Goal: Task Accomplishment & Management: Manage account settings

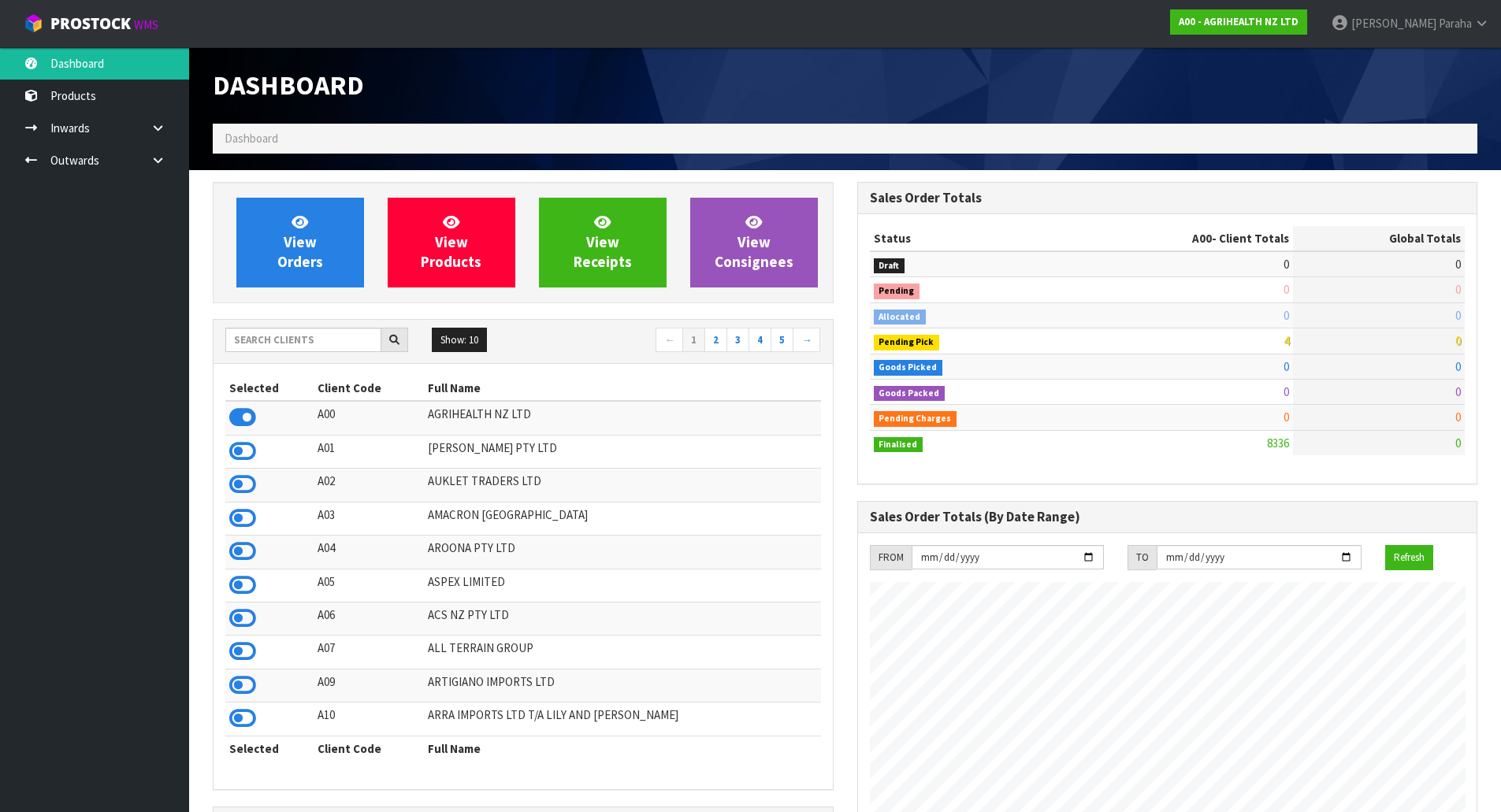
scroll to position [1193, 643]
click at [276, 346] on input "text" at bounding box center [303, 340] width 156 height 24
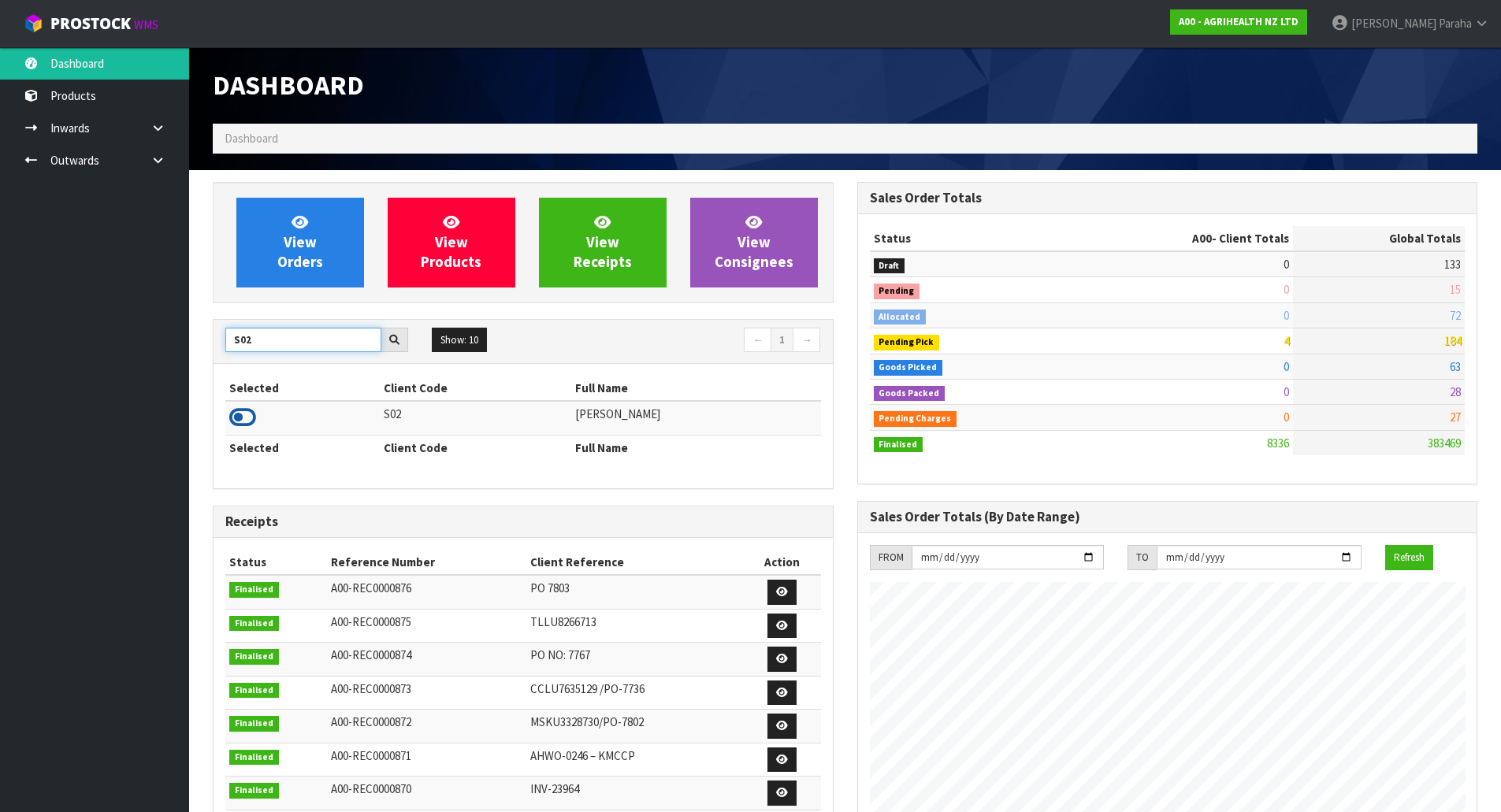
type input "S02"
click at [250, 422] on icon at bounding box center [242, 418] width 27 height 24
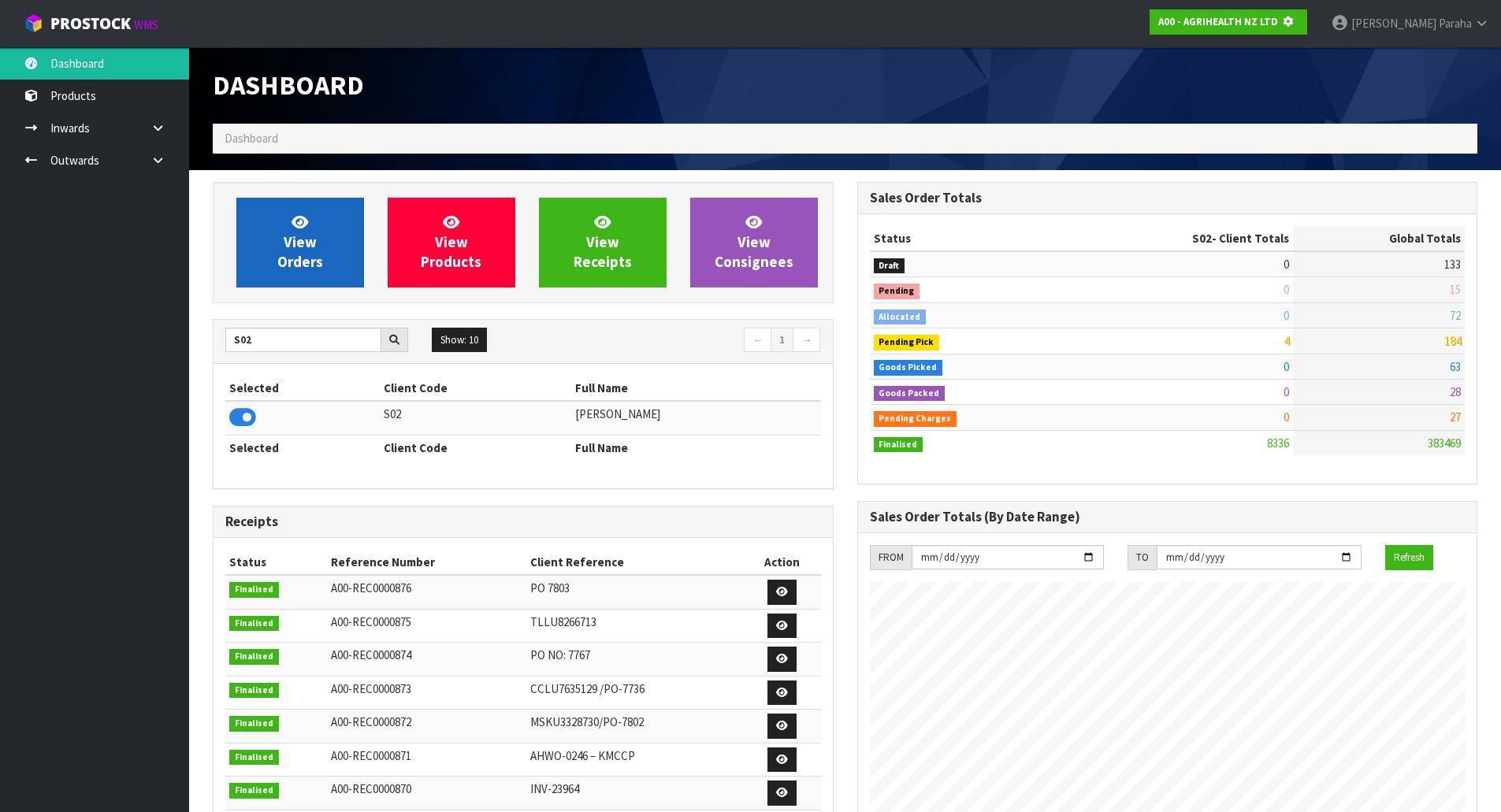
scroll to position [786400, 787151]
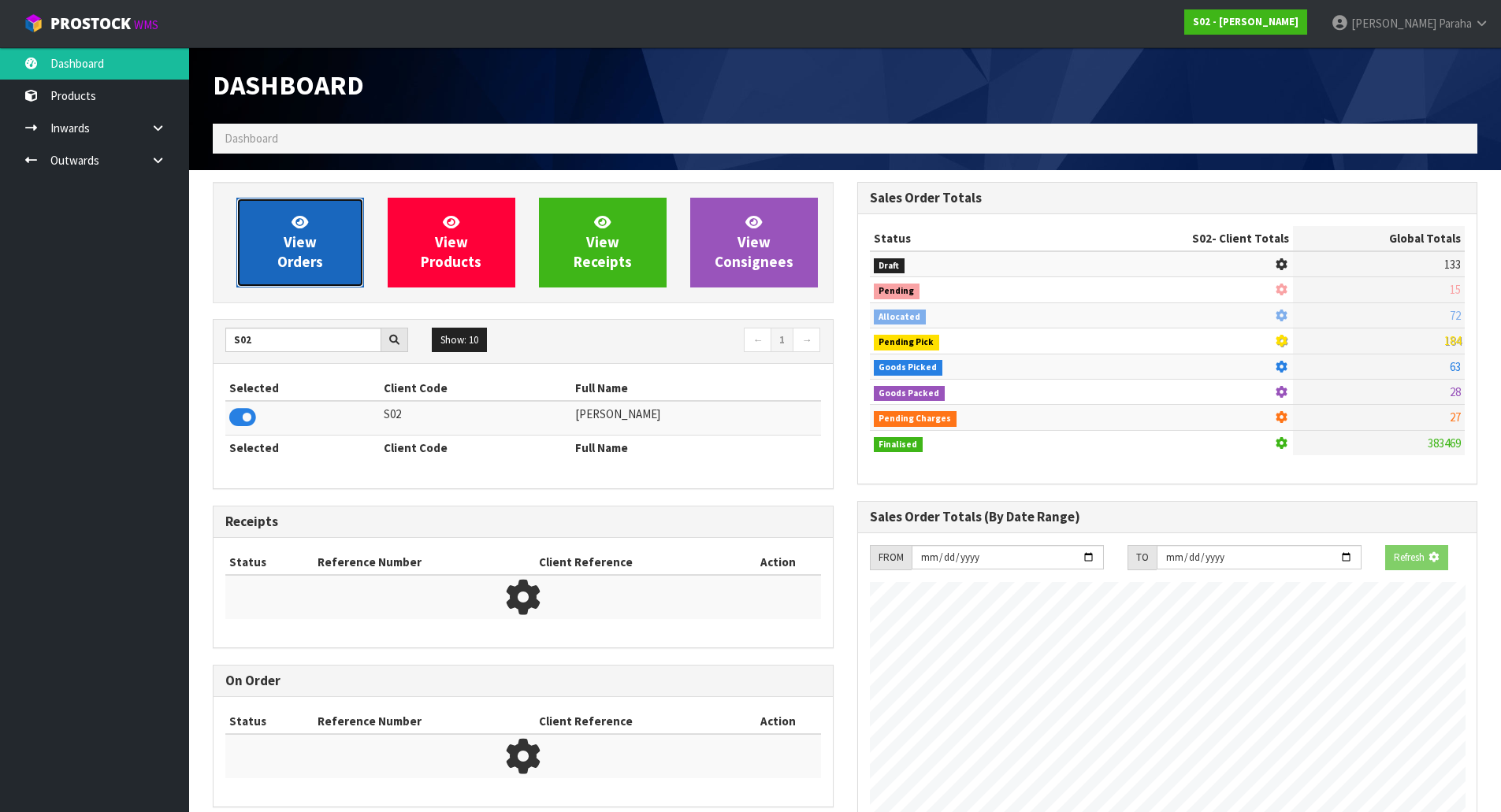
click at [296, 263] on span "View Orders" at bounding box center [299, 242] width 45 height 59
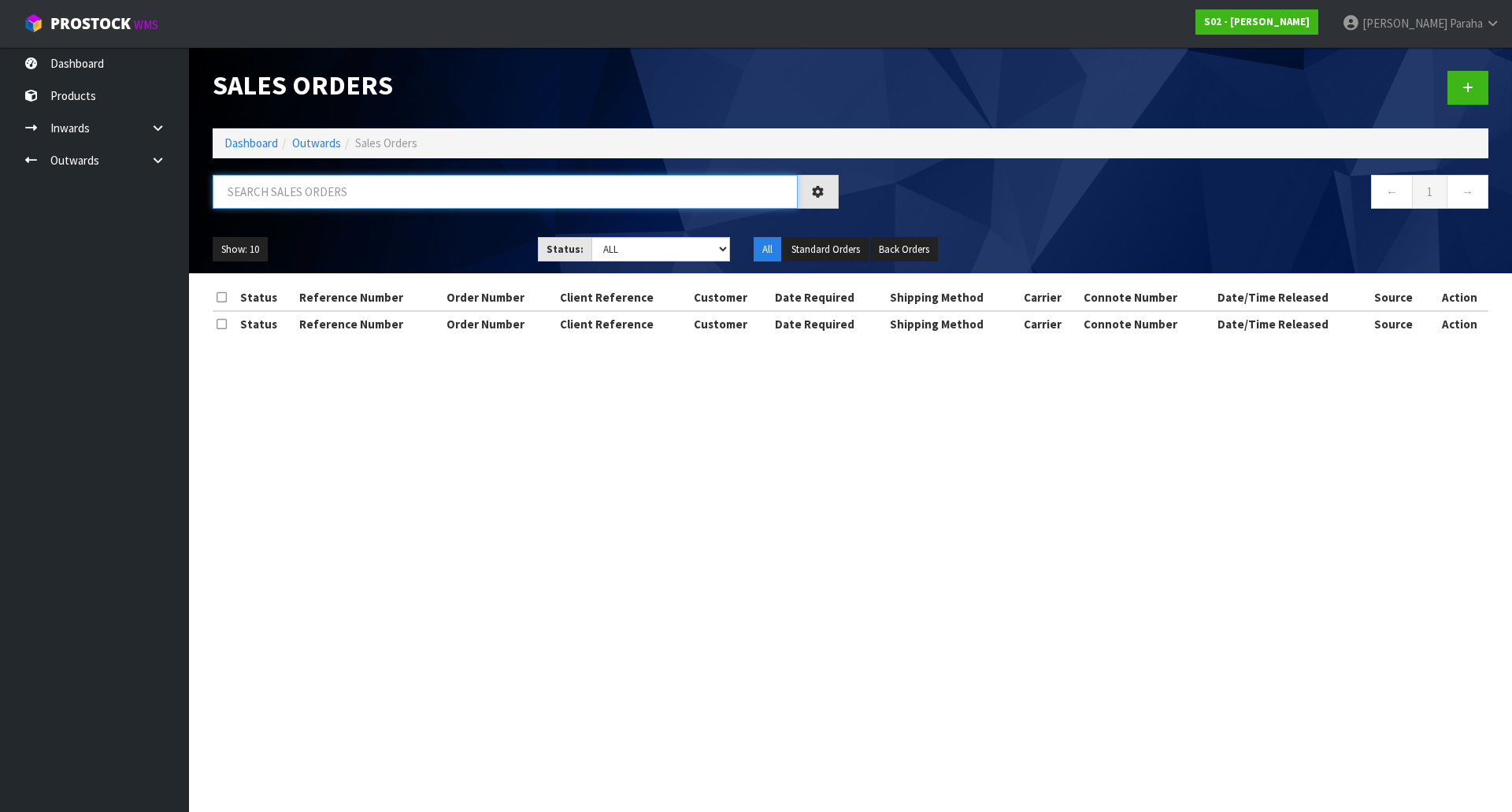
click at [296, 195] on input "text" at bounding box center [504, 191] width 585 height 34
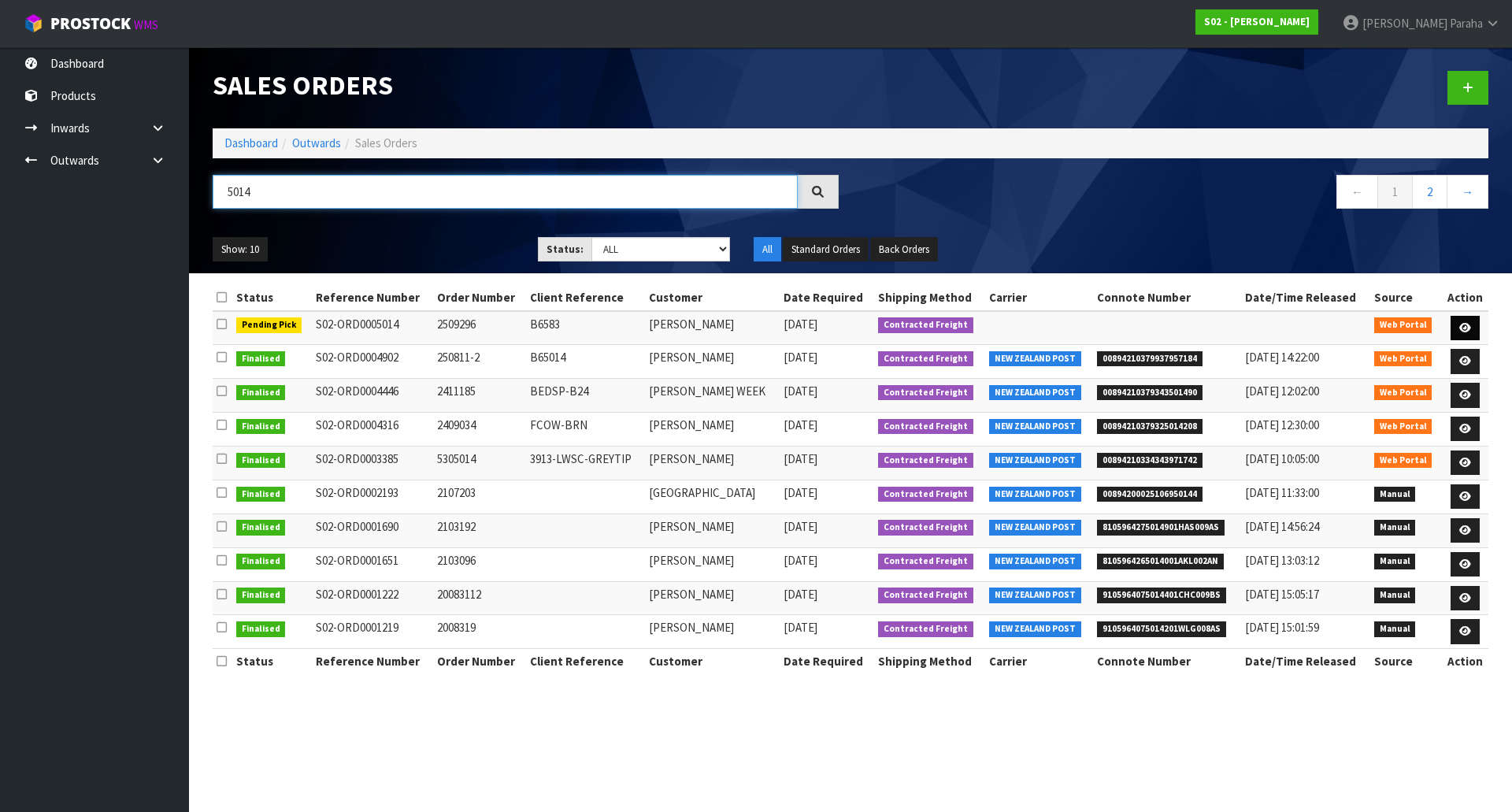
type input "5014"
click at [1470, 322] on link at bounding box center [1465, 328] width 30 height 25
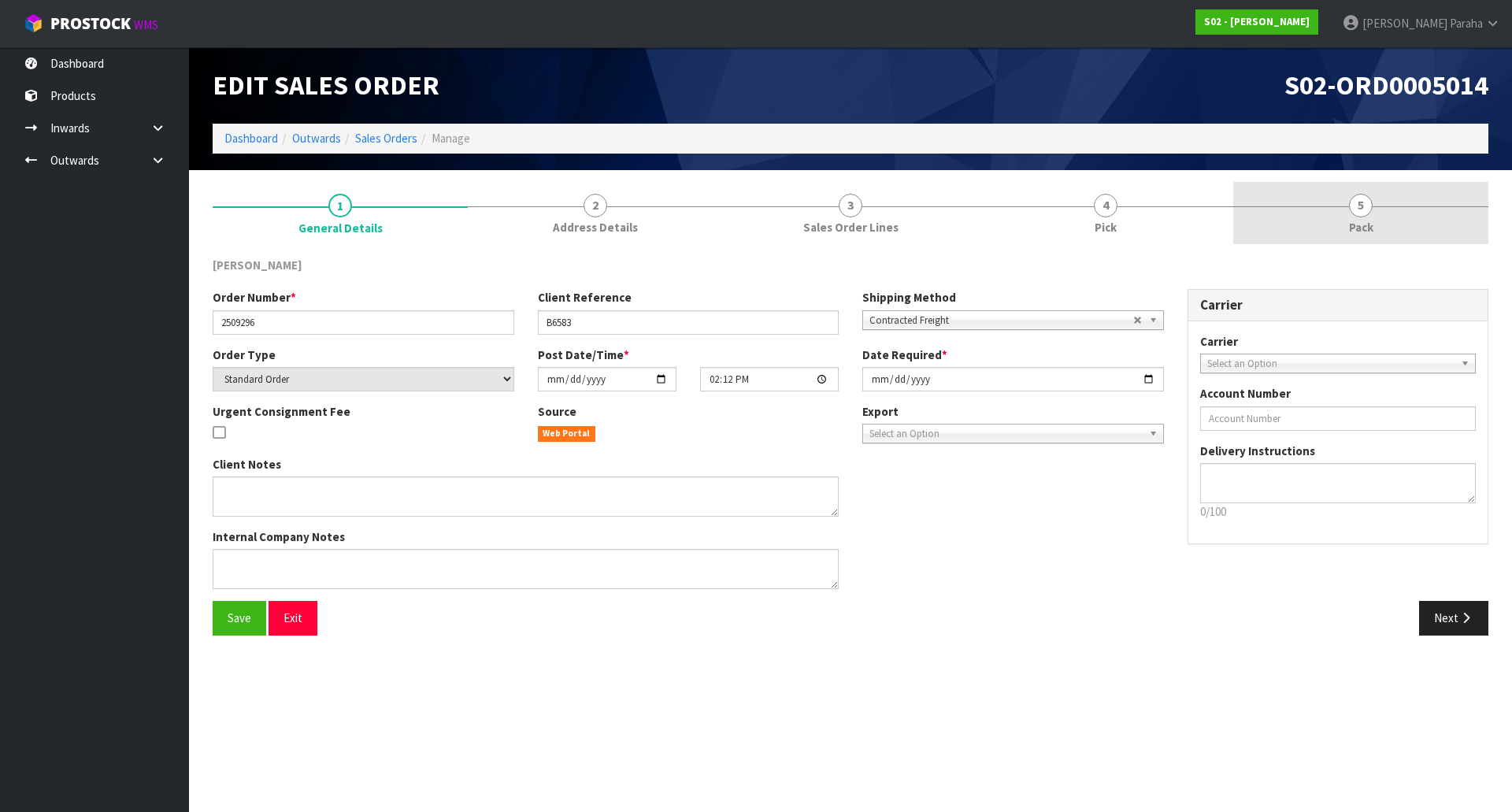
click at [1372, 220] on span "Pack" at bounding box center [1361, 227] width 24 height 17
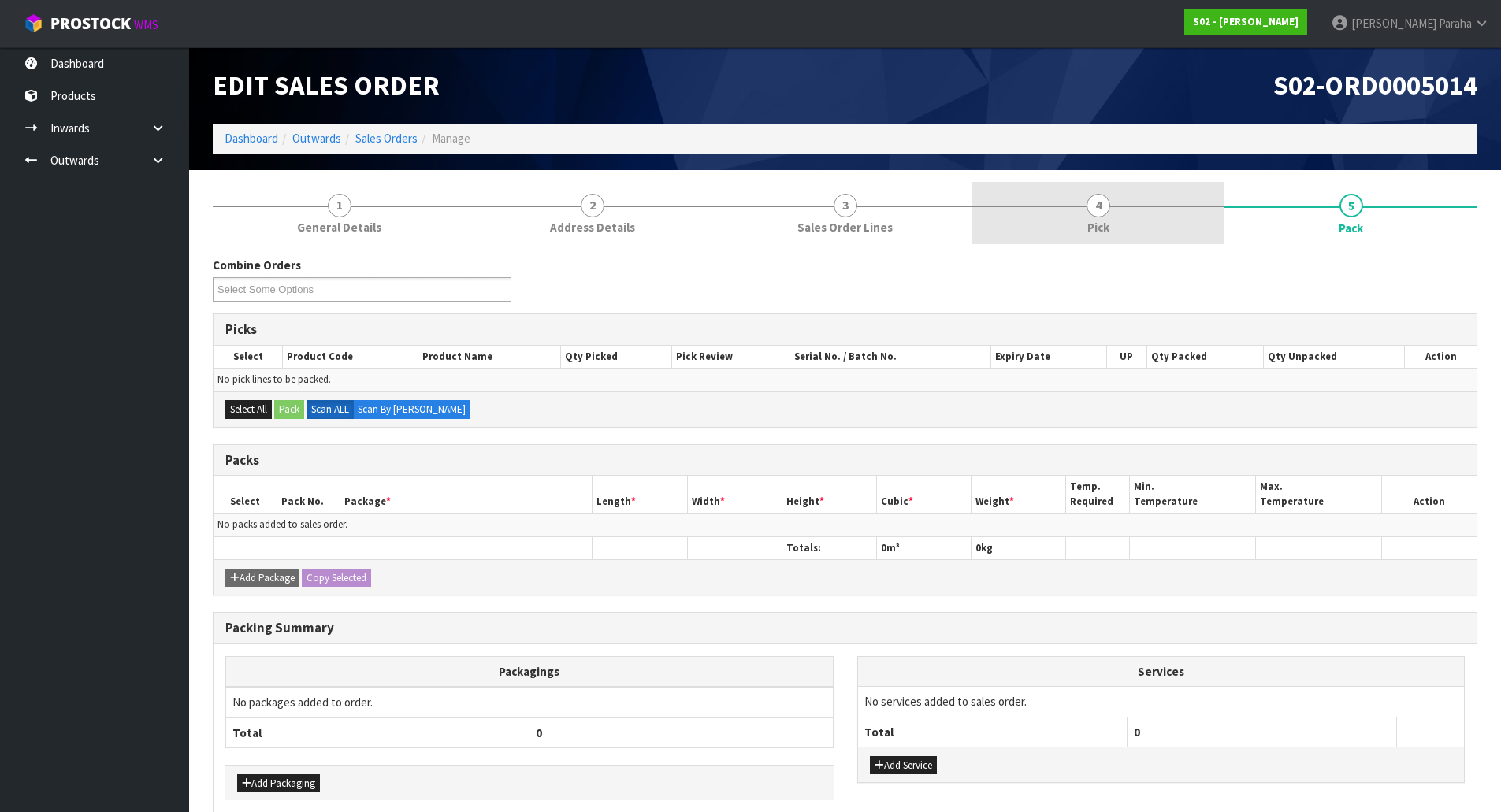
click at [1117, 210] on link "4 Pick" at bounding box center [1098, 212] width 253 height 62
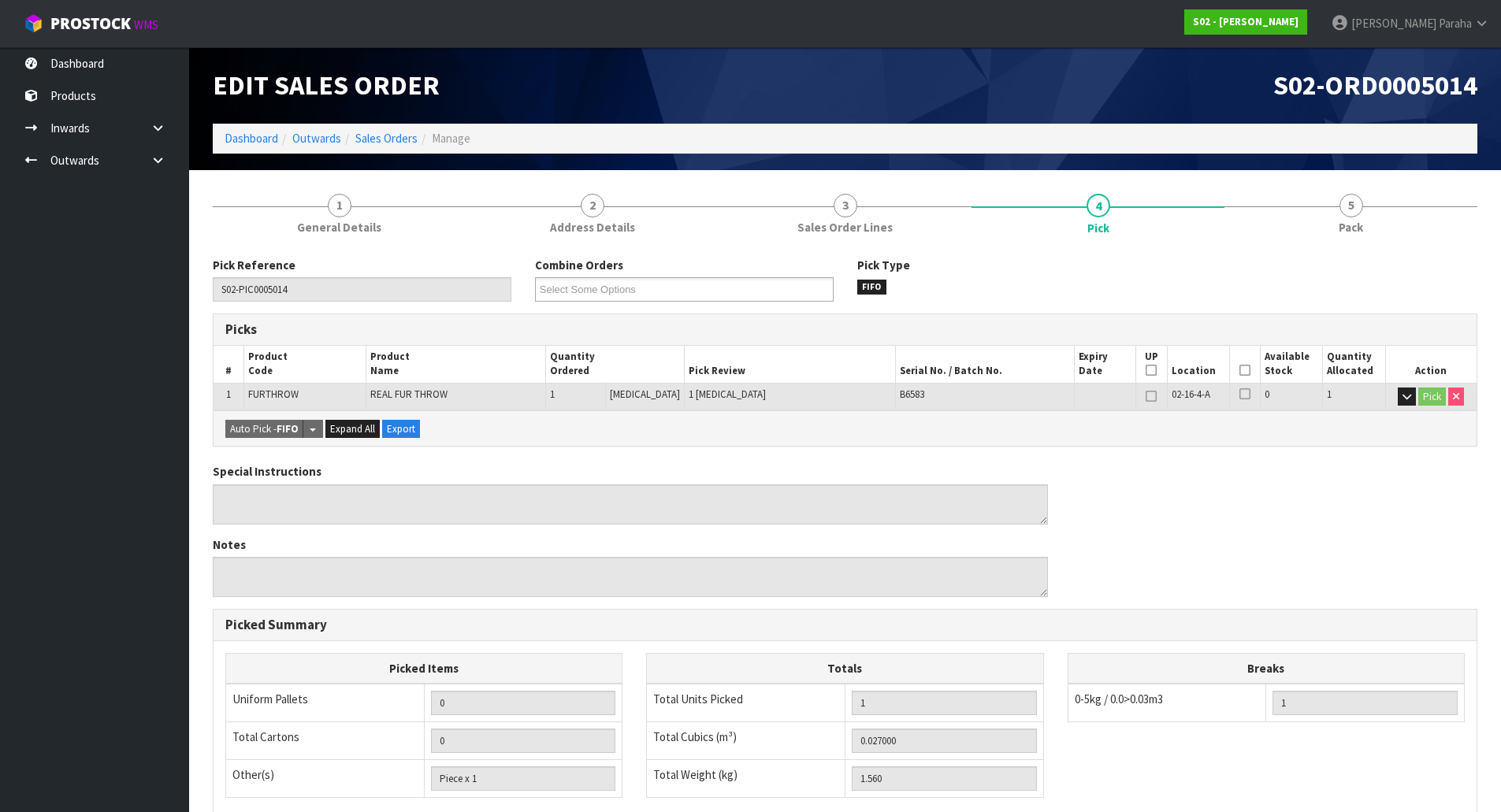
click at [1239, 370] on icon at bounding box center [1245, 370] width 11 height 1
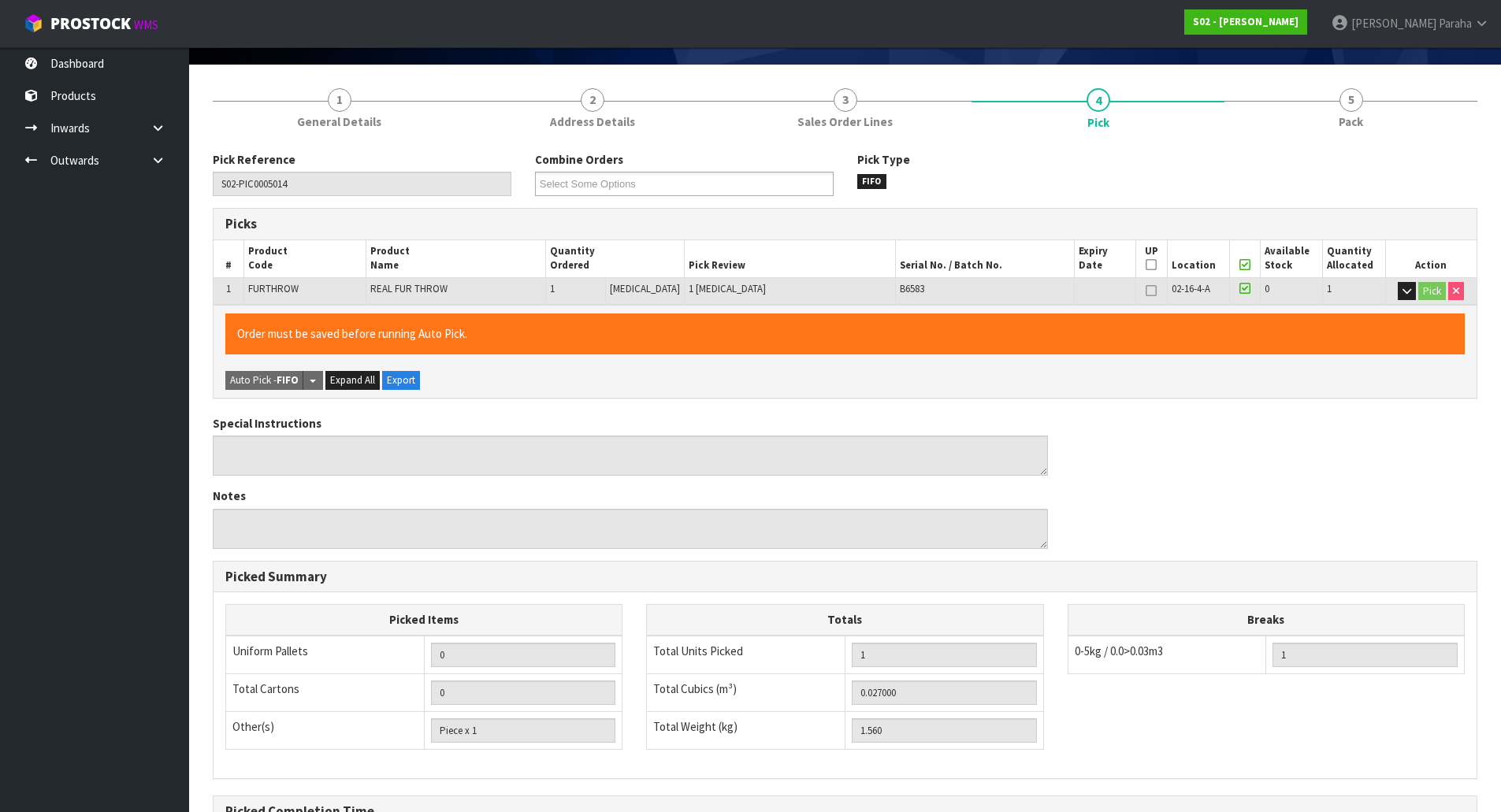
scroll to position [288, 0]
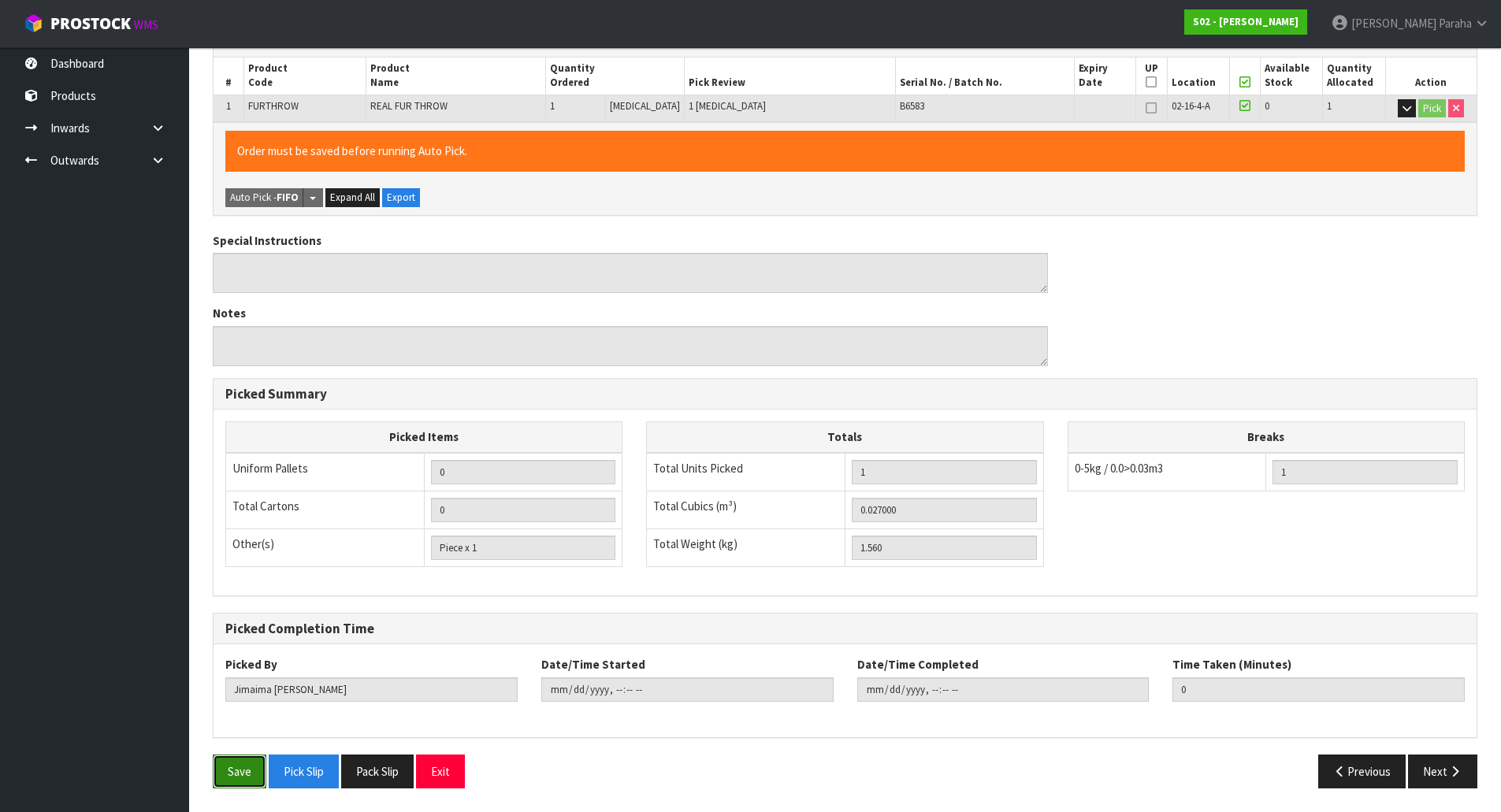
click at [233, 770] on button "Save" at bounding box center [239, 771] width 54 height 34
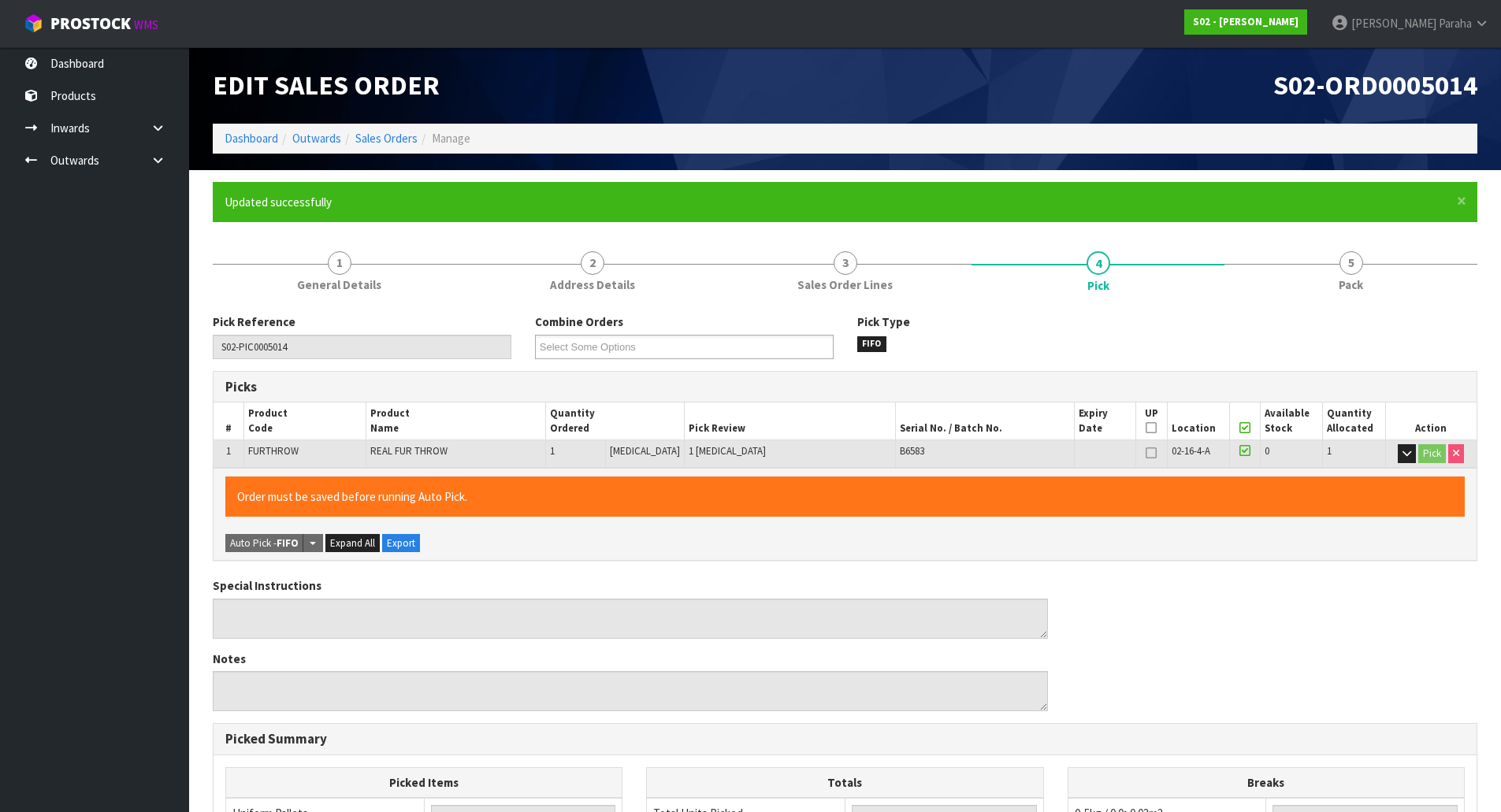
type input "Polly Paraha"
type input "2025-09-30T08:45:05"
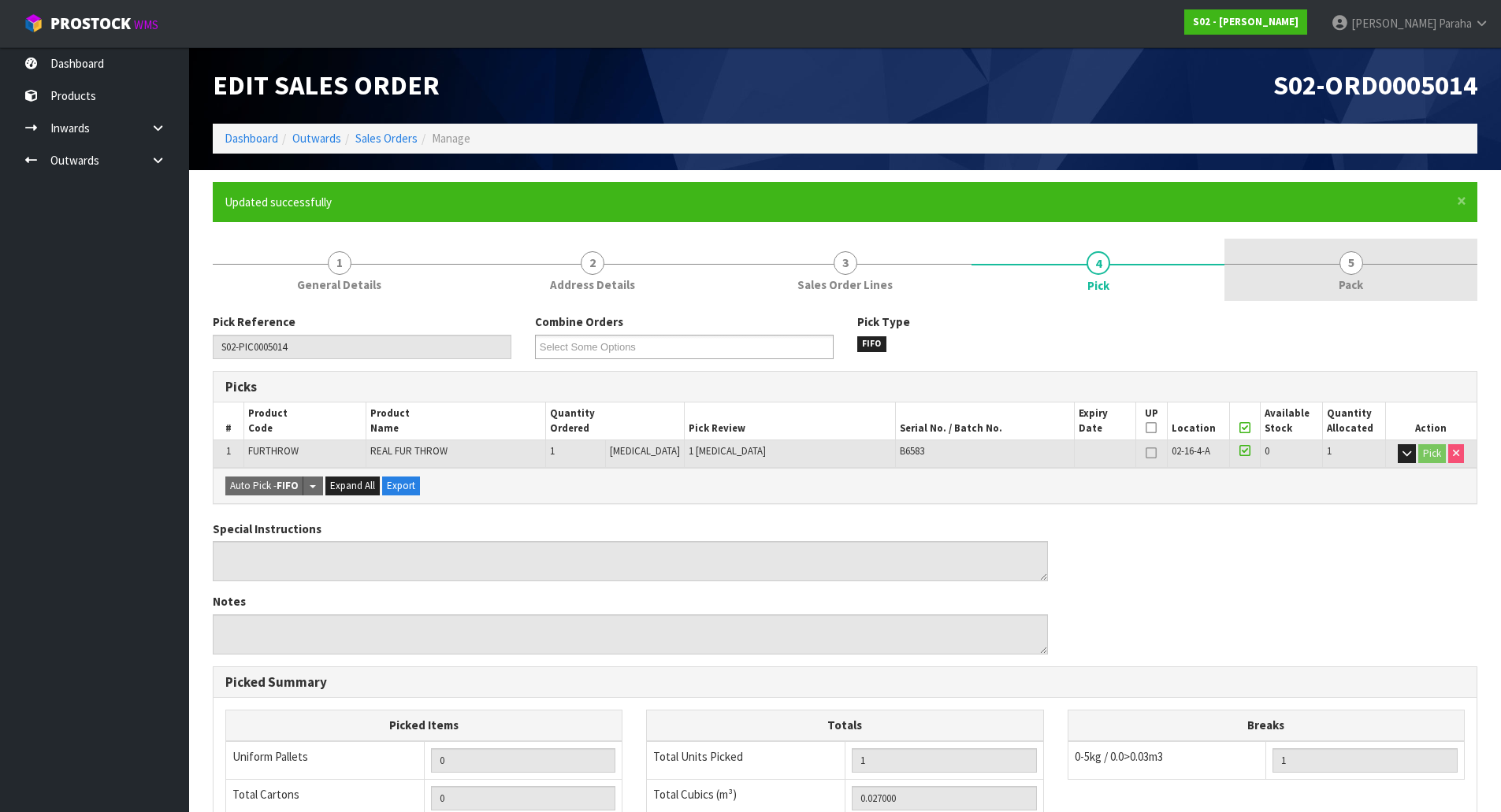
click at [1337, 270] on link "5 Pack" at bounding box center [1351, 269] width 253 height 62
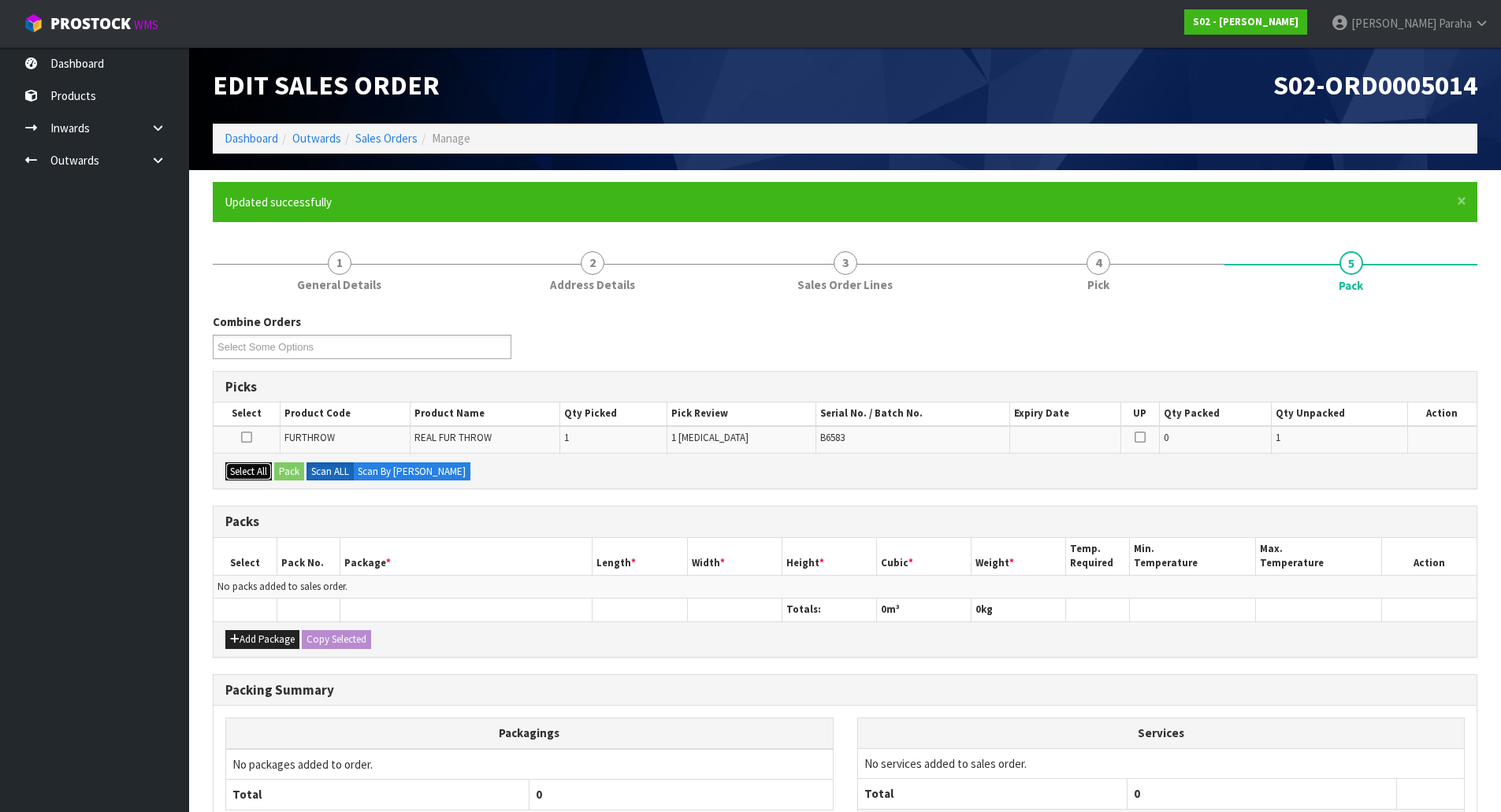
click at [245, 473] on button "Select All" at bounding box center [249, 471] width 46 height 18
click at [290, 470] on button "Pack" at bounding box center [289, 471] width 30 height 18
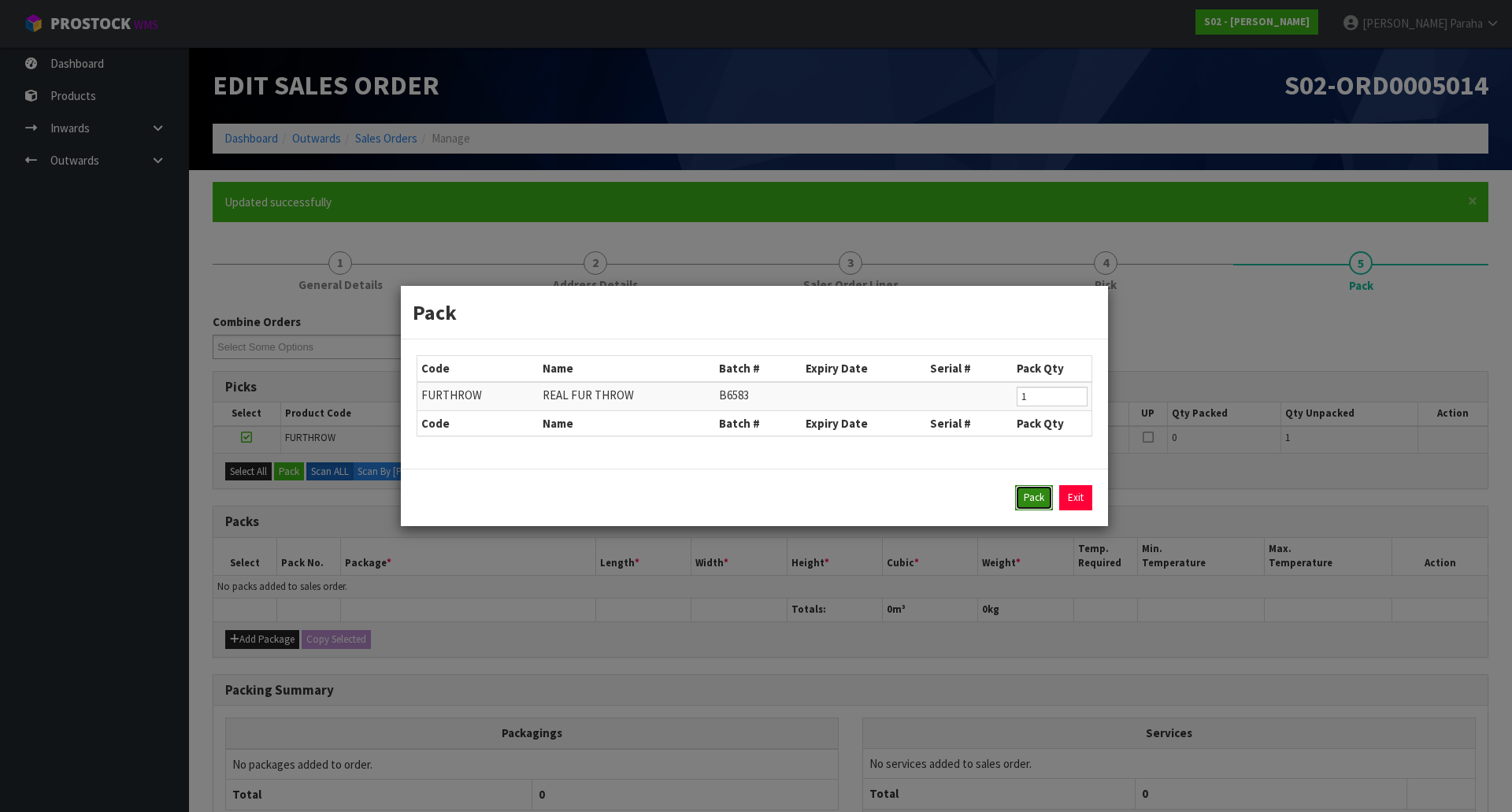
click at [1031, 505] on button "Pack" at bounding box center [1034, 497] width 38 height 25
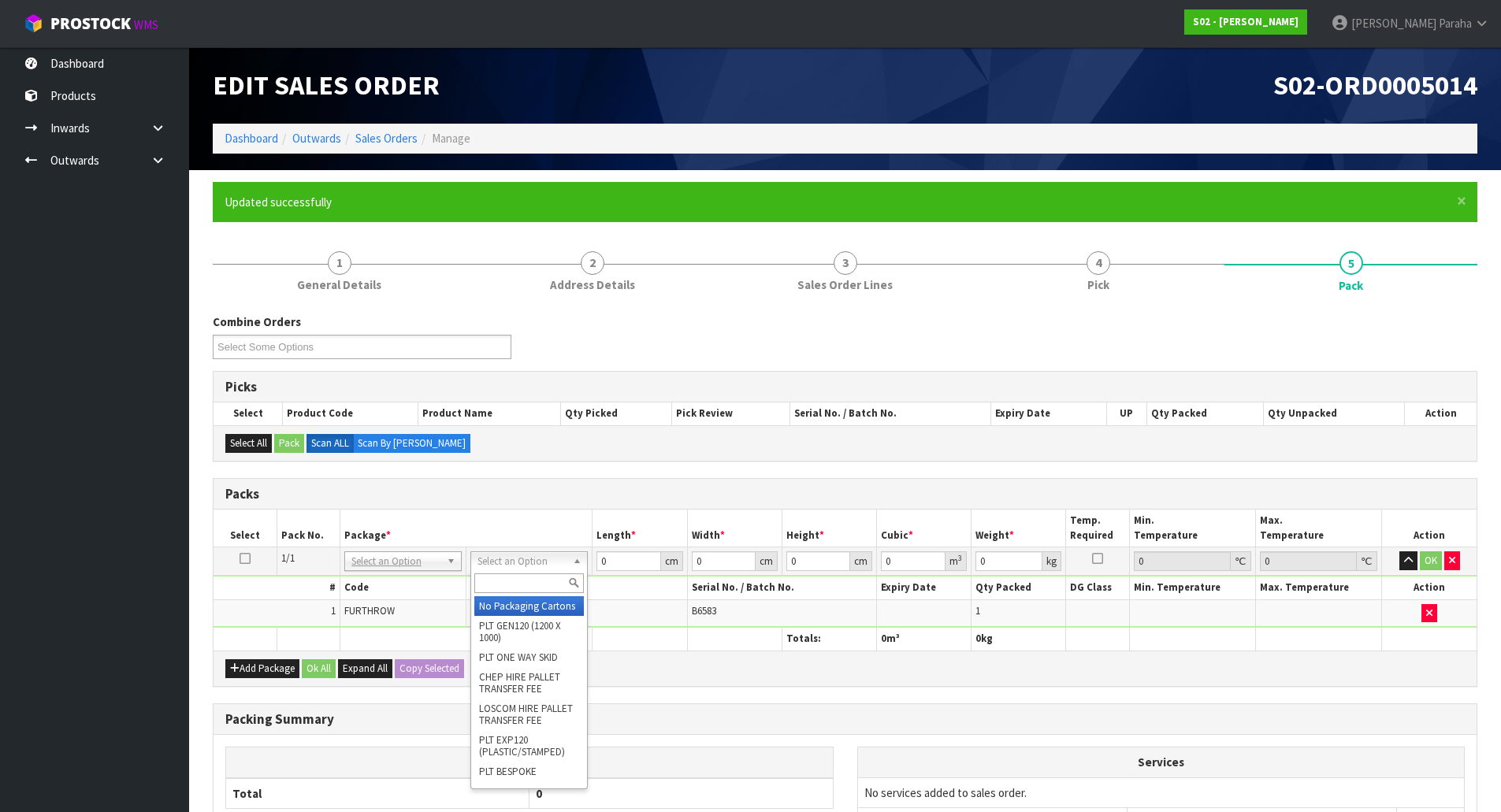
click at [550, 585] on input "text" at bounding box center [529, 583] width 109 height 19
type input "OC"
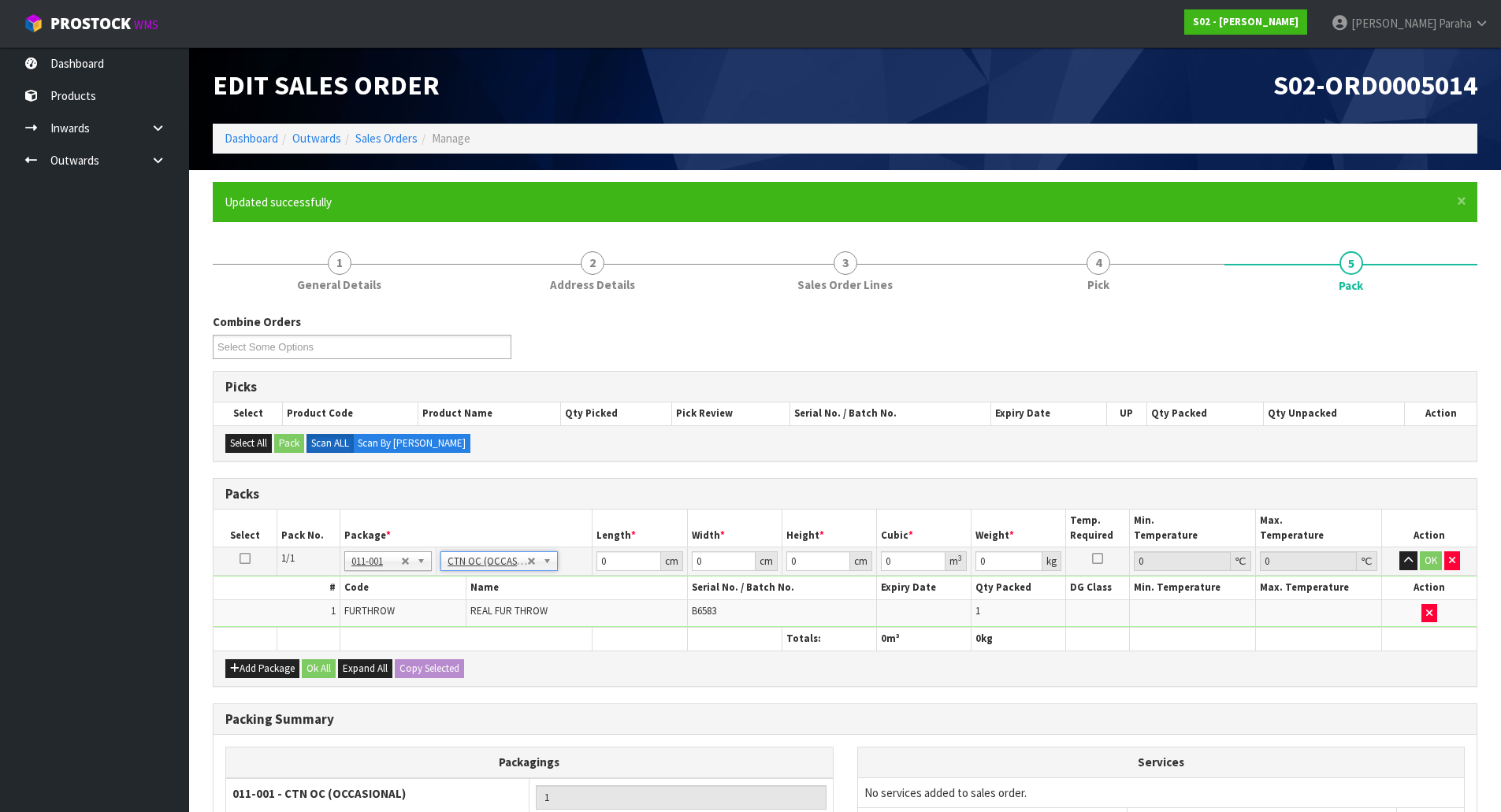
type input "1.56"
click at [625, 564] on input "0" at bounding box center [628, 561] width 64 height 19
type input "39"
type input "32"
type input "3"
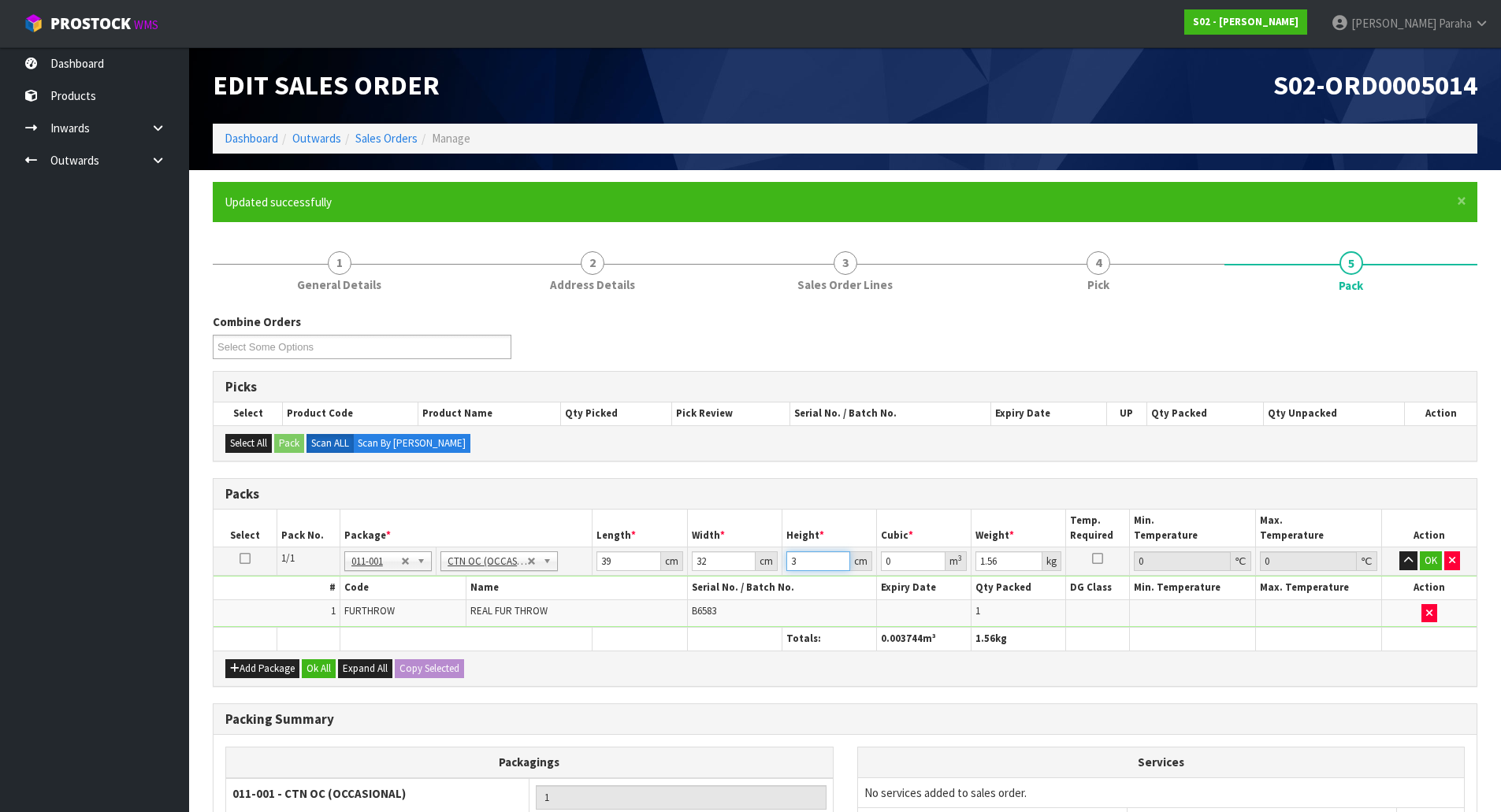
type input "0.003744"
type input "35"
type input "0.04368"
type input "35"
type input "6"
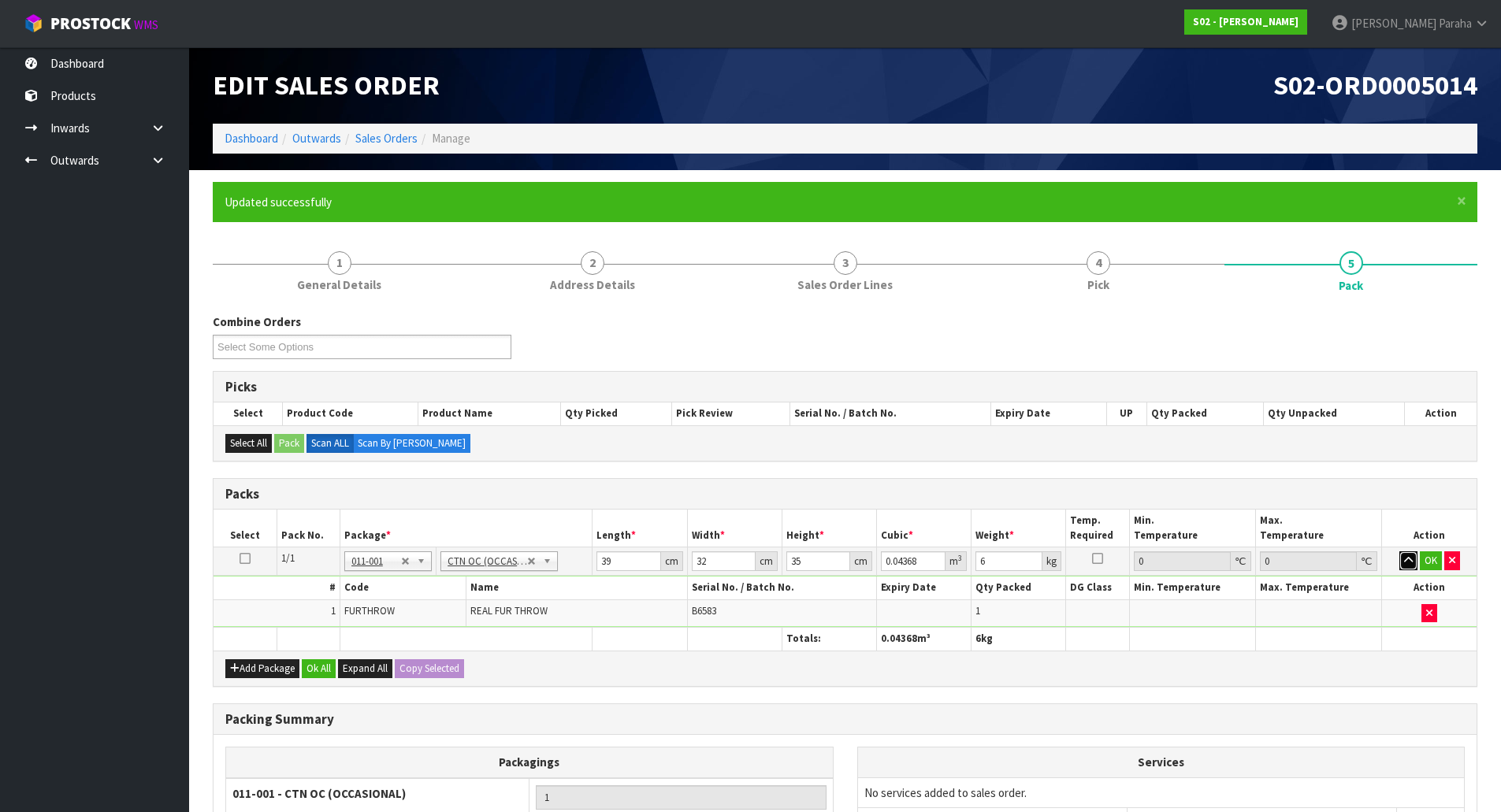
click at [1399, 551] on button "button" at bounding box center [1409, 561] width 18 height 18
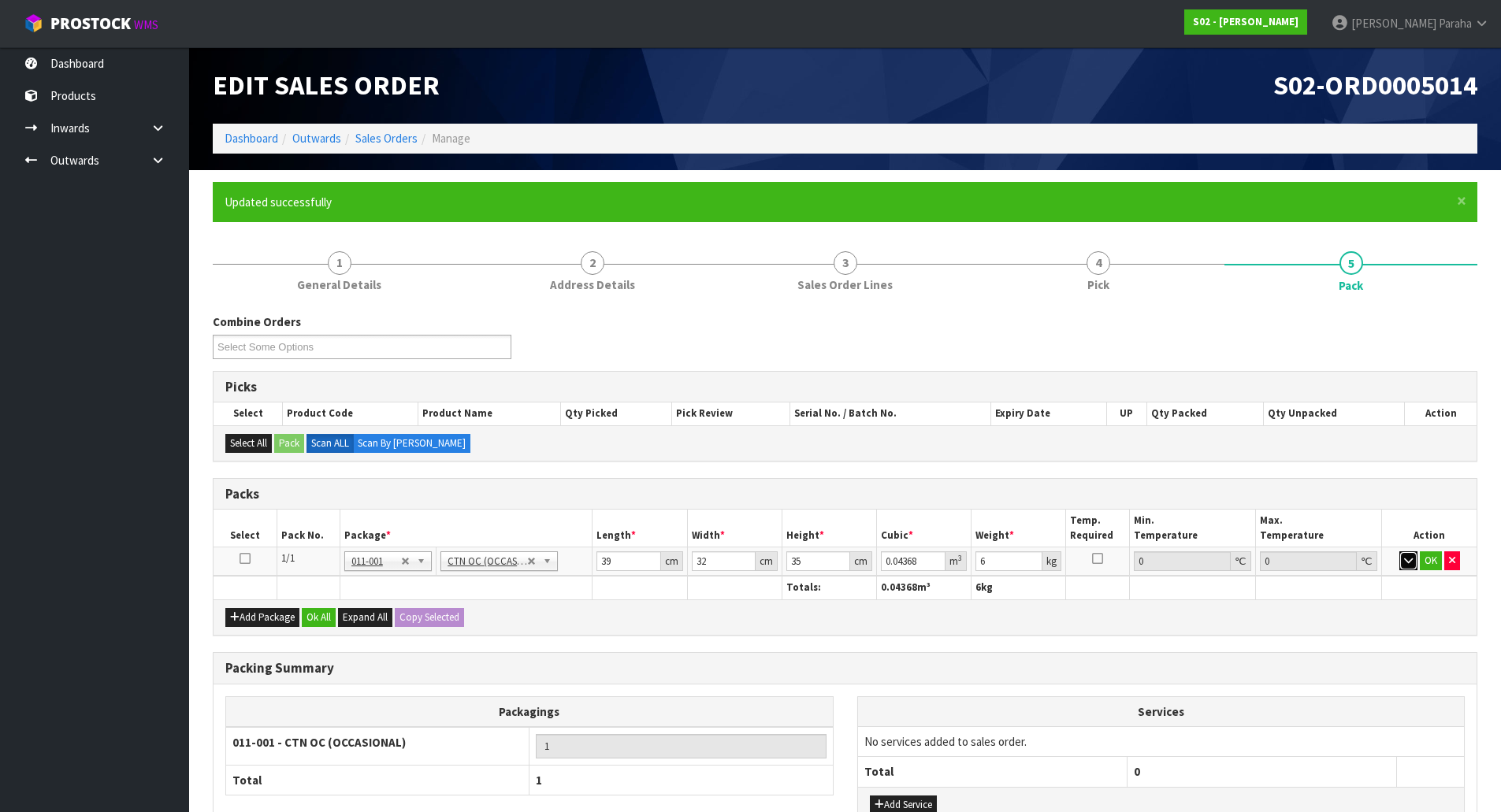
click at [1411, 557] on icon "button" at bounding box center [1408, 560] width 8 height 10
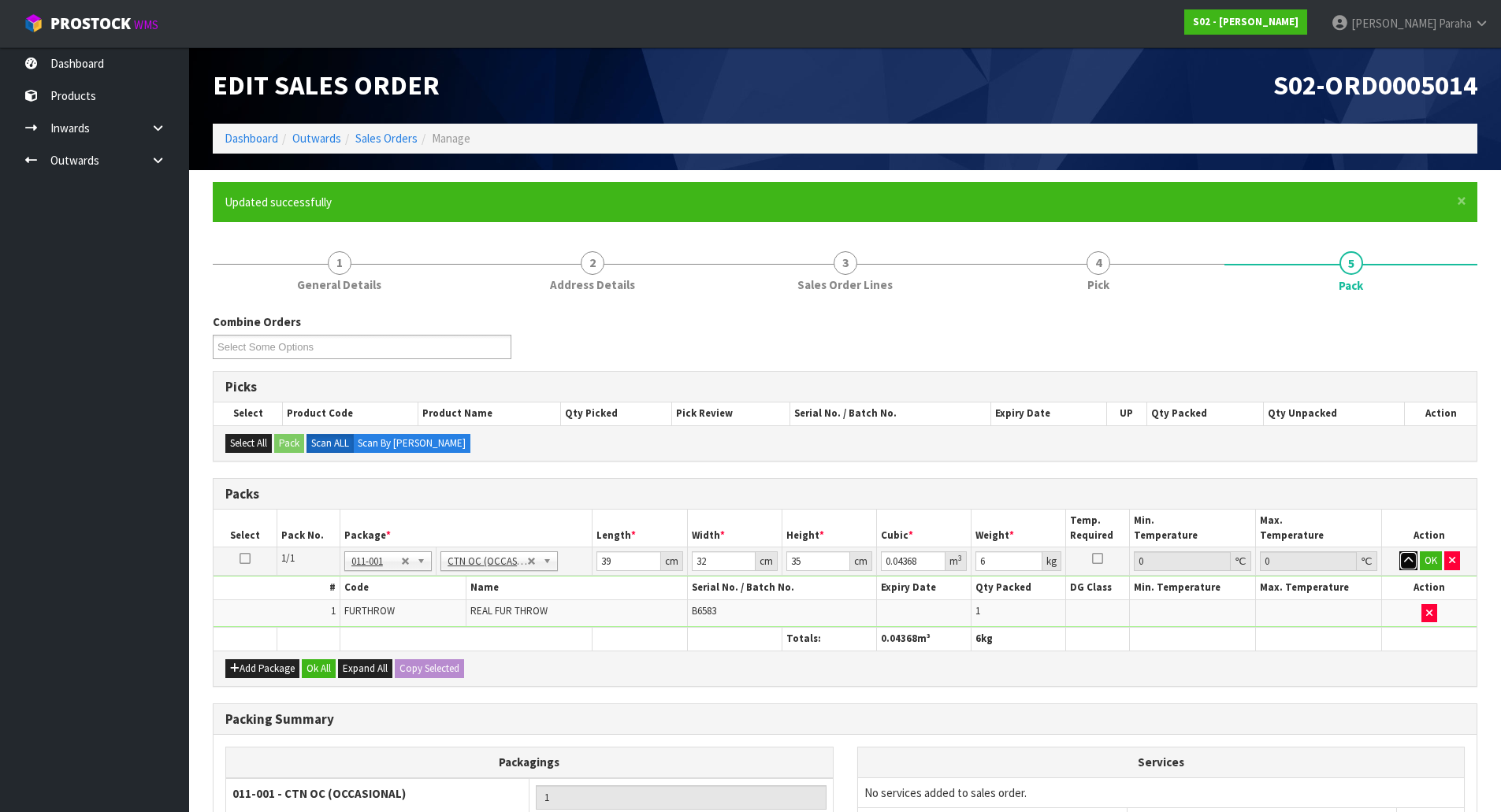
click at [1414, 562] on button "button" at bounding box center [1409, 561] width 18 height 18
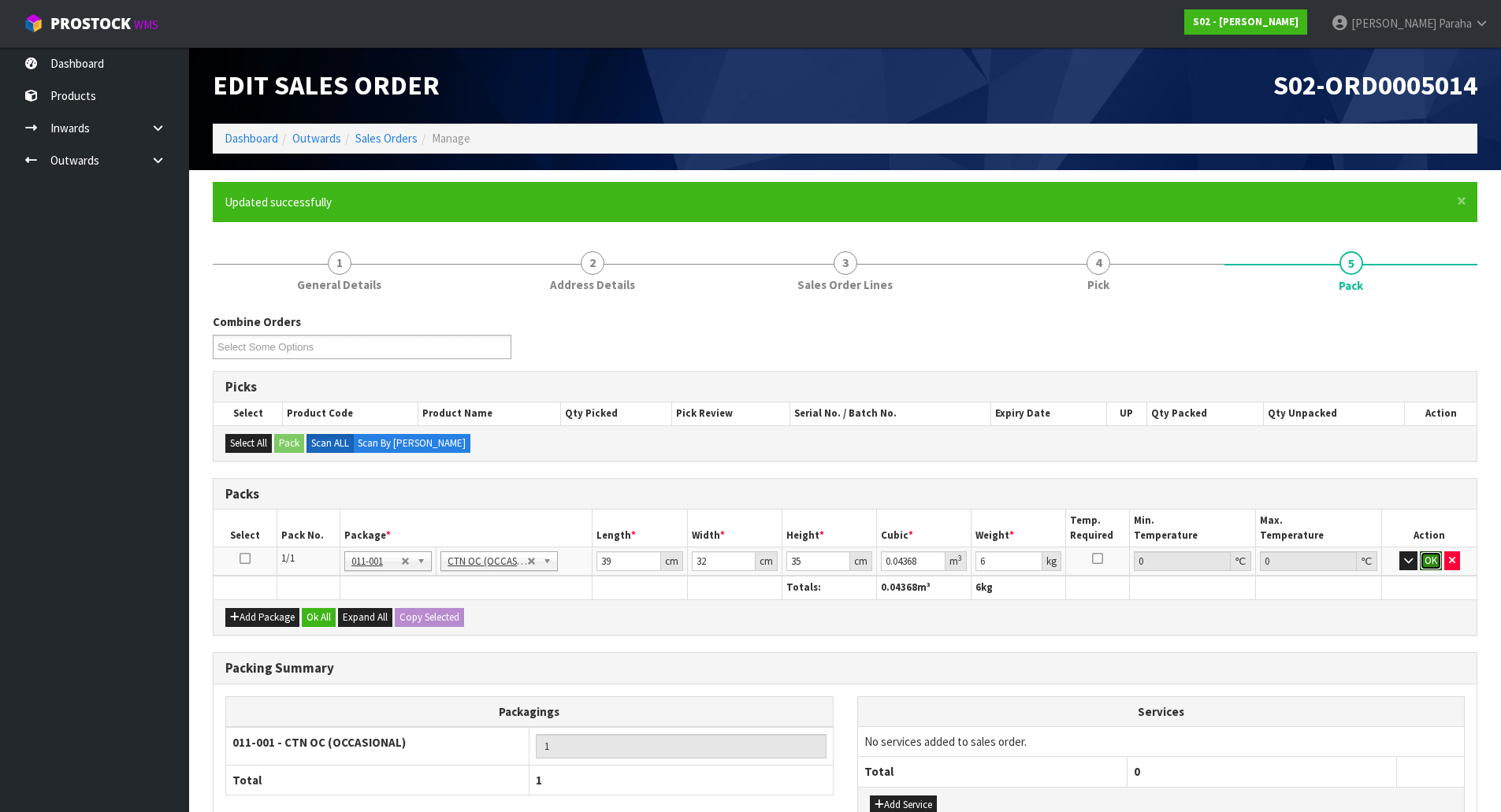
drag, startPoint x: 1433, startPoint y: 562, endPoint x: 1418, endPoint y: 533, distance: 32.6
click at [1428, 547] on td "OK" at bounding box center [1429, 561] width 94 height 29
click at [1434, 563] on button "OK" at bounding box center [1431, 561] width 22 height 18
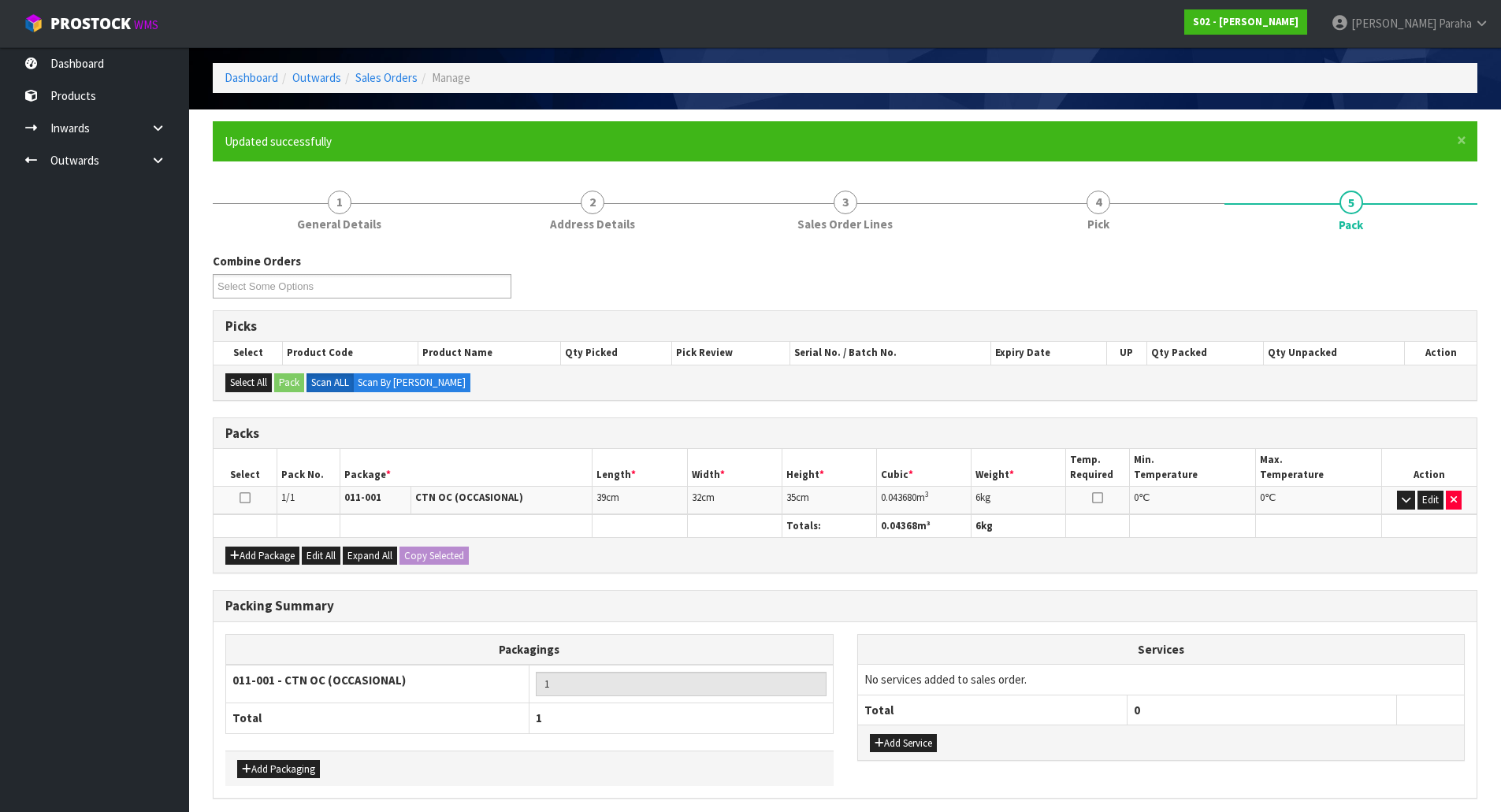
scroll to position [121, 0]
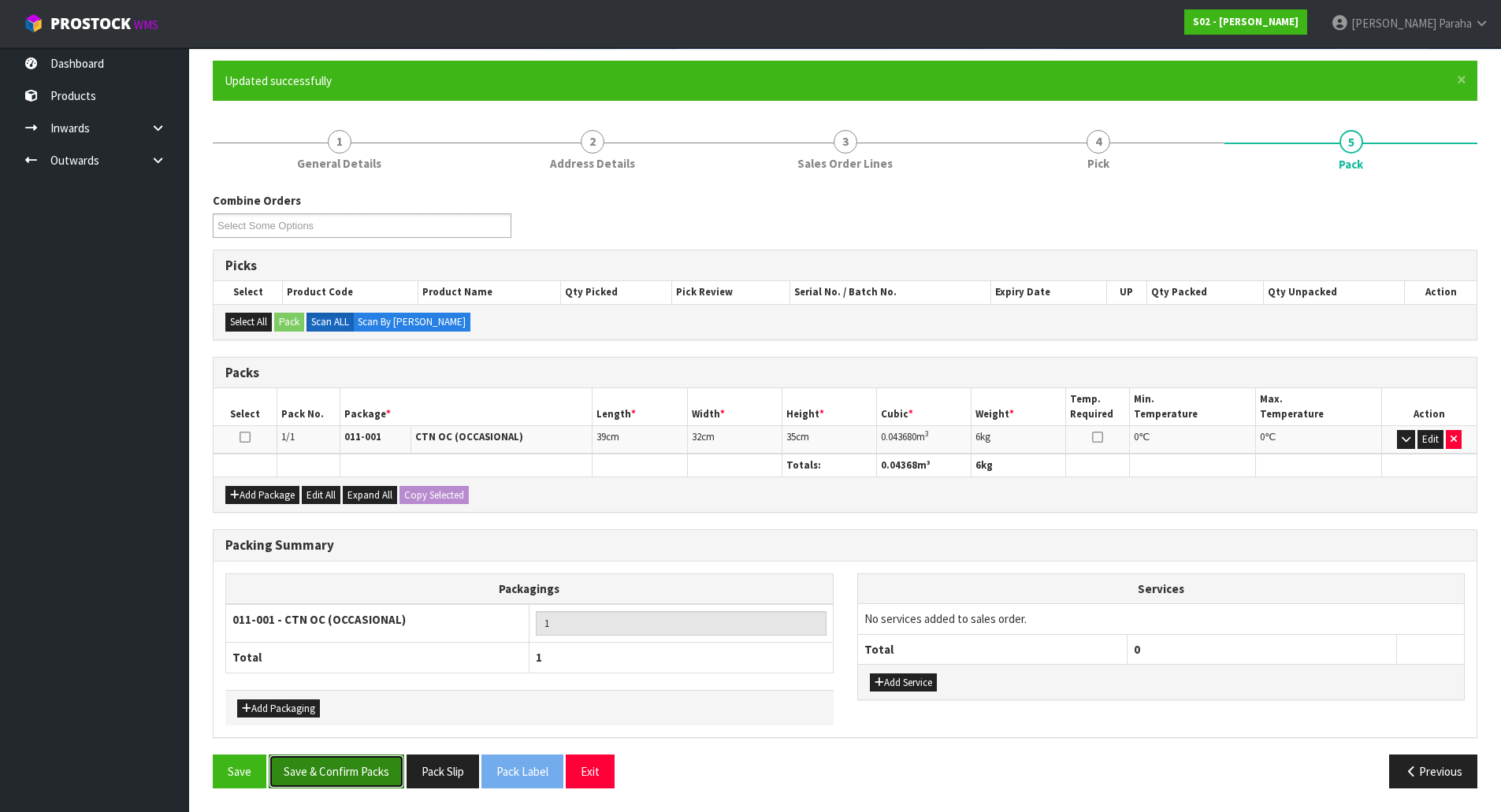
click at [364, 770] on button "Save & Confirm Packs" at bounding box center [336, 771] width 136 height 34
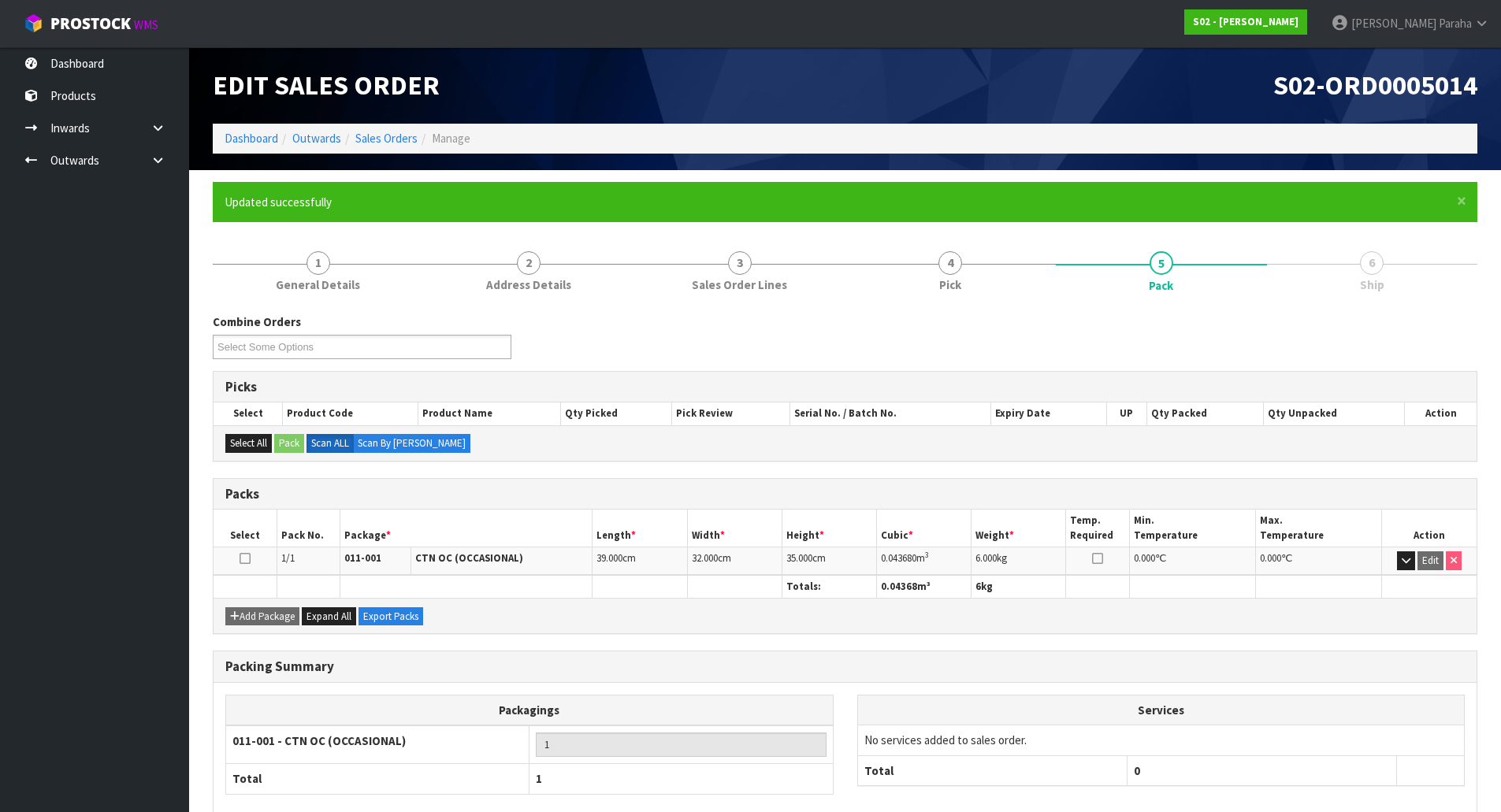
scroll to position [86, 0]
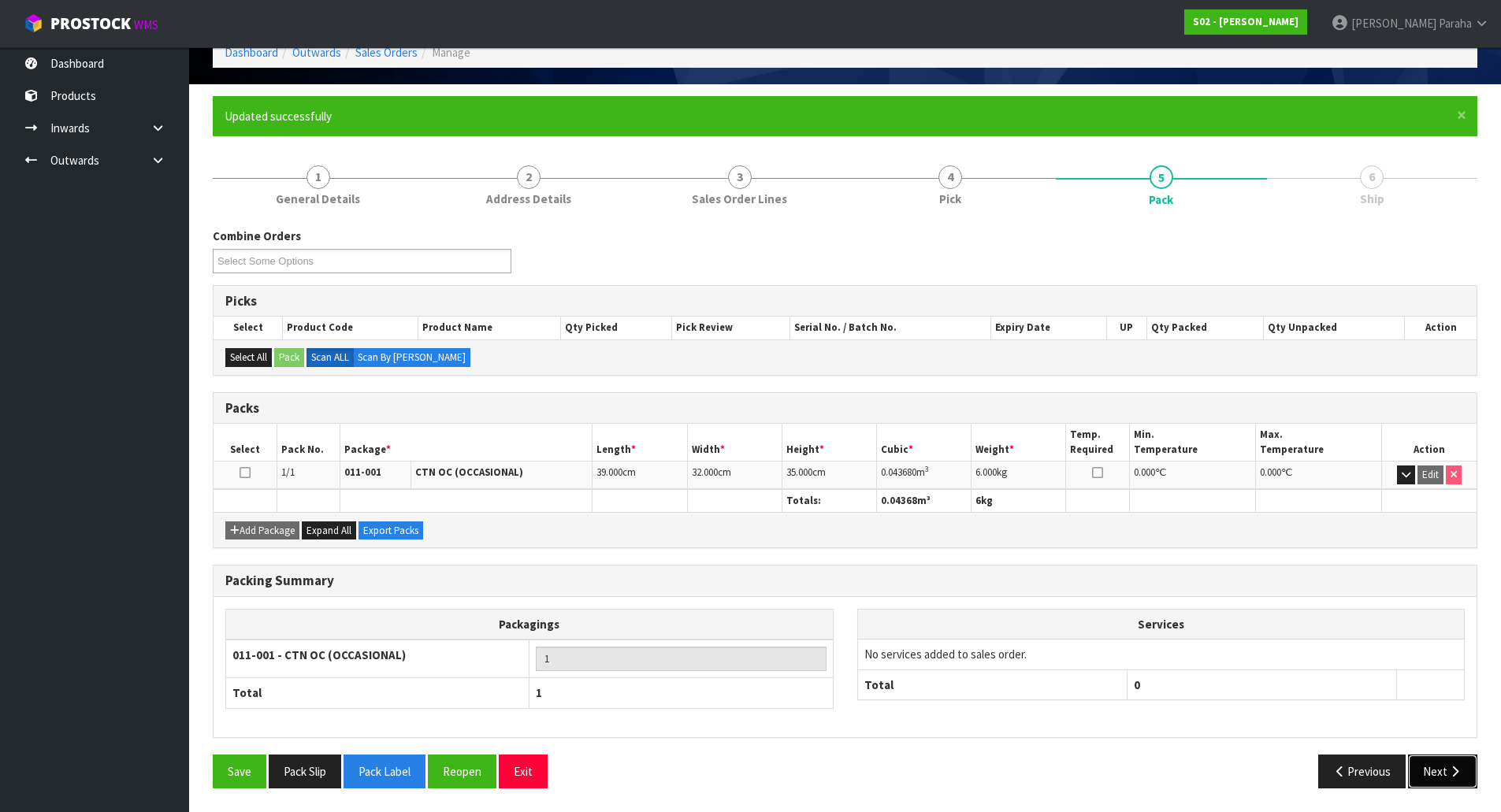
drag, startPoint x: 1438, startPoint y: 776, endPoint x: 1426, endPoint y: 770, distance: 13.4
click at [1438, 776] on button "Next" at bounding box center [1442, 771] width 69 height 34
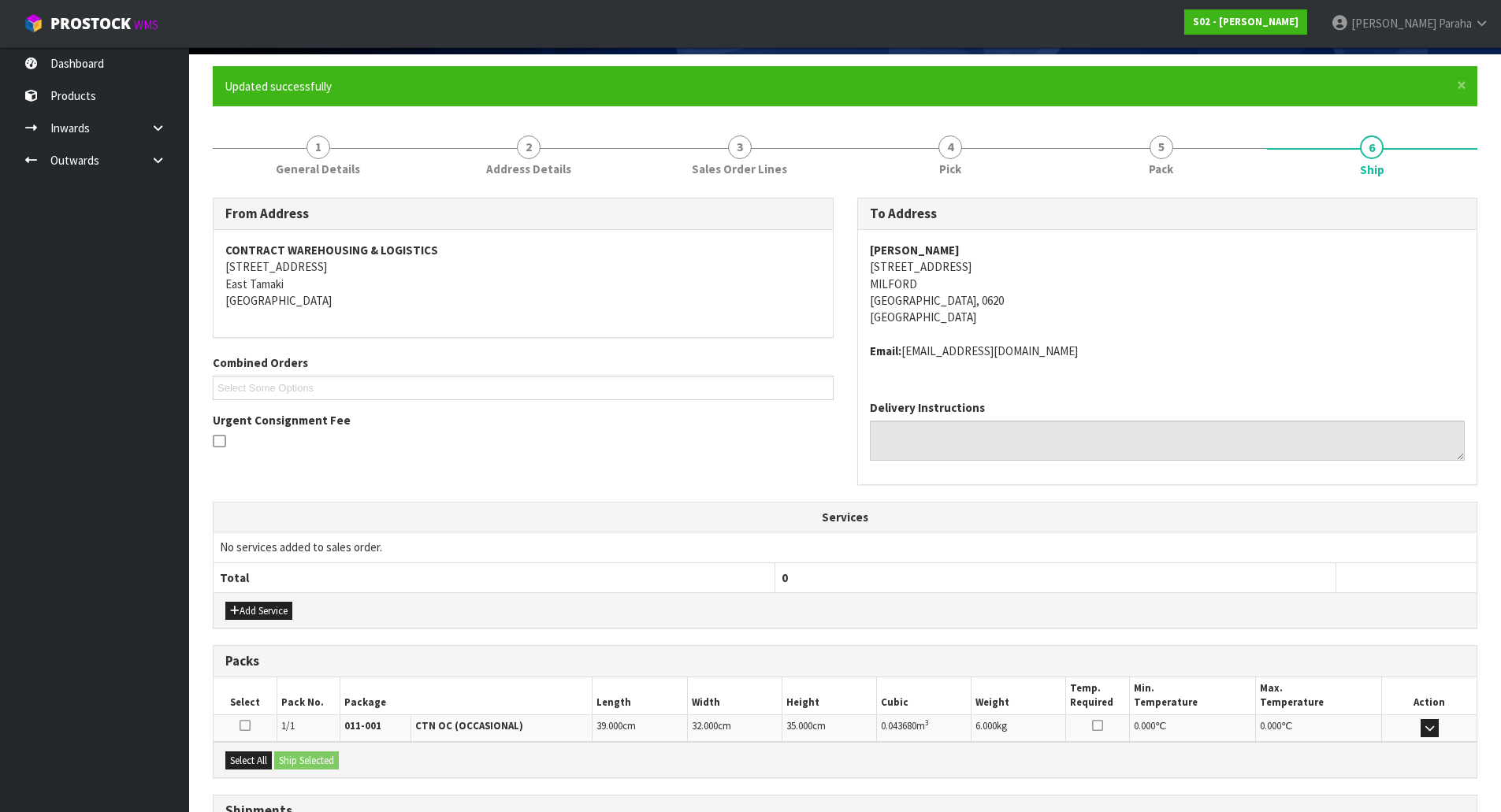
scroll to position [251, 0]
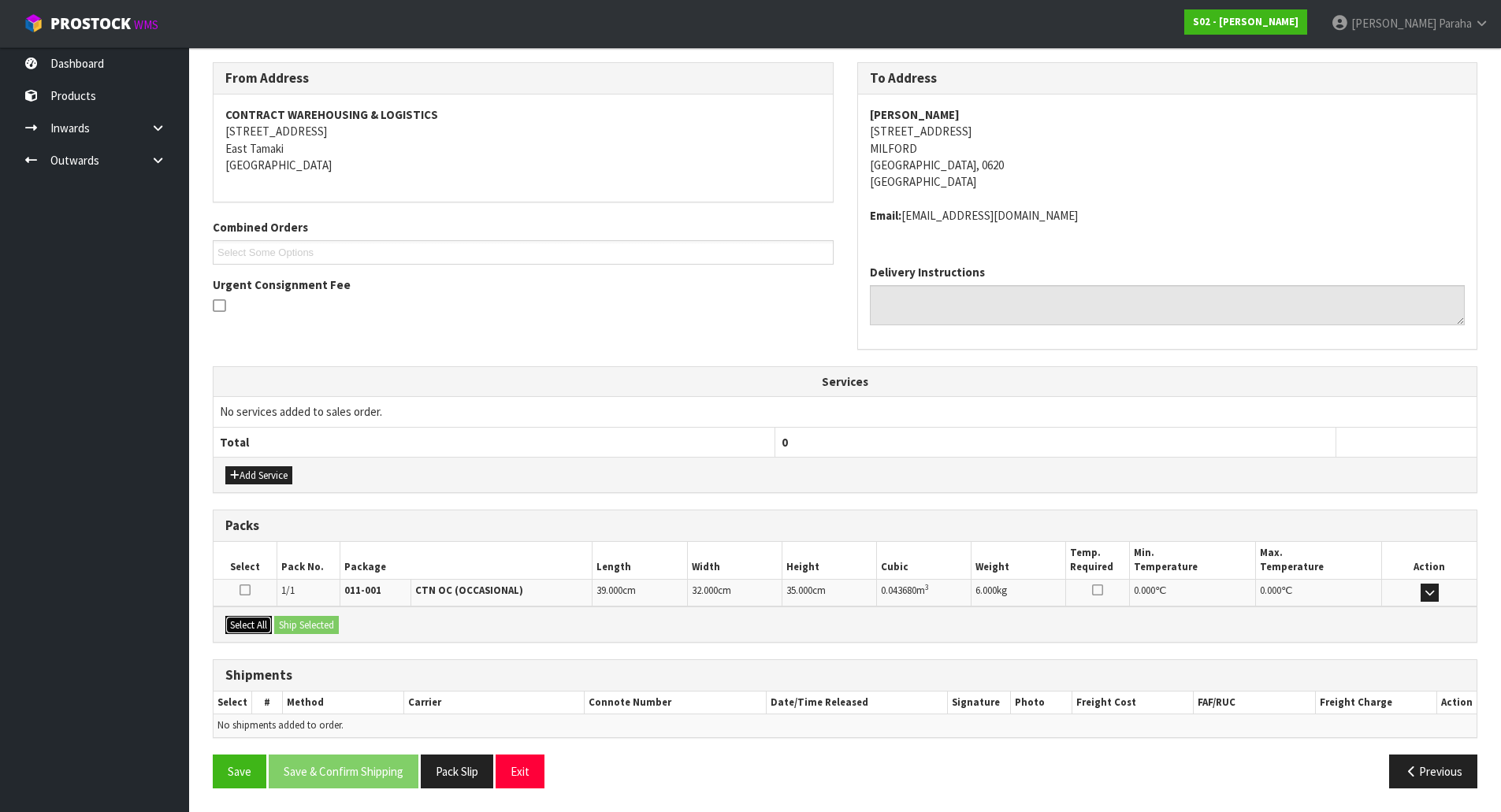
drag, startPoint x: 240, startPoint y: 625, endPoint x: 275, endPoint y: 617, distance: 35.9
click at [243, 624] on button "Select All" at bounding box center [249, 625] width 46 height 18
click at [299, 622] on button "Ship Selected" at bounding box center [307, 625] width 65 height 18
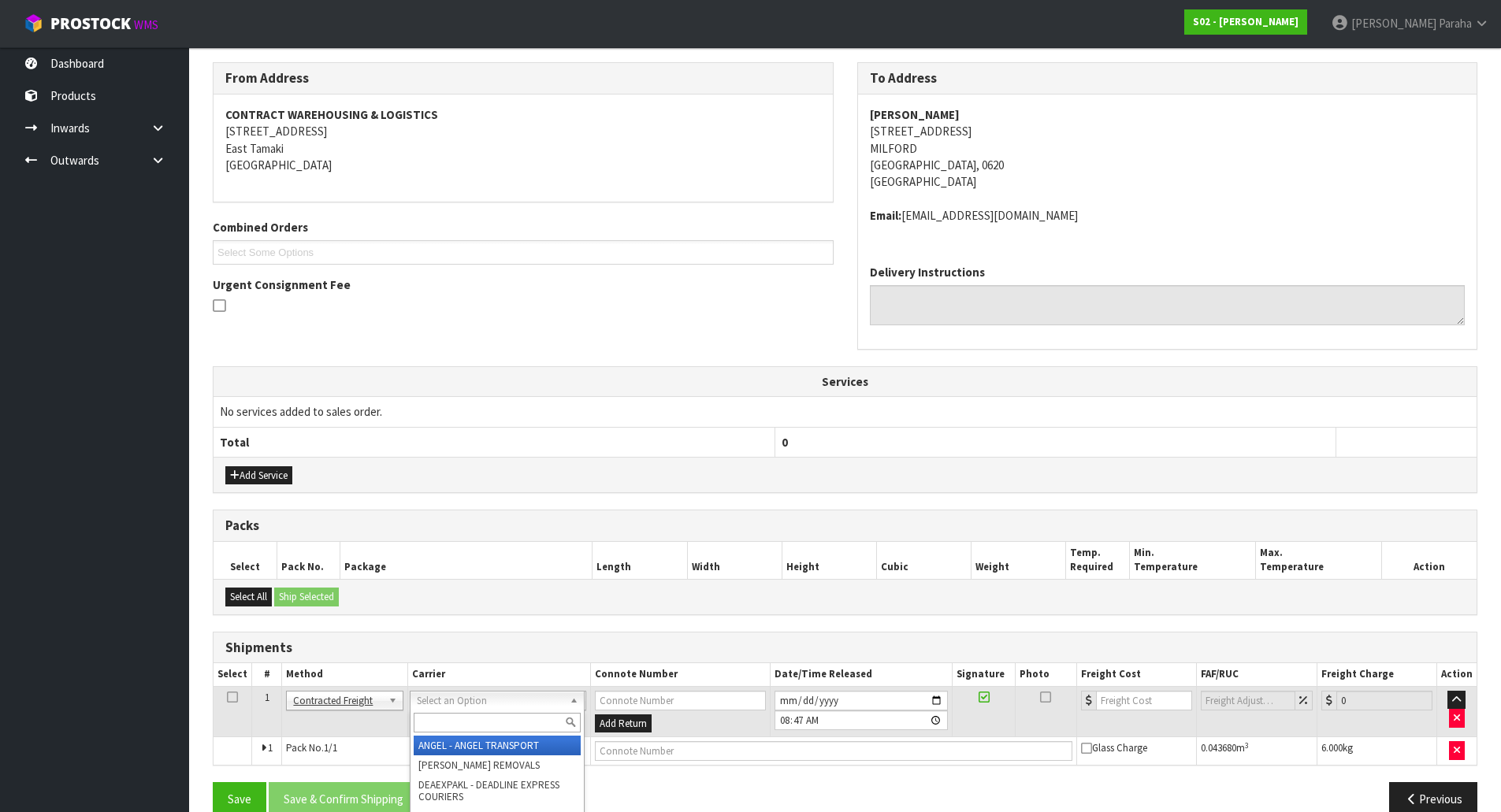
click at [505, 728] on input "text" at bounding box center [496, 721] width 167 height 19
type input "NZP"
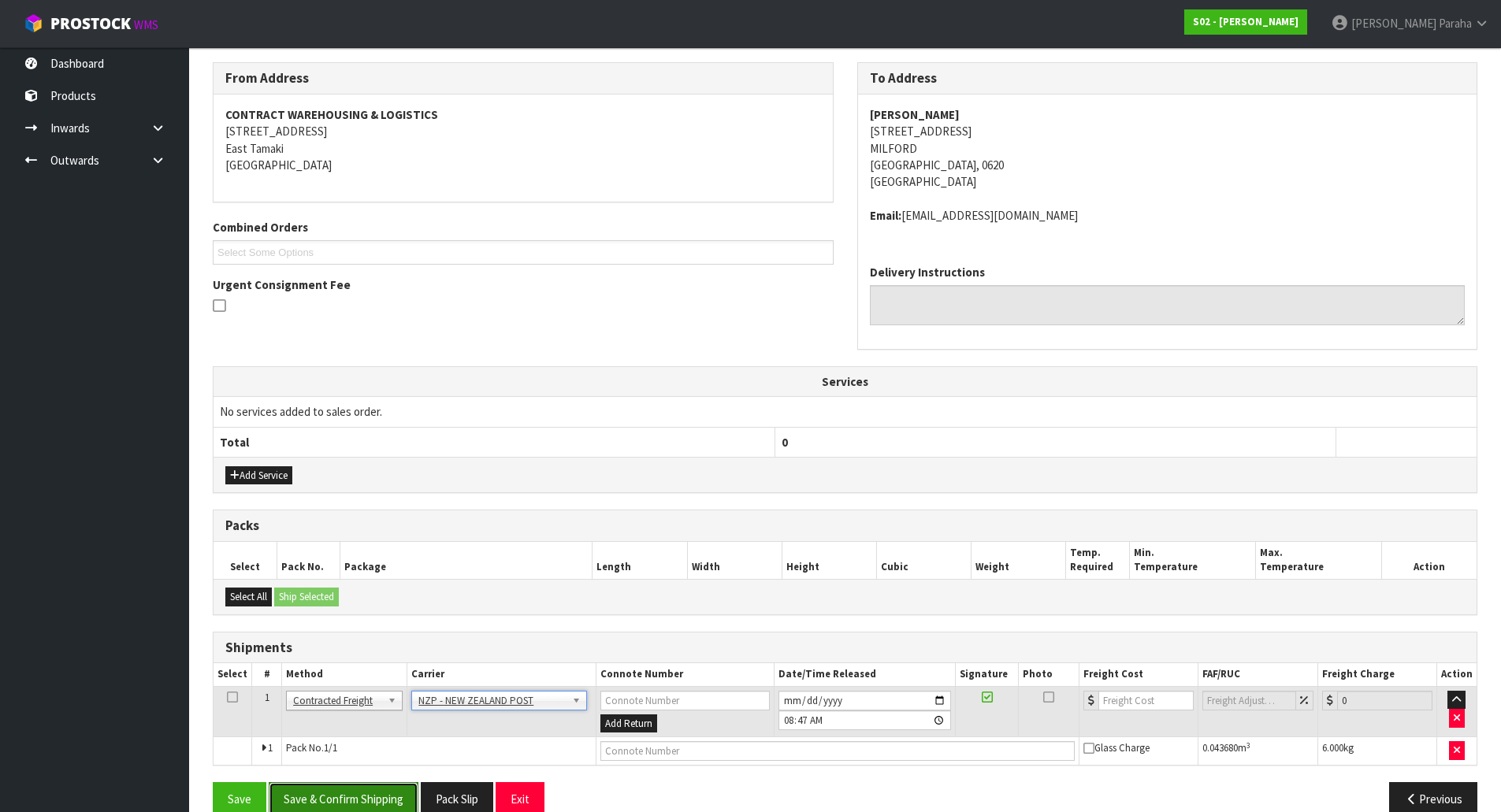
click at [372, 796] on button "Save & Confirm Shipping" at bounding box center [344, 798] width 150 height 34
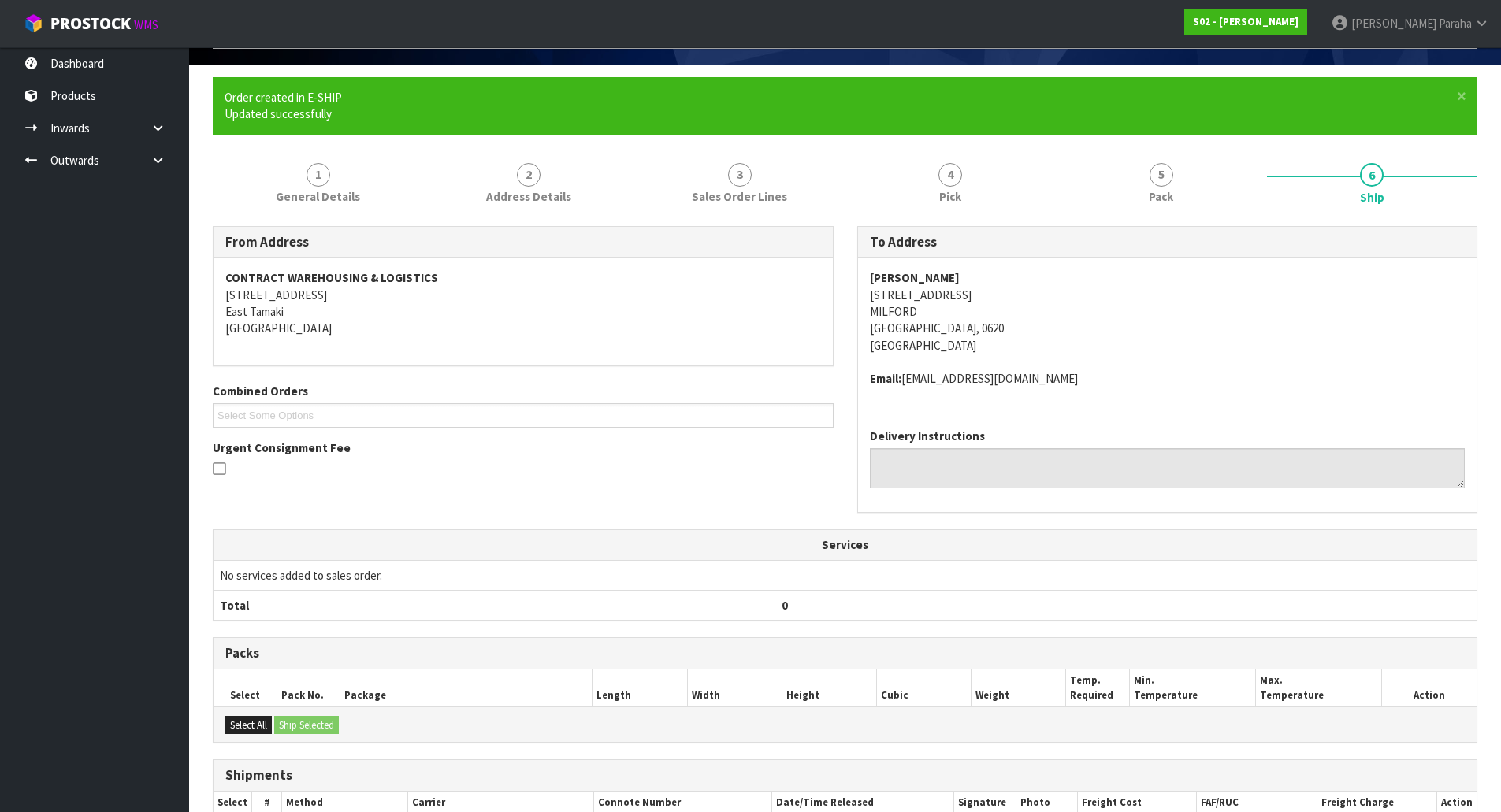
scroll to position [257, 0]
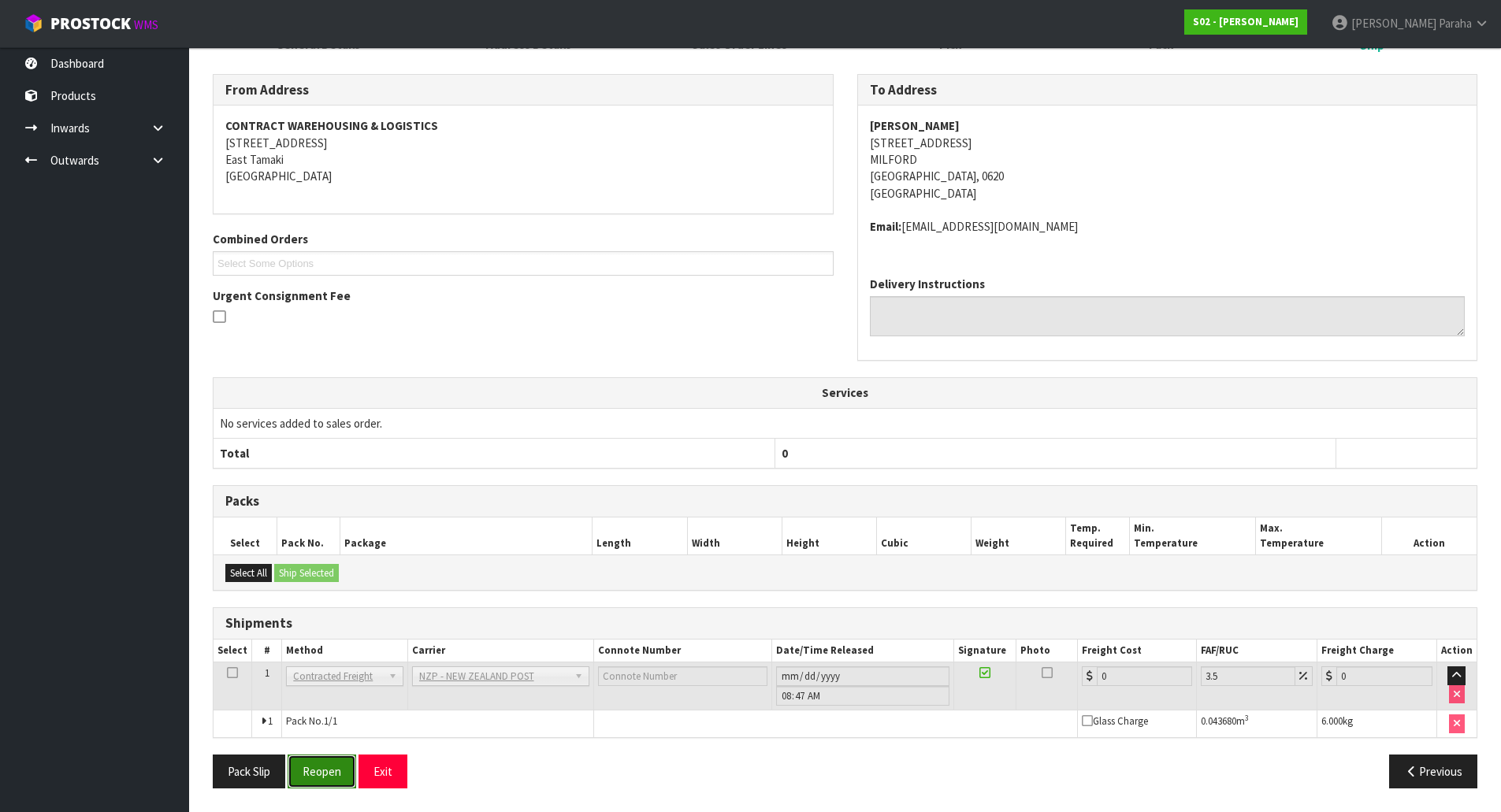
click at [324, 778] on button "Reopen" at bounding box center [322, 771] width 68 height 34
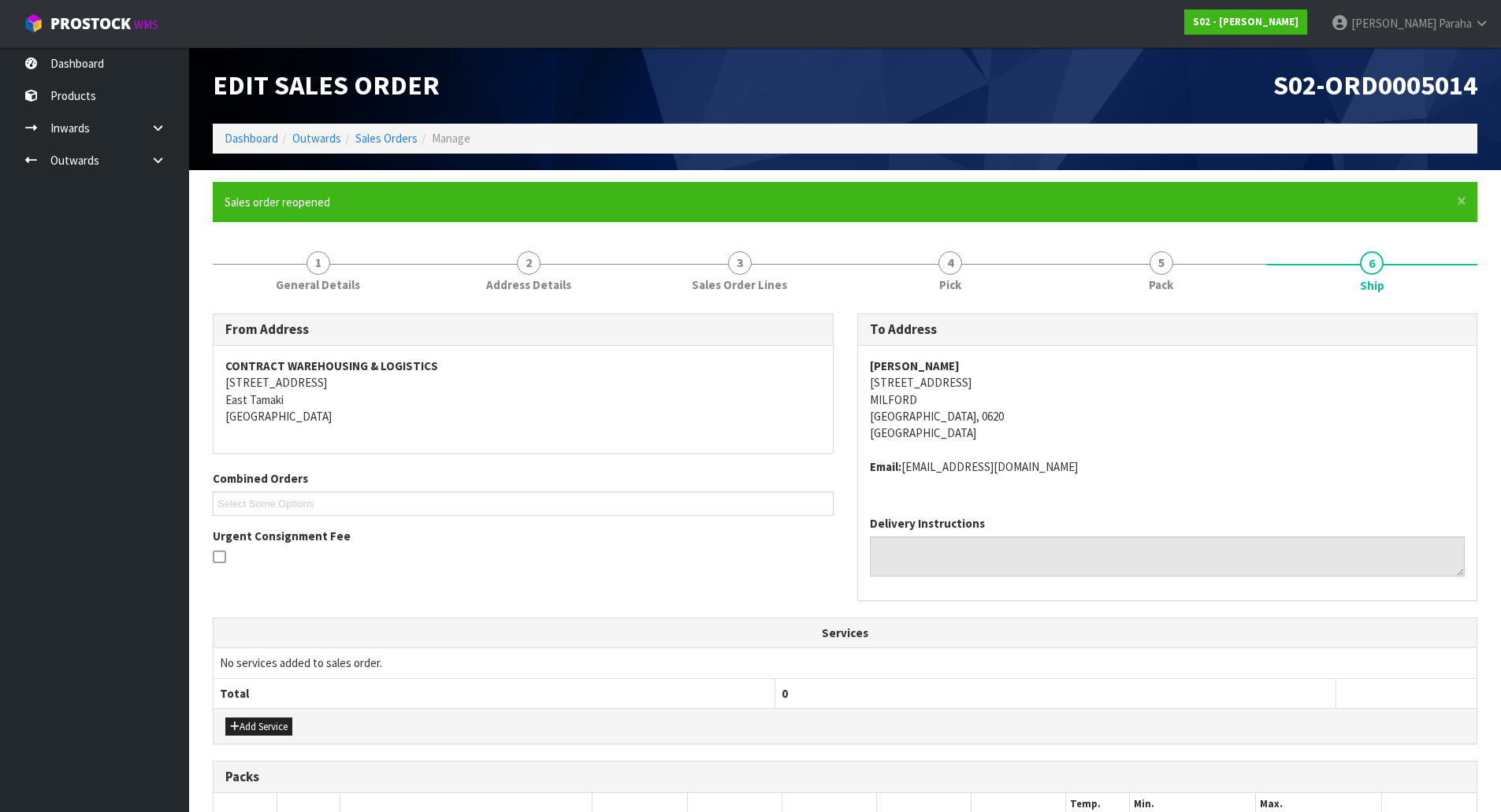
scroll to position [294, 0]
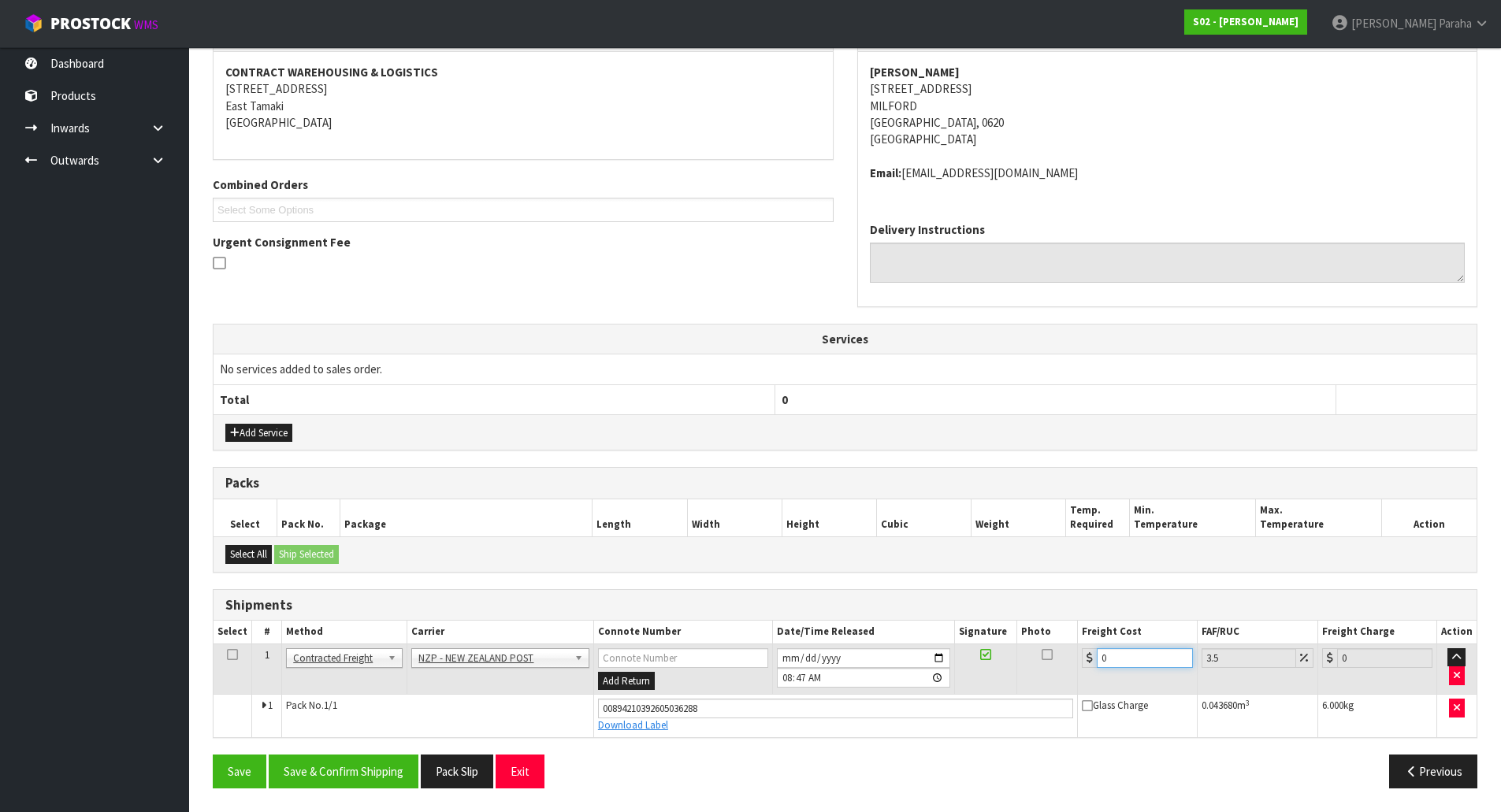
click at [1114, 653] on input "0" at bounding box center [1143, 657] width 95 height 19
type input "4"
type input "4.14"
type input "4.3"
type input "4.45"
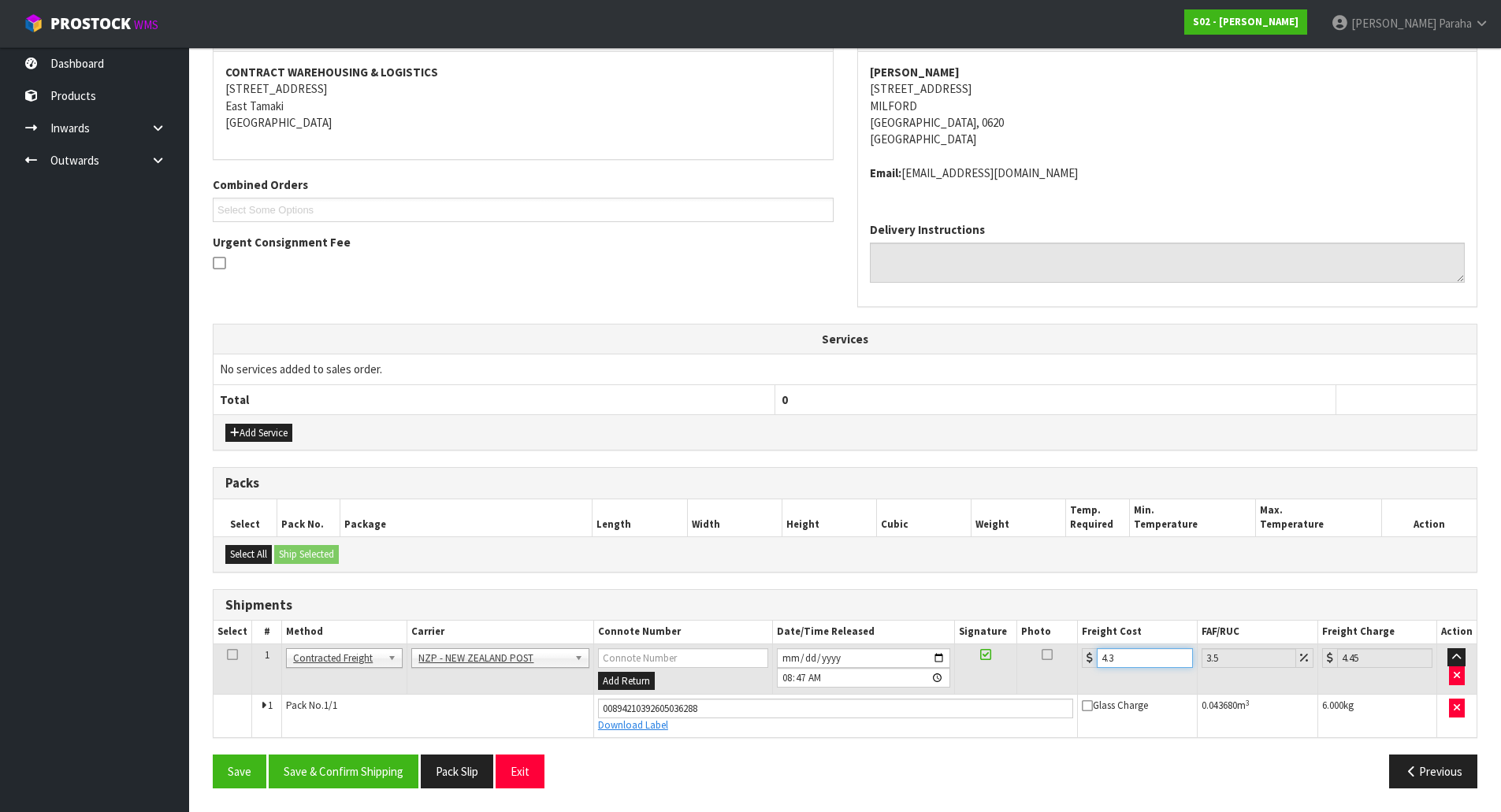
type input "4.33"
type input "4.48"
type input "4.33"
click at [351, 770] on button "Save & Confirm Shipping" at bounding box center [344, 771] width 150 height 34
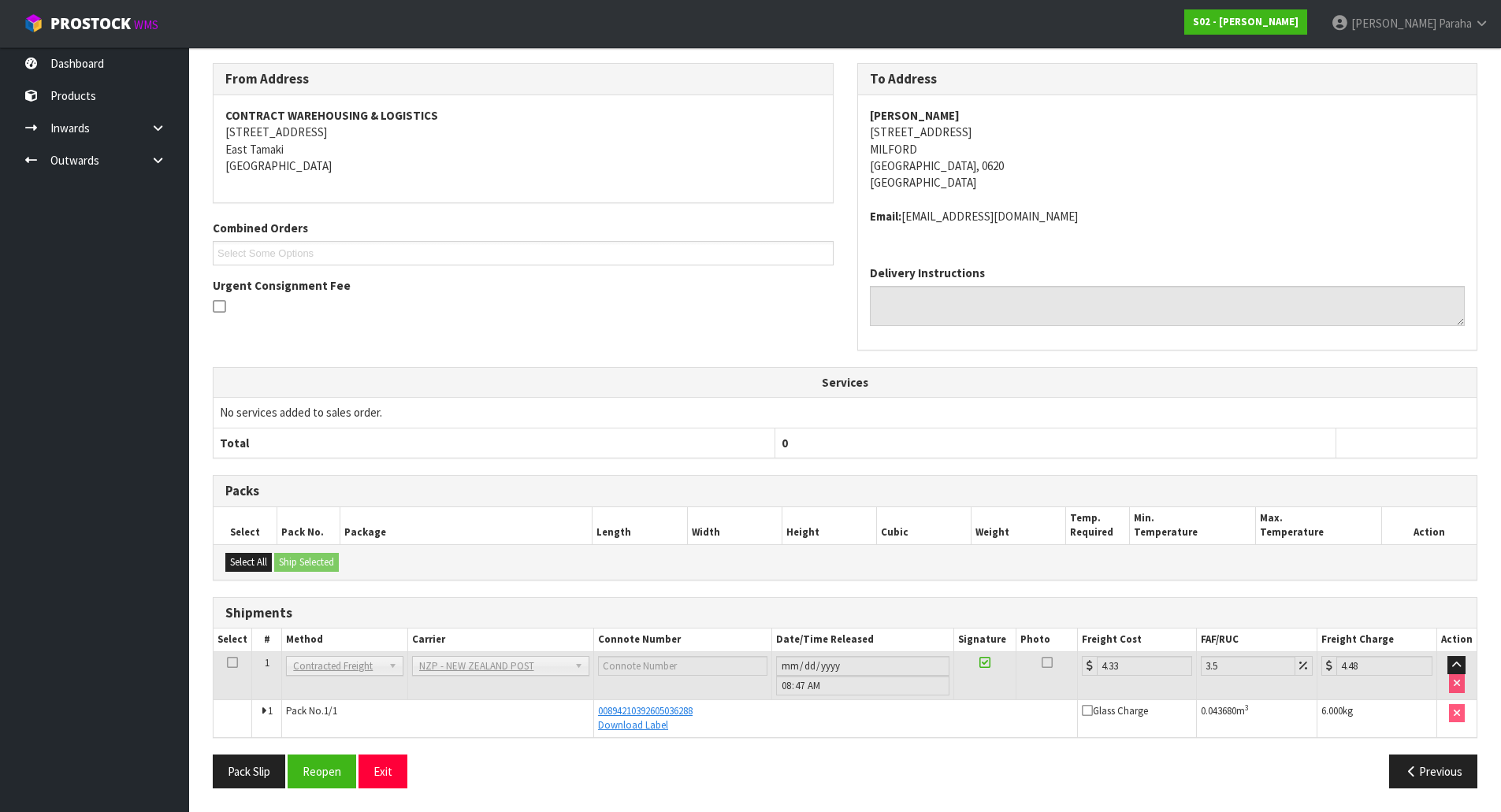
scroll to position [0, 0]
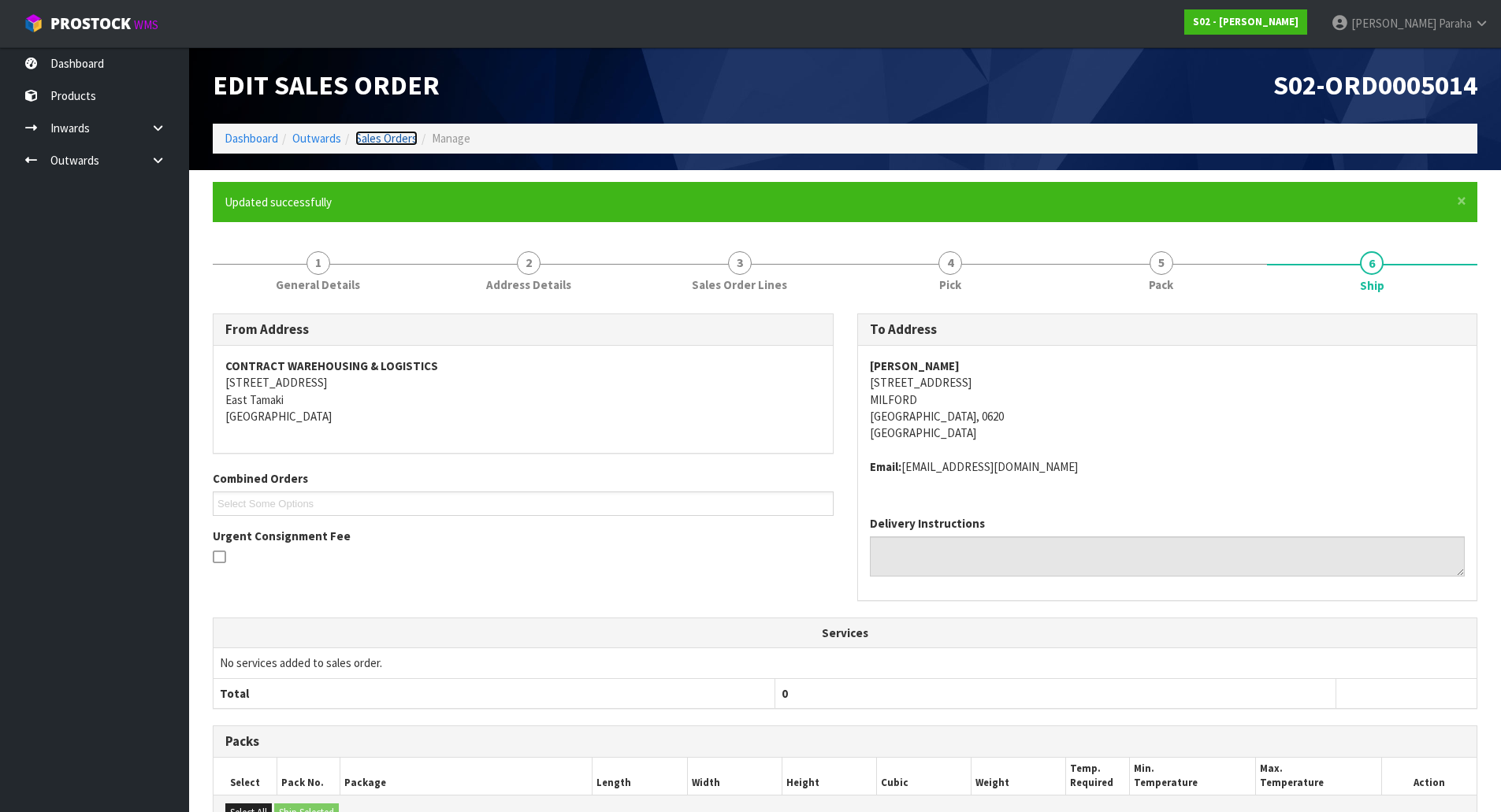
click at [407, 139] on link "Sales Orders" at bounding box center [385, 138] width 62 height 15
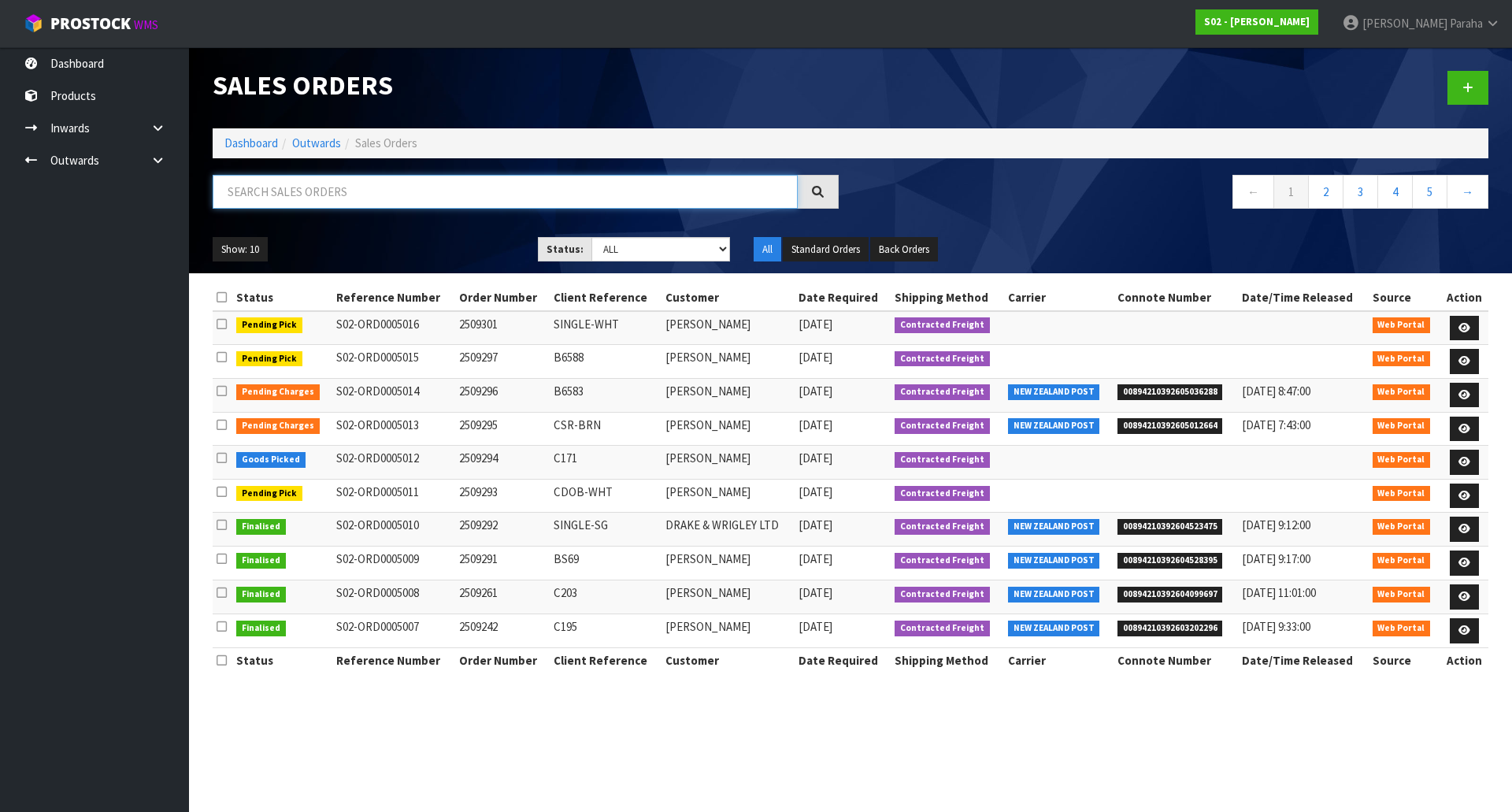
click at [377, 199] on input "text" at bounding box center [504, 191] width 585 height 34
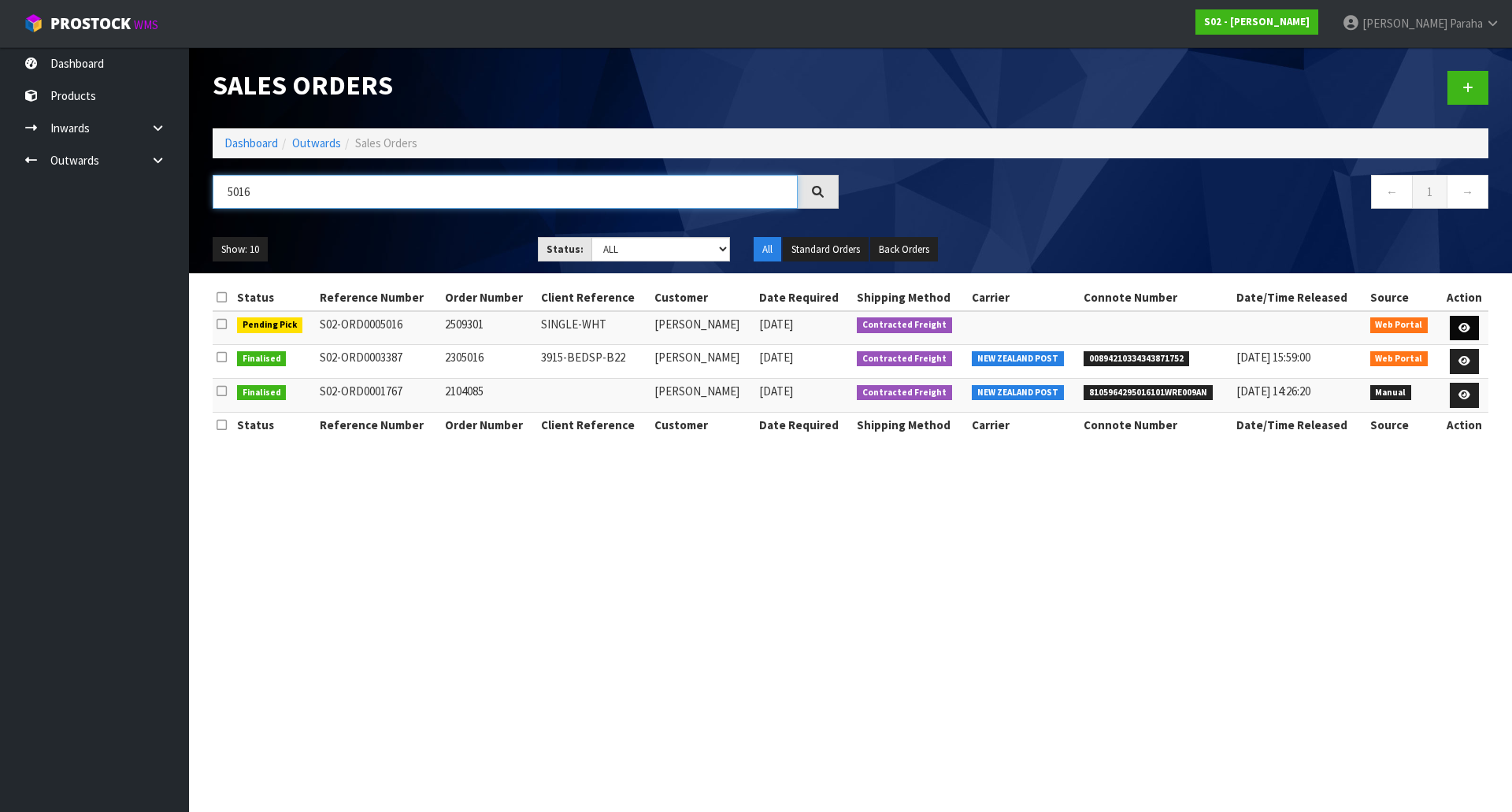
type input "5016"
click at [1465, 323] on icon at bounding box center [1464, 327] width 12 height 10
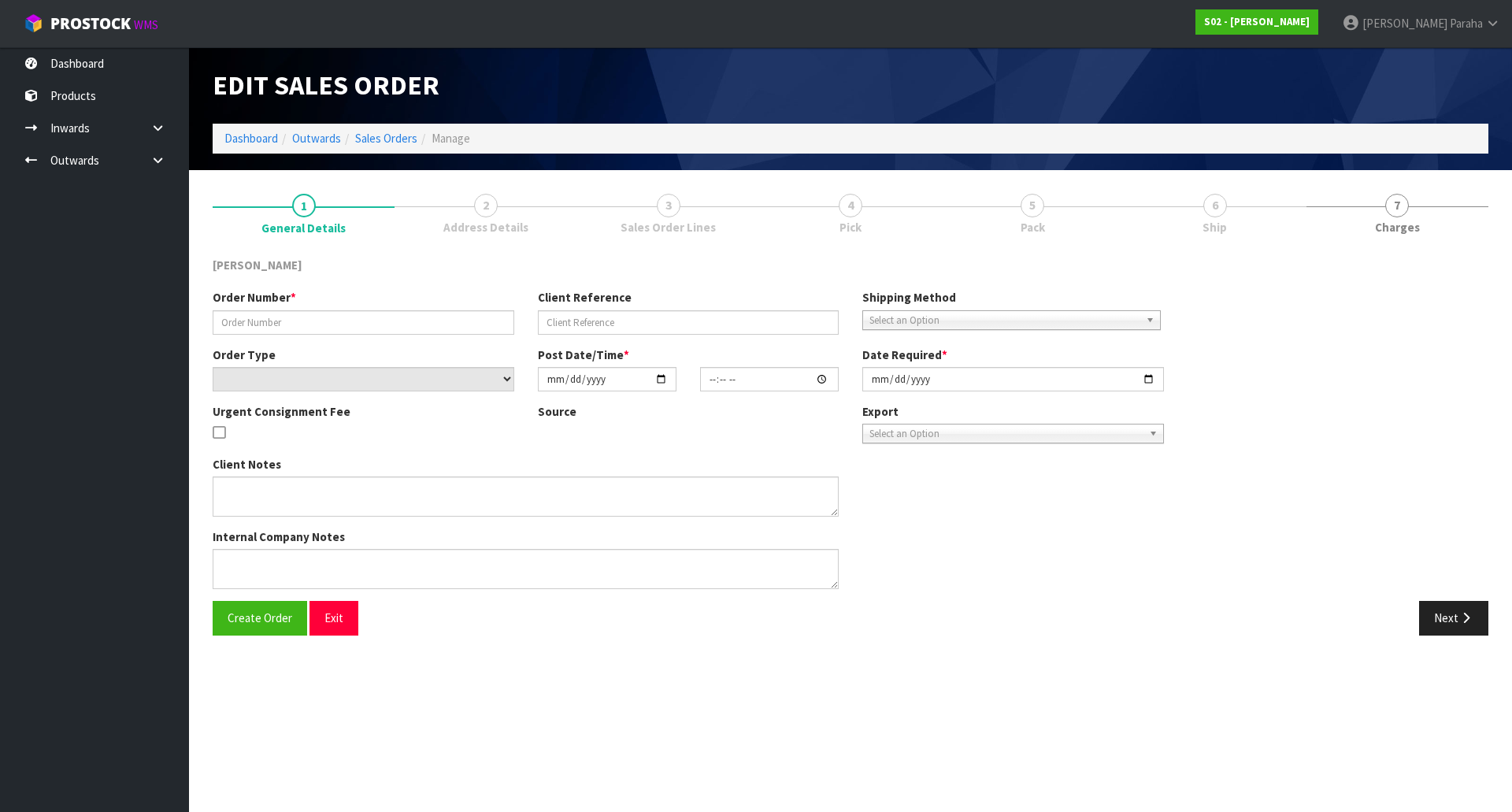
type input "2509301"
type input "SINGLE-WHT"
select select "number:0"
type input "[DATE]"
type input "16:44:00.000"
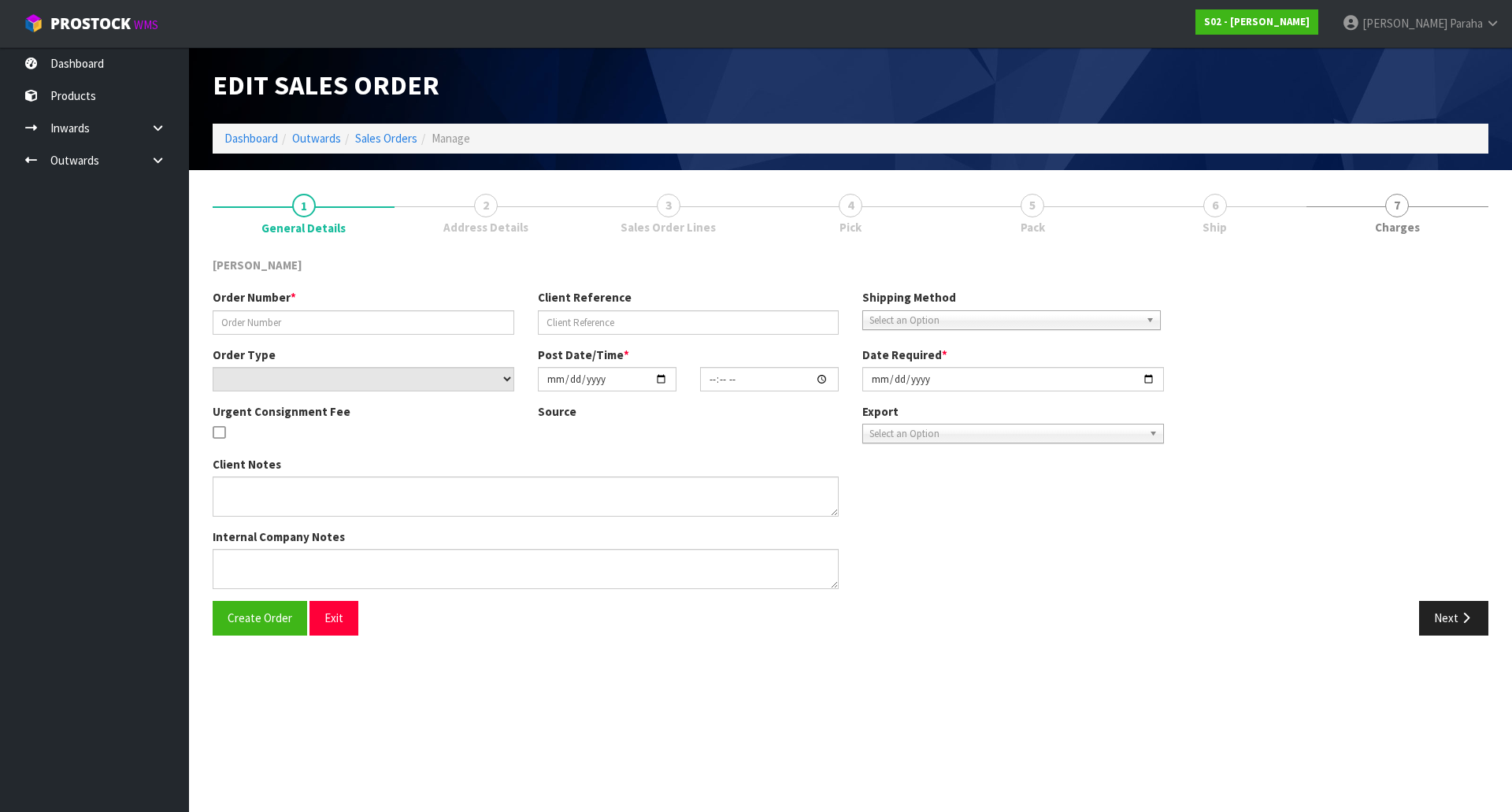
type input "[DATE]"
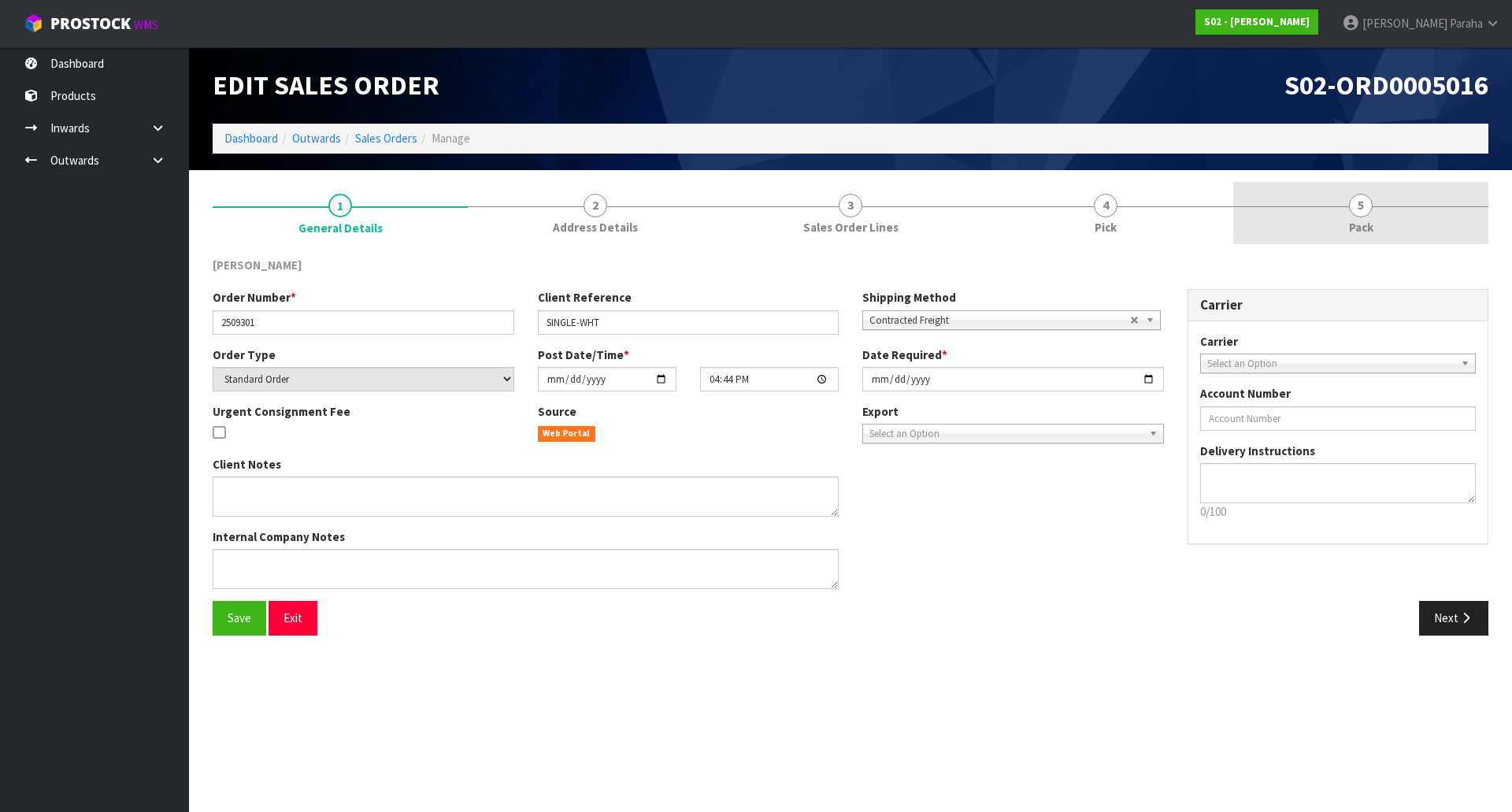
click at [1365, 211] on span "5" at bounding box center [1361, 206] width 24 height 24
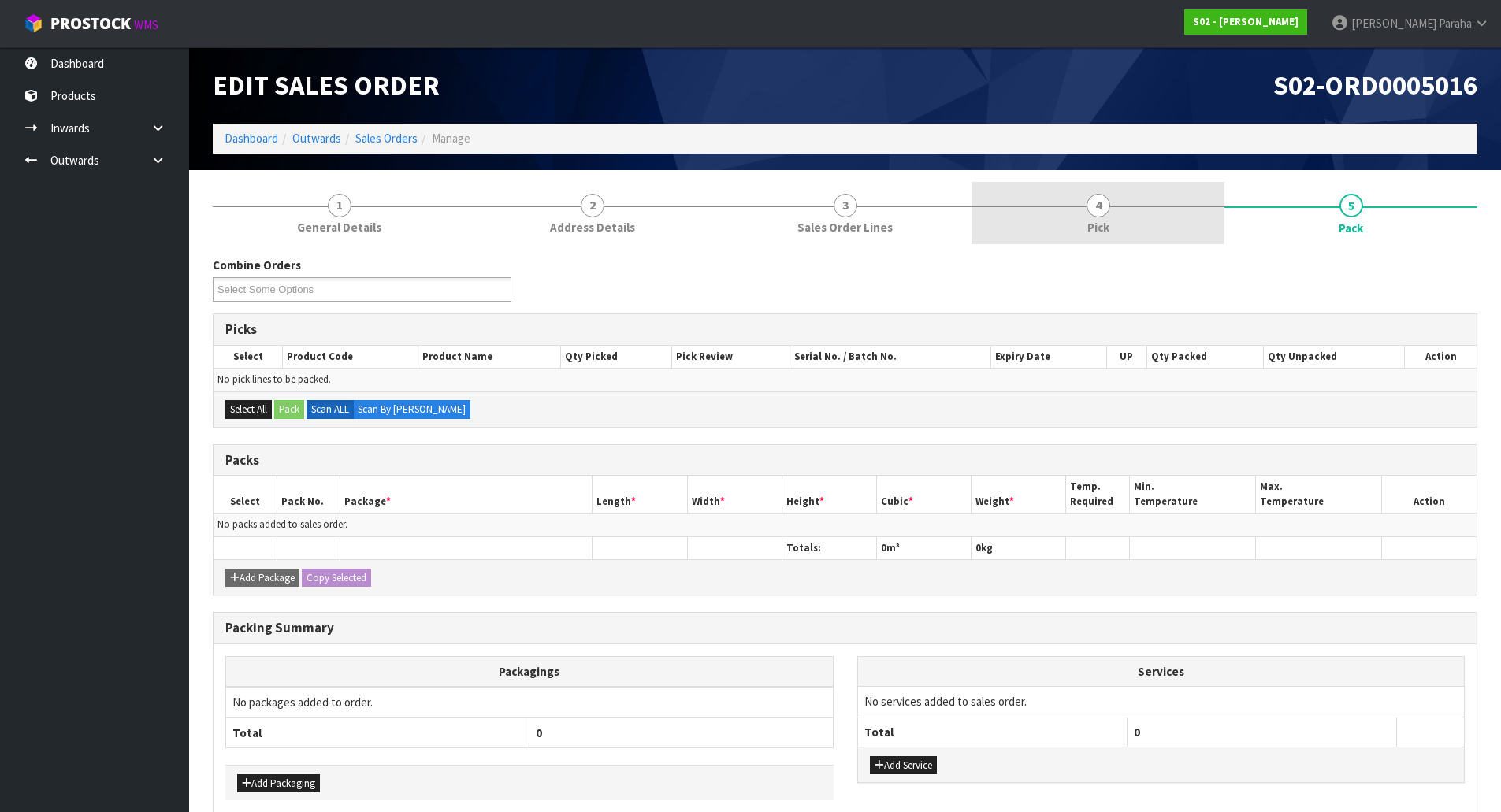
click at [1104, 207] on span "4" at bounding box center [1098, 206] width 24 height 24
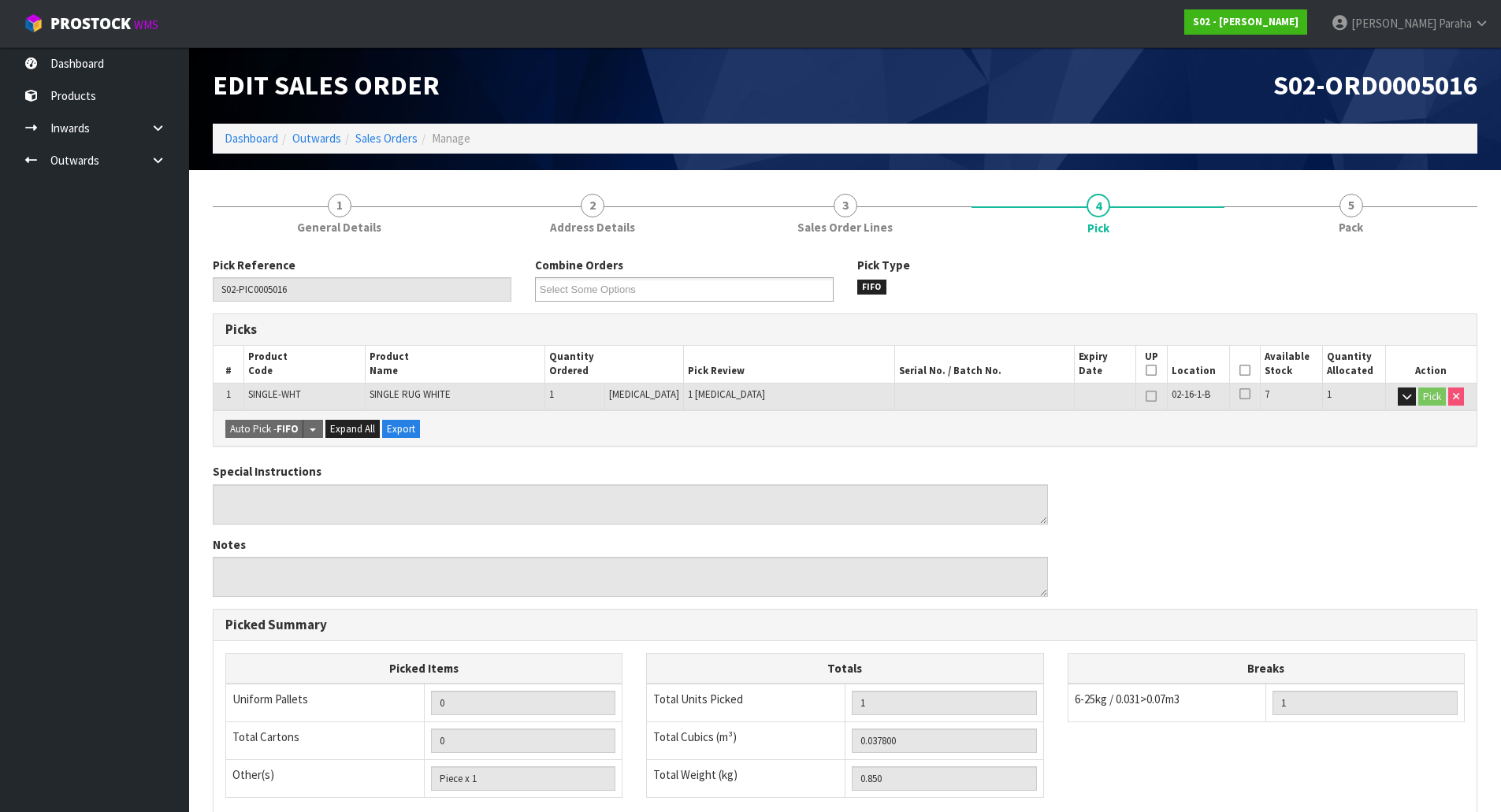
click at [1239, 370] on icon at bounding box center [1245, 370] width 11 height 1
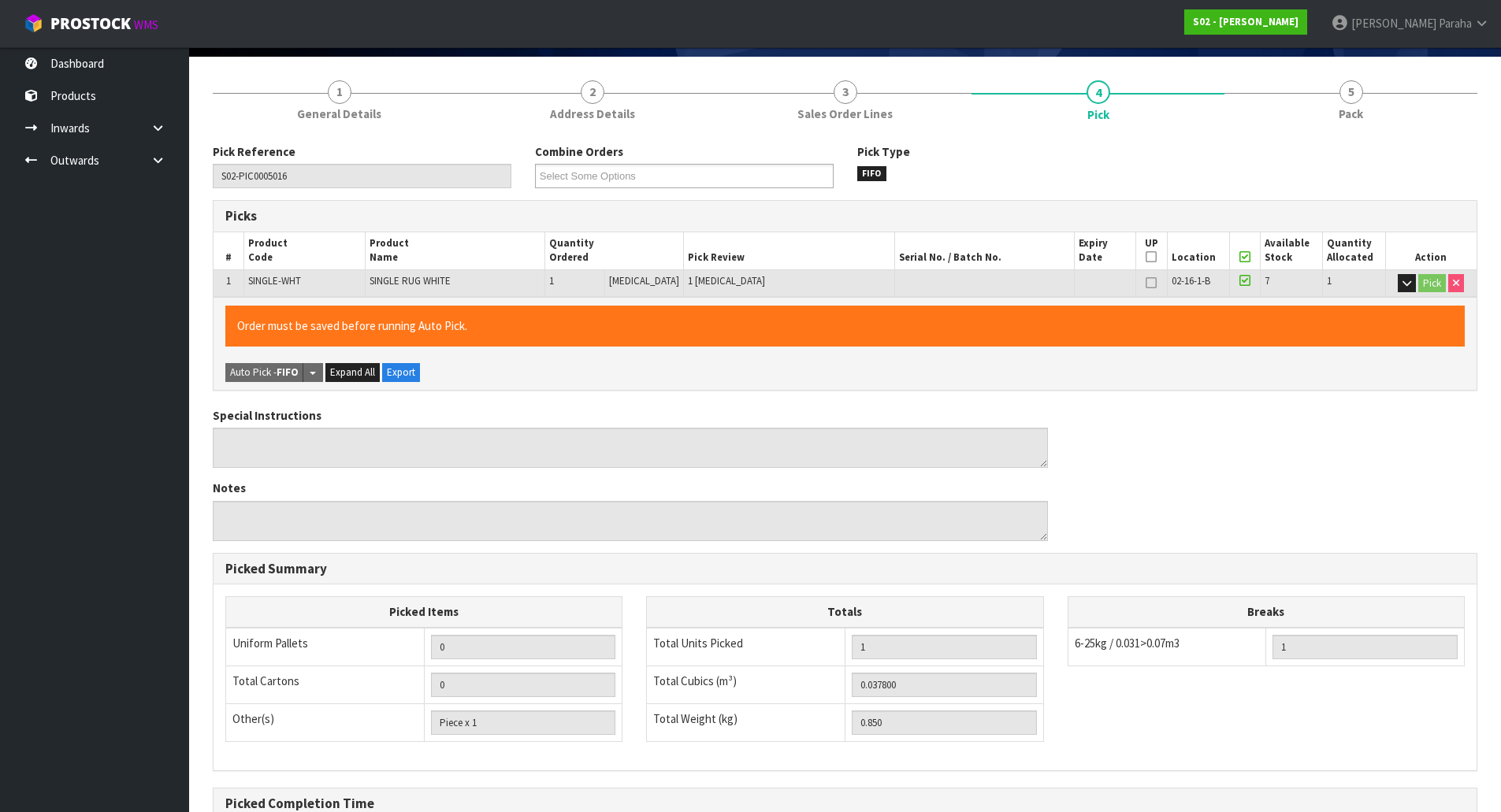
scroll to position [288, 0]
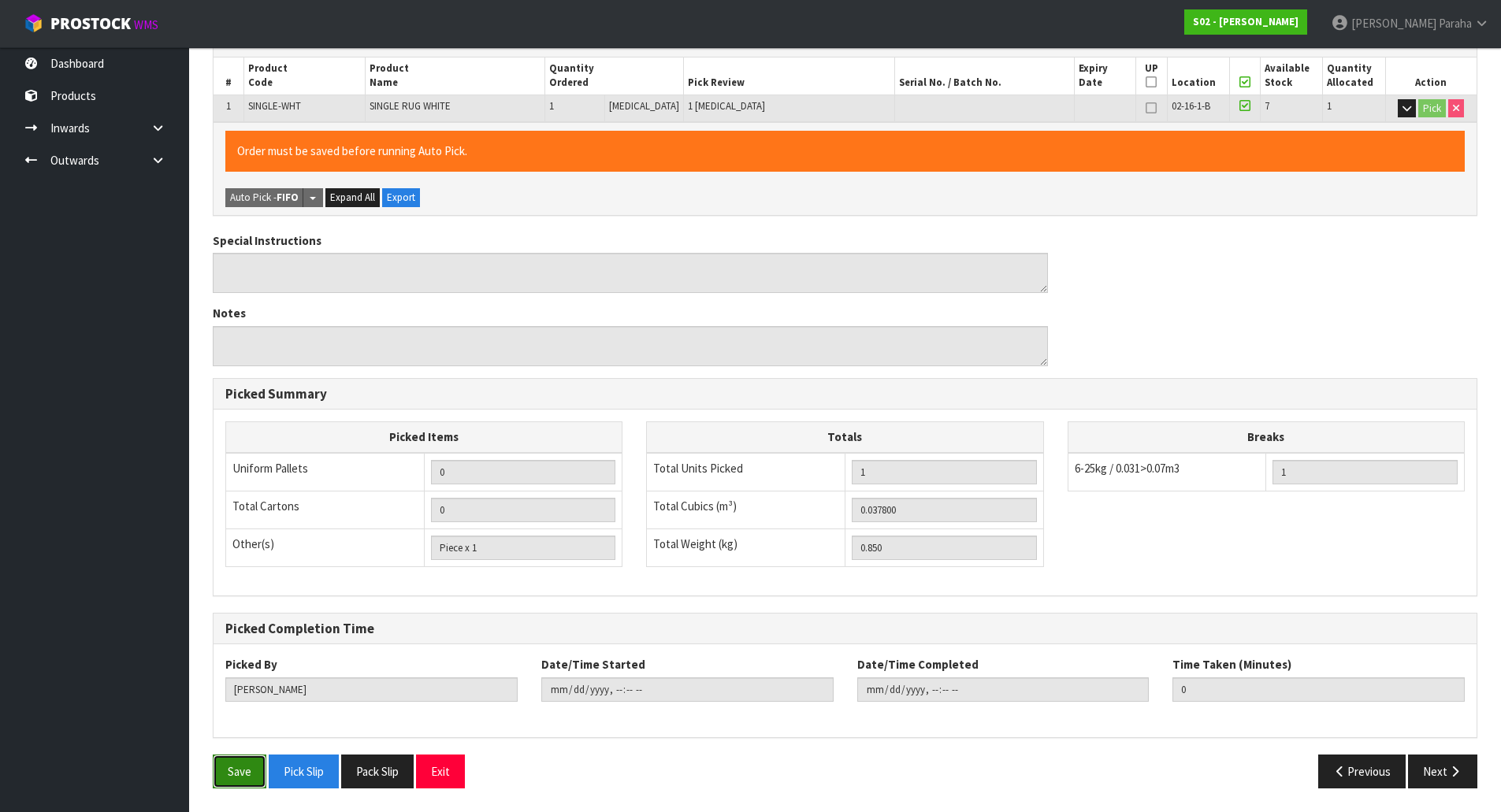
click at [238, 772] on button "Save" at bounding box center [239, 771] width 54 height 34
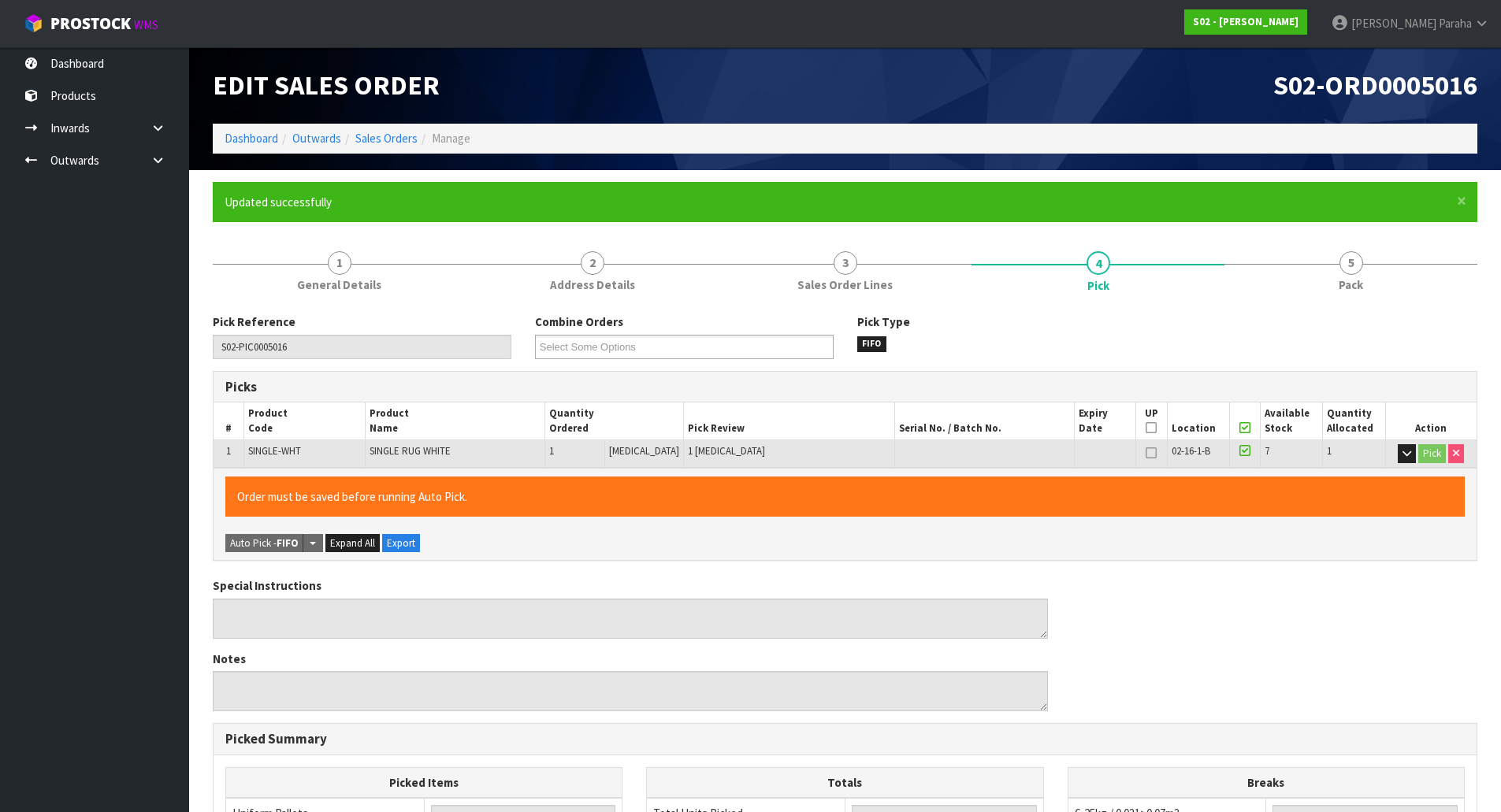
type input "Polly Paraha"
type input "2025-09-30T08:51:16"
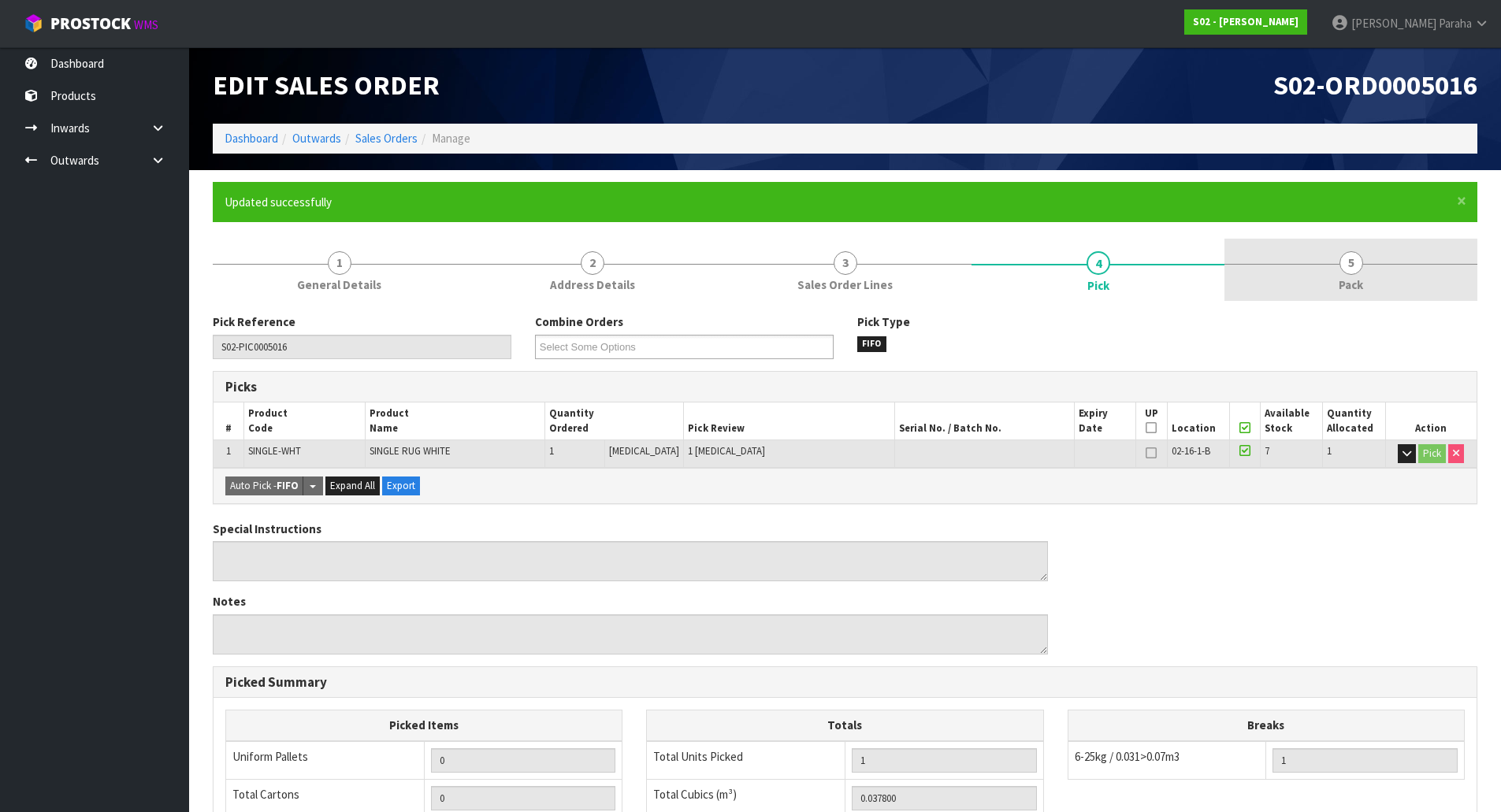
click at [1365, 267] on link "5 Pack" at bounding box center [1351, 269] width 253 height 62
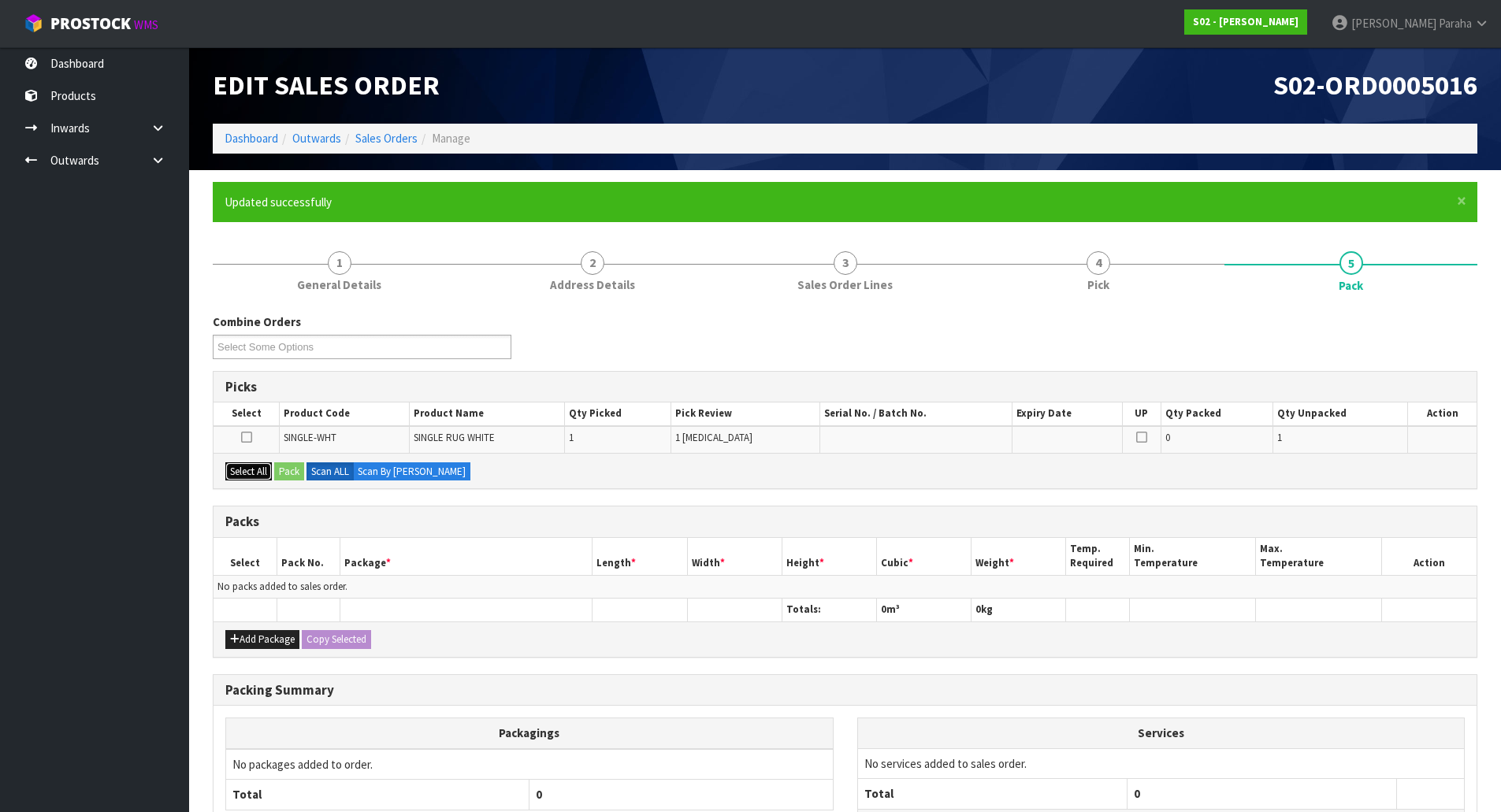
click at [236, 467] on button "Select All" at bounding box center [249, 471] width 46 height 18
click at [283, 468] on button "Pack" at bounding box center [289, 471] width 30 height 18
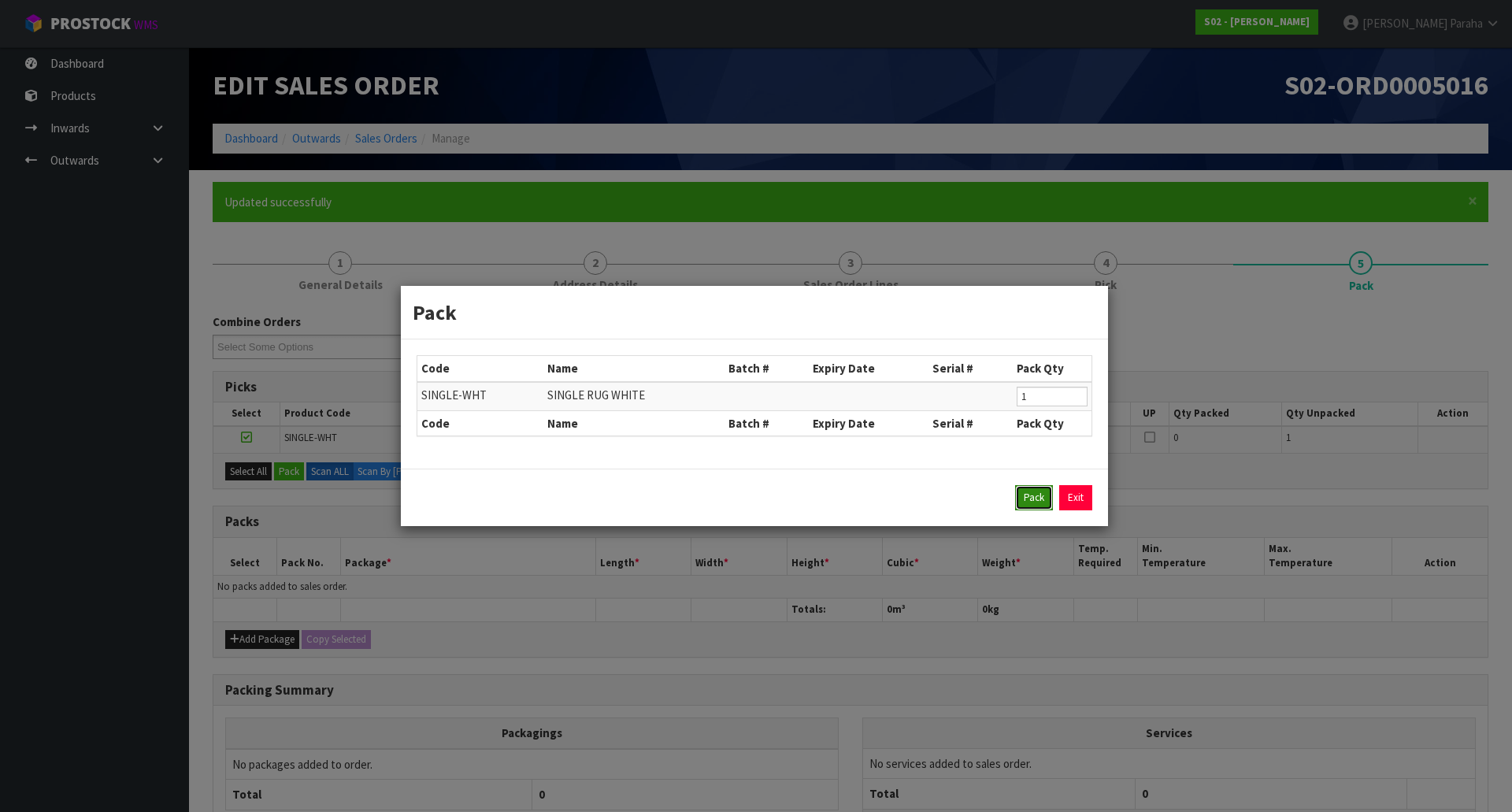
click at [1039, 497] on button "Pack" at bounding box center [1034, 497] width 38 height 25
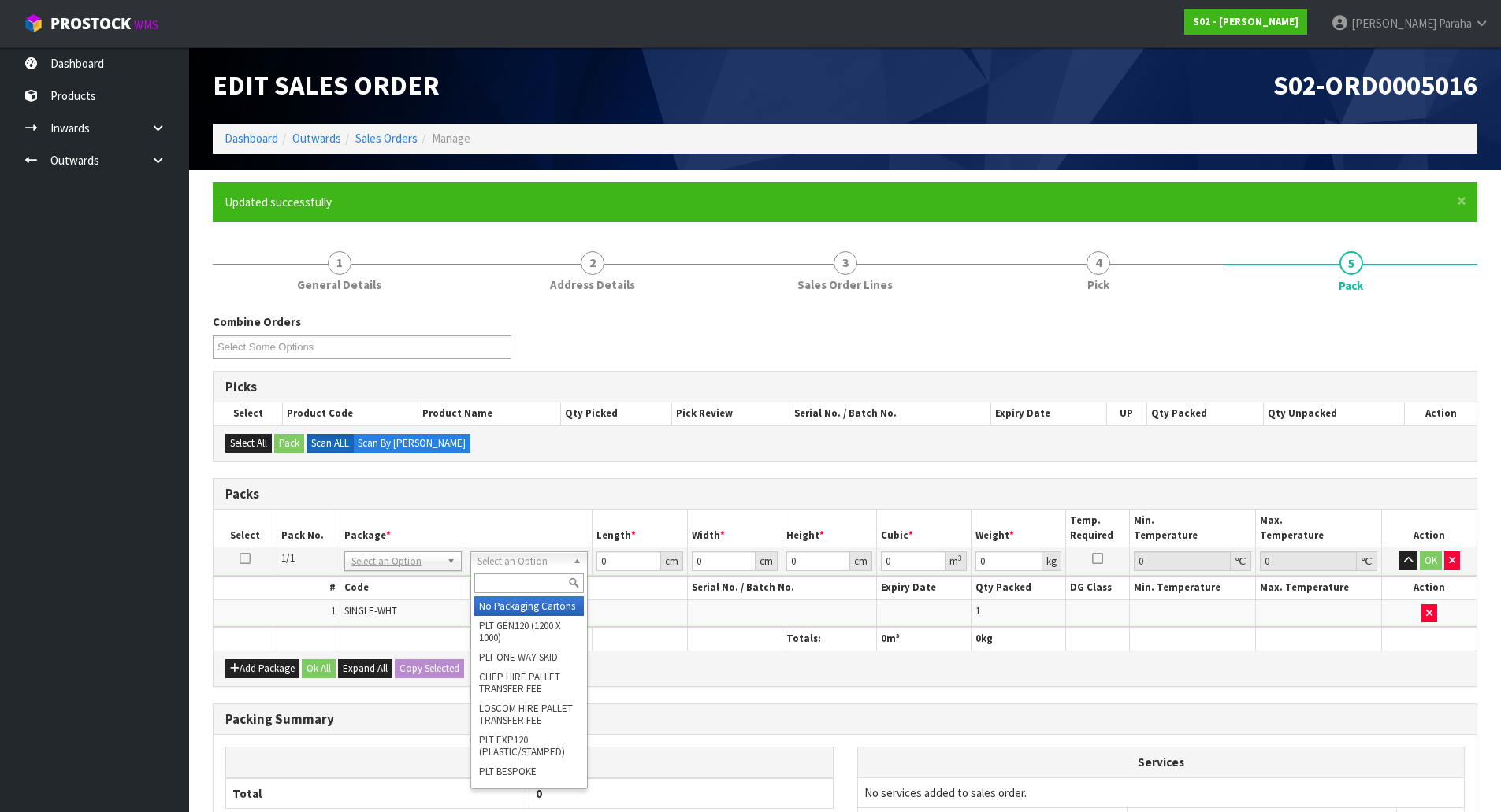
click at [532, 589] on input "text" at bounding box center [529, 583] width 109 height 19
type input "OC"
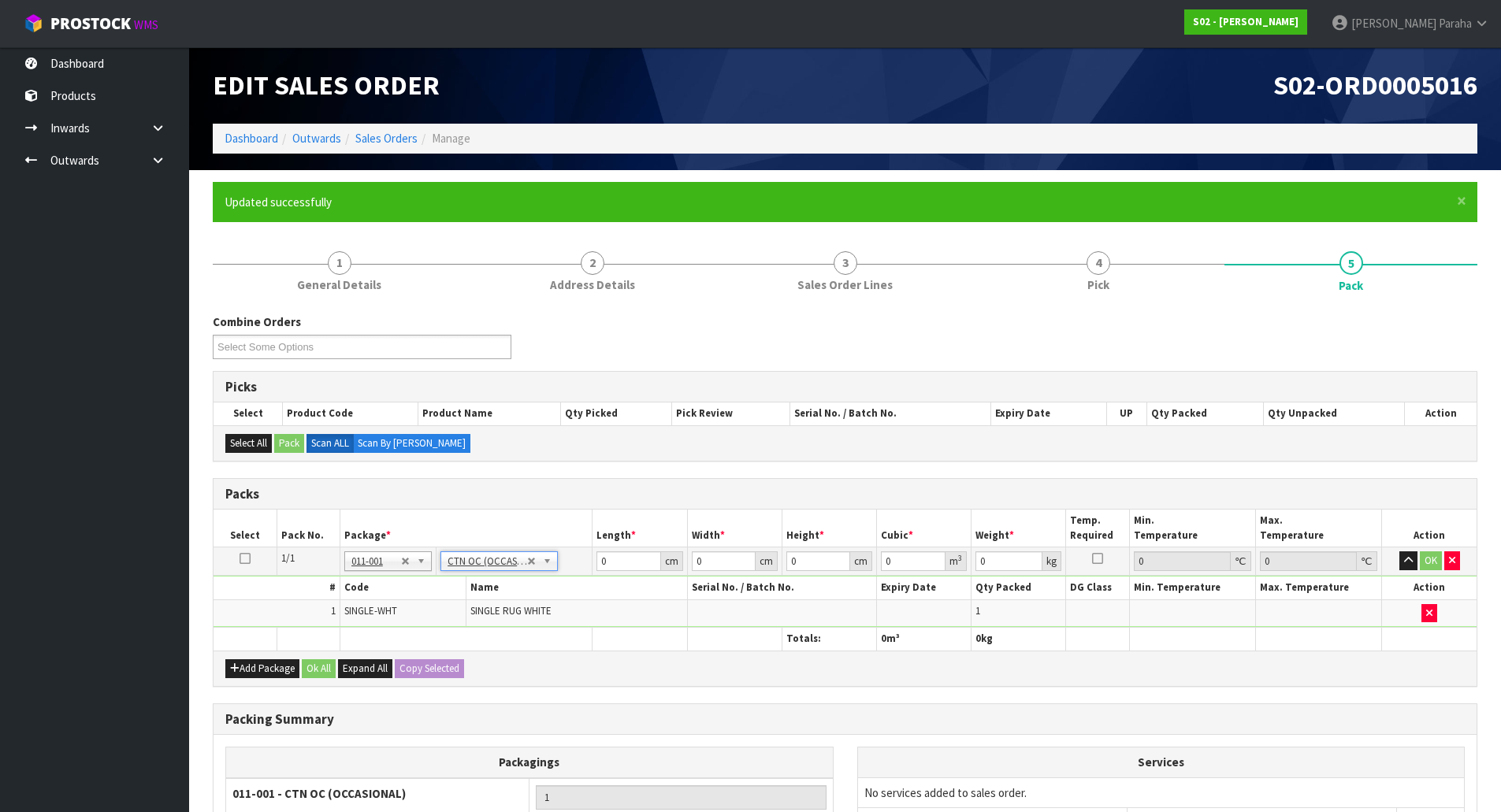
type input "0.85"
click at [633, 564] on input "0" at bounding box center [628, 561] width 64 height 19
type input "36"
type input "27"
type input "2"
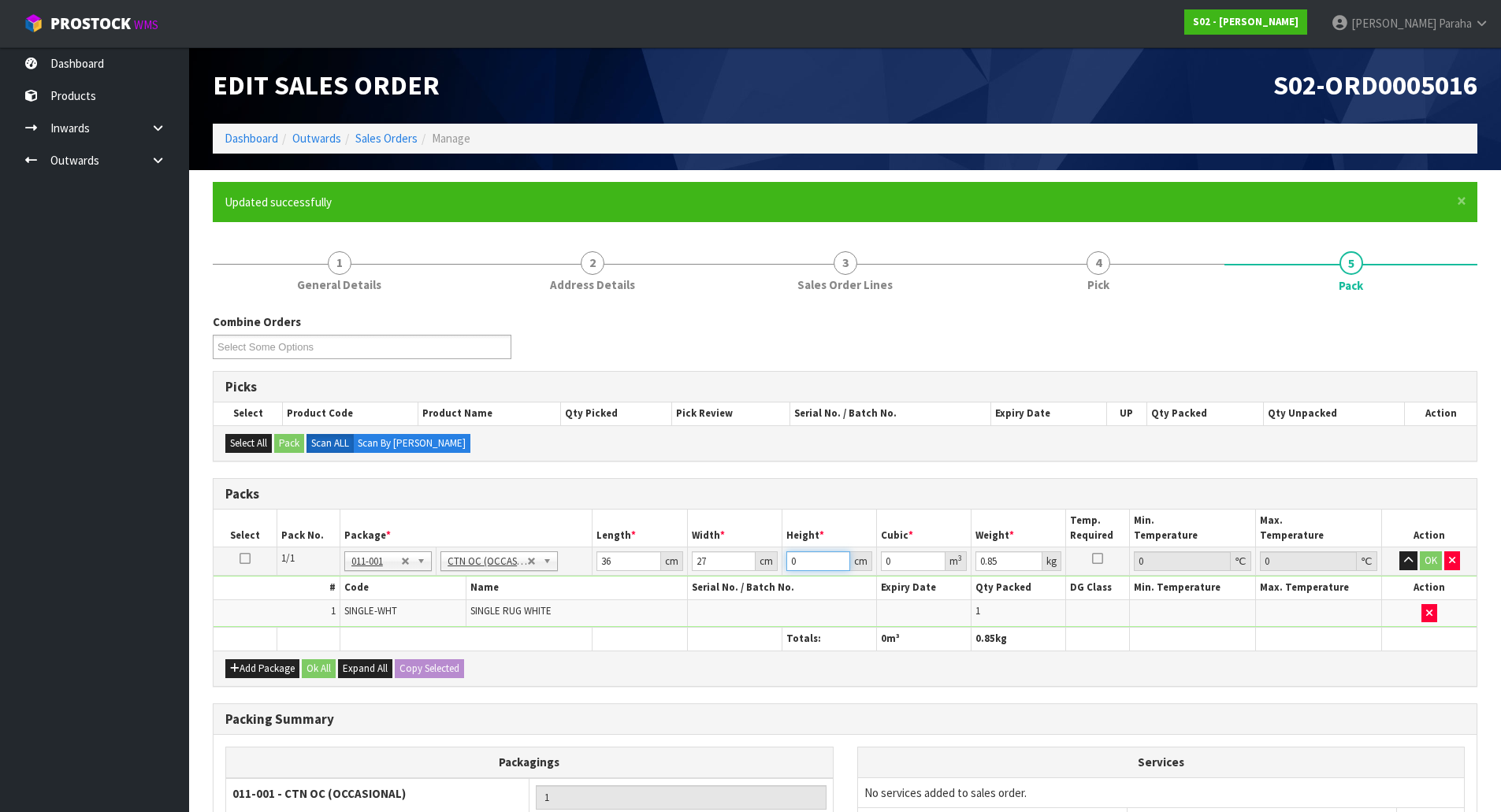
type input "0.001944"
type input "26"
type input "0.025272"
type input "26"
type input "2"
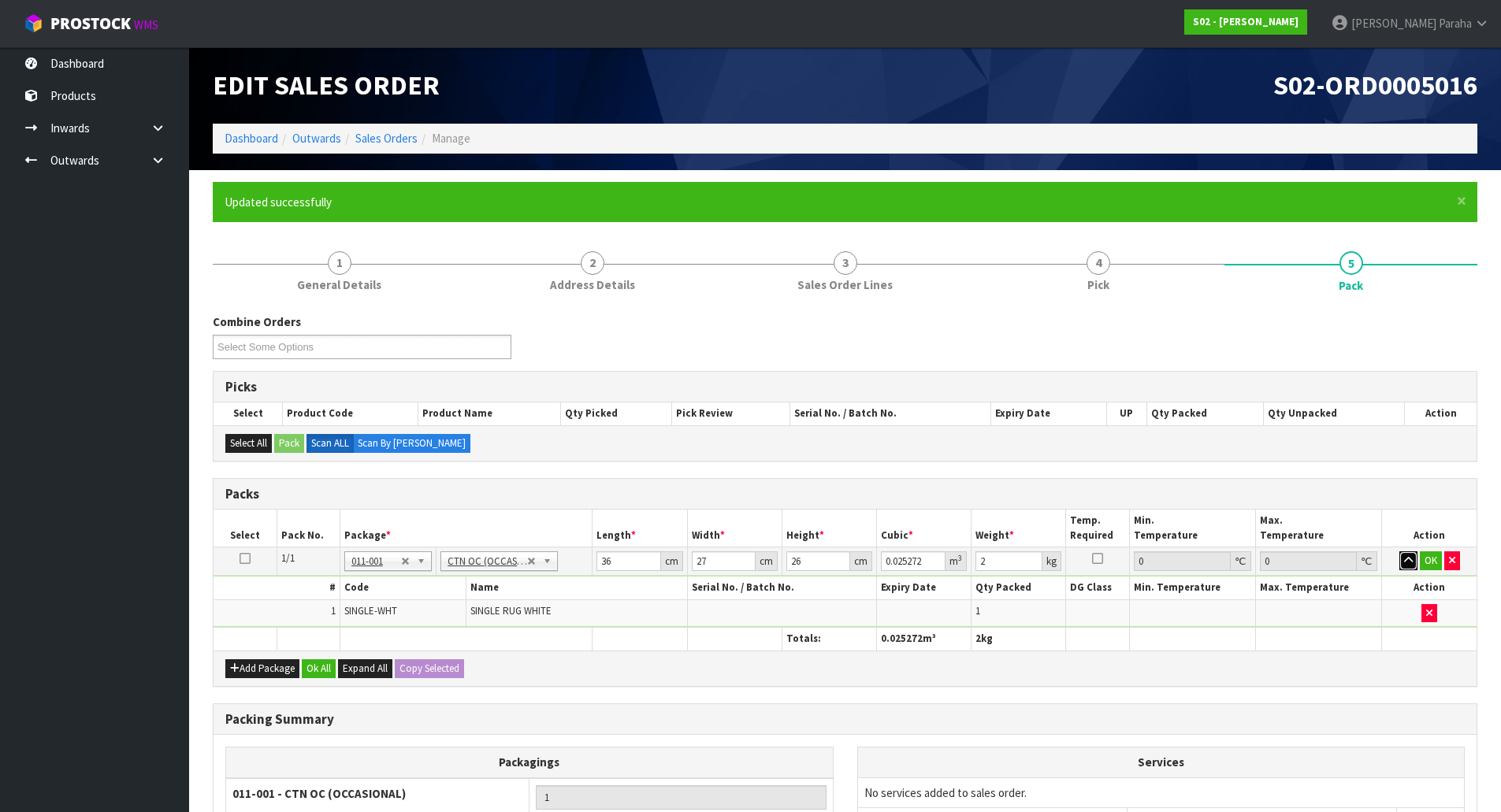
click at [1399, 551] on button "button" at bounding box center [1409, 561] width 18 height 18
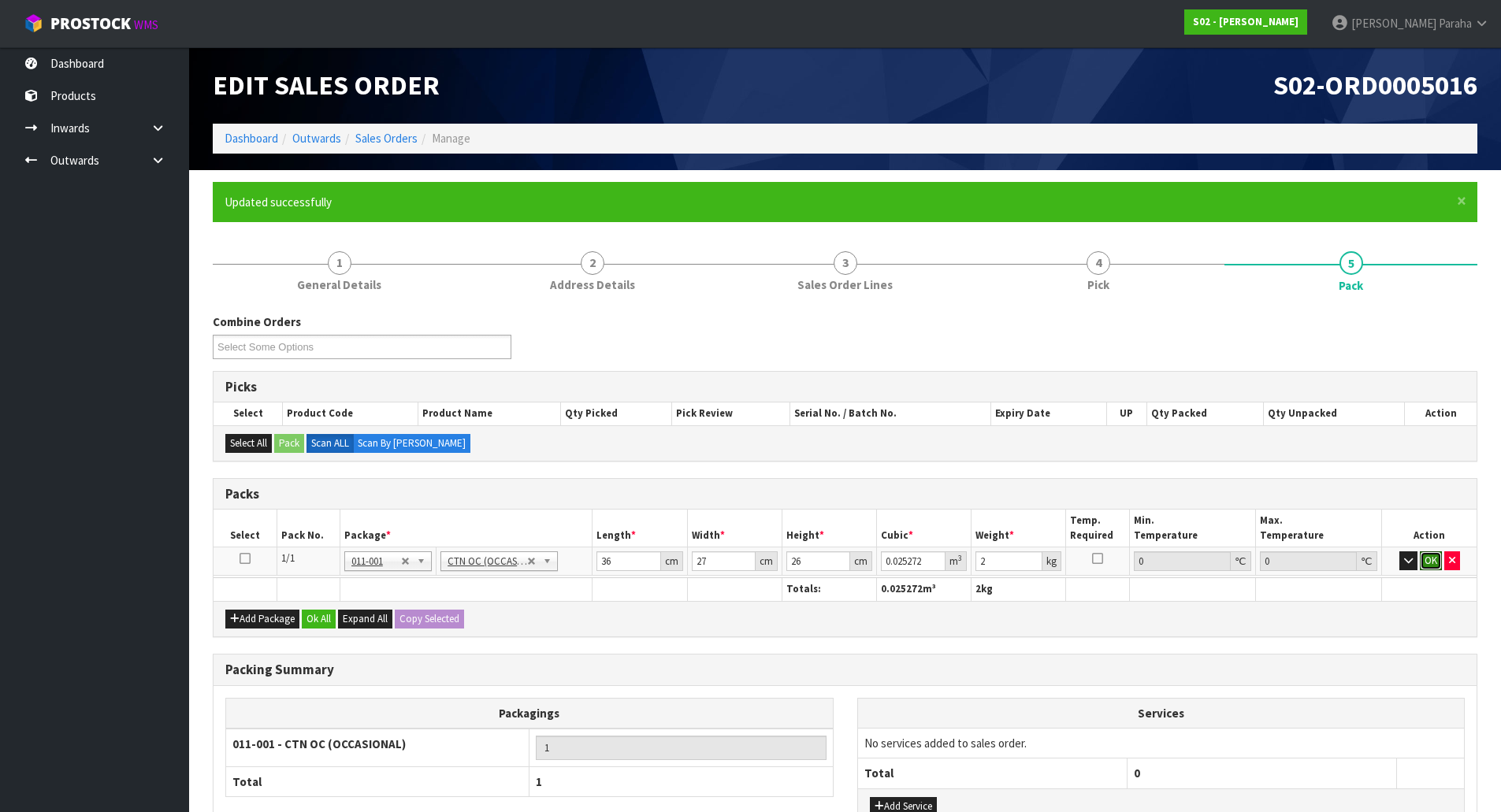
click button "OK" at bounding box center [1431, 561] width 22 height 18
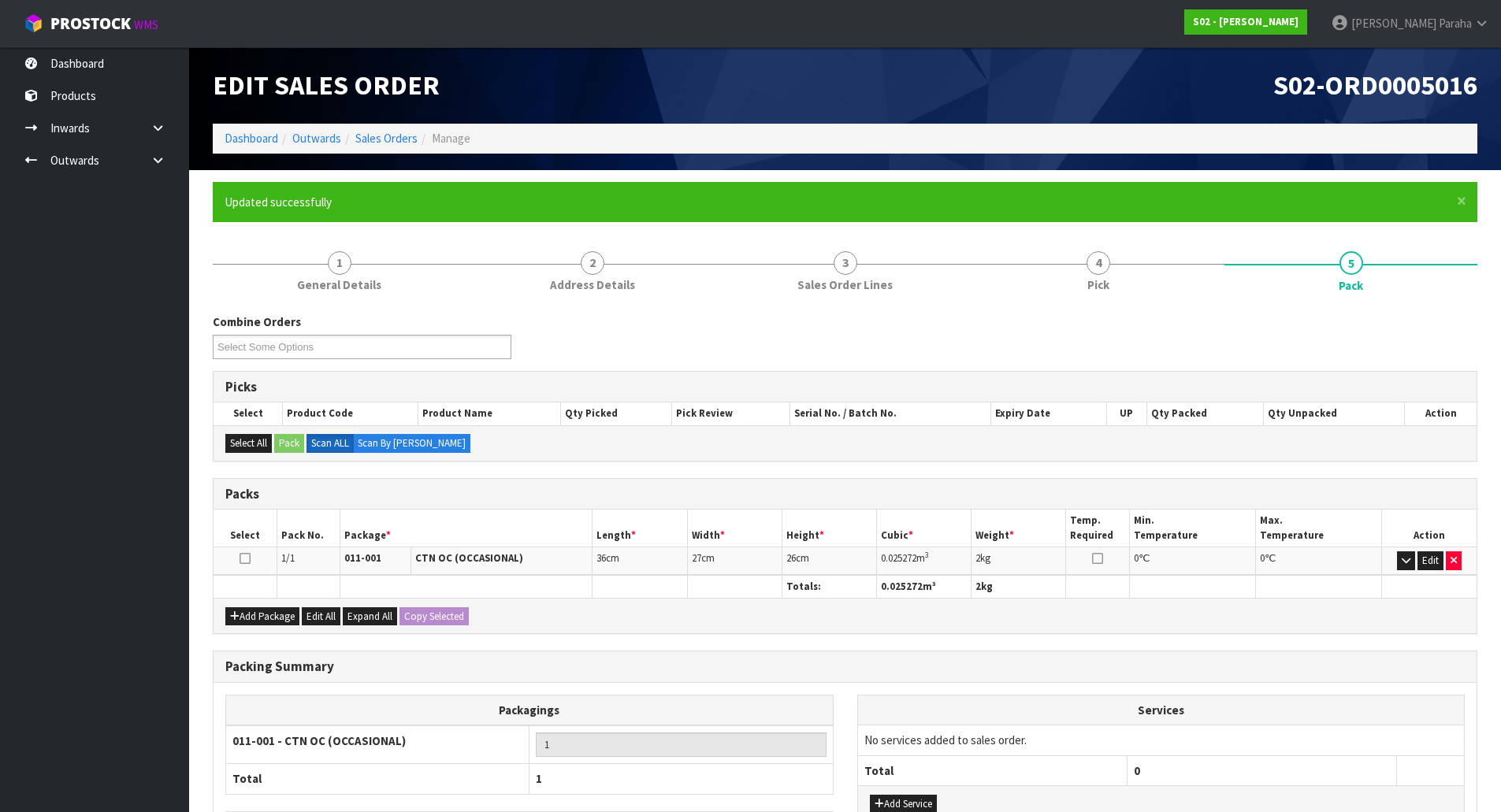
scroll to position [121, 0]
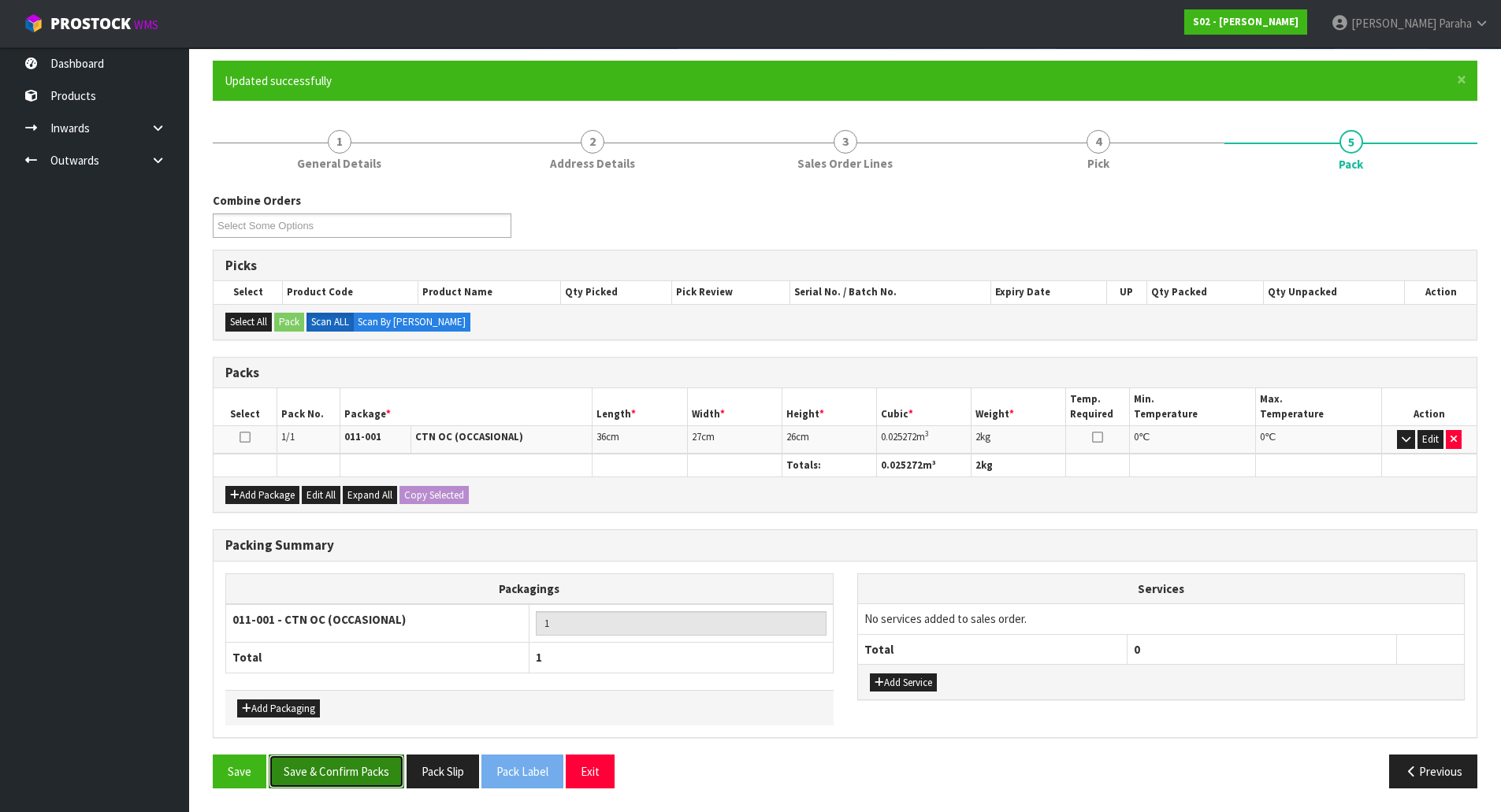
click at [366, 756] on button "Save & Confirm Packs" at bounding box center [336, 771] width 136 height 34
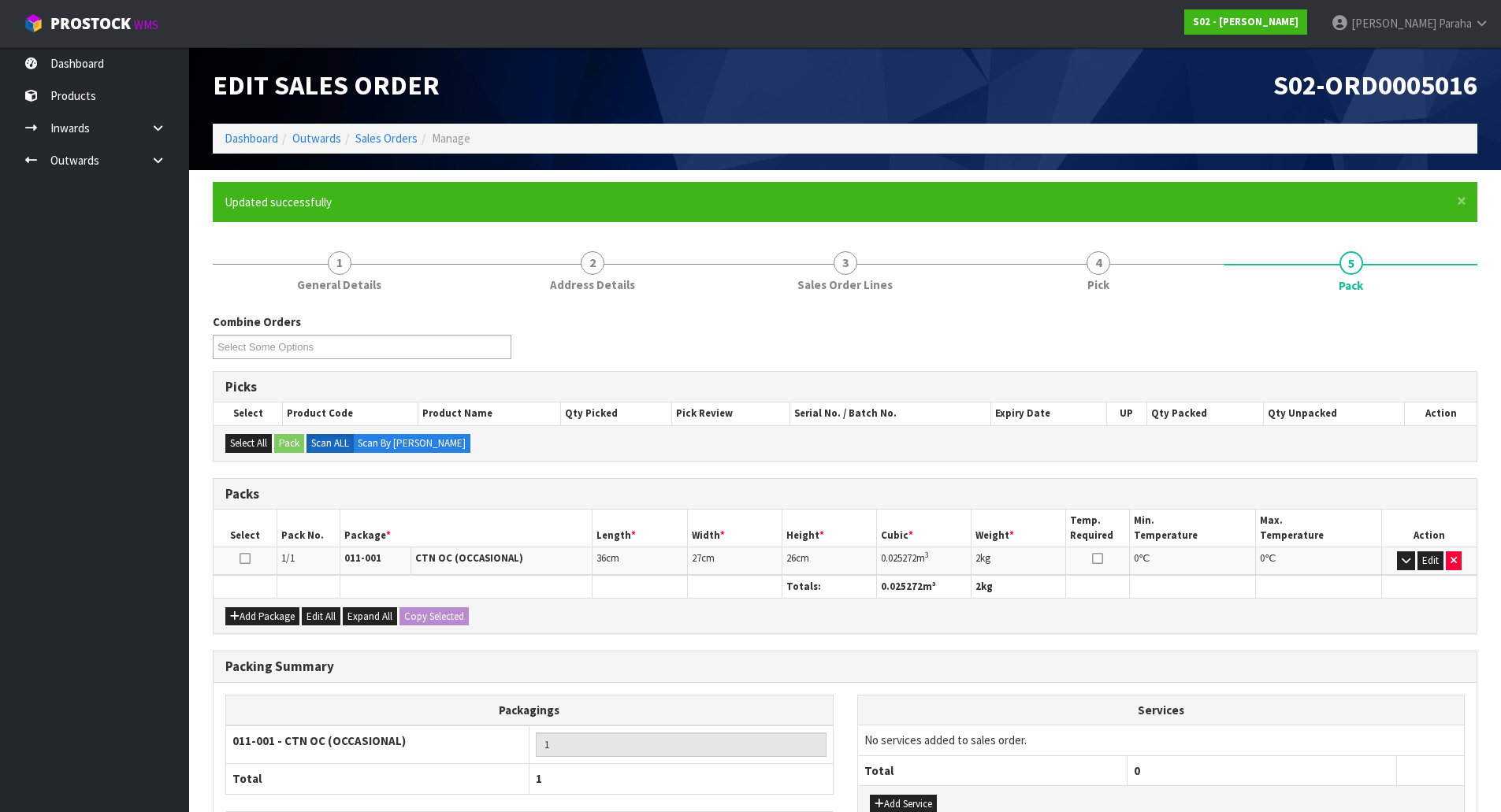
scroll to position [86, 0]
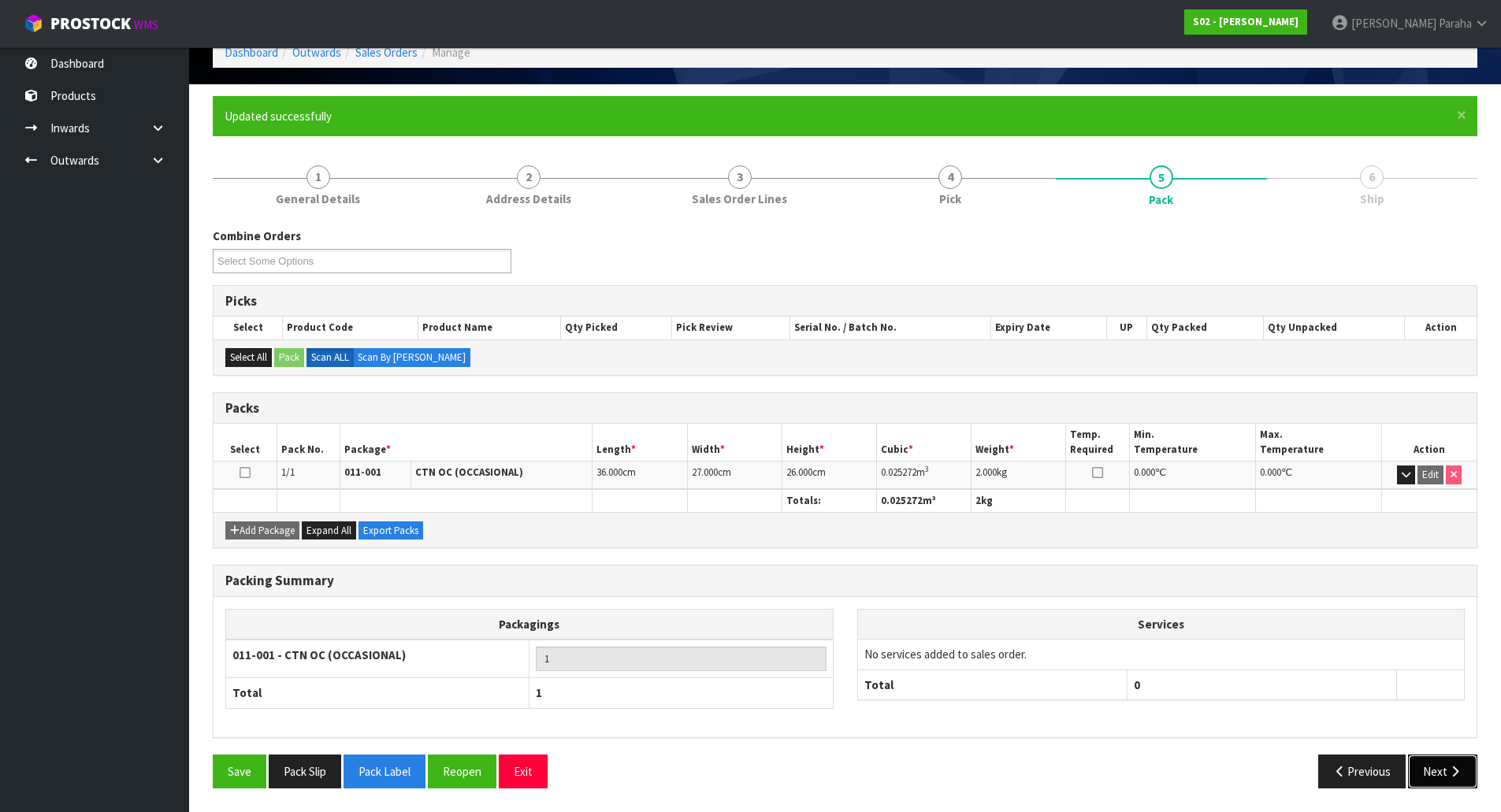
click at [1460, 778] on button "Next" at bounding box center [1442, 771] width 69 height 34
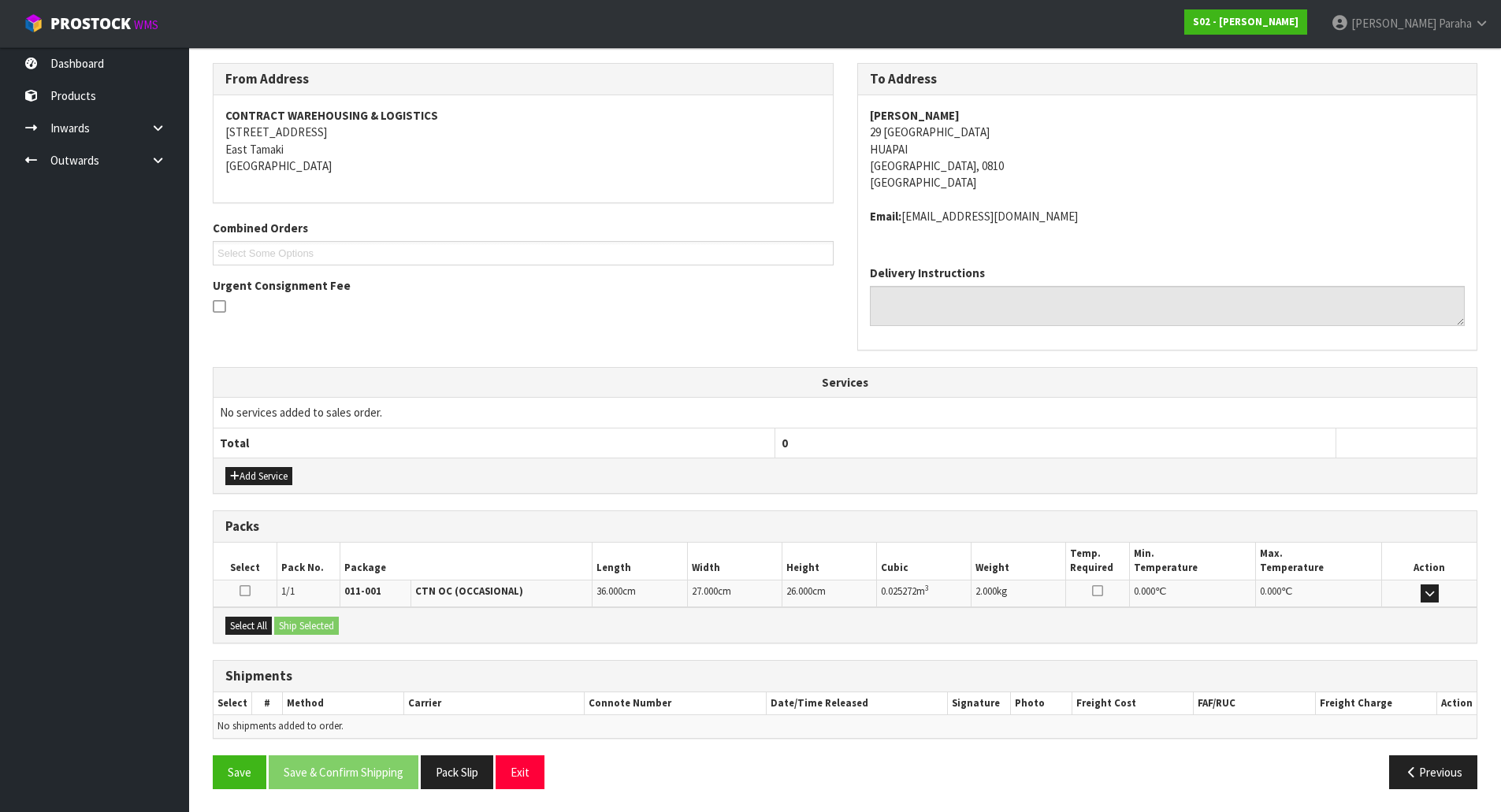
scroll to position [251, 0]
click at [281, 627] on div "Select All Ship Selected" at bounding box center [845, 624] width 1263 height 35
click at [261, 626] on button "Select All" at bounding box center [249, 625] width 46 height 18
click at [323, 630] on button "Ship Selected" at bounding box center [307, 625] width 65 height 18
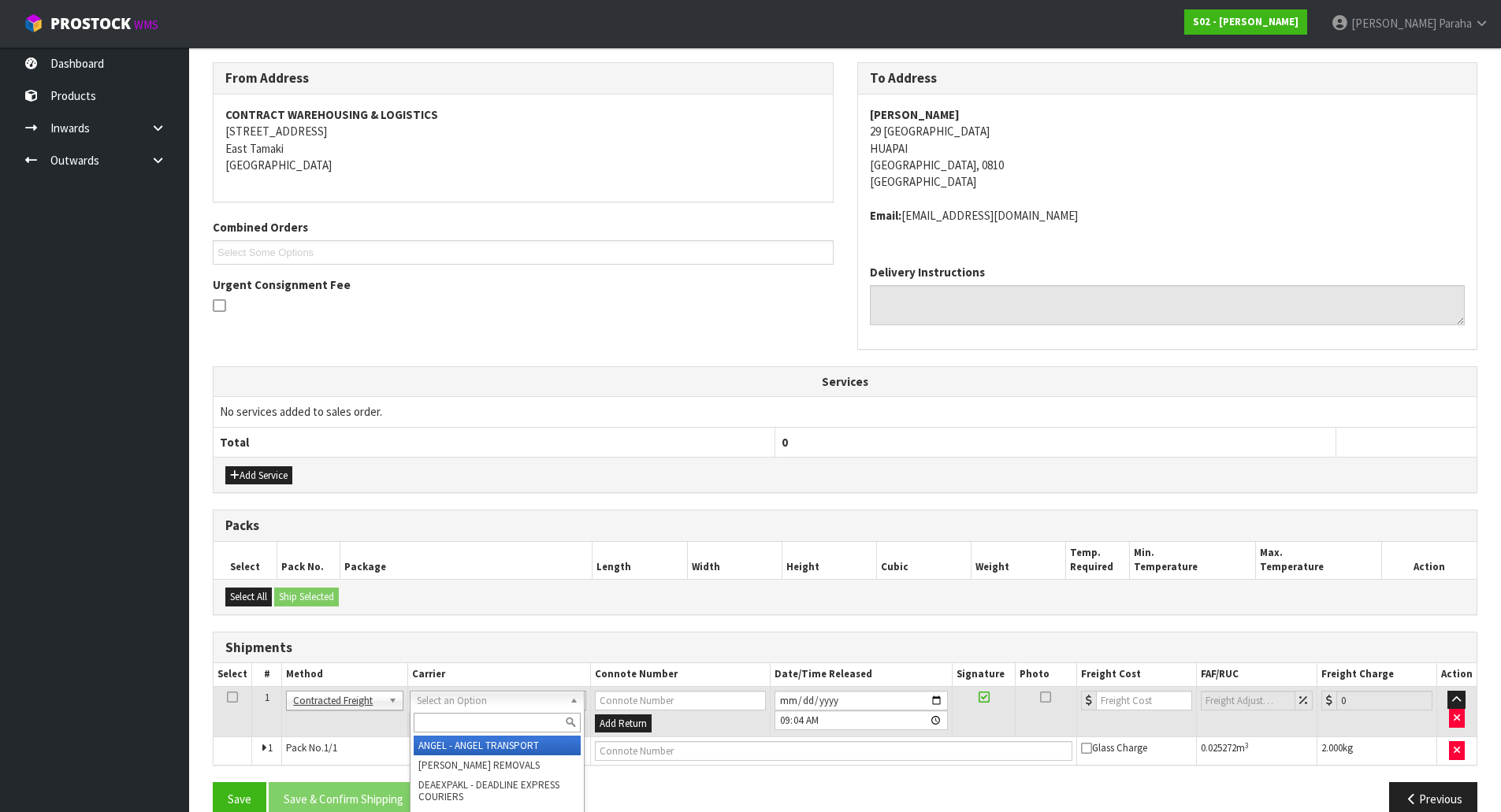
drag, startPoint x: 461, startPoint y: 724, endPoint x: 456, endPoint y: 716, distance: 9.4
click at [459, 721] on input "text" at bounding box center [496, 721] width 167 height 19
type input "NZP"
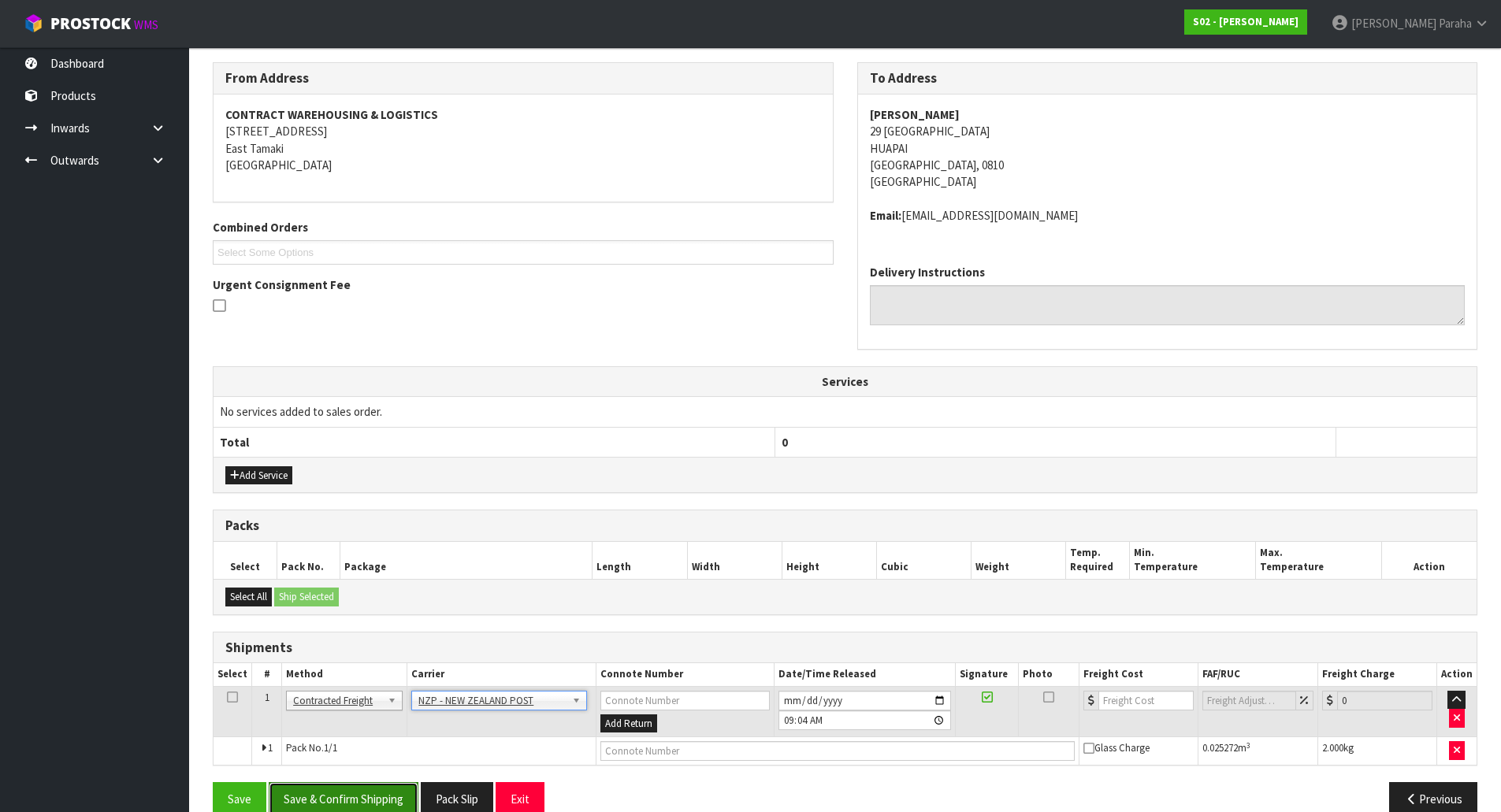
click at [394, 788] on button "Save & Confirm Shipping" at bounding box center [344, 798] width 150 height 34
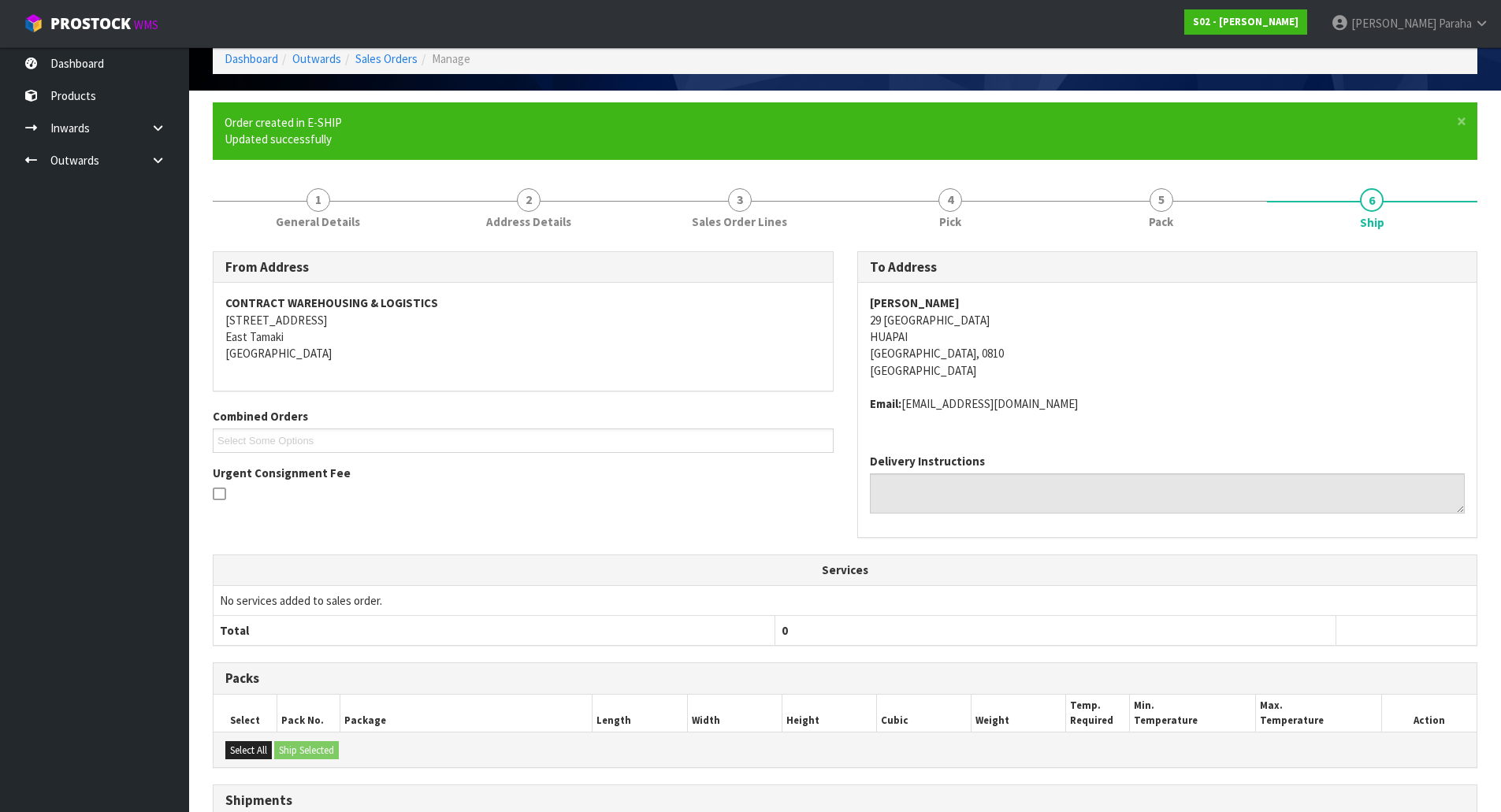
scroll to position [257, 0]
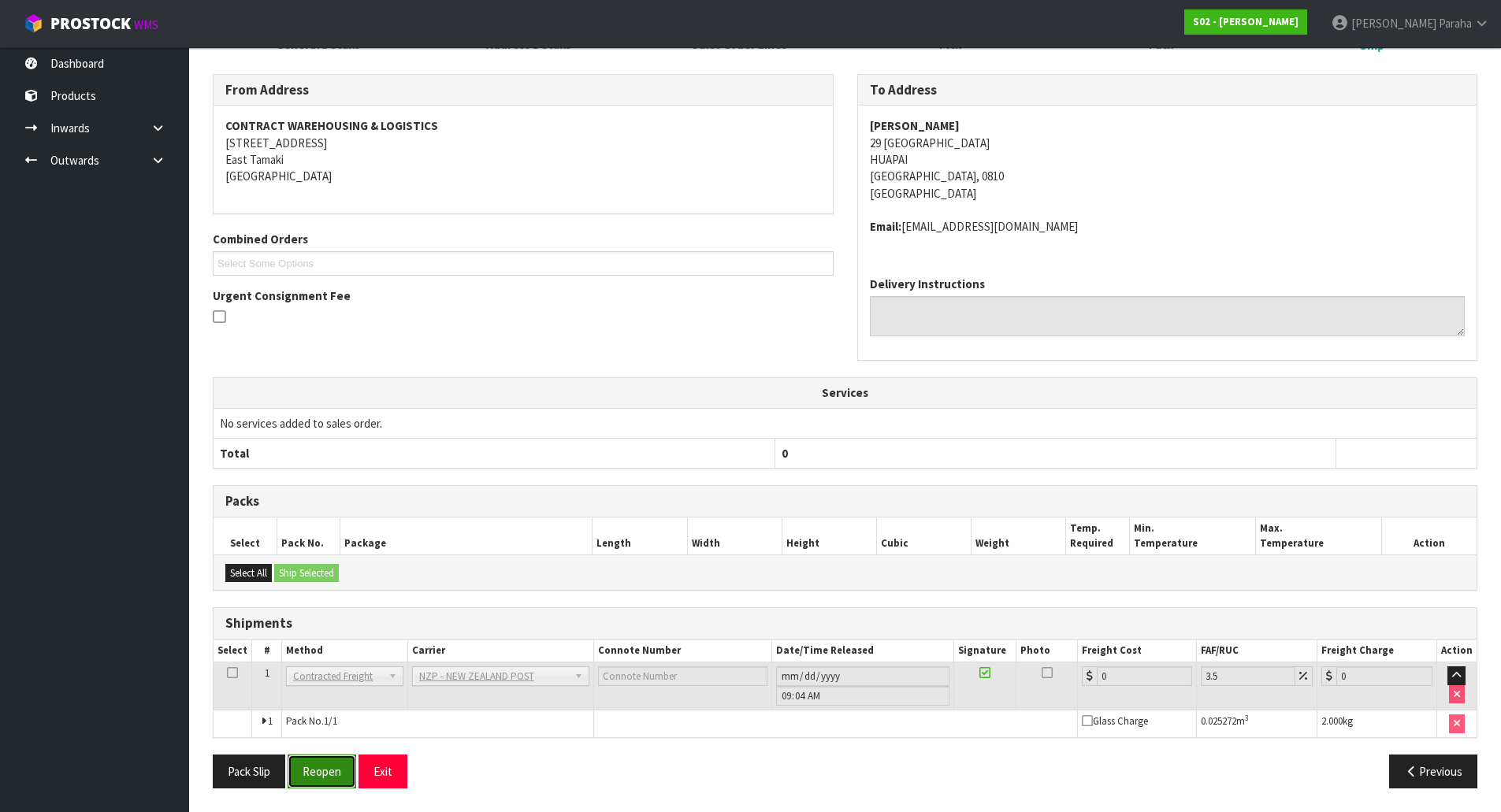
click at [348, 769] on button "Reopen" at bounding box center [322, 771] width 68 height 34
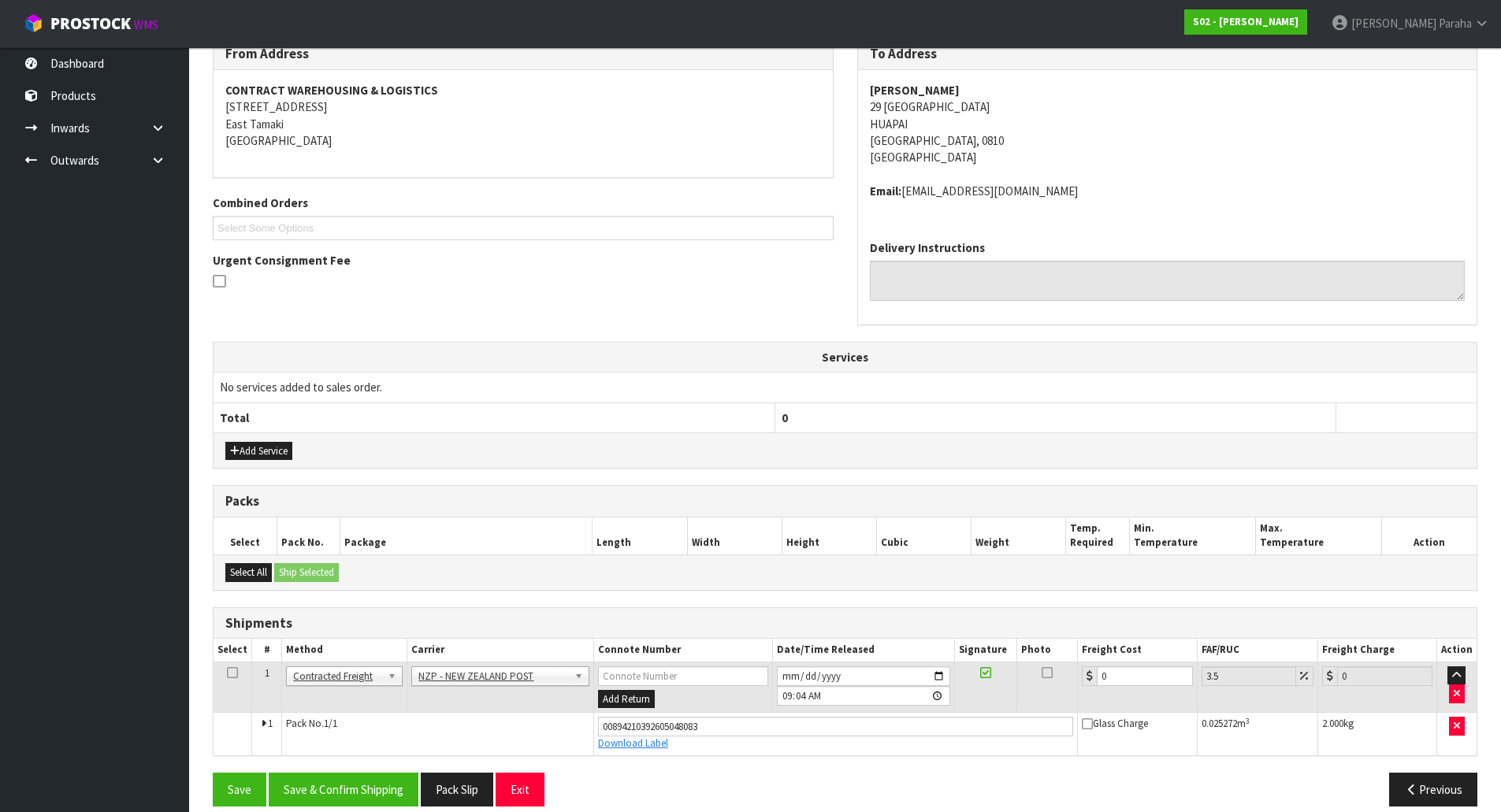
scroll to position [294, 0]
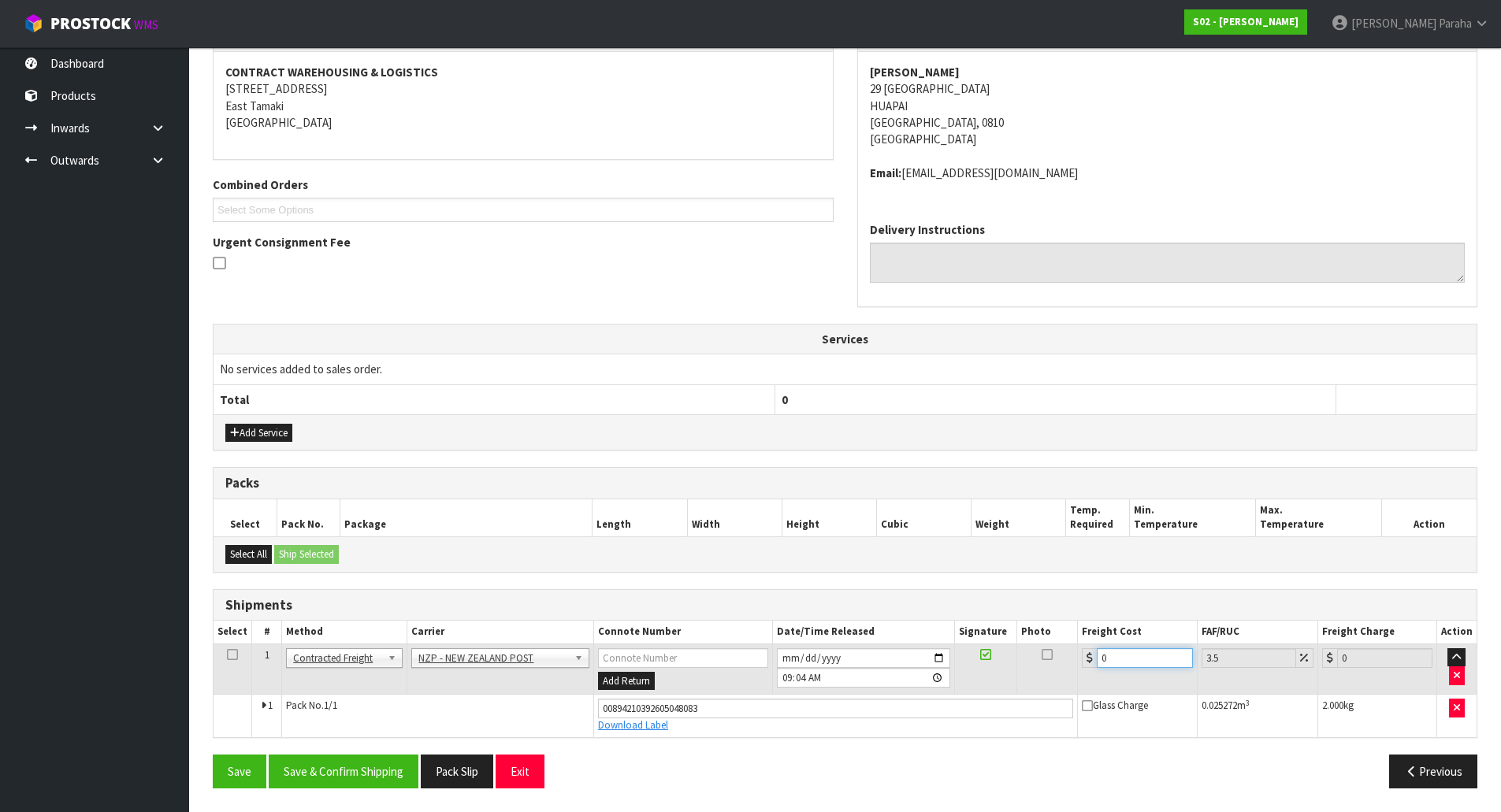
click at [1121, 659] on input "0" at bounding box center [1143, 657] width 95 height 19
type input "4"
type input "4.14"
type input "4.3"
type input "4.45"
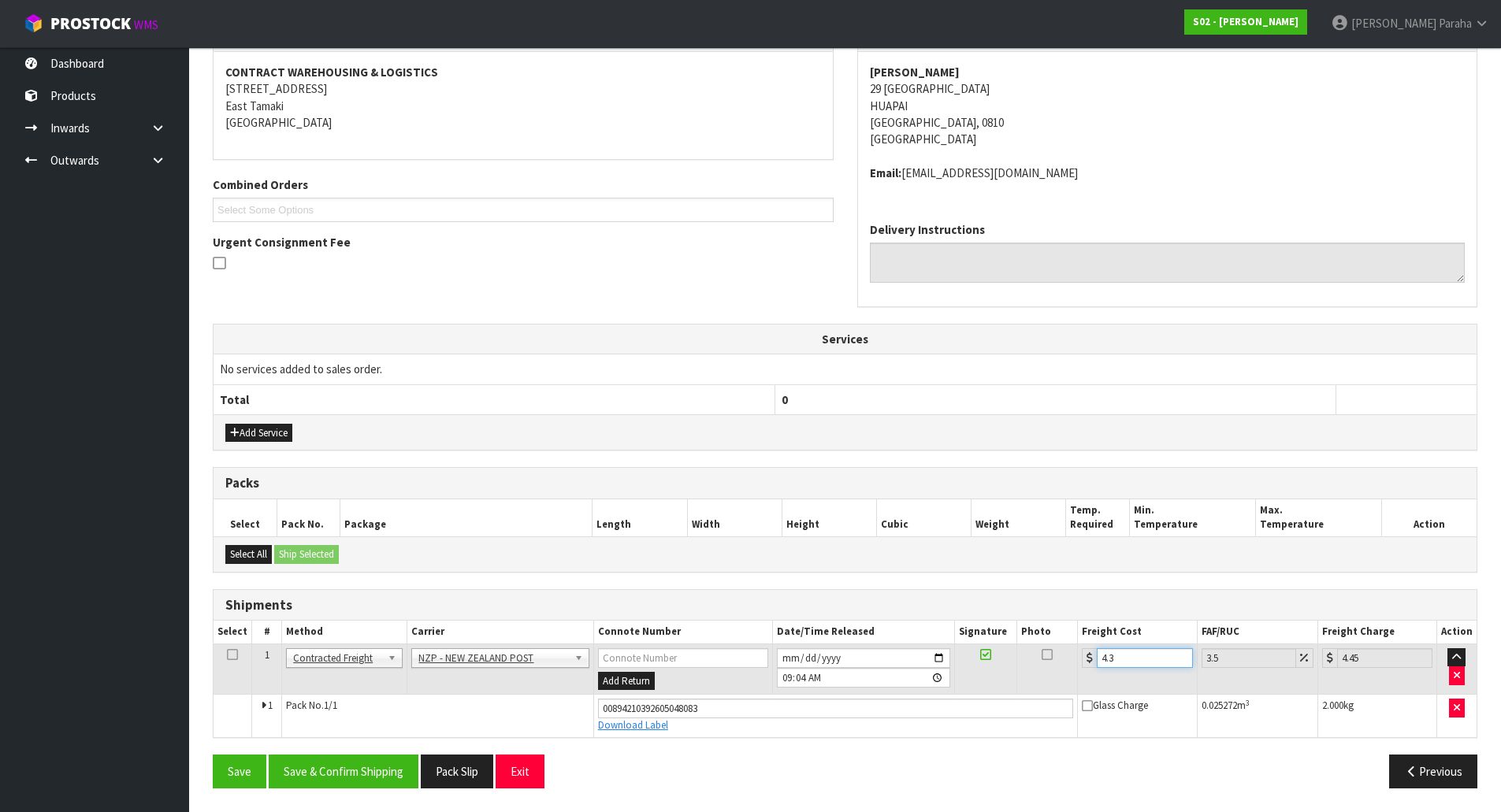
type input "4.33"
type input "4.48"
type input "4.33"
click at [315, 782] on button "Save & Confirm Shipping" at bounding box center [344, 771] width 150 height 34
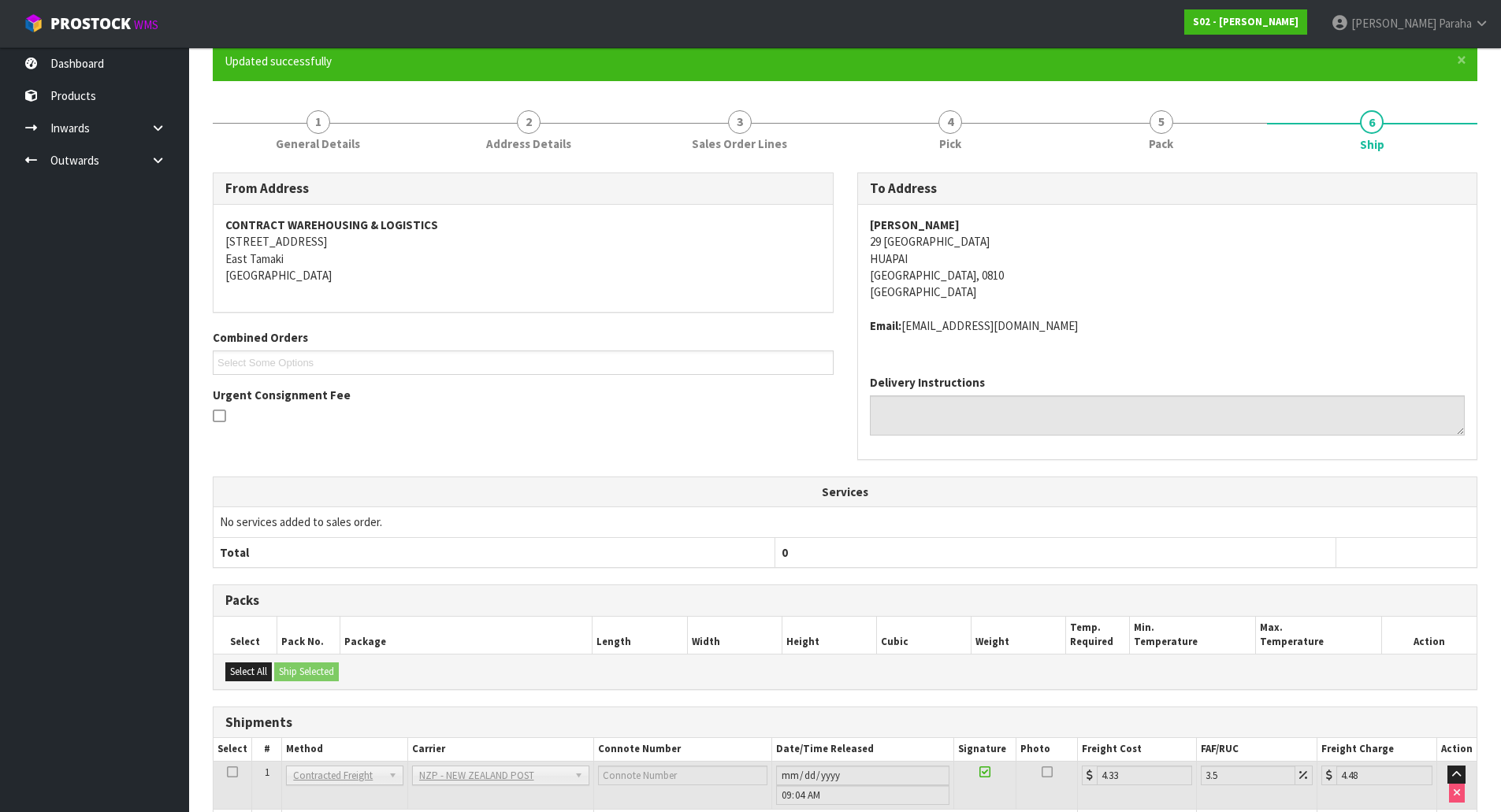
scroll to position [0, 0]
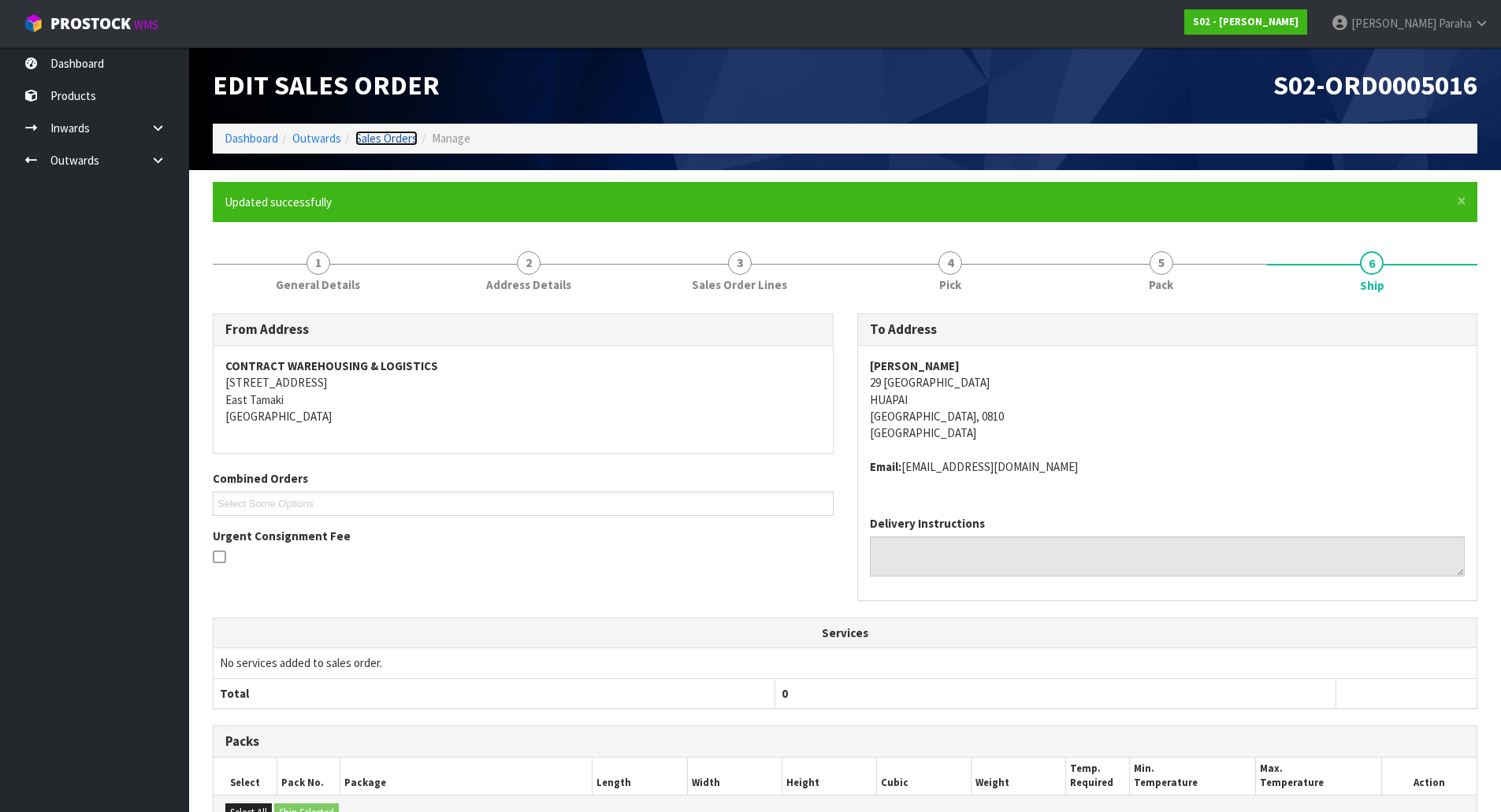
click at [403, 136] on link "Sales Orders" at bounding box center [385, 138] width 62 height 15
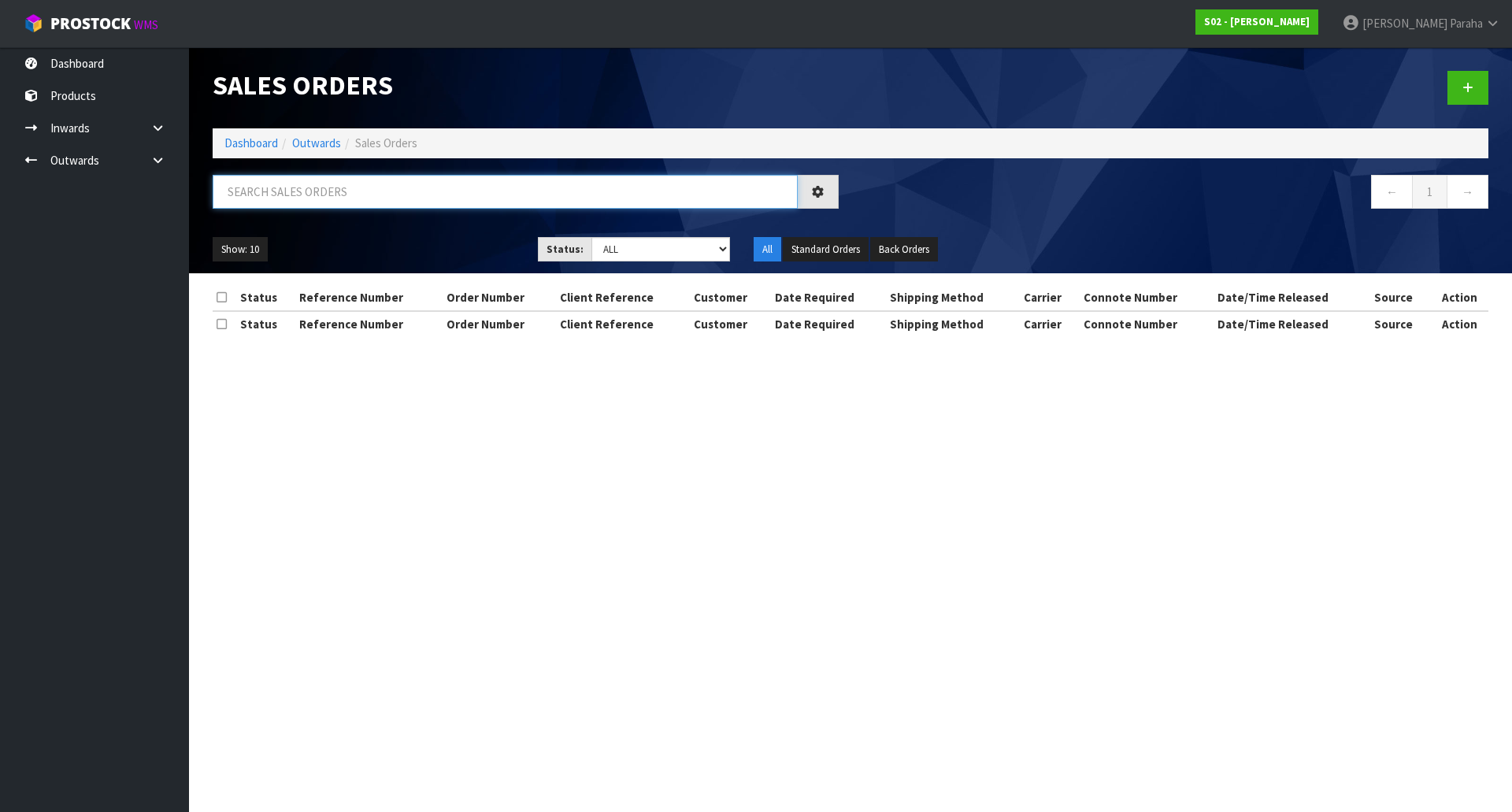
click at [412, 202] on input "text" at bounding box center [504, 191] width 585 height 34
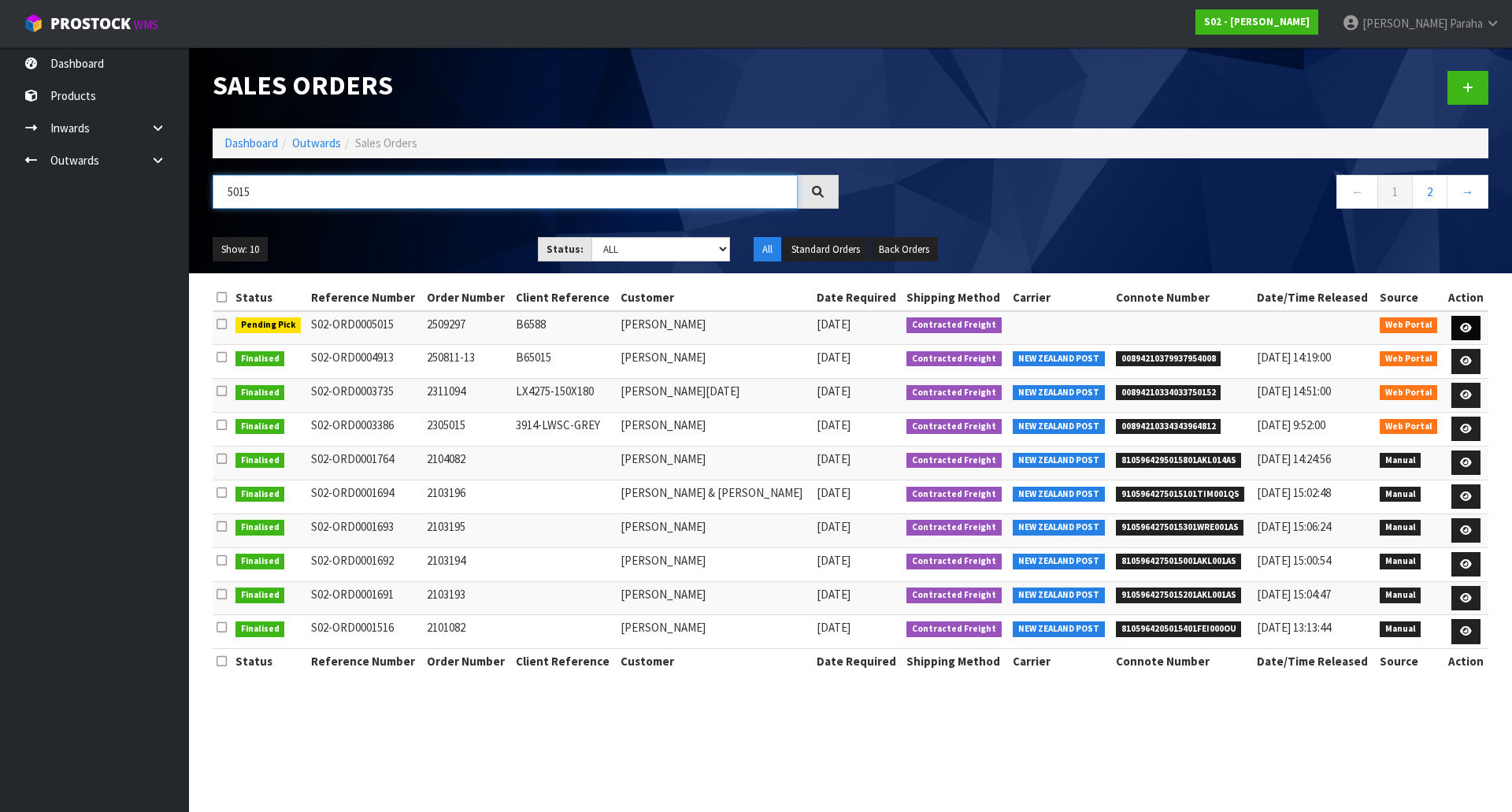
type input "5015"
click at [1473, 321] on link at bounding box center [1466, 328] width 30 height 25
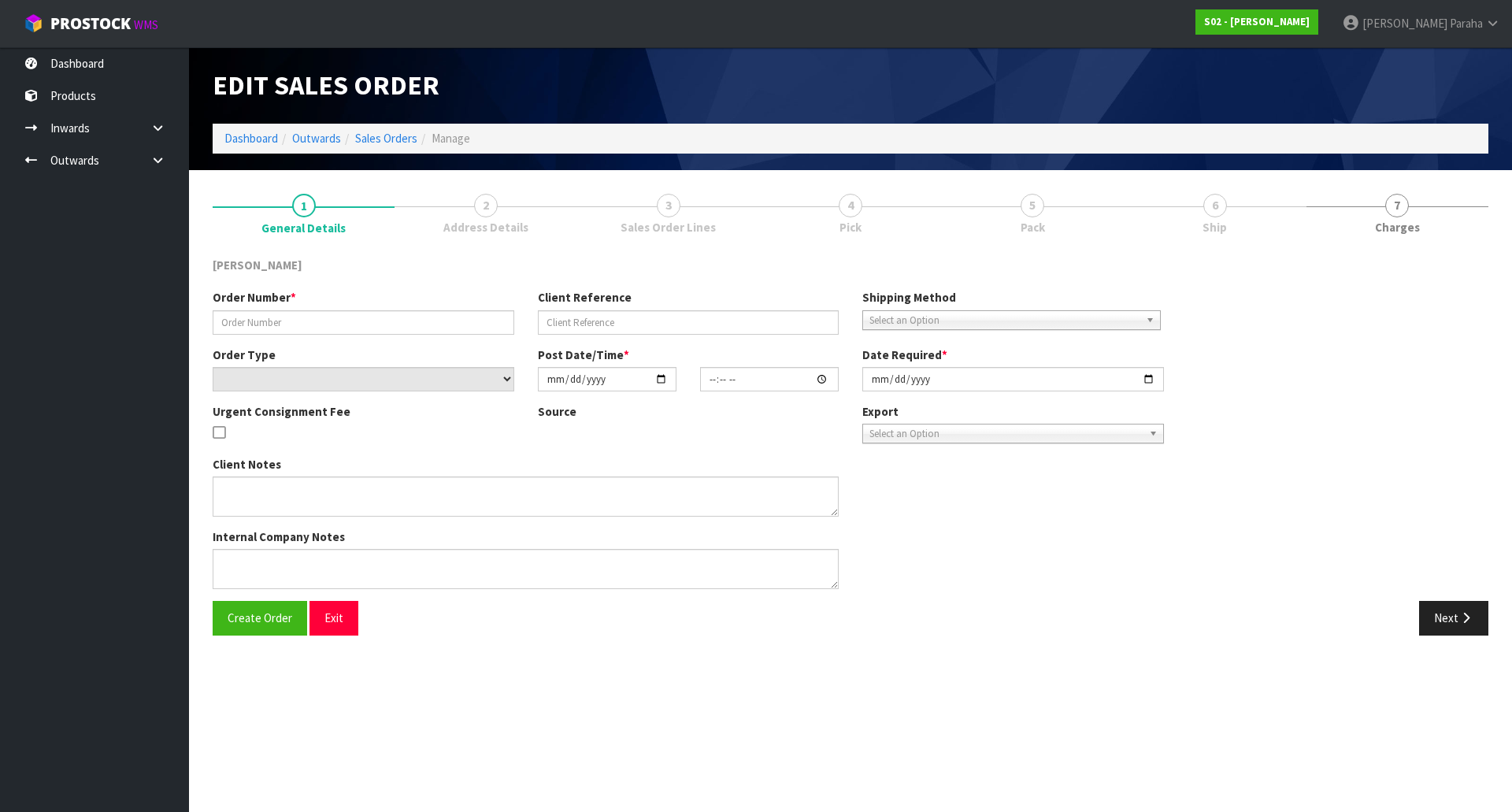
type input "2509297"
type input "B6588"
select select "number:0"
type input "[DATE]"
type input "14:14:00.000"
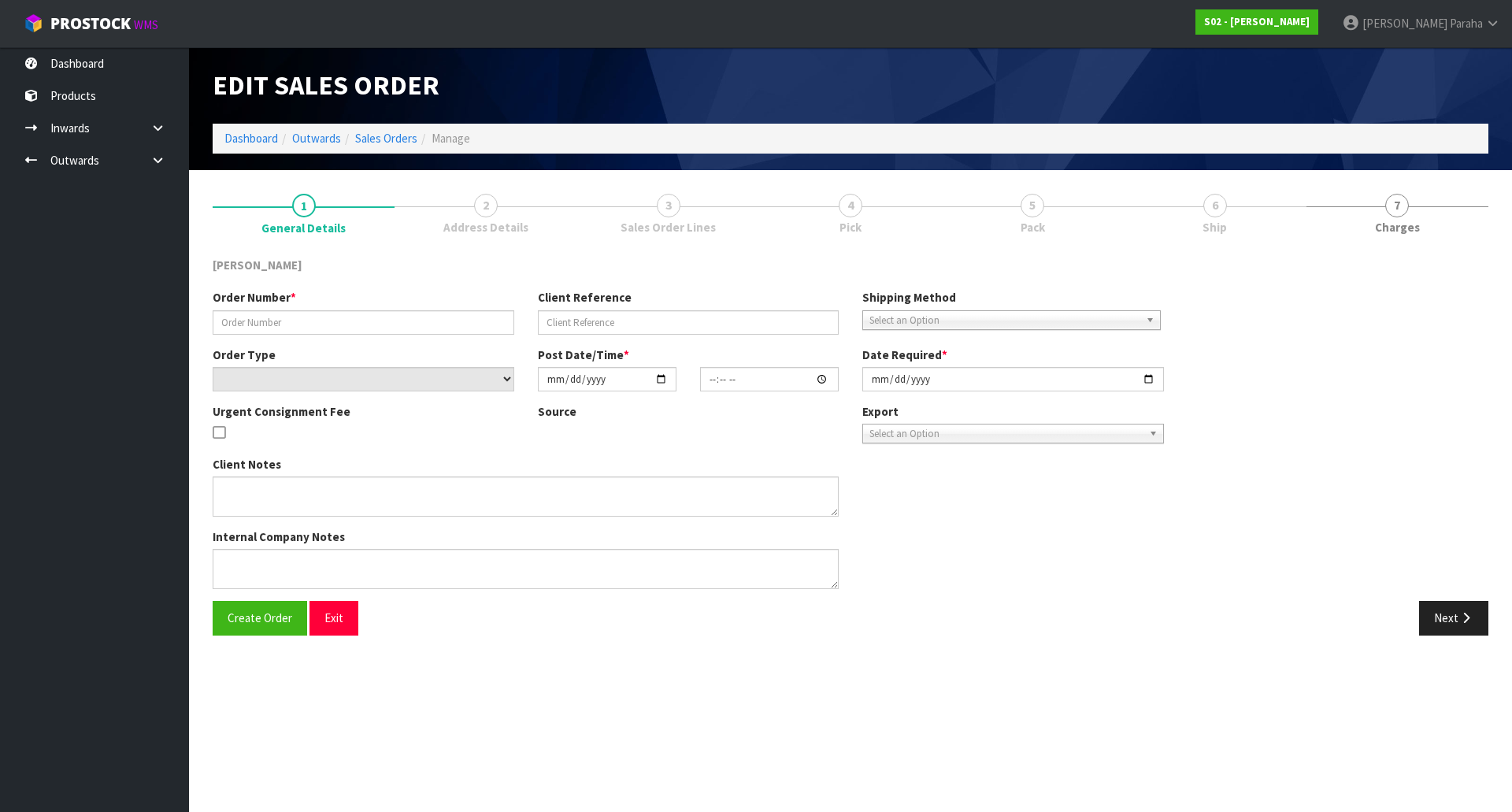
type input "2025-09-30"
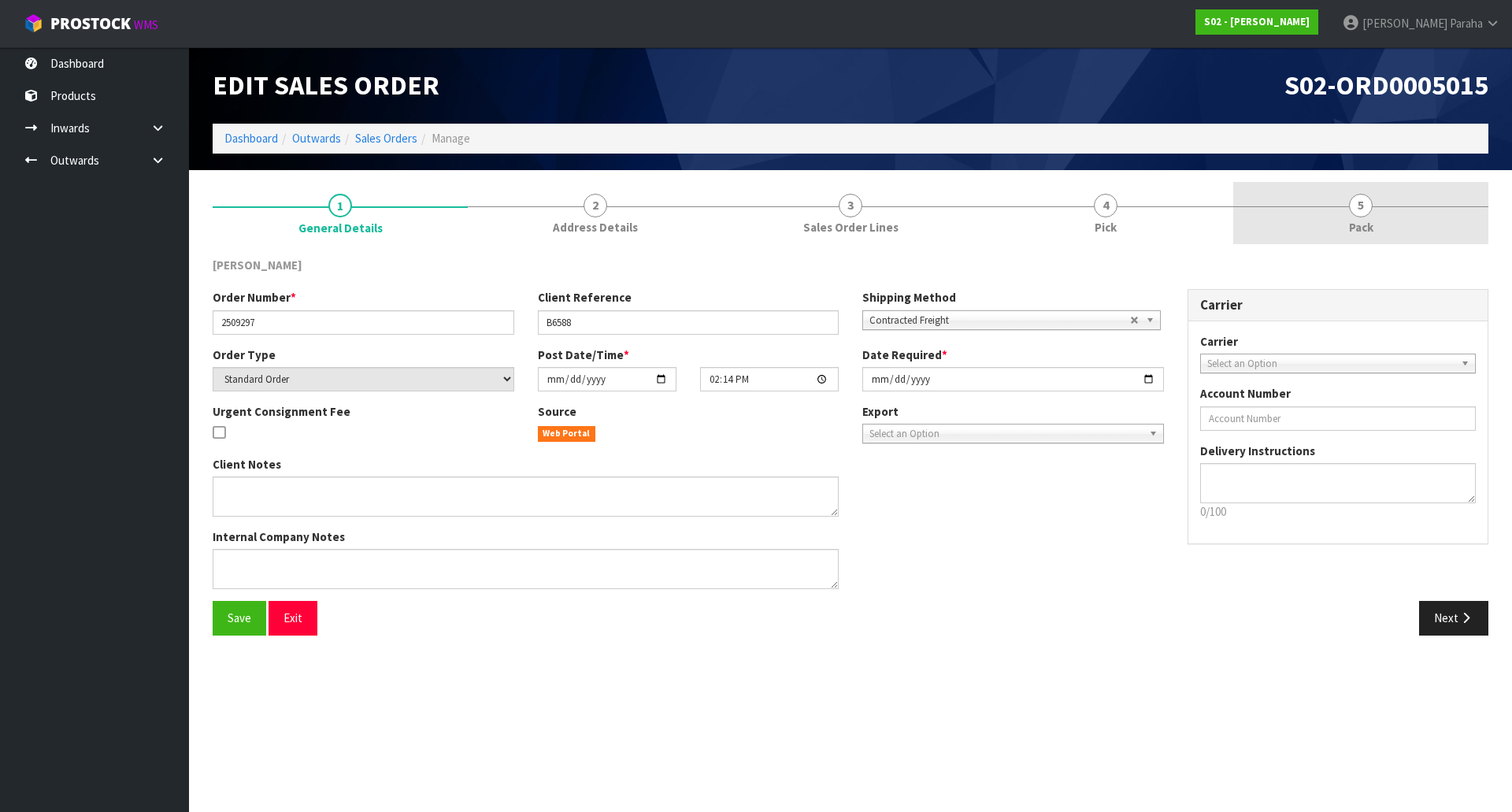
click at [1366, 202] on span "5" at bounding box center [1361, 206] width 24 height 24
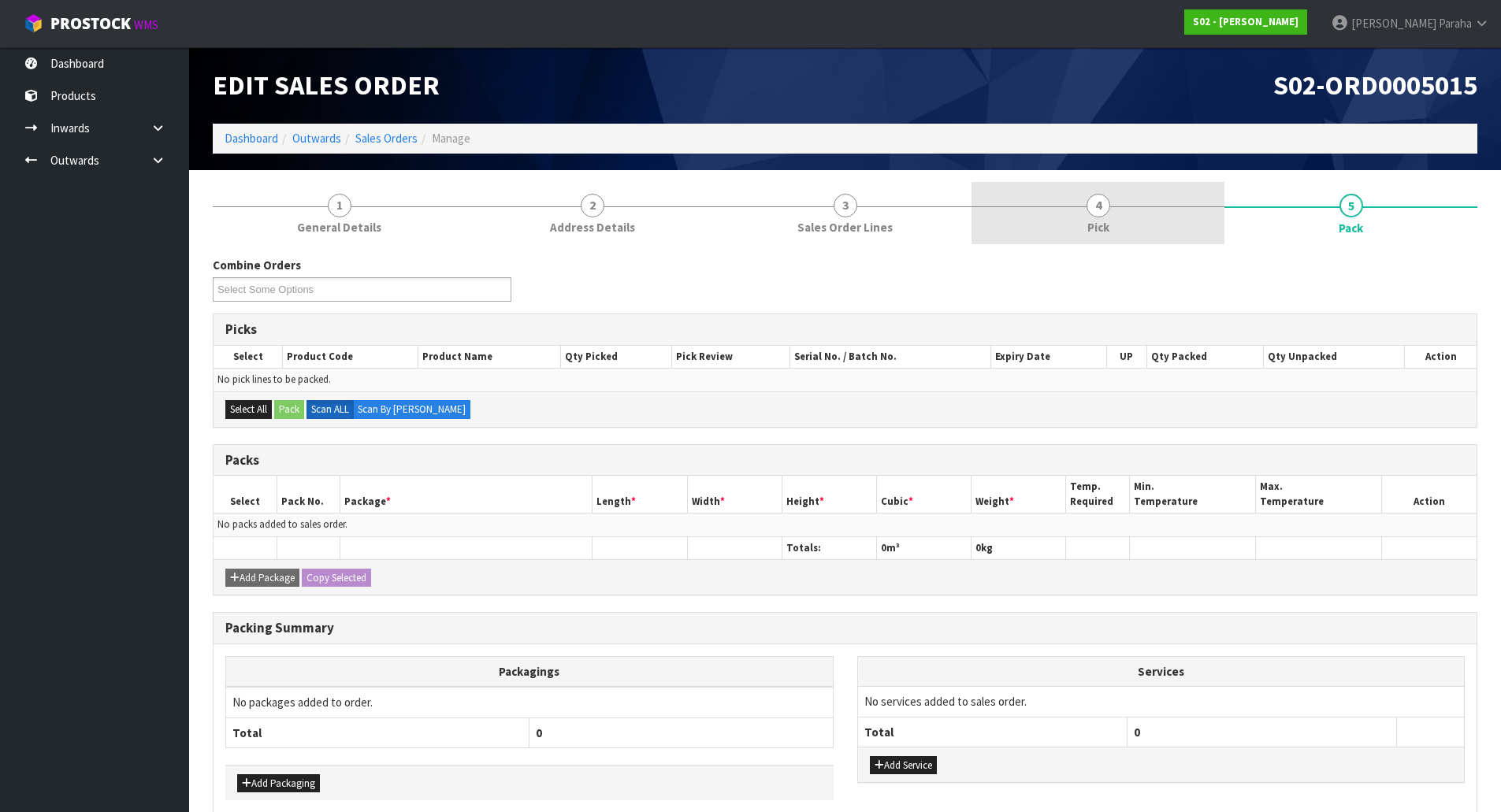
click at [1092, 210] on span "4" at bounding box center [1098, 206] width 24 height 24
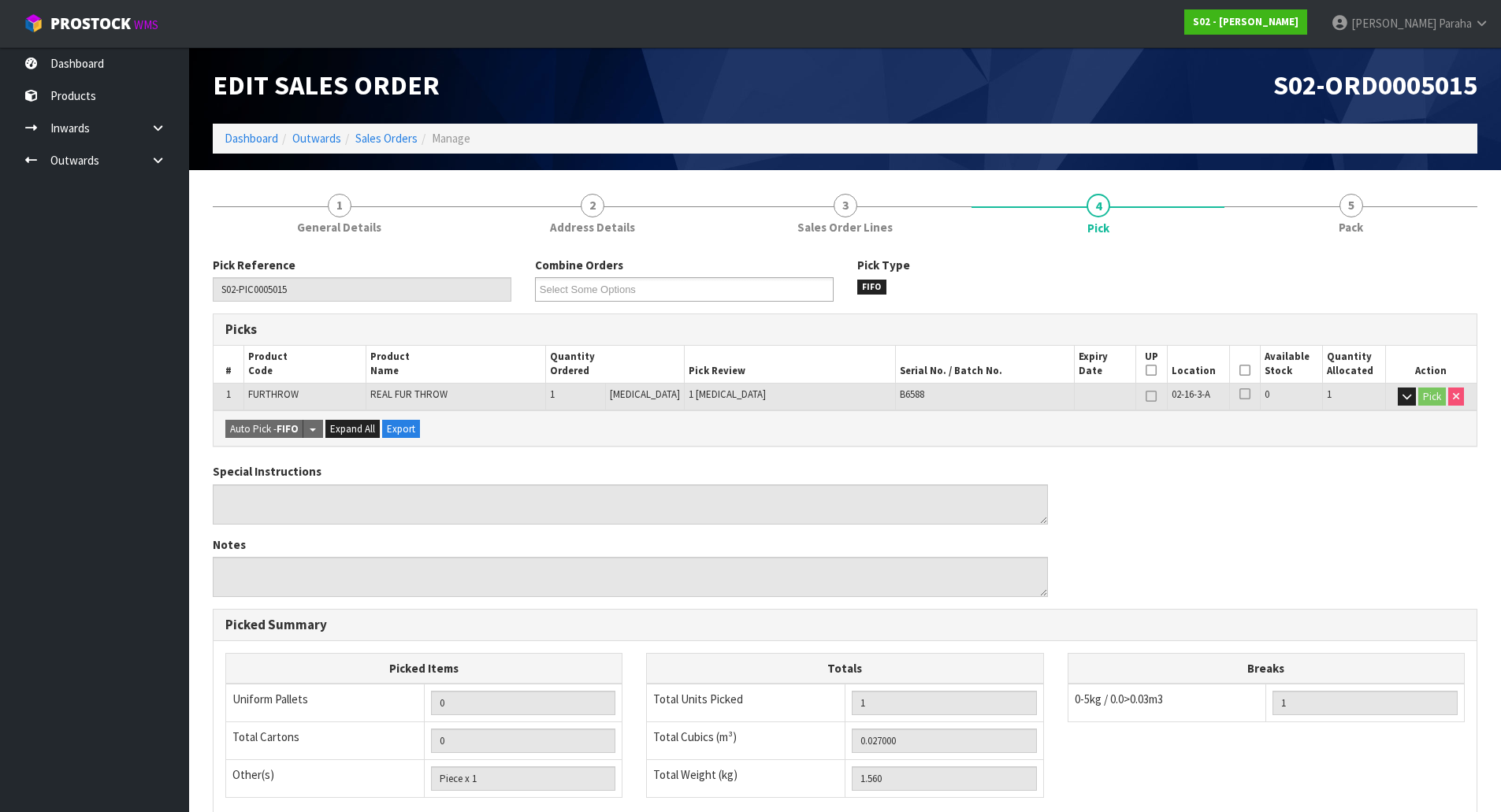
click at [1239, 370] on icon at bounding box center [1245, 370] width 11 height 1
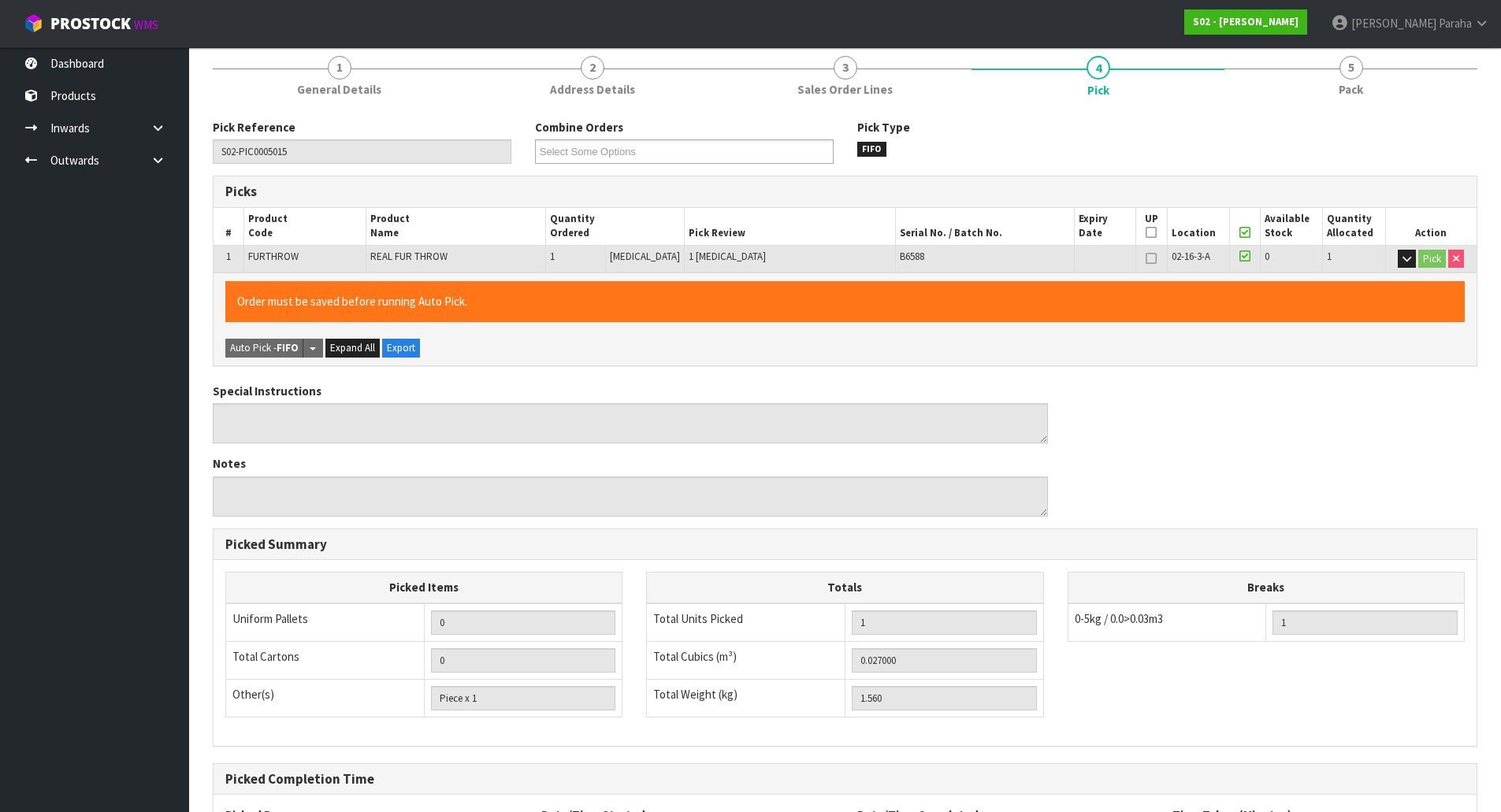
scroll to position [288, 0]
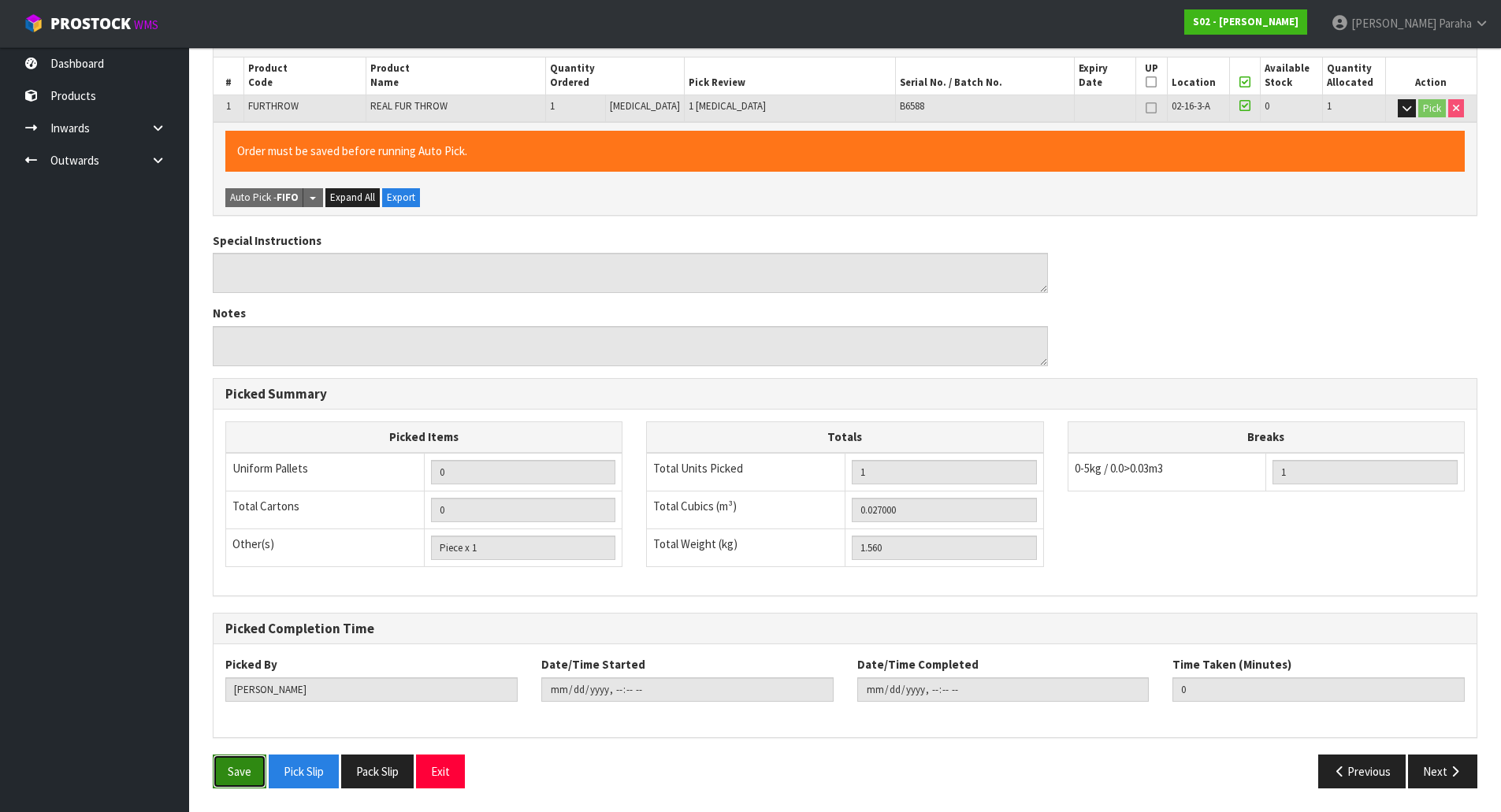
click at [229, 779] on button "Save" at bounding box center [239, 771] width 54 height 34
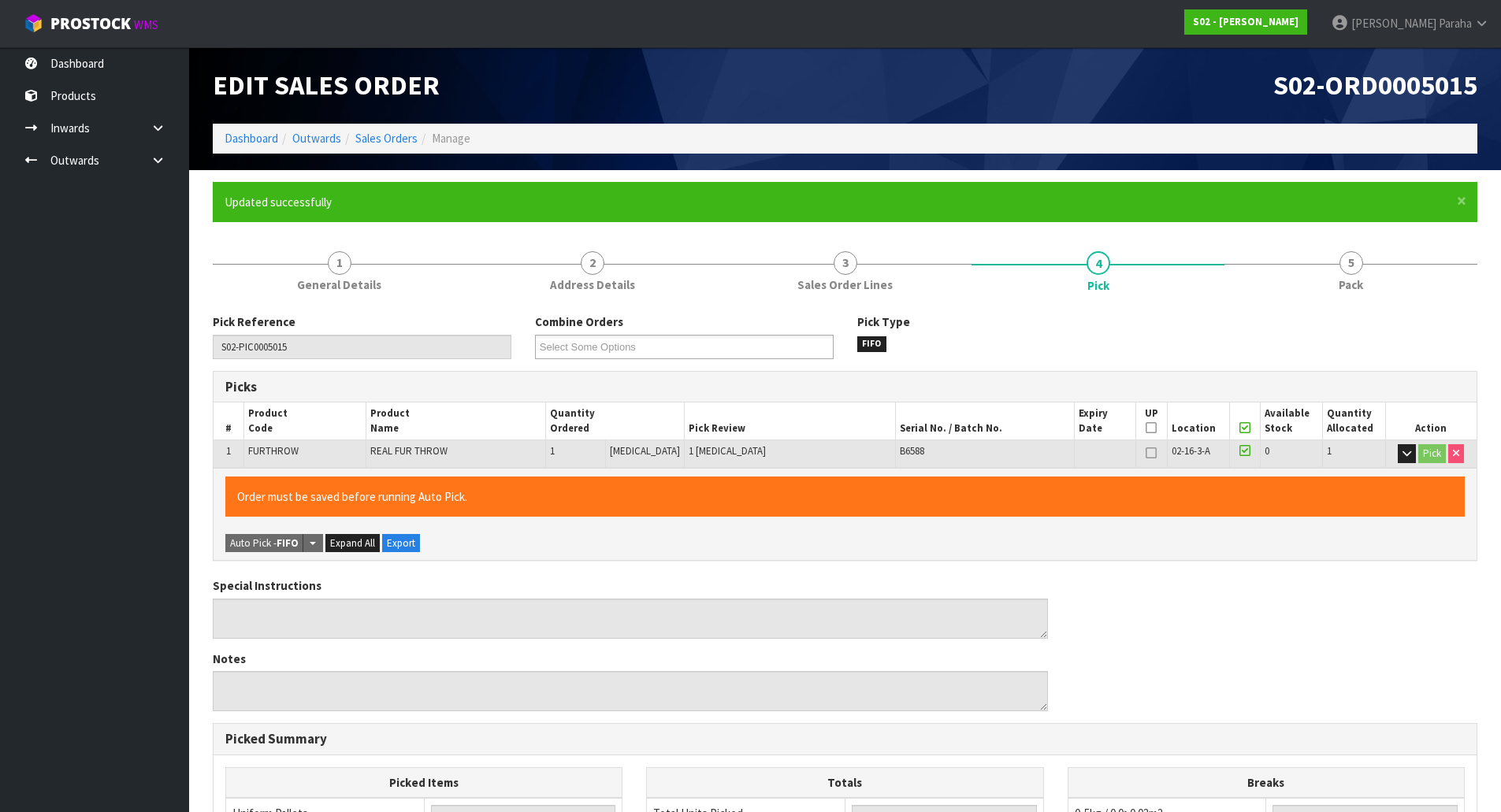
type input "Polly Paraha"
type input "2025-09-30T09:08:51"
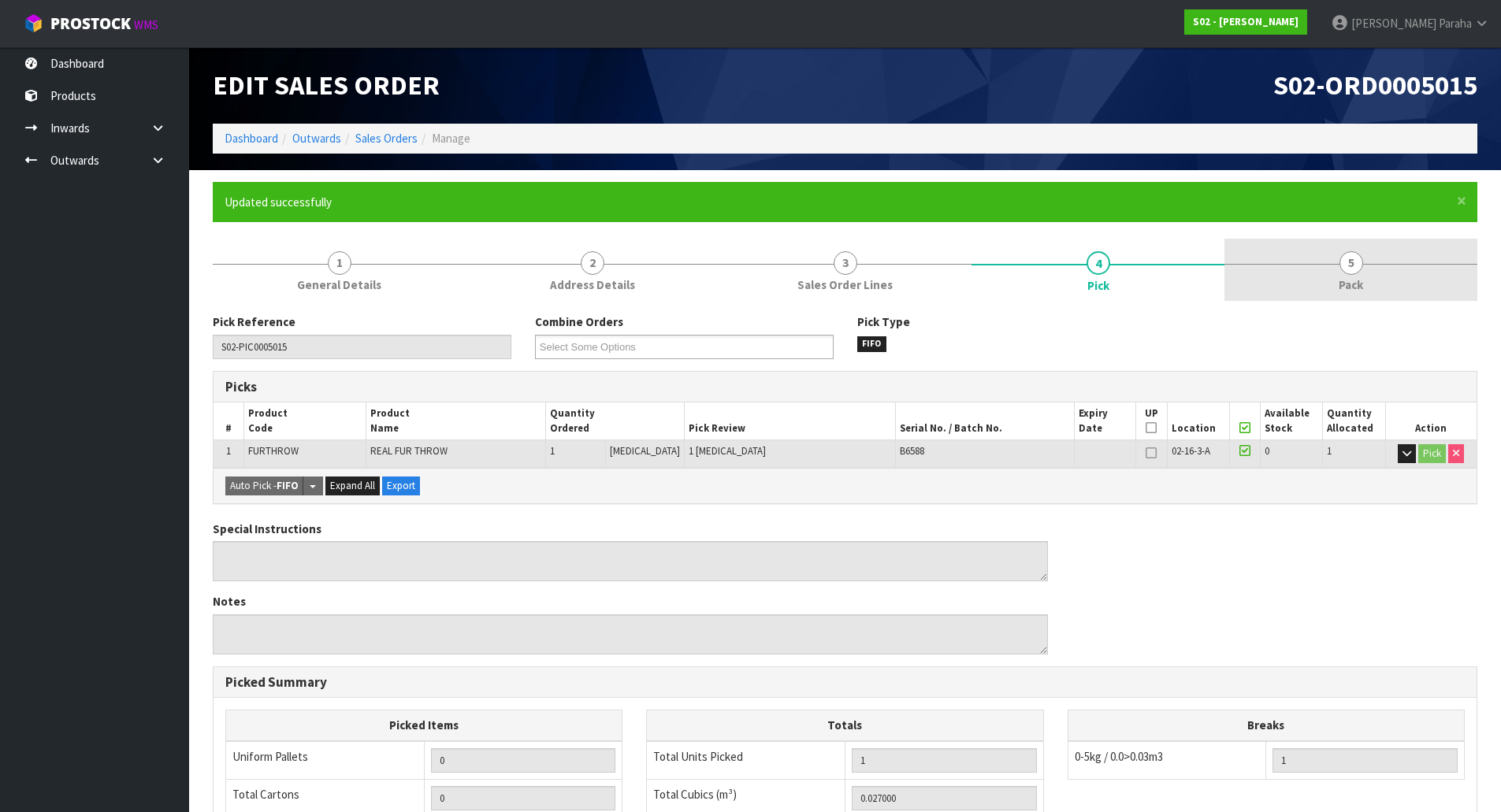
click at [1353, 270] on span "5" at bounding box center [1351, 263] width 24 height 24
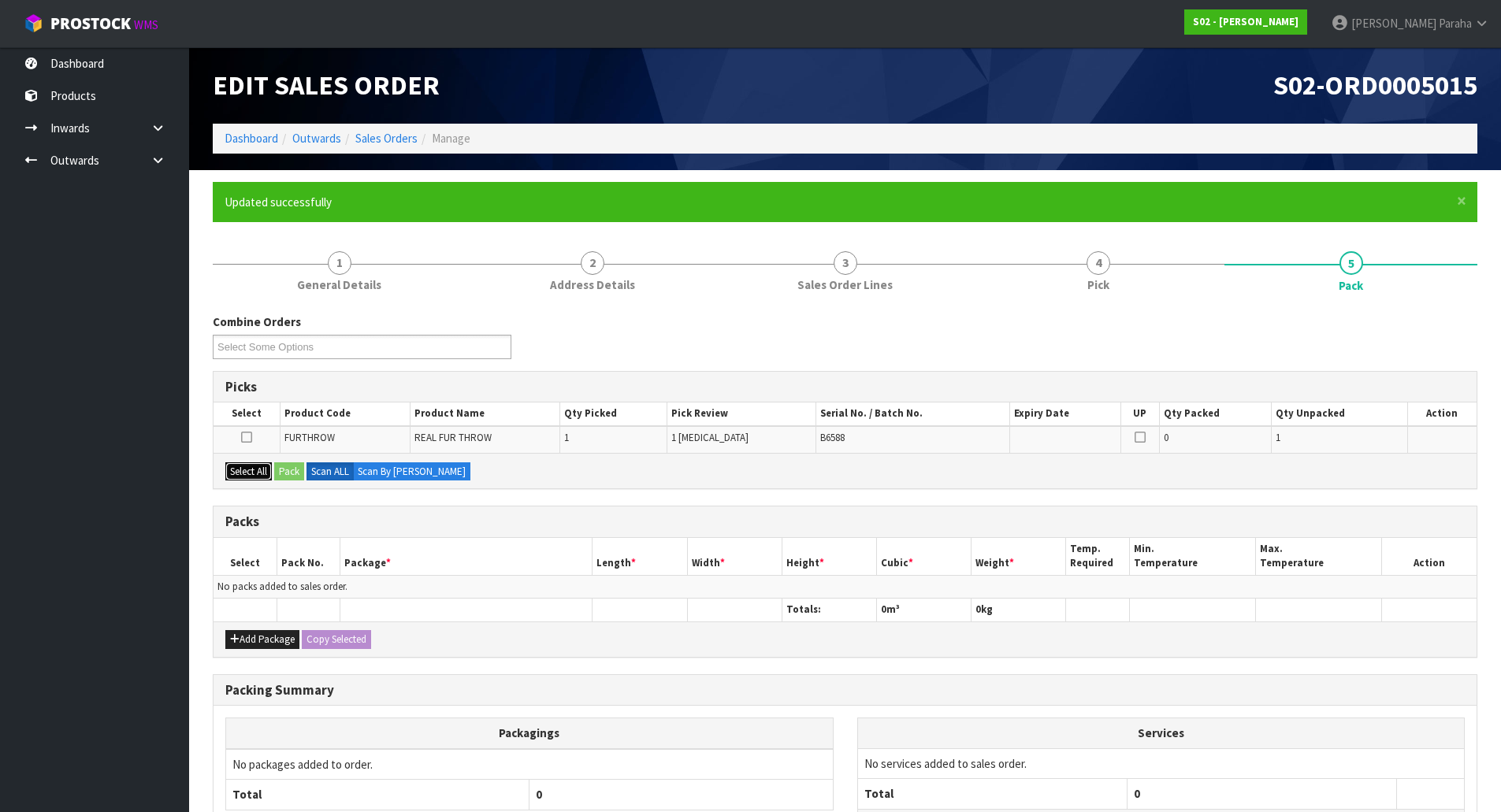
drag, startPoint x: 236, startPoint y: 467, endPoint x: 272, endPoint y: 469, distance: 36.1
click at [259, 468] on button "Select All" at bounding box center [249, 471] width 46 height 18
click at [286, 470] on button "Pack" at bounding box center [289, 471] width 30 height 18
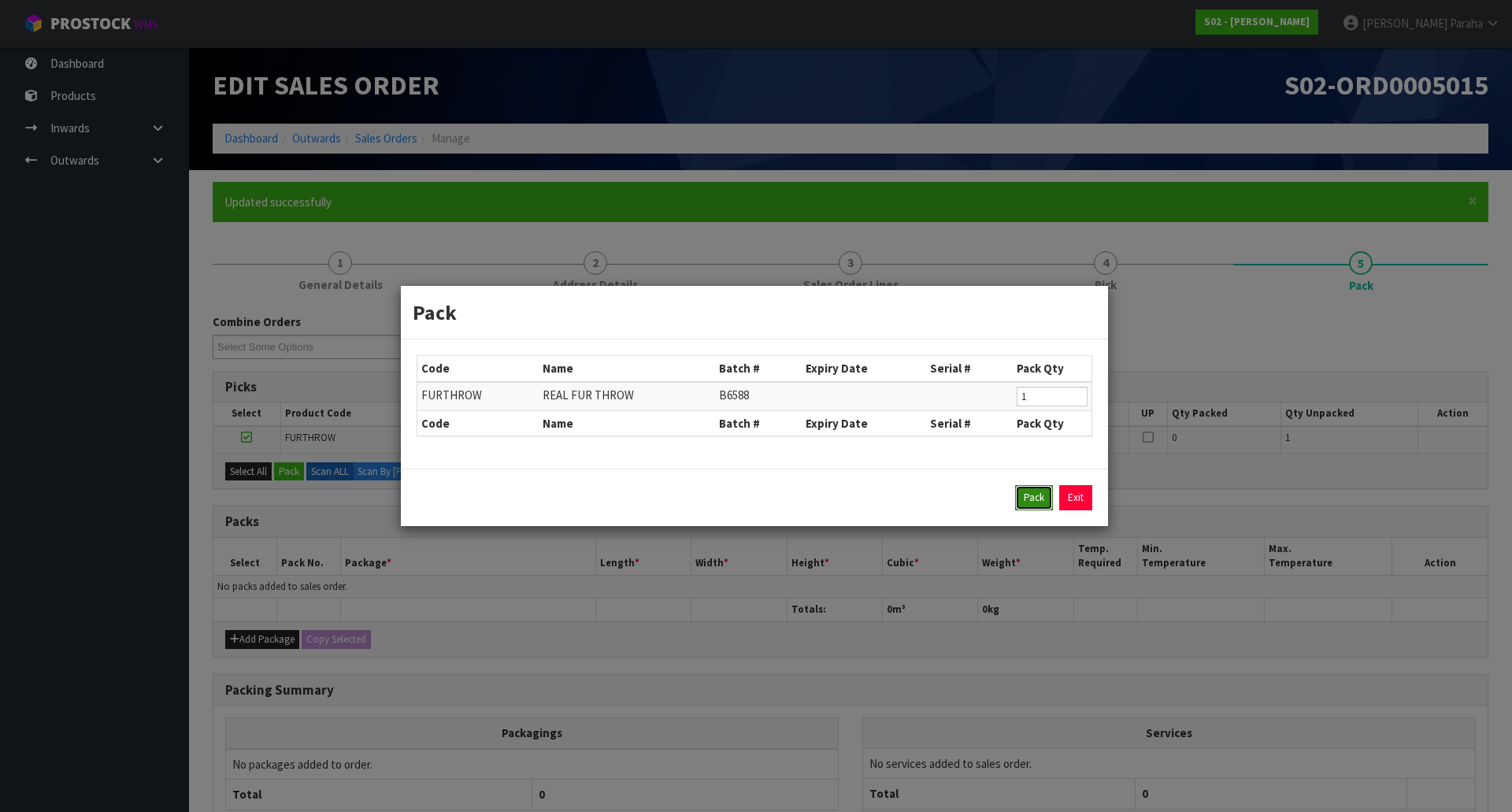
click at [1026, 496] on button "Pack" at bounding box center [1034, 497] width 38 height 25
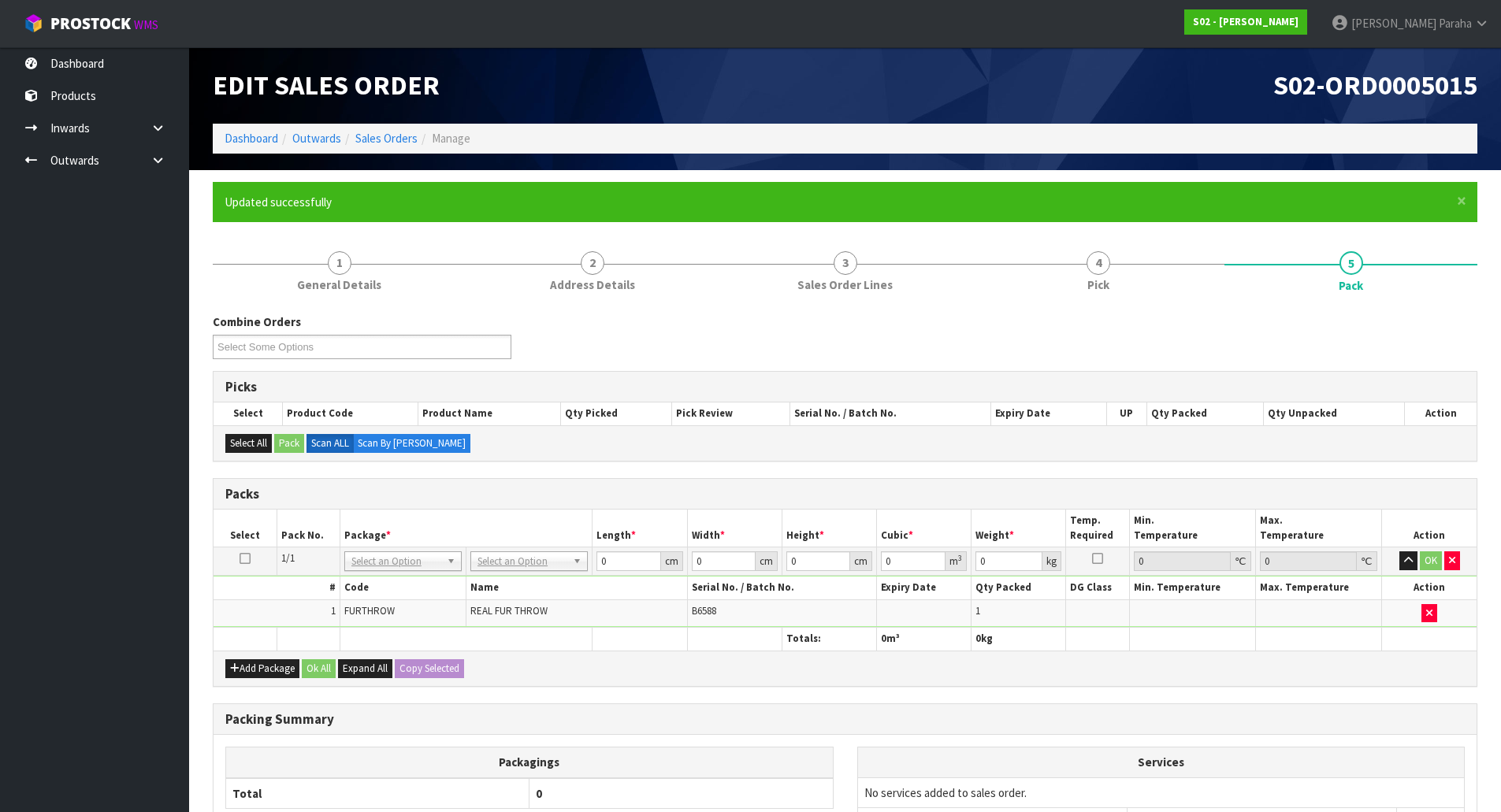
click at [533, 551] on td "No Packaging Cartons PLT GEN120 (1200 X 1000) PLT ONE WAY SKID CHEP HIRE PALLET…" at bounding box center [530, 561] width 126 height 29
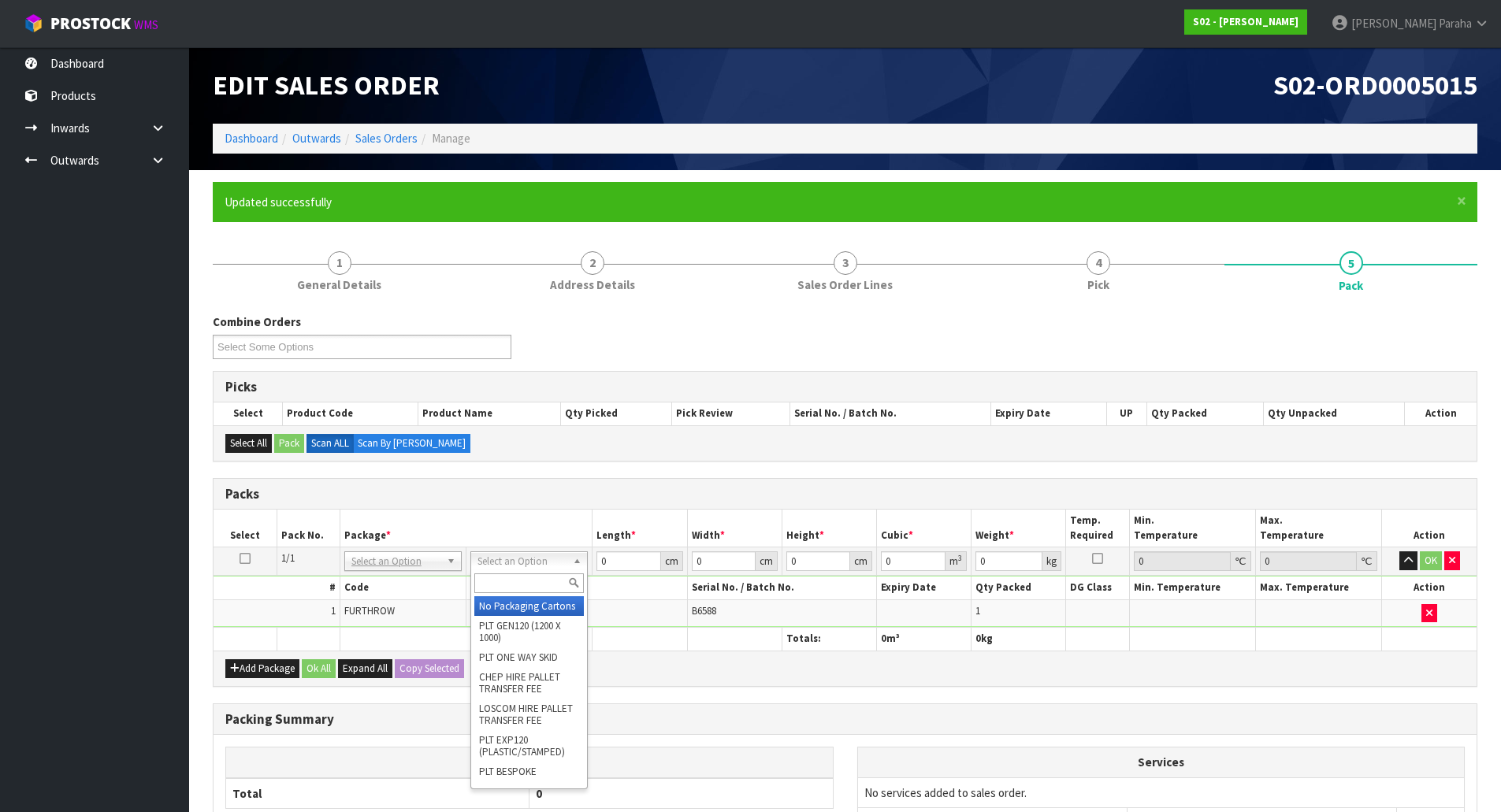
click at [530, 588] on input "text" at bounding box center [529, 583] width 109 height 19
type input "OC"
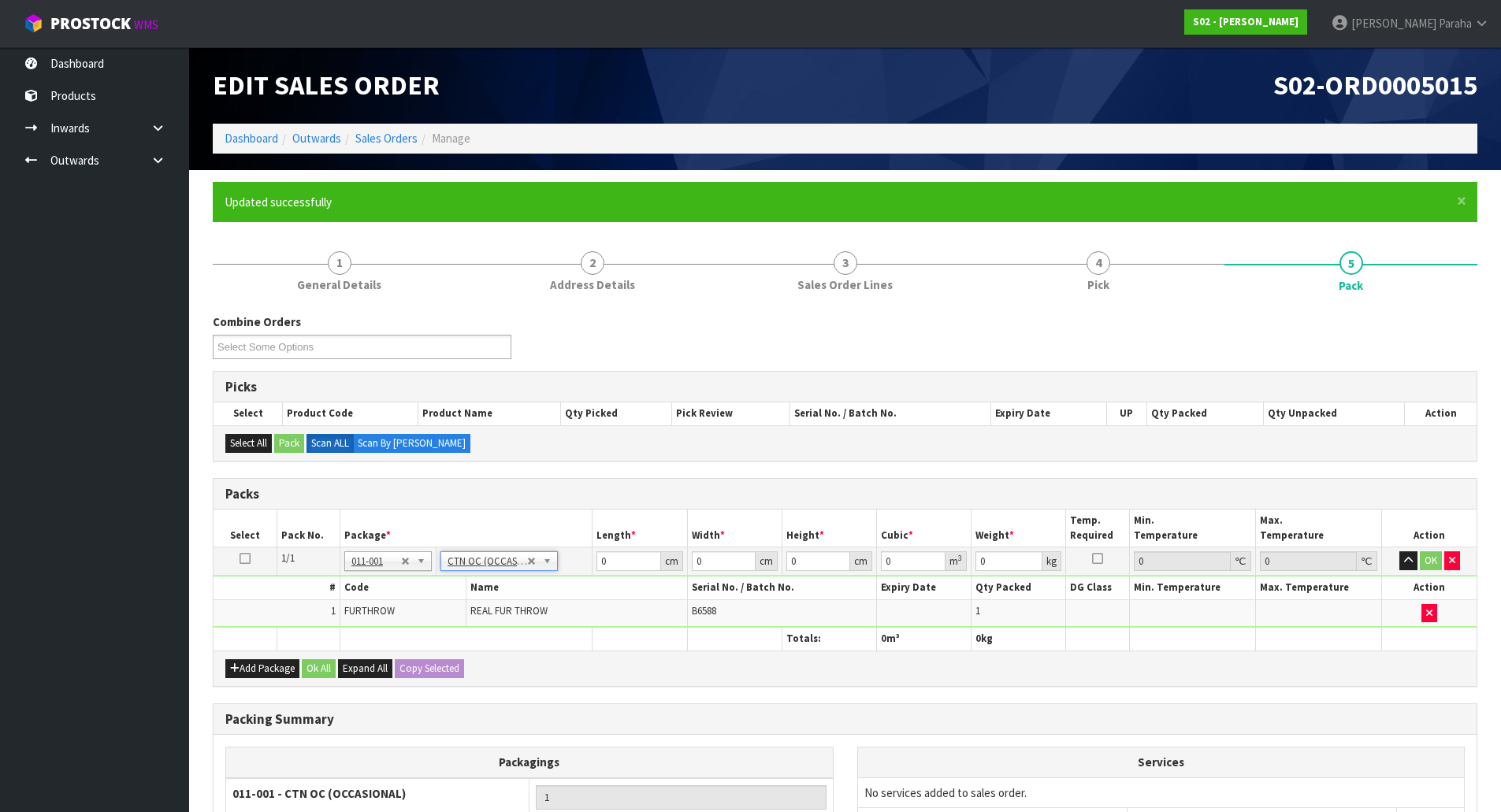
type input "1.56"
click at [633, 557] on input "0" at bounding box center [628, 561] width 64 height 19
type input "36"
type input "21"
type input "2"
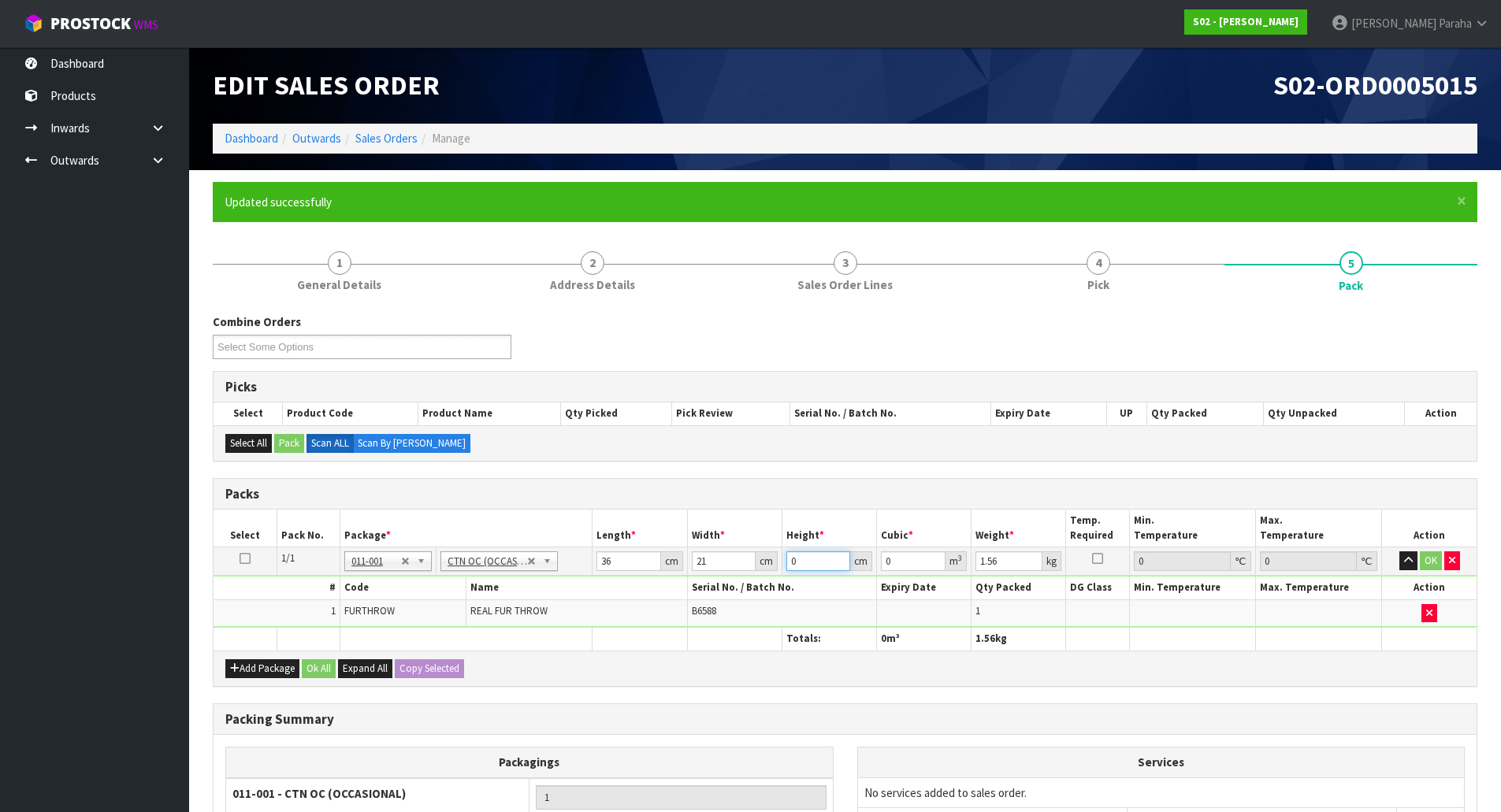
type input "0.001512"
type input "27"
type input "0.020412"
type input "27"
type input "2"
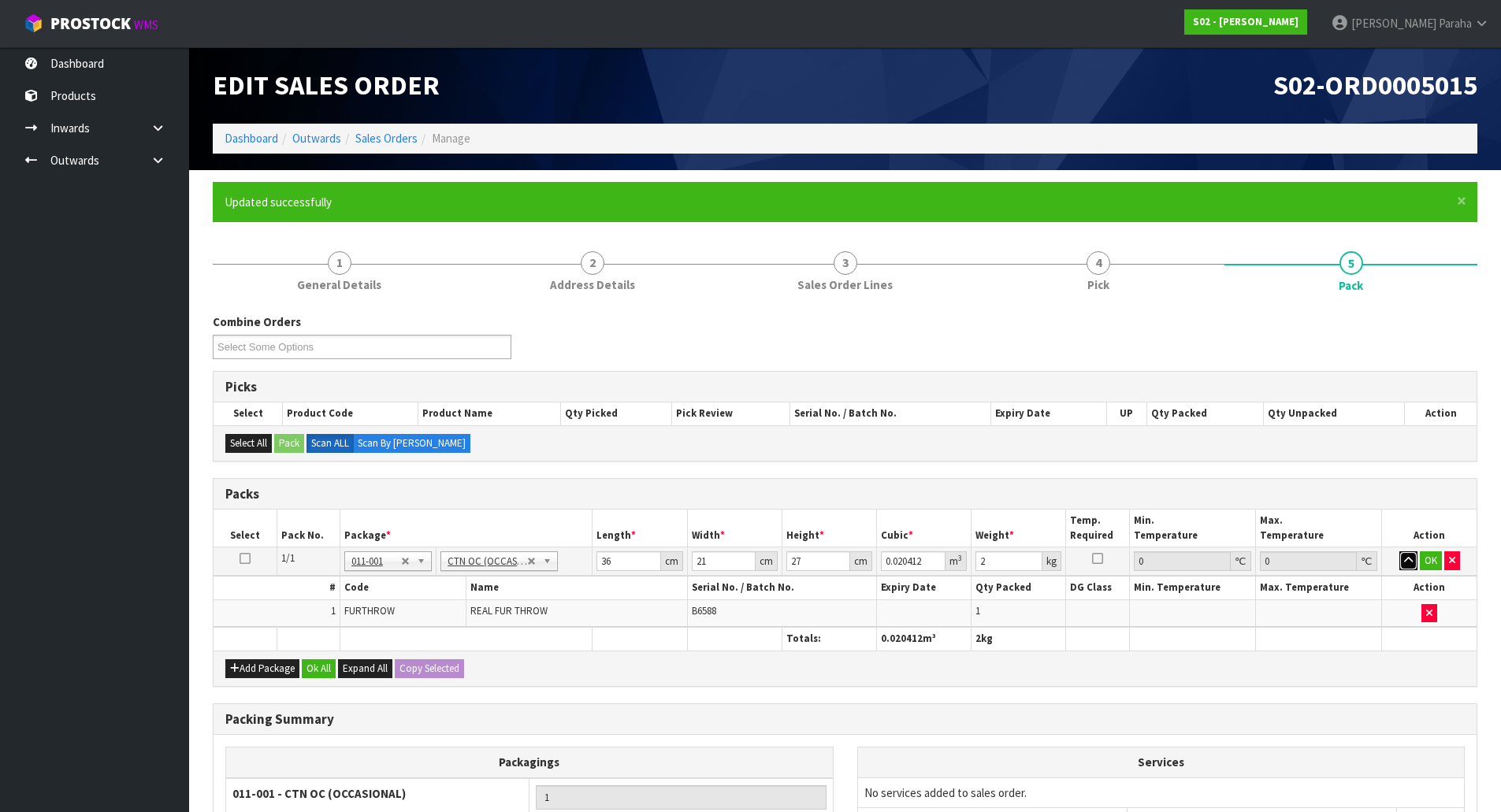
click at [1399, 551] on button "button" at bounding box center [1409, 561] width 18 height 18
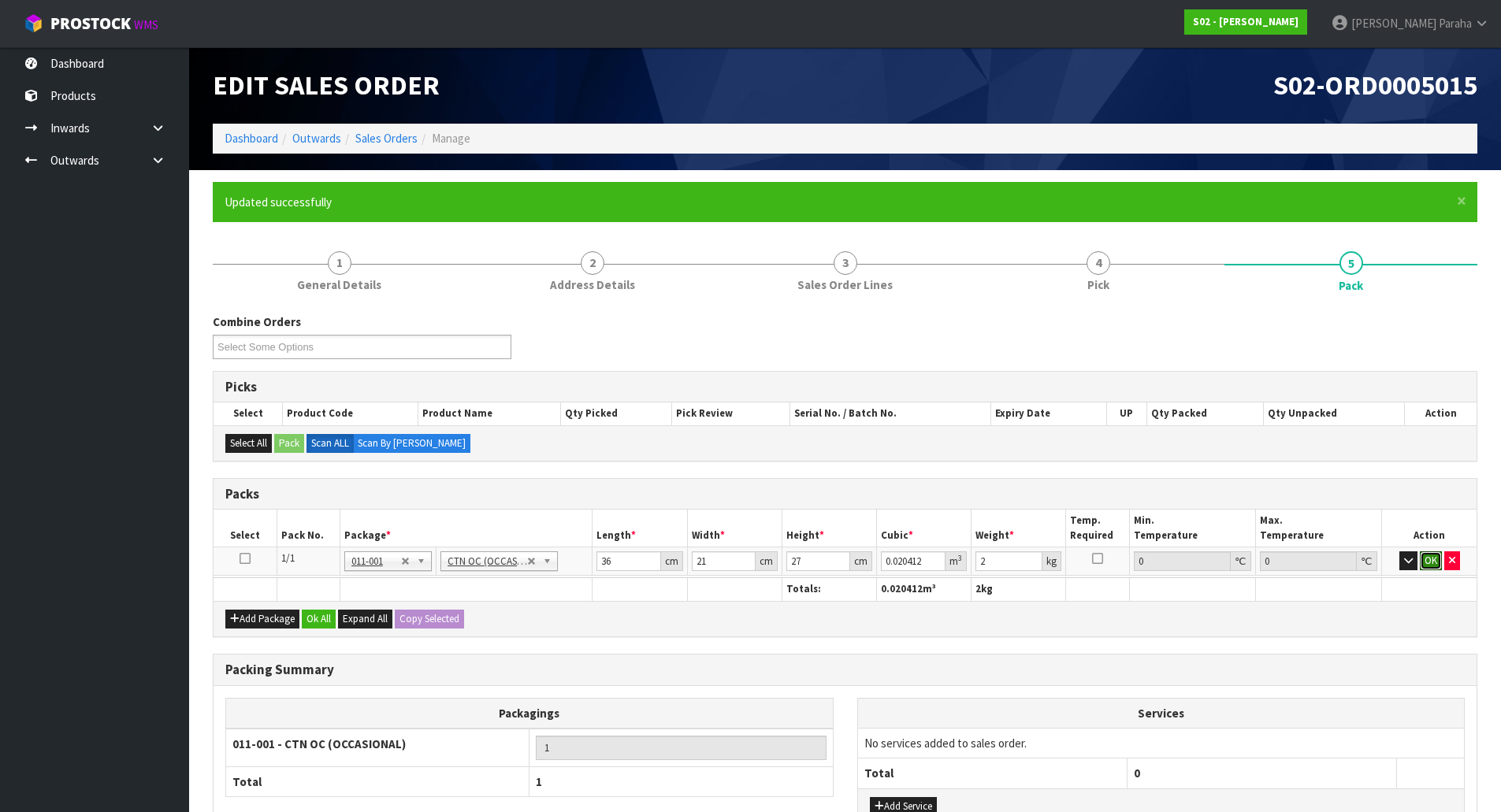
click button "OK" at bounding box center [1431, 561] width 22 height 18
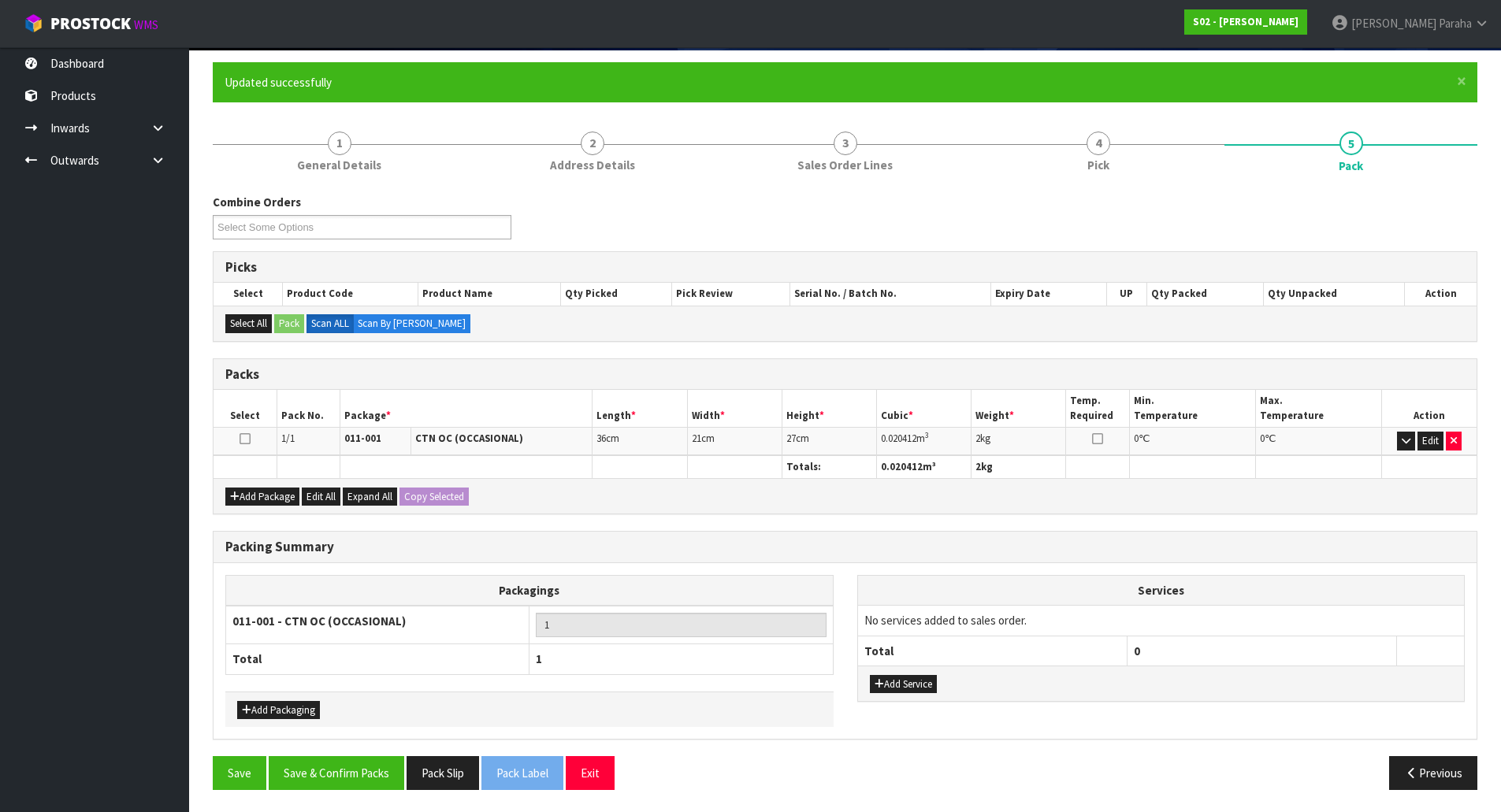
scroll to position [121, 0]
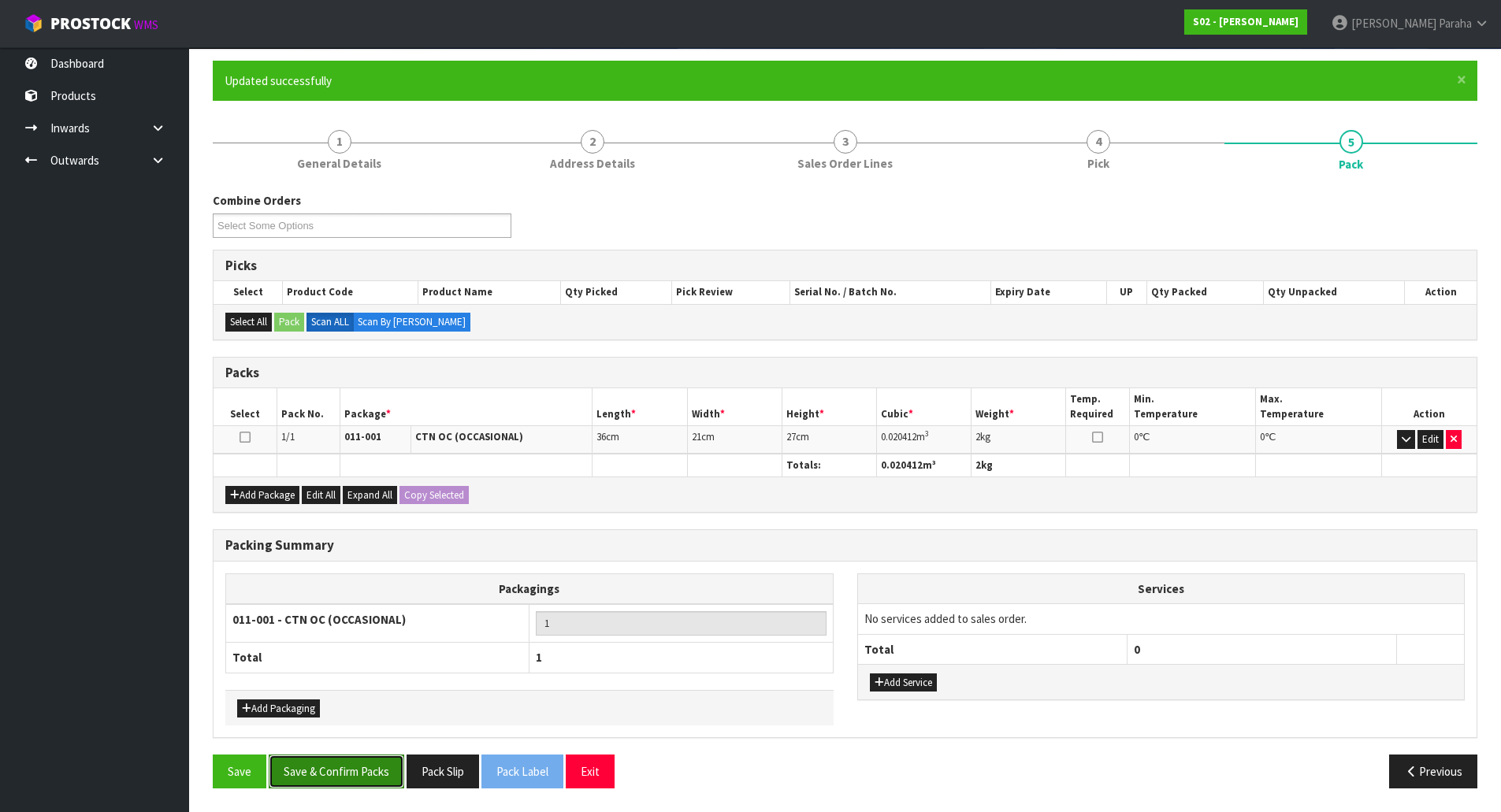
click at [364, 771] on button "Save & Confirm Packs" at bounding box center [336, 771] width 136 height 34
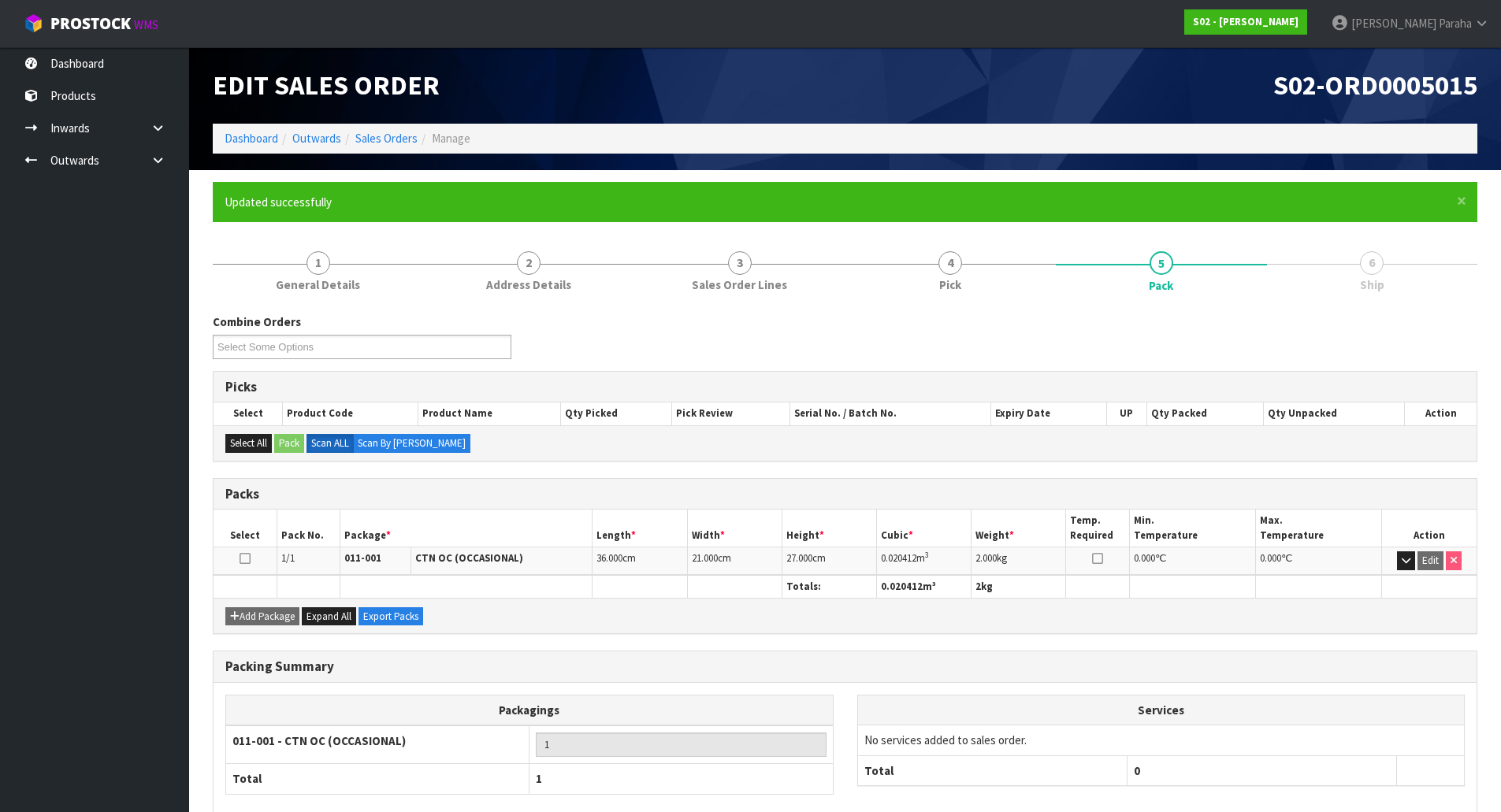
scroll to position [86, 0]
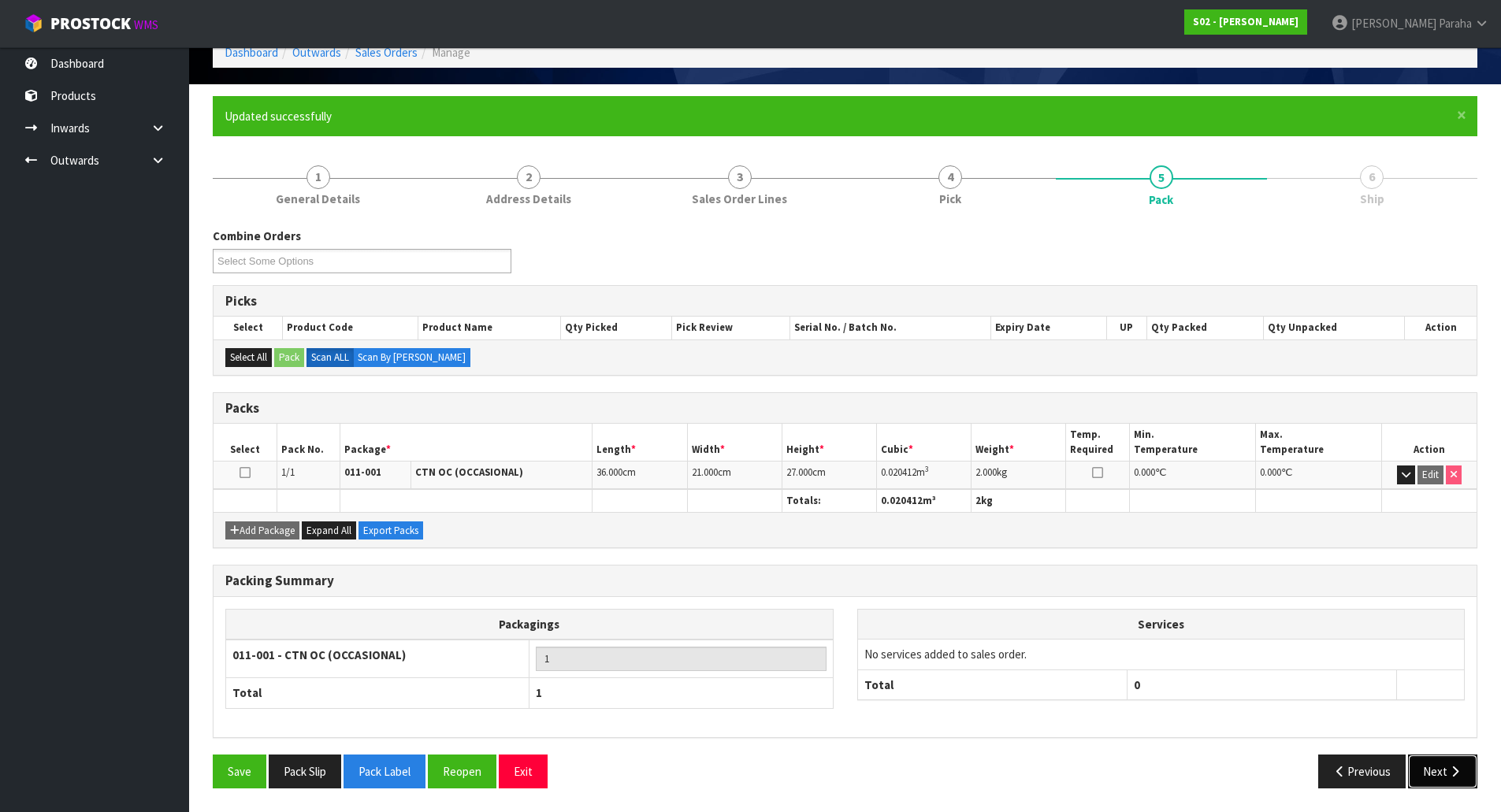
click at [1430, 765] on button "Next" at bounding box center [1442, 771] width 69 height 34
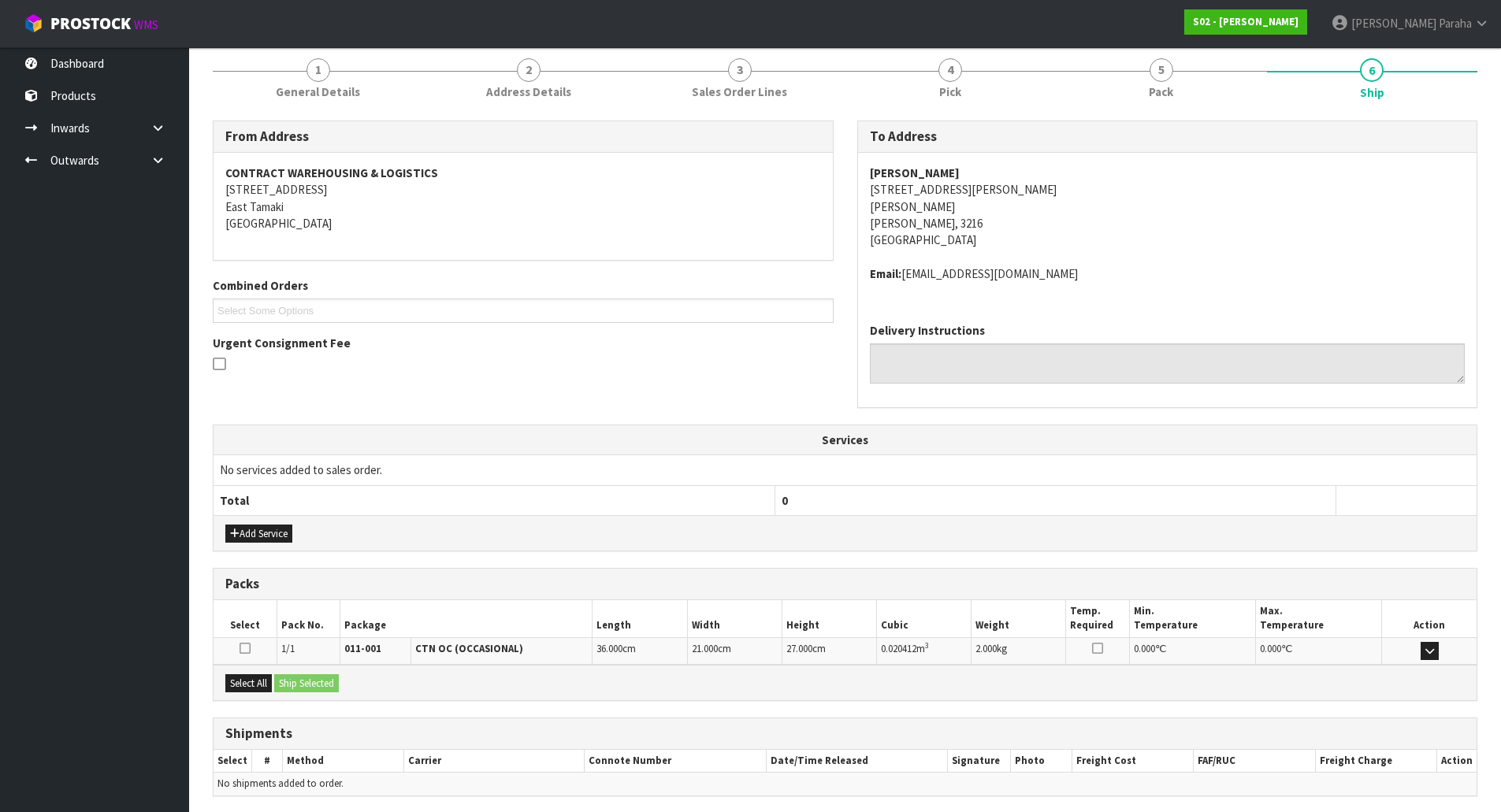
scroll to position [251, 0]
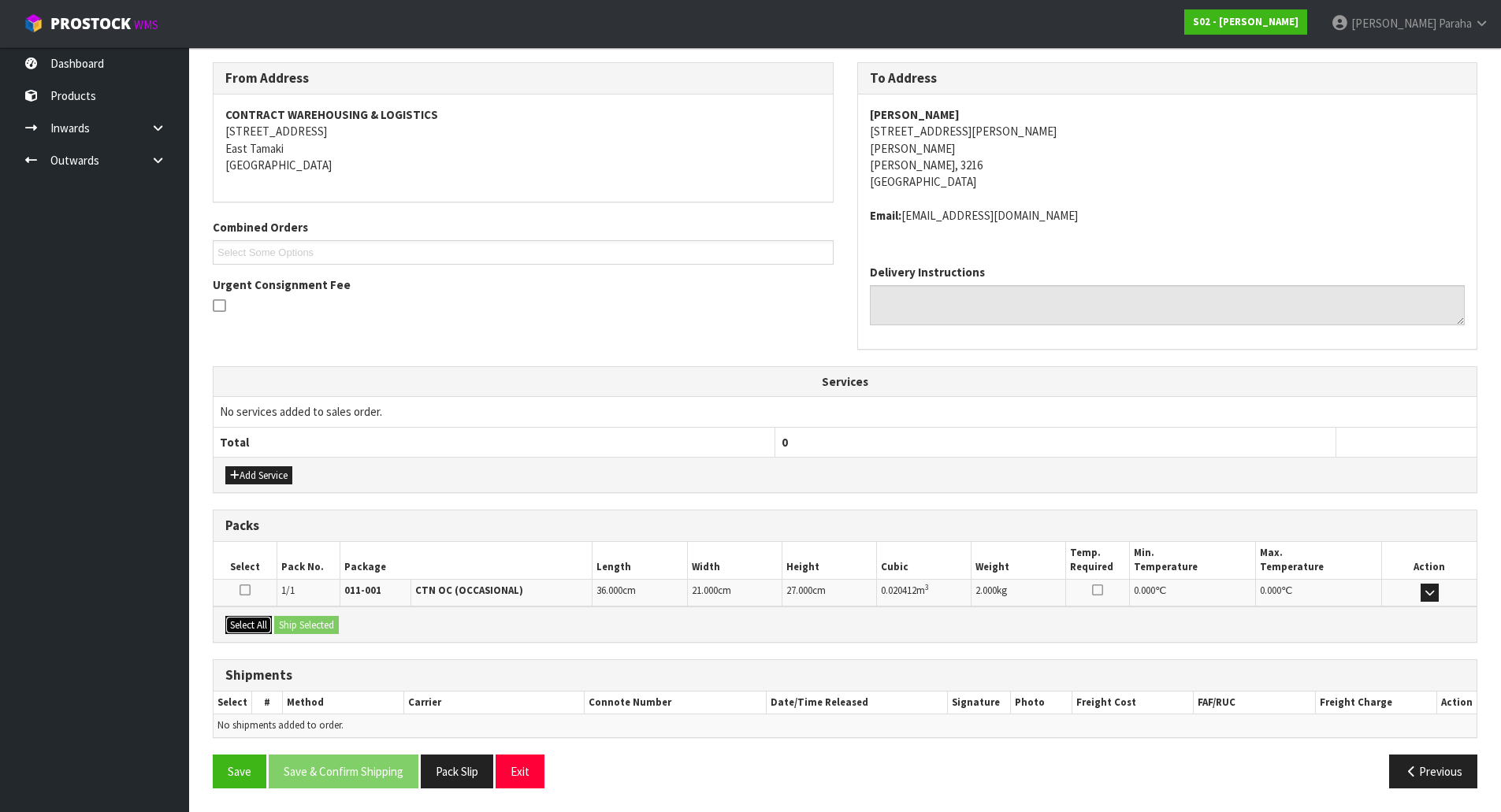
drag, startPoint x: 248, startPoint y: 623, endPoint x: 302, endPoint y: 623, distance: 54.0
click at [249, 623] on button "Select All" at bounding box center [249, 625] width 46 height 18
click at [327, 622] on button "Ship Selected" at bounding box center [307, 625] width 65 height 18
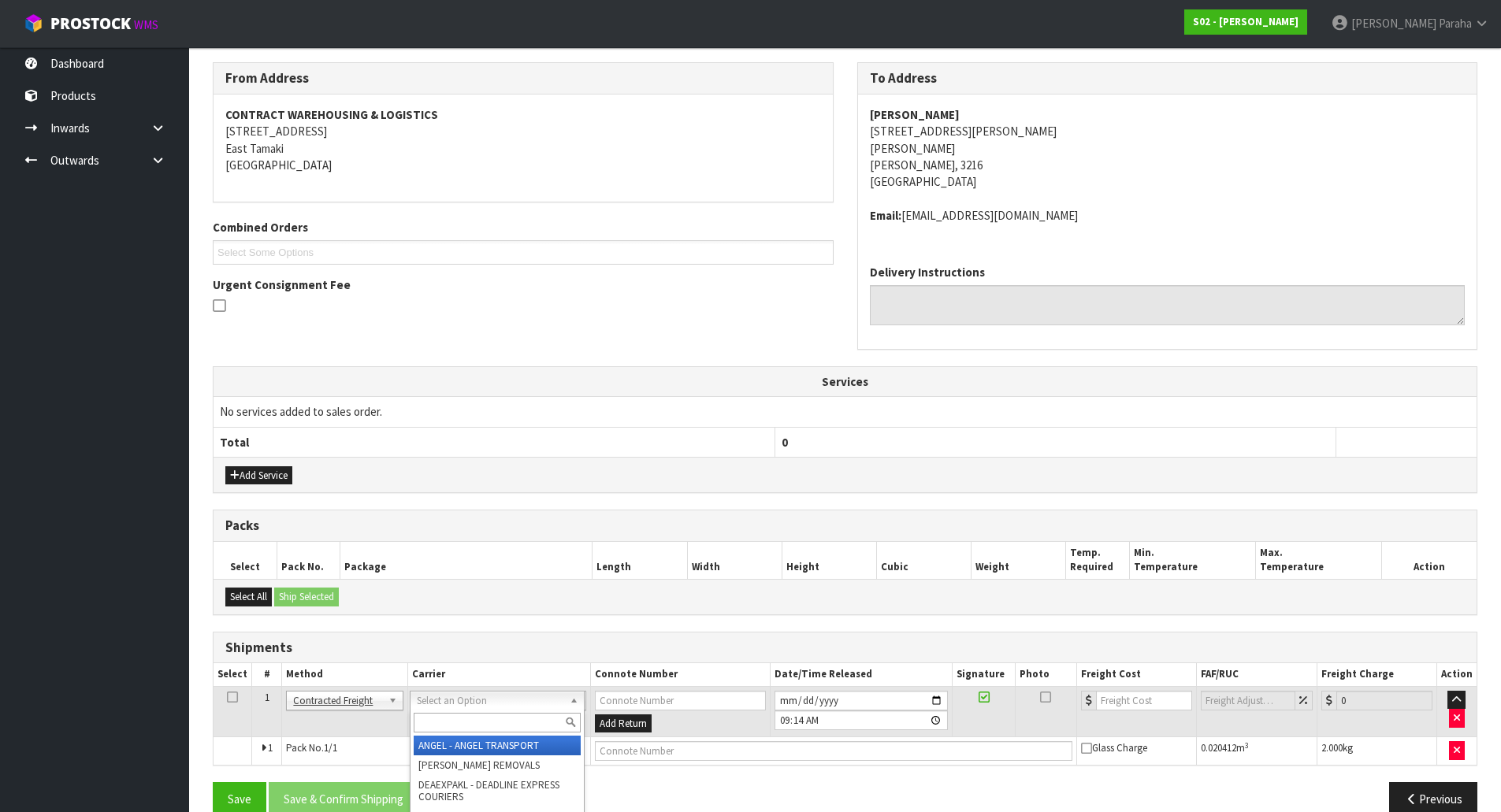
click at [482, 720] on input "text" at bounding box center [496, 721] width 167 height 19
type input "NZP"
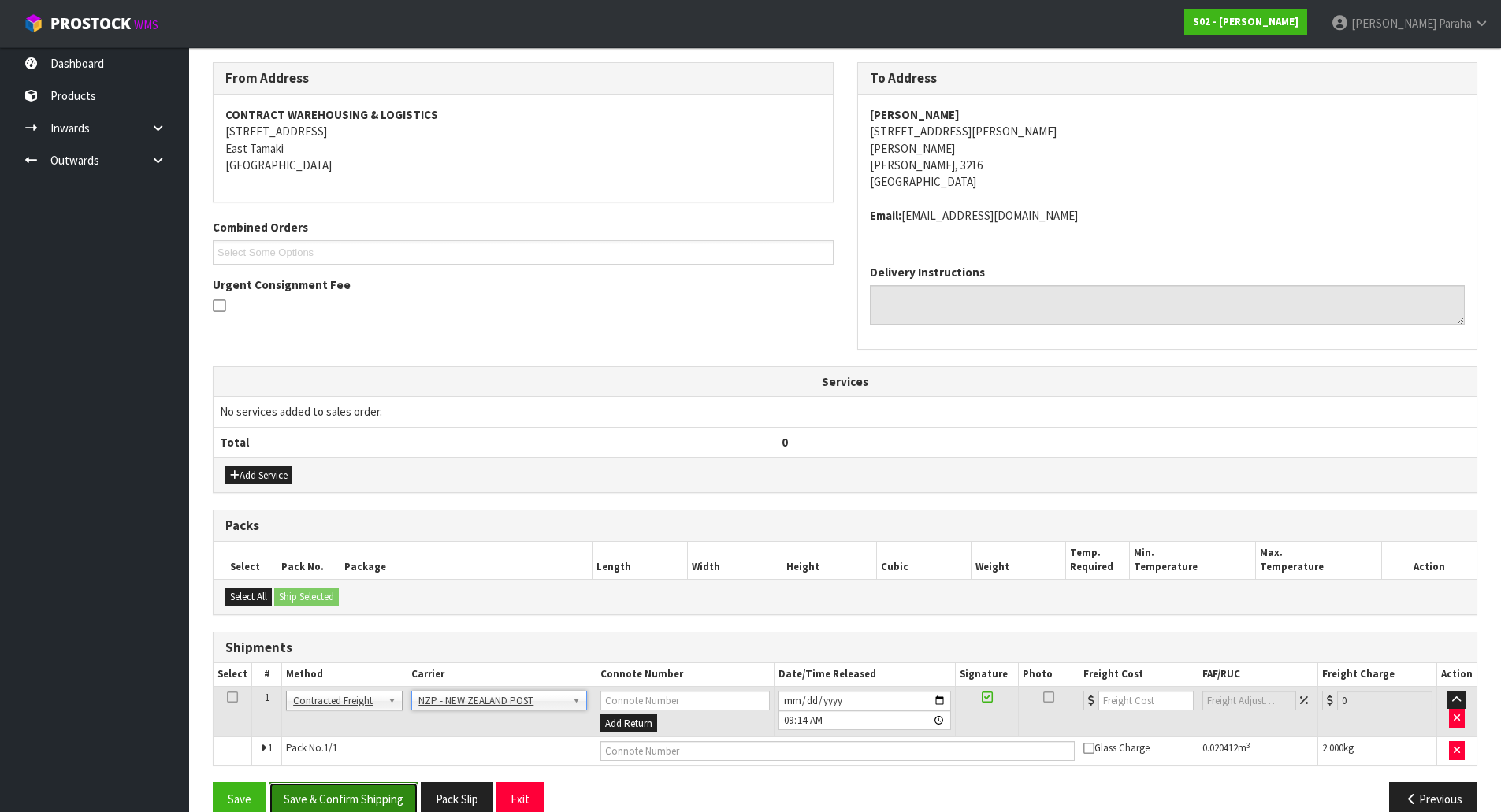
click at [331, 804] on button "Save & Confirm Shipping" at bounding box center [344, 798] width 150 height 34
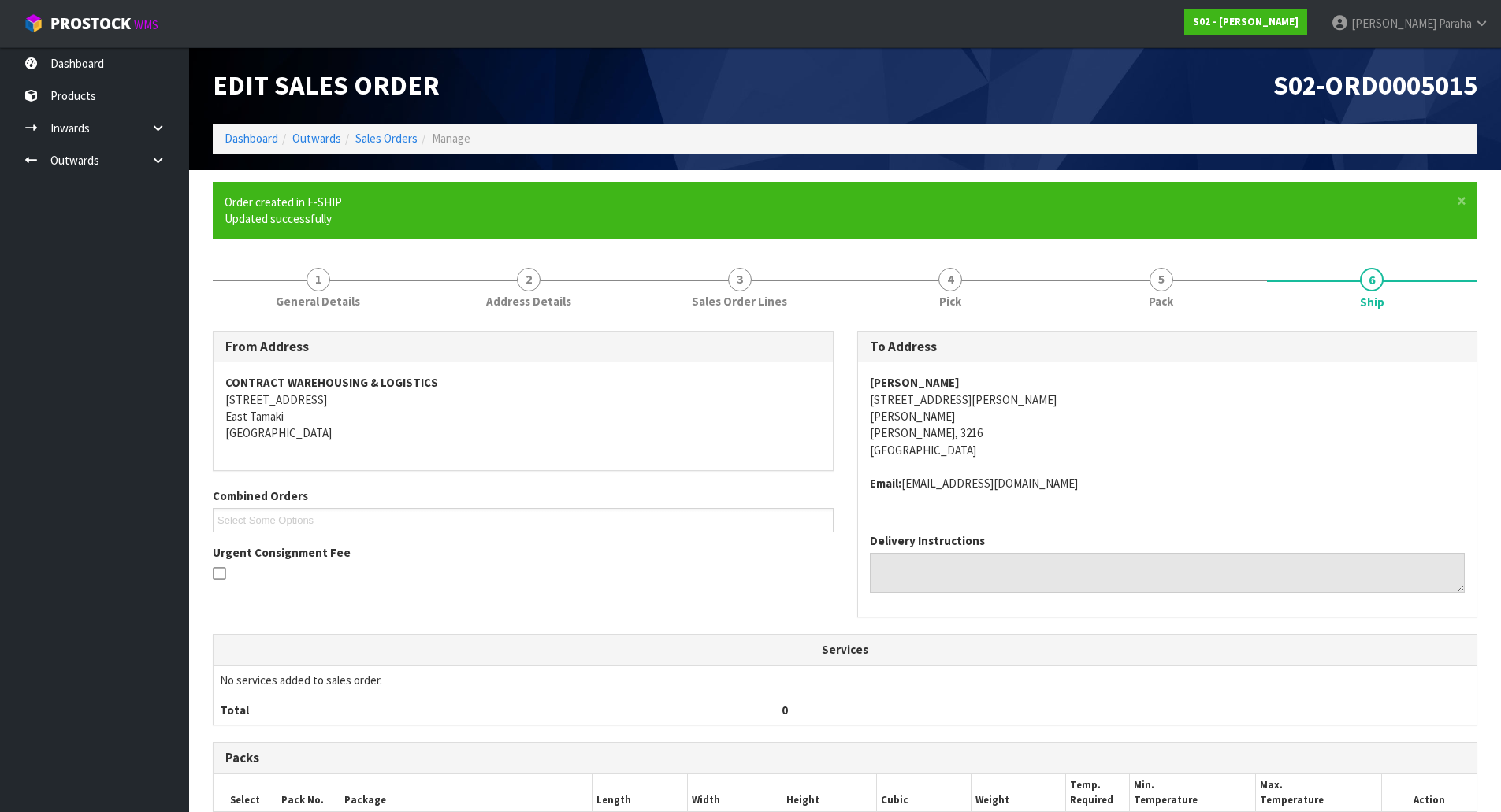
scroll to position [257, 0]
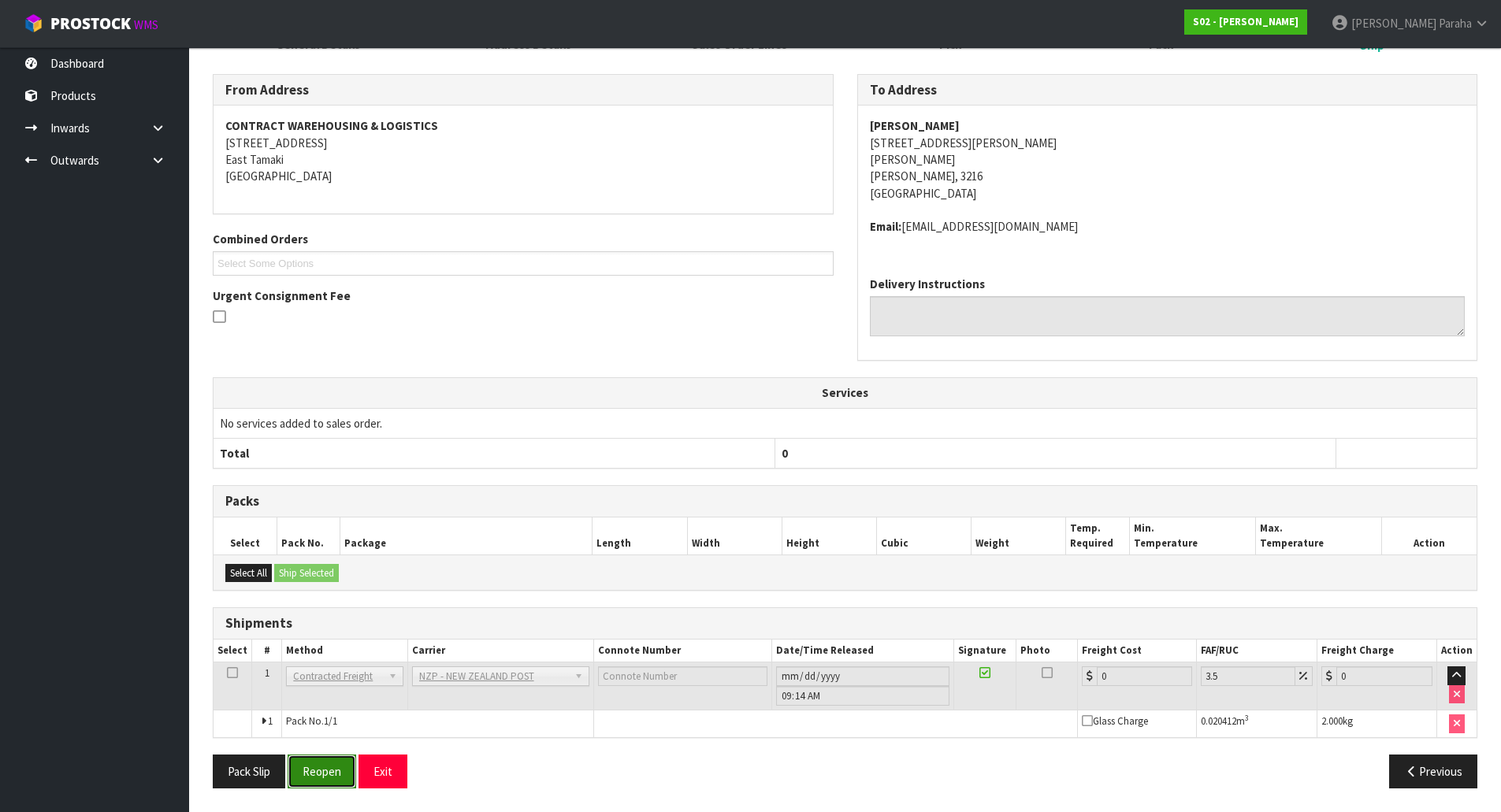
click at [335, 775] on button "Reopen" at bounding box center [322, 771] width 68 height 34
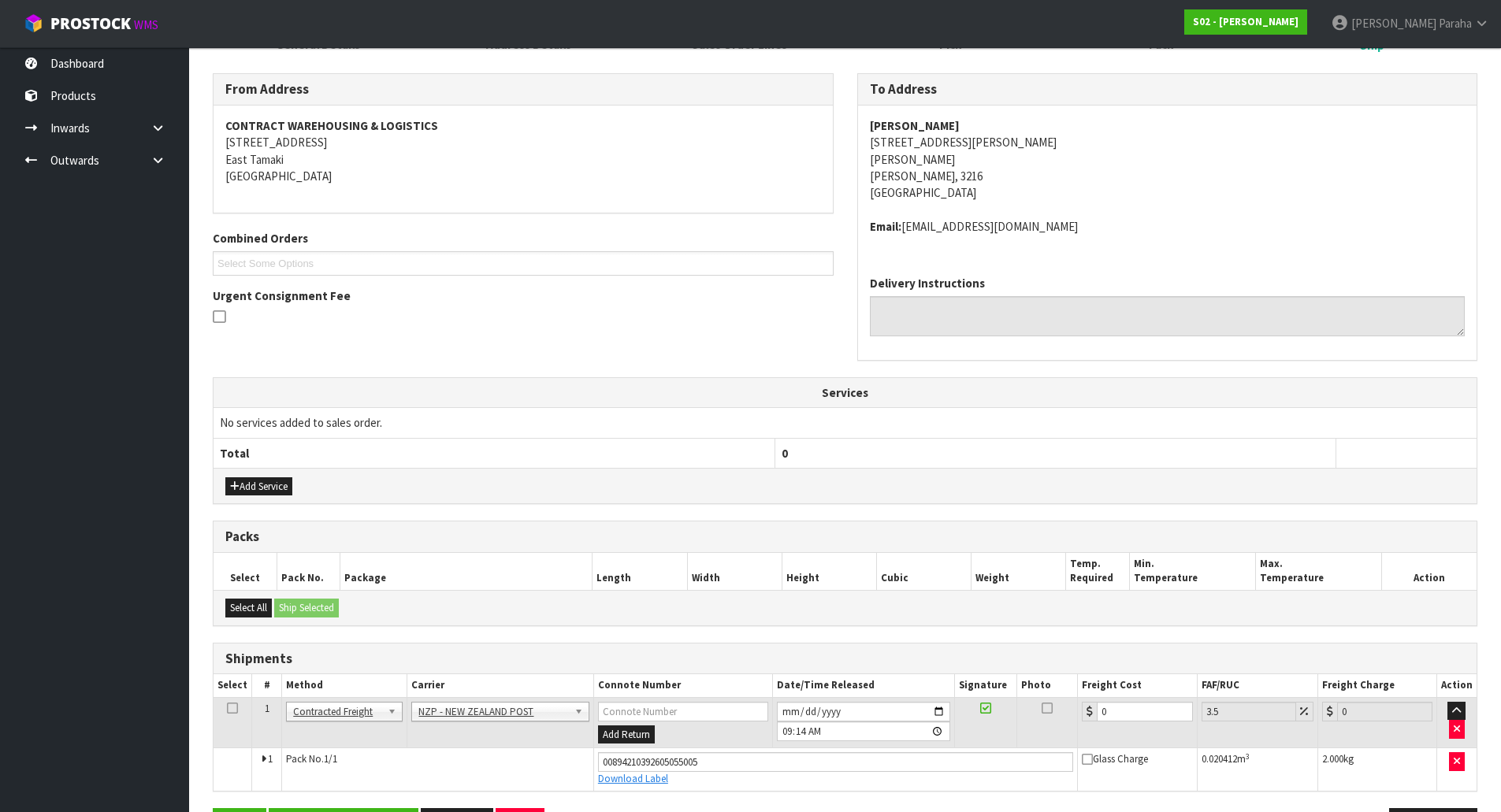
scroll to position [294, 0]
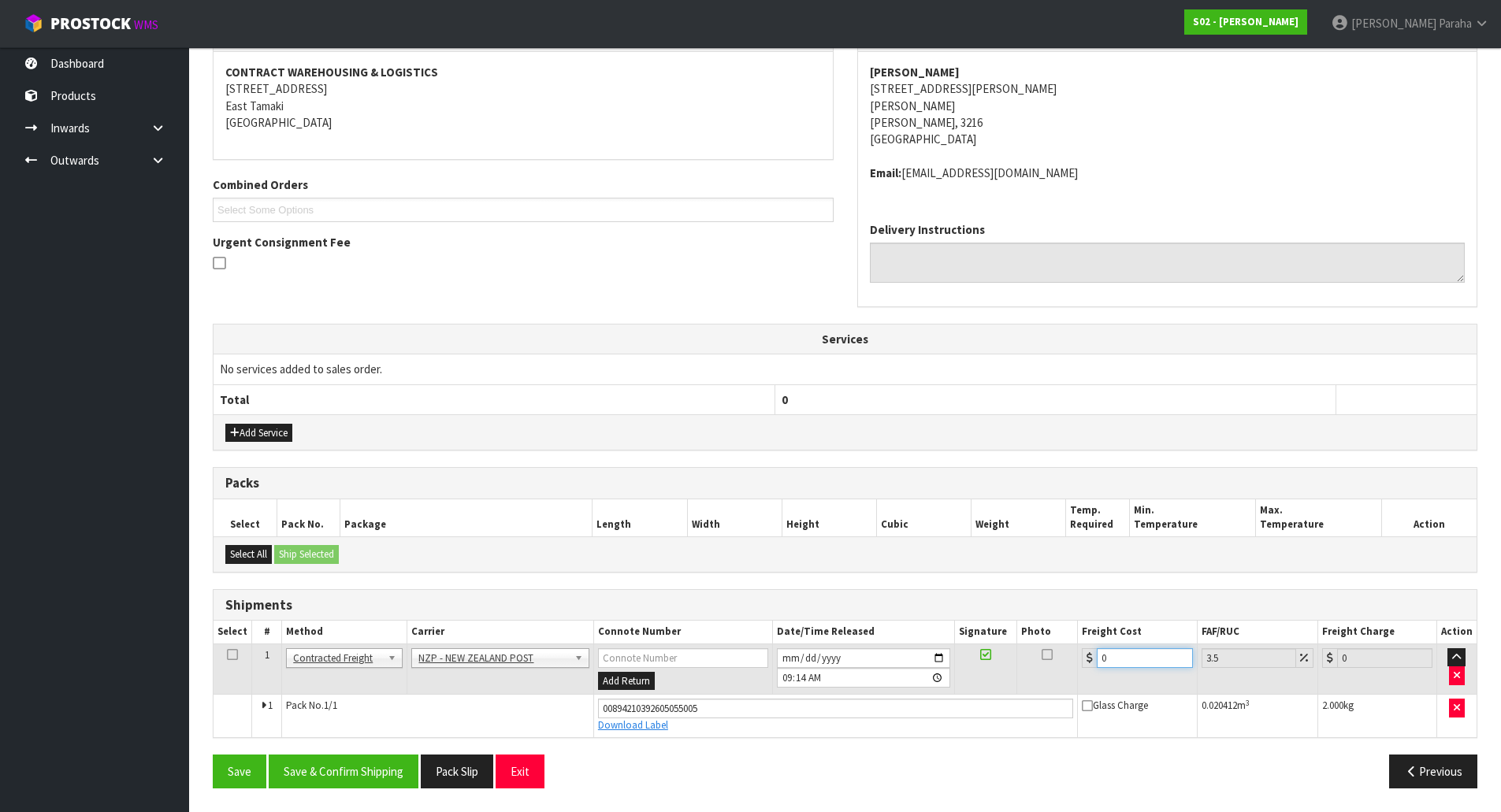
click at [1143, 659] on input "0" at bounding box center [1143, 657] width 95 height 19
type input "7"
type input "7.24"
type input "7.3"
type input "7.56"
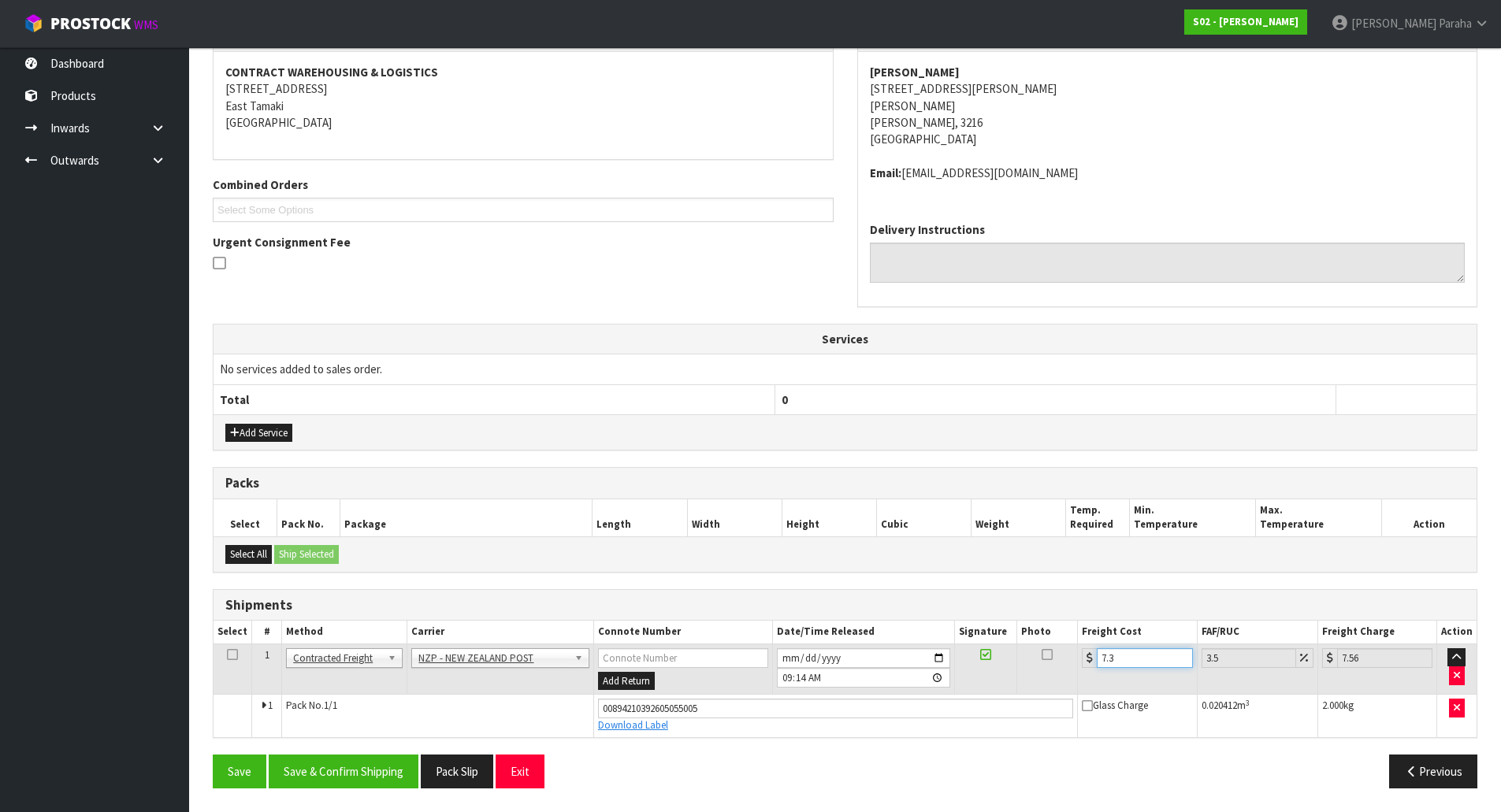
type input "7.31"
type input "7.57"
type input "7.31"
click at [365, 770] on button "Save & Confirm Shipping" at bounding box center [344, 771] width 150 height 34
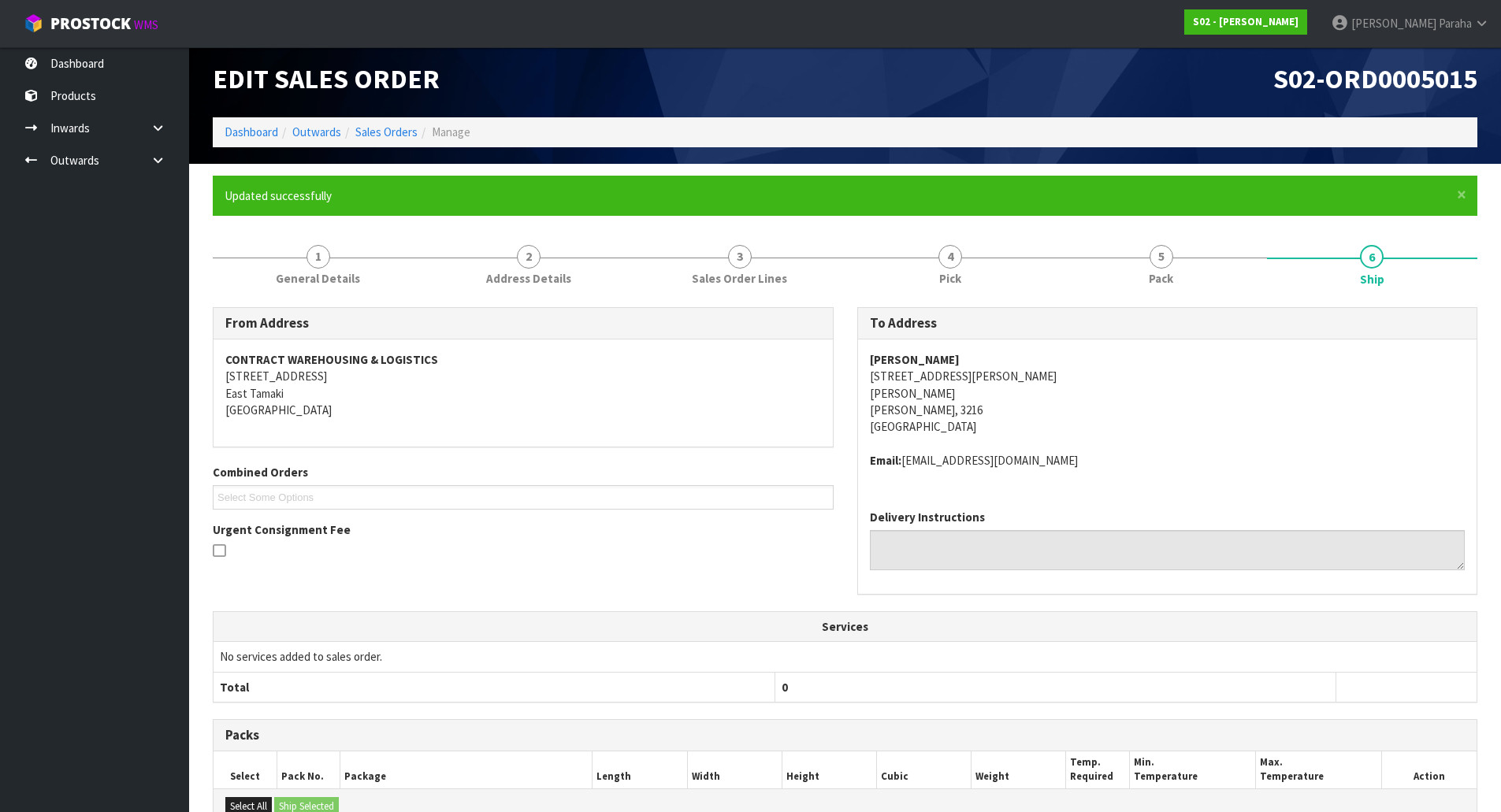
scroll to position [0, 0]
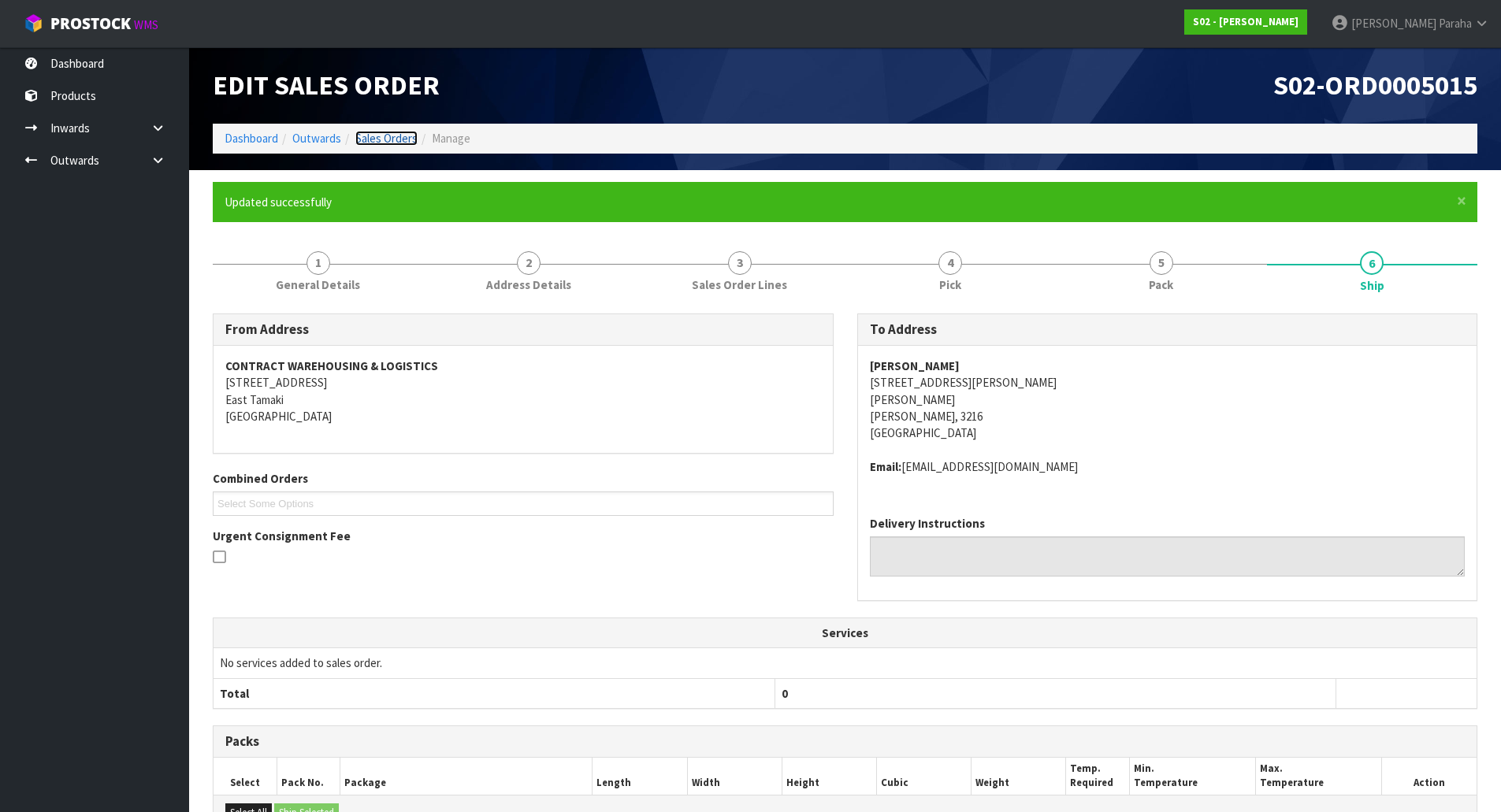
click at [396, 137] on link "Sales Orders" at bounding box center [385, 138] width 62 height 15
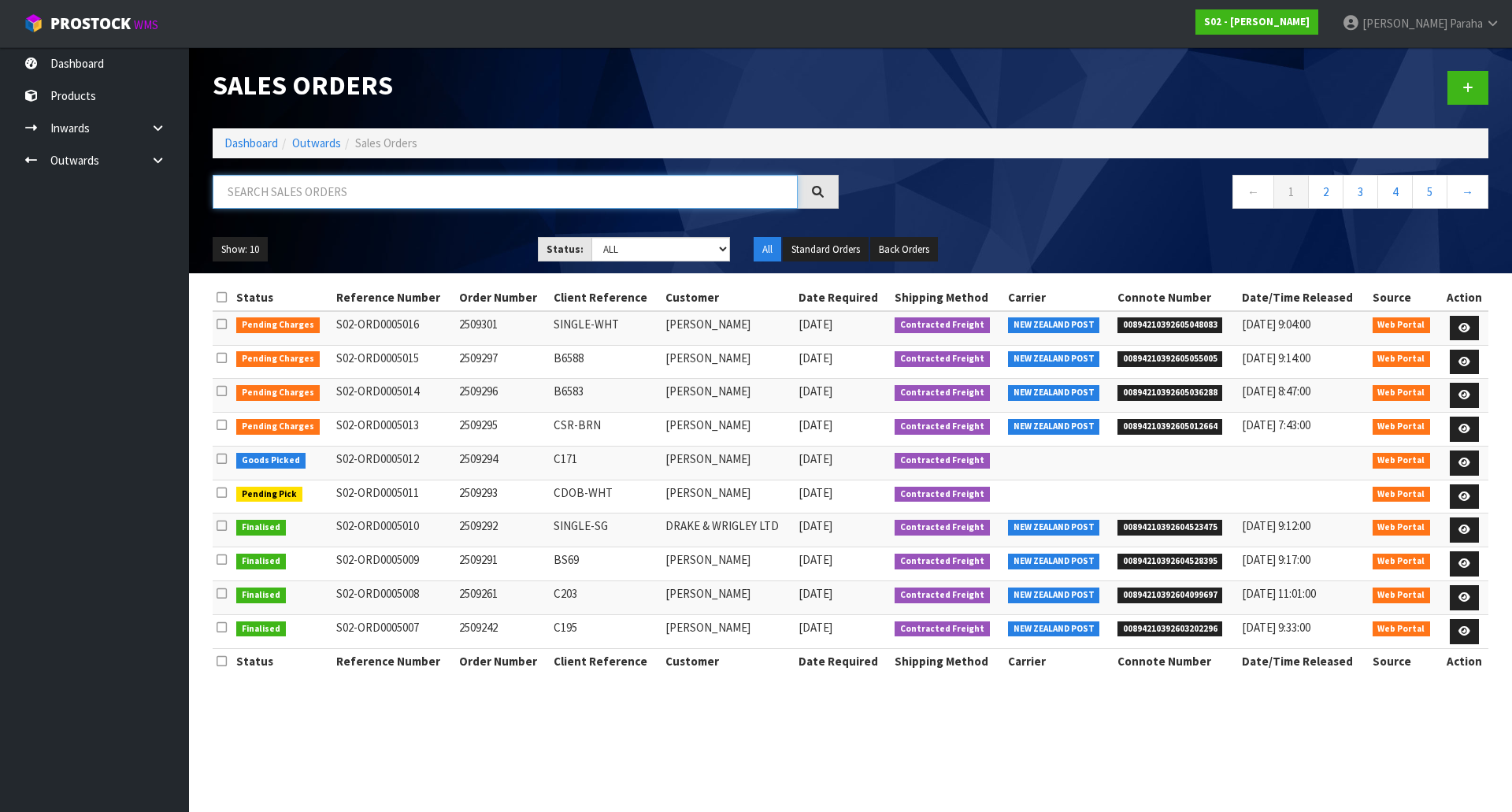
click at [270, 190] on input "text" at bounding box center [504, 191] width 585 height 34
click at [322, 200] on input "text" at bounding box center [504, 191] width 585 height 34
type input "1851"
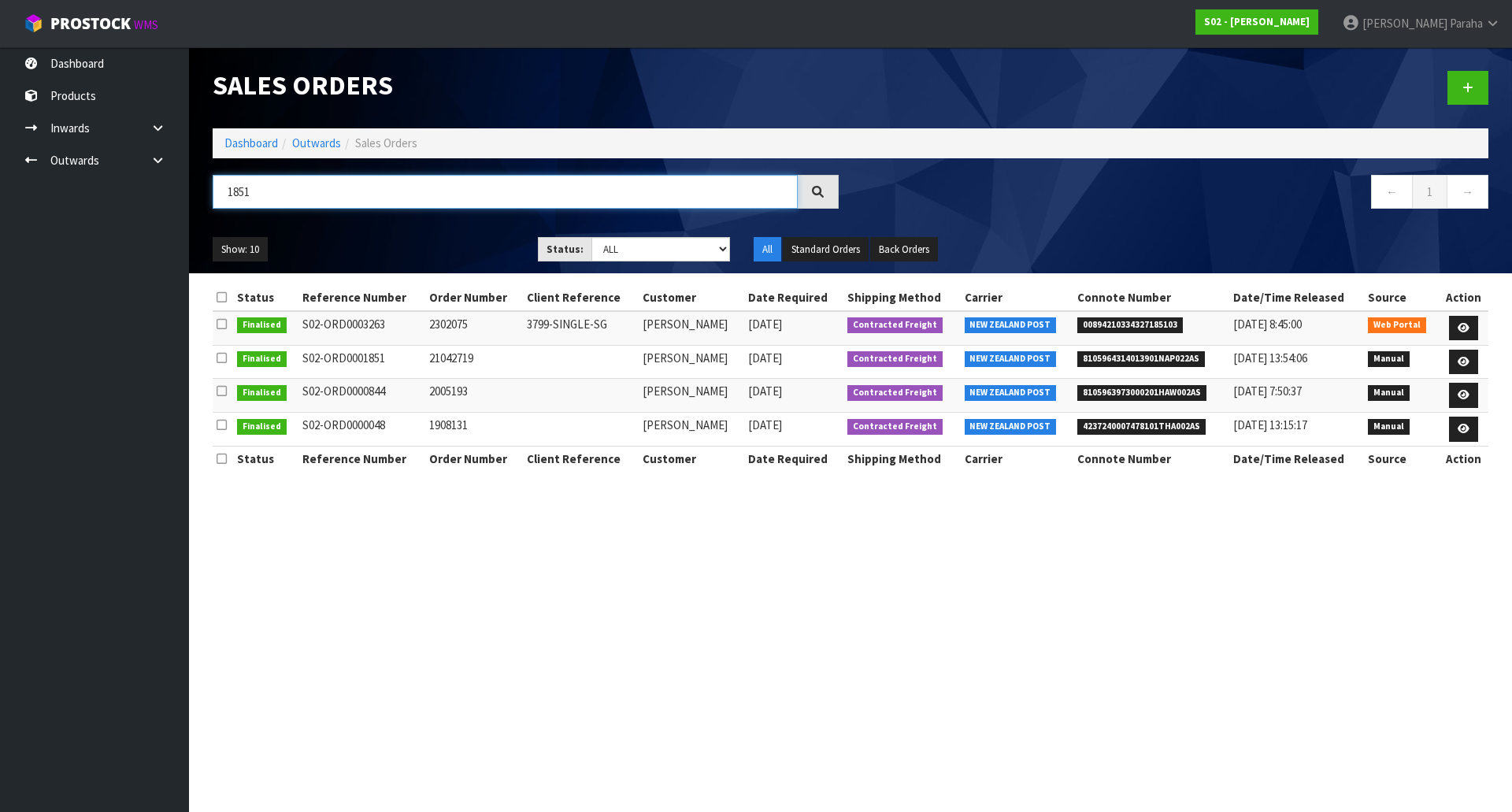
drag, startPoint x: 269, startPoint y: 195, endPoint x: 193, endPoint y: 189, distance: 76.2
click at [193, 189] on header "Sales Orders Dashboard Outwards Sales Orders 1851 ← 1 → Show: 10 5 10 25 50 Sta…" at bounding box center [851, 160] width 1323 height 226
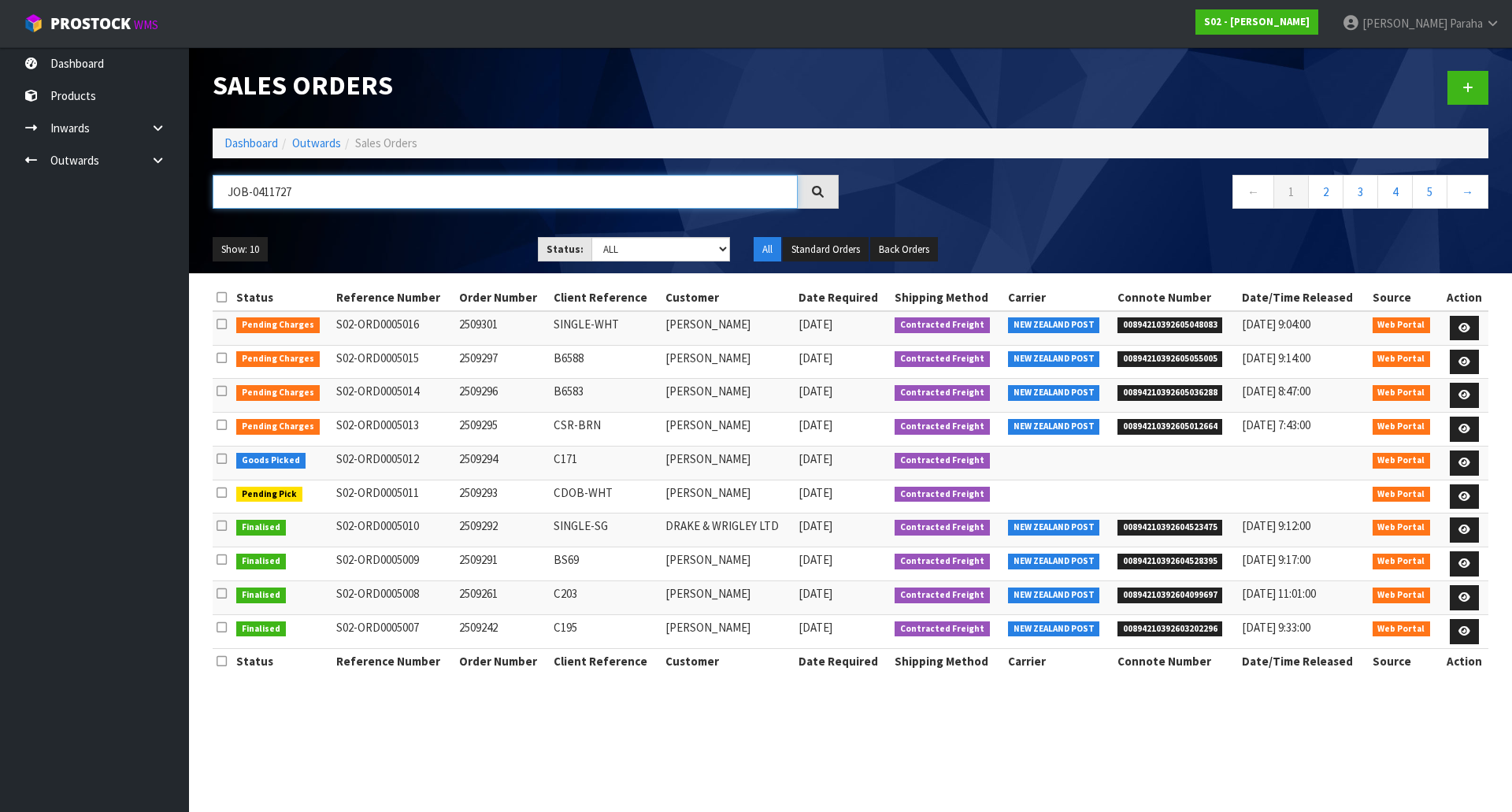
type input "JOB-0411727"
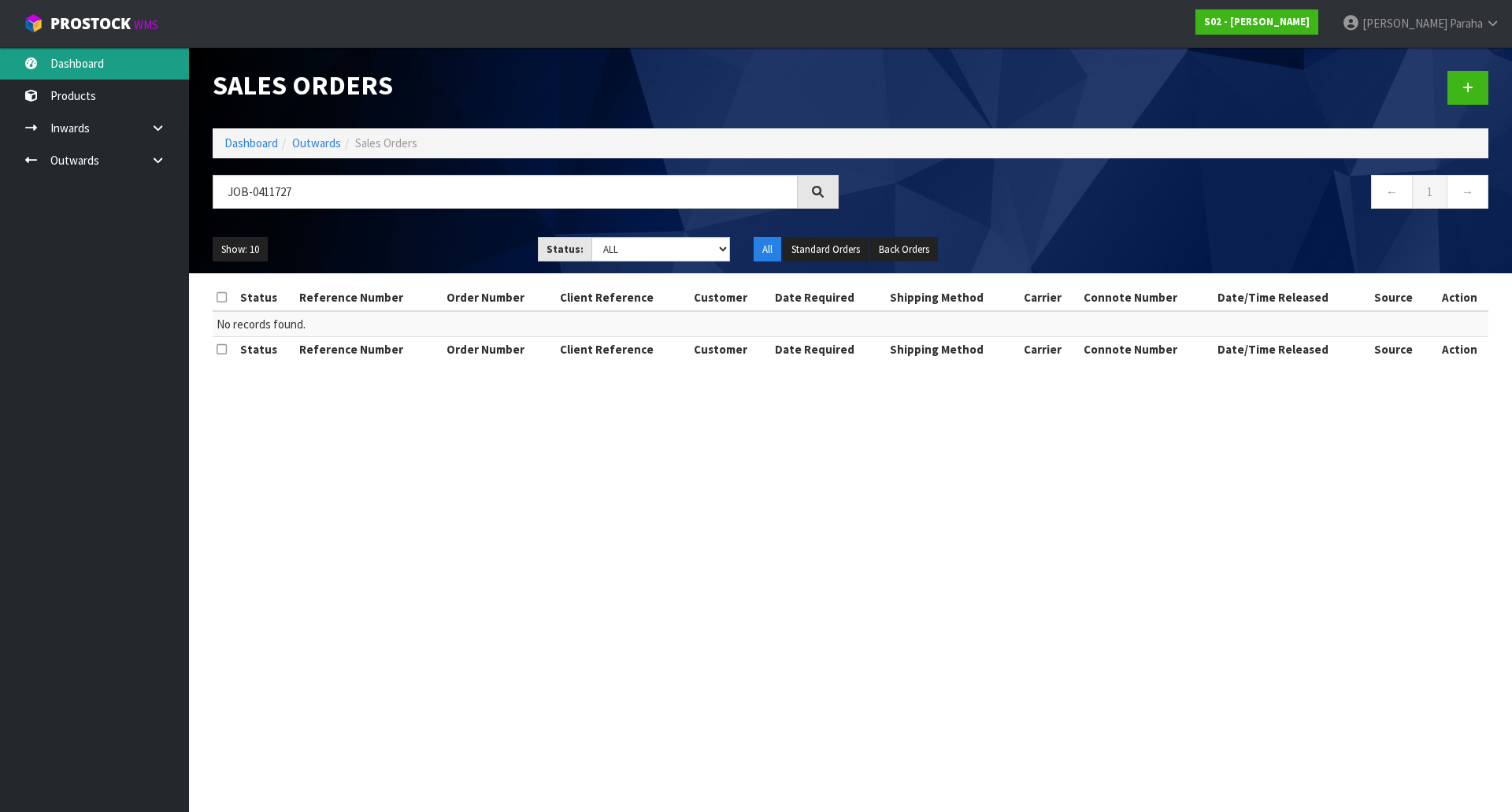
click at [115, 51] on link "Dashboard" at bounding box center [94, 63] width 189 height 32
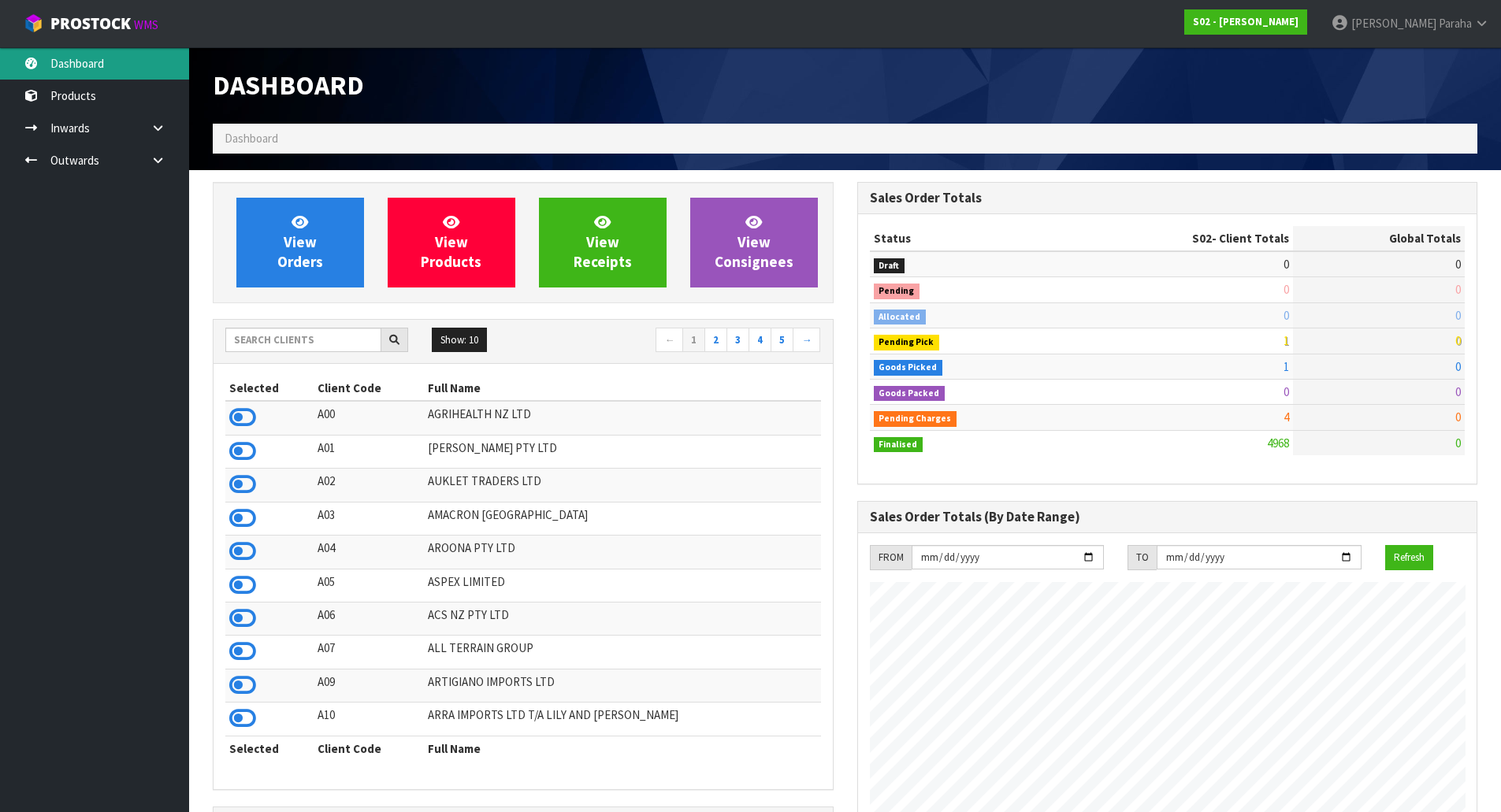
scroll to position [1116, 643]
click at [353, 337] on input "text" at bounding box center [303, 340] width 156 height 24
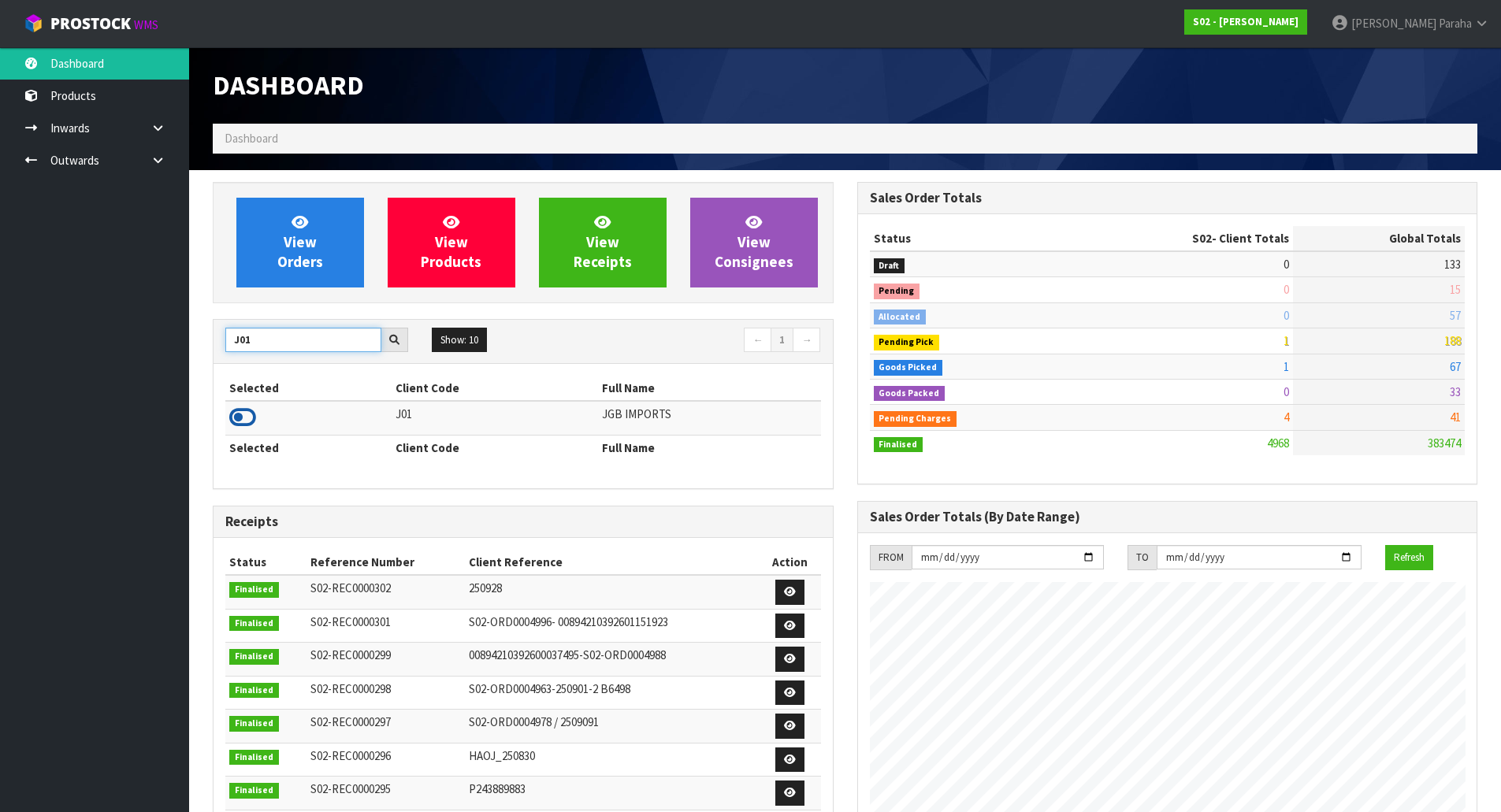
type input "J01"
click at [241, 416] on icon at bounding box center [242, 418] width 27 height 24
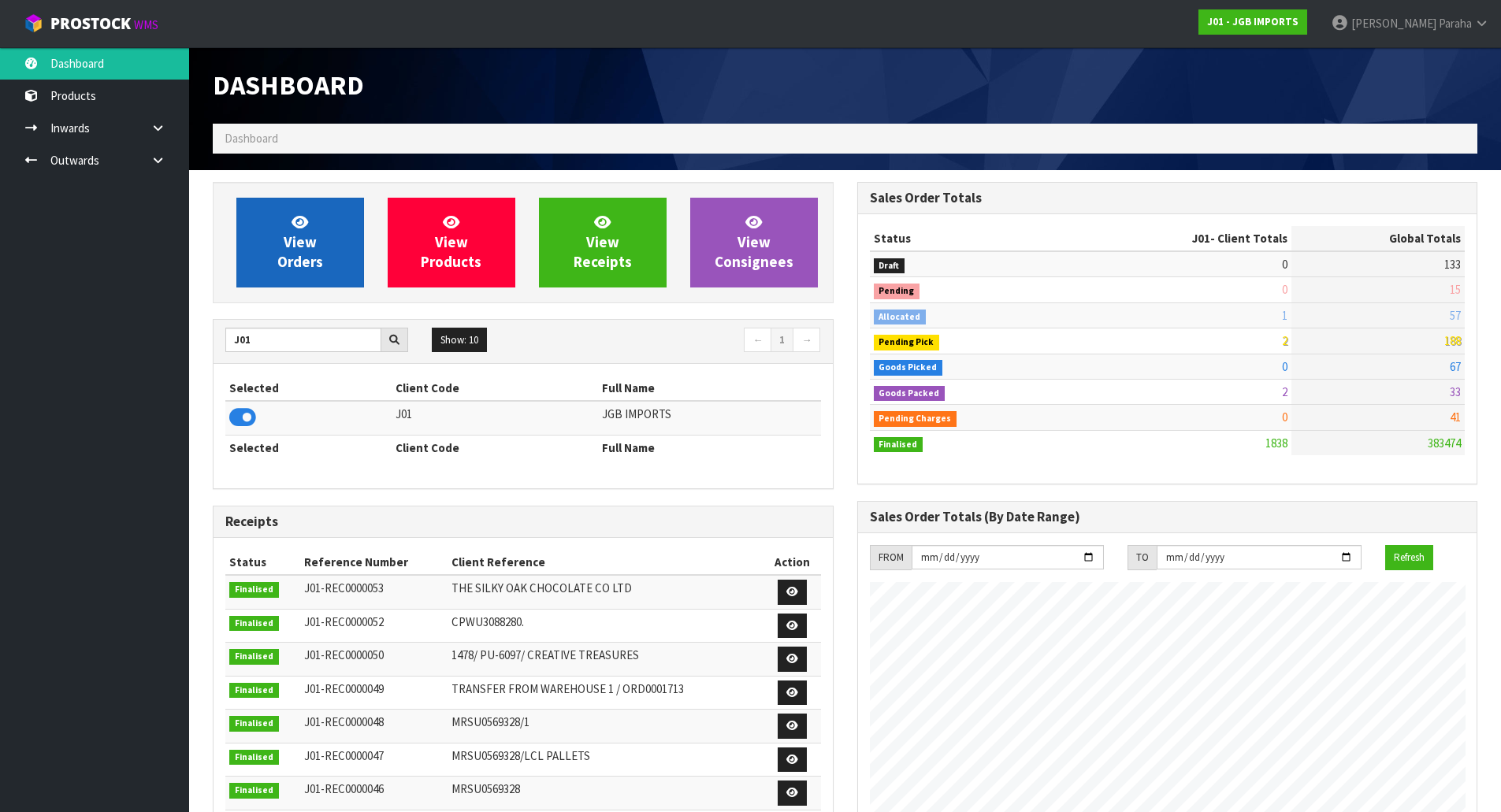
scroll to position [1142, 643]
click at [321, 212] on link "View Orders" at bounding box center [300, 242] width 128 height 90
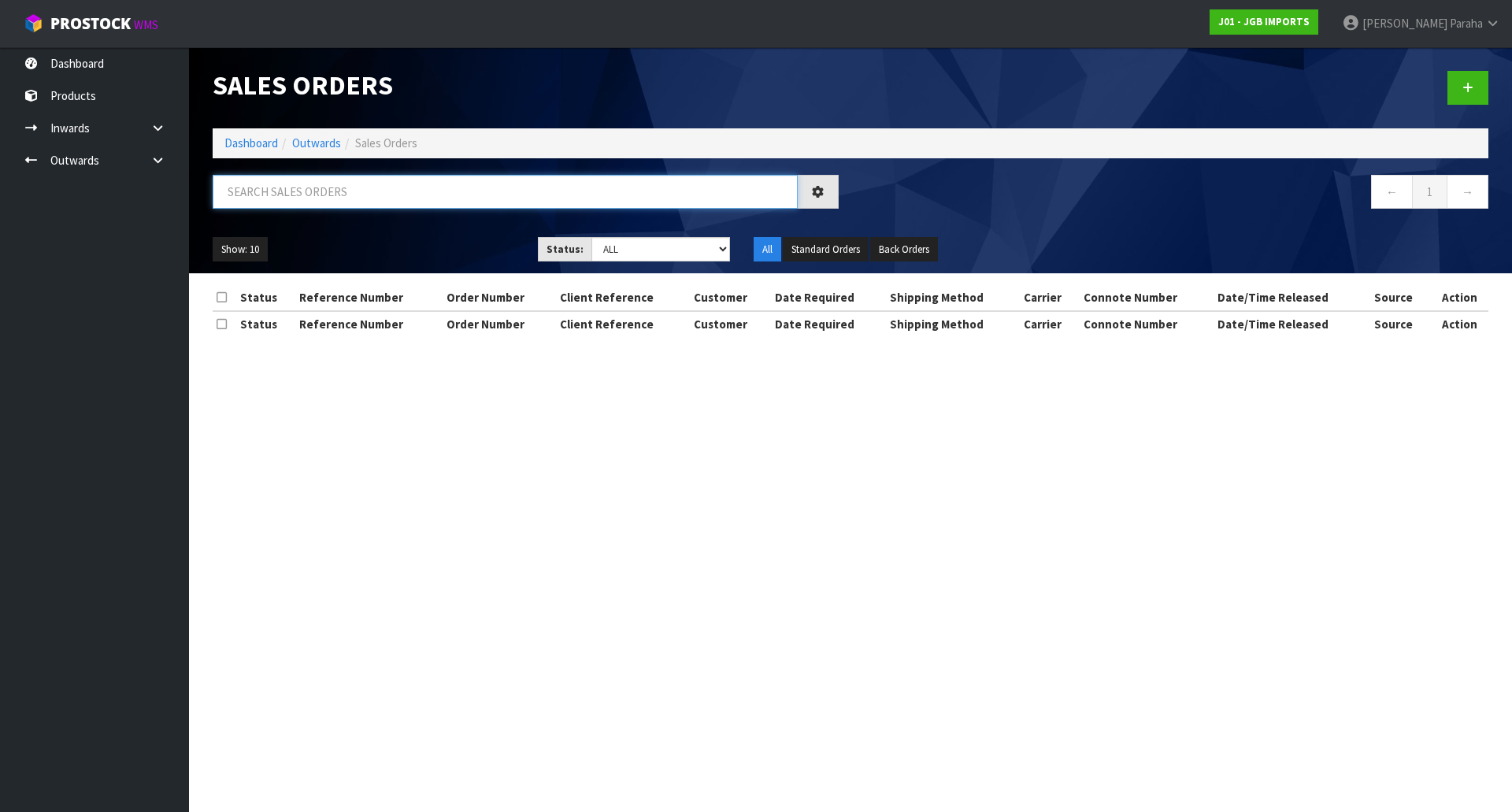
click at [325, 196] on input "text" at bounding box center [504, 191] width 585 height 34
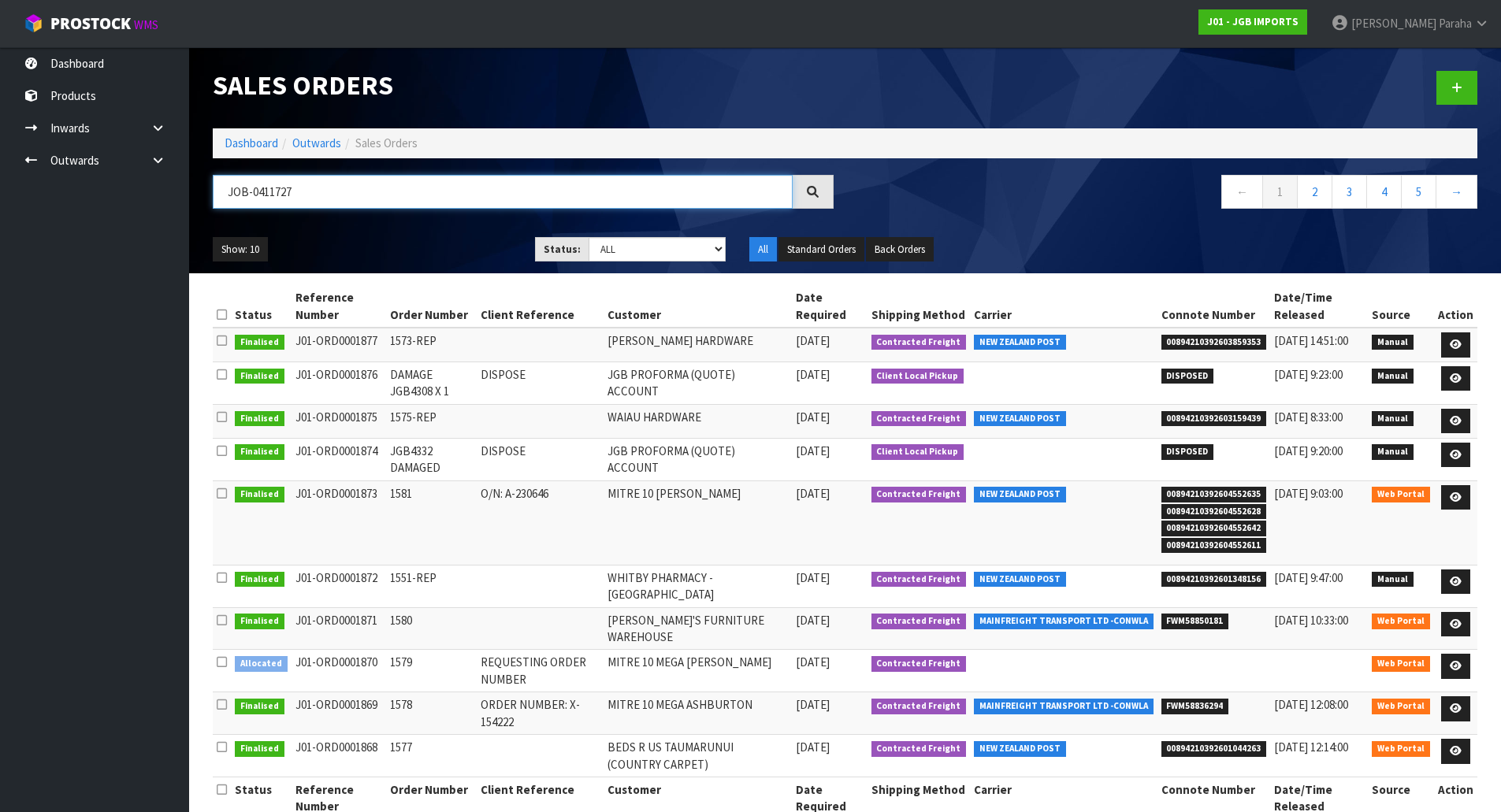
type input "JOB-0411727"
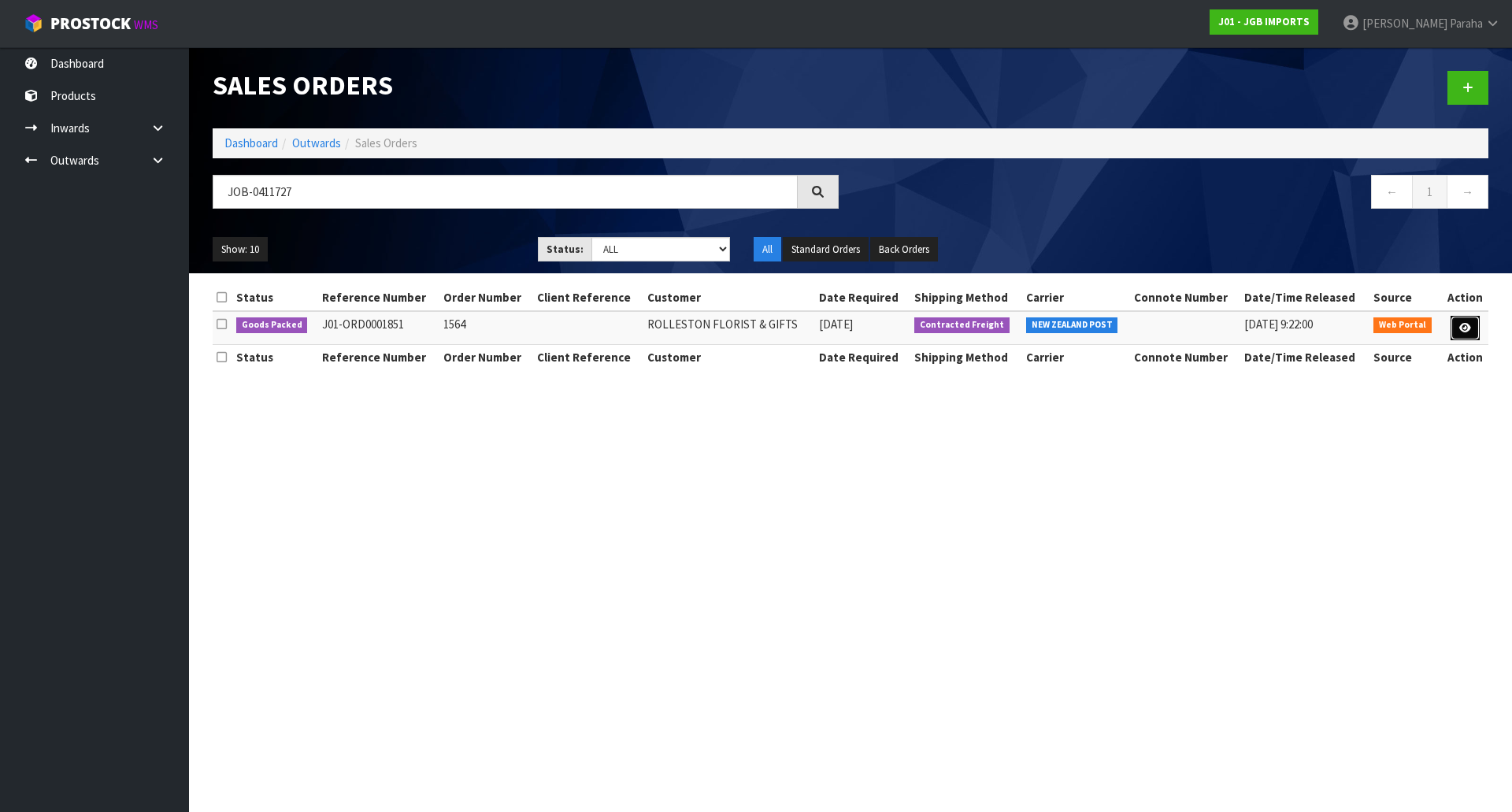
click at [1453, 325] on link at bounding box center [1465, 328] width 30 height 25
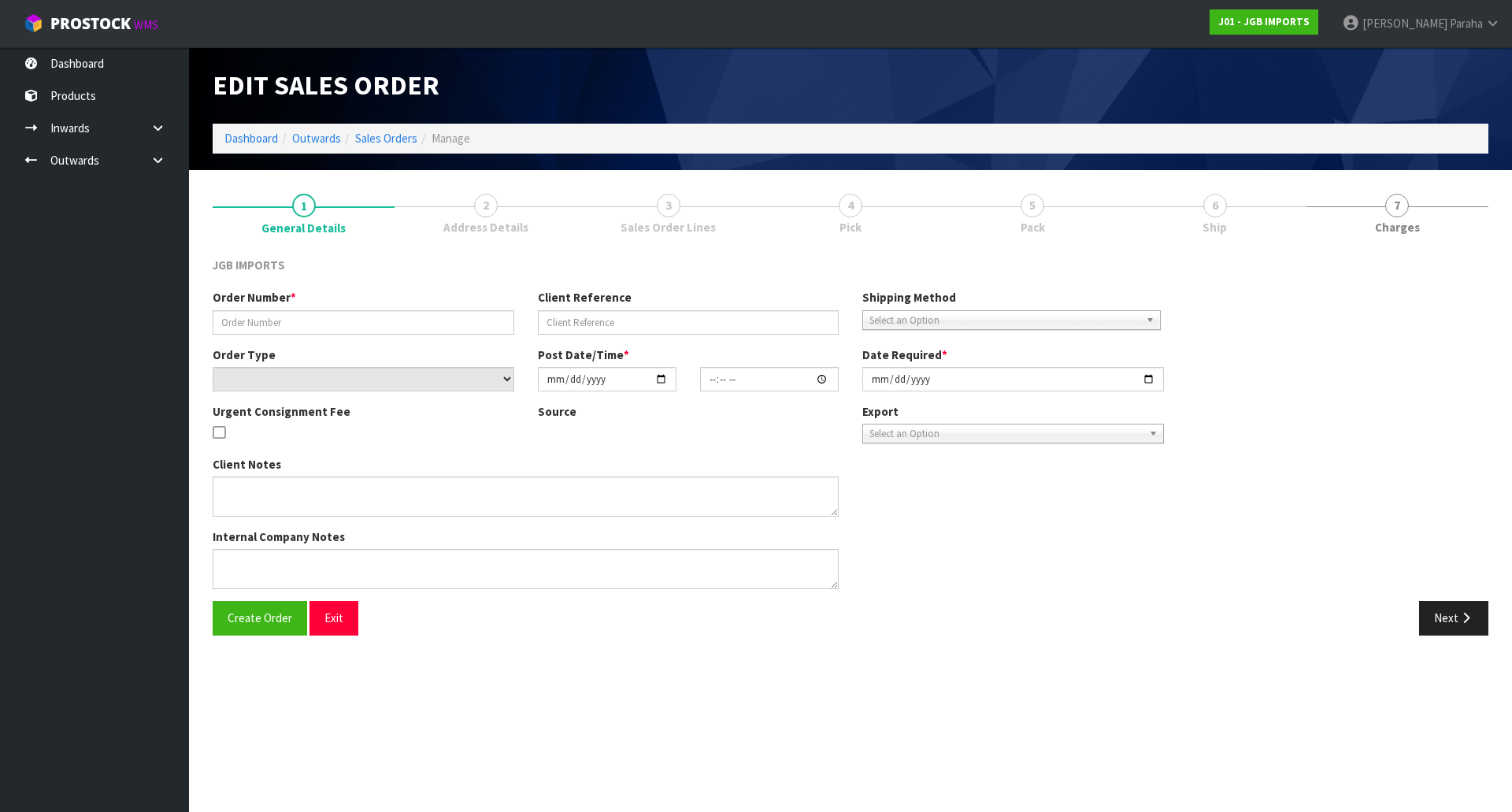
type input "1564"
select select "number:0"
type input "2025-09-09"
type input "13:18:00.000"
type input "2025-09-23"
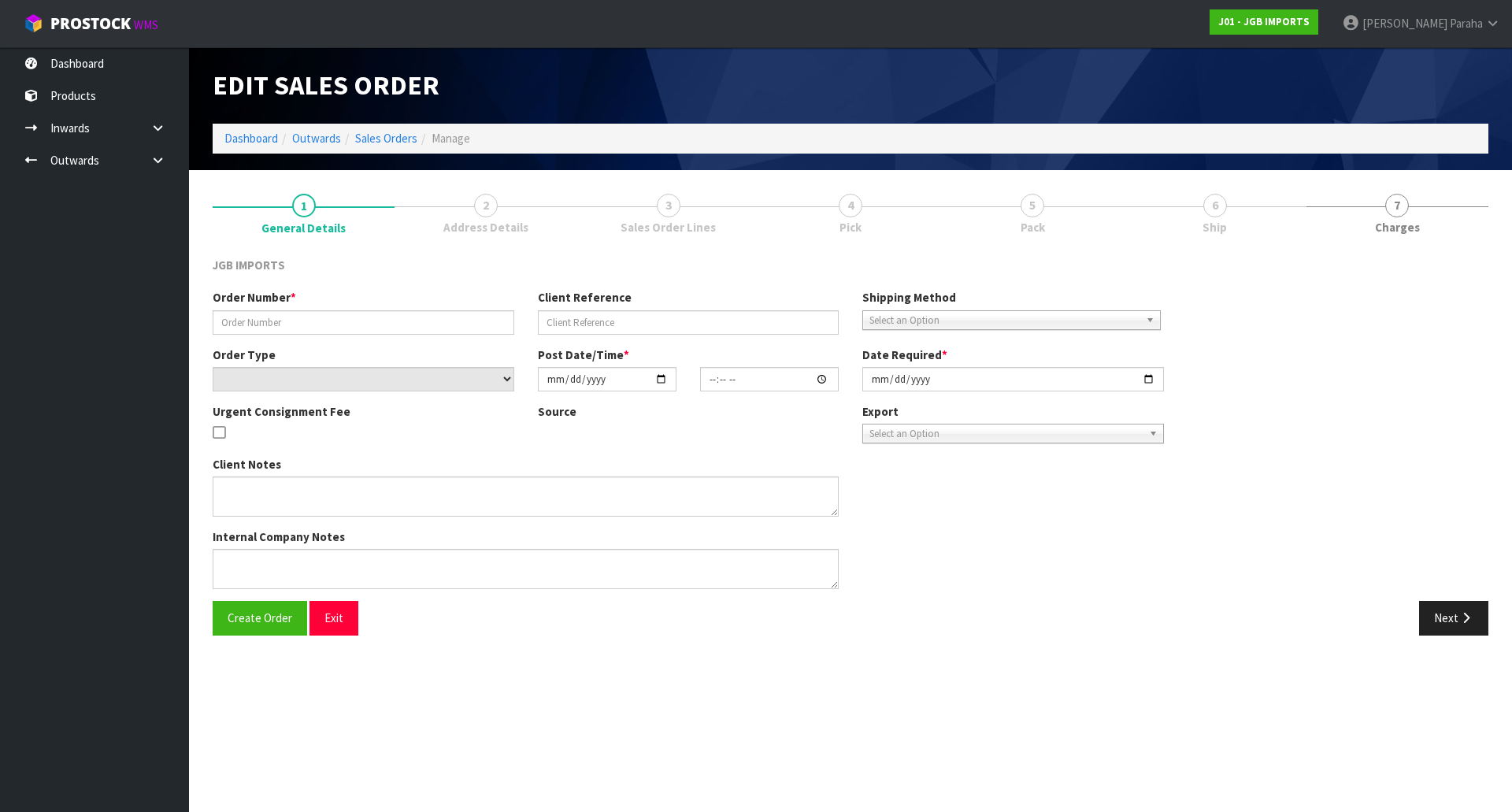
type textarea "FREIGHT FREE…FREIGHT WITH 100% DISCOUNT INVOICE/ DELIVERY LATE SEPTEMBER"
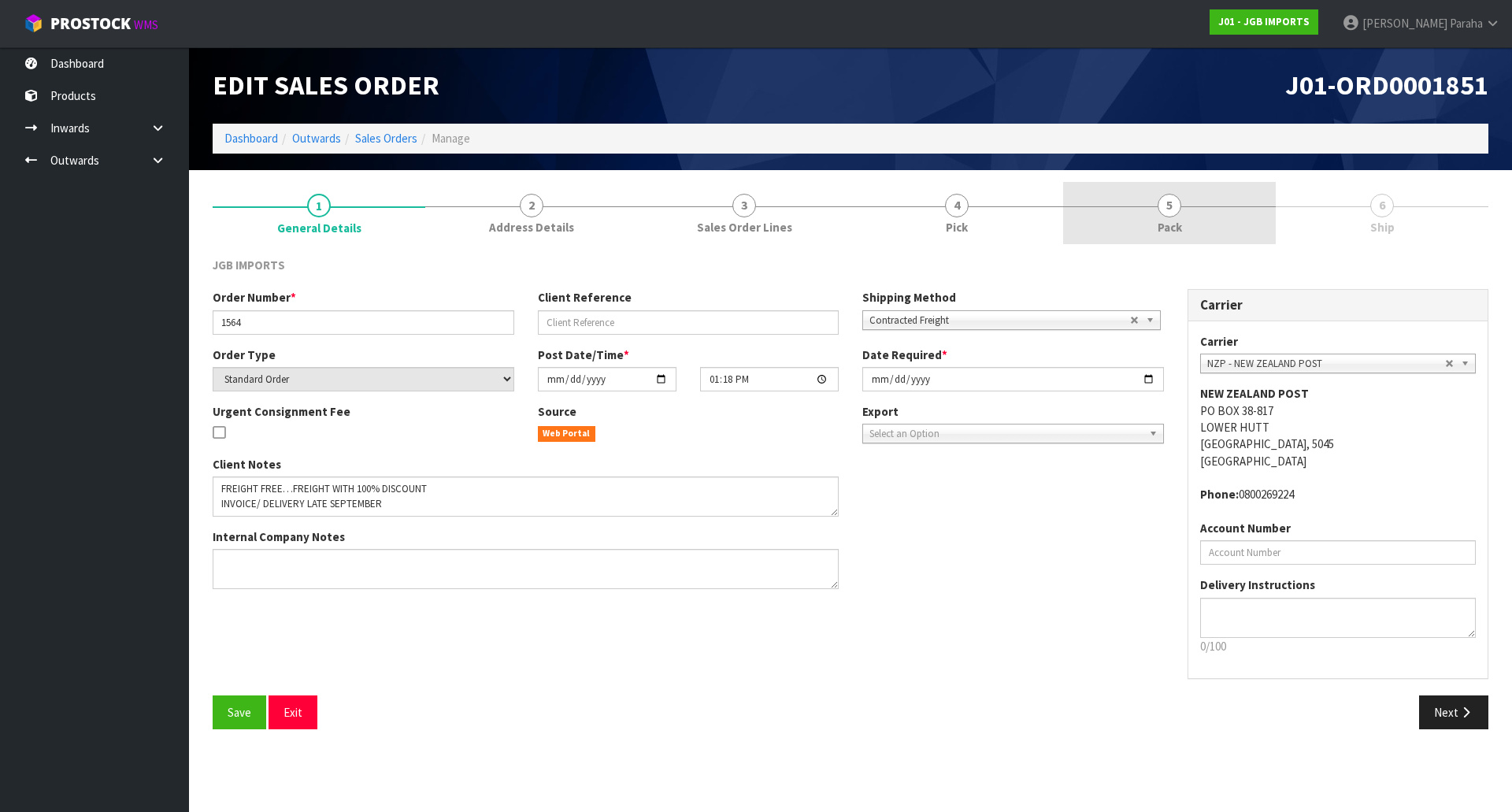
click at [1187, 186] on link "5 Pack" at bounding box center [1169, 212] width 212 height 62
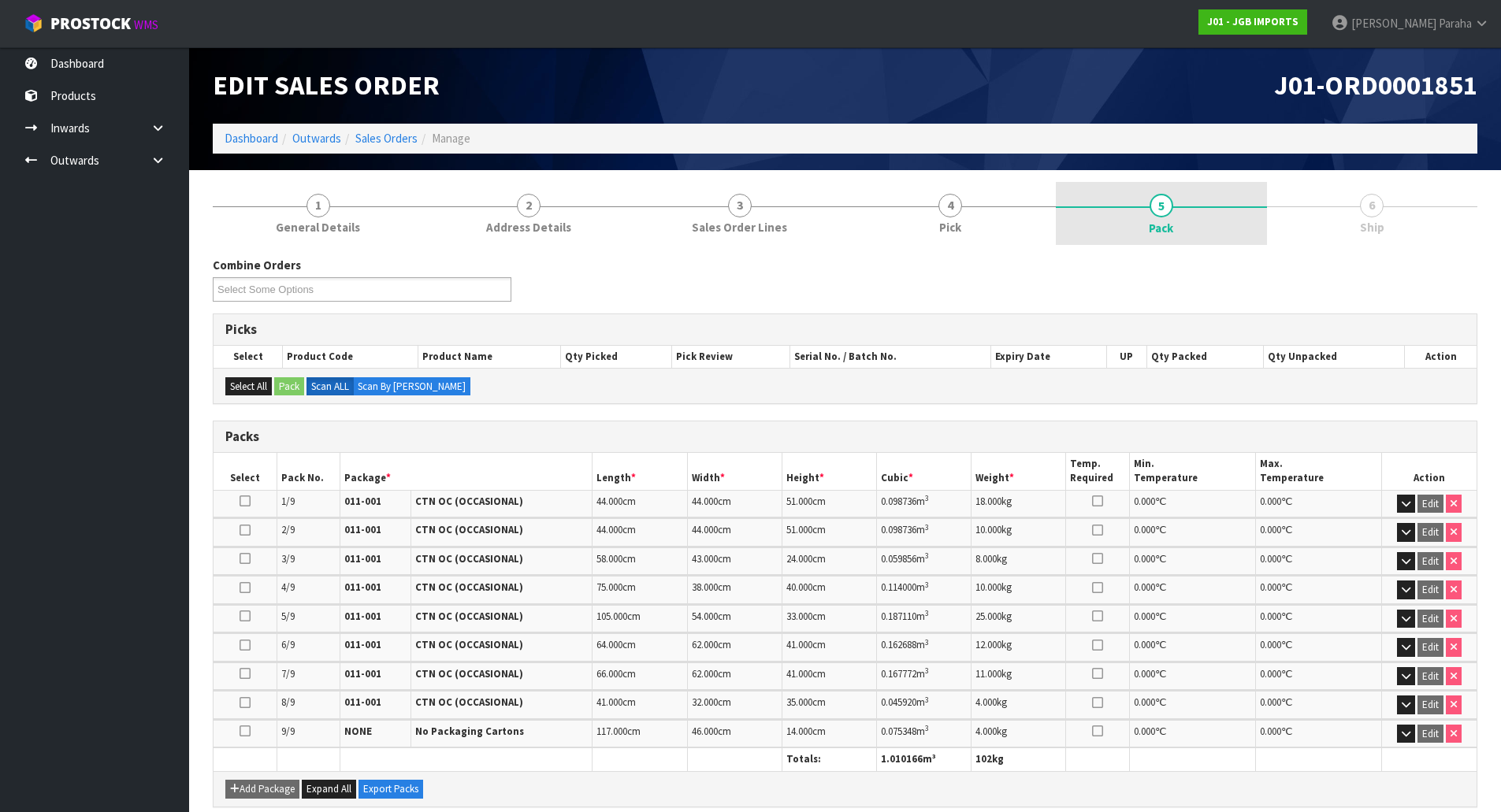
click at [1201, 222] on link "5 Pack" at bounding box center [1161, 213] width 211 height 63
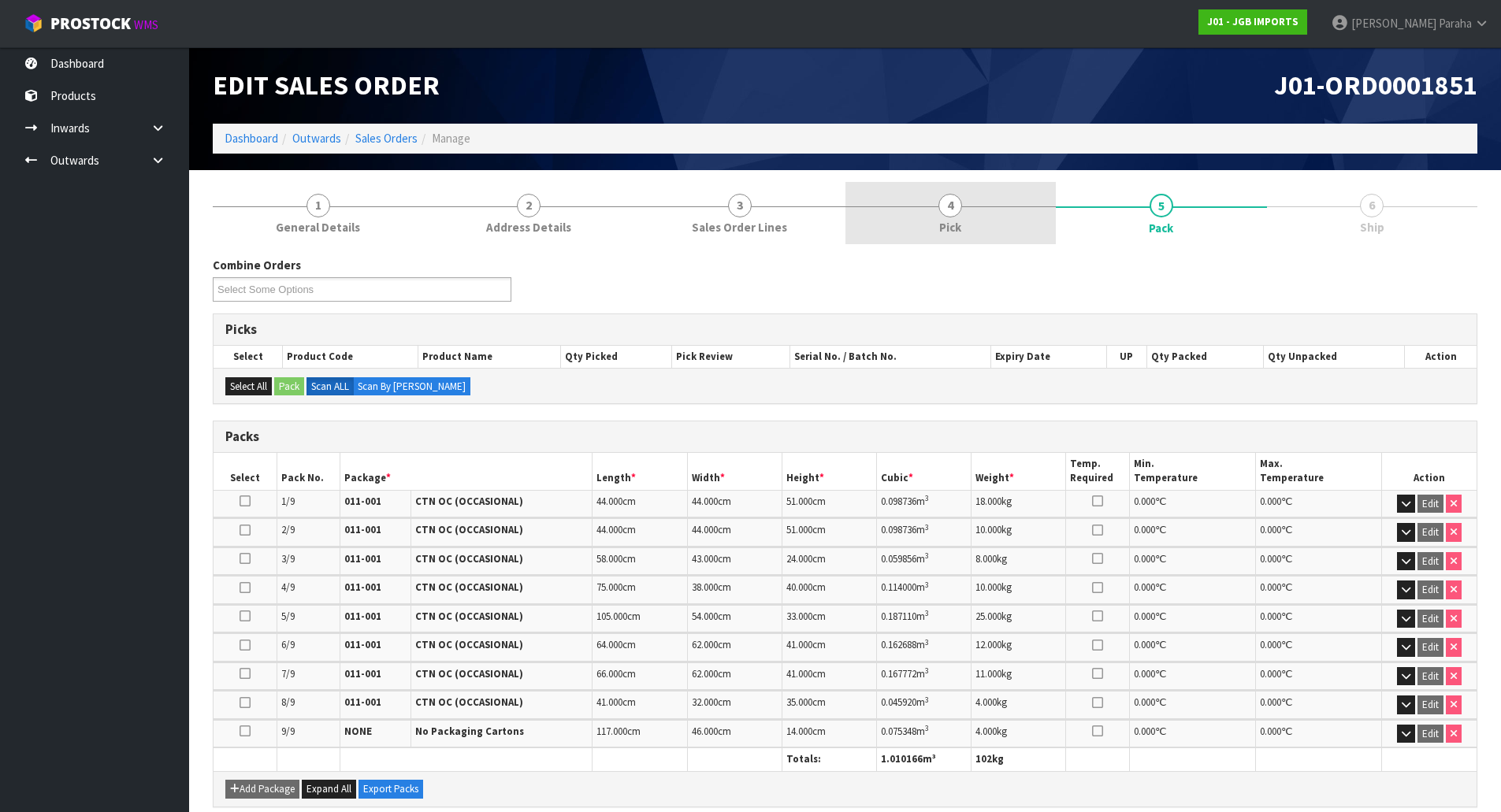
click at [972, 197] on link "4 Pick" at bounding box center [951, 212] width 211 height 62
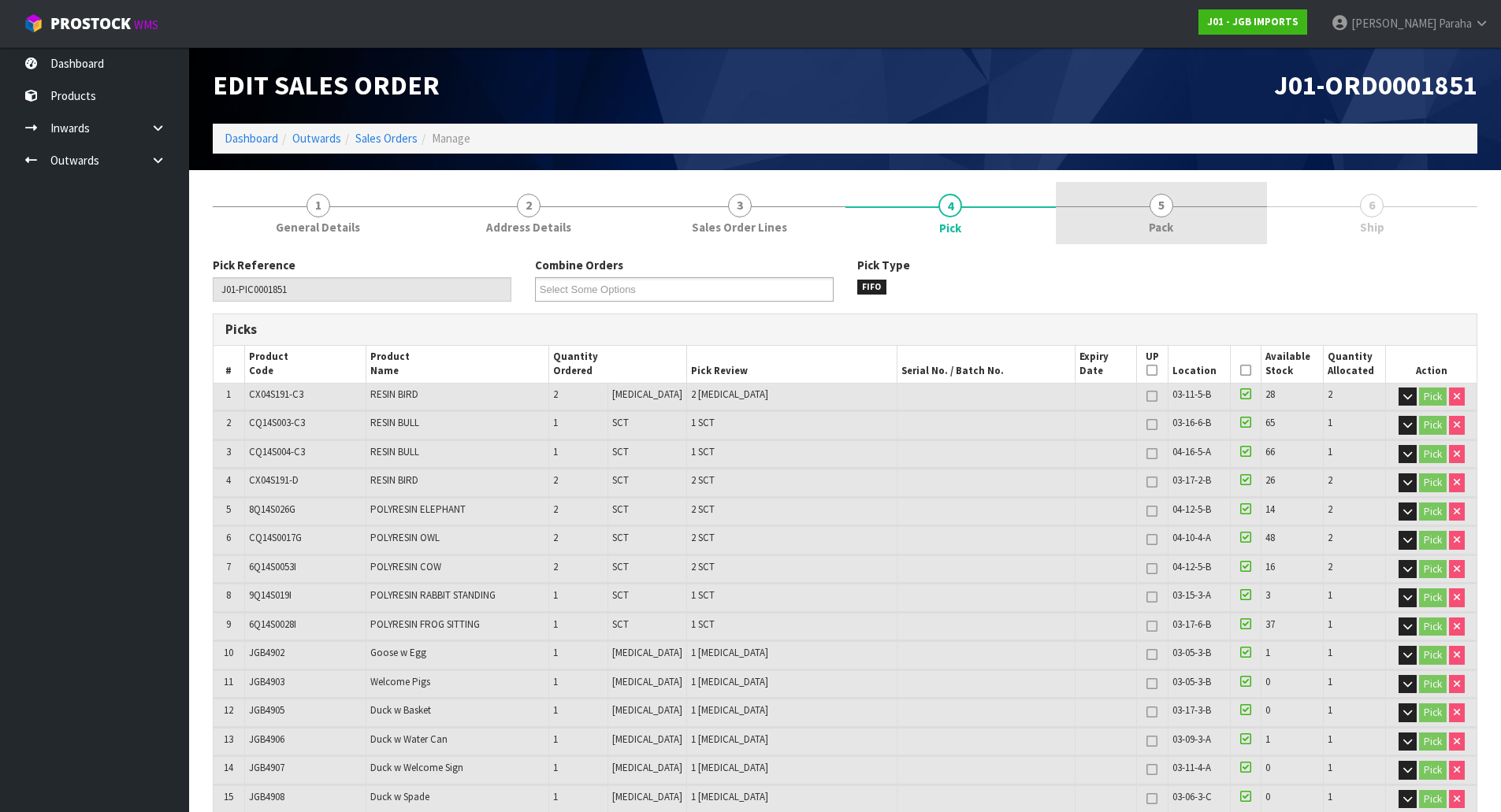
click at [1156, 212] on span "5" at bounding box center [1162, 206] width 24 height 24
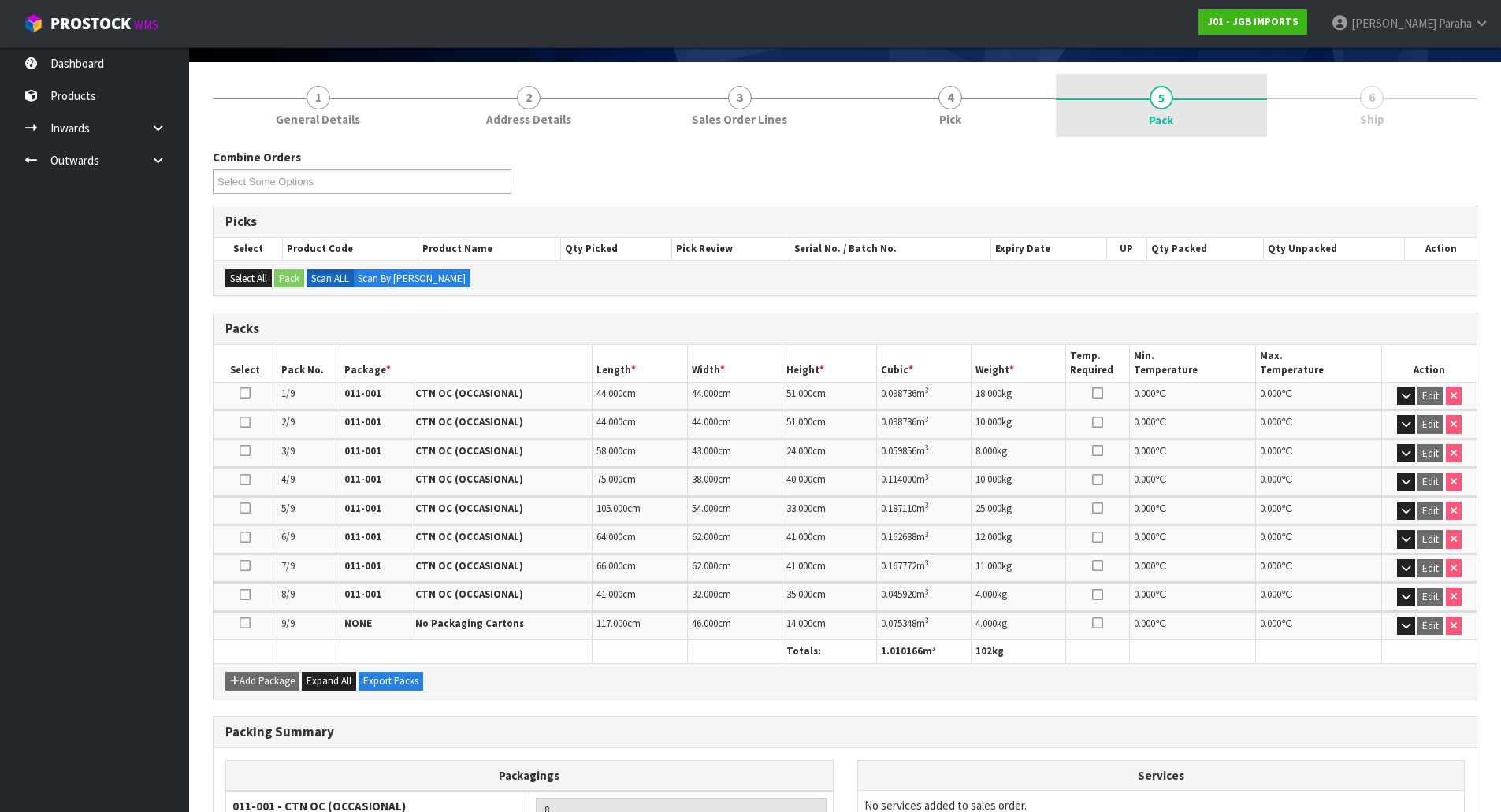
scroll to position [297, 0]
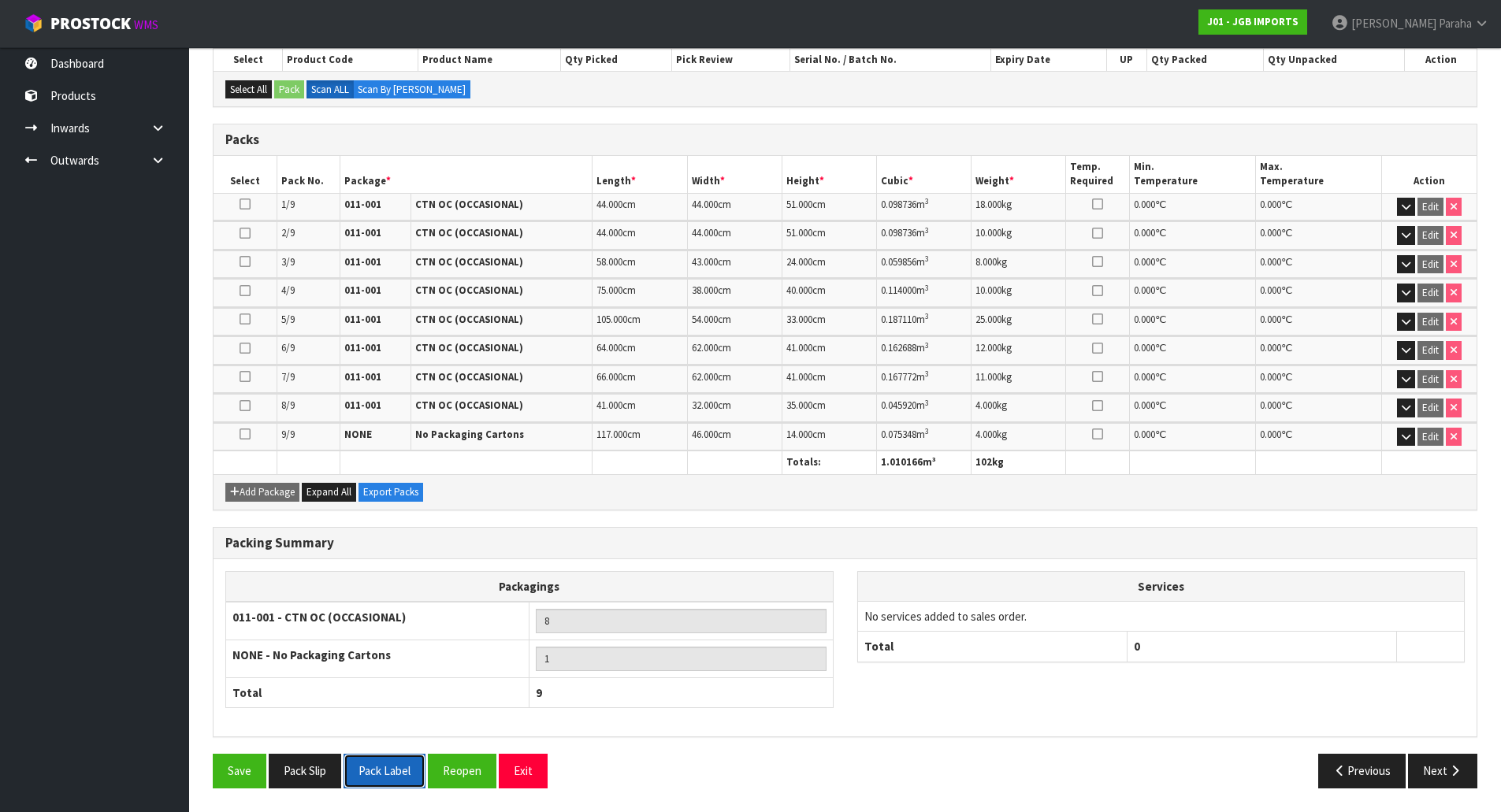
click at [392, 771] on button "Pack Label" at bounding box center [384, 770] width 82 height 34
click at [1451, 775] on icon "button" at bounding box center [1455, 770] width 15 height 12
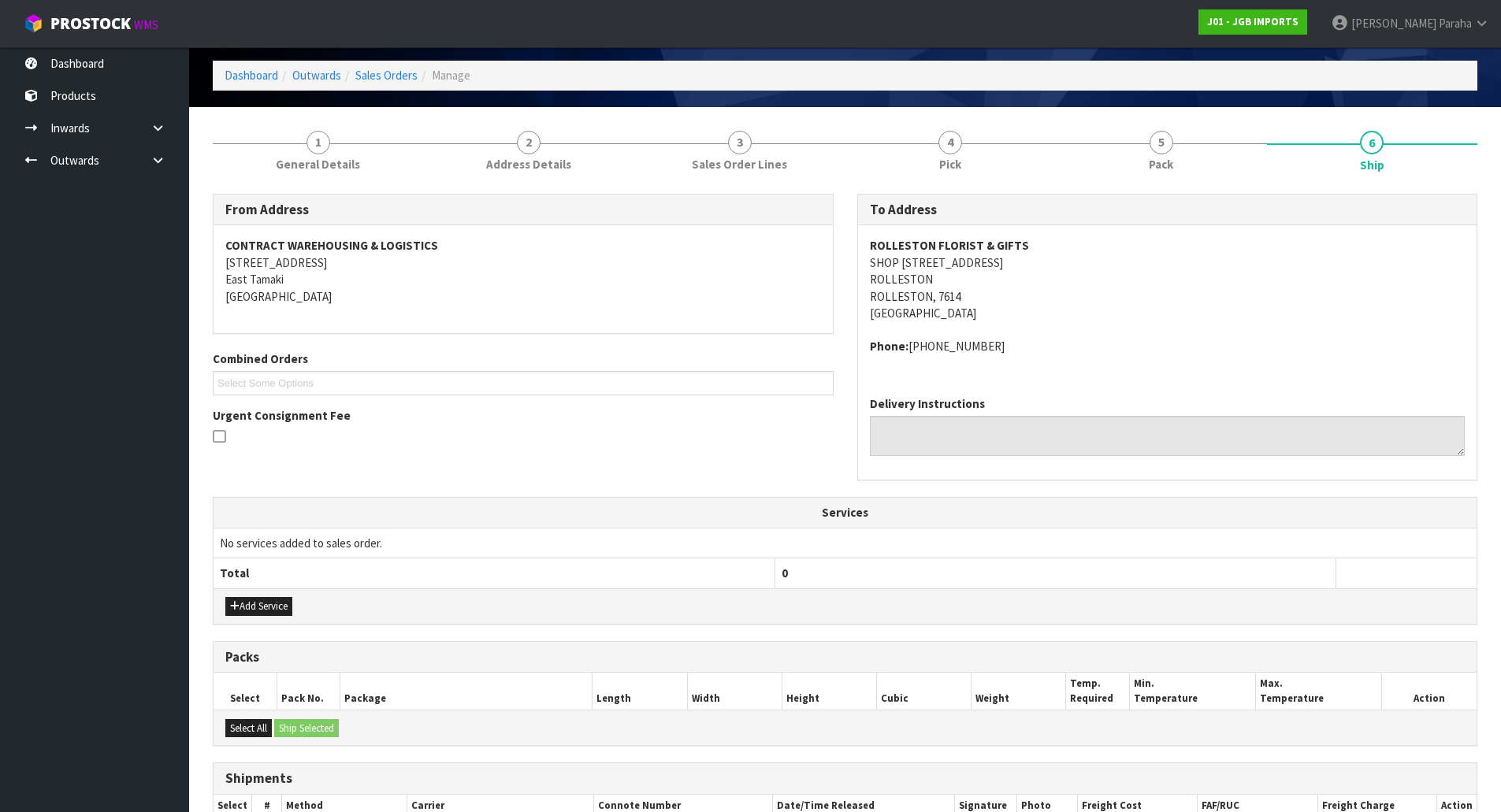
scroll to position [0, 0]
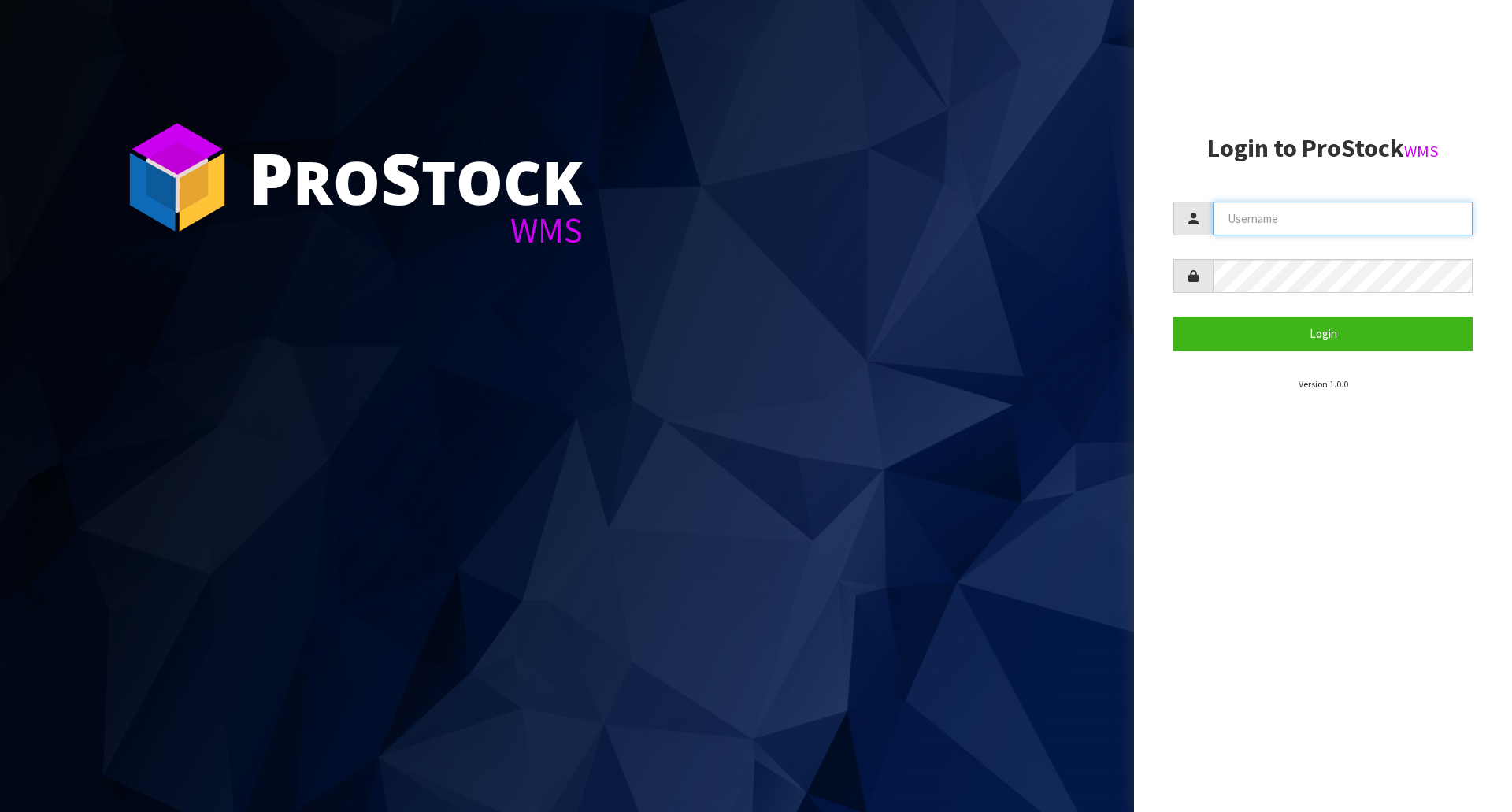
click at [1260, 222] on input "text" at bounding box center [1342, 218] width 260 height 34
type input "POLLY"
click at [1173, 317] on button "Login" at bounding box center [1323, 333] width 299 height 34
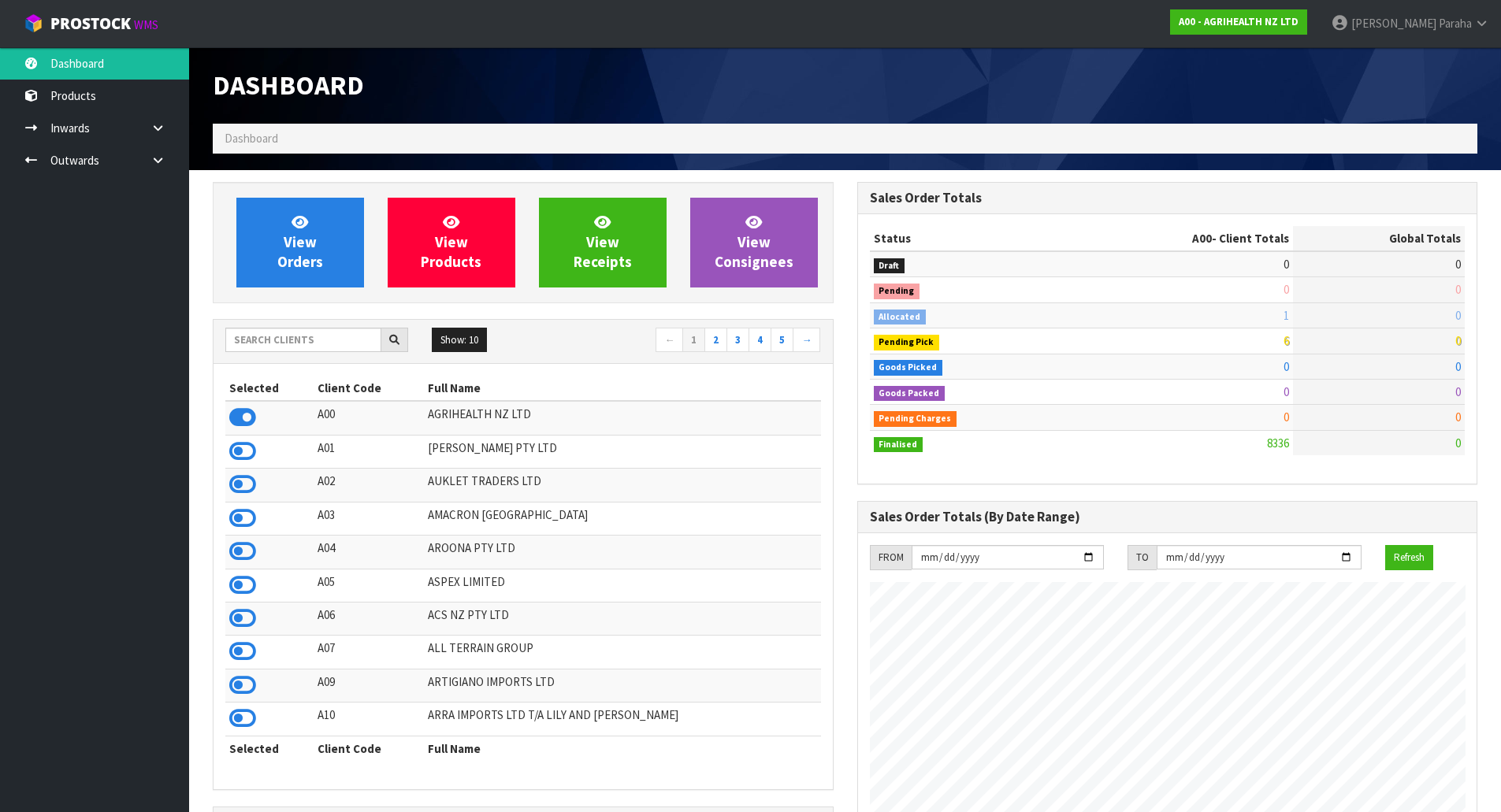
scroll to position [1193, 643]
click at [320, 343] on input "text" at bounding box center [303, 340] width 156 height 24
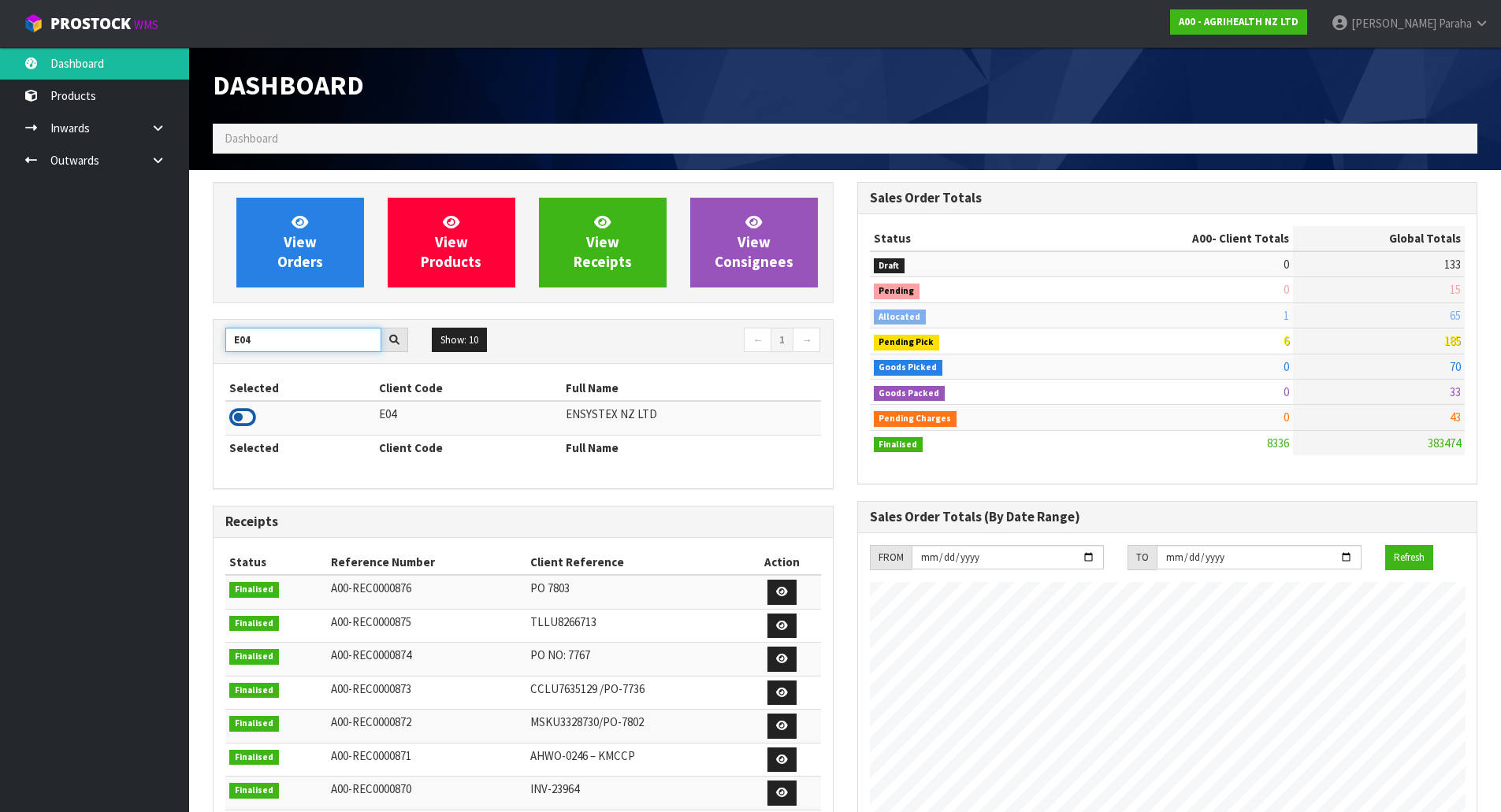
type input "E04"
drag, startPoint x: 253, startPoint y: 421, endPoint x: 252, endPoint y: 358, distance: 63.0
click at [252, 420] on icon at bounding box center [242, 418] width 27 height 24
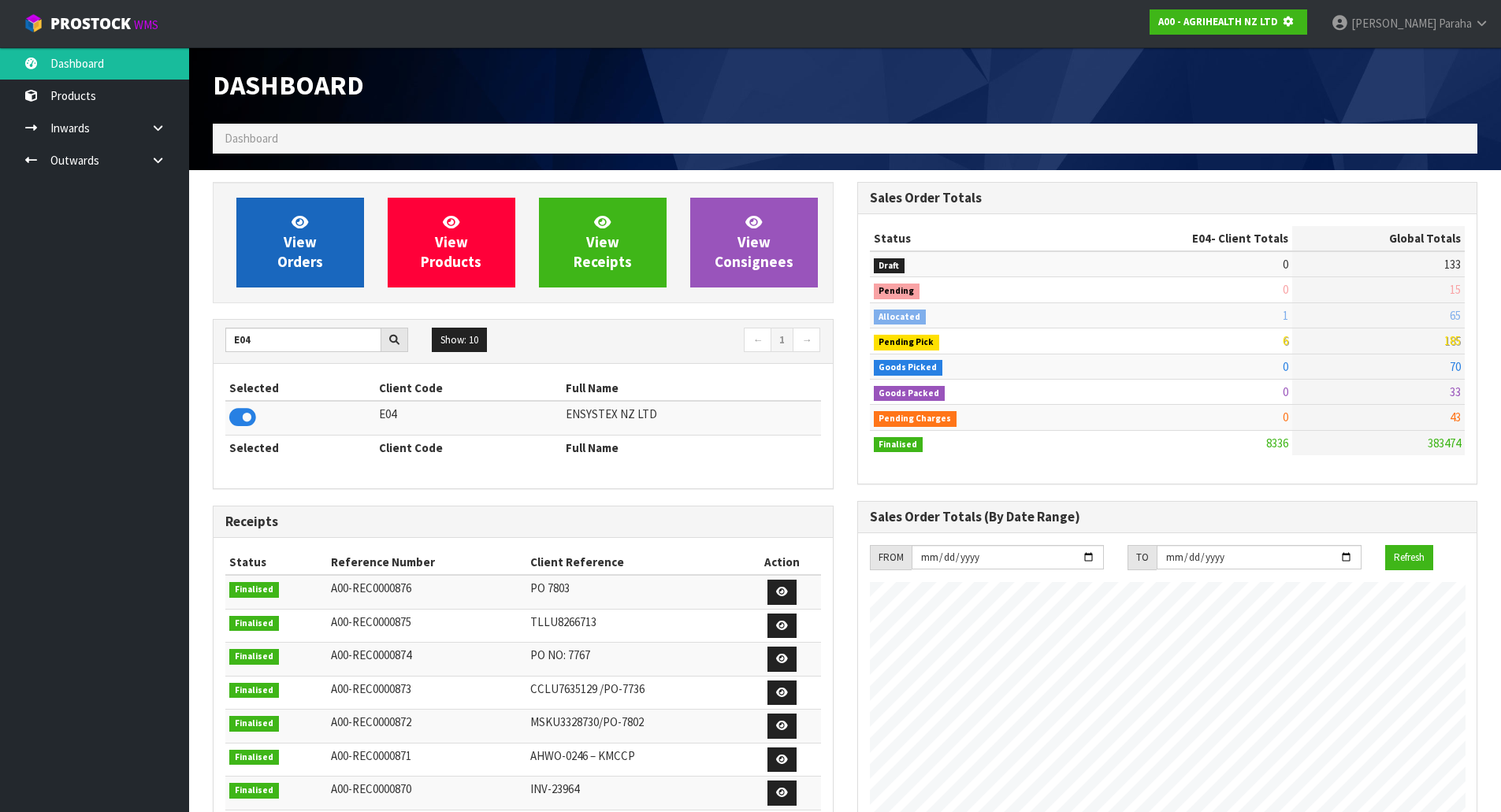
scroll to position [786400, 787151]
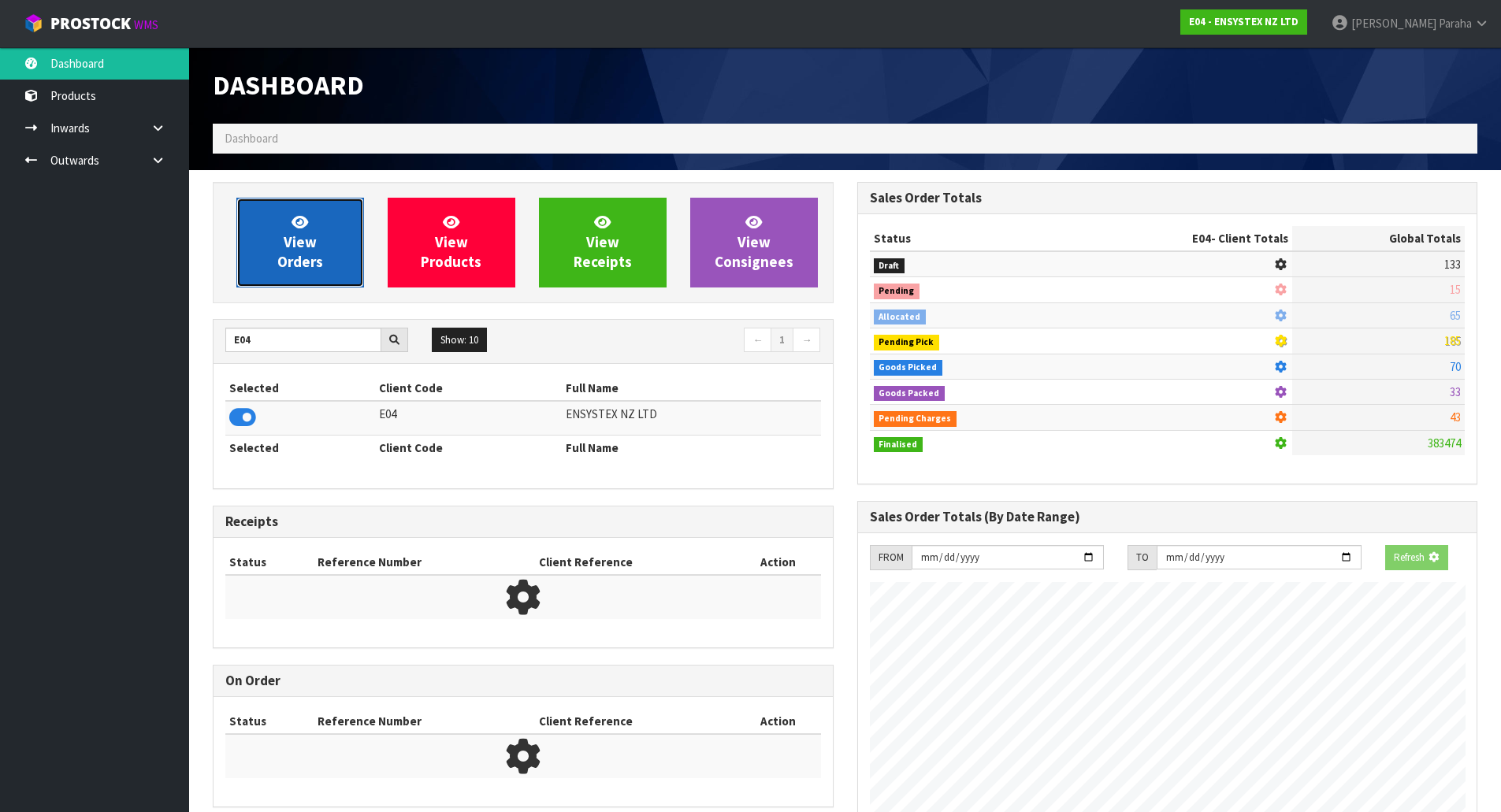
click at [264, 256] on link "View Orders" at bounding box center [300, 242] width 128 height 90
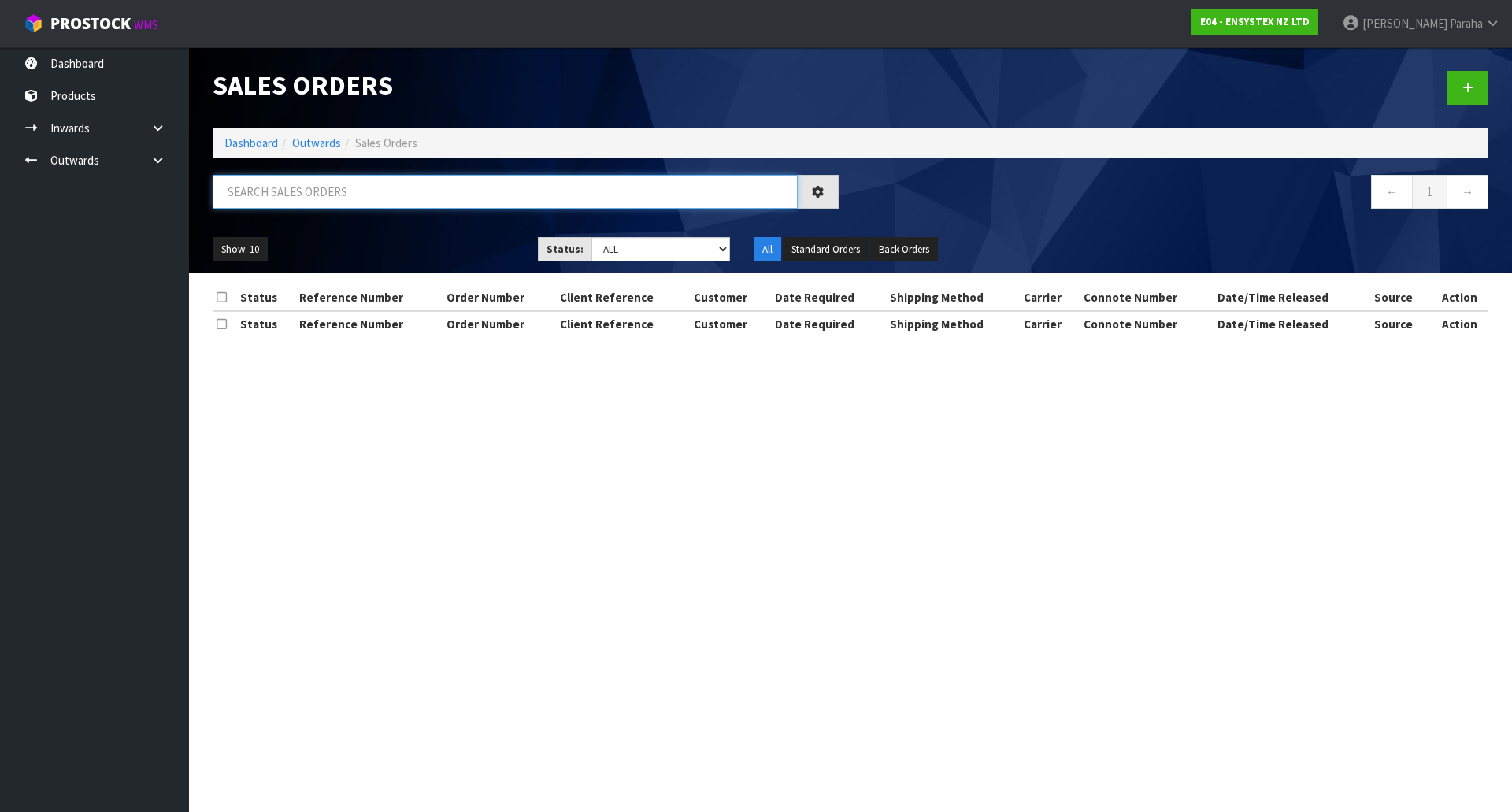
click at [307, 177] on input "text" at bounding box center [504, 191] width 585 height 34
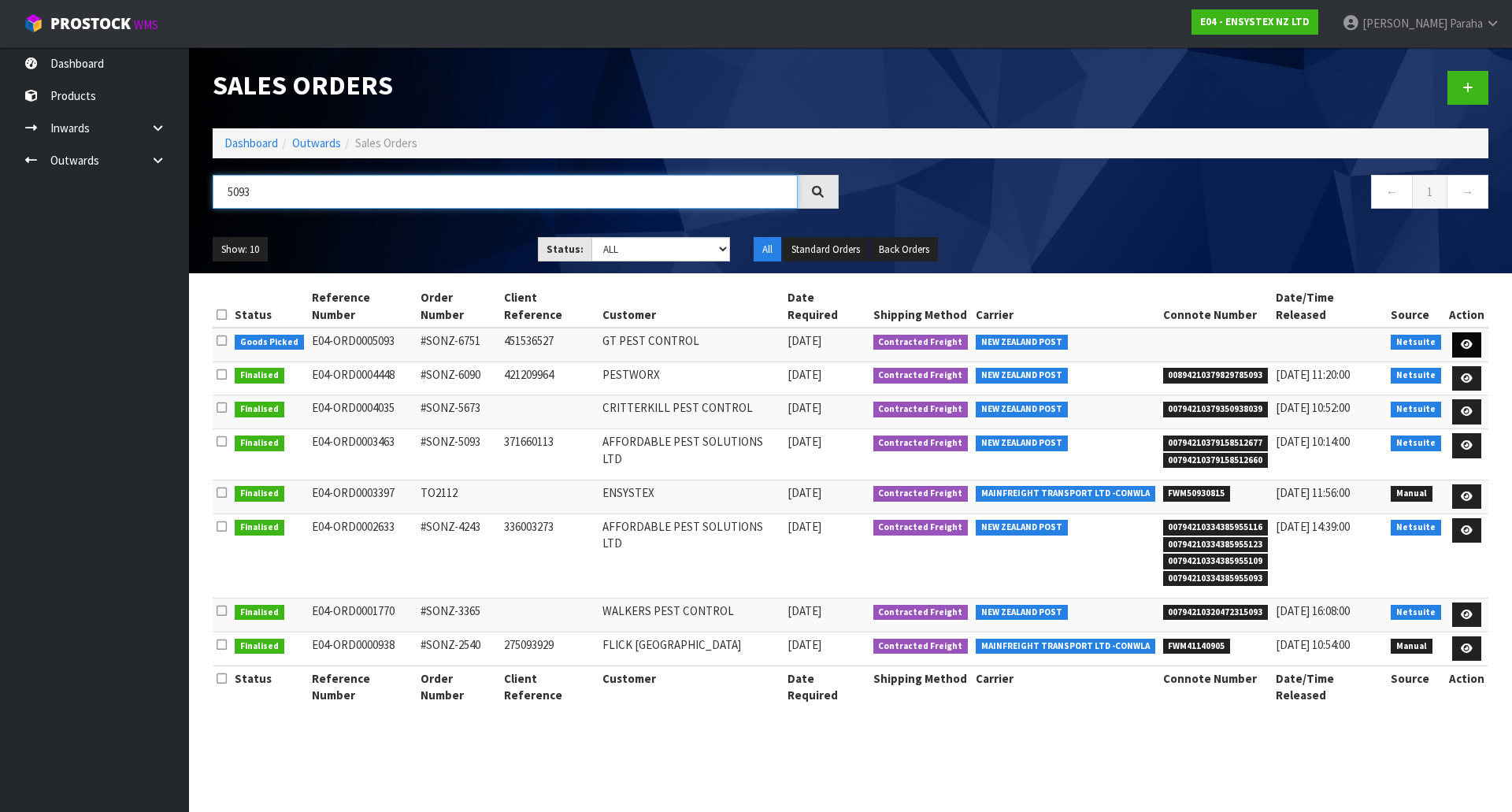
type input "5093"
click at [1467, 339] on icon at bounding box center [1466, 344] width 12 height 10
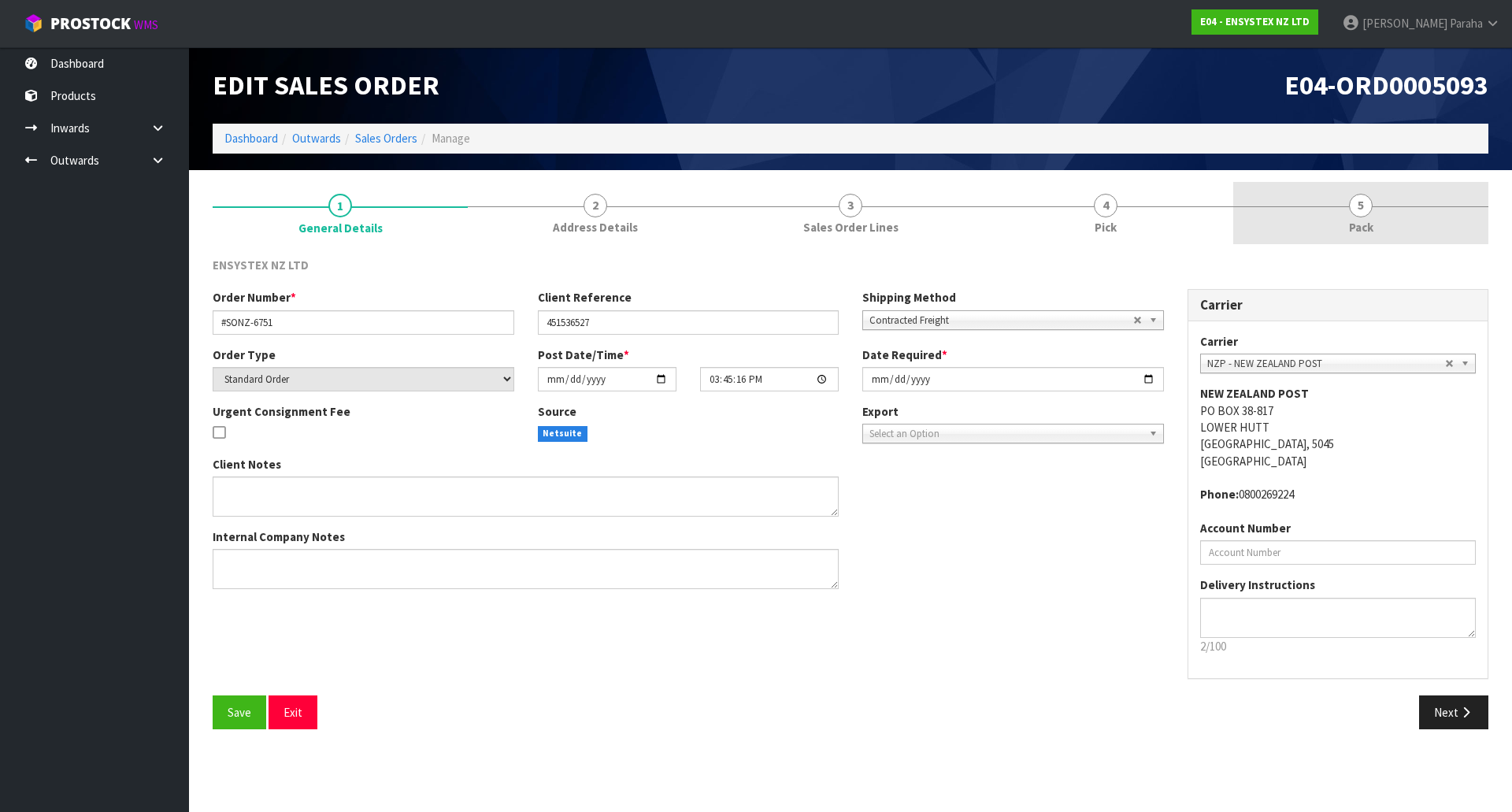
click at [1357, 205] on span "5" at bounding box center [1361, 206] width 24 height 24
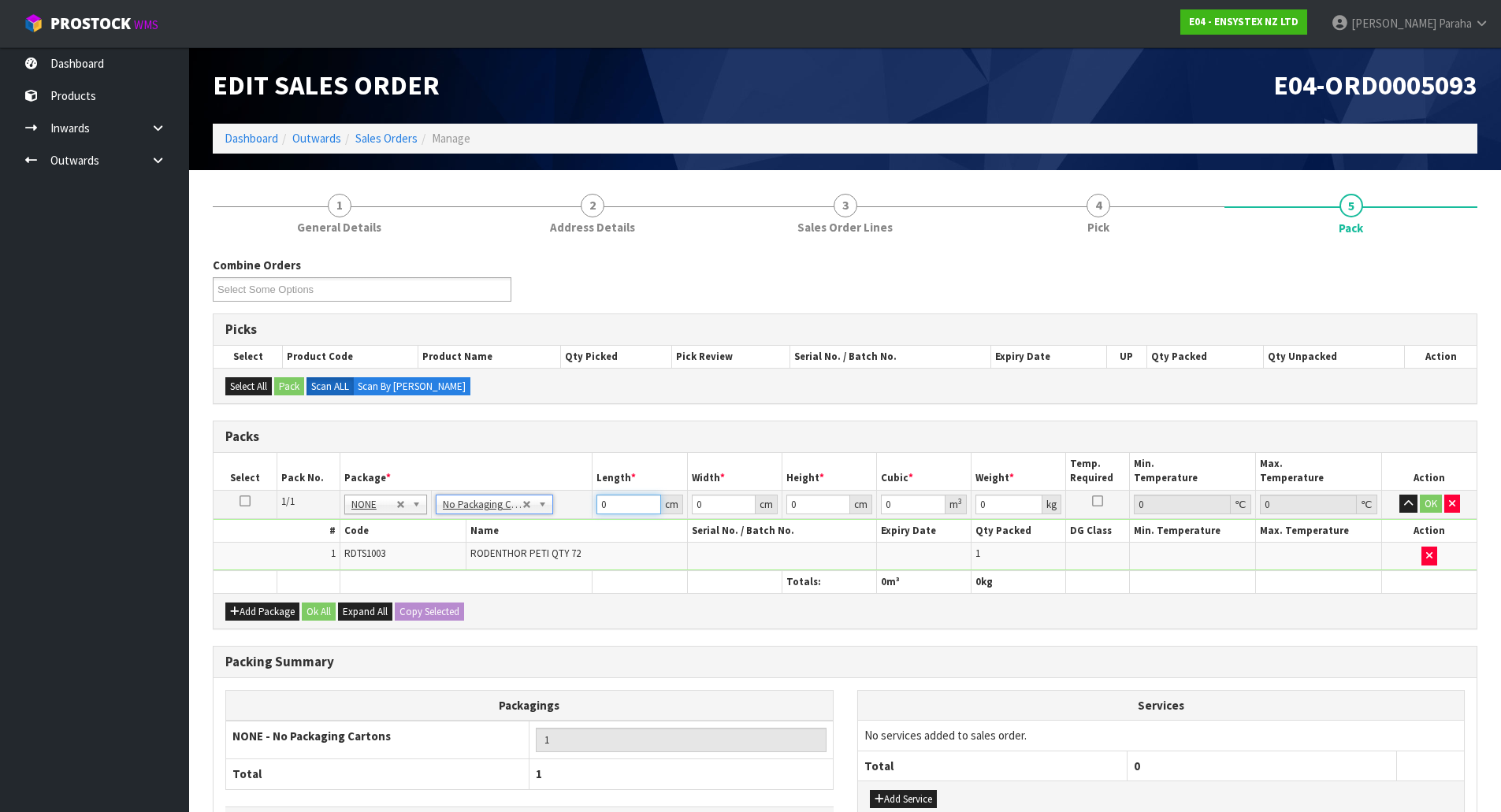
click at [612, 506] on input "0" at bounding box center [628, 503] width 64 height 19
type input "59"
type input "40"
type input "1"
type input "0.00236"
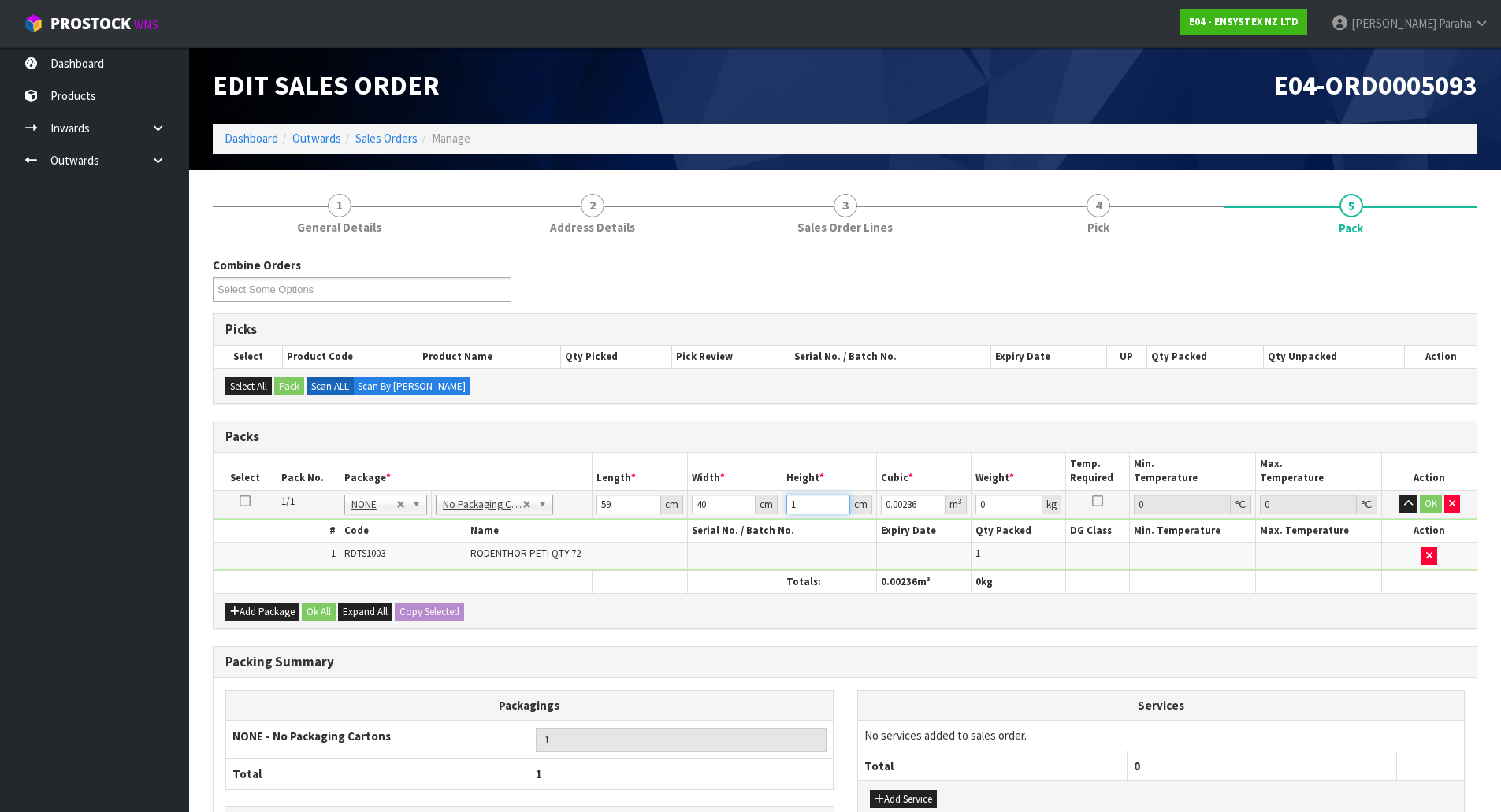
type input "19"
type input "0.04484"
type input "19"
type input "6"
click at [1399, 494] on button "button" at bounding box center [1409, 503] width 18 height 18
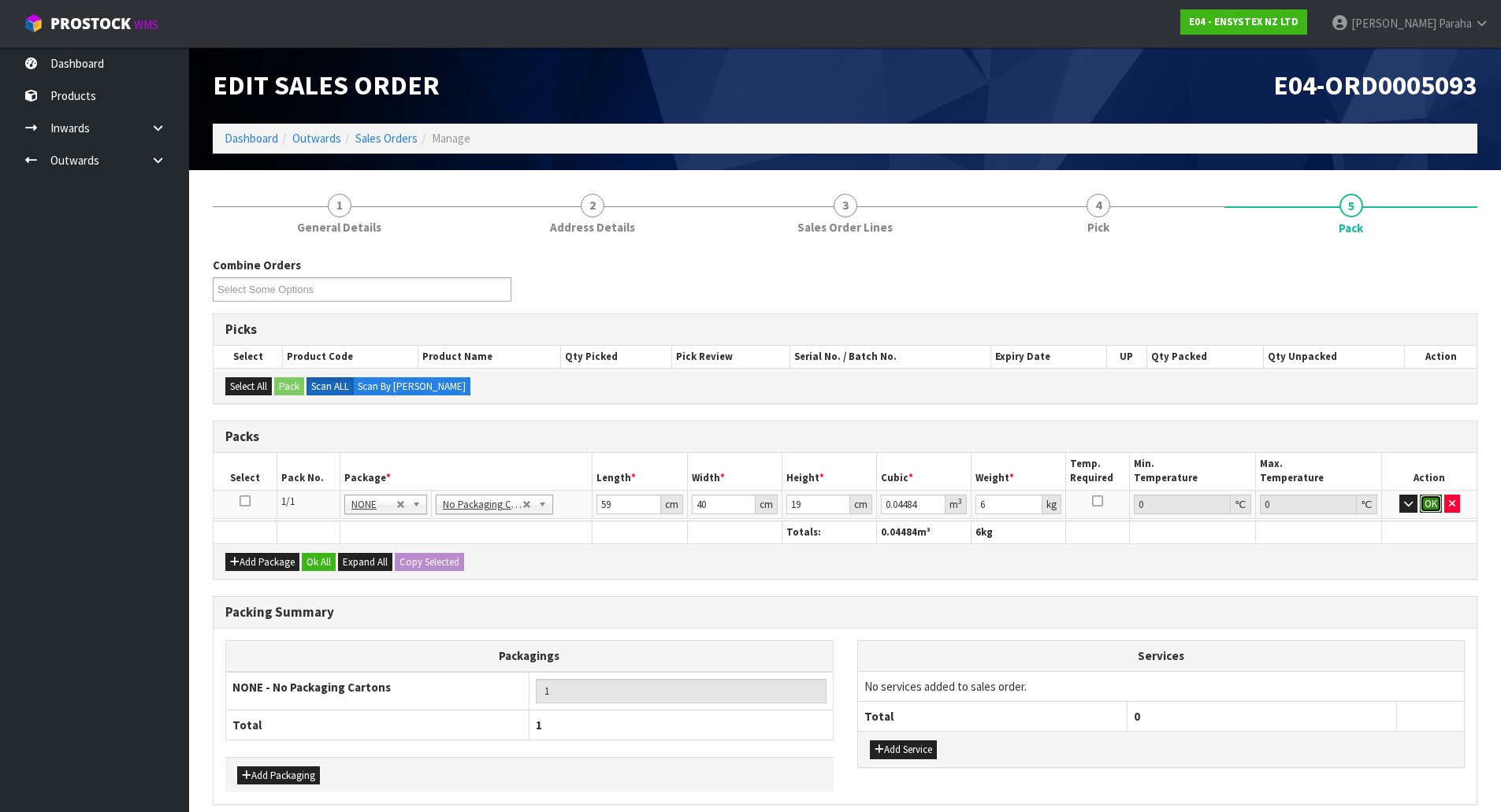
click button "OK" at bounding box center [1431, 503] width 22 height 18
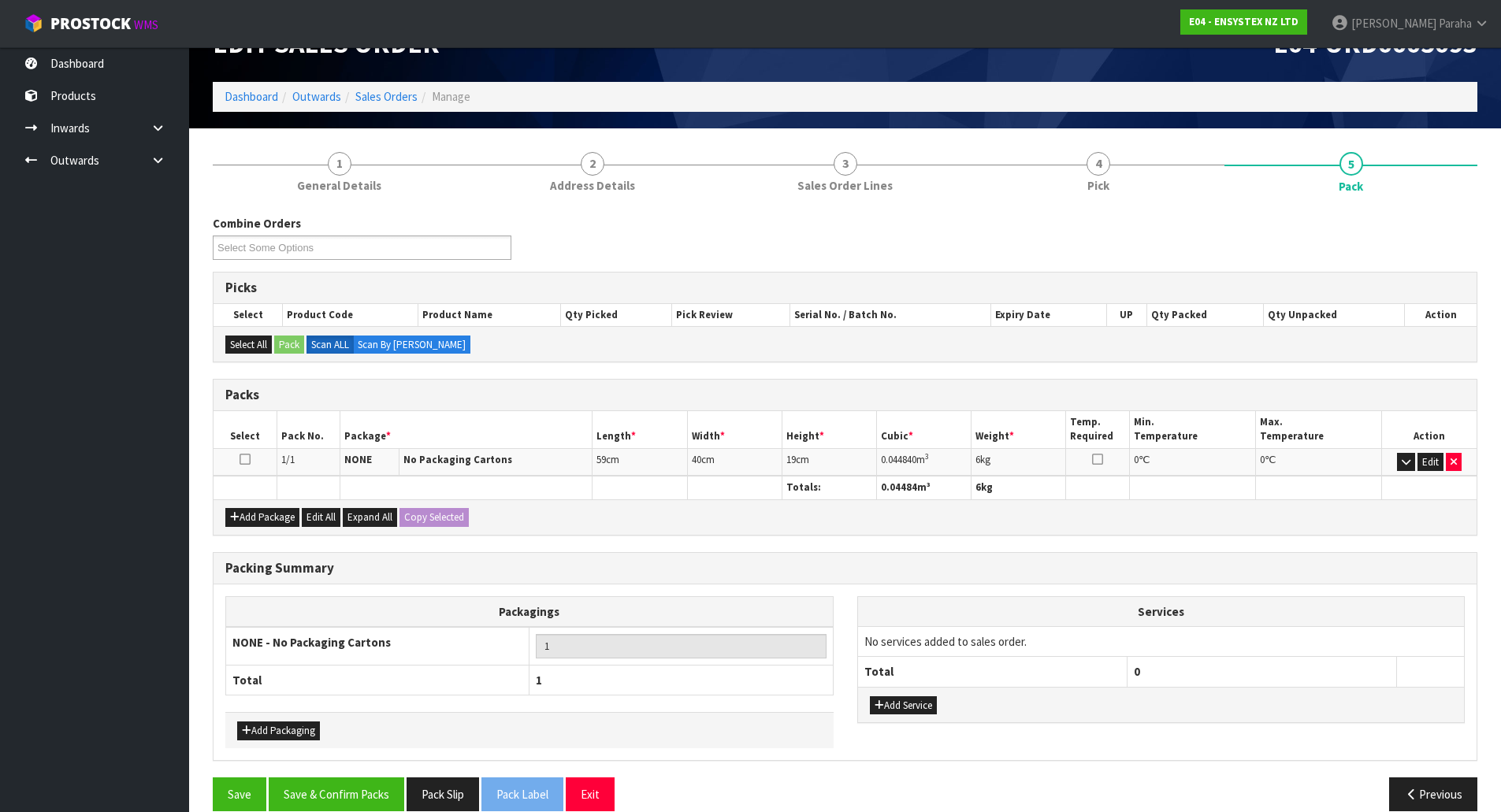
scroll to position [65, 0]
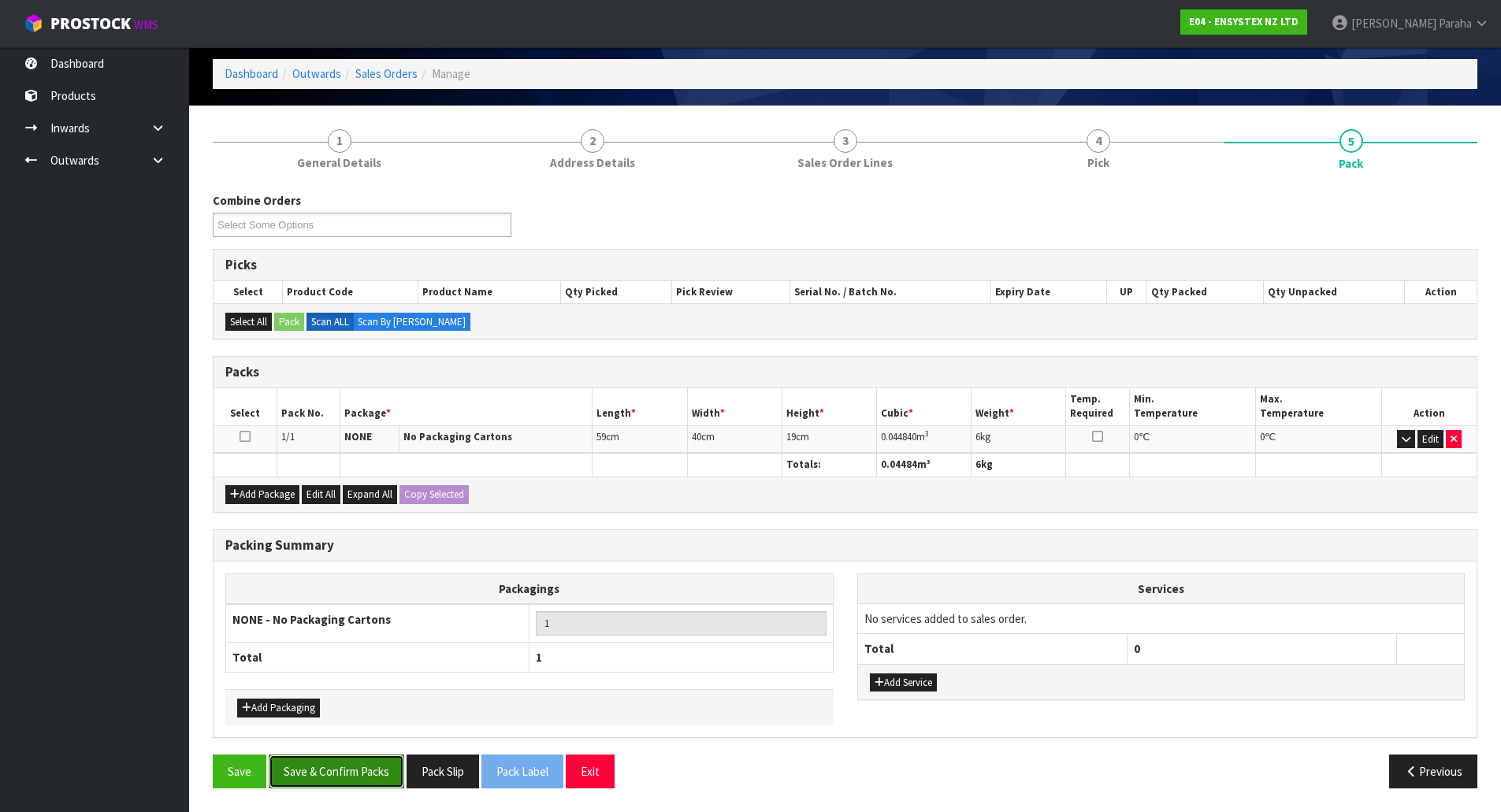
click at [360, 772] on button "Save & Confirm Packs" at bounding box center [336, 771] width 136 height 34
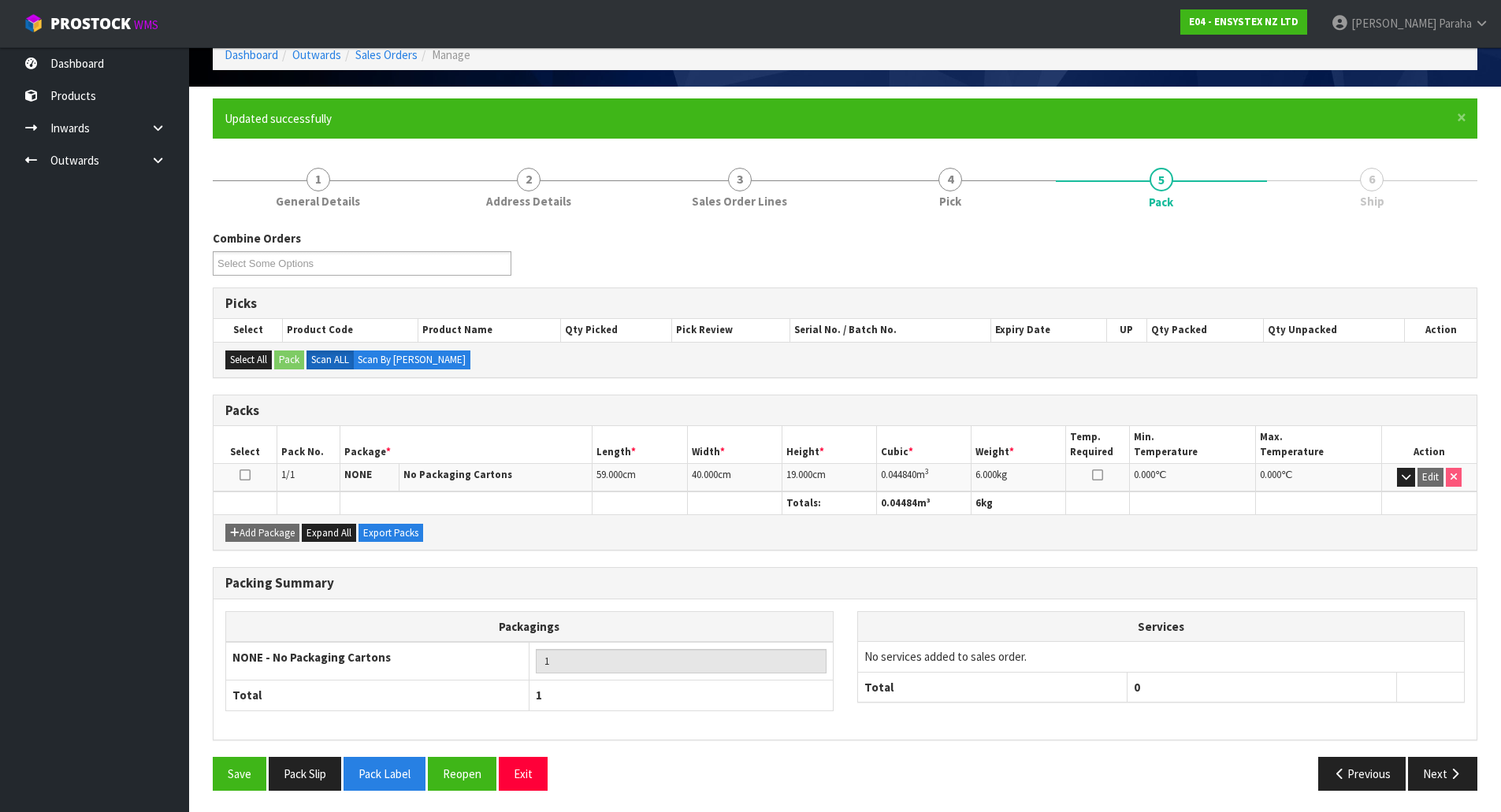
scroll to position [86, 0]
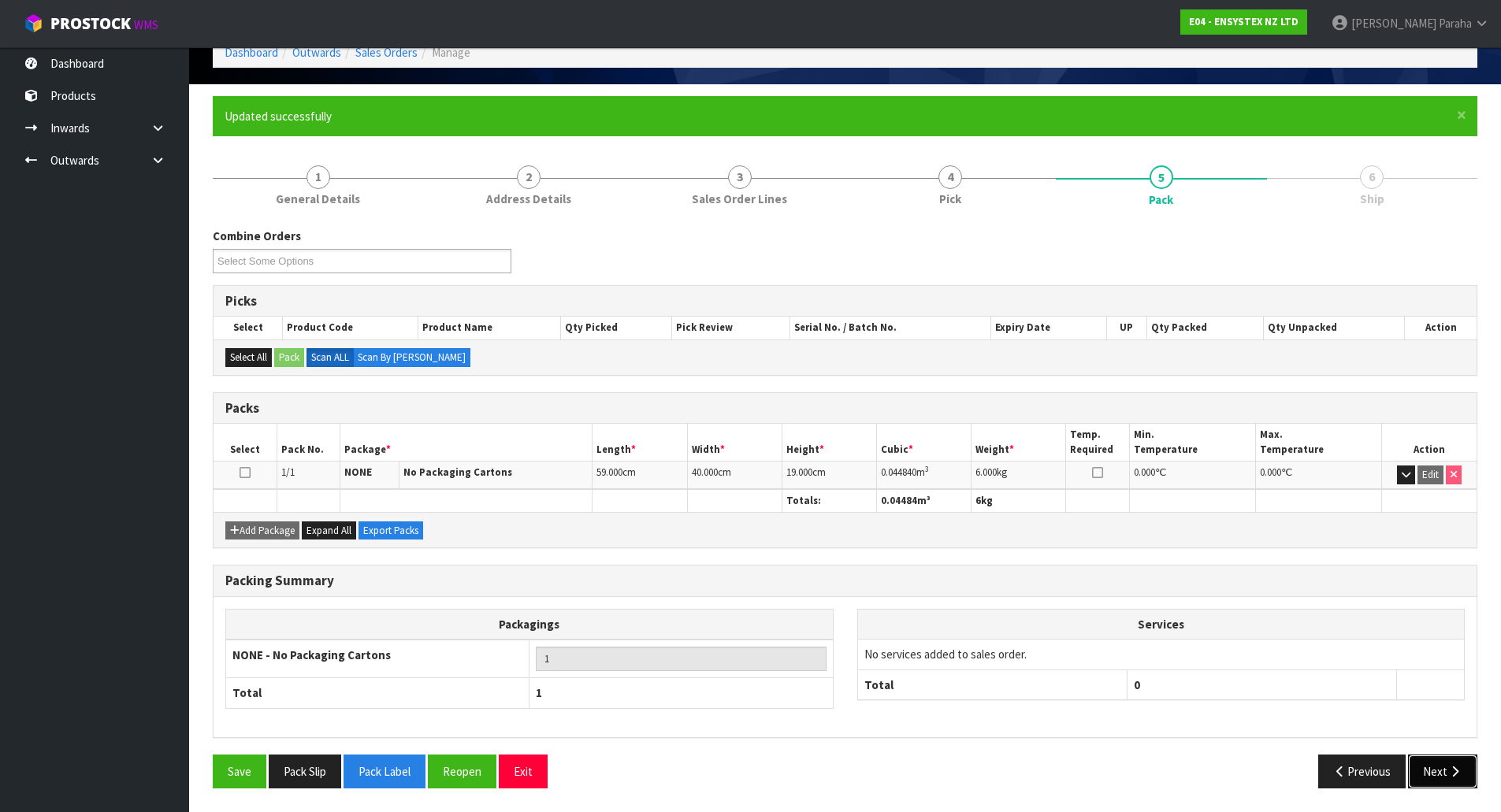
click at [1448, 776] on icon "button" at bounding box center [1455, 770] width 15 height 12
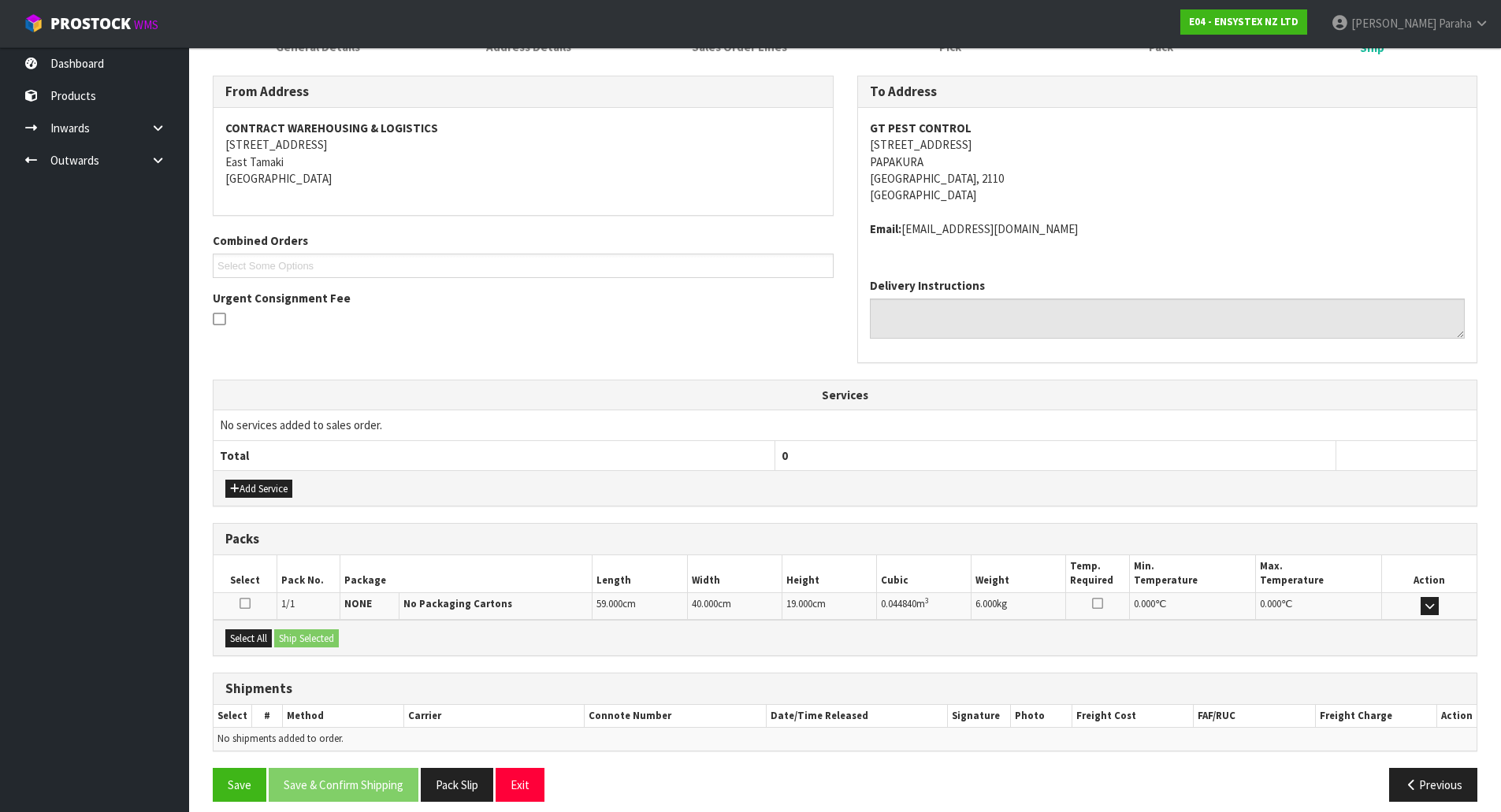
scroll to position [251, 0]
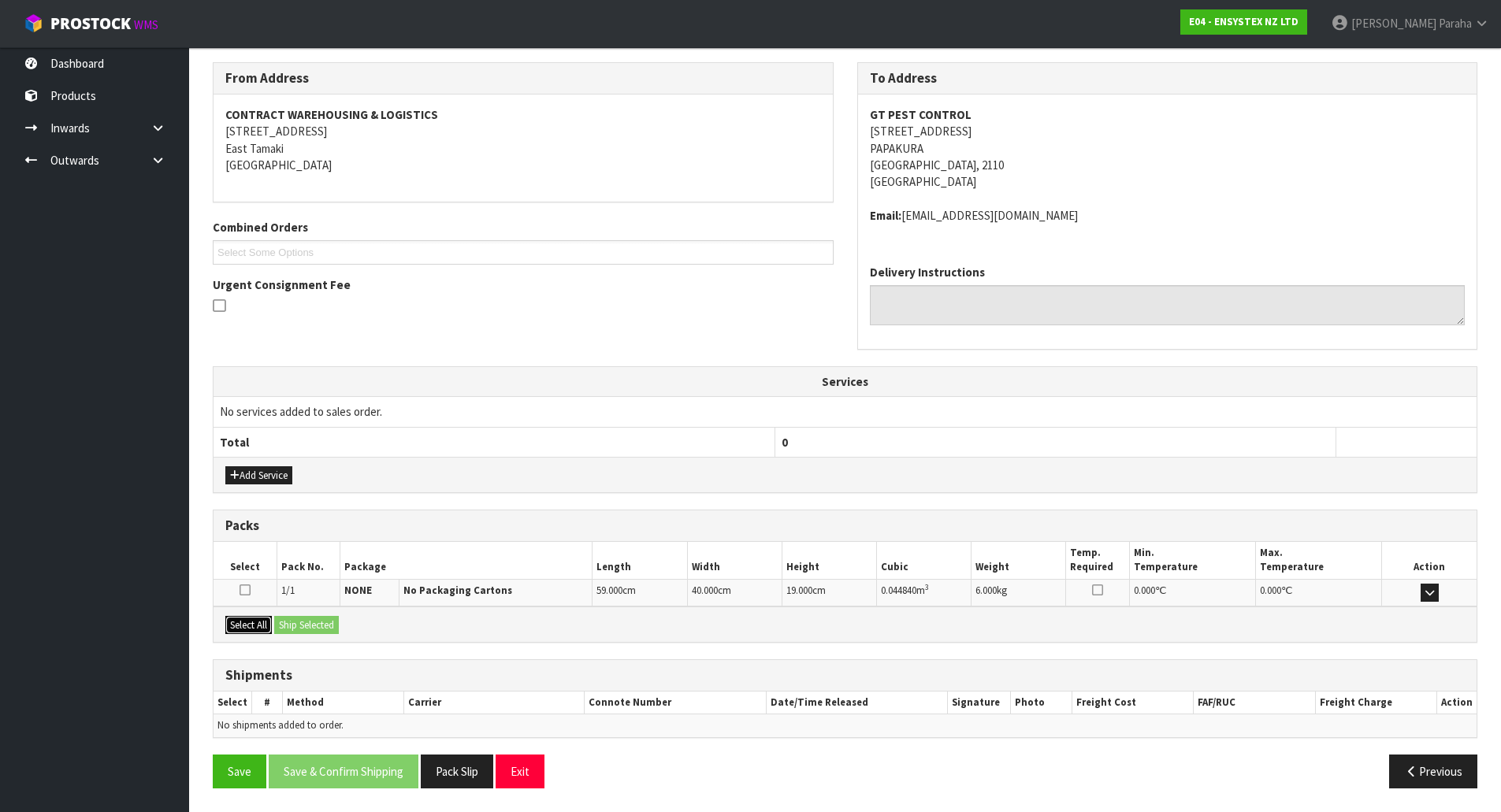
drag, startPoint x: 257, startPoint y: 624, endPoint x: 331, endPoint y: 624, distance: 74.0
click at [265, 624] on button "Select All" at bounding box center [249, 625] width 46 height 18
click at [331, 624] on button "Ship Selected" at bounding box center [307, 625] width 65 height 18
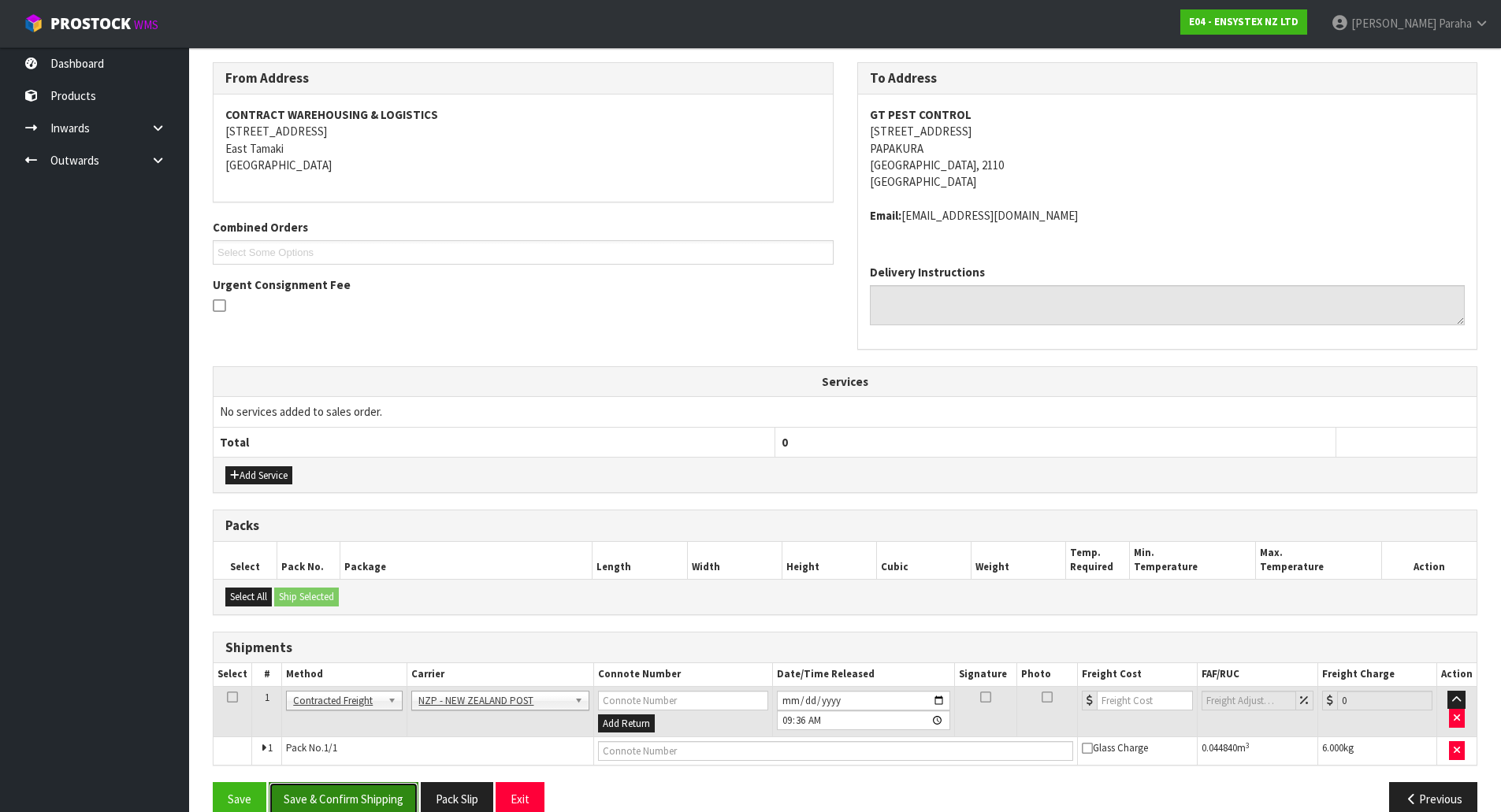
click at [358, 797] on button "Save & Confirm Shipping" at bounding box center [344, 798] width 150 height 34
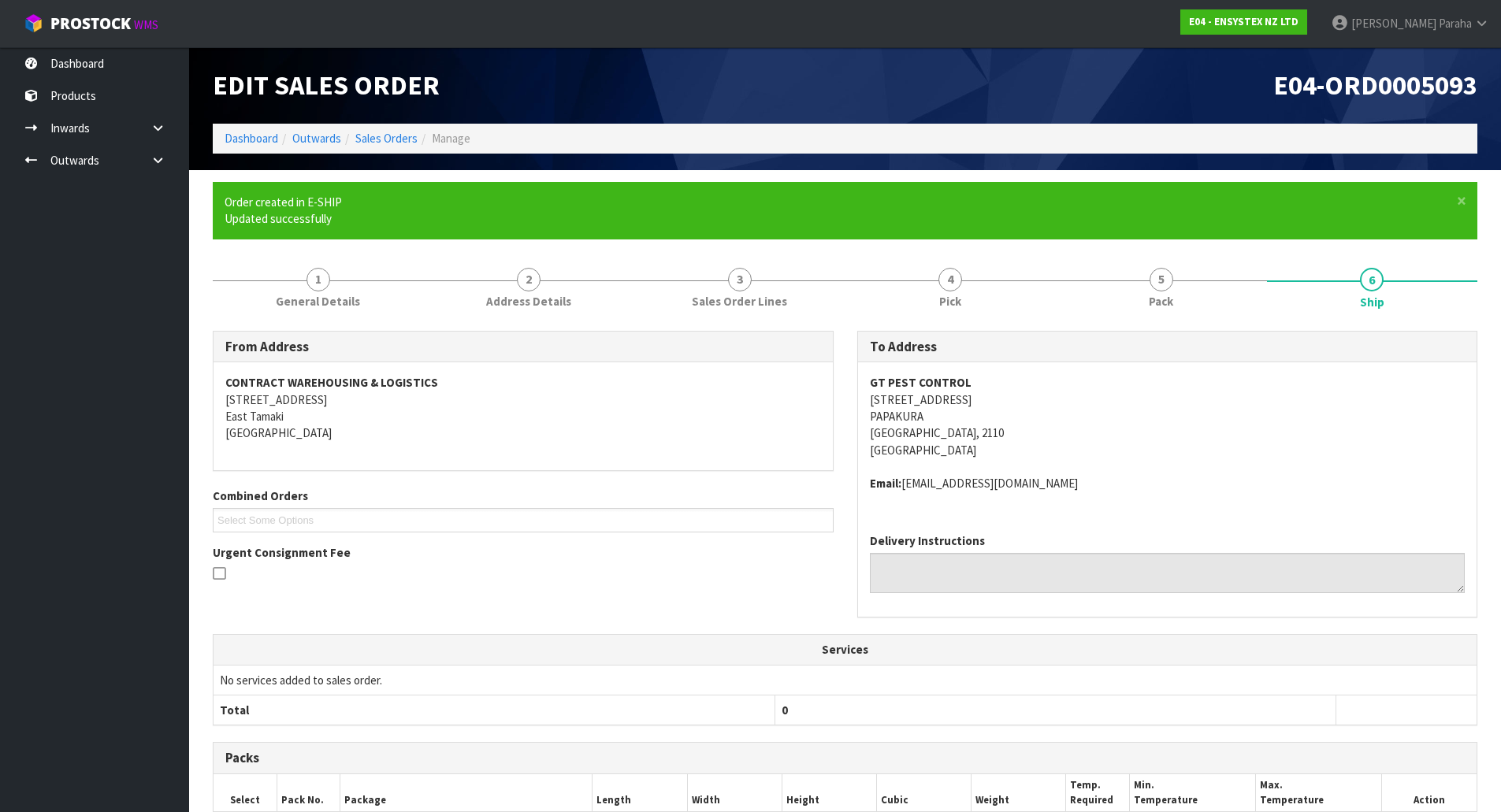
scroll to position [257, 0]
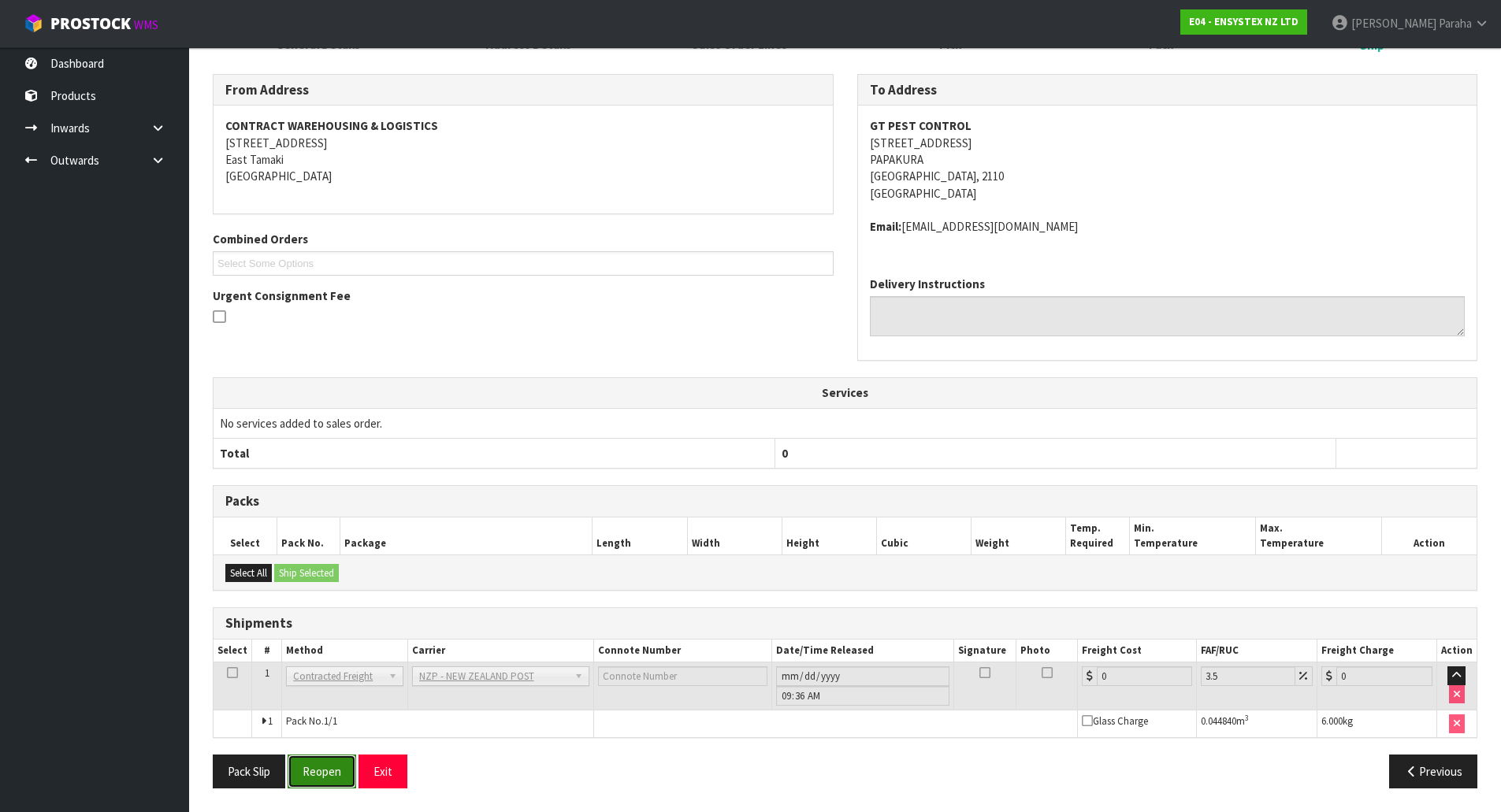
click at [341, 768] on button "Reopen" at bounding box center [322, 771] width 68 height 34
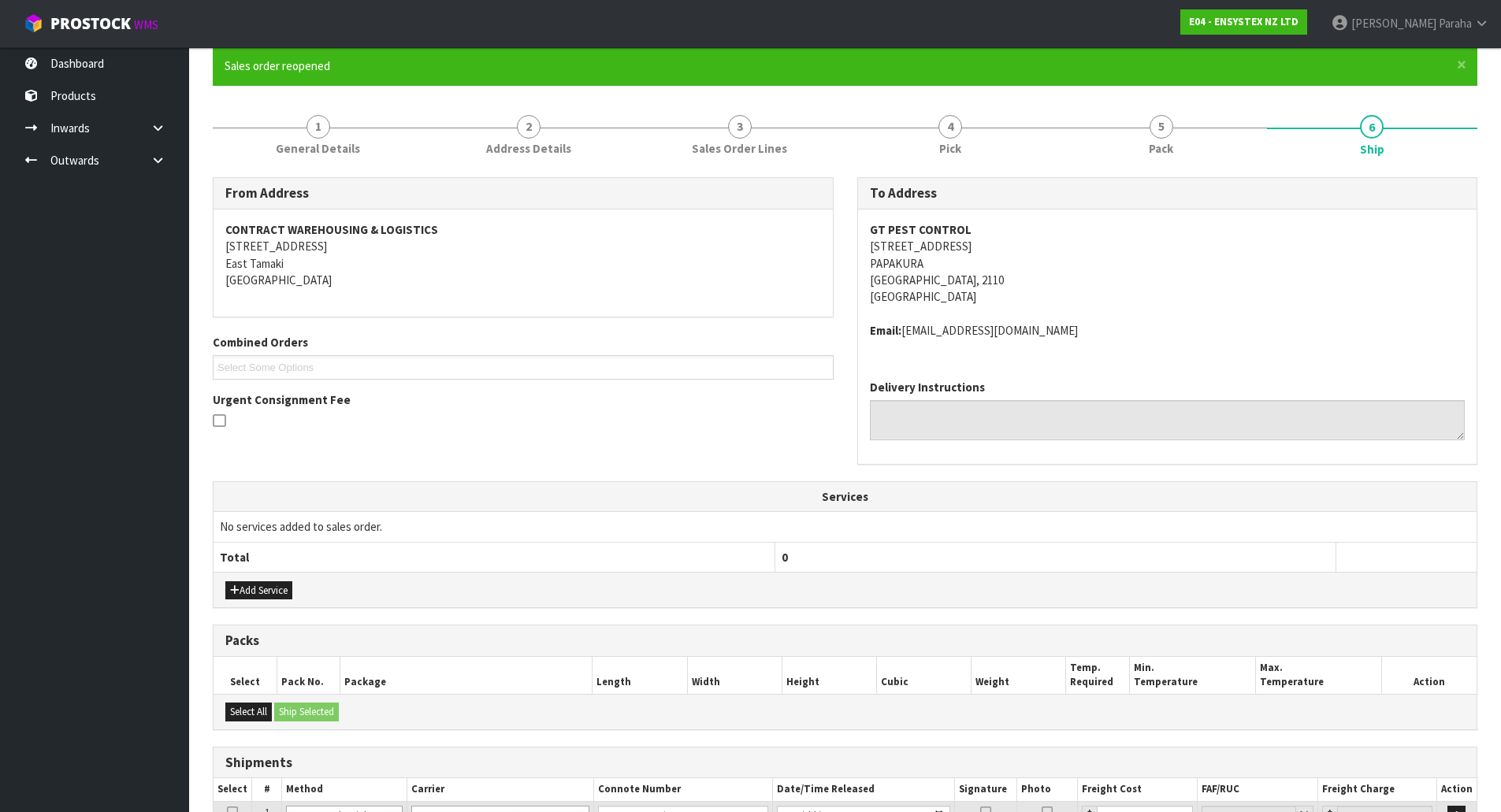
scroll to position [294, 0]
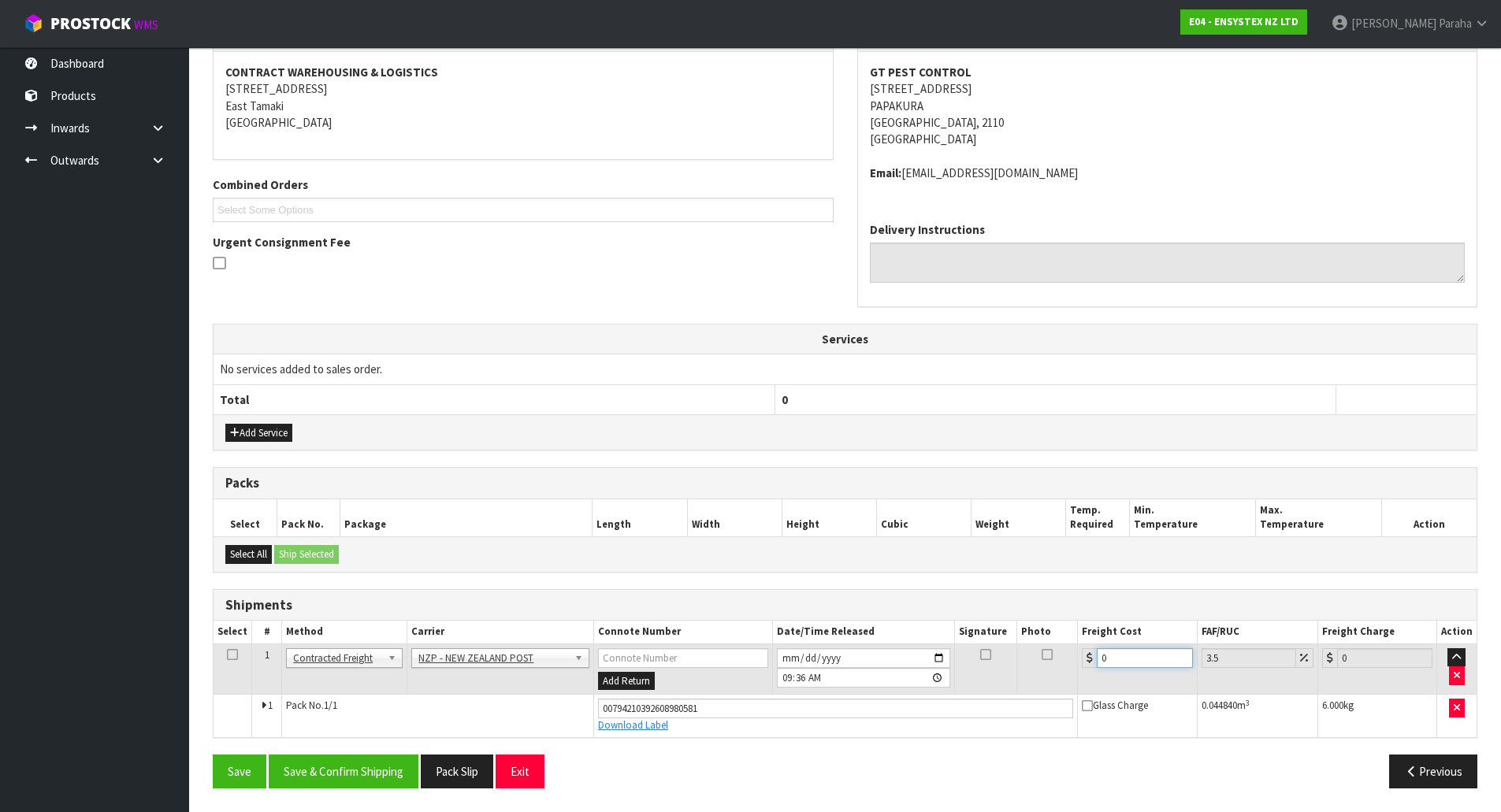
click at [1123, 658] on input "0" at bounding box center [1143, 657] width 95 height 19
type input "3"
type input "3.1"
type input "3.8"
type input "3.93"
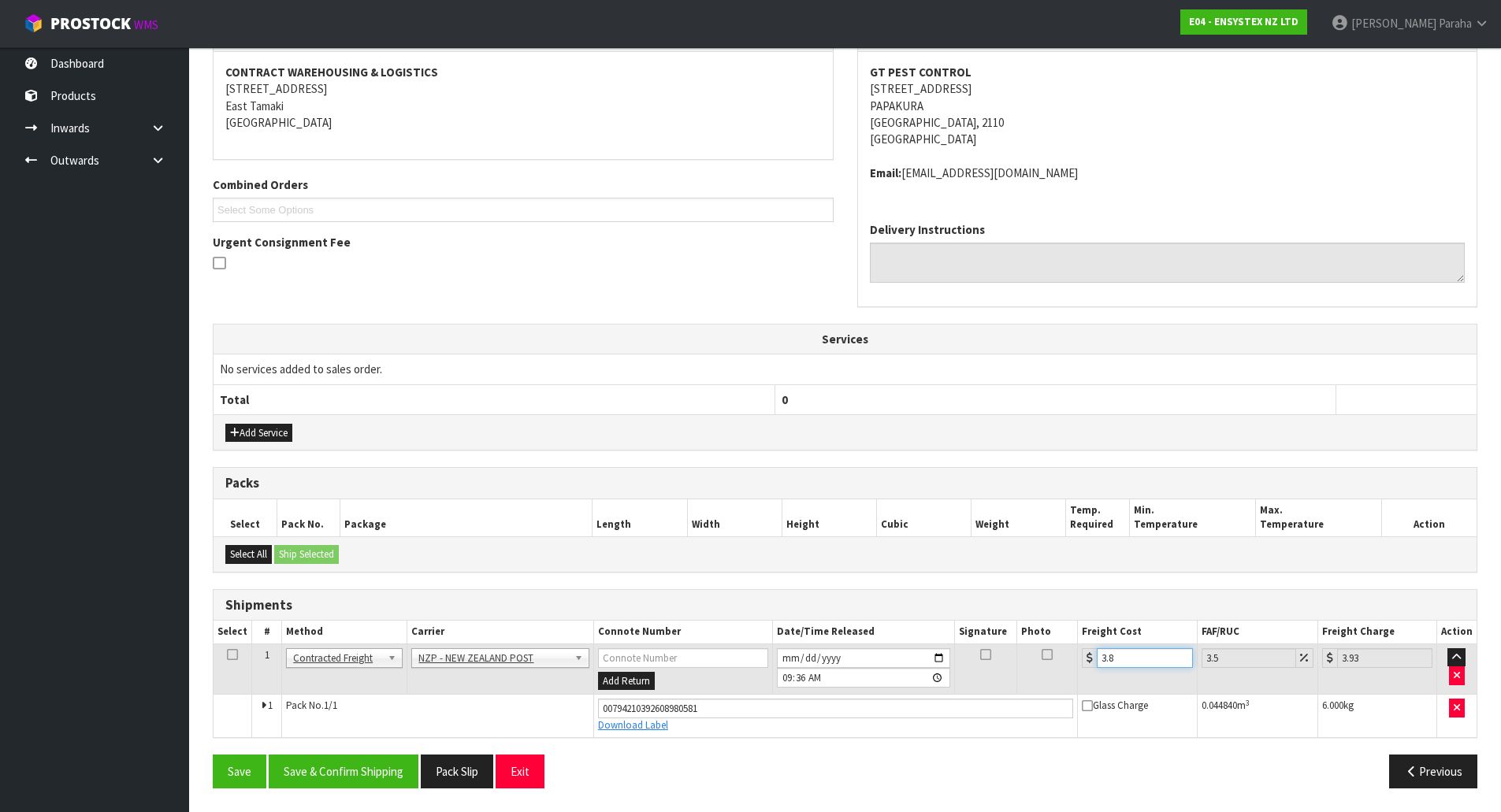
type input "3.88"
type input "4.02"
type input "3.88"
click at [362, 778] on button "Save & Confirm Shipping" at bounding box center [344, 771] width 150 height 34
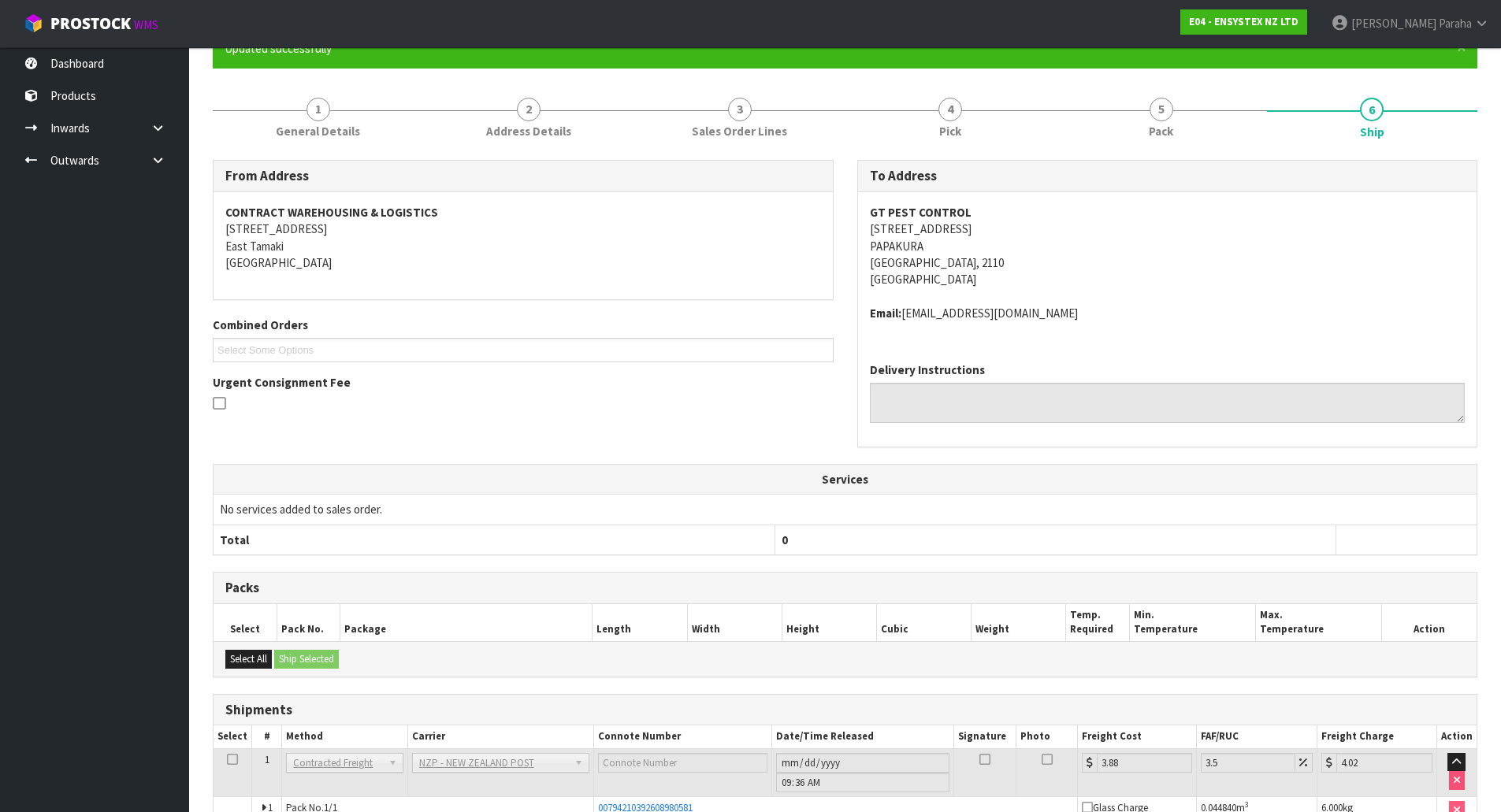
scroll to position [0, 0]
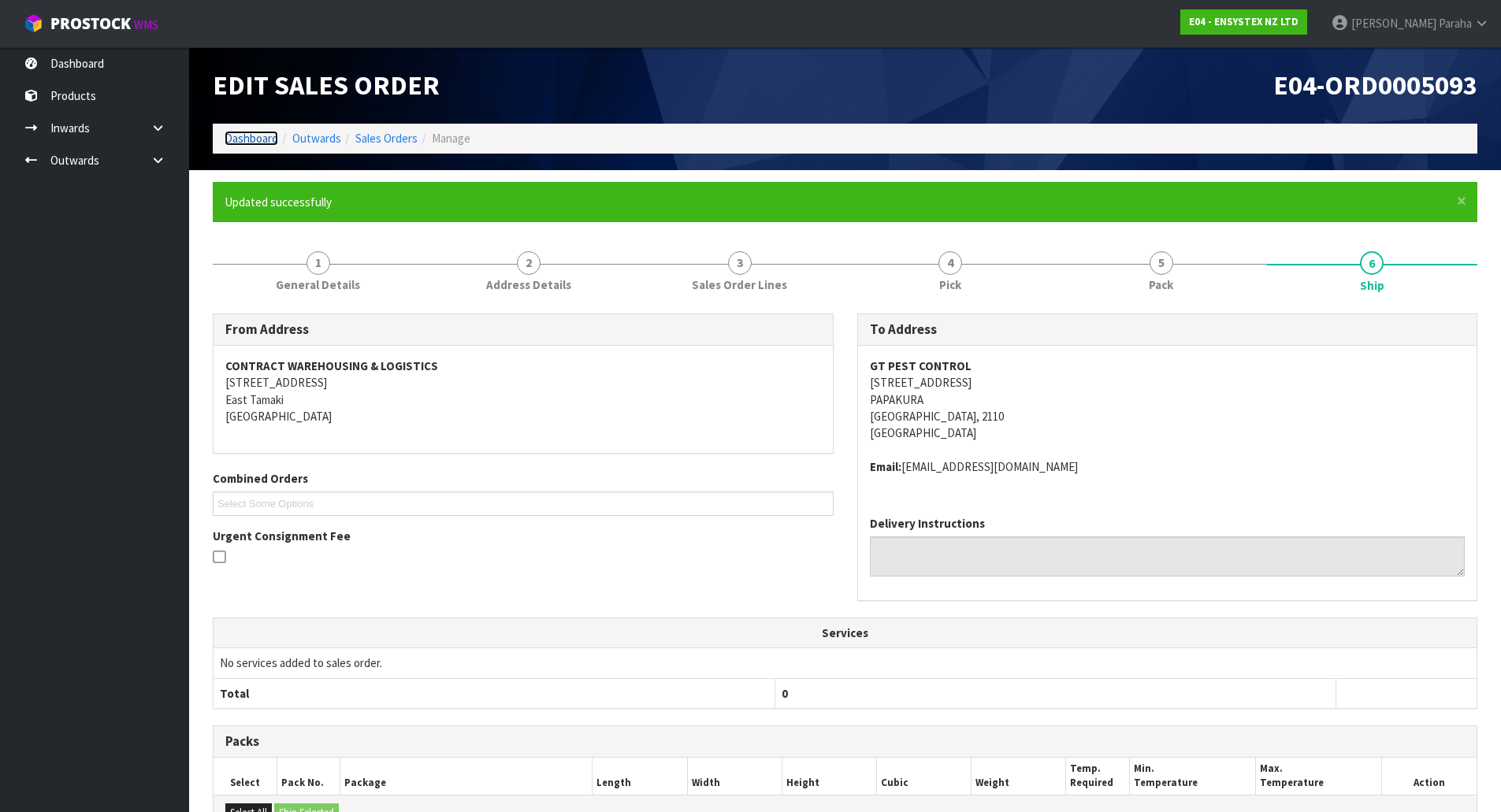
click at [236, 141] on link "Dashboard" at bounding box center [251, 138] width 54 height 15
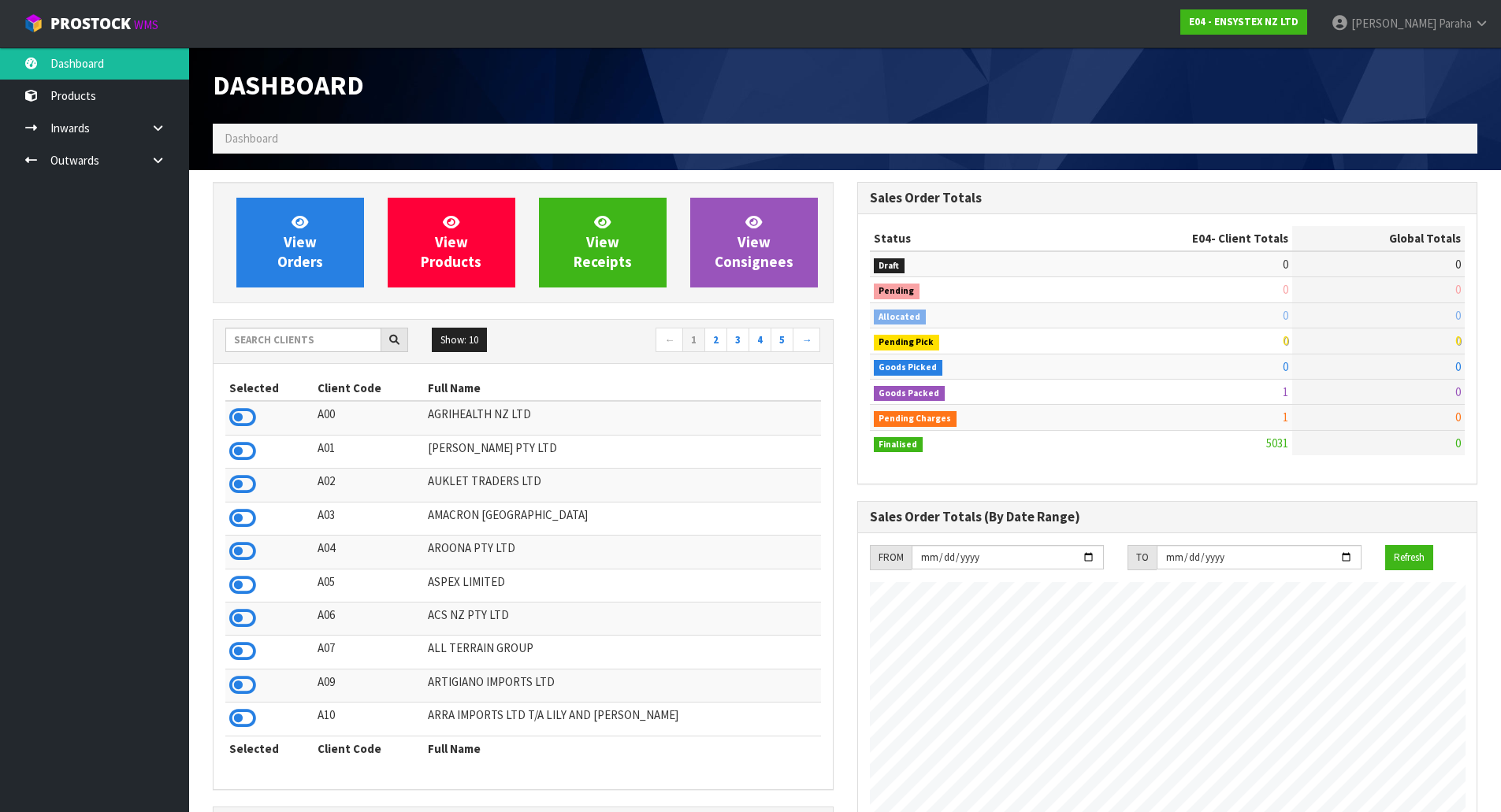
scroll to position [1193, 643]
click at [330, 339] on input "text" at bounding box center [303, 340] width 156 height 24
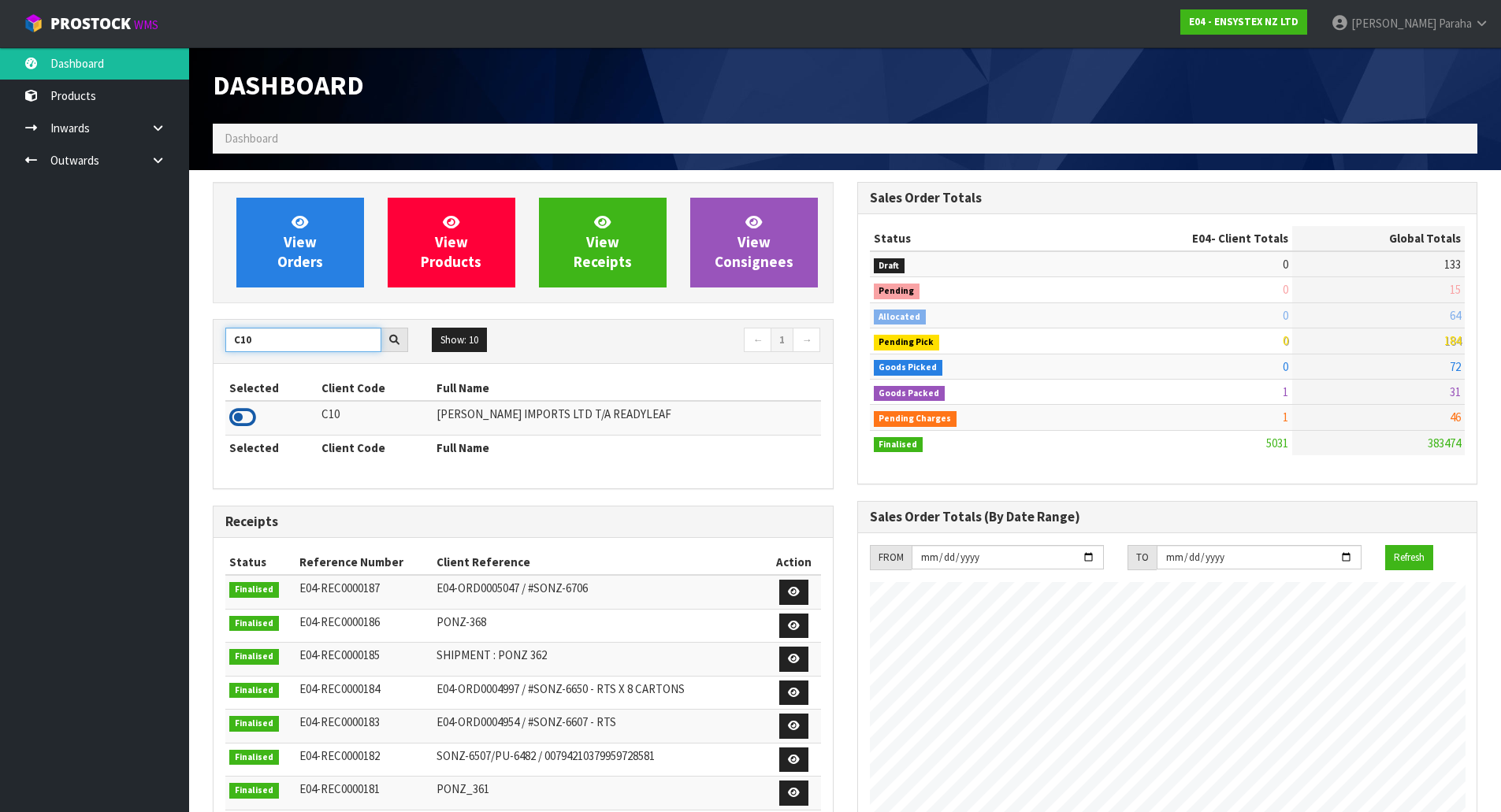
type input "C10"
drag, startPoint x: 250, startPoint y: 420, endPoint x: 287, endPoint y: 376, distance: 57.5
click at [253, 418] on icon at bounding box center [242, 418] width 27 height 24
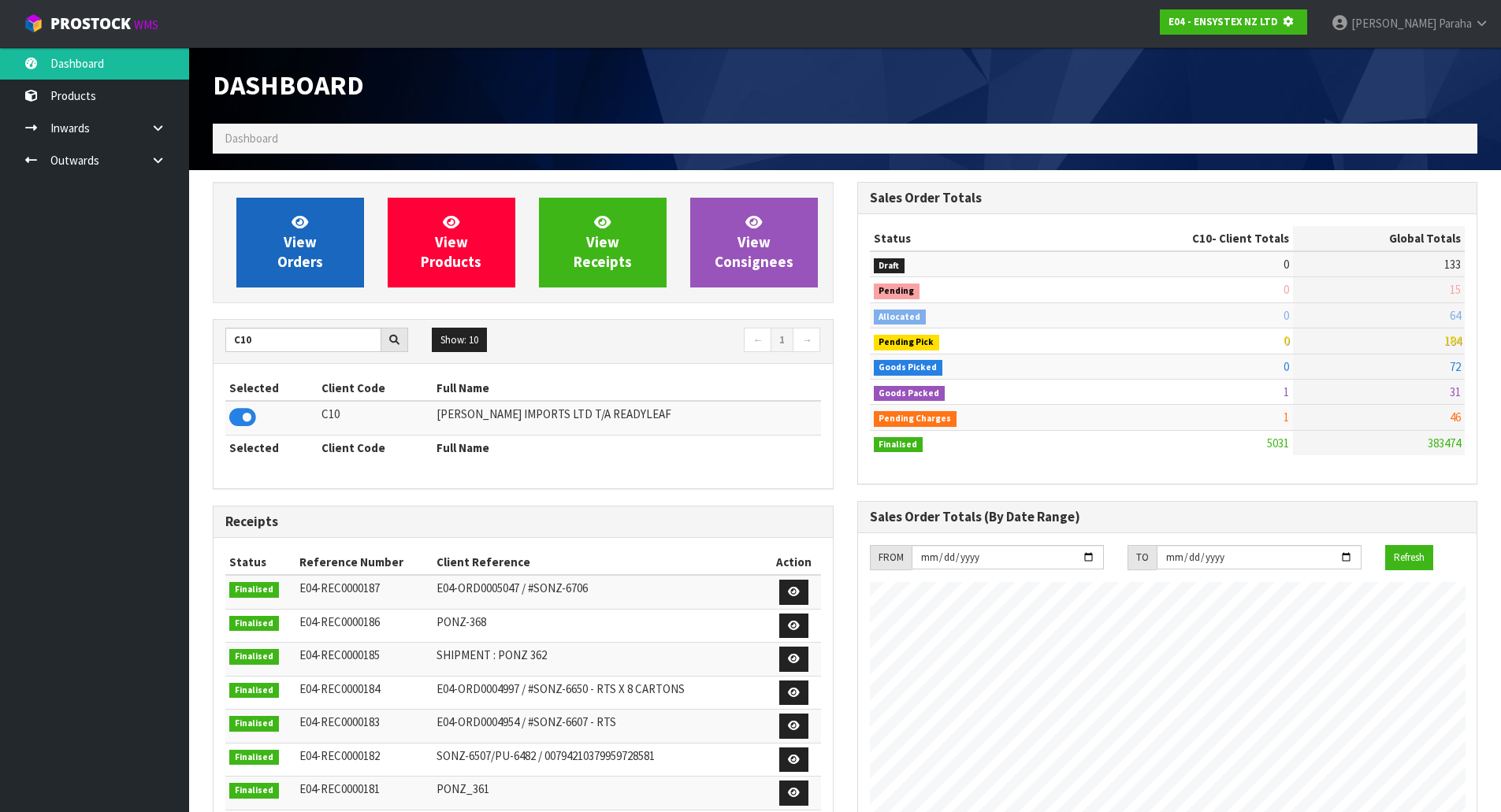
scroll to position [982, 643]
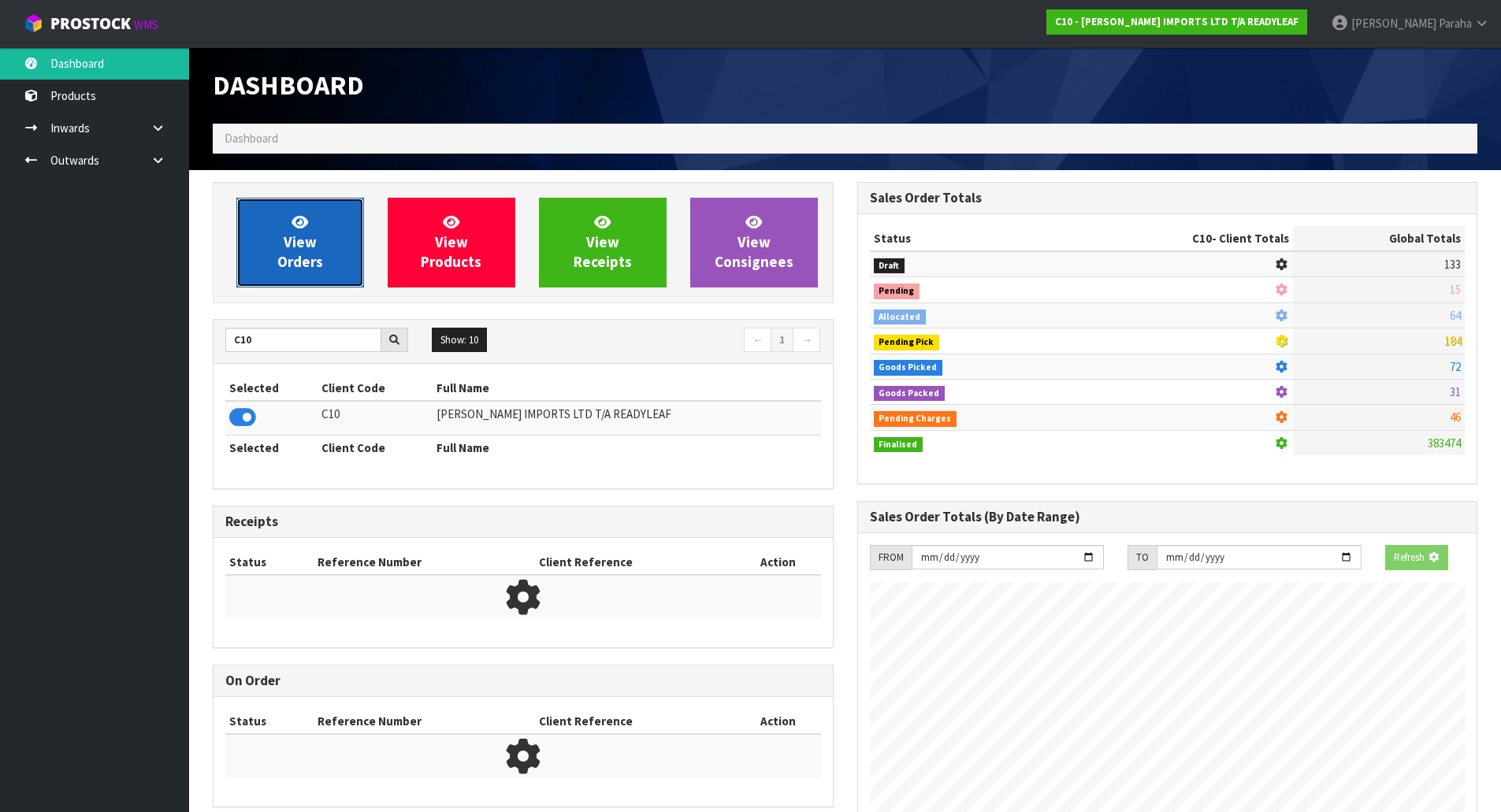
click at [316, 242] on link "View Orders" at bounding box center [300, 242] width 128 height 90
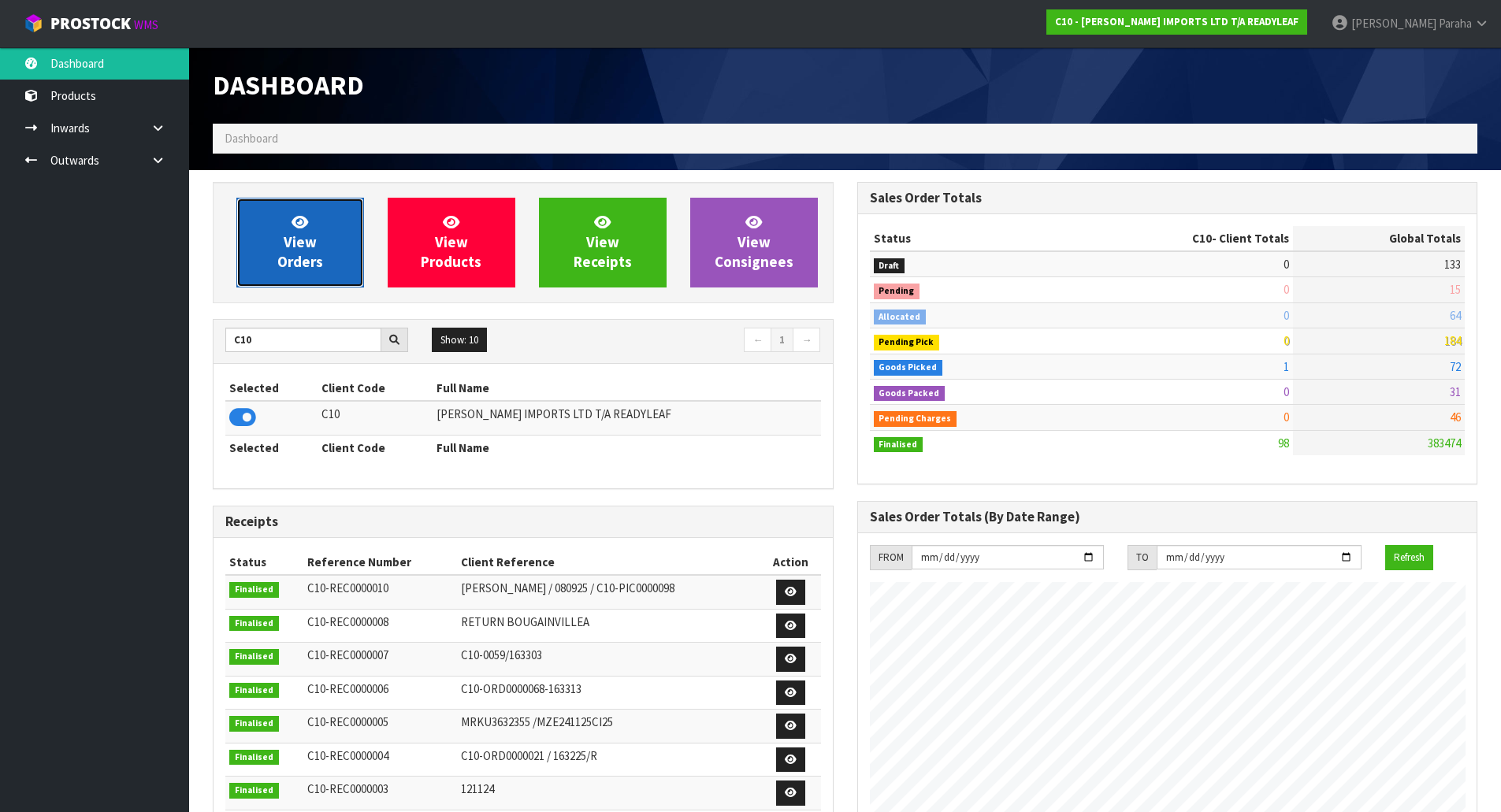
scroll to position [988, 643]
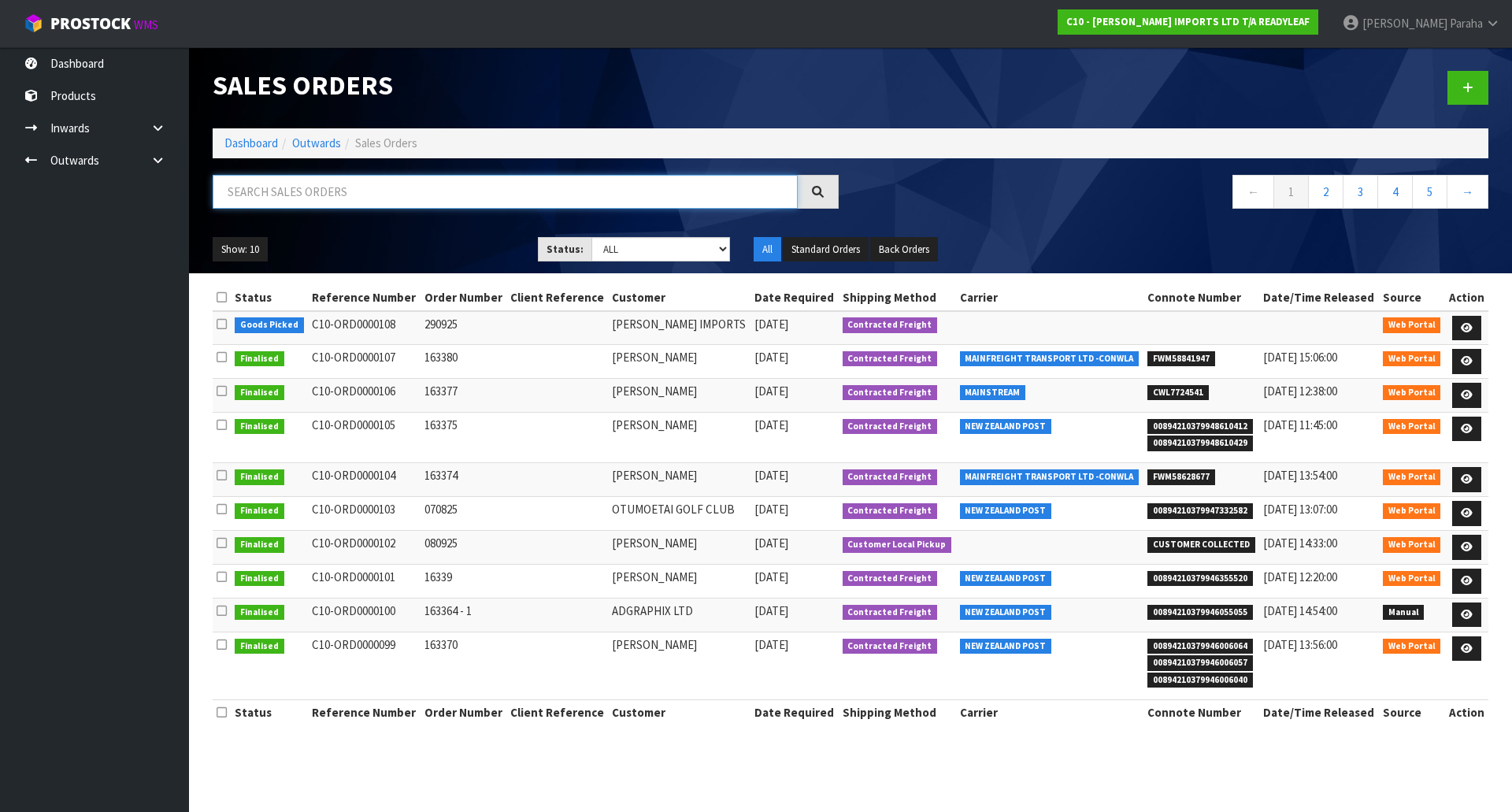
click at [296, 192] on input "text" at bounding box center [504, 191] width 585 height 34
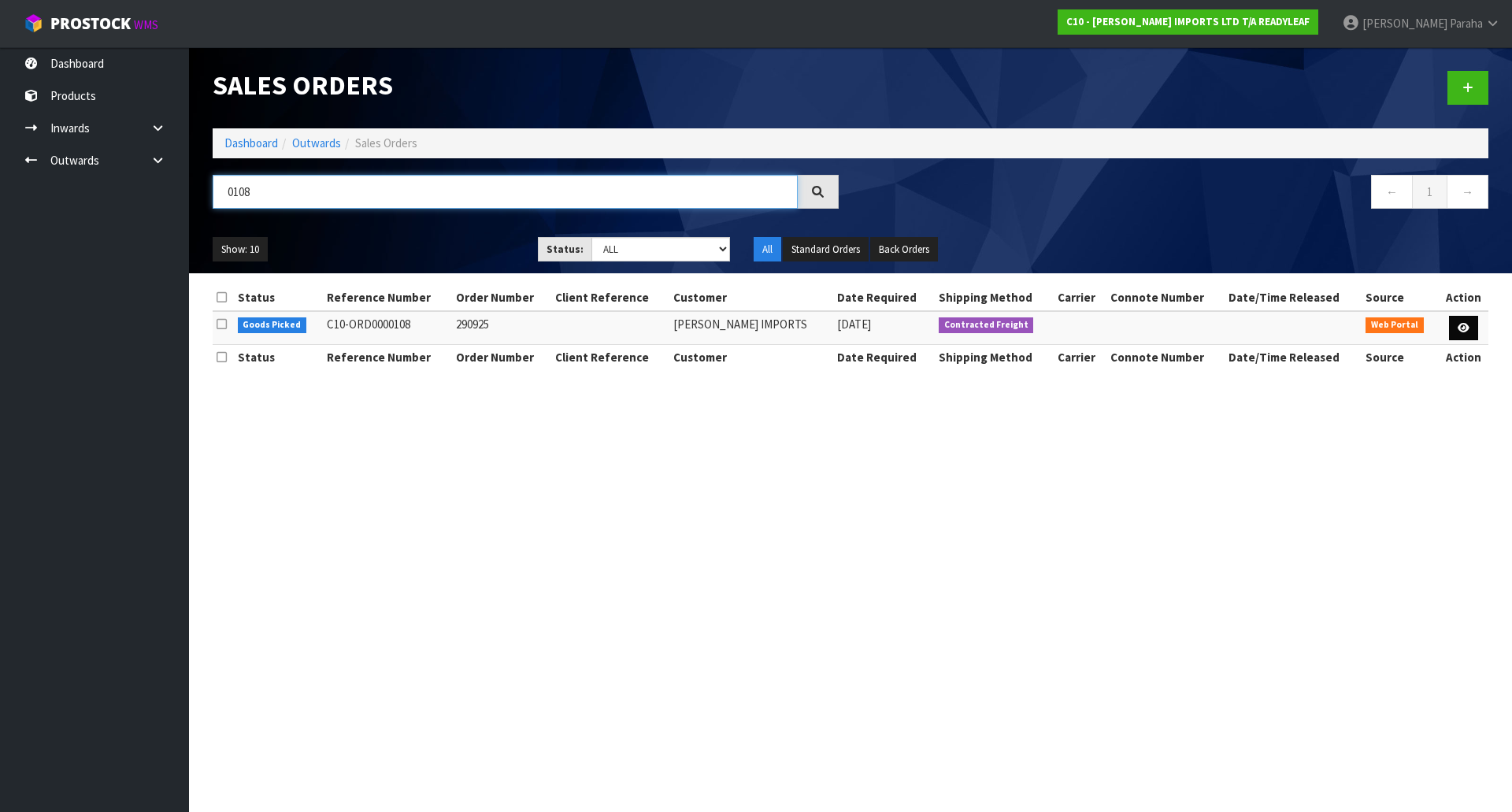
type input "0108"
click at [1462, 333] on link at bounding box center [1463, 328] width 30 height 25
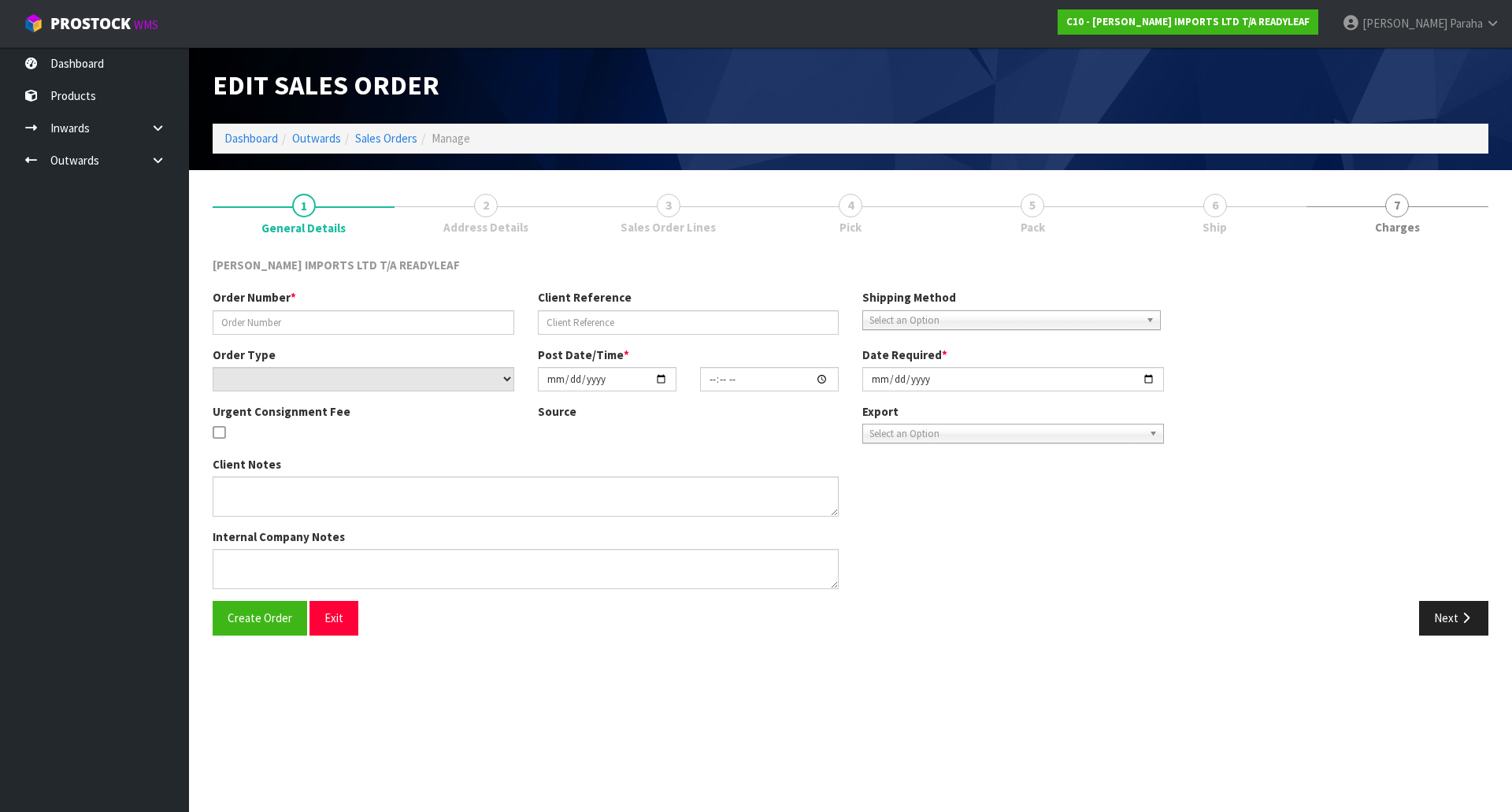
type input "290925"
select select "number:0"
type input "2025-09-29"
type input "13:55:00.000"
type input "2025-09-30"
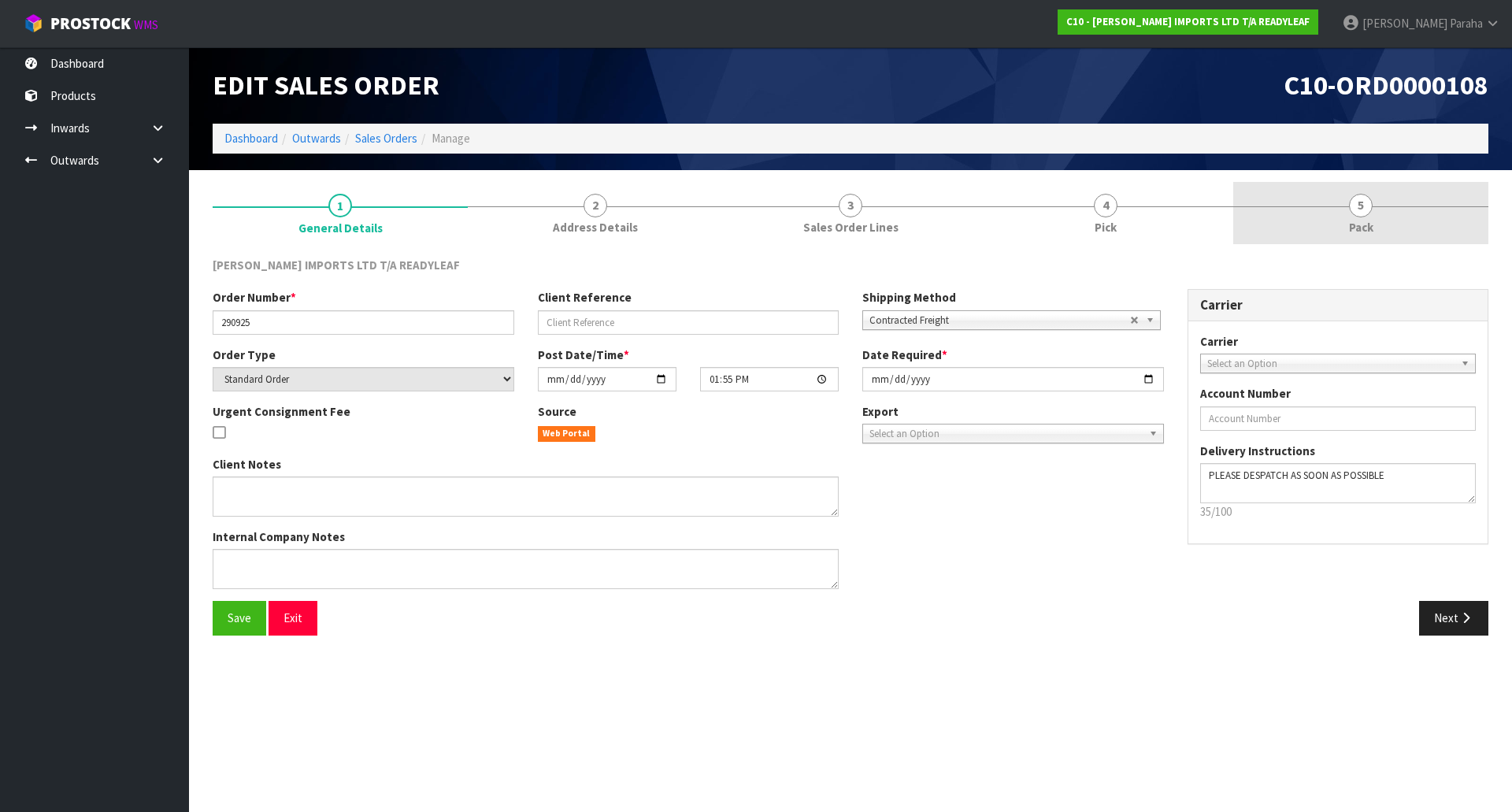
click at [1363, 212] on span "5" at bounding box center [1361, 206] width 24 height 24
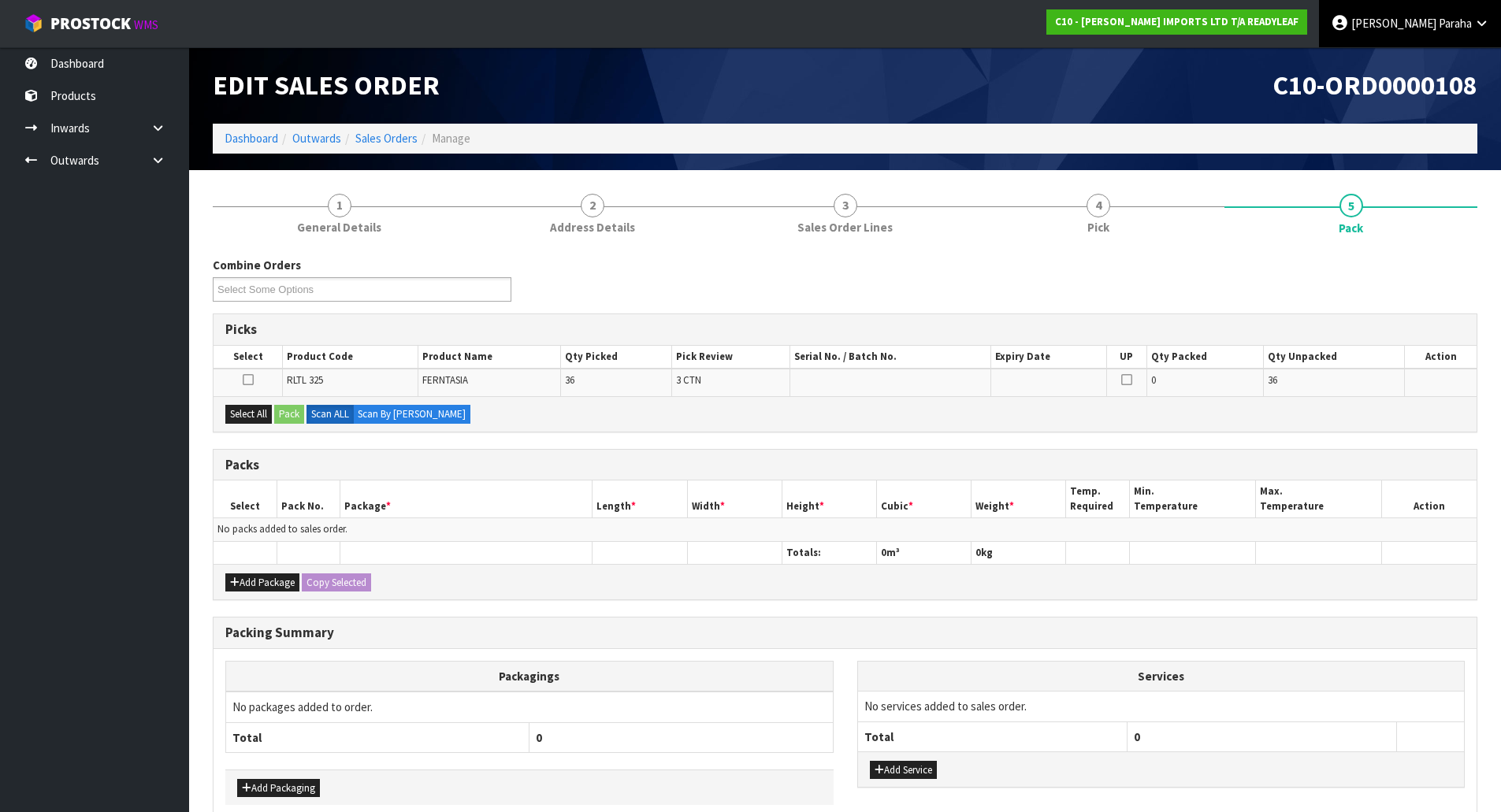
click at [1418, 24] on span "Polly" at bounding box center [1394, 23] width 85 height 15
click at [1414, 70] on link "Logout" at bounding box center [1437, 62] width 125 height 21
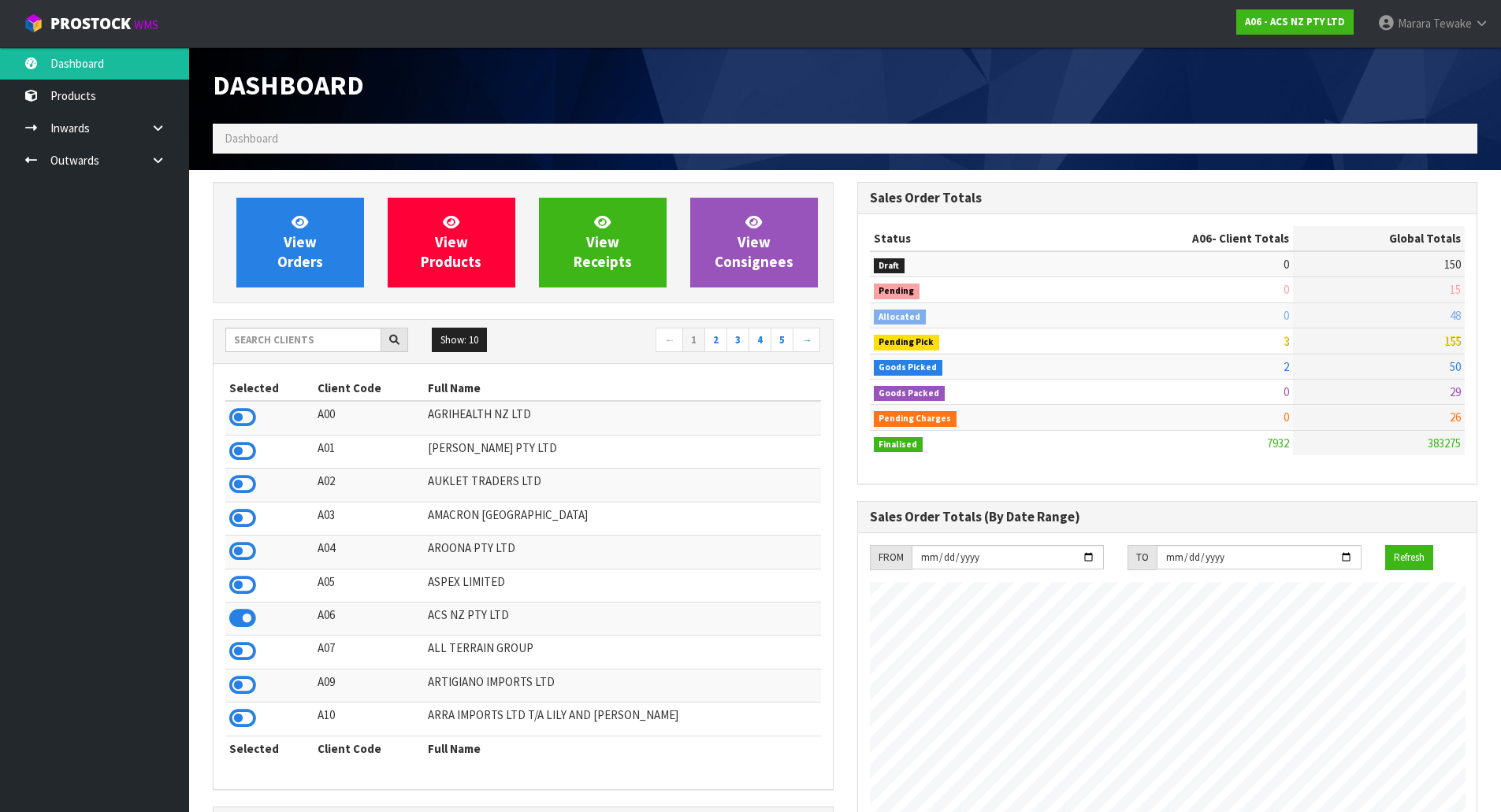
scroll to position [1193, 643]
click at [331, 340] on input "text" at bounding box center [303, 340] width 156 height 24
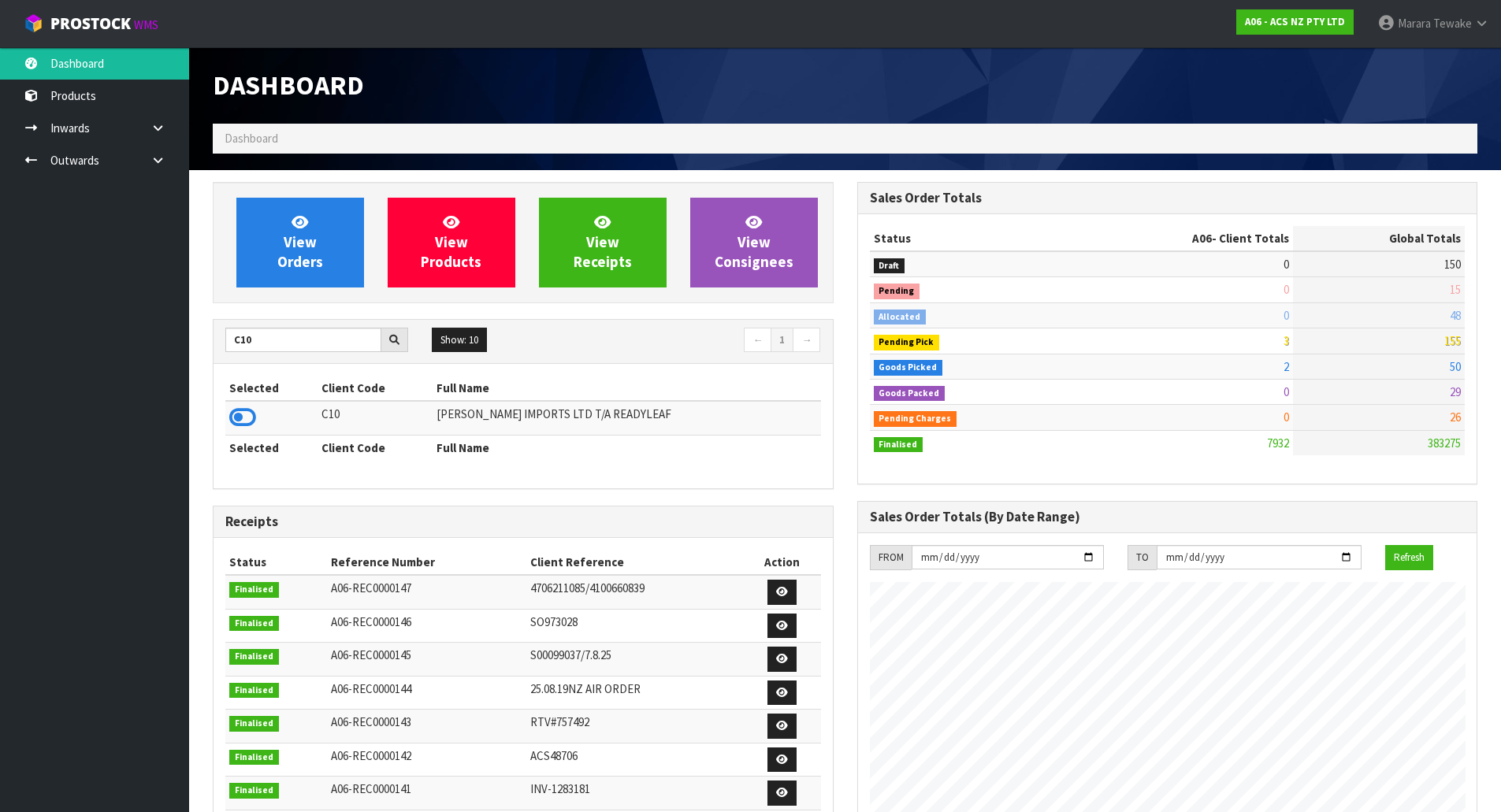
type input "C10"
click at [238, 412] on icon at bounding box center [242, 418] width 27 height 24
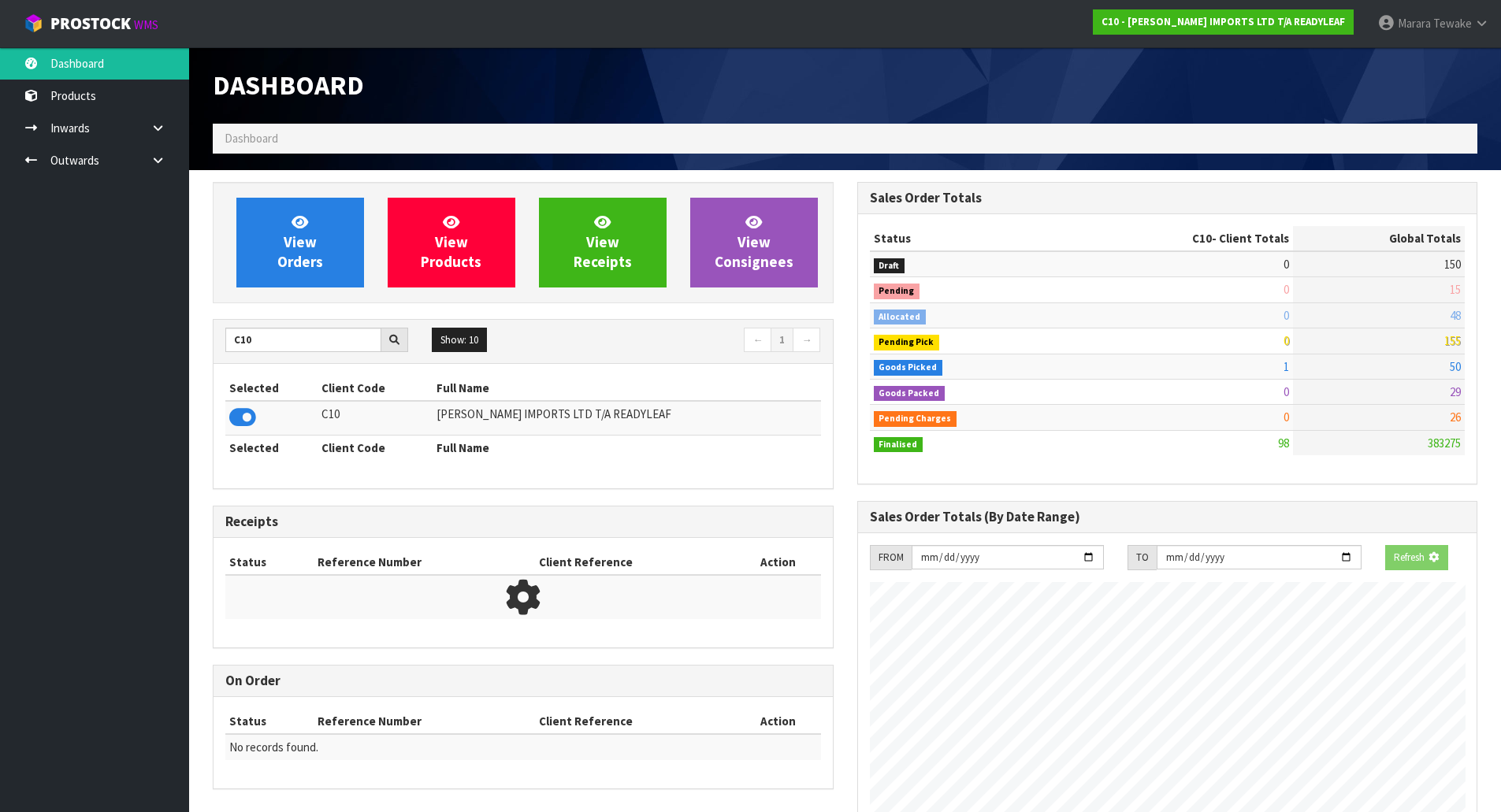
scroll to position [988, 643]
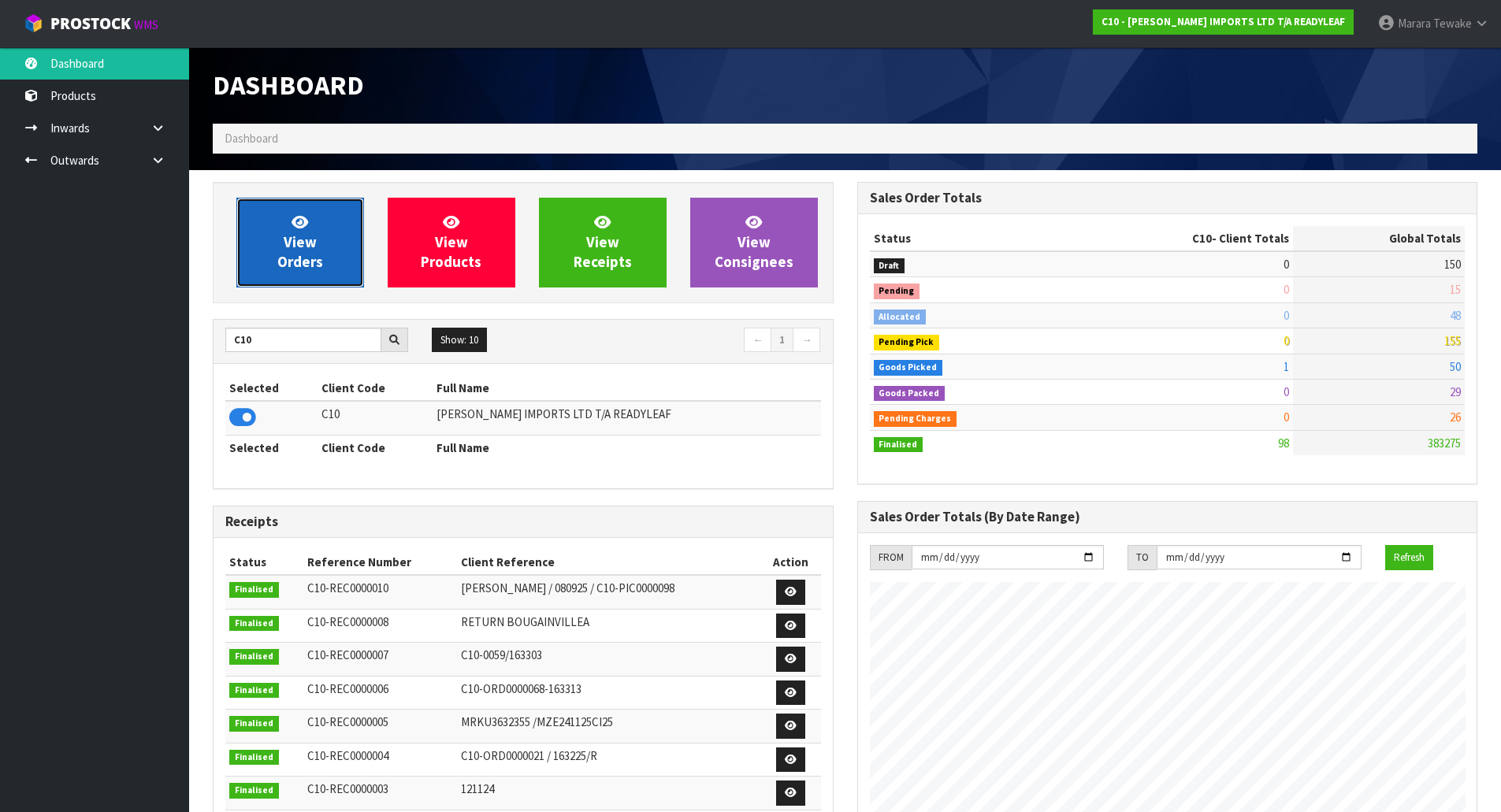
click at [284, 259] on span "View Orders" at bounding box center [299, 242] width 45 height 59
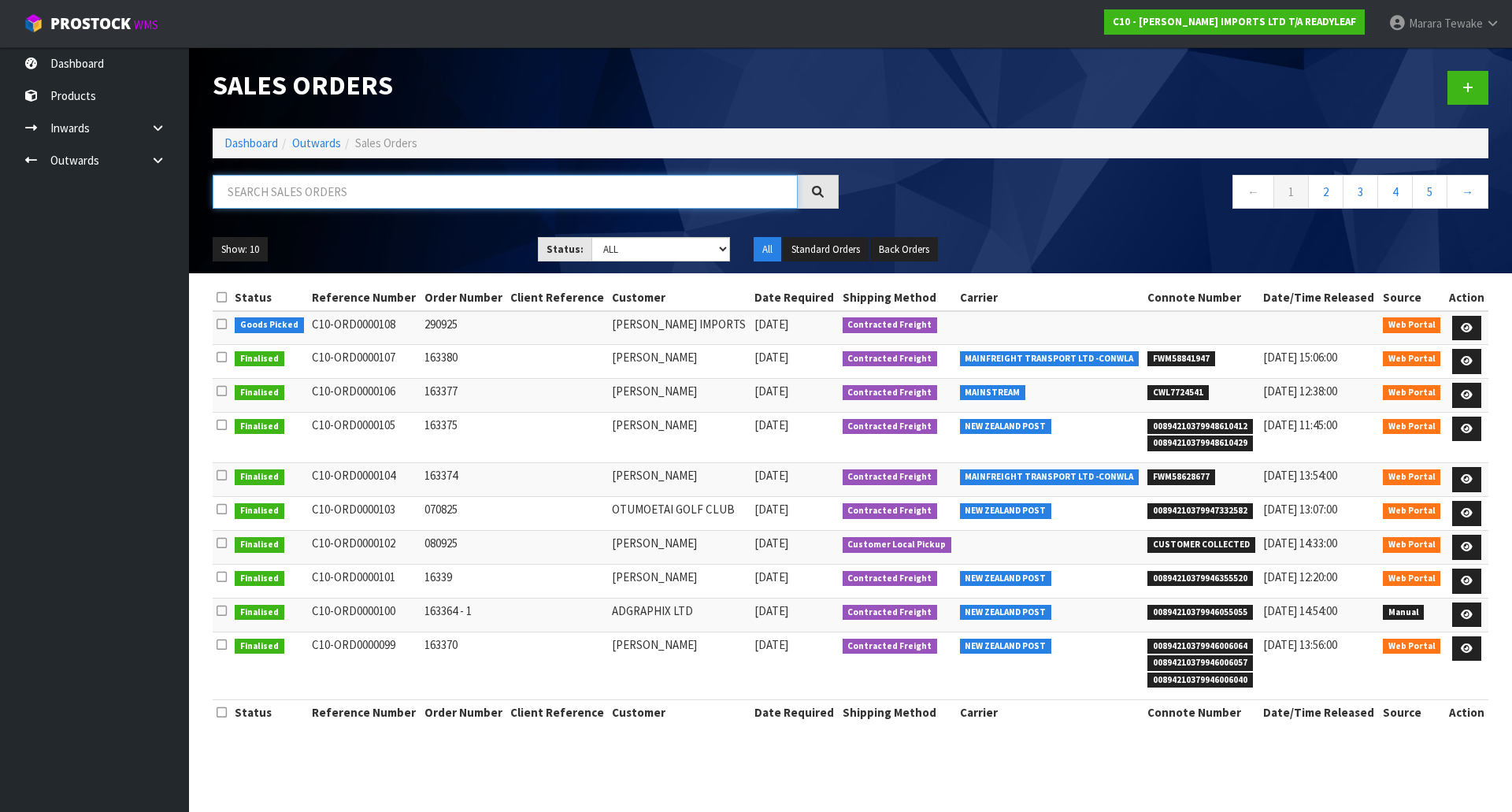
click at [261, 195] on input "text" at bounding box center [504, 191] width 585 height 34
type input "JOB-0414985"
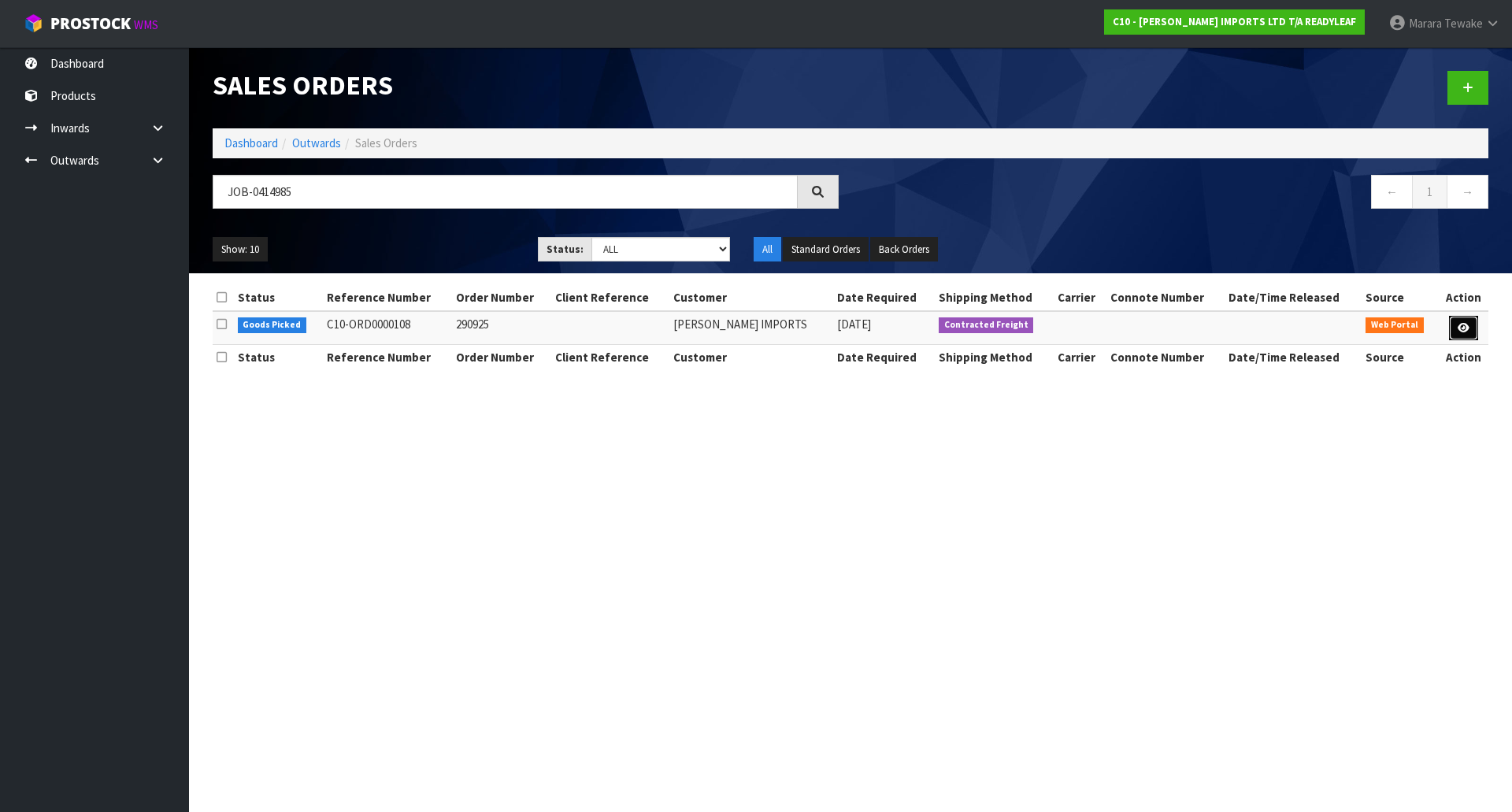
click at [1464, 328] on icon at bounding box center [1463, 327] width 12 height 10
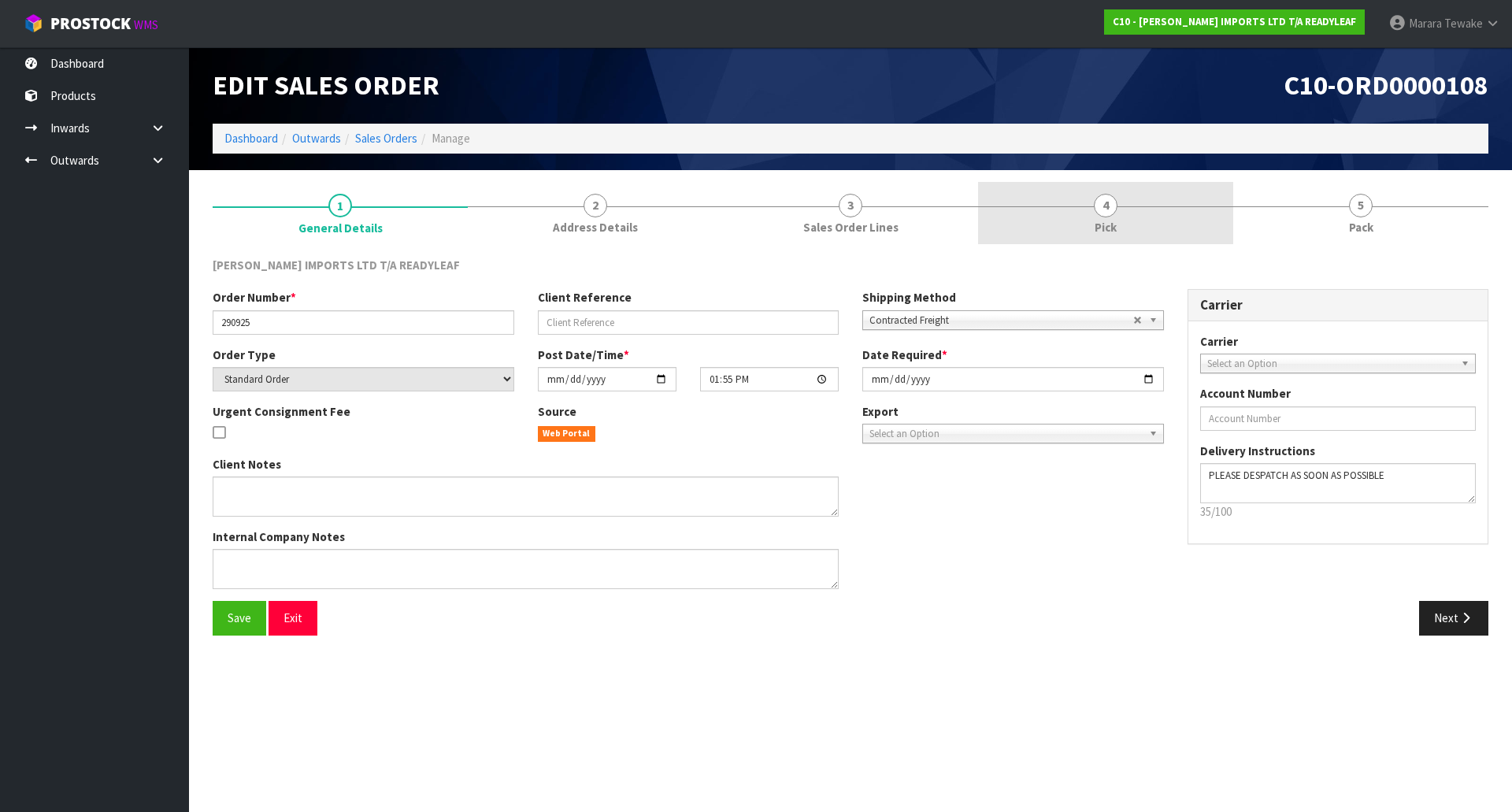
click at [1154, 212] on link "4 Pick" at bounding box center [1106, 212] width 255 height 62
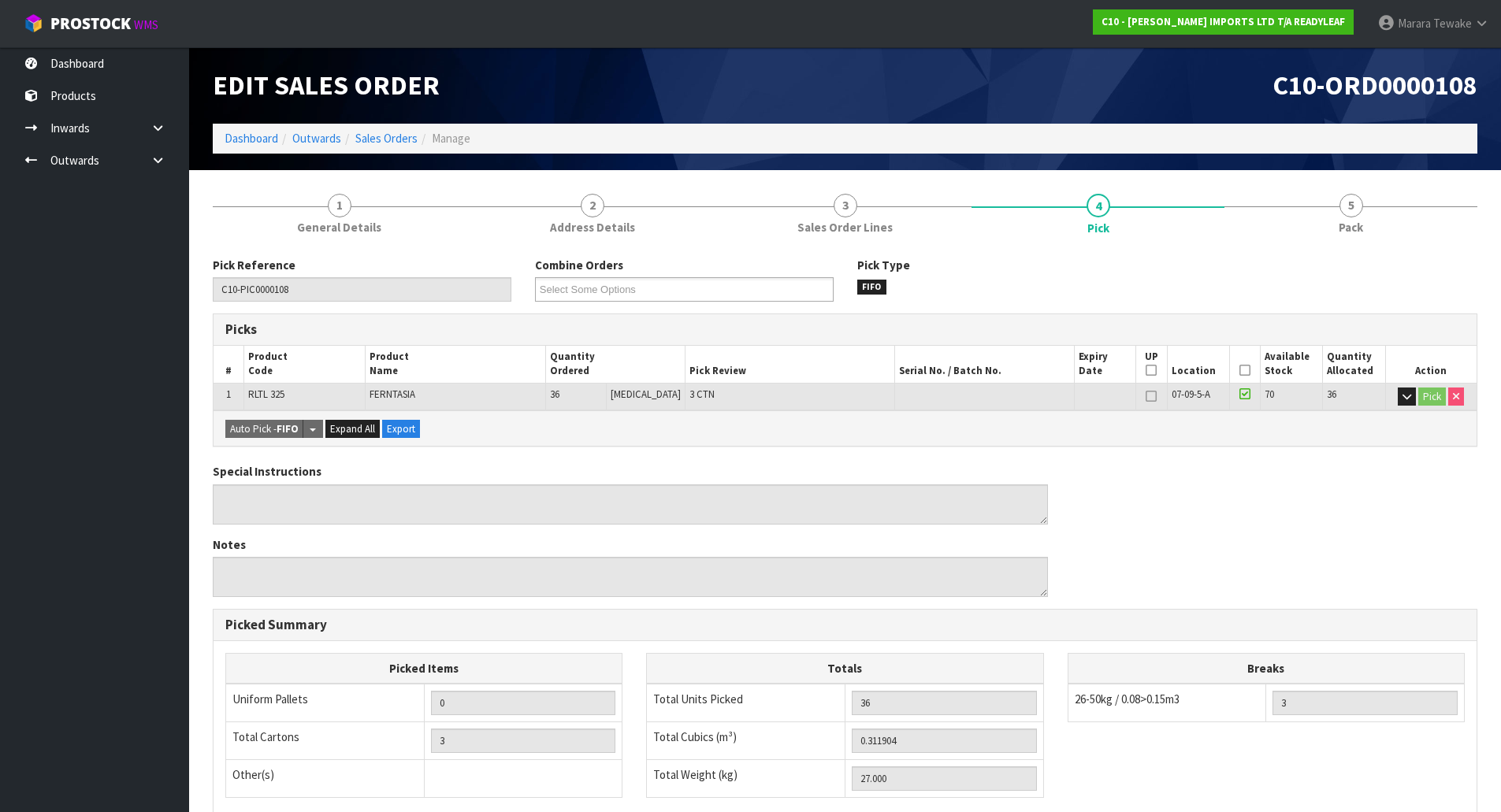
click at [1239, 370] on icon at bounding box center [1245, 370] width 11 height 1
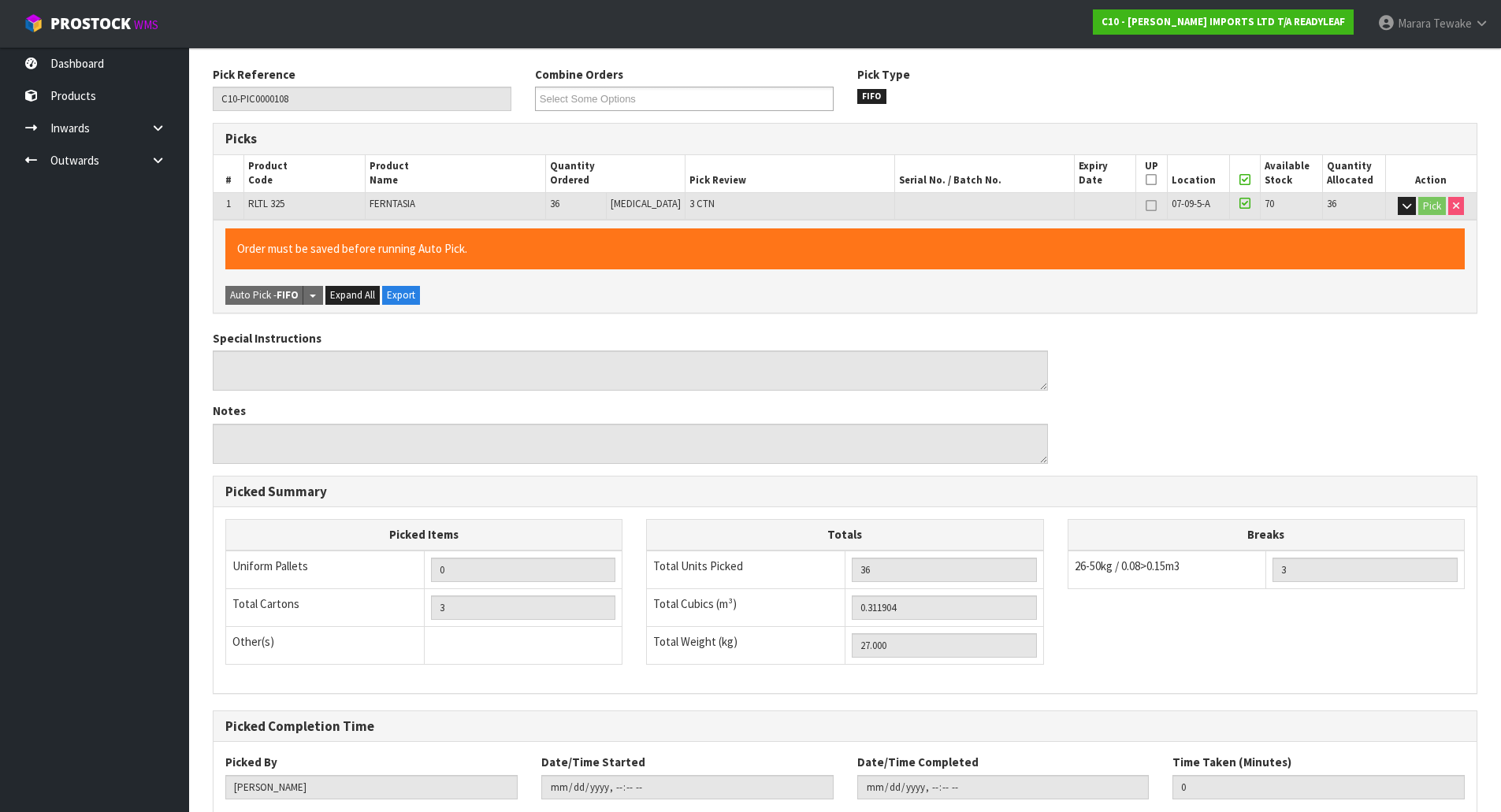
scroll to position [288, 0]
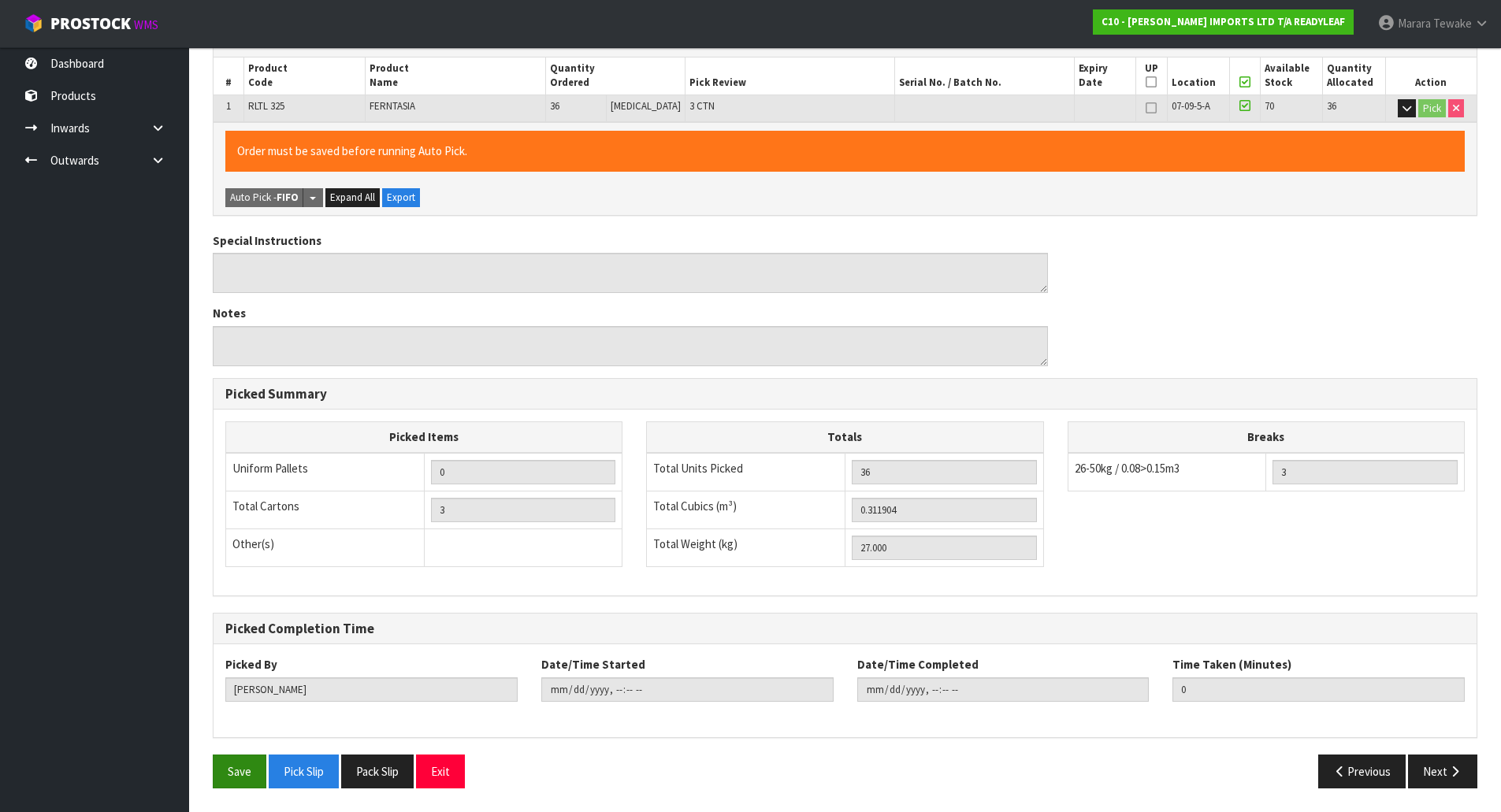
click at [214, 763] on div "Save Pick Slip Pack Slip Exit" at bounding box center [522, 771] width 644 height 34
click at [231, 755] on button "Save" at bounding box center [239, 771] width 54 height 34
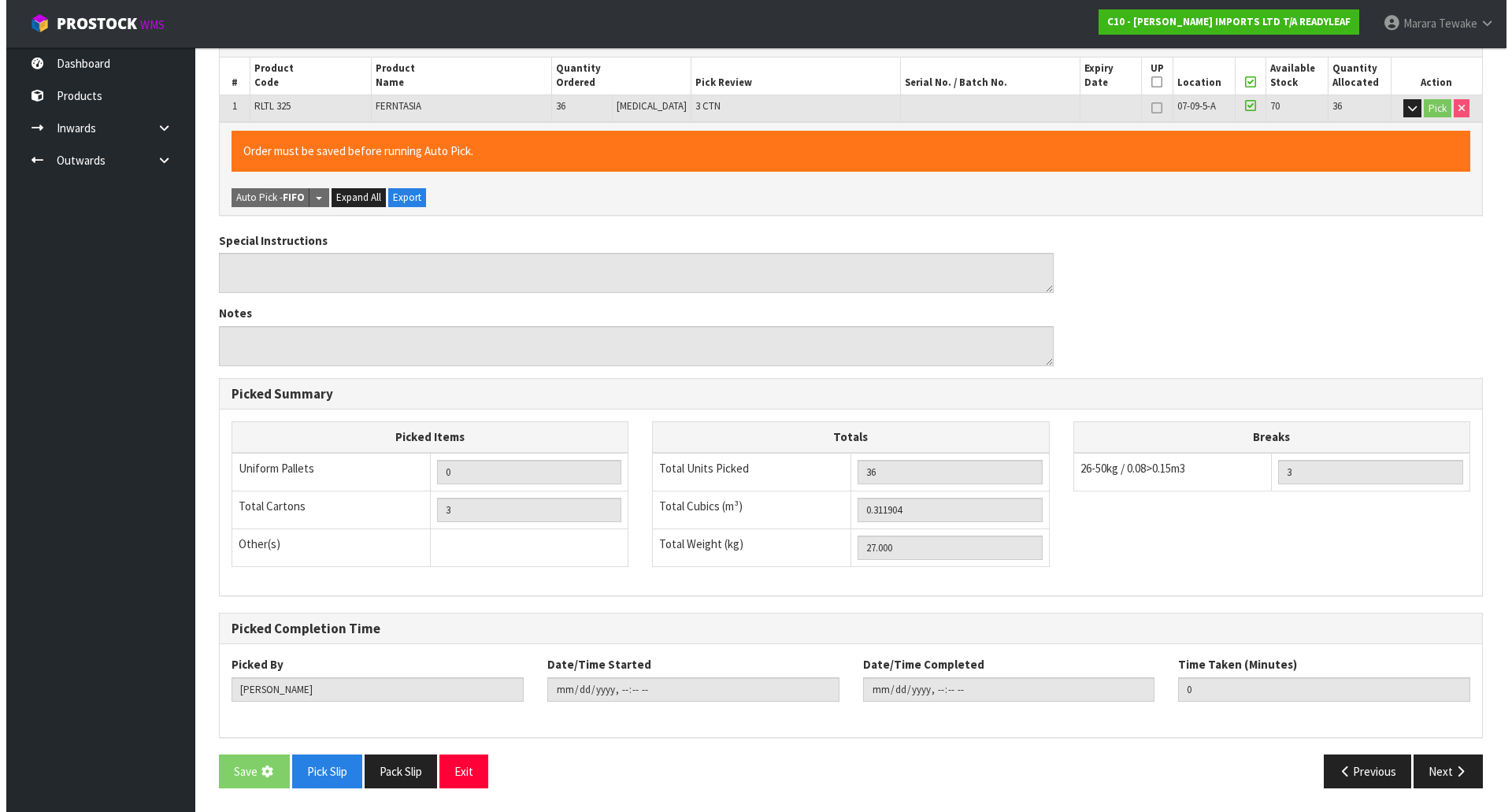
scroll to position [0, 0]
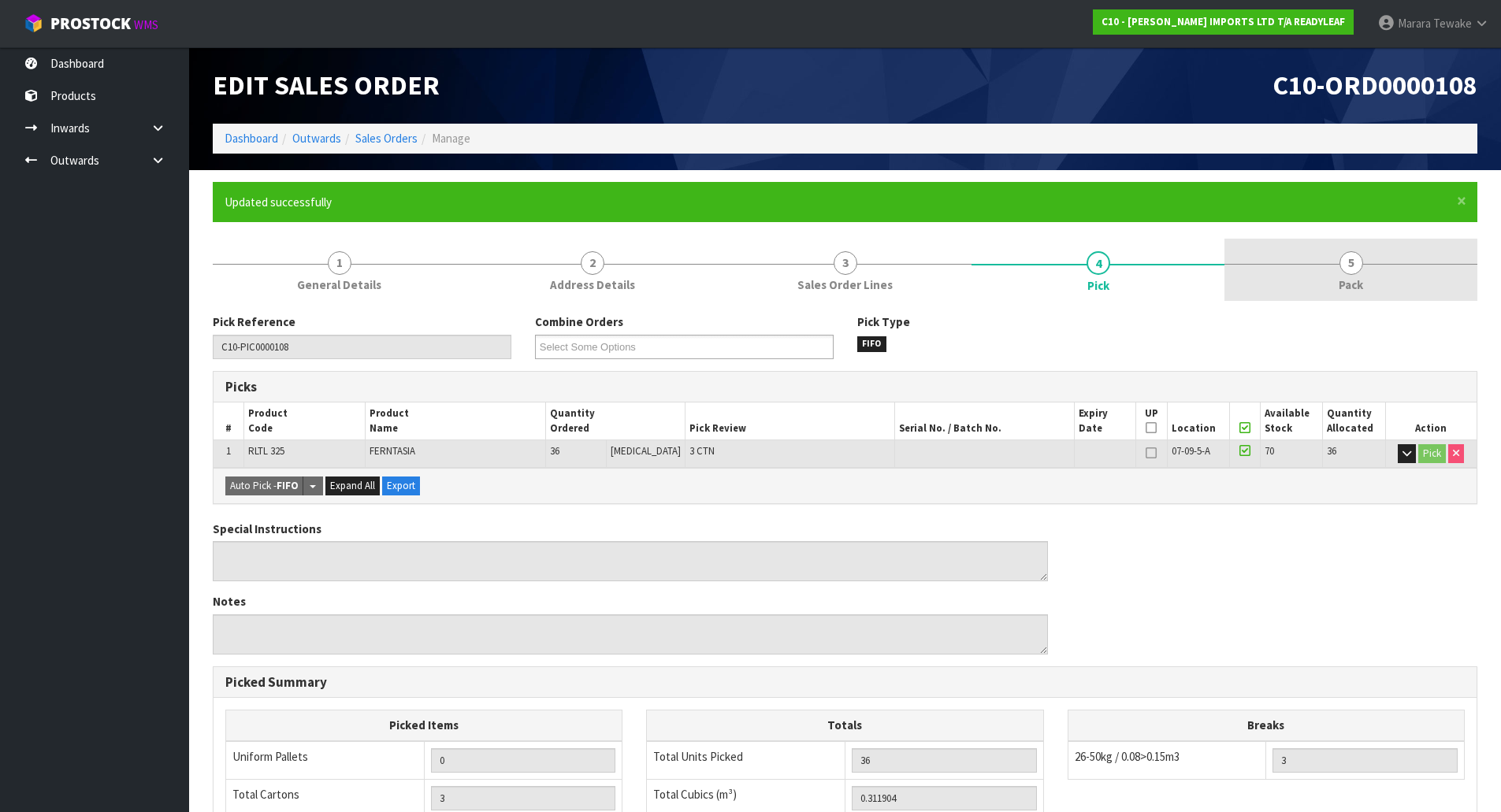
click at [1289, 279] on link "5 Pack" at bounding box center [1351, 269] width 253 height 62
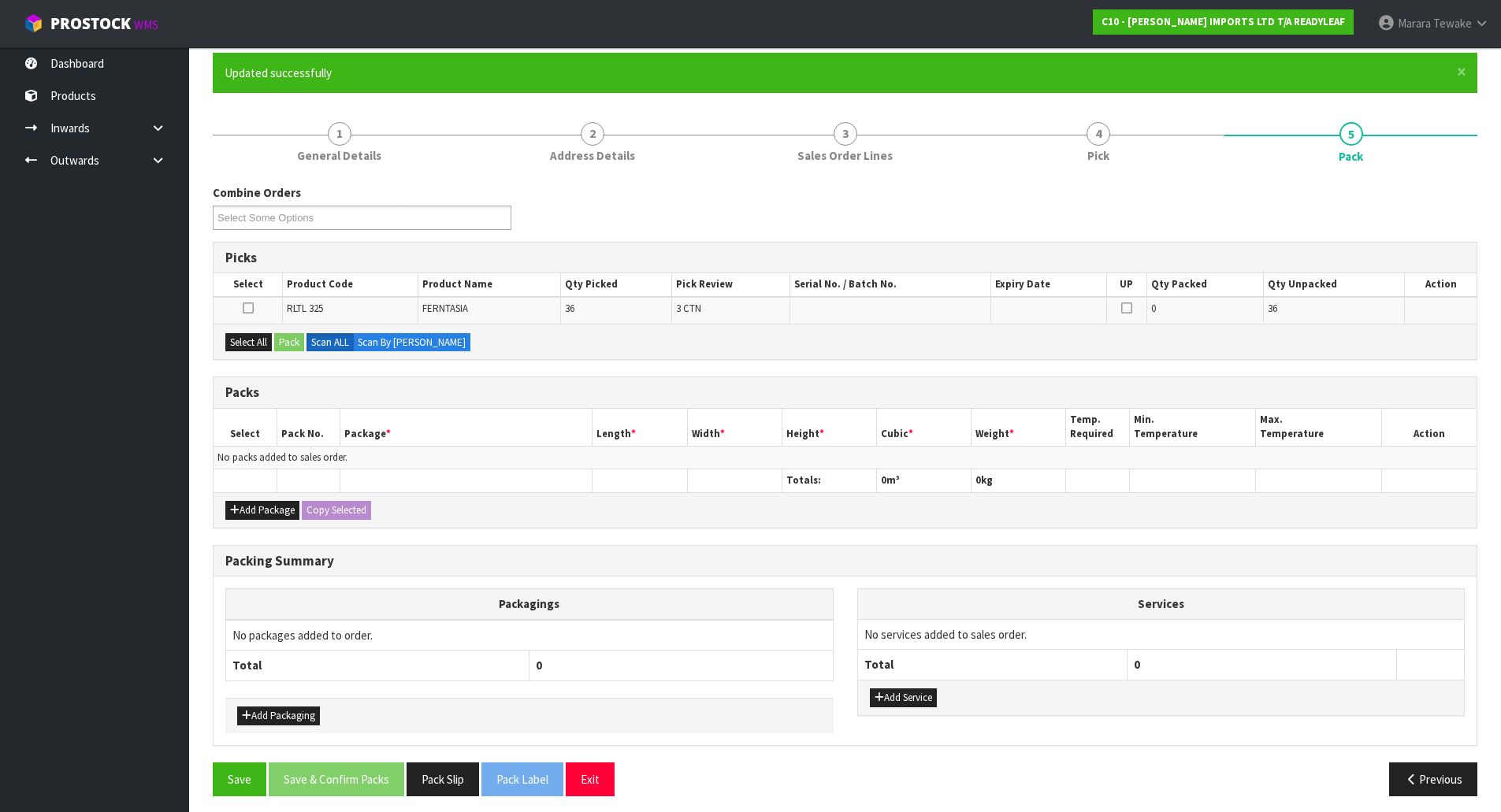
scroll to position [137, 0]
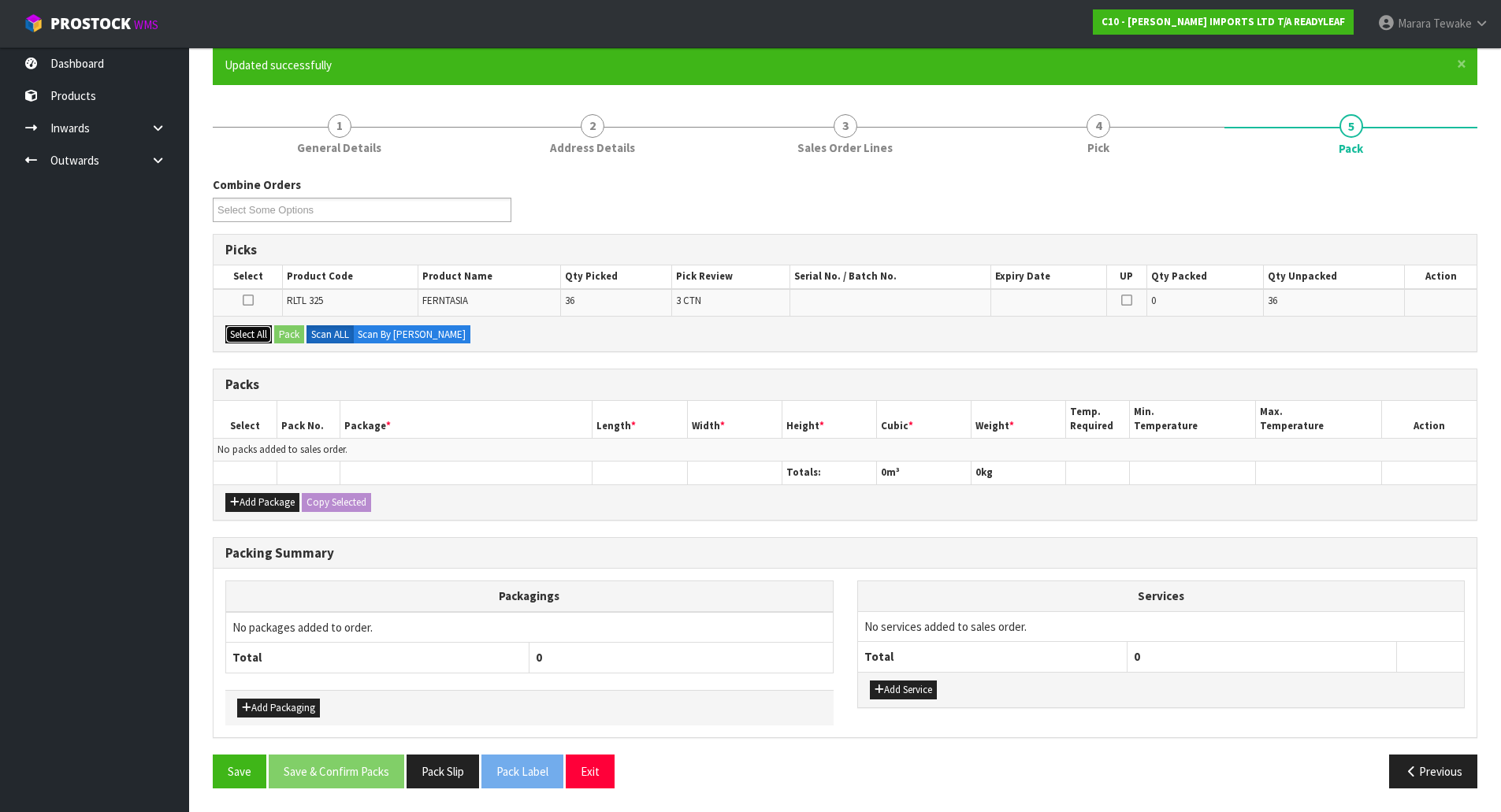
click at [253, 328] on button "Select All" at bounding box center [249, 334] width 46 height 18
click at [290, 333] on button "Pack" at bounding box center [289, 334] width 30 height 18
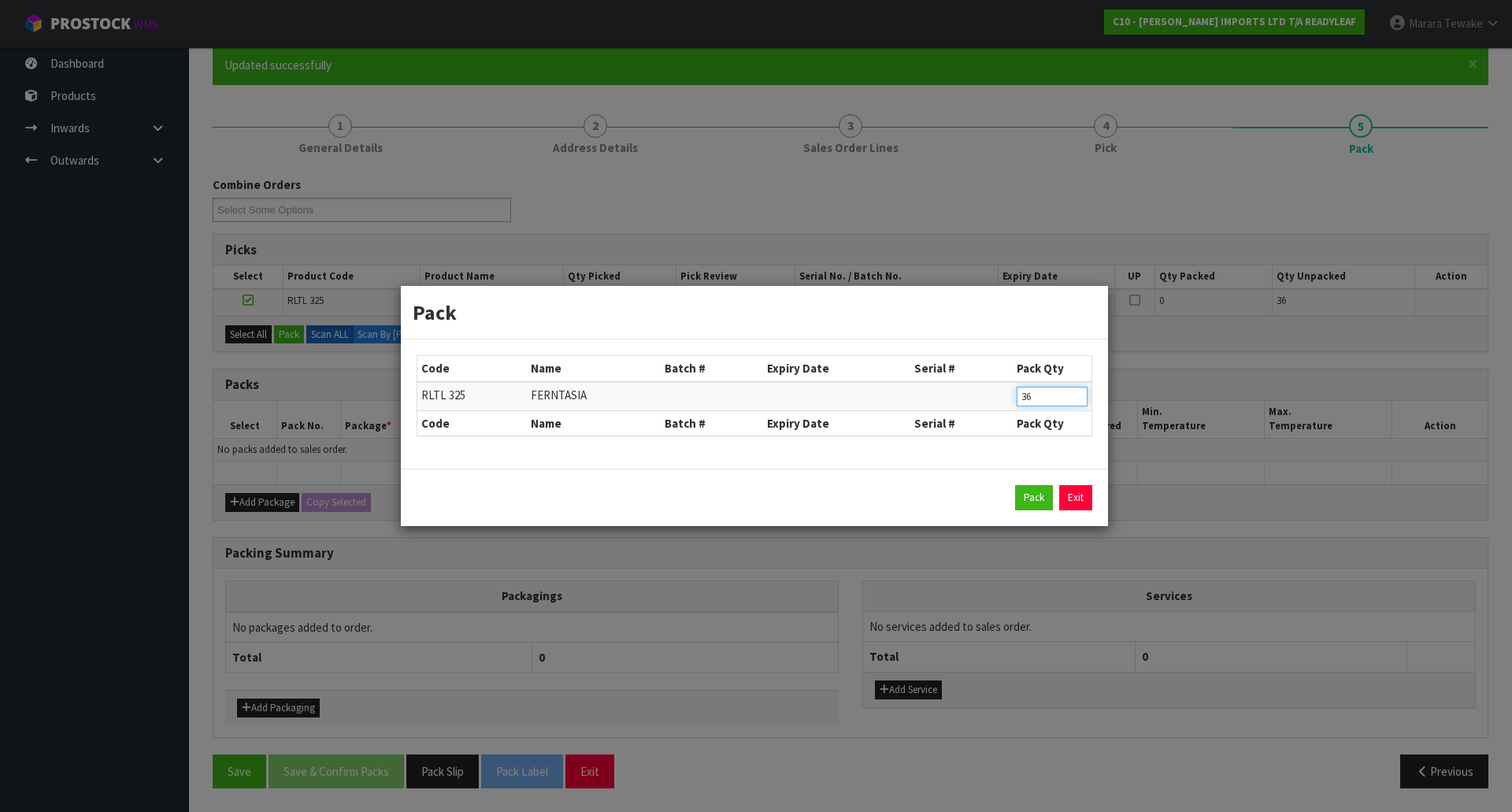
drag, startPoint x: 1054, startPoint y: 397, endPoint x: 962, endPoint y: 378, distance: 93.9
click at [962, 378] on table "Code Name Batch # Expiry Date Serial # Pack Qty RLTL 325 FERNTASIA 36 Code Name…" at bounding box center [755, 395] width 674 height 79
type input "12"
click button "Pack" at bounding box center [1034, 497] width 38 height 25
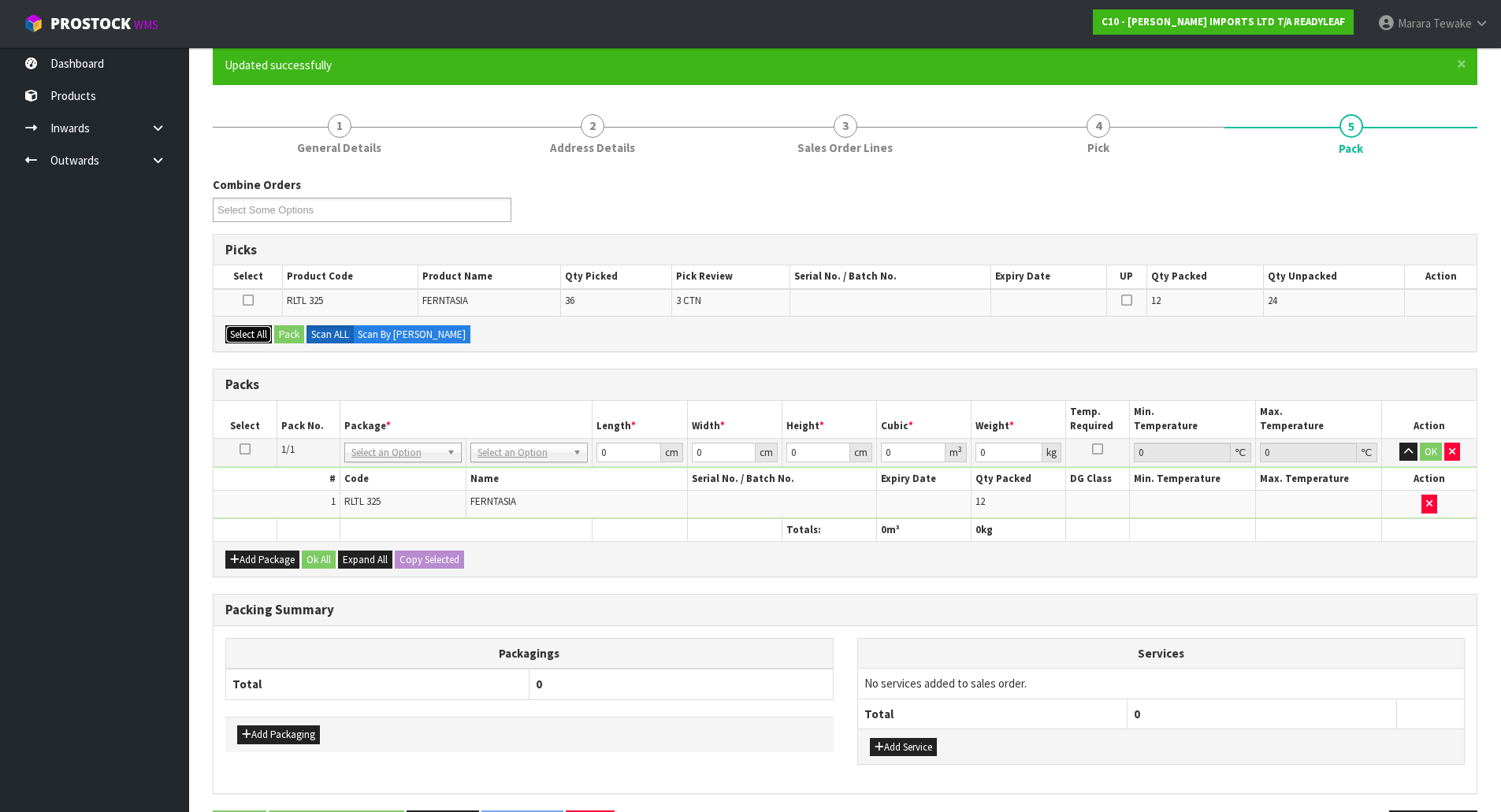
click at [249, 337] on button "Select All" at bounding box center [249, 334] width 46 height 18
click at [296, 331] on button "Pack" at bounding box center [289, 334] width 30 height 18
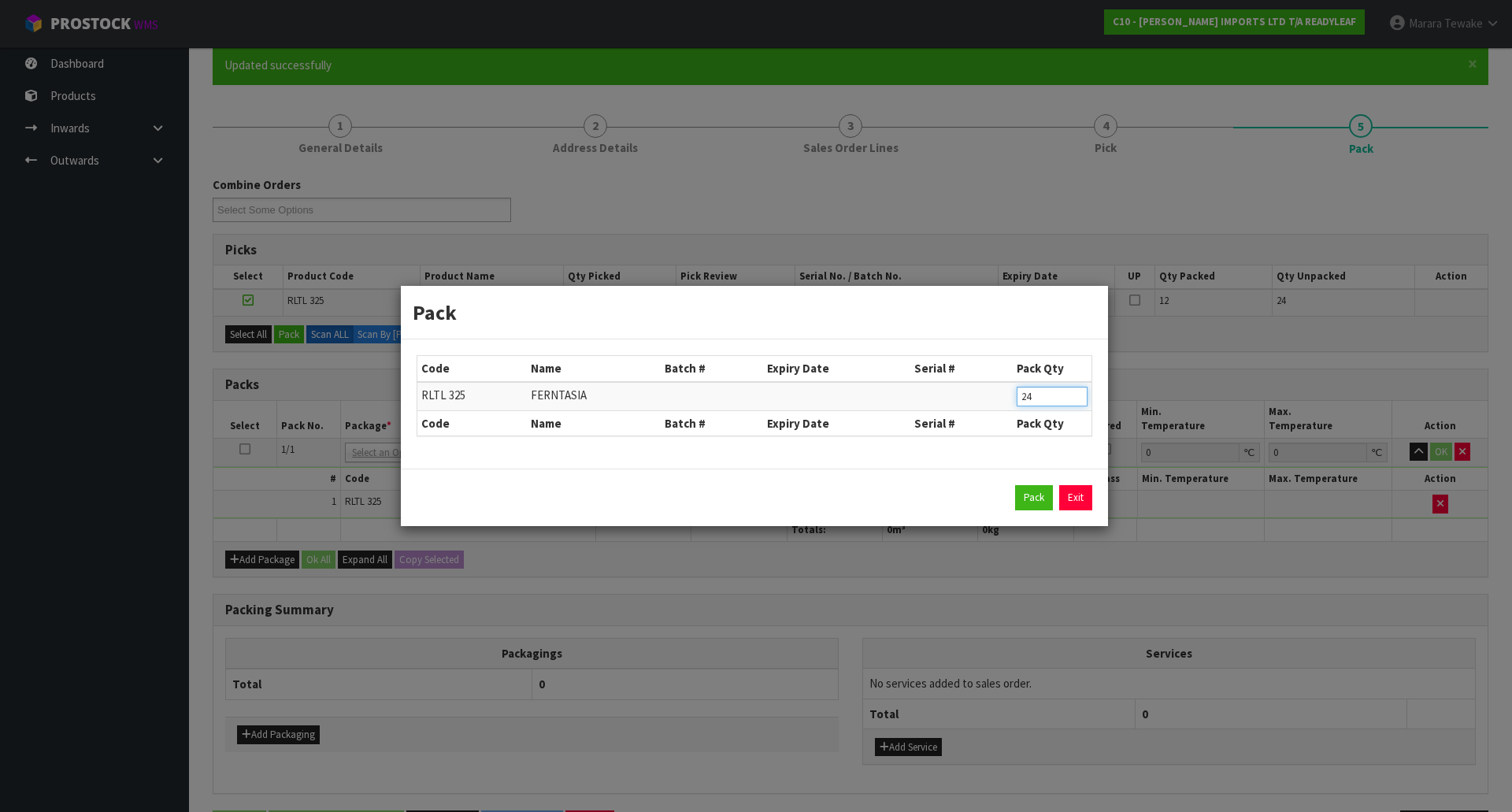
click at [969, 389] on tr "RLTL 325 FERNTASIA 24" at bounding box center [755, 396] width 674 height 30
type input "12"
click button "Pack" at bounding box center [1034, 497] width 38 height 25
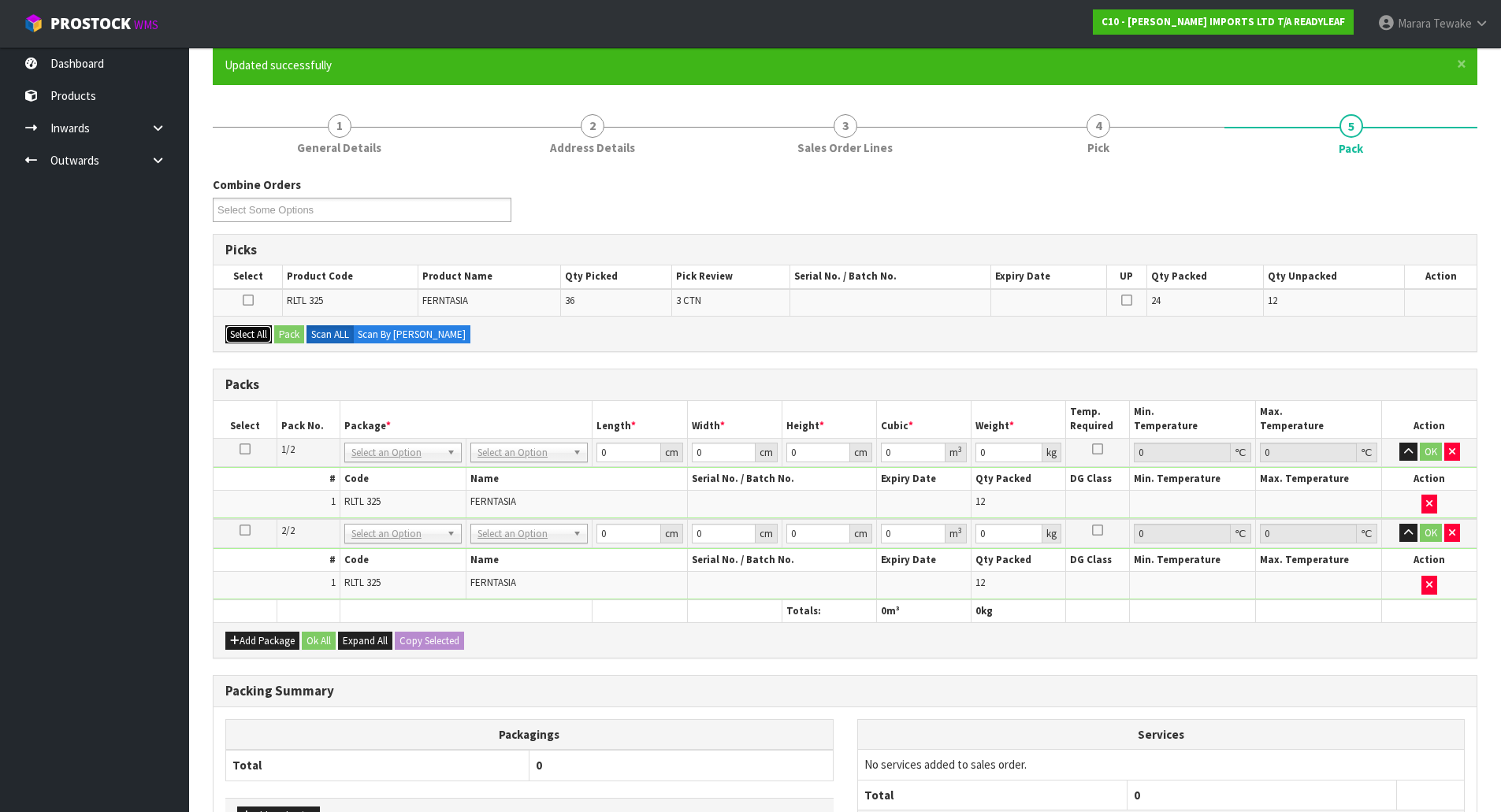
drag, startPoint x: 266, startPoint y: 333, endPoint x: 282, endPoint y: 331, distance: 16.1
click at [267, 333] on button "Select All" at bounding box center [249, 334] width 46 height 18
click at [286, 331] on button "Pack" at bounding box center [289, 334] width 30 height 18
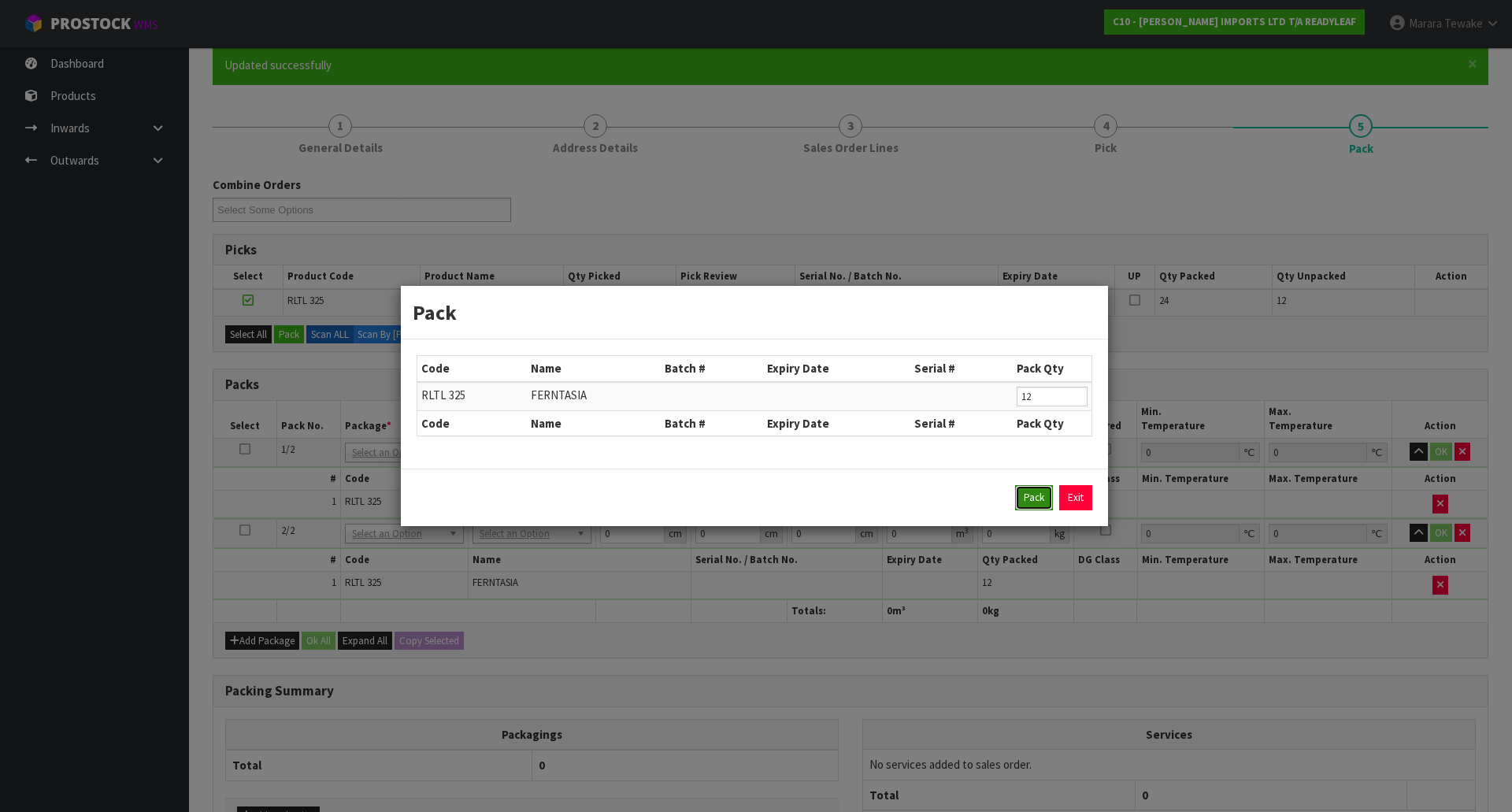
click at [1040, 496] on button "Pack" at bounding box center [1034, 497] width 38 height 25
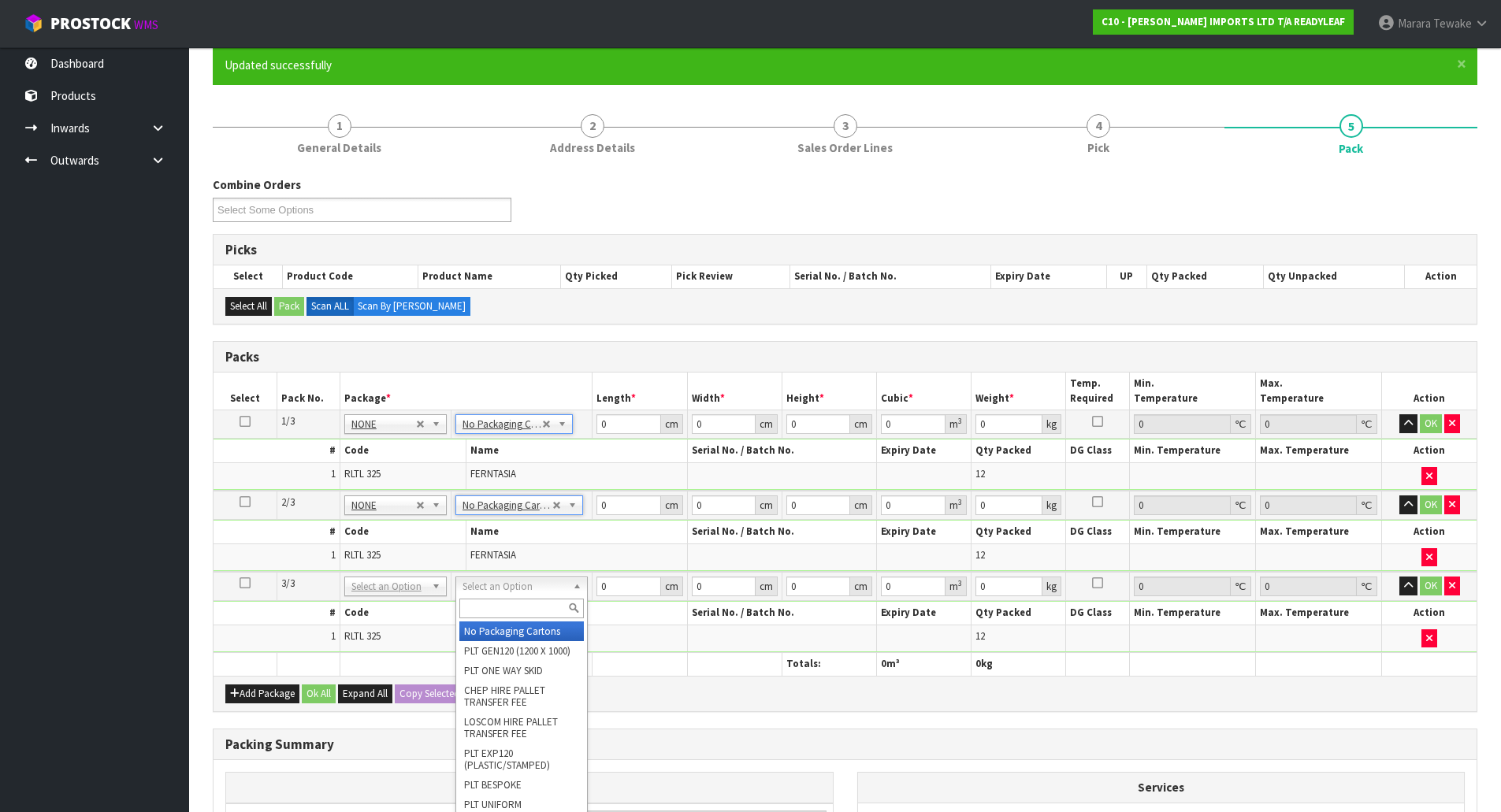
type input "3"
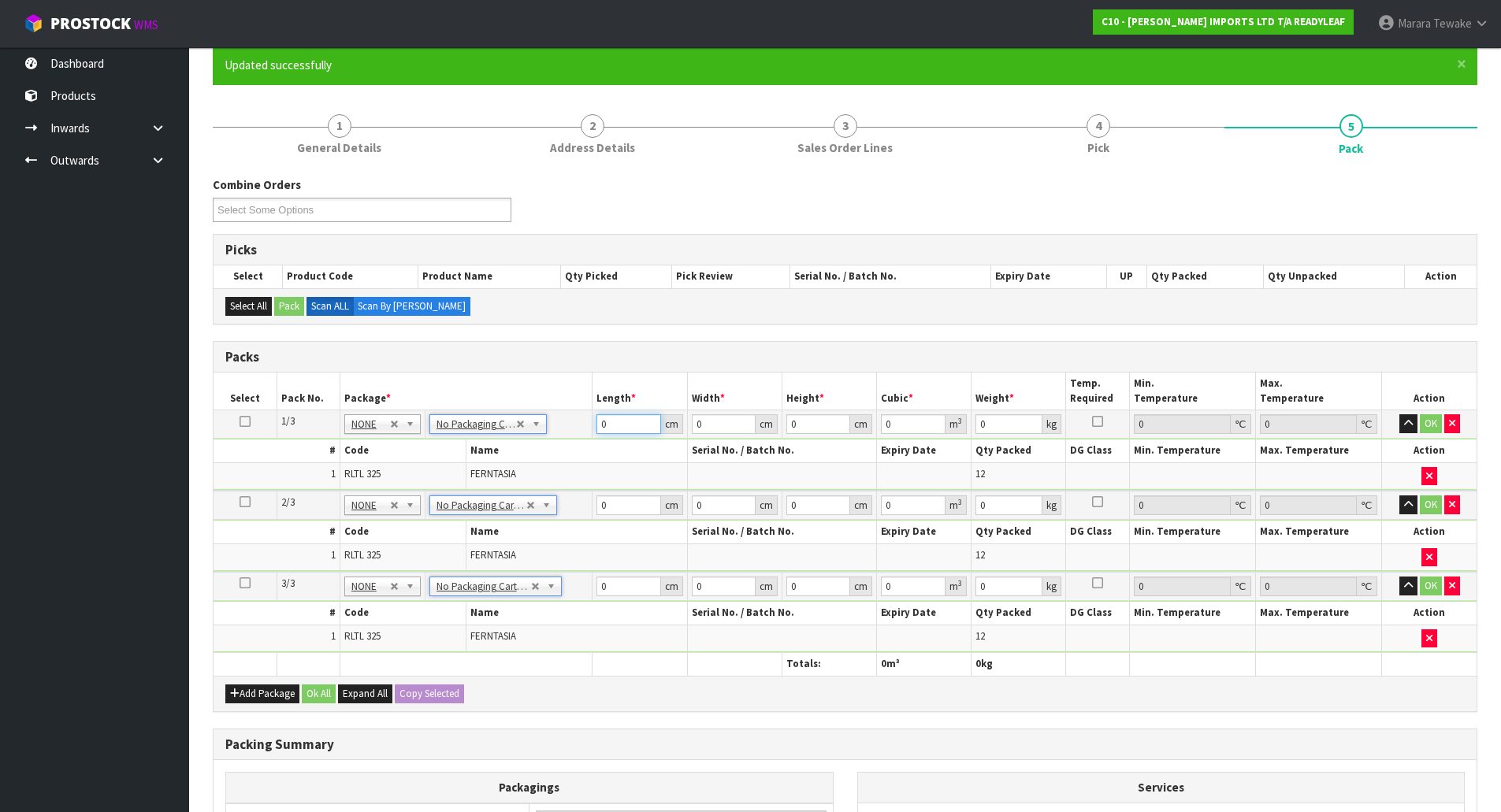
drag, startPoint x: 617, startPoint y: 426, endPoint x: 583, endPoint y: 418, distance: 34.9
click at [585, 418] on tr "1/3 NONE 007-001 007-002 007-004 007-009 007-013 007-014 007-015 007-017 007-01…" at bounding box center [845, 424] width 1263 height 29
type input "58"
type input "56"
type input "3"
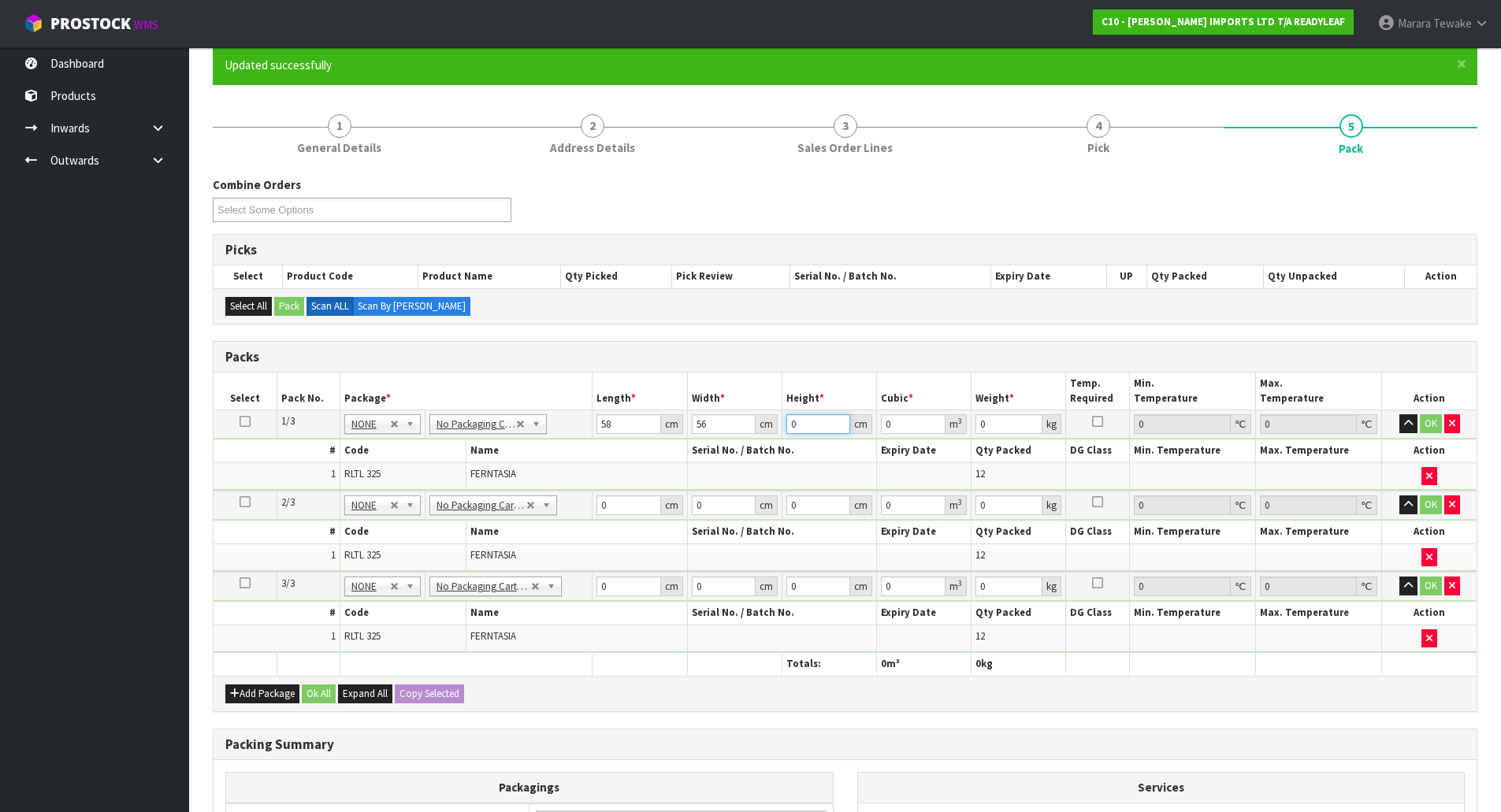
type input "0.009744"
type input "31"
type input "0.100688"
type input "31"
type input "10"
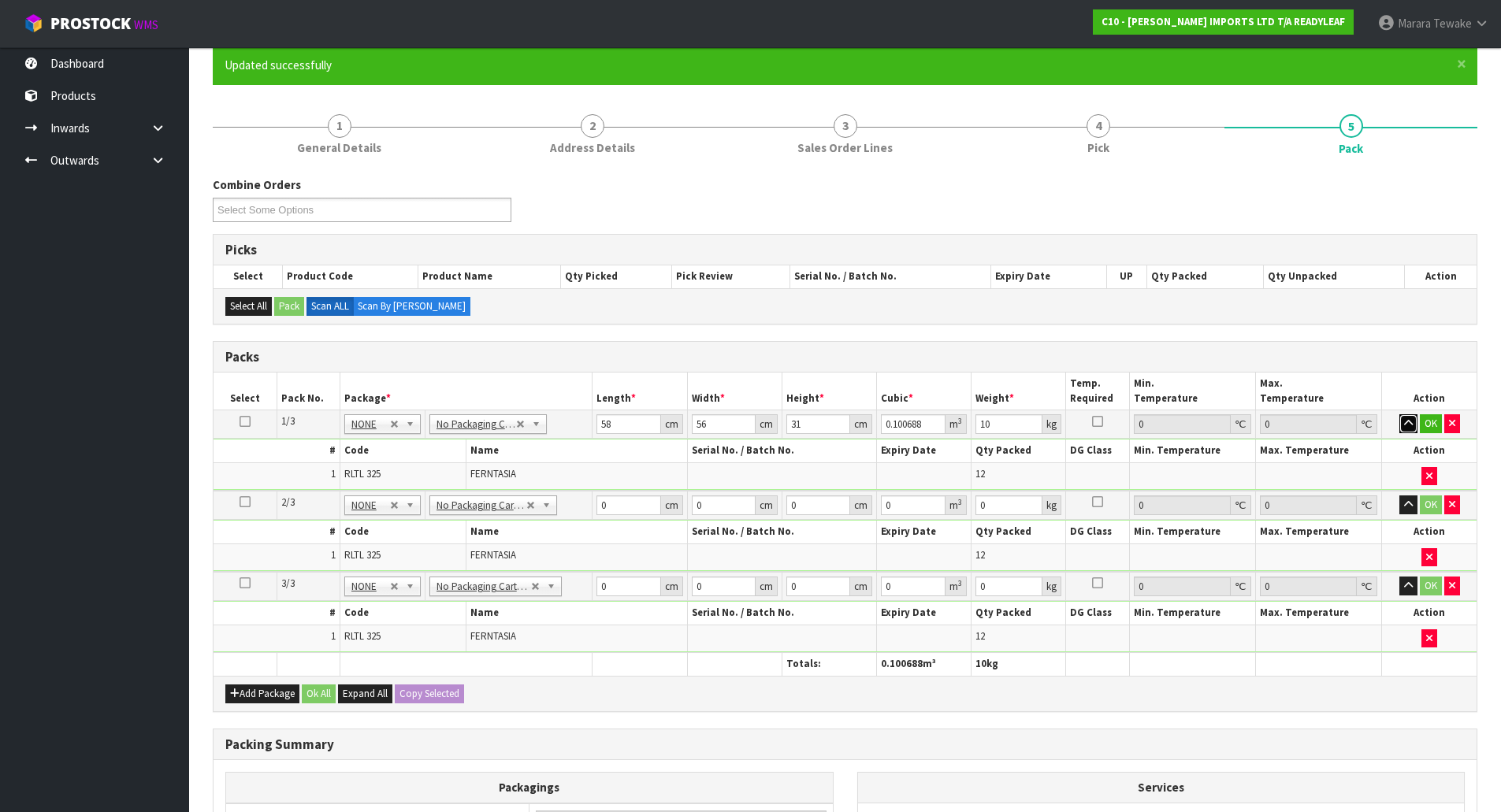
click at [1399, 414] on button "button" at bounding box center [1409, 423] width 18 height 18
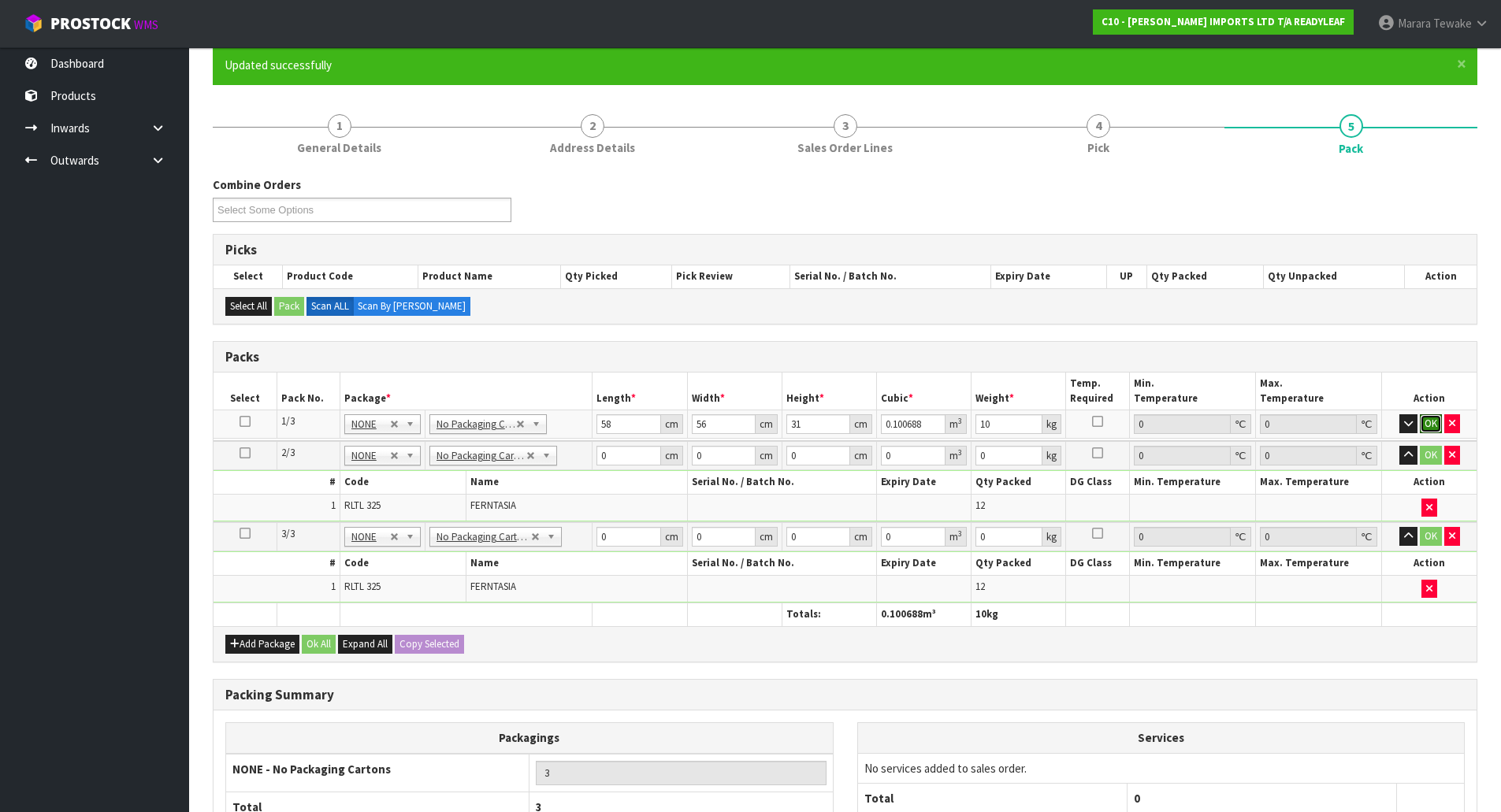
click button "OK" at bounding box center [1431, 423] width 22 height 18
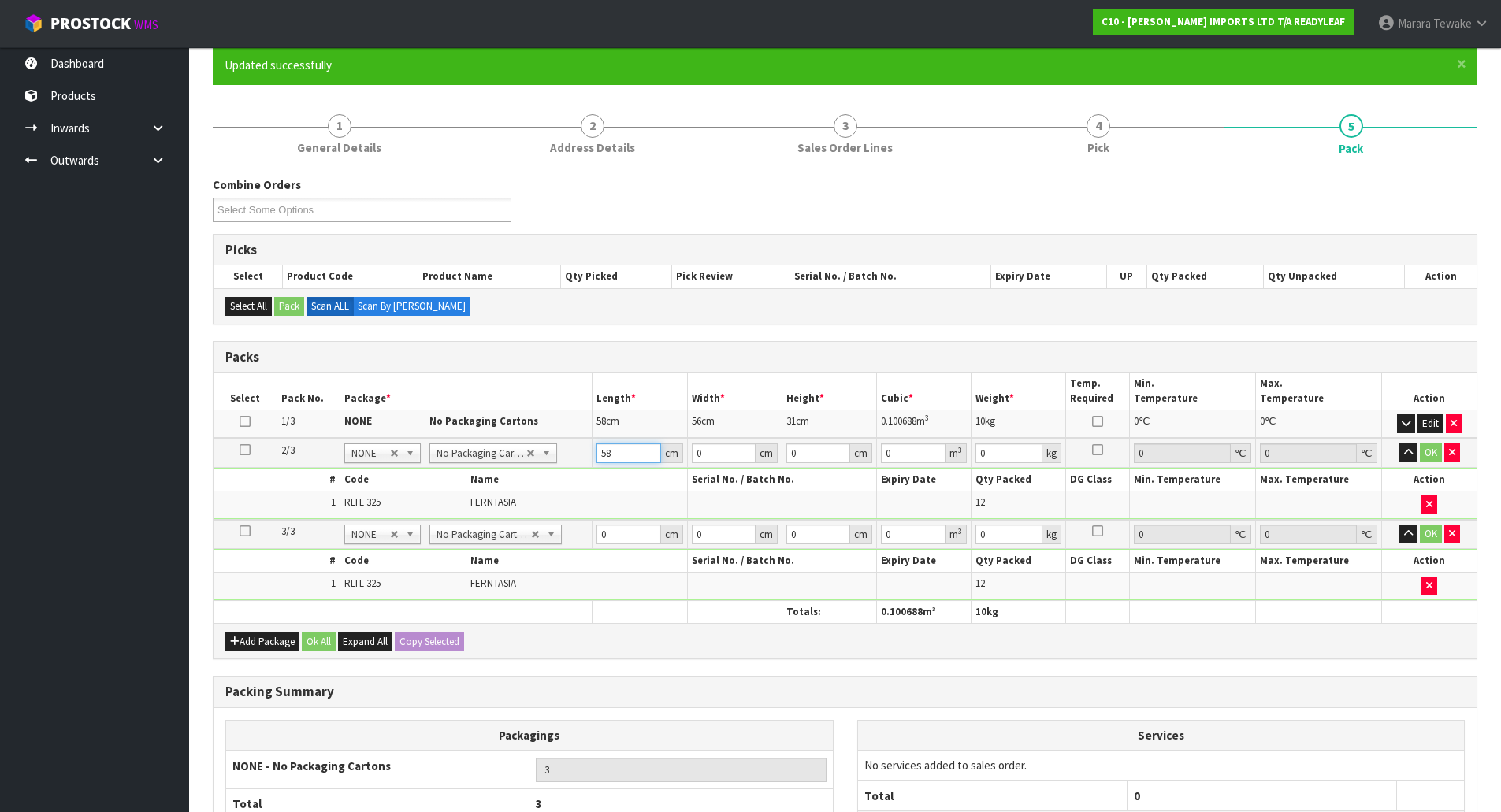
type input "58"
type input "56"
type input "3"
type input "0.009744"
type input "31"
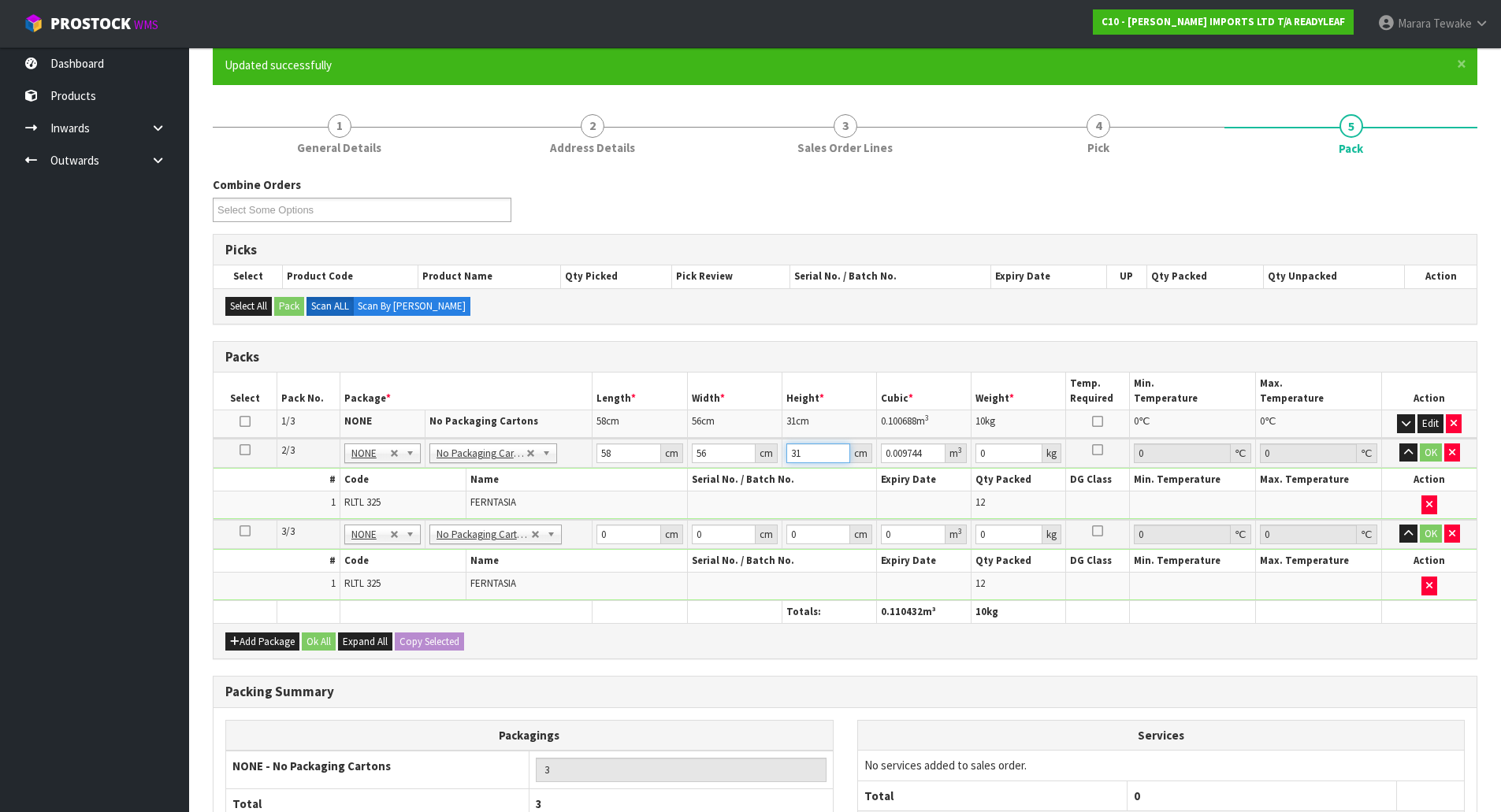
type input "0.100688"
type input "31"
type input "10"
click at [1399, 443] on button "button" at bounding box center [1409, 453] width 18 height 18
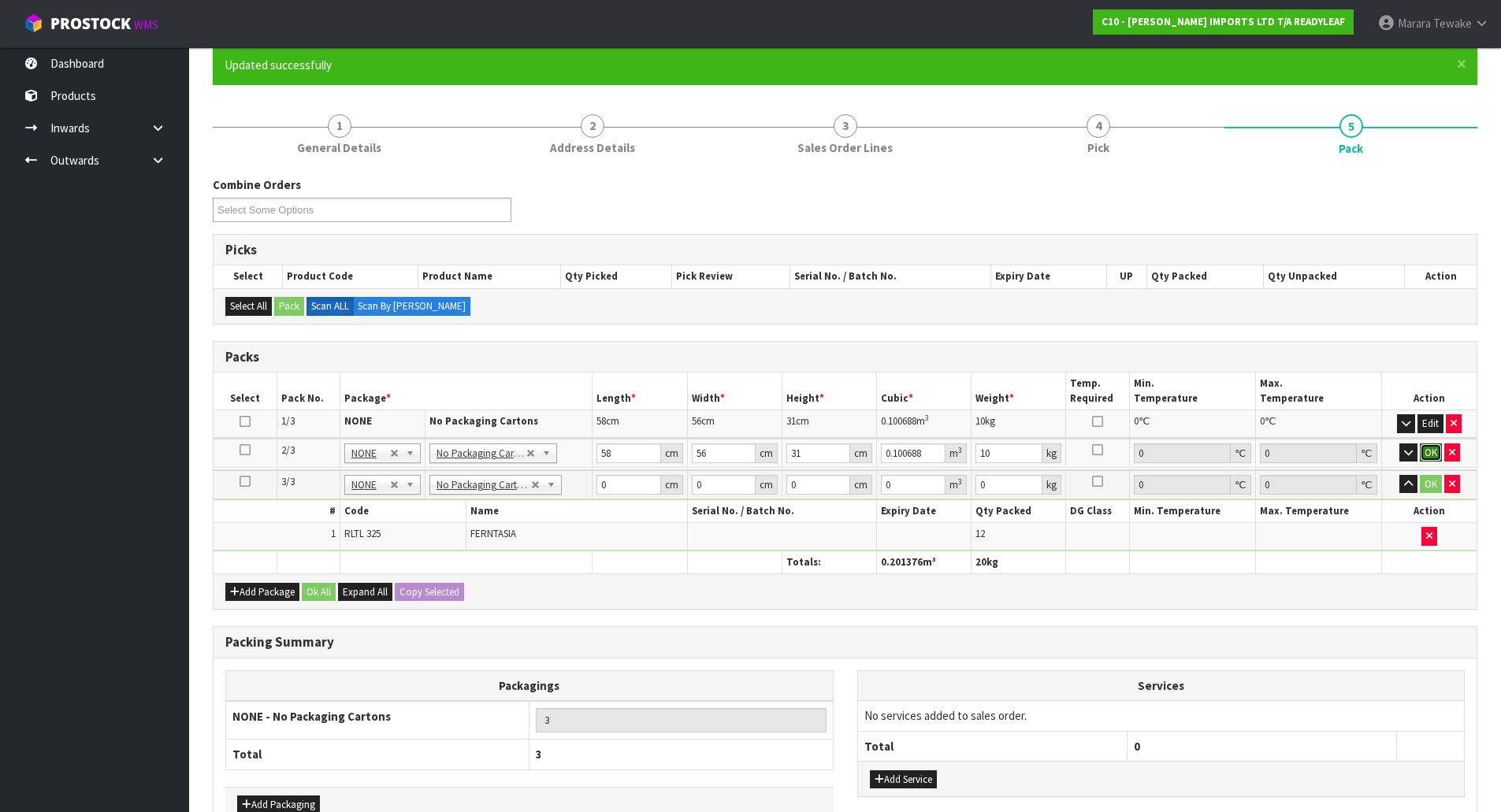
click button "OK" at bounding box center [1431, 453] width 22 height 18
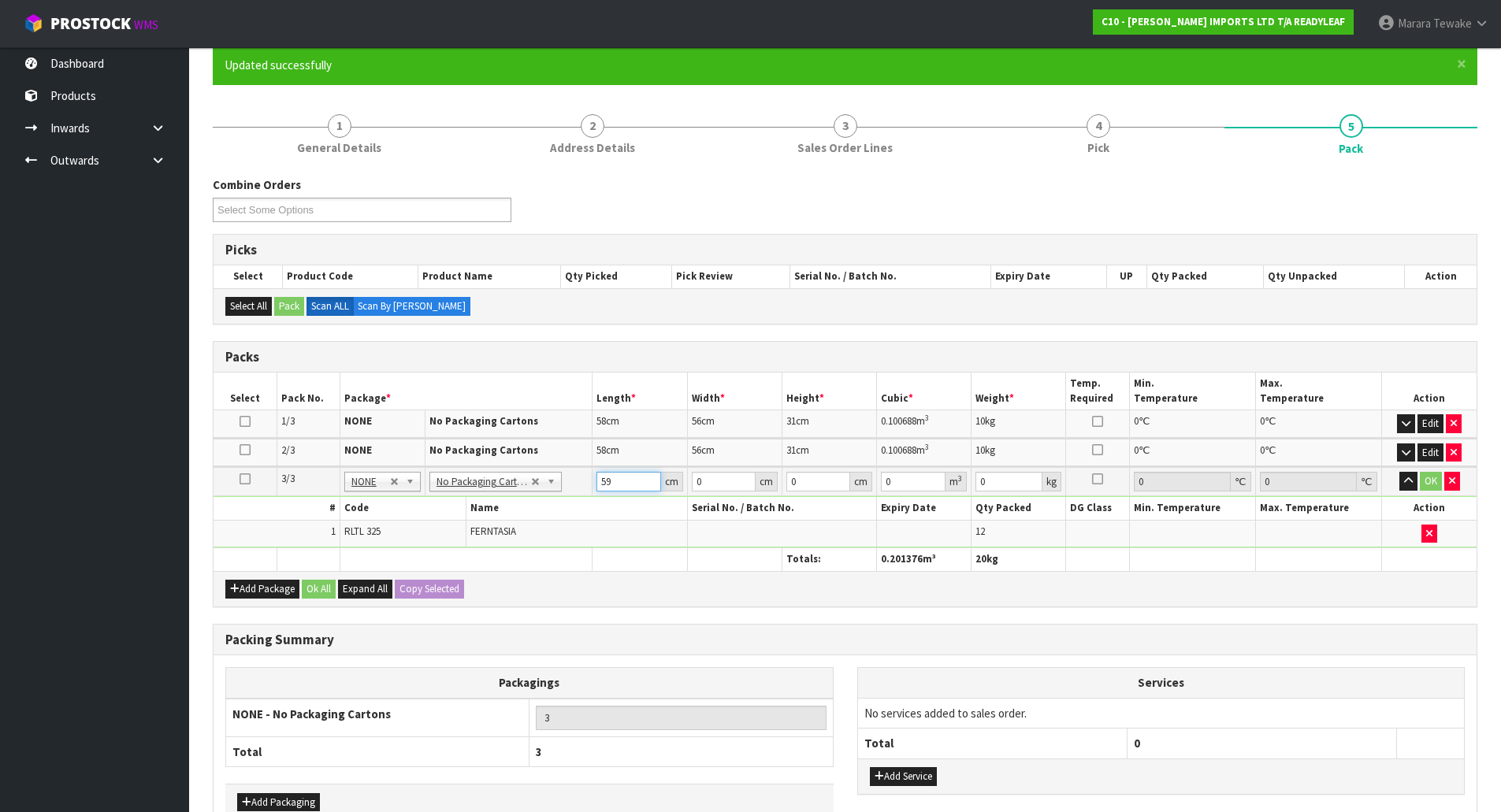
type input "59"
type input "55"
type input "3"
type input "0.009735"
type input "31"
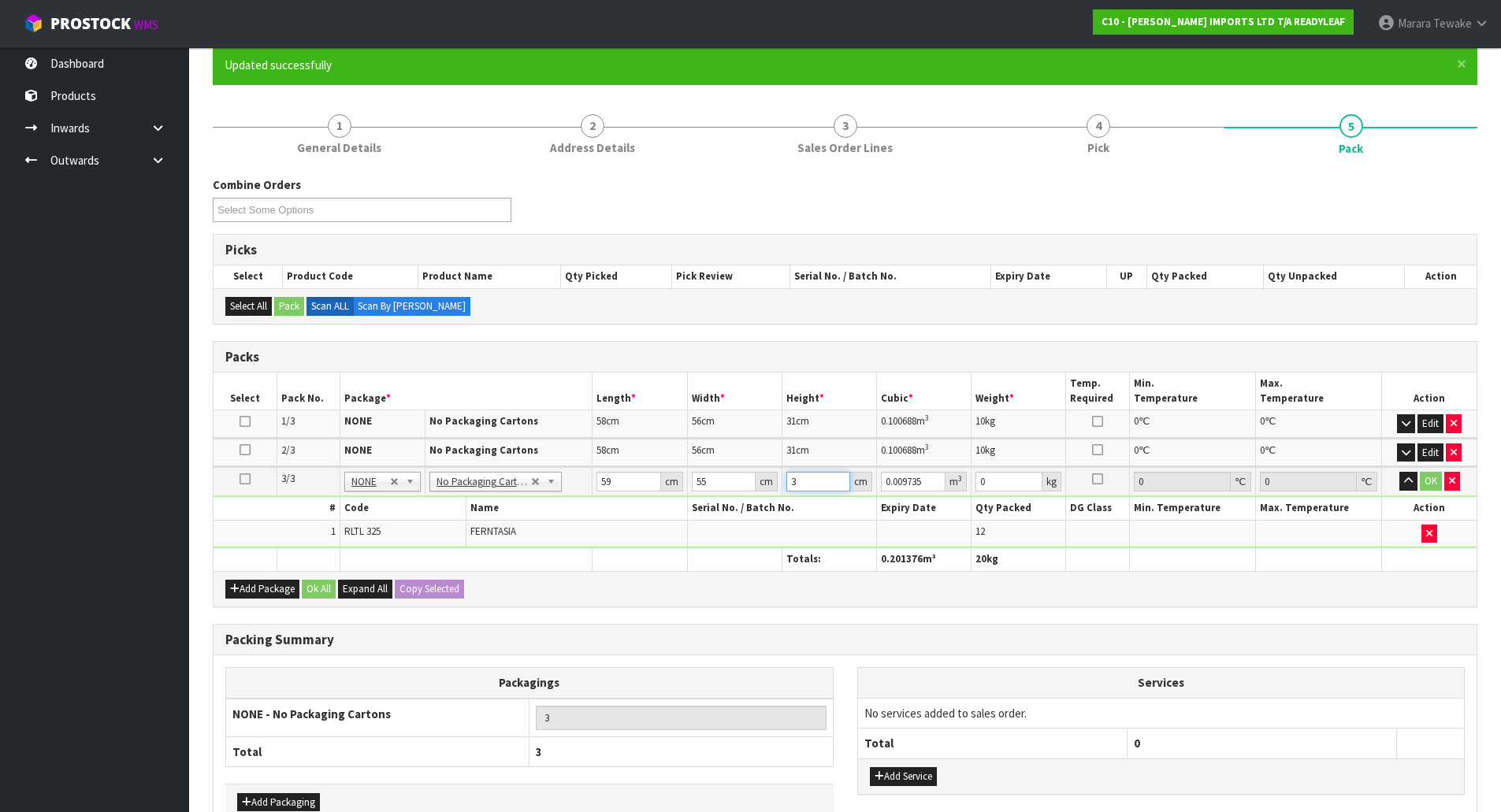
type input "0.100595"
type input "31"
type input "10"
click at [1399, 472] on button "button" at bounding box center [1409, 481] width 18 height 18
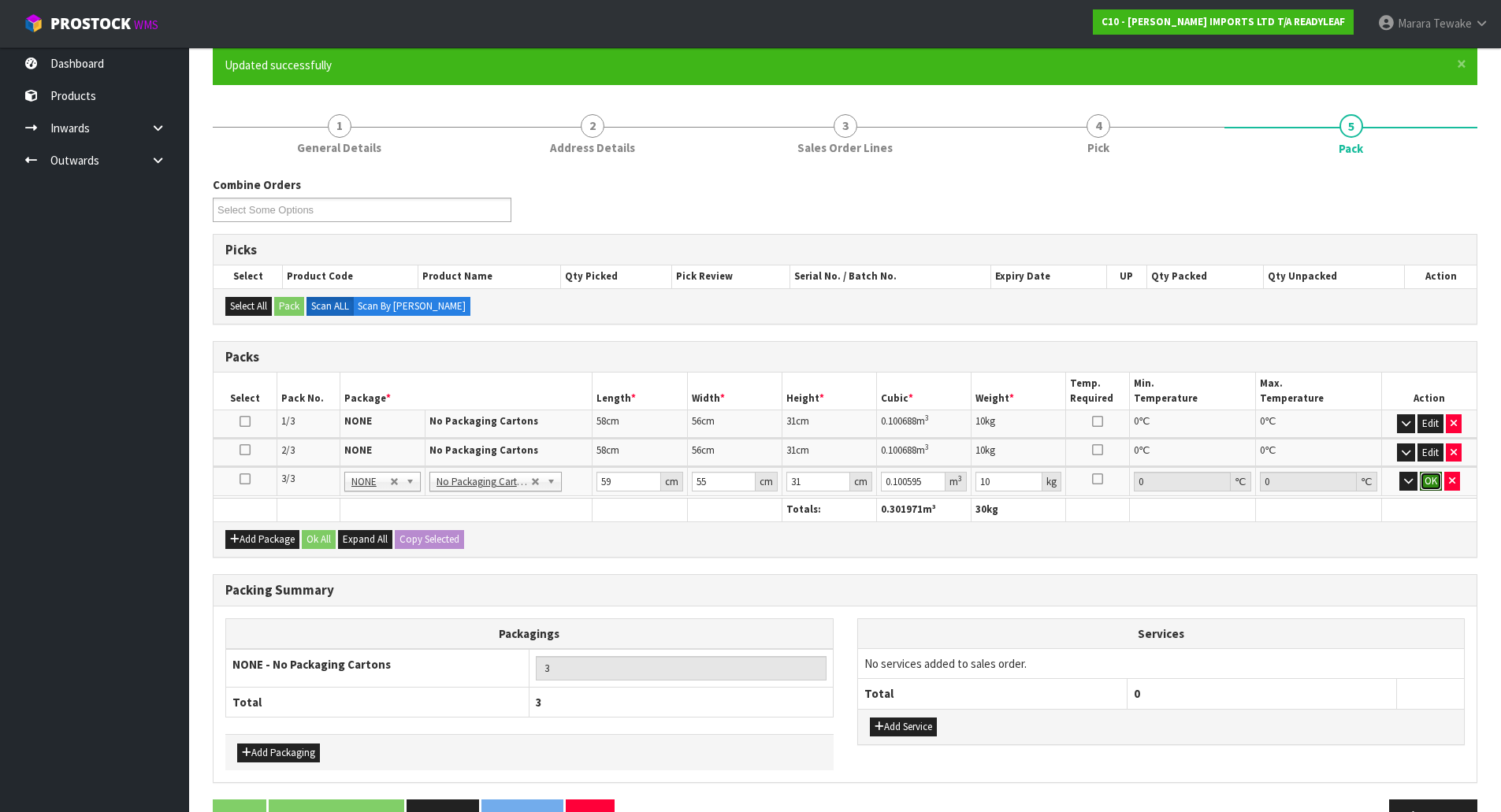
click button "OK" at bounding box center [1431, 481] width 22 height 18
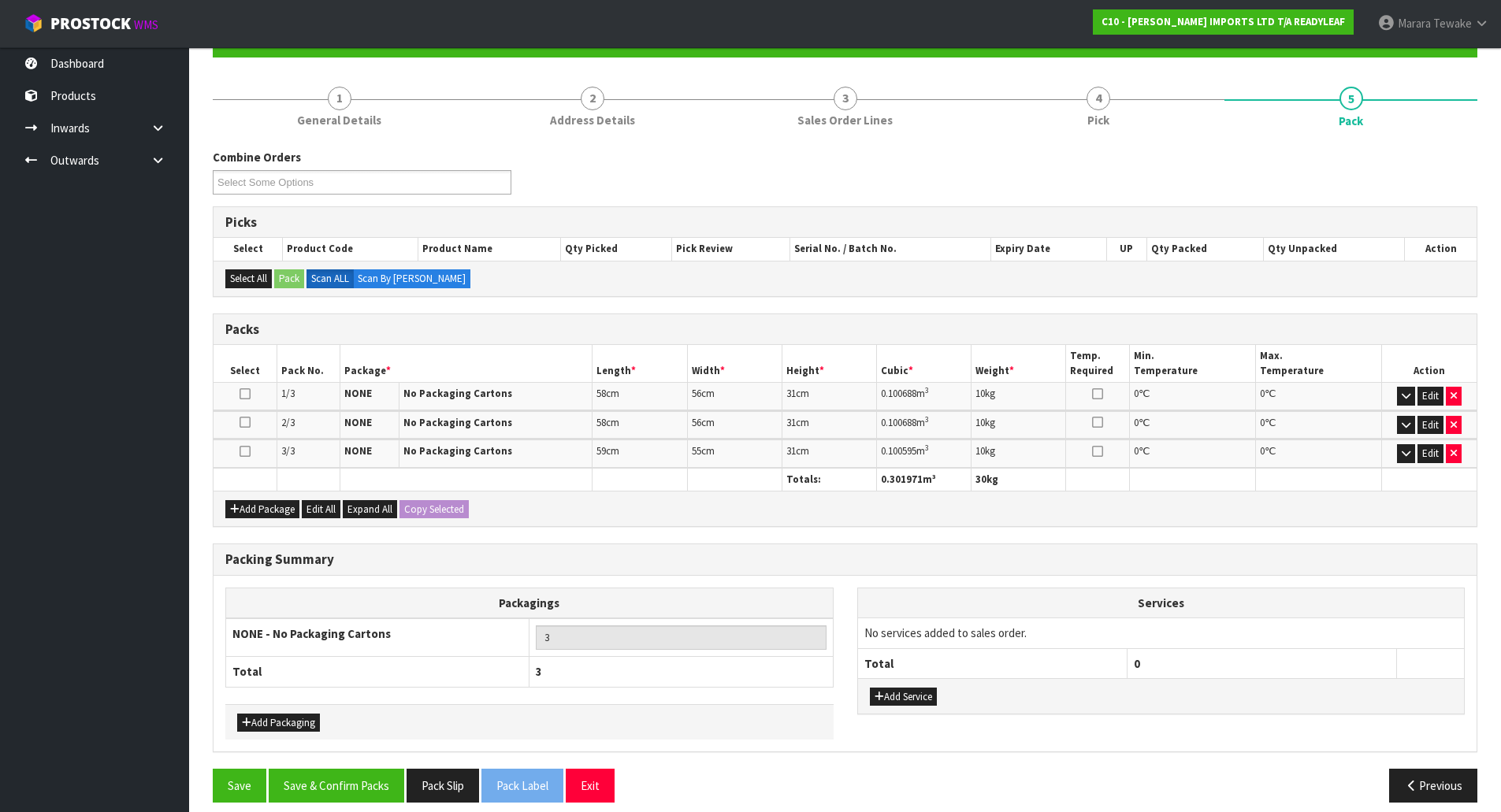
scroll to position [178, 0]
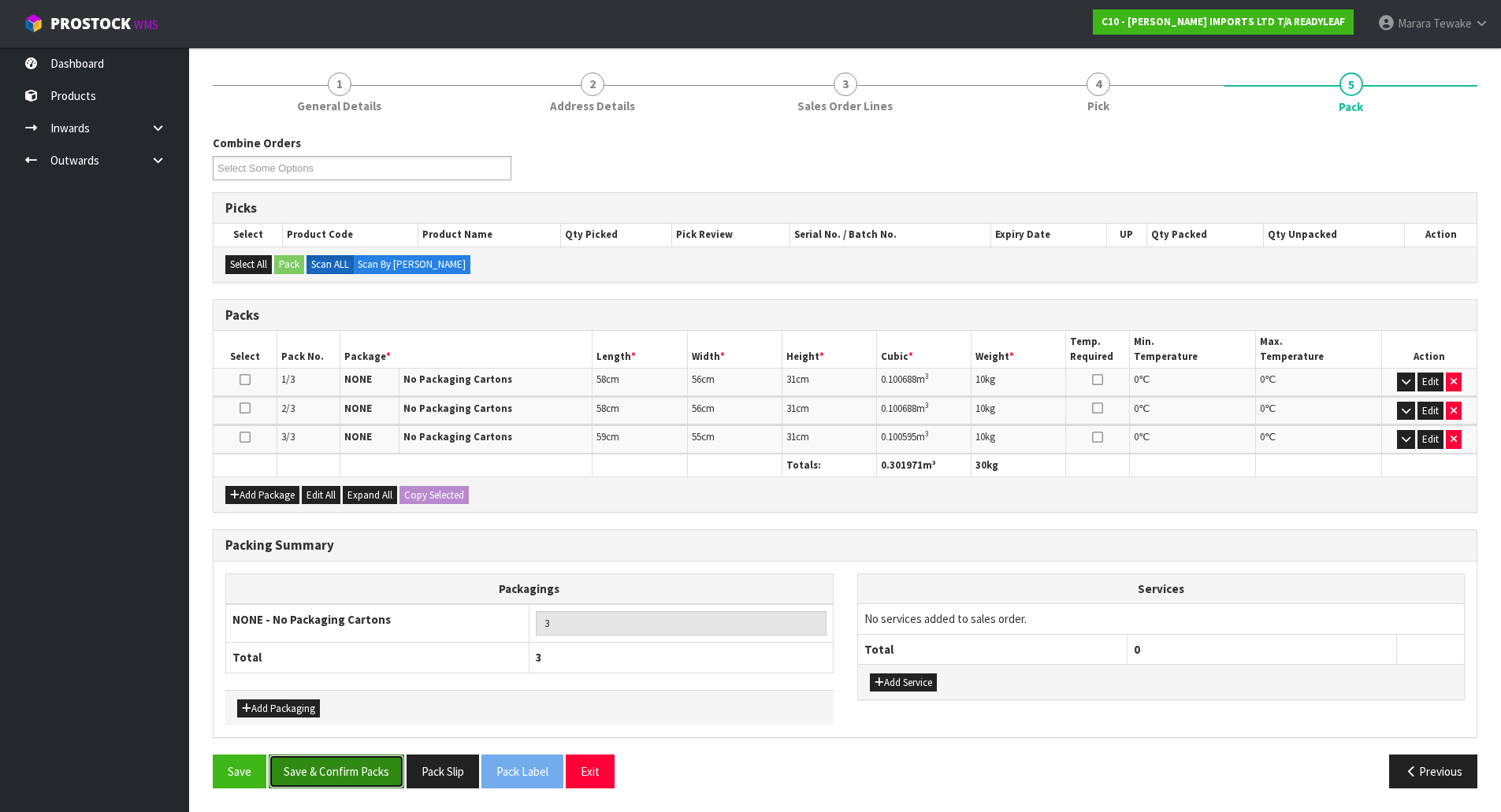
click at [360, 777] on button "Save & Confirm Packs" at bounding box center [336, 771] width 136 height 34
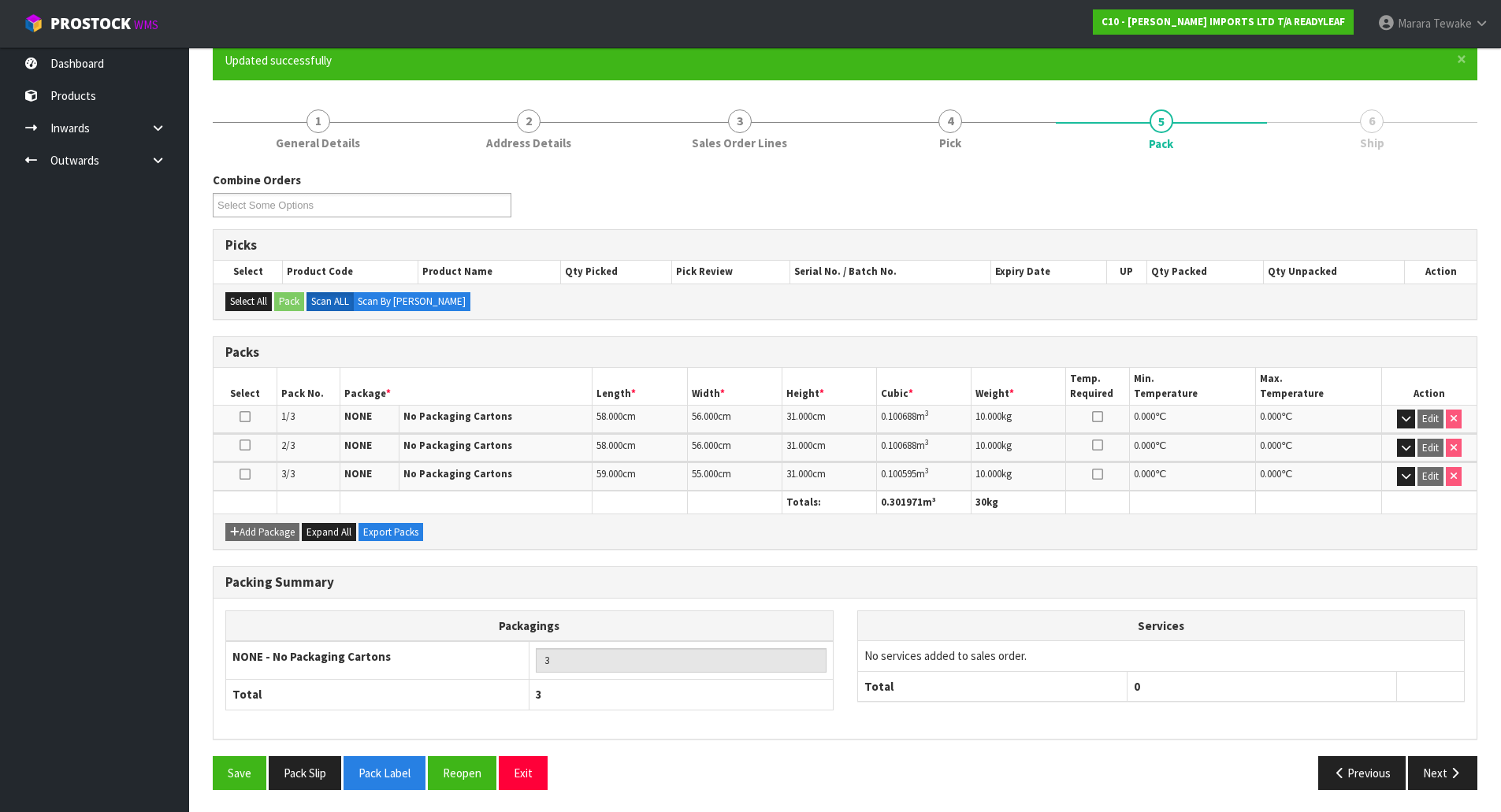
scroll to position [143, 0]
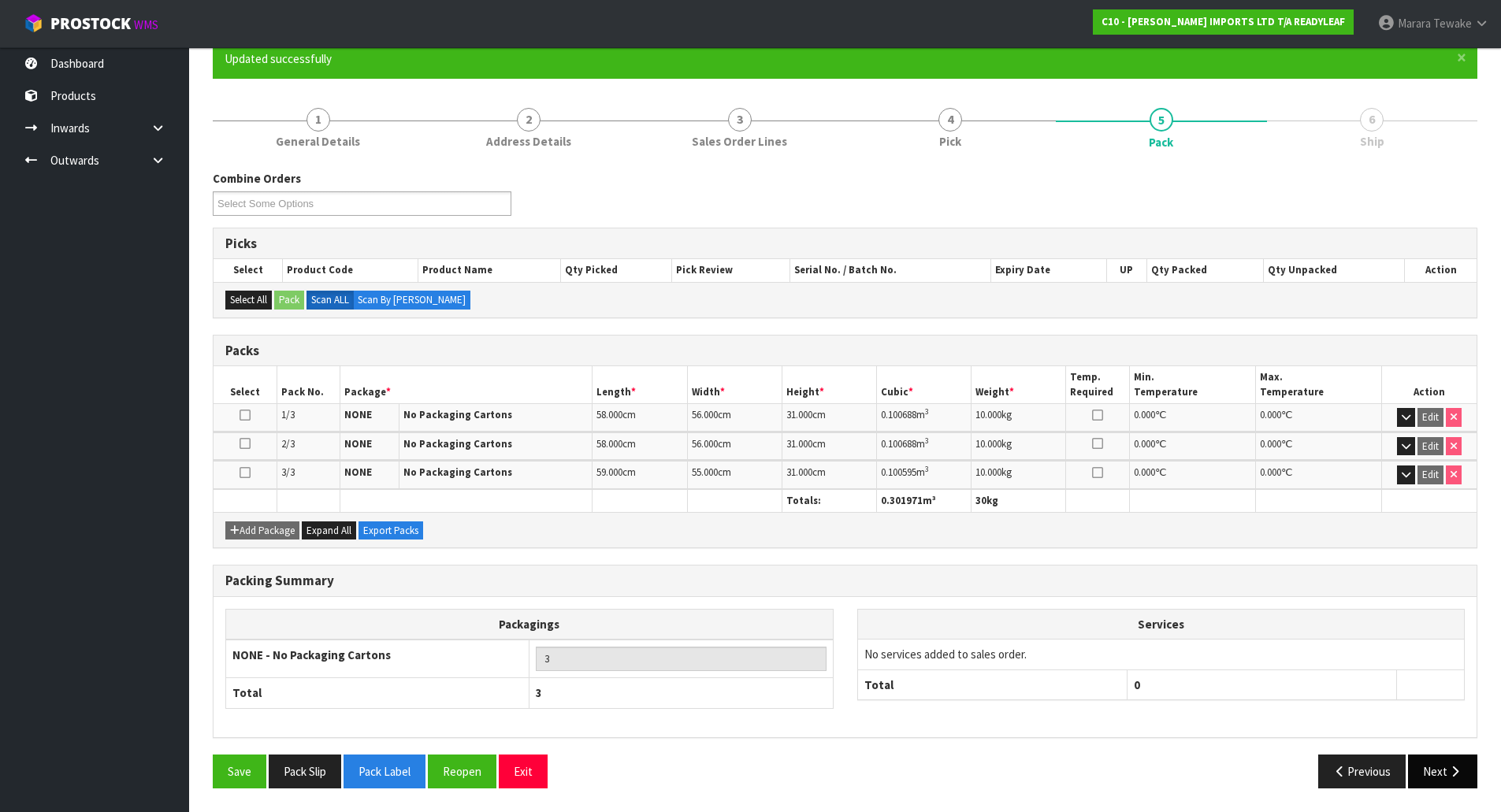
drag, startPoint x: 1437, startPoint y: 790, endPoint x: 1424, endPoint y: 786, distance: 13.6
click at [1434, 786] on div "Save Pack Slip Pack Label Reopen Exit Previous Next" at bounding box center [845, 777] width 1288 height 45
click at [1444, 763] on button "Next" at bounding box center [1442, 771] width 69 height 34
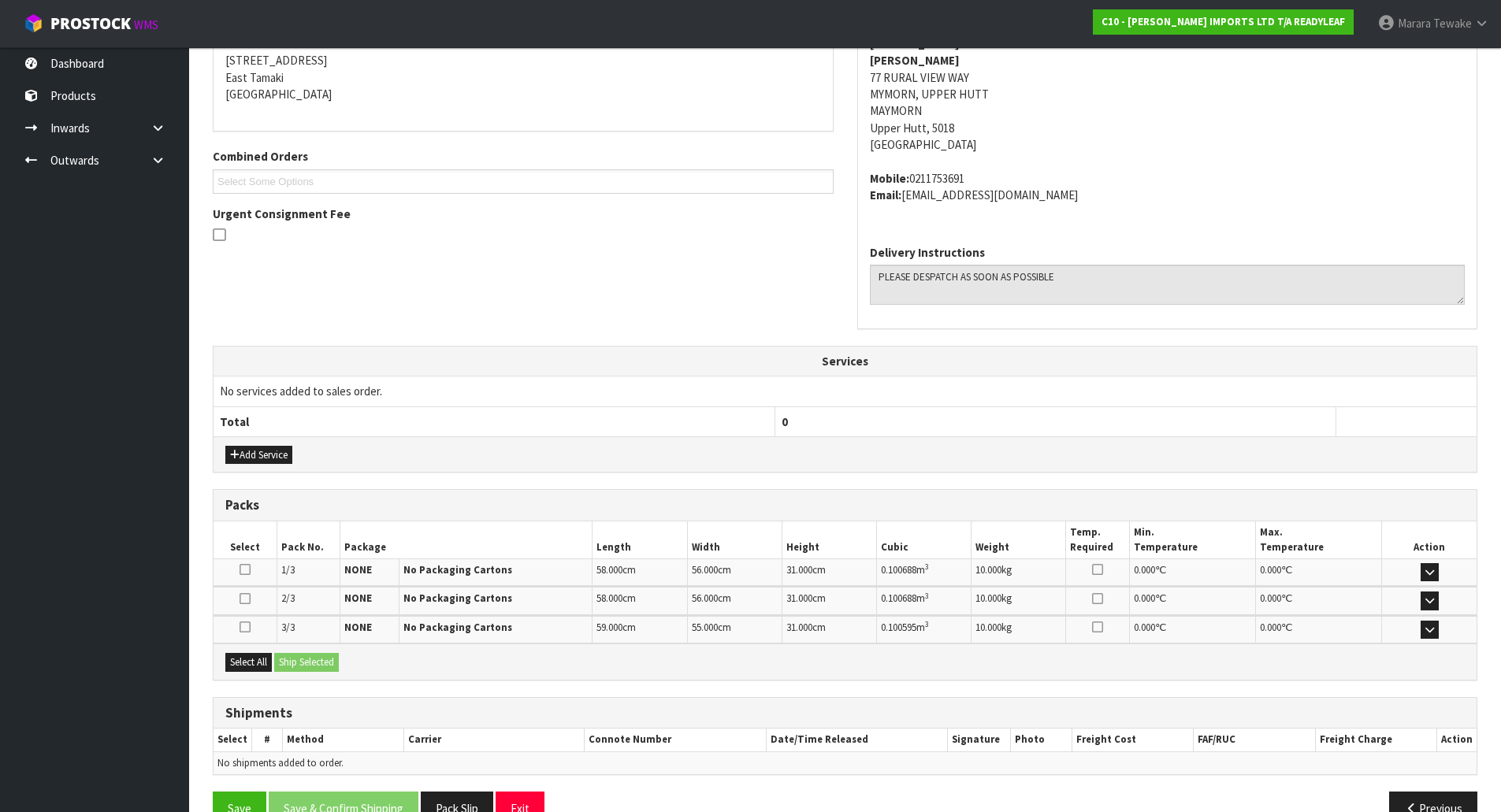
scroll to position [360, 0]
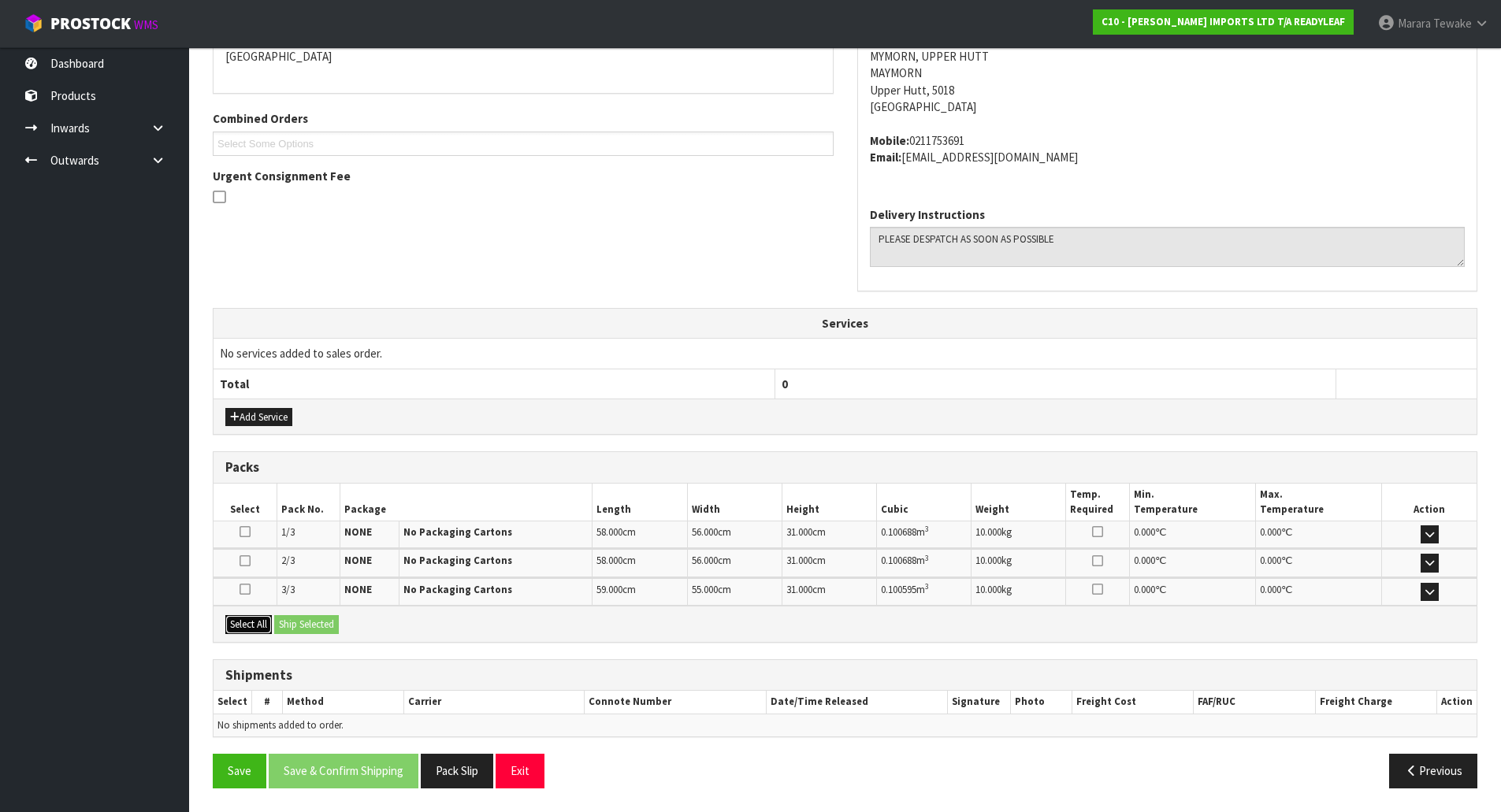
click at [264, 626] on button "Select All" at bounding box center [249, 624] width 46 height 18
click at [286, 625] on button "Ship Selected" at bounding box center [307, 624] width 65 height 18
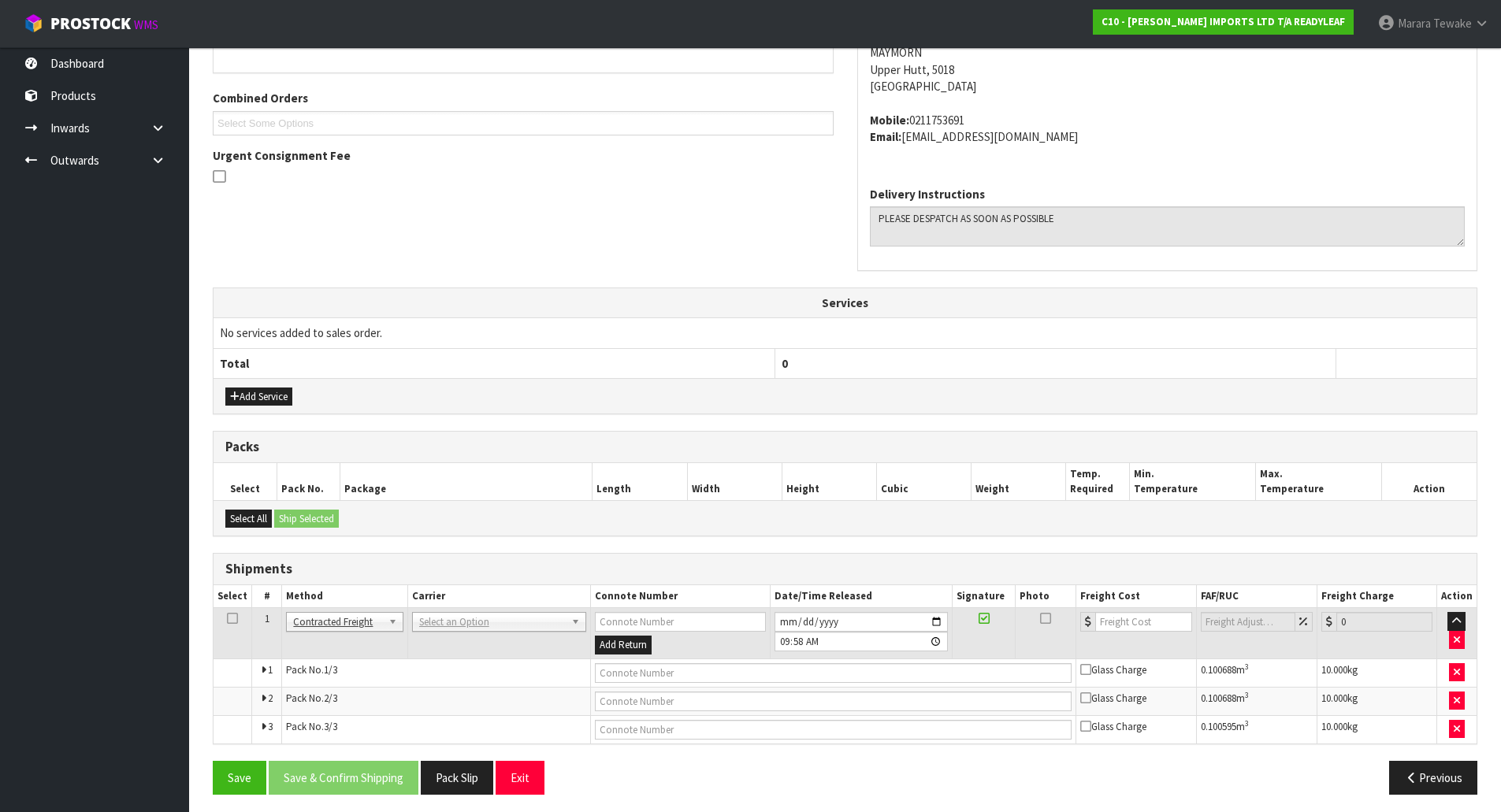
scroll to position [387, 0]
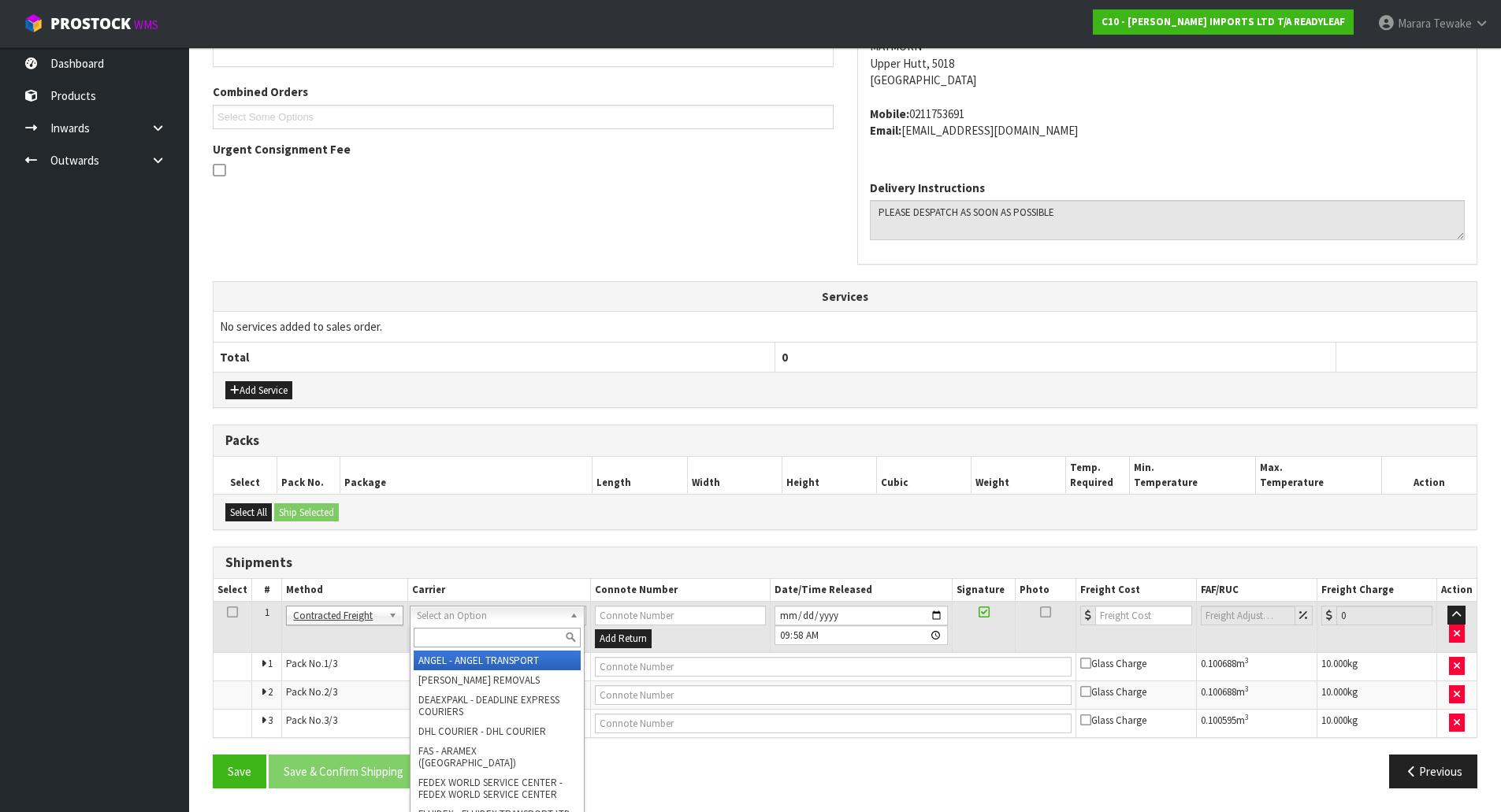
click at [439, 640] on input "text" at bounding box center [496, 636] width 167 height 19
type input "NZP"
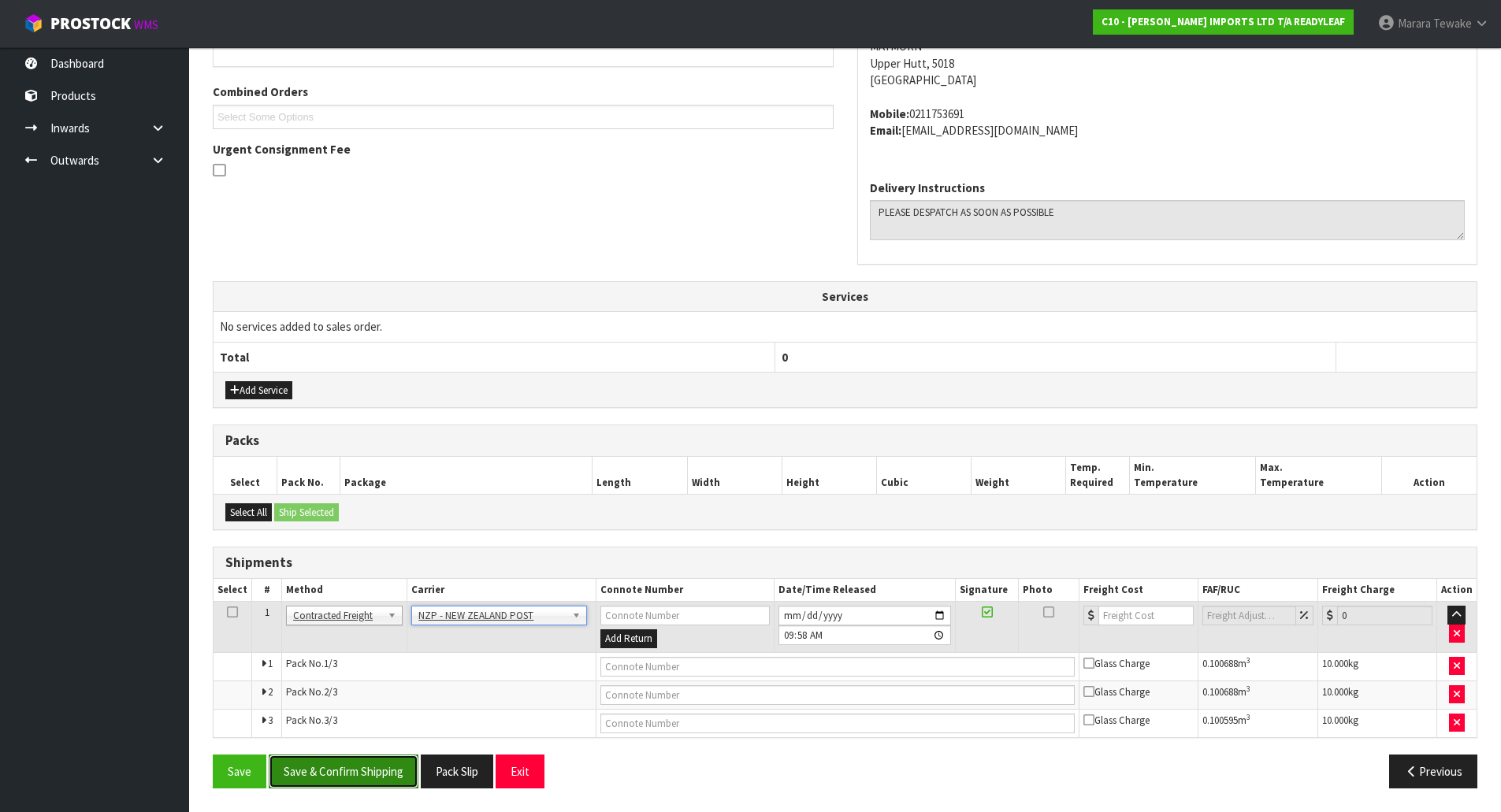
click at [372, 773] on button "Save & Confirm Shipping" at bounding box center [344, 771] width 150 height 34
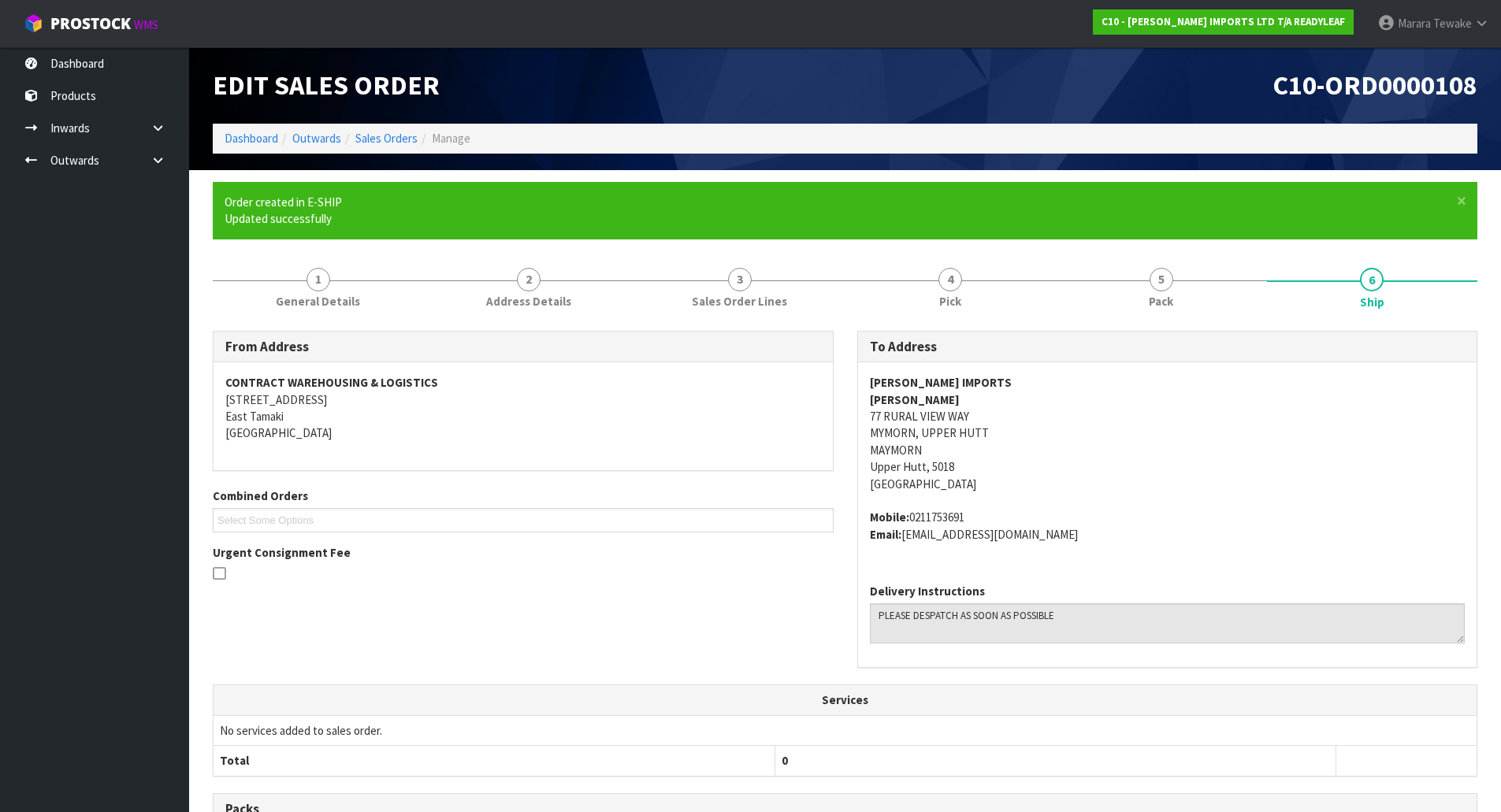
scroll to position [361, 0]
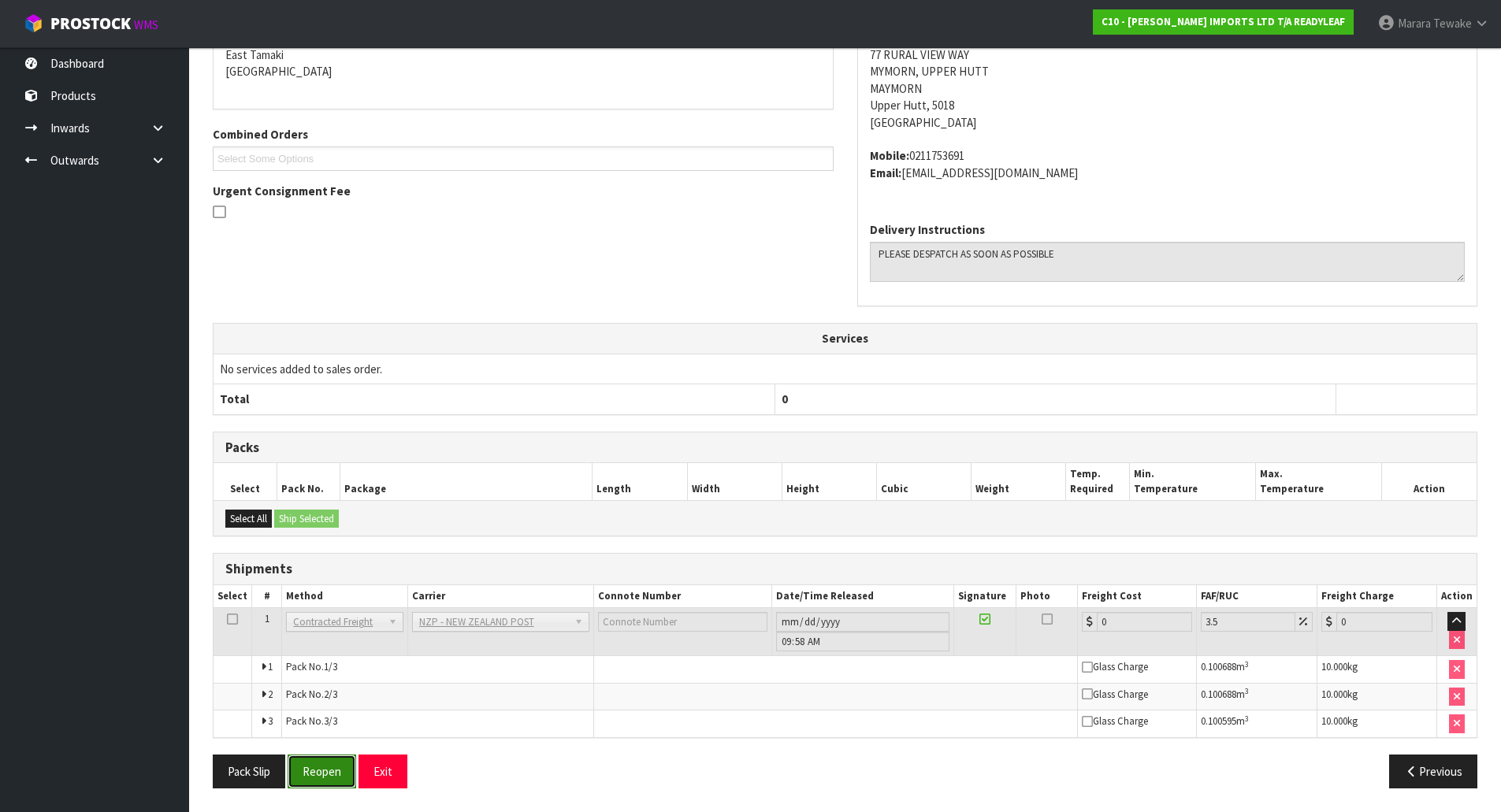
click at [307, 770] on button "Reopen" at bounding box center [322, 771] width 68 height 34
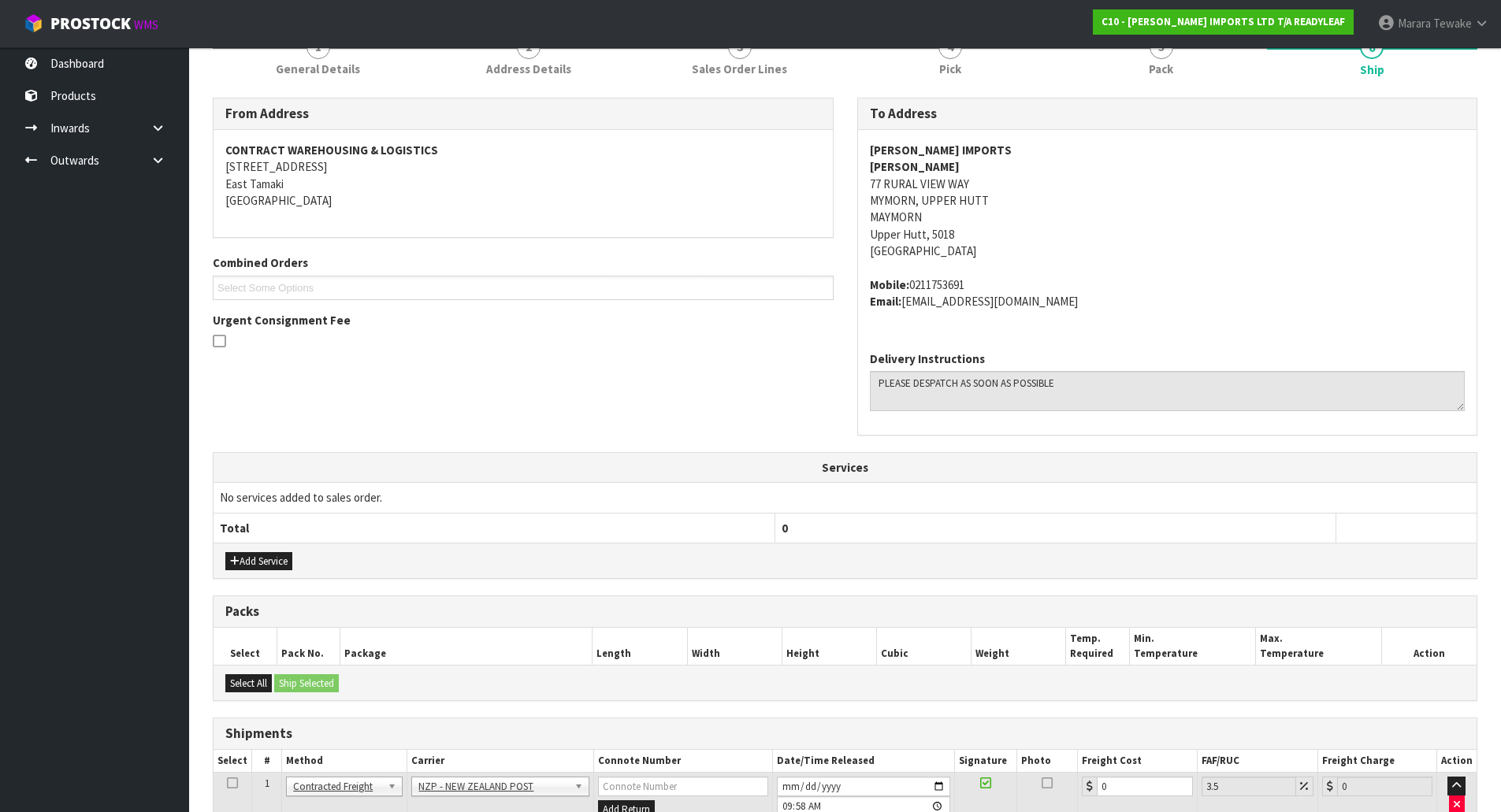
scroll to position [387, 0]
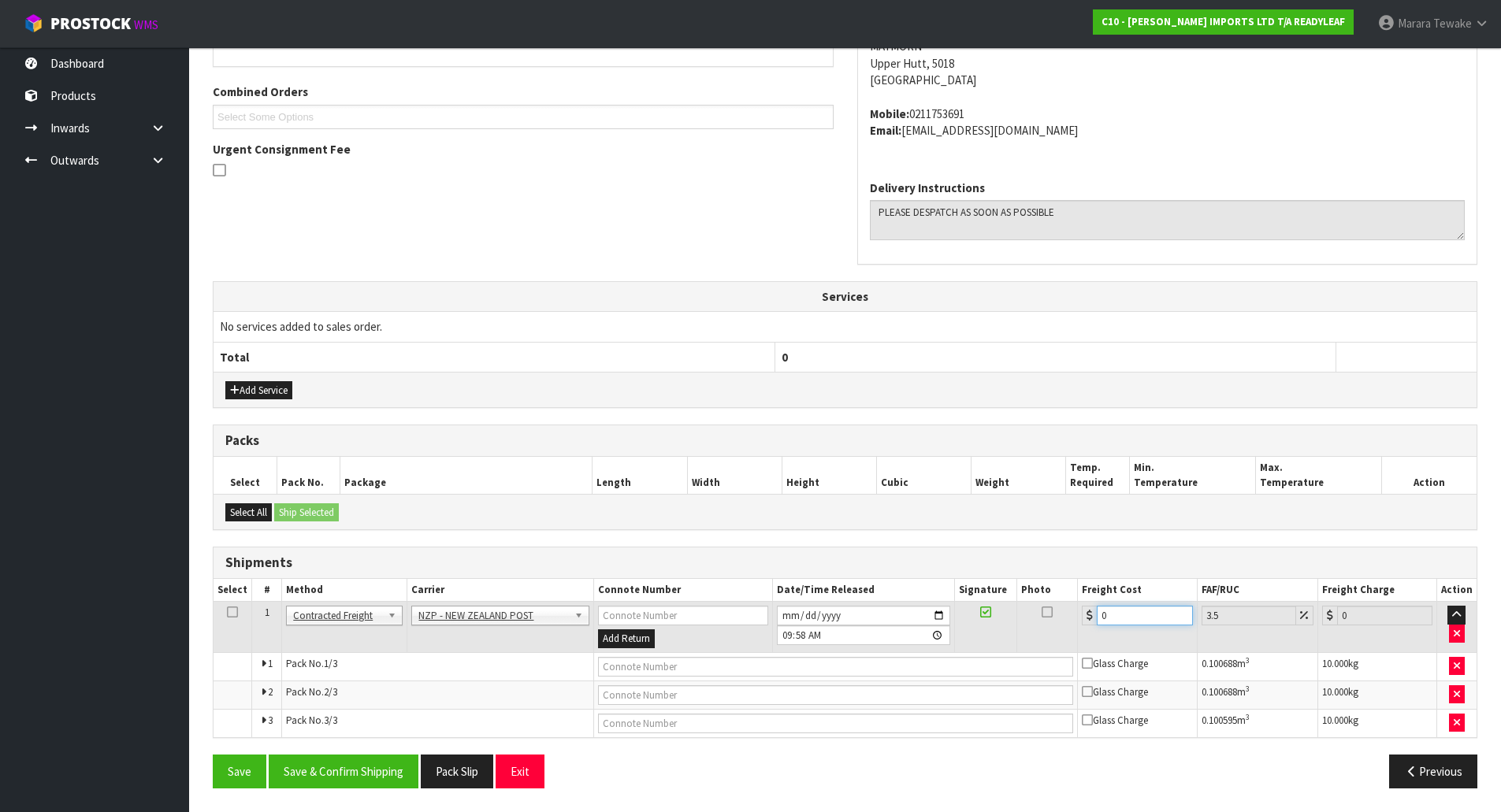
drag, startPoint x: 1117, startPoint y: 615, endPoint x: 1080, endPoint y: 599, distance: 40.3
click at [1082, 606] on div "0" at bounding box center [1136, 614] width 110 height 19
type input "5"
type input "5.17"
type input "52"
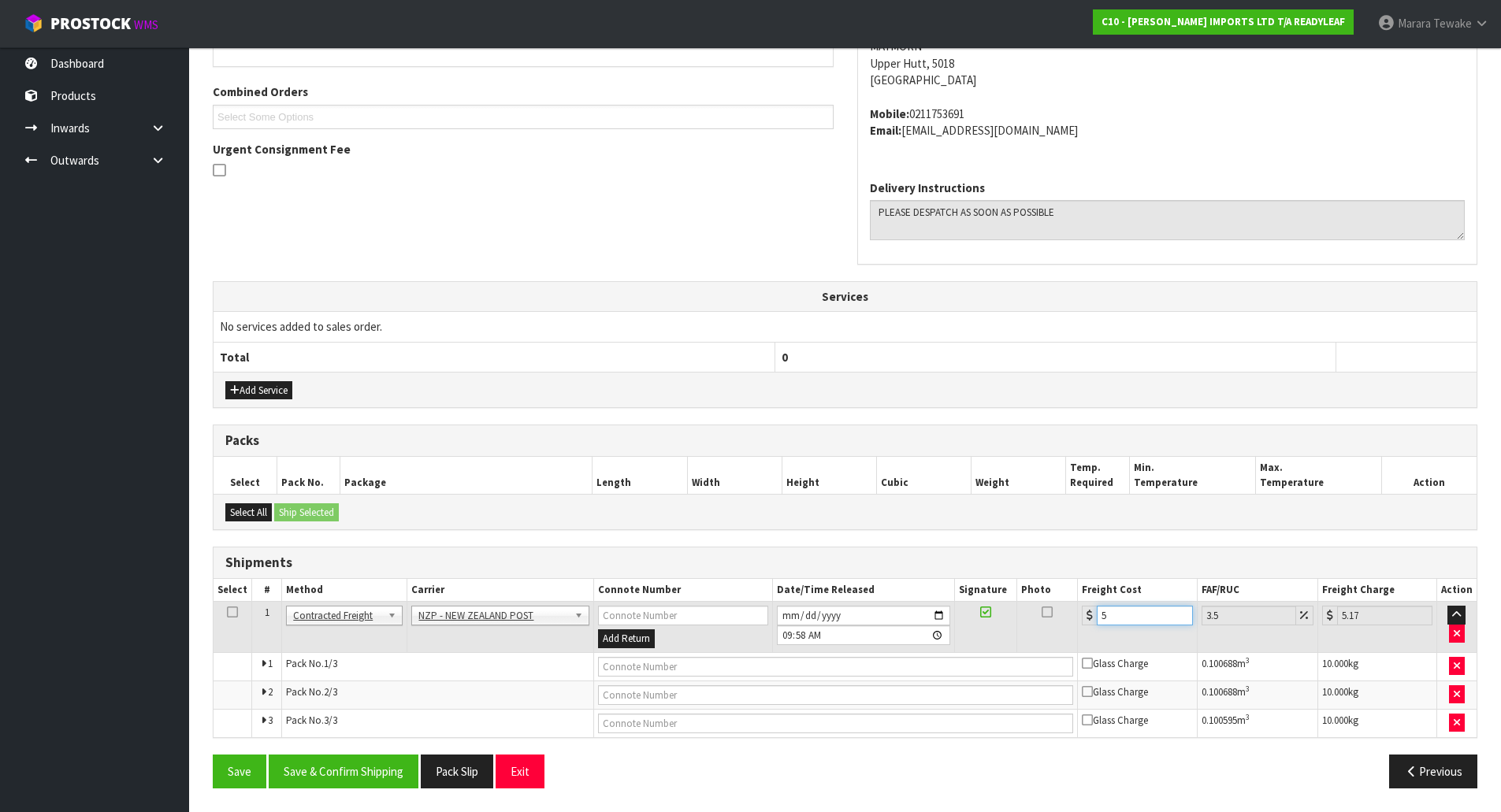
type input "53.82"
type input "52.1"
type input "53.92"
type input "52.17"
type input "54"
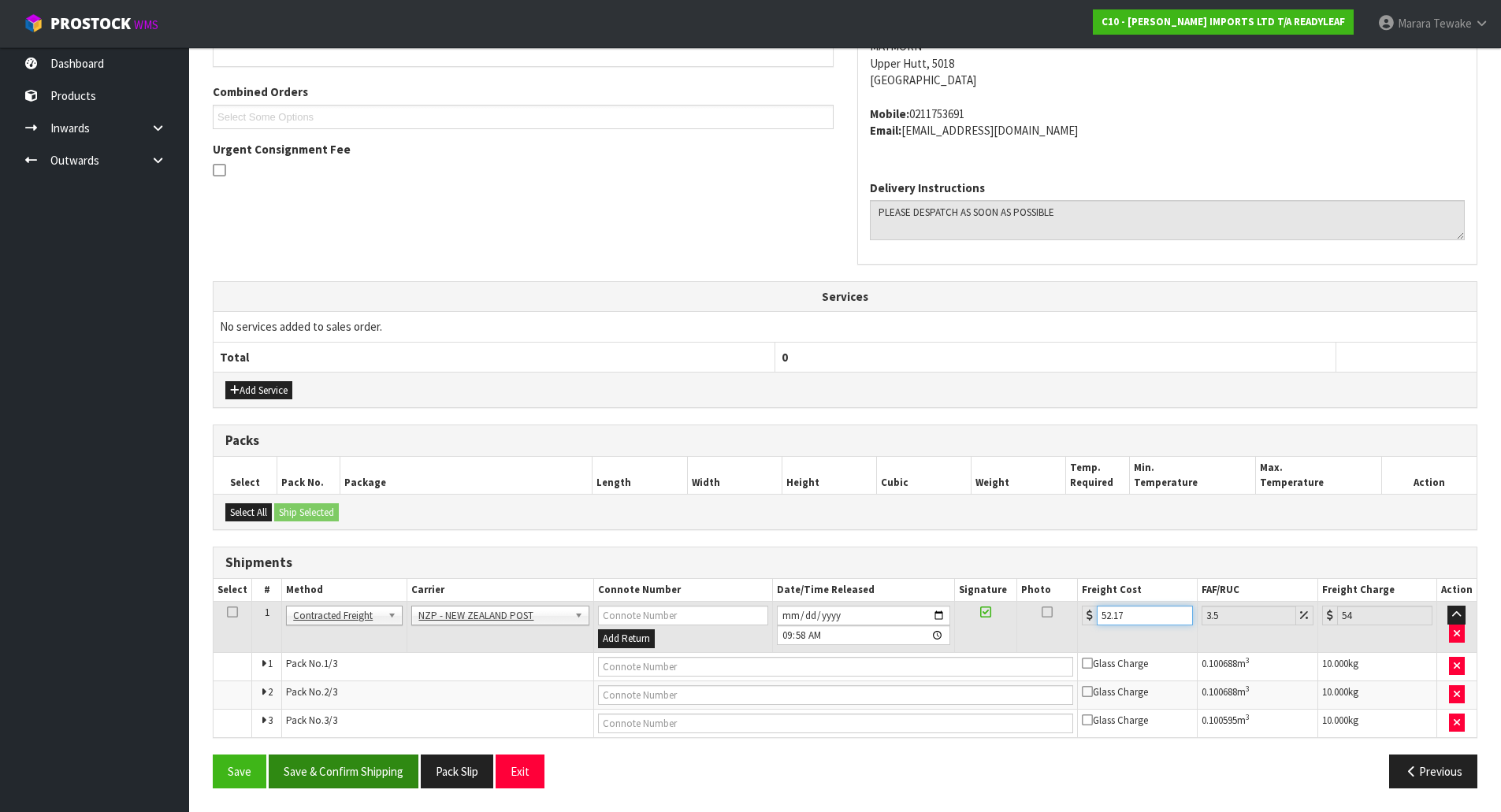
type input "52.17"
drag, startPoint x: 325, startPoint y: 770, endPoint x: 299, endPoint y: 769, distance: 26.0
click at [325, 770] on button "Save & Confirm Shipping" at bounding box center [344, 771] width 150 height 34
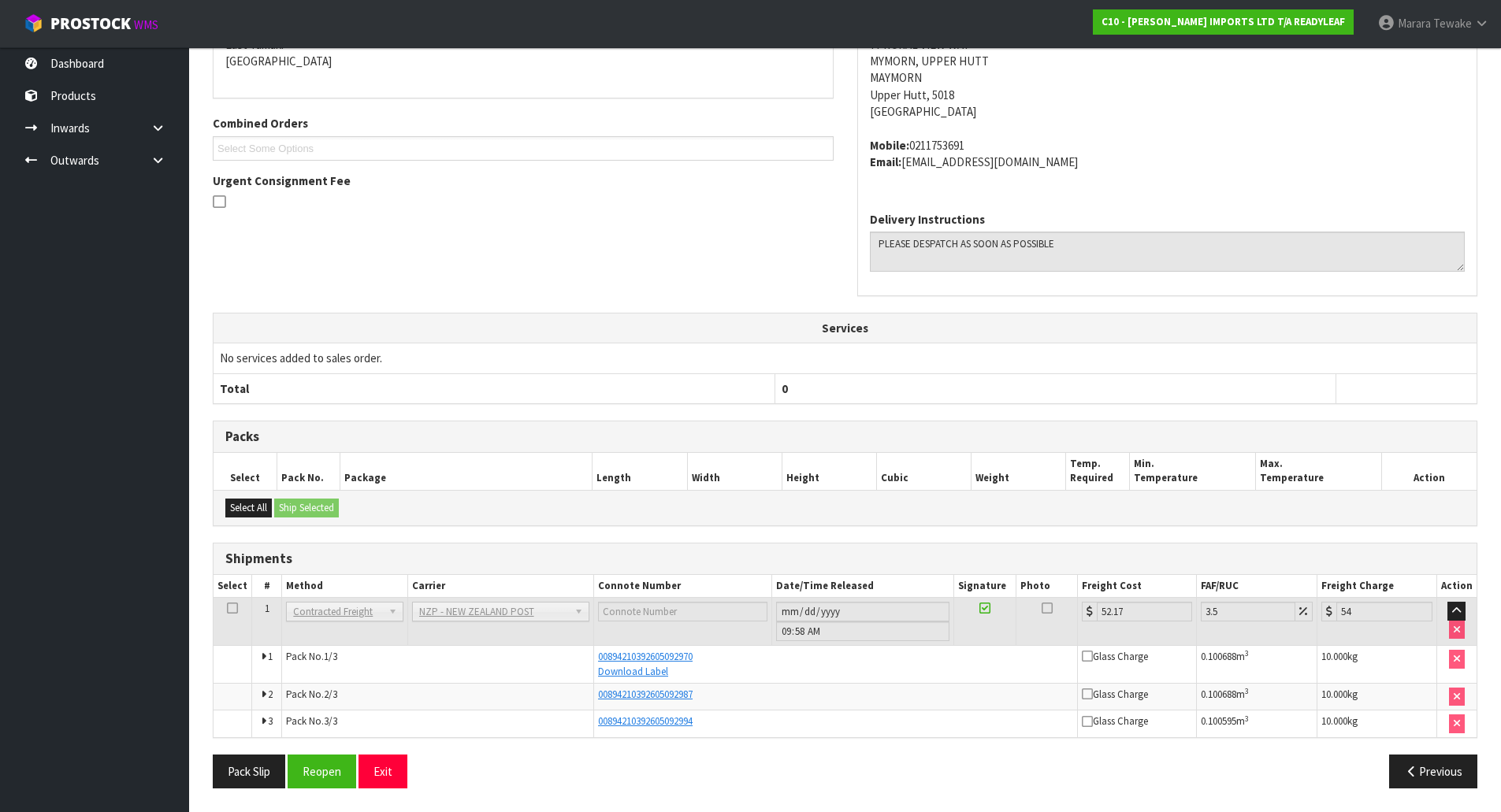
scroll to position [0, 0]
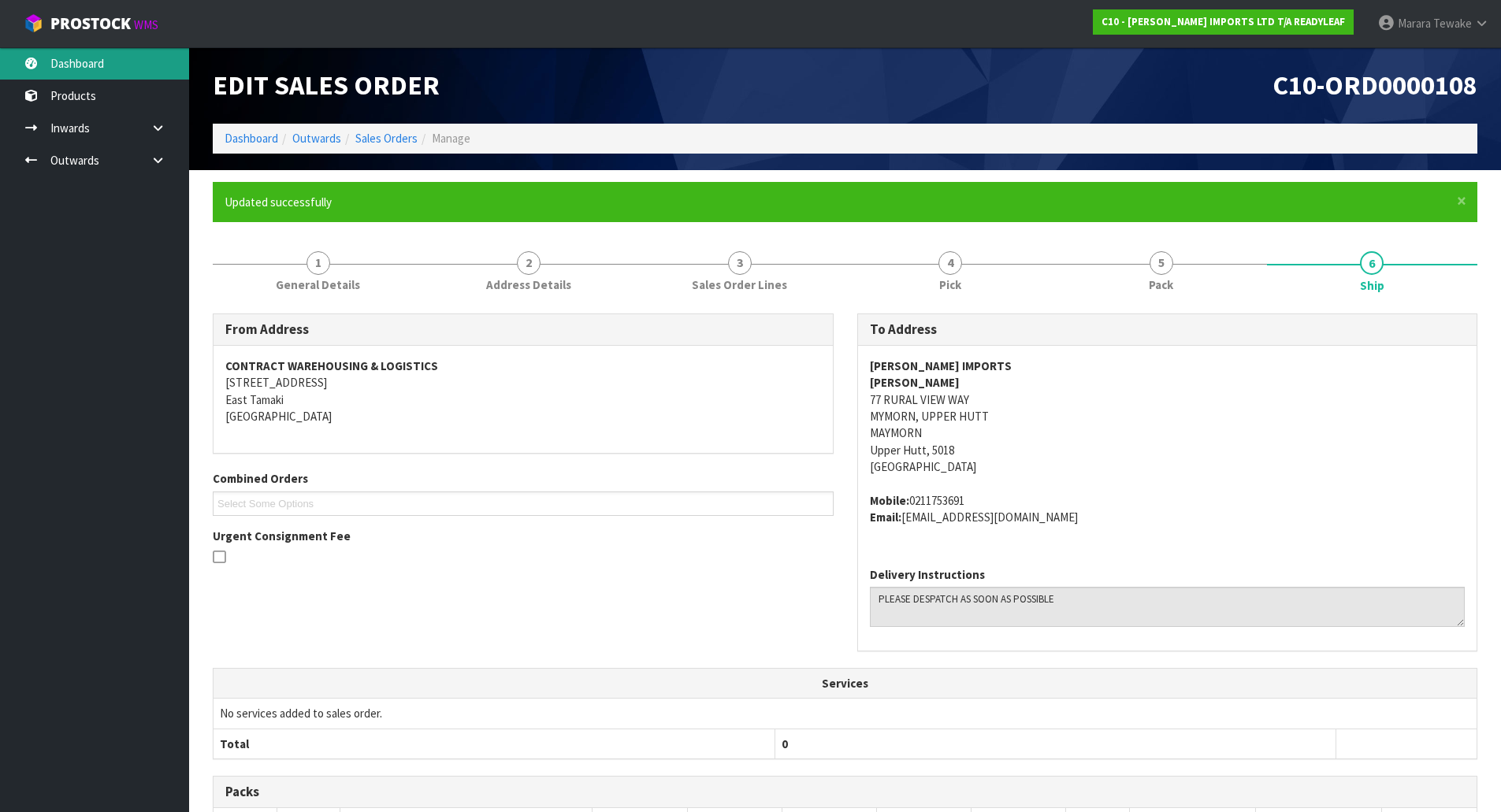
click at [105, 54] on link "Dashboard" at bounding box center [94, 63] width 189 height 32
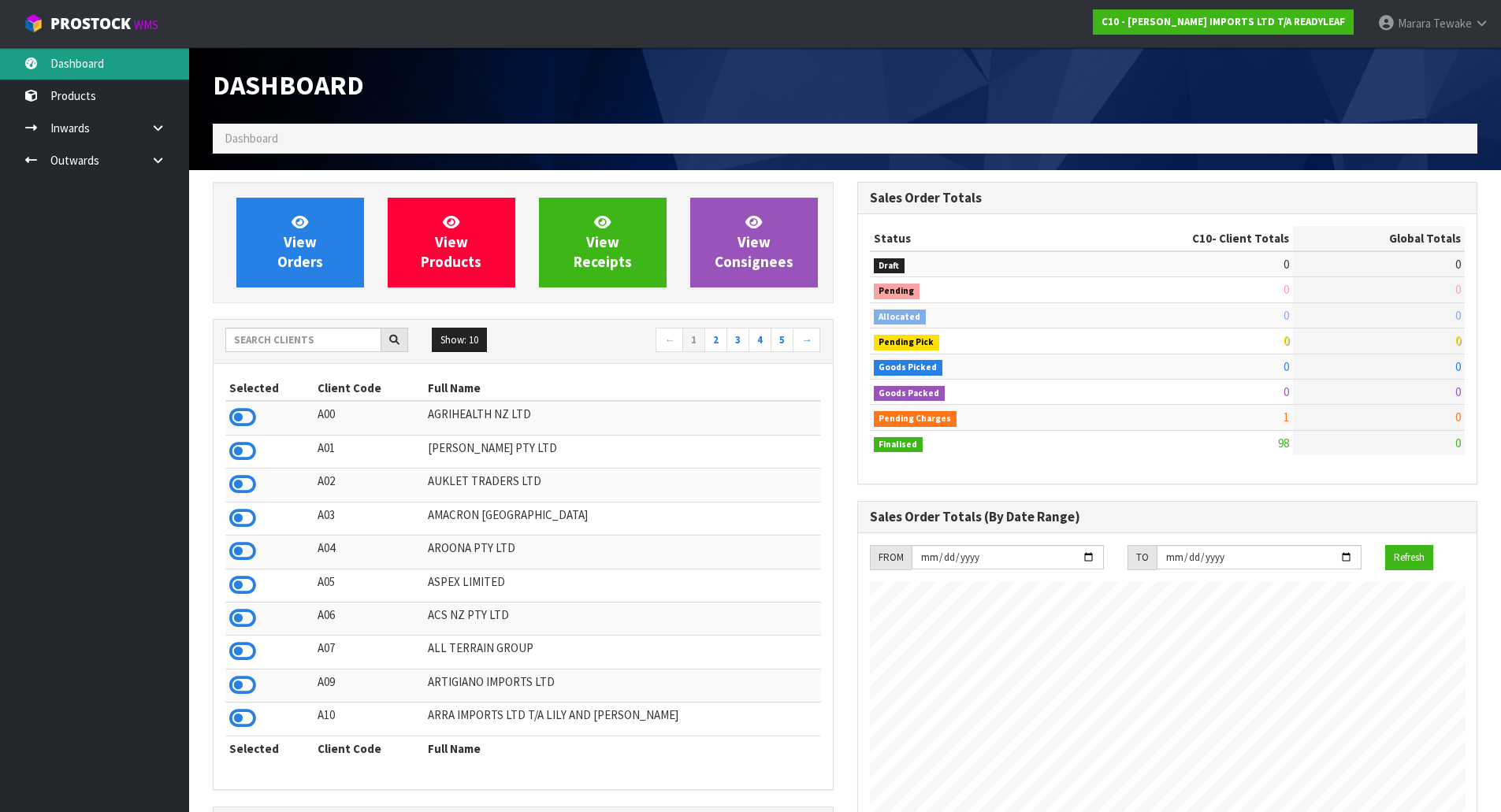
scroll to position [988, 643]
click at [281, 329] on input "text" at bounding box center [303, 340] width 156 height 24
click at [295, 340] on input "text" at bounding box center [303, 340] width 156 height 24
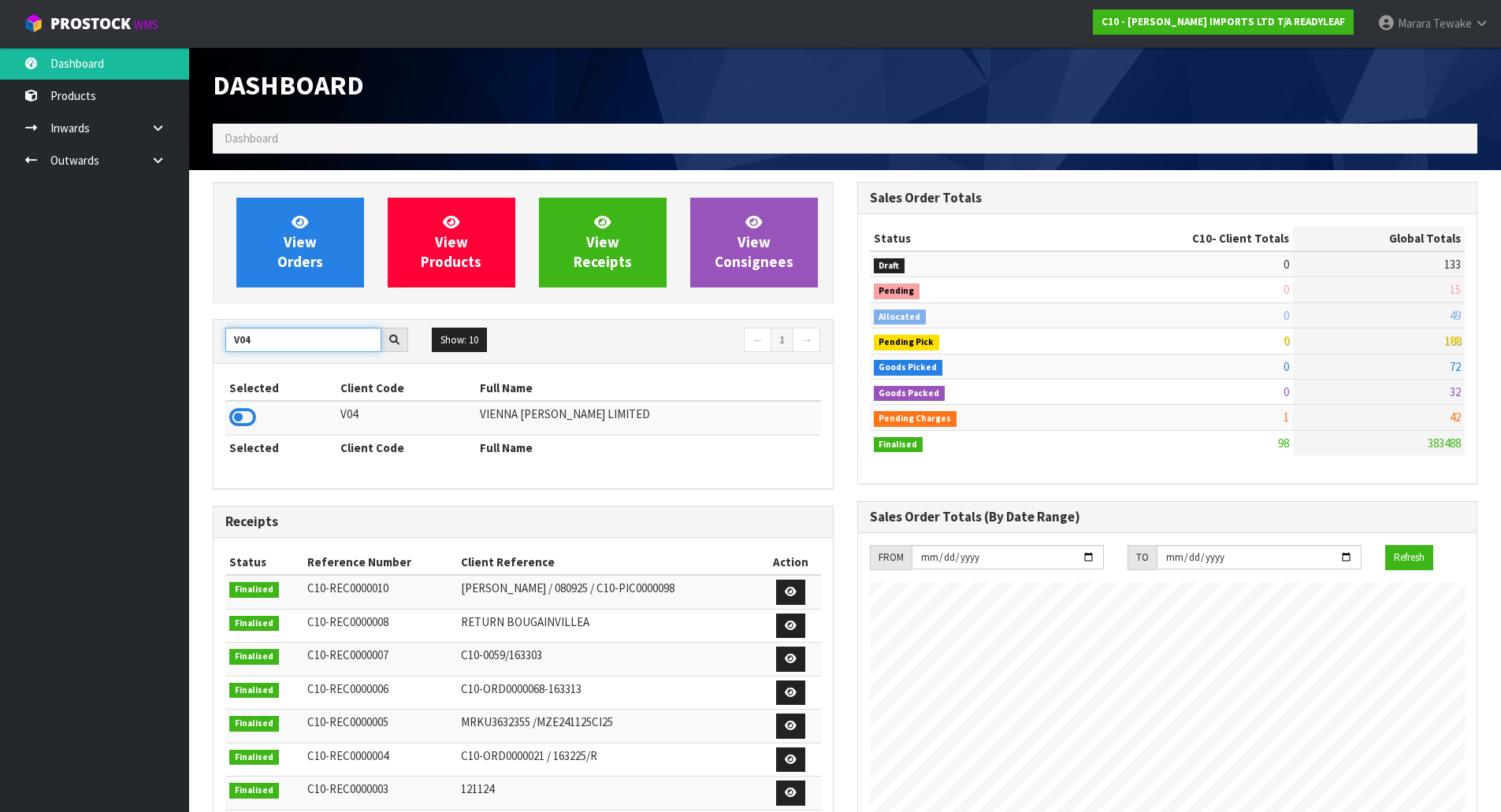
type input "V04"
click at [261, 408] on td at bounding box center [281, 418] width 111 height 34
click at [251, 416] on icon at bounding box center [242, 418] width 27 height 24
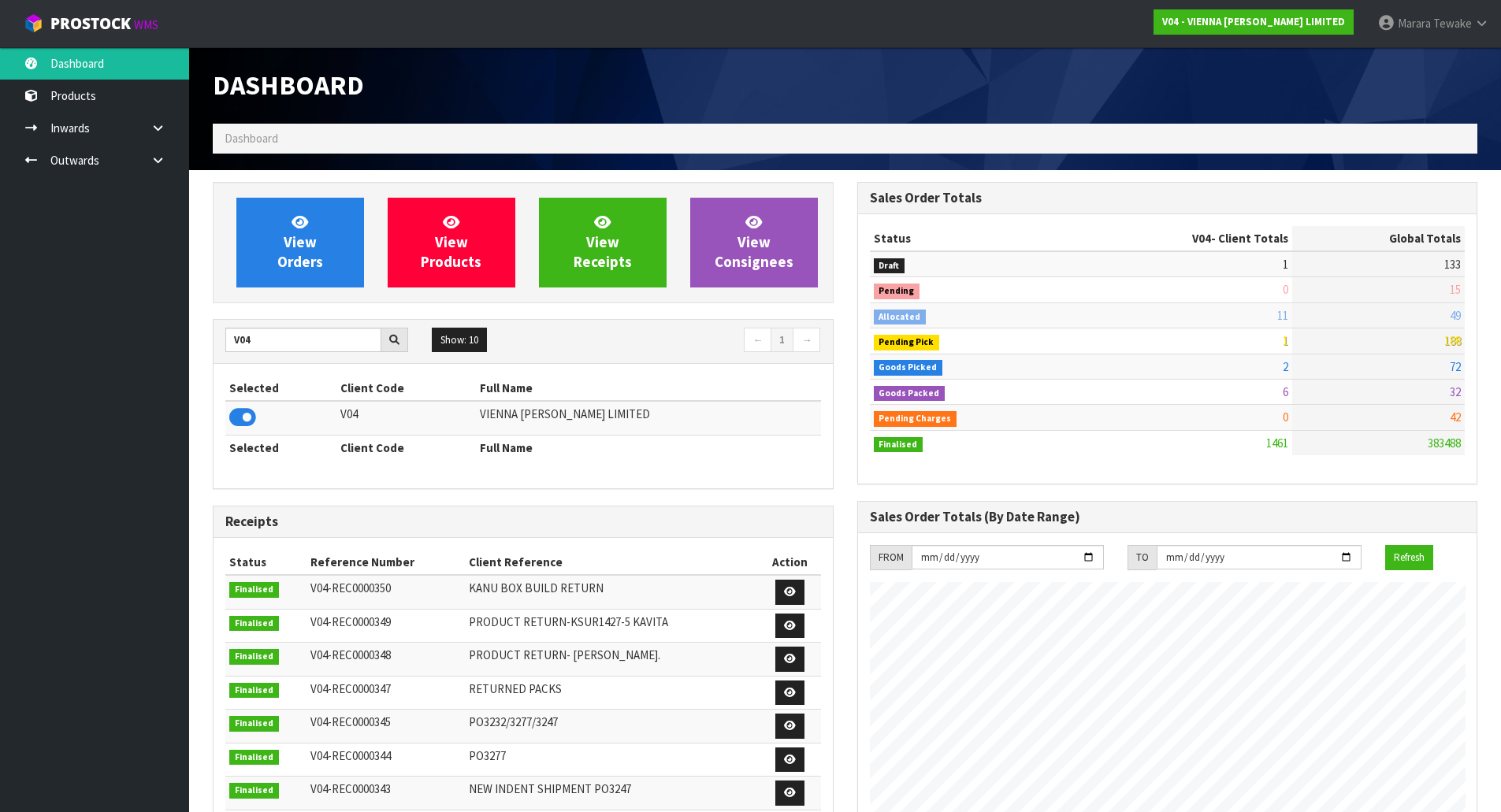
scroll to position [1260, 643]
click at [312, 230] on link "View Orders" at bounding box center [300, 242] width 128 height 90
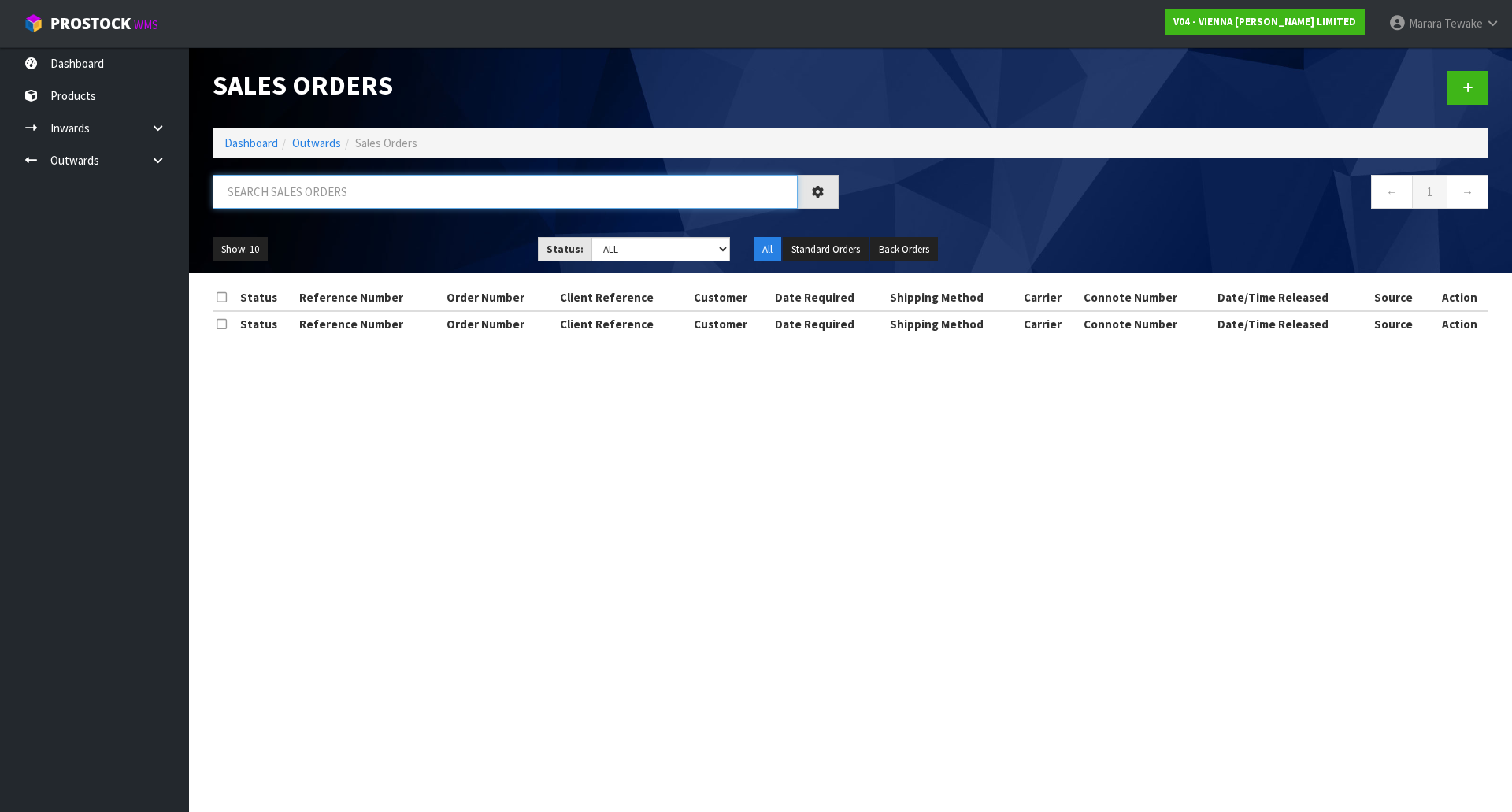
click at [313, 195] on input "text" at bounding box center [504, 191] width 585 height 34
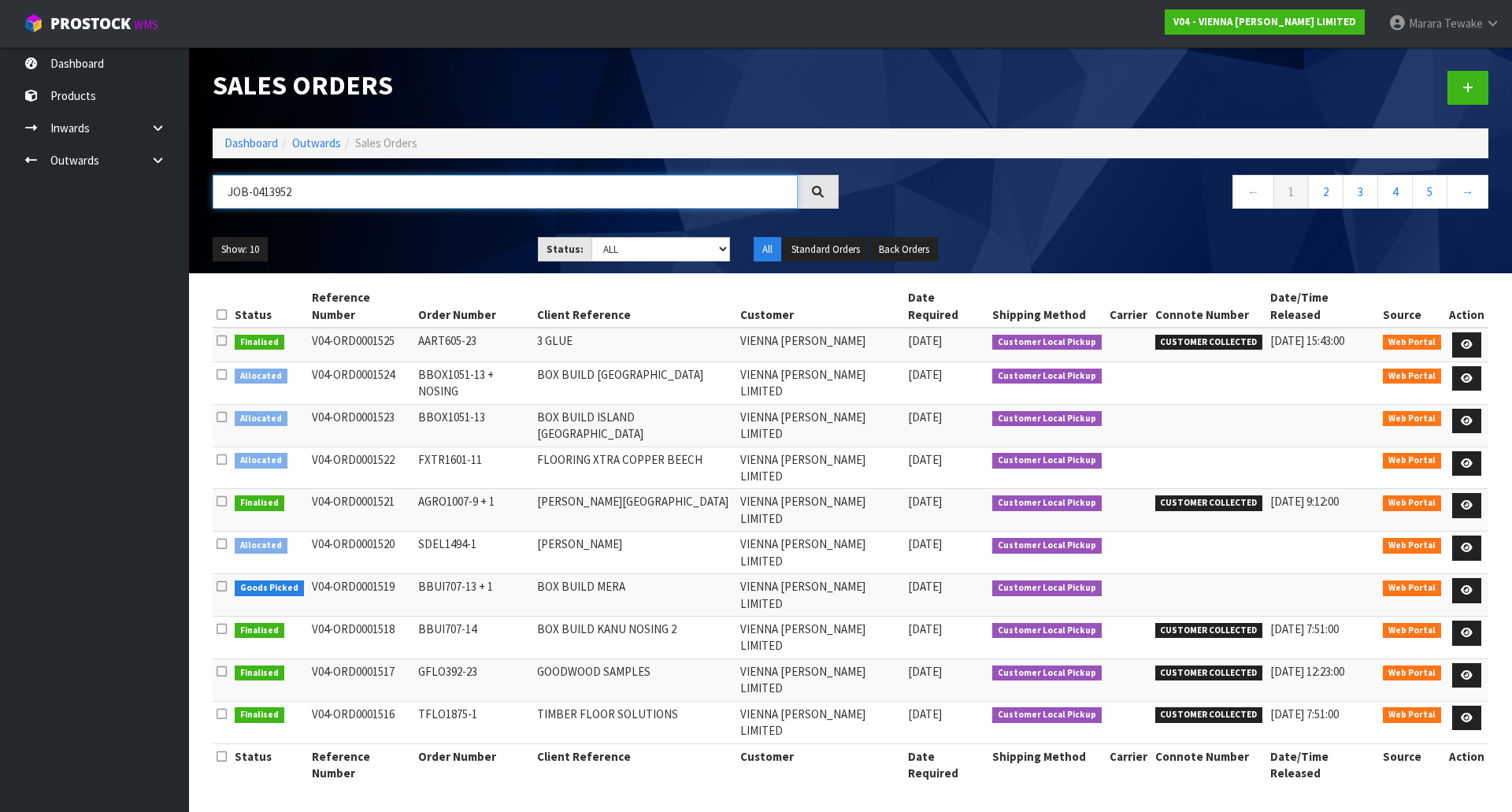
type input "JOB-0413952"
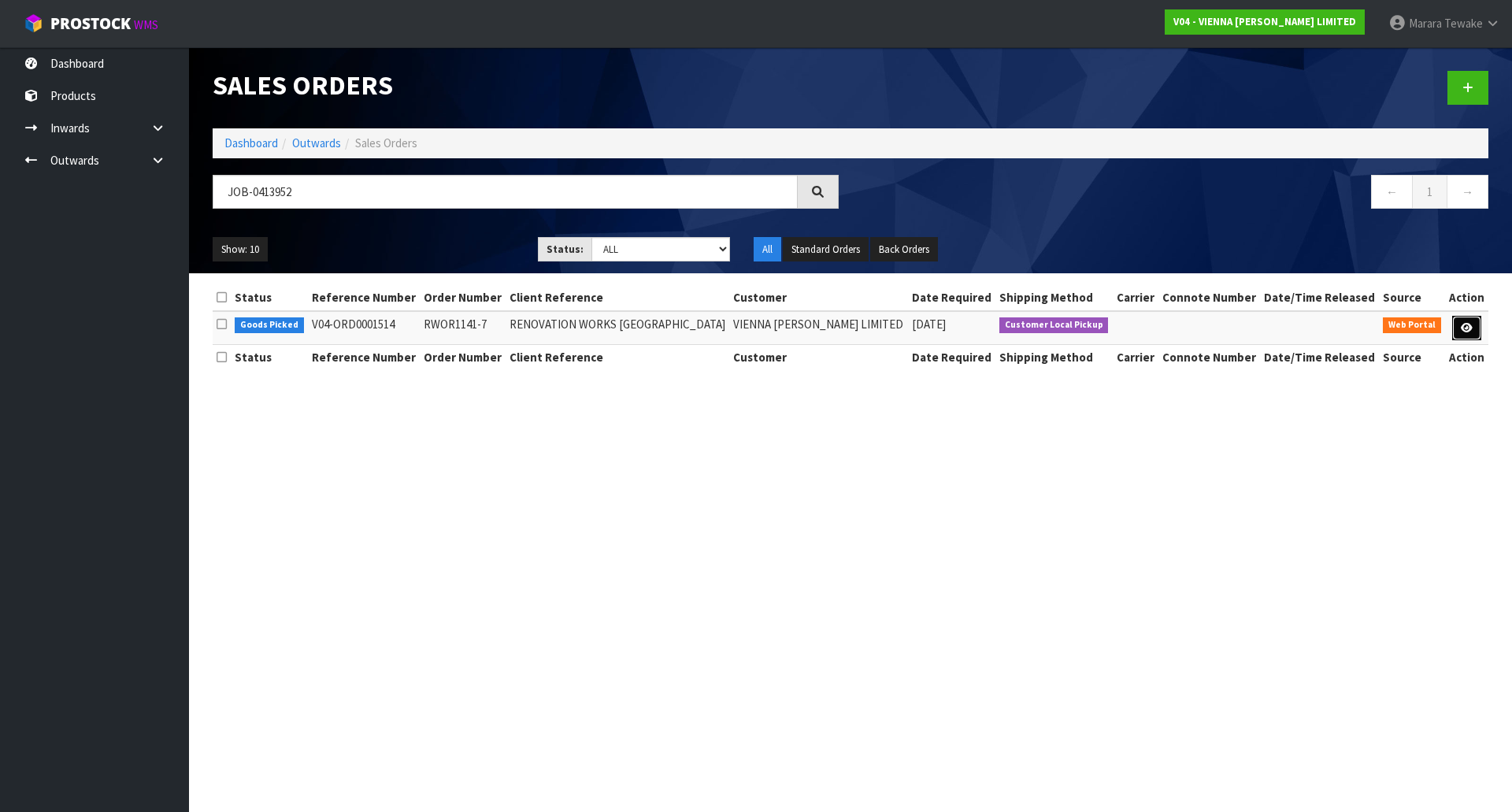
click at [1469, 325] on icon at bounding box center [1466, 327] width 12 height 10
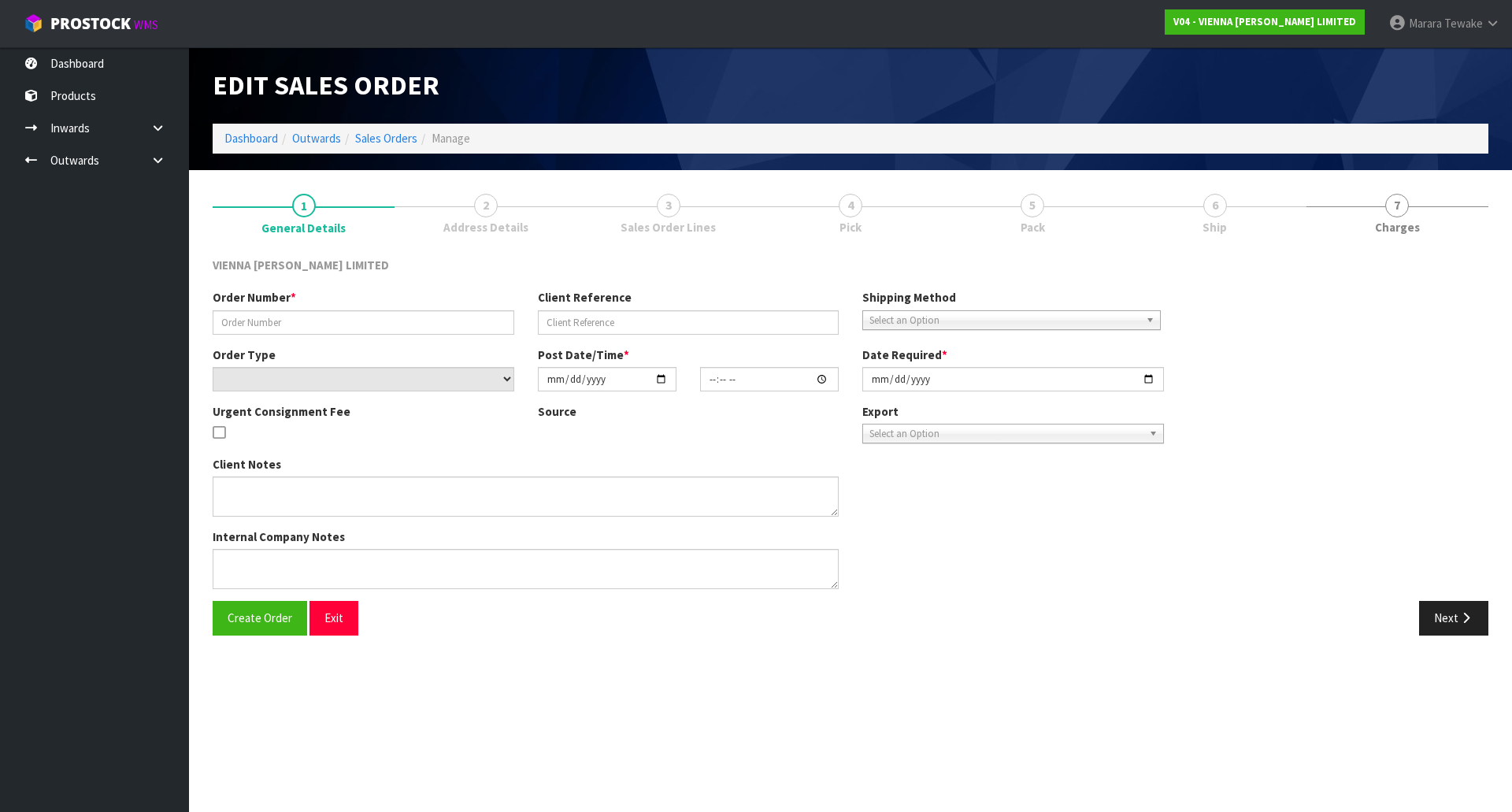
type input "RWOR1141-7"
type input "RENOVATION WORKS ORAKEI ROAD"
select select "number:0"
type input "[DATE]"
type input "10:42:00.000"
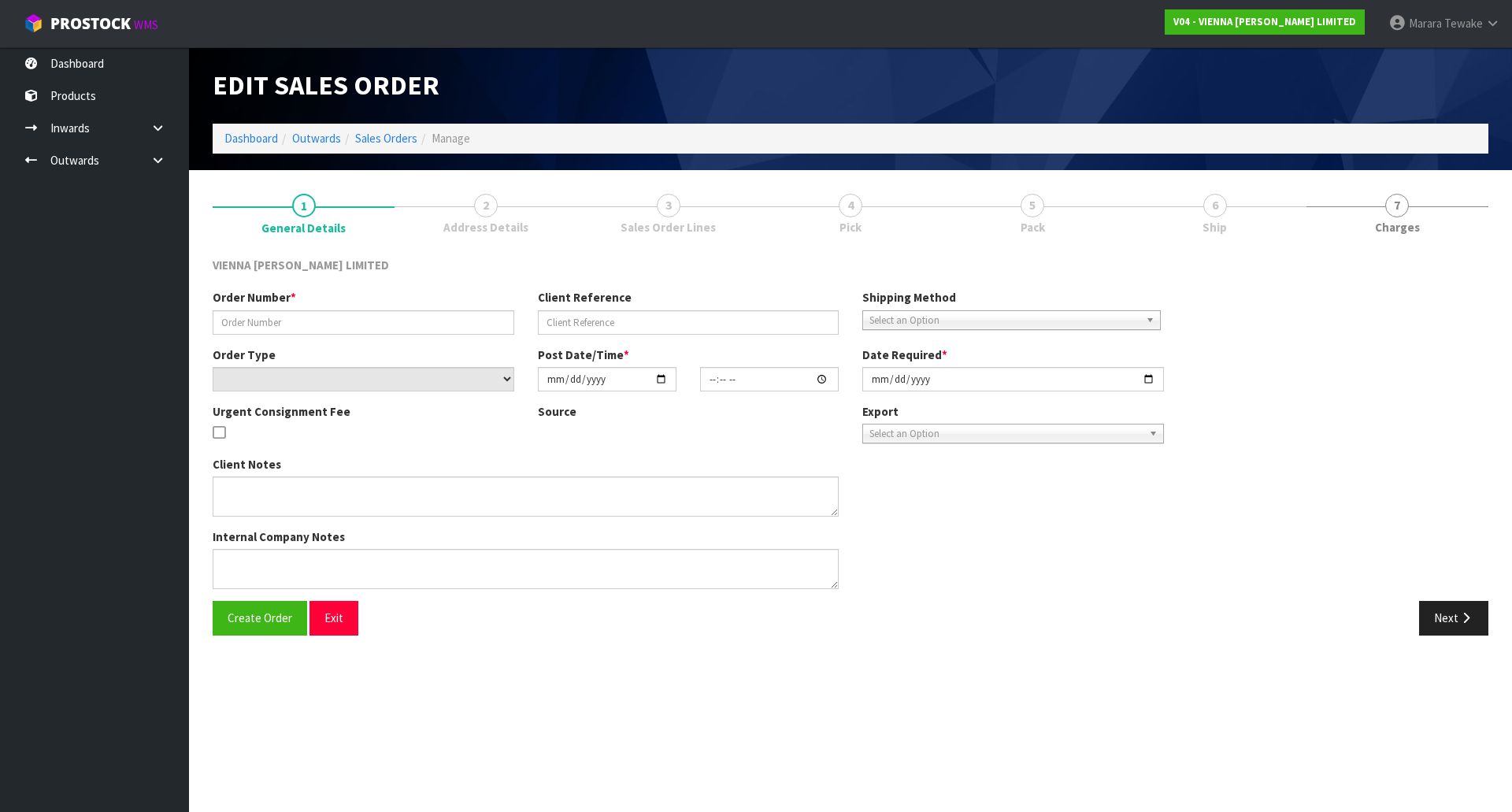
type input "2025-10-08"
type textarea "RENOVATION WORKS ORAKEI ROAD"
type textarea "ORDER 1514- IS BEING COLLECTED 8TH OCTOBER BY TODD, PLEASE HAVE ON ONE PALLET E…"
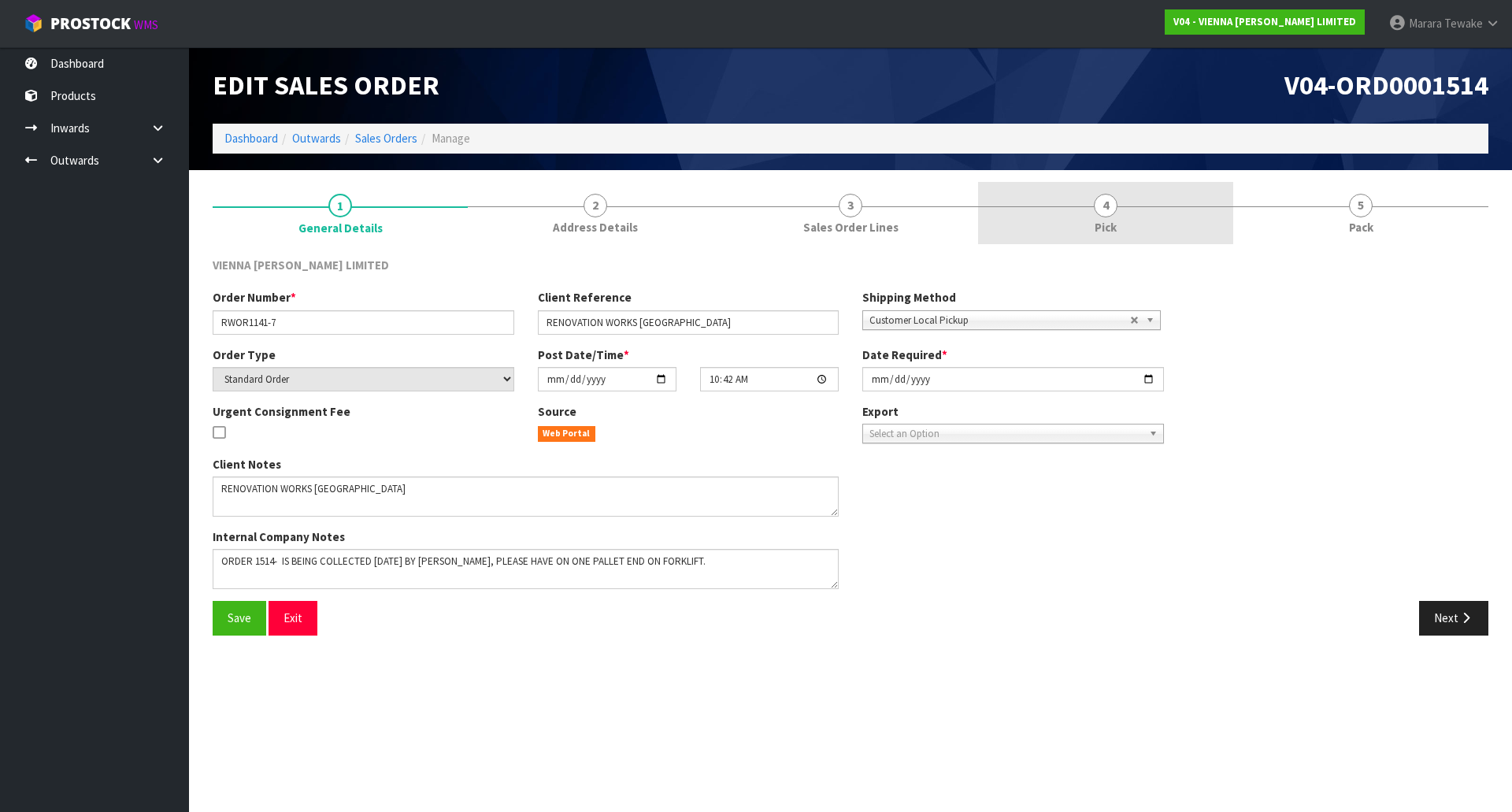
click at [1138, 217] on link "4 Pick" at bounding box center [1106, 212] width 255 height 62
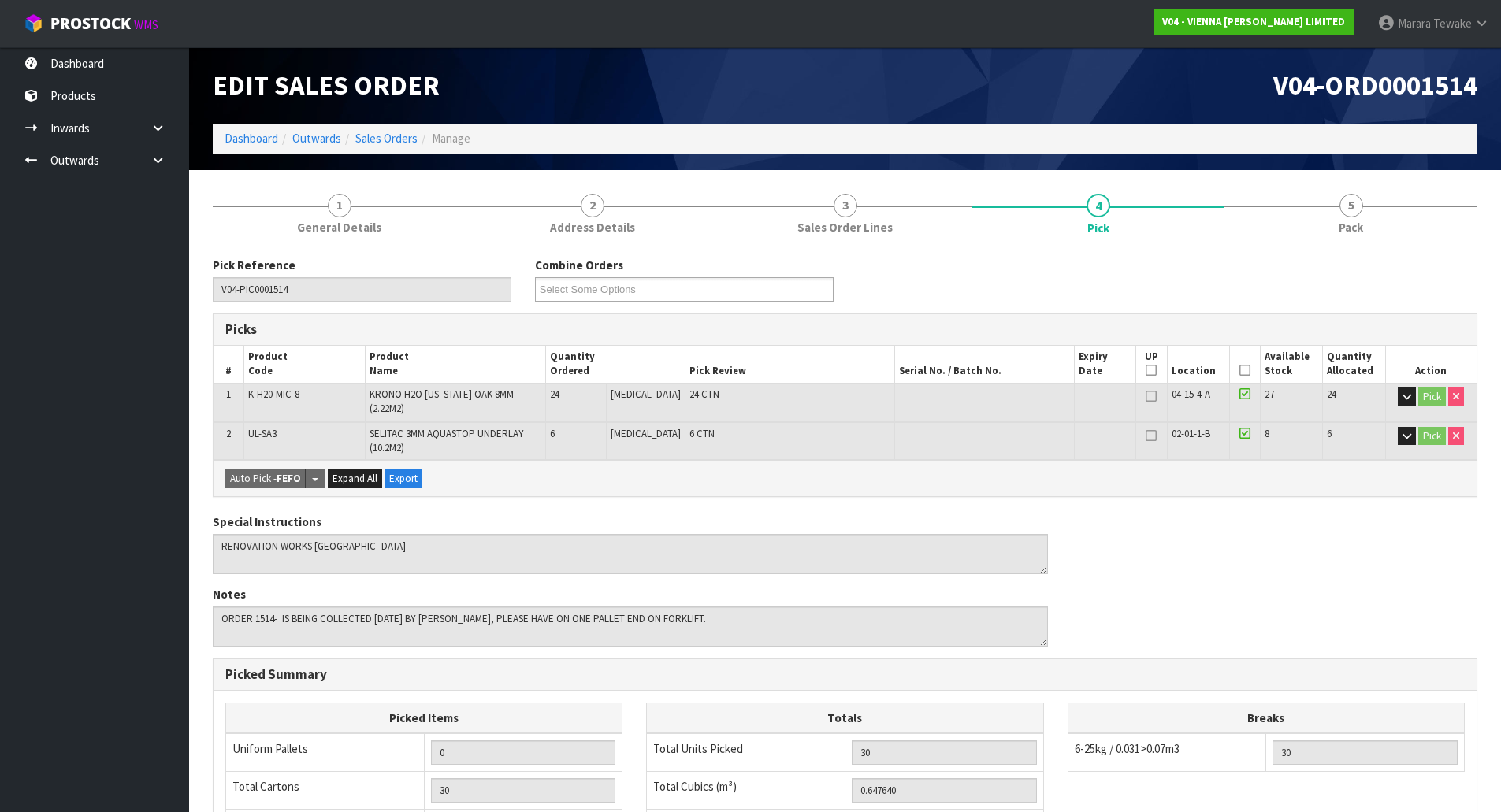
click at [1239, 370] on icon at bounding box center [1245, 370] width 11 height 1
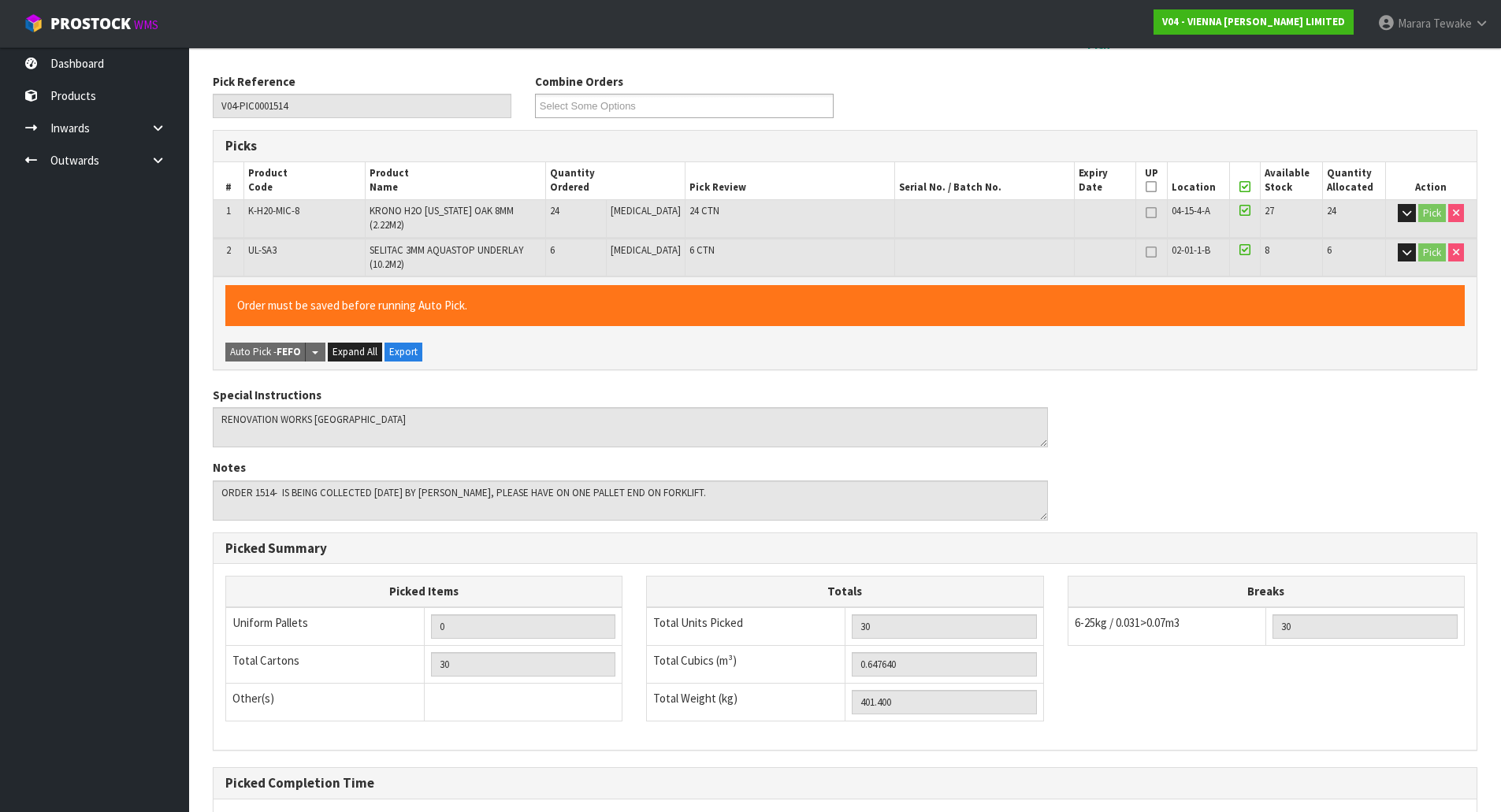
scroll to position [328, 0]
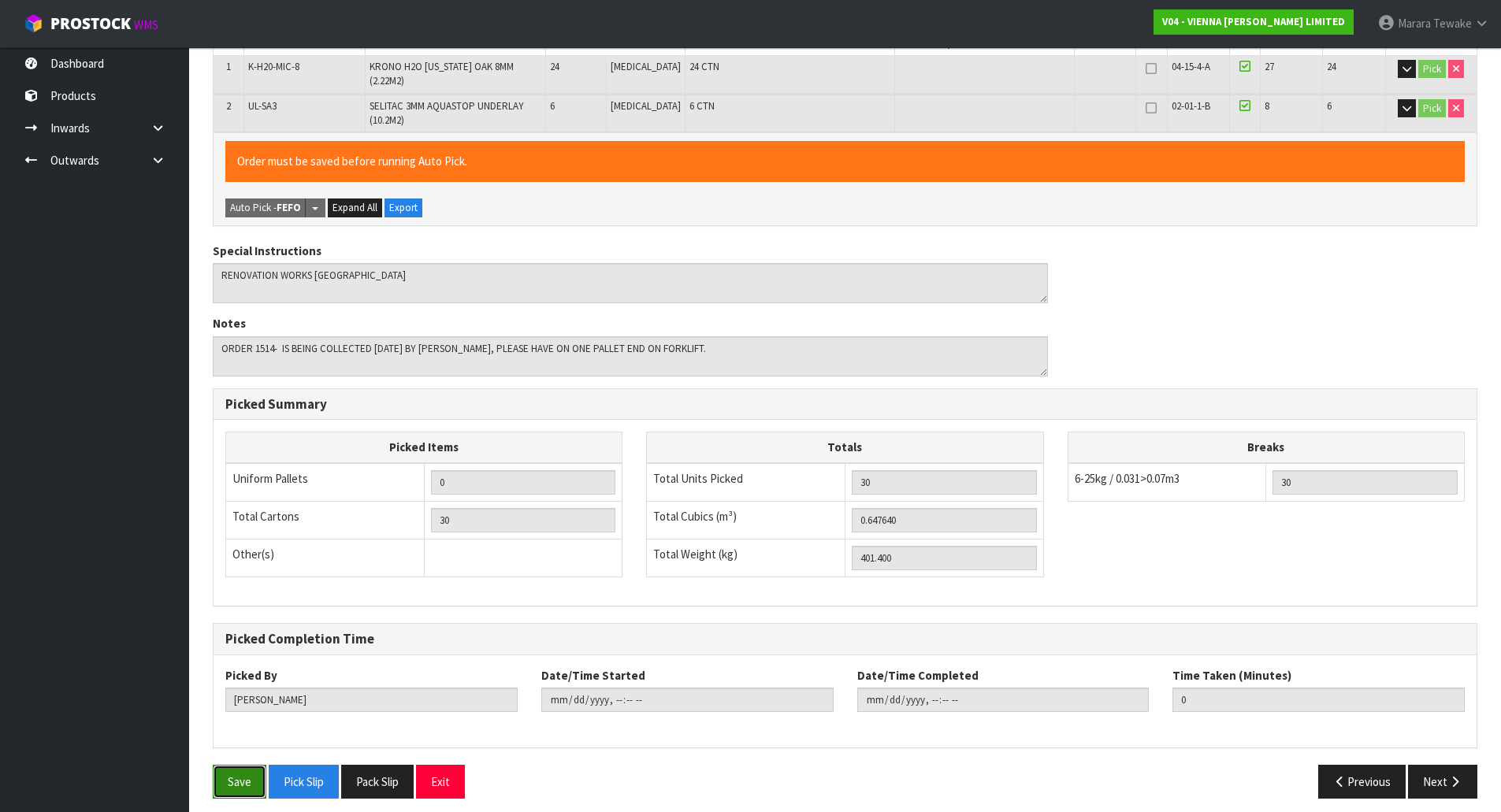
drag, startPoint x: 248, startPoint y: 762, endPoint x: 312, endPoint y: 701, distance: 88.4
click at [247, 765] on button "Save" at bounding box center [239, 782] width 54 height 34
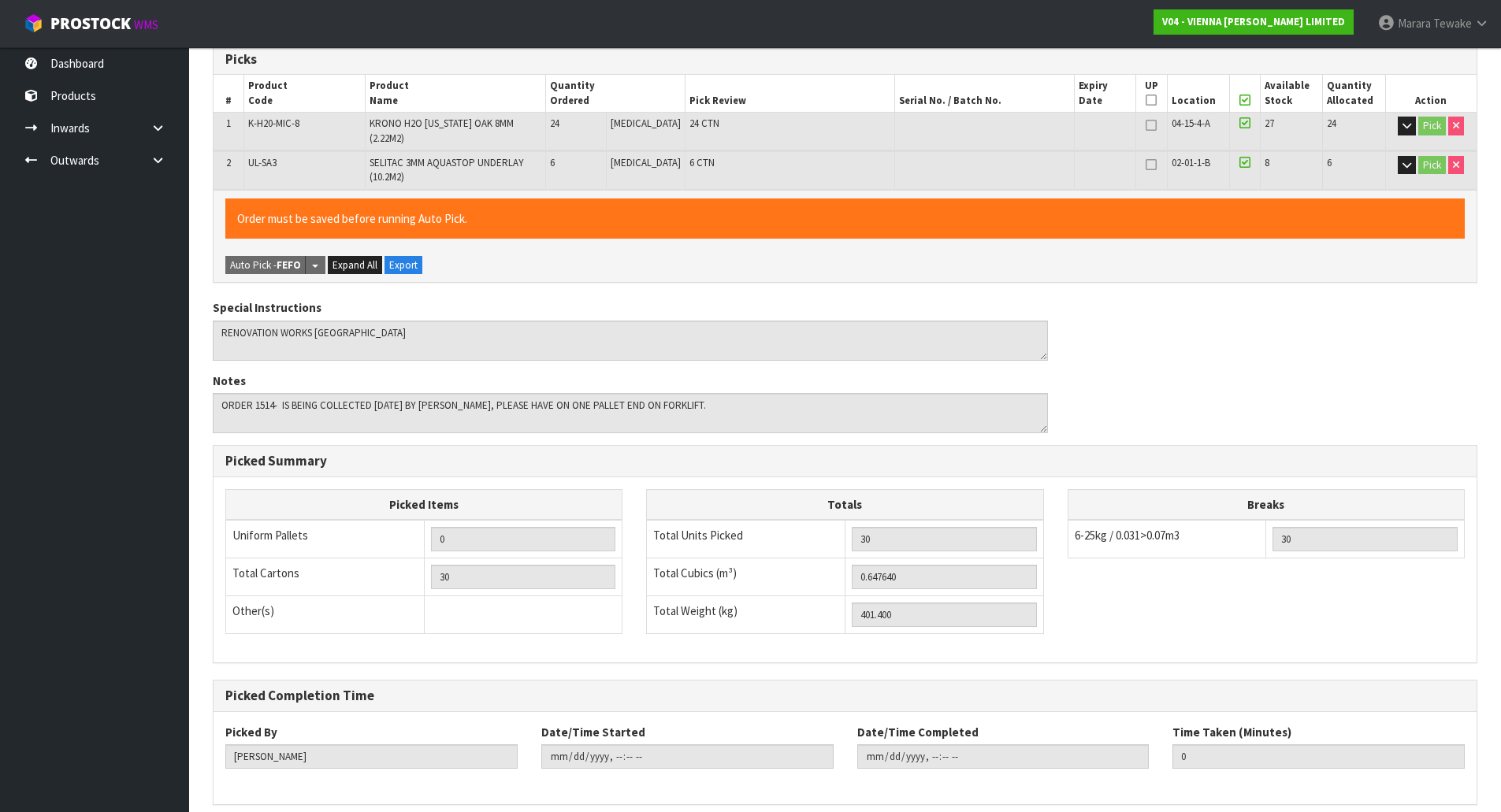
scroll to position [0, 0]
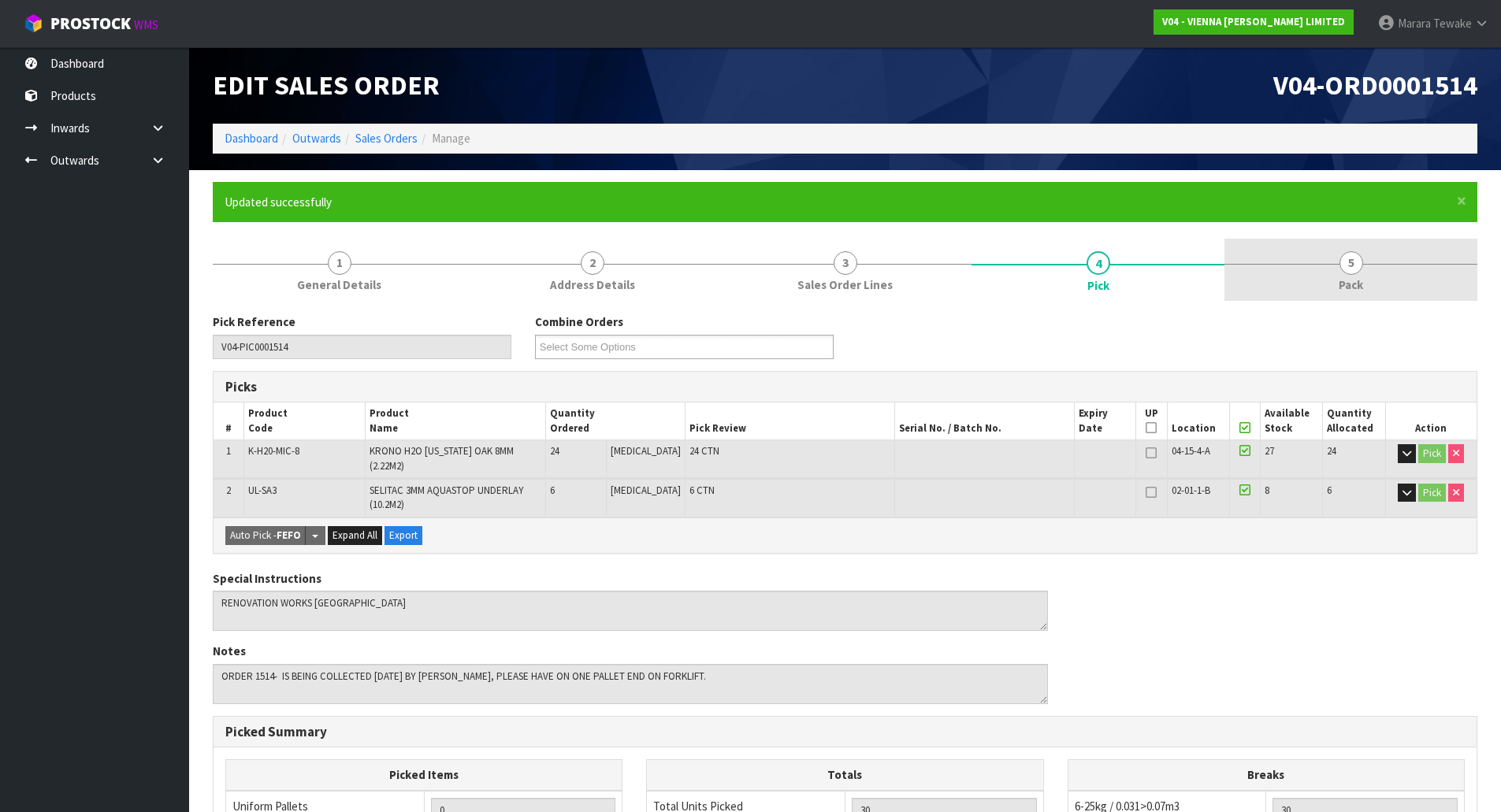
click at [1373, 283] on link "5 Pack" at bounding box center [1351, 269] width 253 height 62
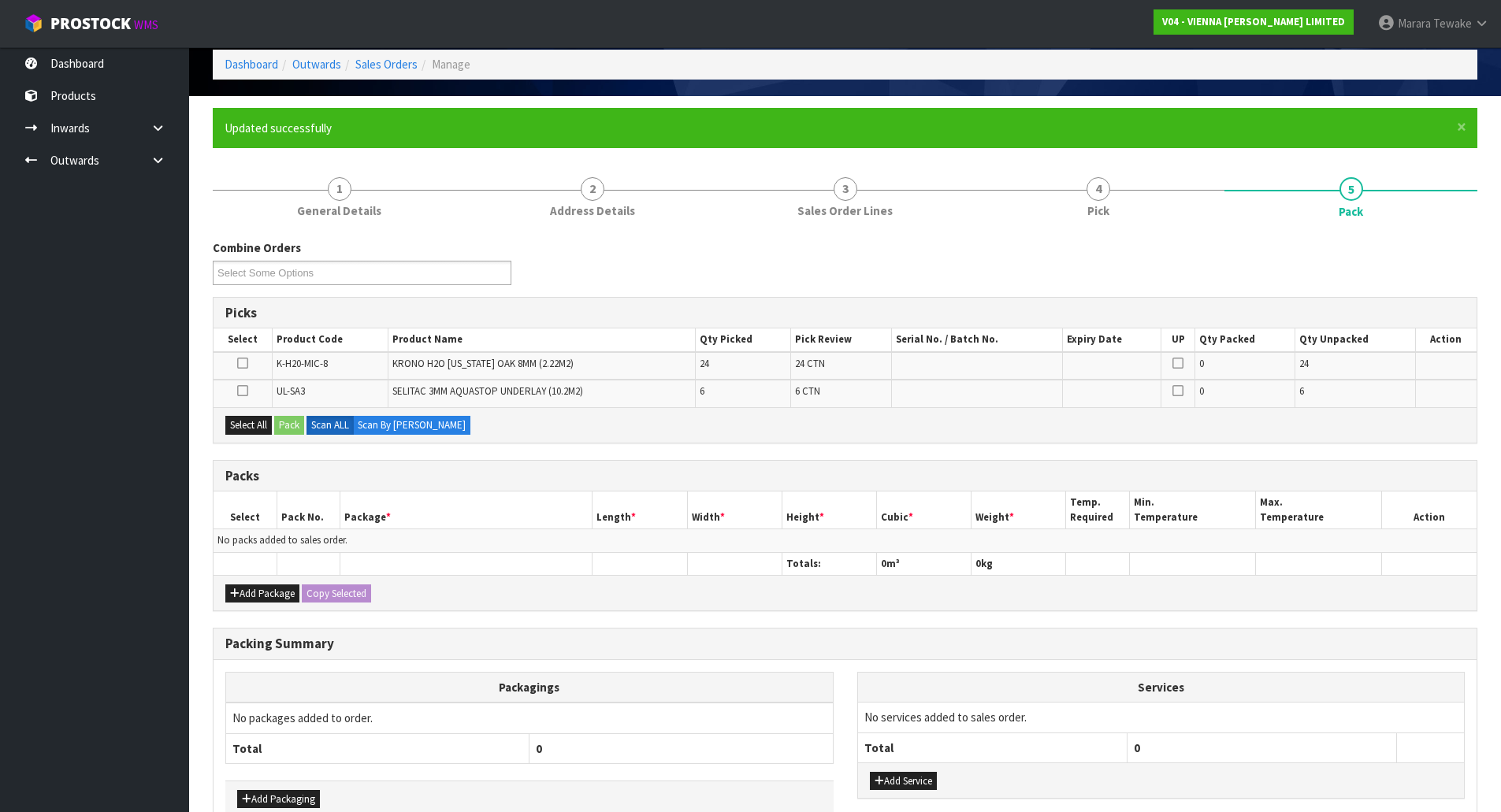
scroll to position [165, 0]
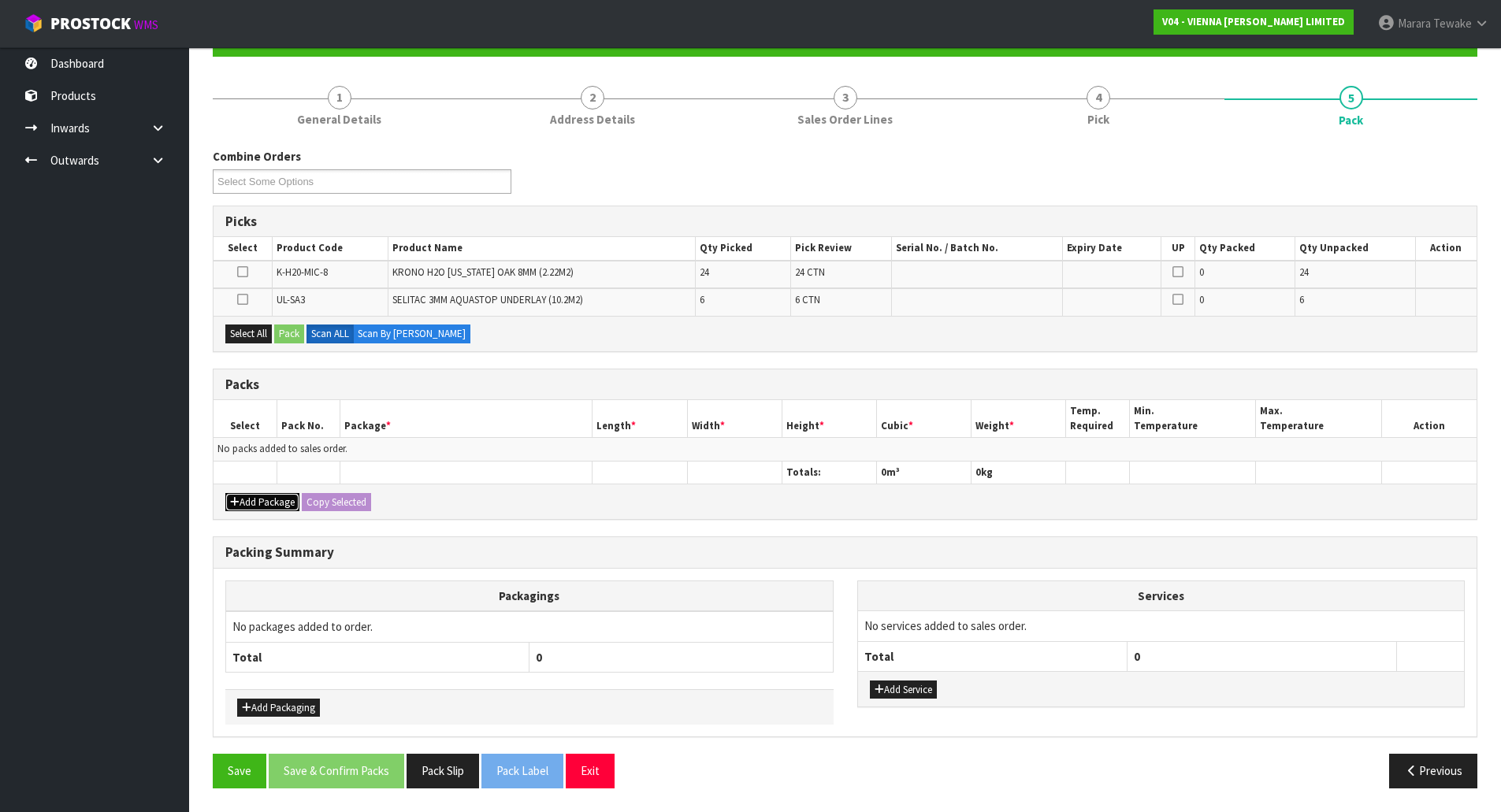
click at [272, 498] on button "Add Package" at bounding box center [262, 503] width 74 height 18
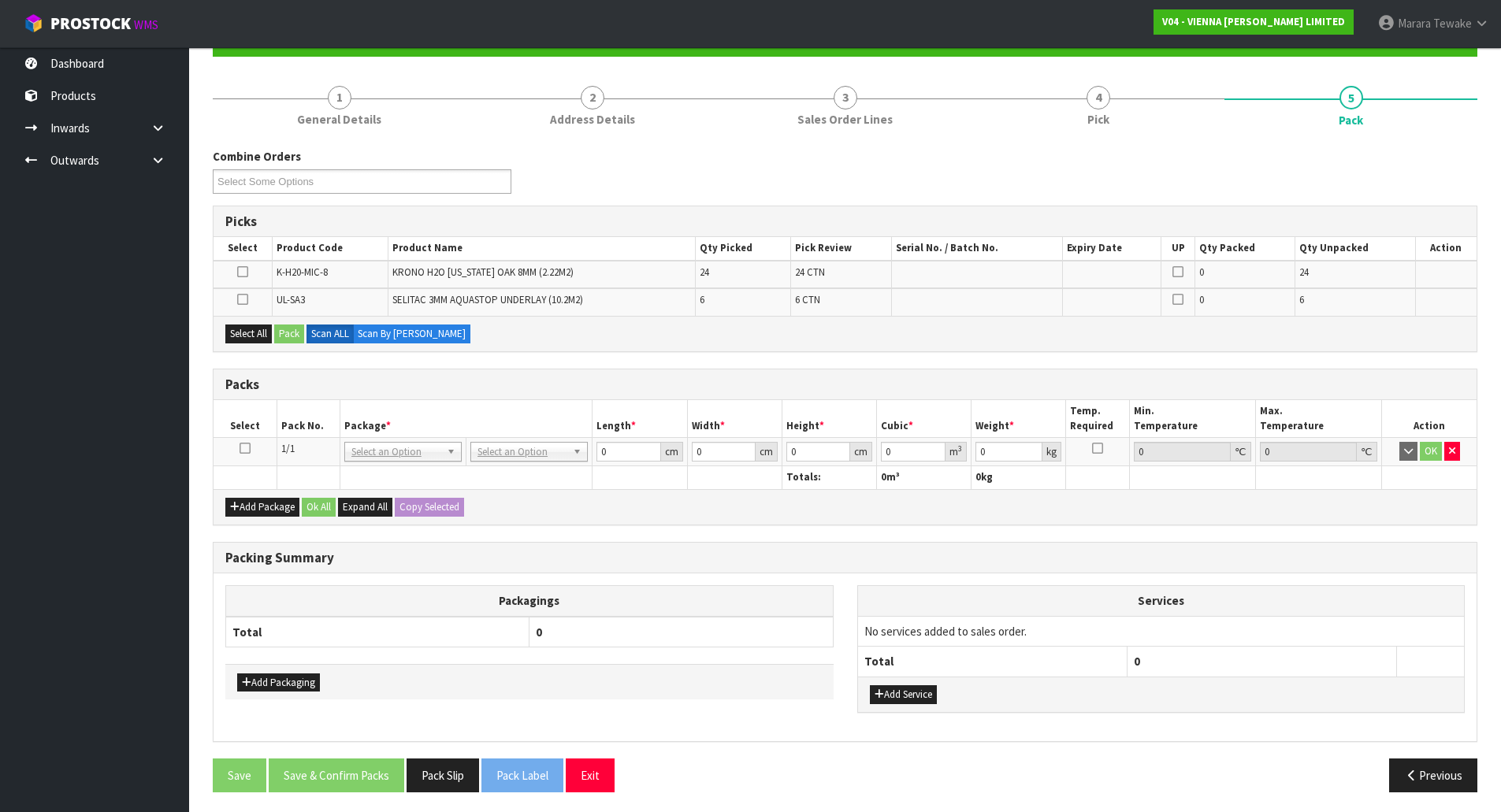
click at [244, 448] on icon at bounding box center [245, 448] width 11 height 1
click at [241, 329] on button "Select All" at bounding box center [249, 333] width 46 height 18
click at [294, 338] on button "Pack" at bounding box center [289, 333] width 30 height 18
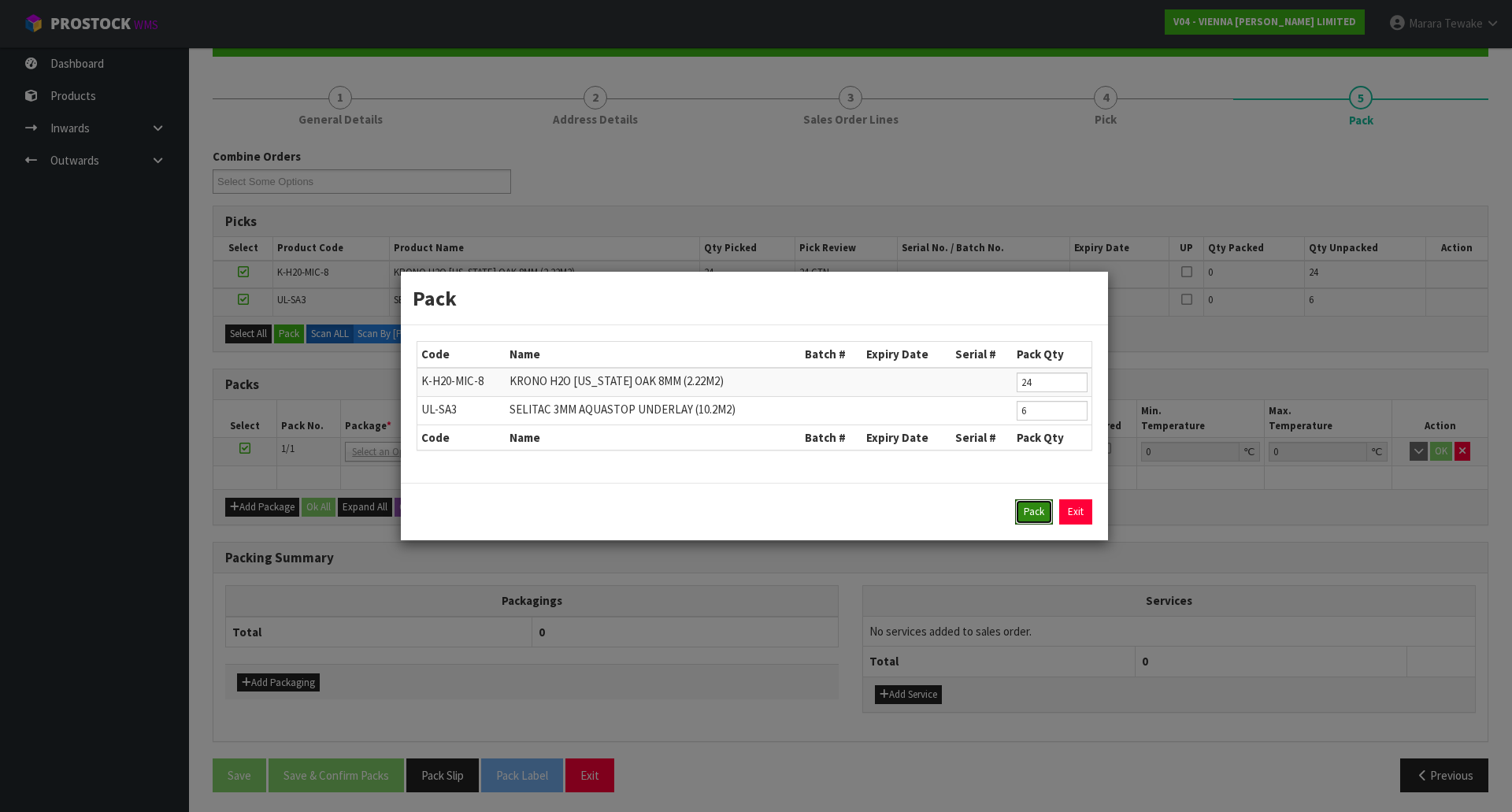
drag, startPoint x: 1030, startPoint y: 510, endPoint x: 964, endPoint y: 491, distance: 68.7
click at [1031, 510] on button "Pack" at bounding box center [1034, 511] width 38 height 25
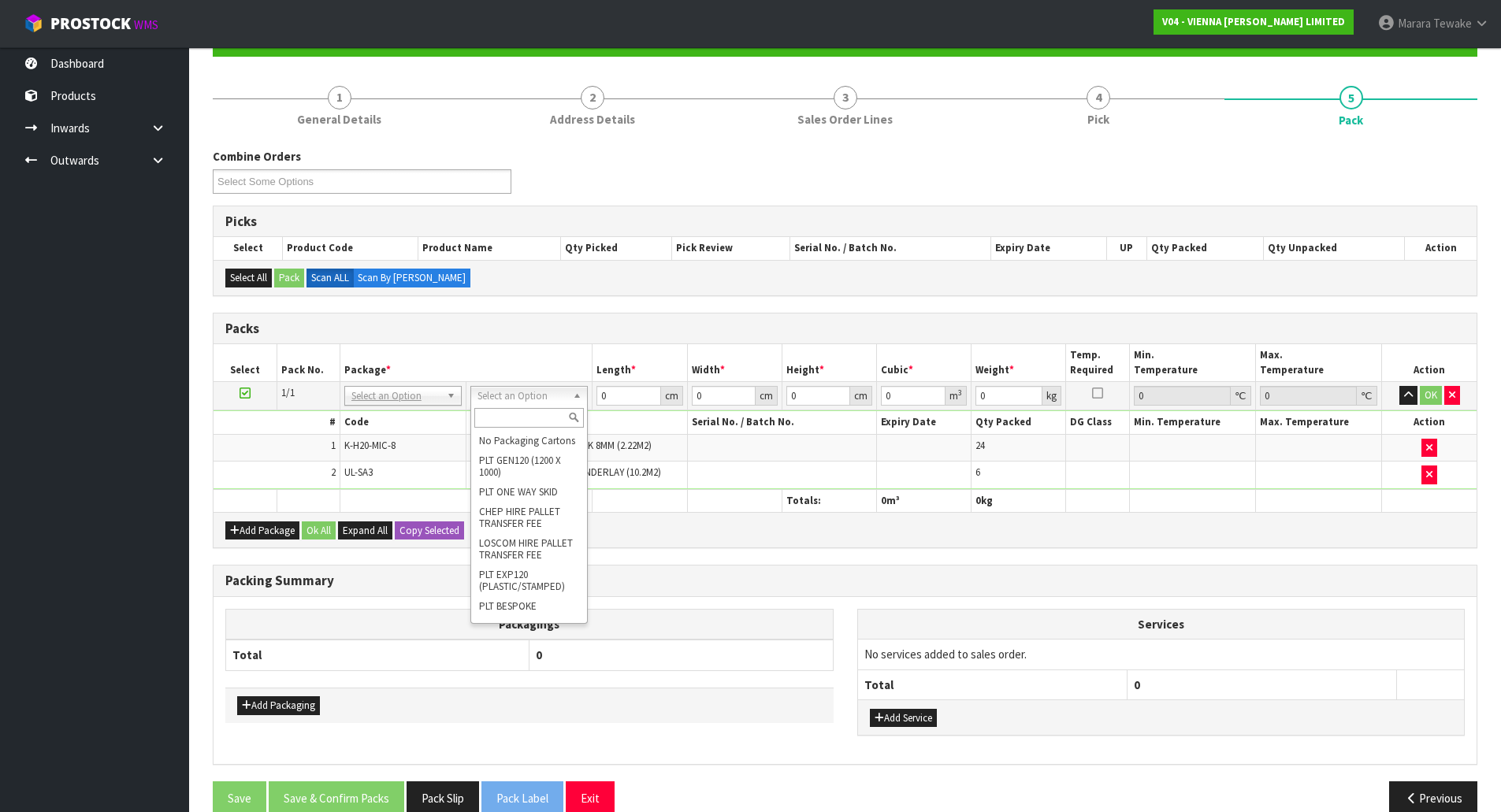
click at [528, 421] on input "text" at bounding box center [529, 418] width 109 height 19
type input "RE"
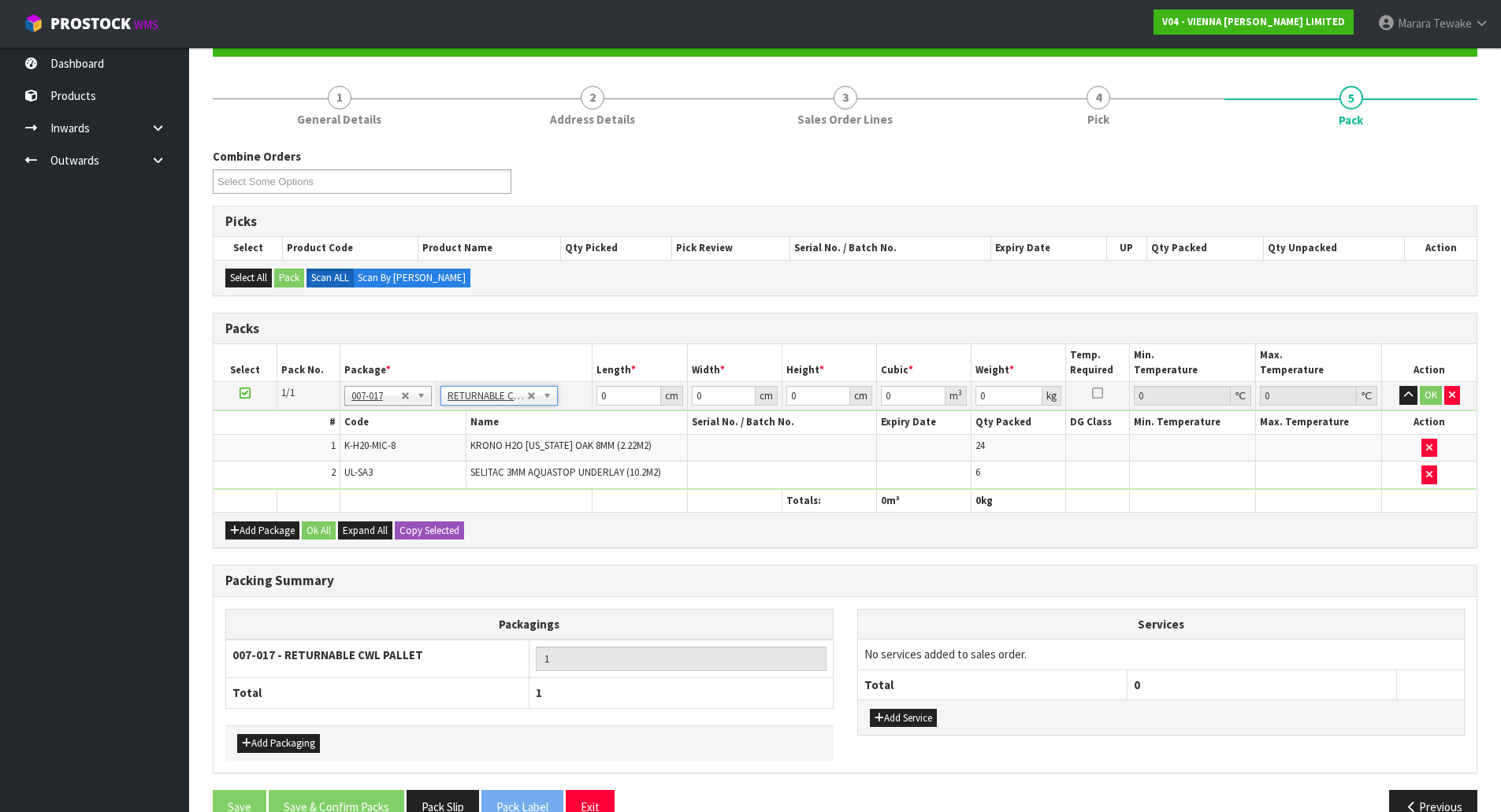
type input "401.4"
drag, startPoint x: 619, startPoint y: 396, endPoint x: 598, endPoint y: 375, distance: 29.7
click at [604, 387] on input "0" at bounding box center [628, 395] width 64 height 19
type input "145"
type input "130"
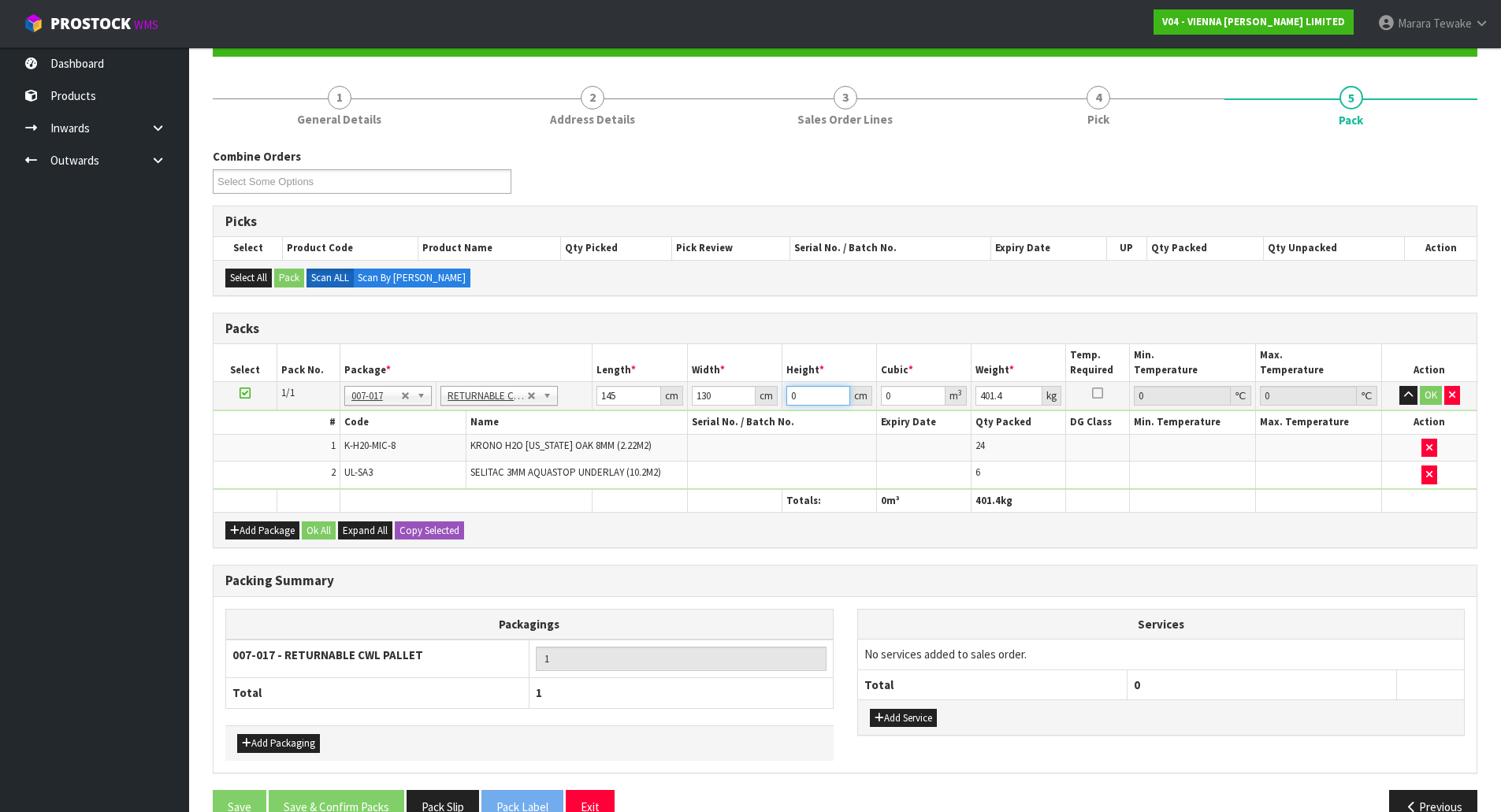
type input "5"
type input "0.09425"
type input "54"
type input "1.0179"
type input "54"
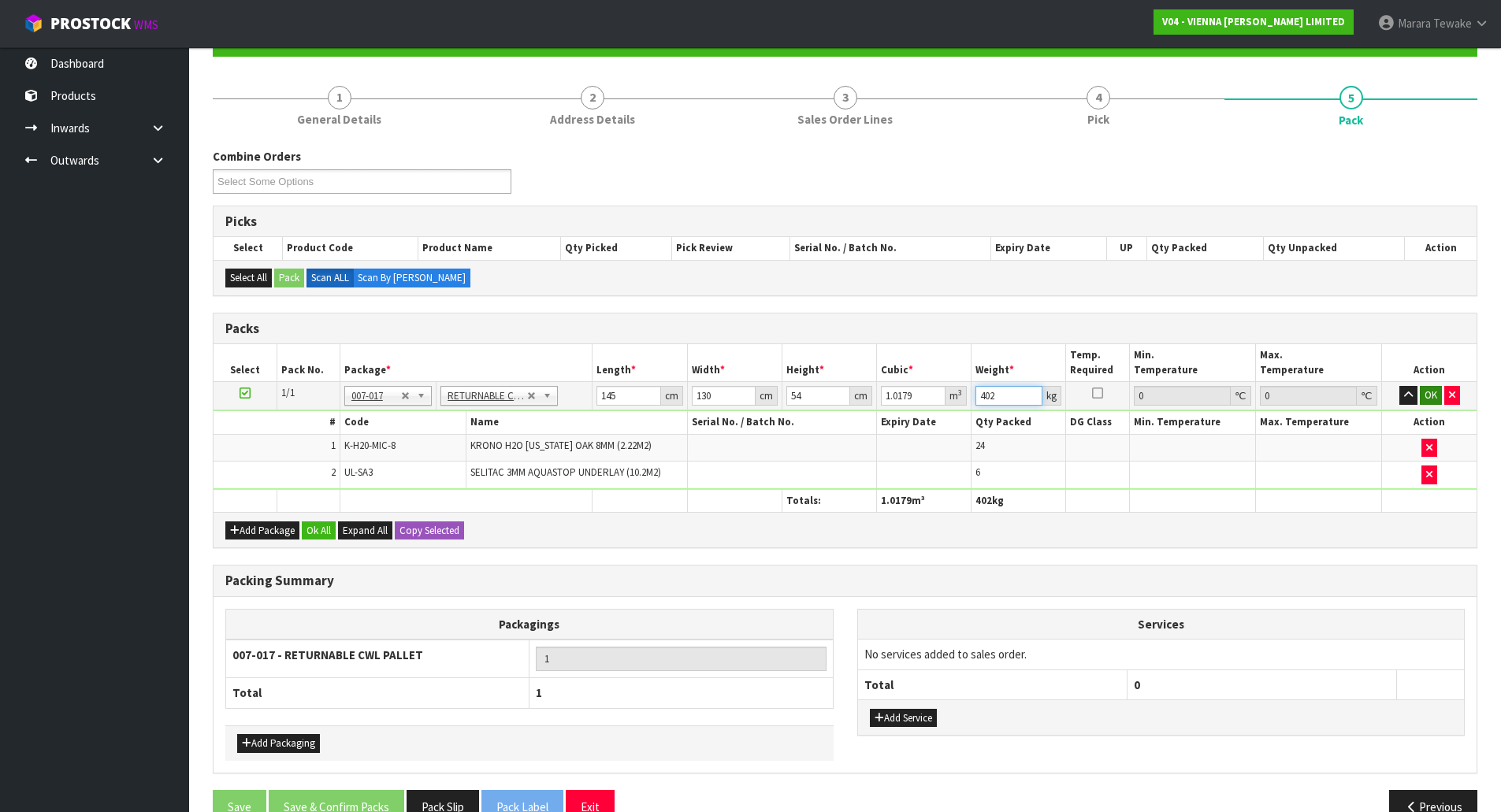
type input "402"
click at [1428, 395] on button "OK" at bounding box center [1431, 395] width 22 height 18
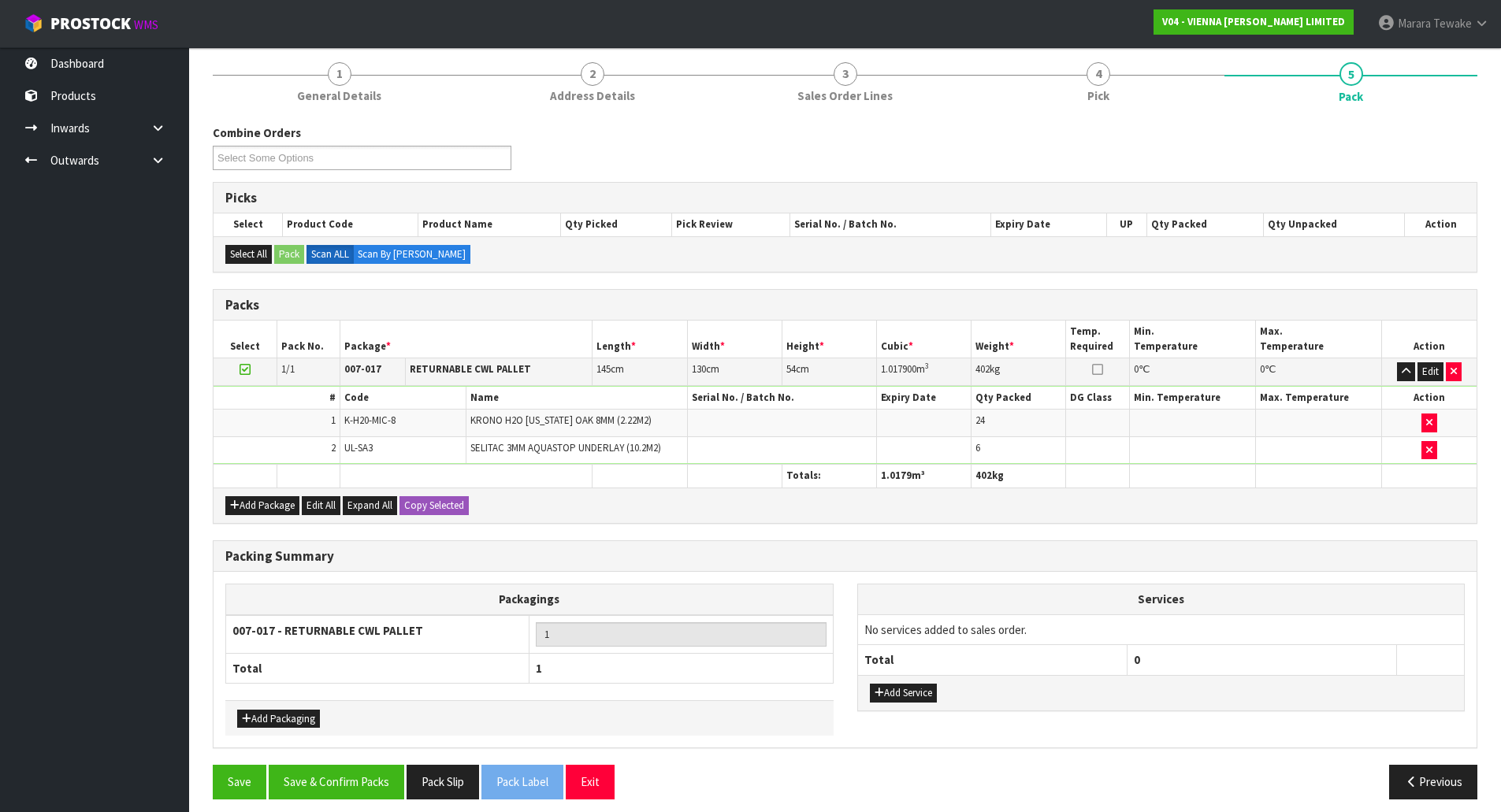
scroll to position [200, 0]
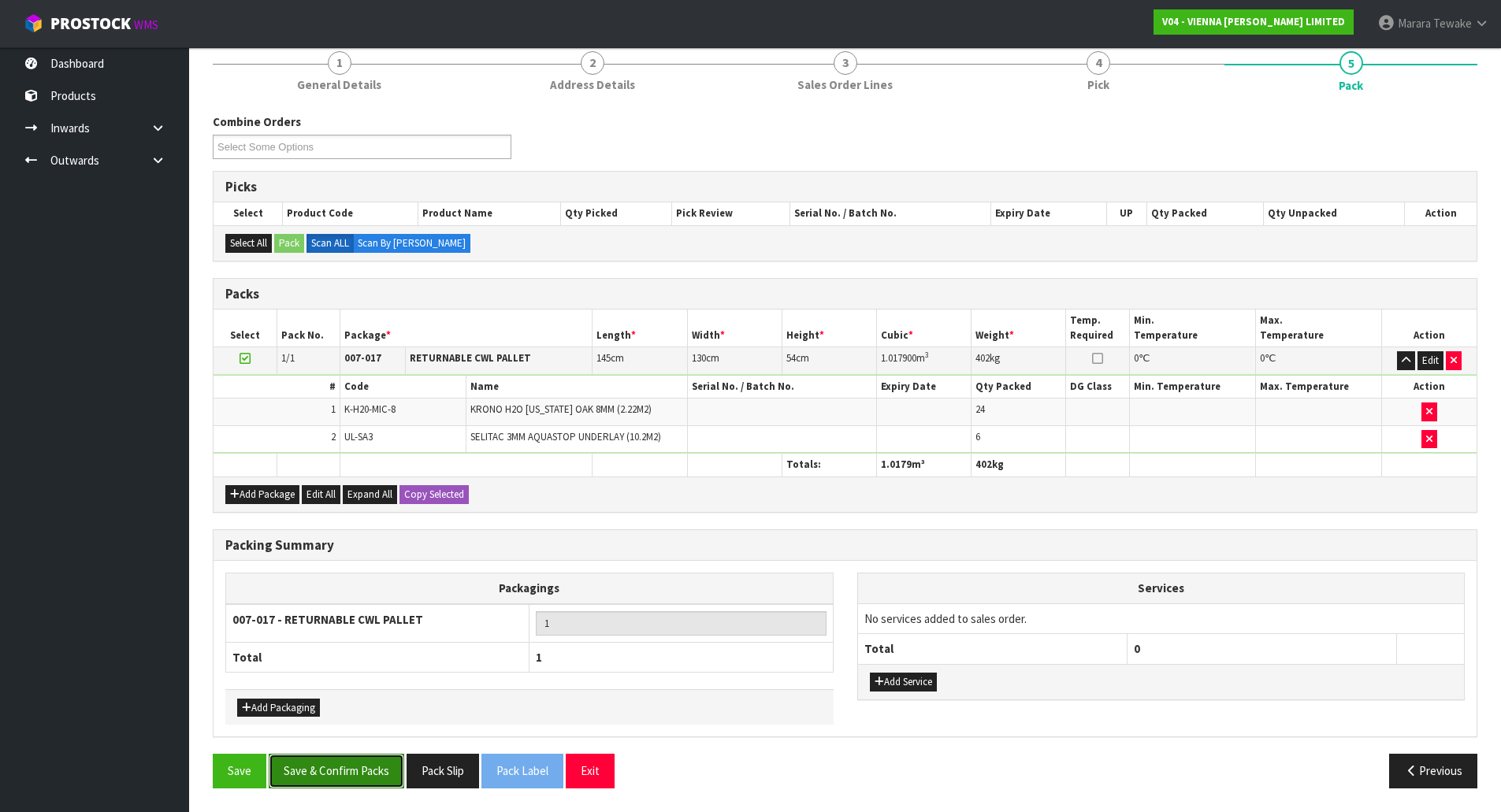
click at [370, 770] on button "Save & Confirm Packs" at bounding box center [336, 770] width 136 height 34
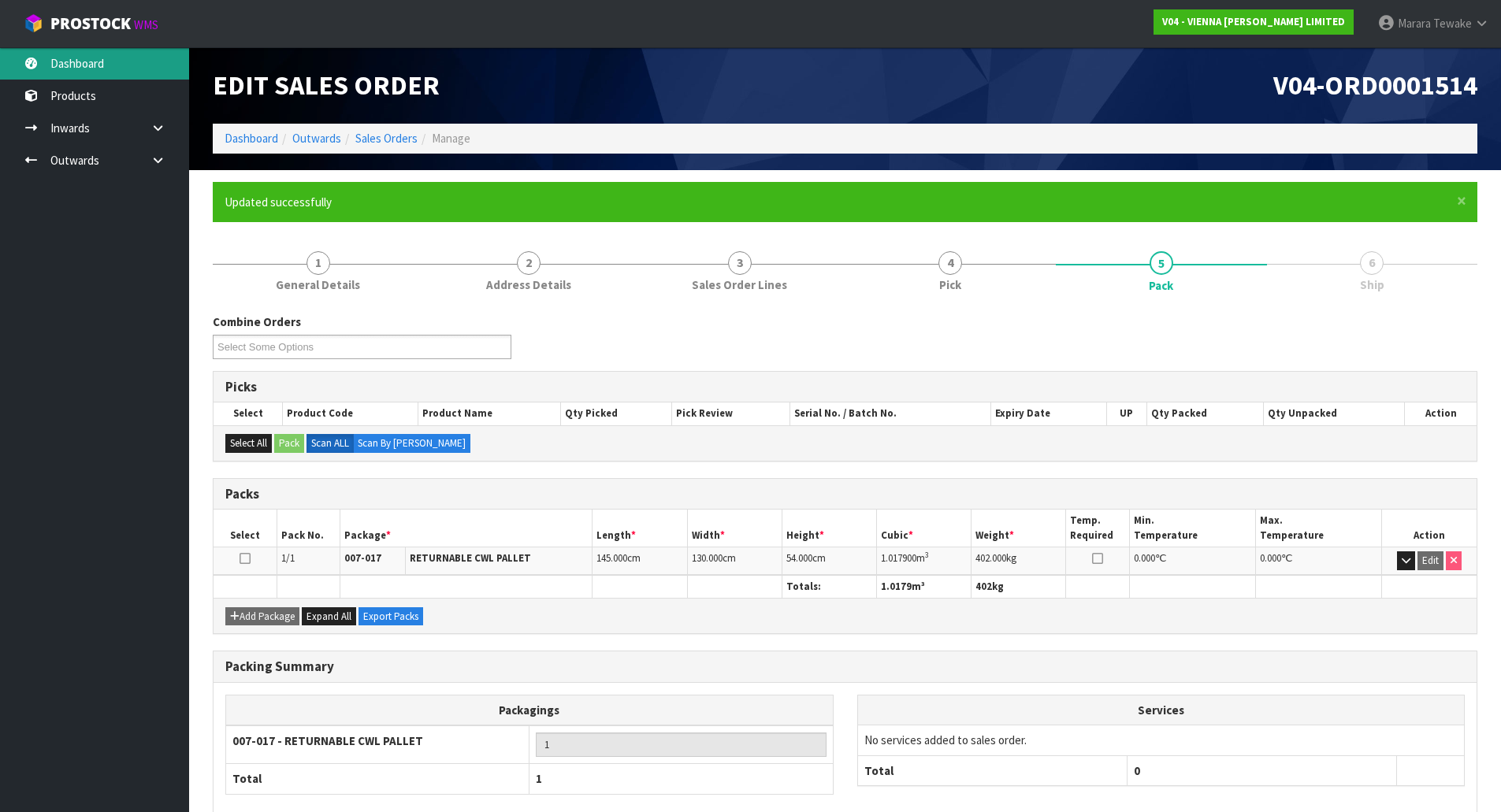
click at [112, 61] on link "Dashboard" at bounding box center [94, 63] width 189 height 32
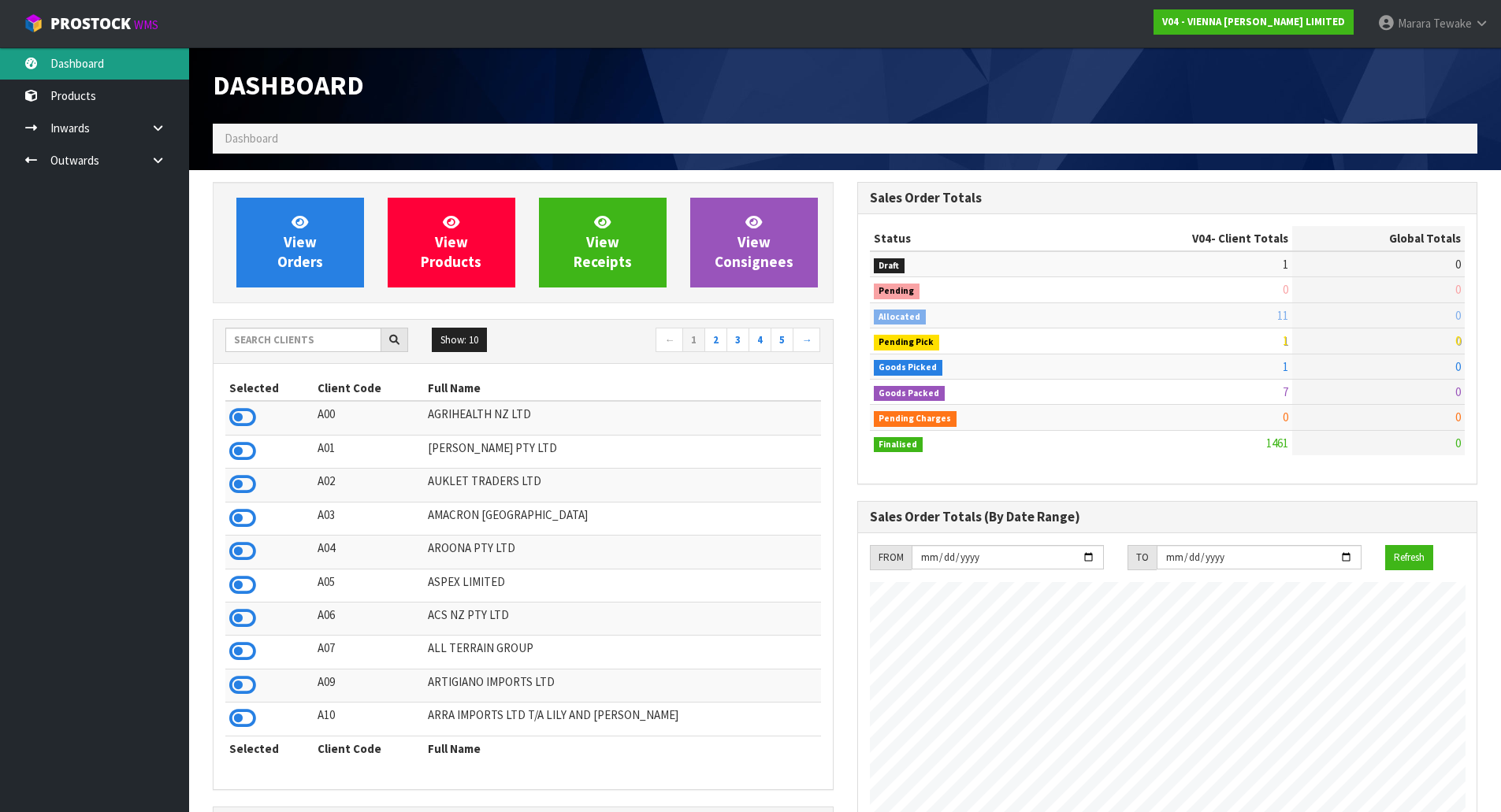
scroll to position [1244, 643]
click at [323, 347] on input "text" at bounding box center [303, 340] width 156 height 24
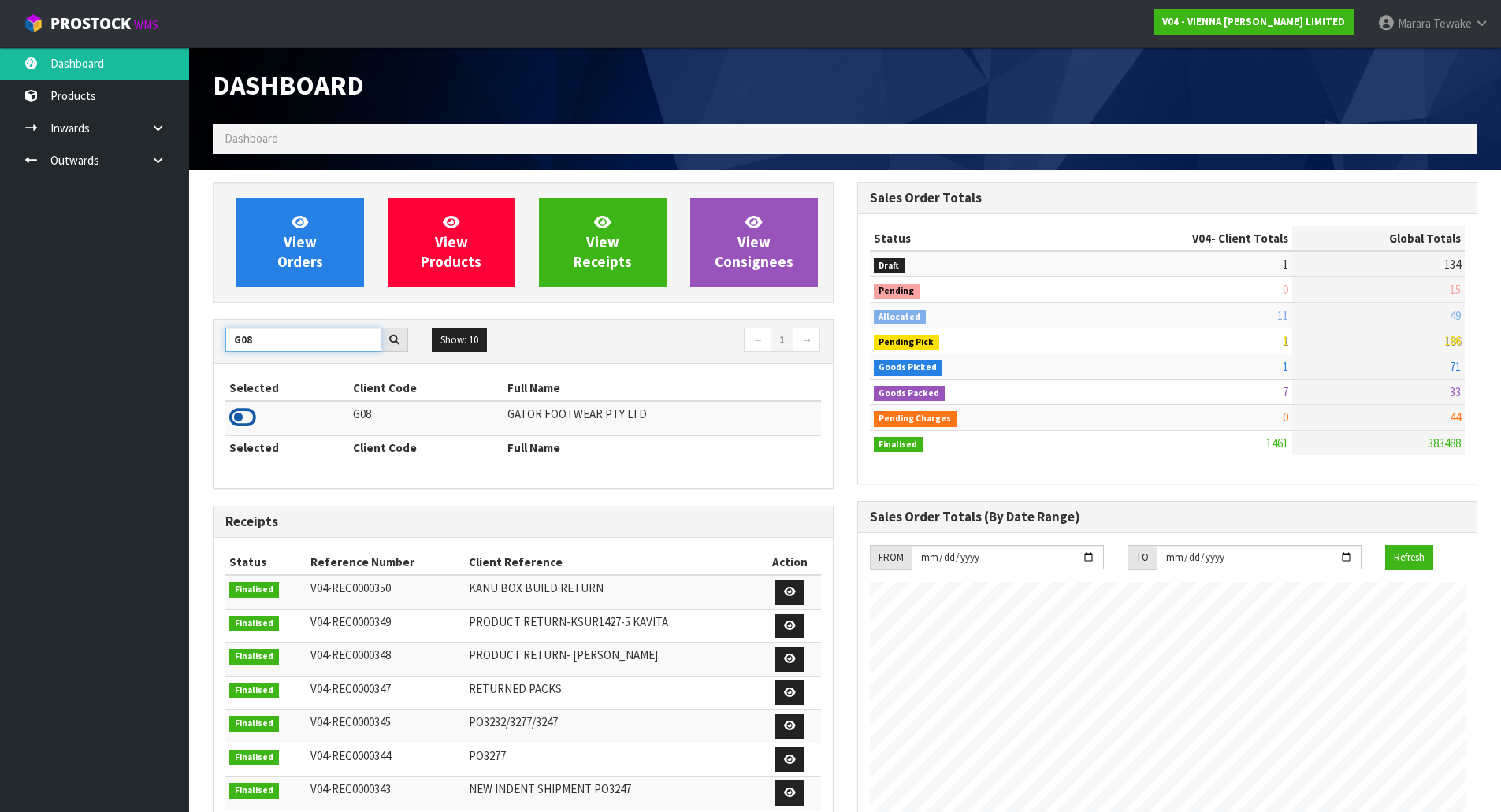
type input "G08"
click at [248, 412] on icon at bounding box center [242, 418] width 27 height 24
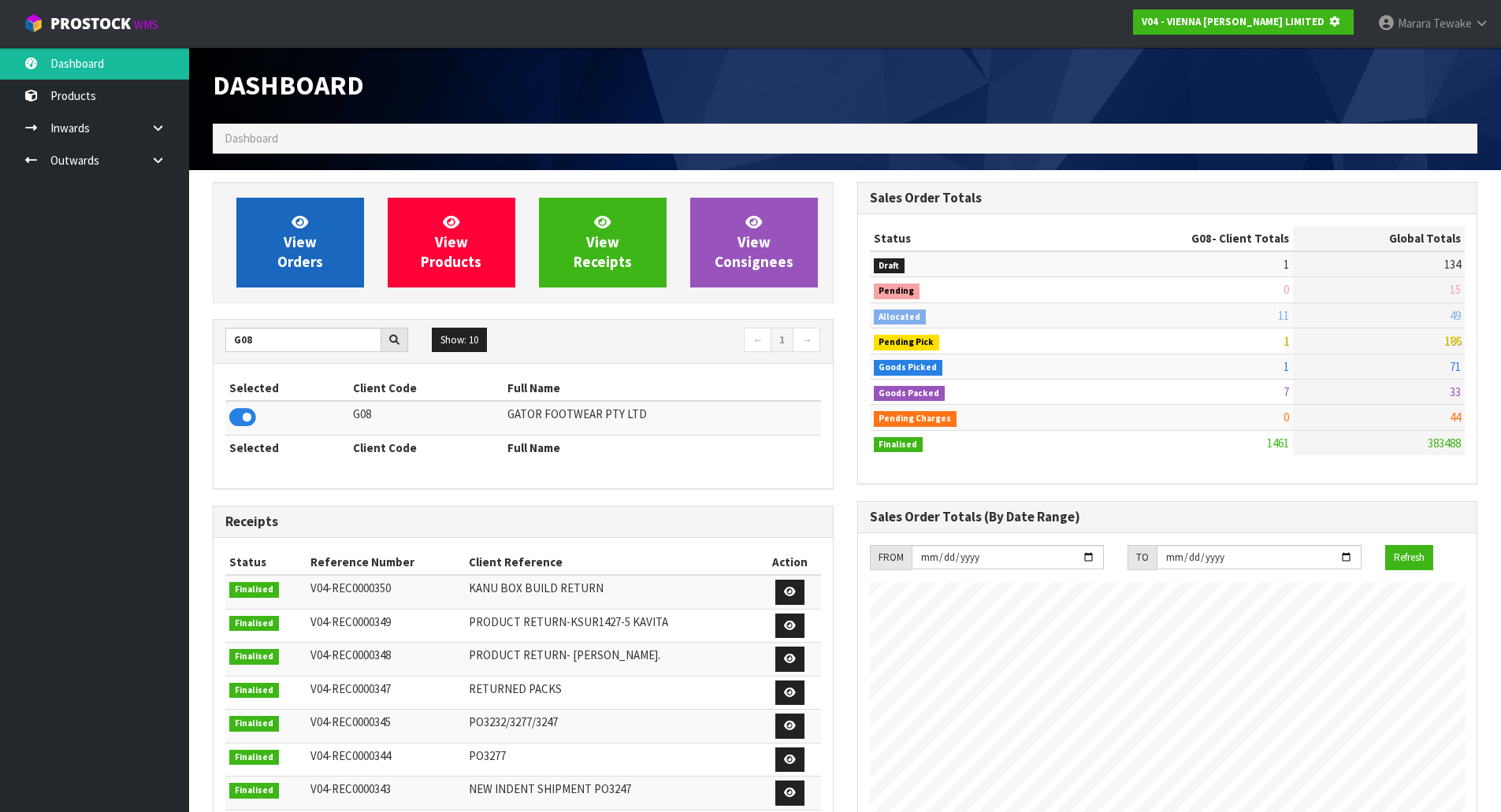
scroll to position [982, 643]
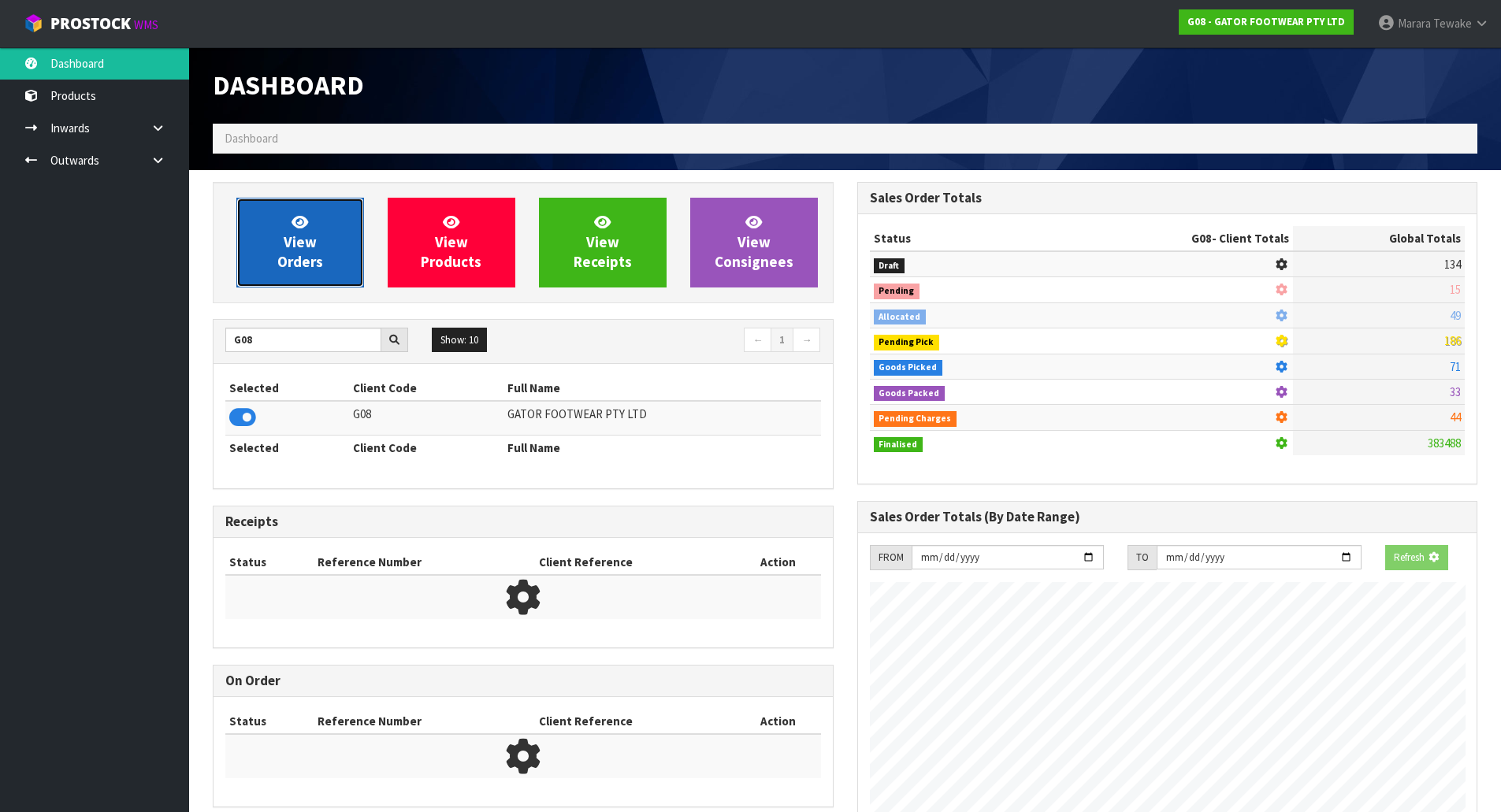
click at [285, 241] on span "View Orders" at bounding box center [299, 242] width 45 height 59
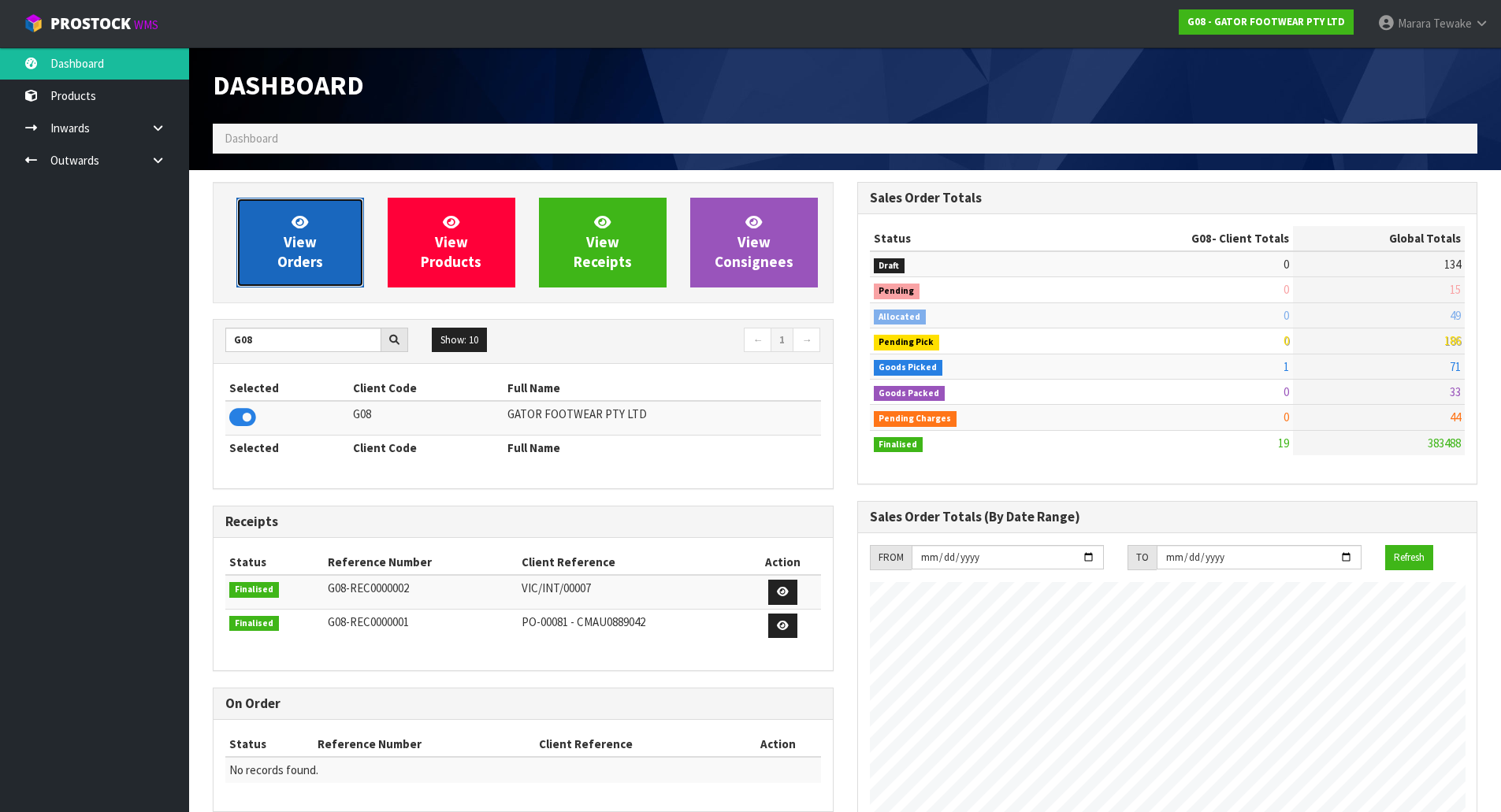
scroll to position [1116, 643]
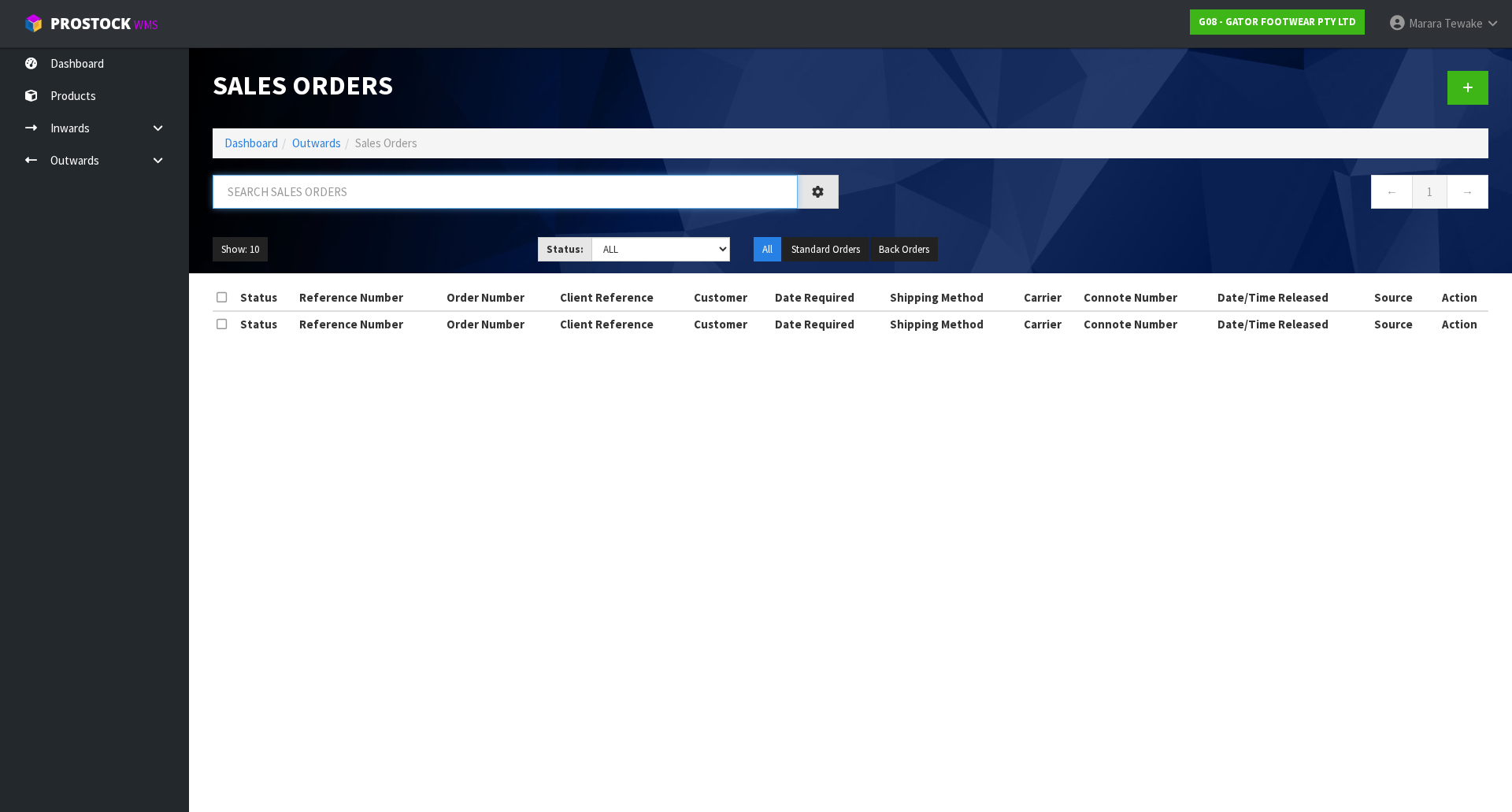
click at [321, 187] on input "text" at bounding box center [504, 191] width 585 height 34
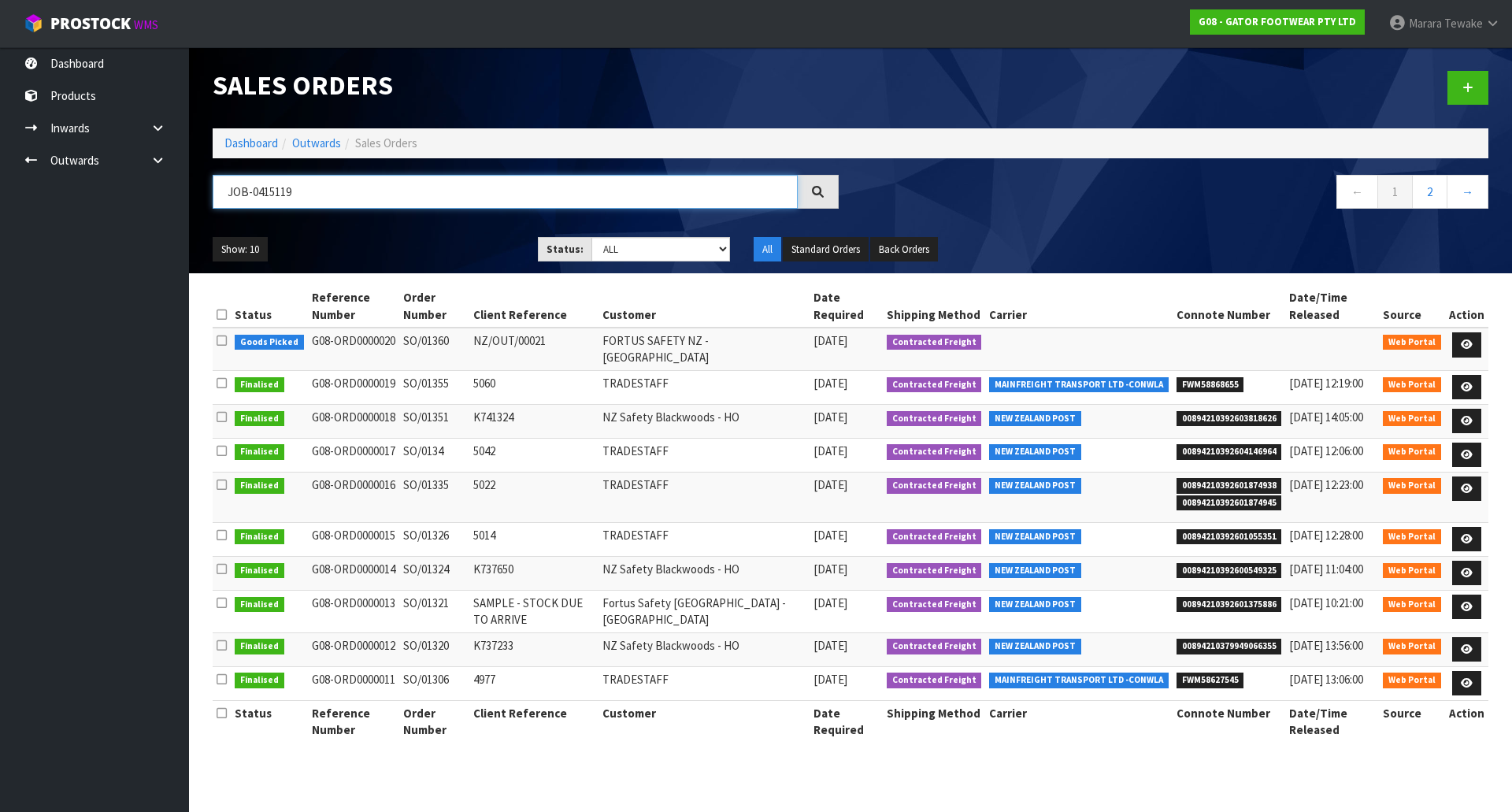
type input "JOB-0415119"
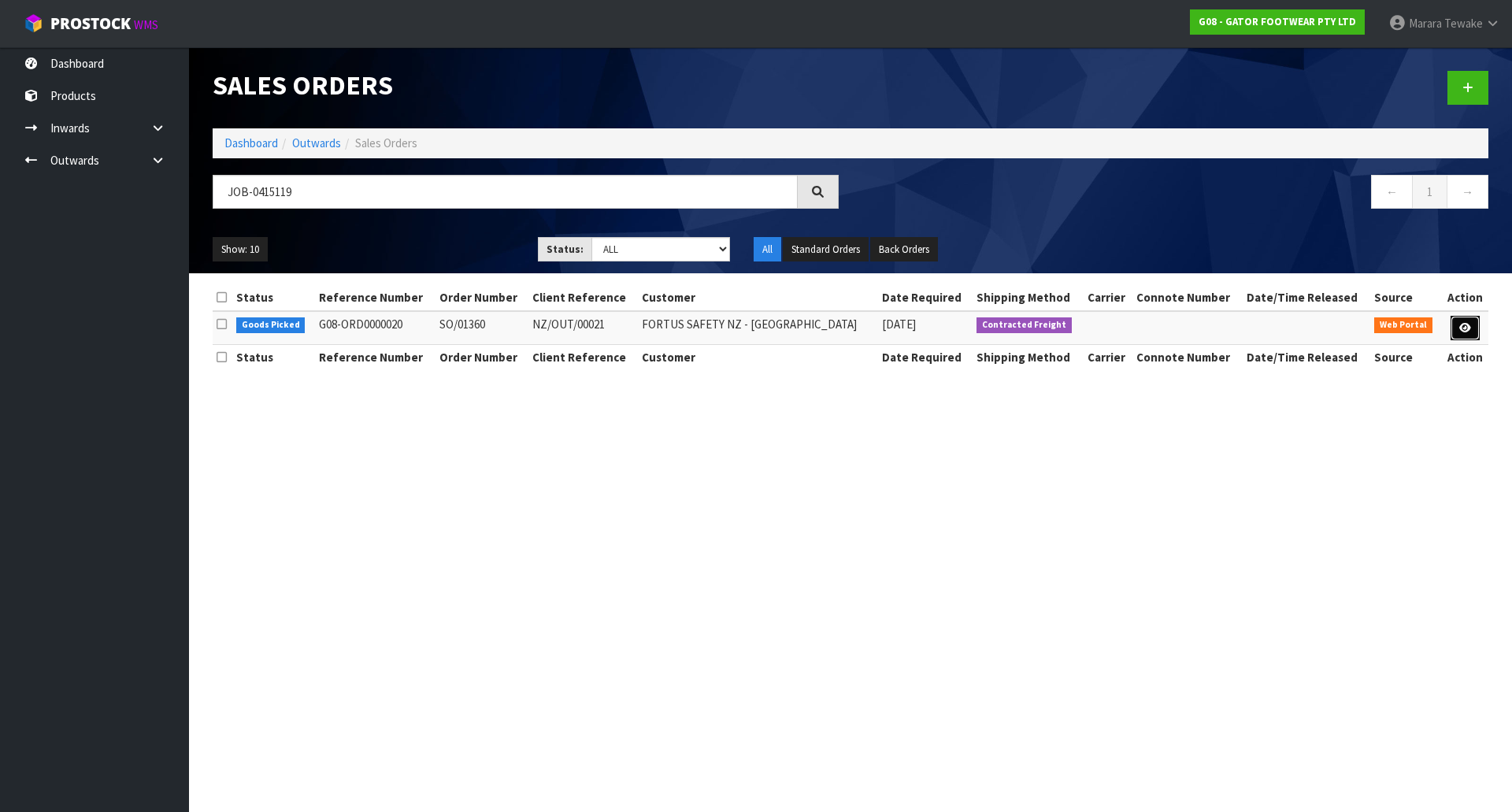
click at [1460, 323] on icon at bounding box center [1464, 327] width 12 height 10
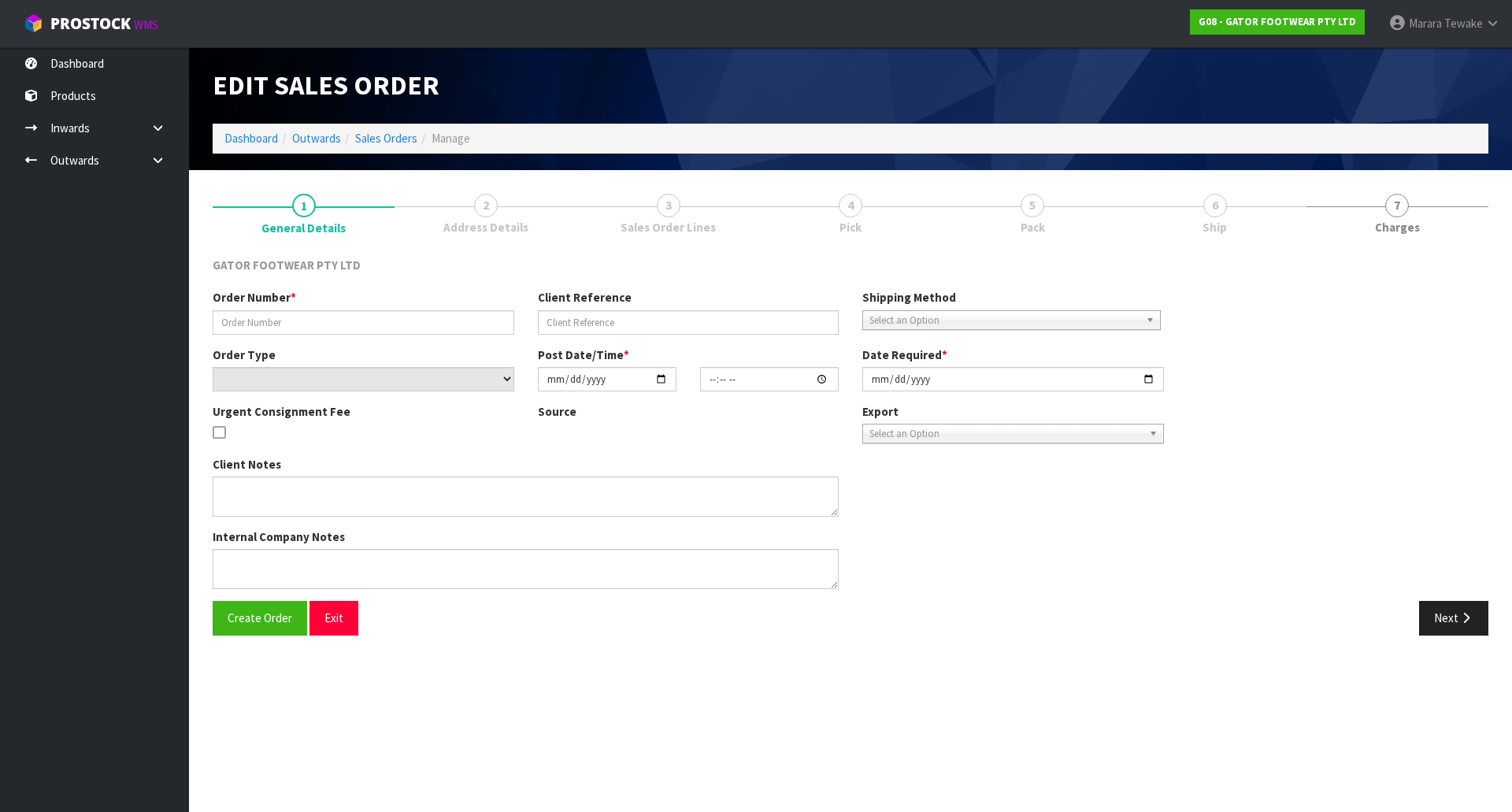
type input "SO/01360"
type input "NZ/OUT/00021"
select select "number:0"
type input "[DATE]"
type input "00:24:00.000"
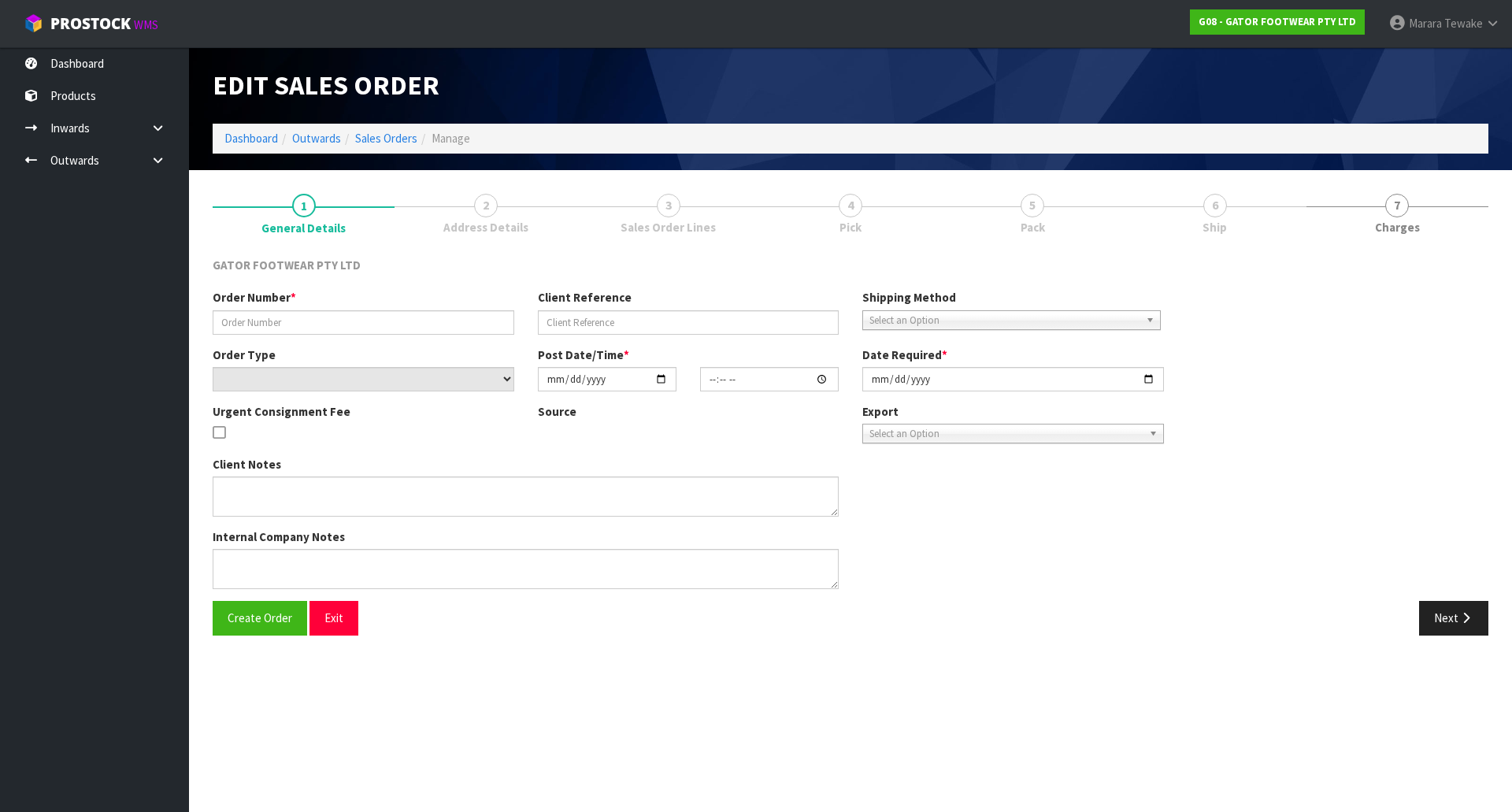
type input "[DATE]"
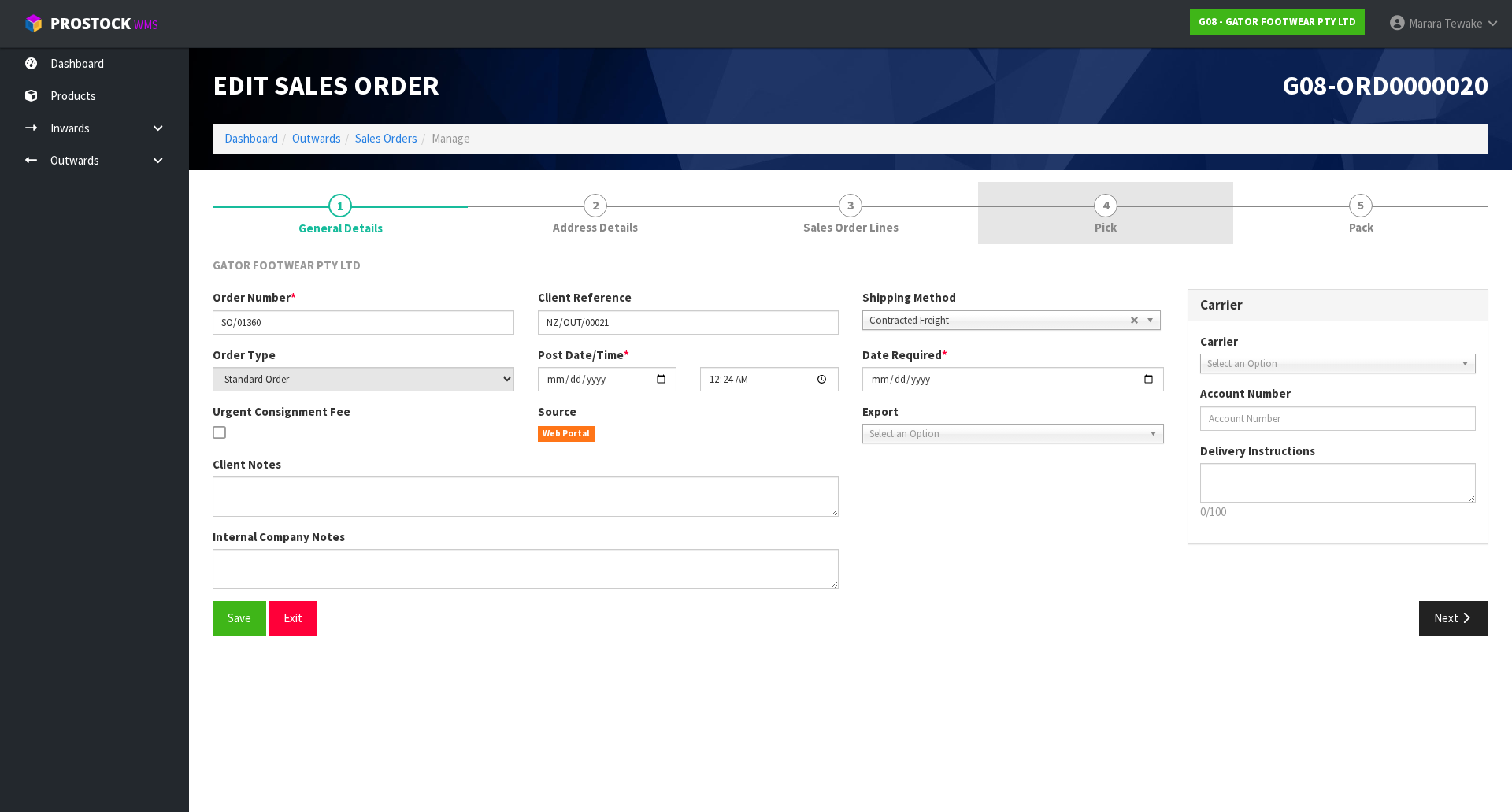
click at [1110, 214] on span "4" at bounding box center [1106, 206] width 24 height 24
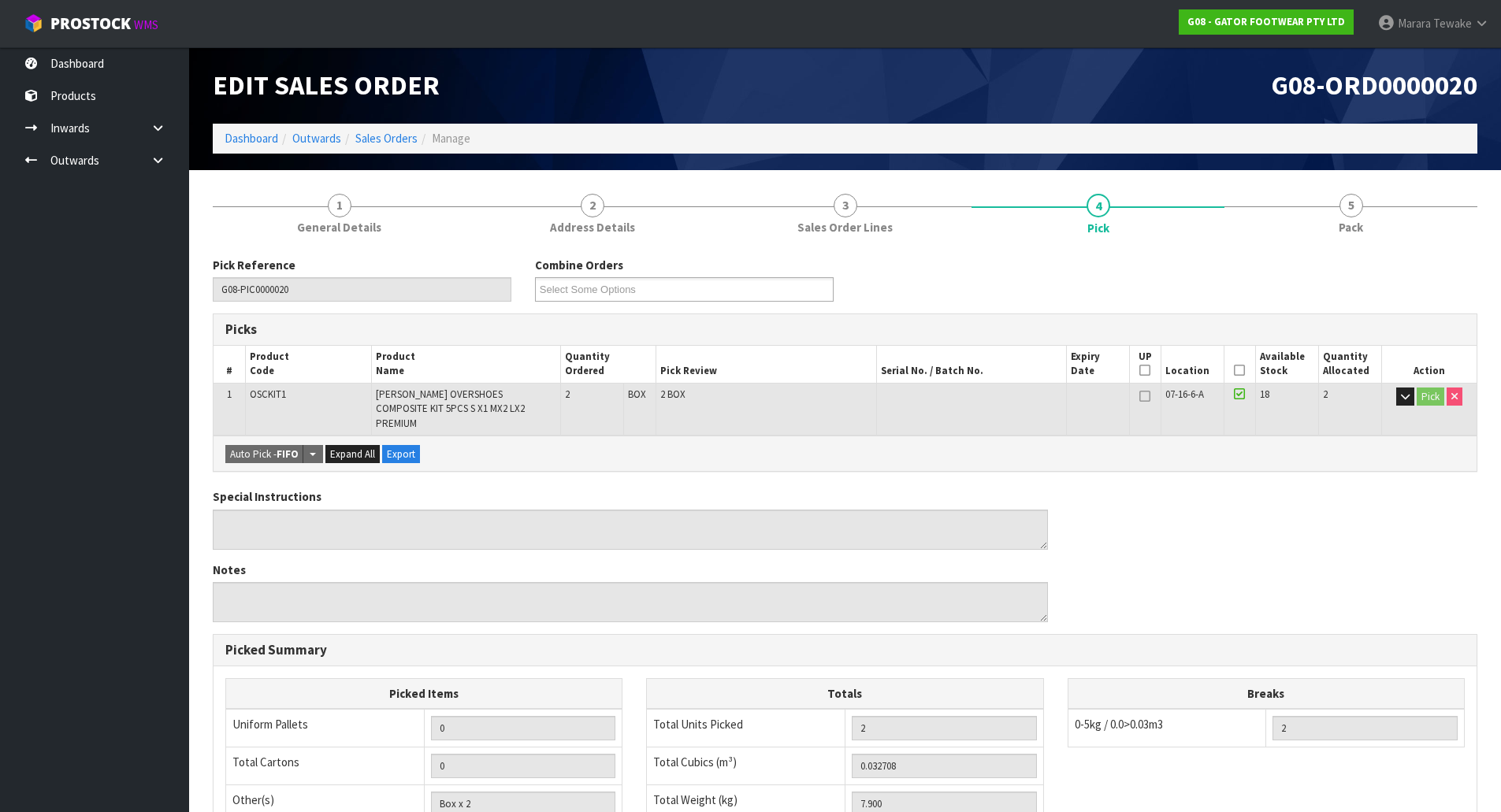
click at [1243, 370] on icon at bounding box center [1239, 370] width 11 height 1
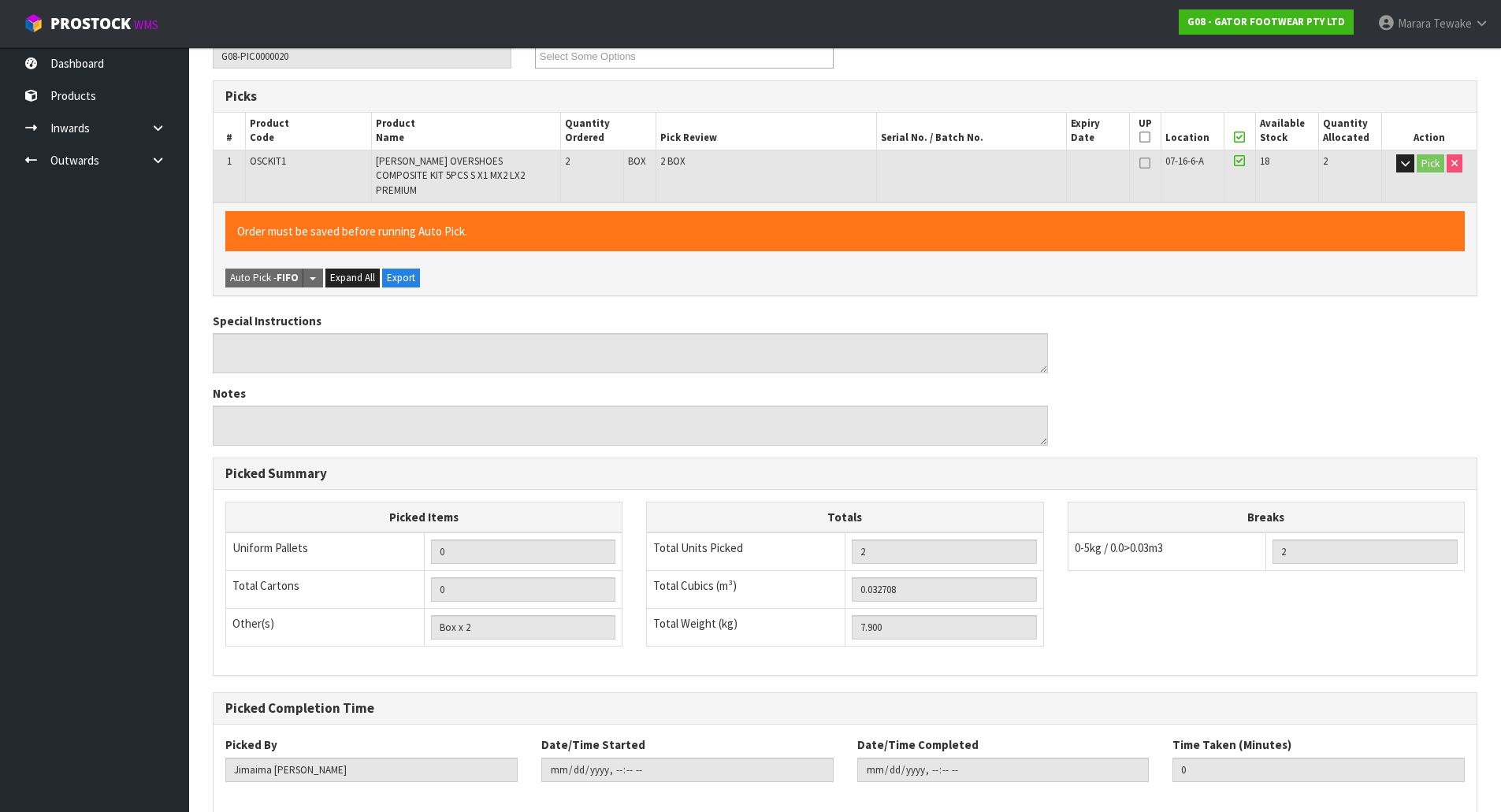
scroll to position [299, 0]
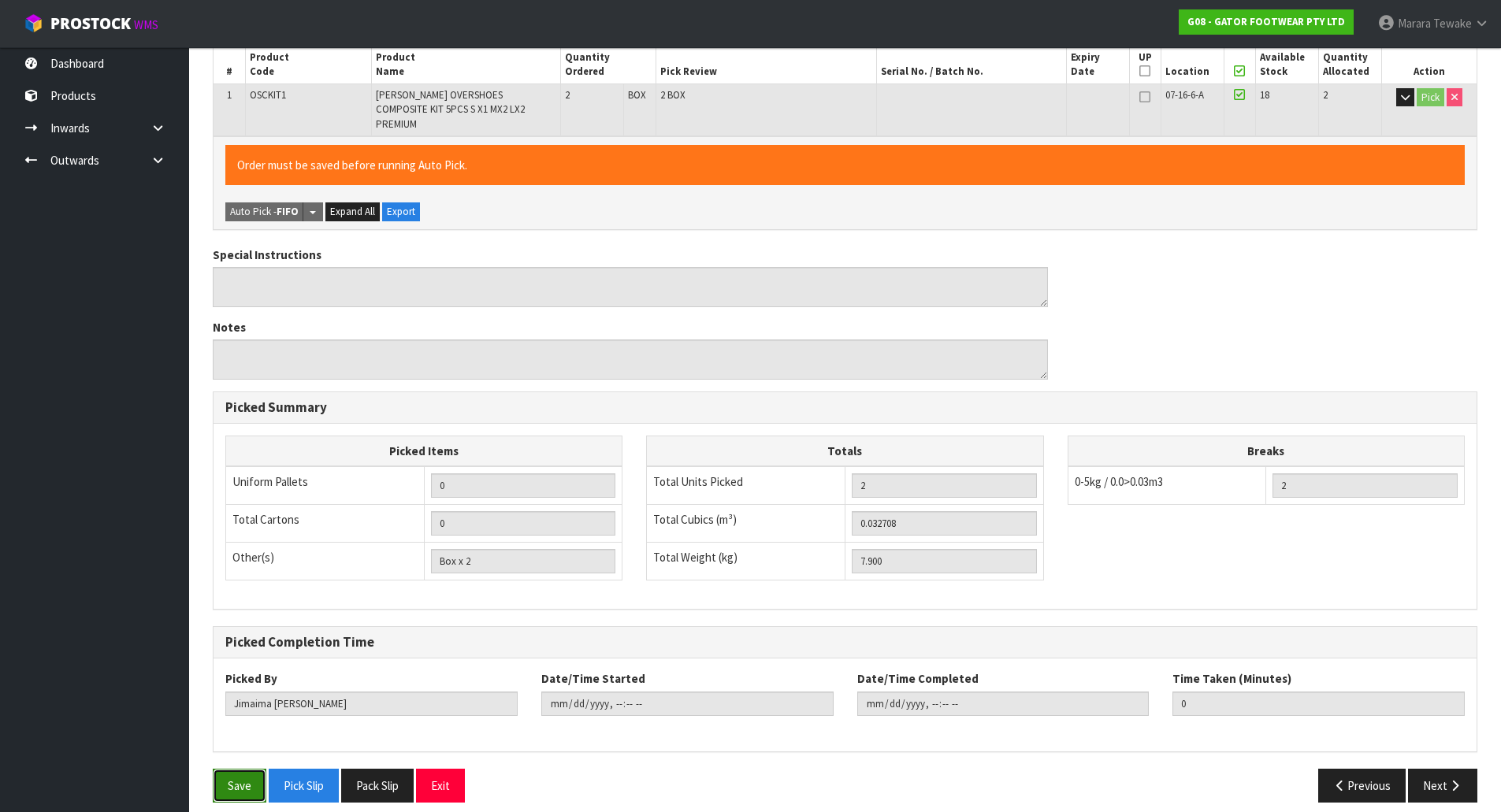
click at [242, 769] on button "Save" at bounding box center [239, 785] width 54 height 34
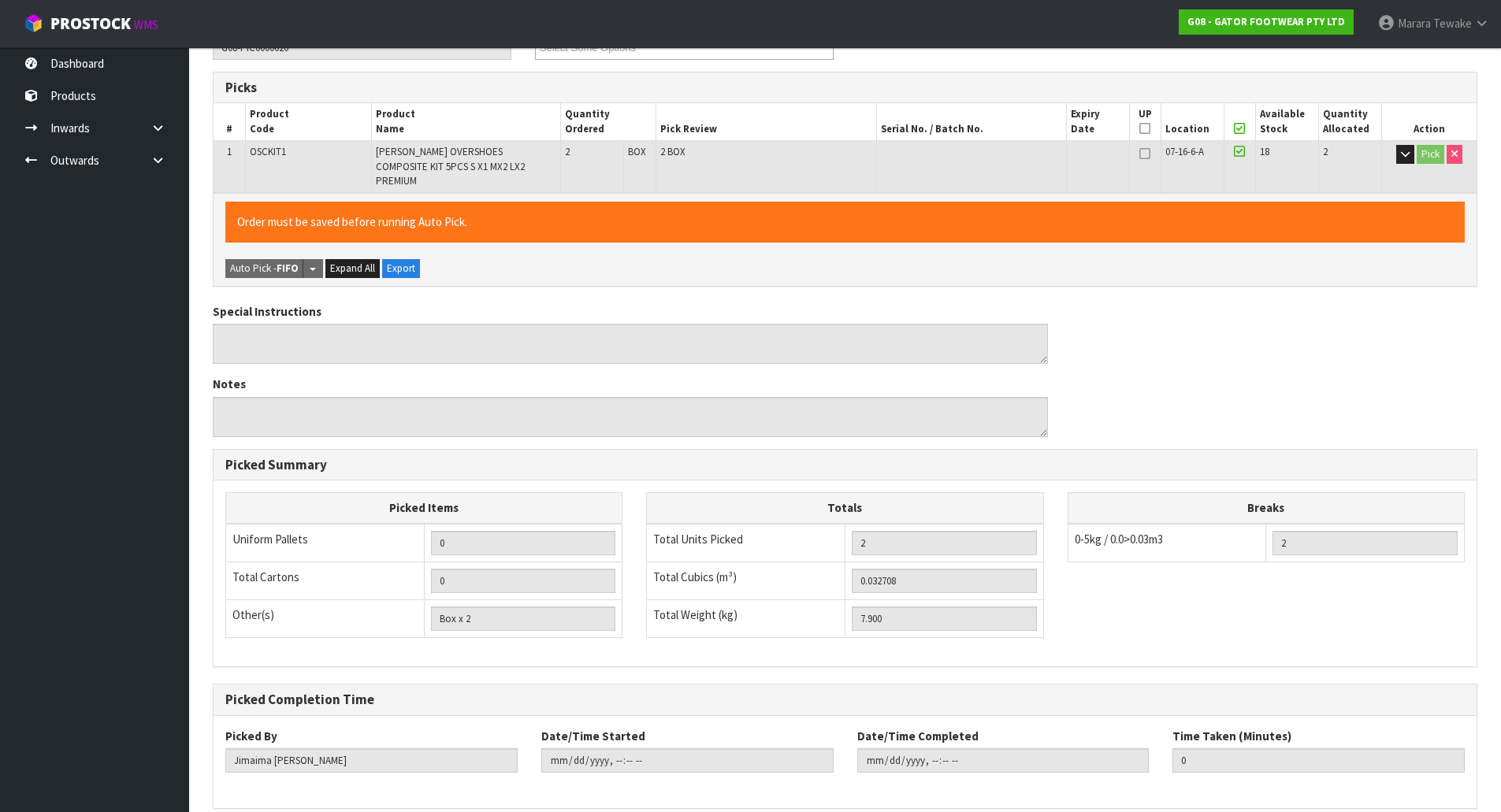
scroll to position [0, 0]
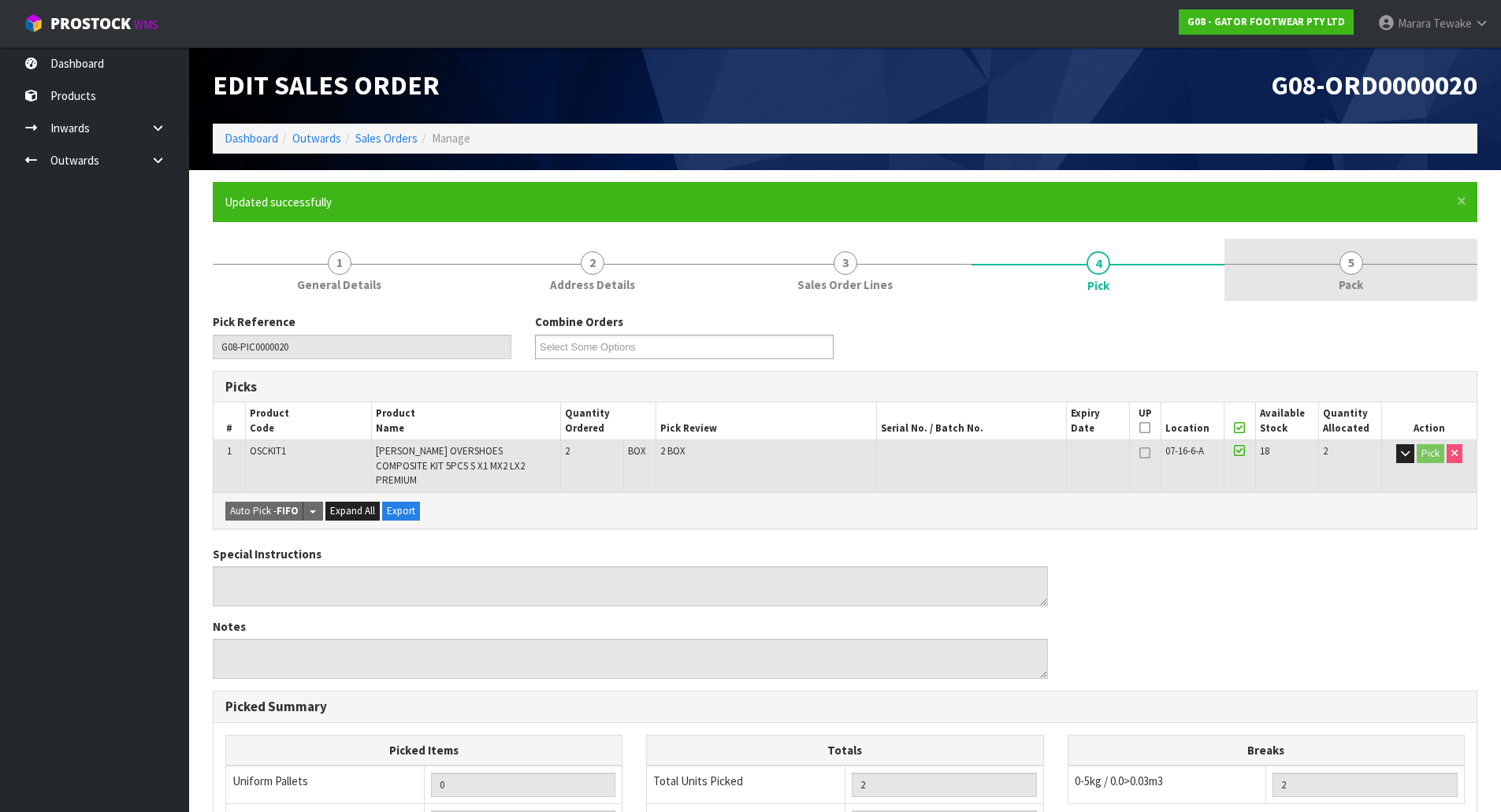
click at [1348, 255] on span "5" at bounding box center [1351, 263] width 24 height 24
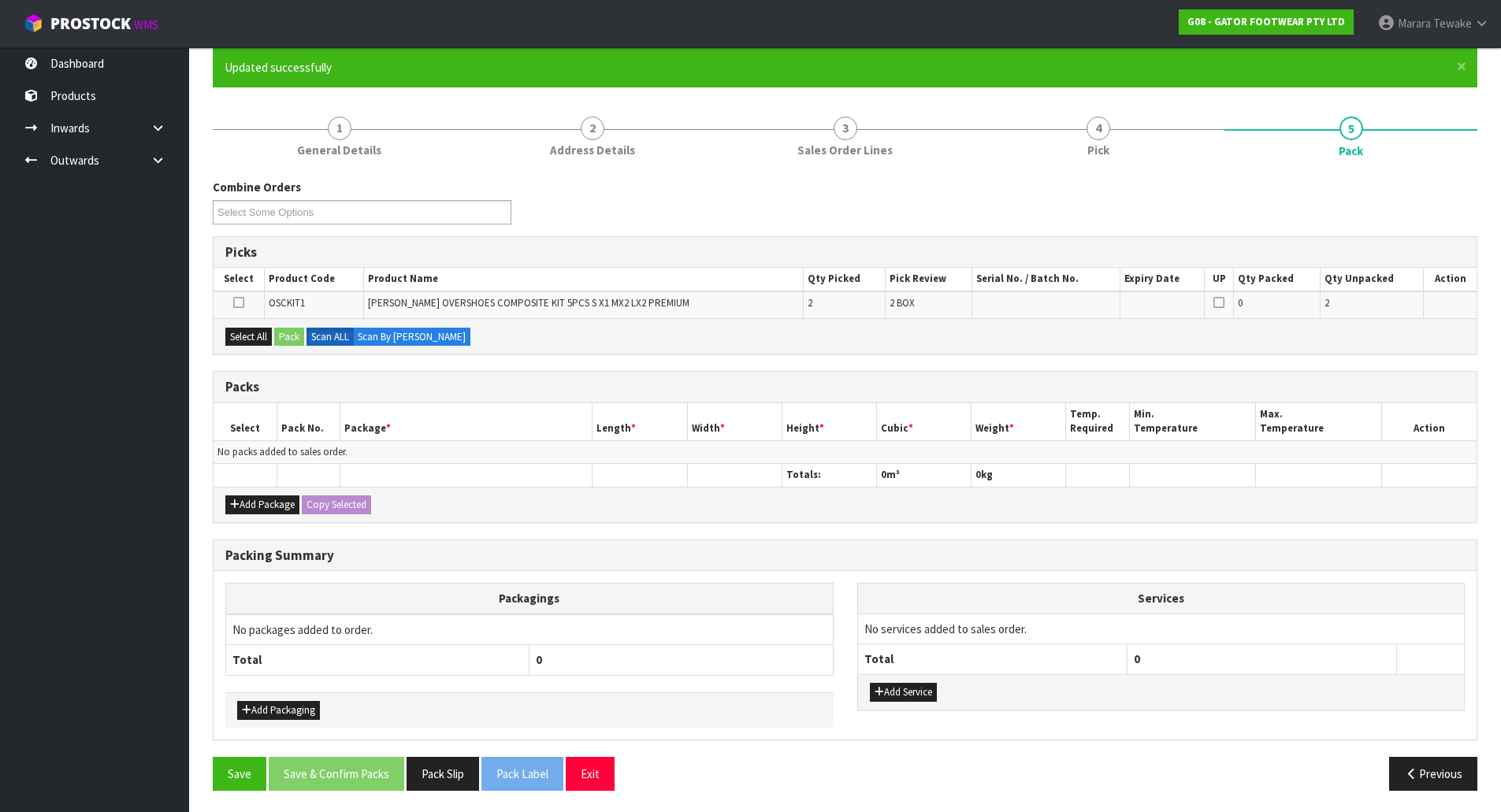
scroll to position [137, 0]
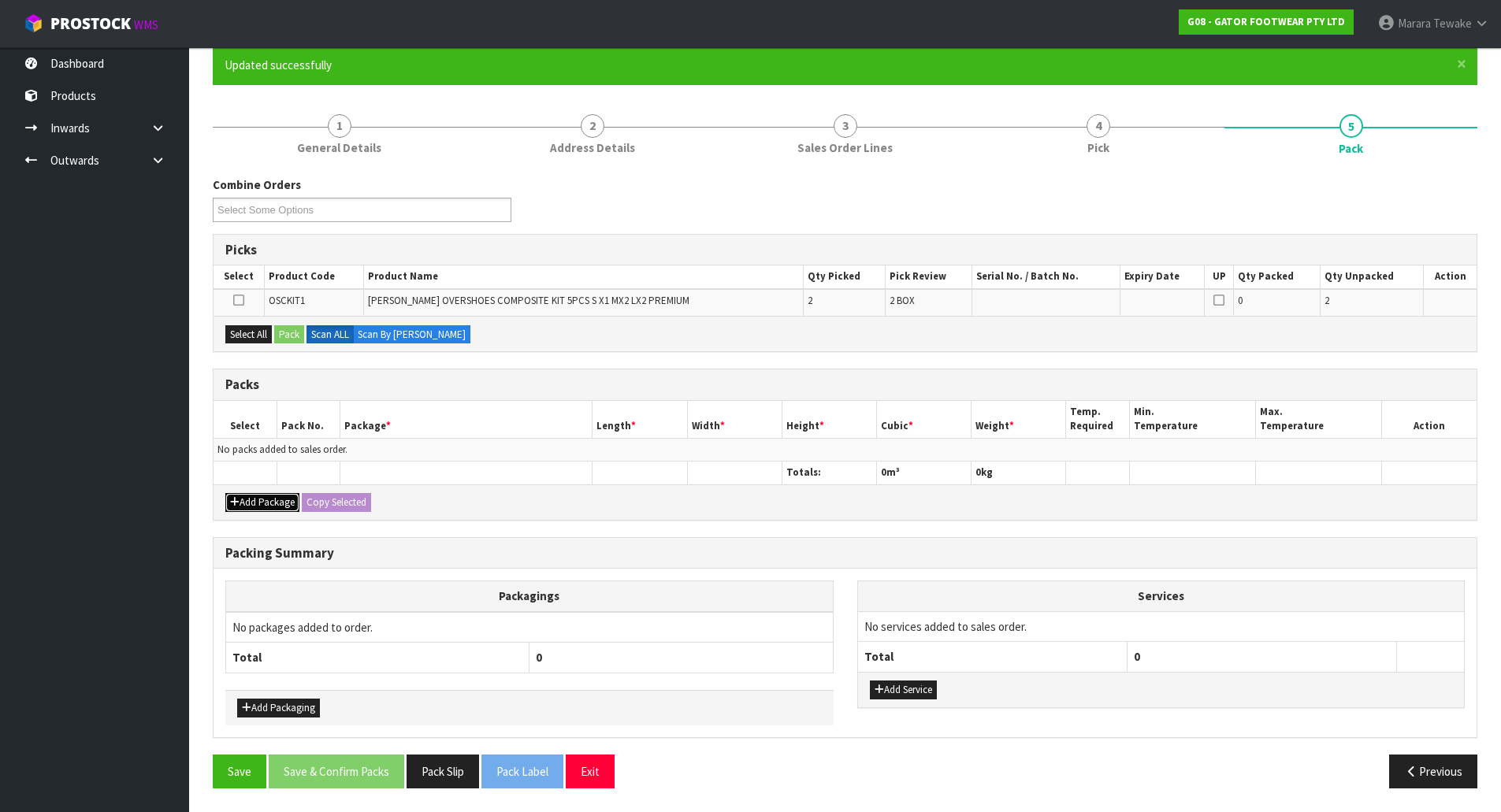
click at [270, 501] on button "Add Package" at bounding box center [262, 503] width 74 height 18
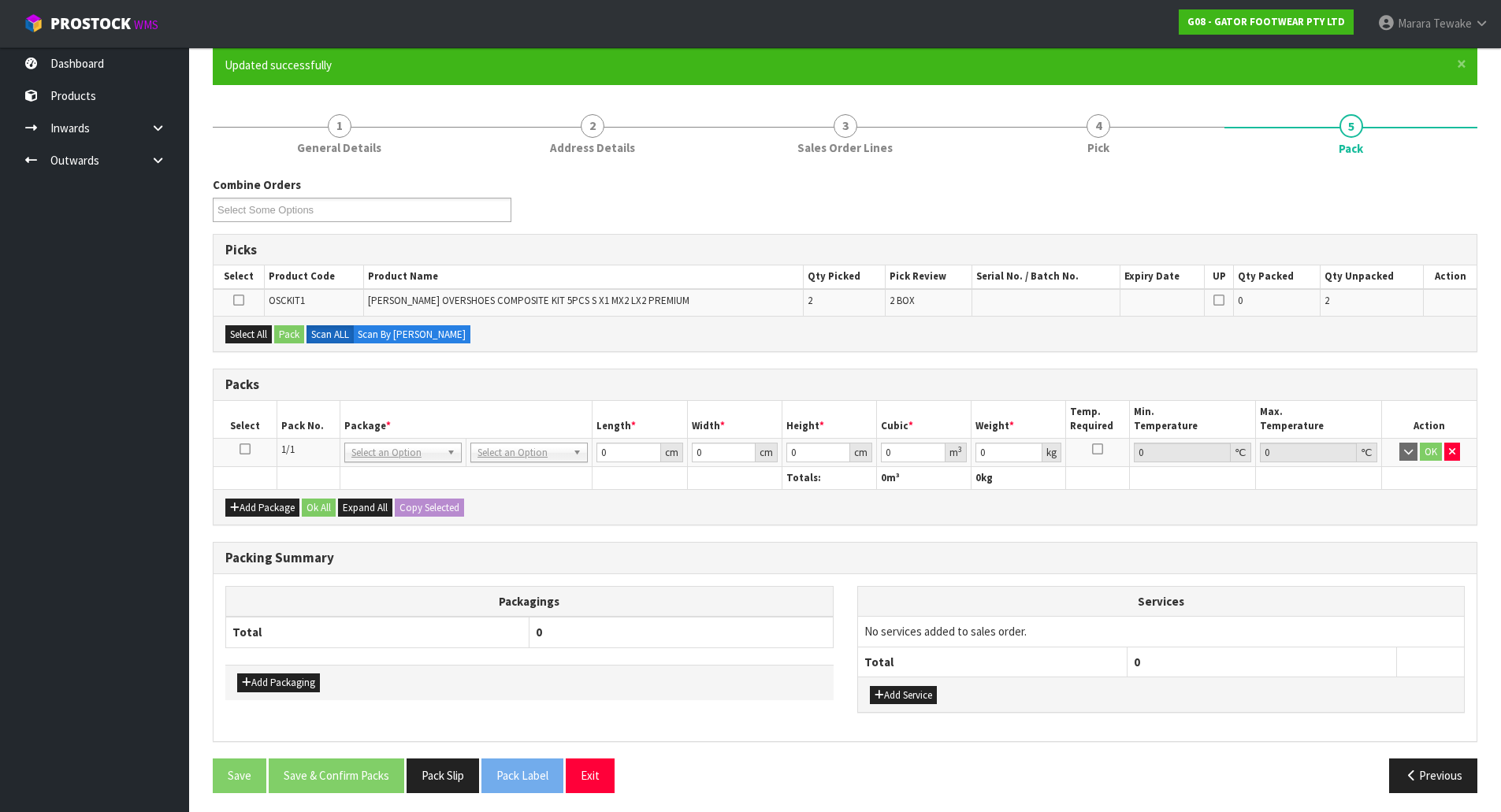
click at [243, 449] on icon at bounding box center [245, 449] width 11 height 1
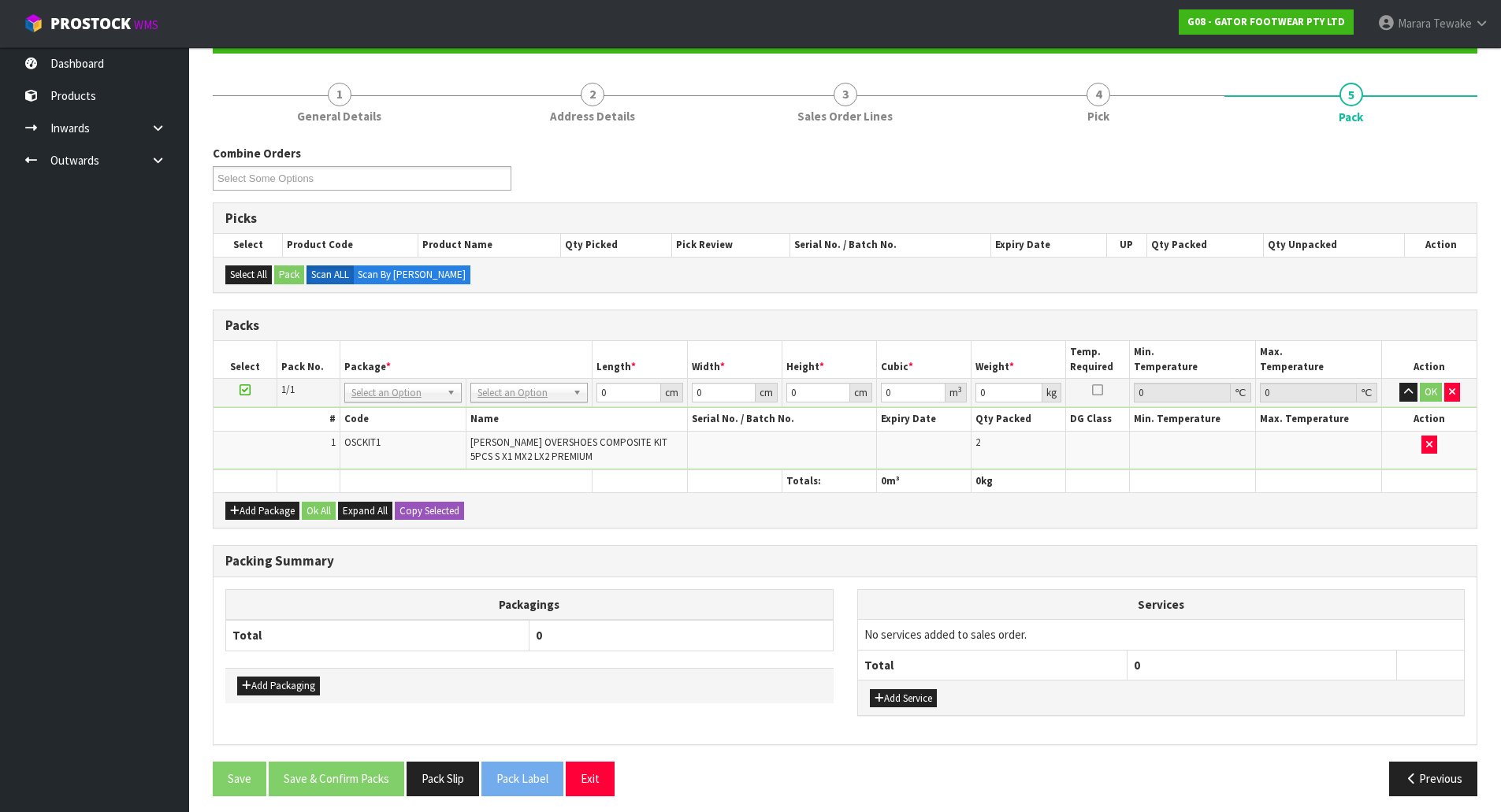
scroll to position [176, 0]
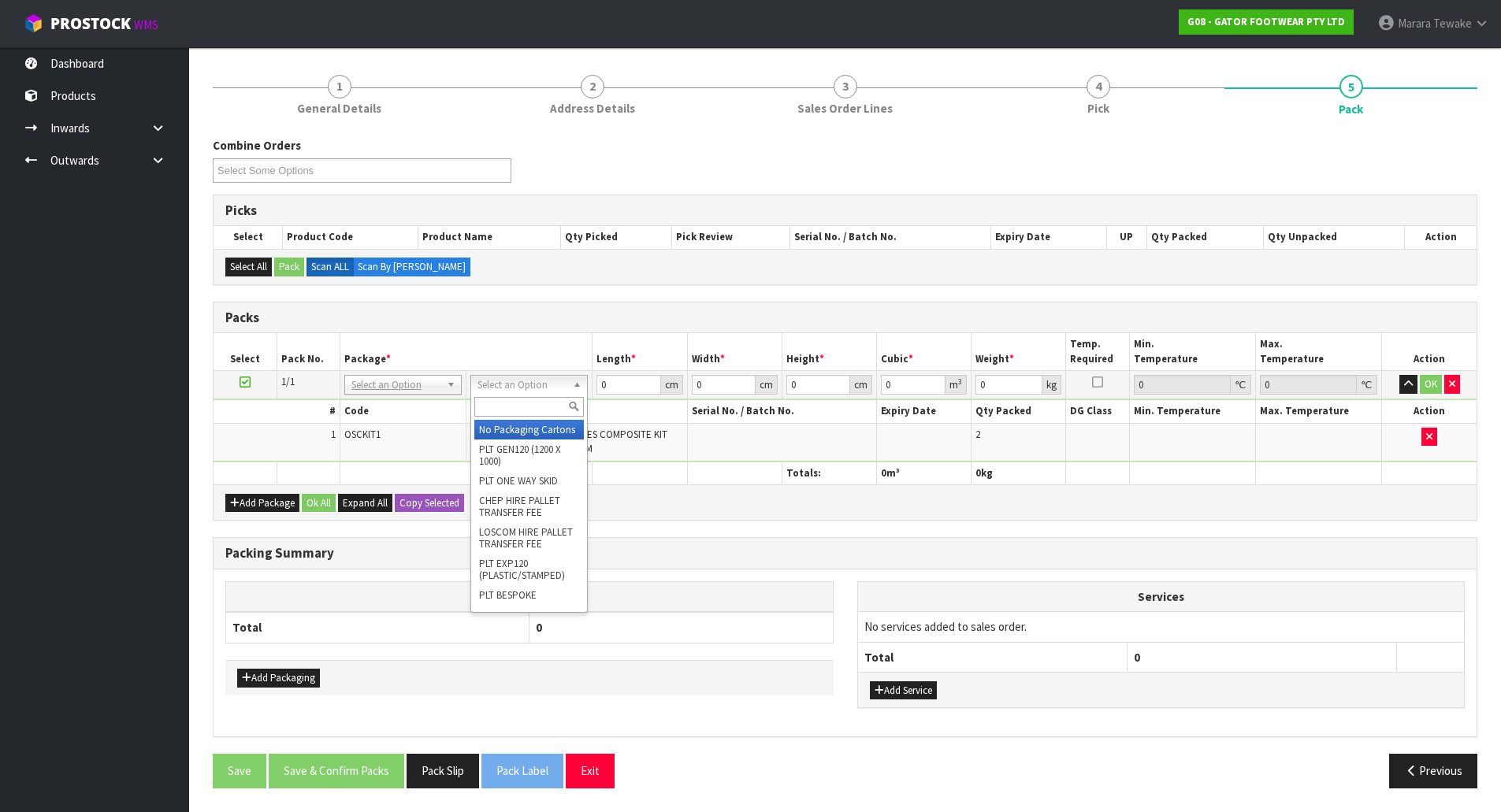
click at [531, 409] on input "text" at bounding box center [529, 406] width 109 height 19
type input "OC"
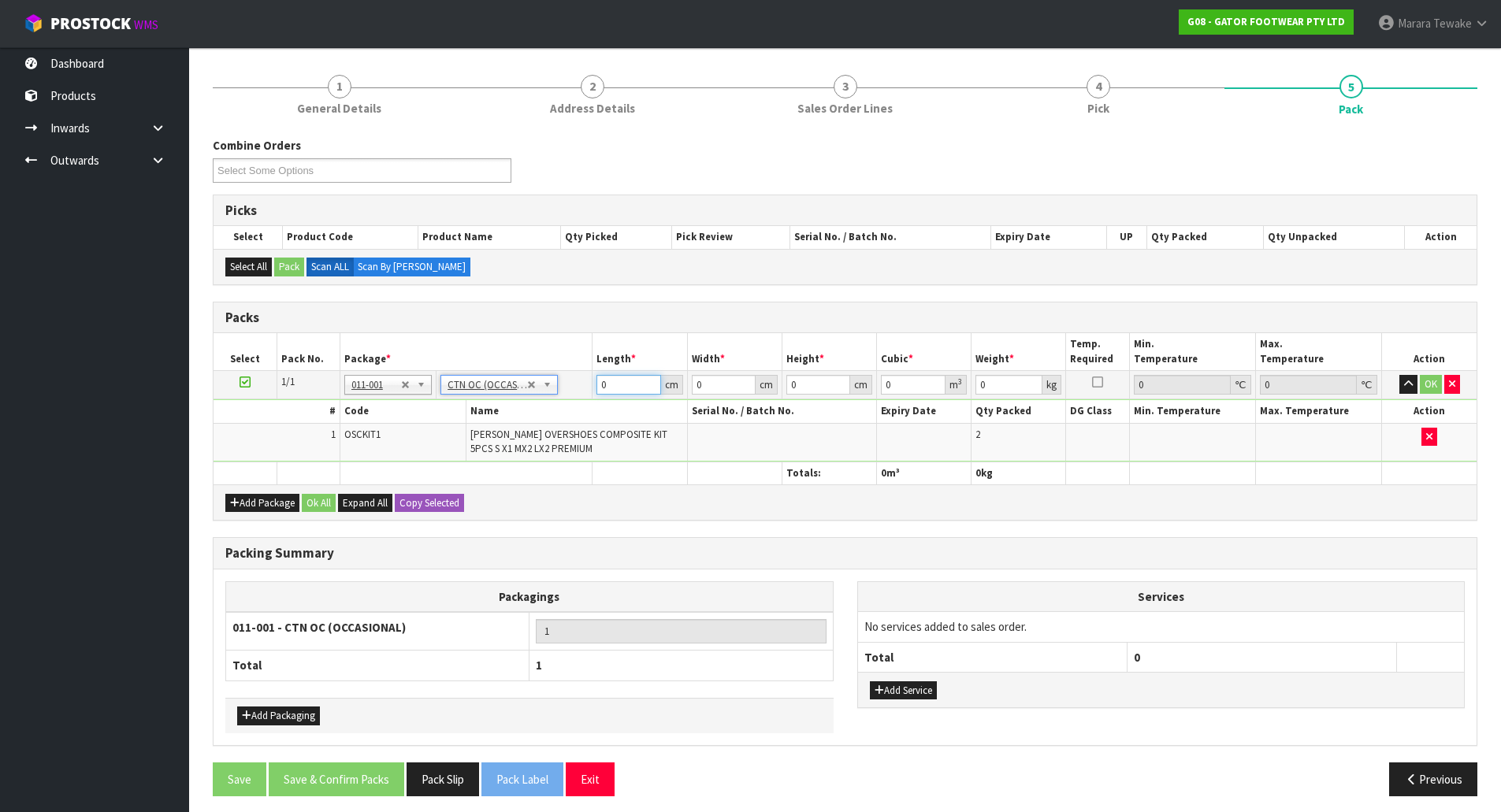
type input "7.9"
drag, startPoint x: 613, startPoint y: 390, endPoint x: 568, endPoint y: 364, distance: 52.0
click at [568, 364] on table "Select Pack No. Package * Length * Width * Height * Cubic * Weight * Temp. Requ…" at bounding box center [845, 409] width 1263 height 151
click at [625, 383] on input "0" at bounding box center [628, 384] width 64 height 19
drag, startPoint x: 625, startPoint y: 384, endPoint x: 567, endPoint y: 335, distance: 75.9
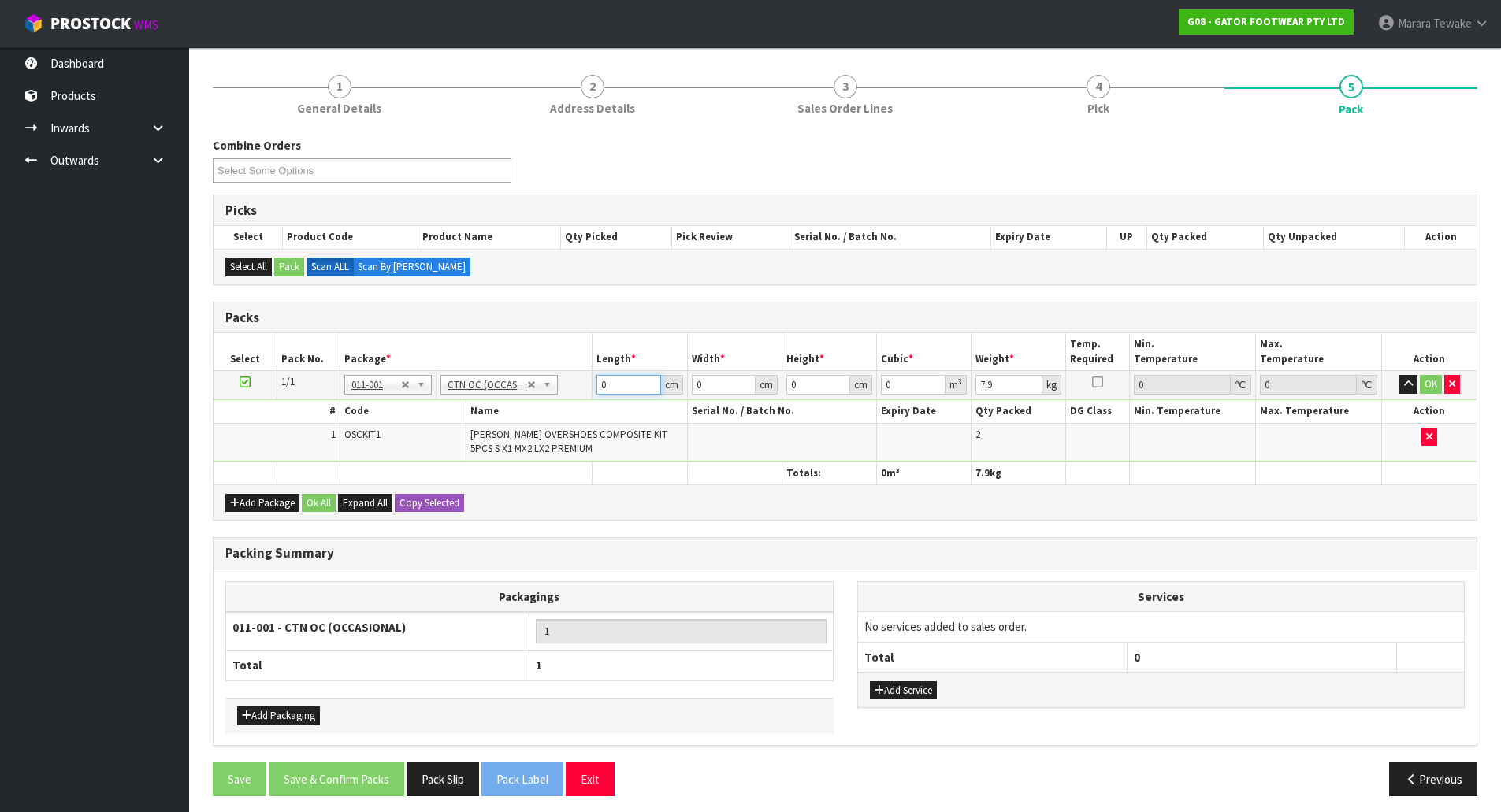
click at [579, 365] on table "Select Pack No. Package * Length * Width * Height * Cubic * Weight * Temp. Requ…" at bounding box center [845, 409] width 1263 height 151
type input "41"
type input "31"
type input "3"
type input "0.003813"
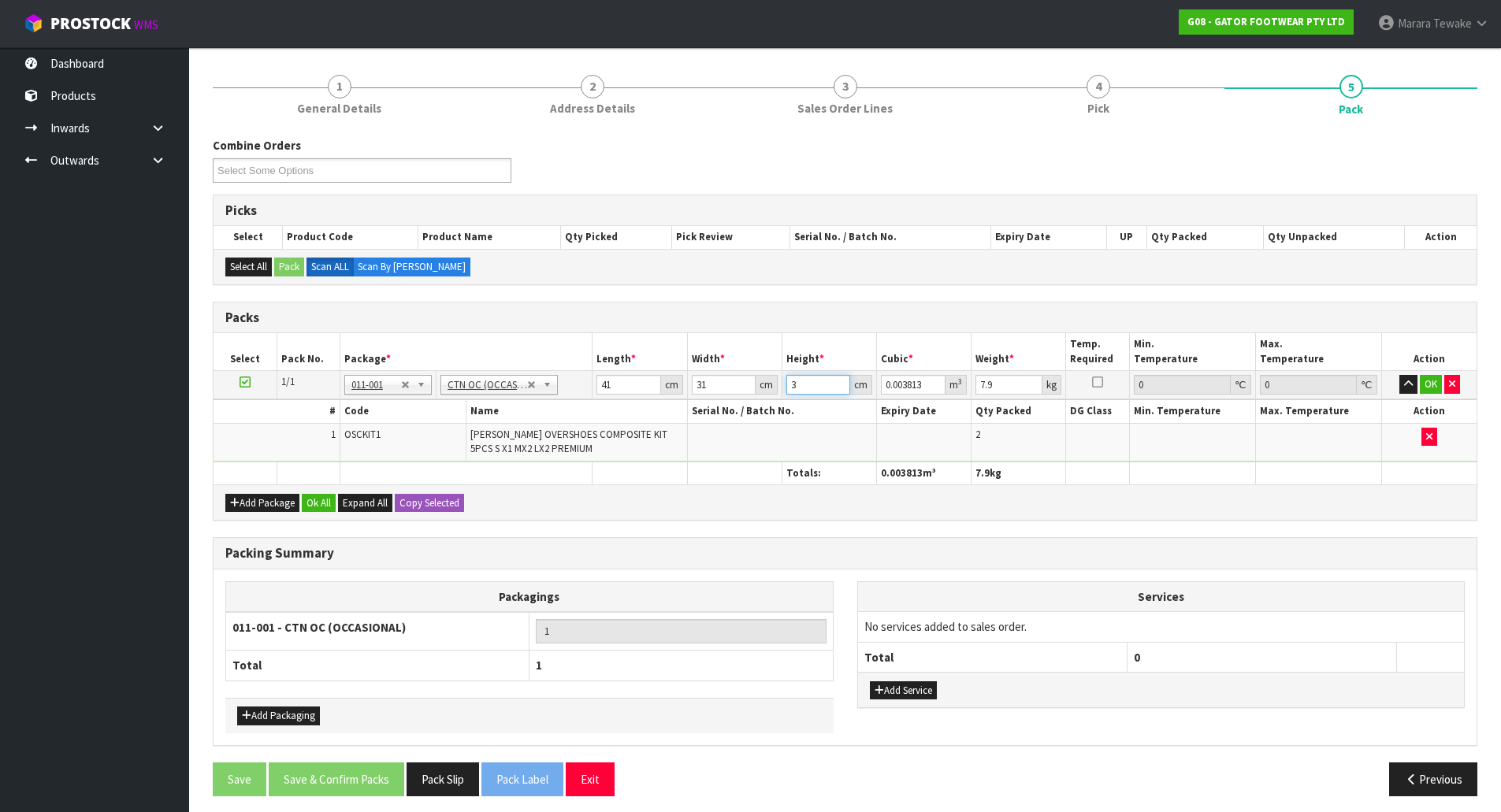
type input "36"
type input "0.045756"
type input "36"
type input "7"
type input "9"
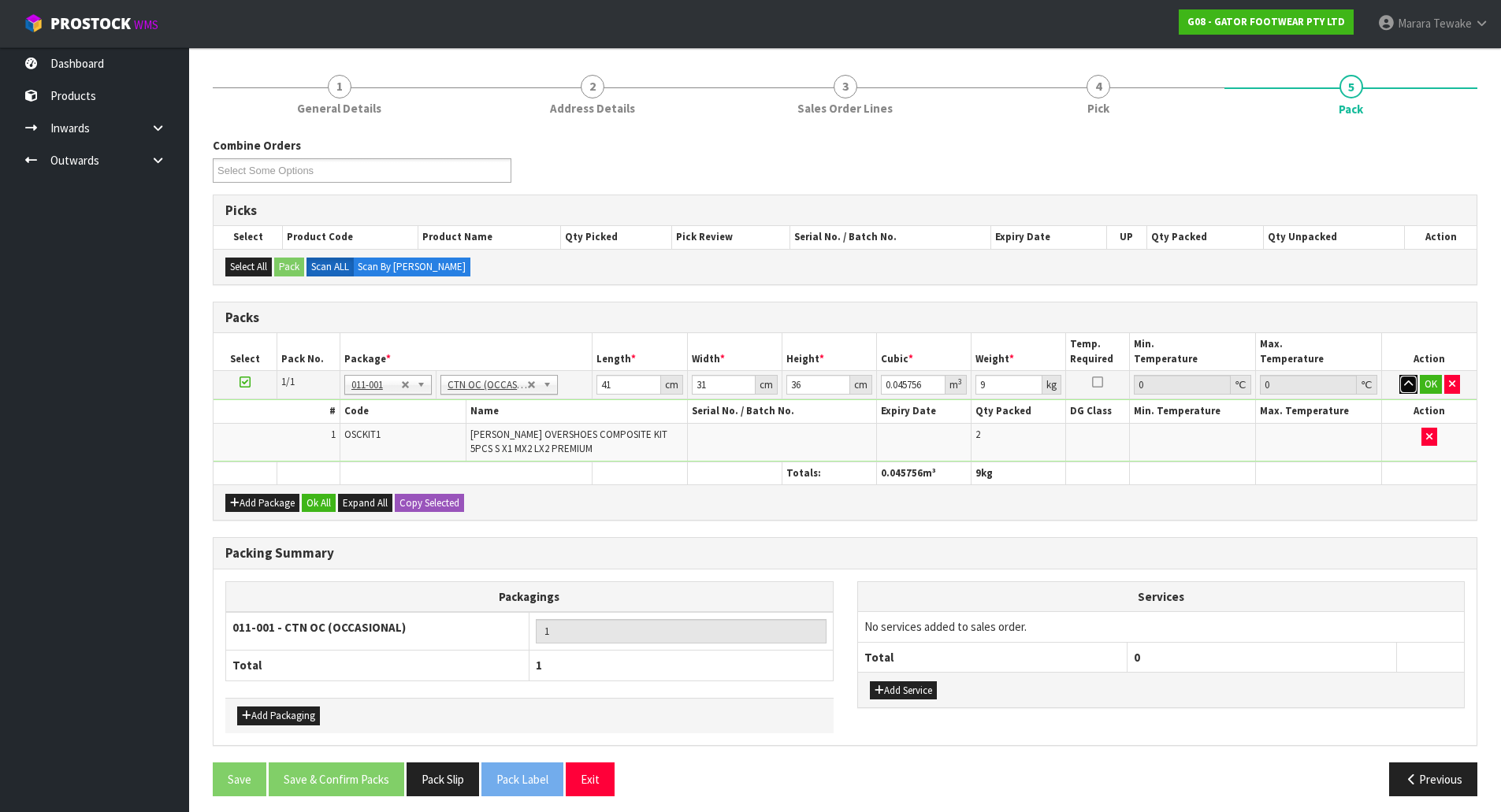
click at [1399, 375] on button "button" at bounding box center [1409, 384] width 18 height 18
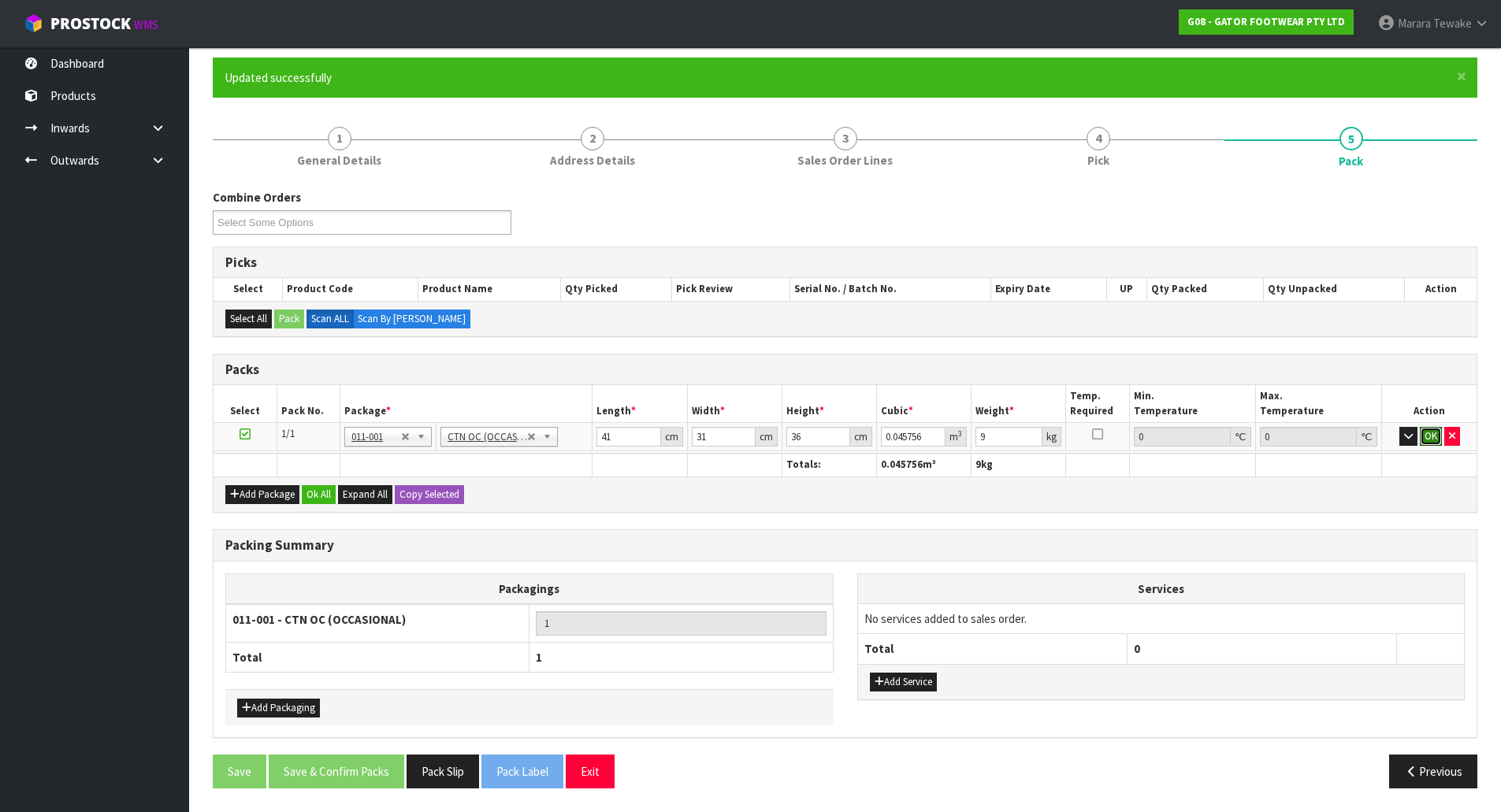
click button "OK" at bounding box center [1431, 436] width 22 height 18
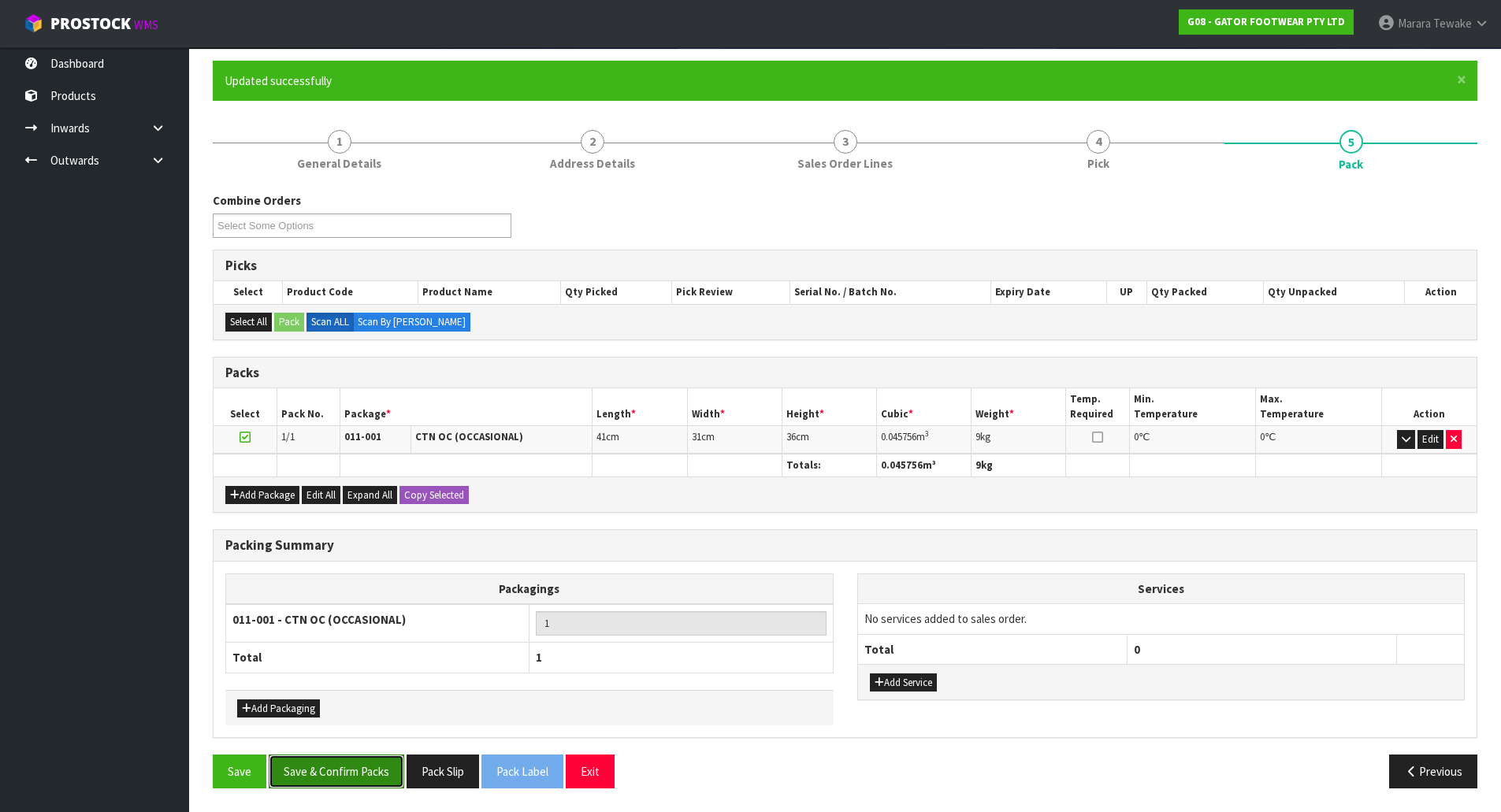
click at [353, 773] on button "Save & Confirm Packs" at bounding box center [336, 771] width 136 height 34
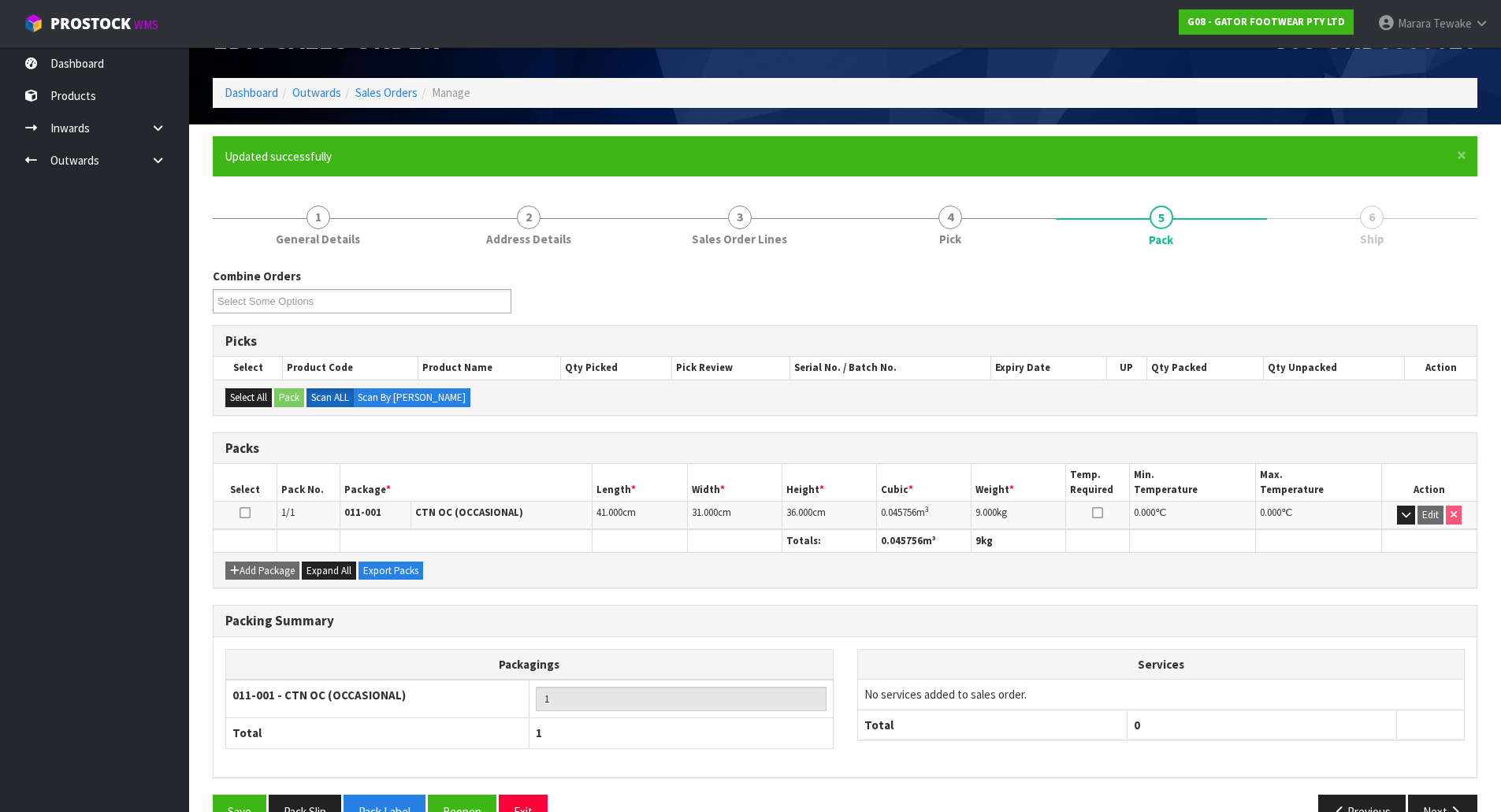
scroll to position [86, 0]
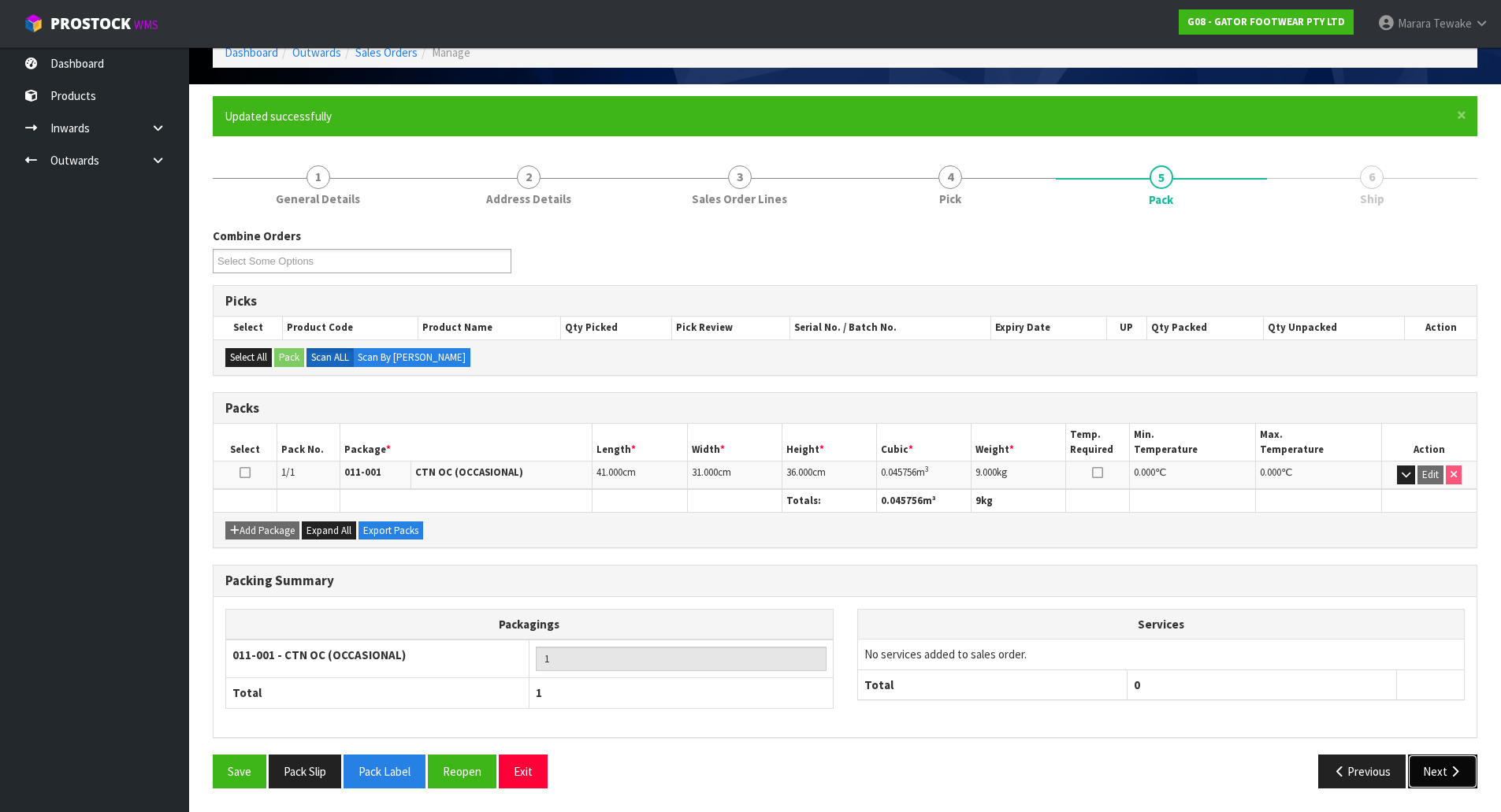
click at [1422, 766] on button "Next" at bounding box center [1442, 771] width 69 height 34
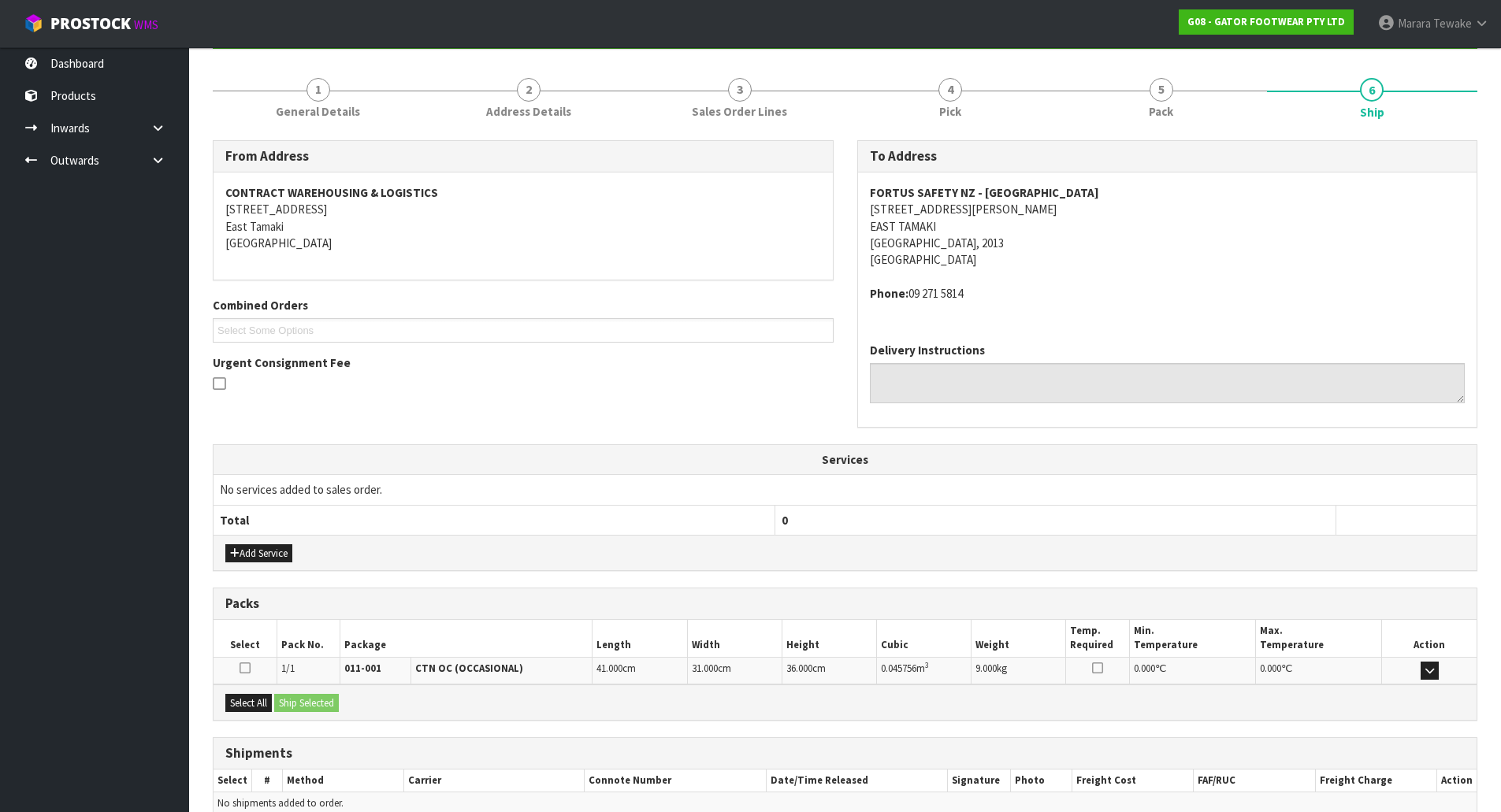
scroll to position [251, 0]
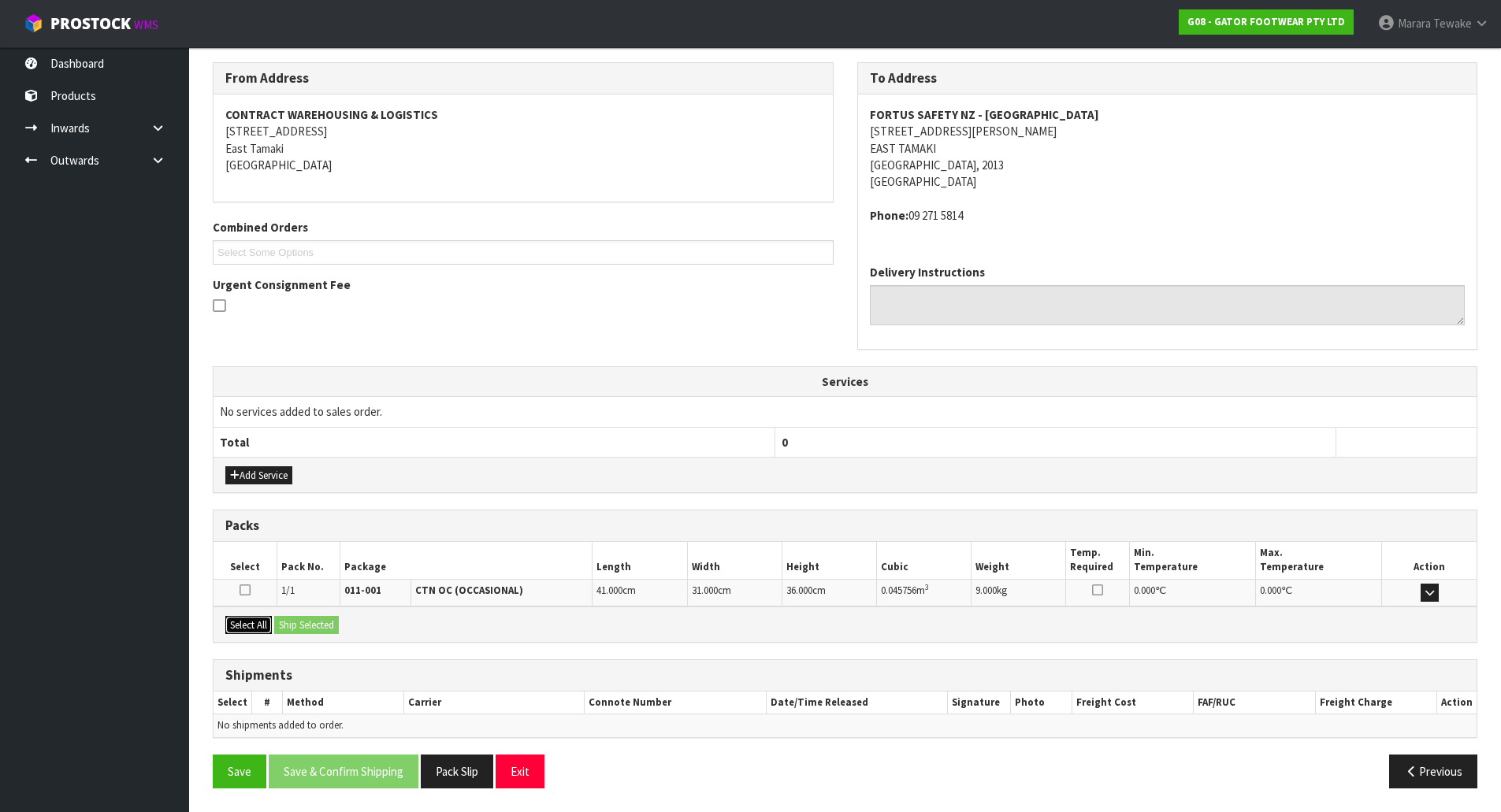
click at [280, 621] on div "Select All Ship Selected" at bounding box center [845, 624] width 1263 height 35
drag, startPoint x: 234, startPoint y: 622, endPoint x: 291, endPoint y: 626, distance: 57.1
click at [242, 622] on button "Select All" at bounding box center [249, 625] width 46 height 18
click at [292, 626] on button "Ship Selected" at bounding box center [307, 625] width 65 height 18
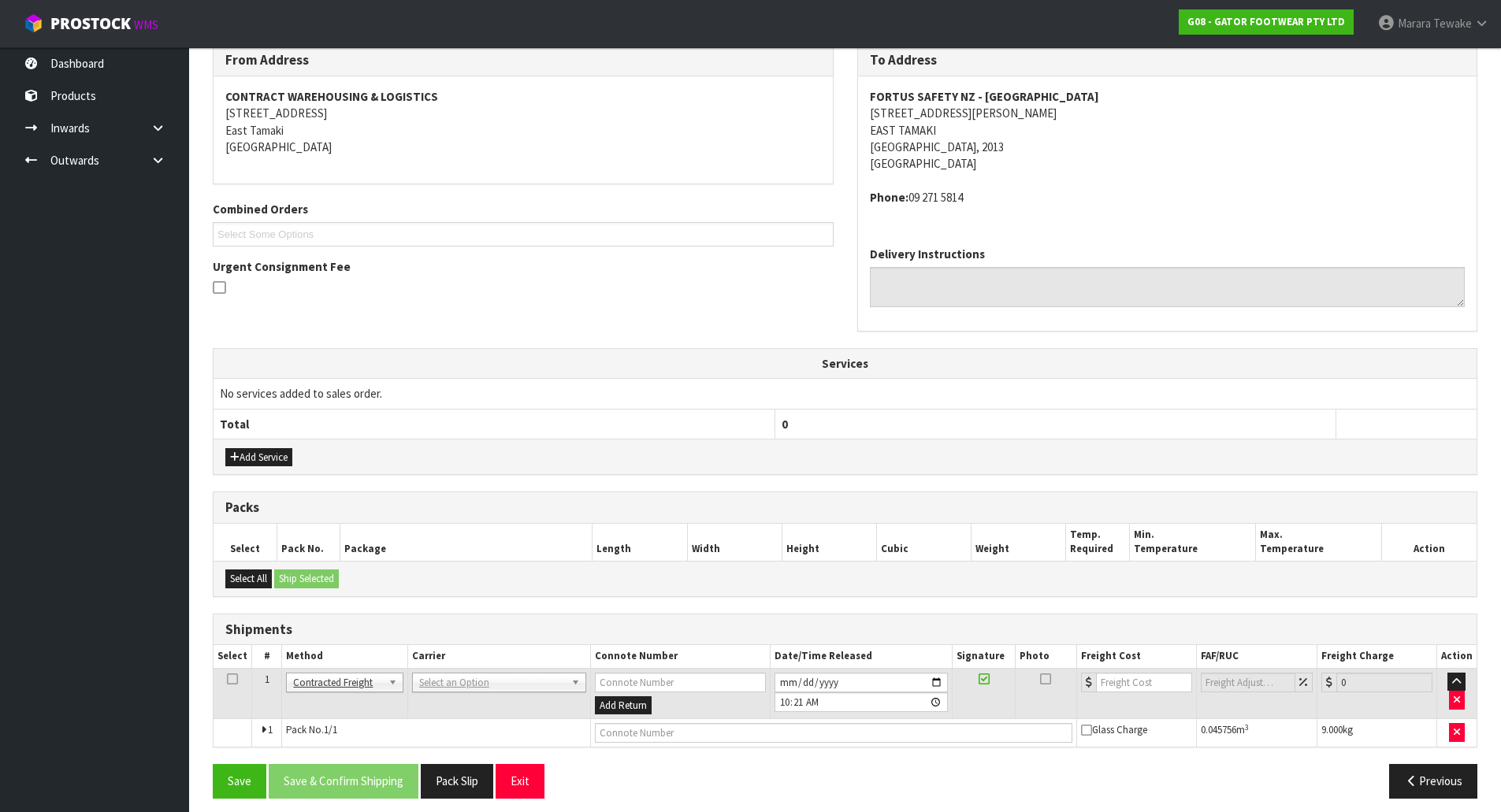
scroll to position [280, 0]
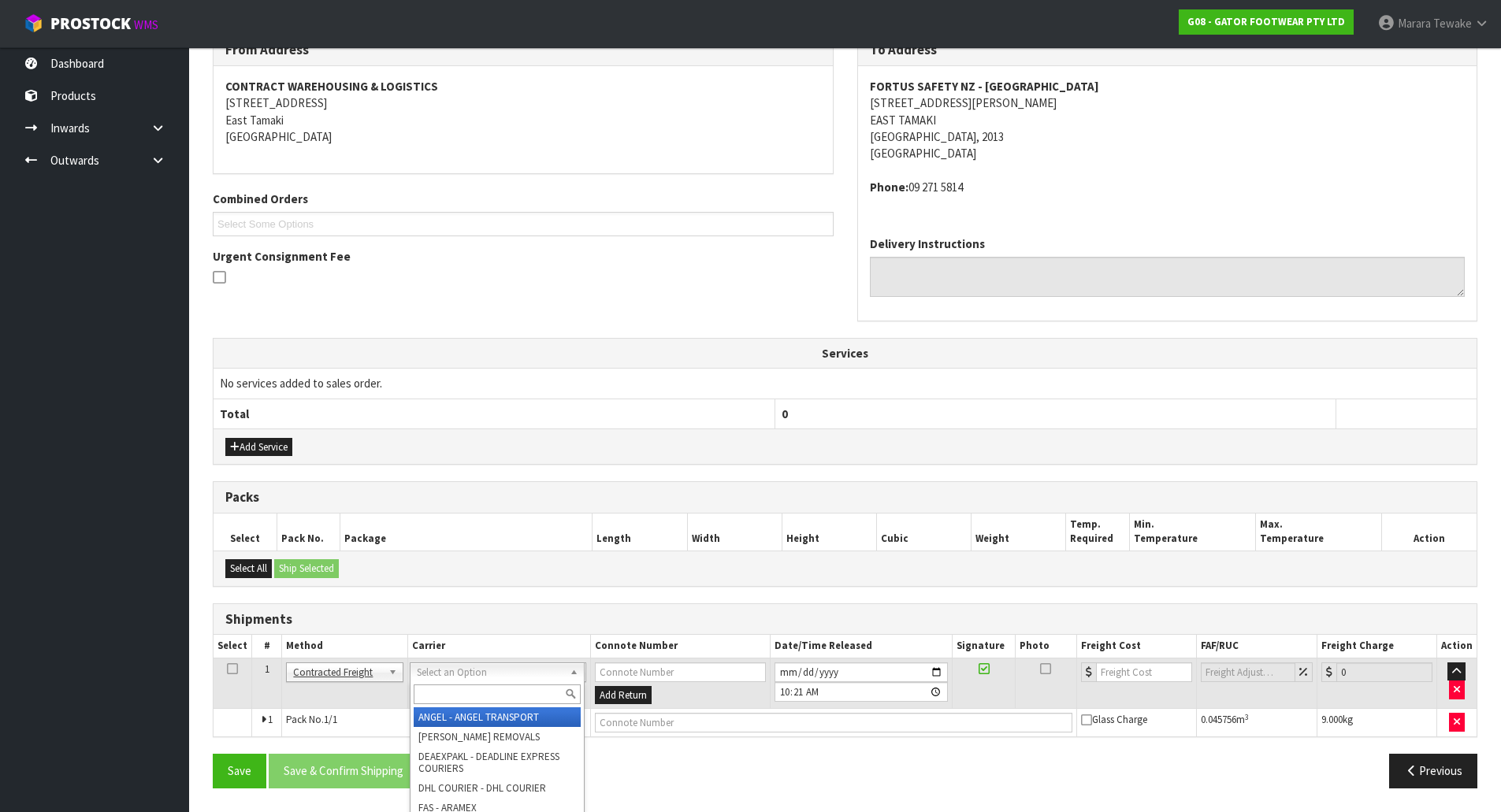
click at [460, 695] on input "text" at bounding box center [496, 694] width 167 height 19
type input "NZP"
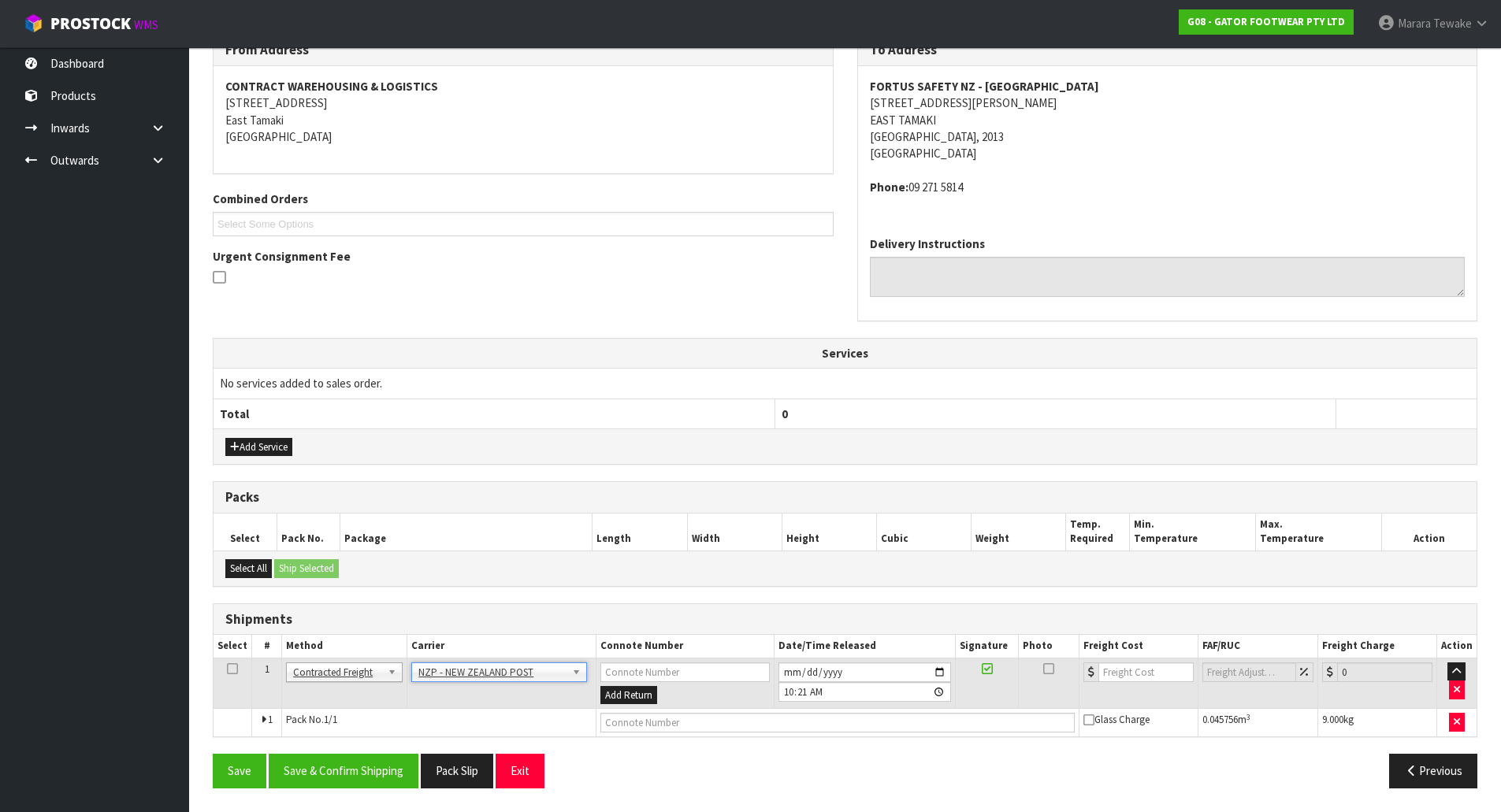
drag, startPoint x: 334, startPoint y: 790, endPoint x: 339, endPoint y: 782, distance: 9.4
click at [335, 790] on div "Save Save & Confirm Shipping Pack Slip Exit Previous" at bounding box center [845, 776] width 1288 height 45
click at [347, 775] on button "Save & Confirm Shipping" at bounding box center [344, 770] width 150 height 34
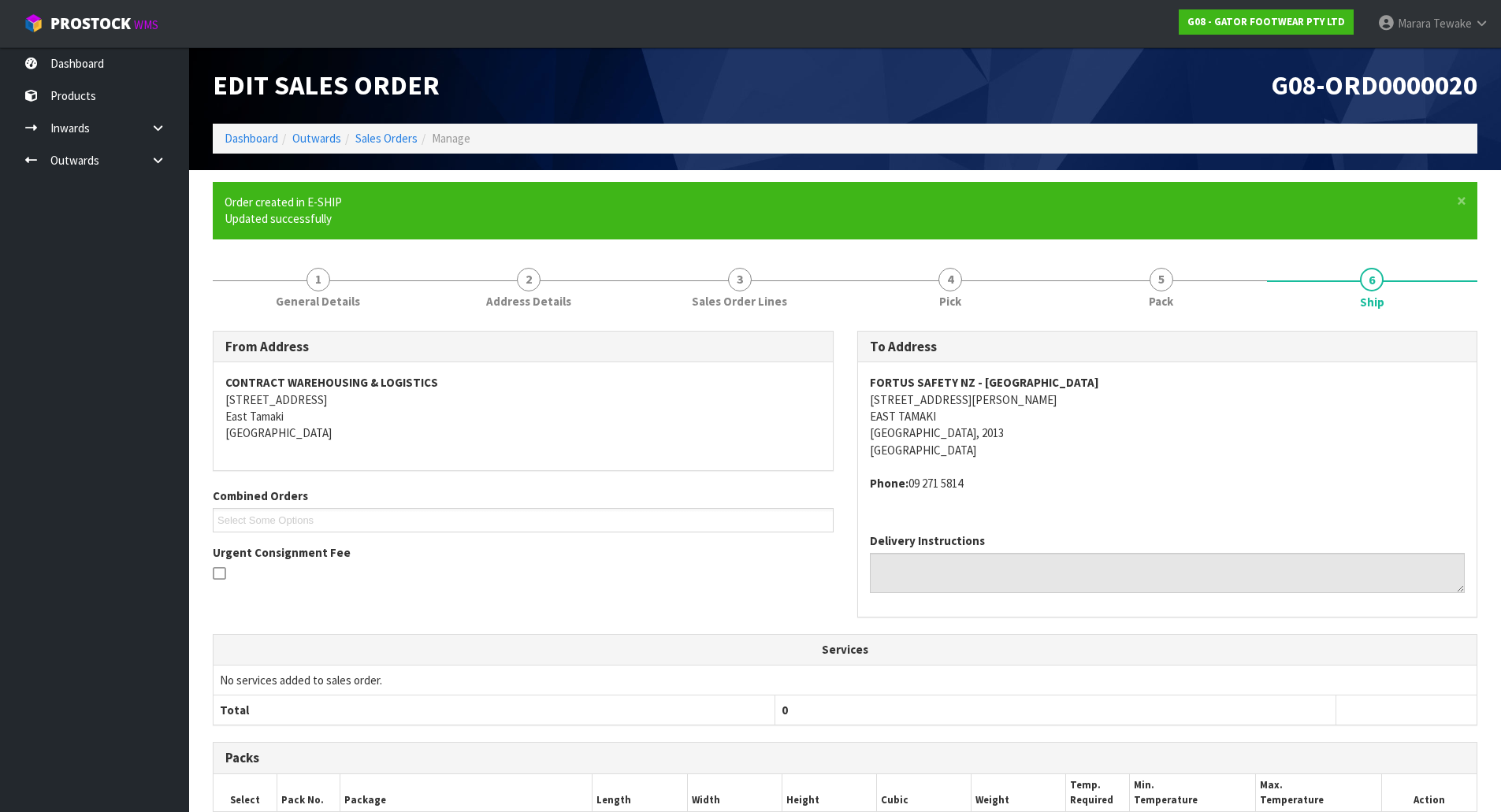
scroll to position [257, 0]
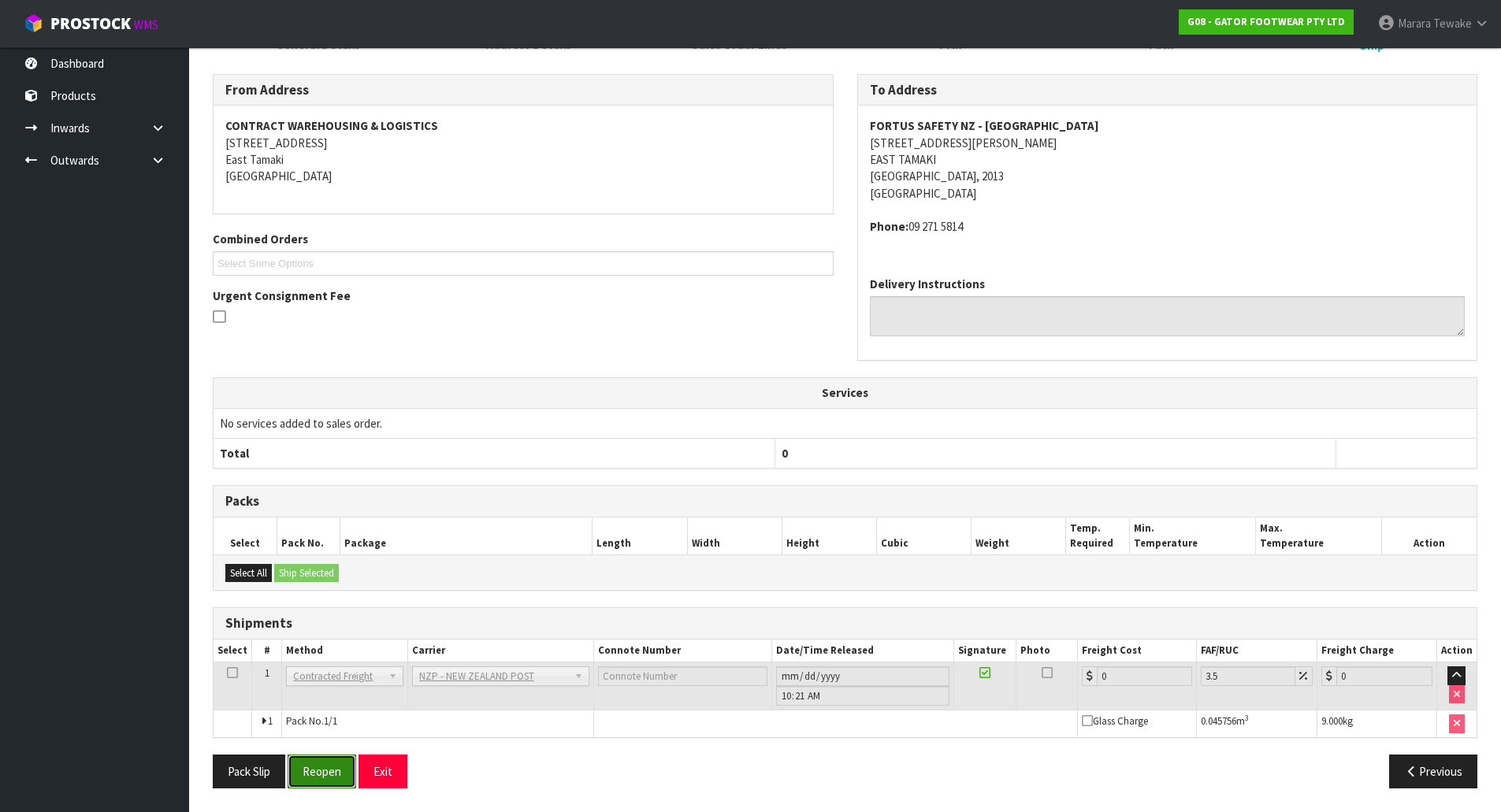
click at [337, 777] on button "Reopen" at bounding box center [322, 771] width 68 height 34
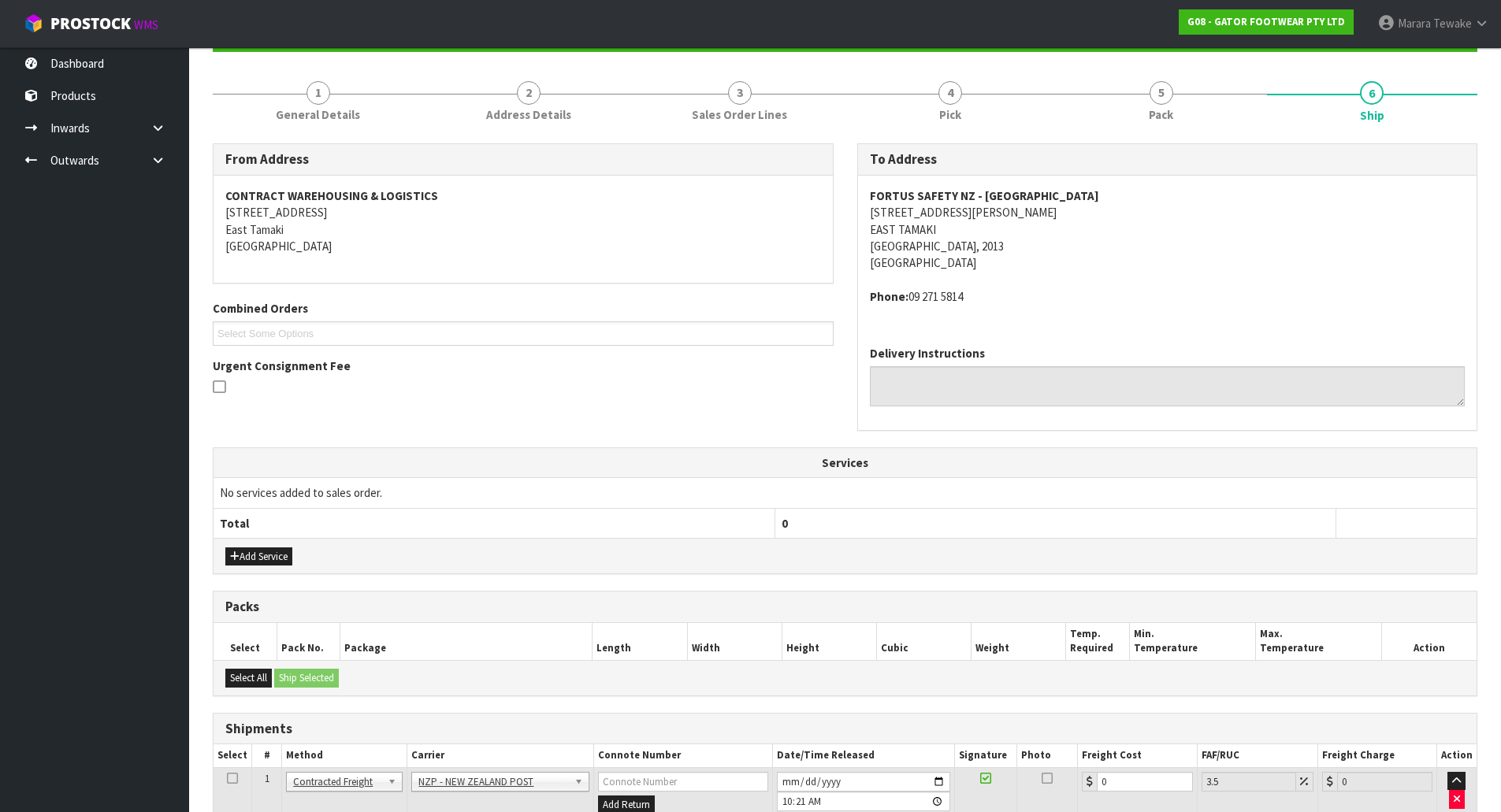
scroll to position [280, 0]
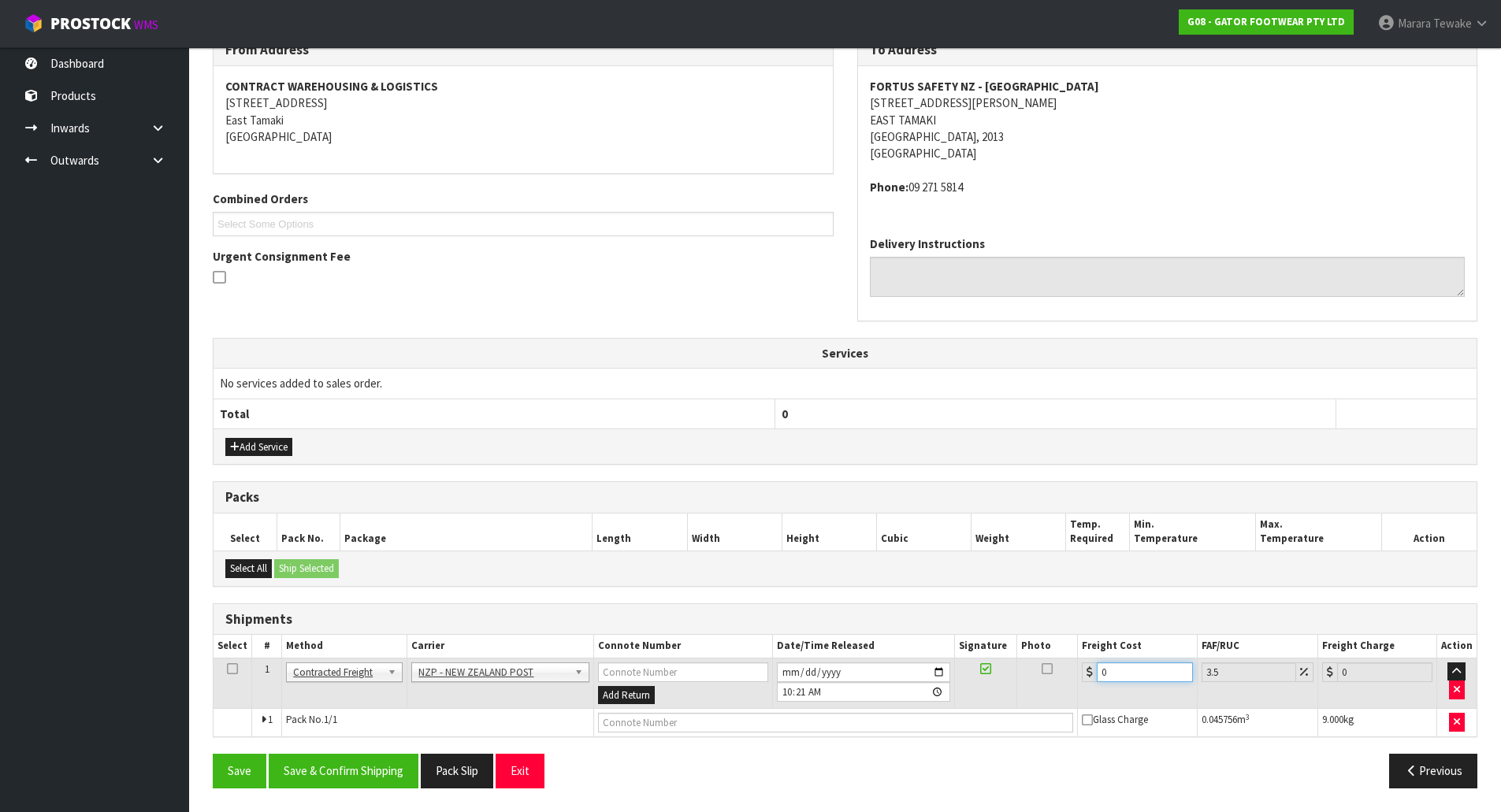
drag, startPoint x: 1137, startPoint y: 674, endPoint x: 1039, endPoint y: 633, distance: 106.2
click at [1056, 646] on table "Select # Method Carrier Connote Number Date/Time Released Signature Photo Freig…" at bounding box center [845, 685] width 1263 height 102
type input "4"
type input "4.14"
type input "4.3"
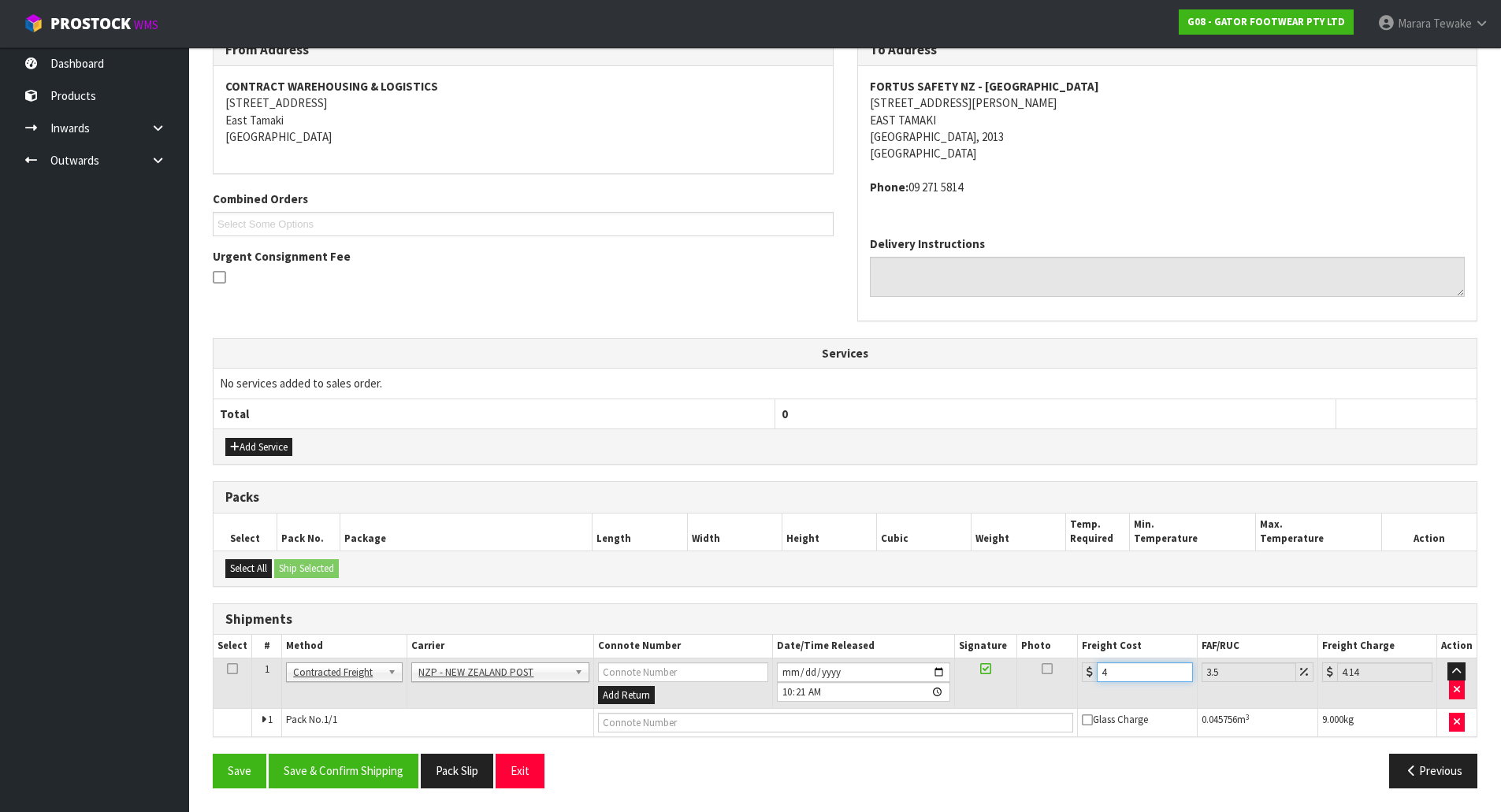
type input "4.45"
type input "4.33"
type input "4.48"
type input "4.33"
click at [355, 775] on button "Save & Confirm Shipping" at bounding box center [344, 770] width 150 height 34
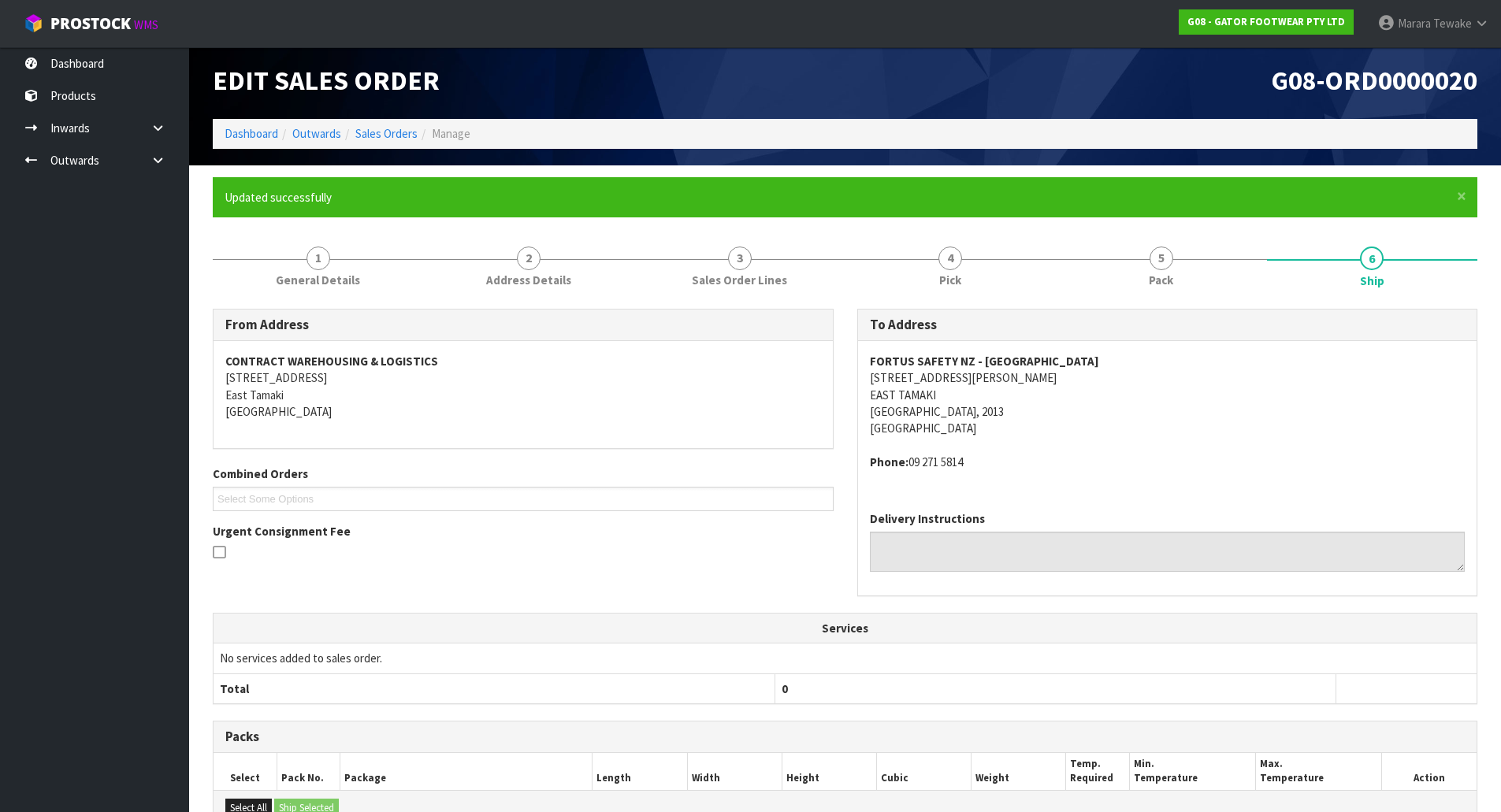
scroll to position [0, 0]
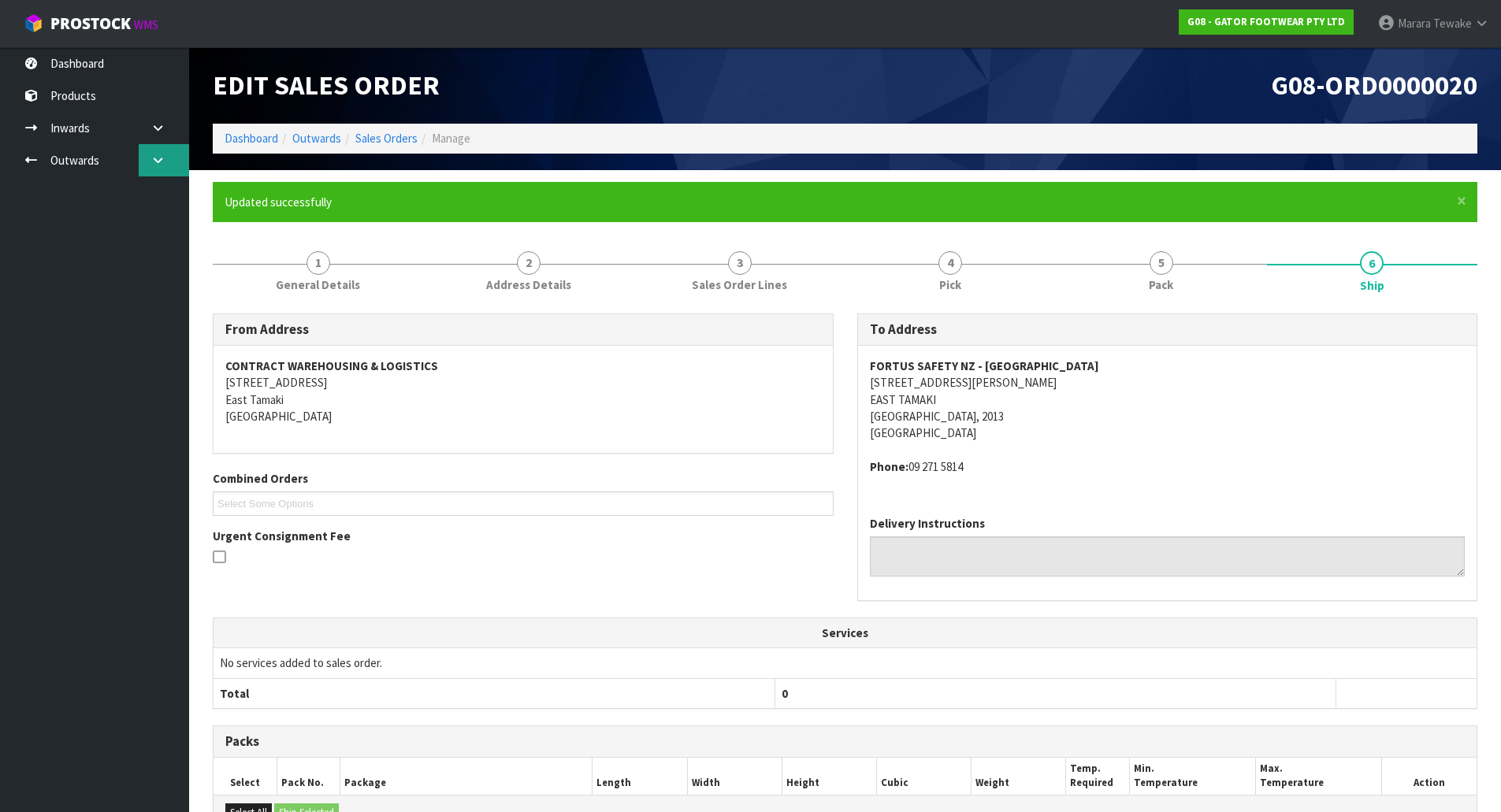
click at [158, 160] on icon at bounding box center [158, 160] width 15 height 12
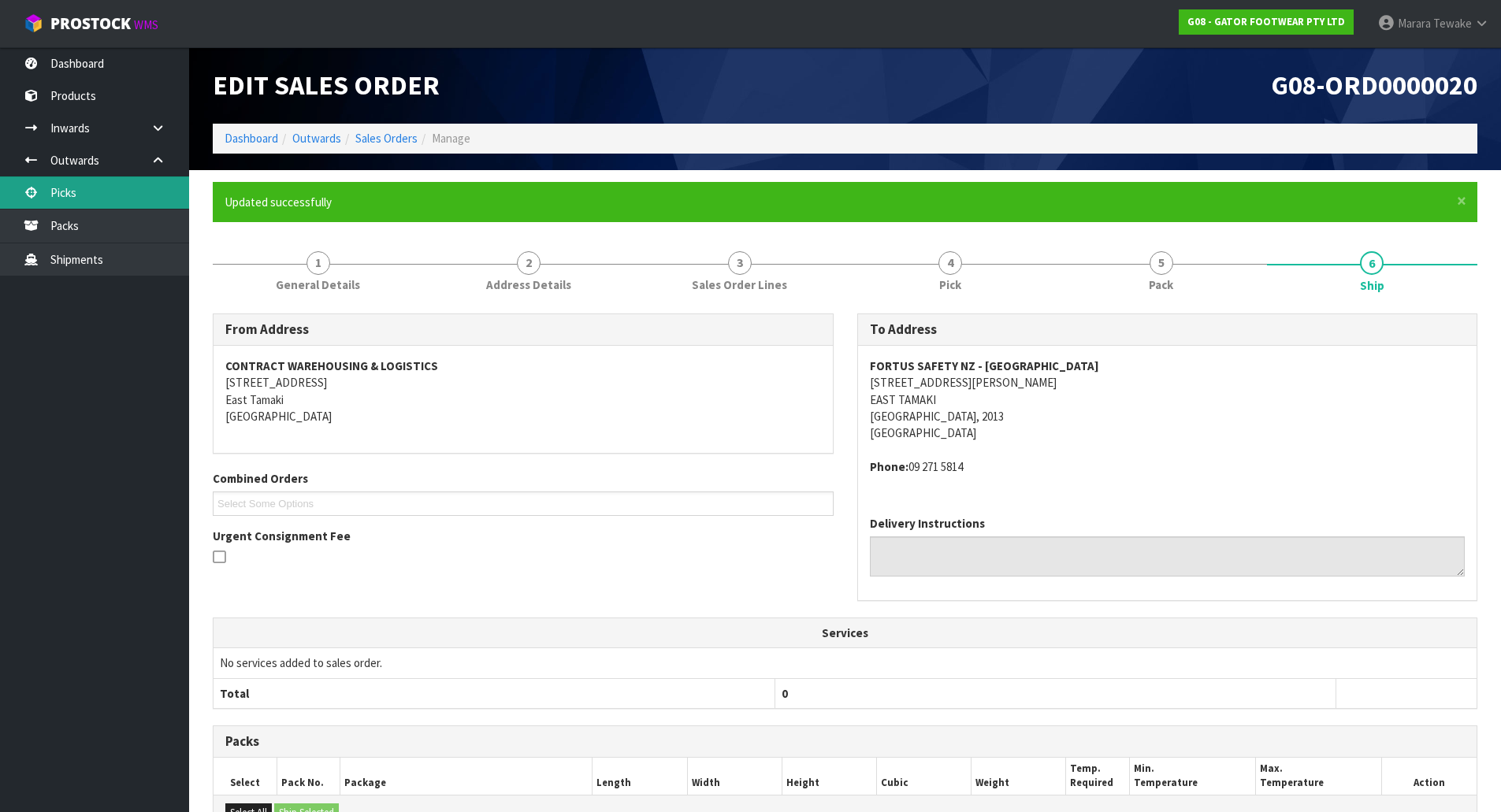
click at [142, 188] on link "Picks" at bounding box center [94, 192] width 189 height 32
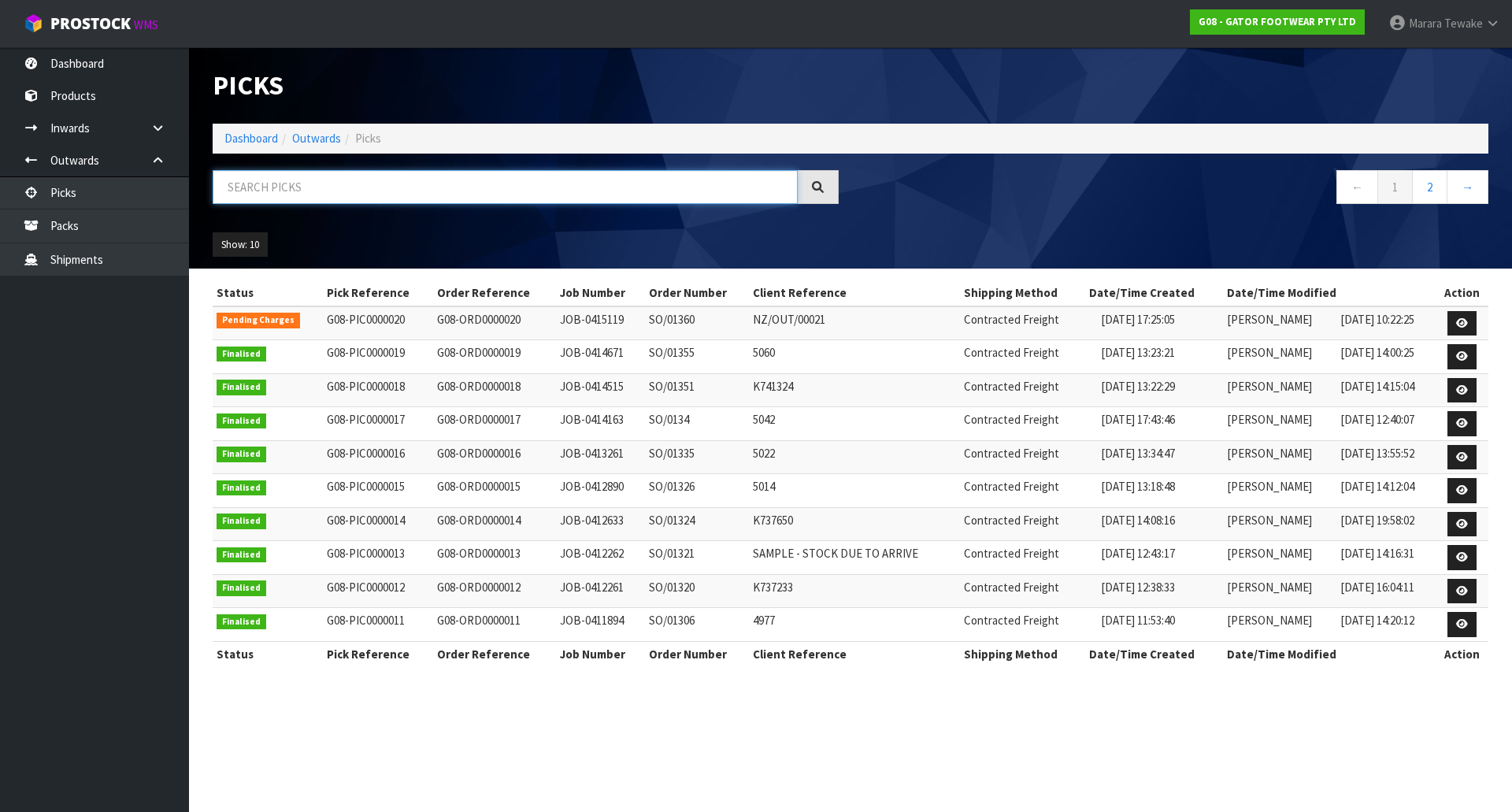
click at [252, 189] on input "text" at bounding box center [504, 187] width 585 height 34
type input "JOB-0415110"
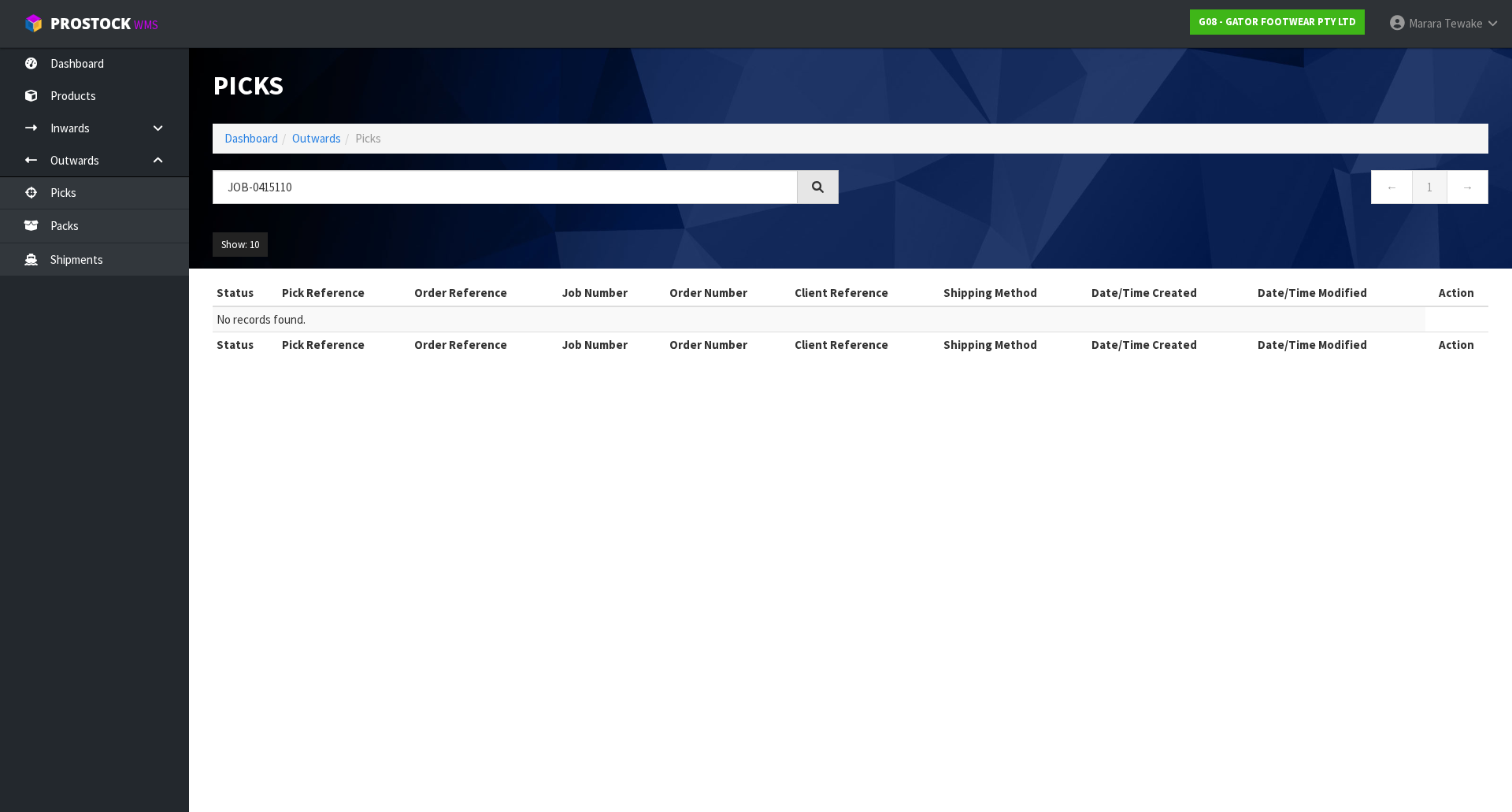
click at [100, 46] on nav "Toggle navigation ProStock WMS G08 - GATOR FOOTWEAR PTY LTD Marara Tewake Logout" at bounding box center [756, 24] width 1512 height 48
click at [100, 65] on link "Dashboard" at bounding box center [94, 63] width 189 height 32
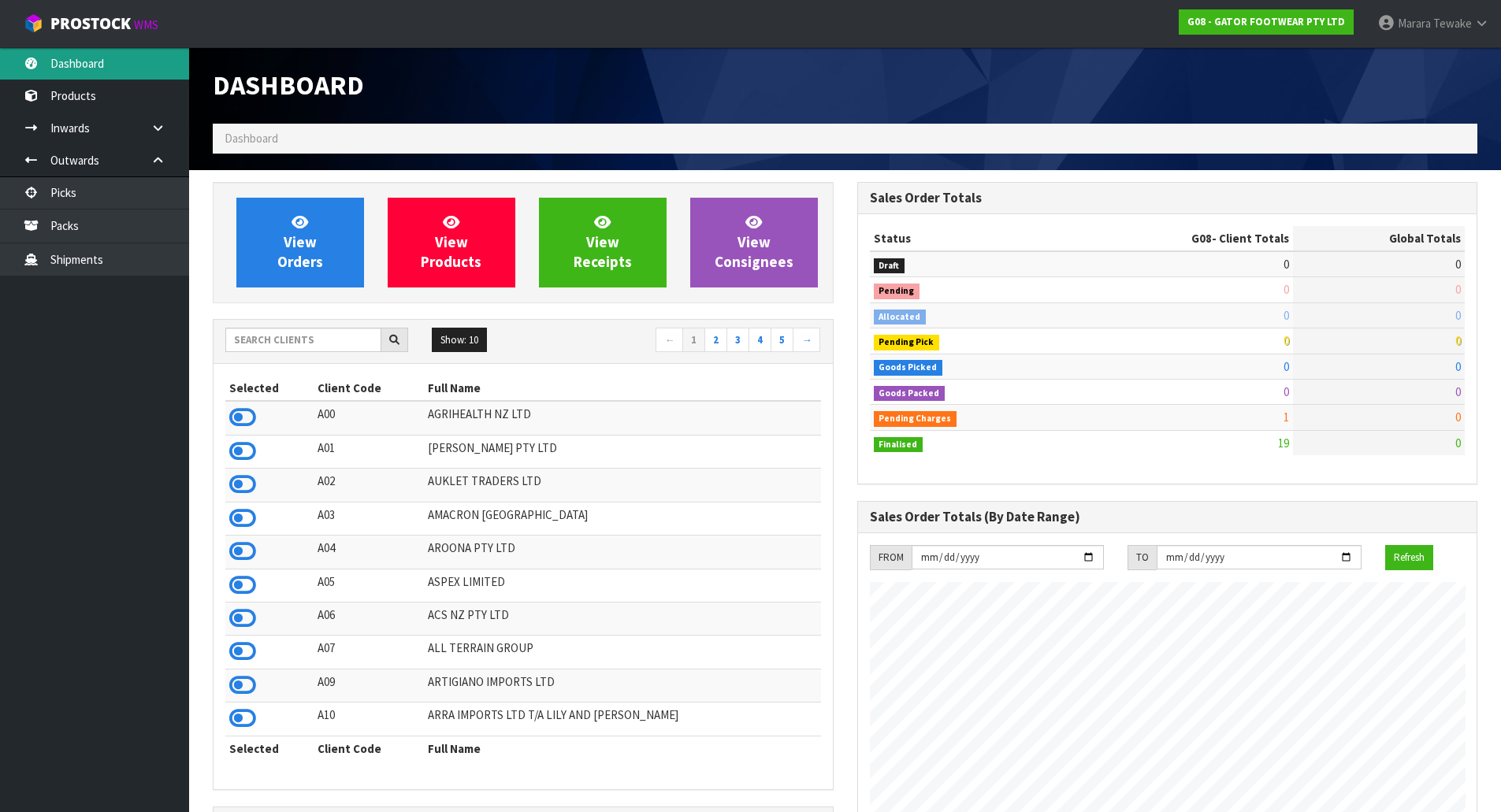
scroll to position [1116, 643]
click at [262, 337] on input "text" at bounding box center [303, 340] width 156 height 24
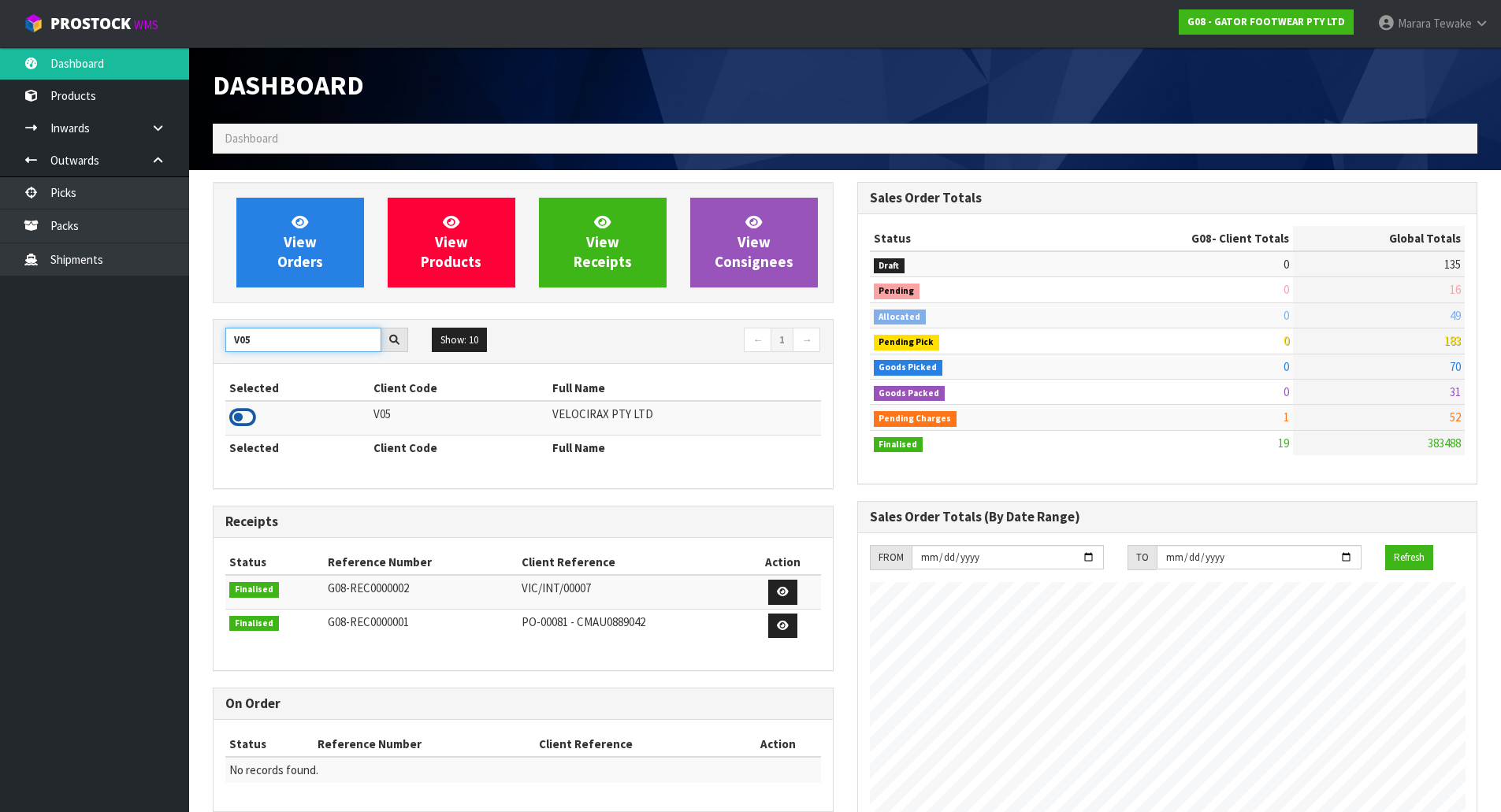
type input "V05"
click at [249, 418] on icon at bounding box center [242, 418] width 27 height 24
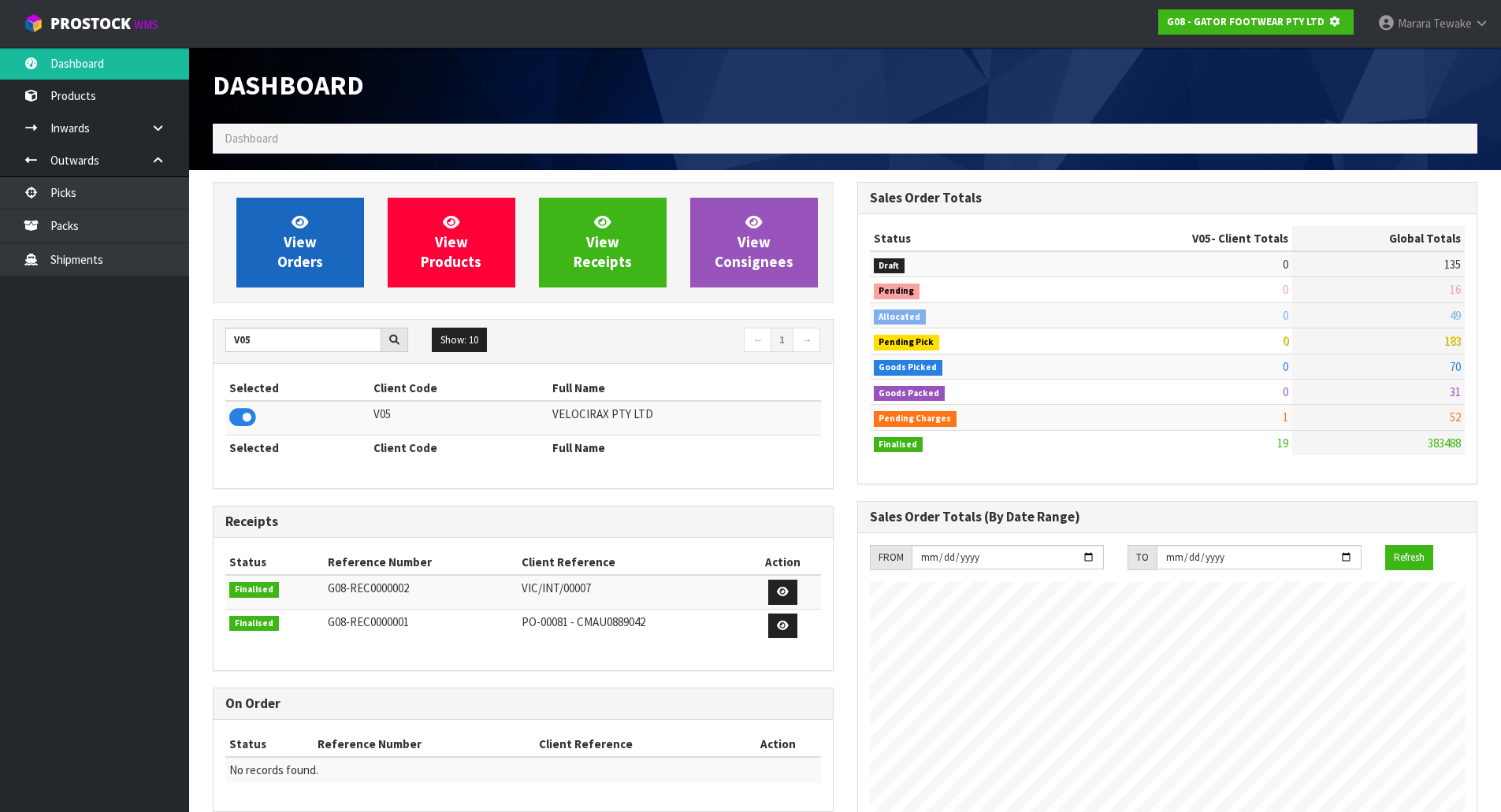
scroll to position [982, 643]
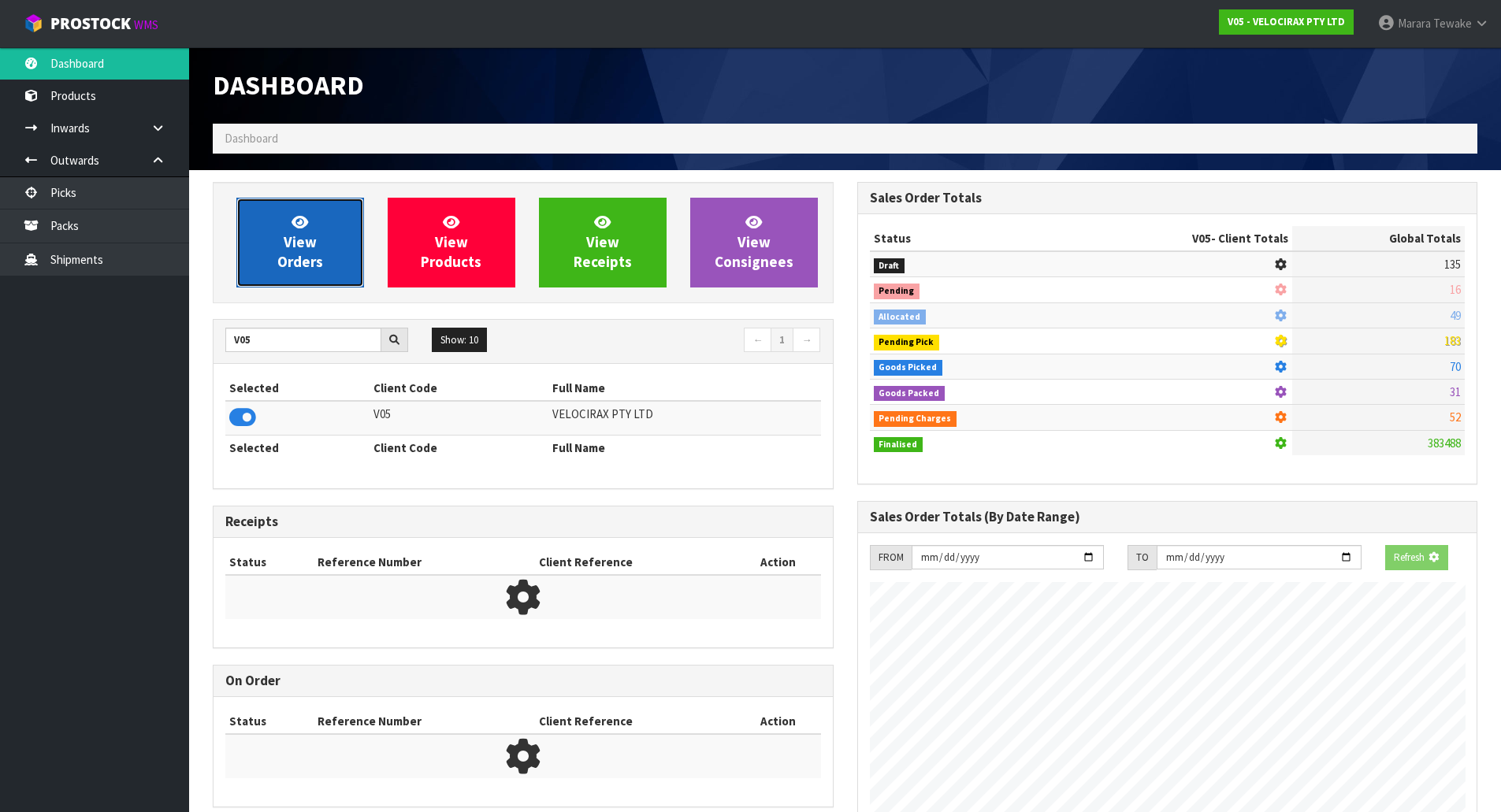
click at [274, 264] on link "View Orders" at bounding box center [300, 242] width 128 height 90
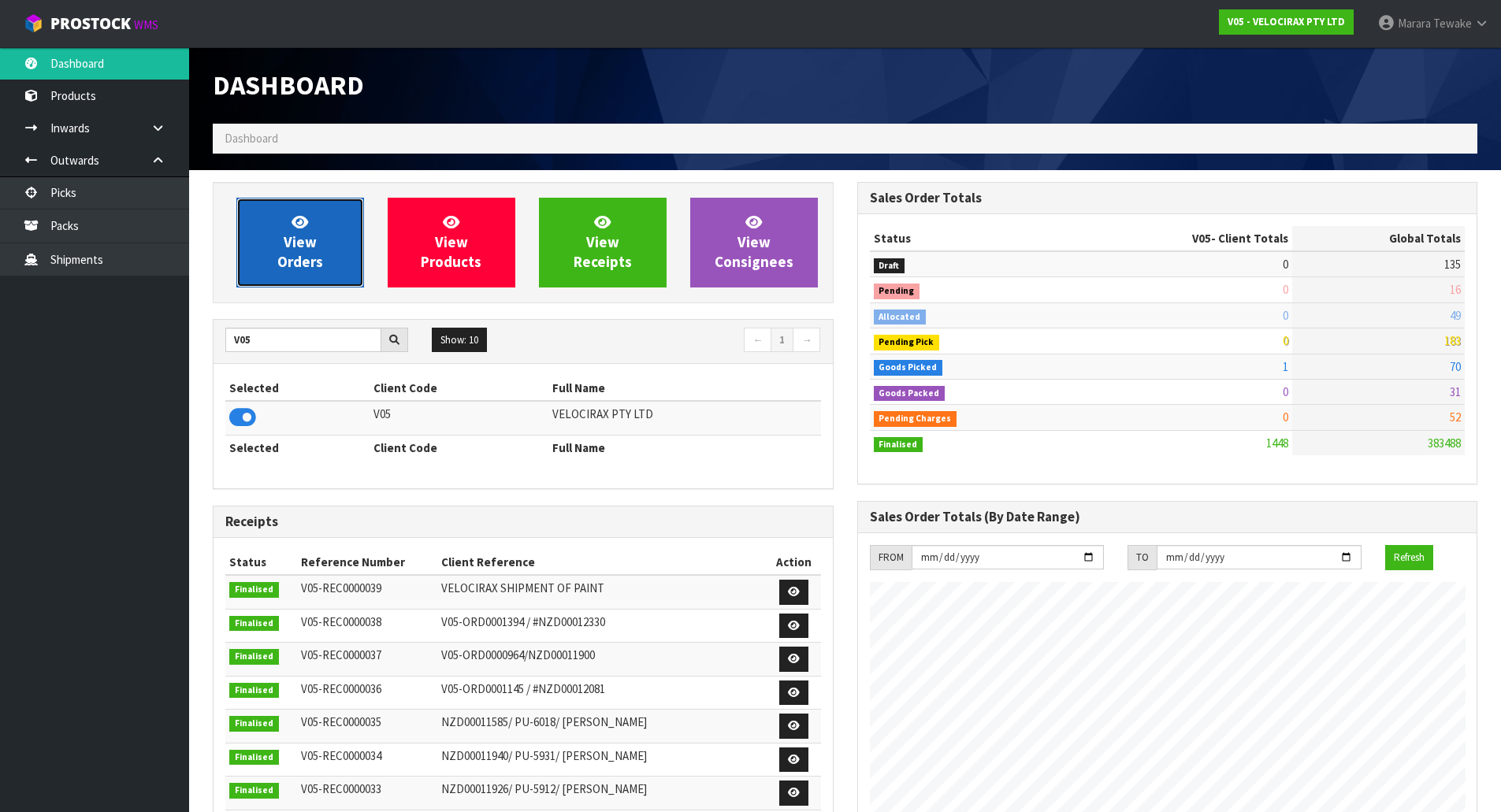
scroll to position [1227, 643]
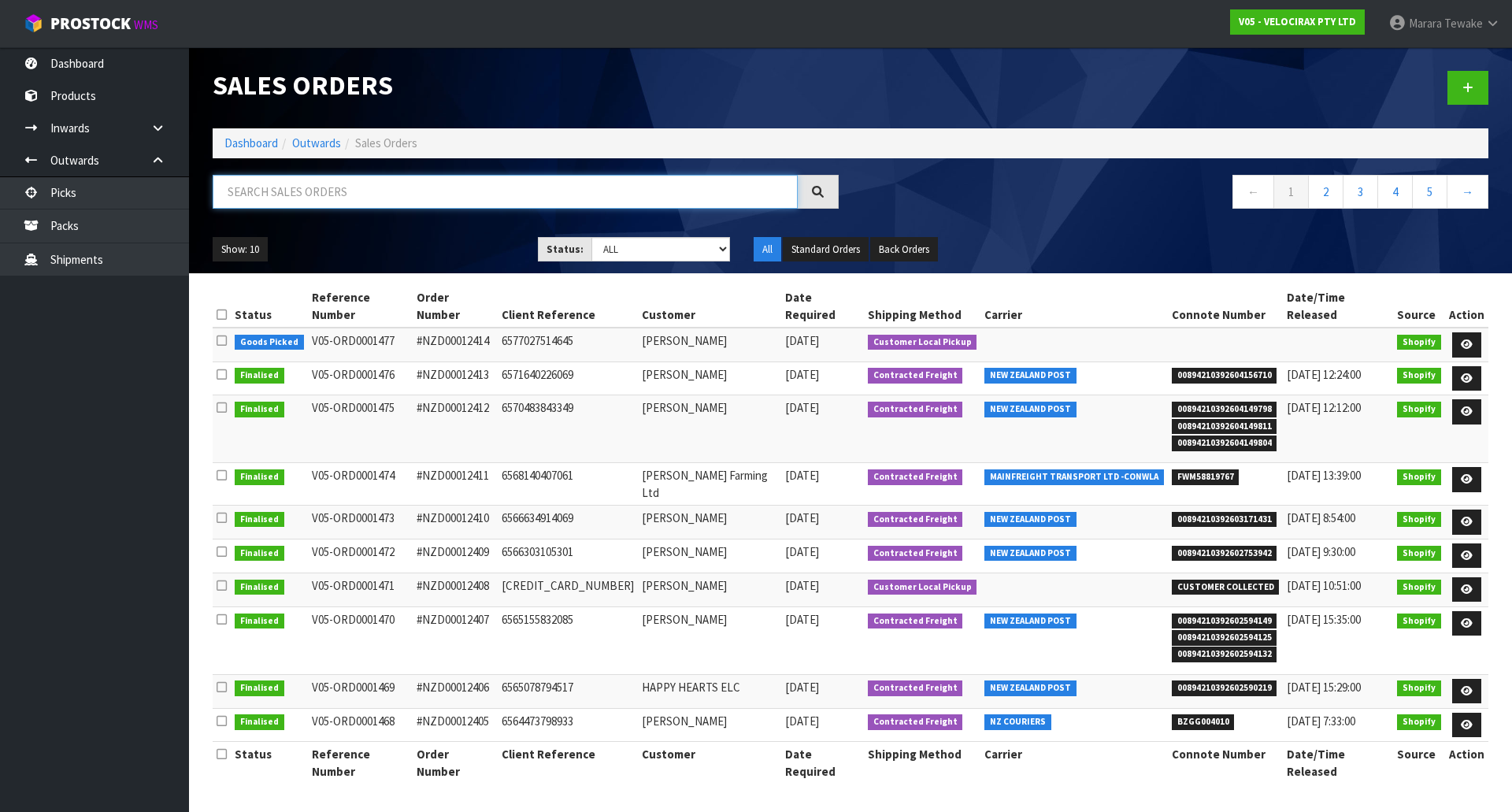
click at [312, 196] on input "text" at bounding box center [504, 191] width 585 height 34
type input "JOB-0415110"
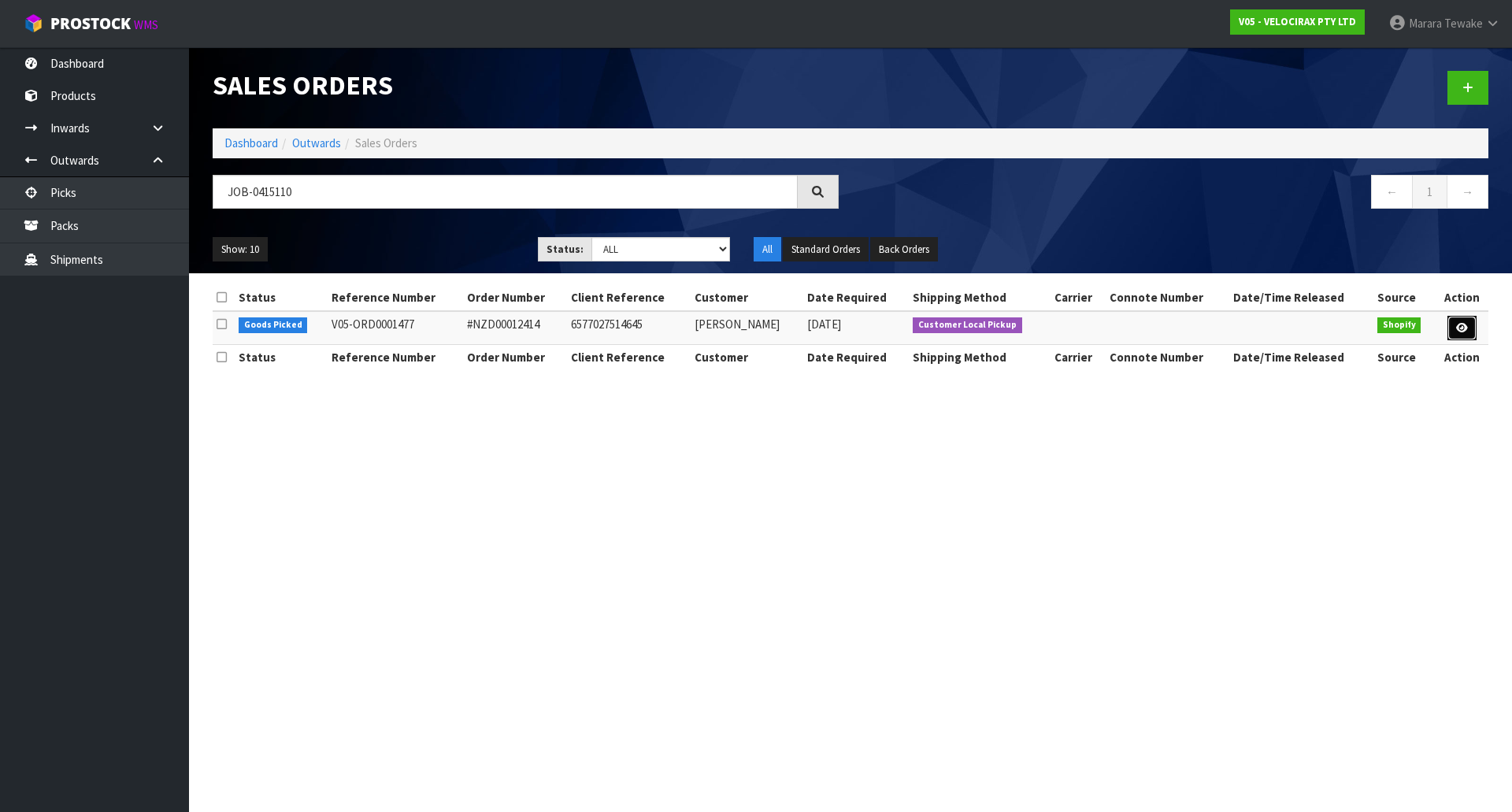
click at [1459, 322] on icon at bounding box center [1461, 327] width 12 height 10
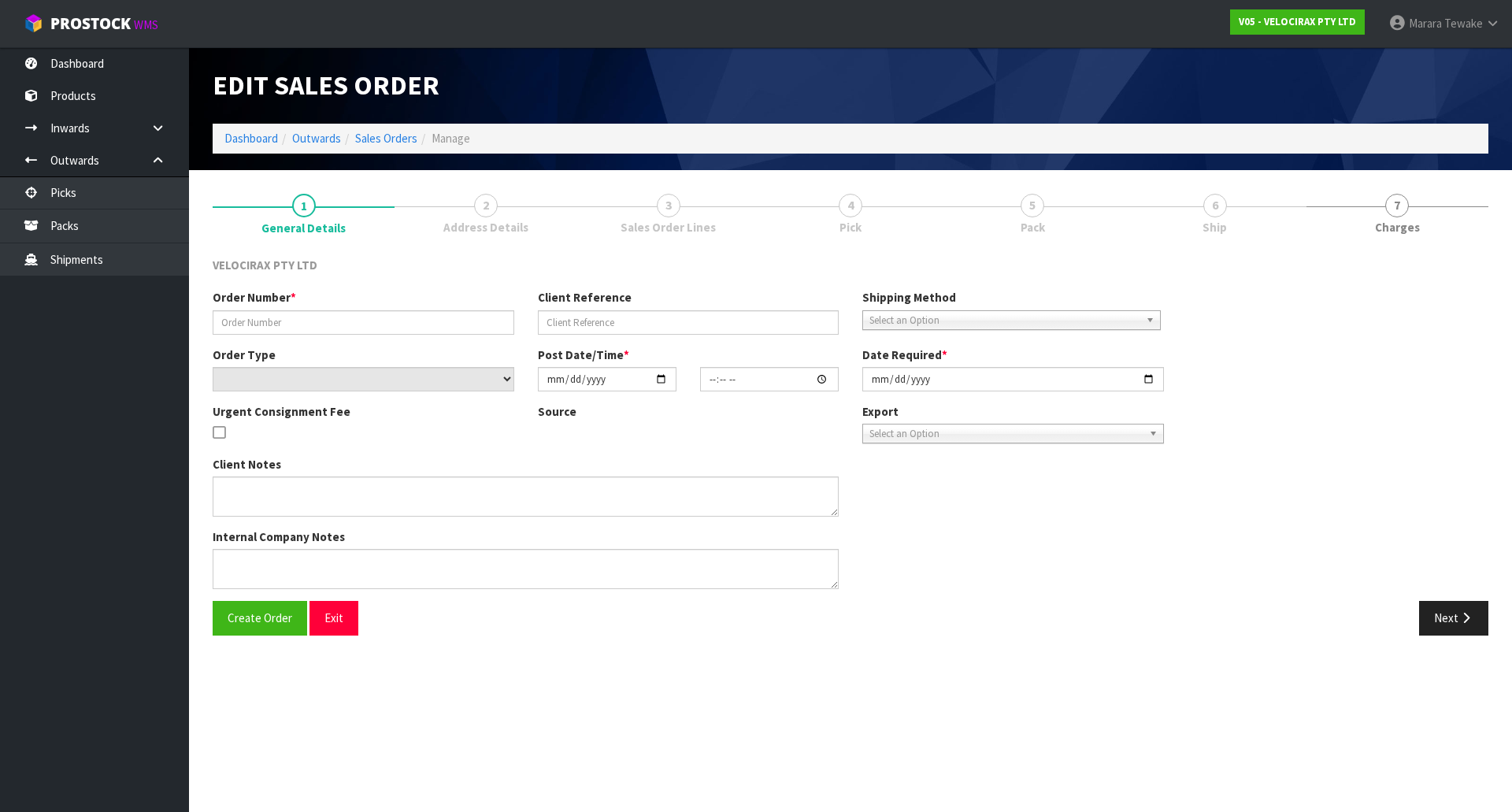
type input "#NZD00012414"
type input "6577027514645"
select select "number:0"
type input "[DATE]"
type input "17:12:05.000"
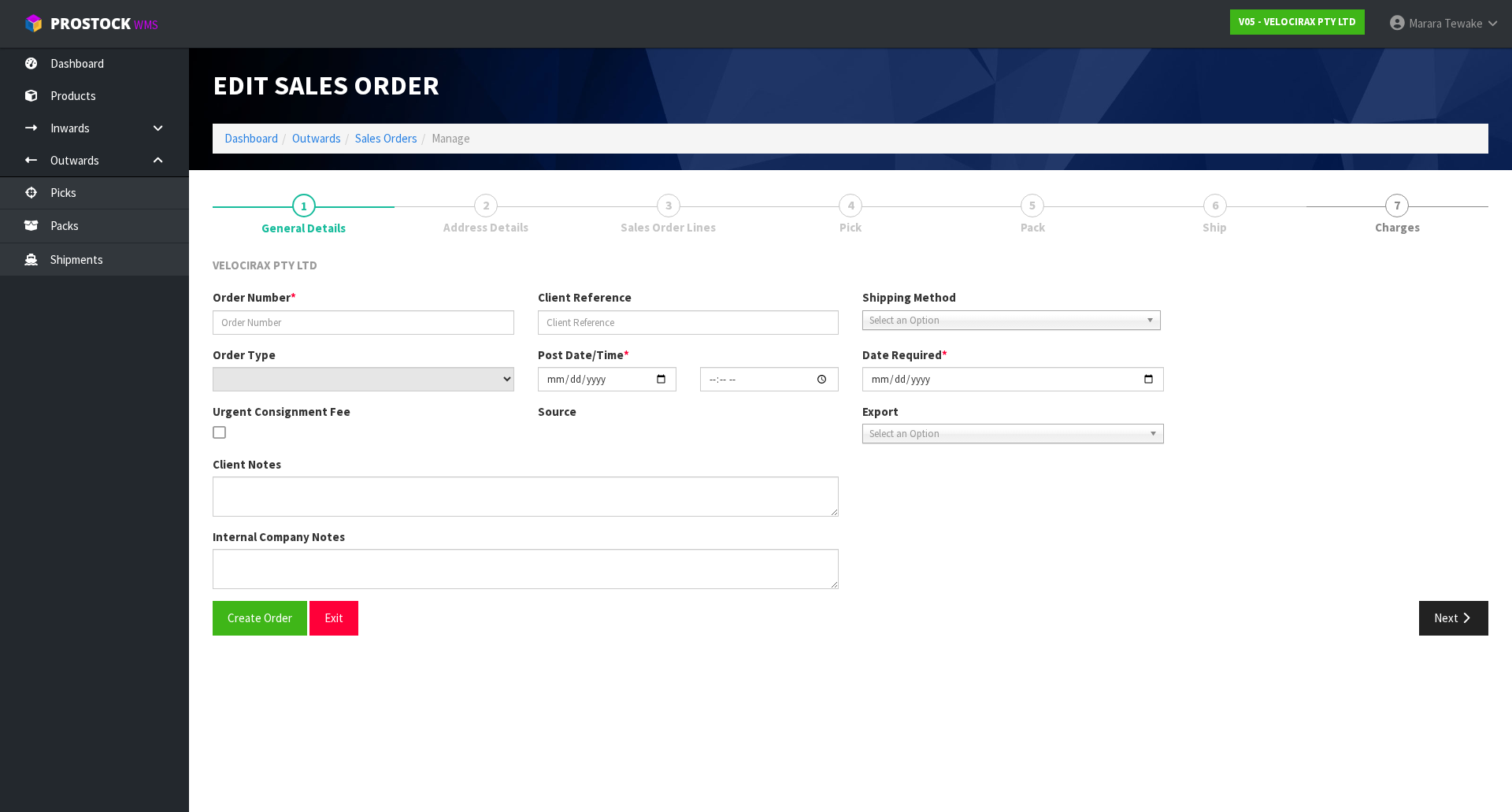
type input "2025-09-30"
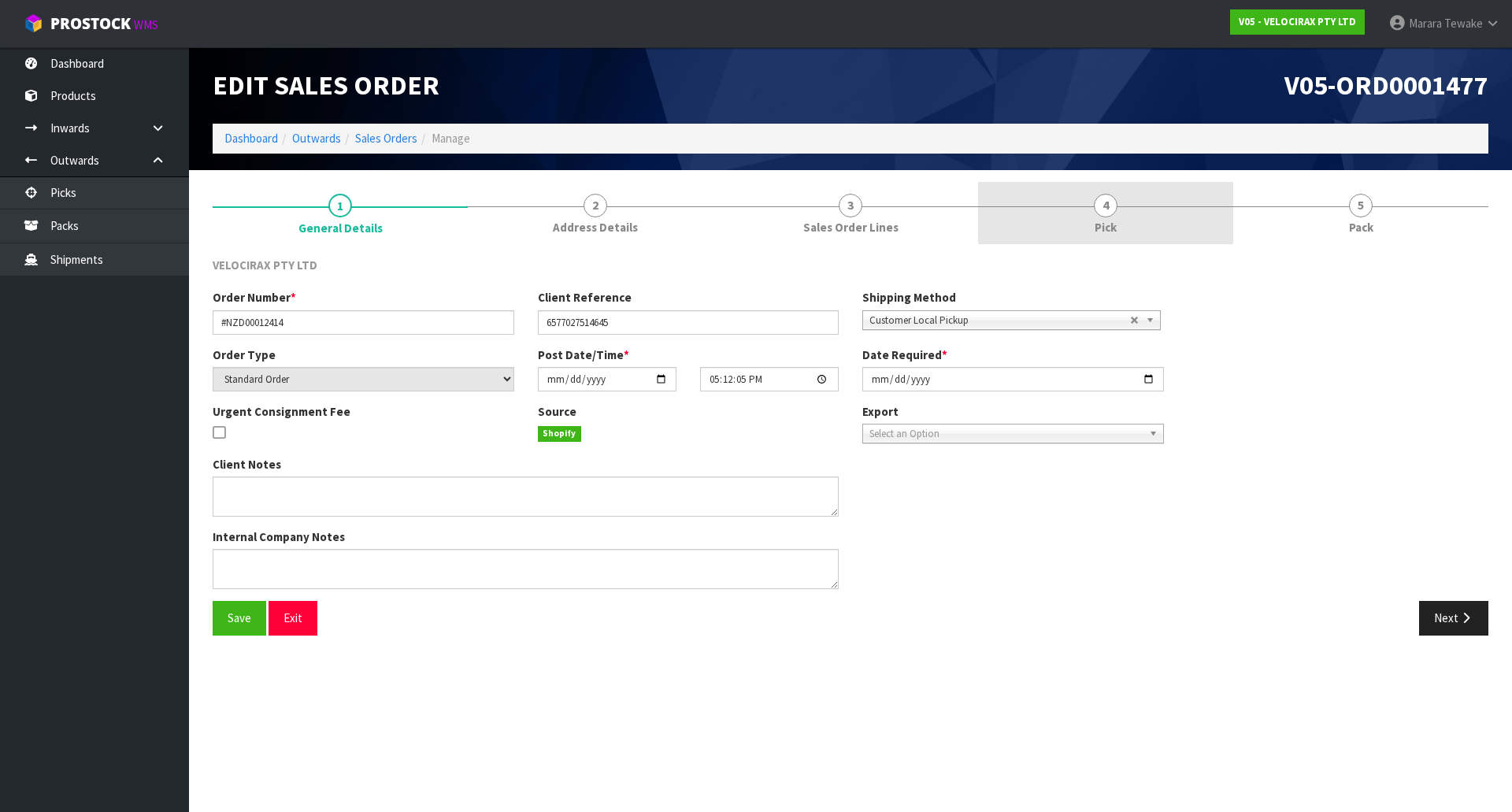
click at [1082, 212] on link "4 Pick" at bounding box center [1106, 212] width 255 height 62
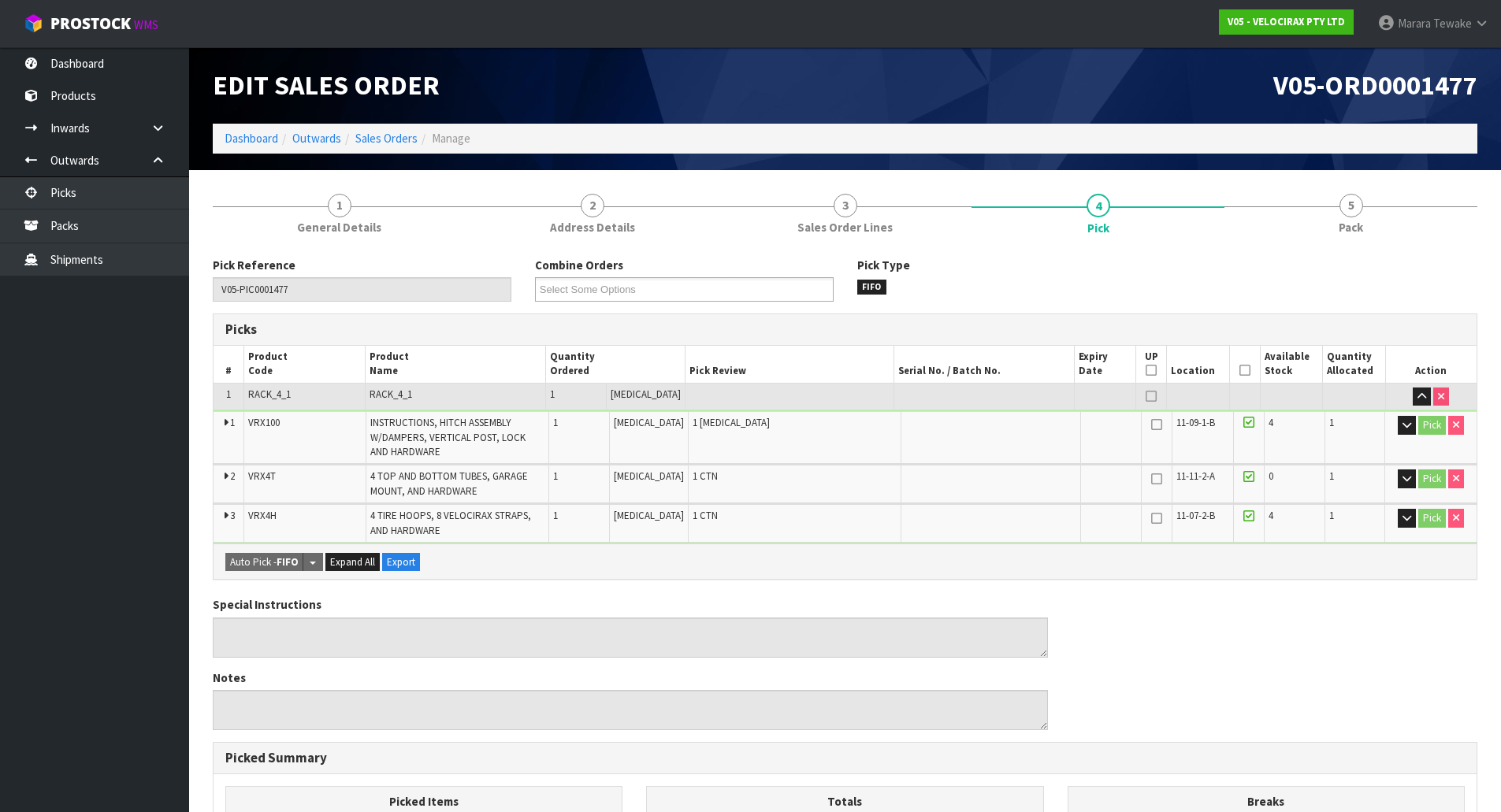
click at [1239, 370] on icon at bounding box center [1245, 370] width 11 height 1
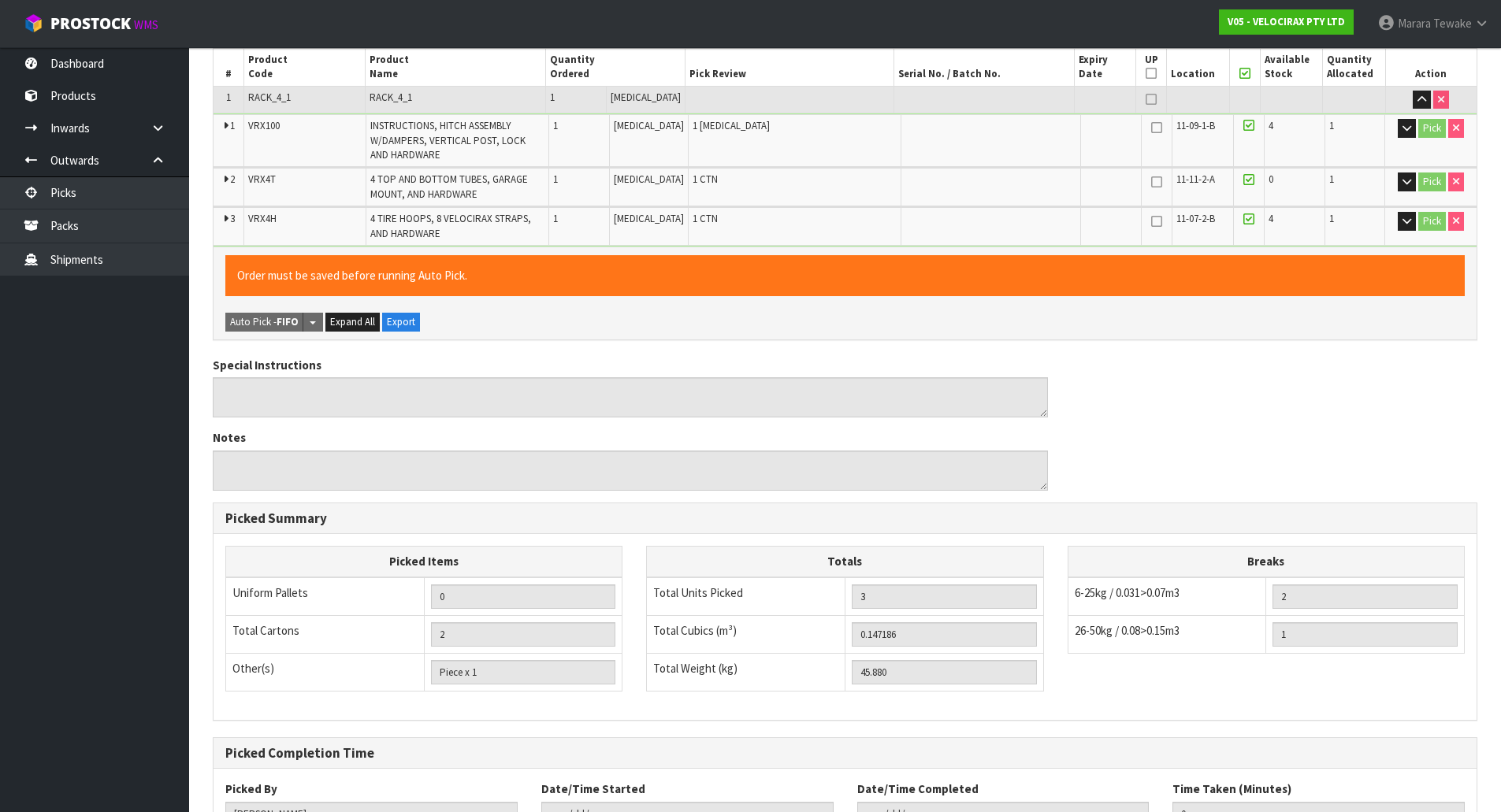
scroll to position [421, 0]
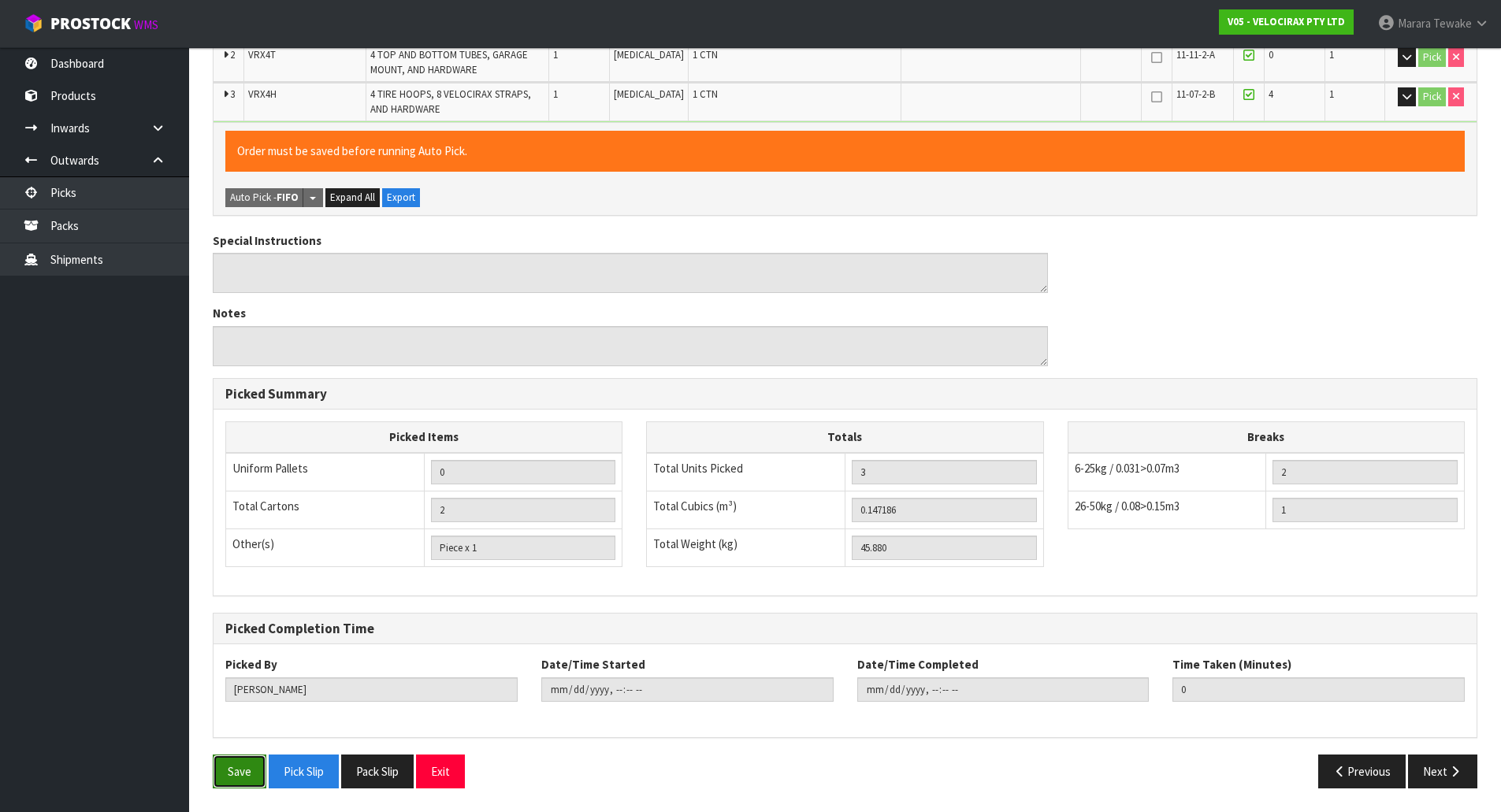
click at [250, 755] on button "Save" at bounding box center [239, 771] width 54 height 34
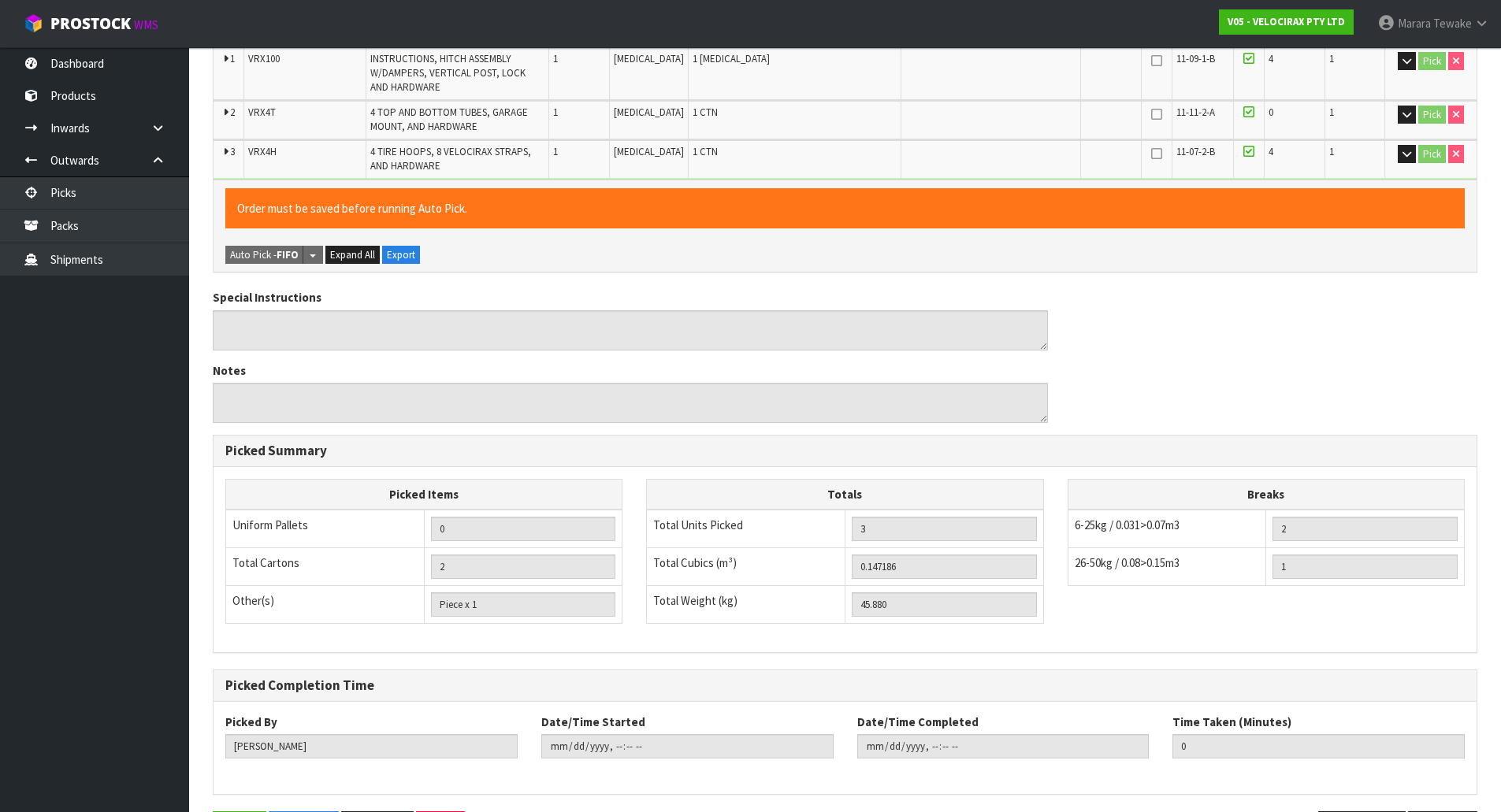
scroll to position [0, 0]
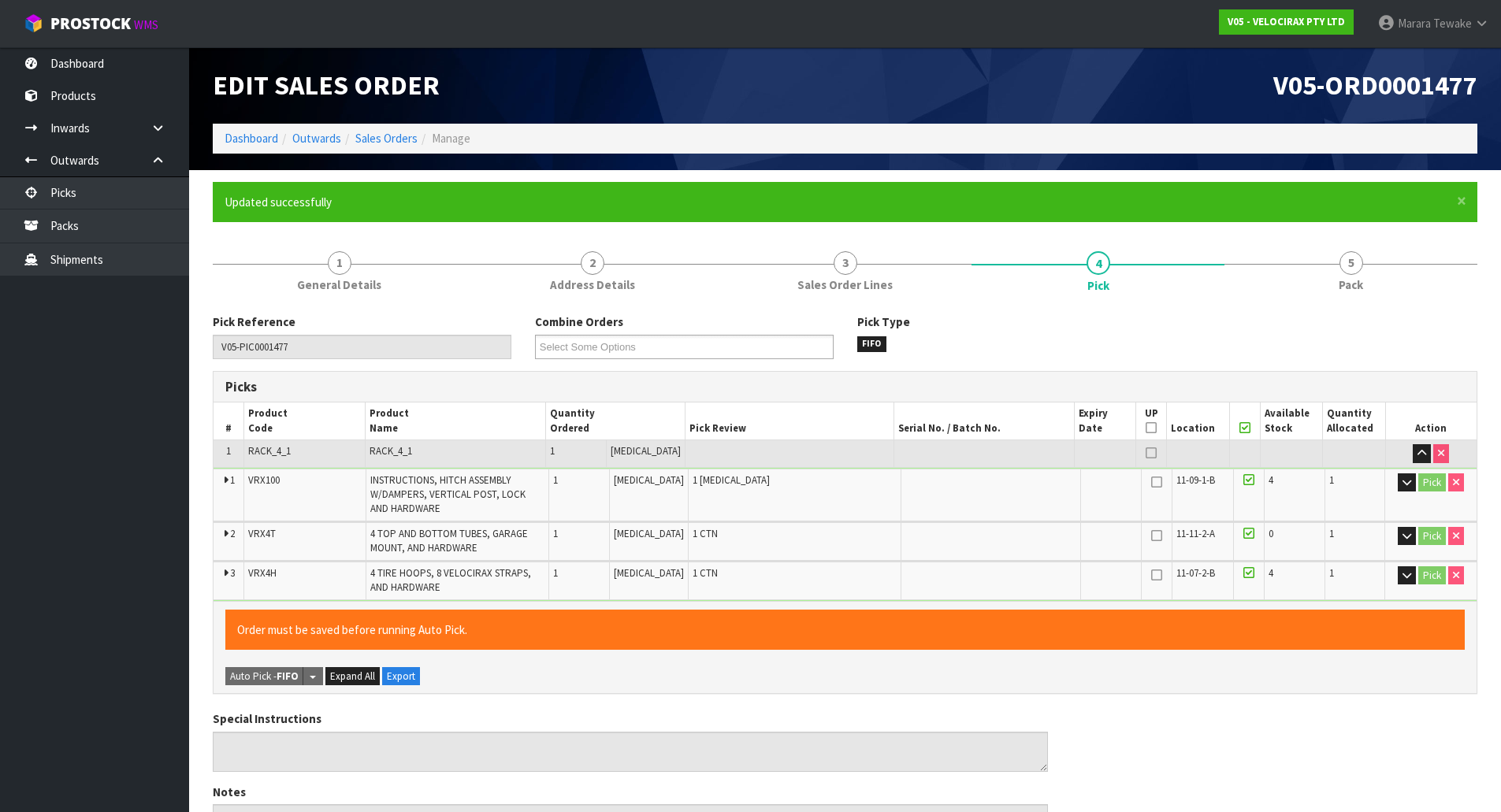
type input "Marara Tewake"
type input "2025-09-30T10:25:24"
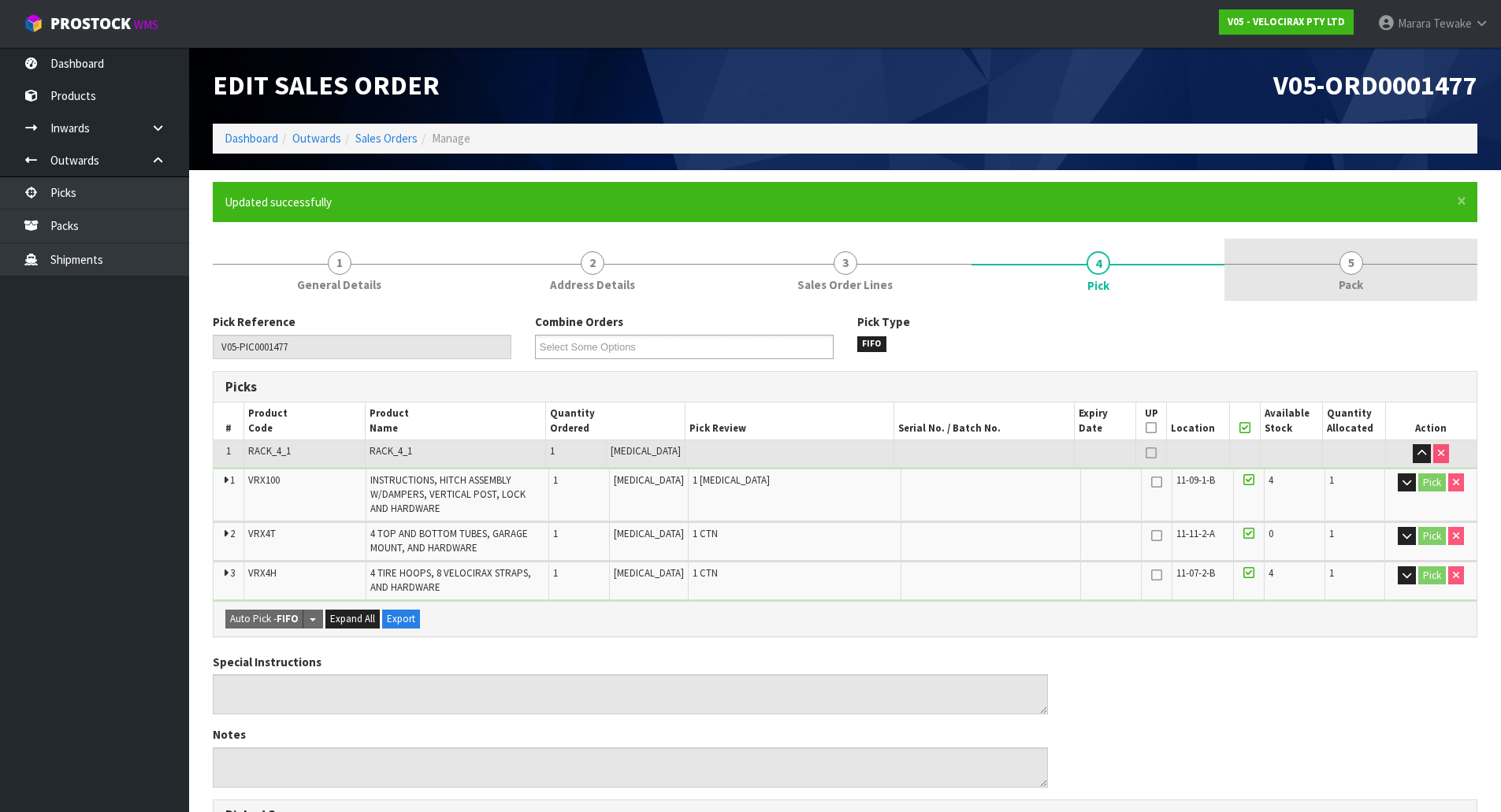
click at [1336, 268] on link "5 Pack" at bounding box center [1351, 269] width 253 height 62
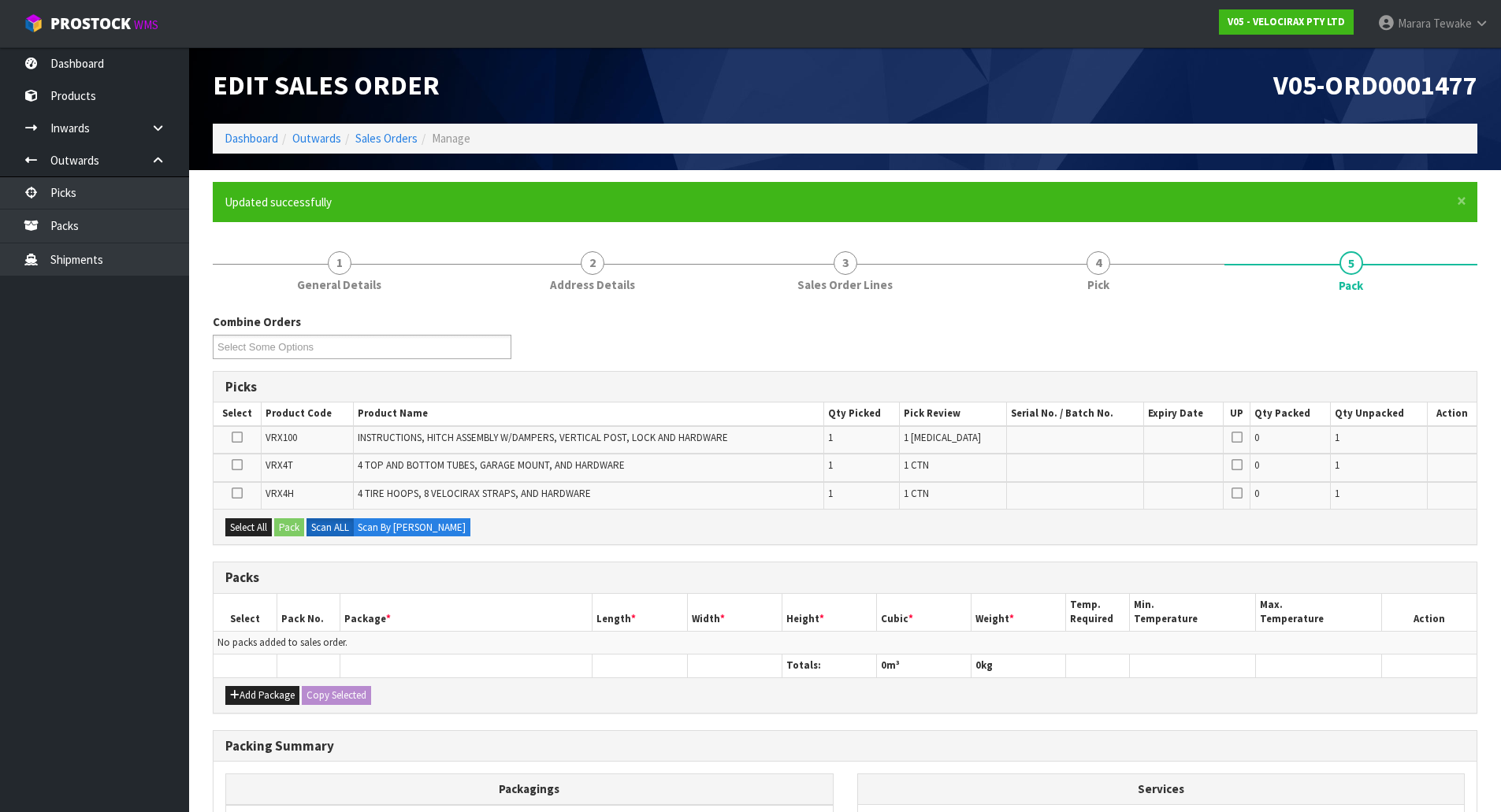
scroll to position [193, 0]
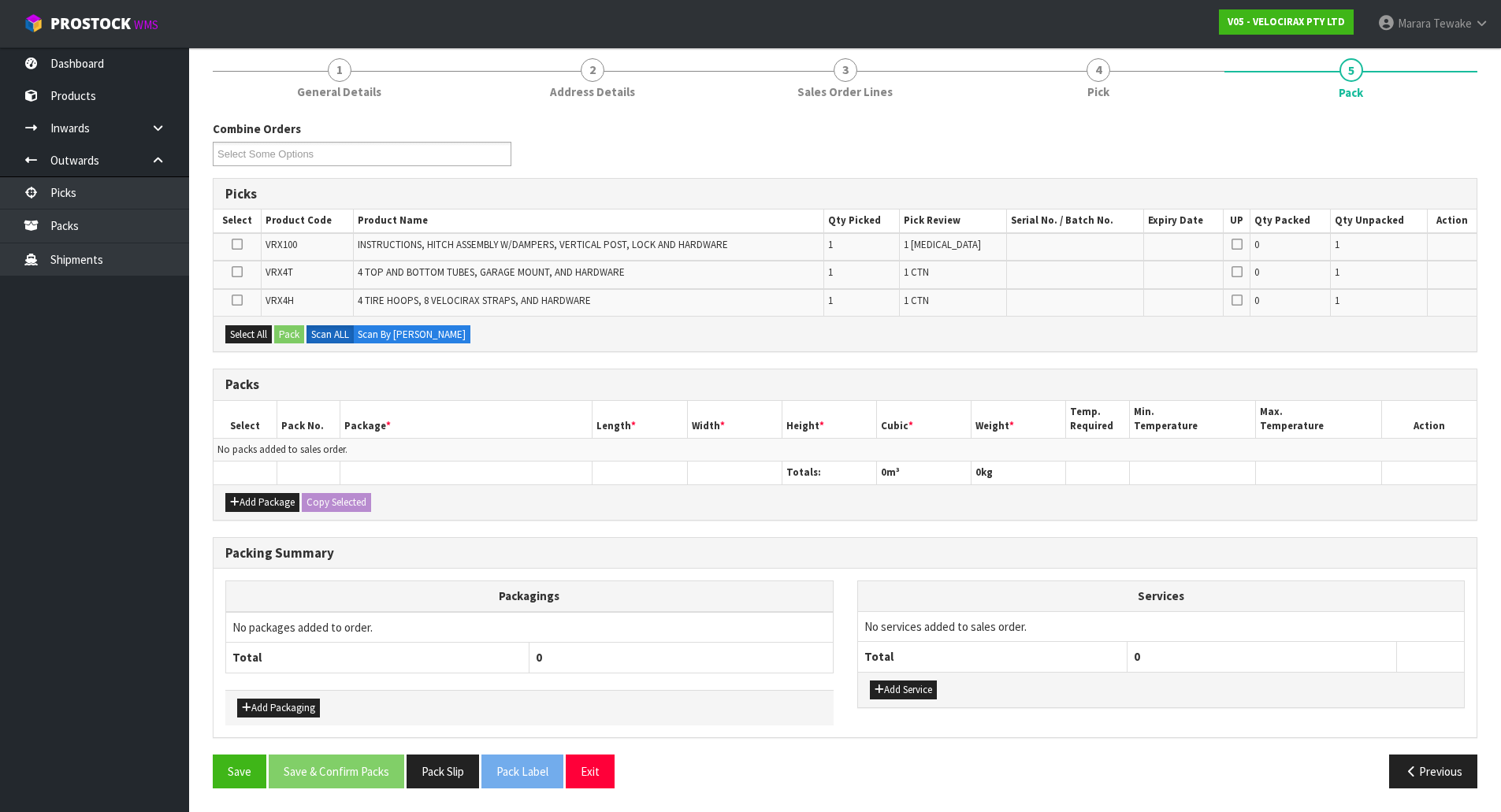
click at [232, 271] on td at bounding box center [237, 274] width 47 height 28
click at [237, 272] on icon at bounding box center [238, 272] width 11 height 1
click at [0, 0] on input "checkbox" at bounding box center [0, 0] width 0 height 0
click at [288, 336] on button "Pack" at bounding box center [289, 334] width 30 height 18
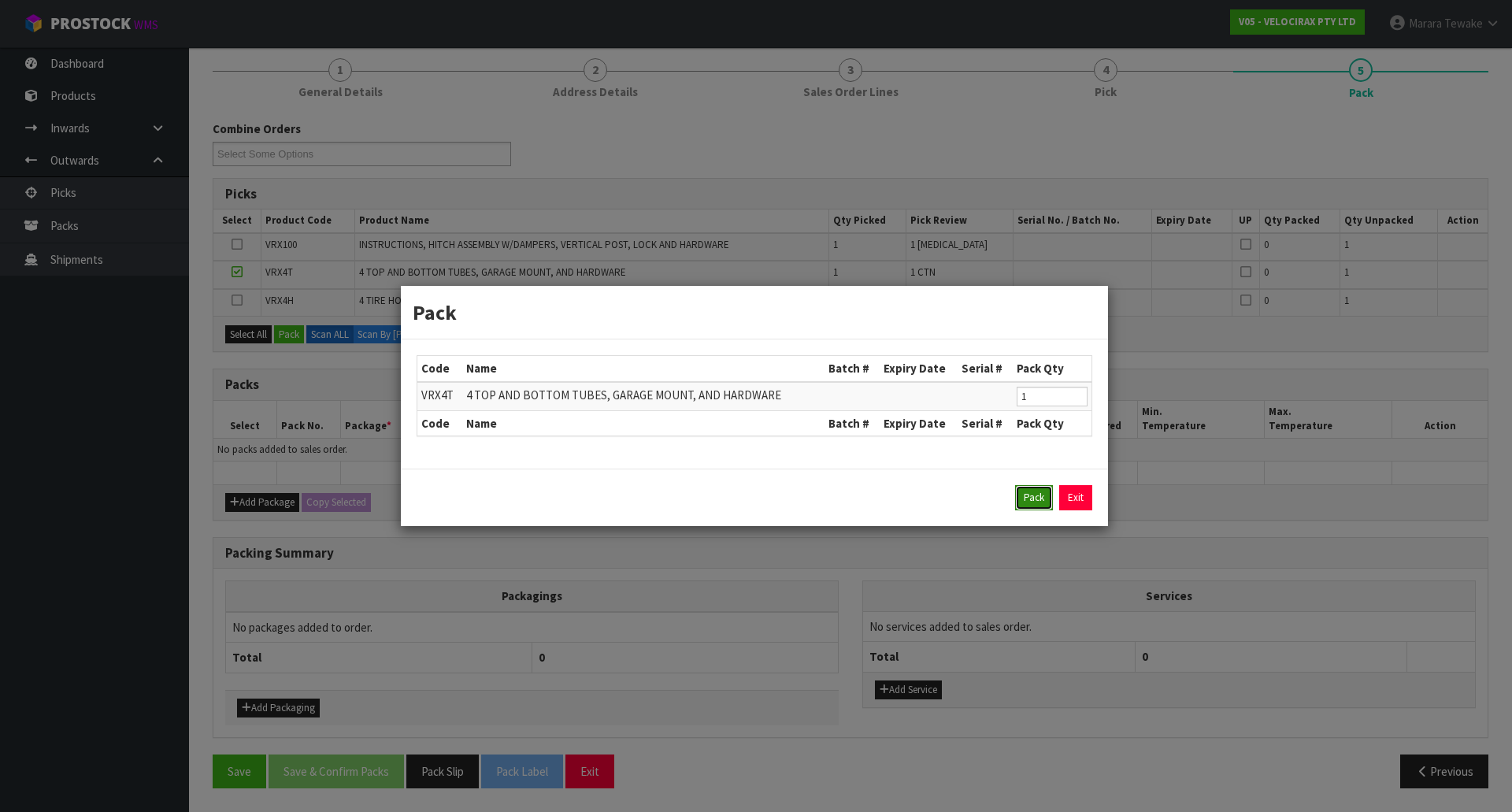
click at [1030, 493] on button "Pack" at bounding box center [1034, 497] width 38 height 25
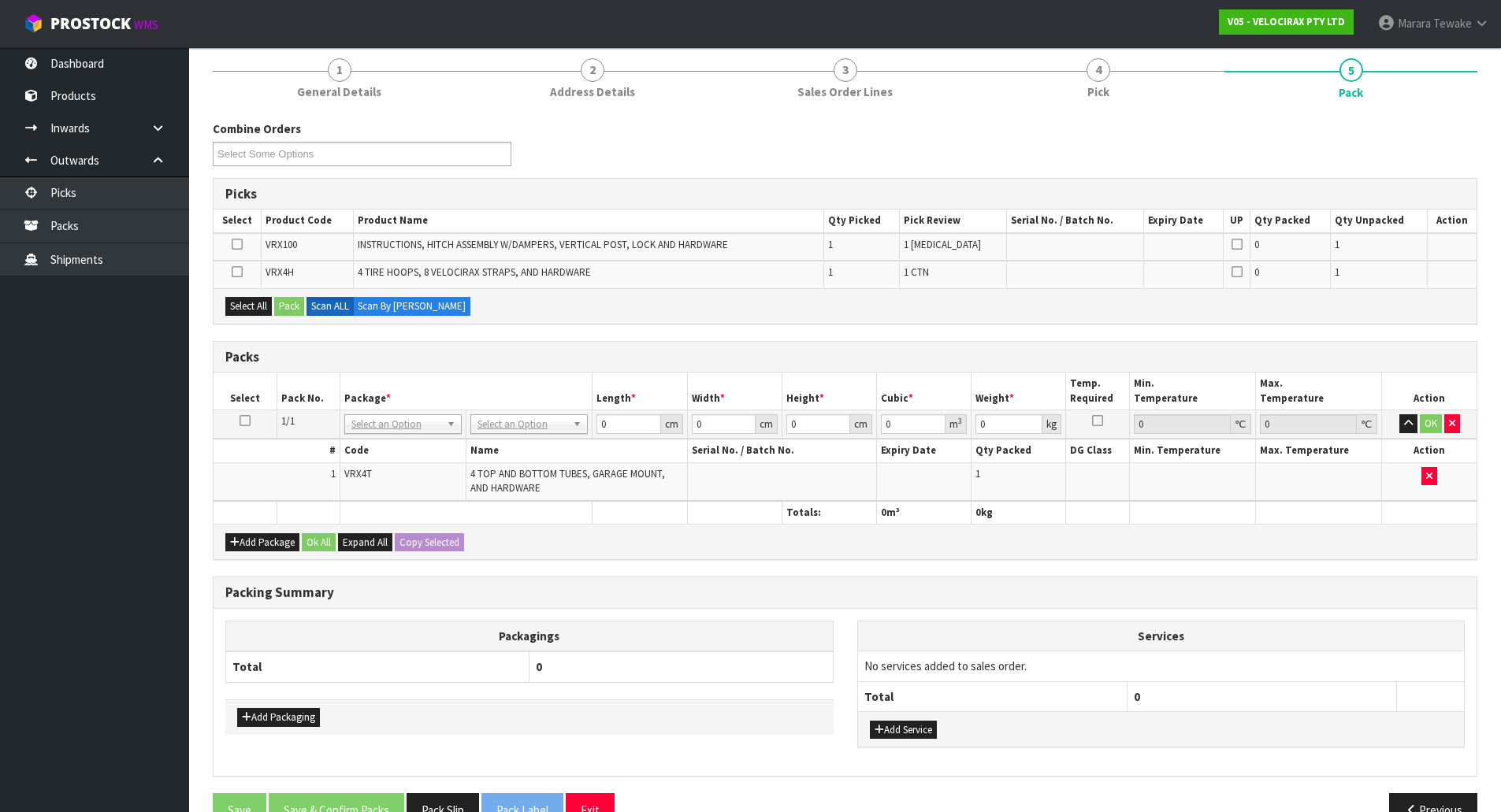
click at [238, 244] on icon at bounding box center [238, 244] width 11 height 1
click at [0, 0] on input "checkbox" at bounding box center [0, 0] width 0 height 0
click at [284, 306] on button "Pack" at bounding box center [289, 306] width 30 height 18
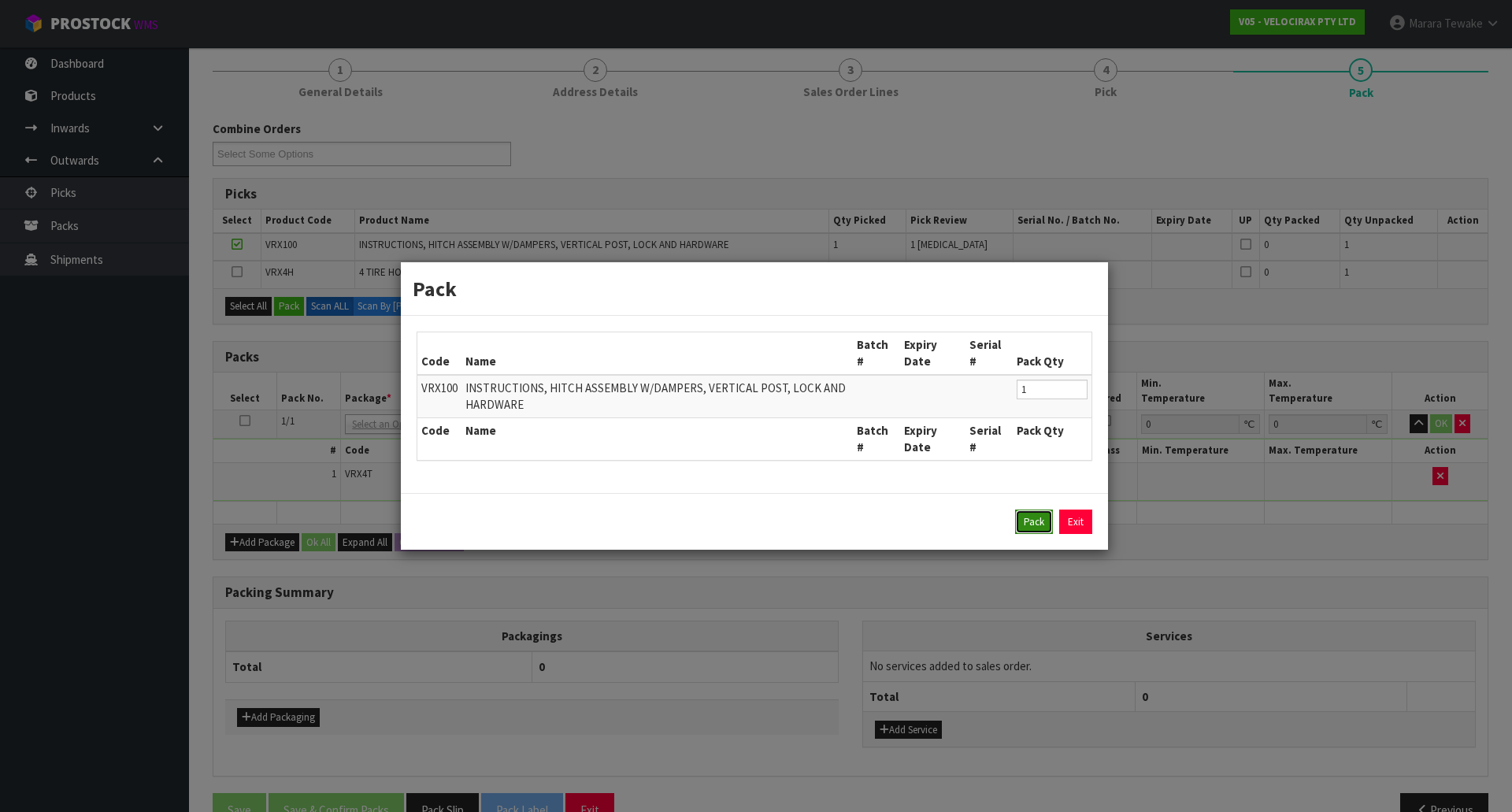
click at [1021, 526] on button "Pack" at bounding box center [1034, 521] width 38 height 25
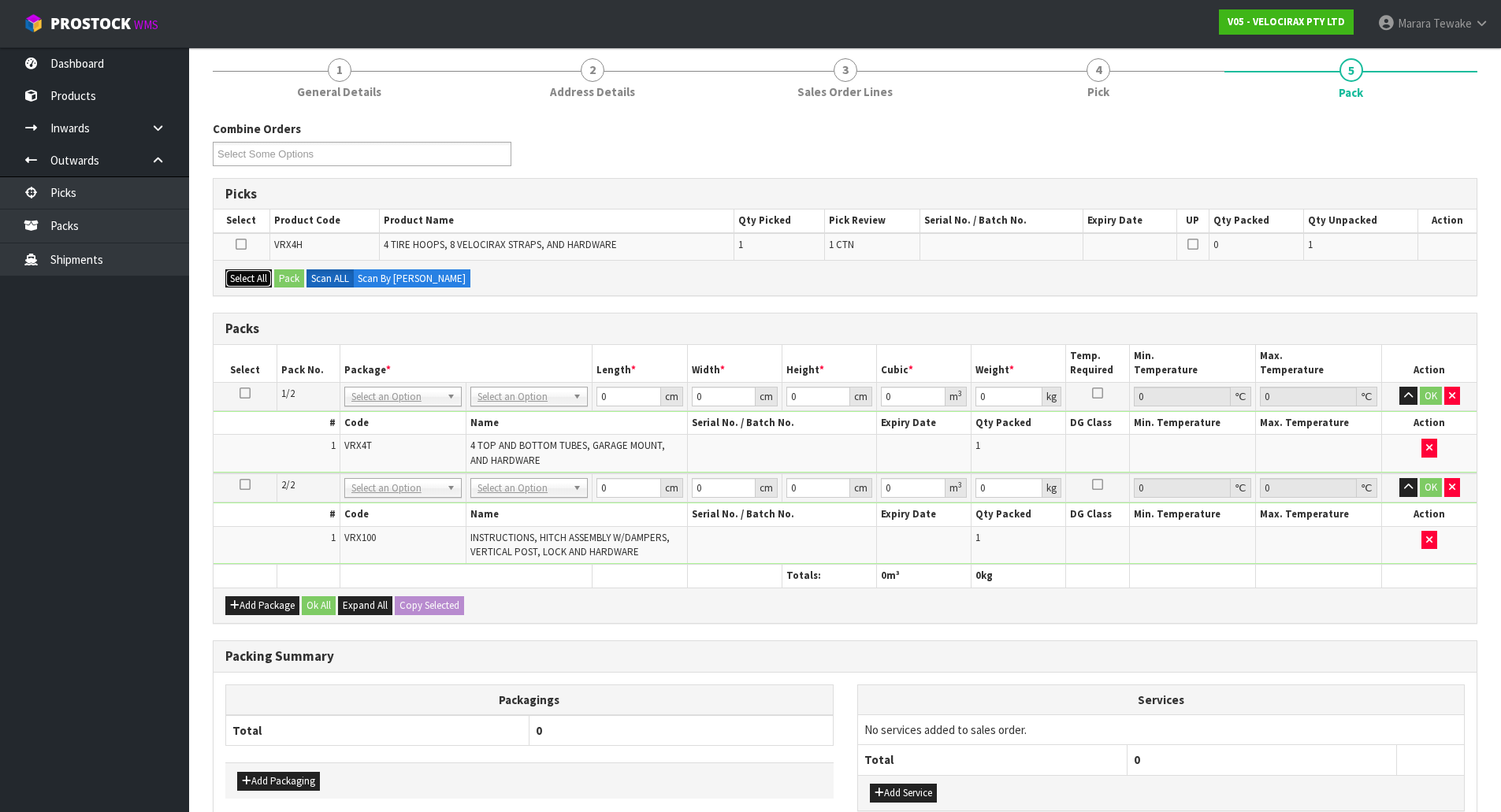
click at [252, 272] on button "Select All" at bounding box center [249, 279] width 46 height 18
click at [287, 276] on button "Pack" at bounding box center [289, 279] width 30 height 18
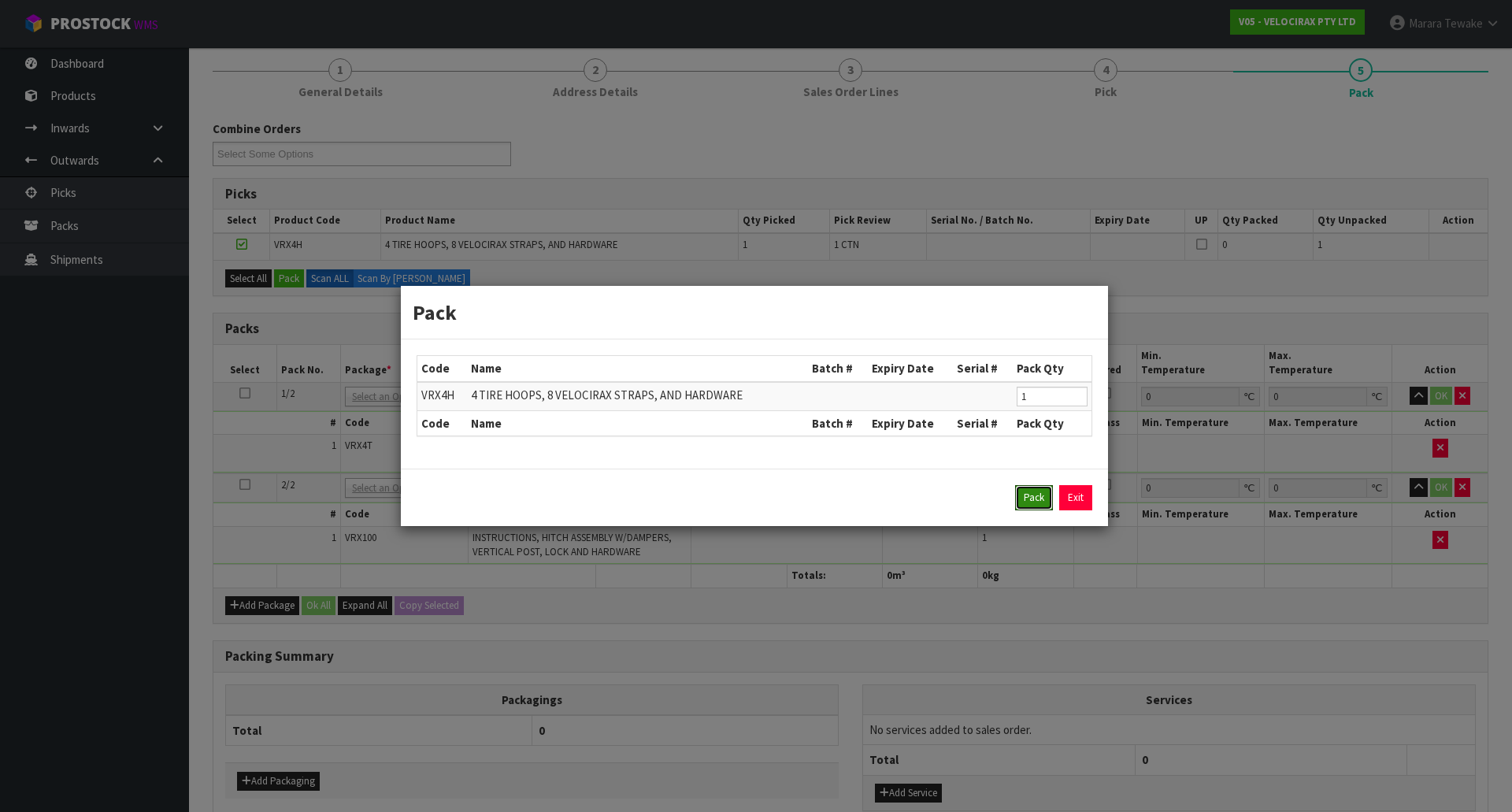
drag, startPoint x: 1034, startPoint y: 490, endPoint x: 974, endPoint y: 478, distance: 61.2
click at [1034, 491] on button "Pack" at bounding box center [1034, 497] width 38 height 25
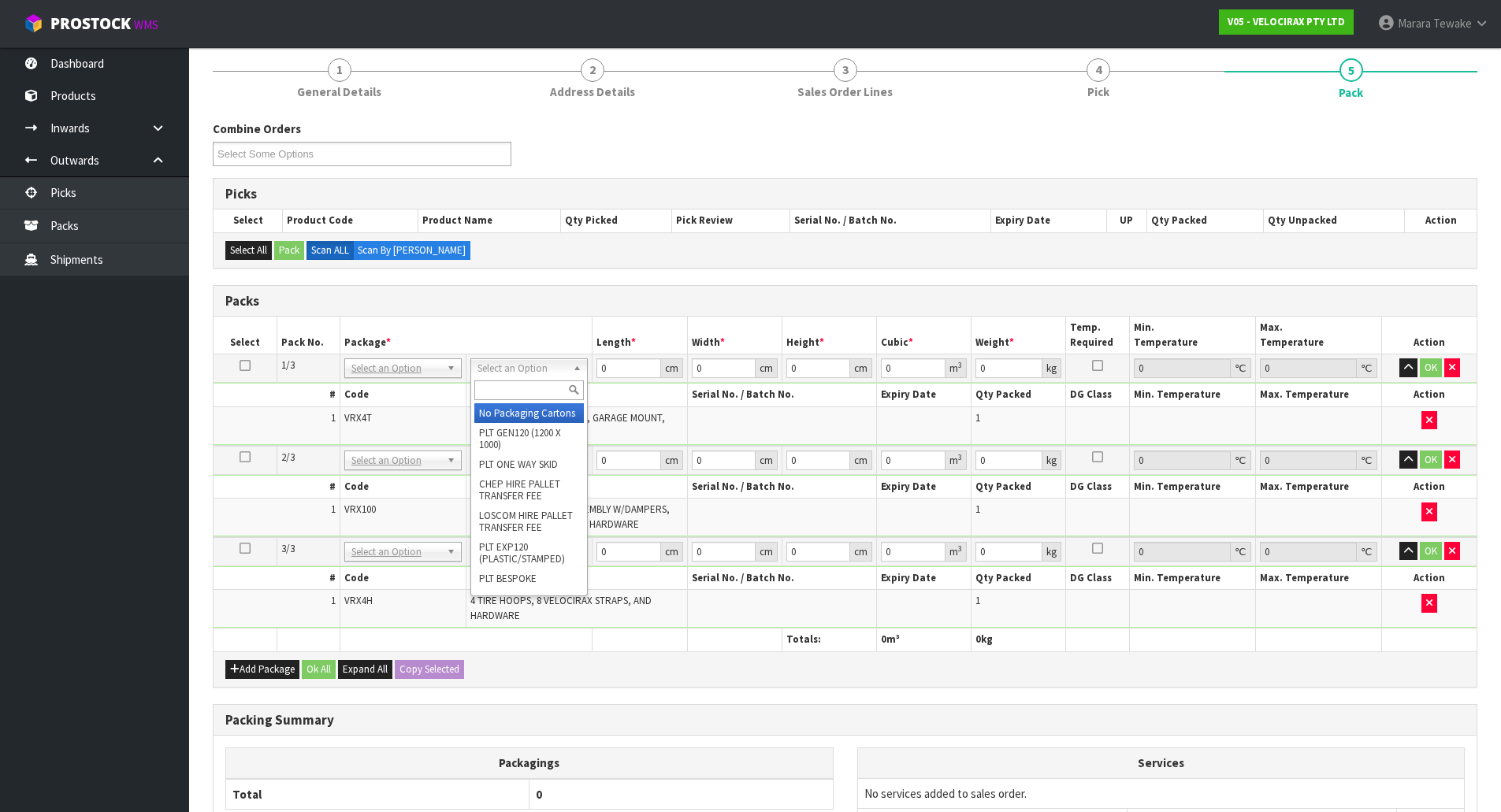
drag, startPoint x: 509, startPoint y: 419, endPoint x: 520, endPoint y: 453, distance: 35.7
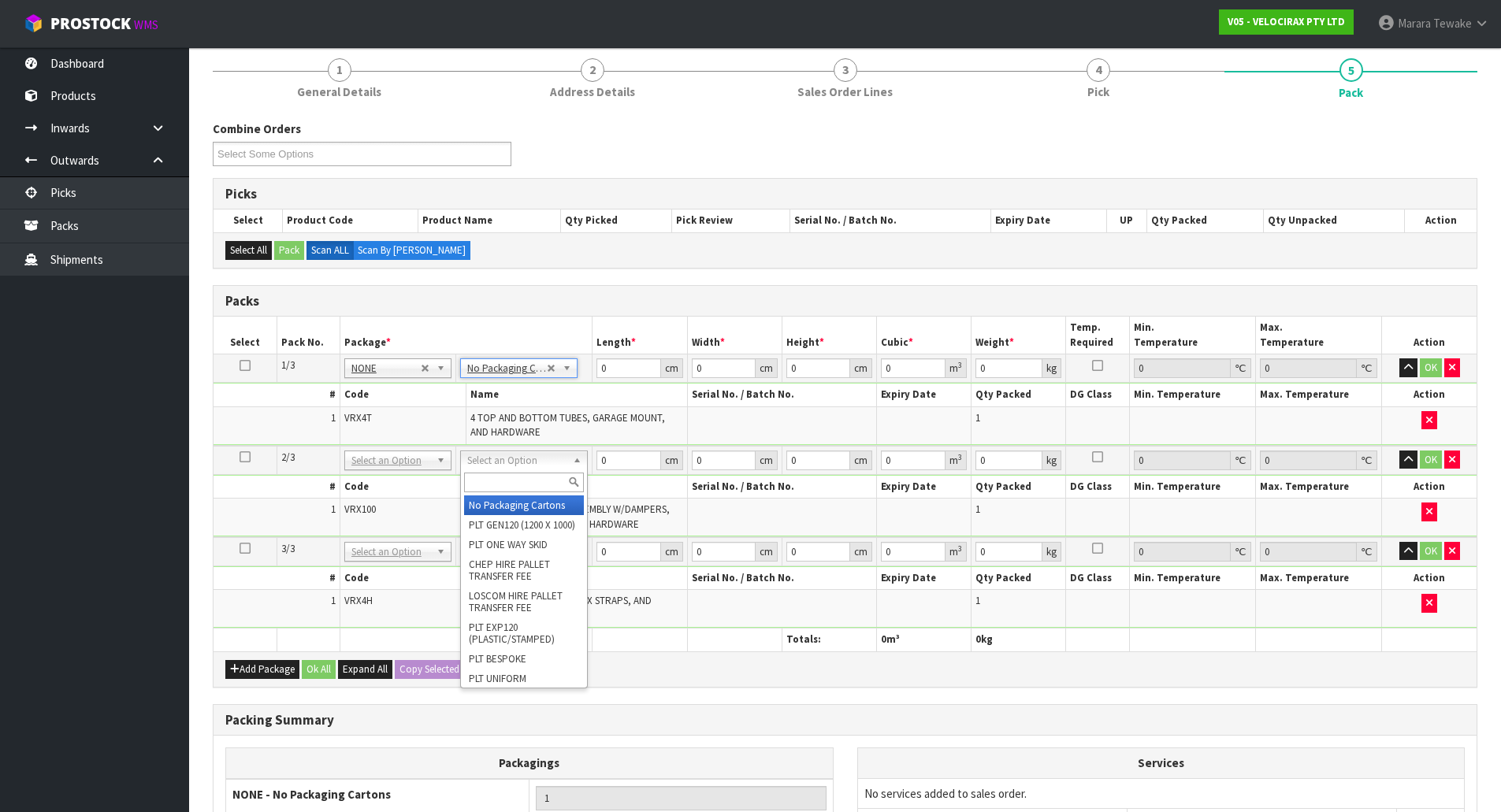
drag, startPoint x: 528, startPoint y: 504, endPoint x: 526, endPoint y: 514, distance: 10.2
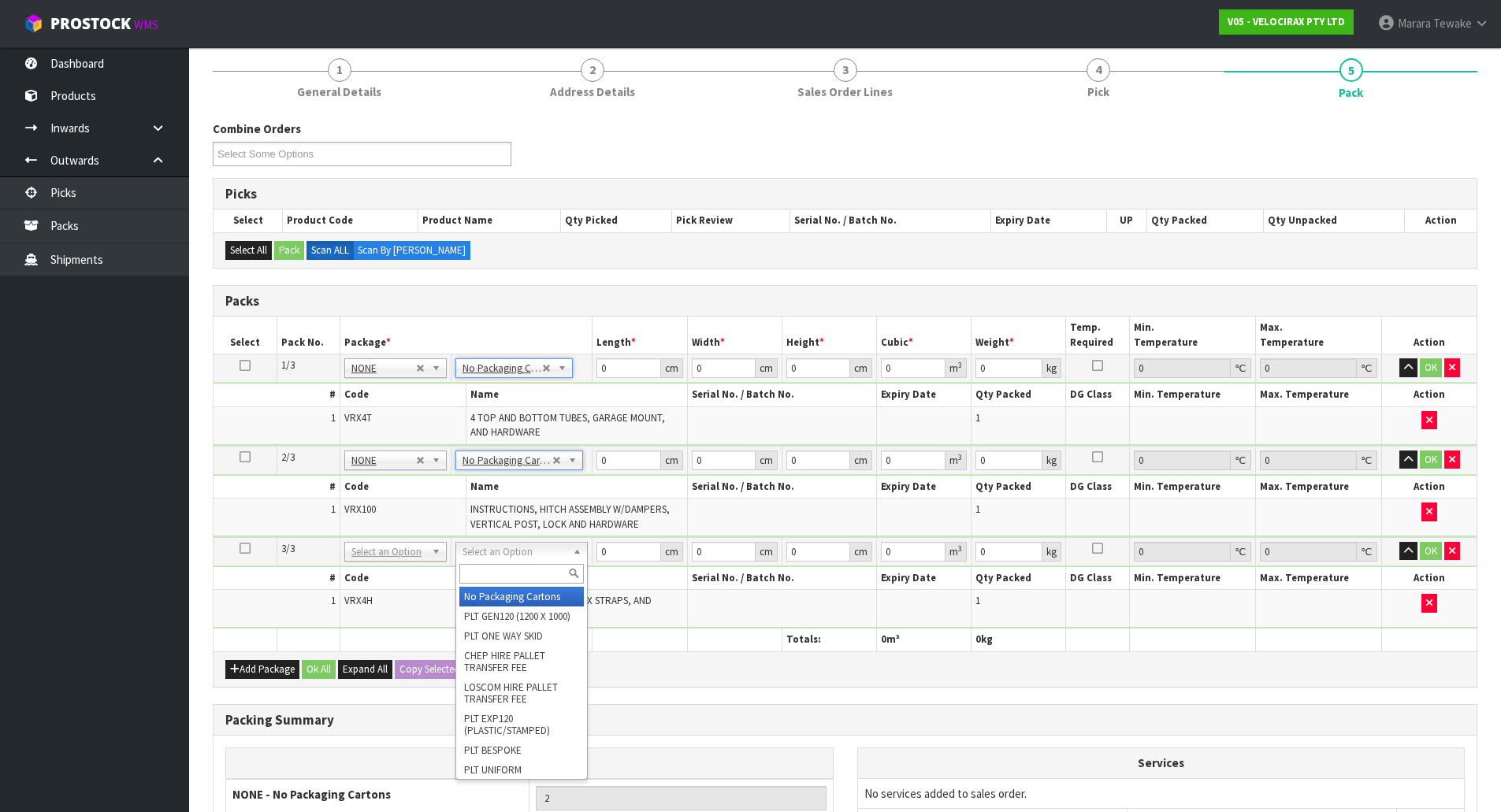
type input "3"
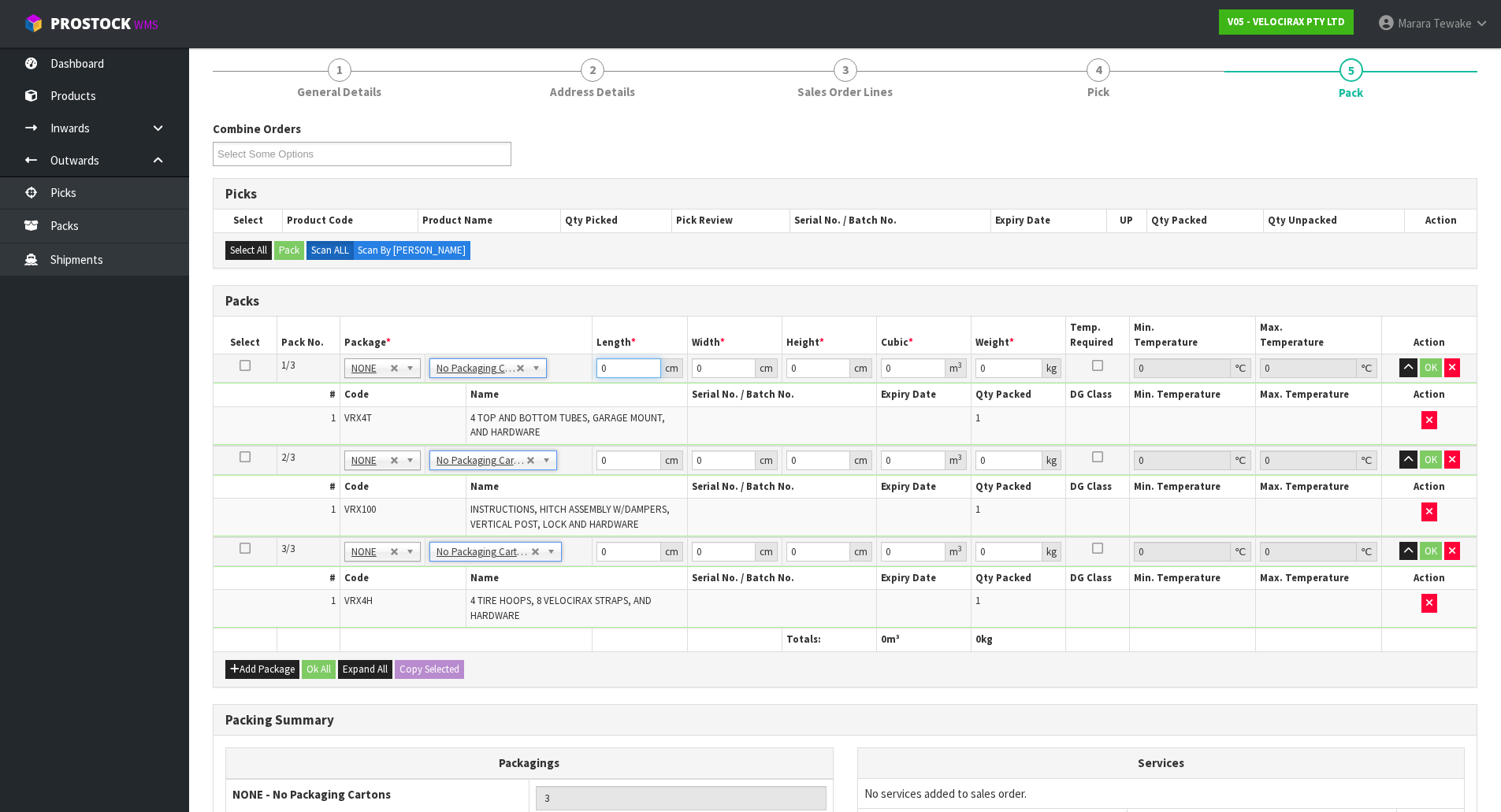
drag, startPoint x: 622, startPoint y: 372, endPoint x: 536, endPoint y: 315, distance: 103.2
click at [563, 342] on table "Select Pack No. Package * Length * Width * Height * Cubic * Weight * Temp. Requ…" at bounding box center [845, 483] width 1263 height 333
type input "120"
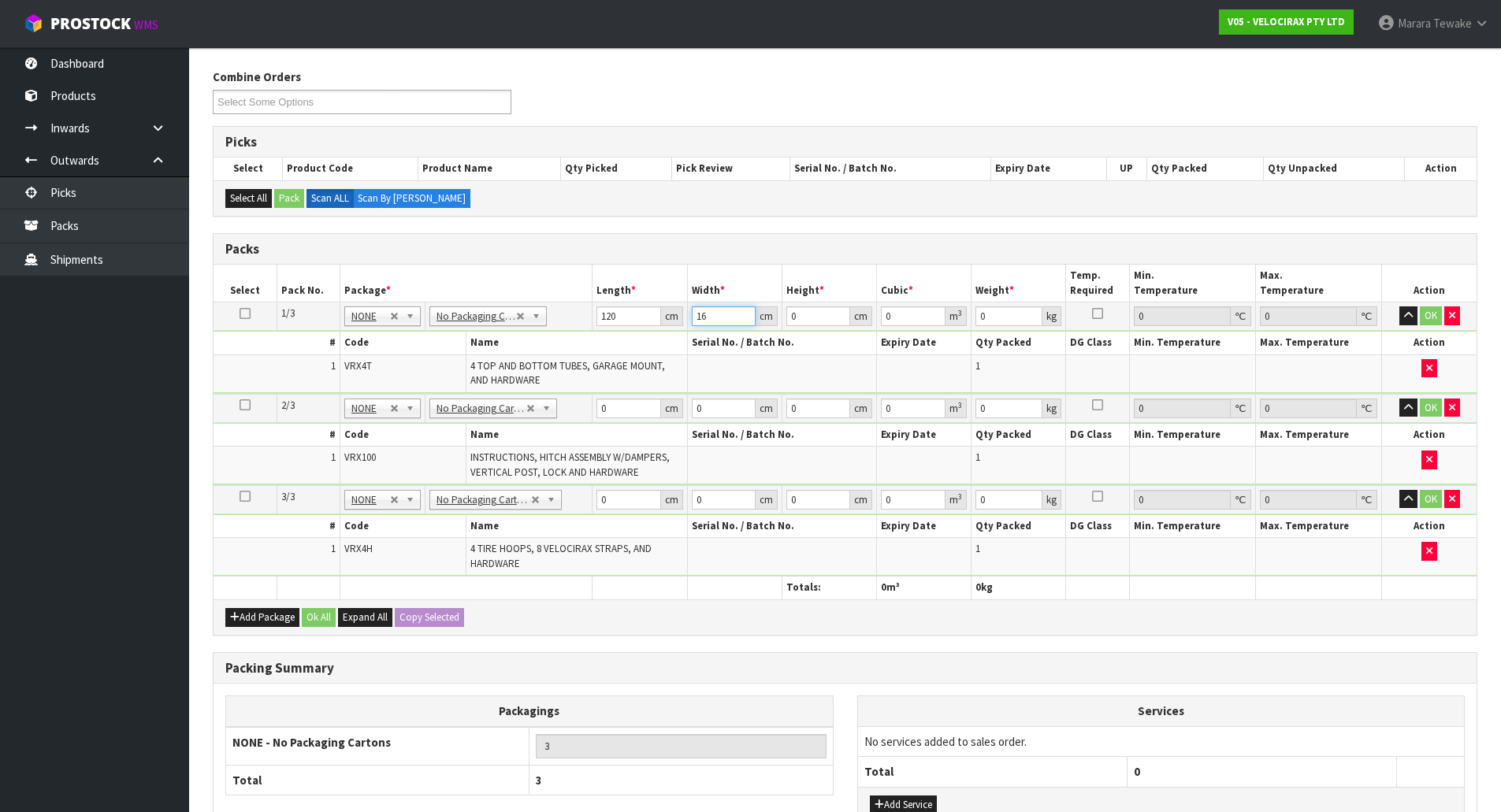
scroll to position [272, 0]
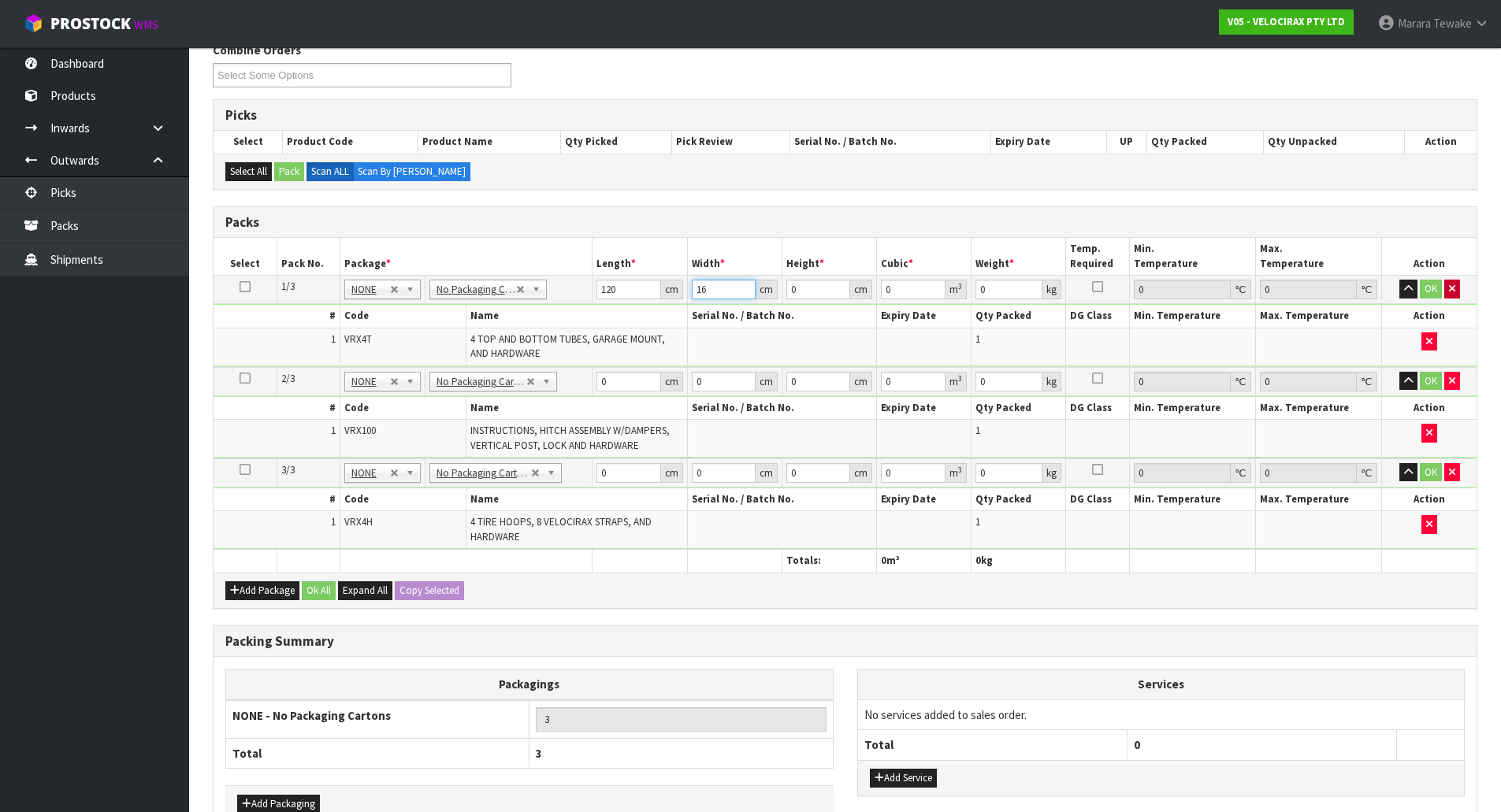
type input "16"
click at [1445, 285] on button "button" at bounding box center [1451, 289] width 16 height 18
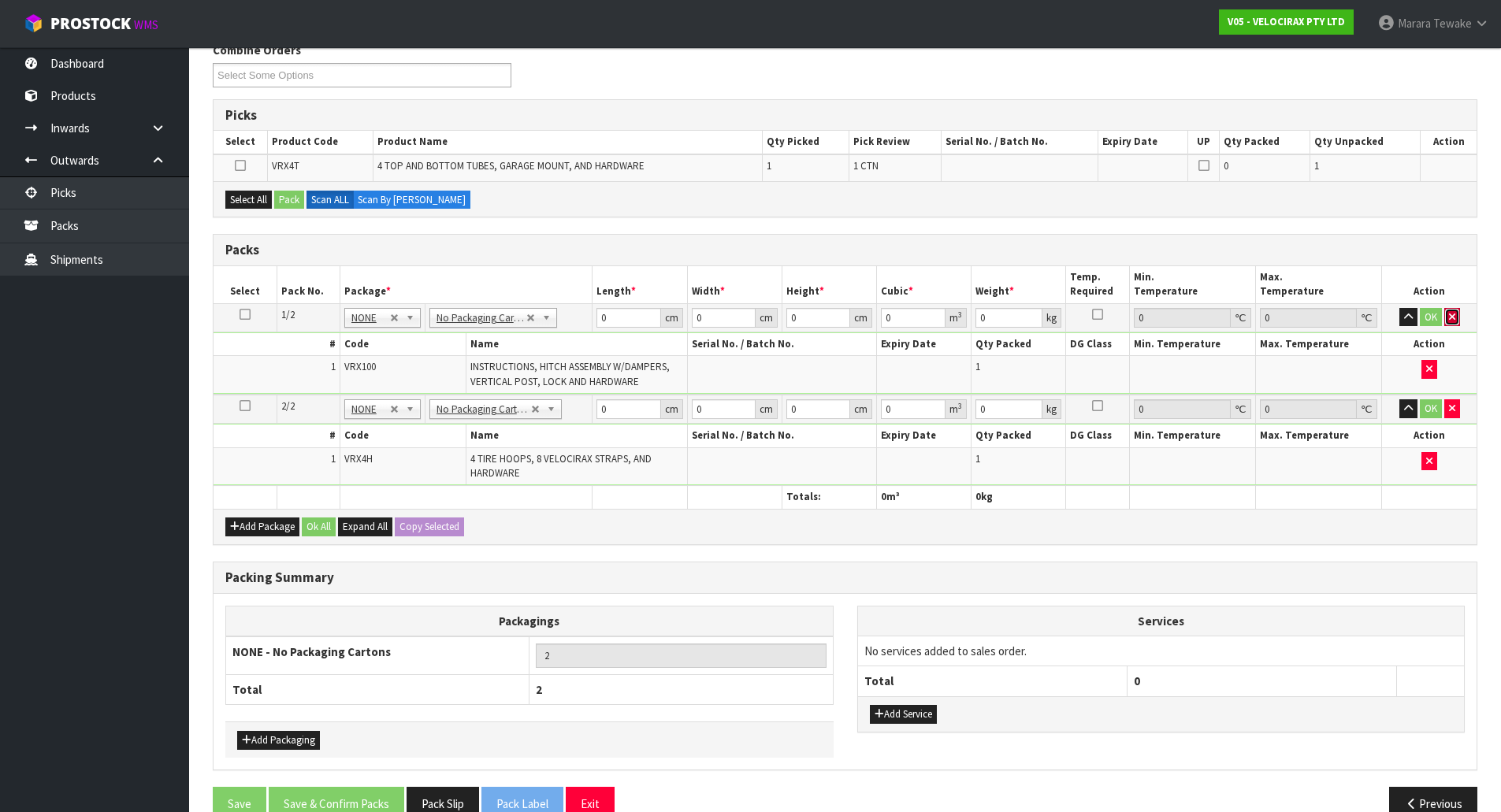
click at [1453, 310] on button "button" at bounding box center [1451, 317] width 16 height 18
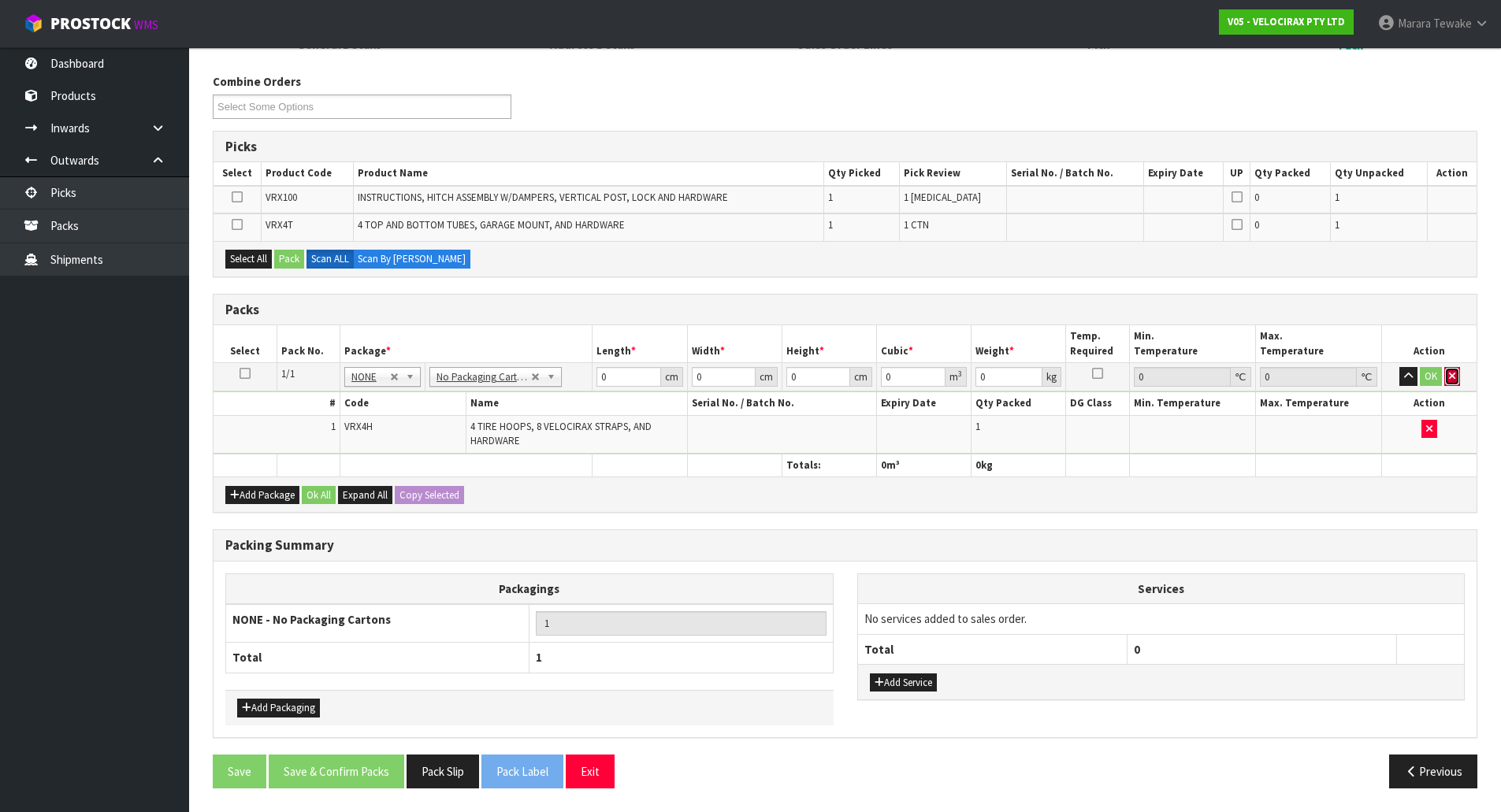
click at [1454, 376] on icon "button" at bounding box center [1451, 375] width 6 height 10
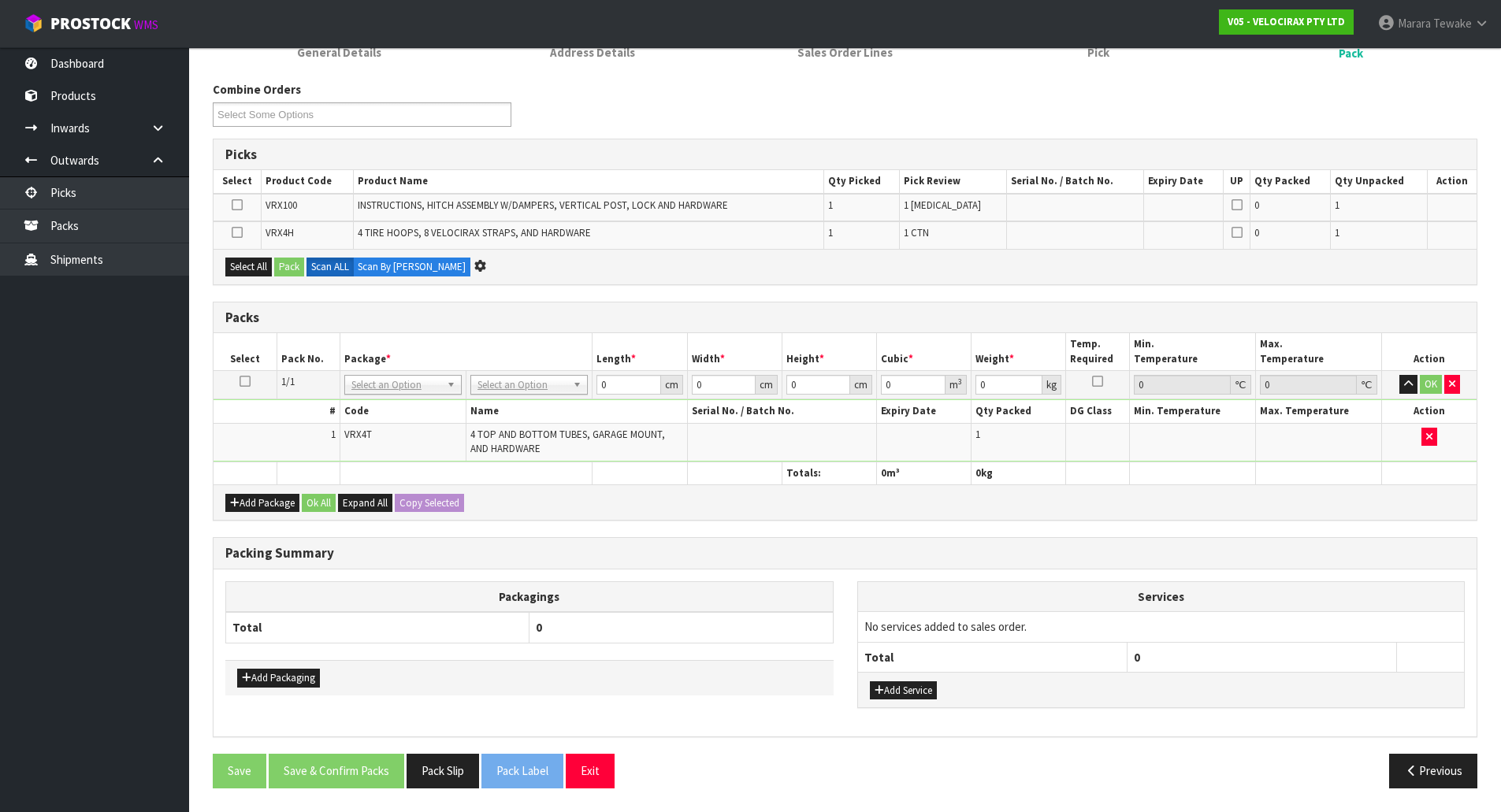
scroll to position [240, 0]
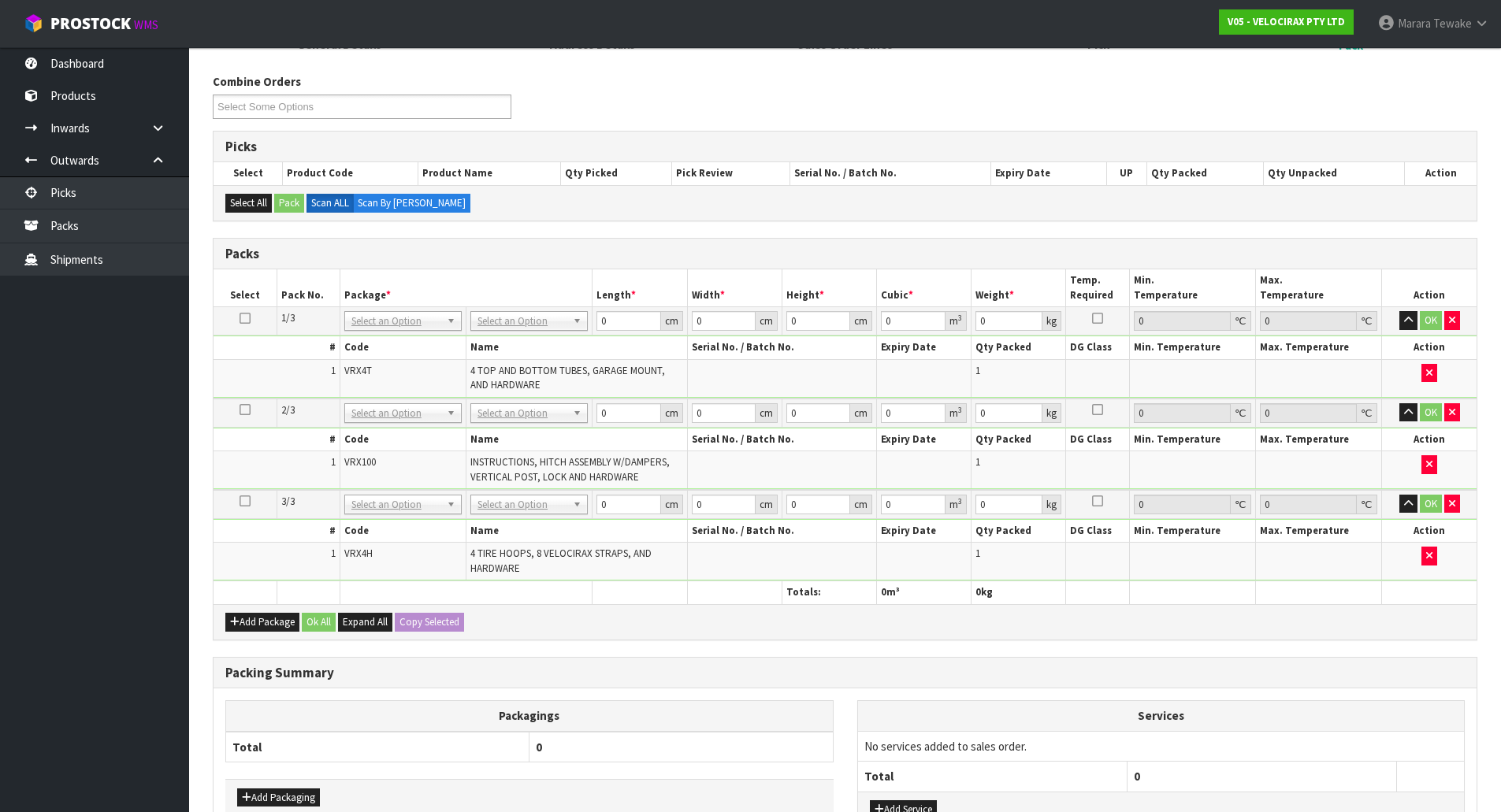
drag, startPoint x: 512, startPoint y: 309, endPoint x: 506, endPoint y: 320, distance: 12.5
click at [512, 309] on td "No Packaging Cartons PLT GEN120 (1200 X 1000) PLT ONE WAY SKID CHEP HIRE PALLET…" at bounding box center [530, 321] width 126 height 29
drag, startPoint x: 499, startPoint y: 368, endPoint x: 262, endPoint y: 360, distance: 237.1
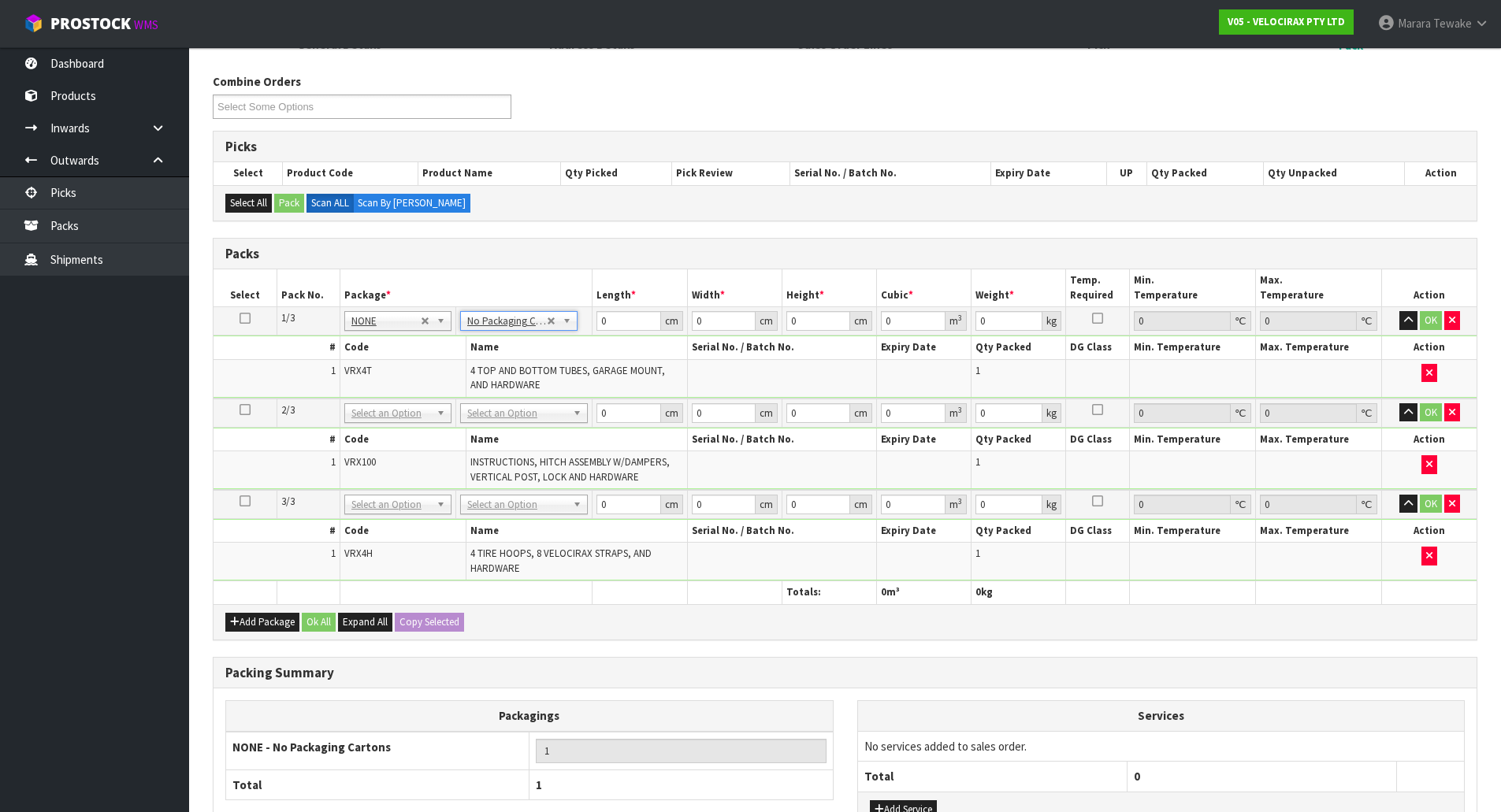
click at [240, 318] on icon at bounding box center [245, 318] width 11 height 1
click at [432, 622] on button "Copy Selected" at bounding box center [429, 622] width 69 height 18
type input "3"
drag, startPoint x: 611, startPoint y: 321, endPoint x: 568, endPoint y: 301, distance: 47.4
click at [572, 304] on table "Select Pack No. Package * Length * Width * Height * Cubic * Weight * Temp. Requ…" at bounding box center [845, 436] width 1263 height 333
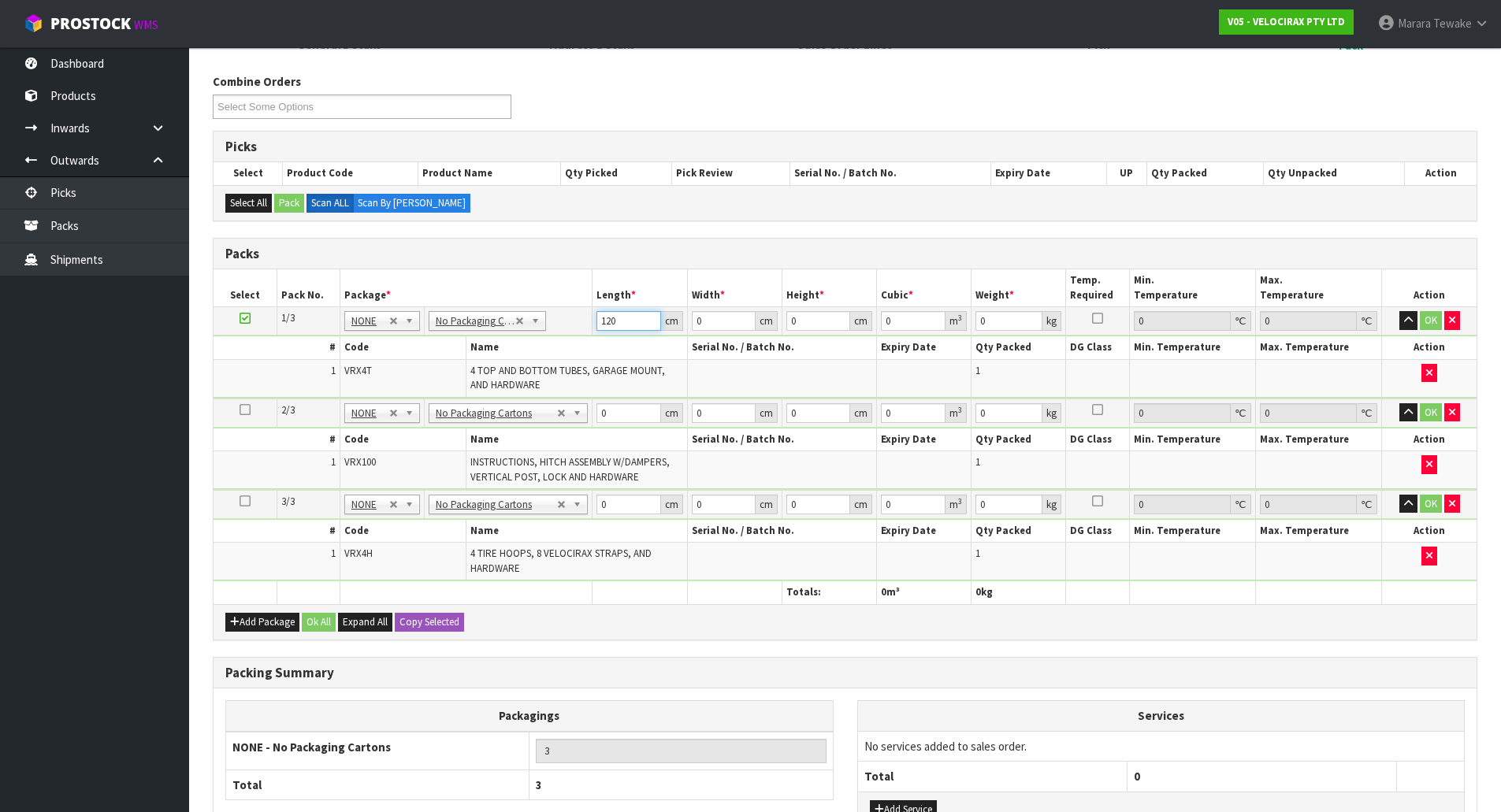
type input "120"
type input "16"
type input "1"
type input "0.00192"
type input "15"
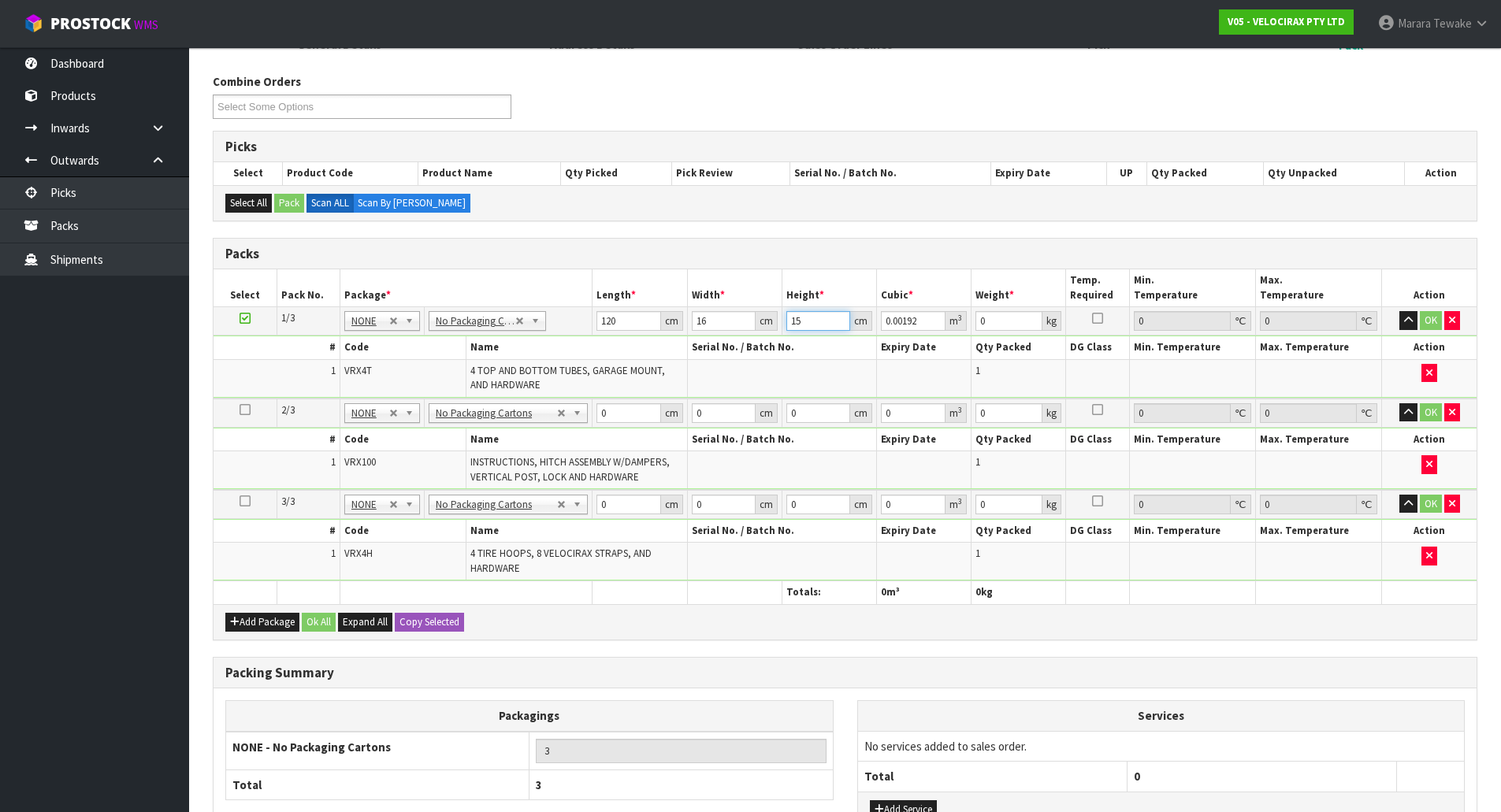
type input "0.0288"
type input "15"
type input "10"
click at [1399, 311] on button "button" at bounding box center [1409, 321] width 18 height 18
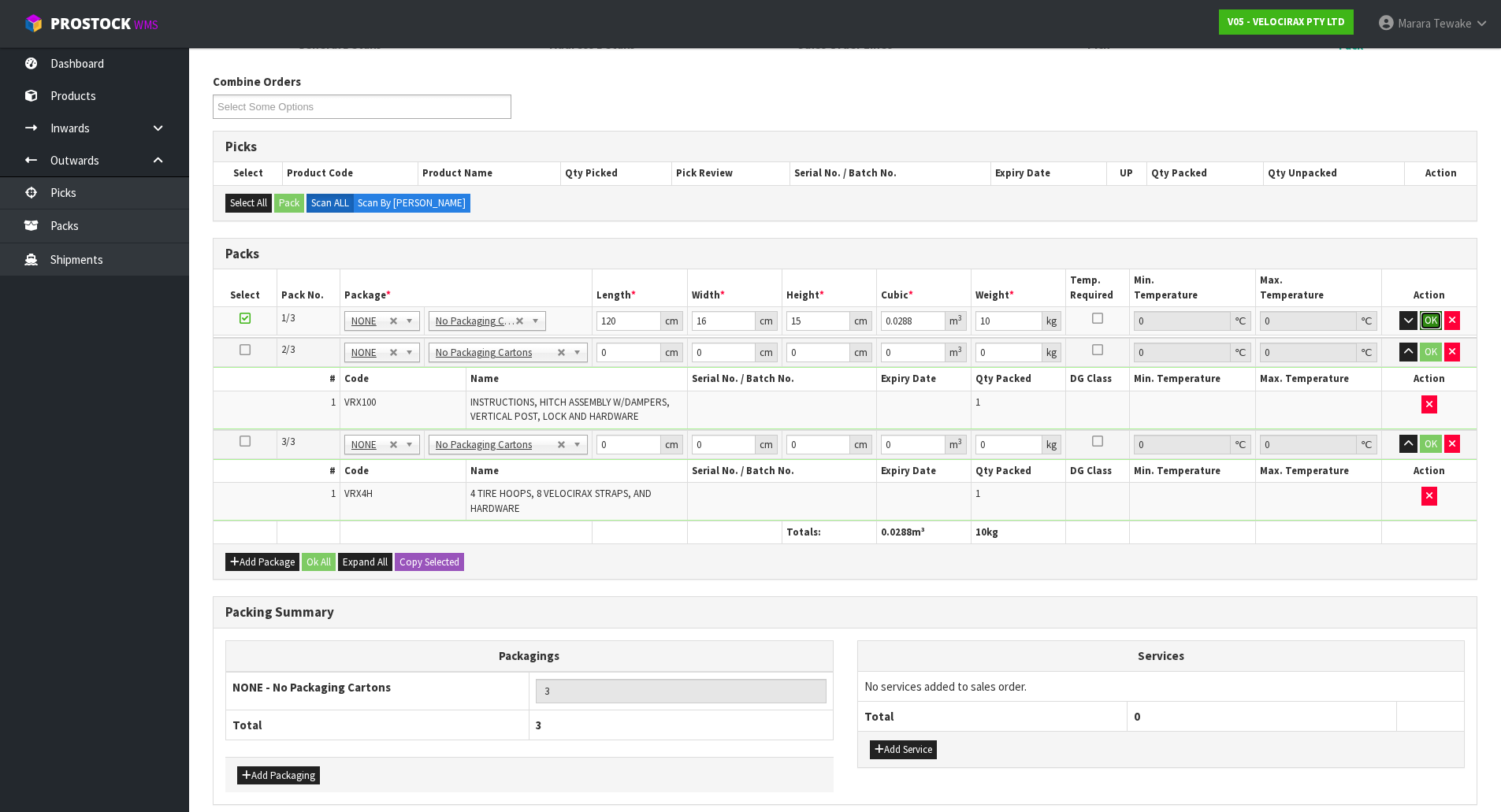
click button "OK" at bounding box center [1431, 321] width 22 height 18
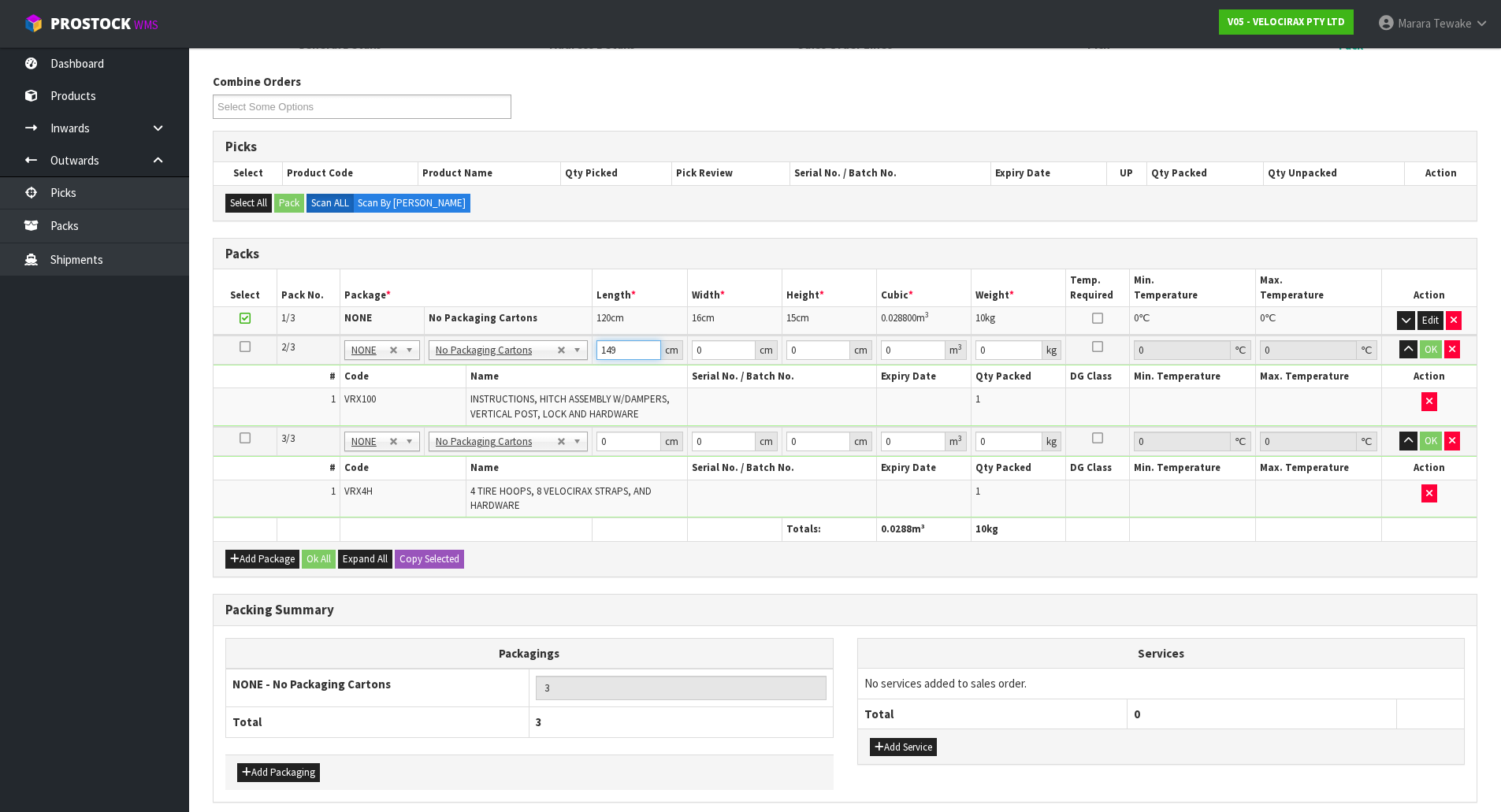
type input "149"
type input "31"
type input "1"
type input "0.004619"
type input "17"
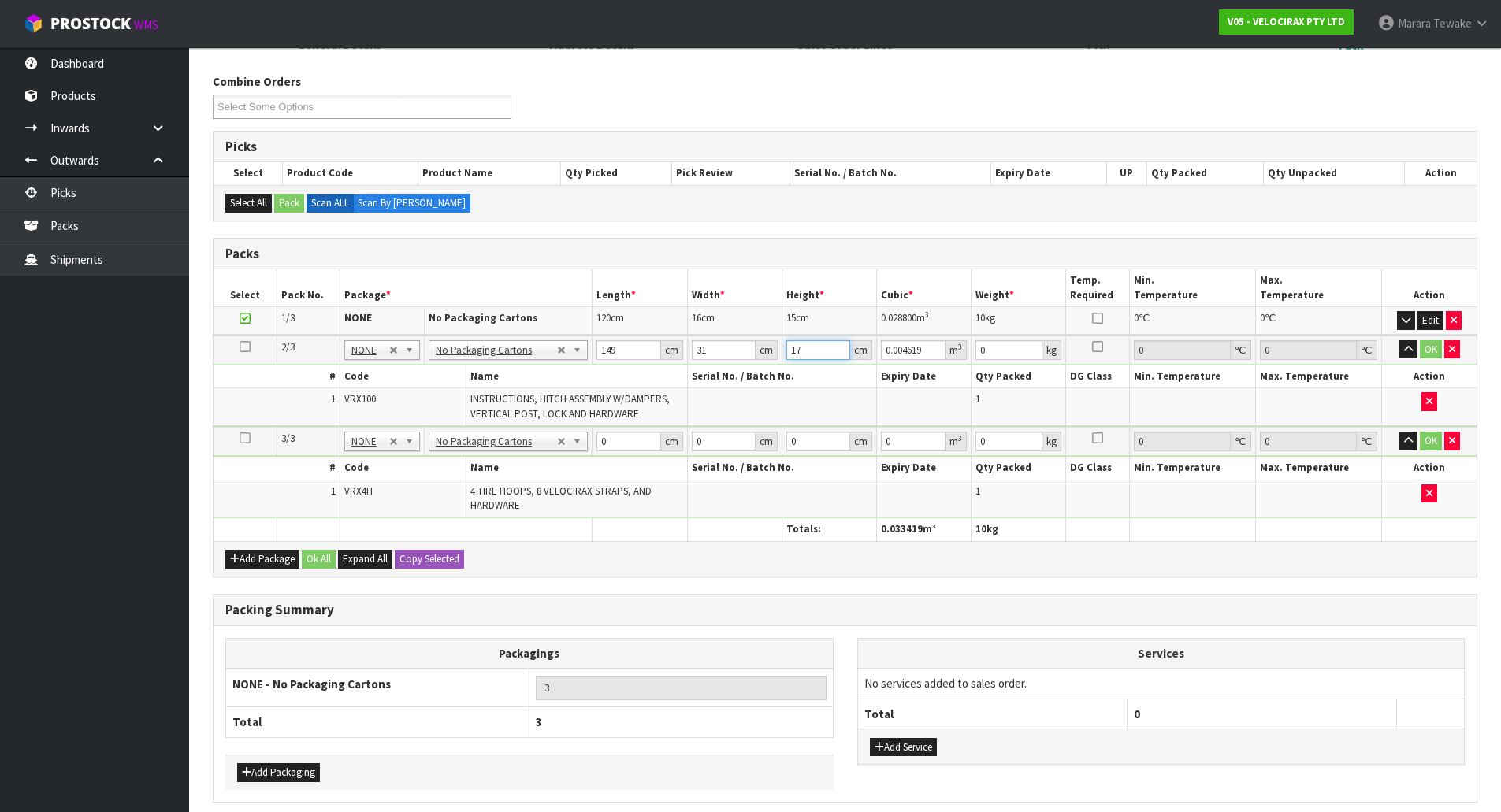
type input "0.078523"
type input "17"
type input "24"
click at [1399, 340] on button "button" at bounding box center [1409, 349] width 18 height 18
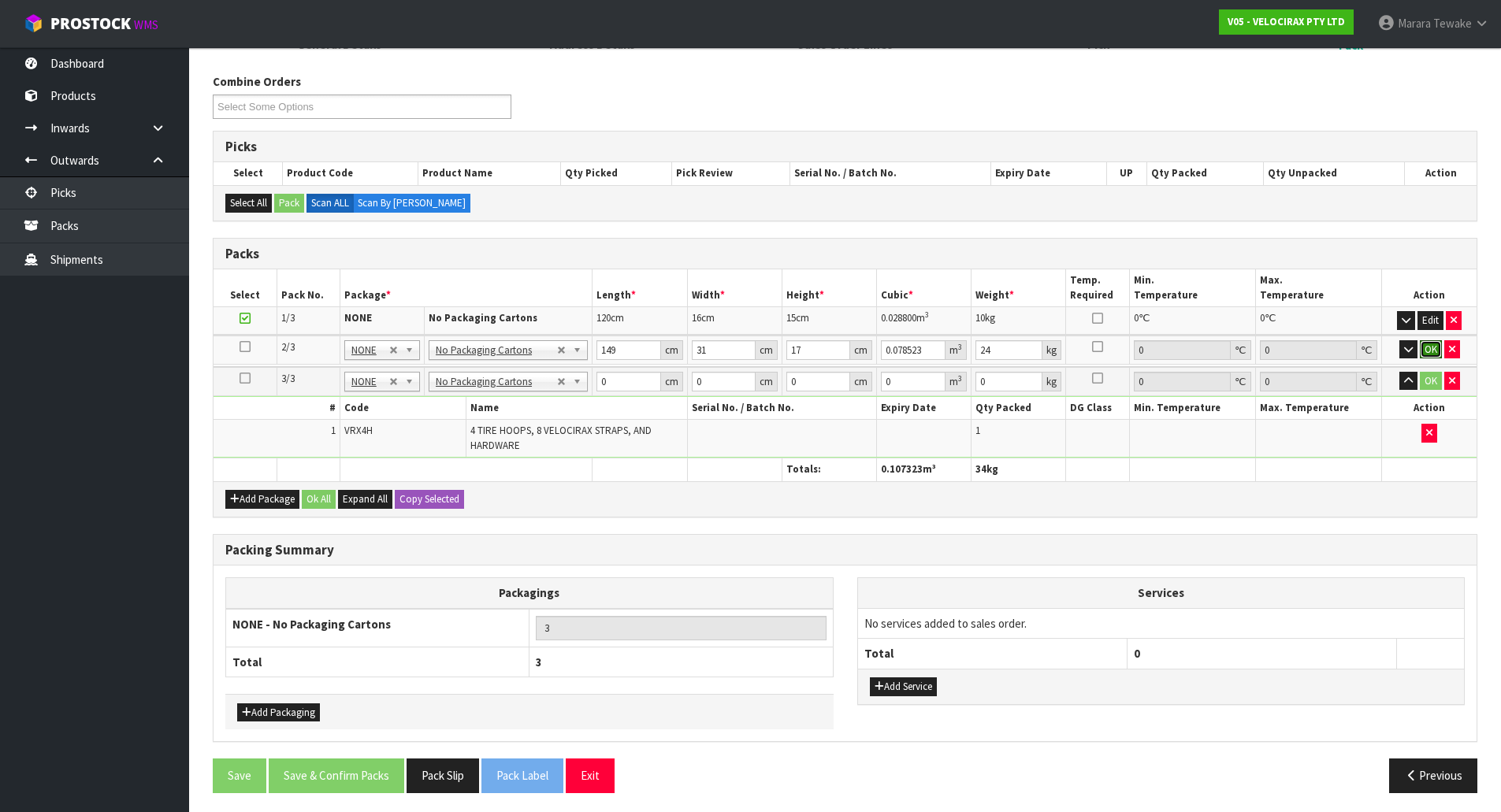
click button "OK" at bounding box center [1431, 349] width 22 height 18
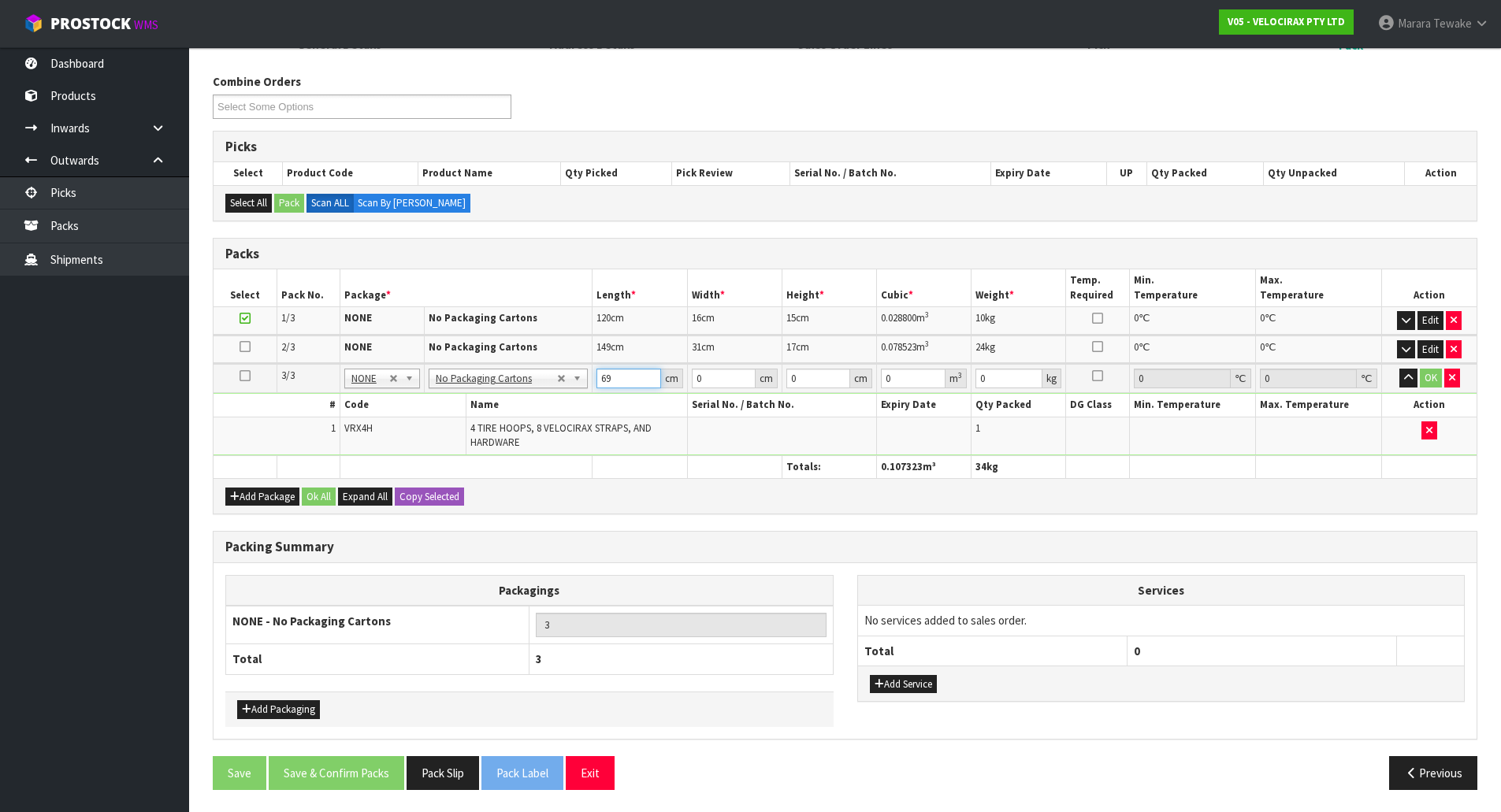
type input "69"
type input "33"
type input "2"
type input "0.004554"
type input "21"
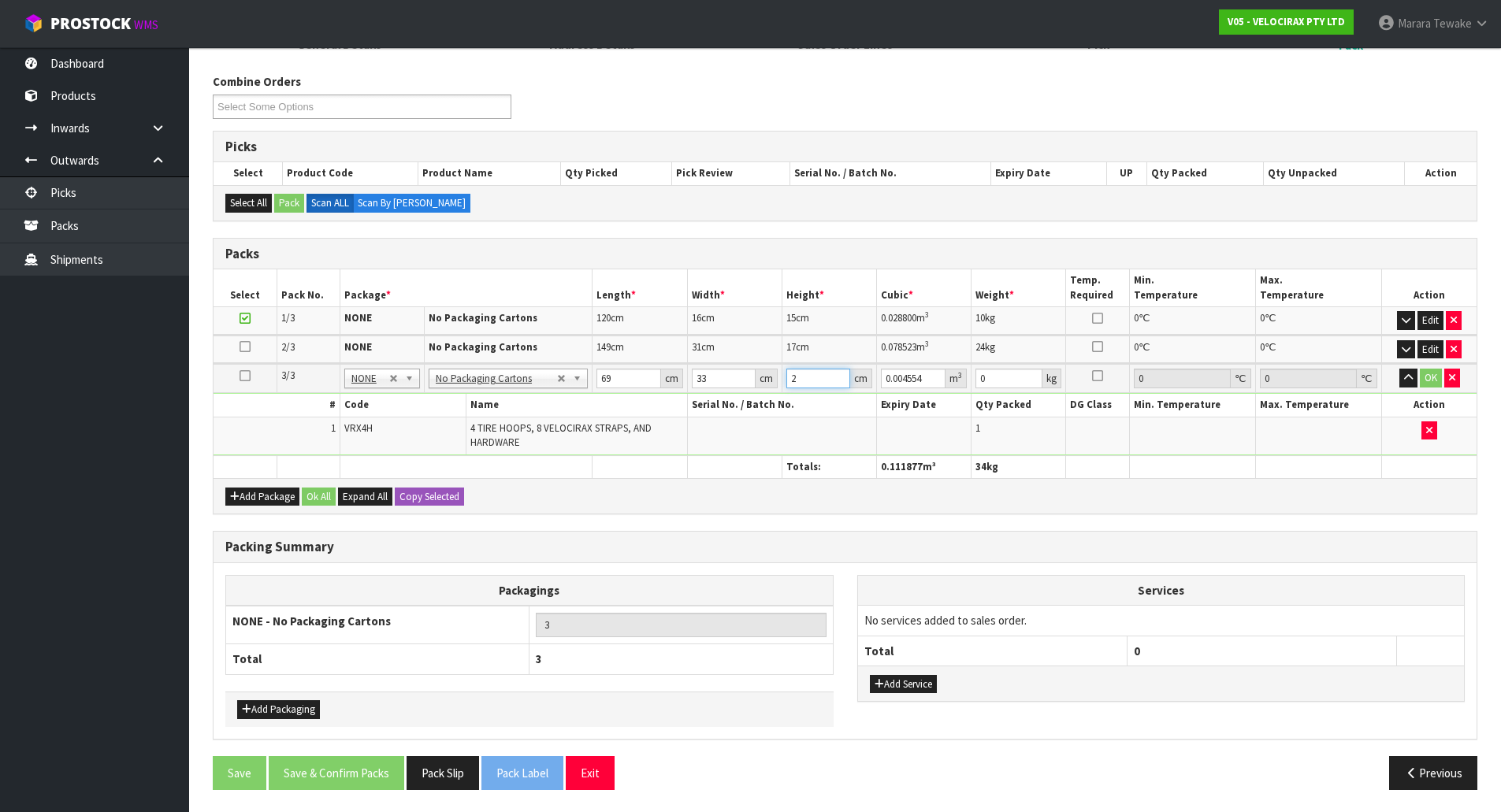
type input "0.047817"
type input "21"
type input "13"
click at [1399, 369] on button "button" at bounding box center [1409, 378] width 18 height 18
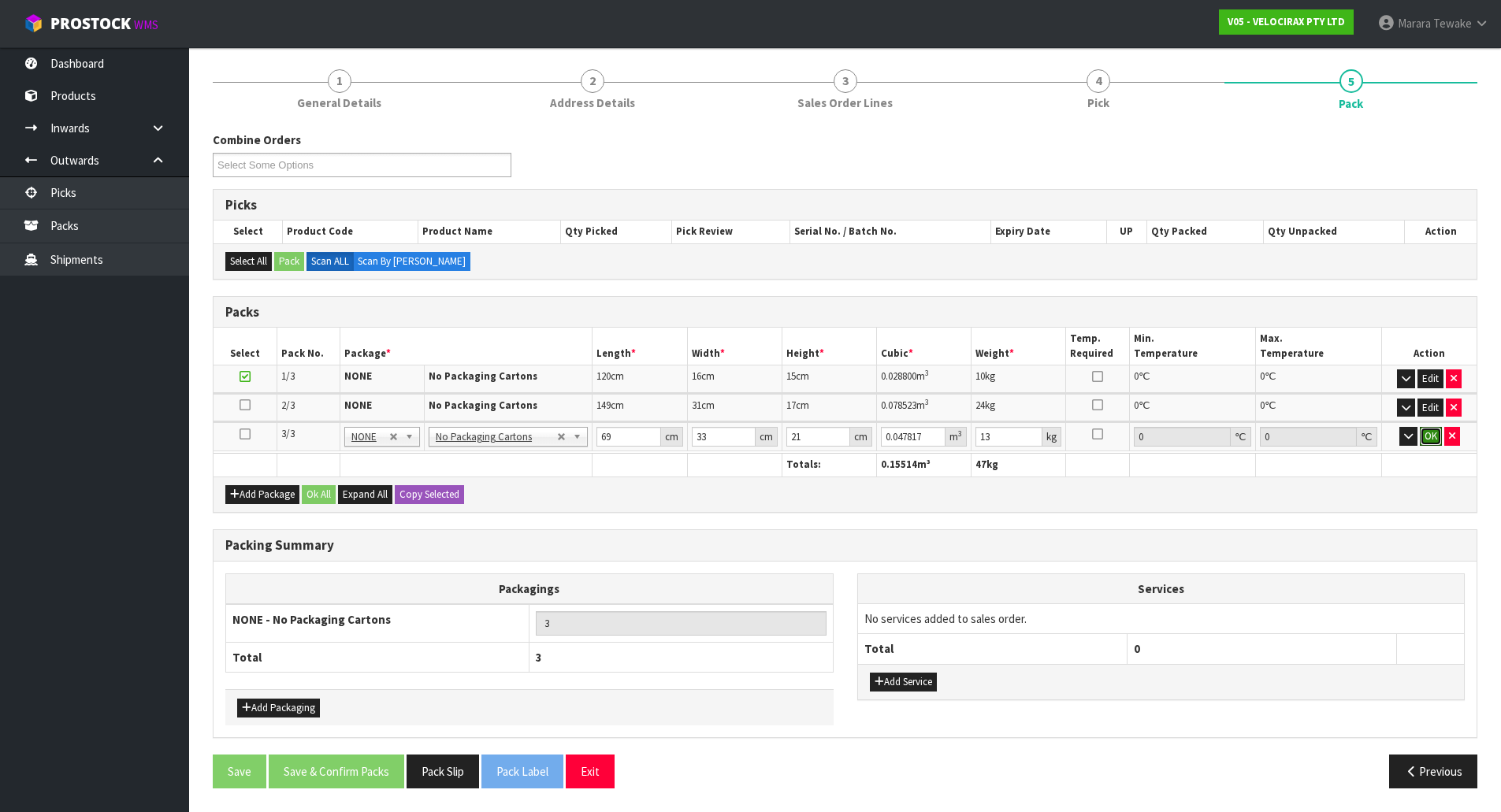
click button "OK" at bounding box center [1431, 436] width 22 height 18
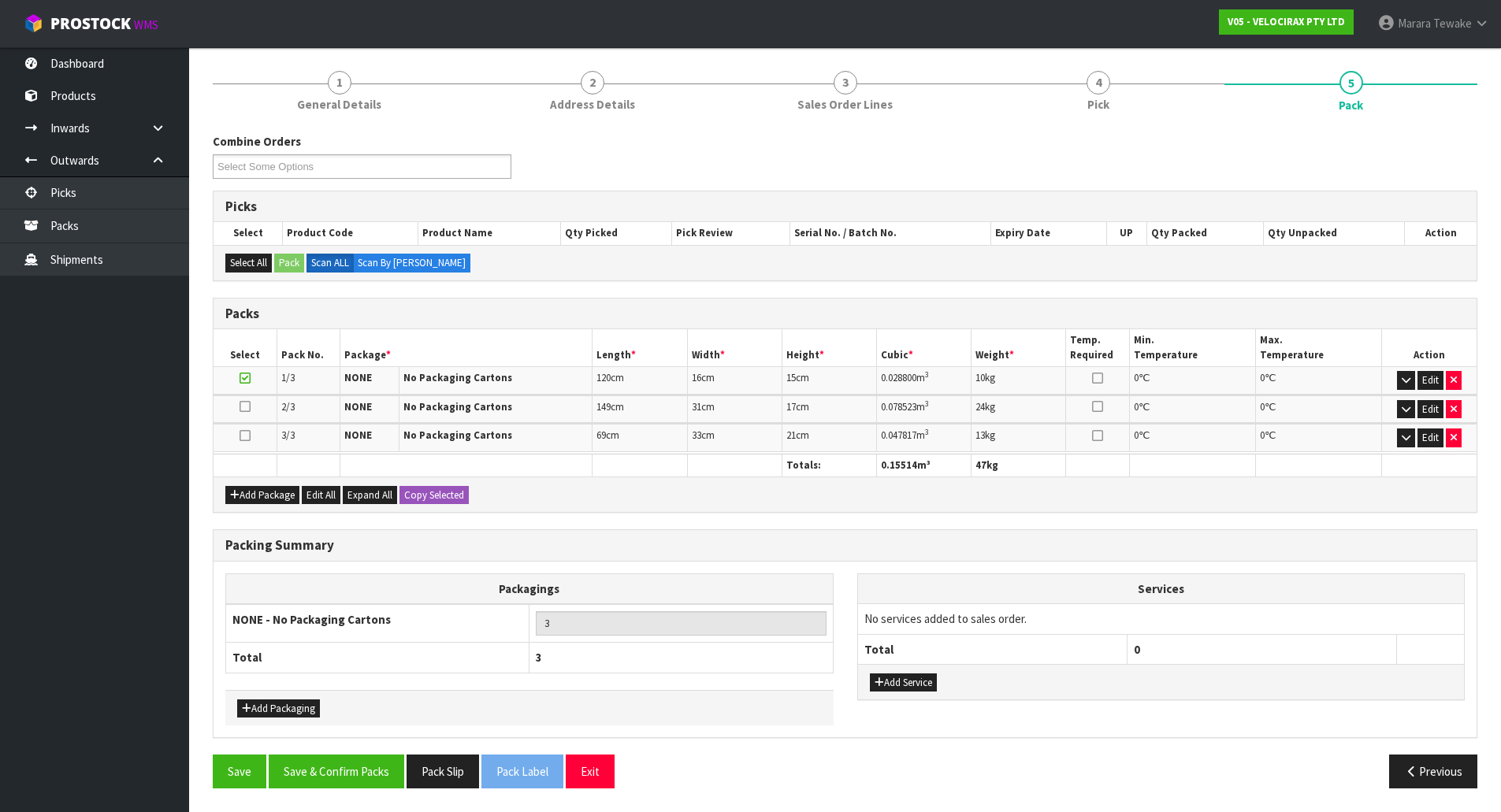
scroll to position [178, 0]
click at [334, 774] on button "Save & Confirm Packs" at bounding box center [336, 771] width 136 height 34
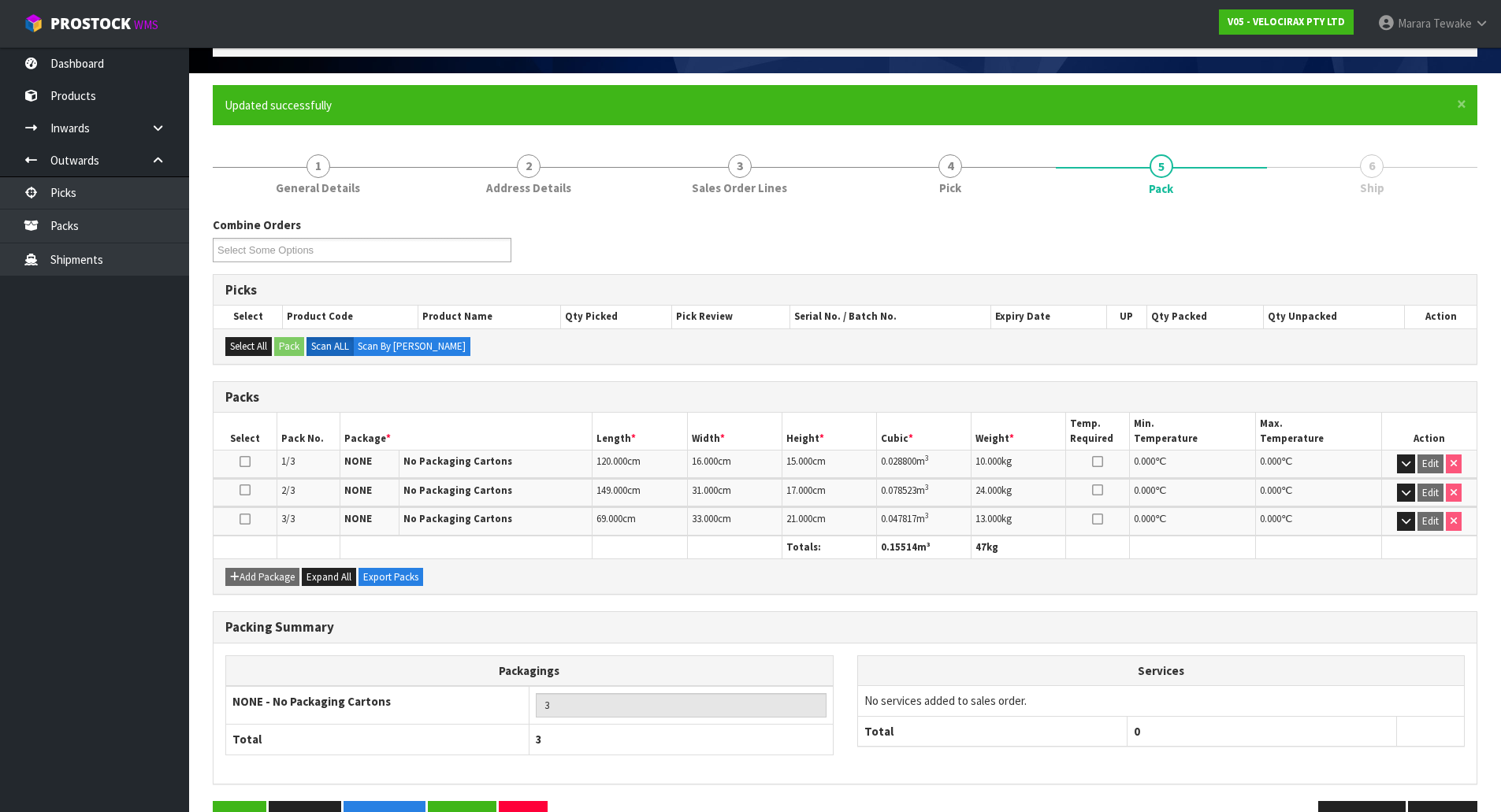
scroll to position [143, 0]
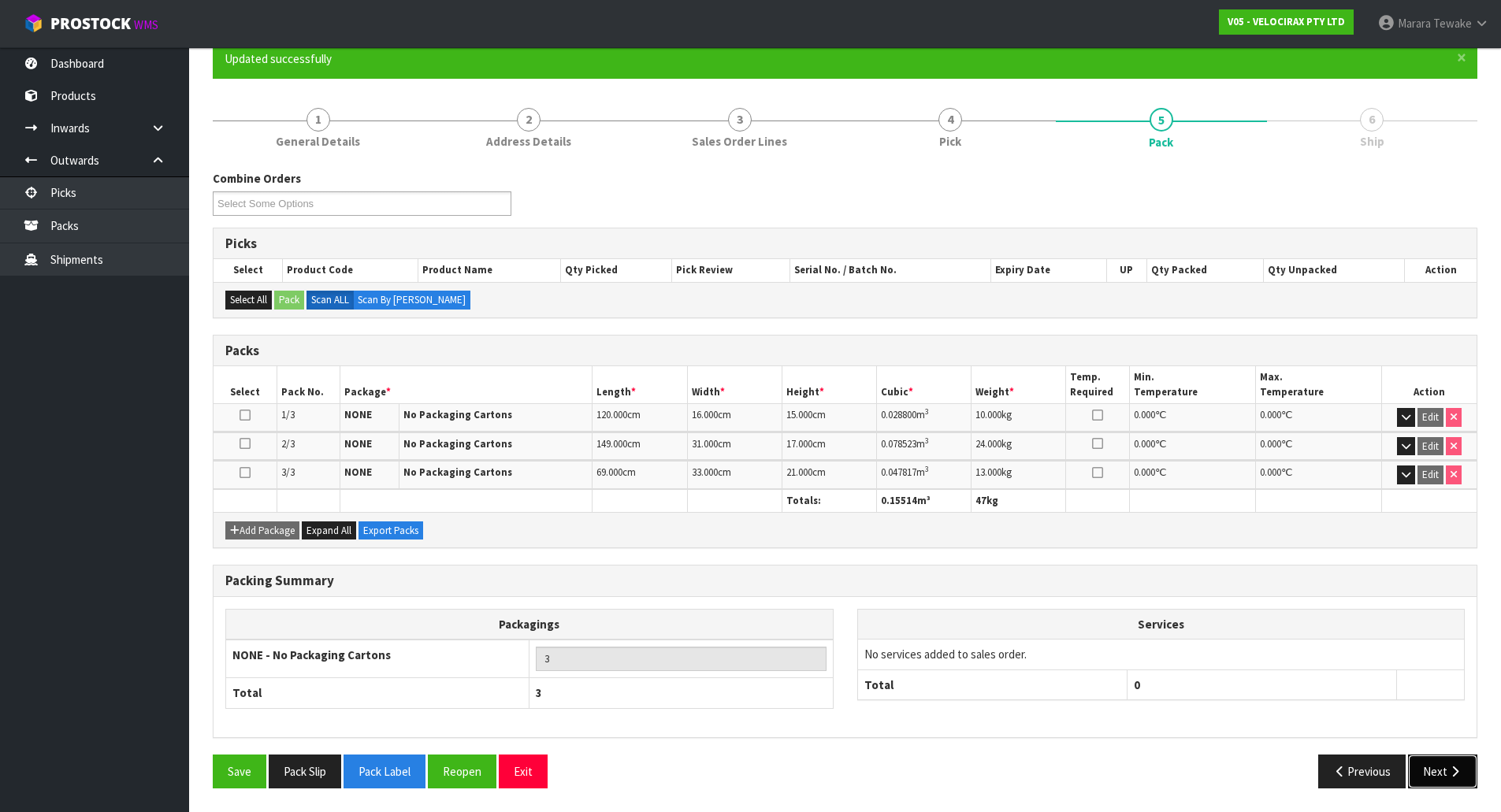
click at [1438, 768] on button "Next" at bounding box center [1442, 771] width 69 height 34
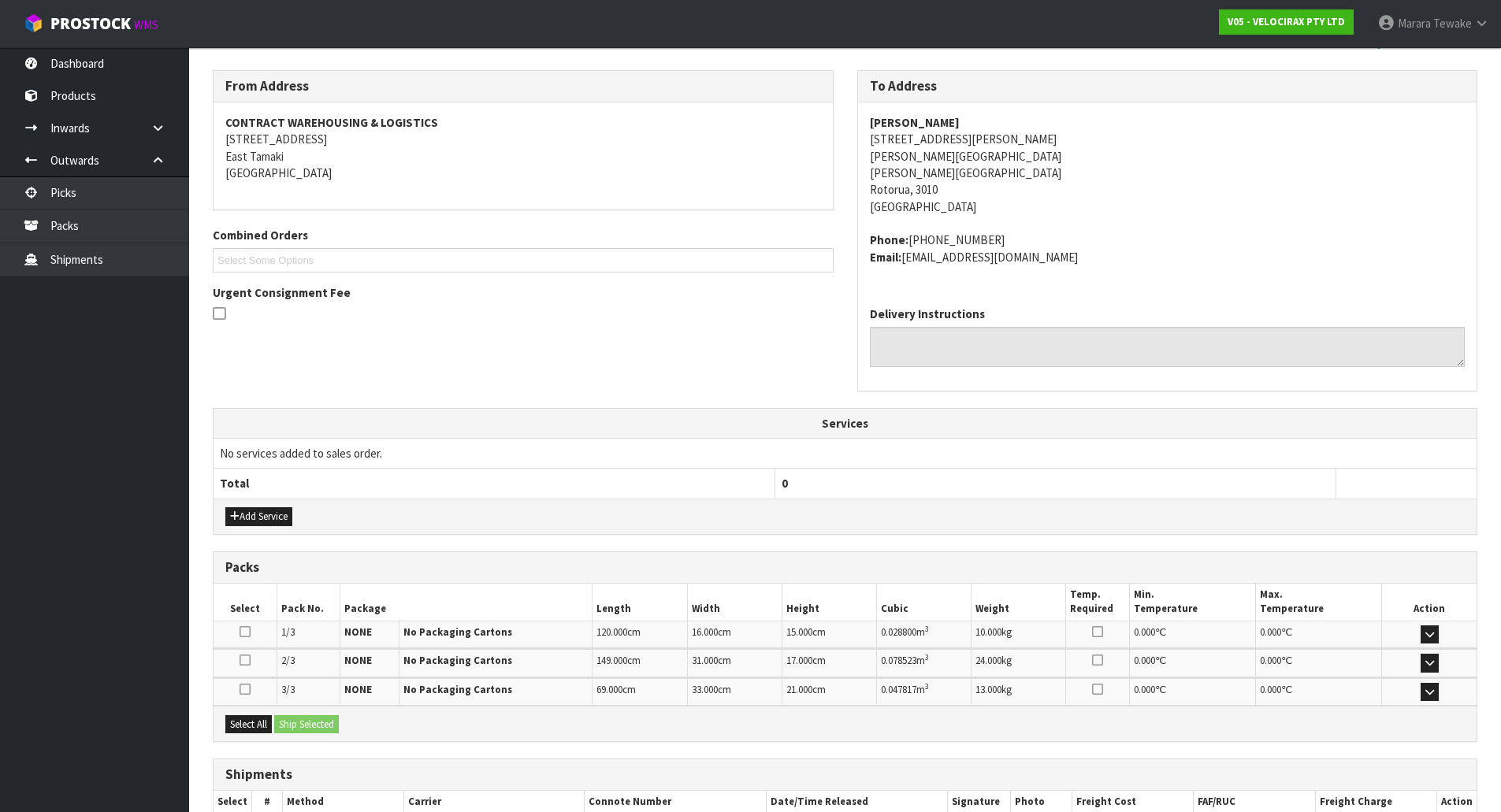
scroll to position [343, 0]
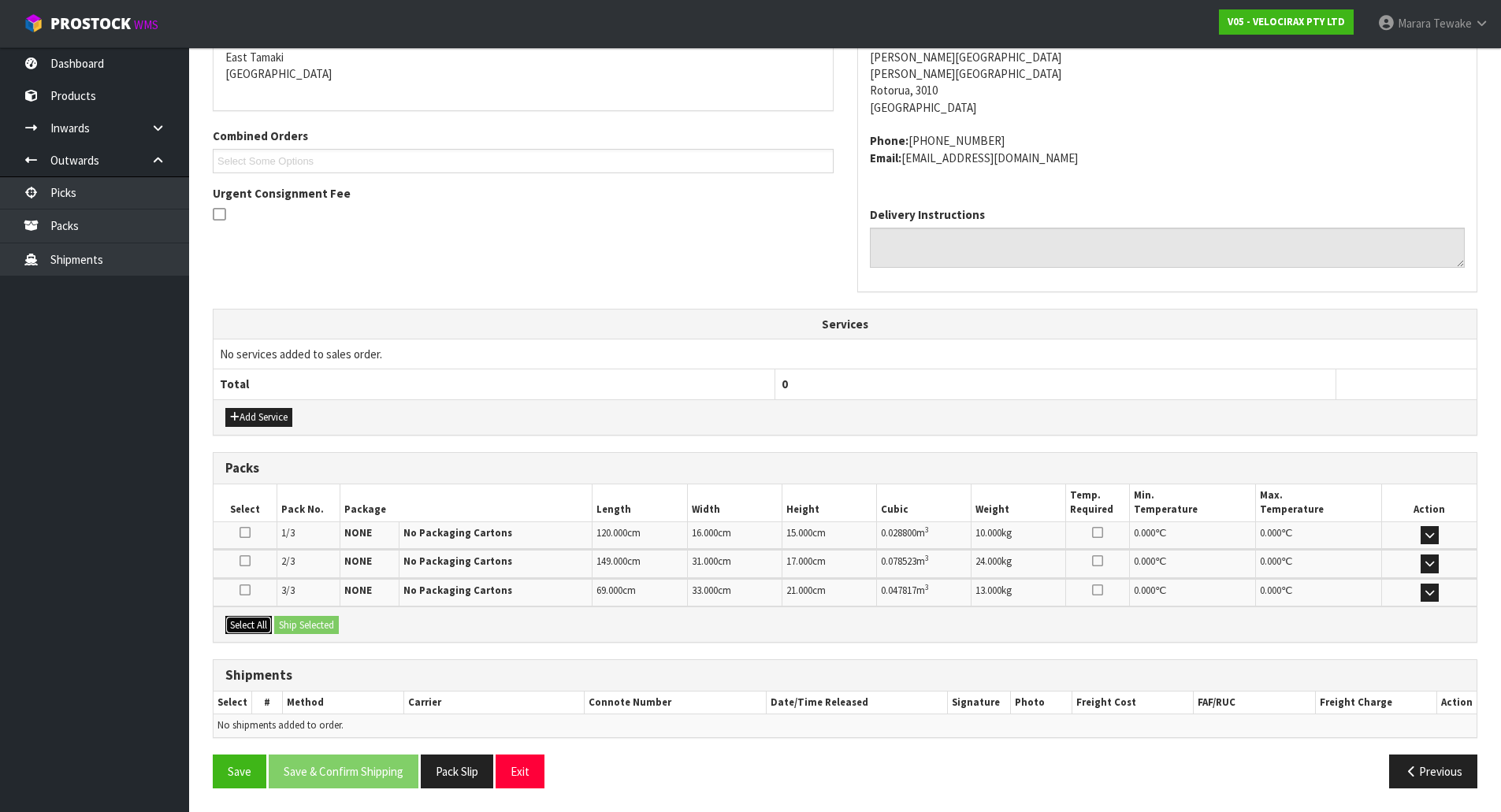
click at [267, 630] on button "Select All" at bounding box center [249, 625] width 46 height 18
click at [289, 626] on button "Ship Selected" at bounding box center [307, 625] width 65 height 18
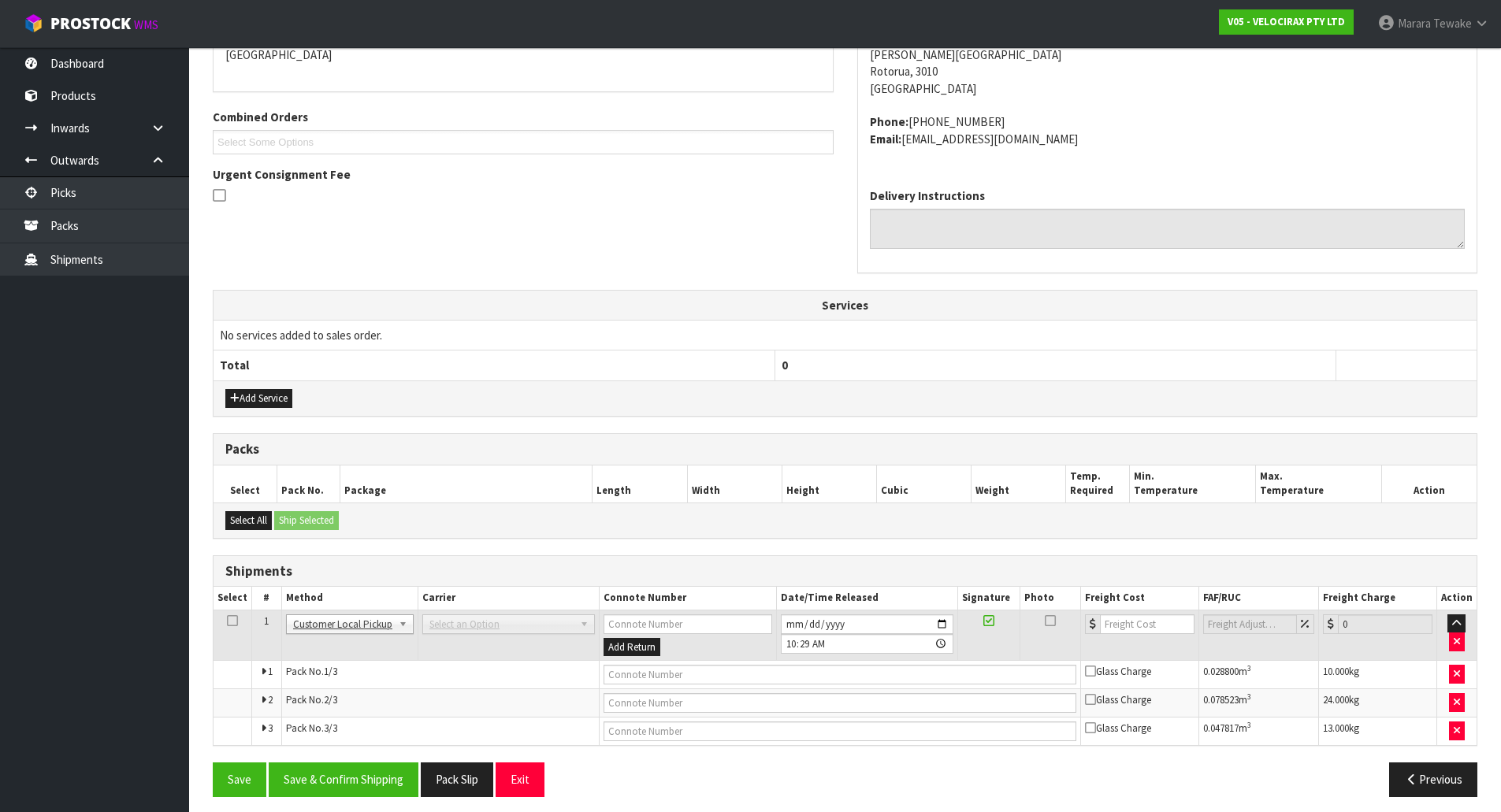
scroll to position [370, 0]
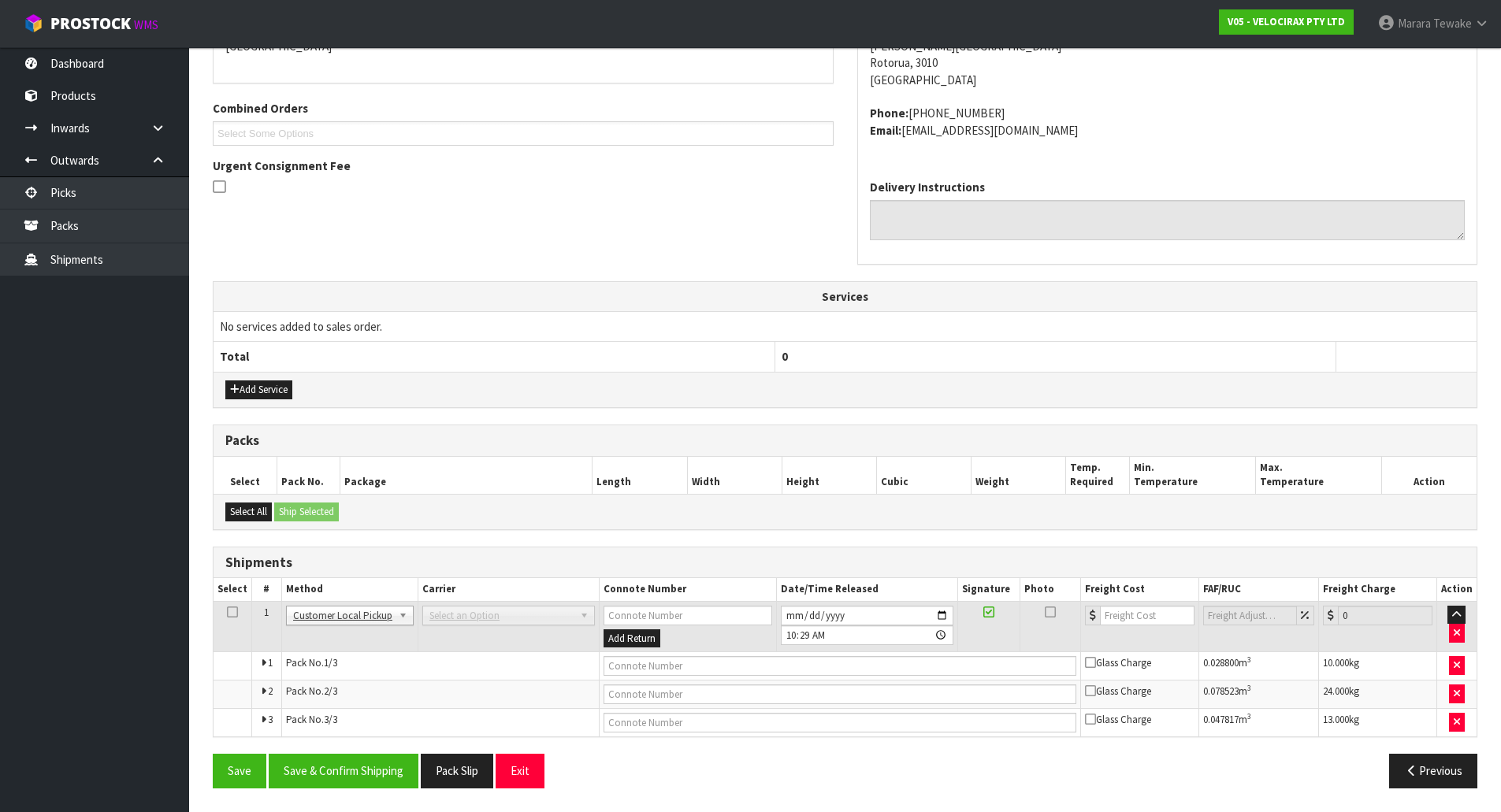
click at [1478, 117] on div "To Address Antony Munroe 25 Barron Crescent Fenton Park Fenton Park Rotorua, 30…" at bounding box center [1167, 112] width 644 height 337
click at [343, 762] on button "Save & Confirm Shipping" at bounding box center [344, 770] width 150 height 34
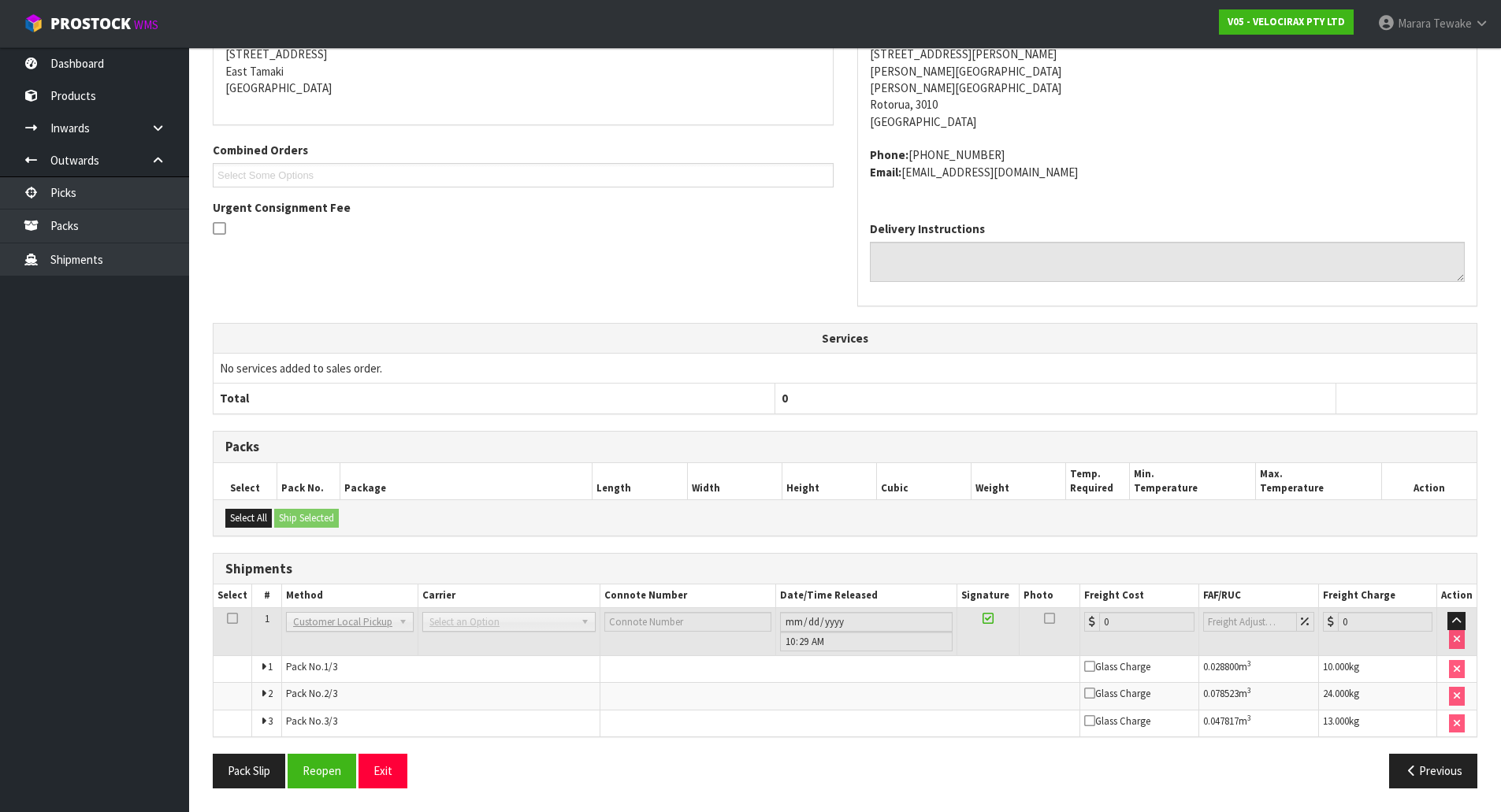
scroll to position [0, 0]
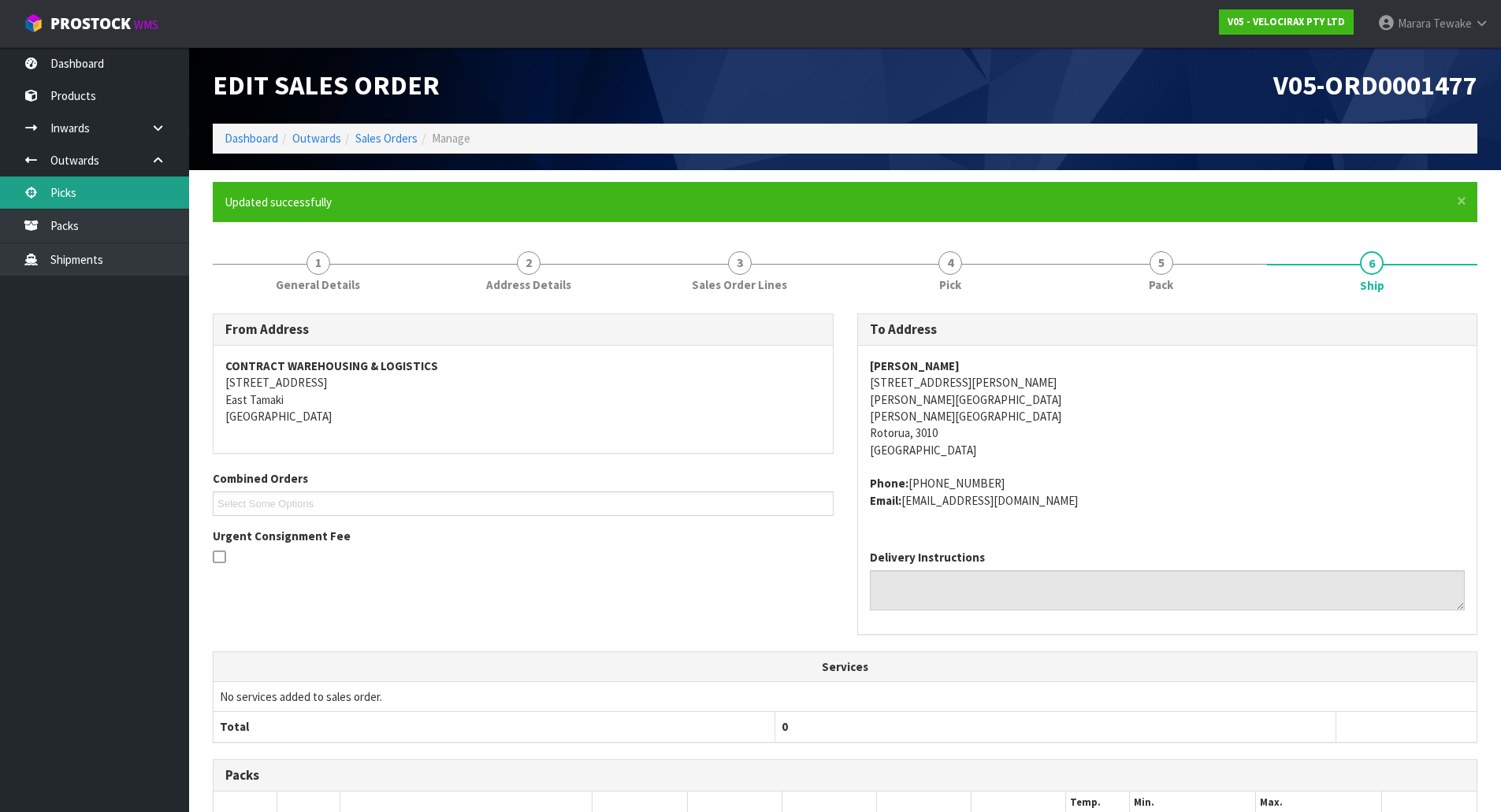
click at [141, 205] on link "Picks" at bounding box center [94, 192] width 189 height 32
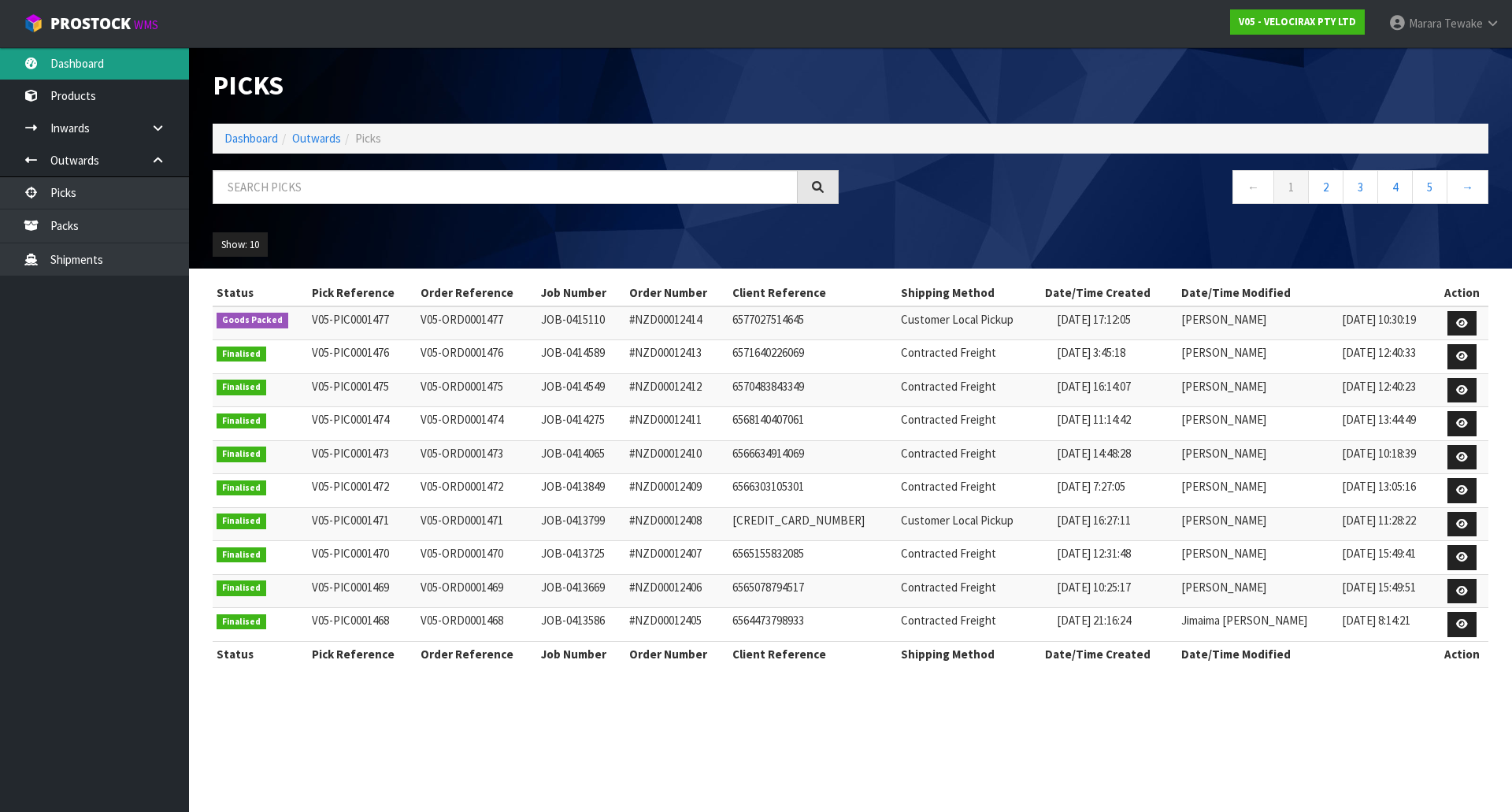
click at [104, 60] on link "Dashboard" at bounding box center [94, 63] width 189 height 32
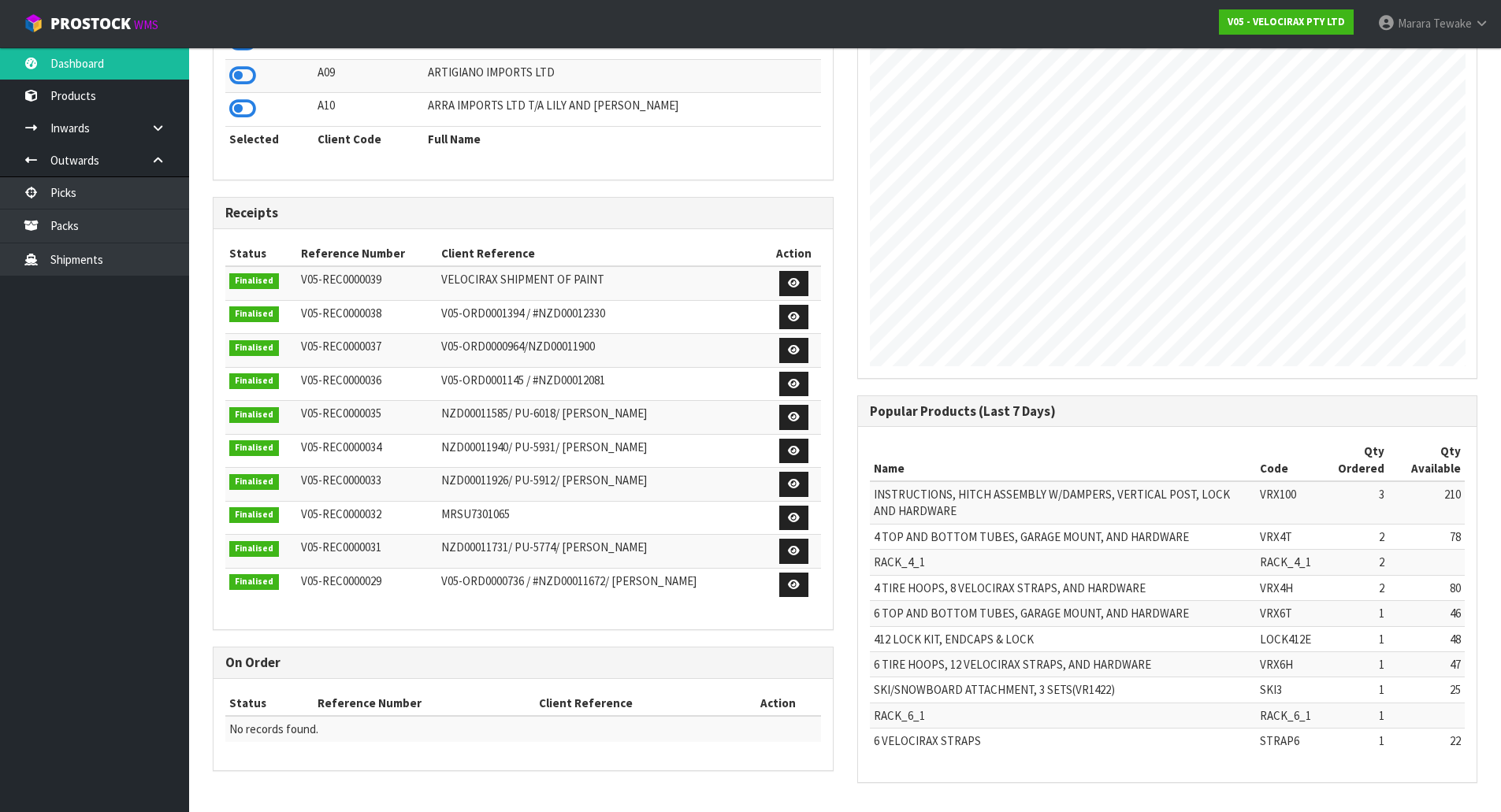
scroll to position [58, 0]
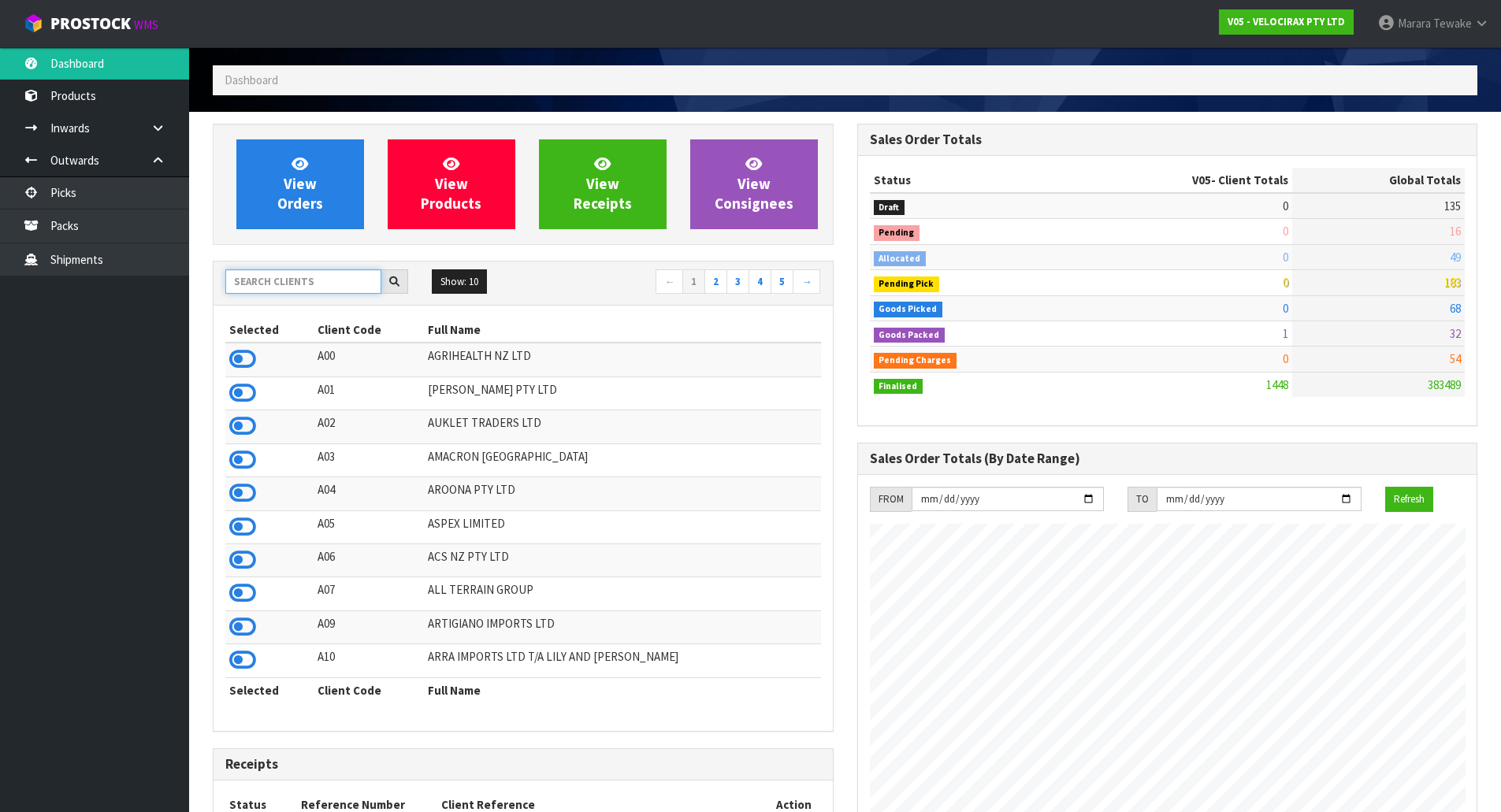
click at [363, 278] on input "text" at bounding box center [303, 282] width 156 height 24
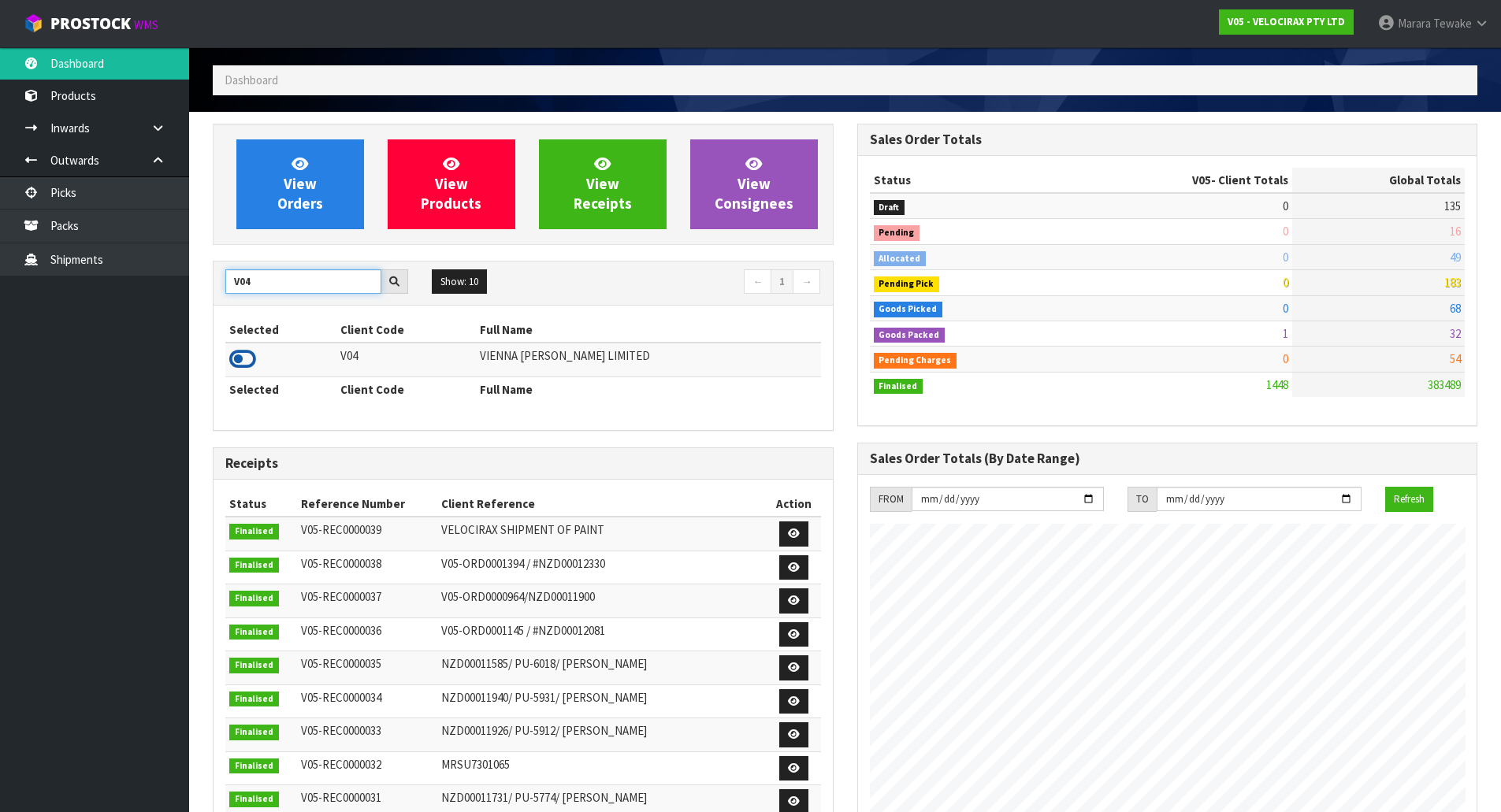
type input "V04"
click at [242, 366] on icon at bounding box center [242, 359] width 27 height 24
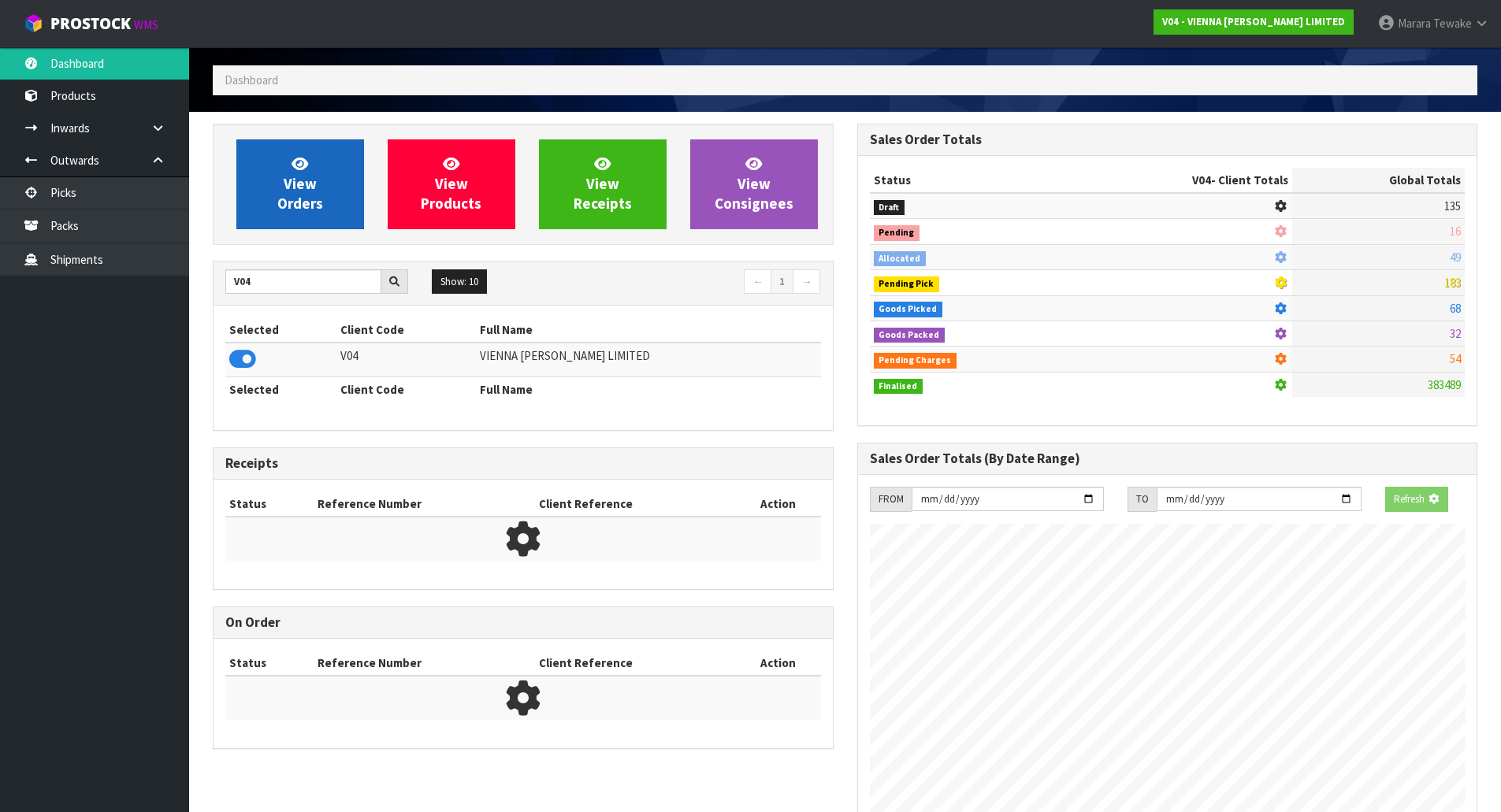
scroll to position [1260, 643]
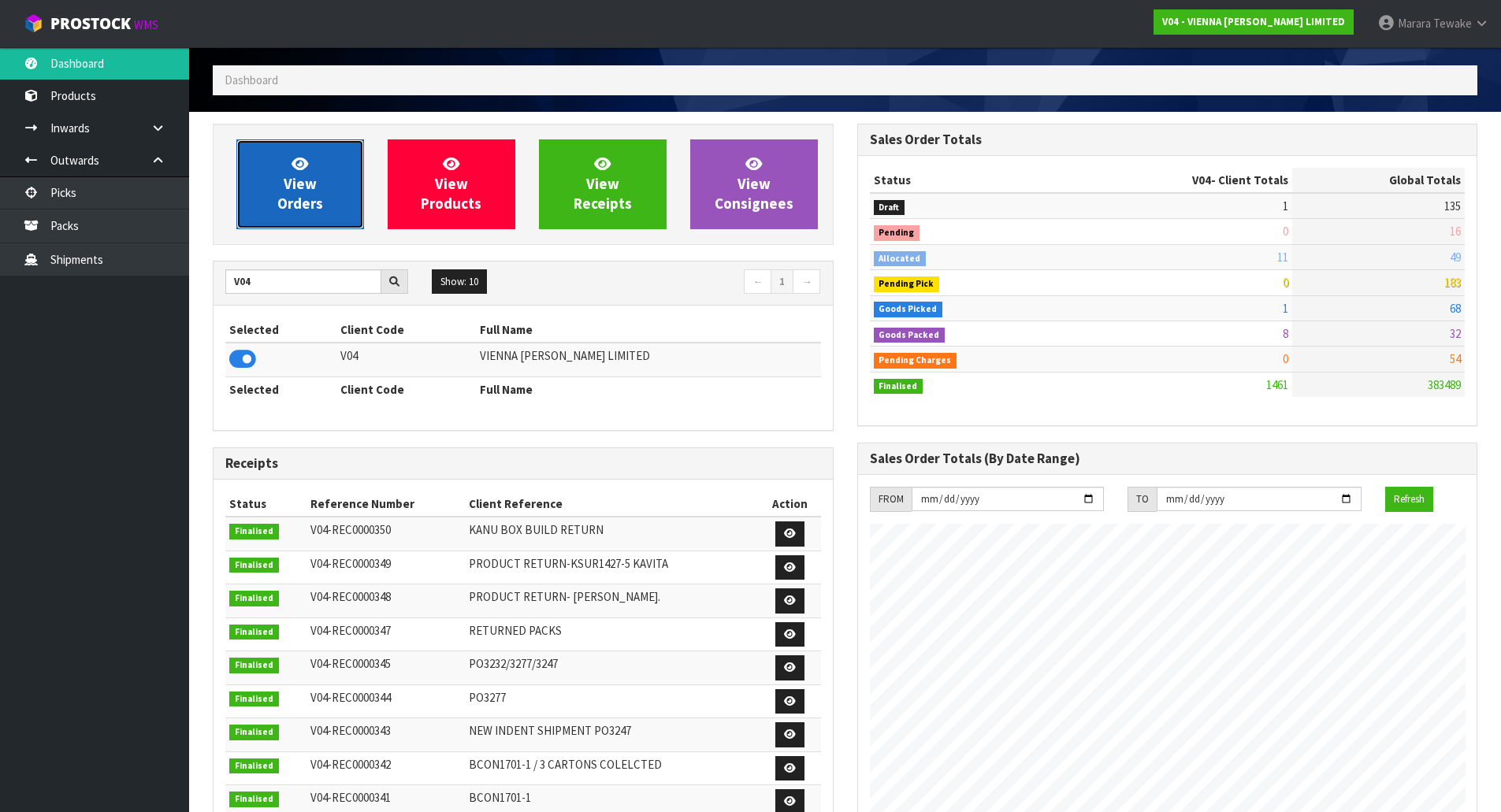
click at [290, 192] on span "View Orders" at bounding box center [299, 184] width 45 height 59
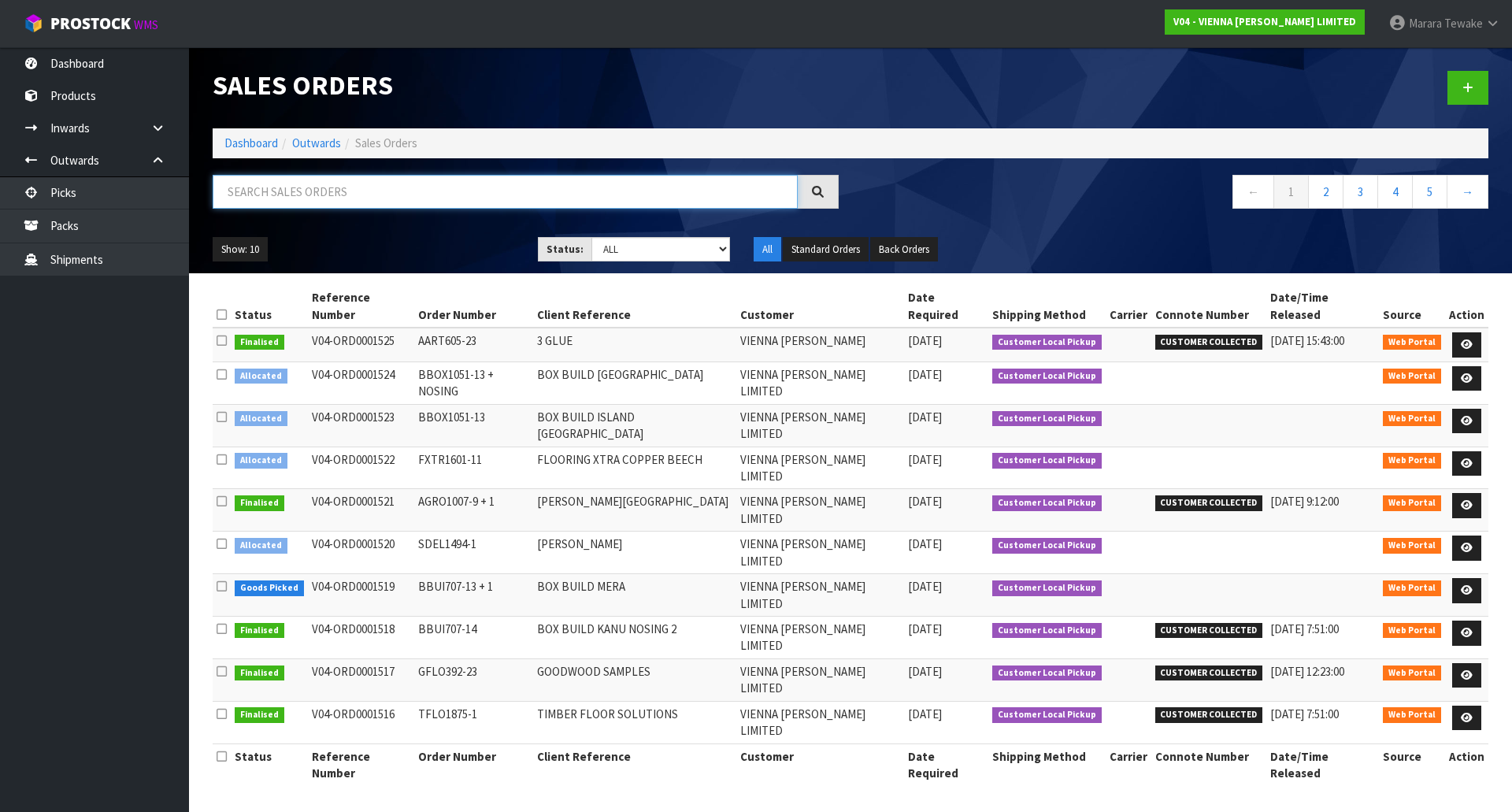
click at [292, 189] on input "text" at bounding box center [504, 191] width 585 height 34
type input "JOB-0414479"
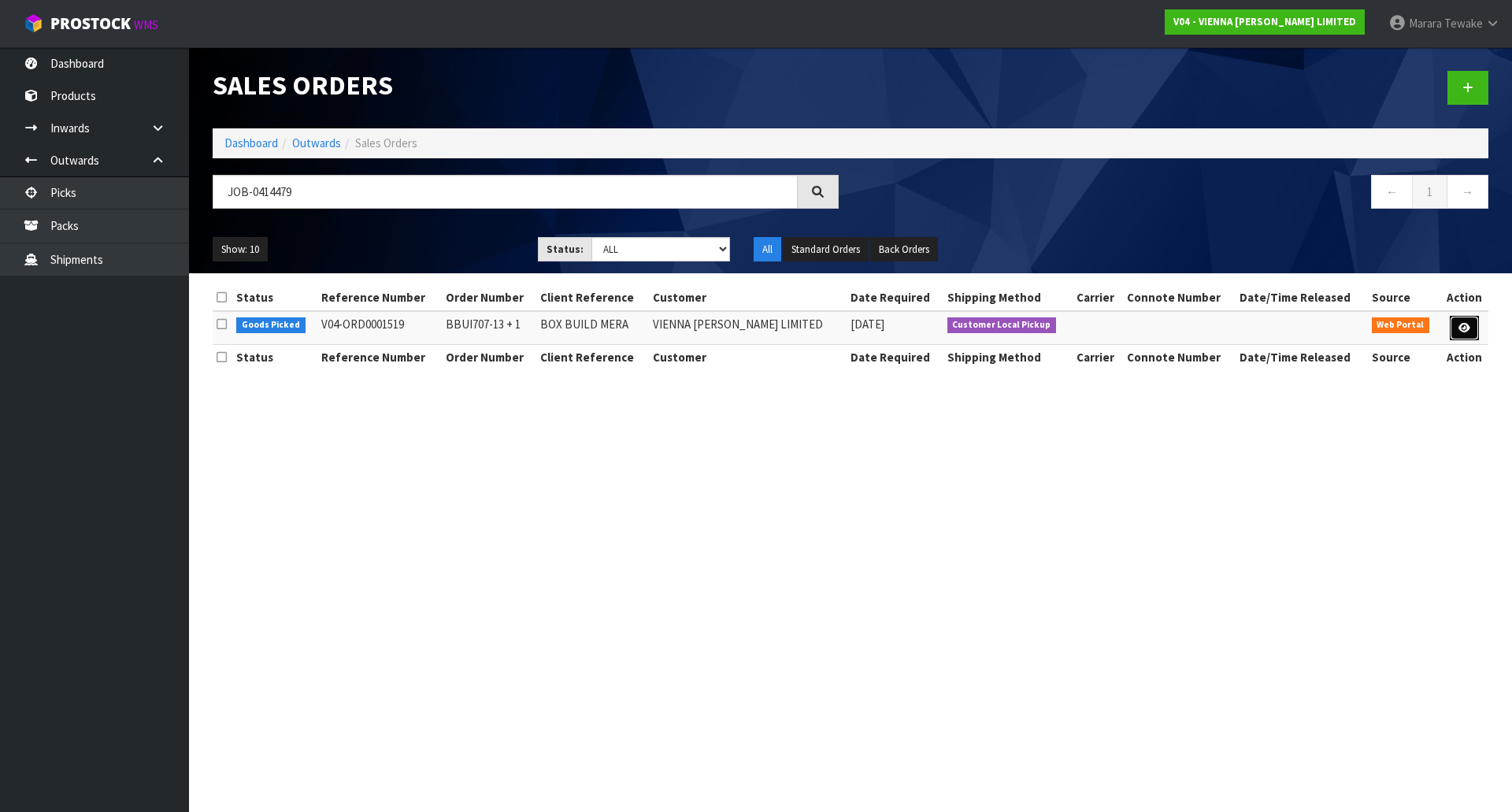
click at [1460, 321] on link at bounding box center [1464, 328] width 30 height 25
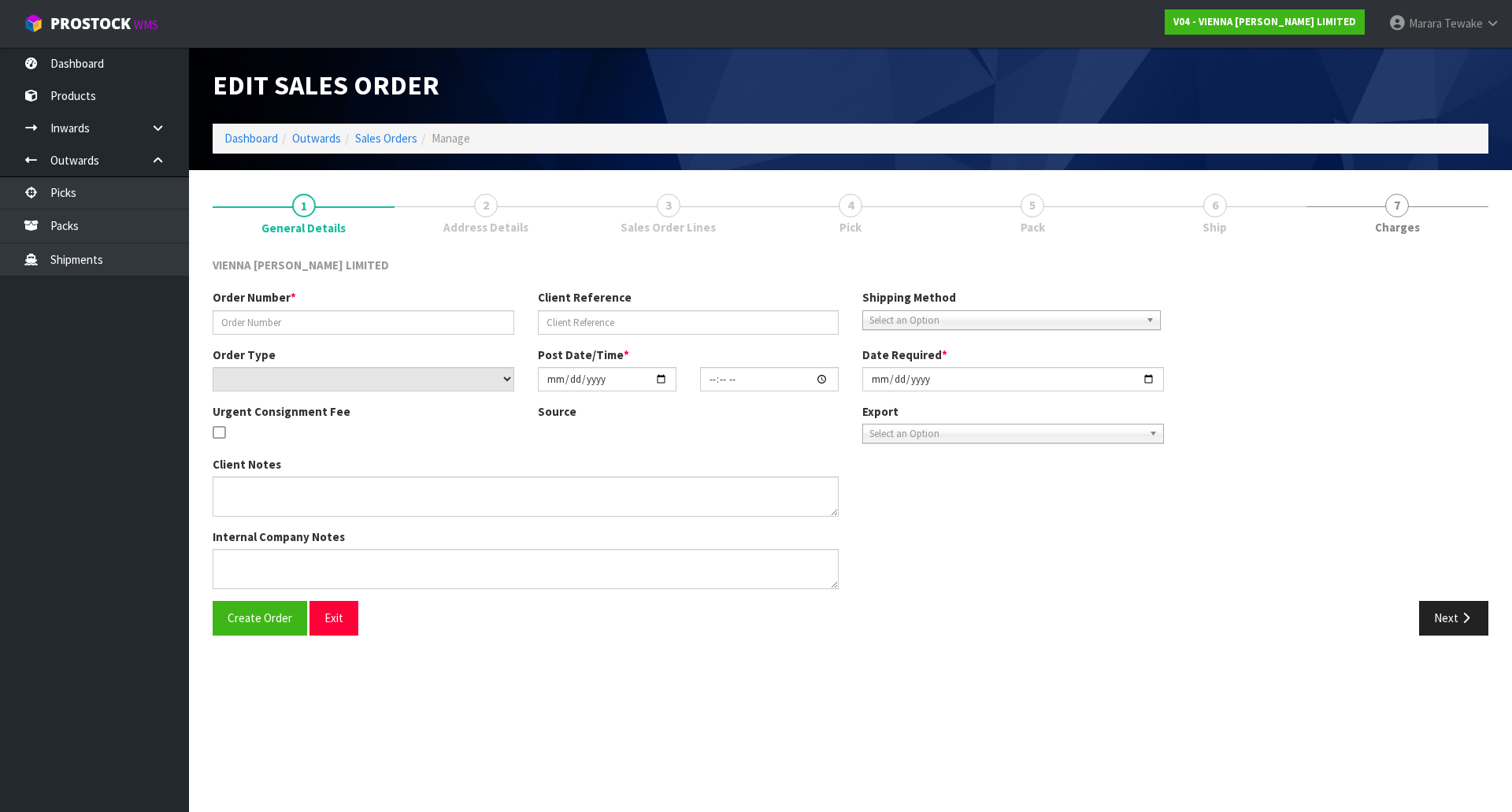
type input "BBUI707-13 + 1"
type input "BOX BUILD MERA"
select select "number:0"
type input "2025-09-25"
type input "10:48:00.000"
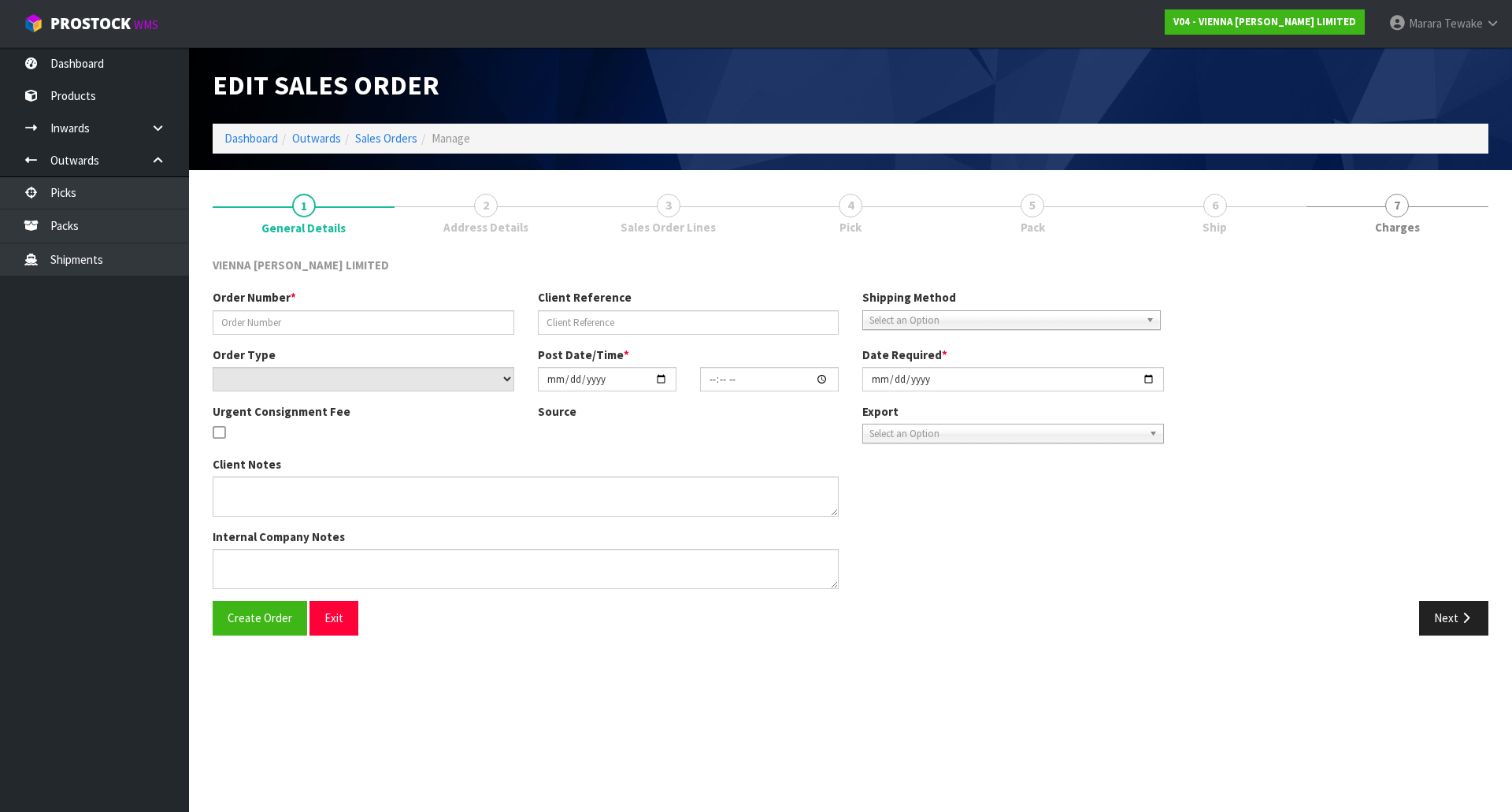
type input "2025-10-01"
type textarea "BOX BUILD MERA"
type textarea "CUSTOMER COLLECTION 01/10 -ORDER 1519 IS BEING COLLECTED BY TODD FROM ROADRUNNE…"
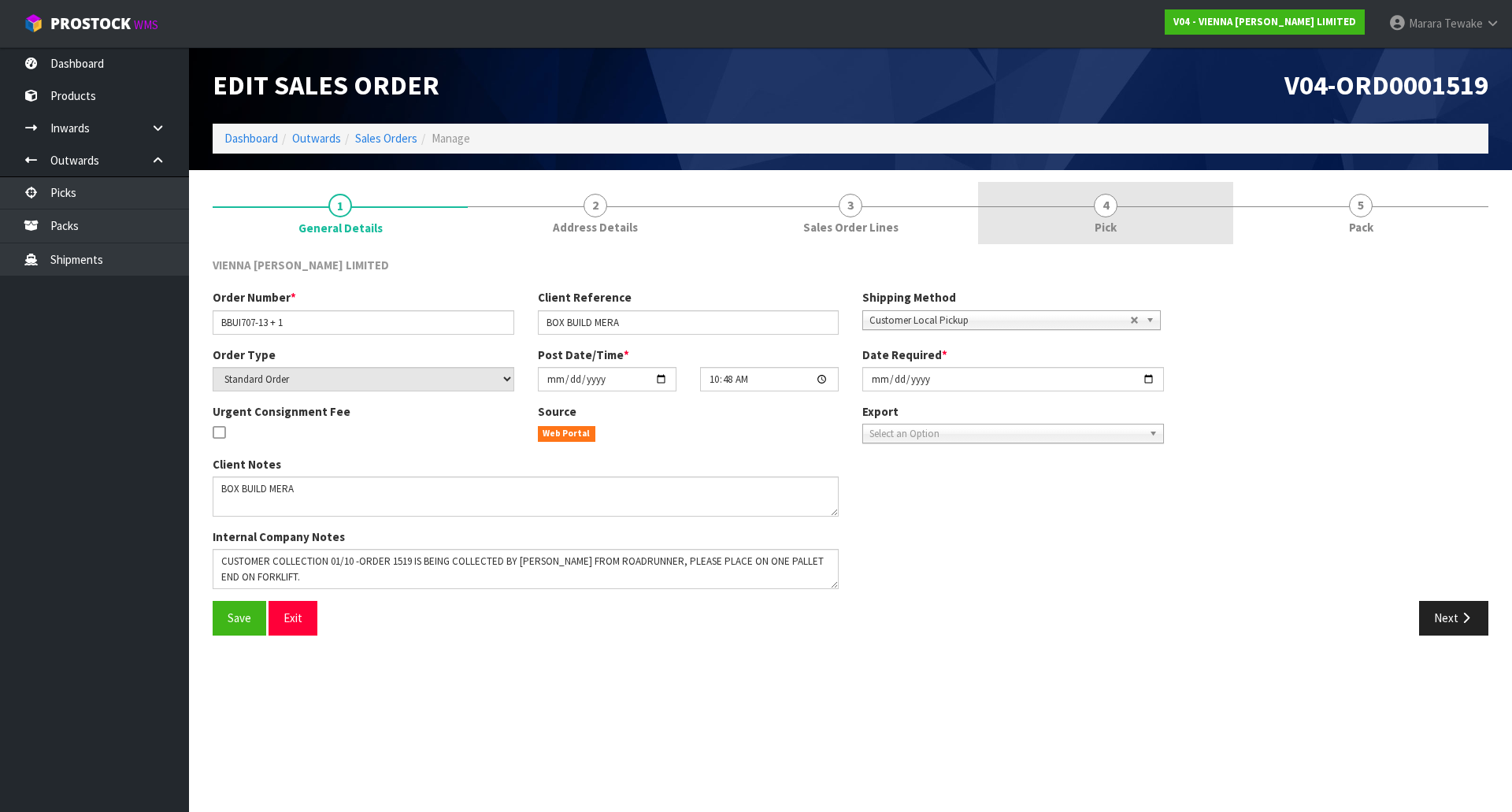
click at [1146, 221] on link "4 Pick" at bounding box center [1106, 212] width 255 height 62
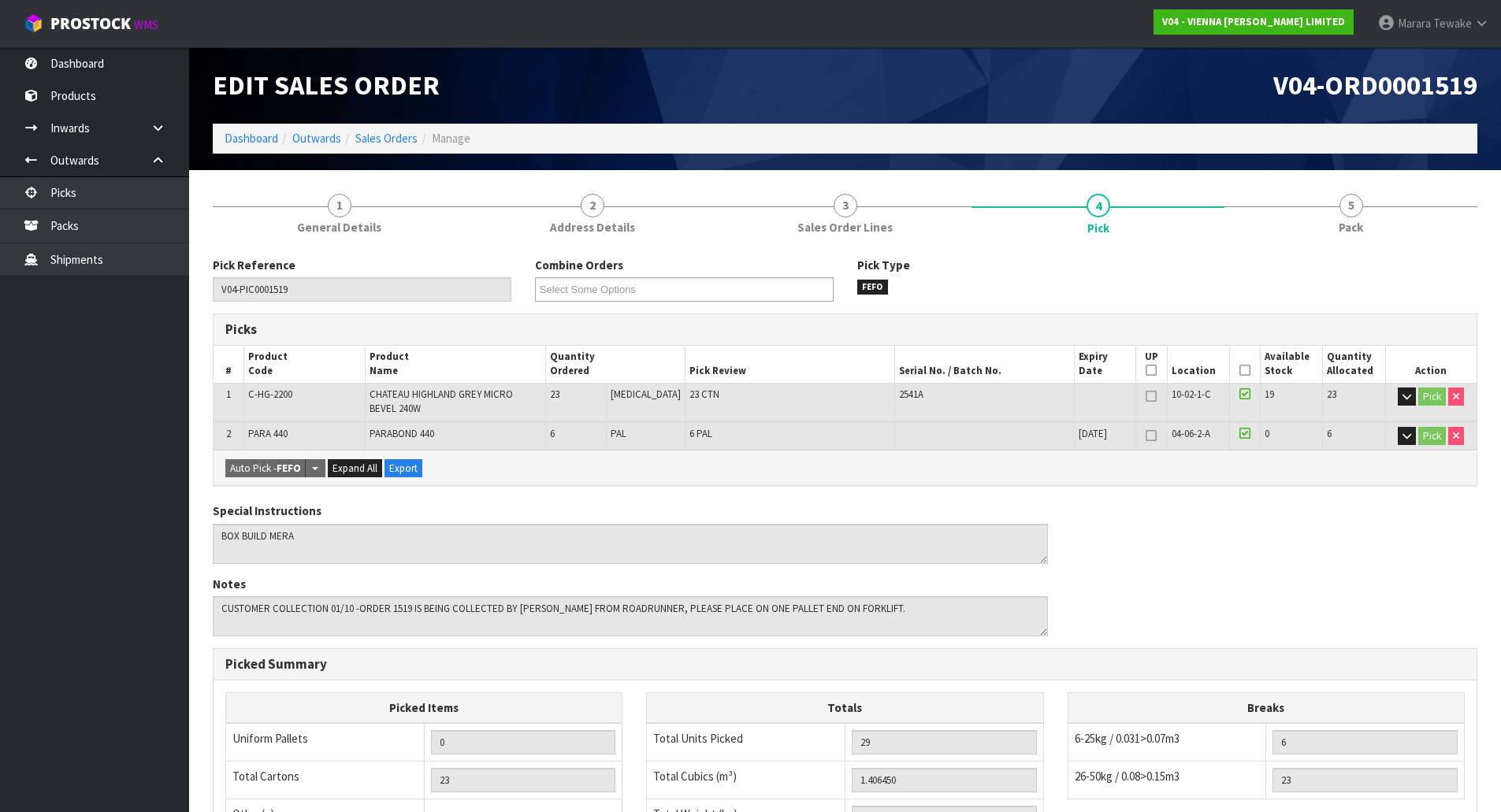
click at [1240, 370] on icon at bounding box center [1245, 370] width 11 height 1
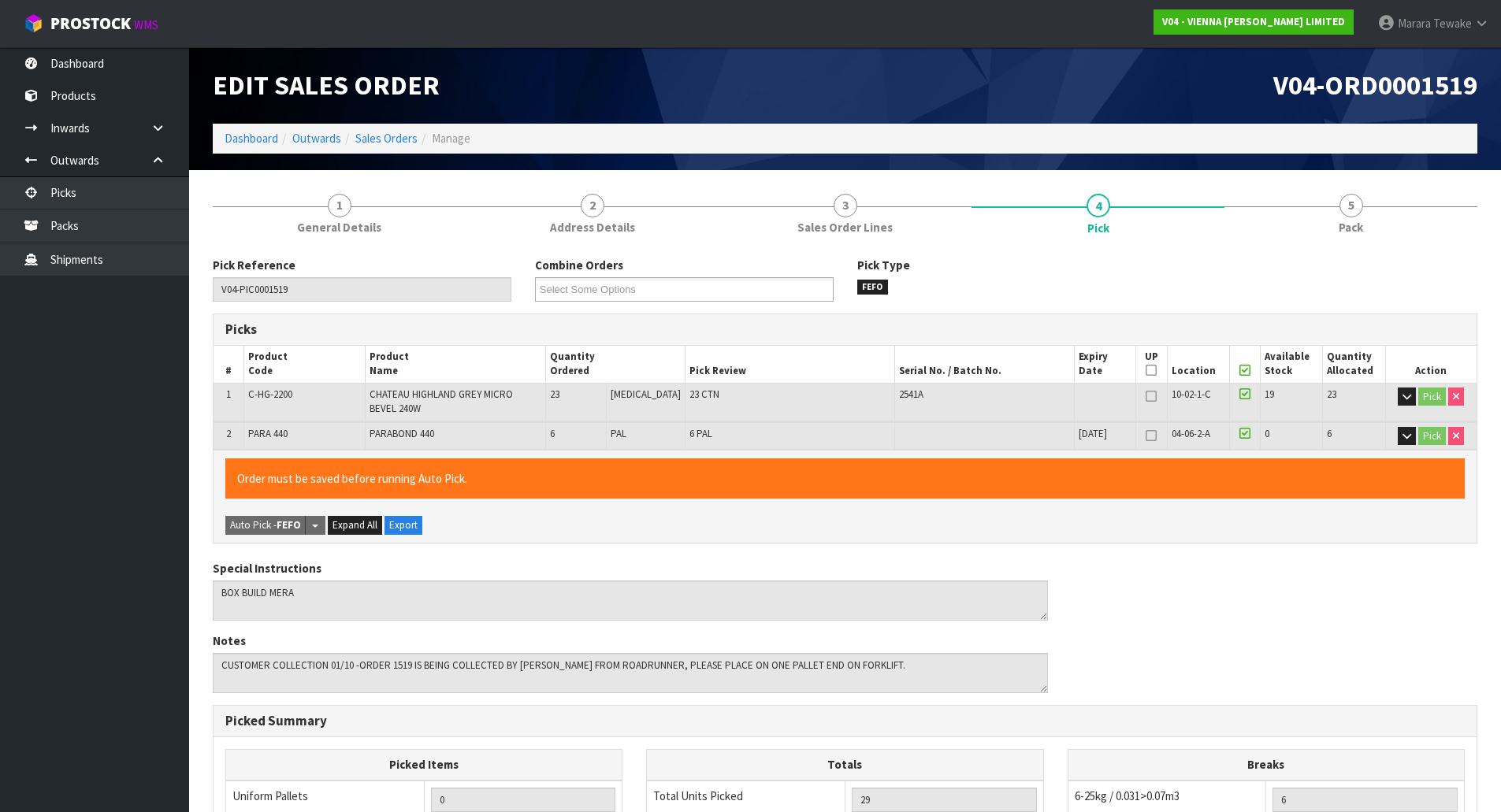
scroll to position [328, 0]
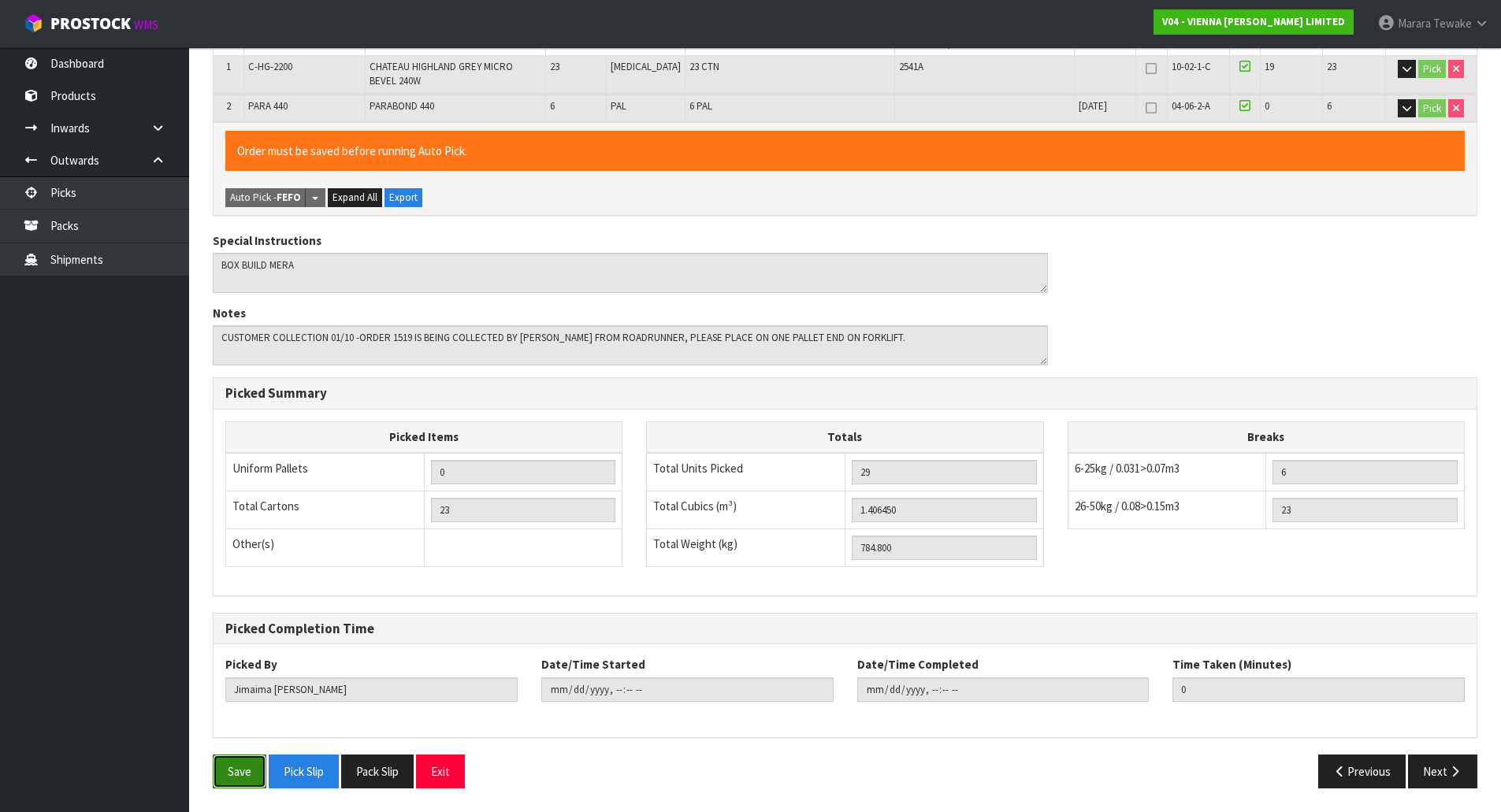
click at [248, 767] on button "Save" at bounding box center [239, 771] width 54 height 34
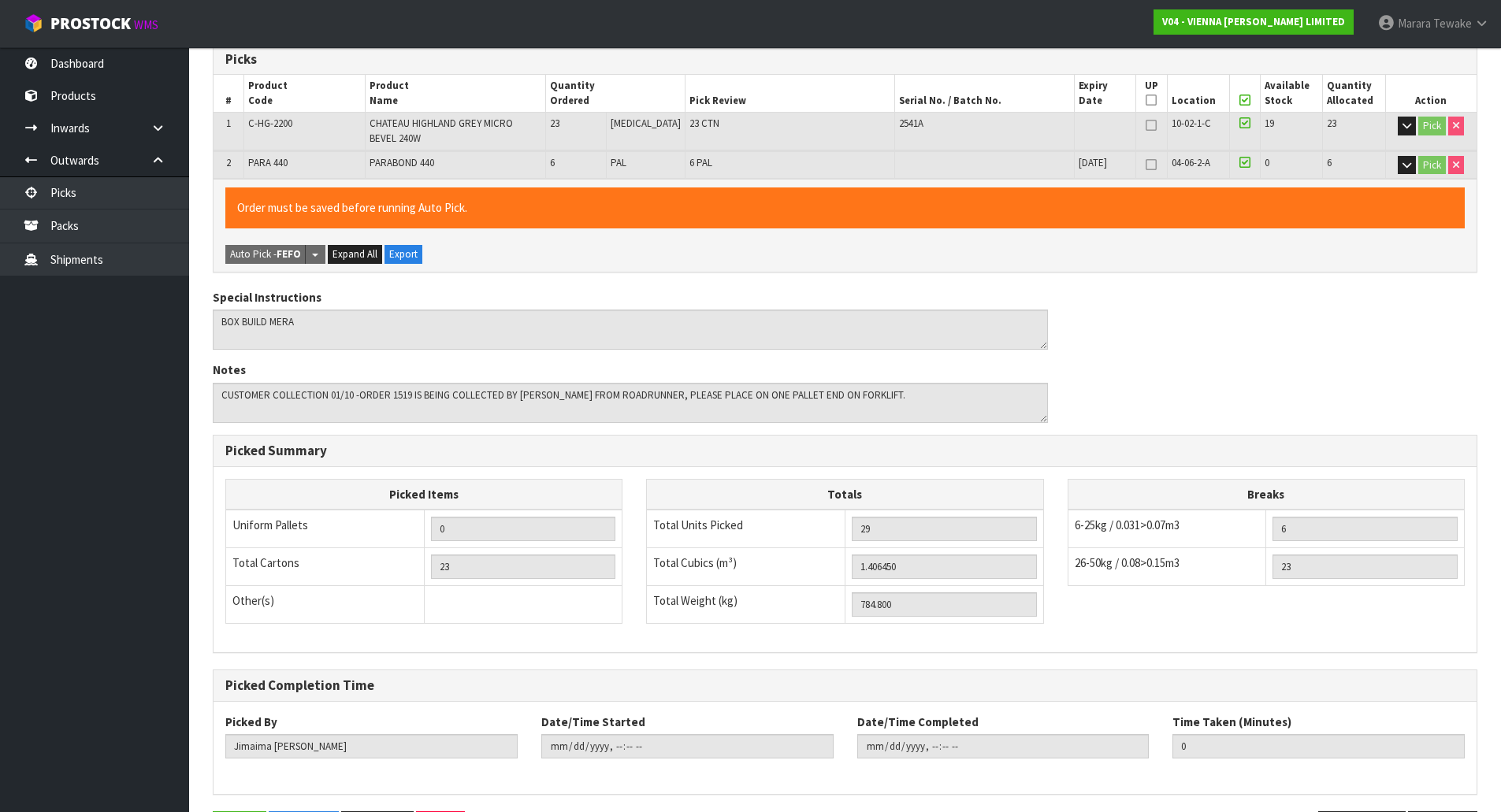
scroll to position [0, 0]
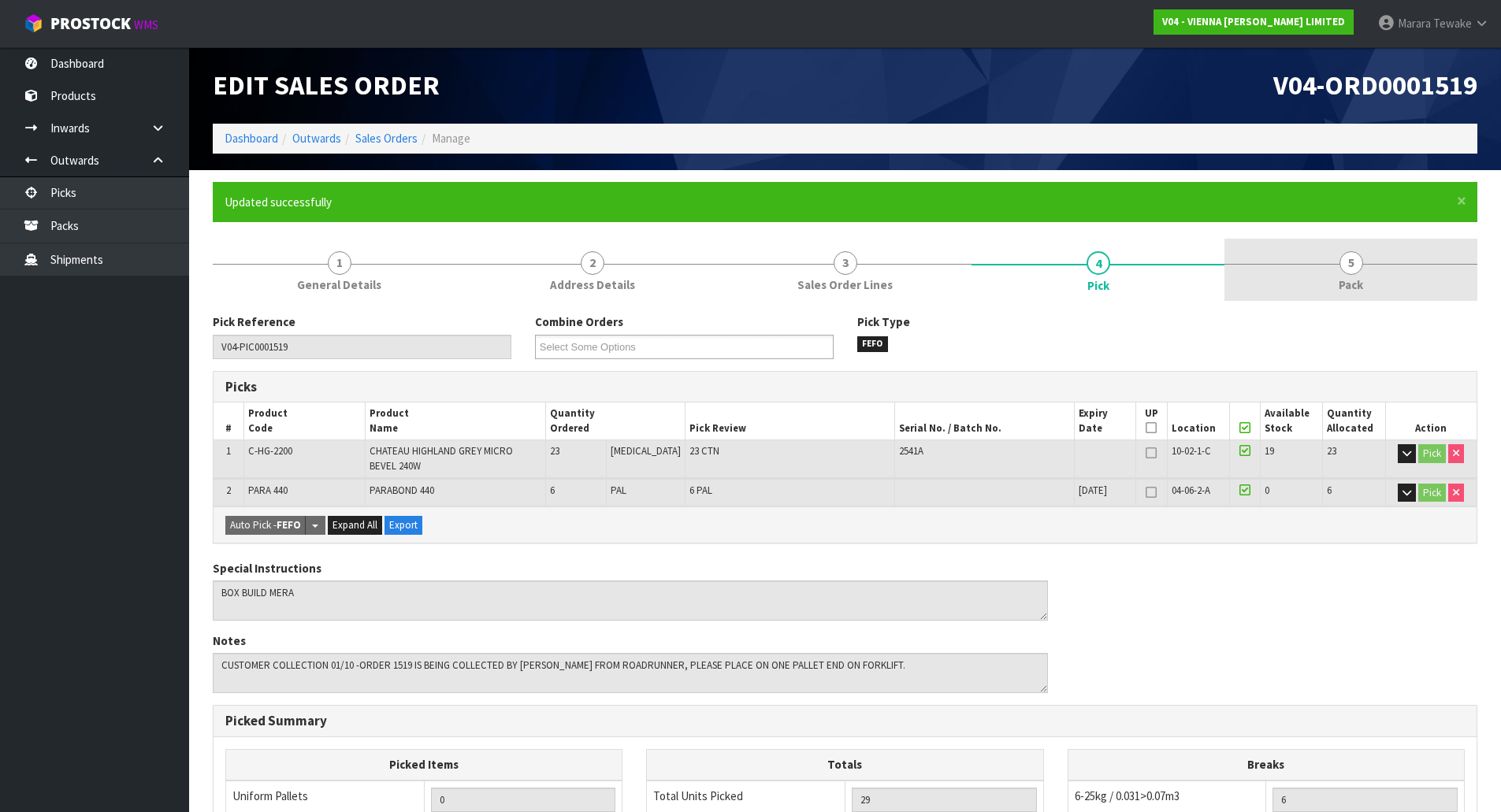
click at [1374, 269] on link "5 Pack" at bounding box center [1351, 269] width 253 height 62
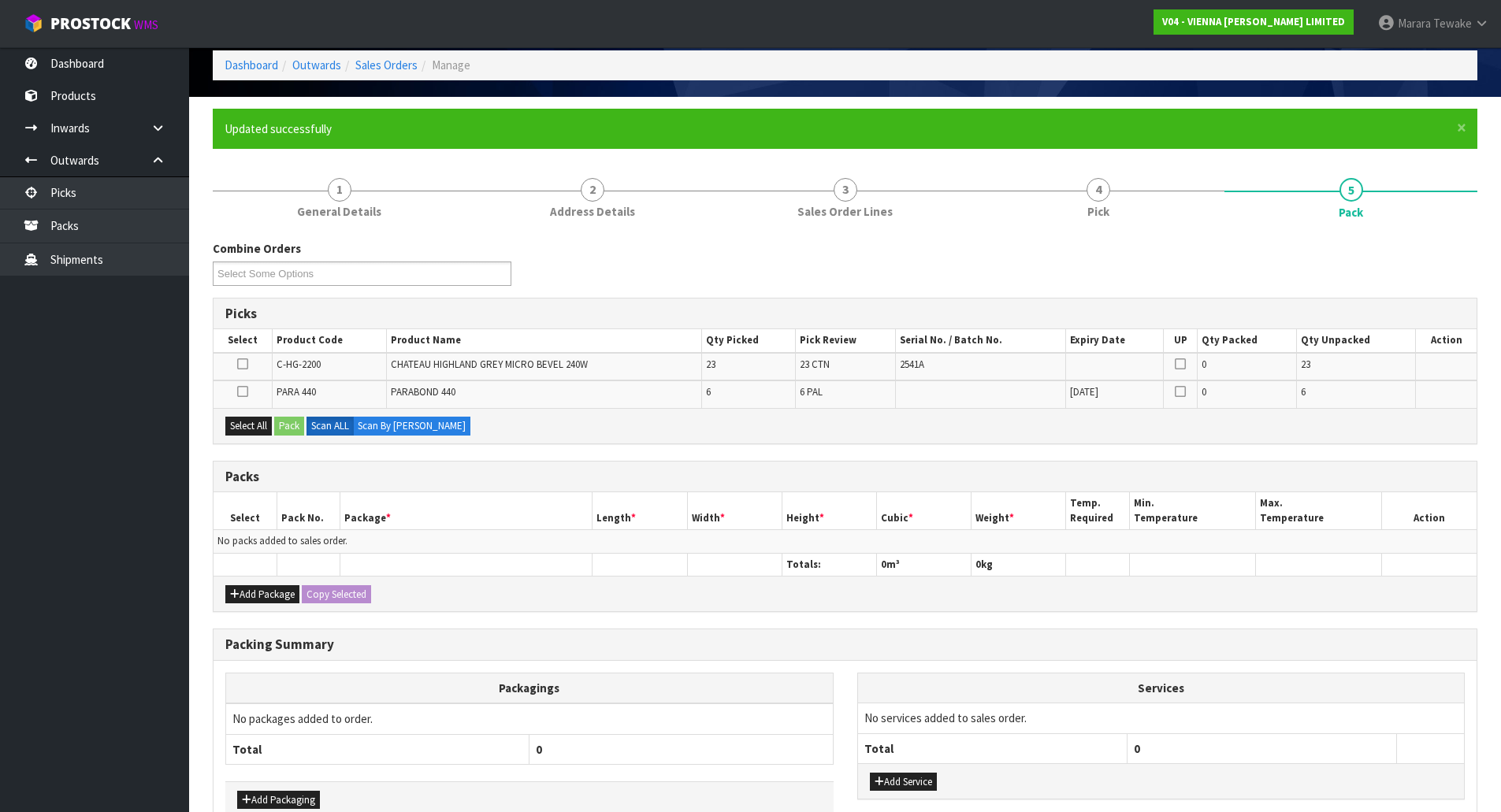
scroll to position [165, 0]
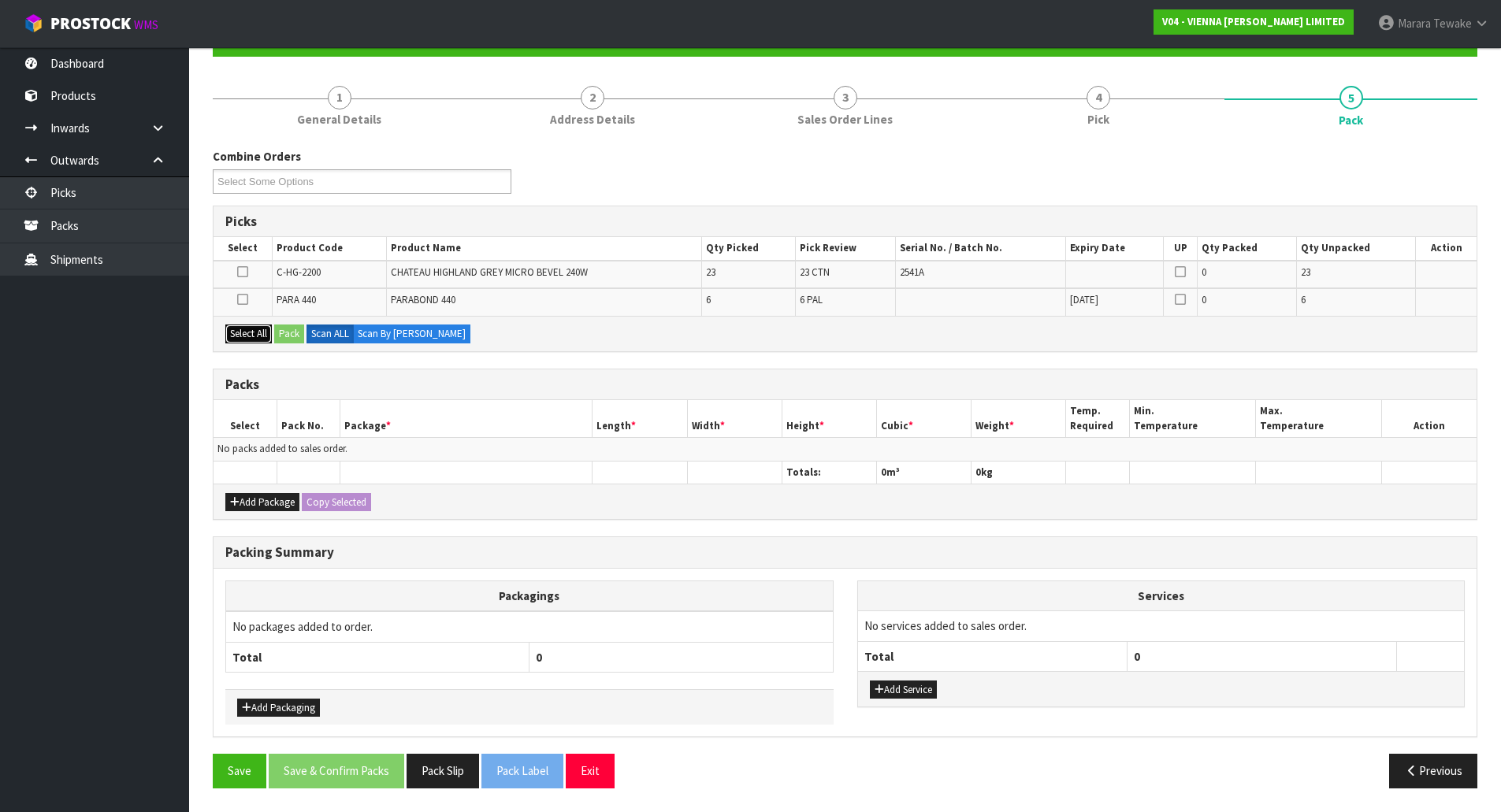
click at [262, 332] on button "Select All" at bounding box center [249, 333] width 46 height 18
click at [292, 331] on button "Pack" at bounding box center [289, 333] width 30 height 18
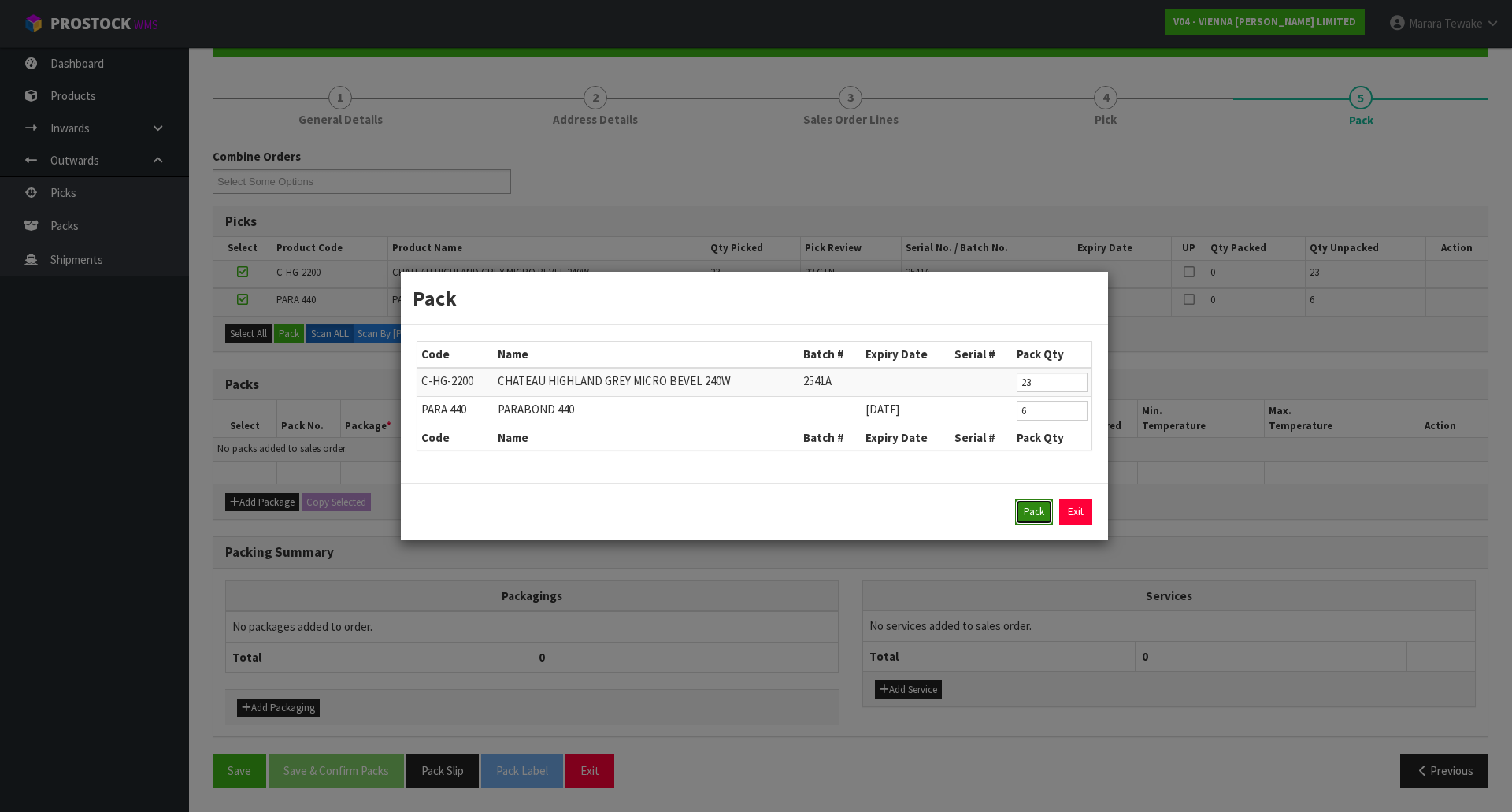
click at [1030, 514] on button "Pack" at bounding box center [1034, 511] width 38 height 25
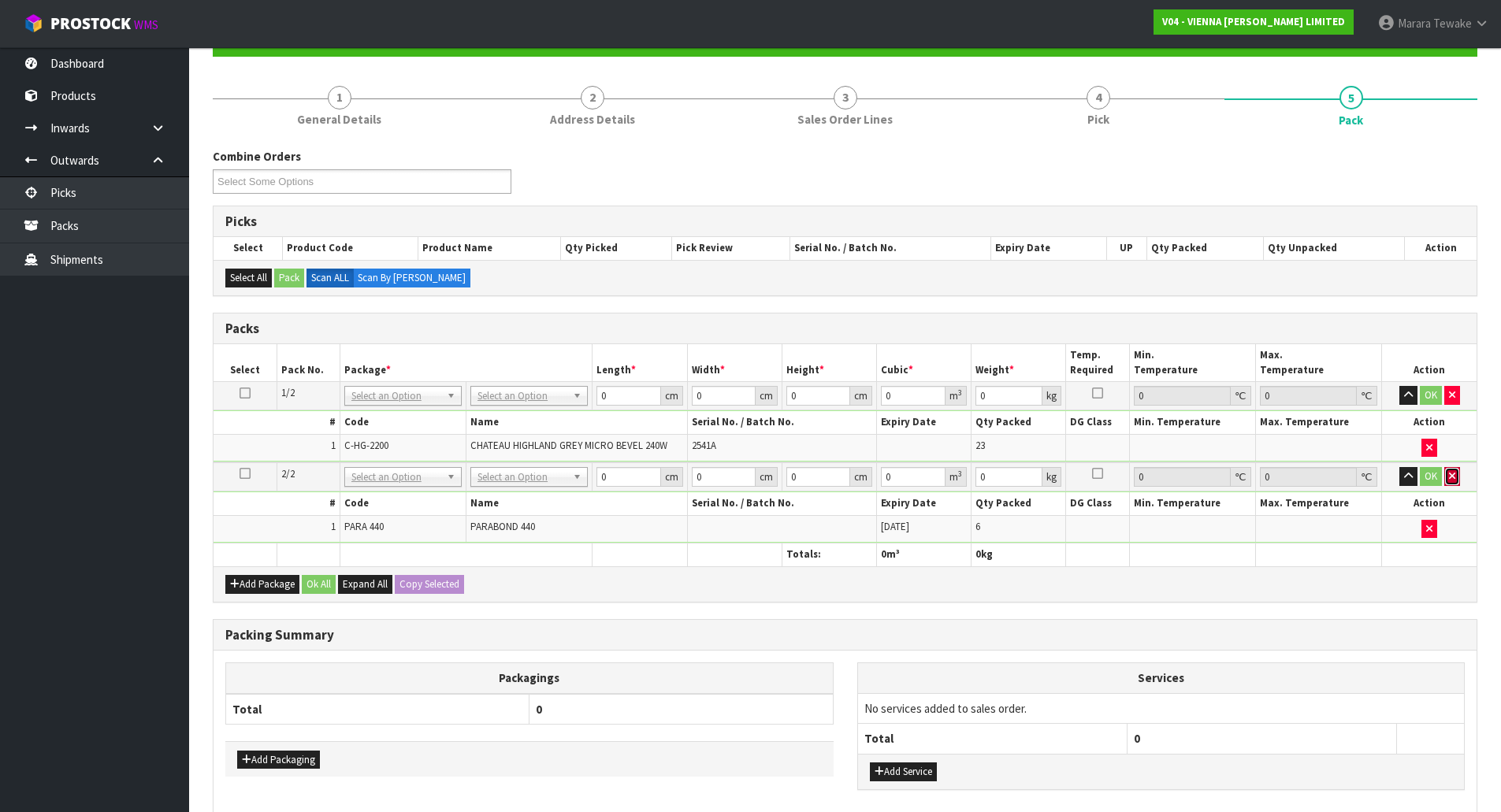
click at [1454, 479] on icon "button" at bounding box center [1451, 476] width 6 height 10
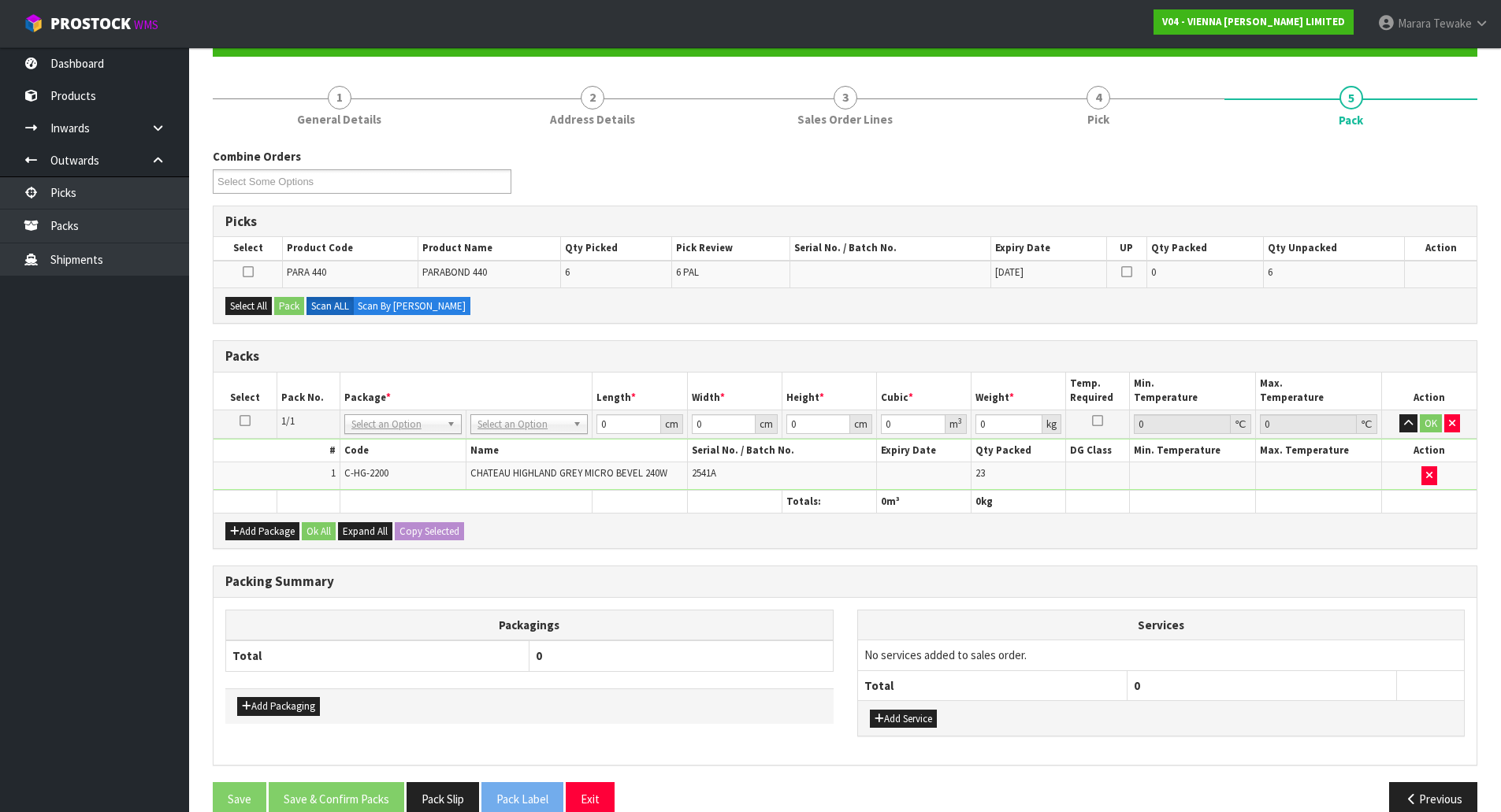
drag, startPoint x: 244, startPoint y: 423, endPoint x: 248, endPoint y: 386, distance: 37.2
click at [244, 421] on icon at bounding box center [245, 420] width 11 height 1
click at [258, 302] on button "Select All" at bounding box center [249, 306] width 46 height 18
click at [284, 301] on button "Pack" at bounding box center [289, 306] width 30 height 18
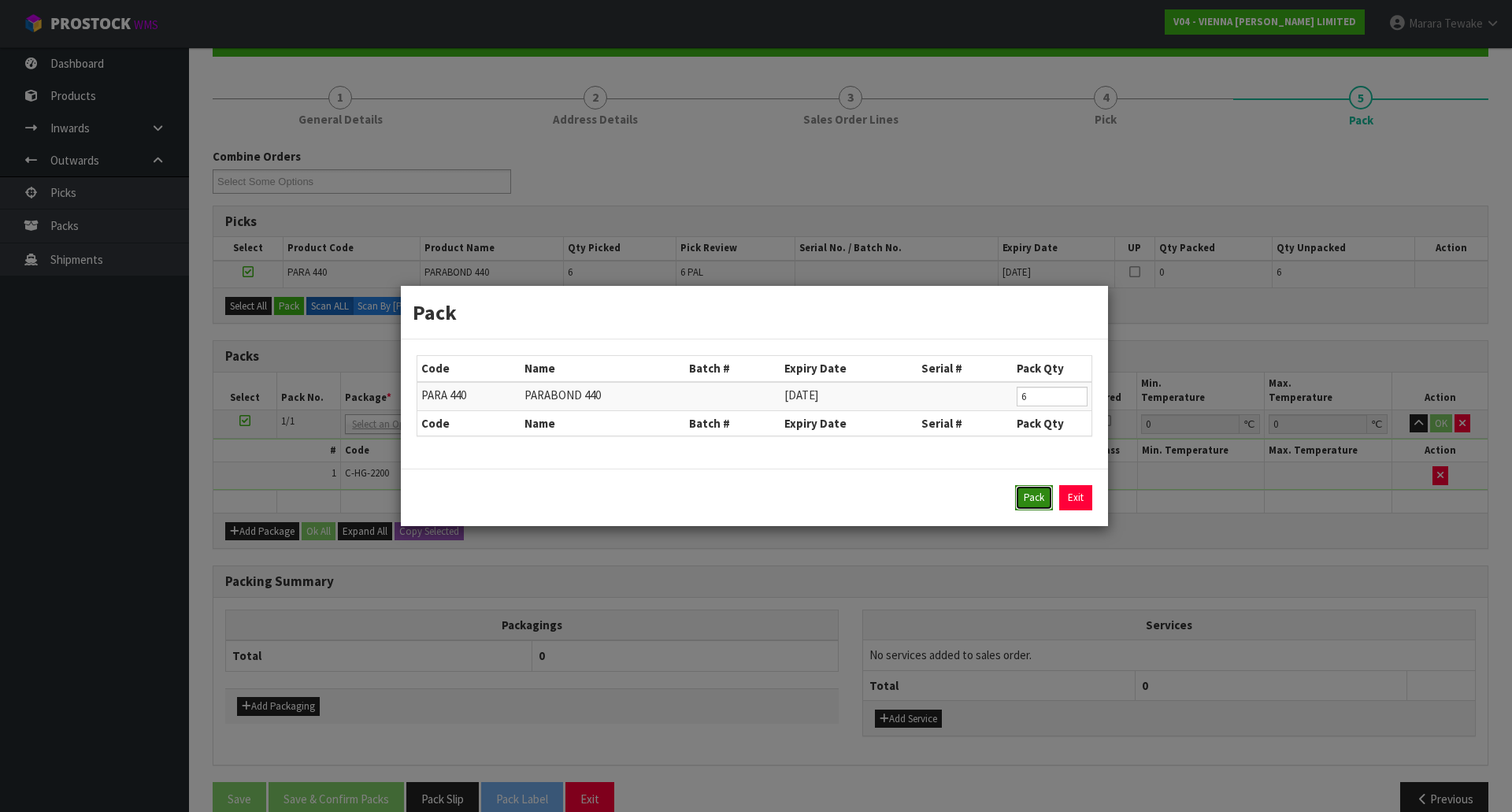
click at [1023, 494] on button "Pack" at bounding box center [1034, 497] width 38 height 25
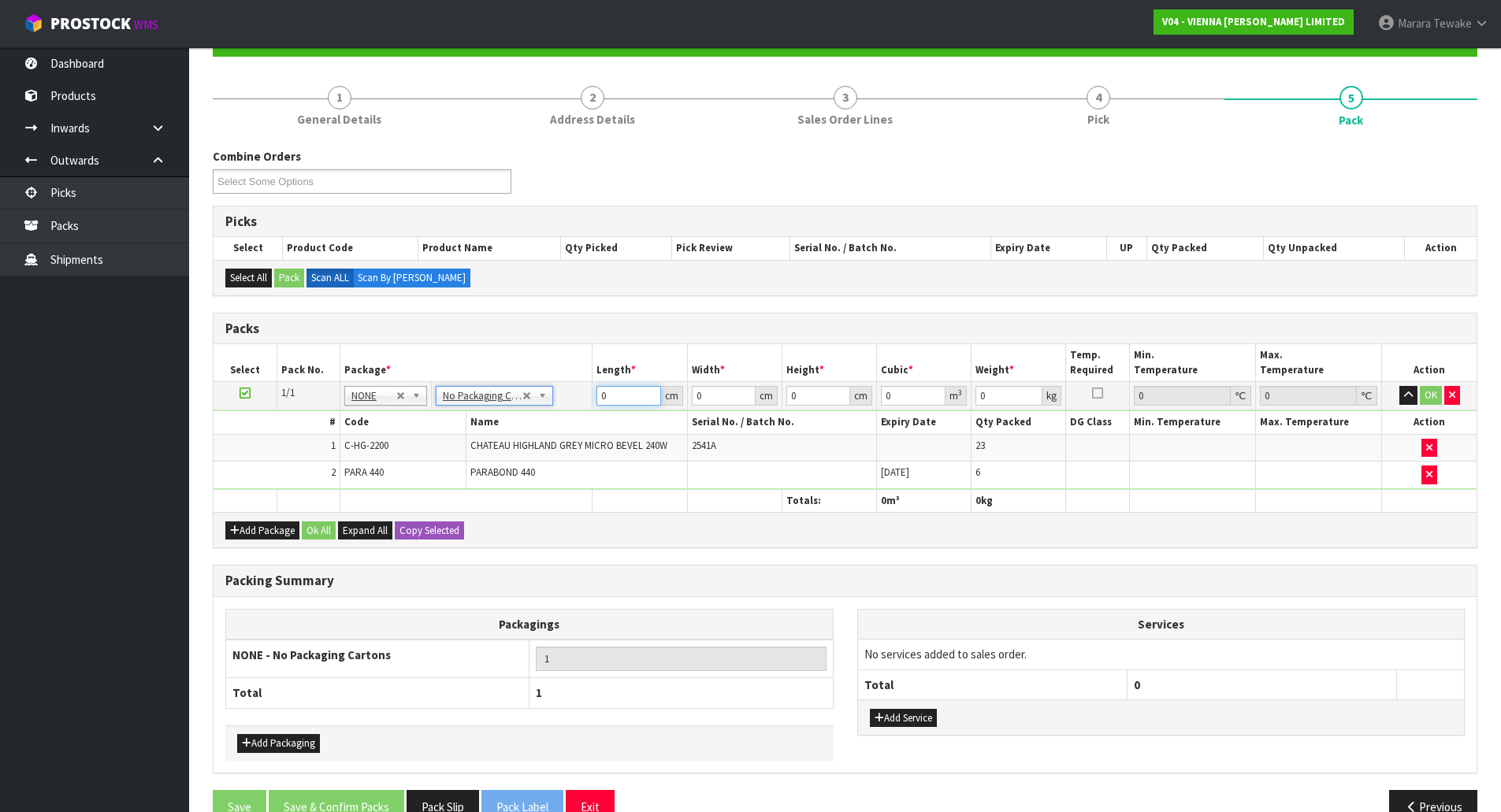
drag, startPoint x: 621, startPoint y: 392, endPoint x: 555, endPoint y: 366, distance: 70.9
click at [568, 373] on table "Select Pack No. Package * Length * Width * Height * Cubic * Weight * Temp. Requ…" at bounding box center [845, 428] width 1263 height 168
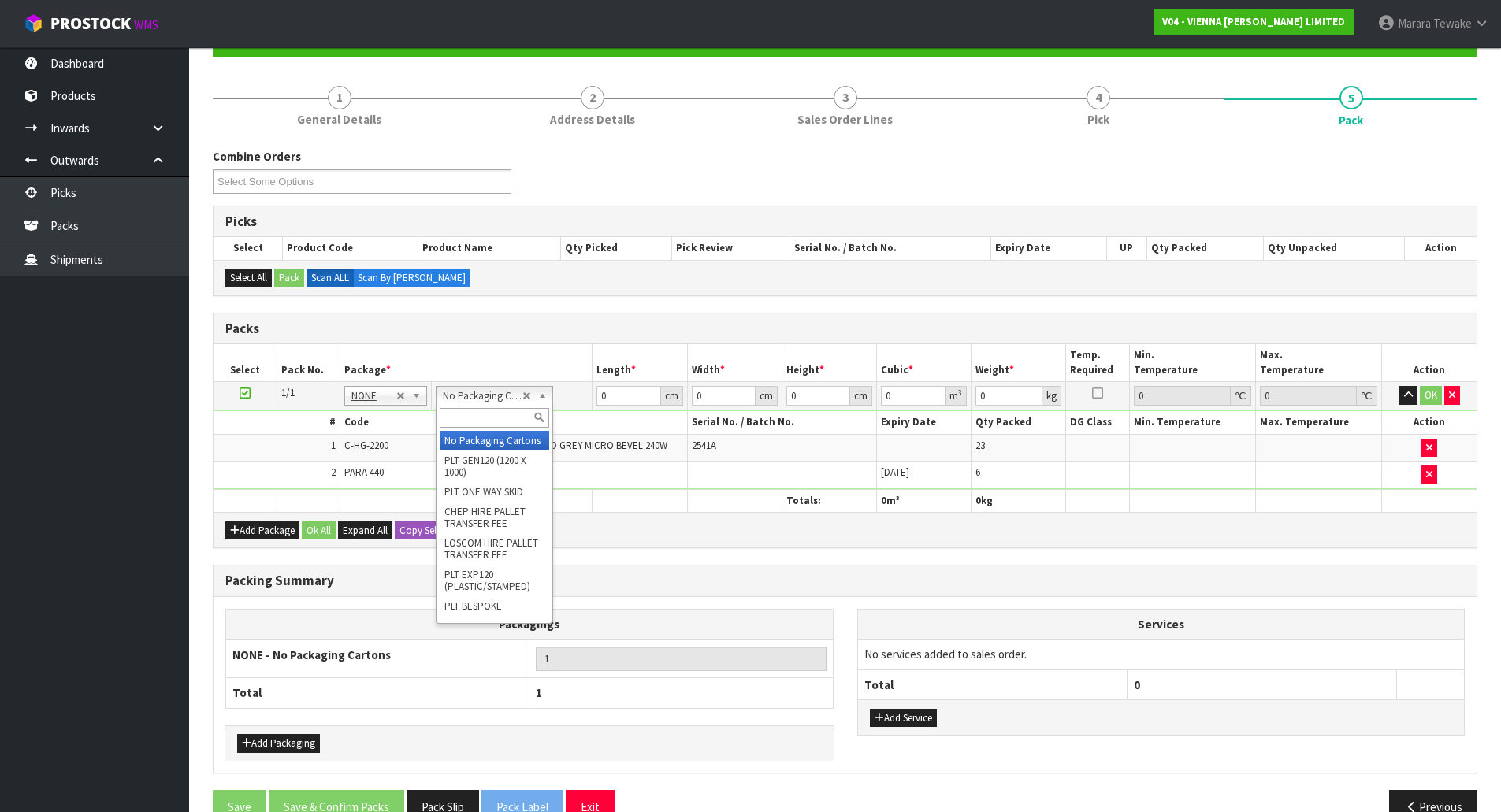
click at [489, 421] on input "text" at bounding box center [494, 418] width 109 height 19
type input "RETU"
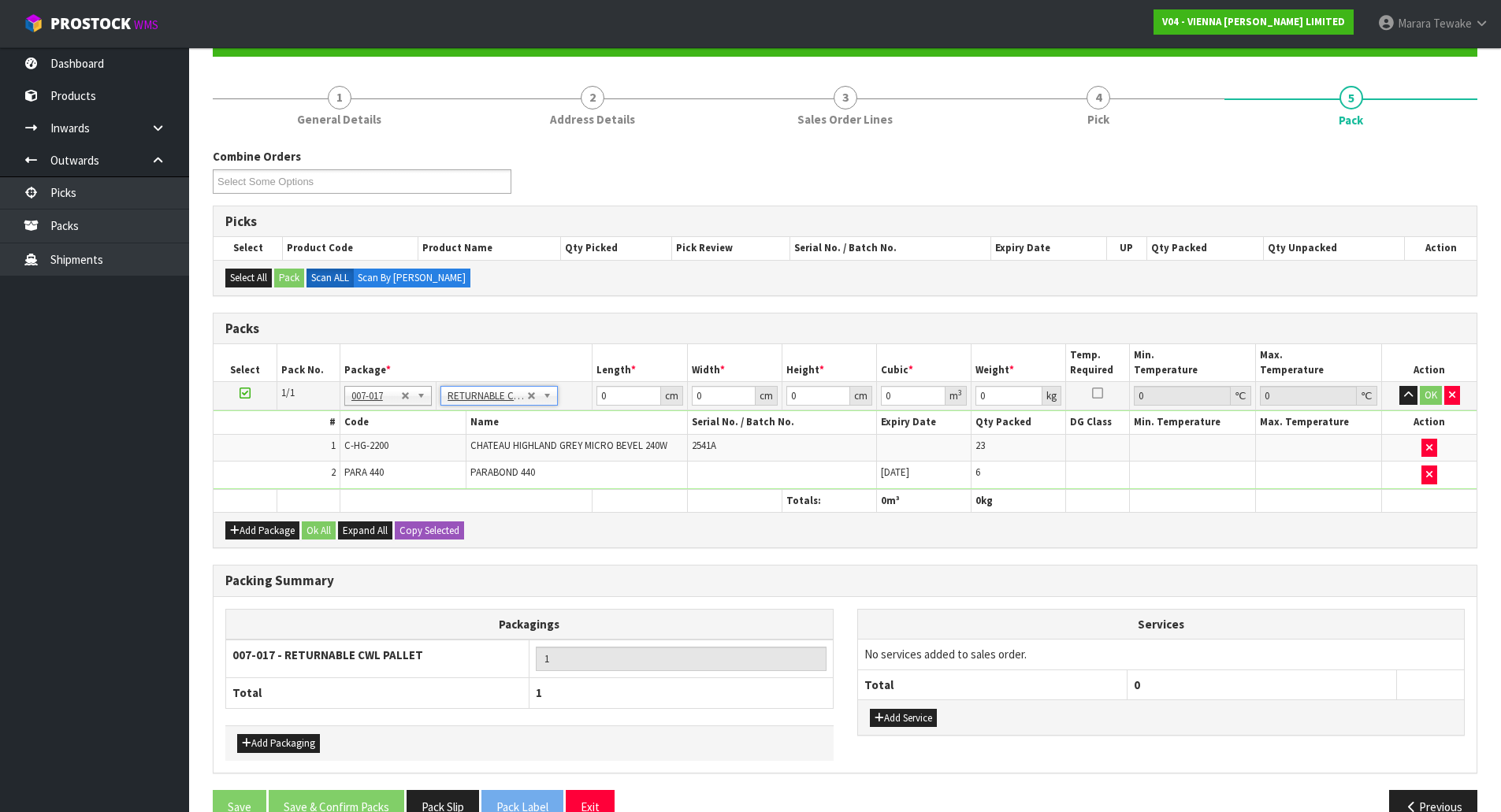
type input "784.8"
drag, startPoint x: 627, startPoint y: 397, endPoint x: 543, endPoint y: 338, distance: 102.6
click at [558, 370] on table "Select Pack No. Package * Length * Width * Height * Cubic * Weight * Temp. Requ…" at bounding box center [845, 428] width 1263 height 168
type input "222"
type input "102"
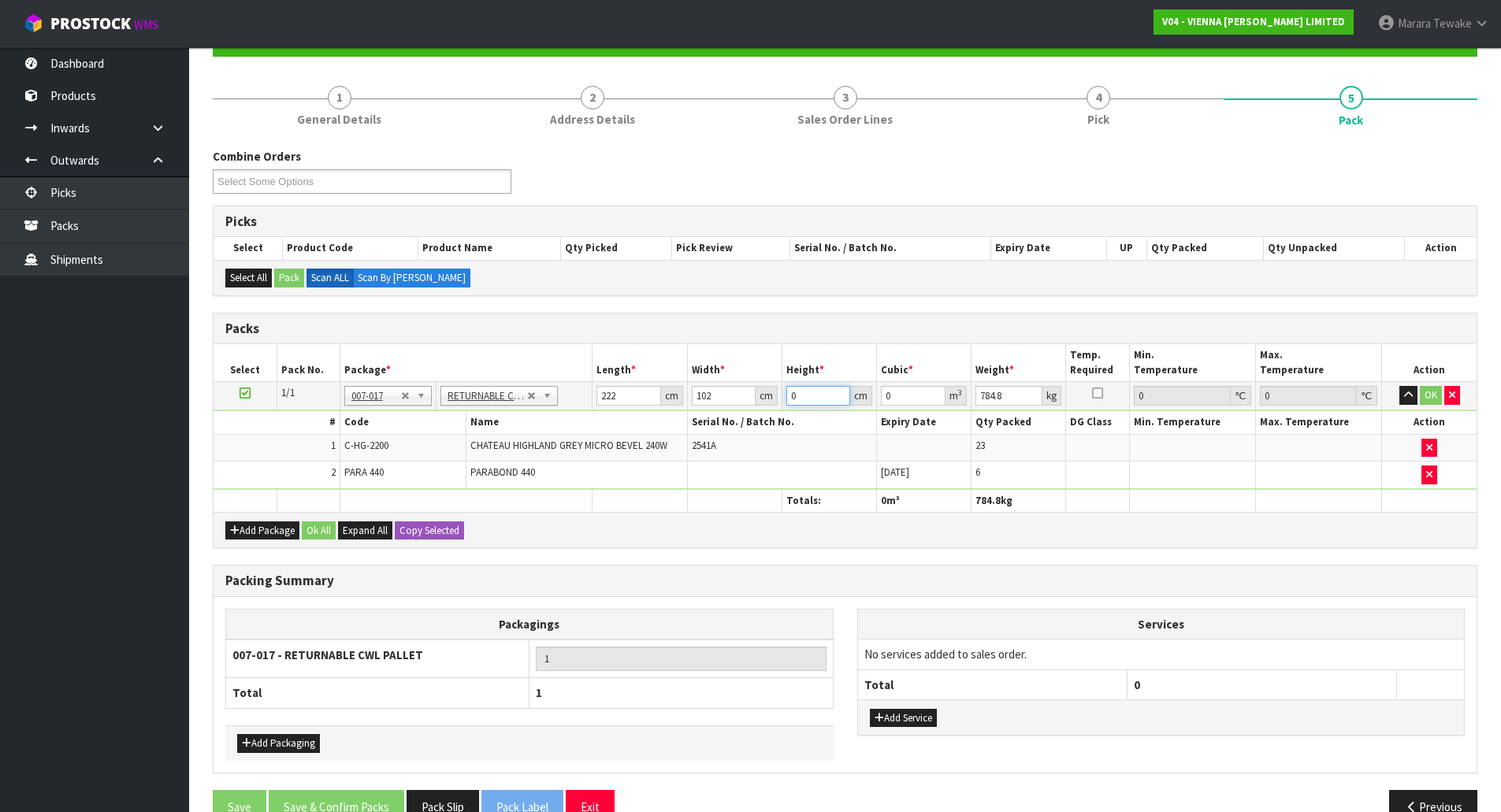
type input "9"
type input "0.203796"
type input "92"
type input "2.083248"
type input "92"
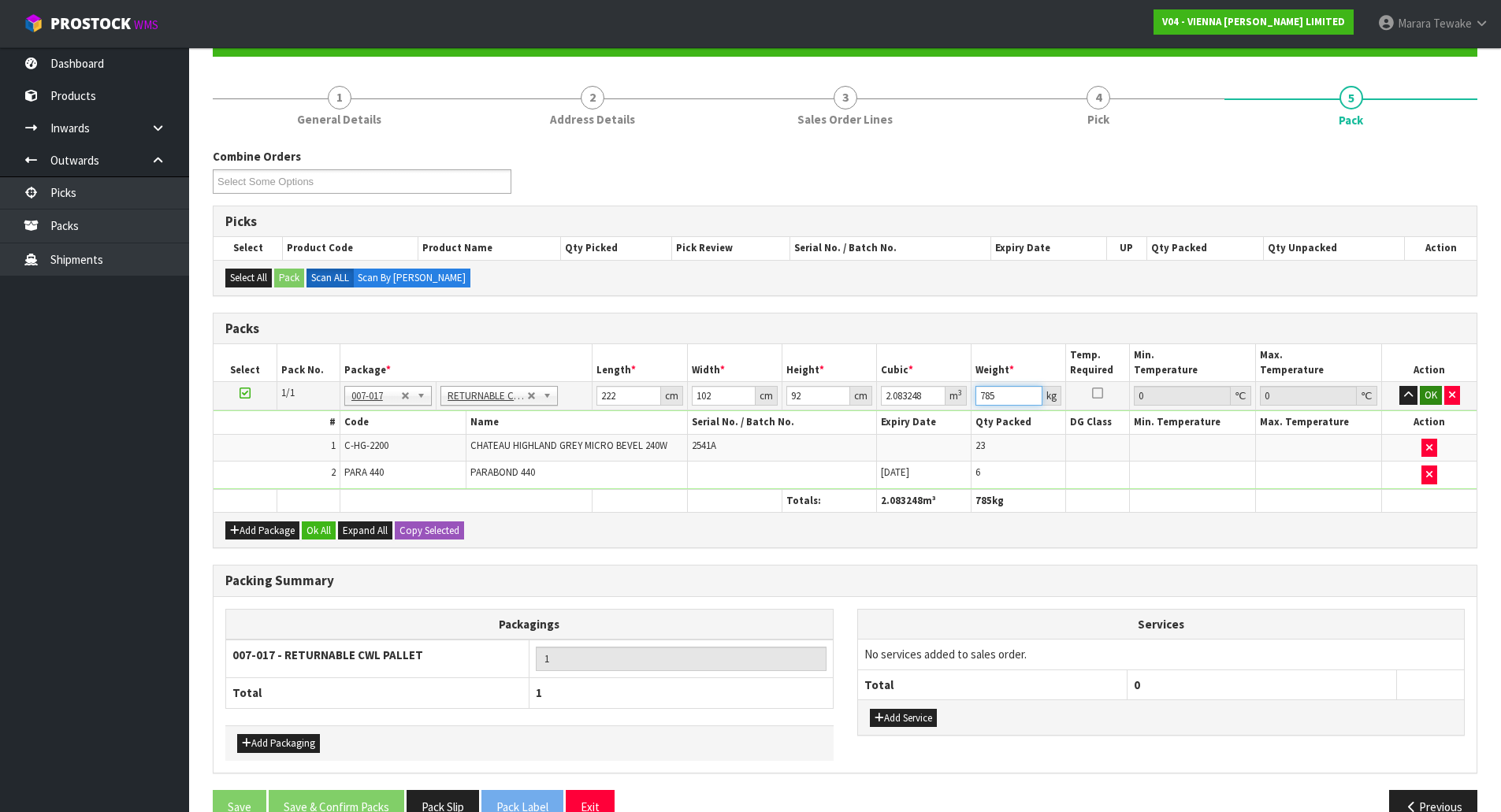
type input "785"
click at [1425, 395] on button "OK" at bounding box center [1431, 395] width 22 height 18
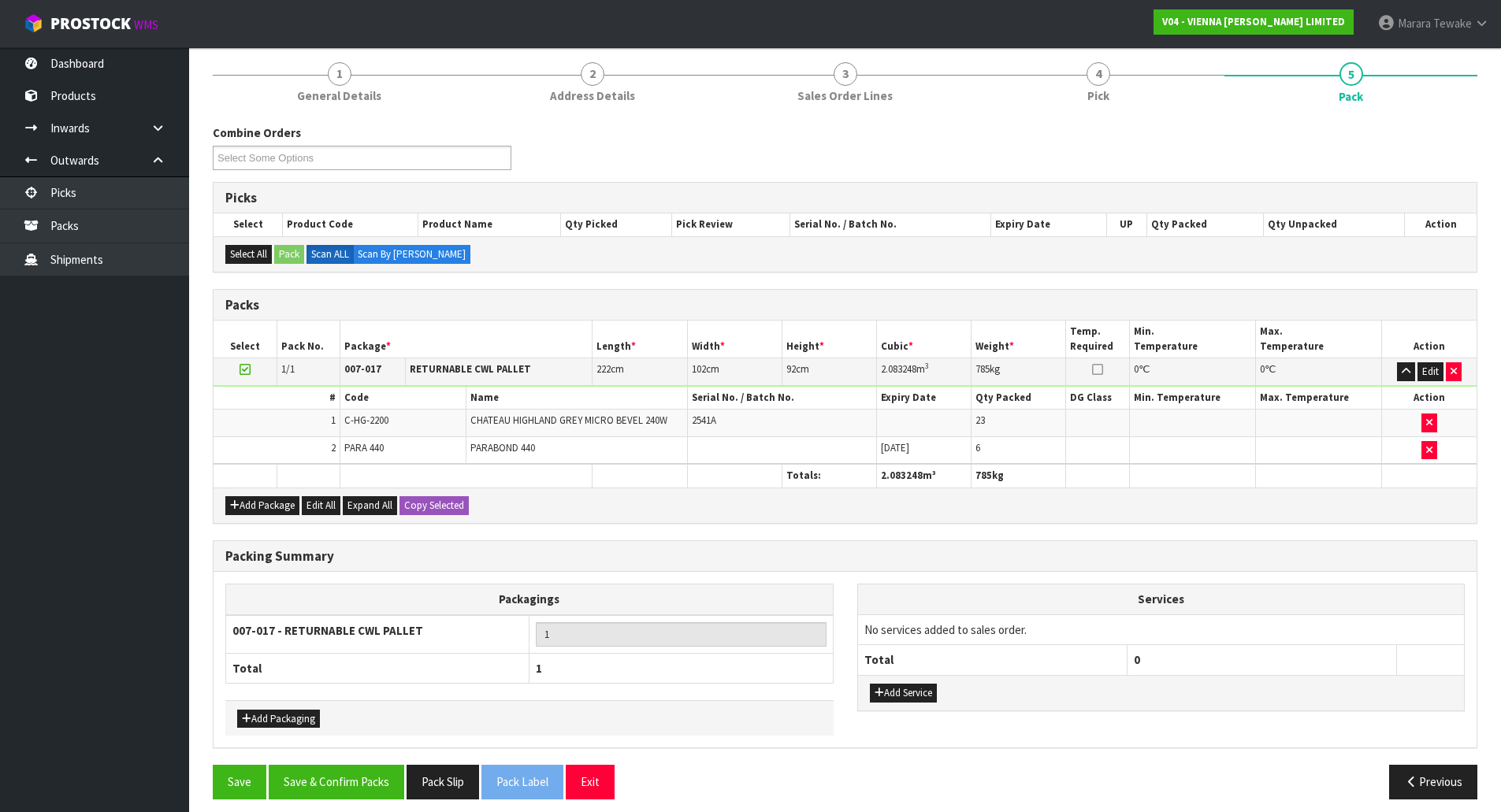
scroll to position [200, 0]
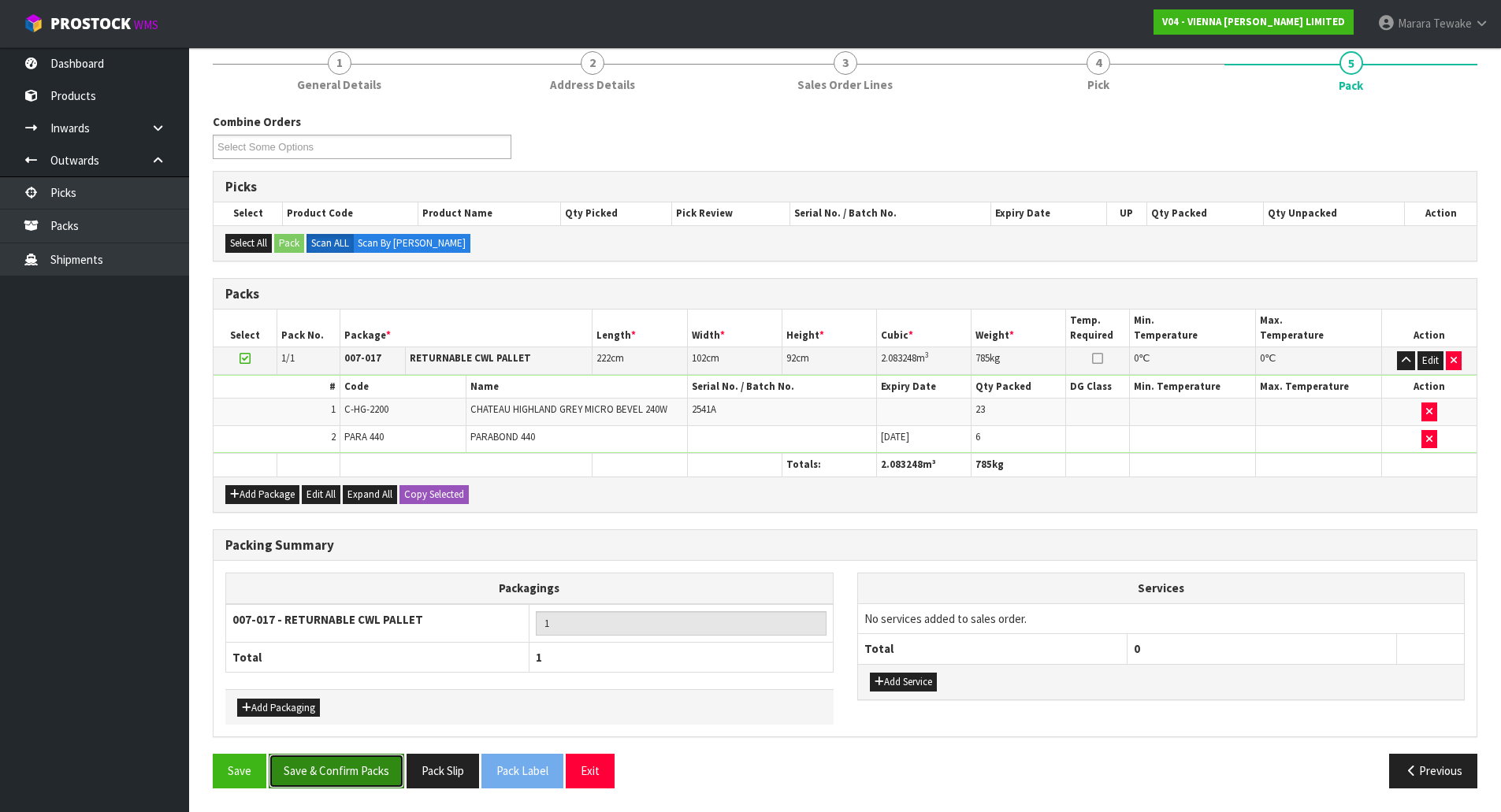
click at [360, 785] on button "Save & Confirm Packs" at bounding box center [336, 770] width 136 height 34
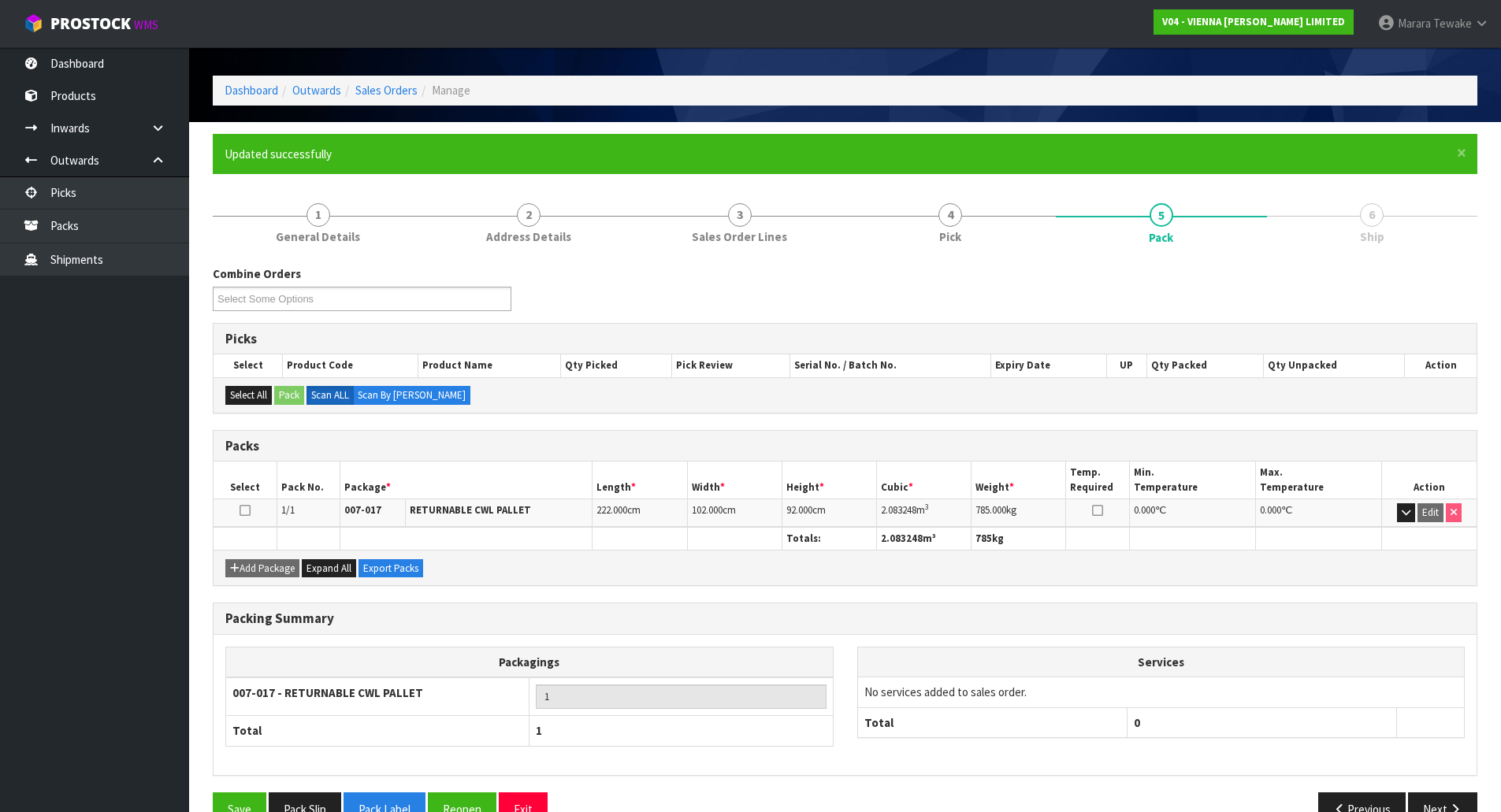
scroll to position [86, 0]
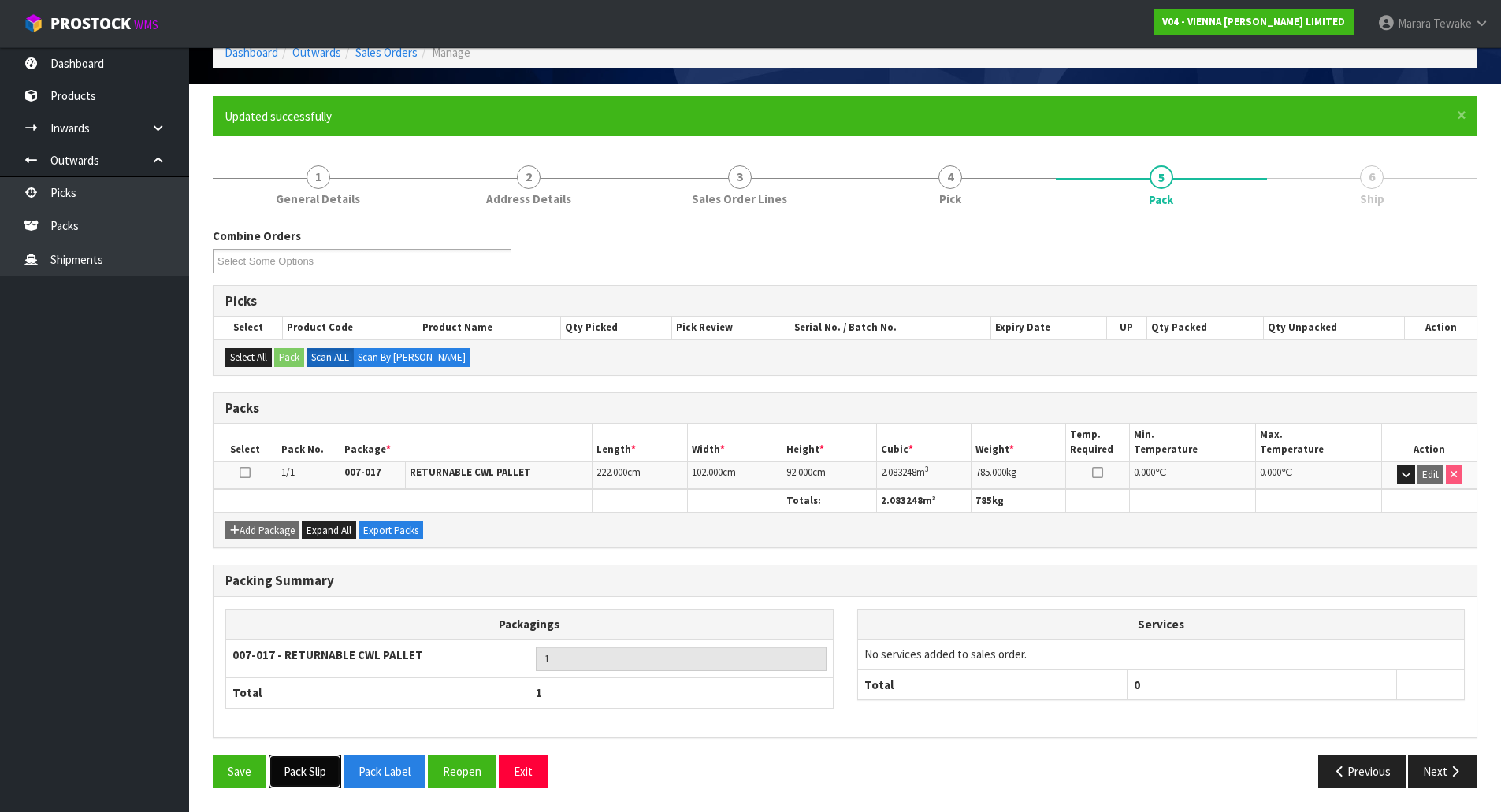
click at [310, 770] on button "Pack Slip" at bounding box center [305, 771] width 72 height 34
click at [126, 197] on link "Picks" at bounding box center [94, 192] width 189 height 32
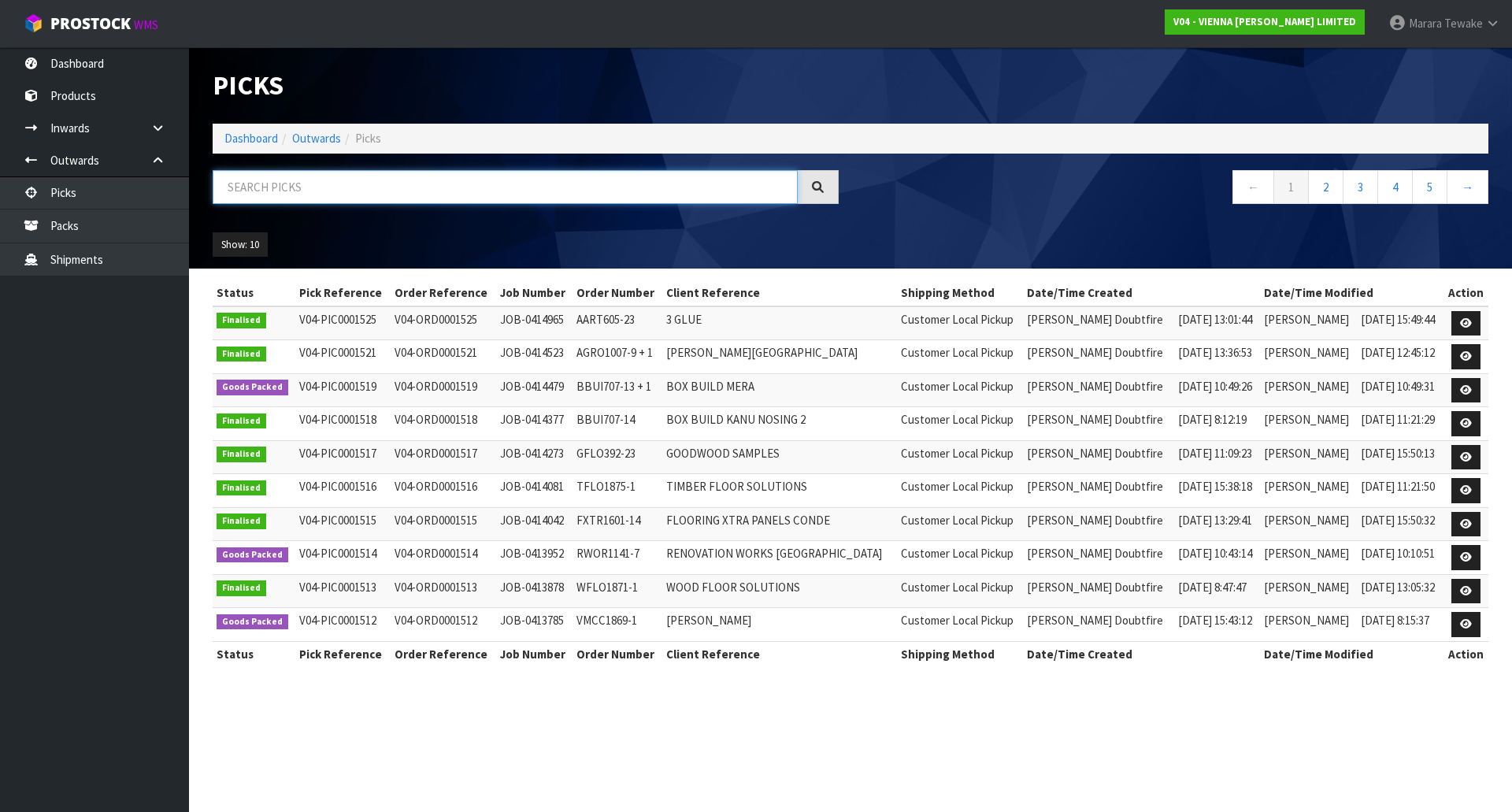
click at [280, 176] on input "text" at bounding box center [504, 187] width 585 height 34
type input "JOB-0410573"
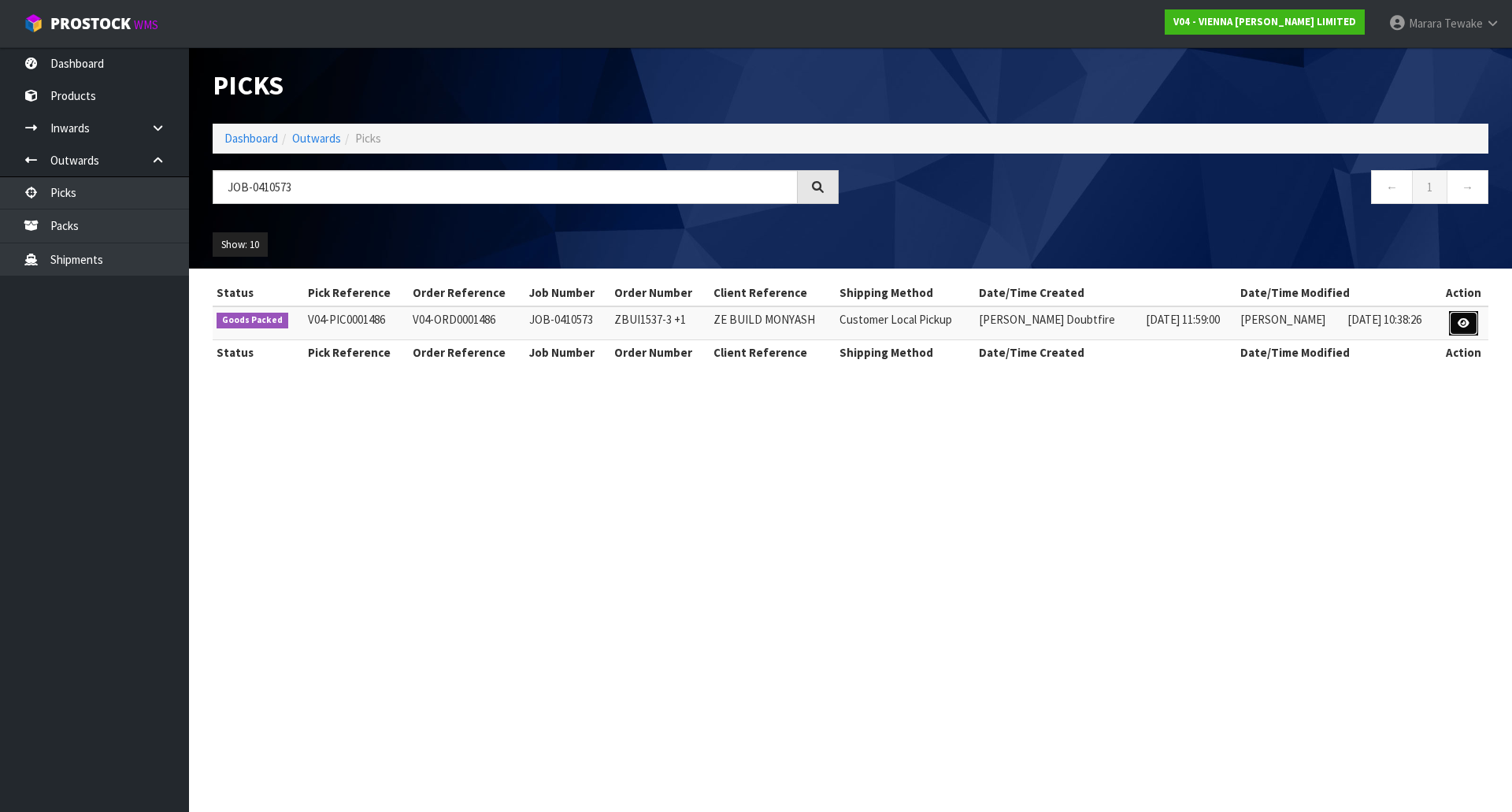
click at [1465, 321] on icon at bounding box center [1463, 322] width 12 height 10
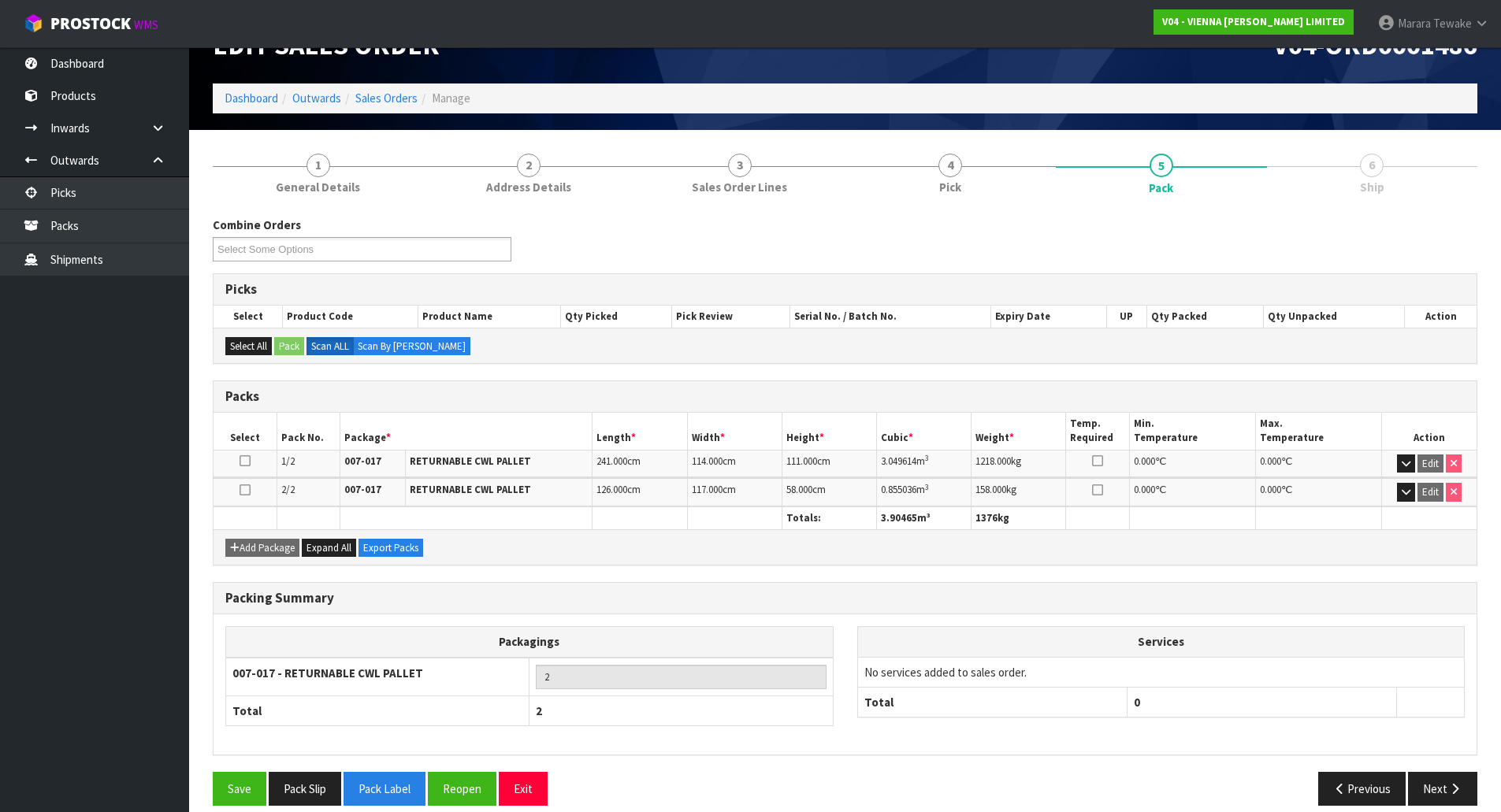
scroll to position [57, 0]
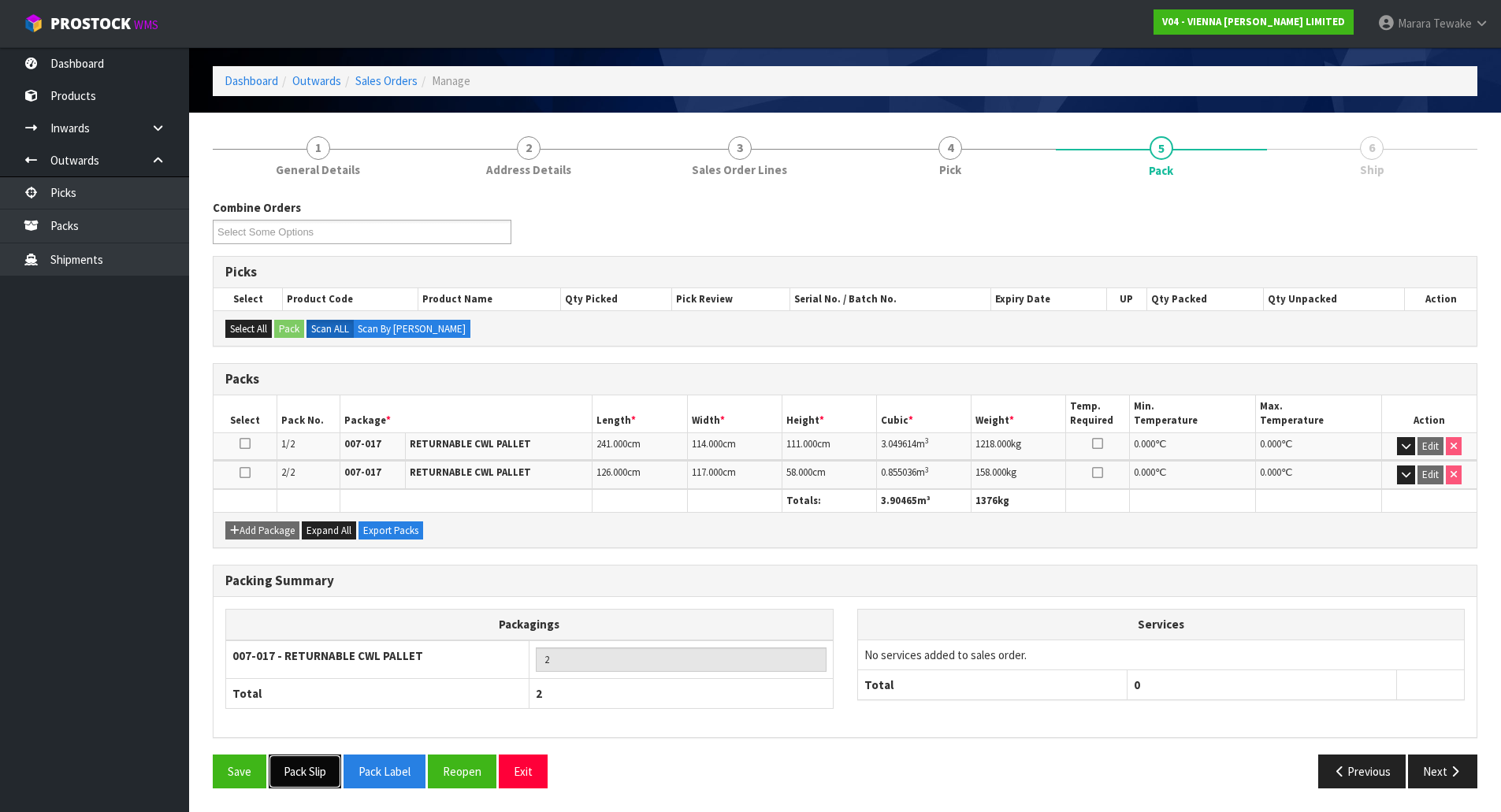
click at [319, 770] on button "Pack Slip" at bounding box center [305, 771] width 72 height 34
click at [89, 187] on link "Picks" at bounding box center [94, 192] width 189 height 32
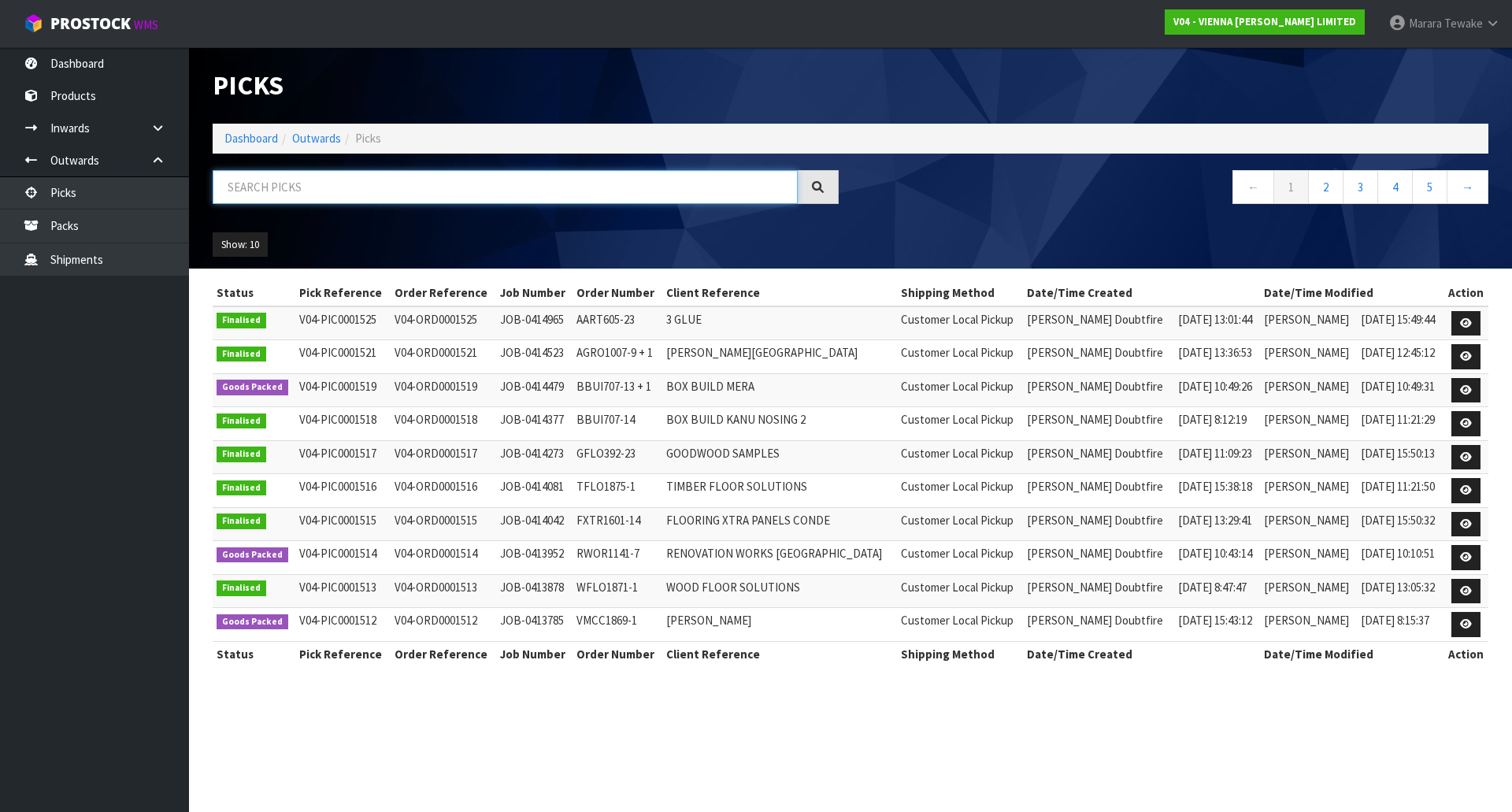
click at [256, 177] on input "text" at bounding box center [504, 187] width 585 height 34
type input "JOB-0413952"
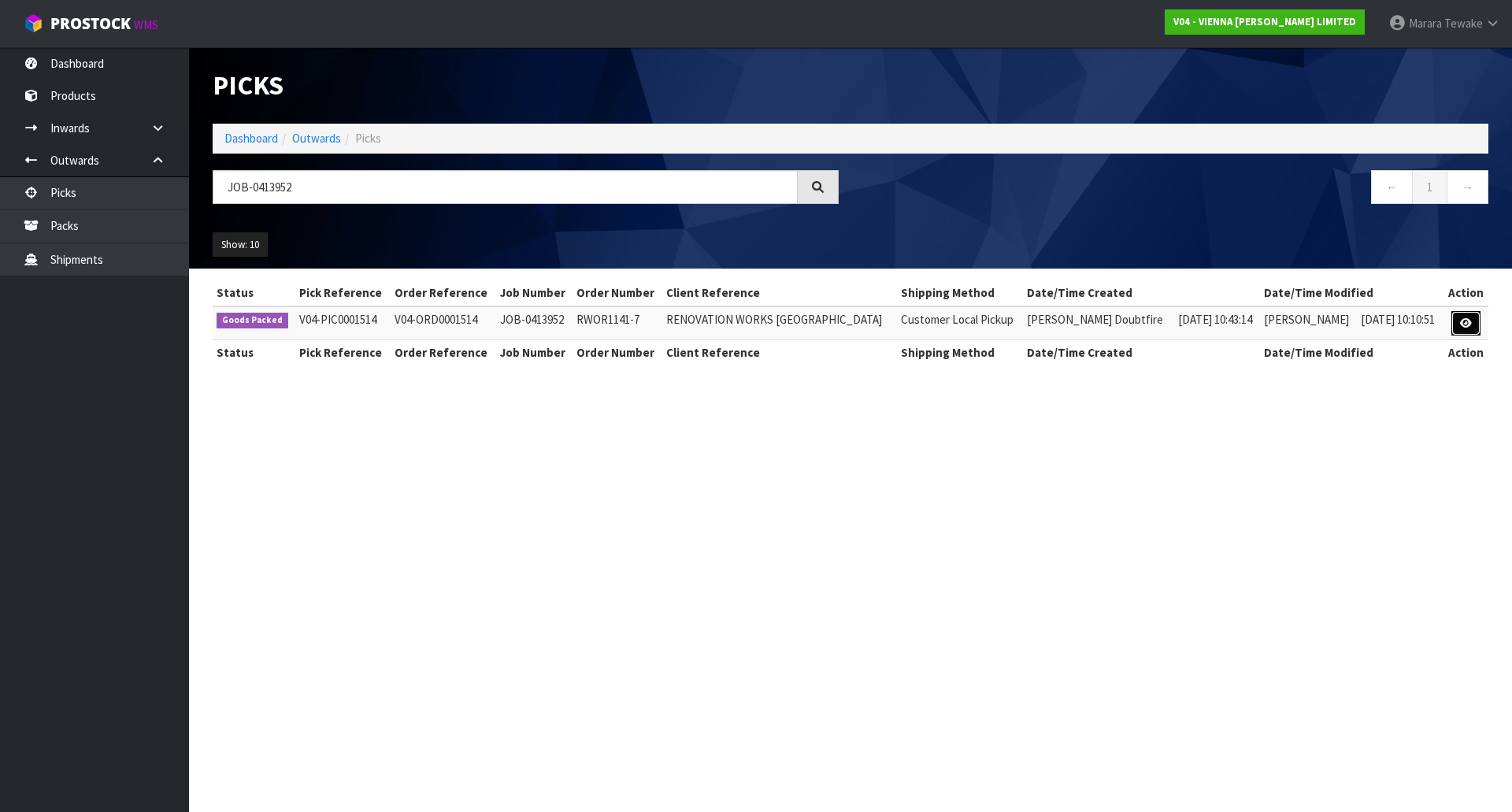
click at [1460, 321] on icon at bounding box center [1465, 322] width 12 height 10
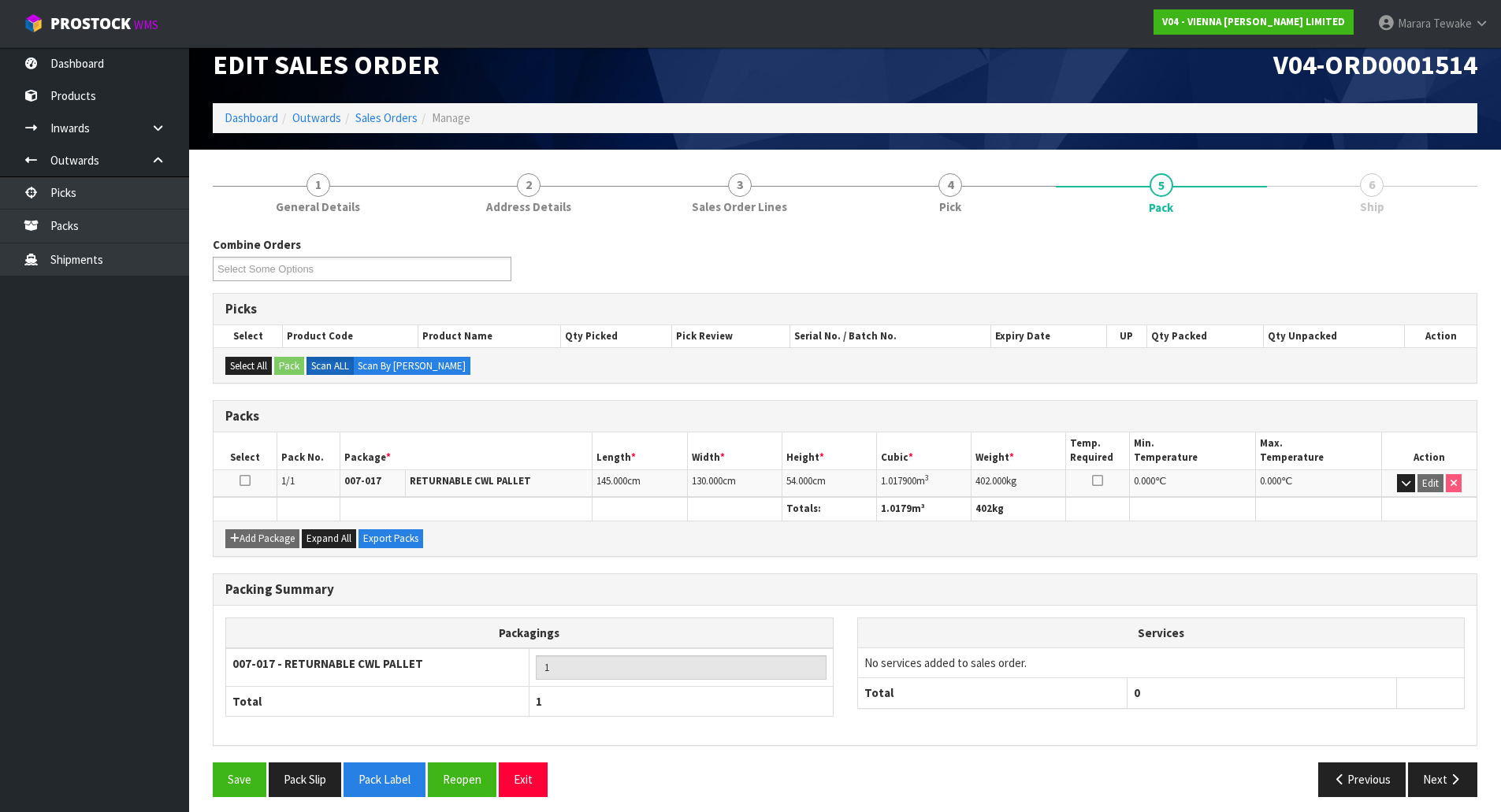
scroll to position [30, 0]
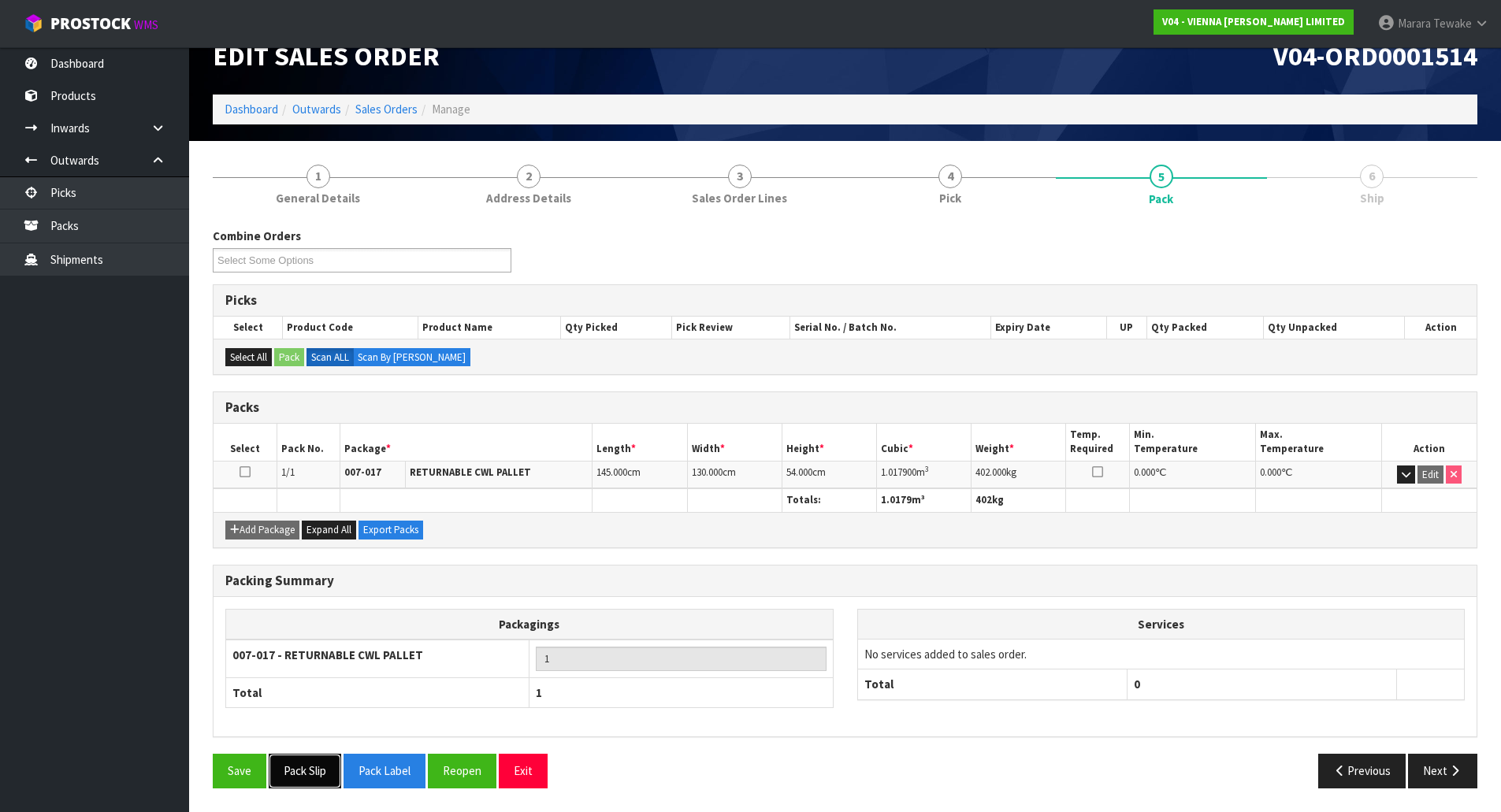
click at [318, 770] on button "Pack Slip" at bounding box center [305, 770] width 72 height 34
click at [115, 195] on link "Picks" at bounding box center [94, 192] width 189 height 32
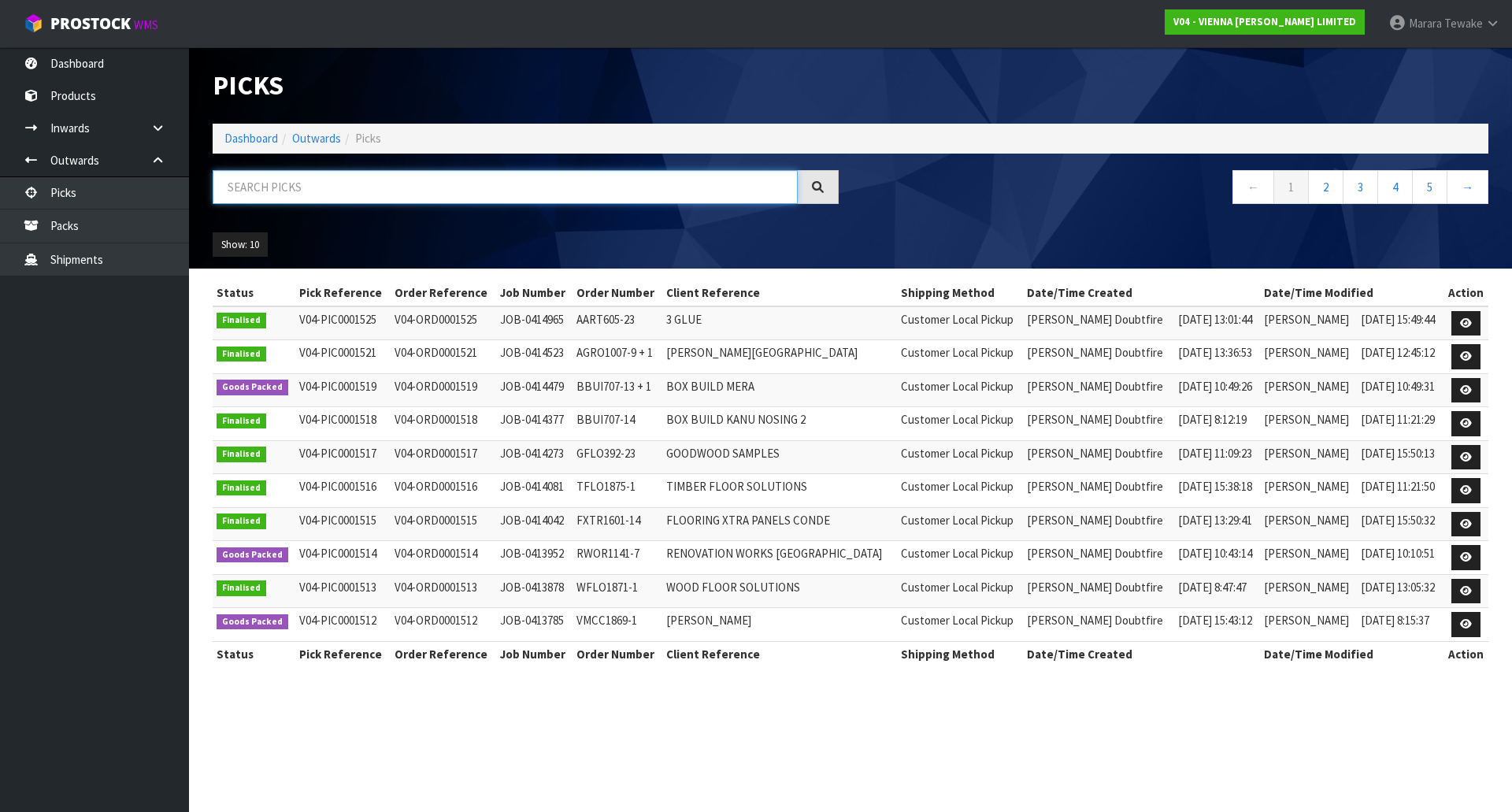
click at [356, 178] on input "text" at bounding box center [504, 187] width 585 height 34
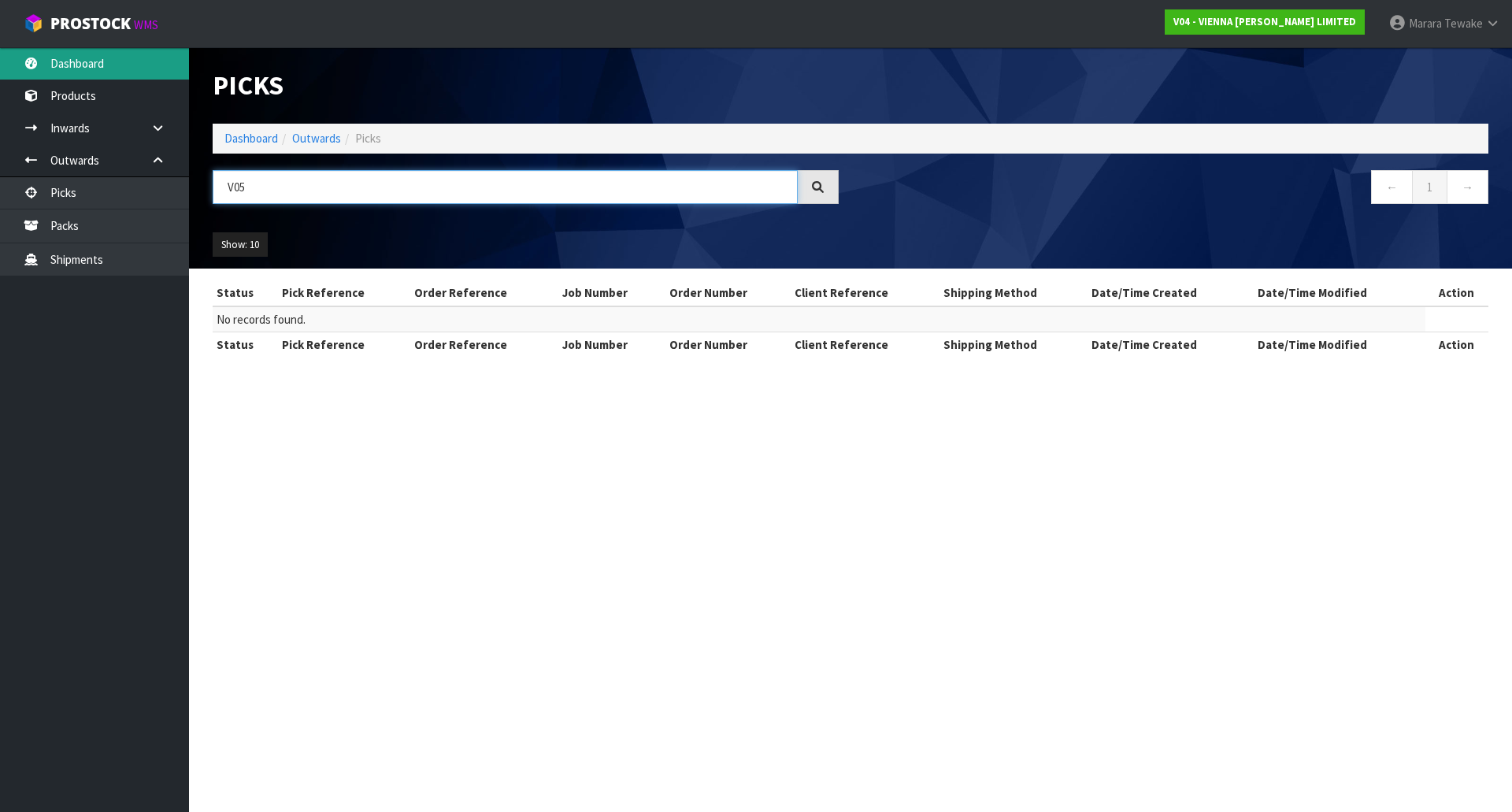
type input "V05"
drag, startPoint x: 142, startPoint y: 64, endPoint x: 157, endPoint y: 72, distance: 17.0
click at [142, 64] on link "Dashboard" at bounding box center [94, 63] width 189 height 32
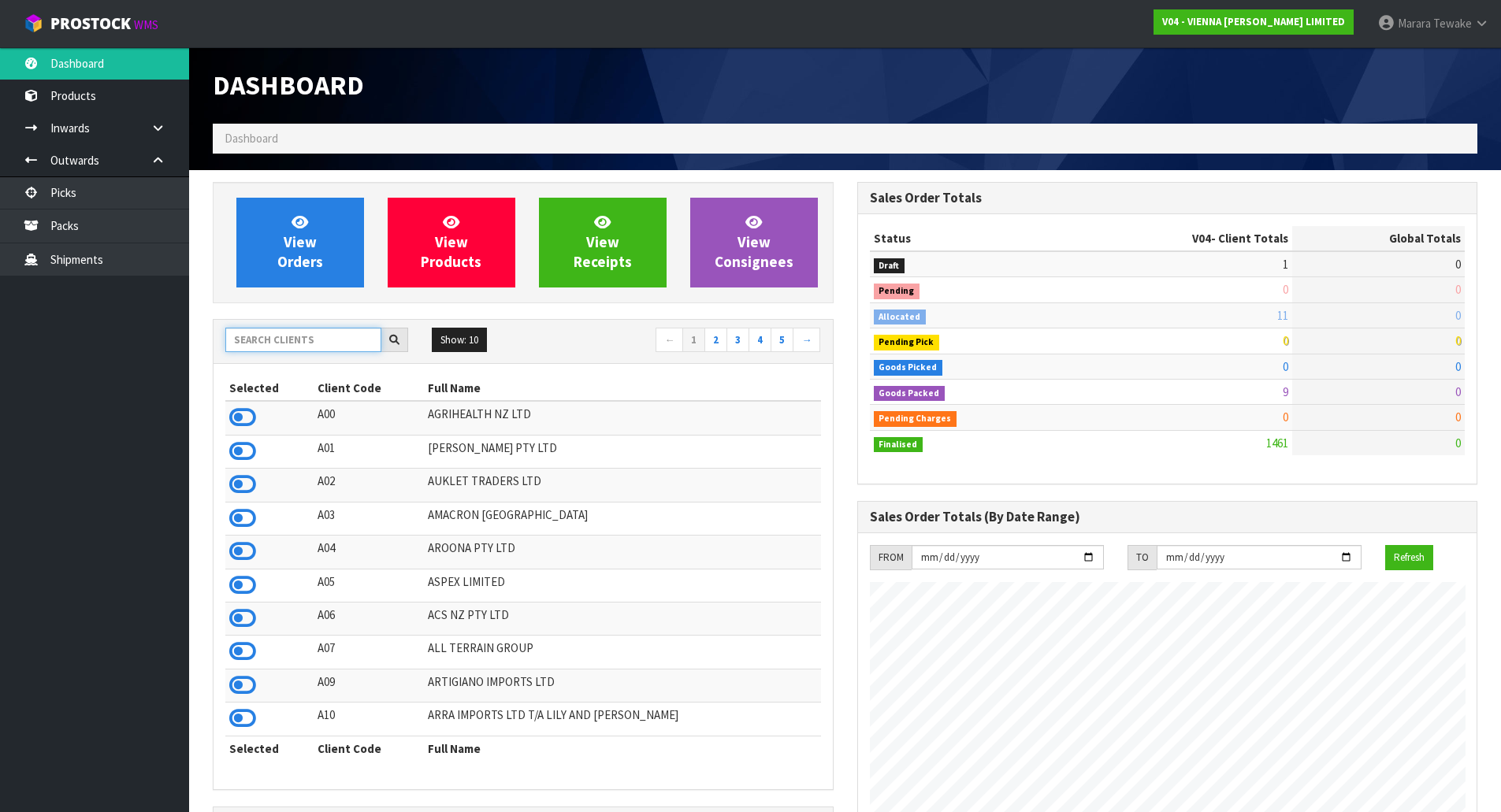
scroll to position [1244, 643]
click at [294, 331] on input "text" at bounding box center [303, 340] width 156 height 24
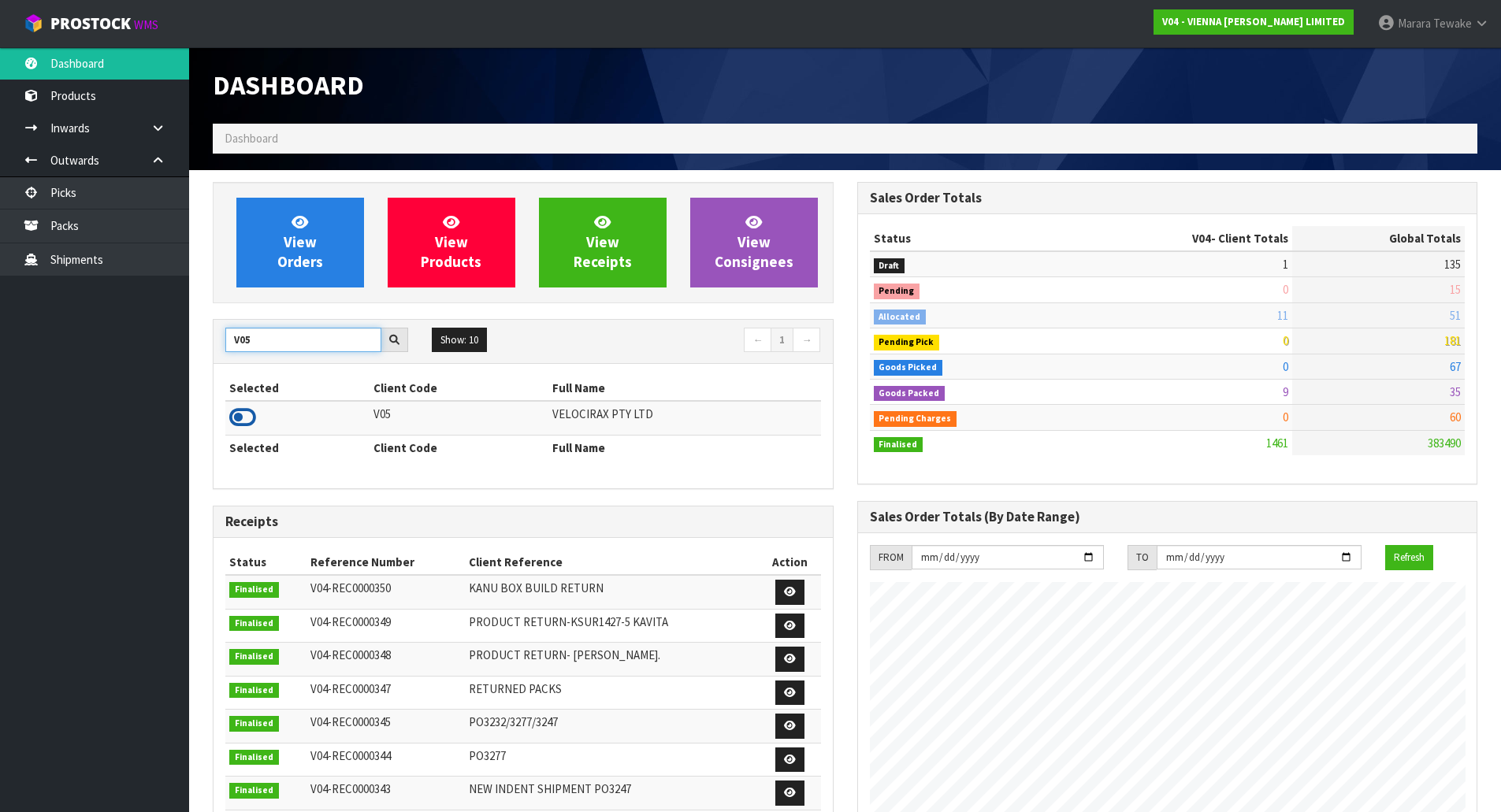
type input "V05"
click at [238, 424] on icon at bounding box center [242, 418] width 27 height 24
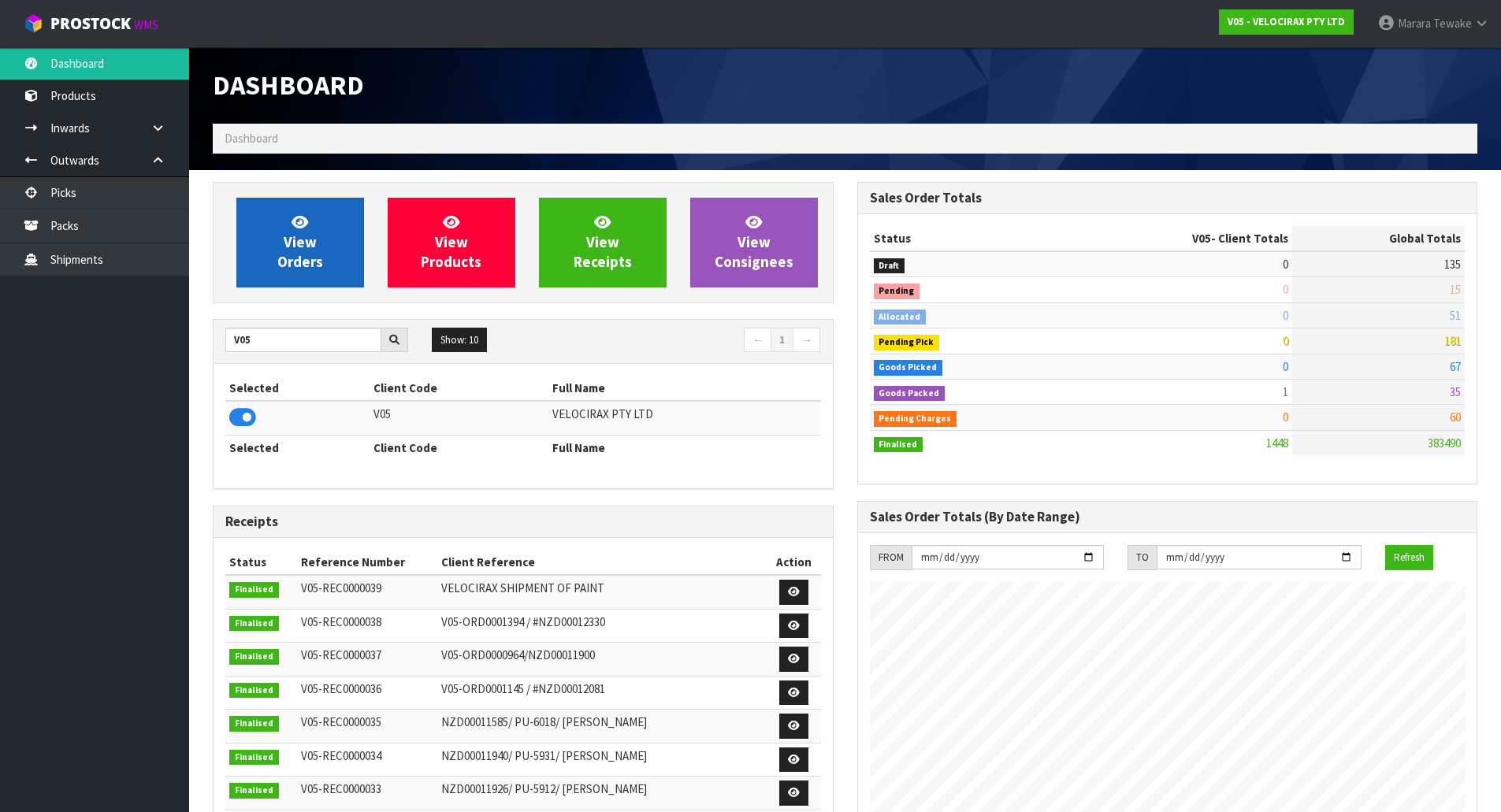
scroll to position [1227, 643]
click at [291, 223] on link "View Orders" at bounding box center [300, 242] width 128 height 90
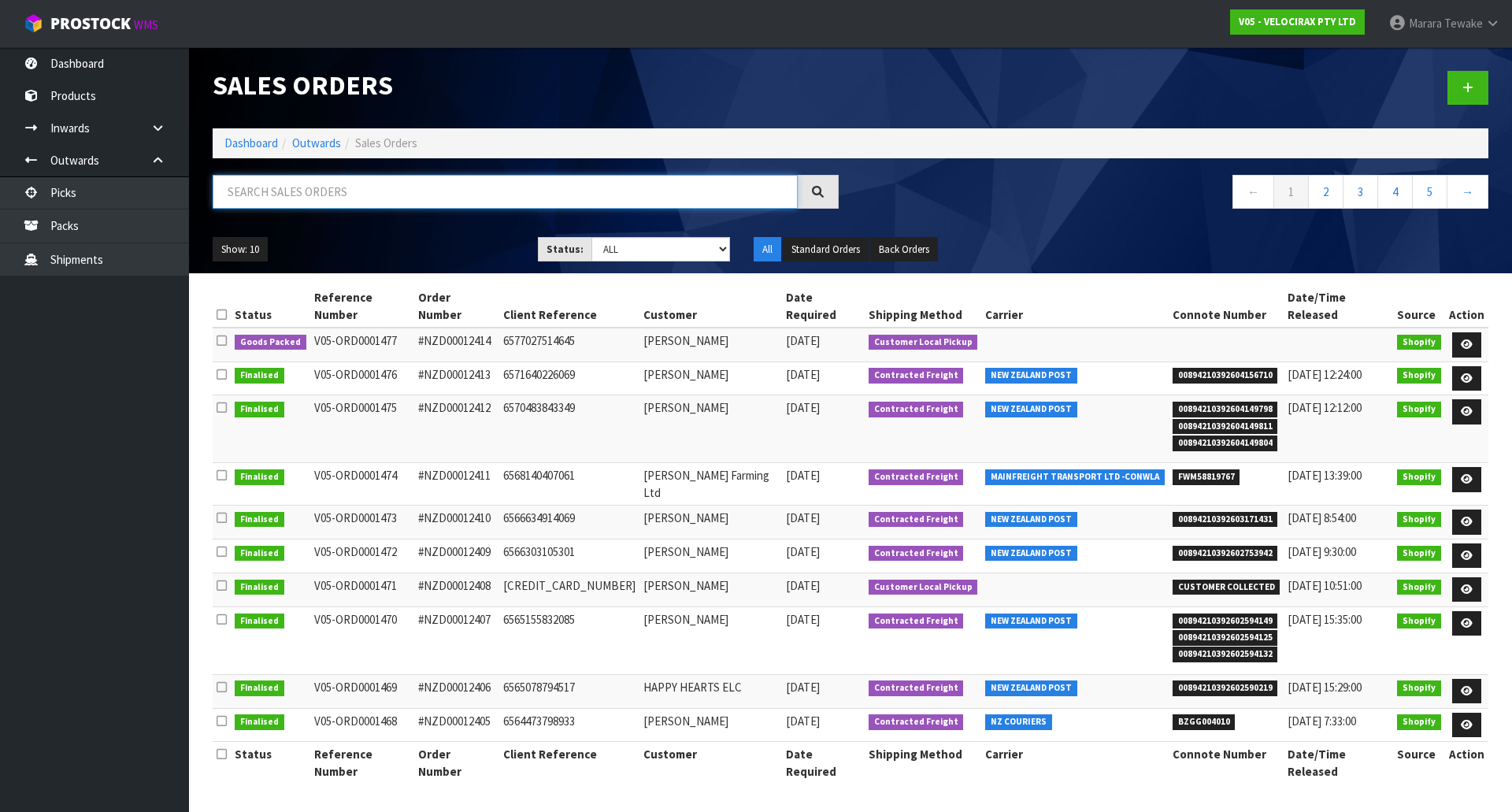
click at [317, 195] on input "text" at bounding box center [504, 191] width 585 height 34
type input "JOB-0415110"
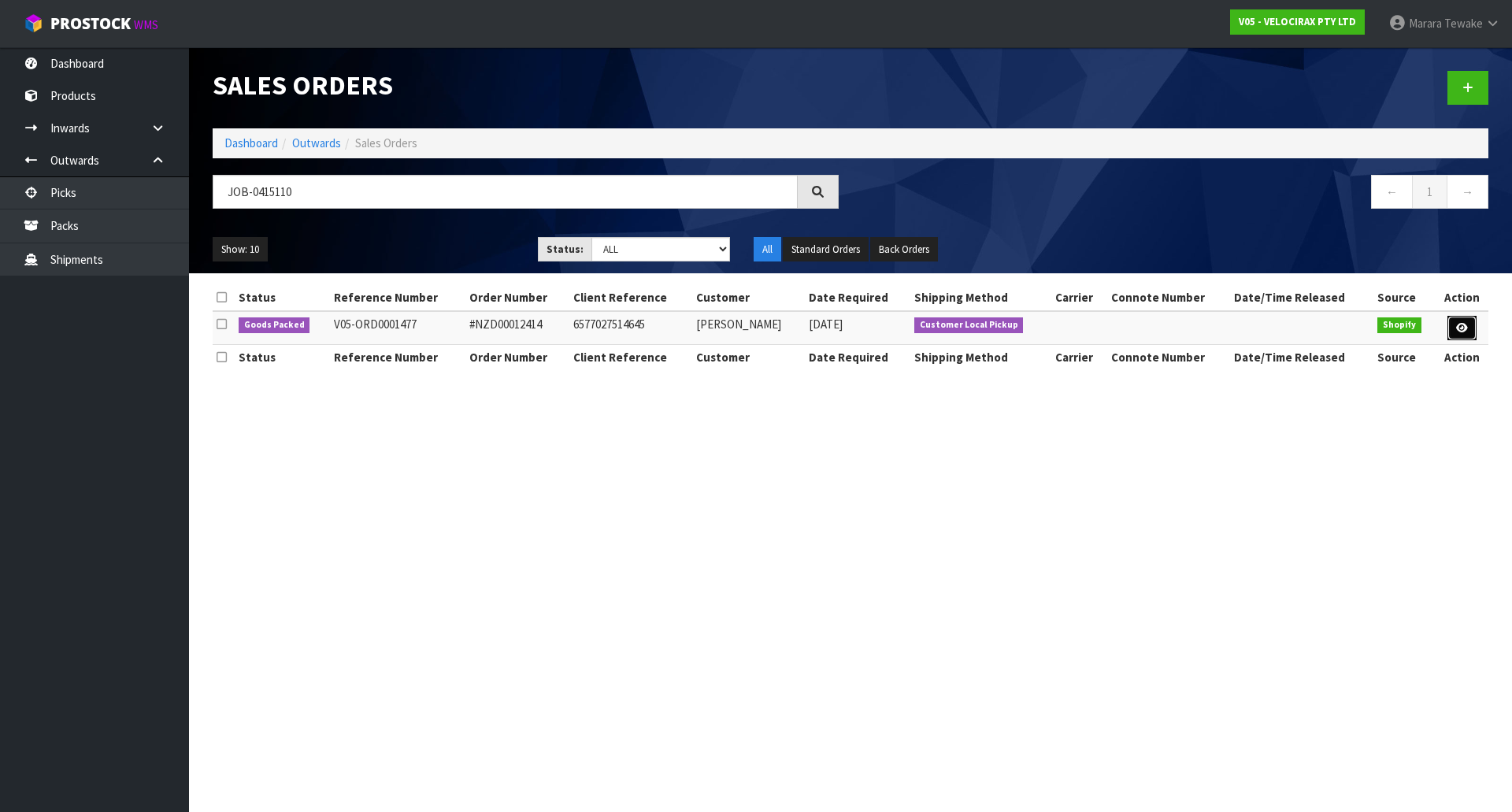
click at [1462, 322] on icon at bounding box center [1461, 327] width 12 height 10
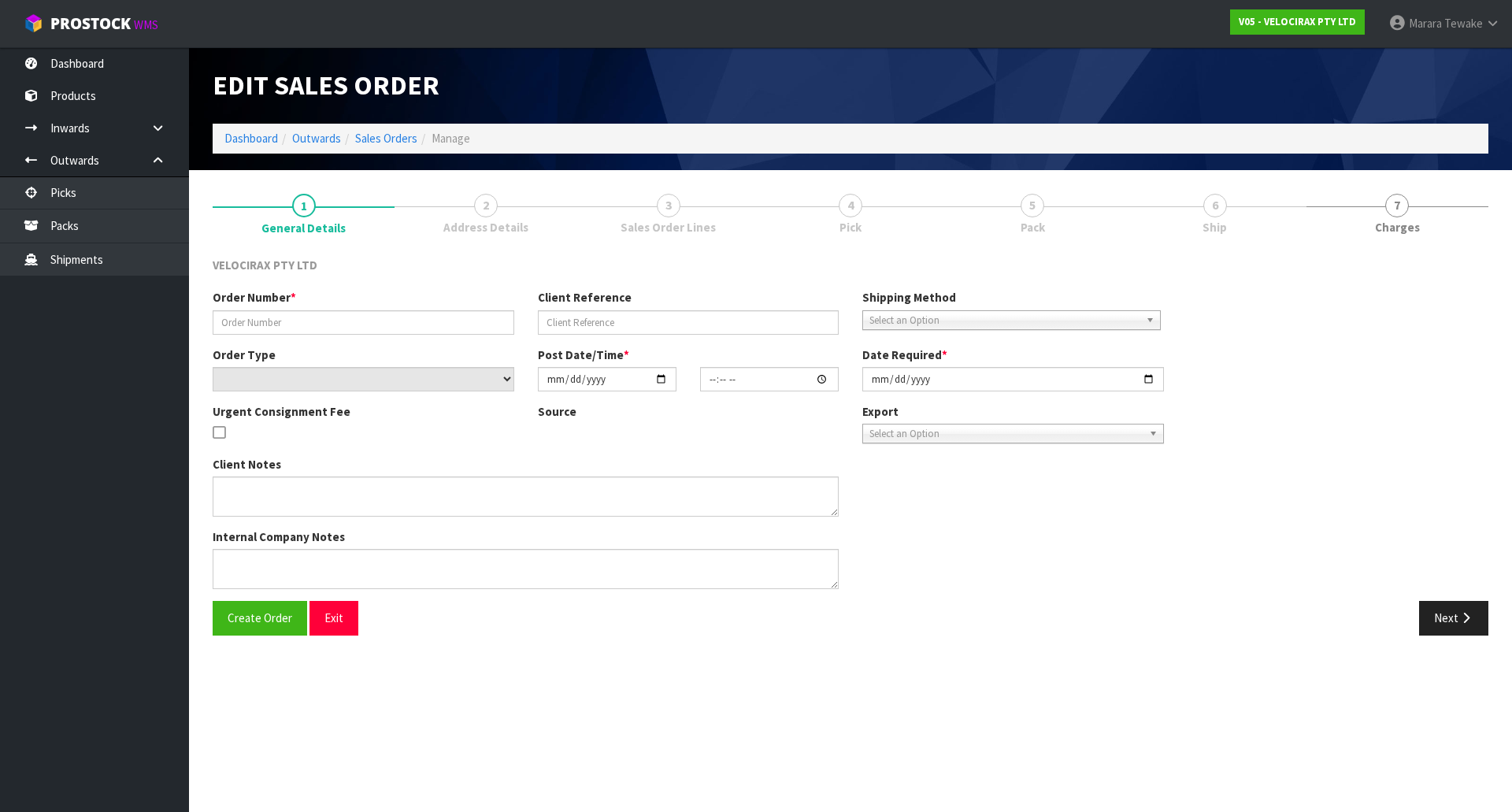
type input "#NZD00012414"
type input "6577027514645"
select select "number:0"
type input "2025-09-29"
type input "17:12:05.000"
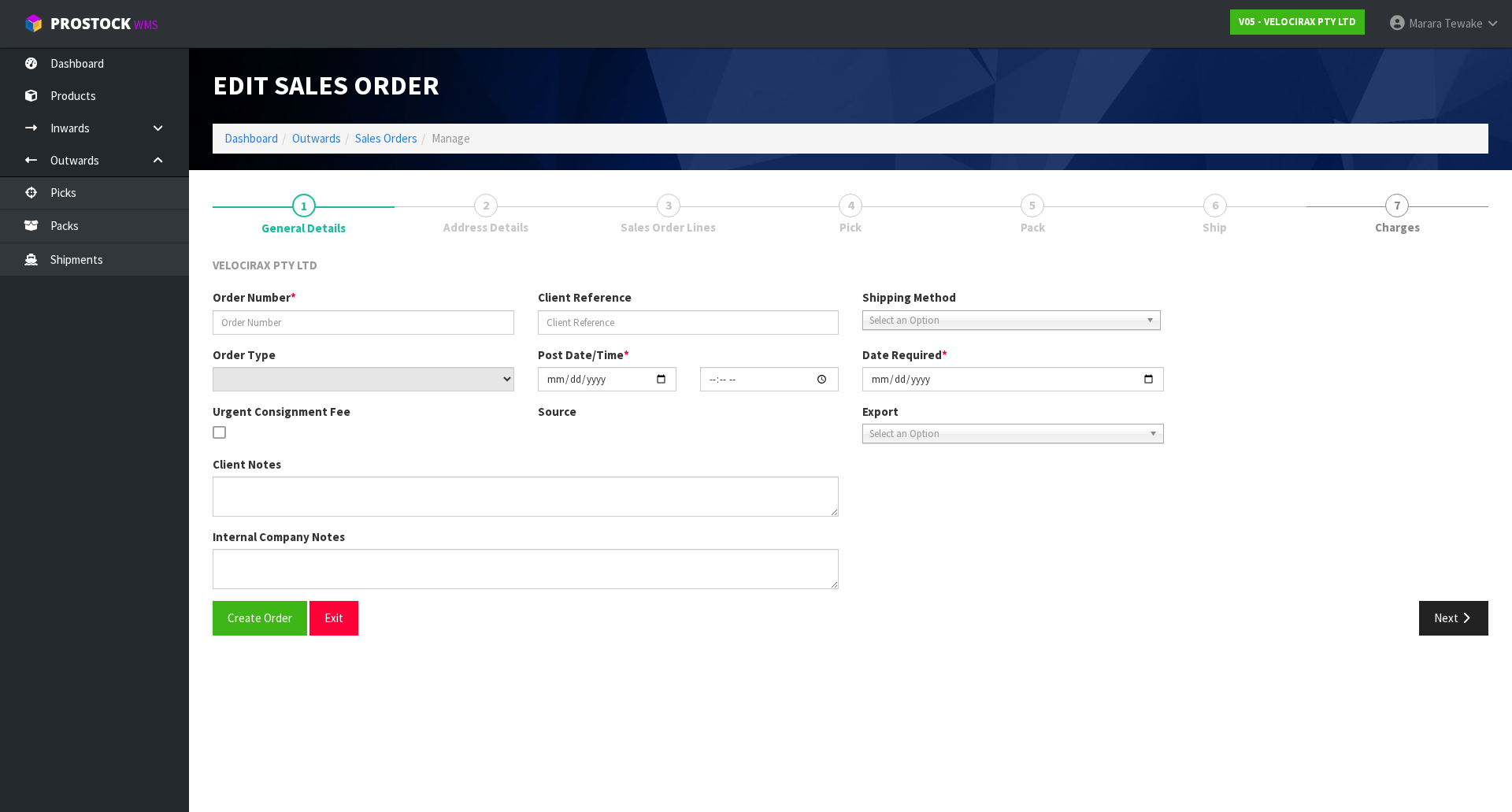
type input "[DATE]"
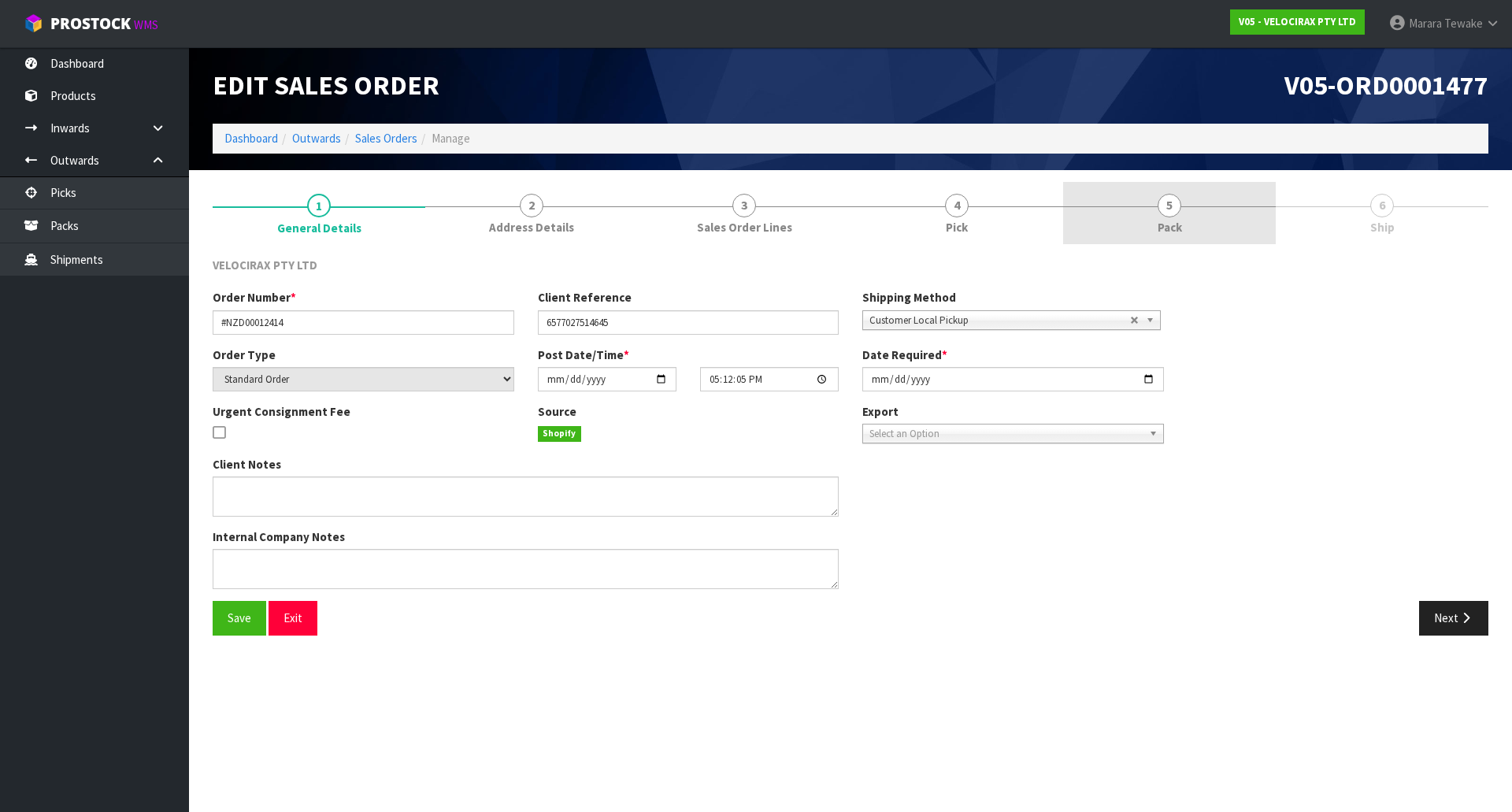
click at [1176, 223] on span "Pack" at bounding box center [1169, 227] width 24 height 17
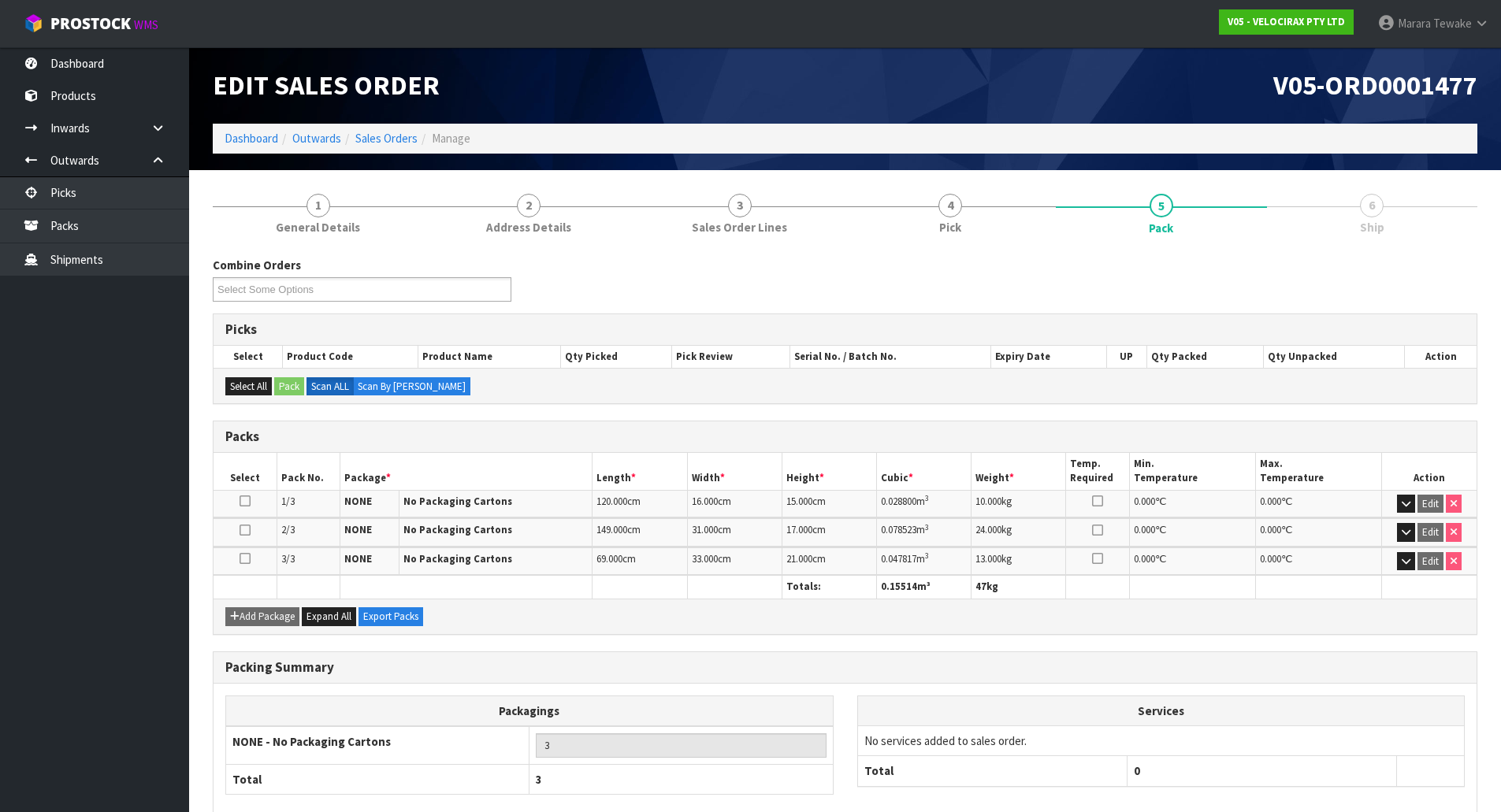
scroll to position [87, 0]
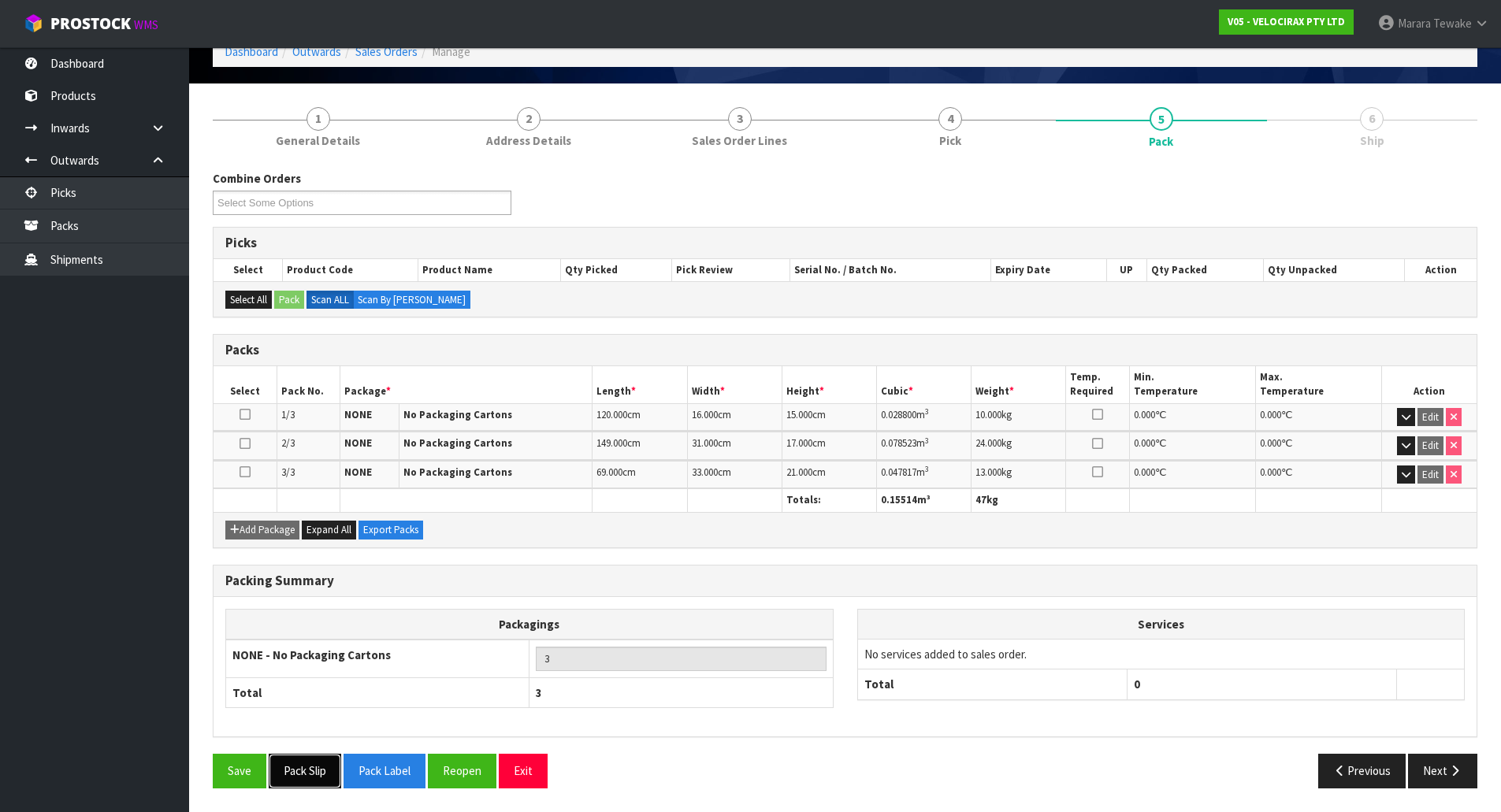
click at [314, 765] on button "Pack Slip" at bounding box center [305, 770] width 72 height 34
click at [124, 66] on link "Dashboard" at bounding box center [94, 63] width 189 height 32
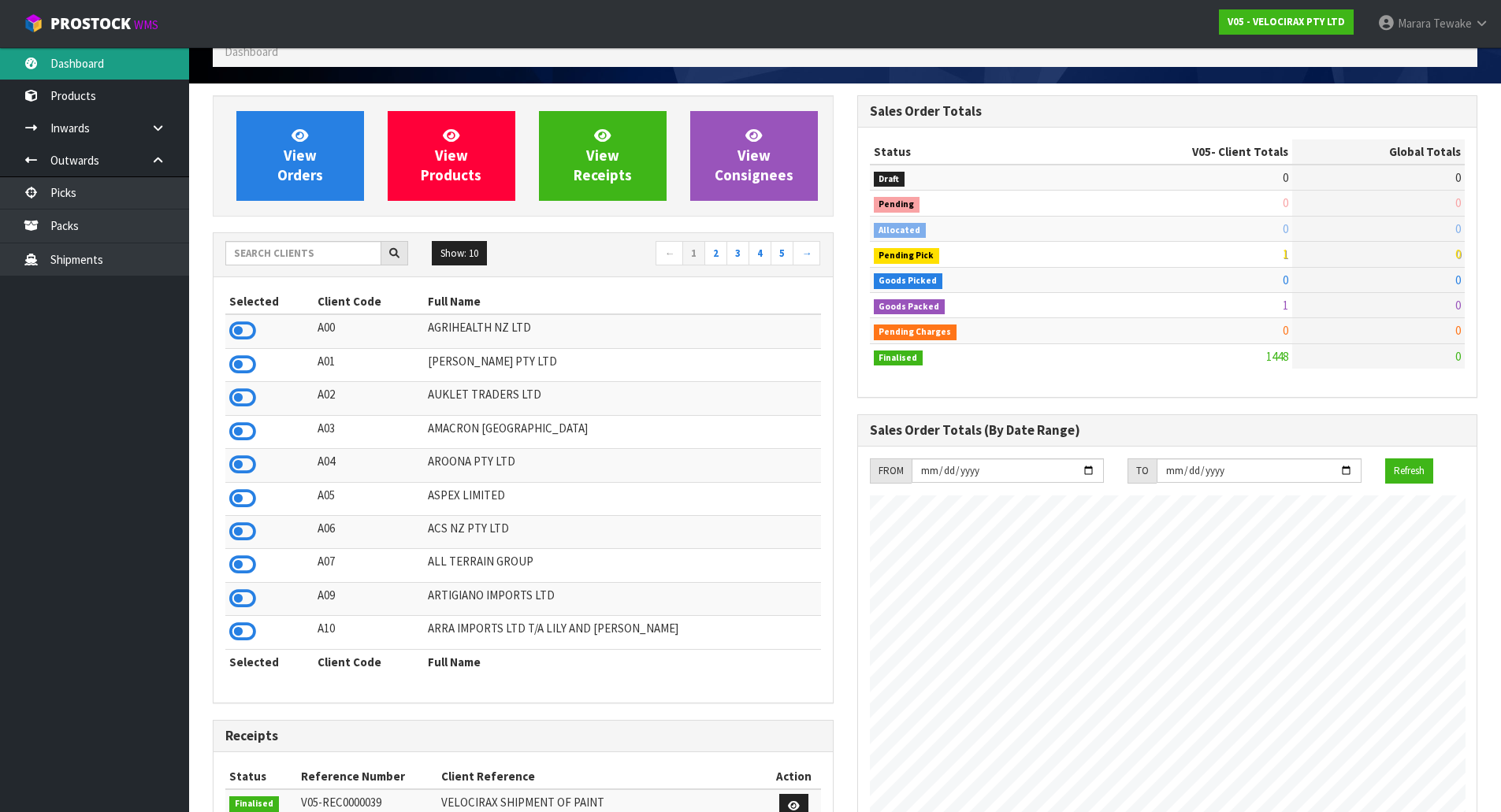
scroll to position [1227, 643]
click at [137, 55] on link "Dashboard" at bounding box center [94, 63] width 189 height 32
click at [221, 175] on div "View Orders View Products View Receipts View Consignees" at bounding box center [523, 155] width 621 height 121
click at [153, 59] on link "Dashboard" at bounding box center [94, 63] width 189 height 32
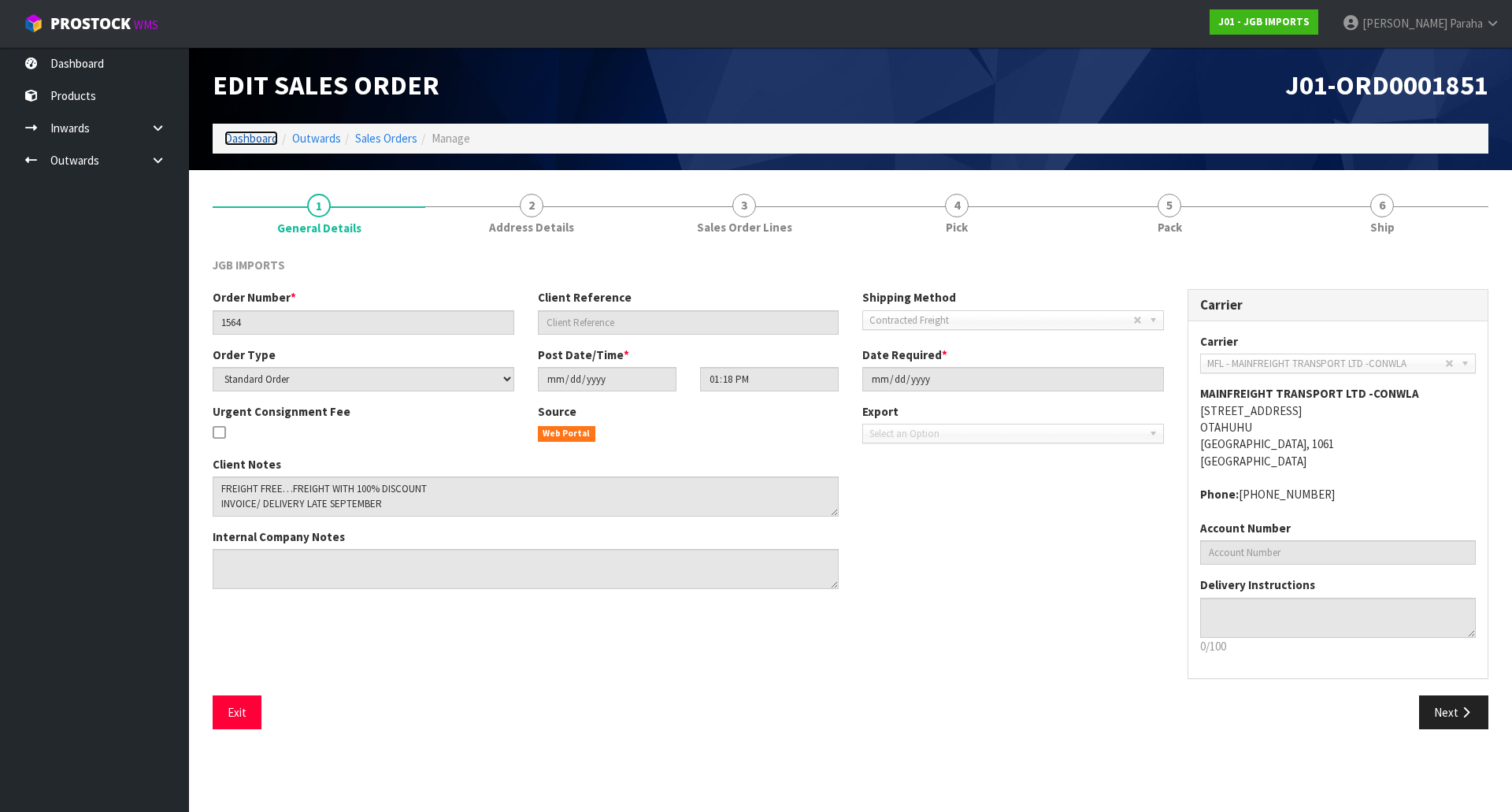
click at [268, 142] on link "Dashboard" at bounding box center [251, 138] width 54 height 15
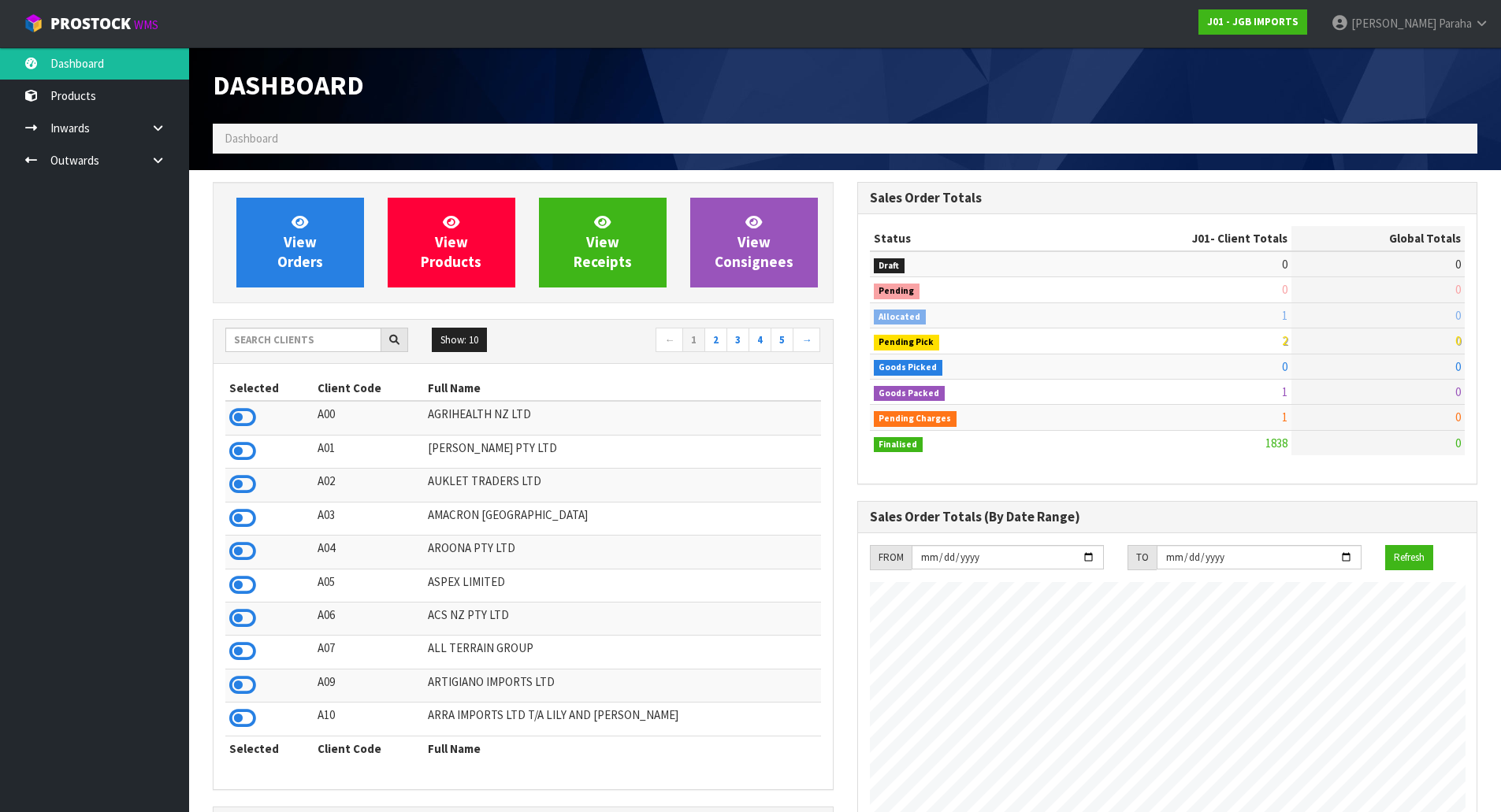
scroll to position [1142, 643]
click at [320, 333] on input "text" at bounding box center [303, 340] width 156 height 24
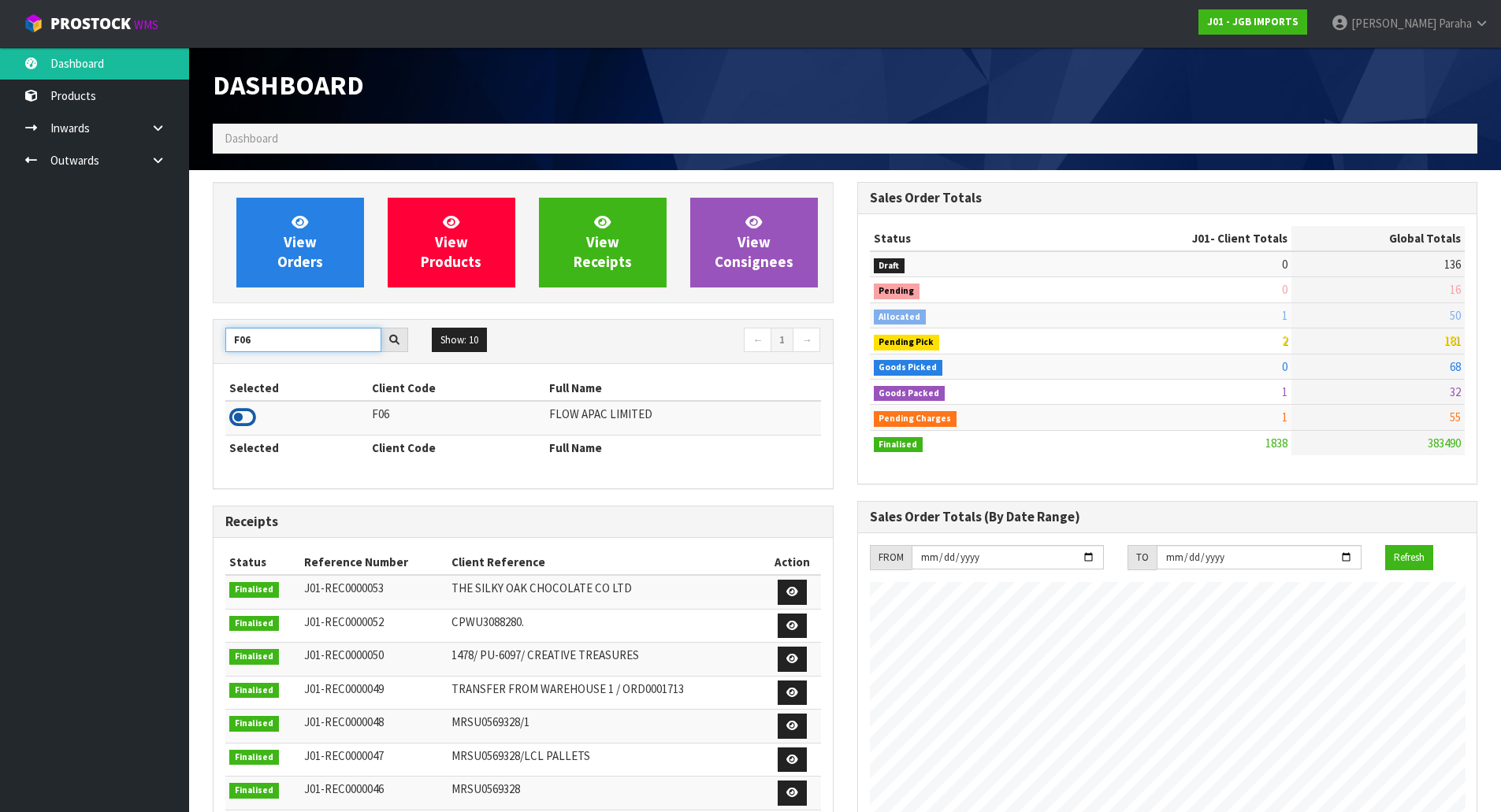
type input "F06"
click at [254, 413] on icon at bounding box center [242, 418] width 27 height 24
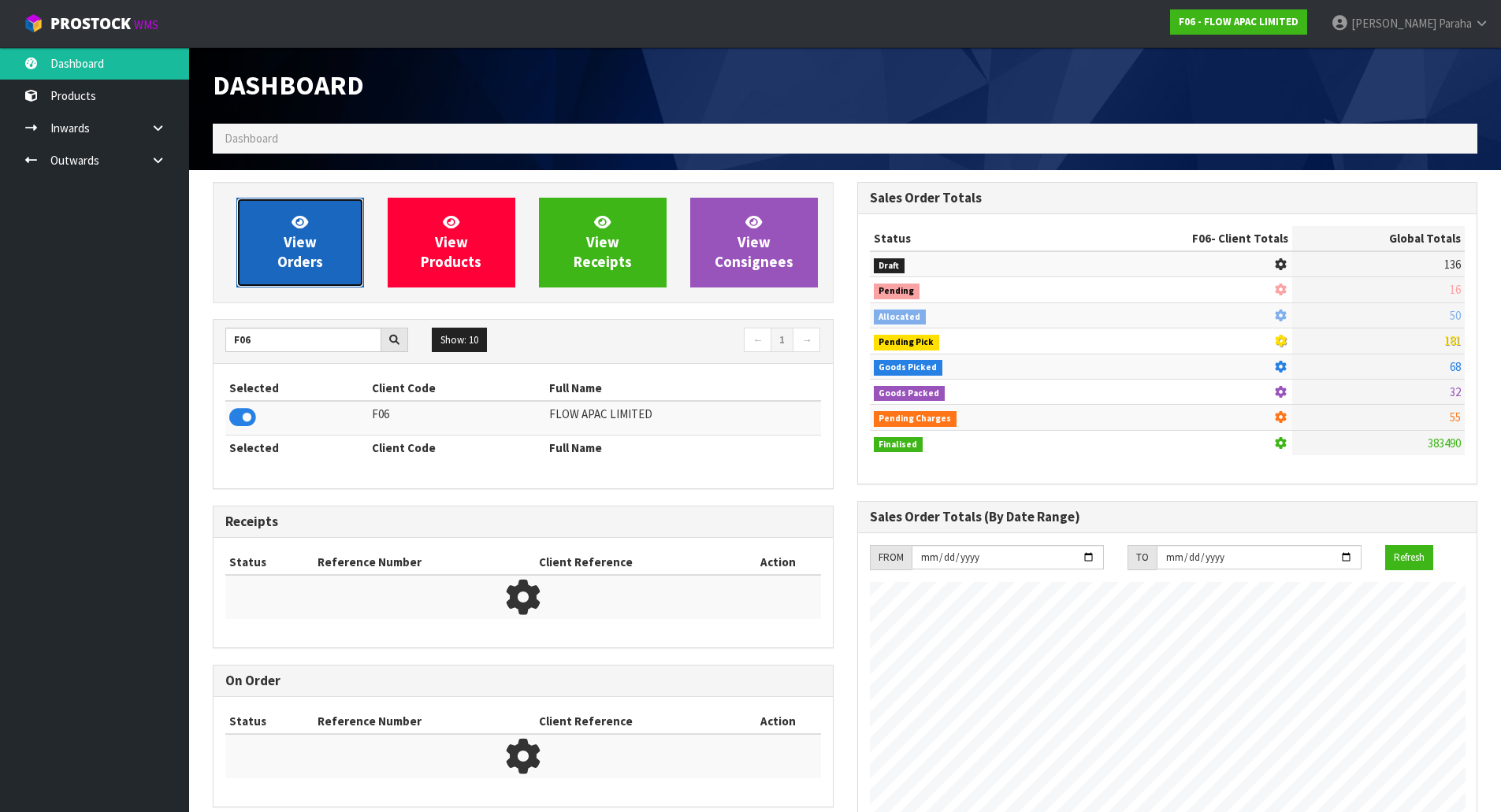
scroll to position [1193, 643]
click at [299, 283] on link "View Orders" at bounding box center [300, 242] width 128 height 90
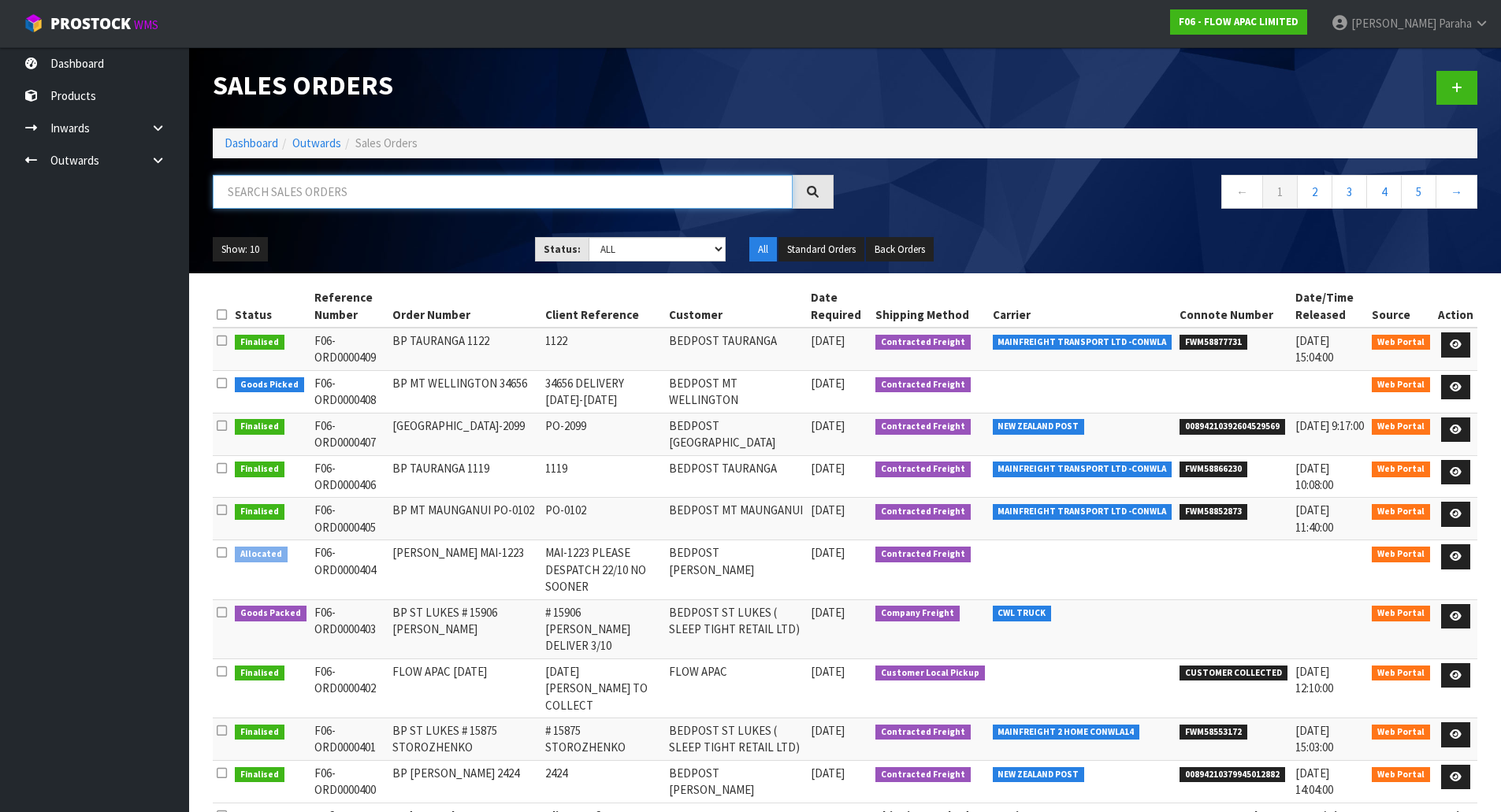
click at [310, 199] on input "text" at bounding box center [502, 191] width 580 height 34
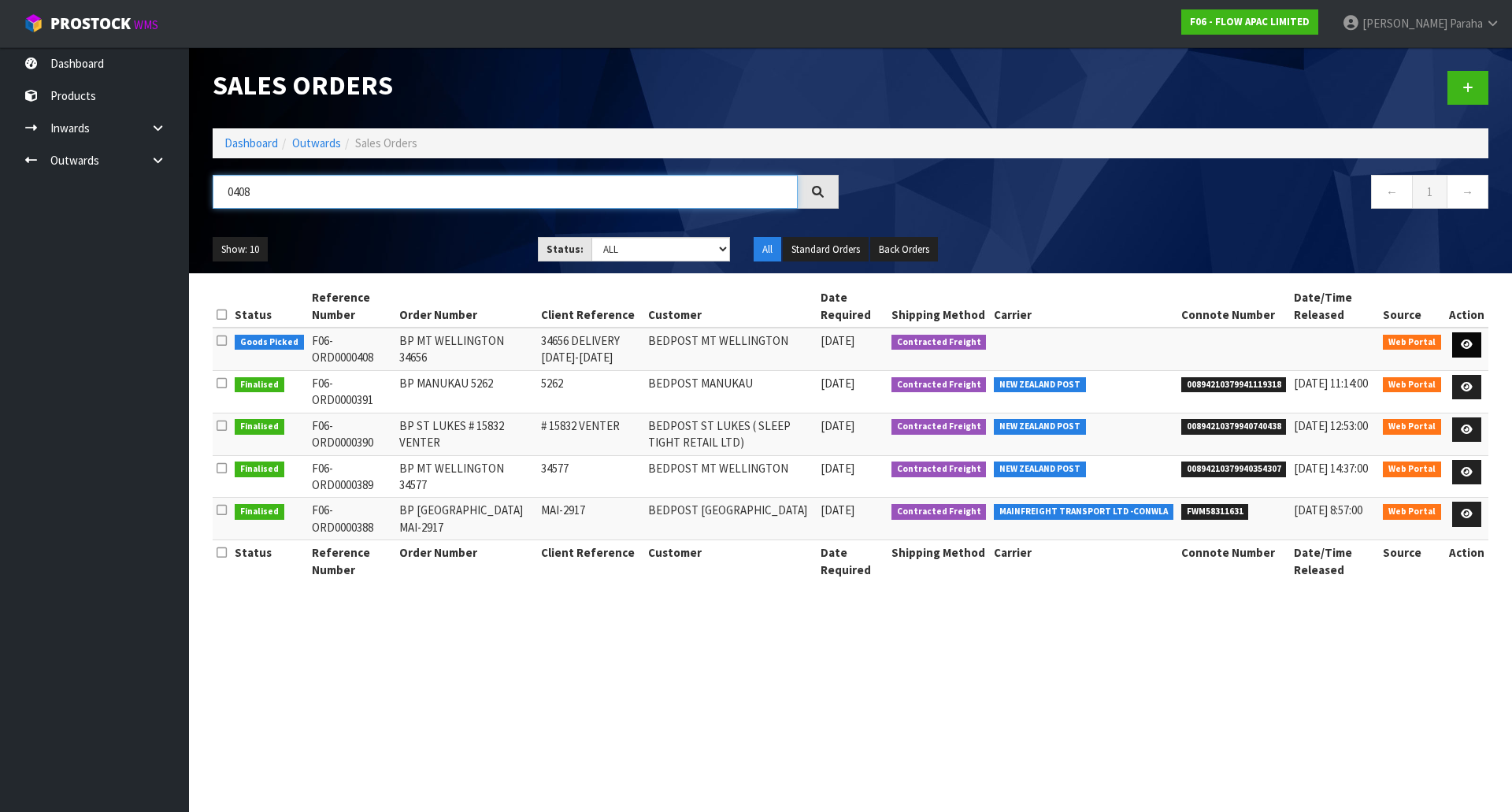
type input "0408"
click at [1463, 346] on icon at bounding box center [1466, 344] width 12 height 10
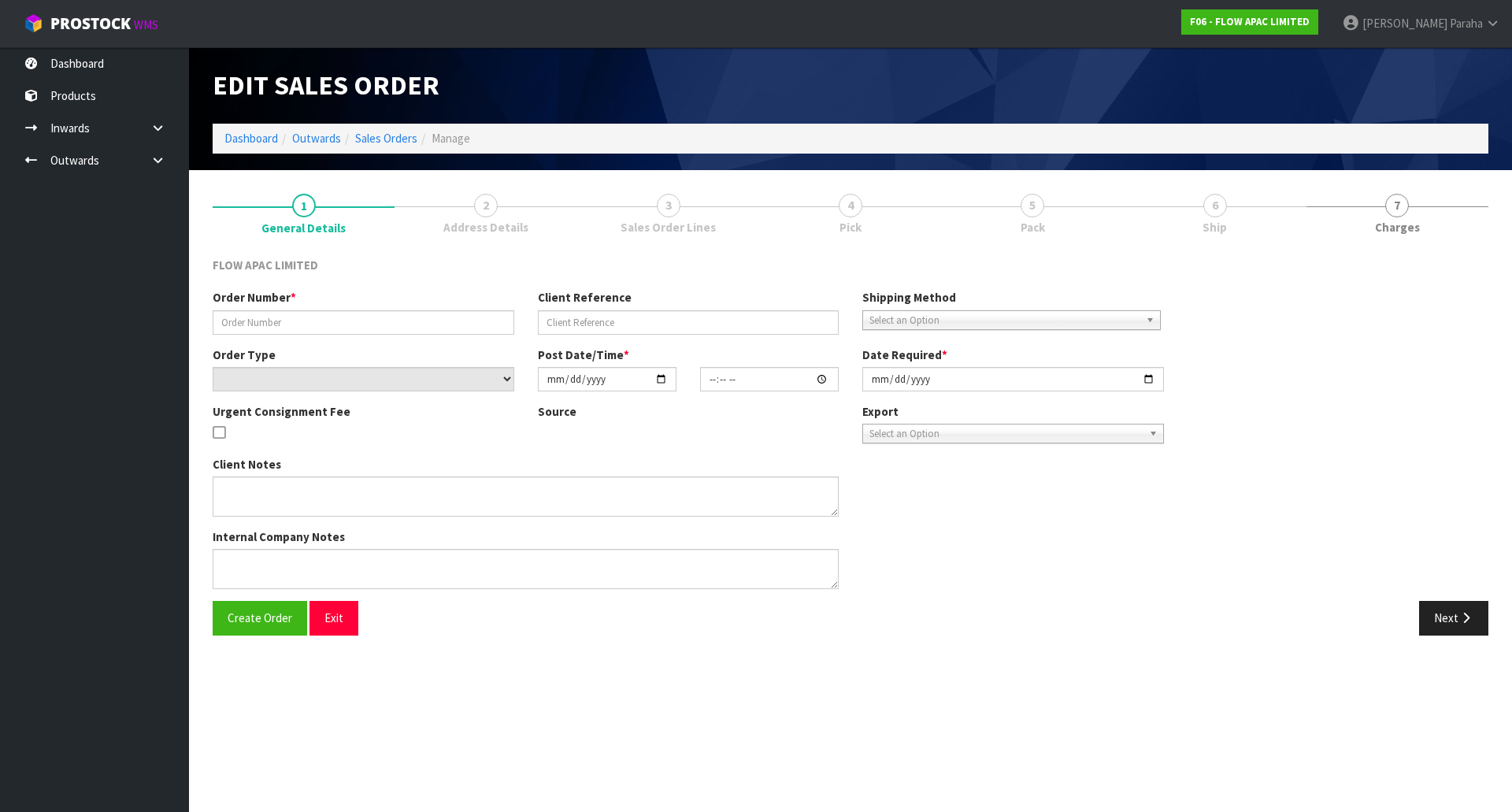
type input "BP MT WELLINGTON 34656"
type input "34656 DELIVERY [DATE]-[DATE]"
select select "number:0"
type input "[DATE]"
type input "03:43:00.000"
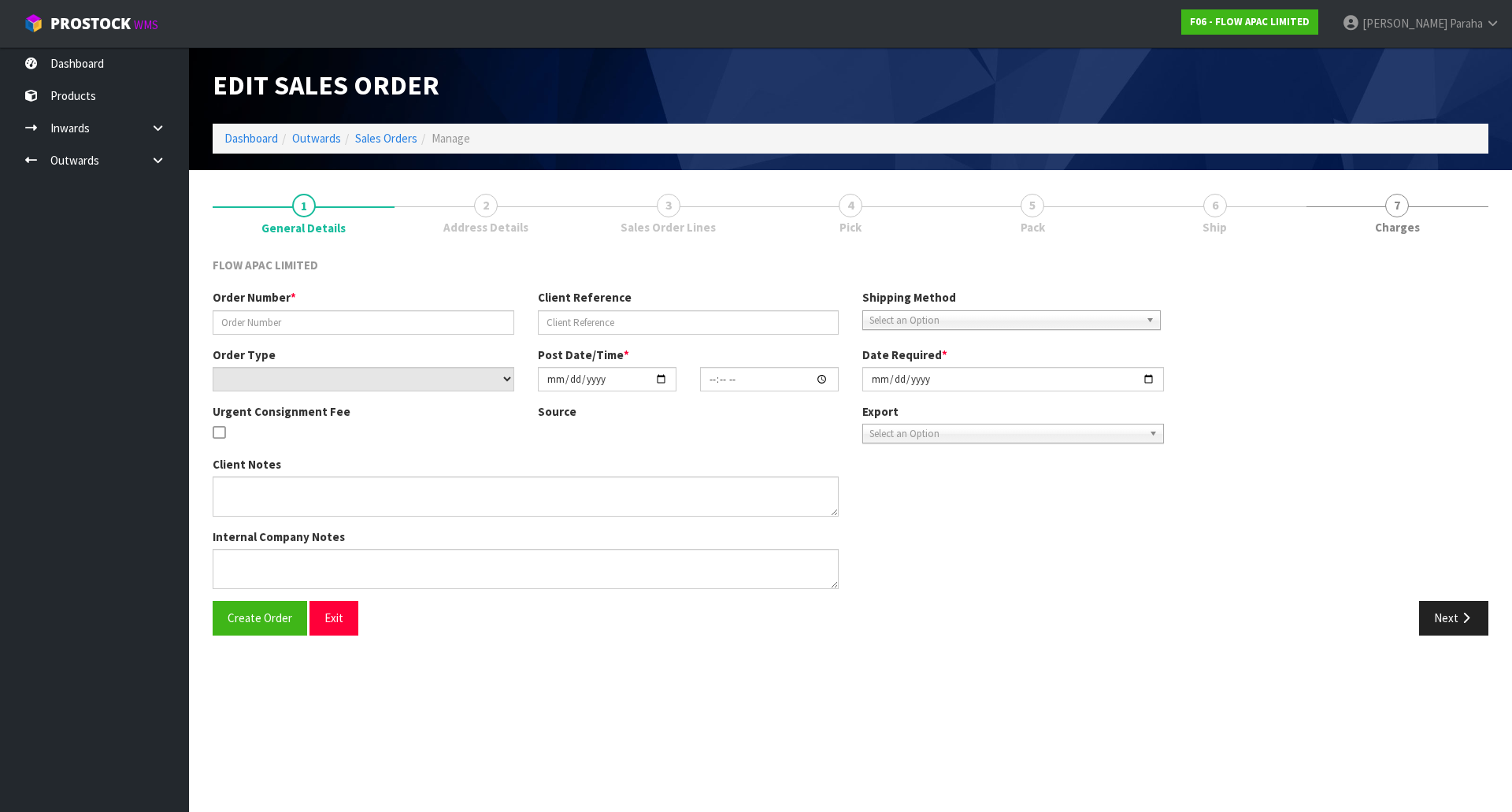
type input "[DATE]"
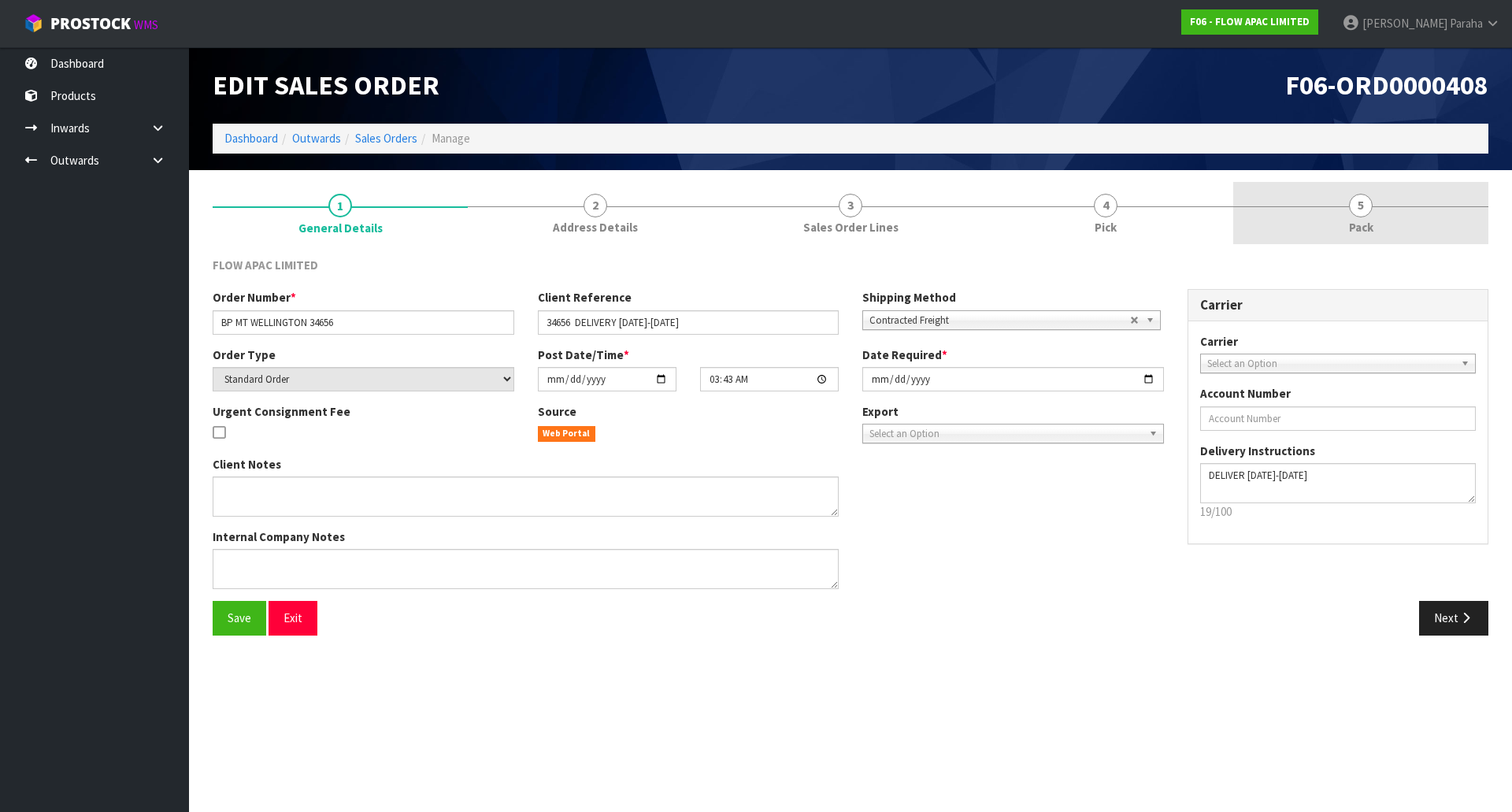
click at [1371, 216] on link "5 Pack" at bounding box center [1361, 212] width 255 height 62
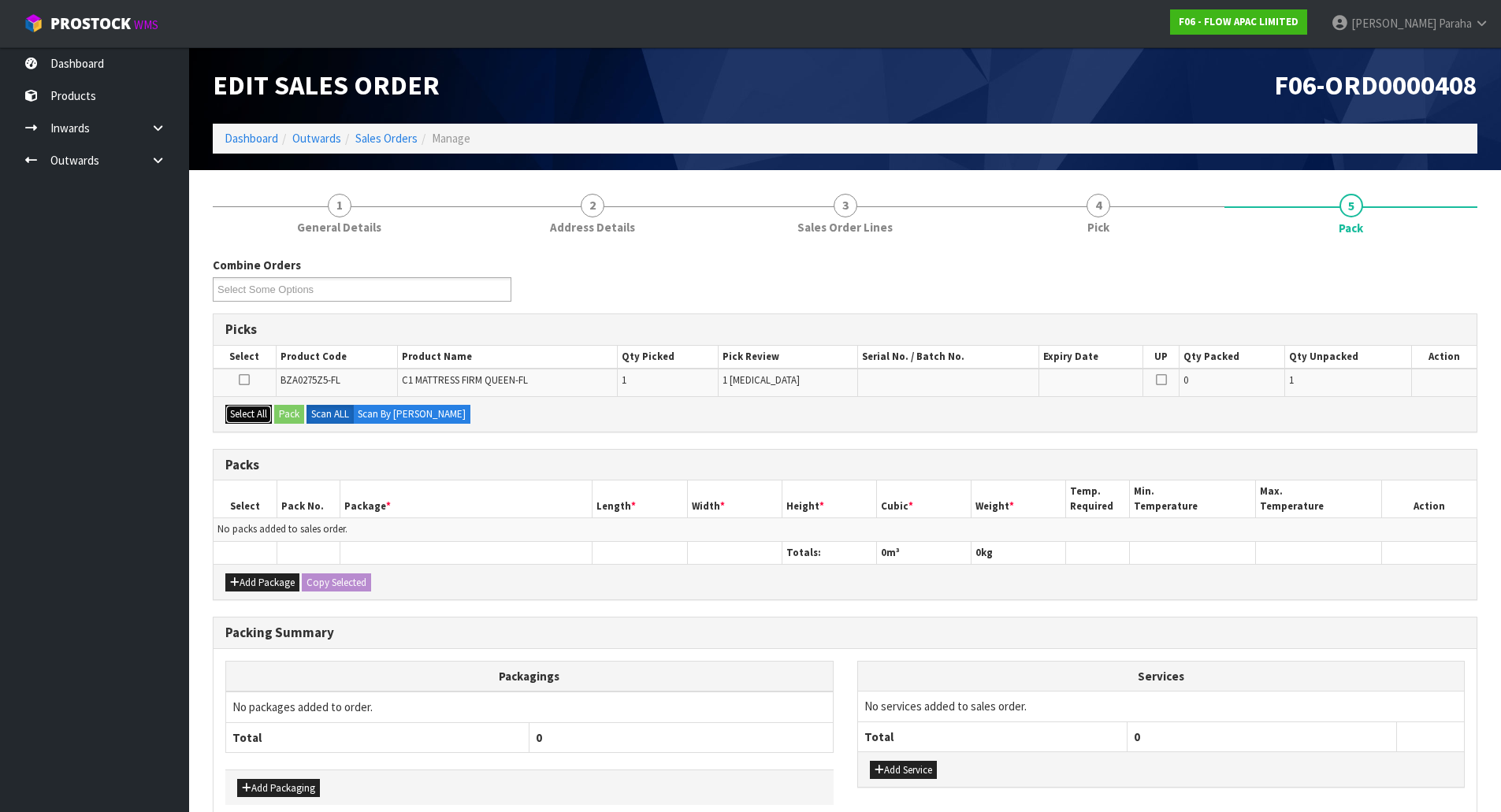
drag, startPoint x: 244, startPoint y: 418, endPoint x: 270, endPoint y: 415, distance: 26.2
click at [244, 417] on button "Select All" at bounding box center [249, 414] width 46 height 18
click at [285, 415] on button "Pack" at bounding box center [289, 414] width 30 height 18
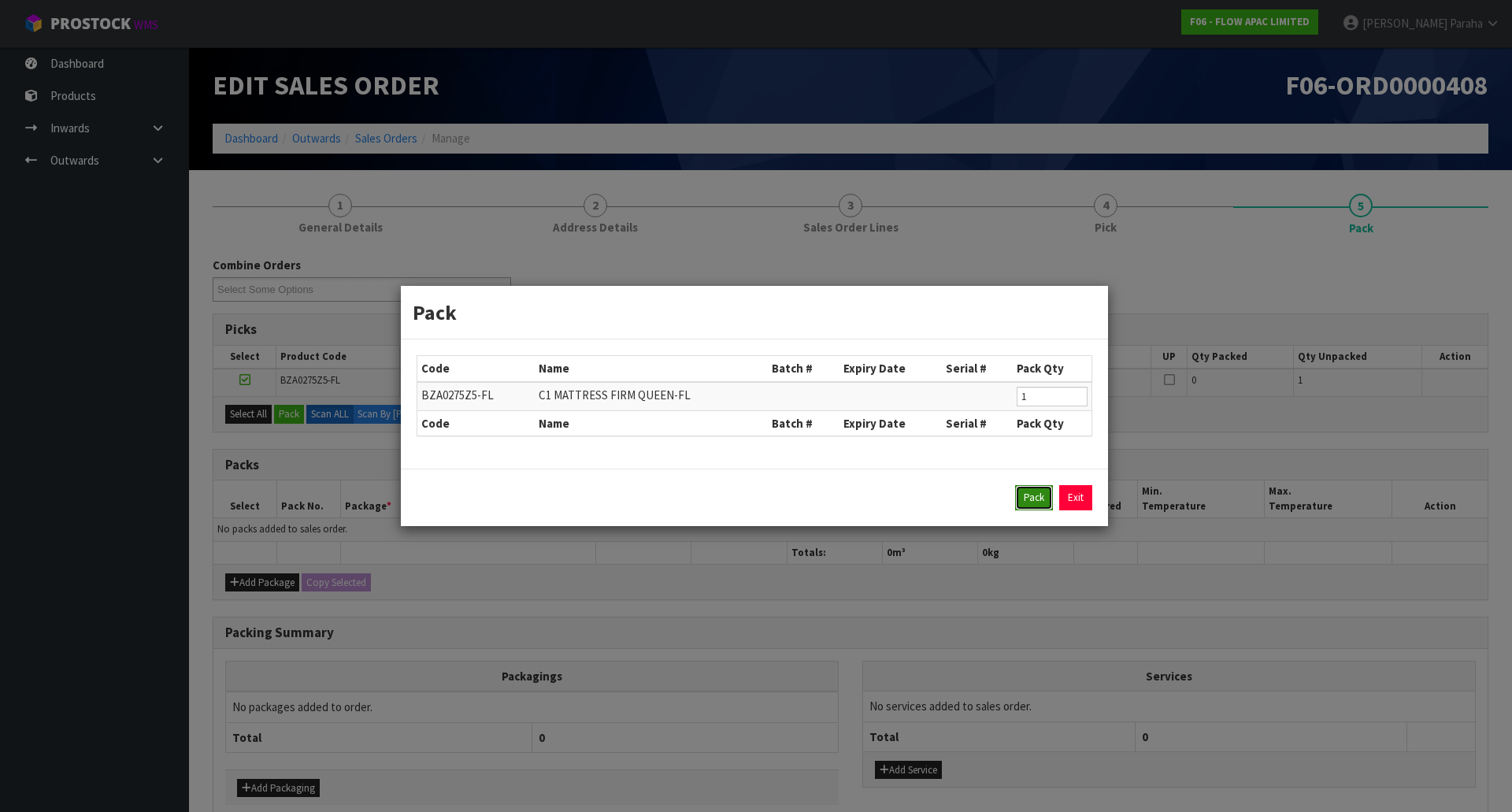
click at [1020, 504] on button "Pack" at bounding box center [1034, 497] width 38 height 25
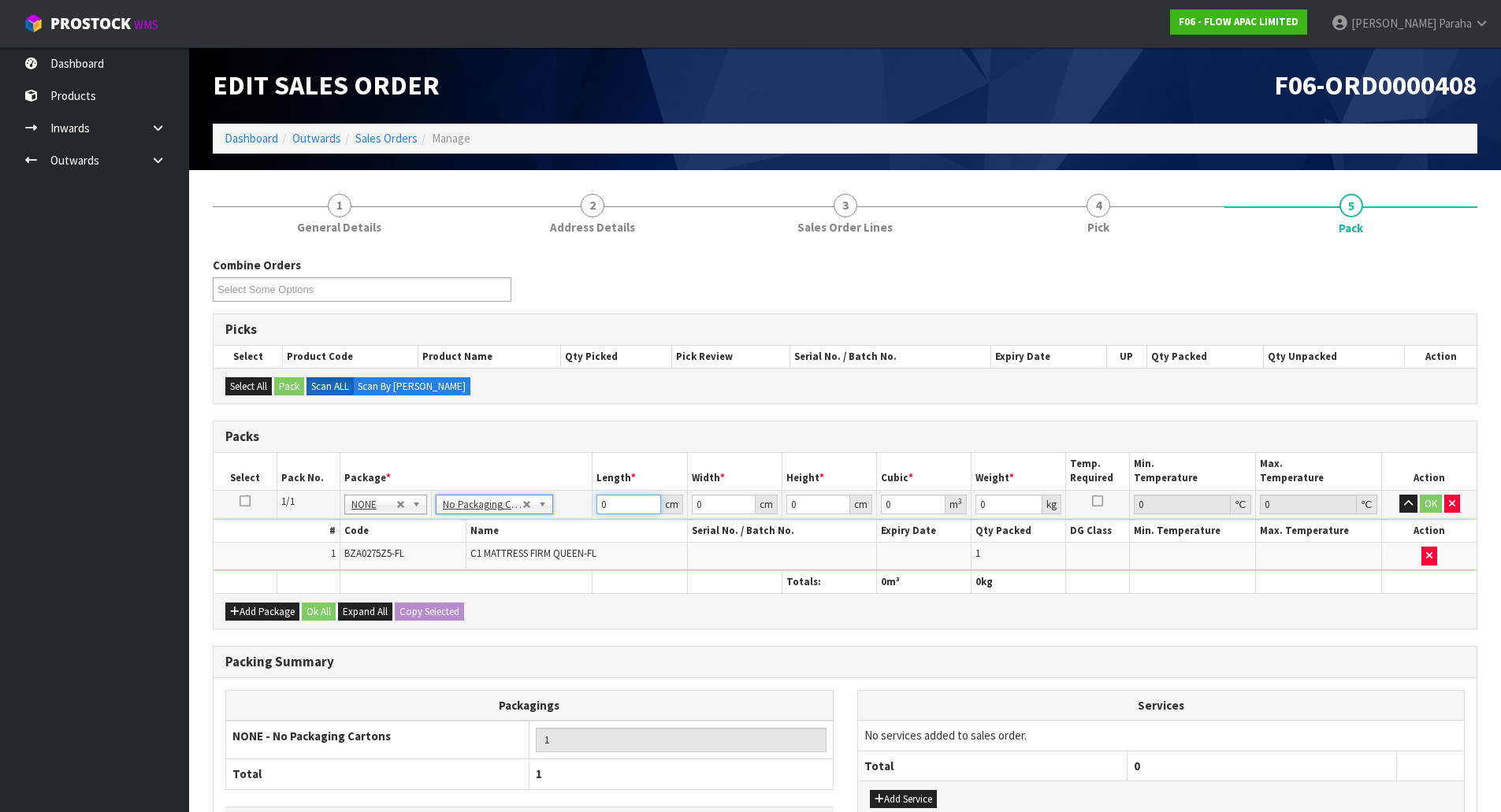
click at [614, 510] on input "0" at bounding box center [628, 503] width 64 height 19
type input "217"
type input "170"
type input "4"
type input "0.14756"
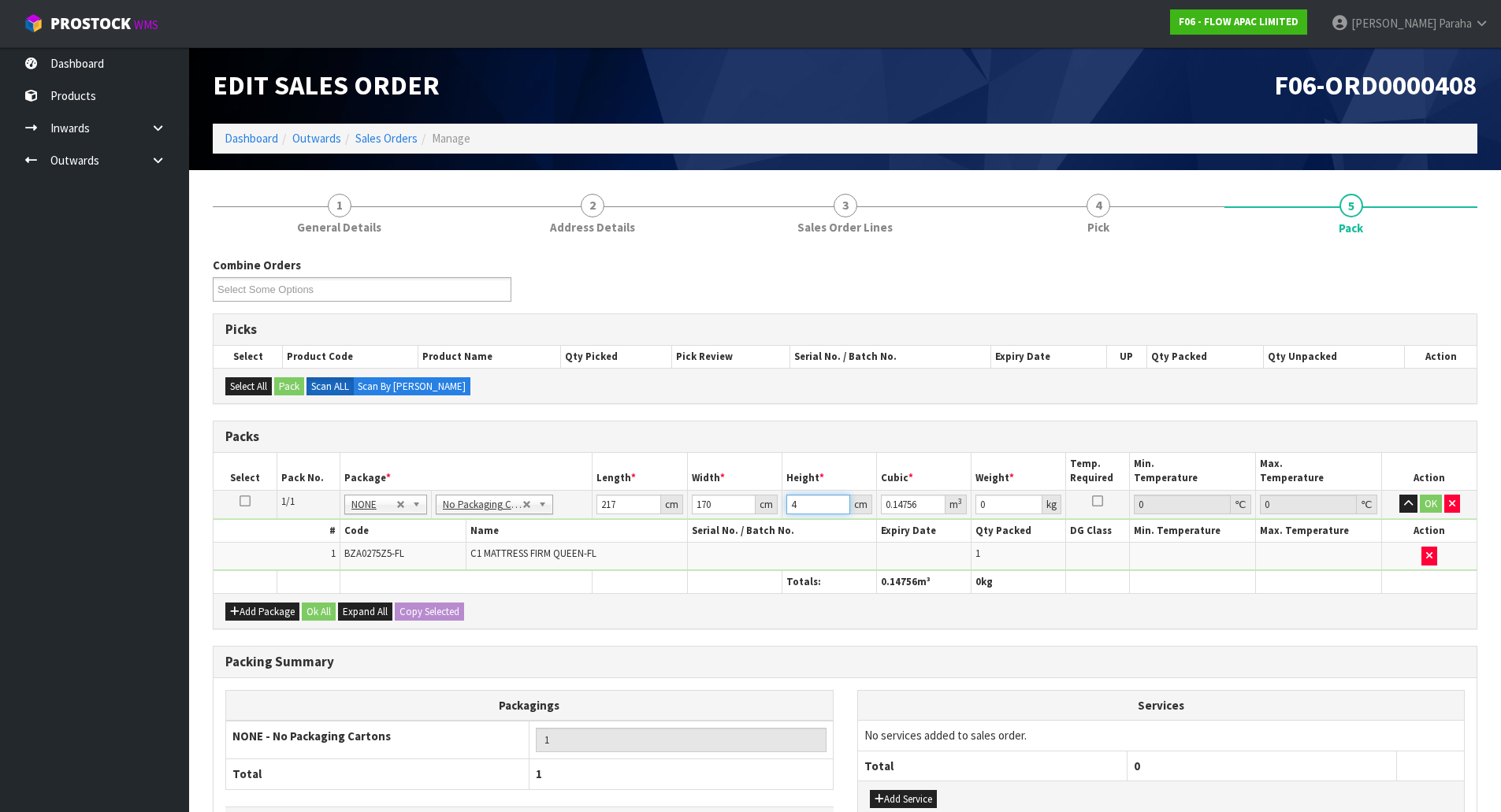
type input "40"
type input "1.4756"
type input "40"
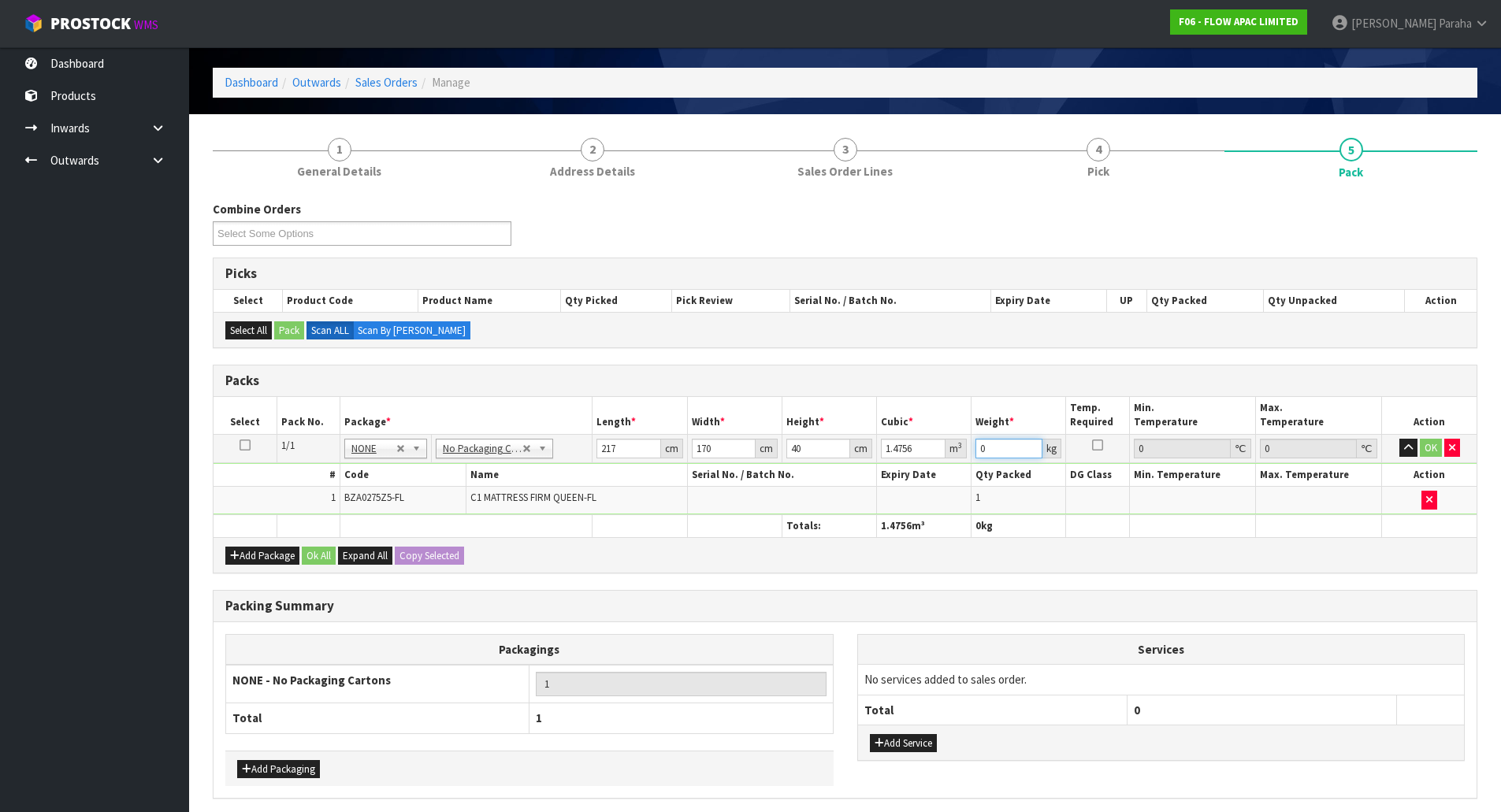
scroll to position [79, 0]
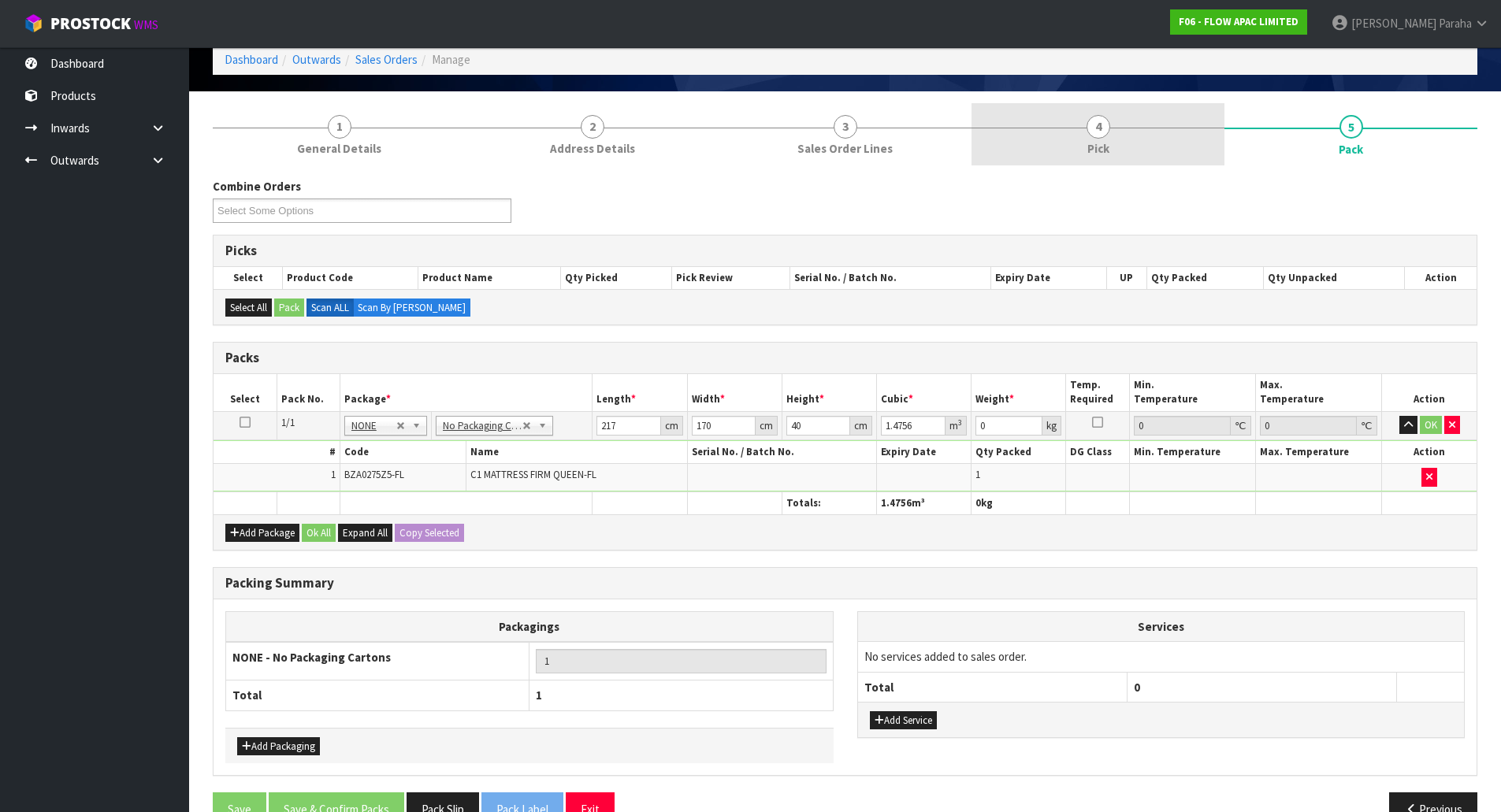
click at [1117, 138] on link "4 Pick" at bounding box center [1098, 134] width 253 height 62
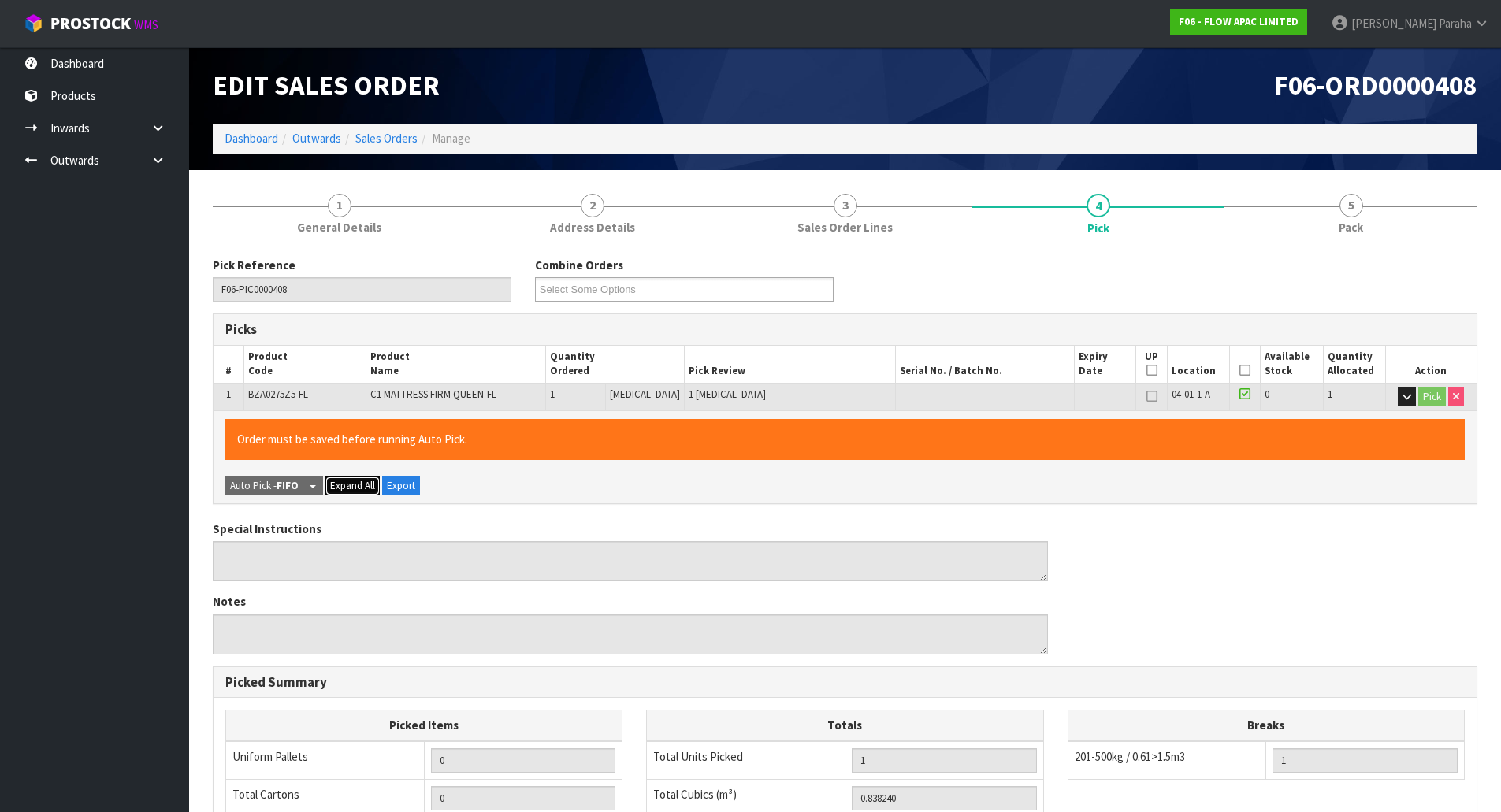
click at [358, 491] on span "Expand All" at bounding box center [352, 485] width 45 height 13
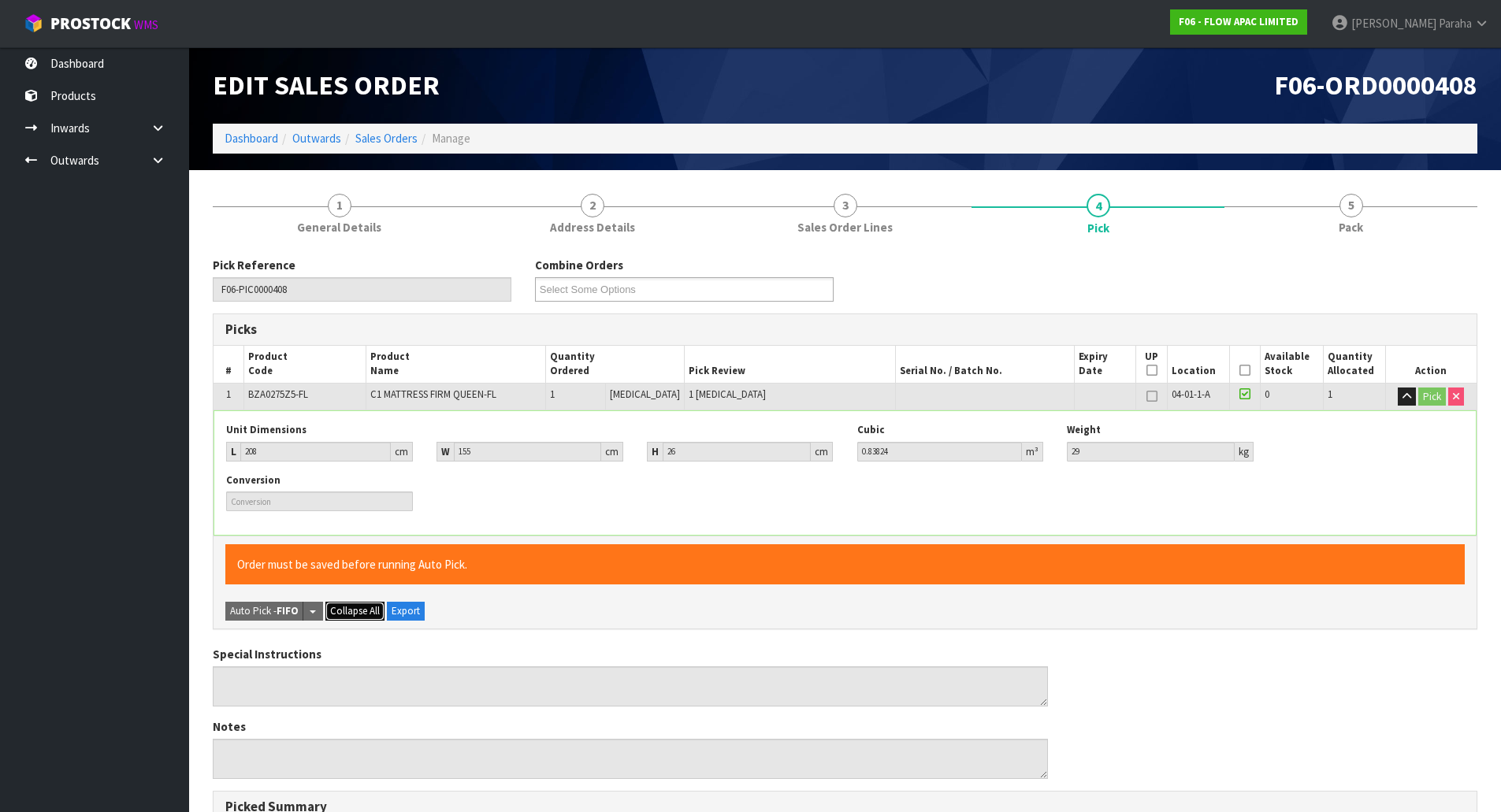
click at [366, 616] on span "Collapse All" at bounding box center [355, 611] width 50 height 13
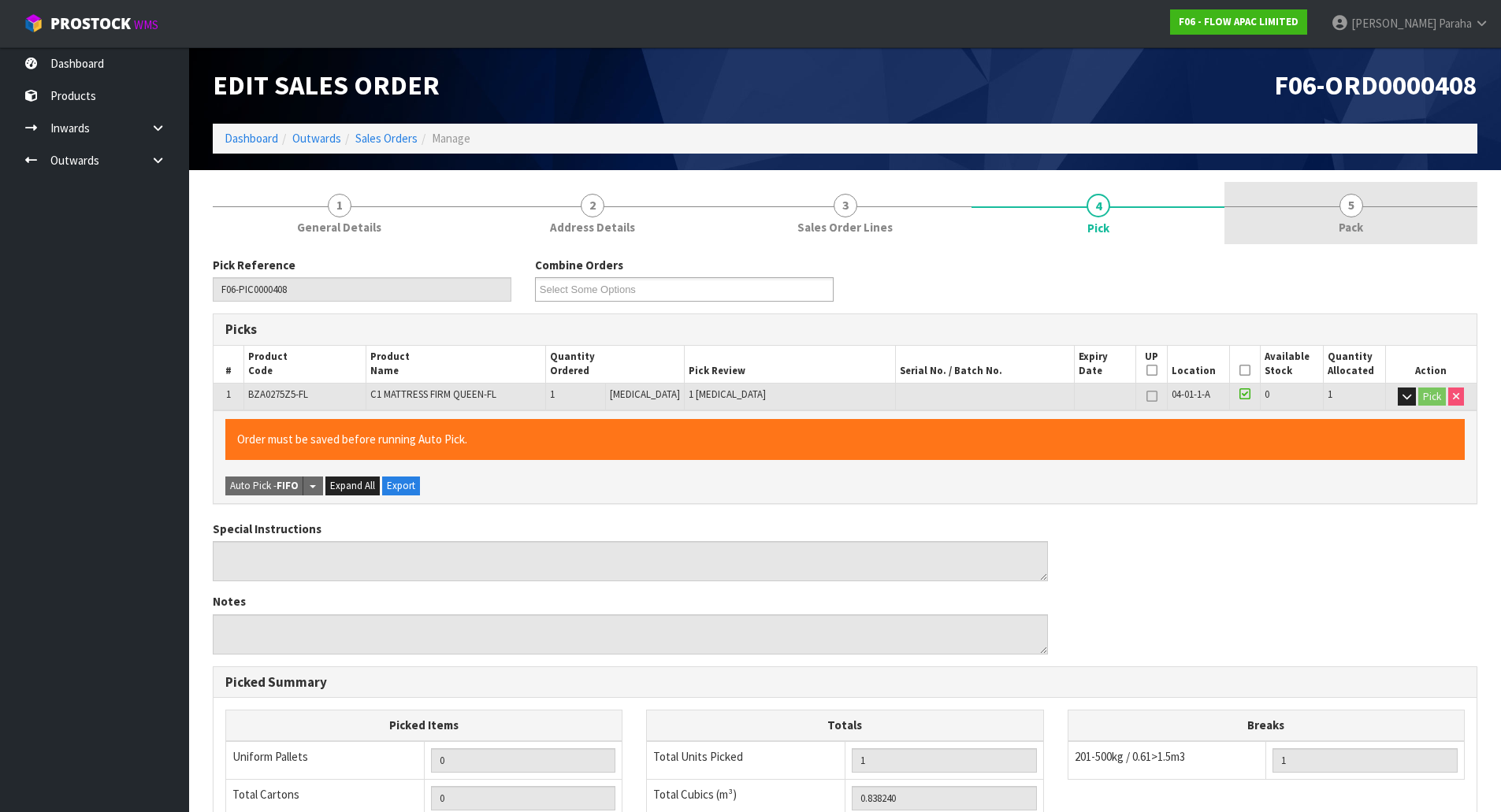
click at [1358, 216] on link "5 Pack" at bounding box center [1351, 212] width 253 height 62
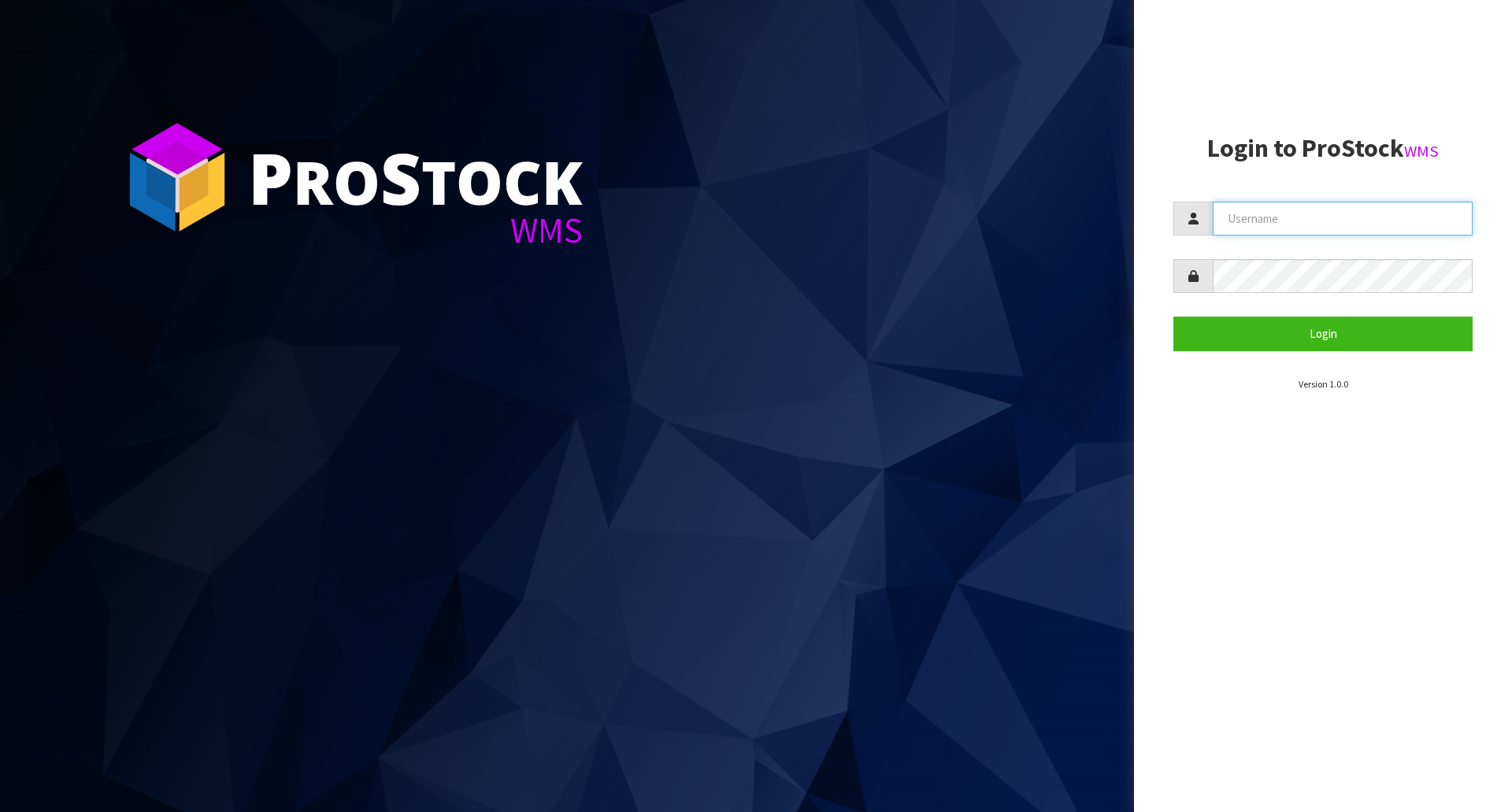
click at [1231, 224] on input "text" at bounding box center [1342, 218] width 260 height 34
type input "[PERSON_NAME]"
click at [1173, 317] on button "Login" at bounding box center [1323, 333] width 299 height 34
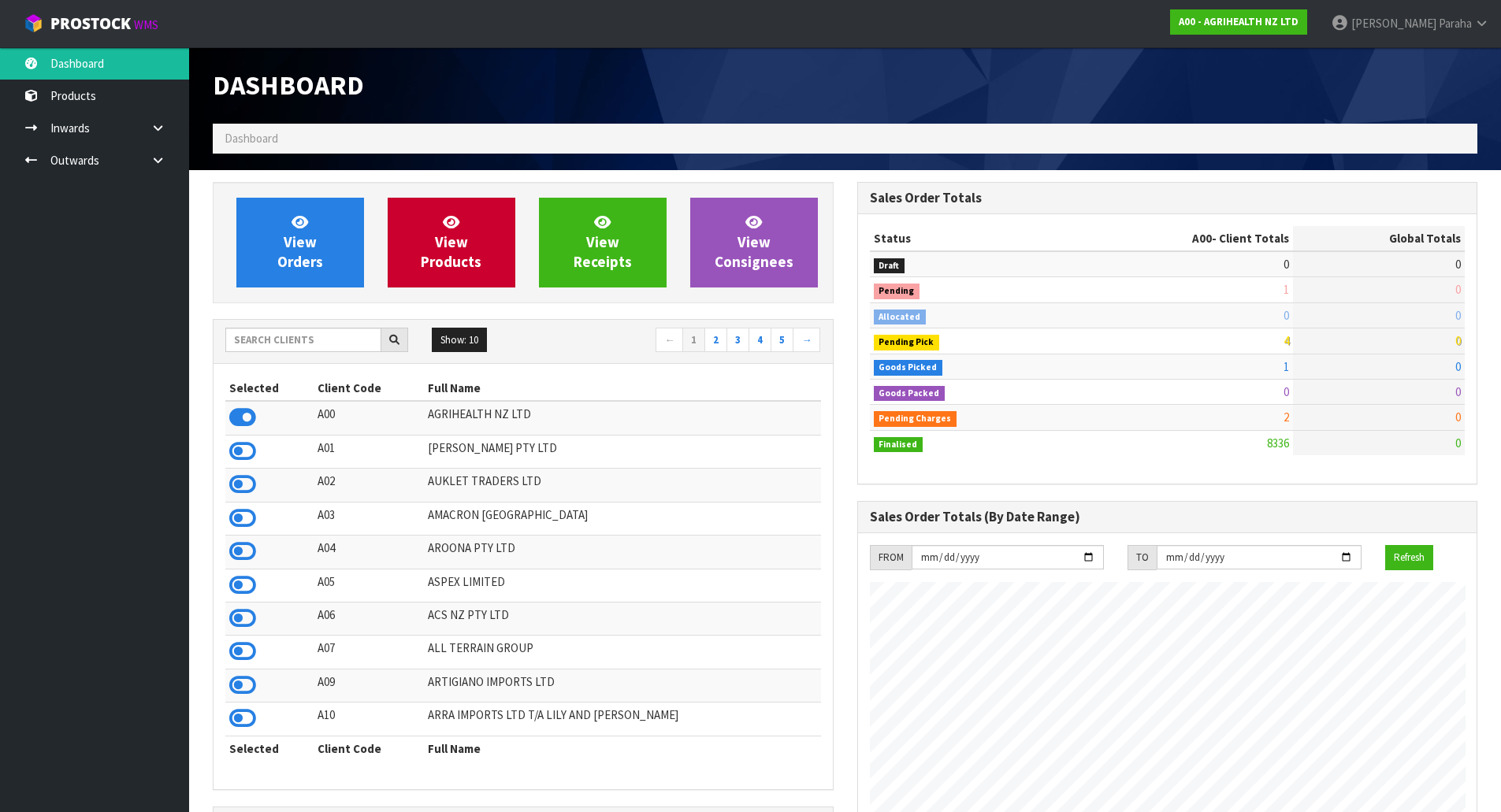
scroll to position [1193, 643]
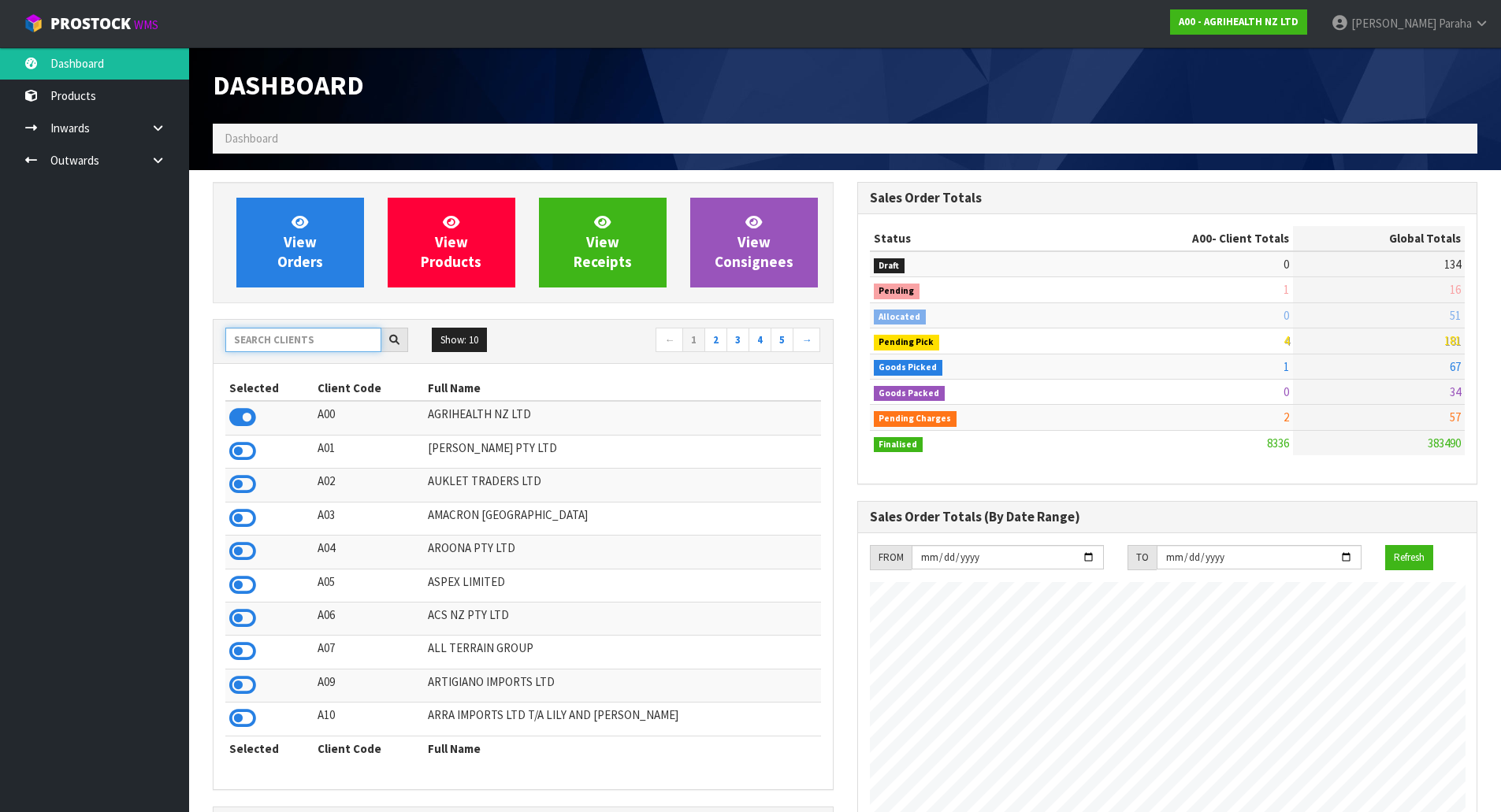
click at [290, 345] on input "text" at bounding box center [303, 340] width 156 height 24
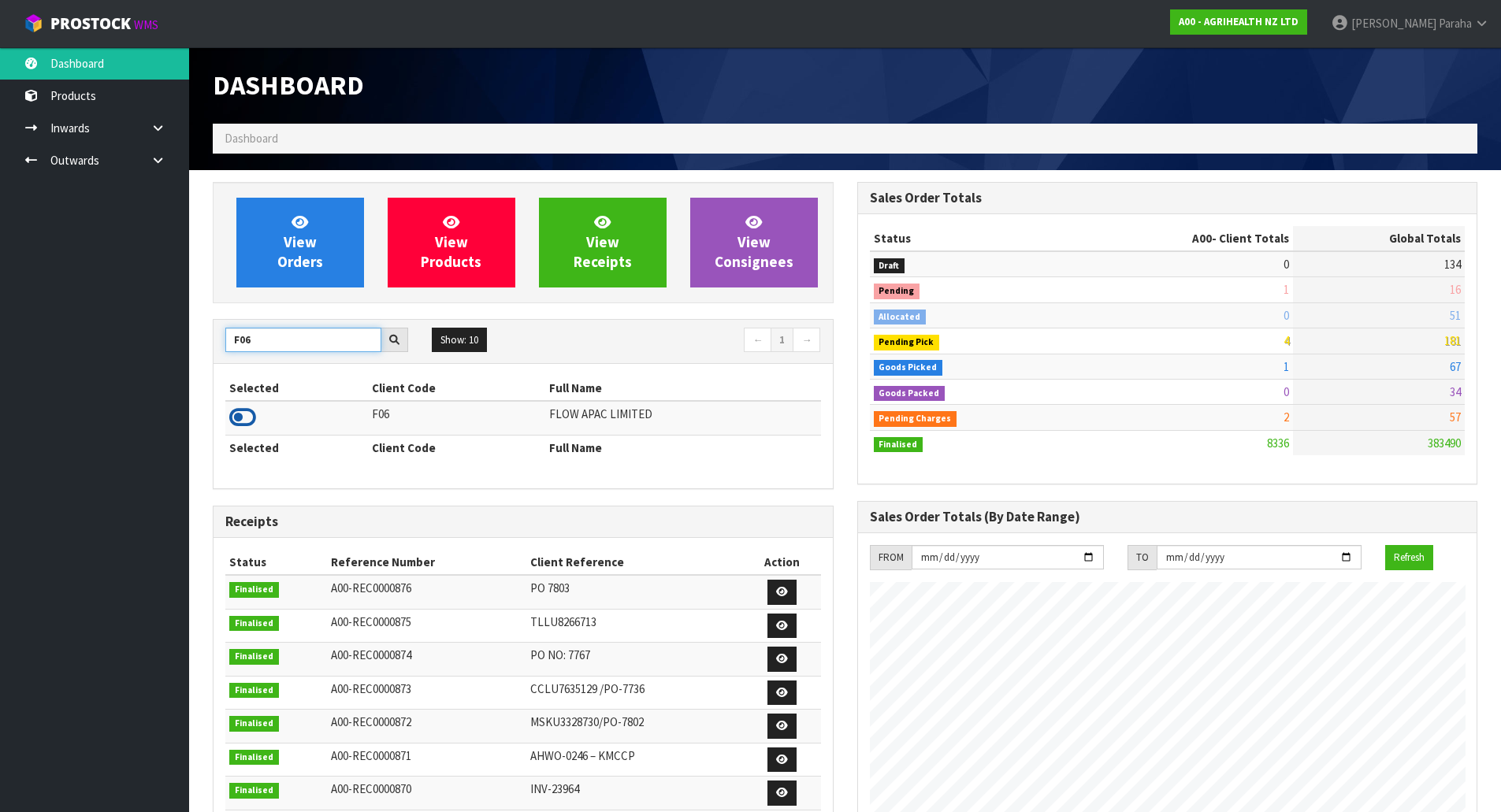
type input "F06"
click at [249, 421] on icon at bounding box center [242, 418] width 27 height 24
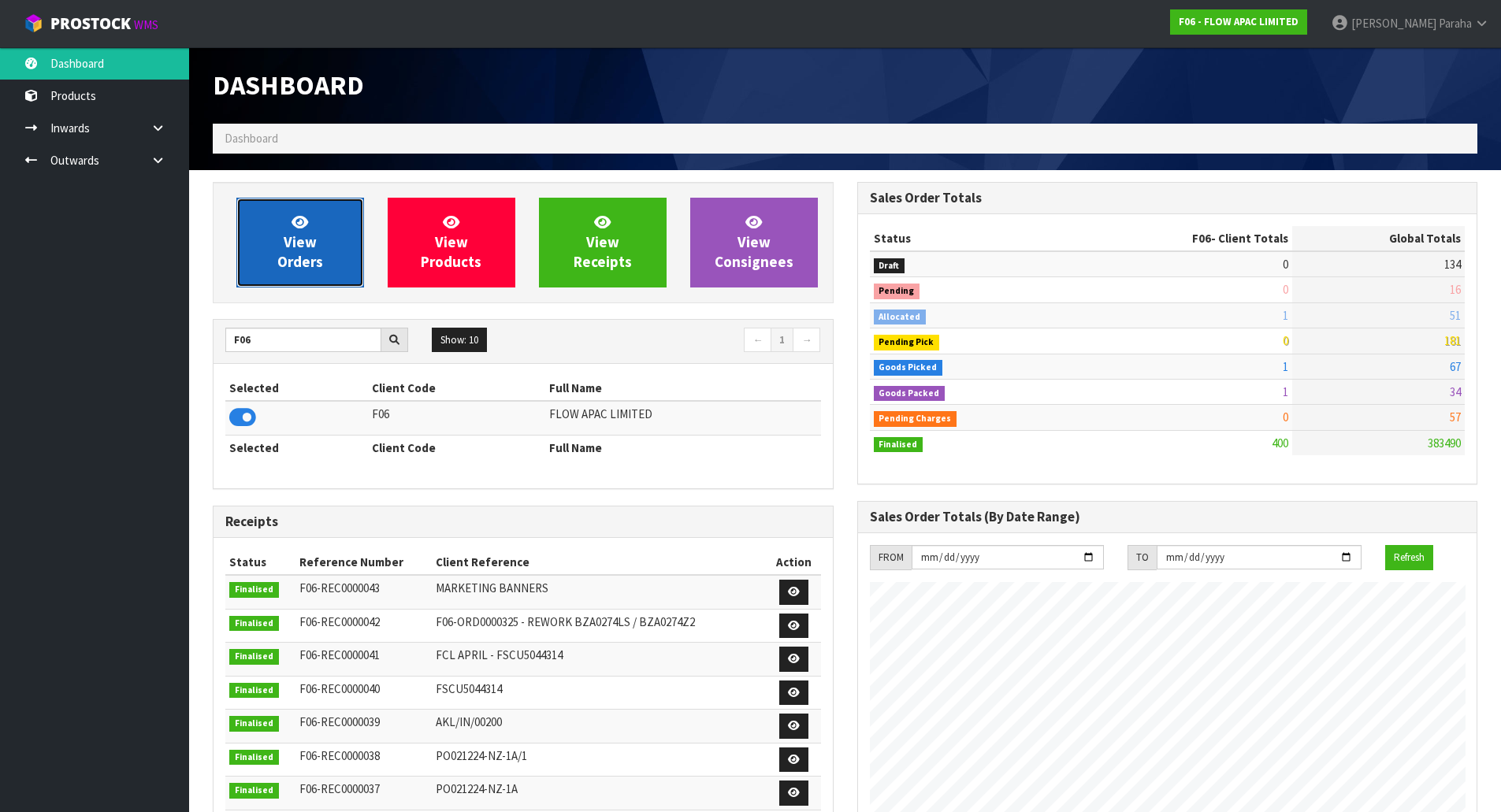
click at [291, 269] on span "View Orders" at bounding box center [299, 242] width 45 height 59
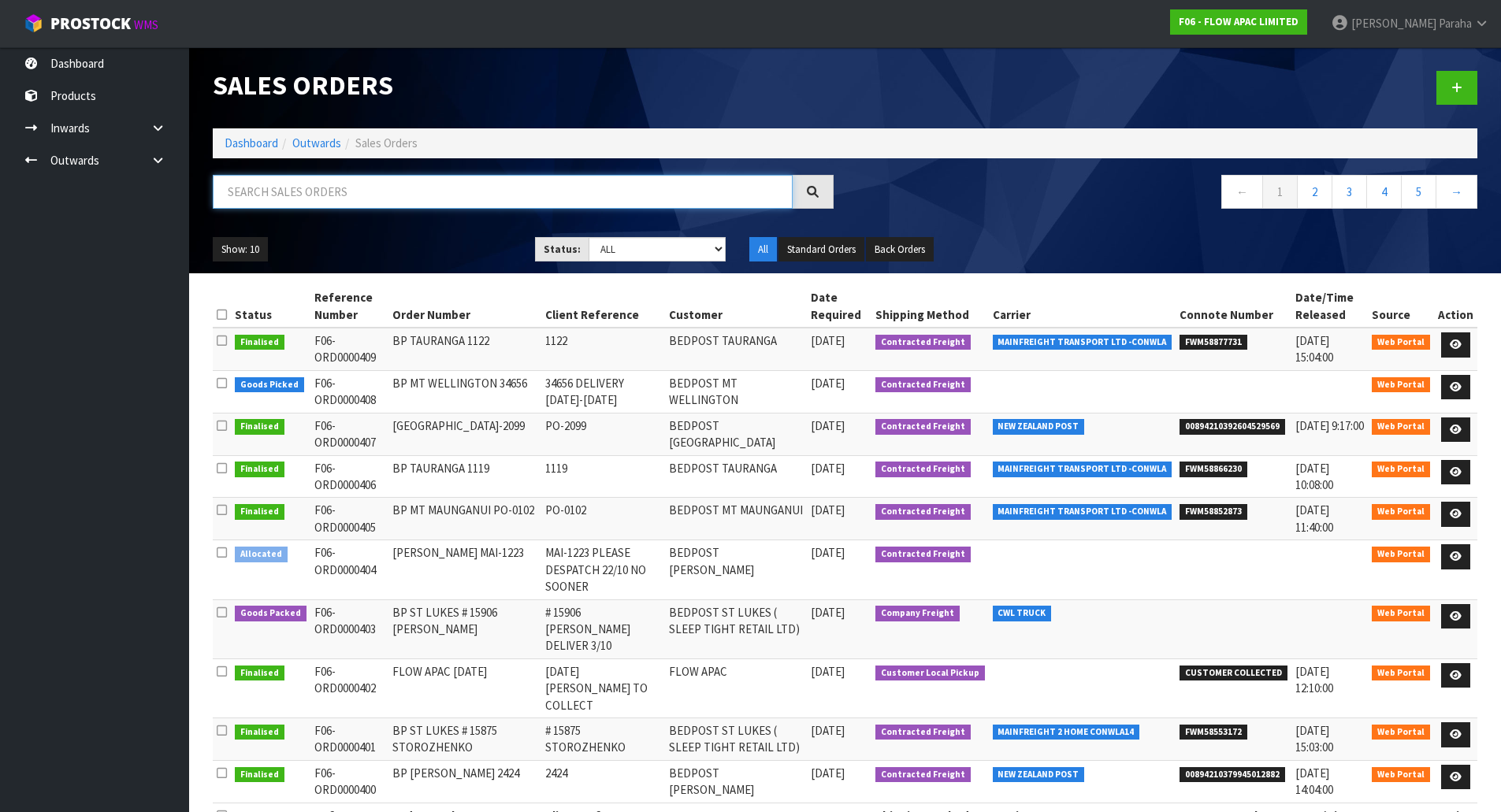
click at [266, 200] on input "text" at bounding box center [502, 191] width 580 height 34
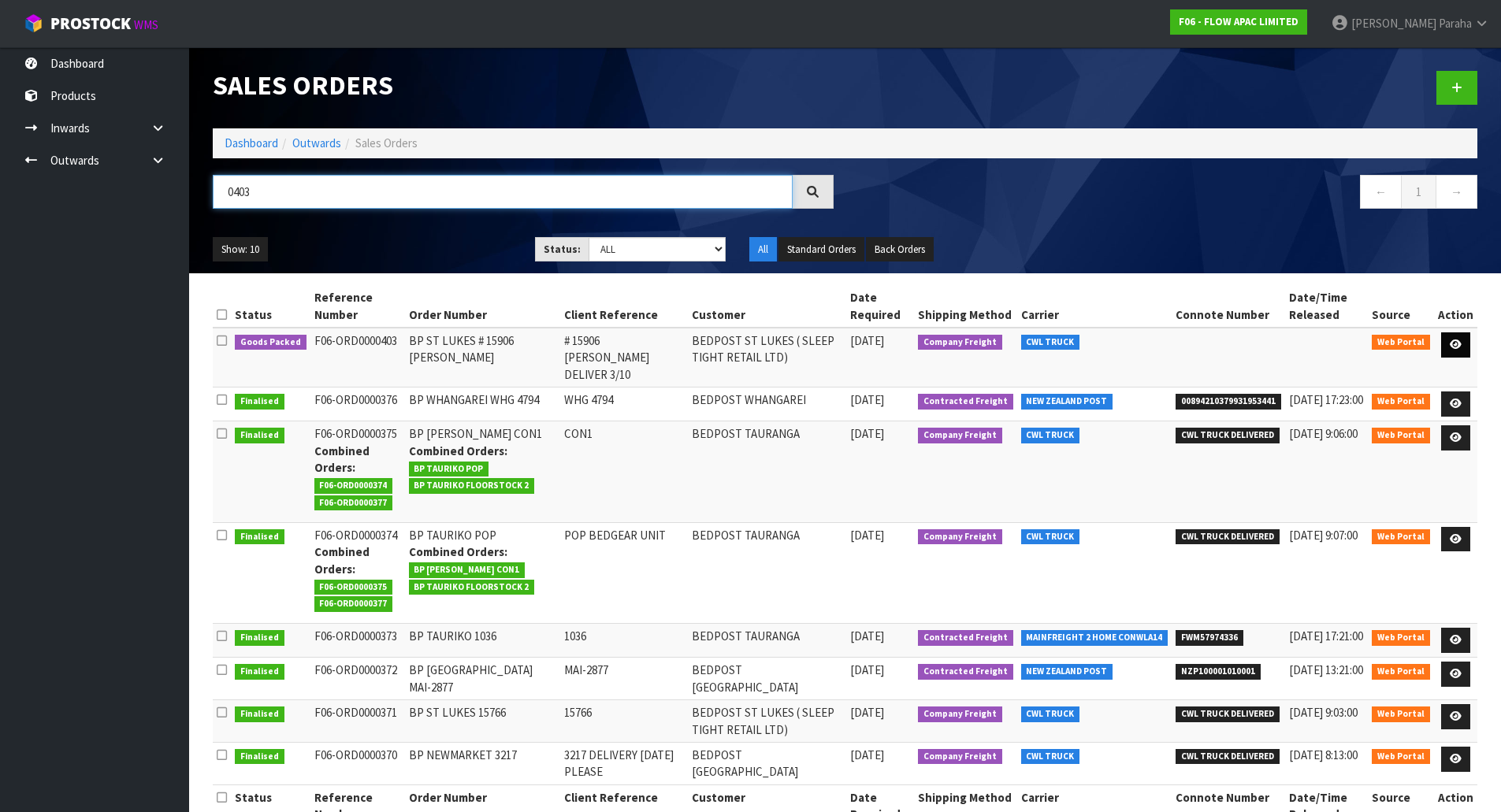
type input "0403"
click at [1464, 353] on link at bounding box center [1456, 345] width 30 height 25
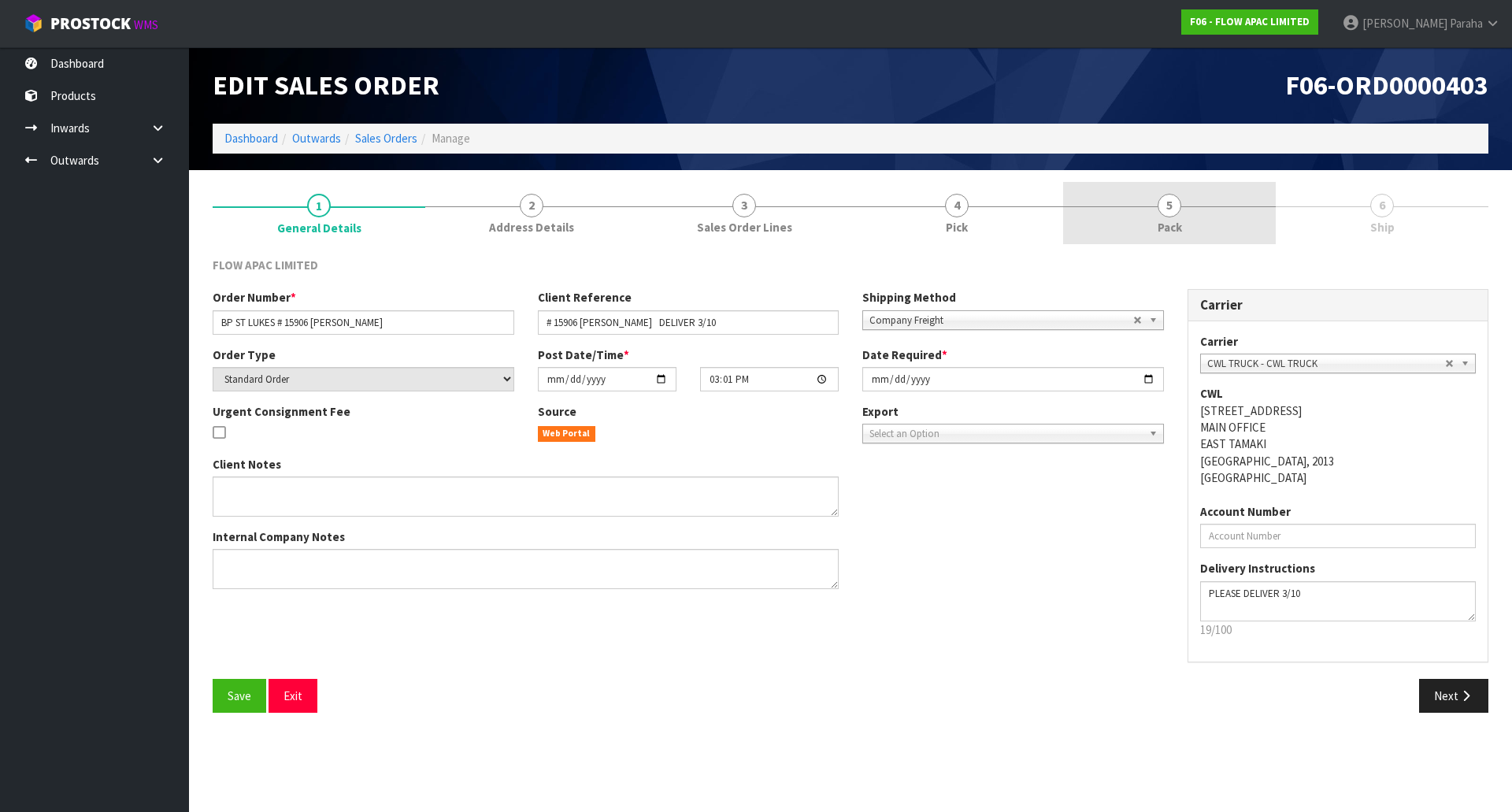
click at [1172, 215] on span "5" at bounding box center [1169, 206] width 24 height 24
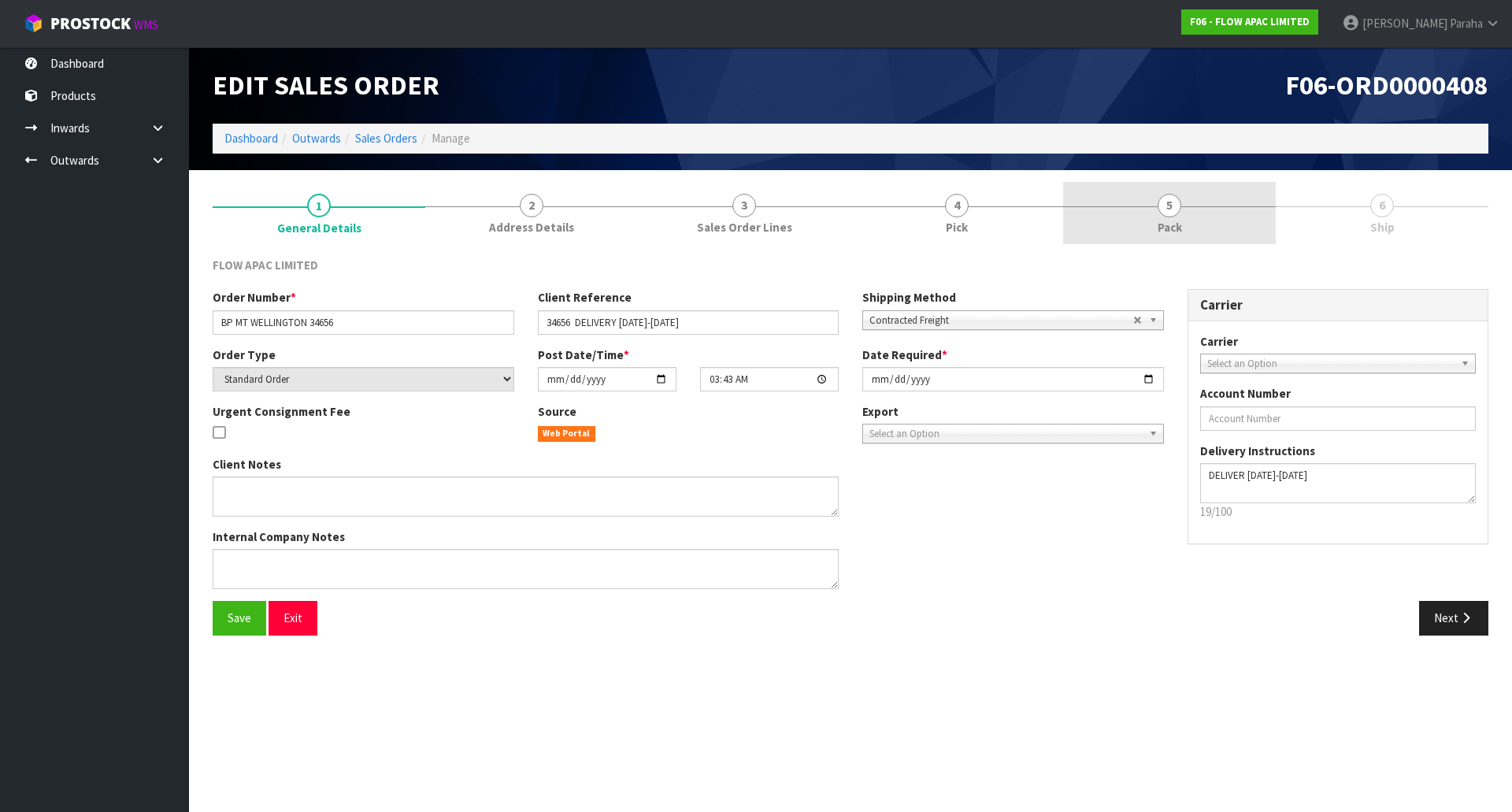
click at [1177, 212] on span "5" at bounding box center [1169, 206] width 24 height 24
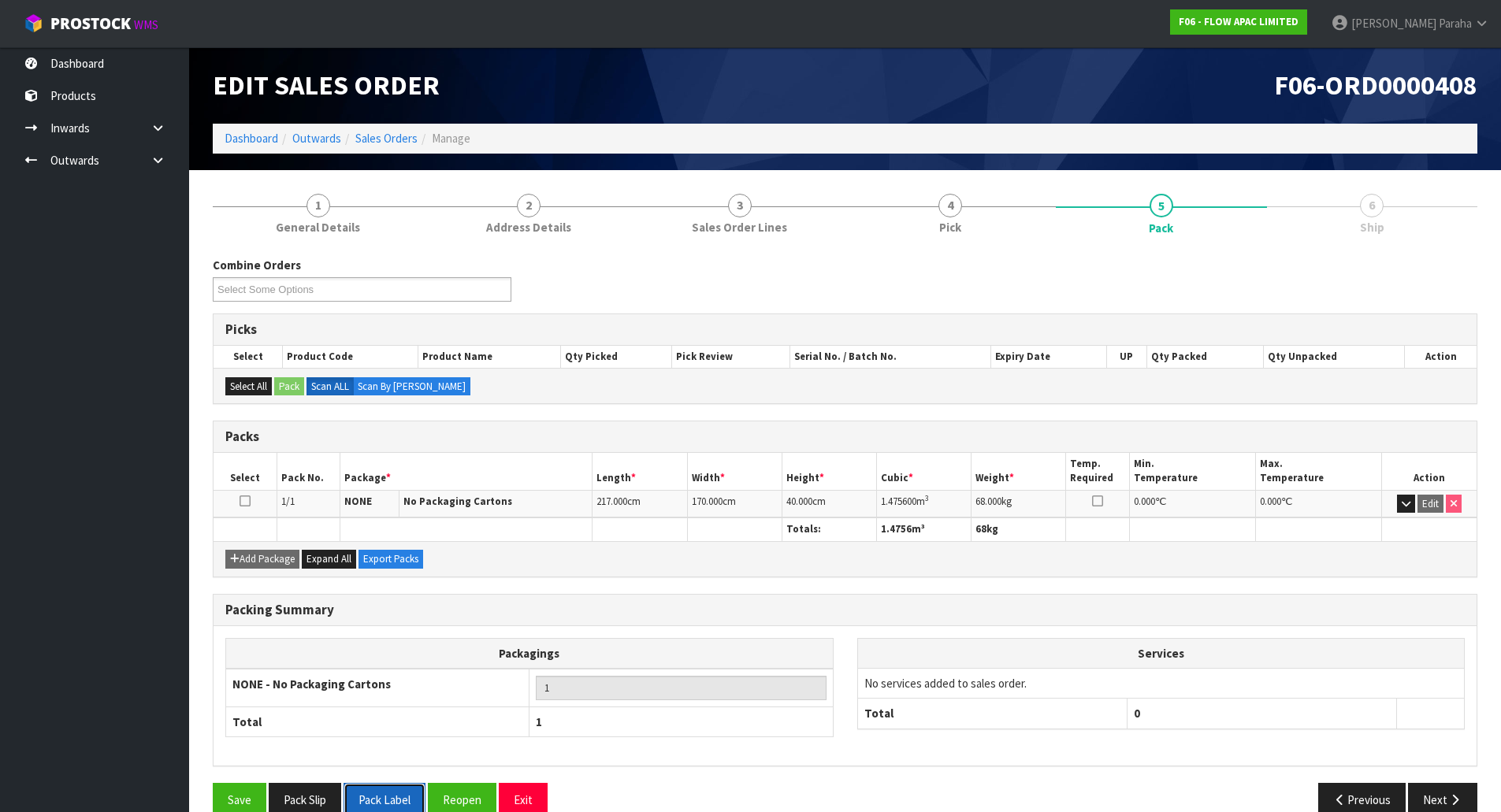
click at [409, 794] on button "Pack Label" at bounding box center [384, 799] width 82 height 34
click at [1436, 25] on span at bounding box center [1437, 23] width 3 height 15
click at [1416, 55] on link "Logout" at bounding box center [1437, 62] width 125 height 21
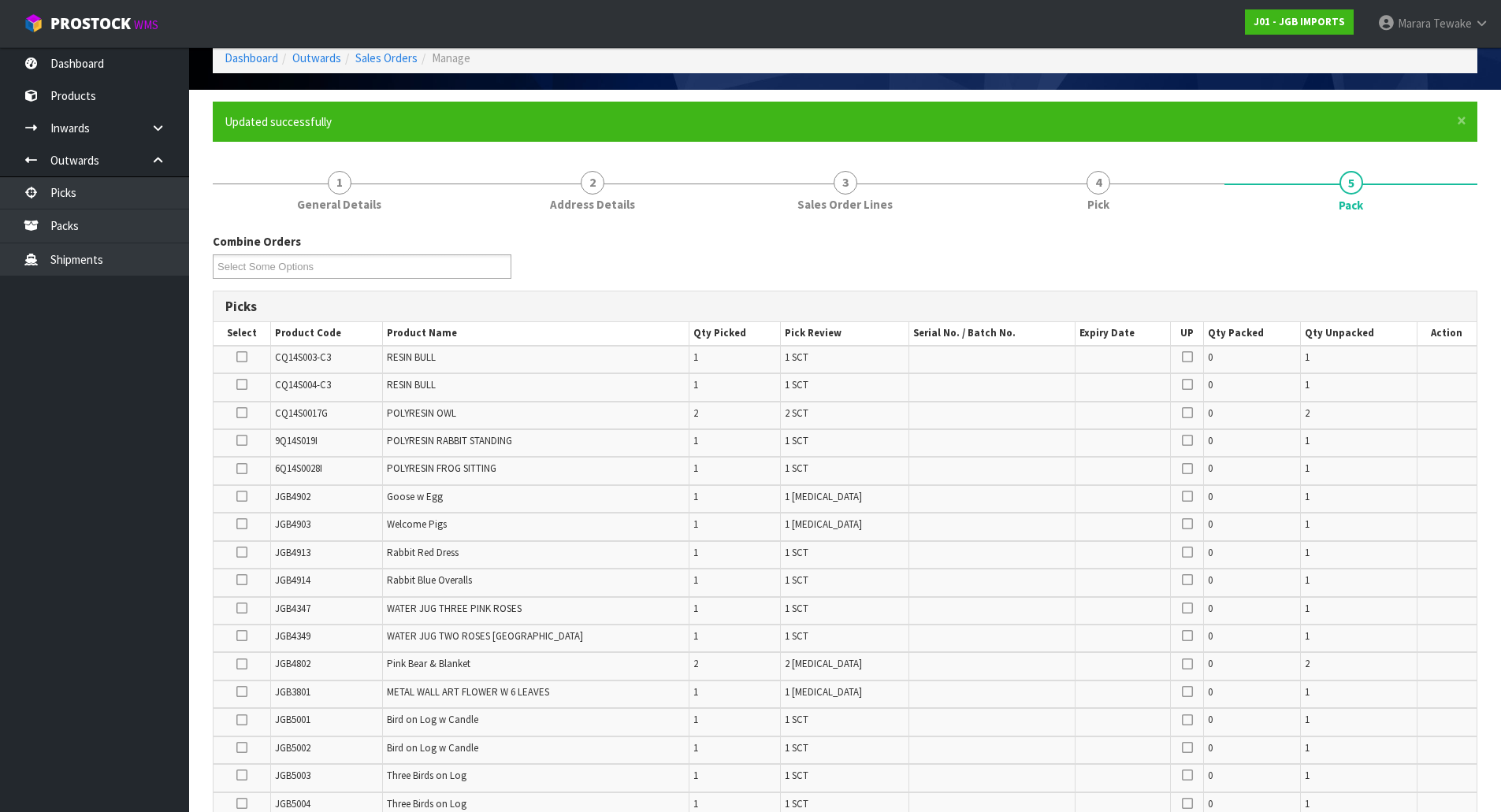
scroll to position [79, 0]
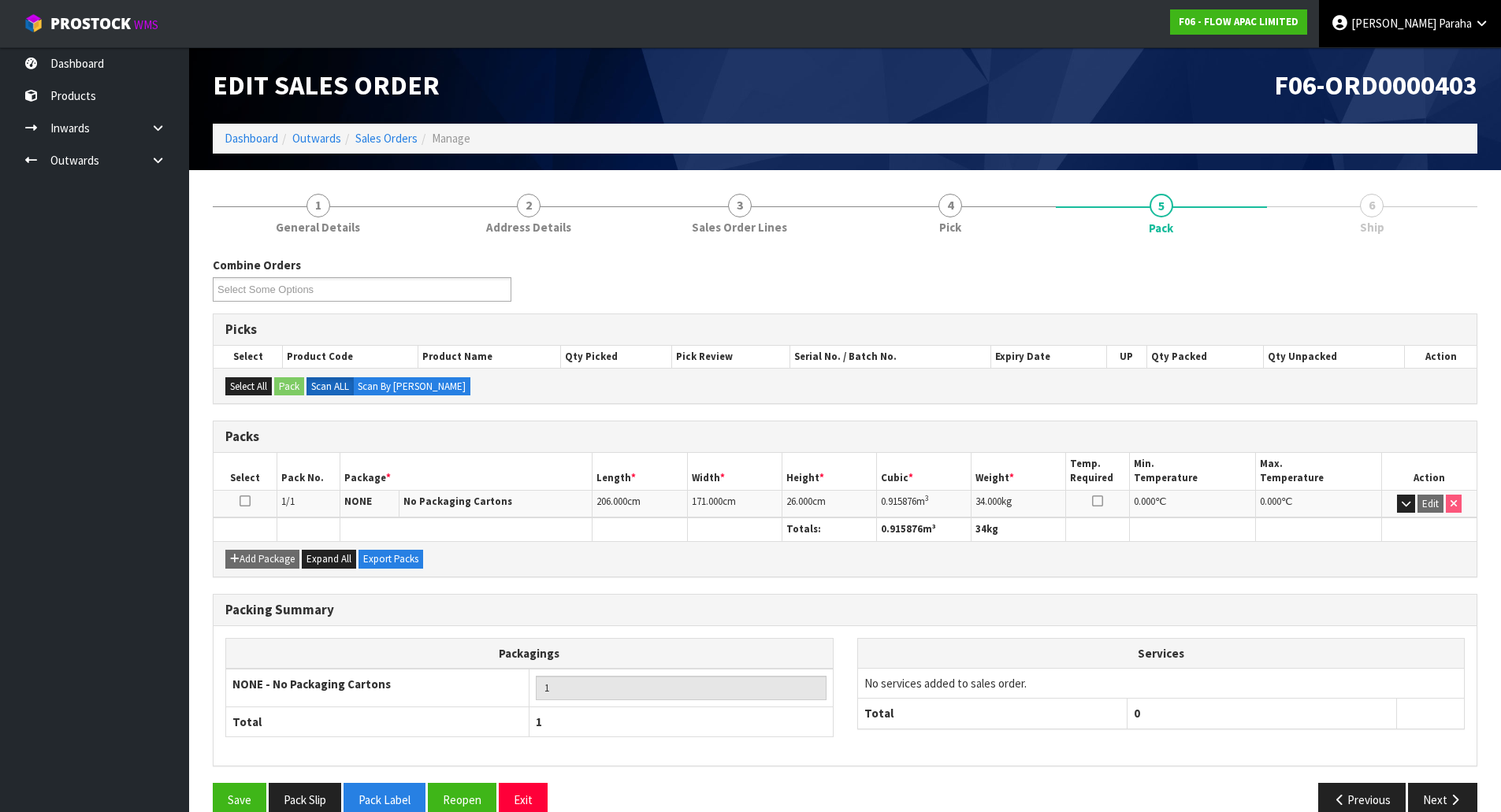
click at [1413, 29] on span "[PERSON_NAME]" at bounding box center [1394, 23] width 85 height 15
click at [1023, 67] on div "F06-ORD0000403" at bounding box center [1167, 85] width 644 height 77
click at [269, 141] on link "Dashboard" at bounding box center [251, 138] width 54 height 15
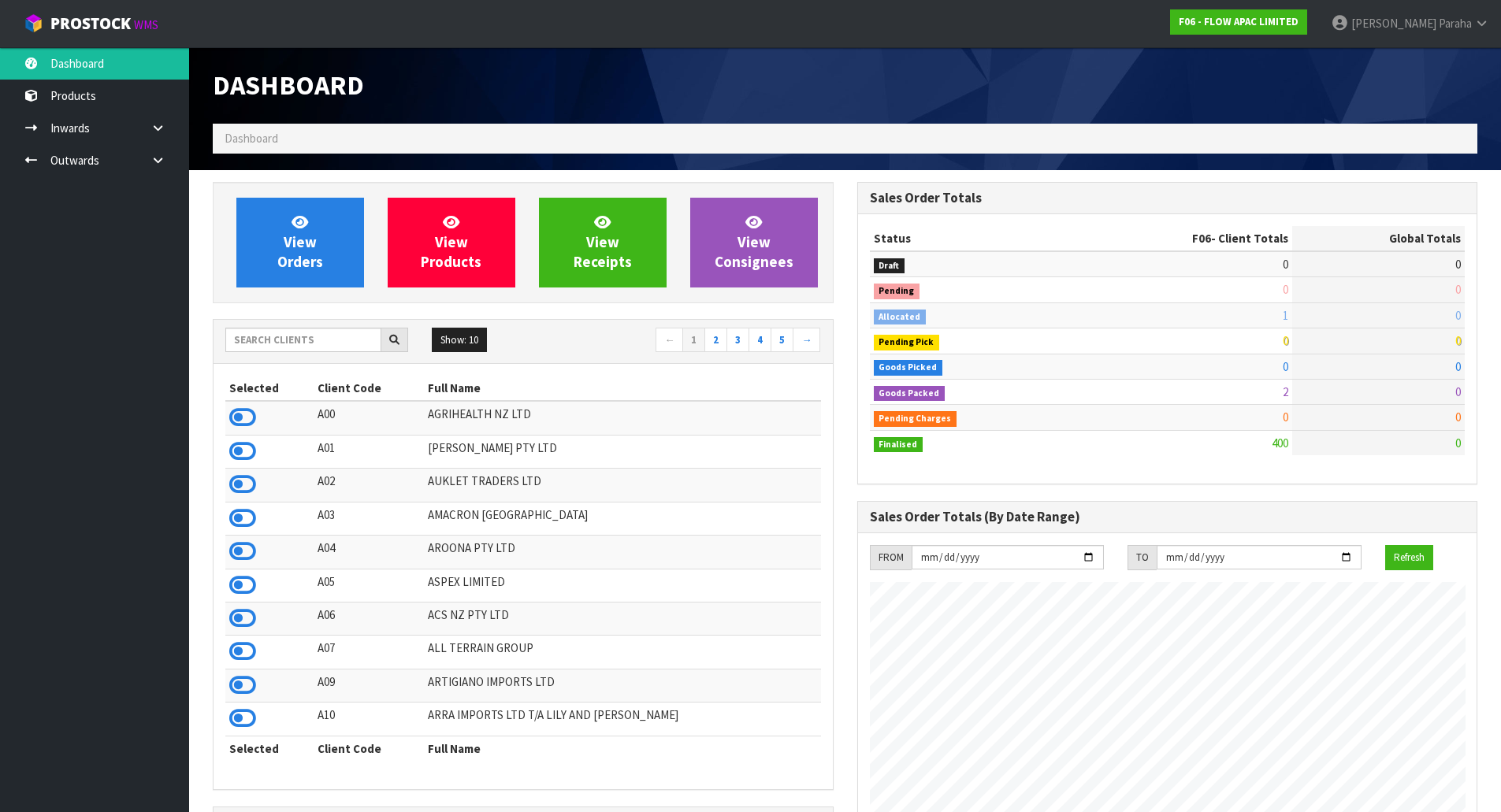
scroll to position [1193, 643]
click at [290, 350] on input "text" at bounding box center [303, 340] width 156 height 24
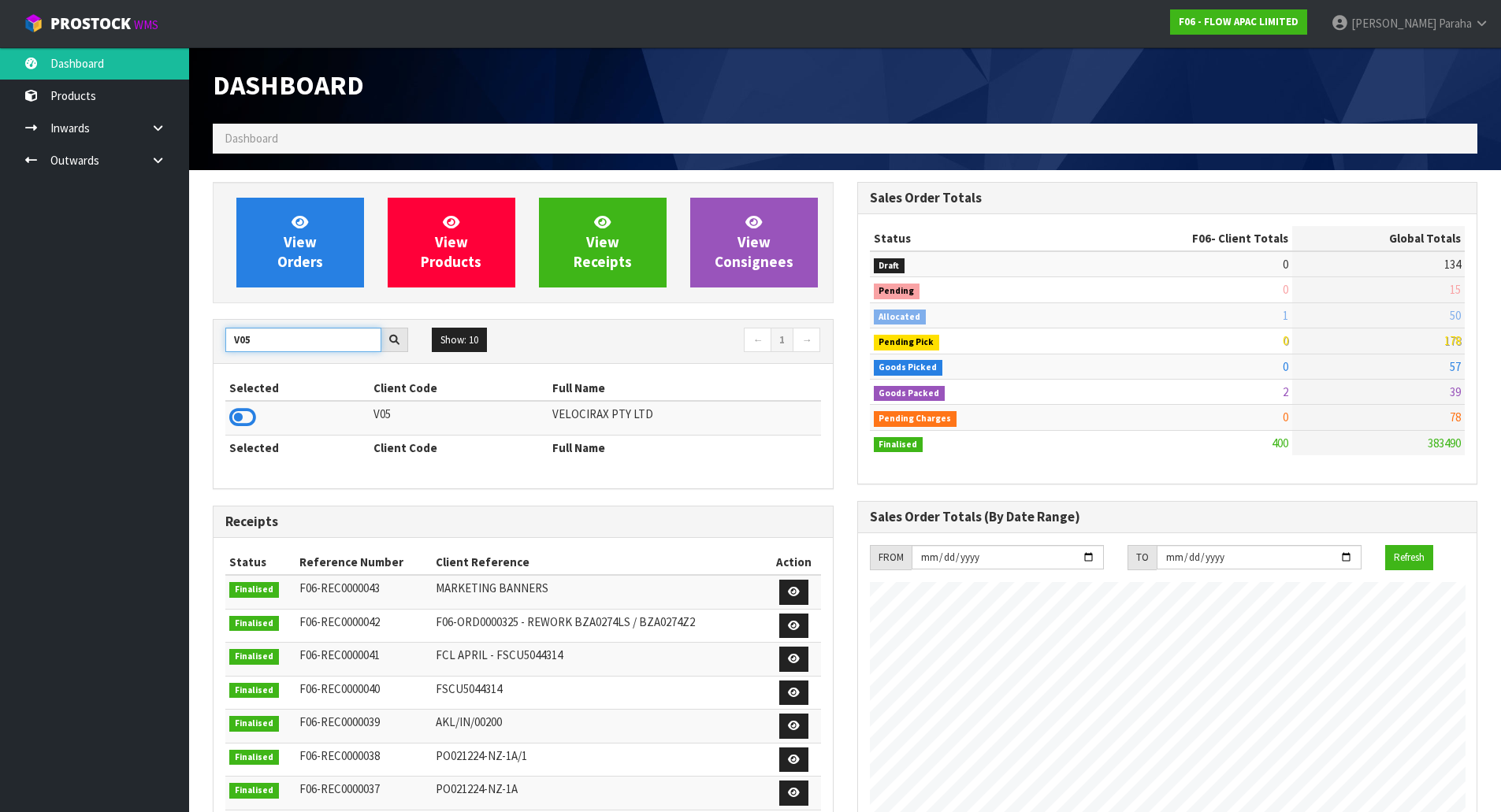
type input "V05"
click at [258, 420] on td at bounding box center [298, 418] width 144 height 34
click at [250, 418] on icon at bounding box center [242, 418] width 27 height 24
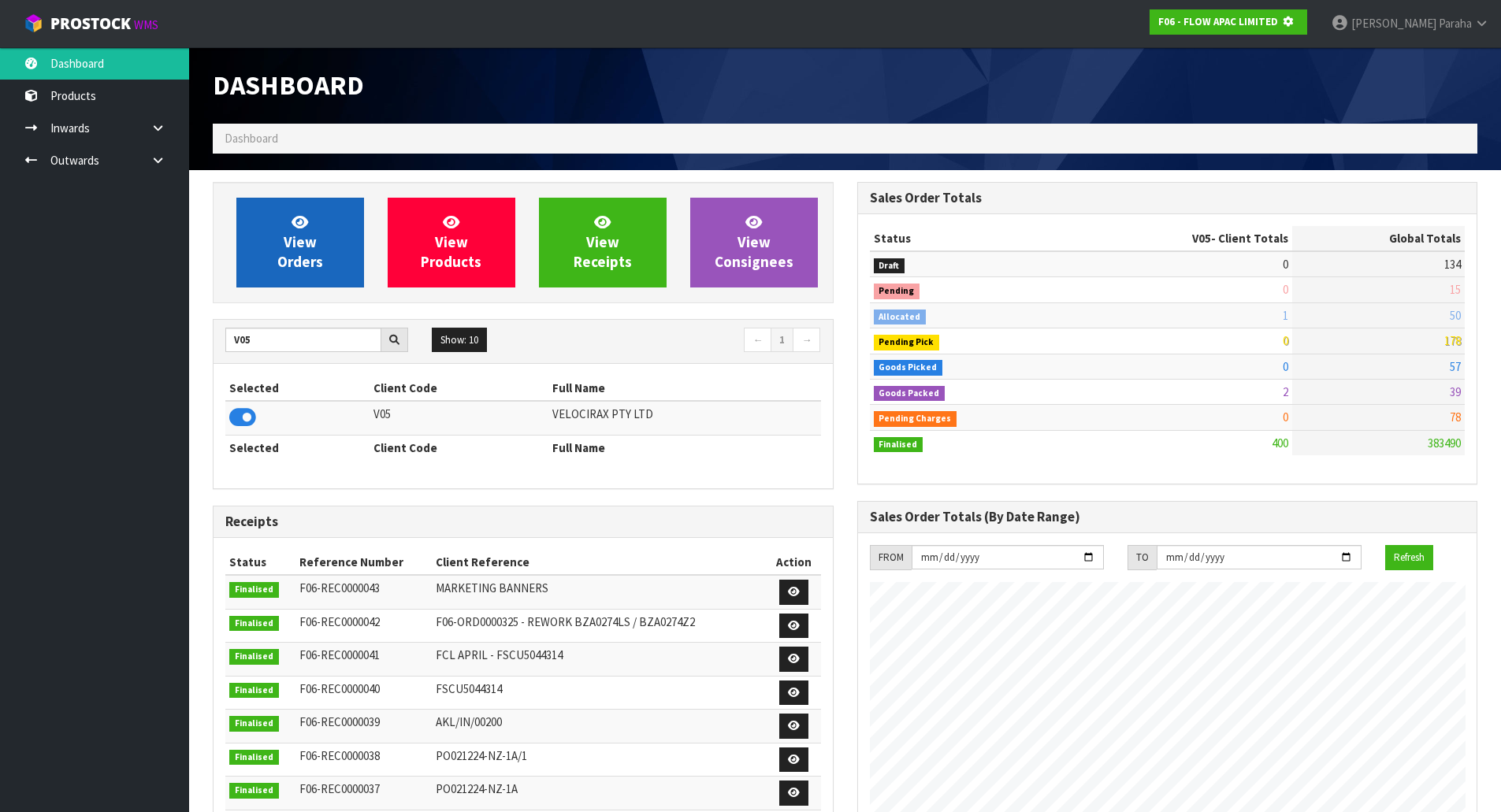
scroll to position [982, 643]
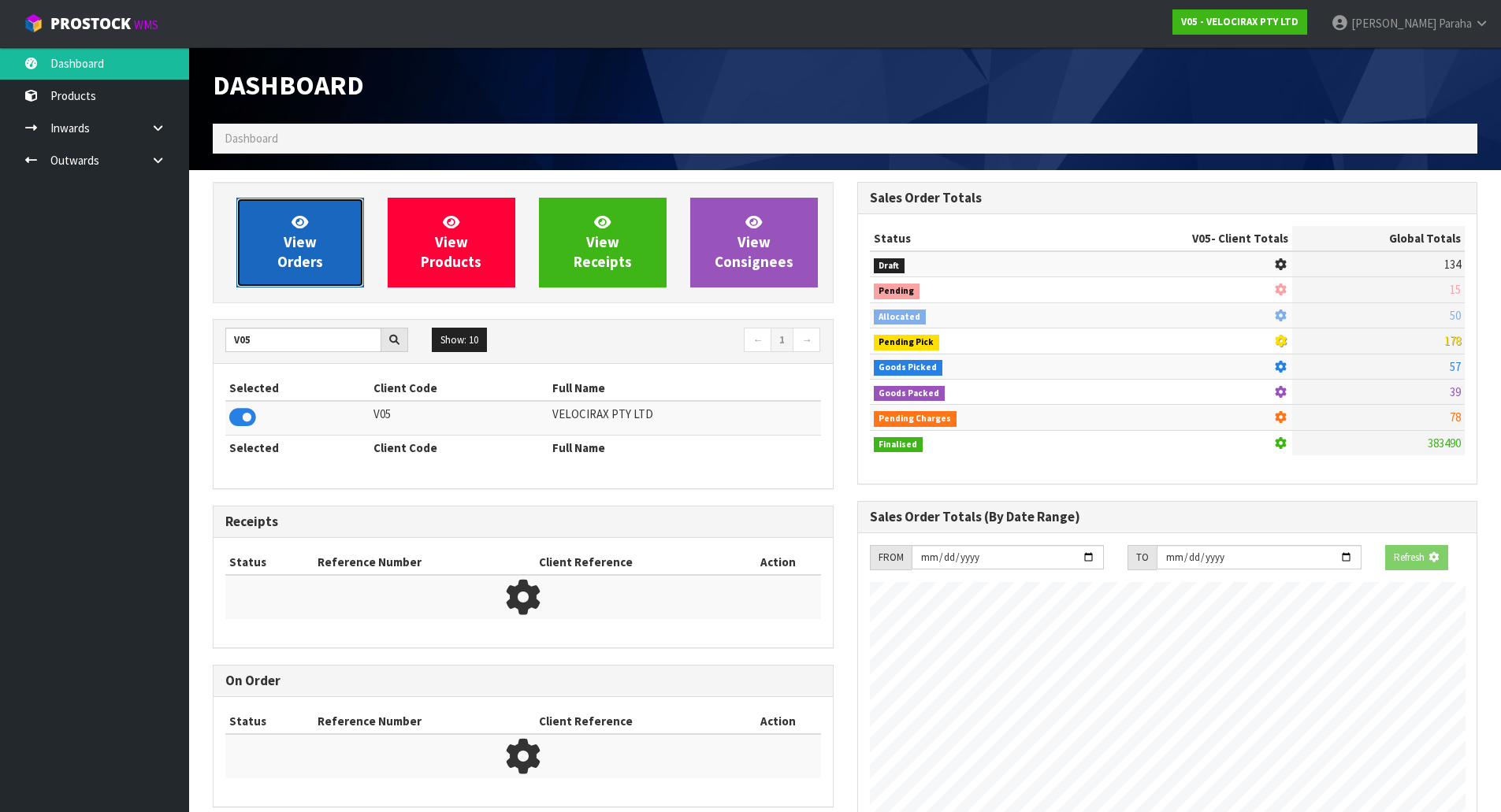
click at [287, 270] on span "View Orders" at bounding box center [299, 242] width 45 height 59
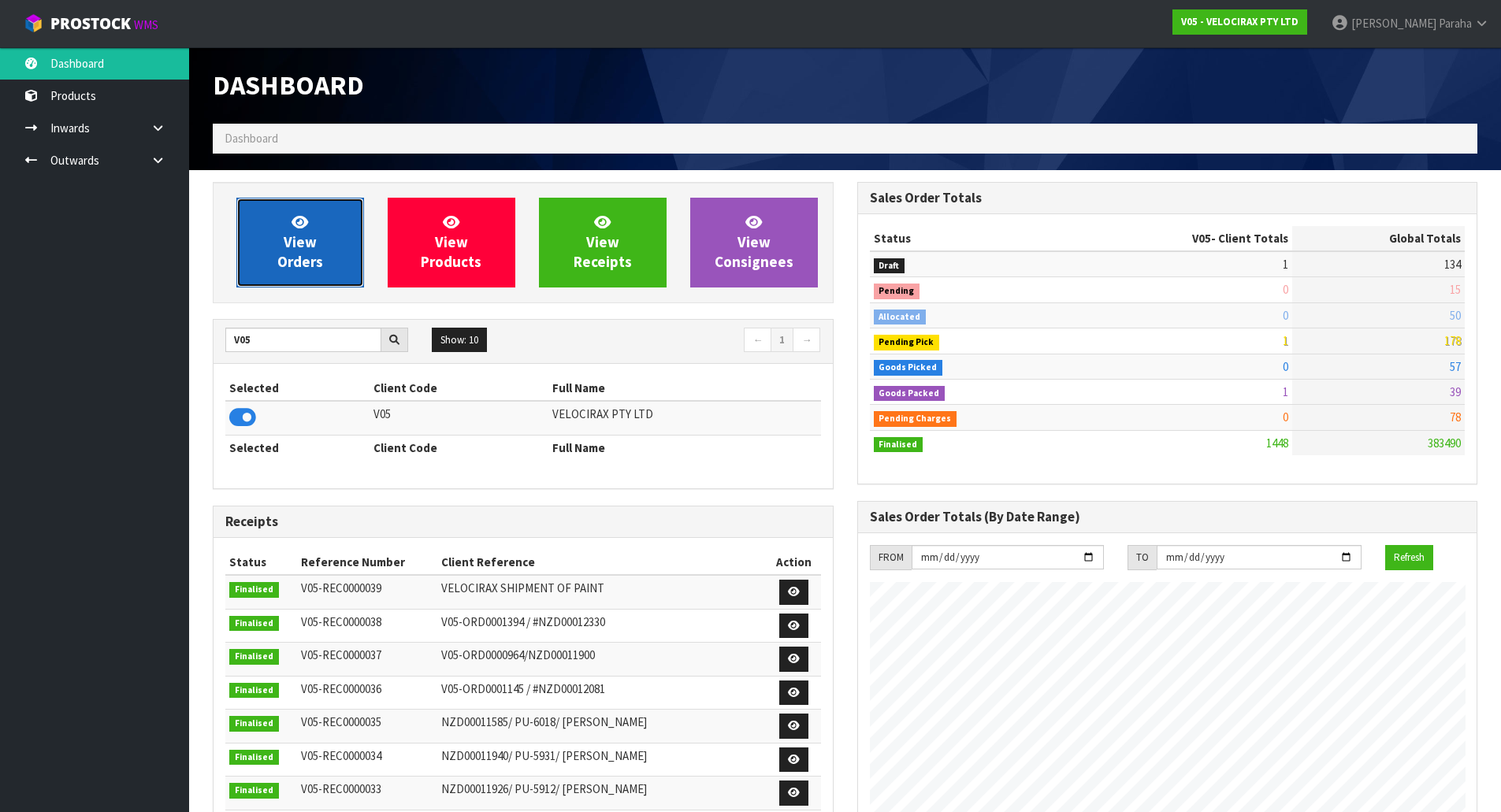
scroll to position [1227, 643]
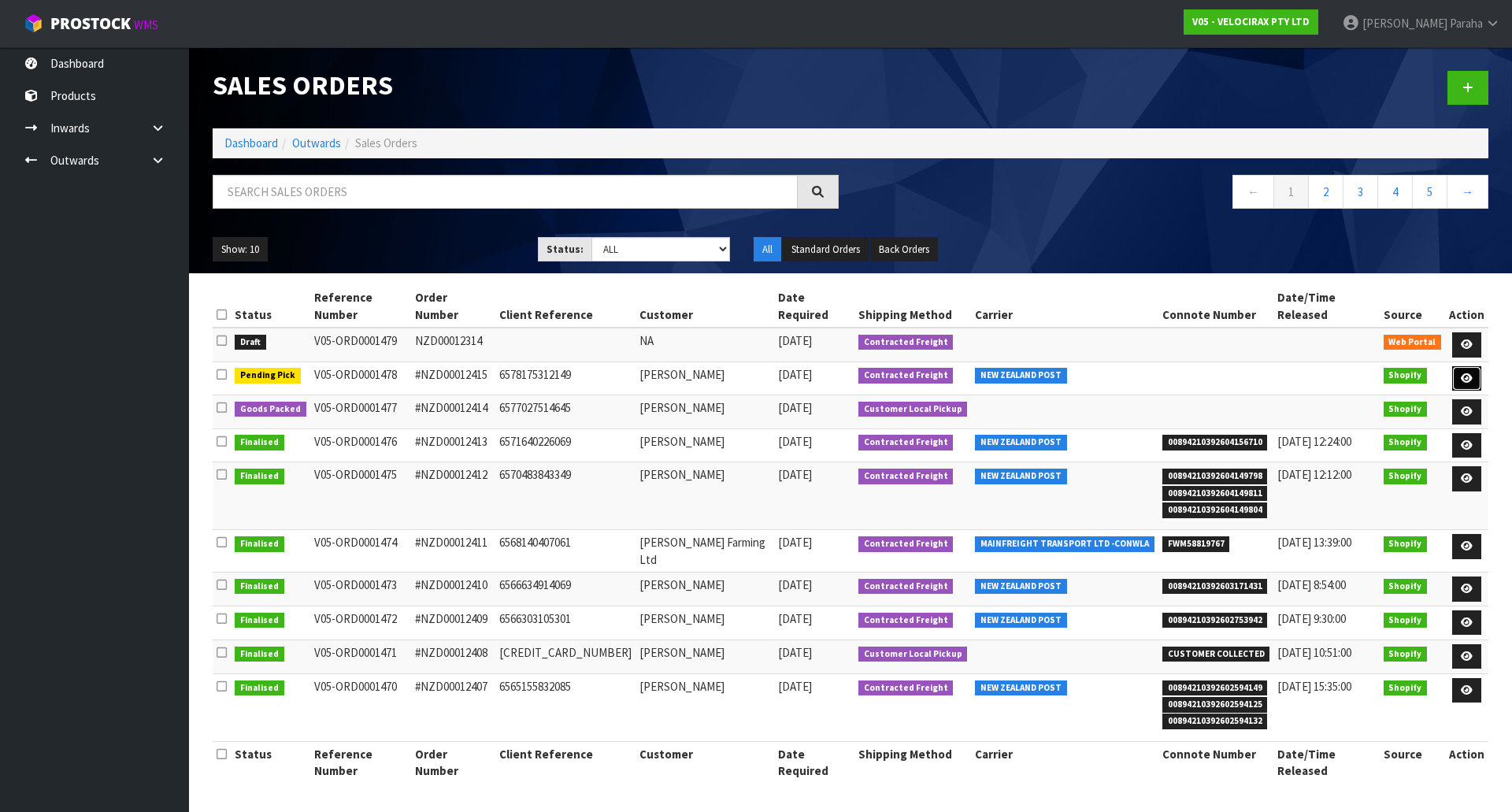
click at [1472, 366] on link at bounding box center [1467, 378] width 30 height 25
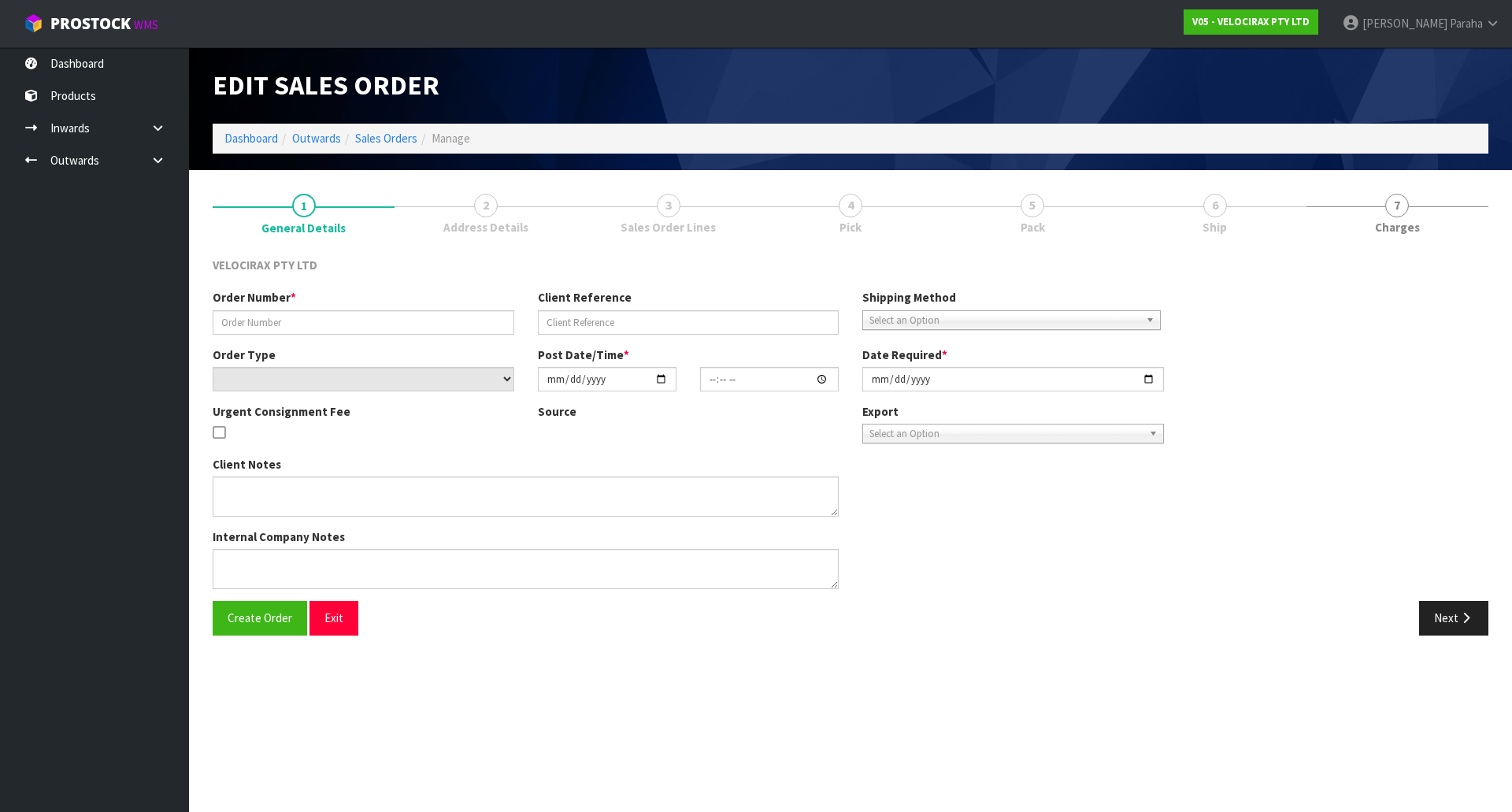
type input "#NZD00012415"
type input "6578175312149"
select select "number:0"
type input "[DATE]"
type input "11:09:51.000"
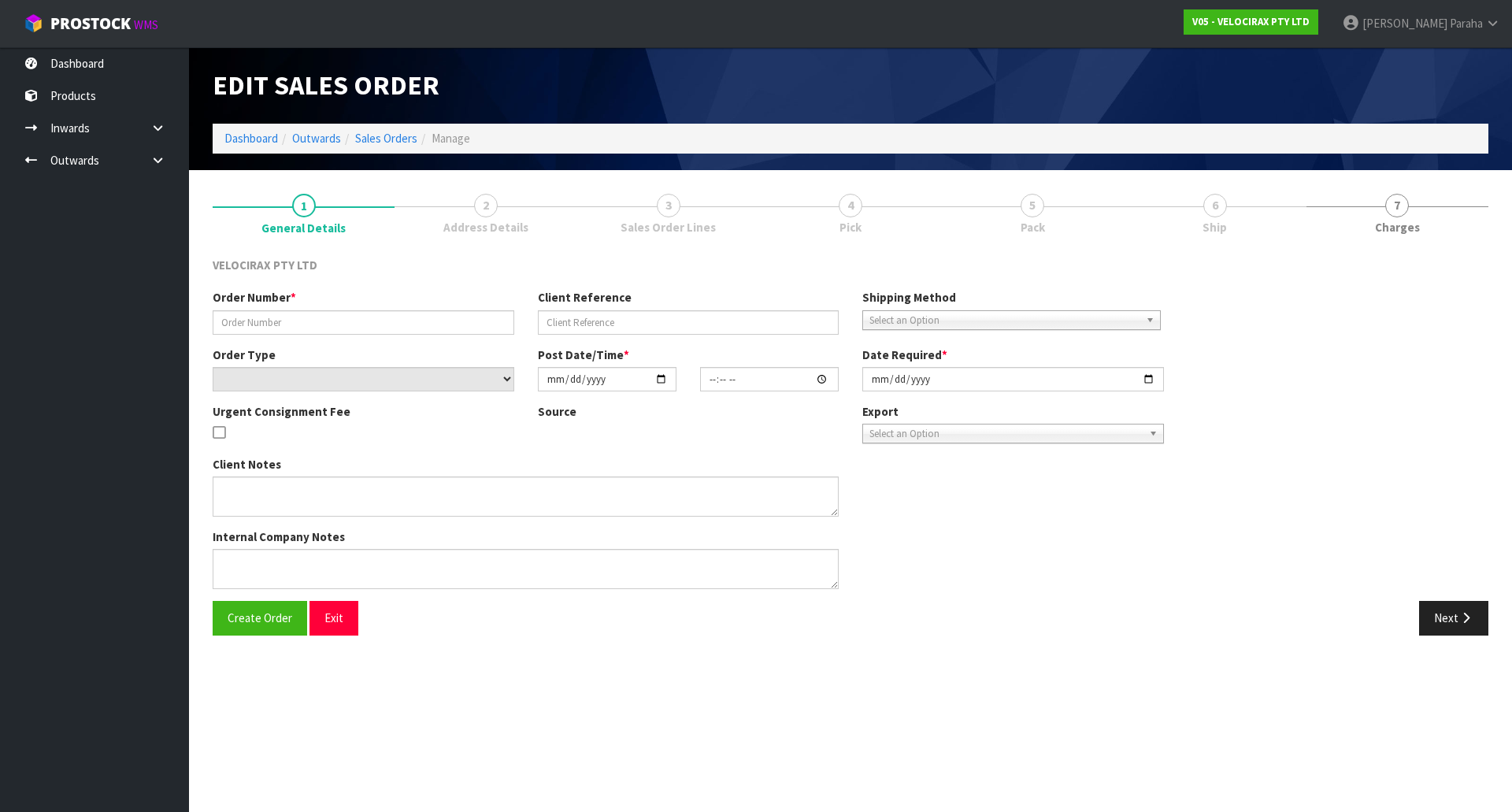
type input "[DATE]"
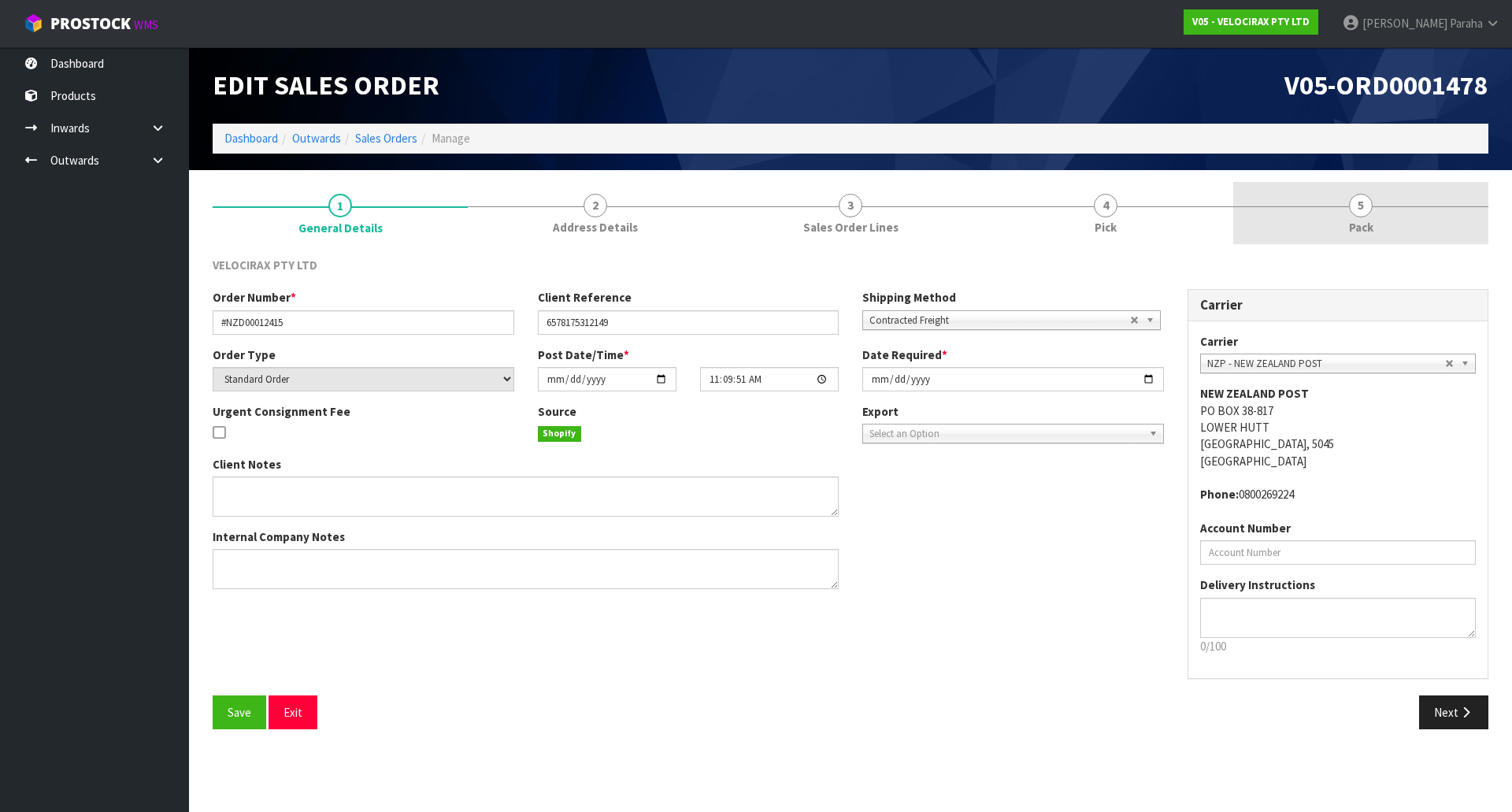
click at [1374, 200] on link "5 Pack" at bounding box center [1361, 212] width 255 height 62
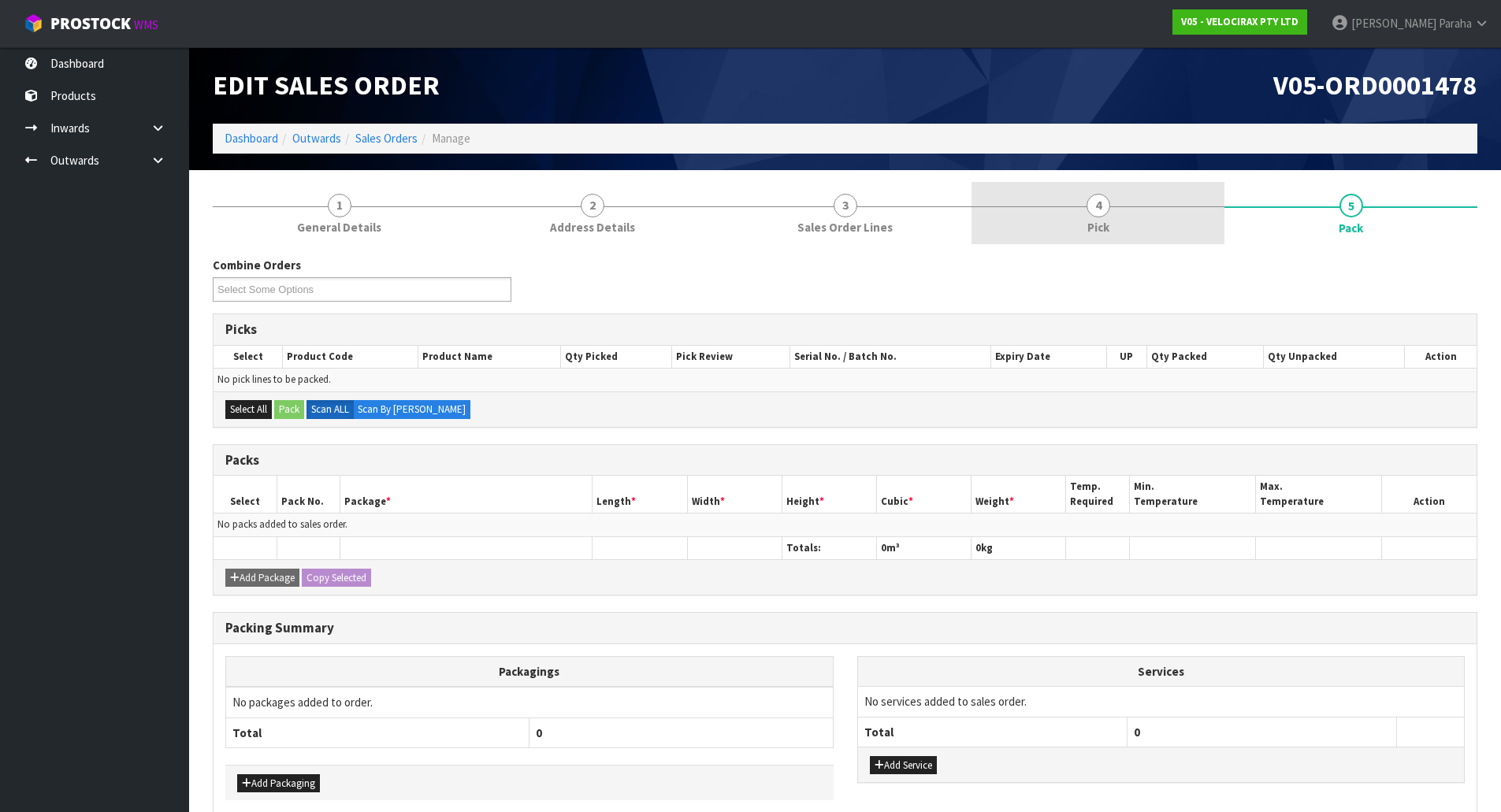
click at [1102, 213] on span "4" at bounding box center [1098, 206] width 24 height 24
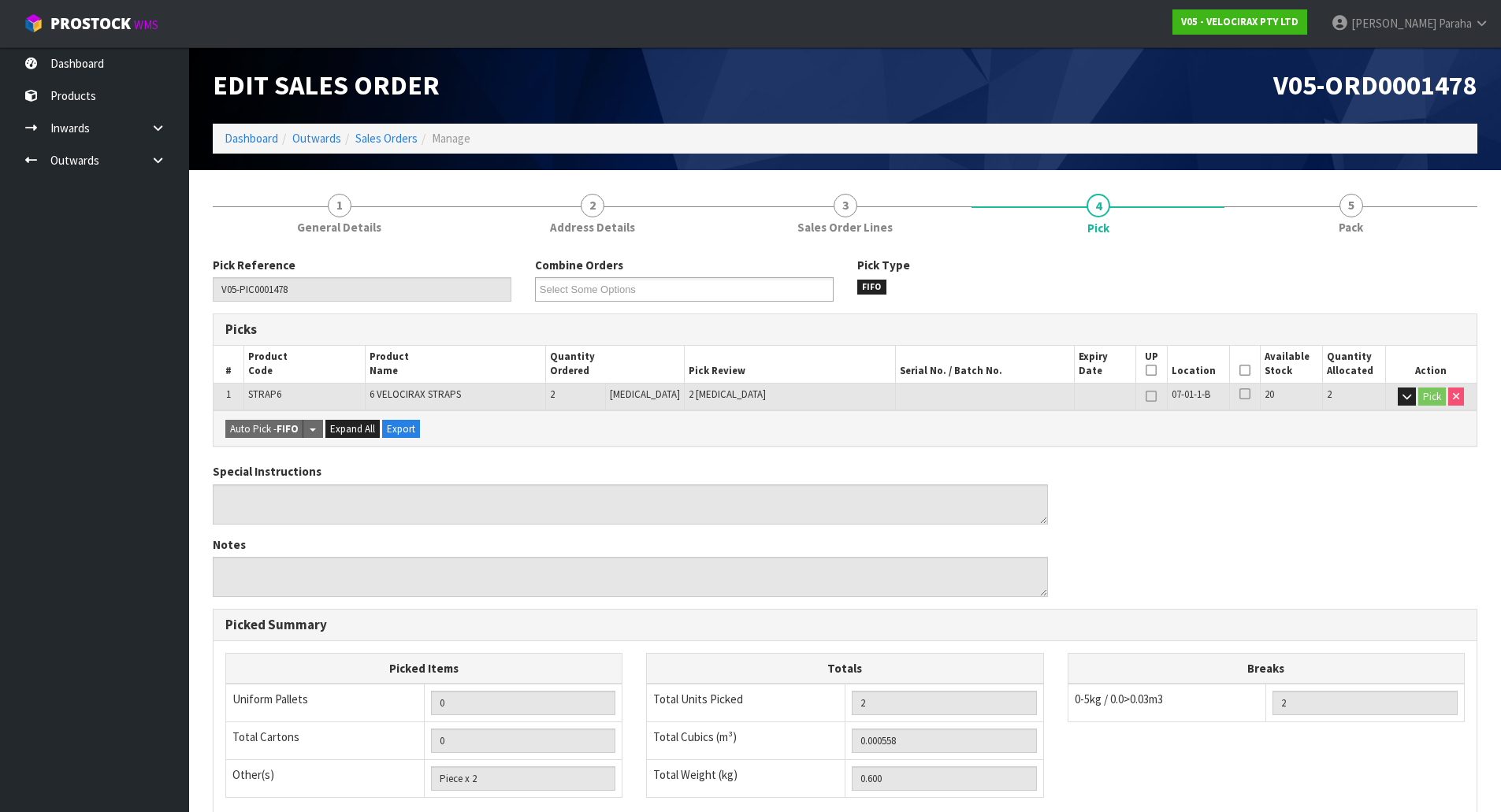
click at [1239, 370] on icon at bounding box center [1245, 370] width 11 height 1
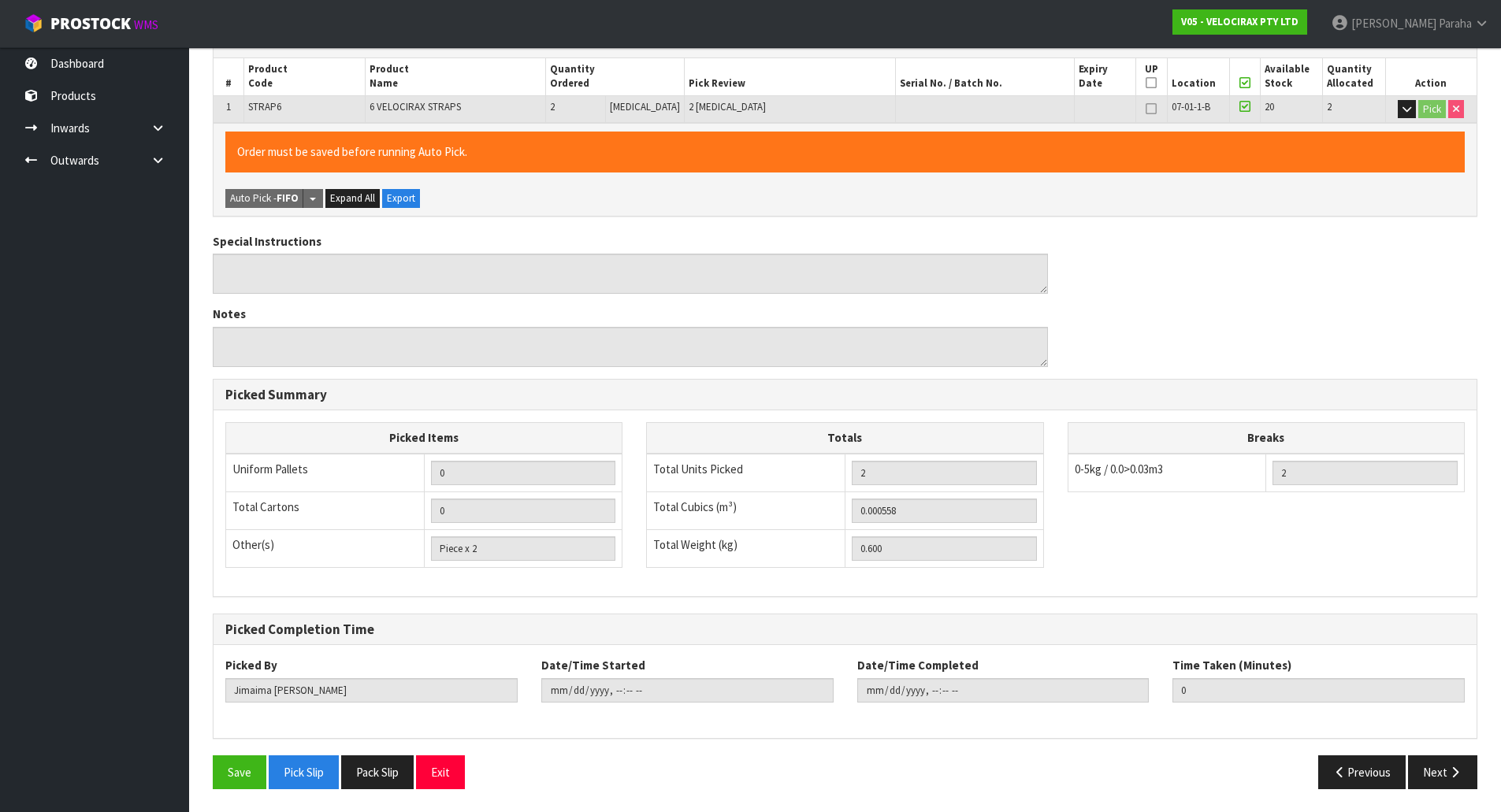
scroll to position [288, 0]
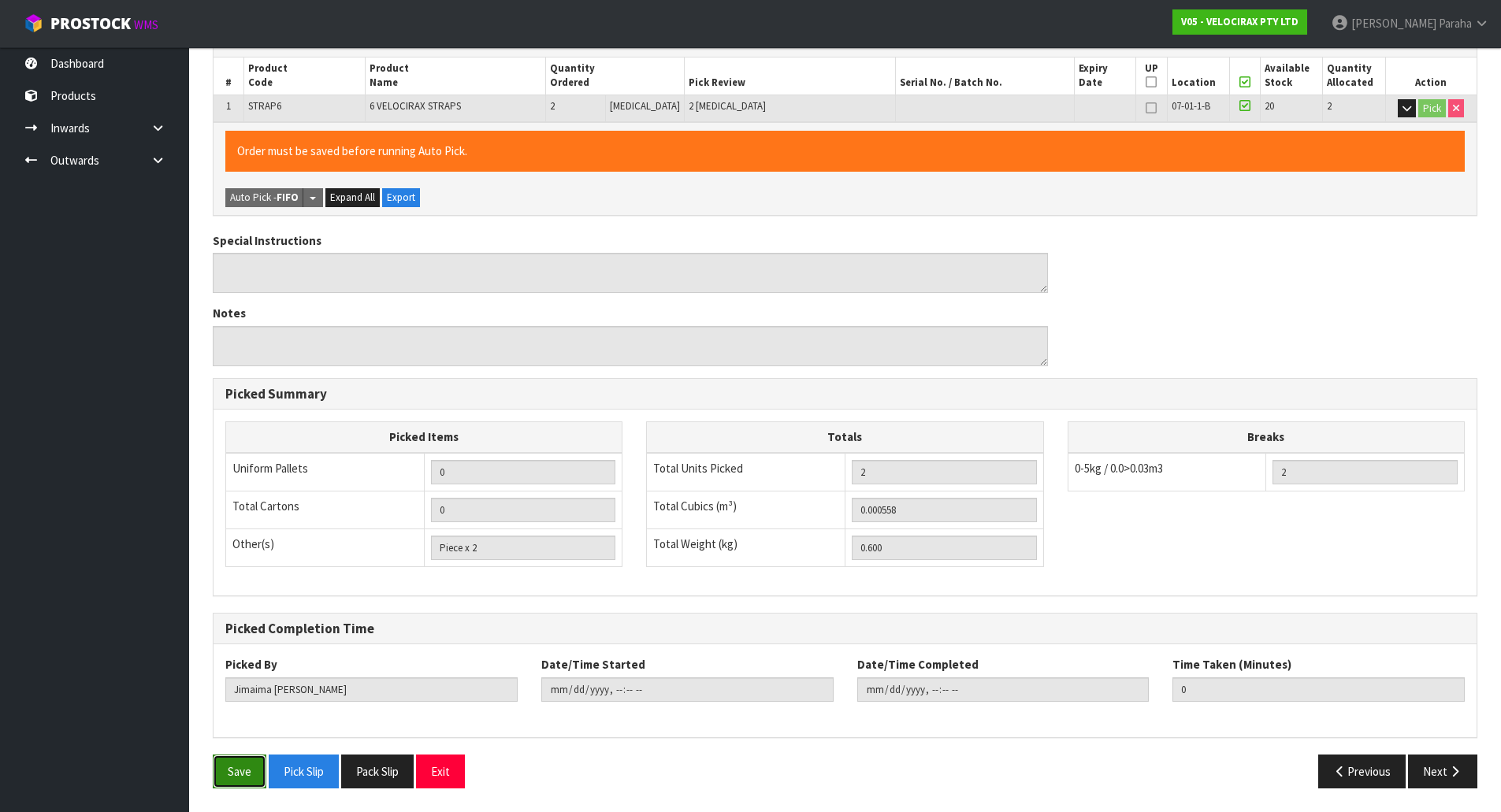
click at [222, 769] on button "Save" at bounding box center [239, 771] width 54 height 34
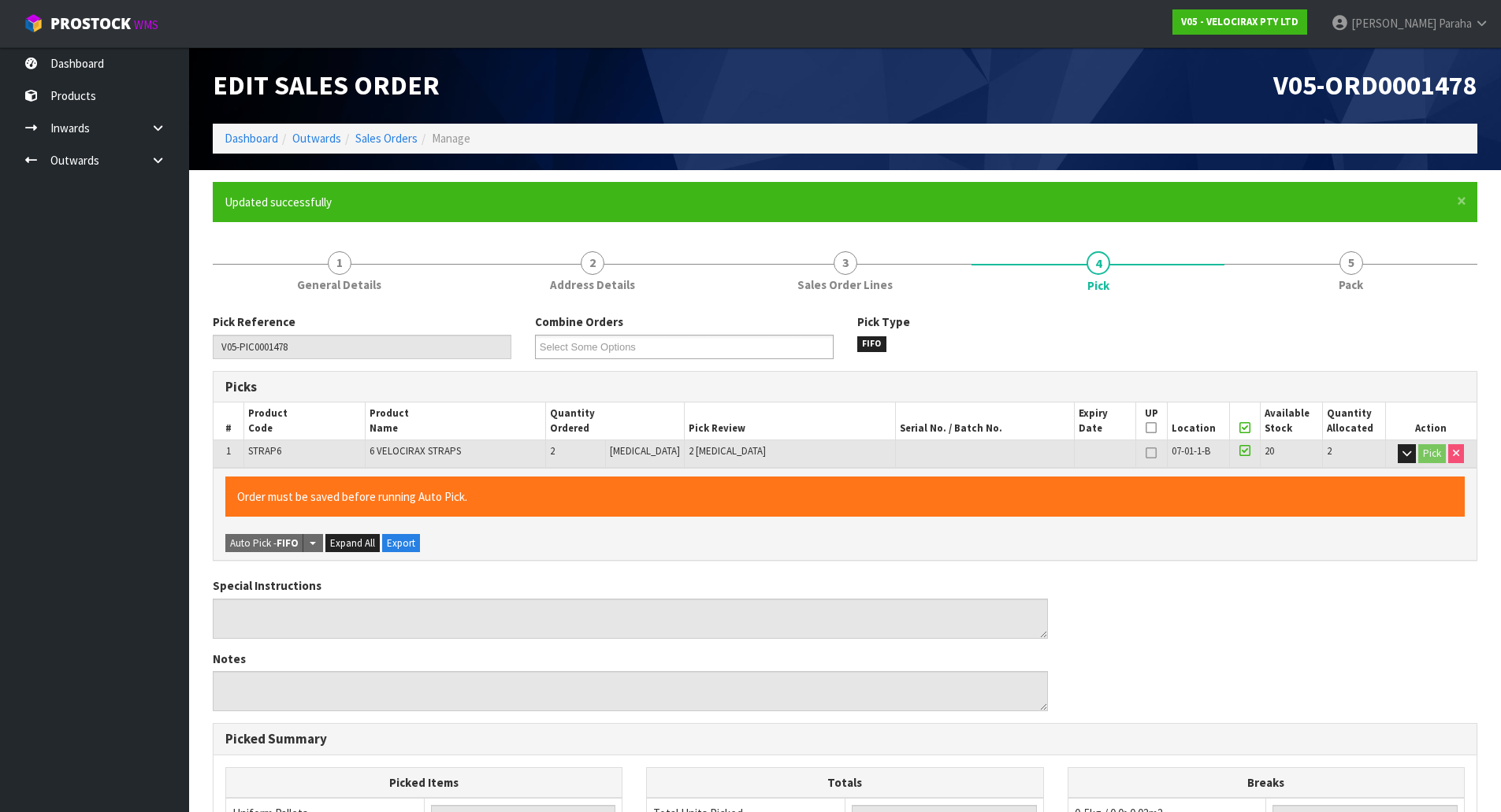
type input "Polly Paraha"
type input "2025-09-30T11:39:33"
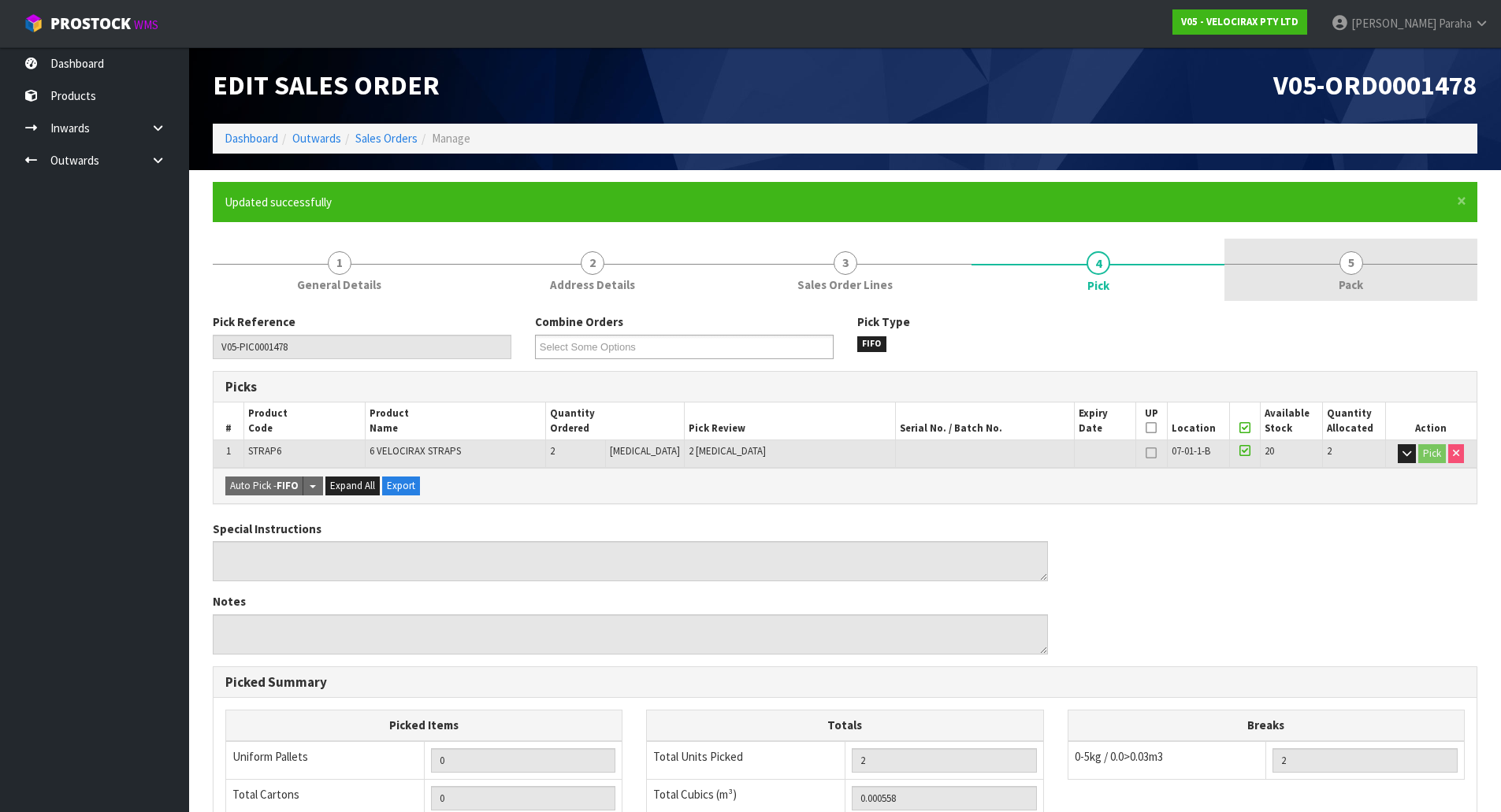
click at [1363, 268] on link "5 Pack" at bounding box center [1351, 269] width 253 height 62
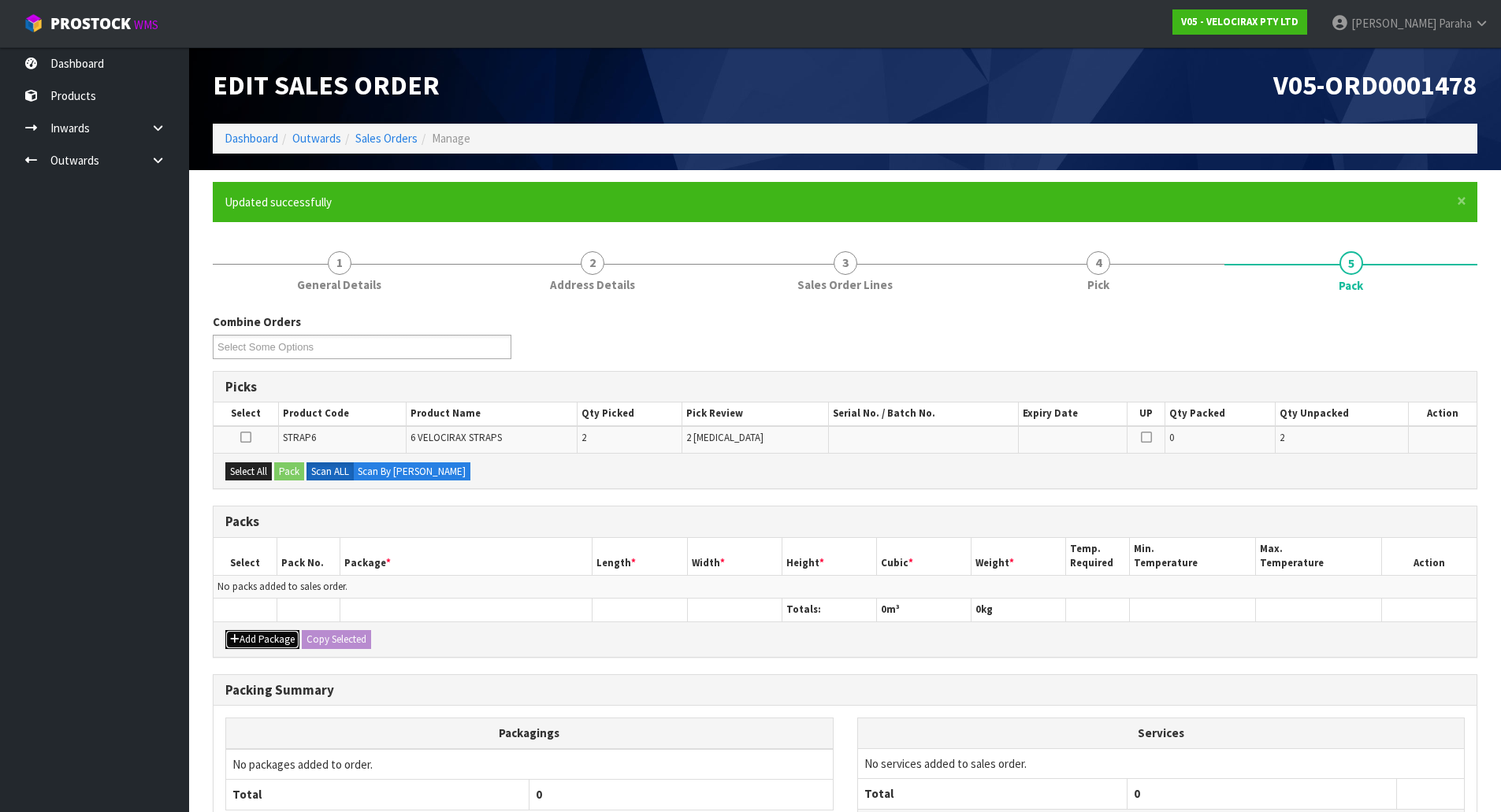
click at [262, 643] on button "Add Package" at bounding box center [262, 639] width 74 height 18
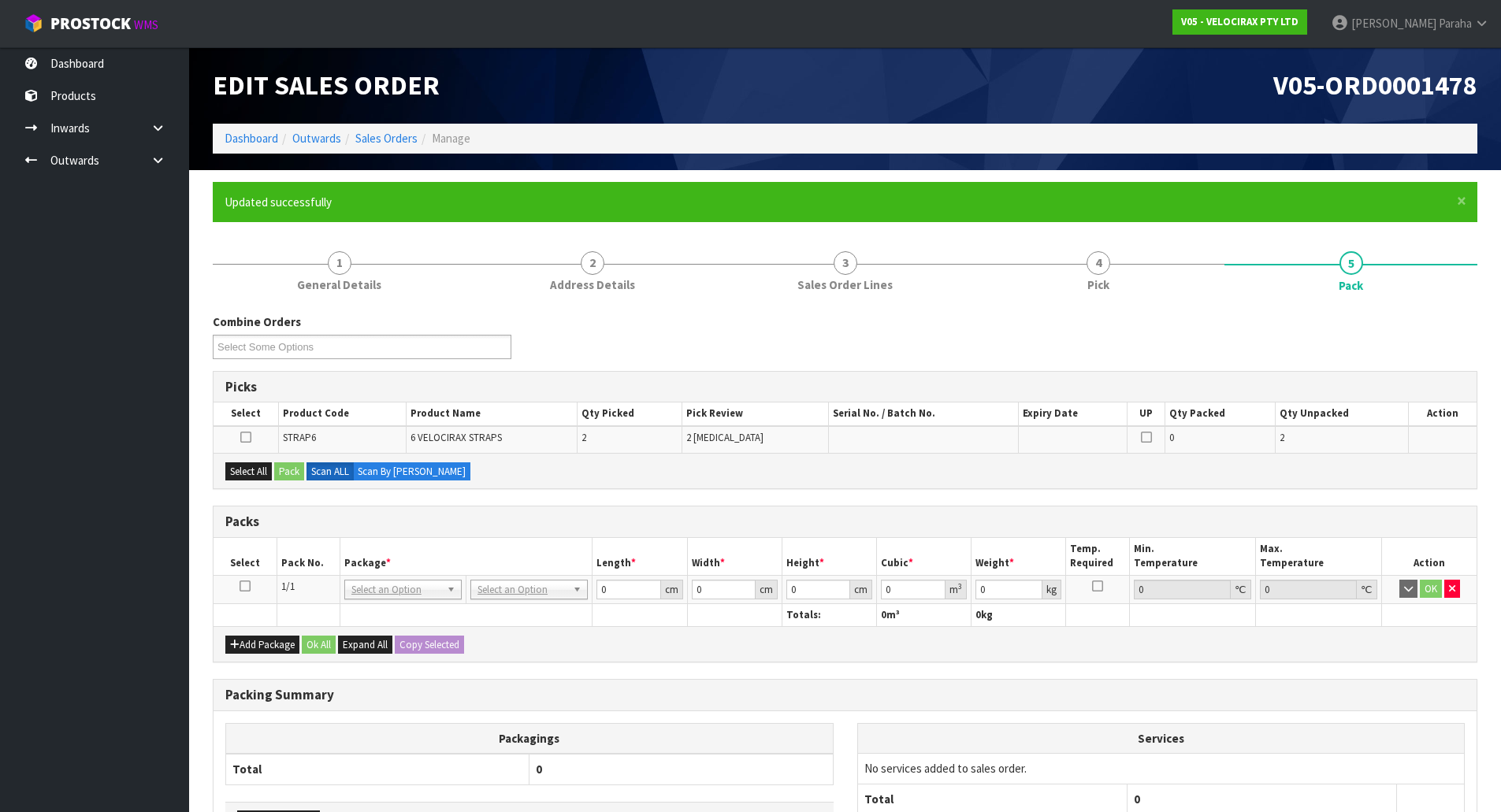
click at [240, 587] on icon at bounding box center [245, 586] width 11 height 1
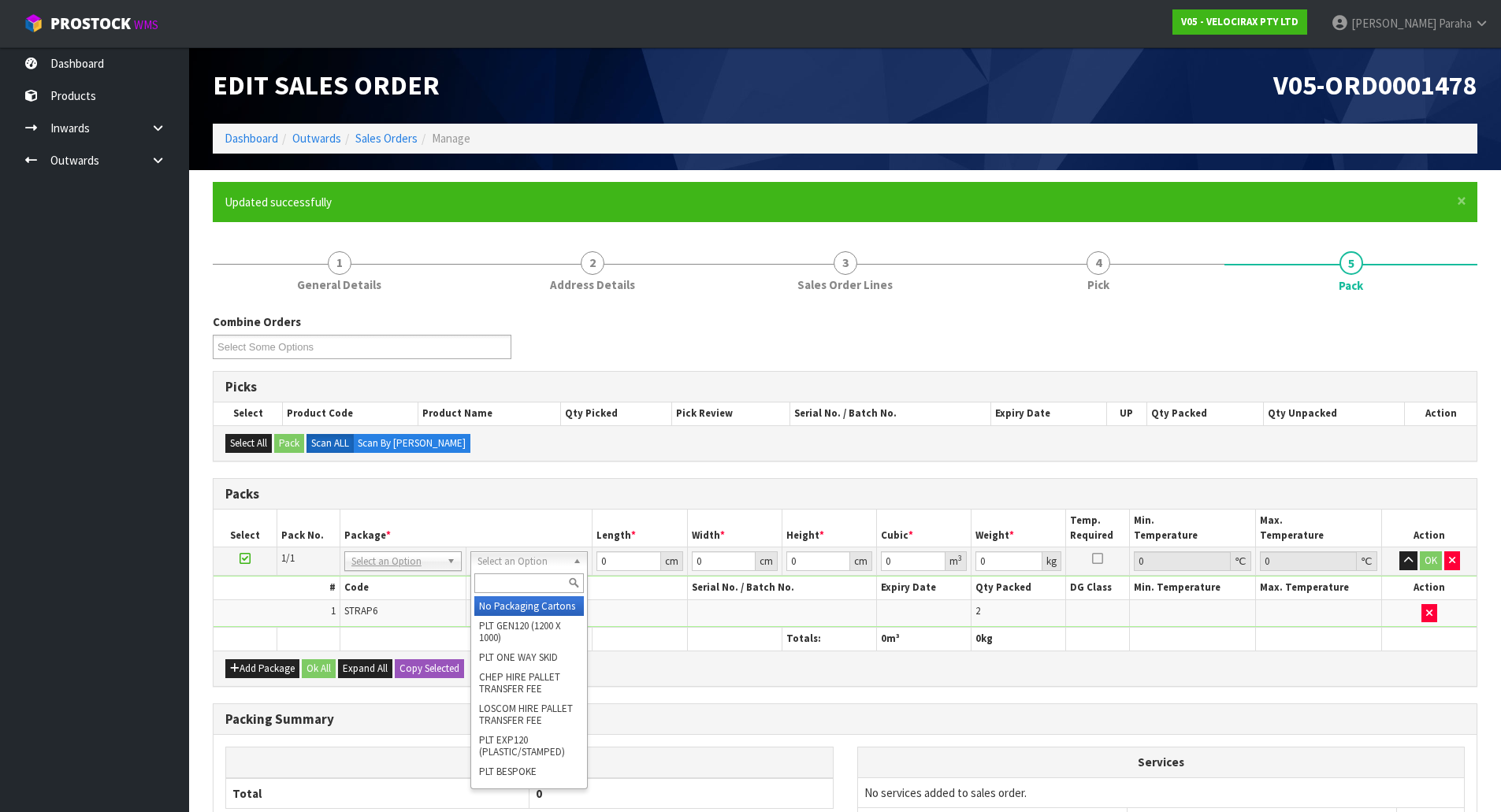
click at [545, 580] on input "text" at bounding box center [529, 583] width 109 height 19
type input "COM"
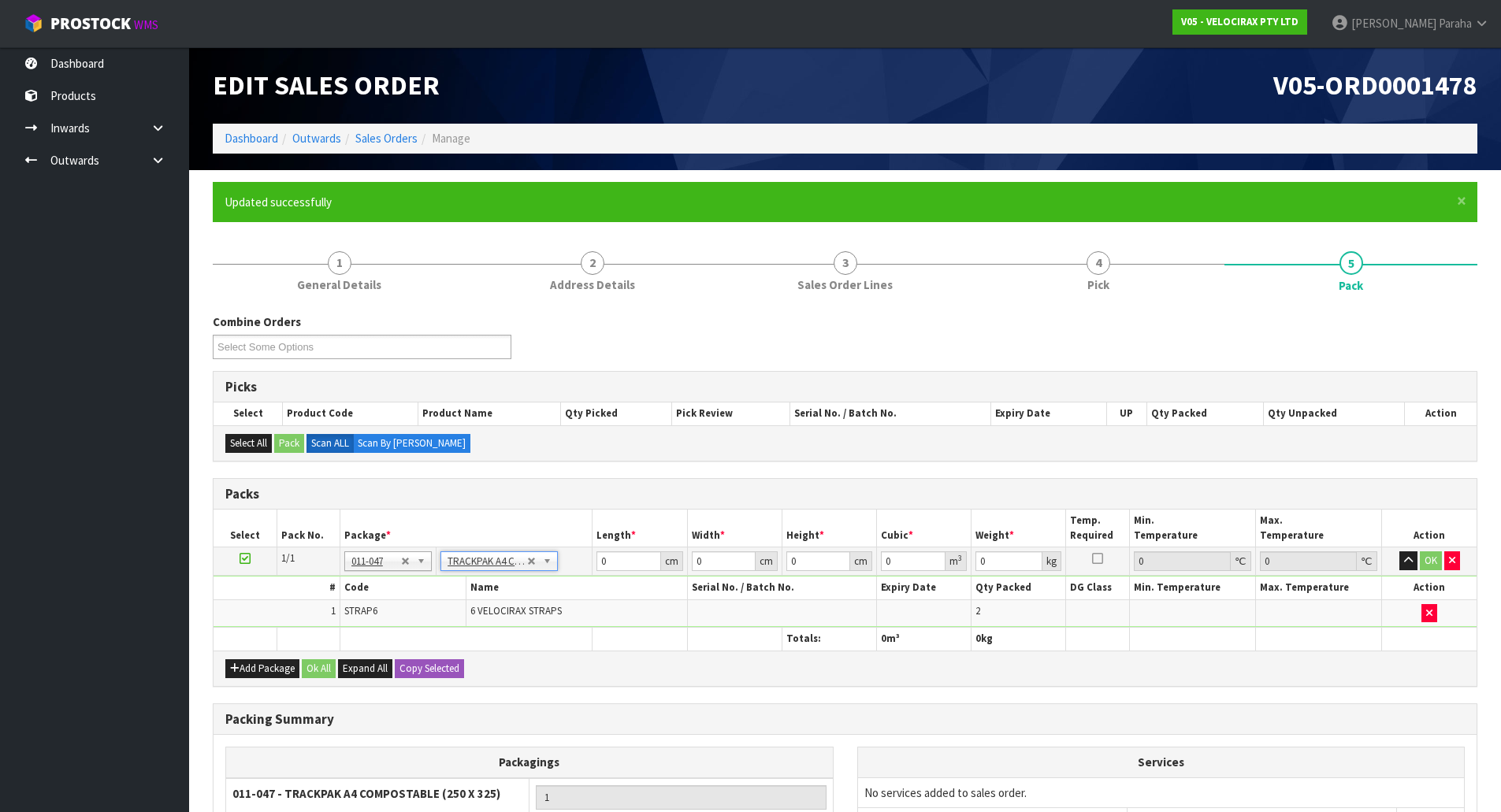
type input "25"
type input "32.5"
type input "0.01"
type input "0.000008"
type input "0.61"
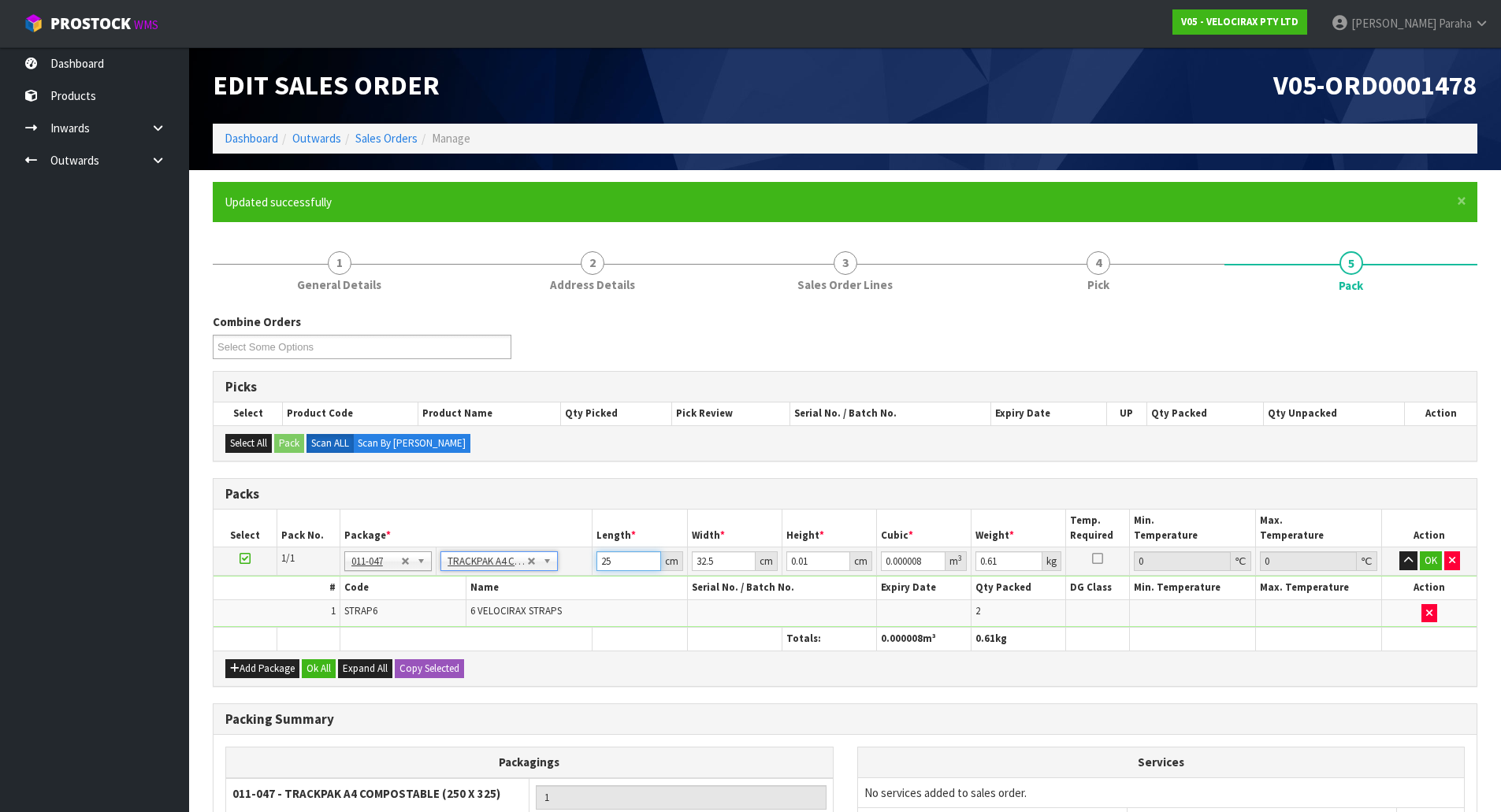
click at [626, 563] on input "25" at bounding box center [628, 561] width 64 height 19
type input "2"
type input "0.000001"
type input "0"
type input "3"
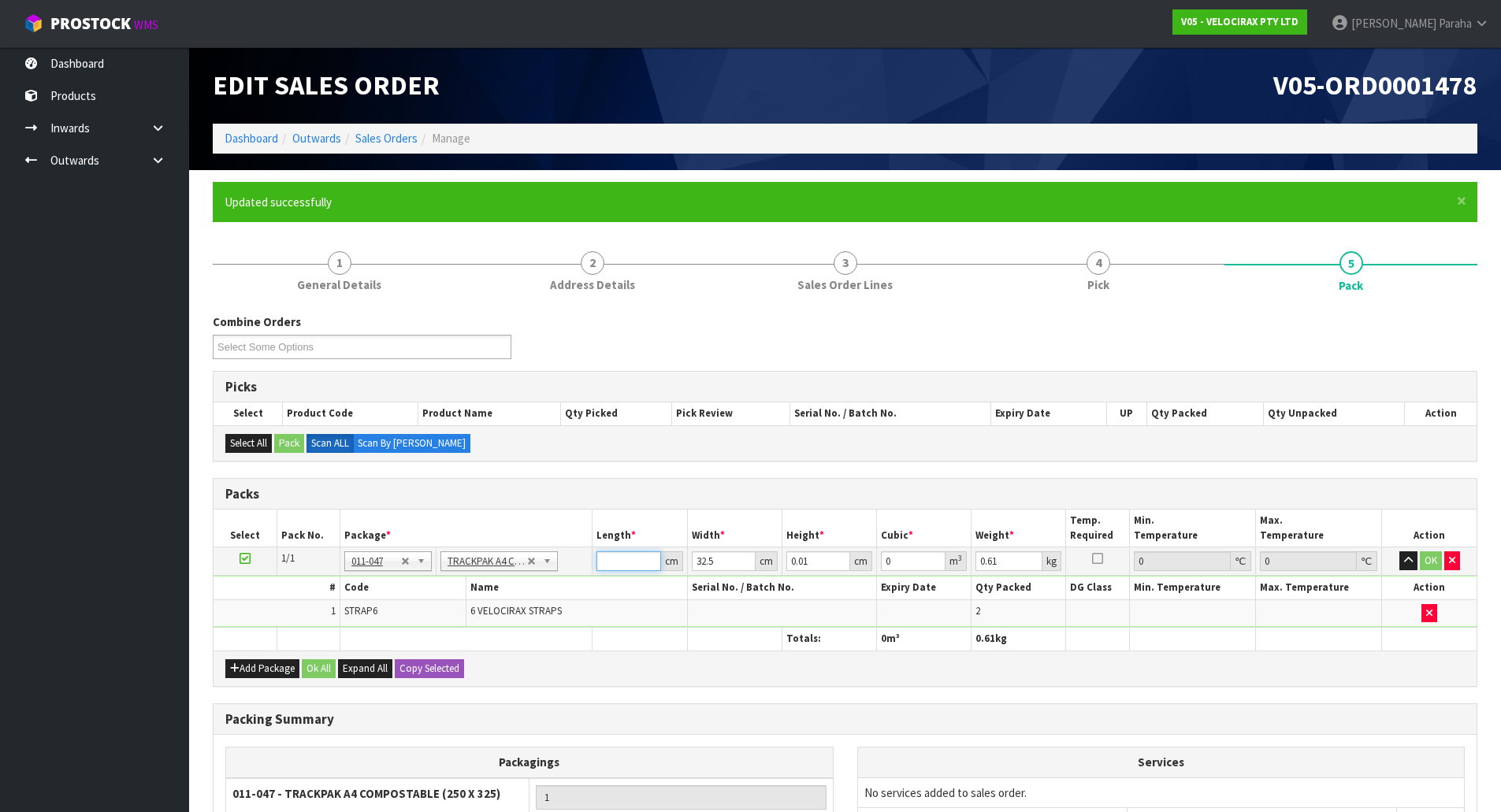
type input "0.000001"
type input "33"
type input "0.000011"
type input "33"
type input "2"
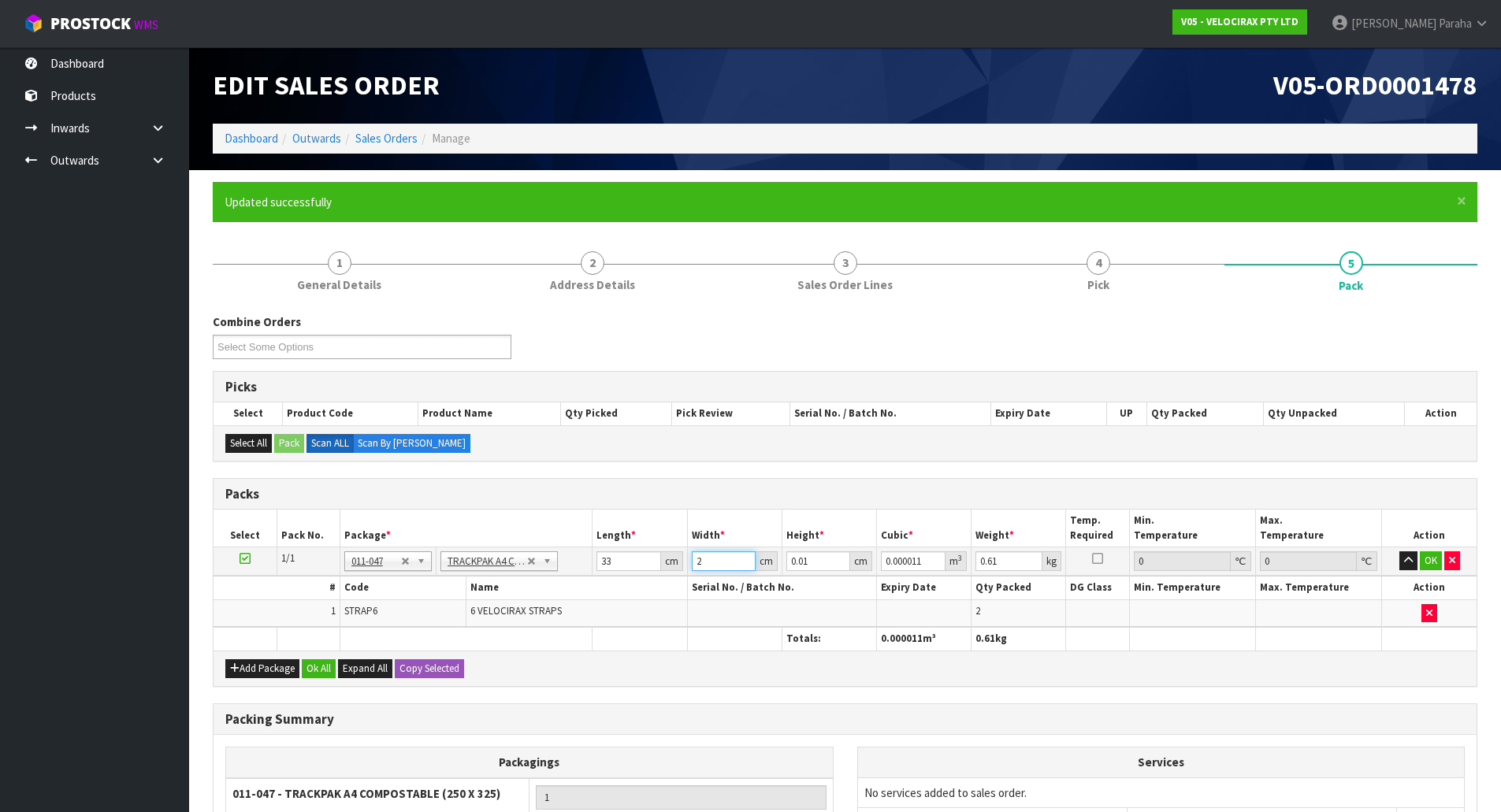
type input "0.000001"
type input "26"
type input "0.000009"
type input "26"
type input "3"
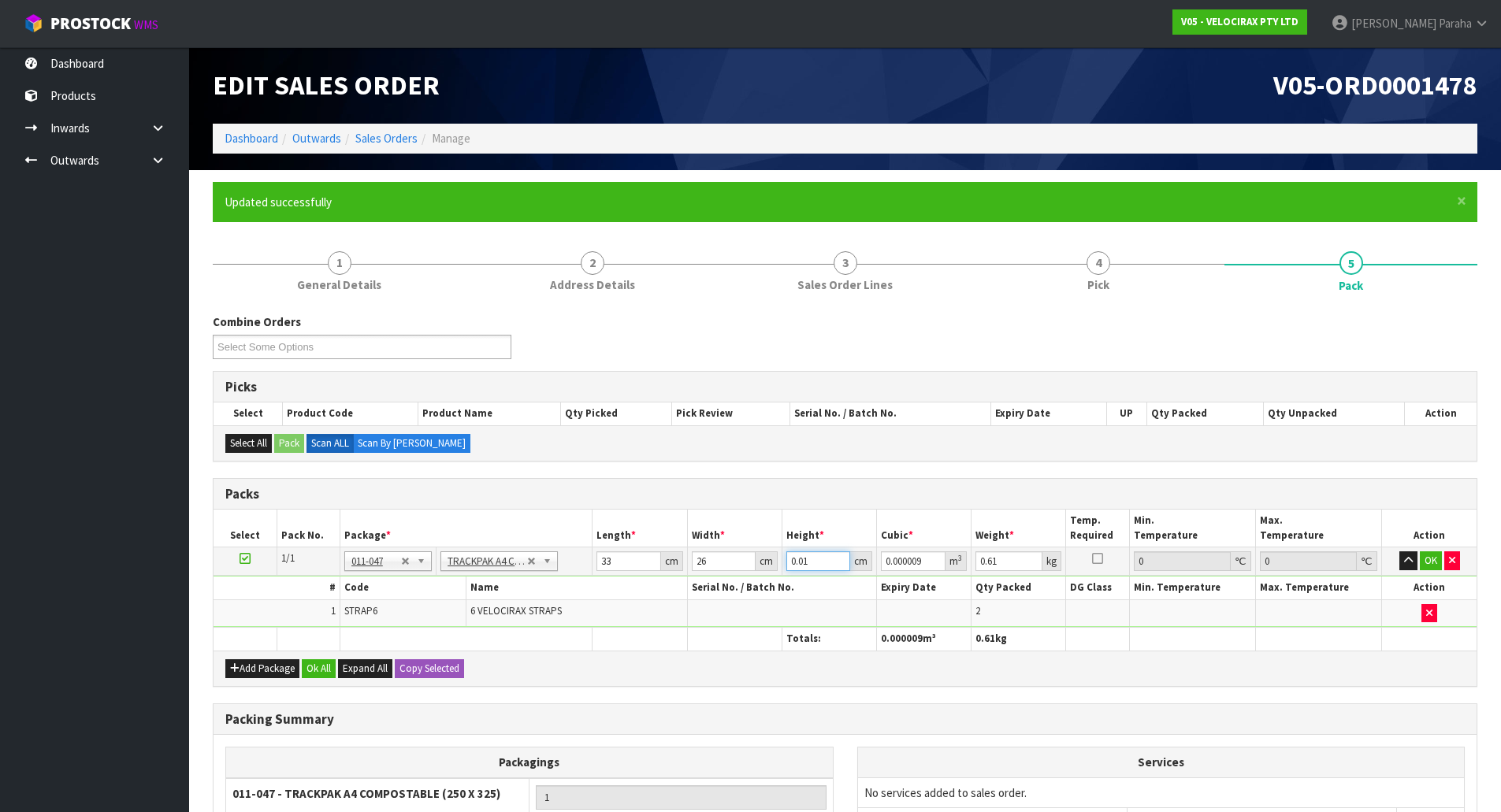
type input "0.002574"
type input "3"
type input "1"
click at [1399, 551] on button "button" at bounding box center [1409, 561] width 18 height 18
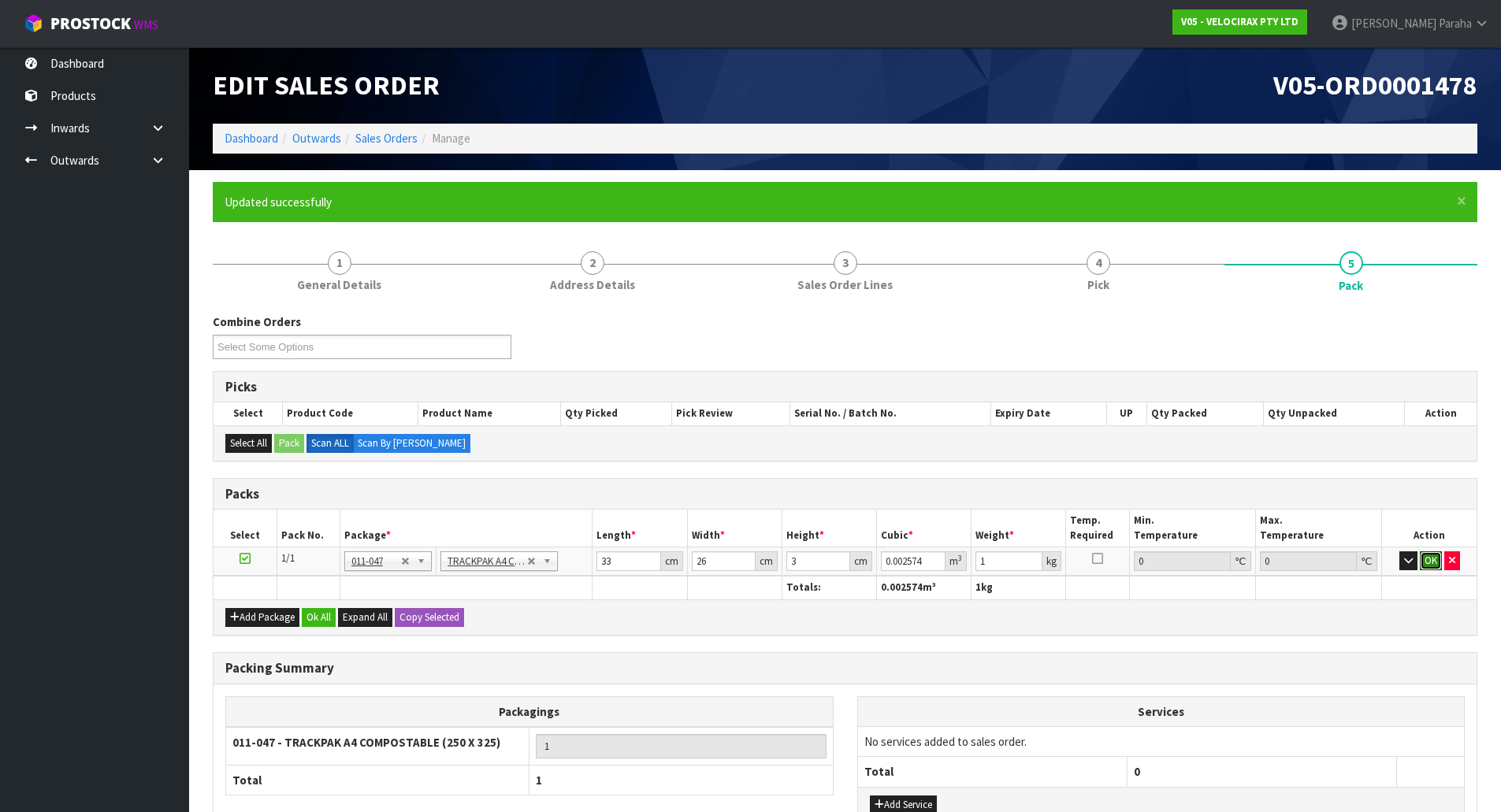
click button "OK" at bounding box center [1431, 561] width 22 height 18
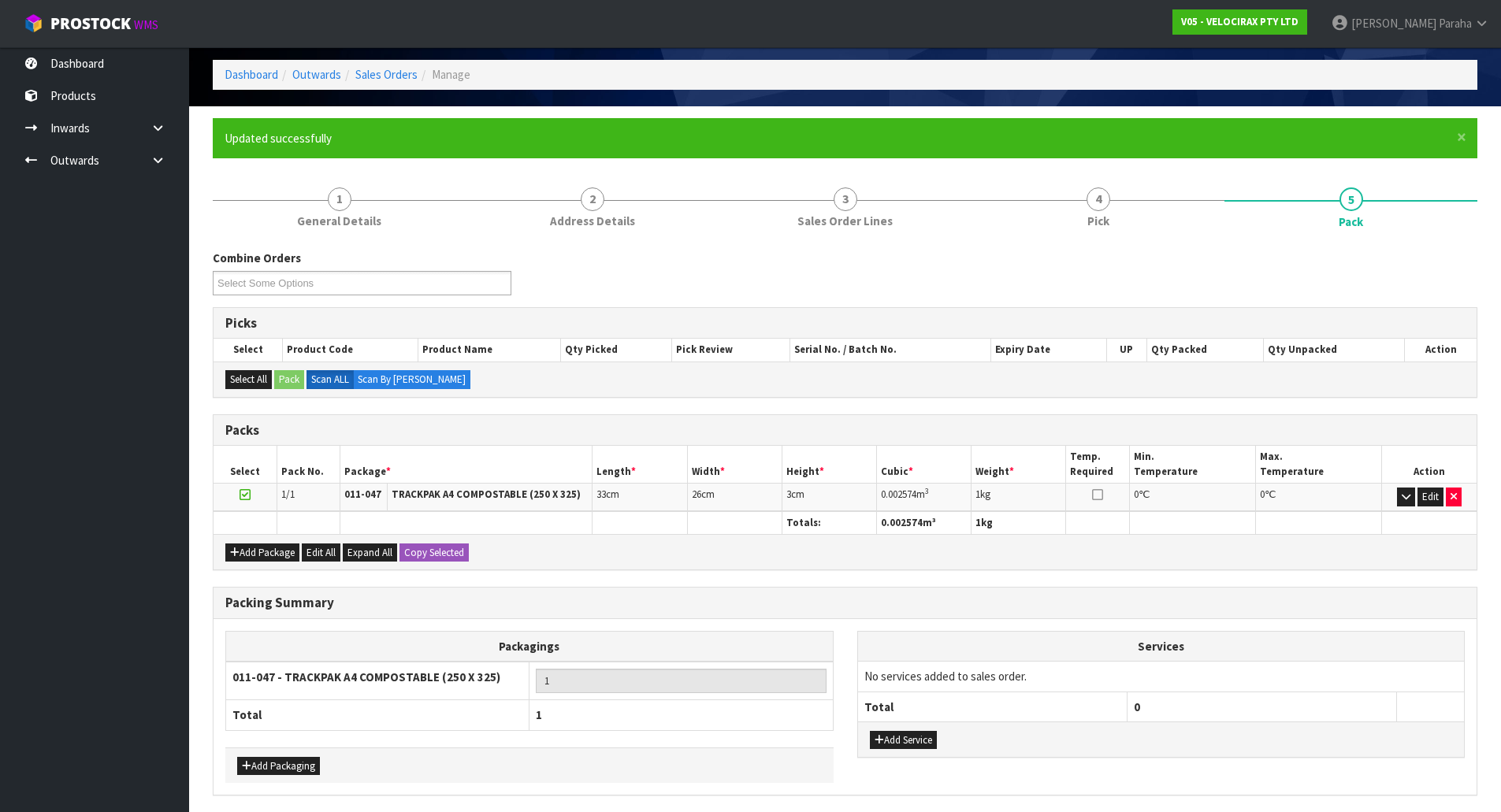
scroll to position [121, 0]
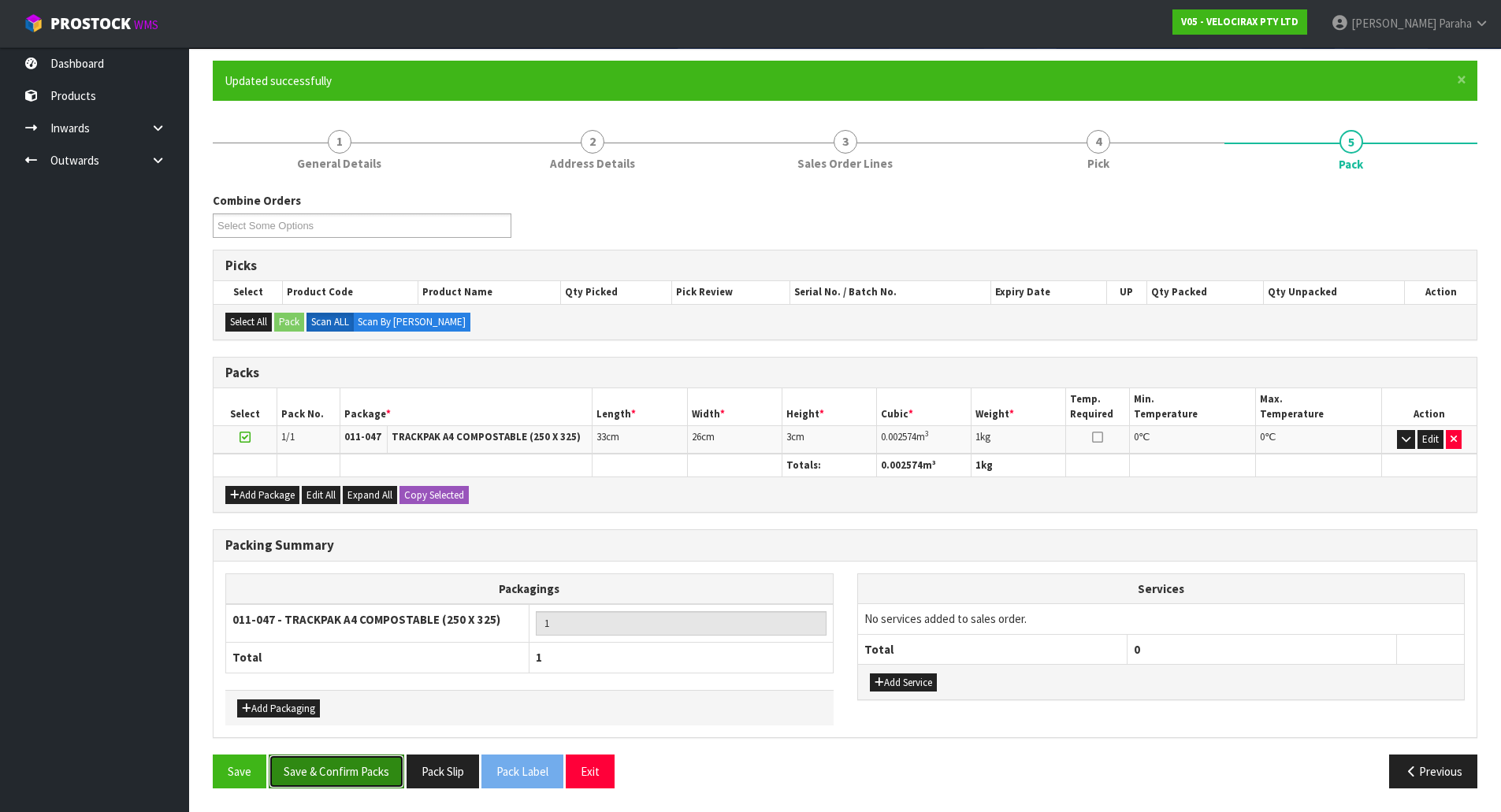
click at [350, 777] on button "Save & Confirm Packs" at bounding box center [336, 771] width 136 height 34
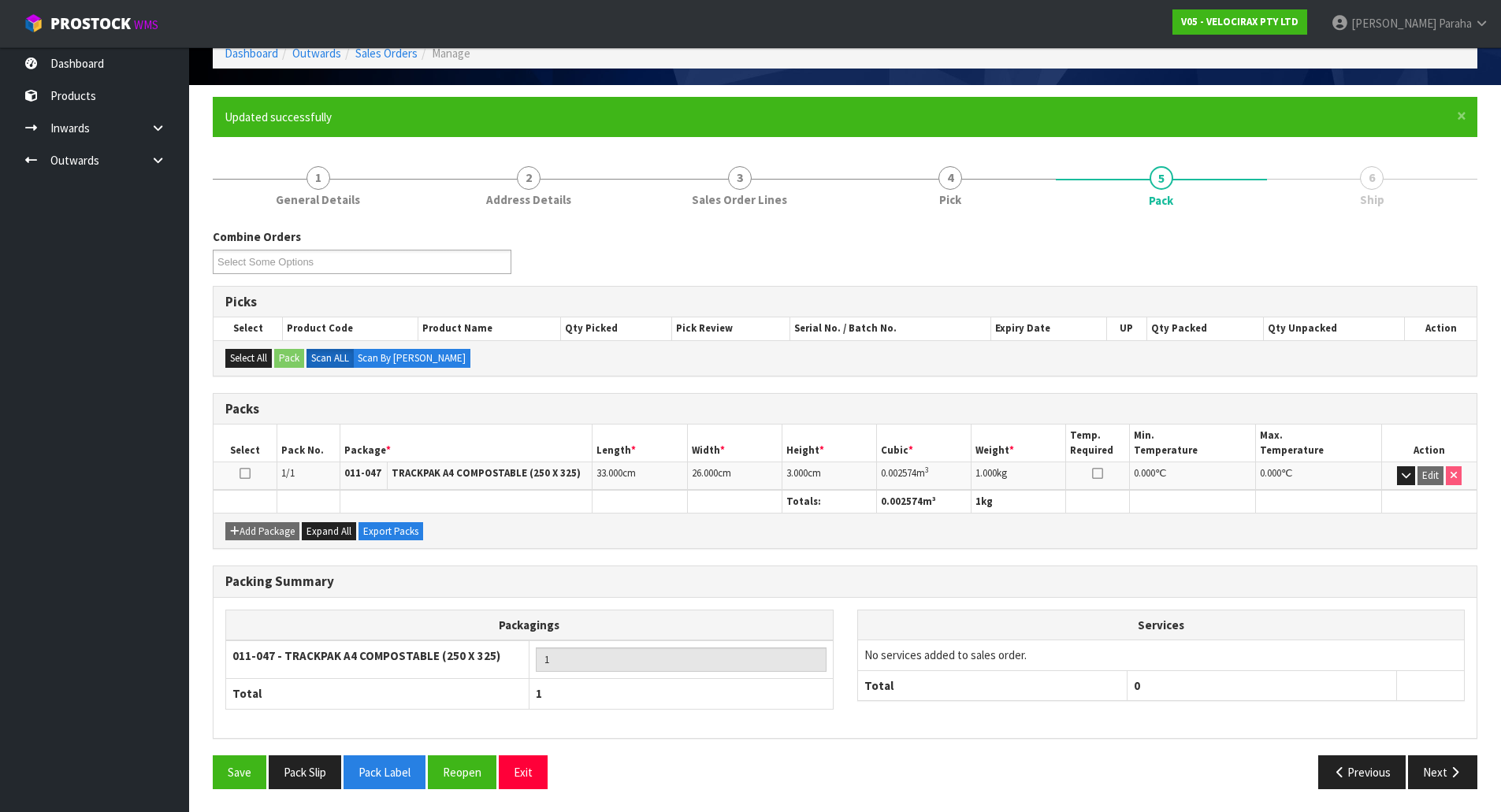
scroll to position [86, 0]
click at [1467, 776] on button "Next" at bounding box center [1442, 771] width 69 height 34
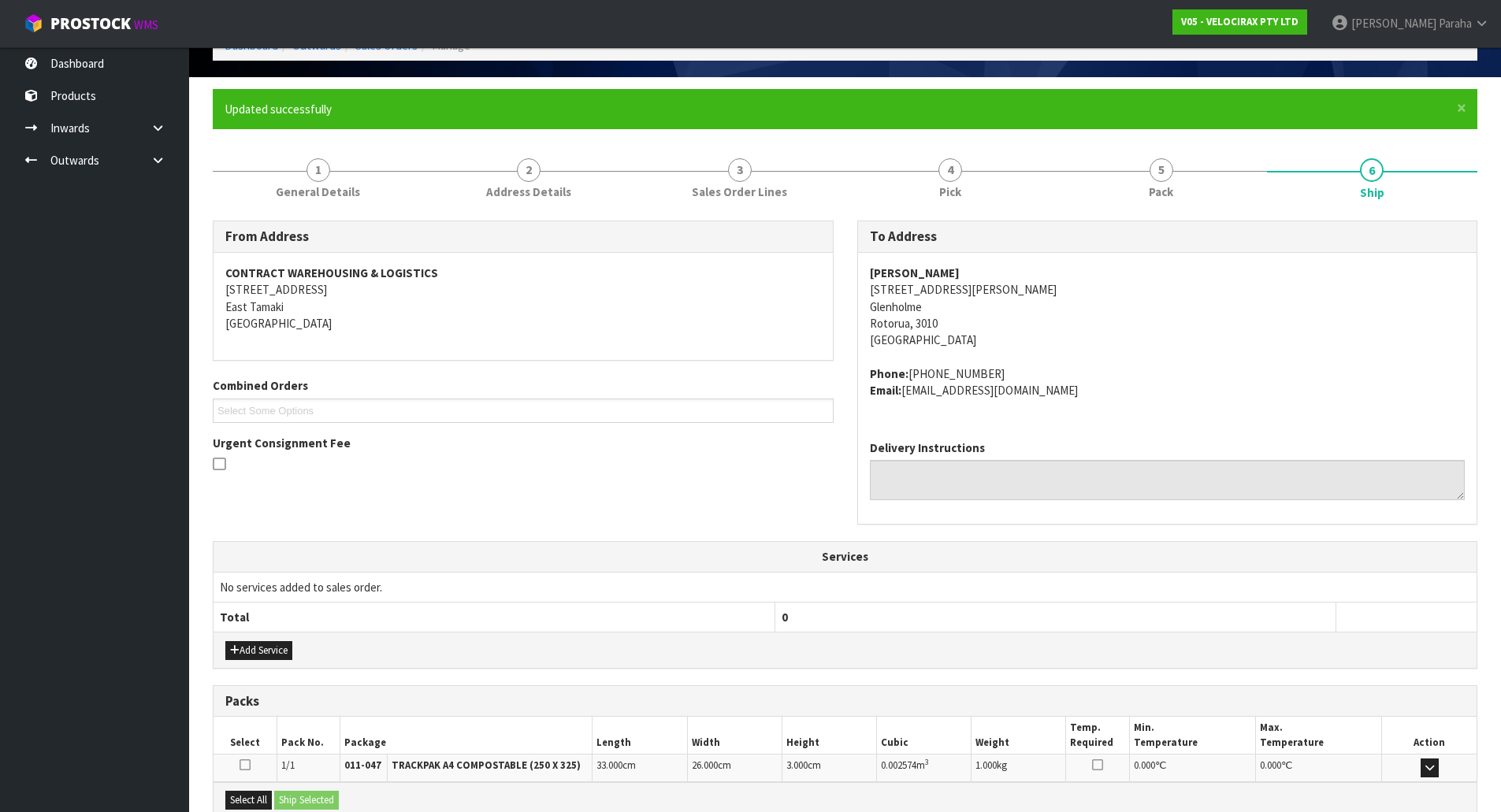
scroll to position [269, 0]
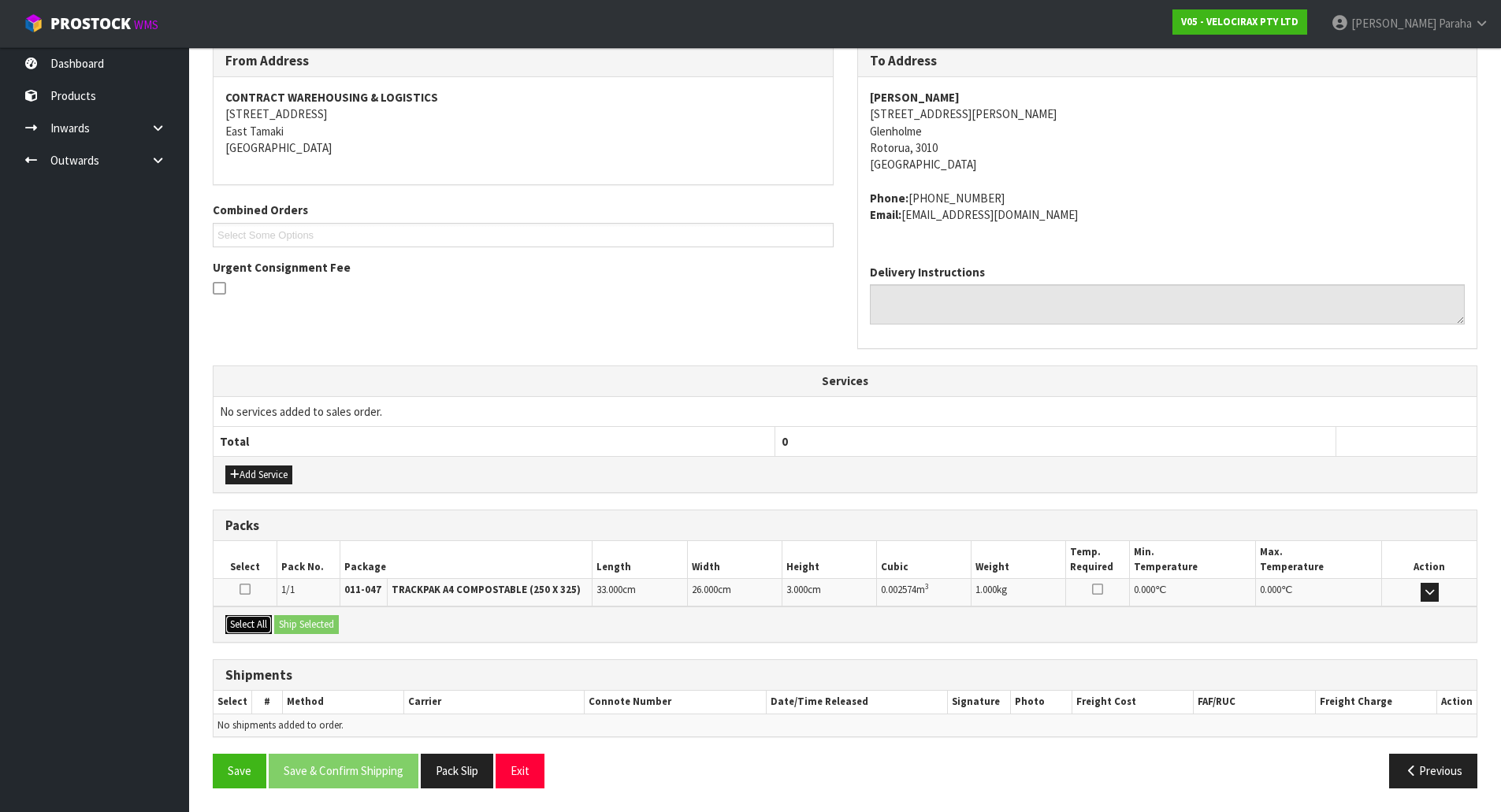
drag, startPoint x: 250, startPoint y: 621, endPoint x: 312, endPoint y: 626, distance: 62.2
click at [250, 621] on button "Select All" at bounding box center [249, 624] width 46 height 18
click at [316, 626] on button "Ship Selected" at bounding box center [307, 624] width 65 height 18
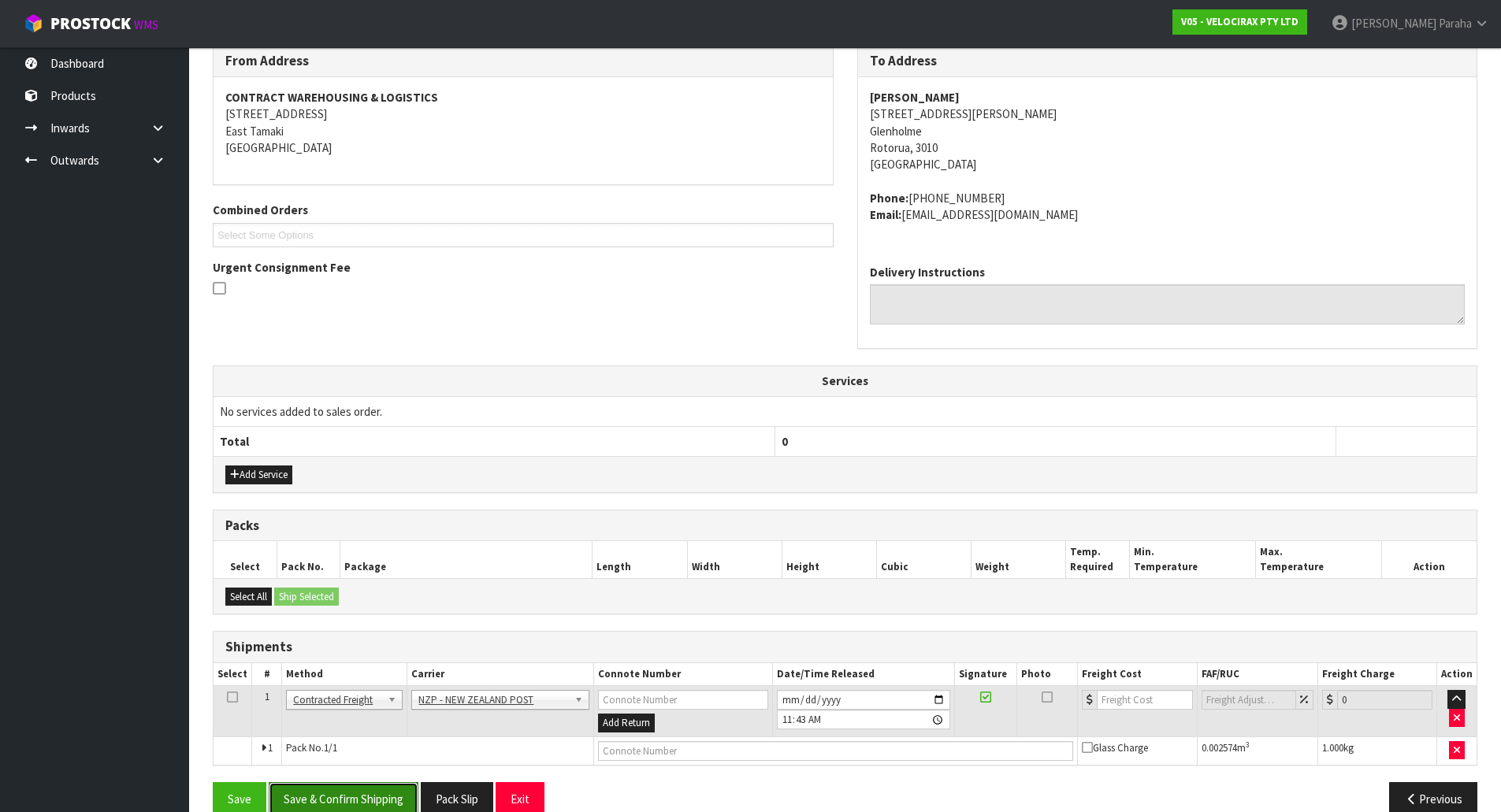
click at [338, 797] on button "Save & Confirm Shipping" at bounding box center [344, 798] width 150 height 34
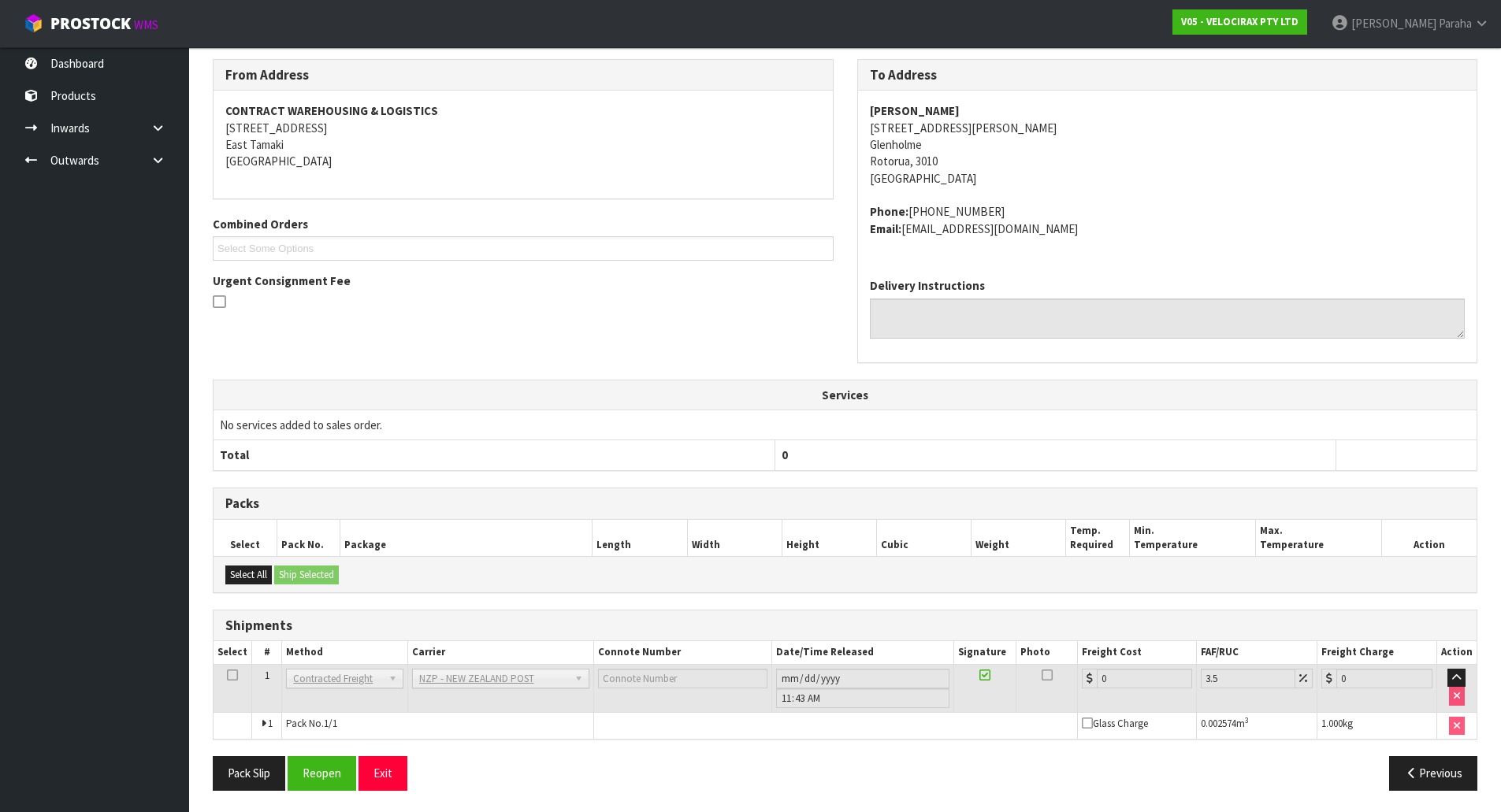
scroll to position [274, 0]
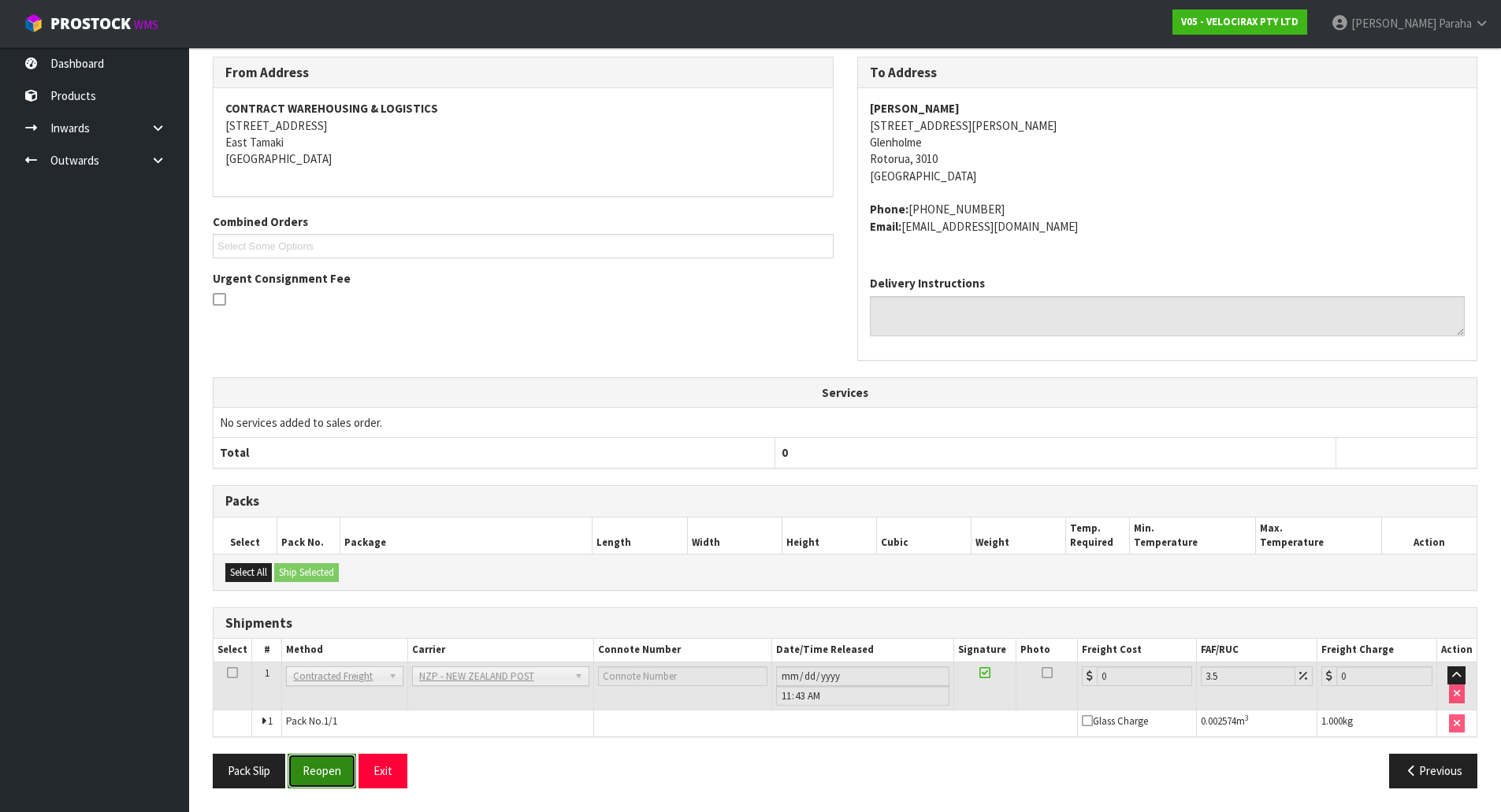
click at [335, 769] on button "Reopen" at bounding box center [322, 770] width 68 height 34
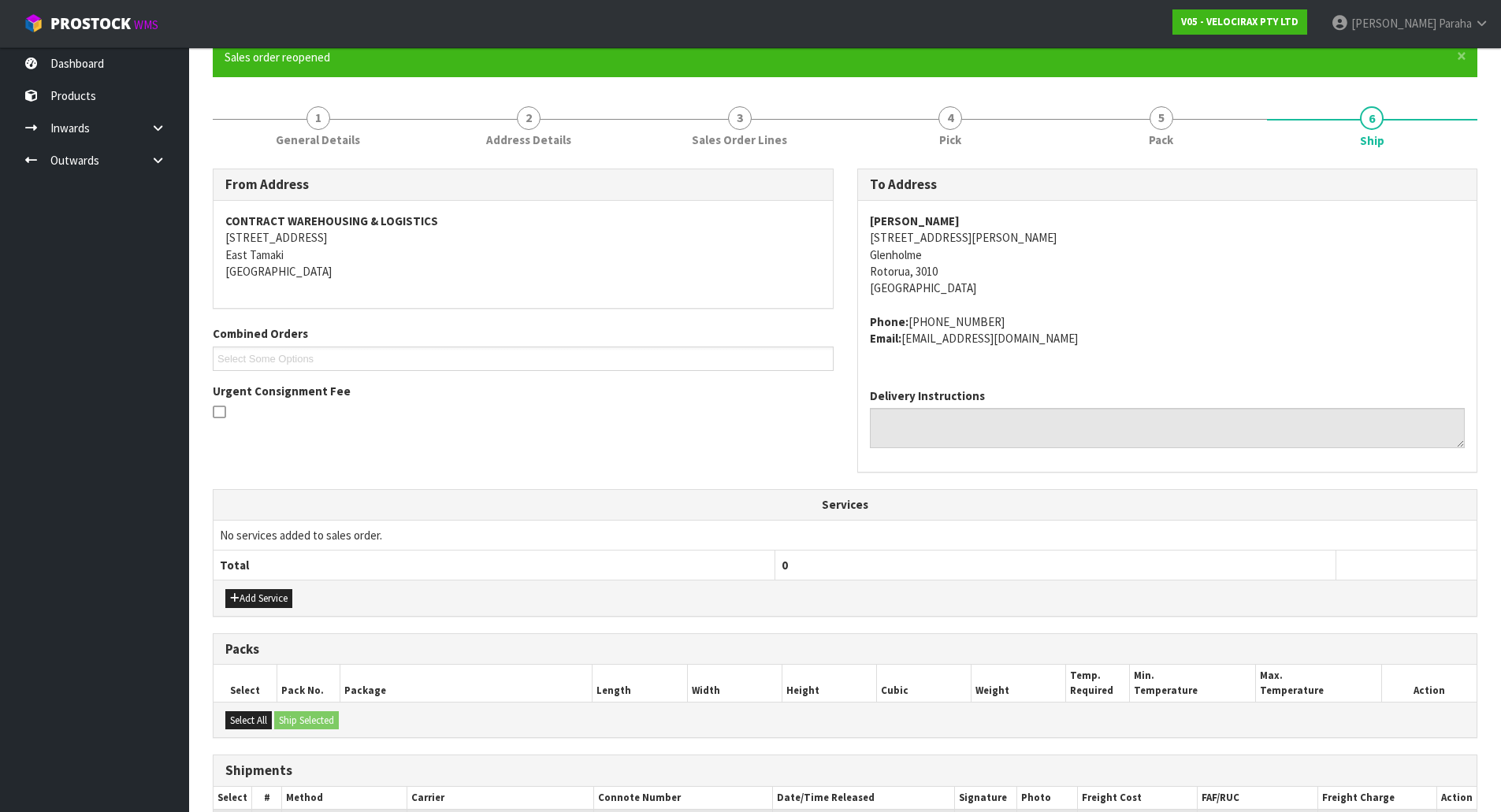
scroll to position [311, 0]
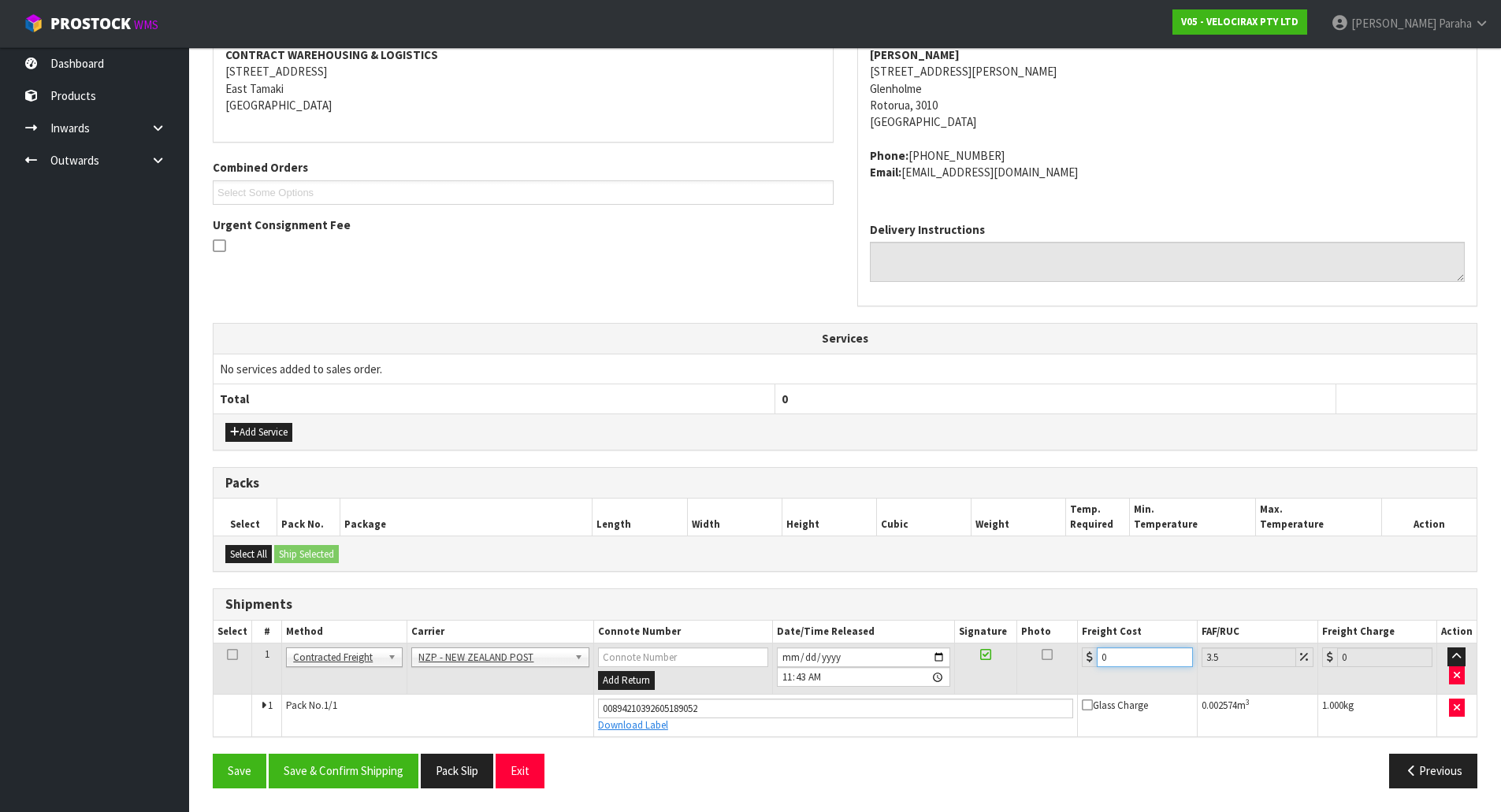
click at [1110, 656] on input "0" at bounding box center [1143, 657] width 95 height 19
type input "5"
type input "5.17"
type input "5.2"
type input "5.38"
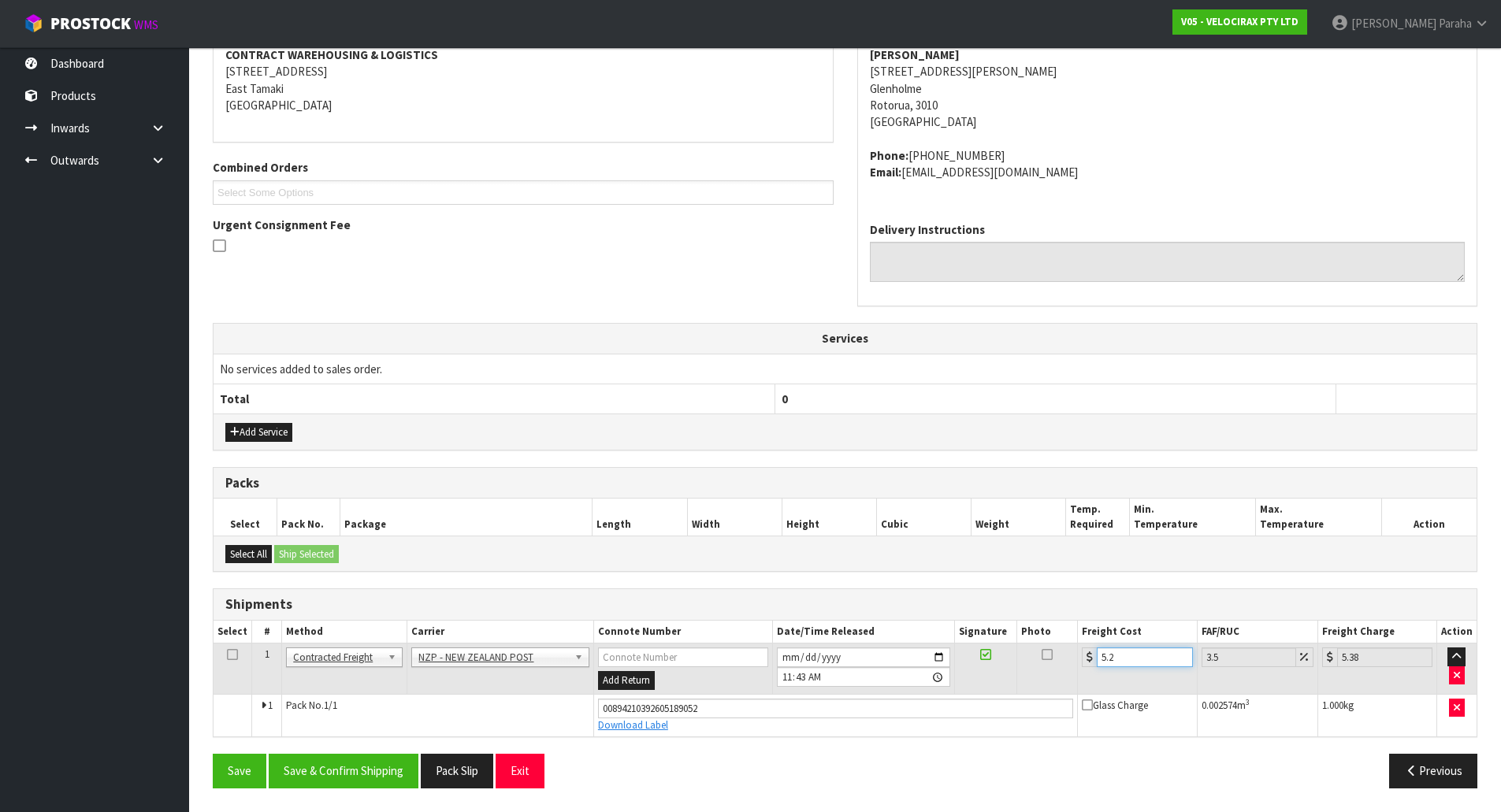
type input "5.29"
type input "5.48"
type input "5.29"
click at [388, 770] on button "Save & Confirm Shipping" at bounding box center [344, 770] width 150 height 34
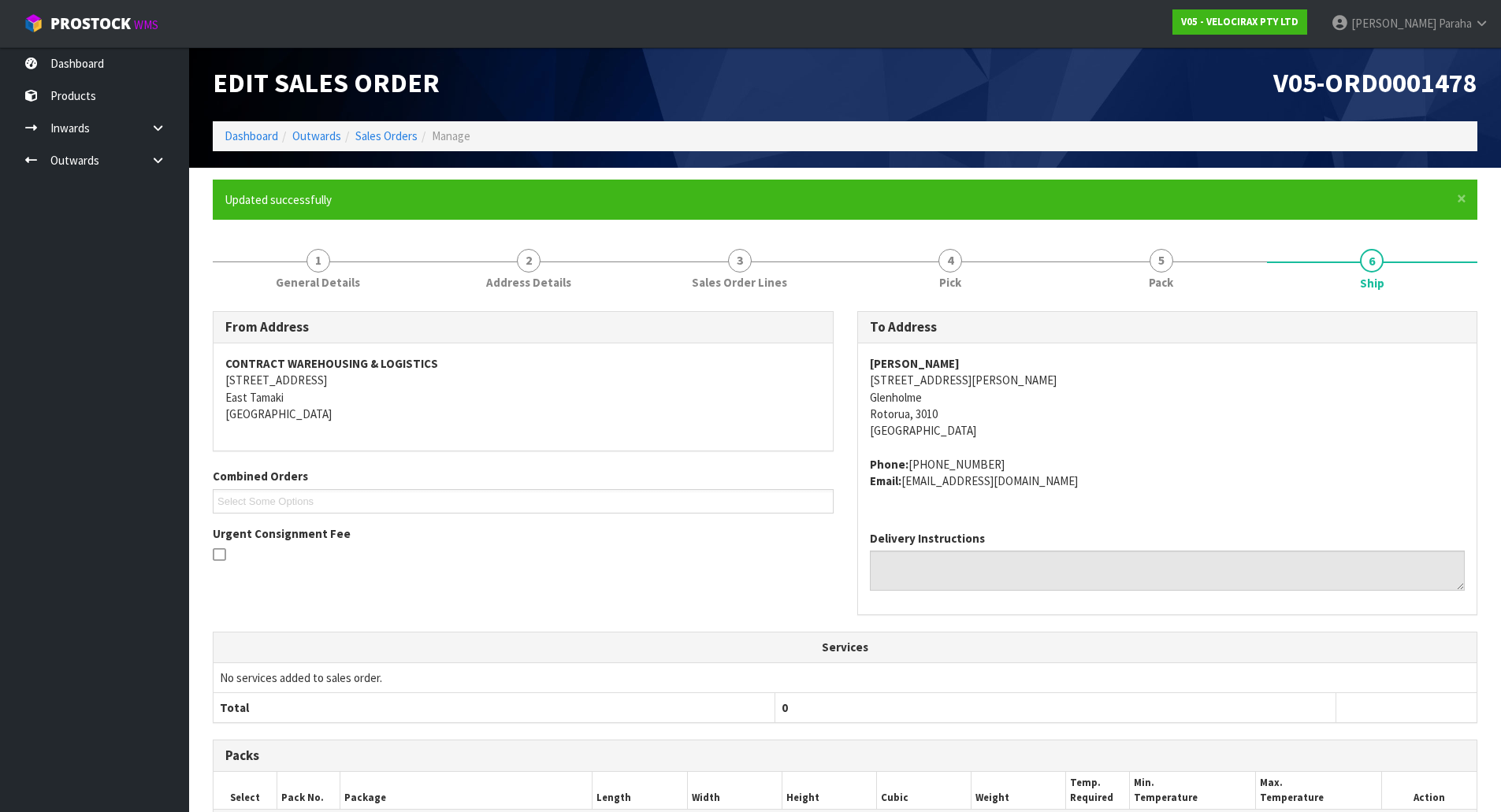
scroll to position [0, 0]
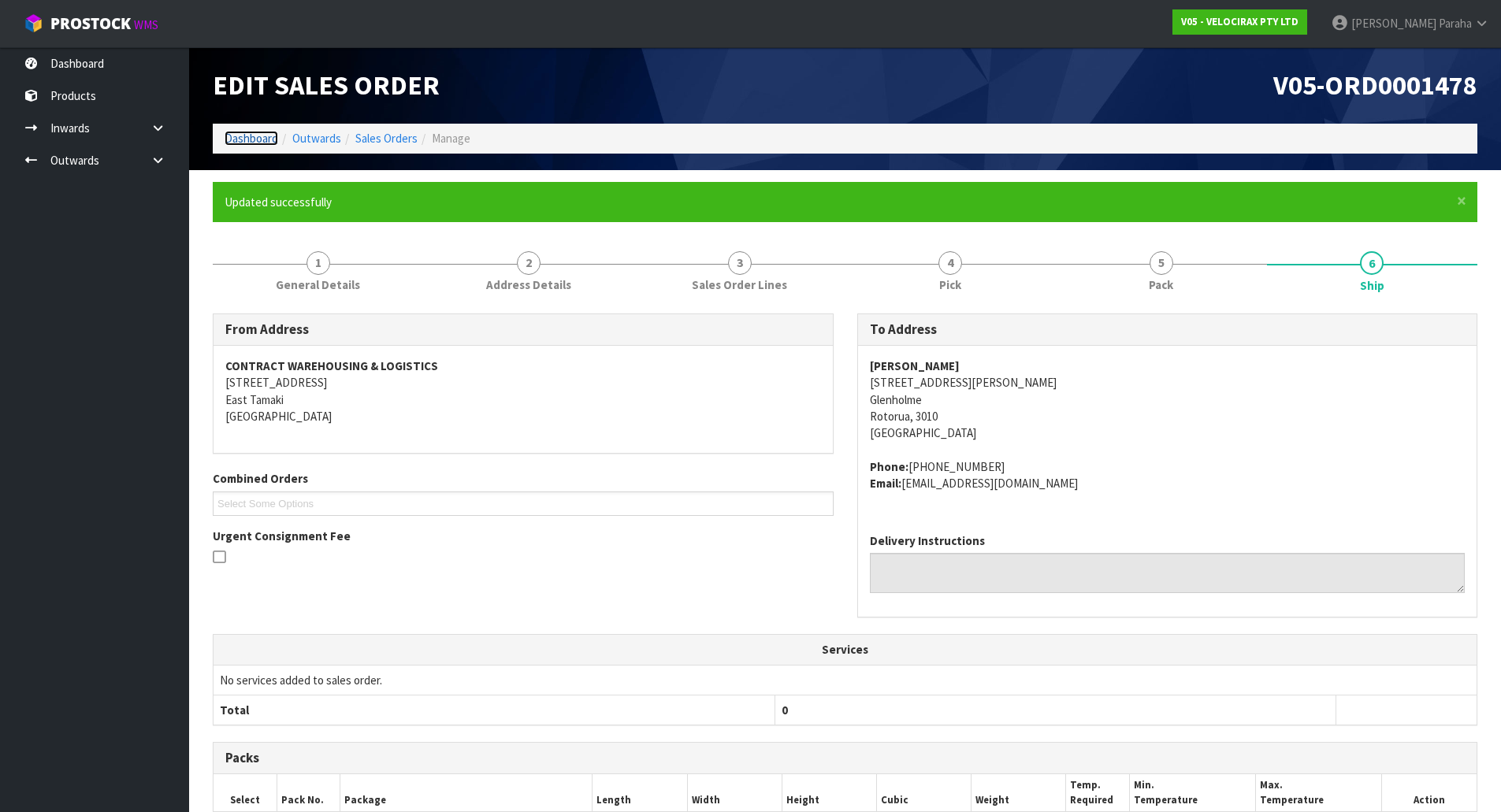
click at [252, 139] on link "Dashboard" at bounding box center [251, 138] width 54 height 15
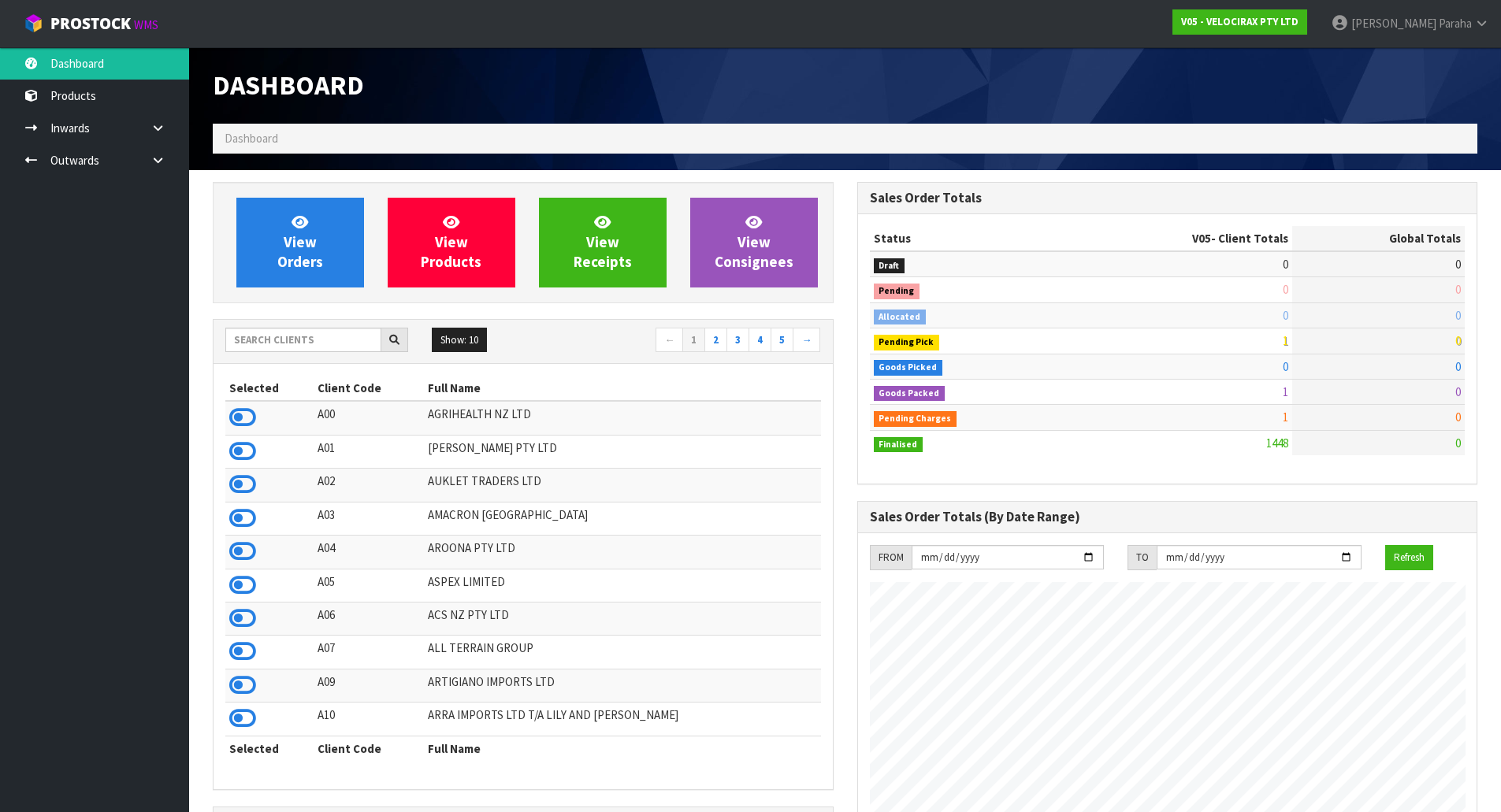
scroll to position [1227, 643]
click at [287, 341] on input "text" at bounding box center [303, 340] width 156 height 24
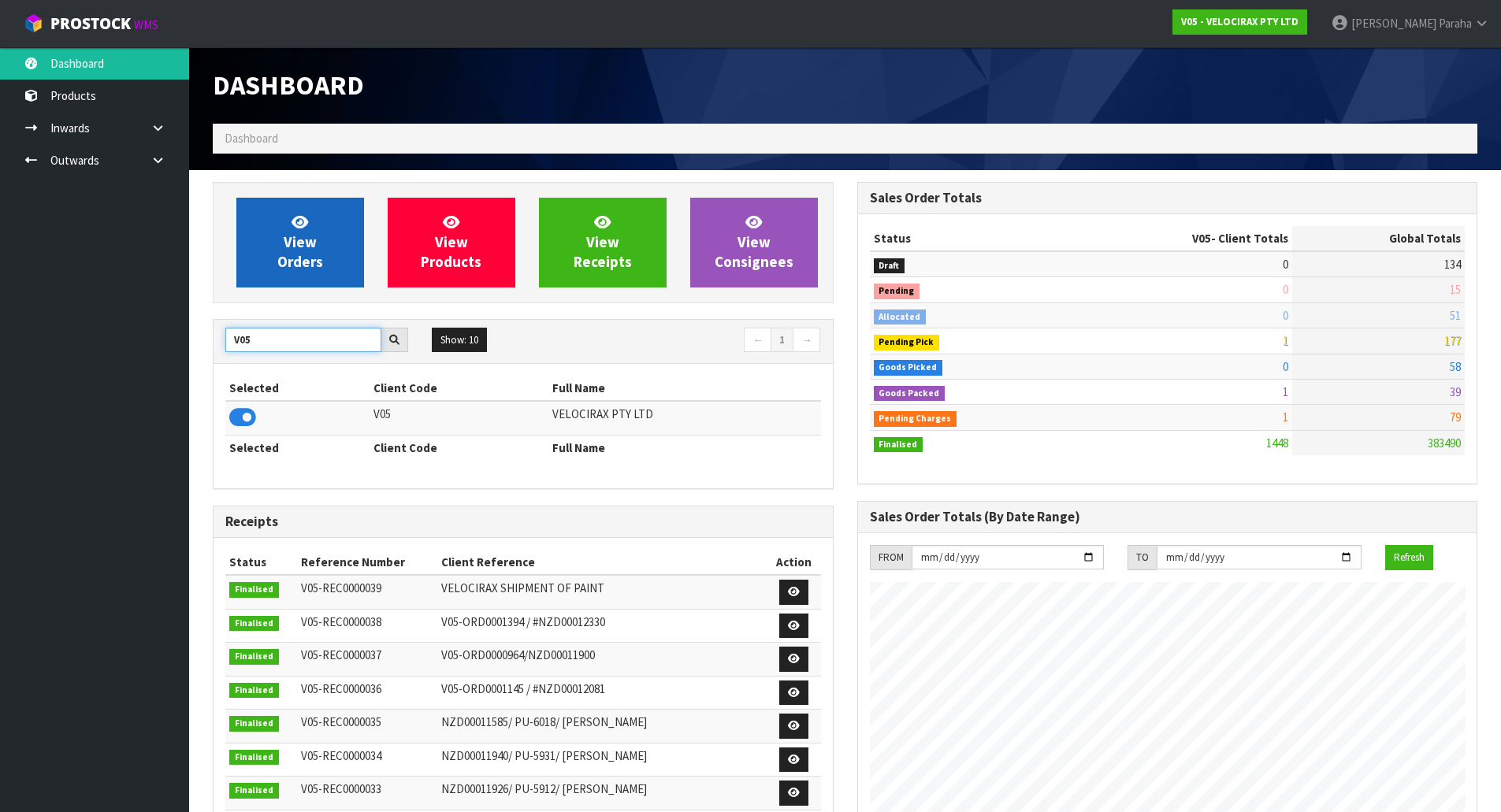
type input "V05"
click at [329, 231] on link "View Orders" at bounding box center [300, 242] width 128 height 90
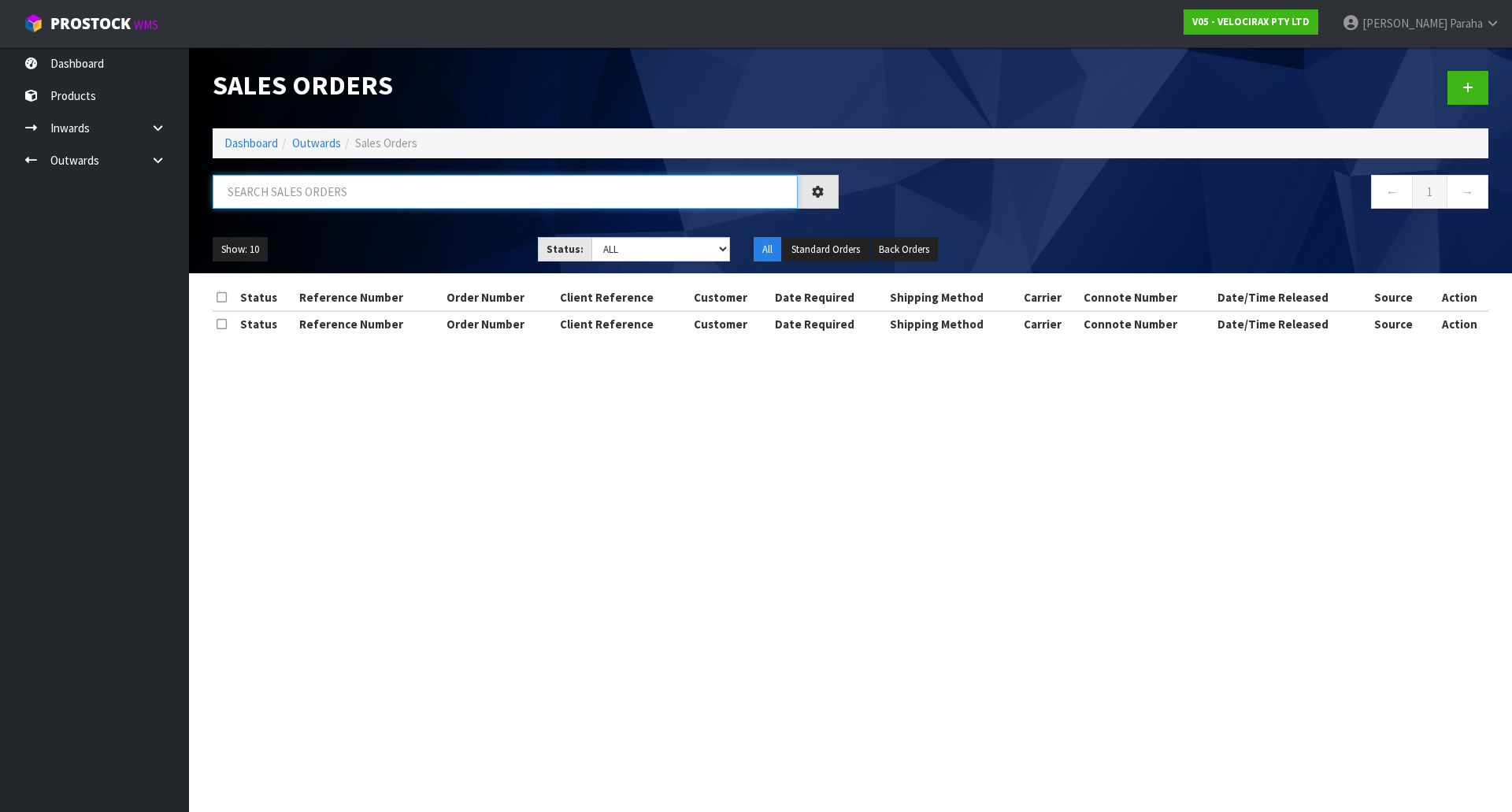
click at [312, 202] on input "text" at bounding box center [504, 191] width 585 height 34
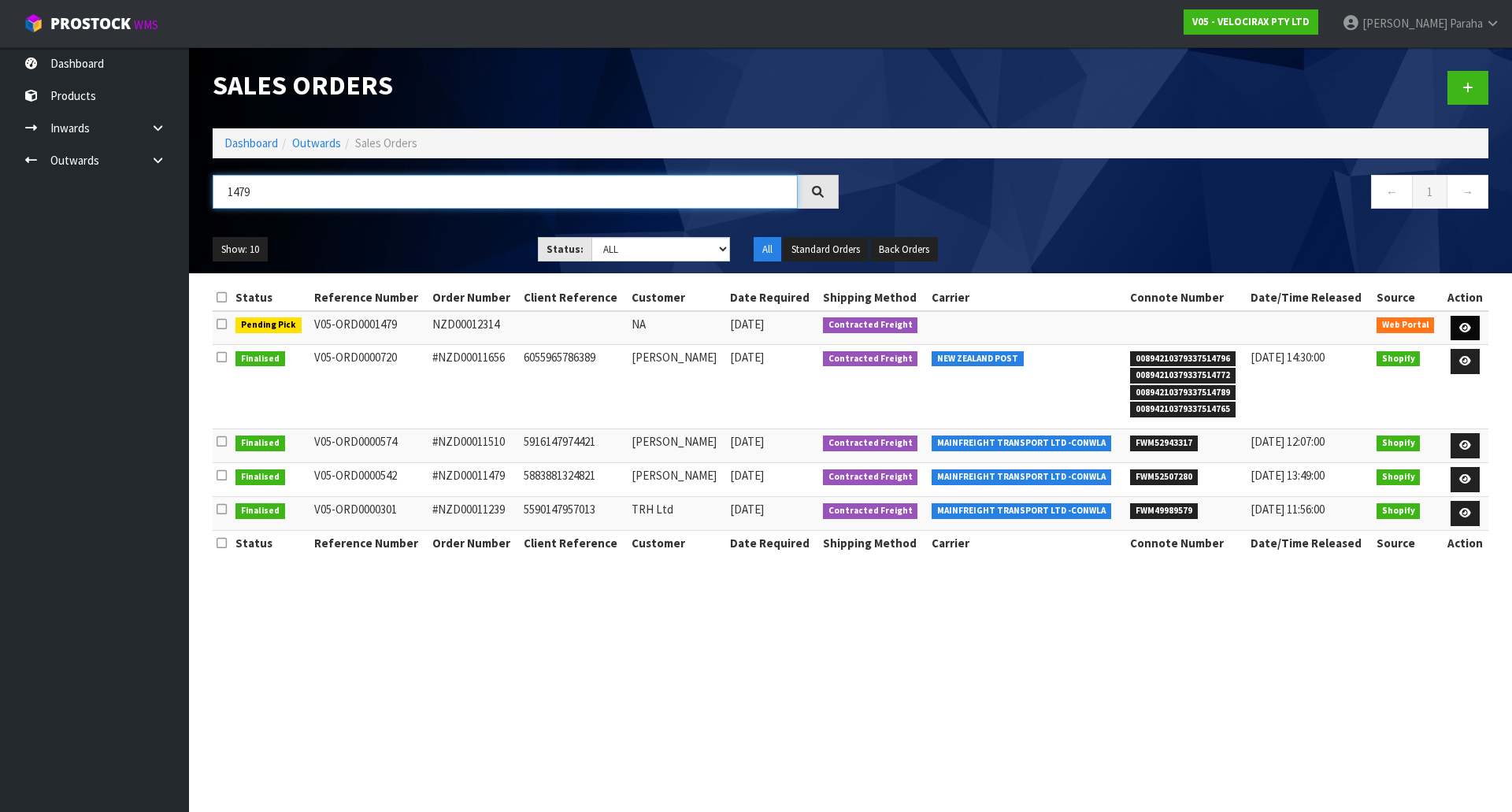
type input "1479"
click at [1460, 329] on icon at bounding box center [1464, 327] width 12 height 10
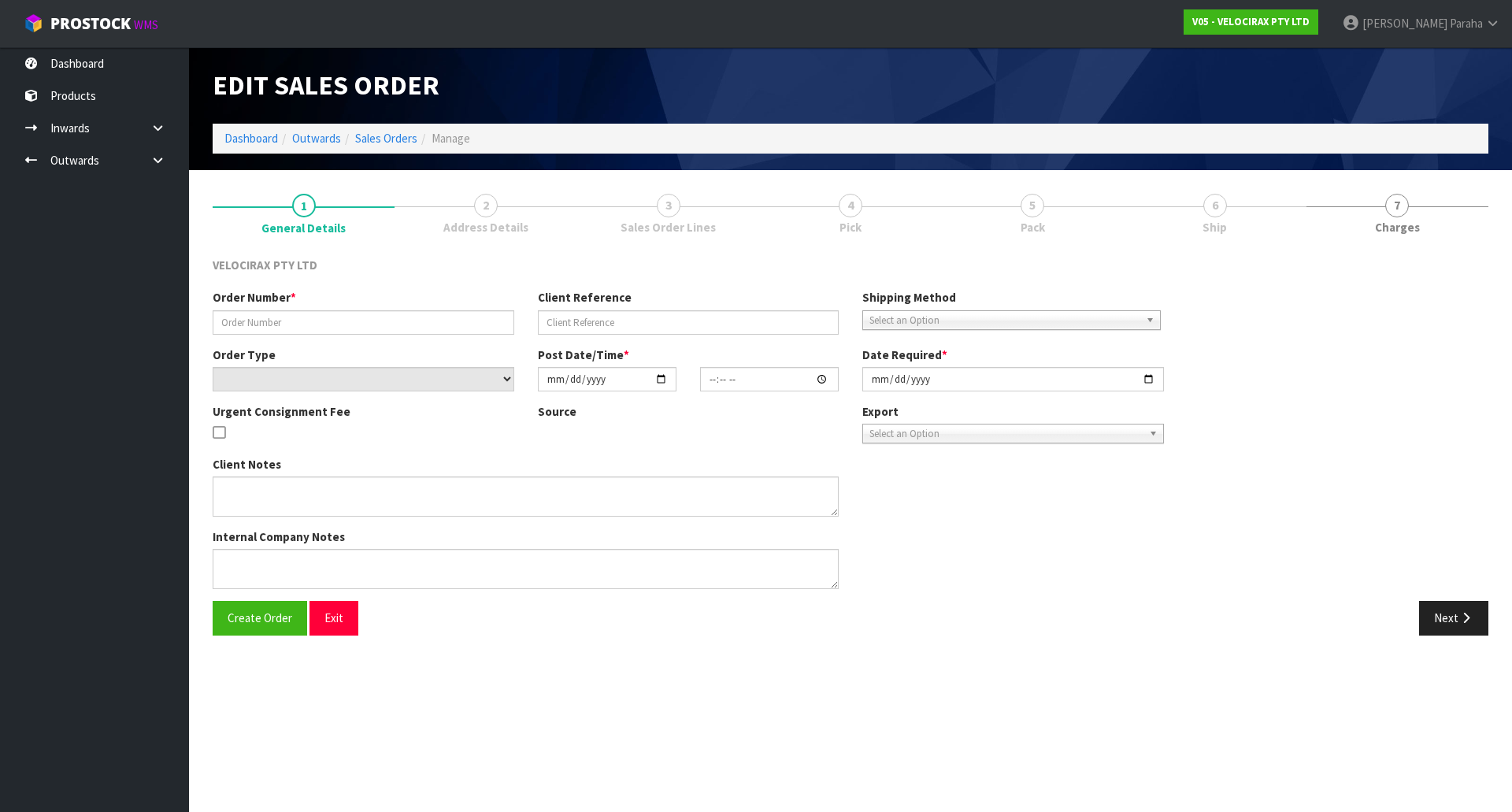
type input "NZD00012314"
select select "number:0"
type input "[DATE]"
type input "11:24:00.000"
type input "[DATE]"
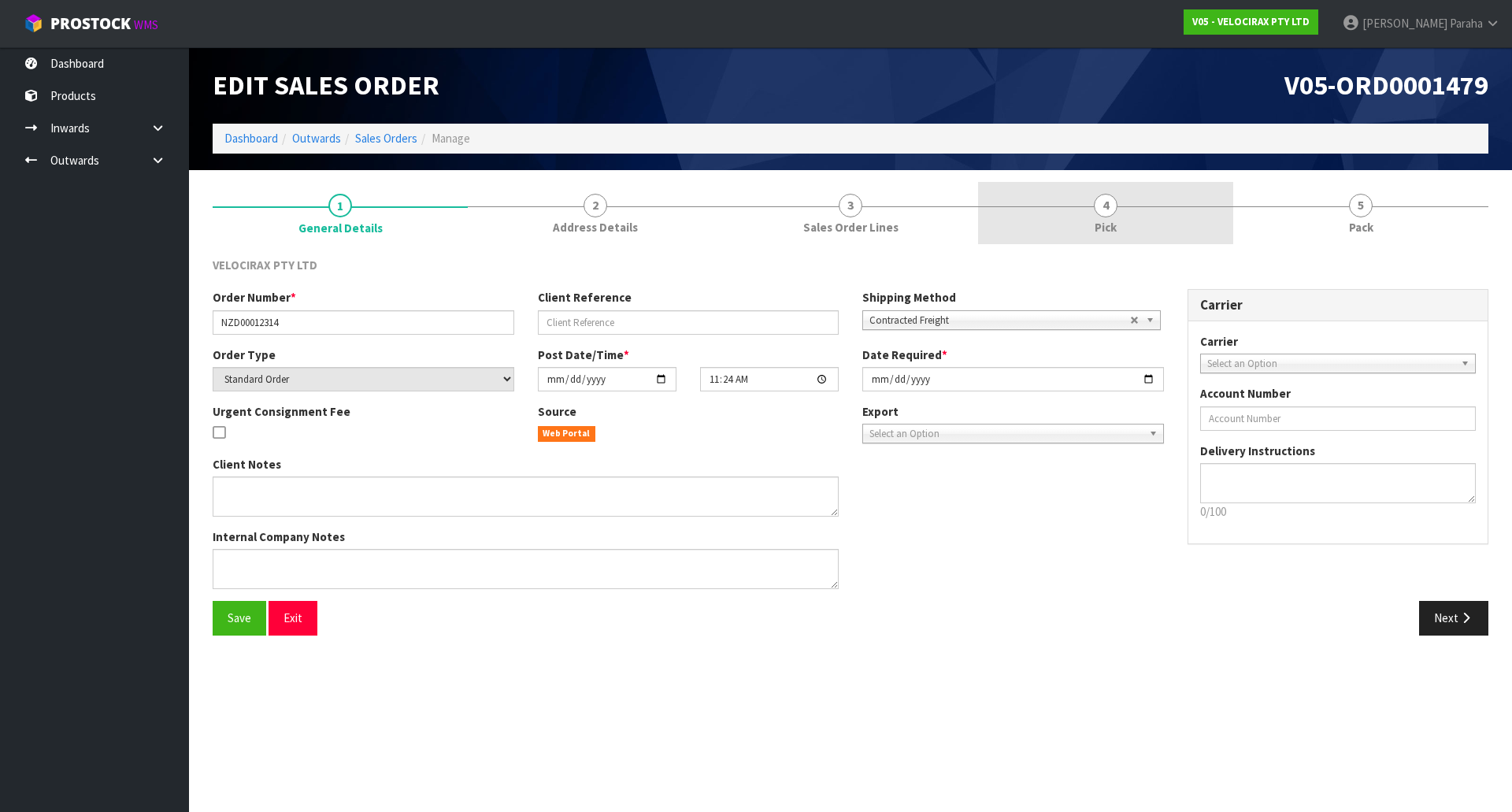
click at [1112, 205] on span "4" at bounding box center [1106, 206] width 24 height 24
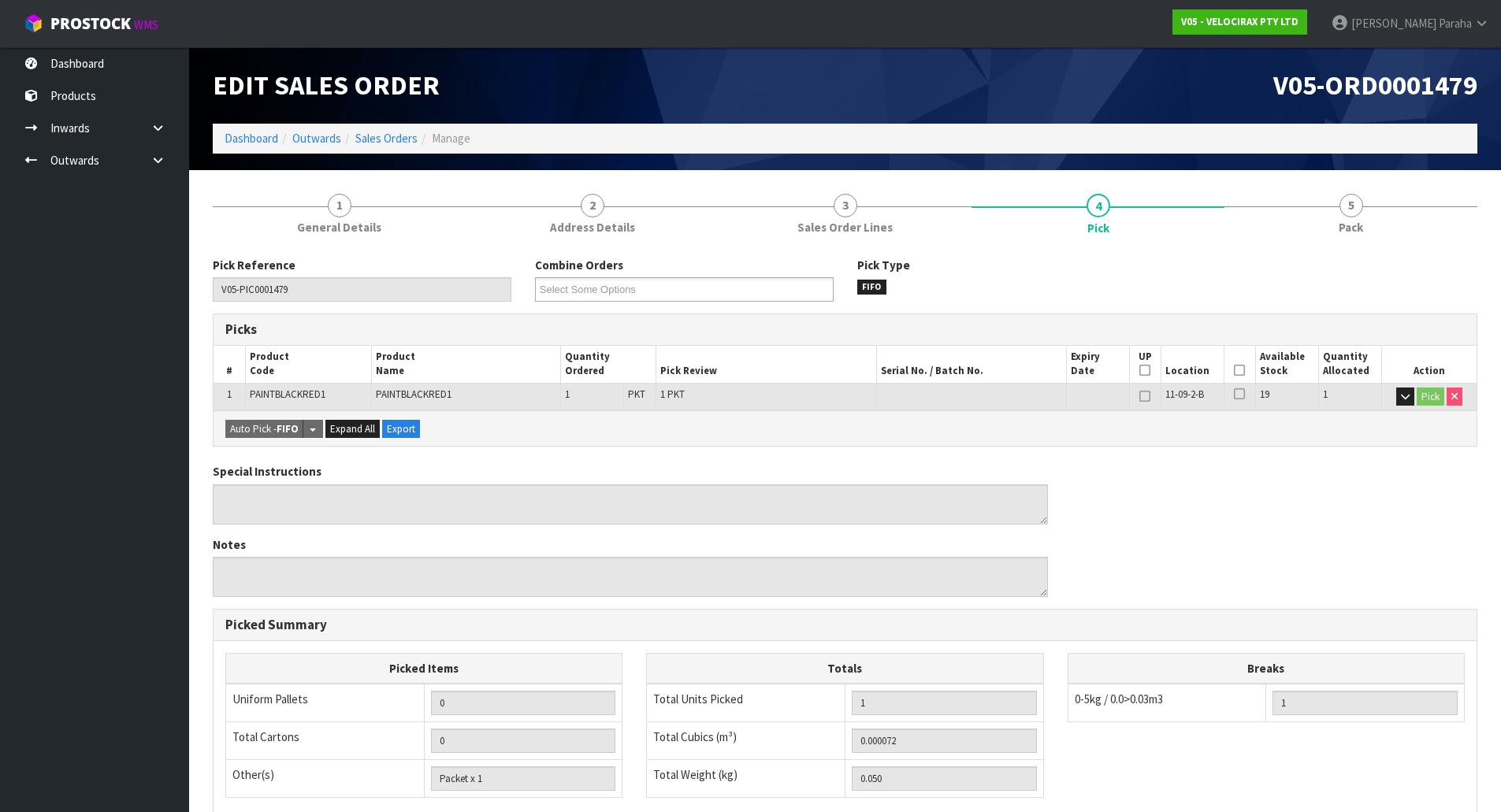
click at [1242, 370] on icon at bounding box center [1239, 370] width 11 height 1
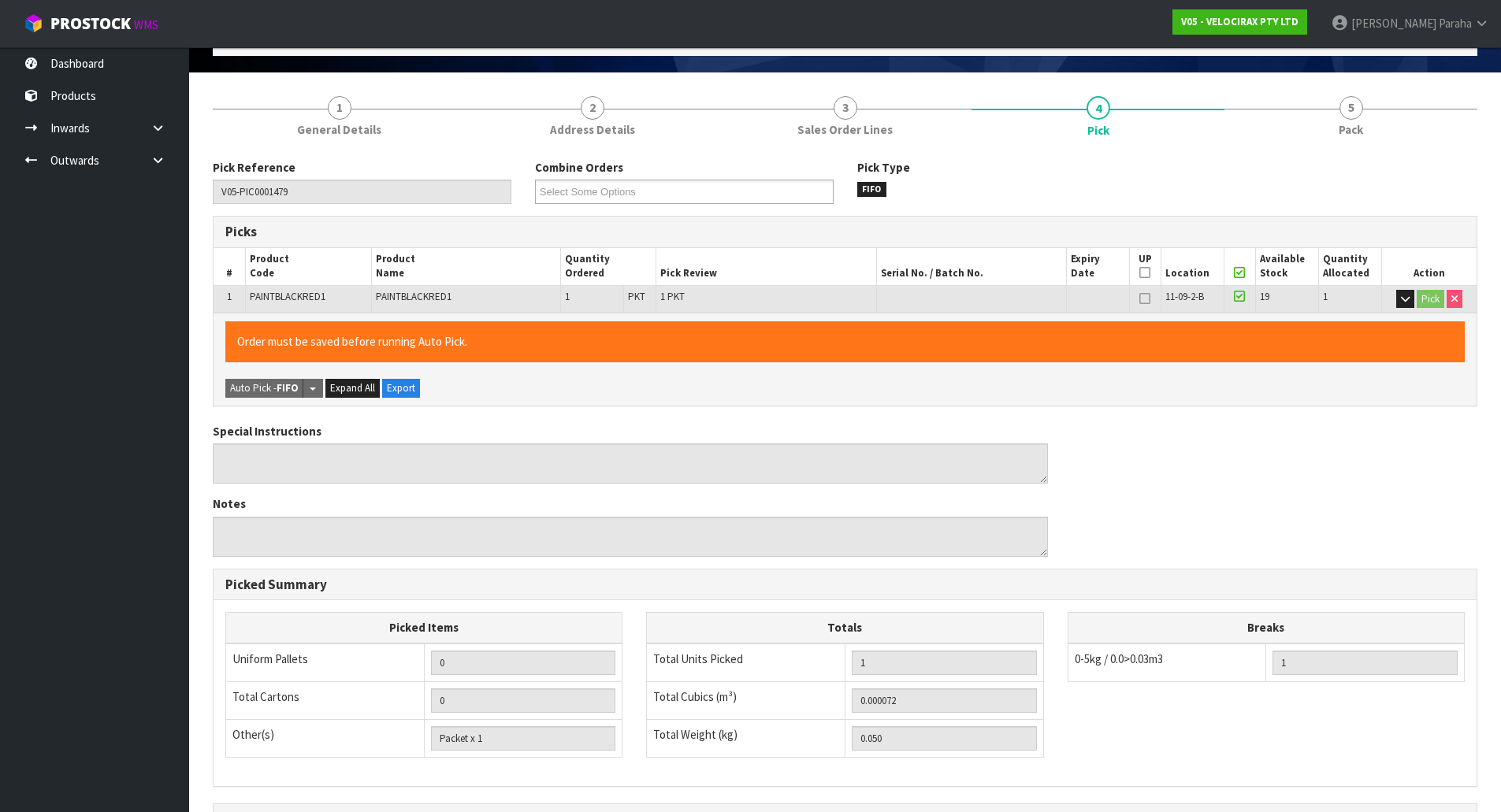
scroll to position [288, 0]
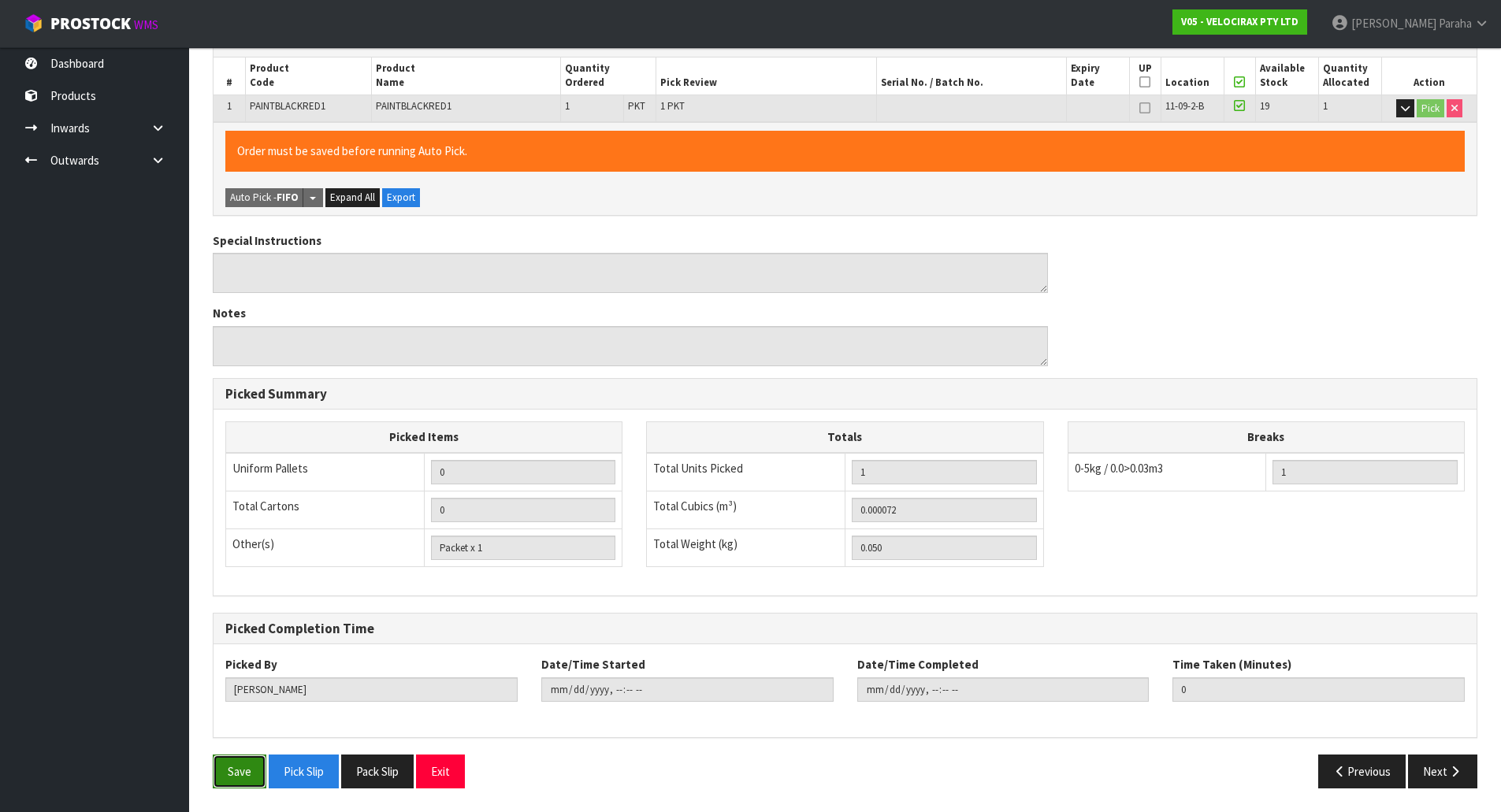
click at [225, 774] on button "Save" at bounding box center [239, 771] width 54 height 34
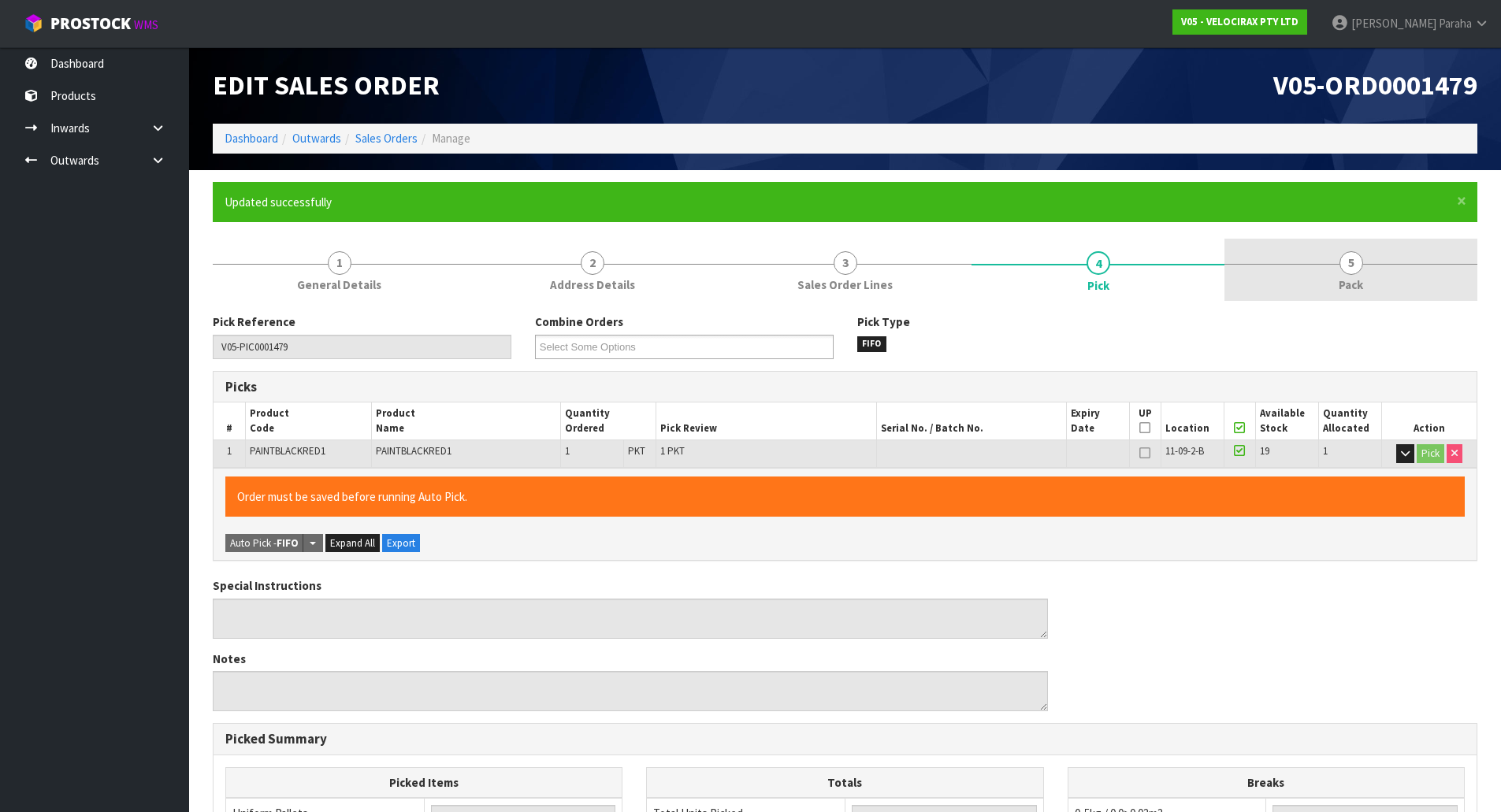
type input "Polly Paraha"
type input "2025-09-30T11:59:05"
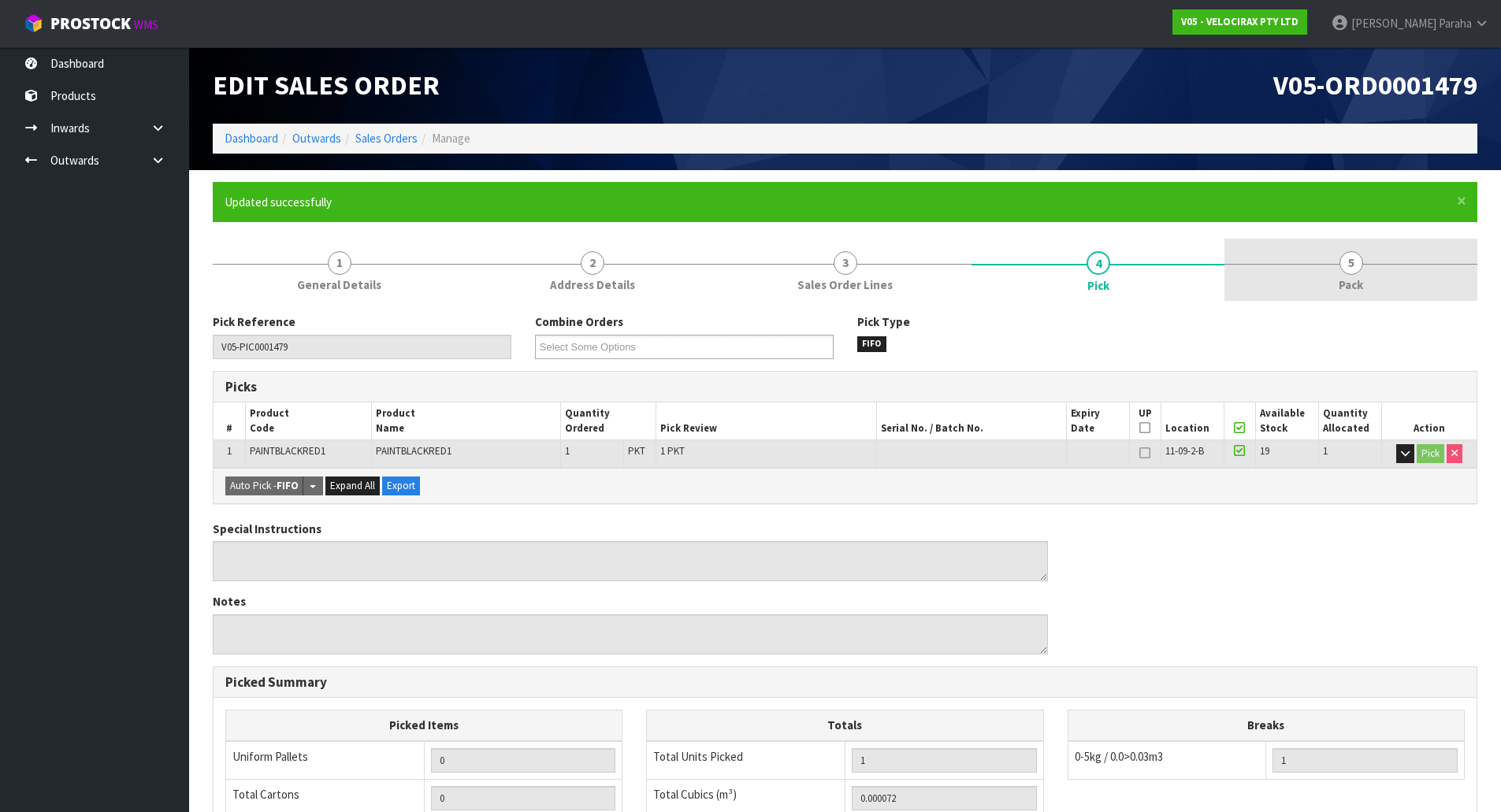
click at [1365, 265] on link "5 Pack" at bounding box center [1351, 269] width 253 height 62
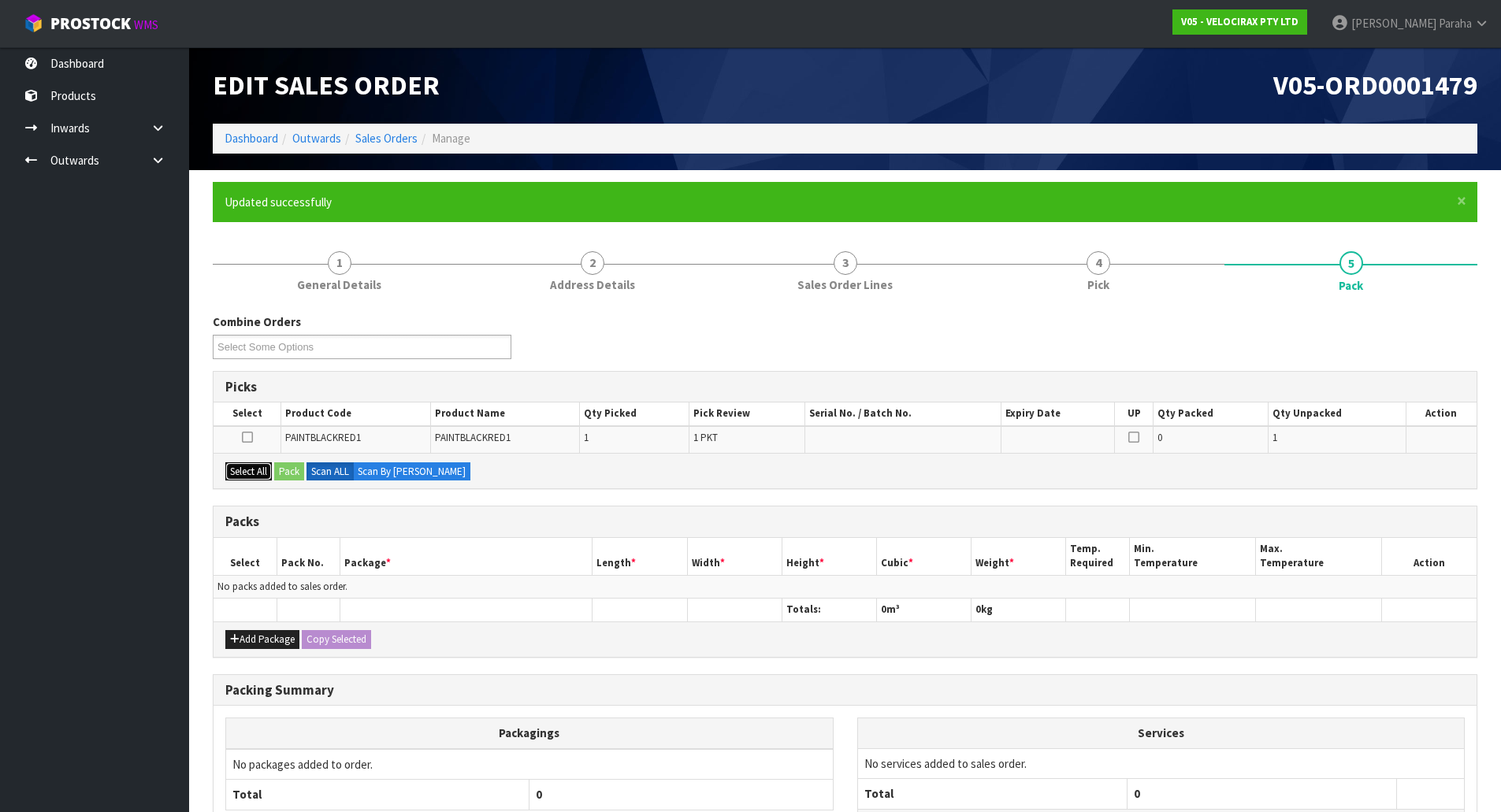
drag, startPoint x: 246, startPoint y: 473, endPoint x: 282, endPoint y: 468, distance: 36.3
click at [251, 472] on button "Select All" at bounding box center [249, 471] width 46 height 18
click at [282, 468] on button "Pack" at bounding box center [289, 471] width 30 height 18
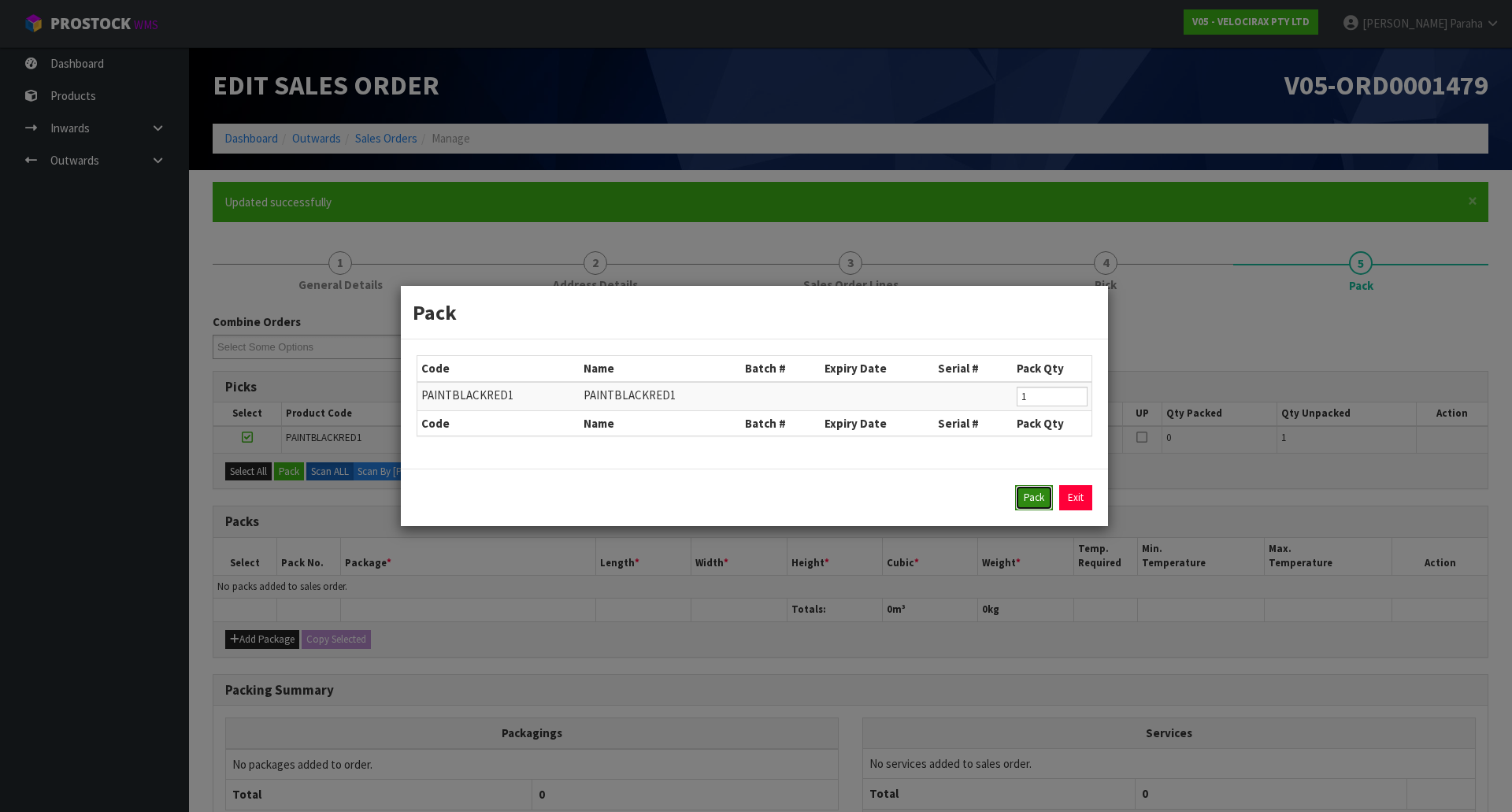
click at [1016, 503] on button "Pack" at bounding box center [1034, 497] width 38 height 25
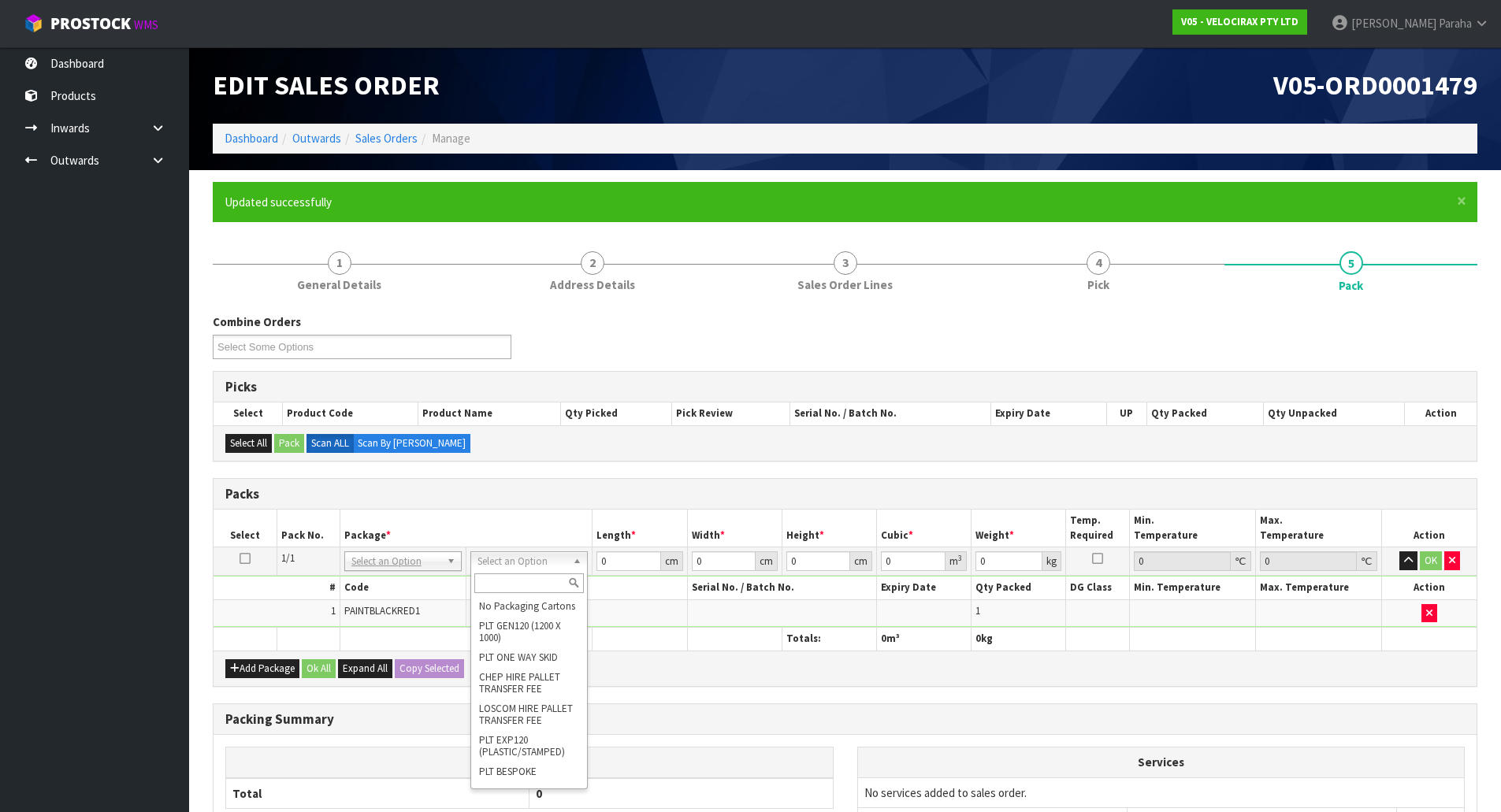
click at [536, 579] on input "text" at bounding box center [529, 583] width 109 height 19
click at [538, 579] on input "text" at bounding box center [529, 583] width 109 height 19
type input "D"
type input "COM"
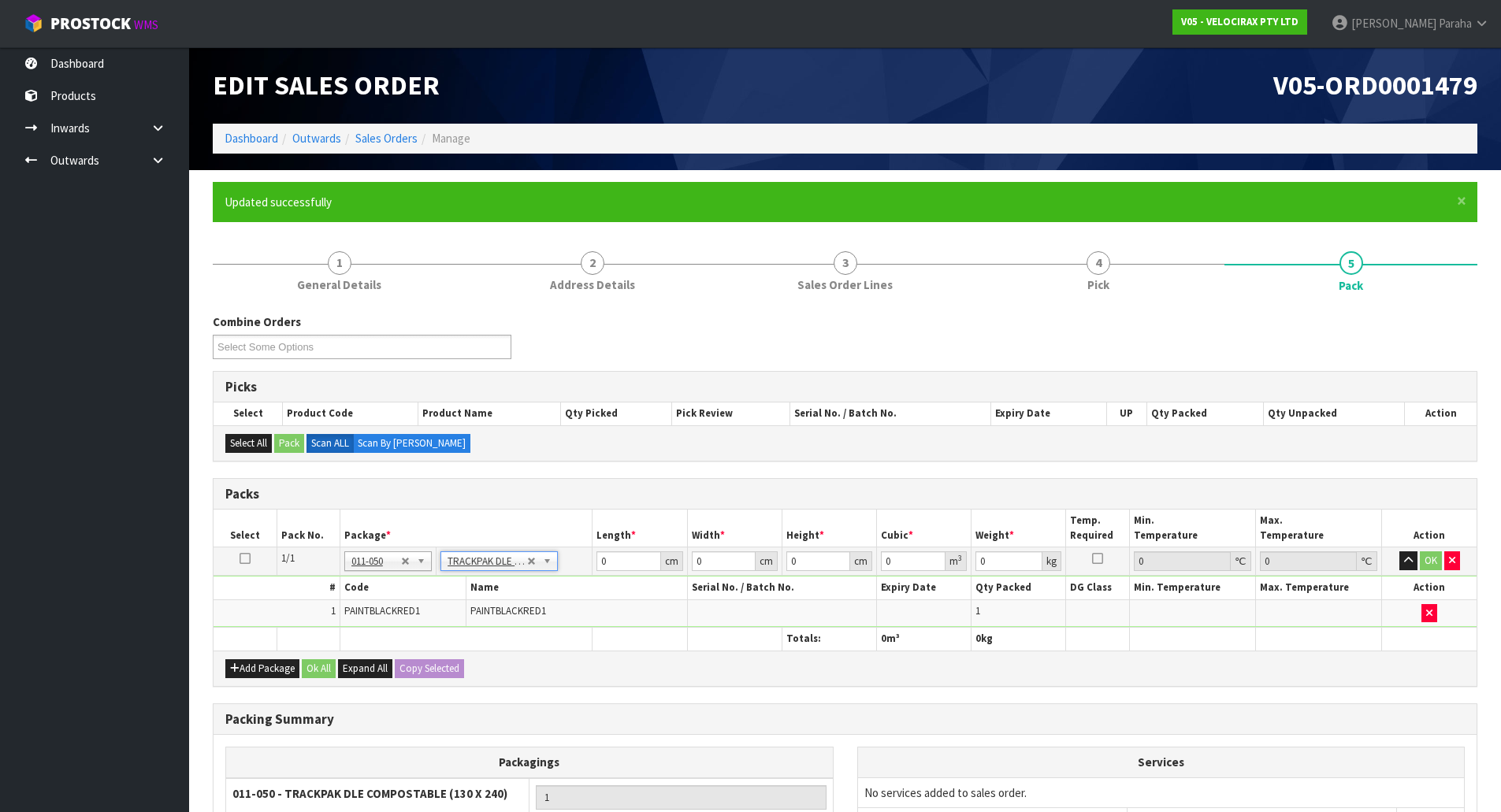
type input "13"
type input "24"
type input "0.01"
type input "0.000003"
type input "0.06"
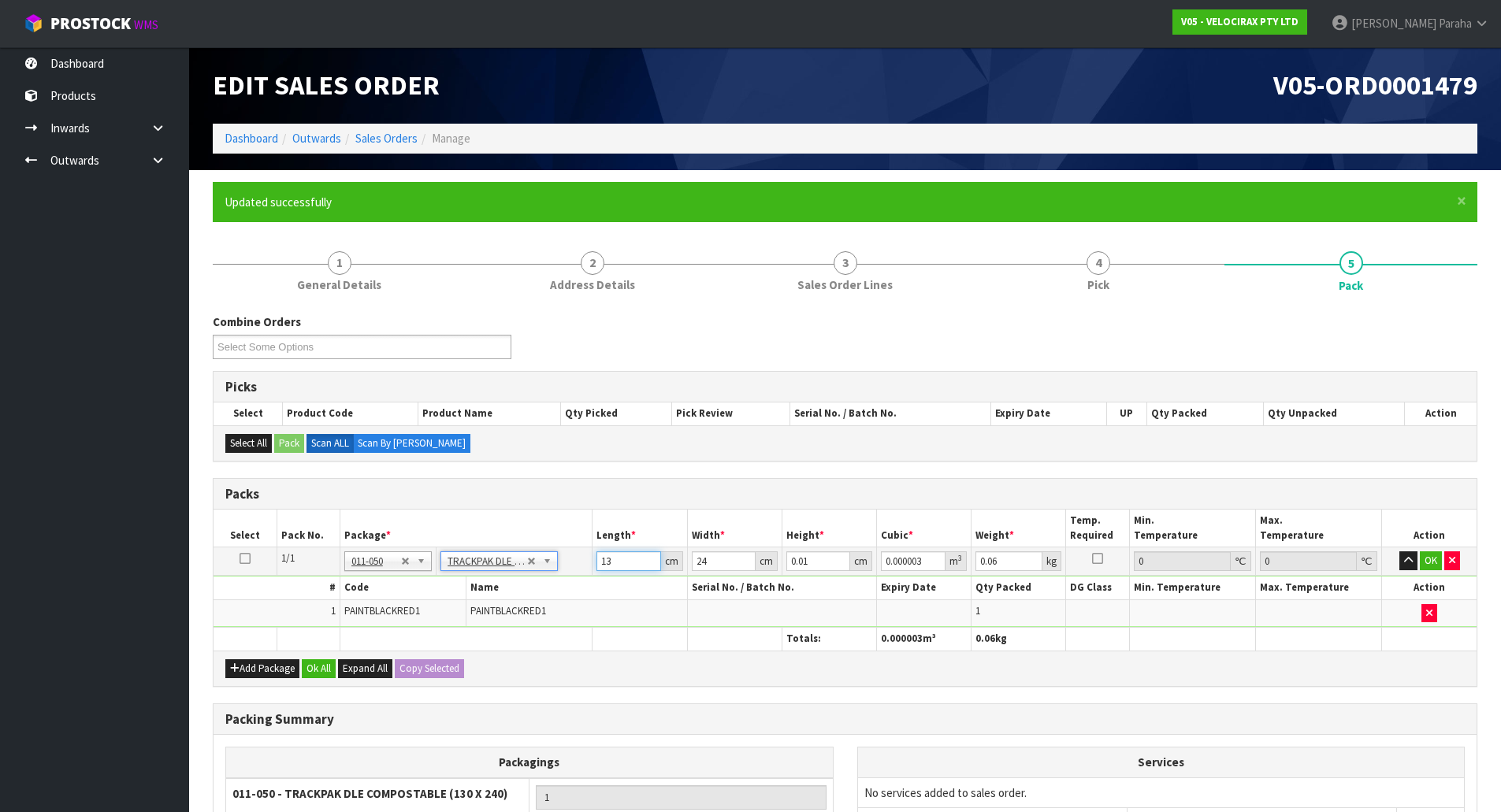
click at [623, 564] on input "13" at bounding box center [628, 561] width 64 height 19
type input "1"
type input "0"
type input "16"
type input "0.000004"
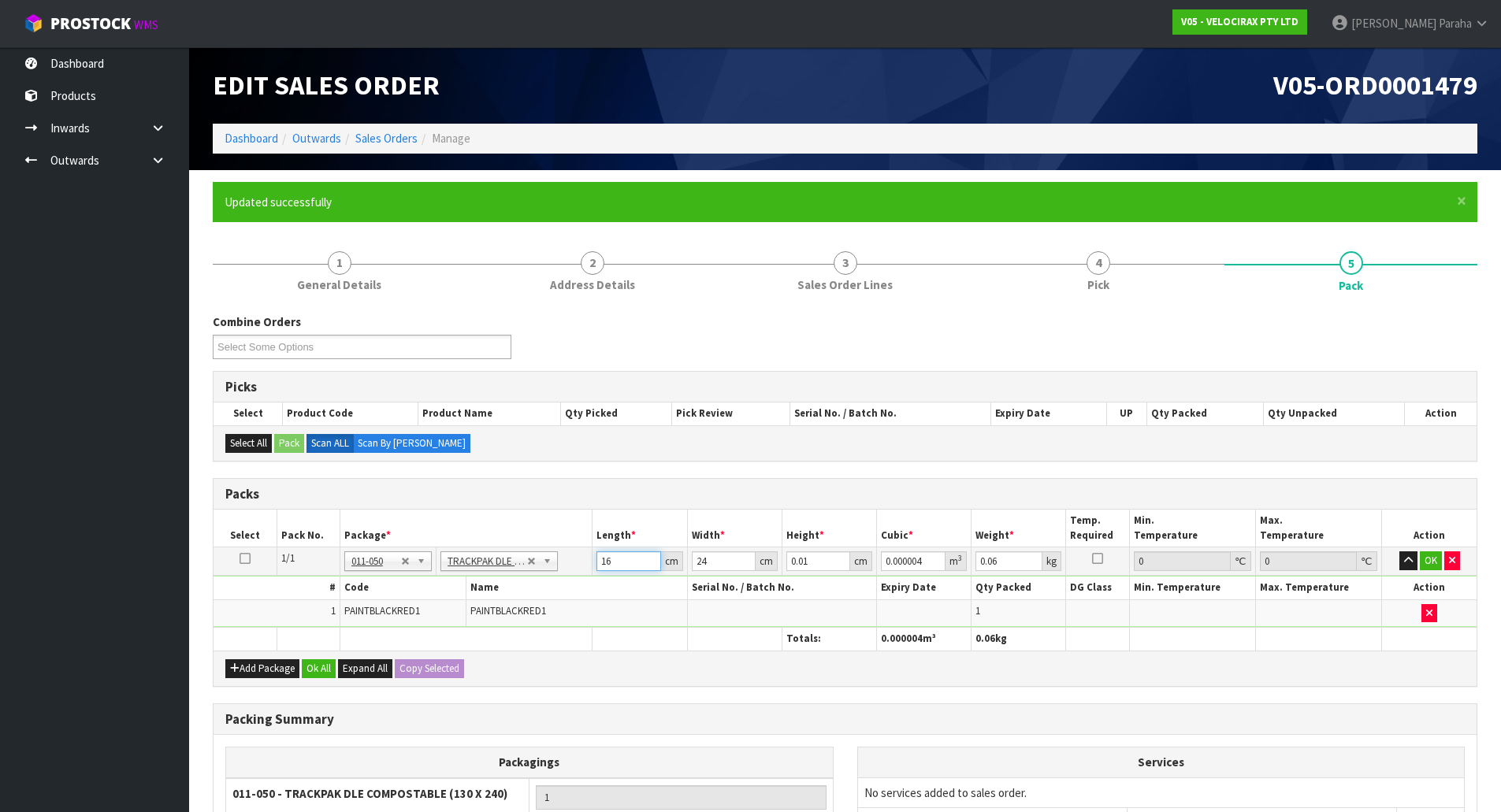
type input "16"
type input "1"
type input "0"
type input "13"
type input "0.000002"
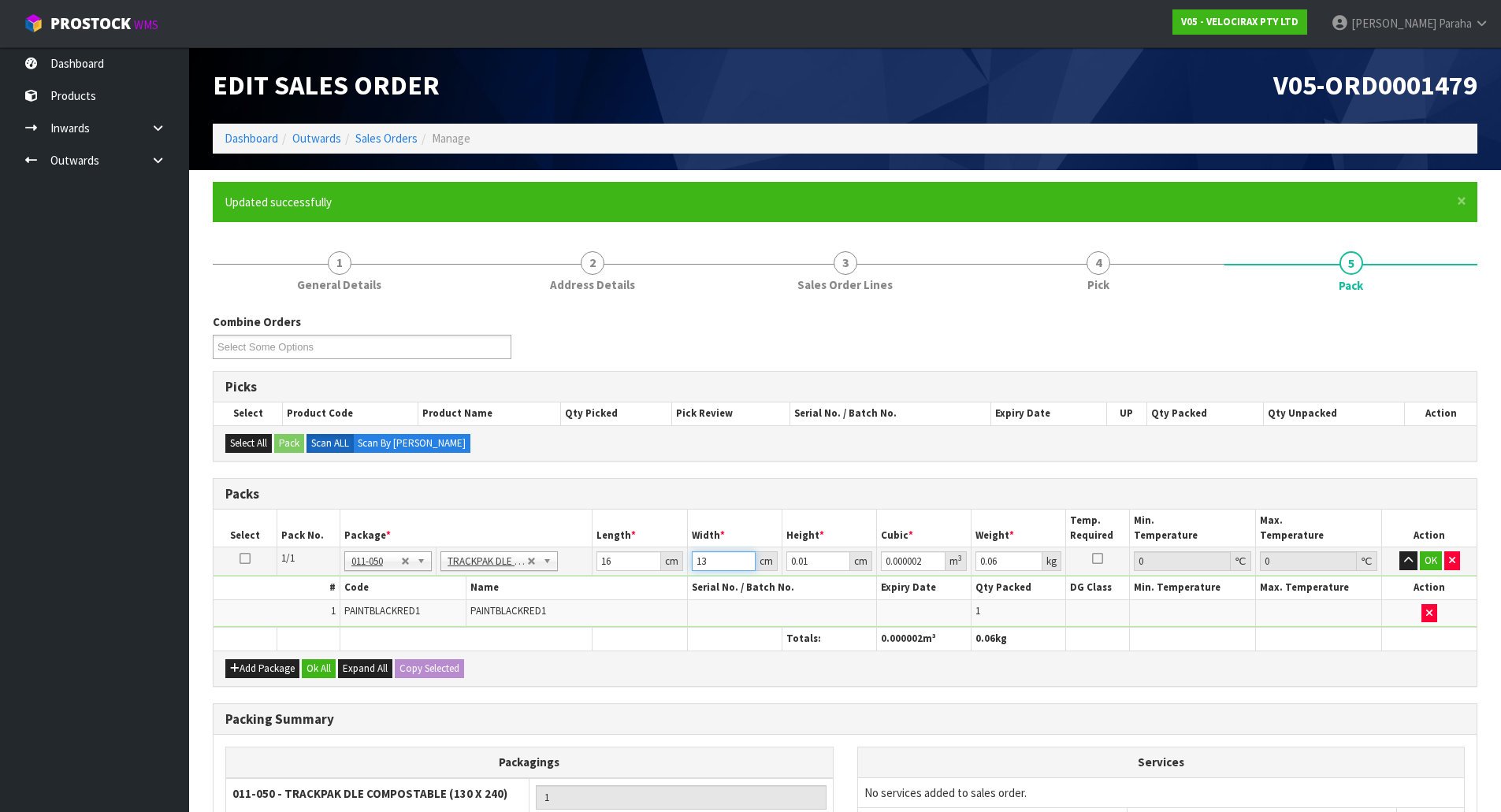
type input "13"
type input "5"
type input "0.00104"
type input "5"
type input "1"
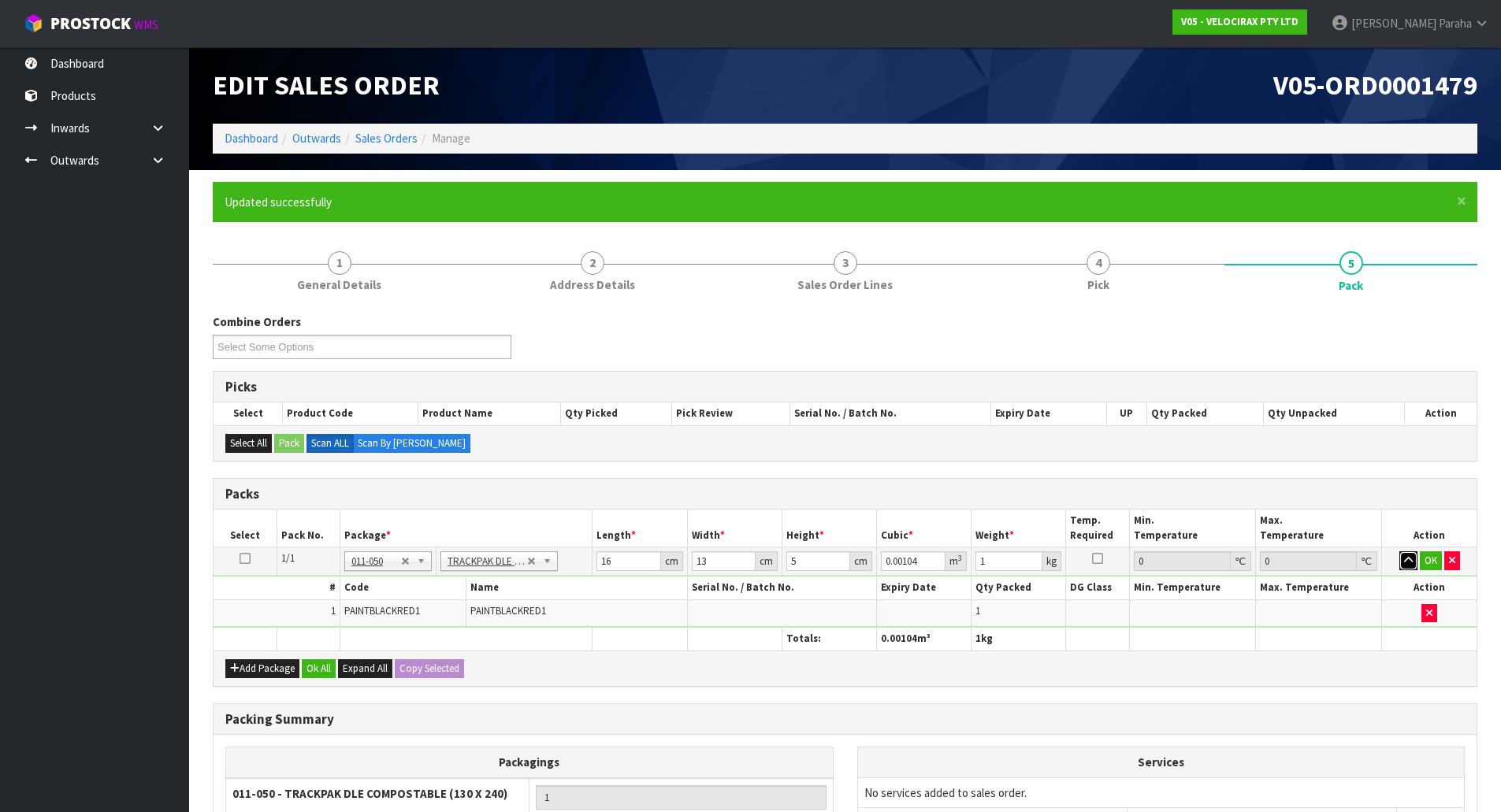
click at [1399, 551] on button "button" at bounding box center [1409, 561] width 18 height 18
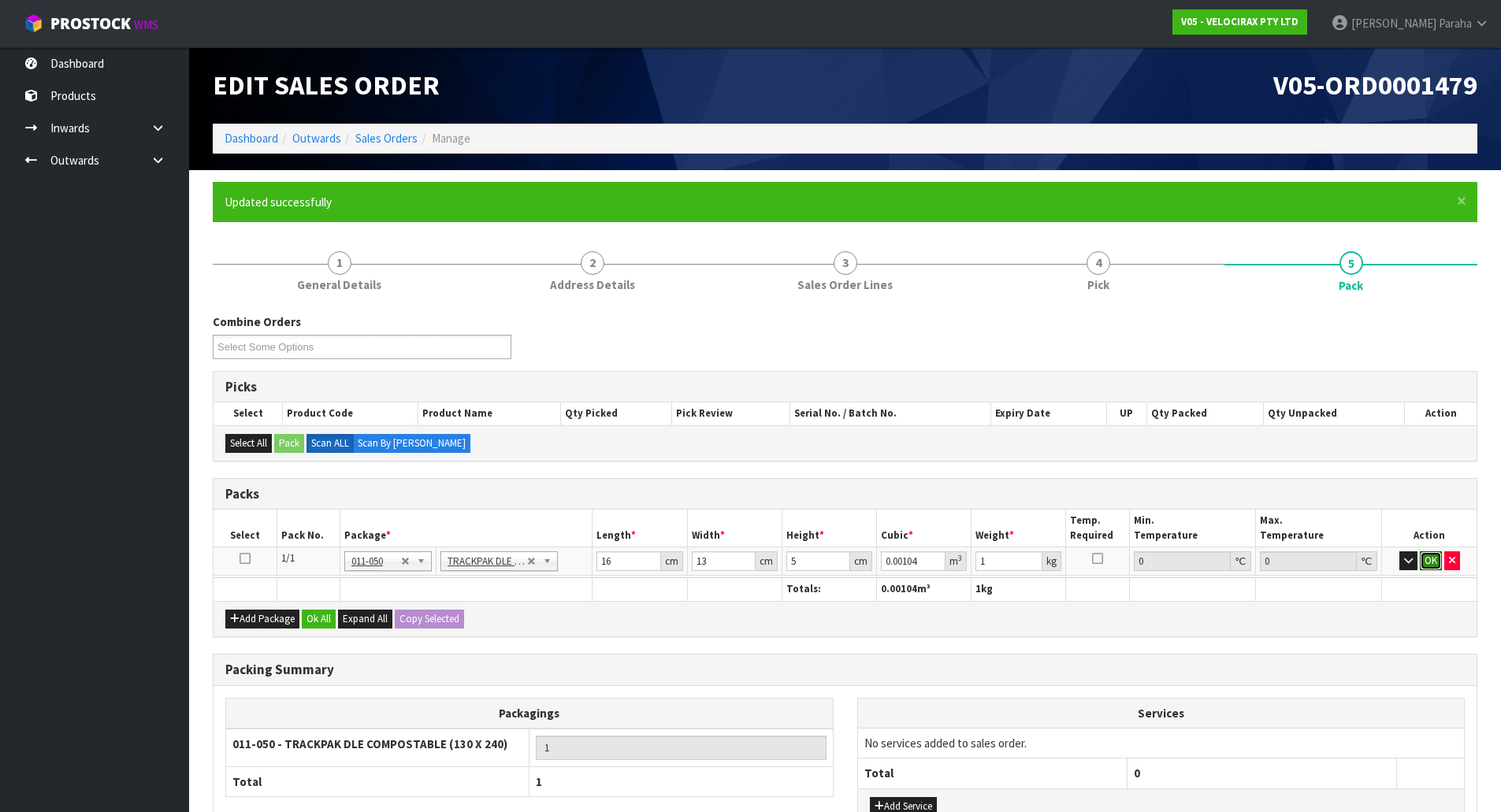
click button "OK" at bounding box center [1431, 561] width 22 height 18
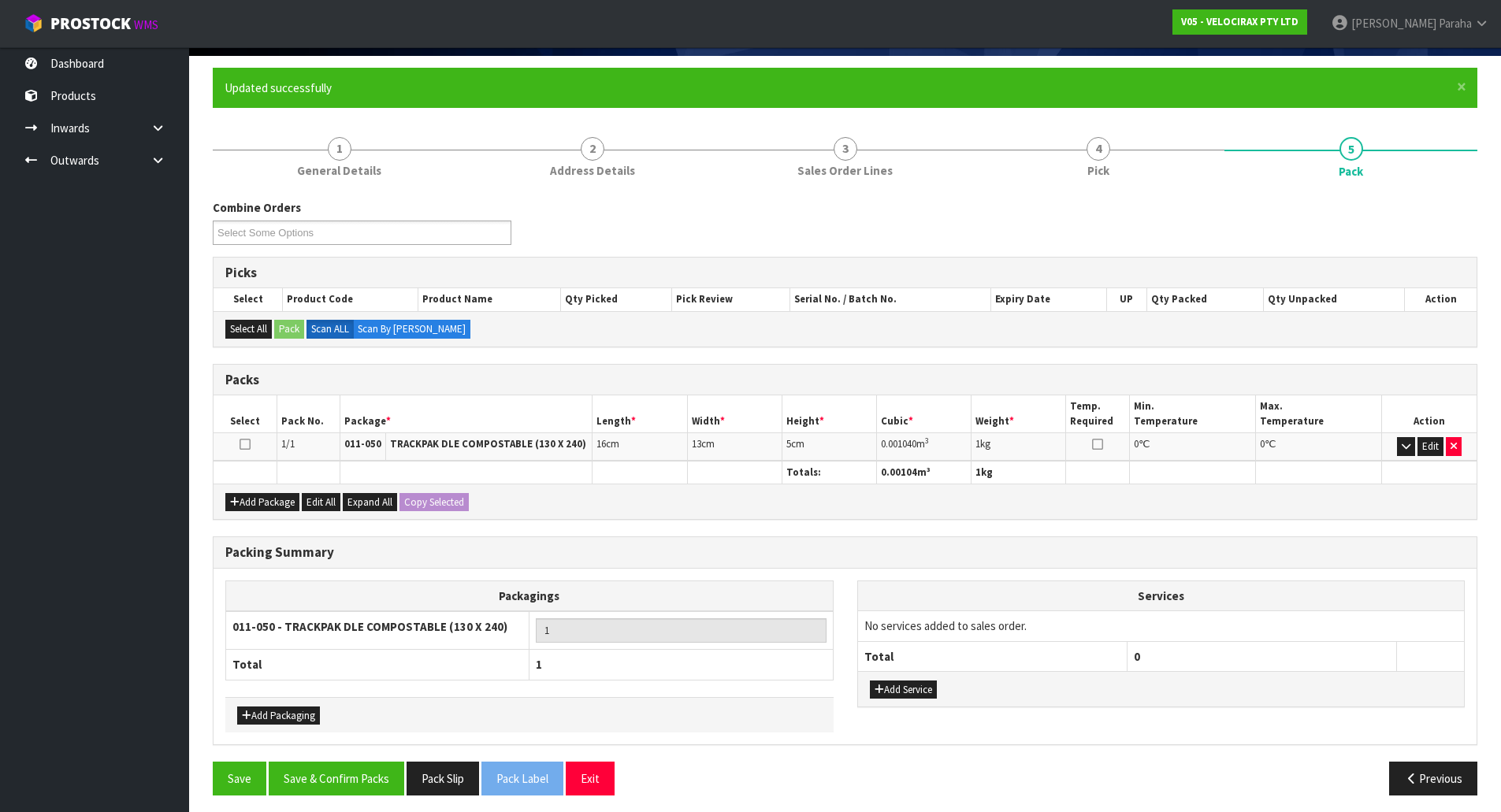
scroll to position [121, 0]
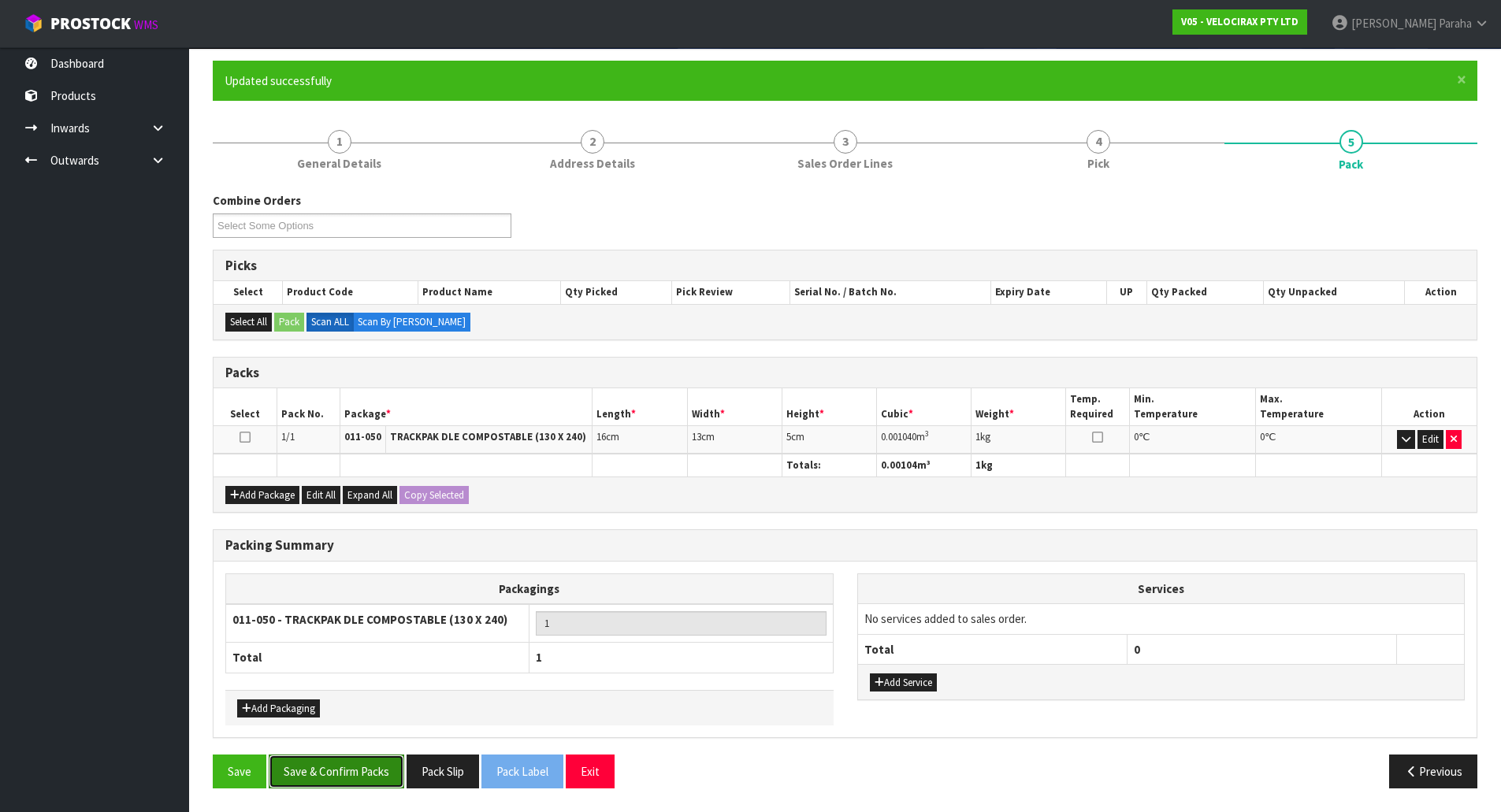
click at [373, 770] on button "Save & Confirm Packs" at bounding box center [336, 771] width 136 height 34
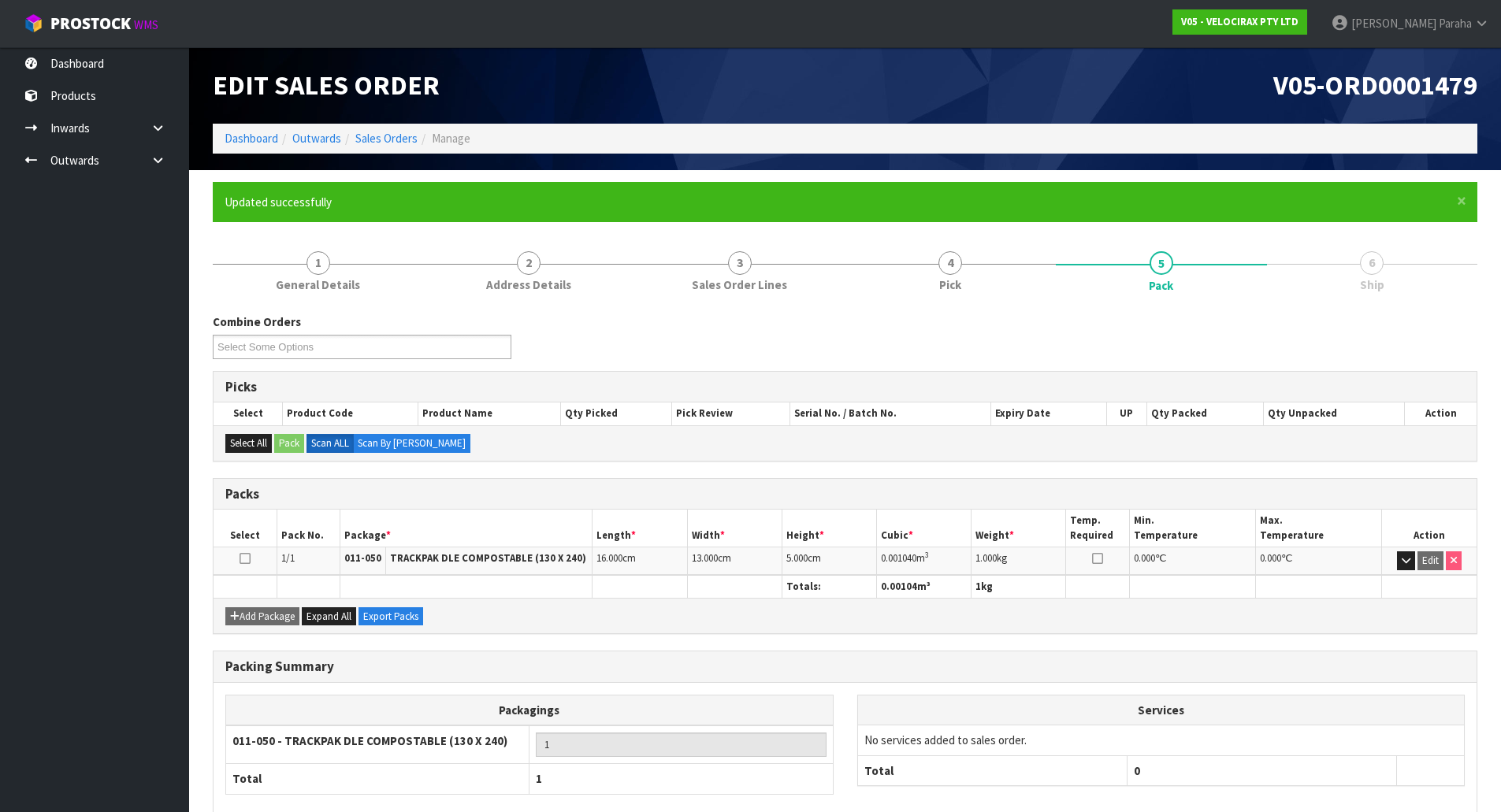
scroll to position [86, 0]
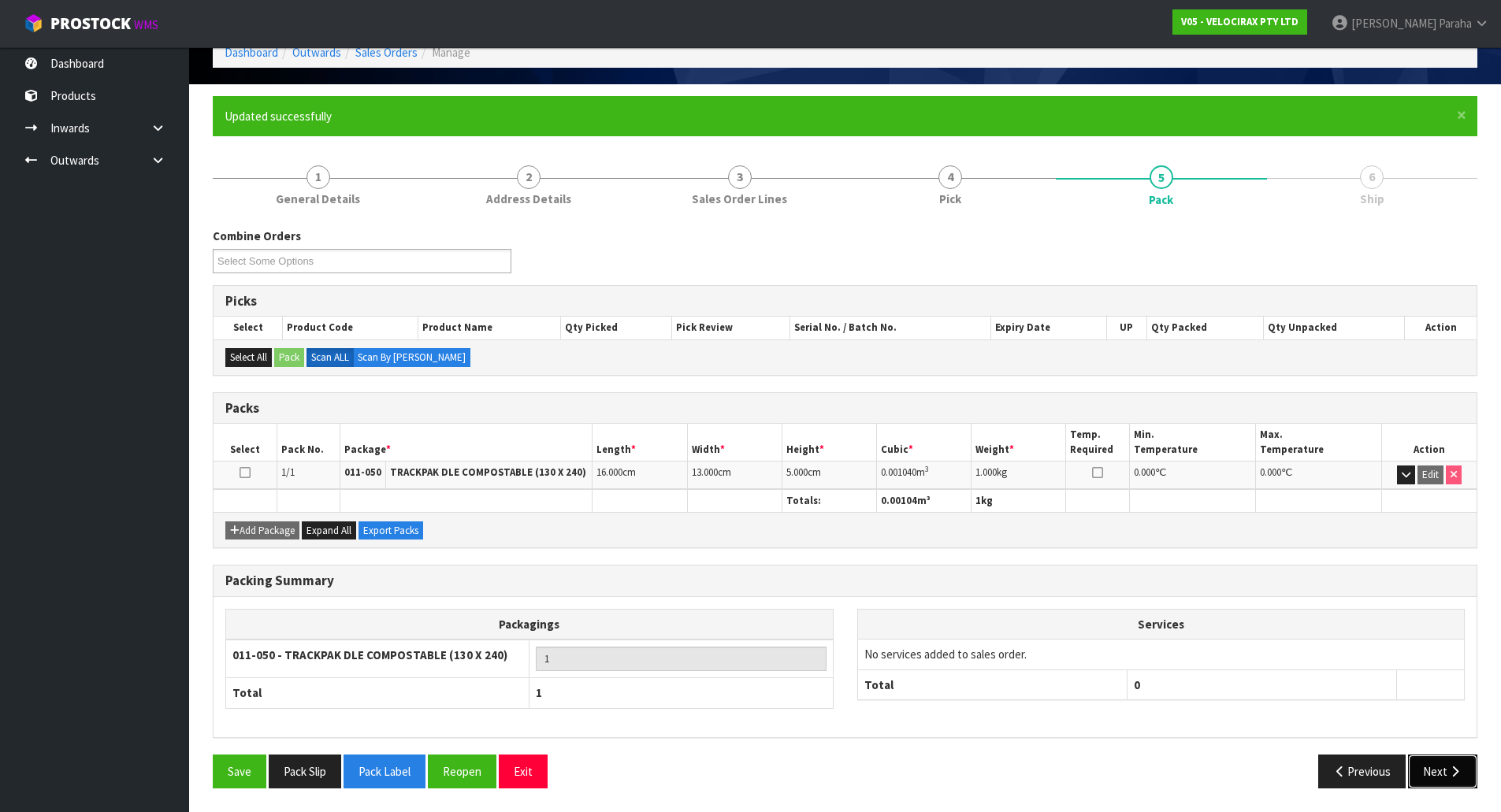
click at [1453, 773] on icon "button" at bounding box center [1455, 770] width 15 height 12
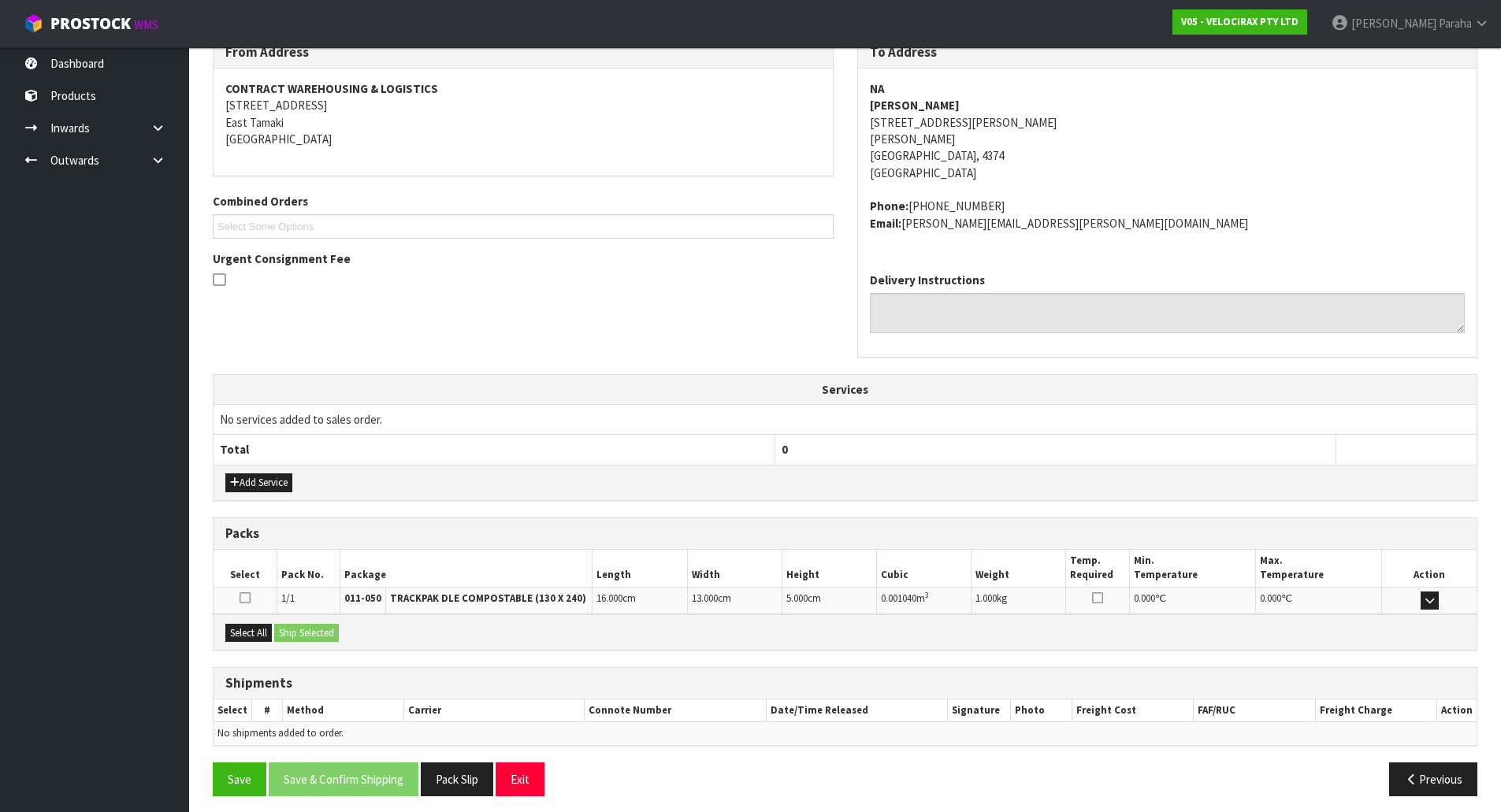
scroll to position [285, 0]
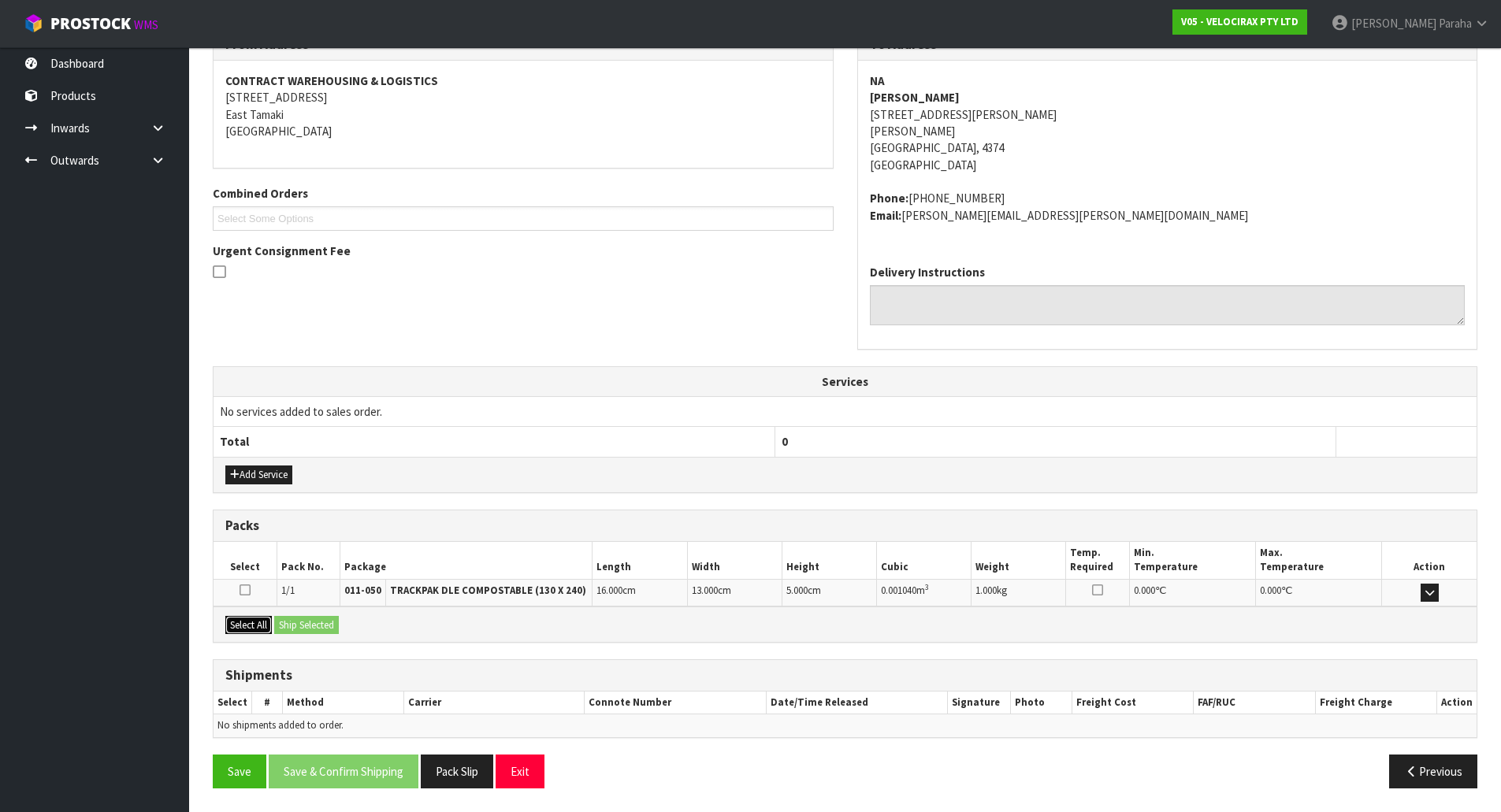
click at [257, 623] on button "Select All" at bounding box center [249, 625] width 46 height 18
click at [335, 632] on button "Ship Selected" at bounding box center [307, 625] width 65 height 18
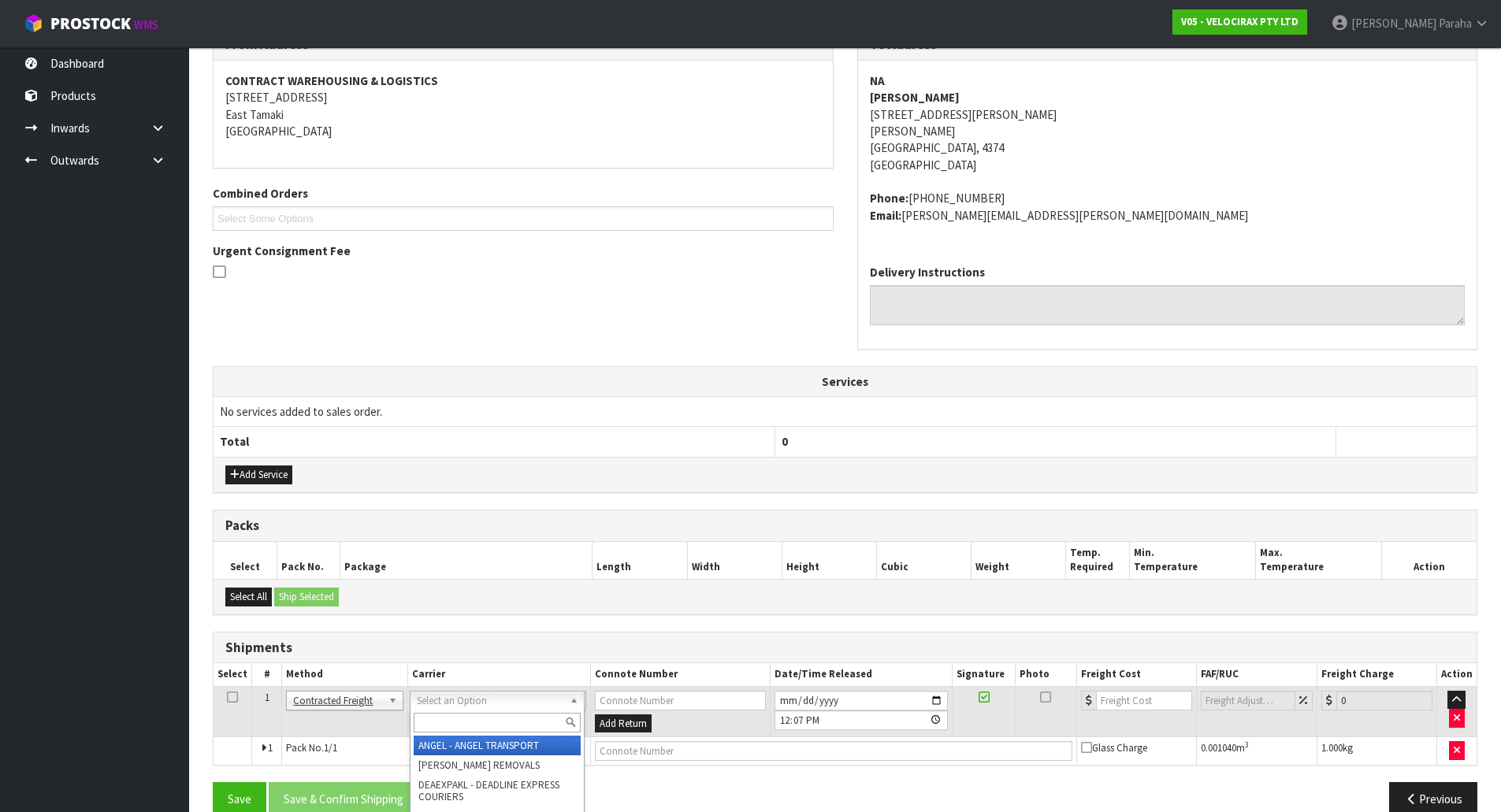
click at [508, 720] on input "text" at bounding box center [496, 721] width 167 height 19
type input "NZP"
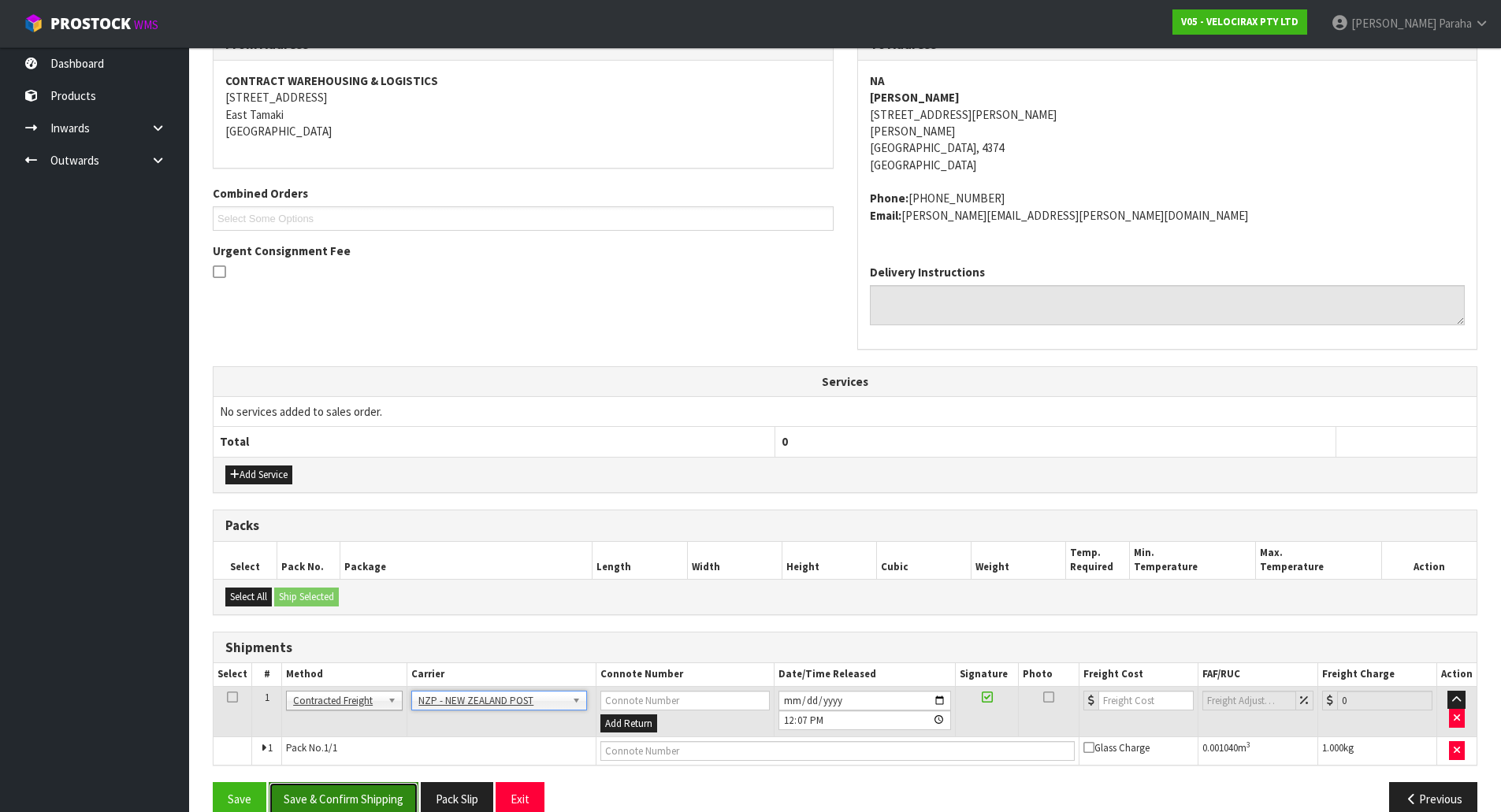
click at [382, 796] on button "Save & Confirm Shipping" at bounding box center [344, 798] width 150 height 34
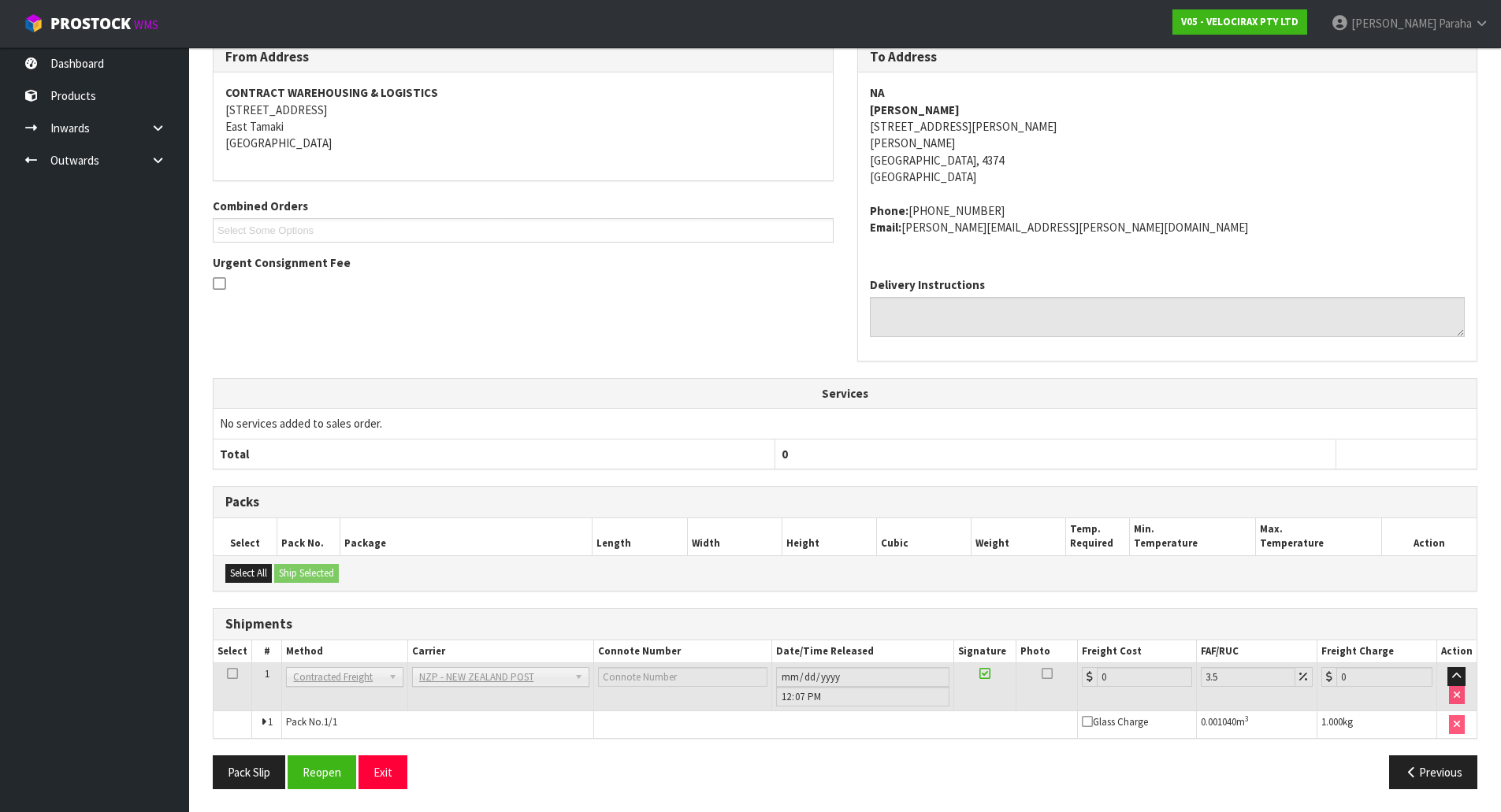
scroll to position [291, 0]
click at [319, 772] on button "Reopen" at bounding box center [322, 771] width 68 height 34
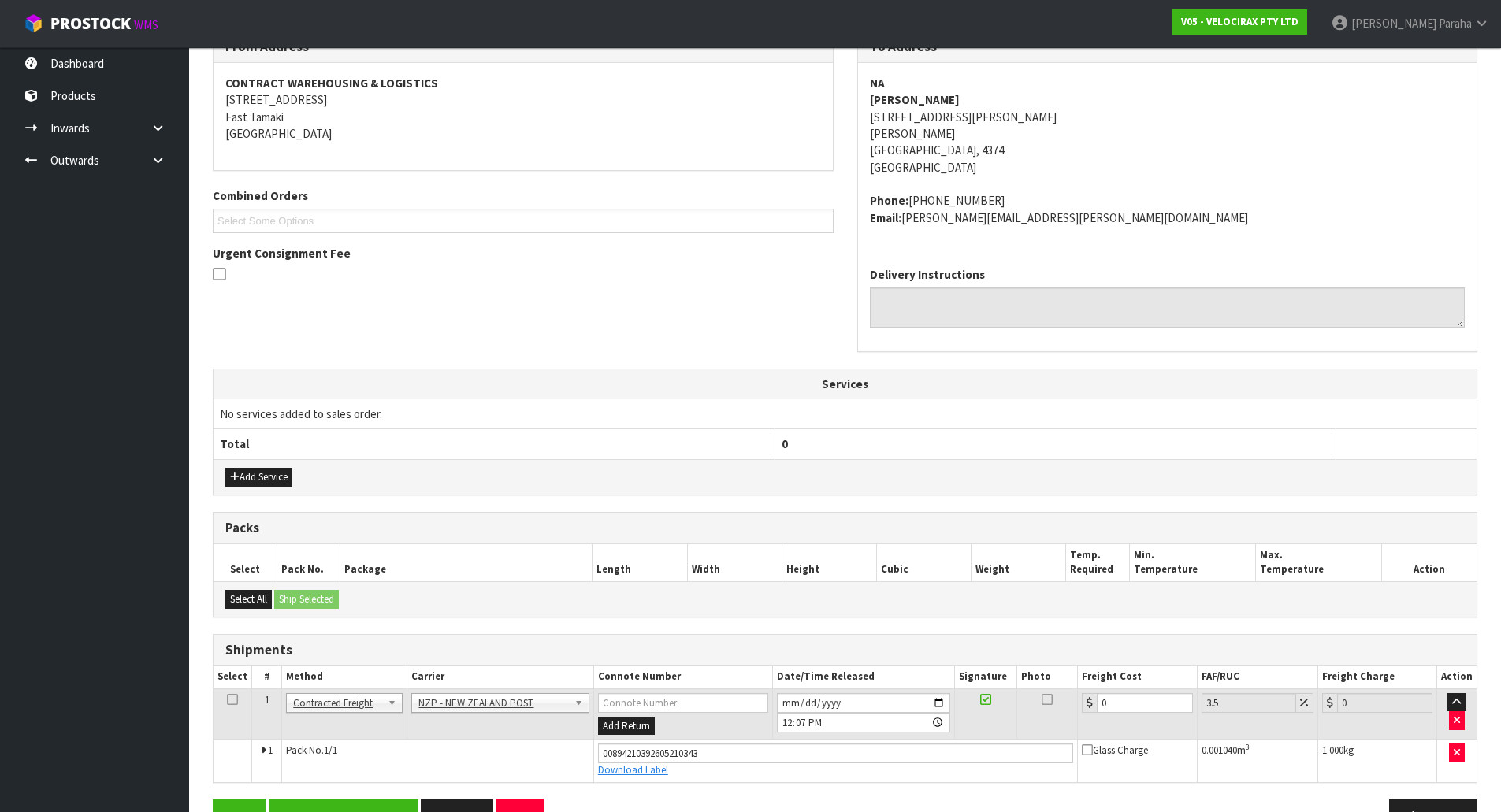
scroll to position [328, 0]
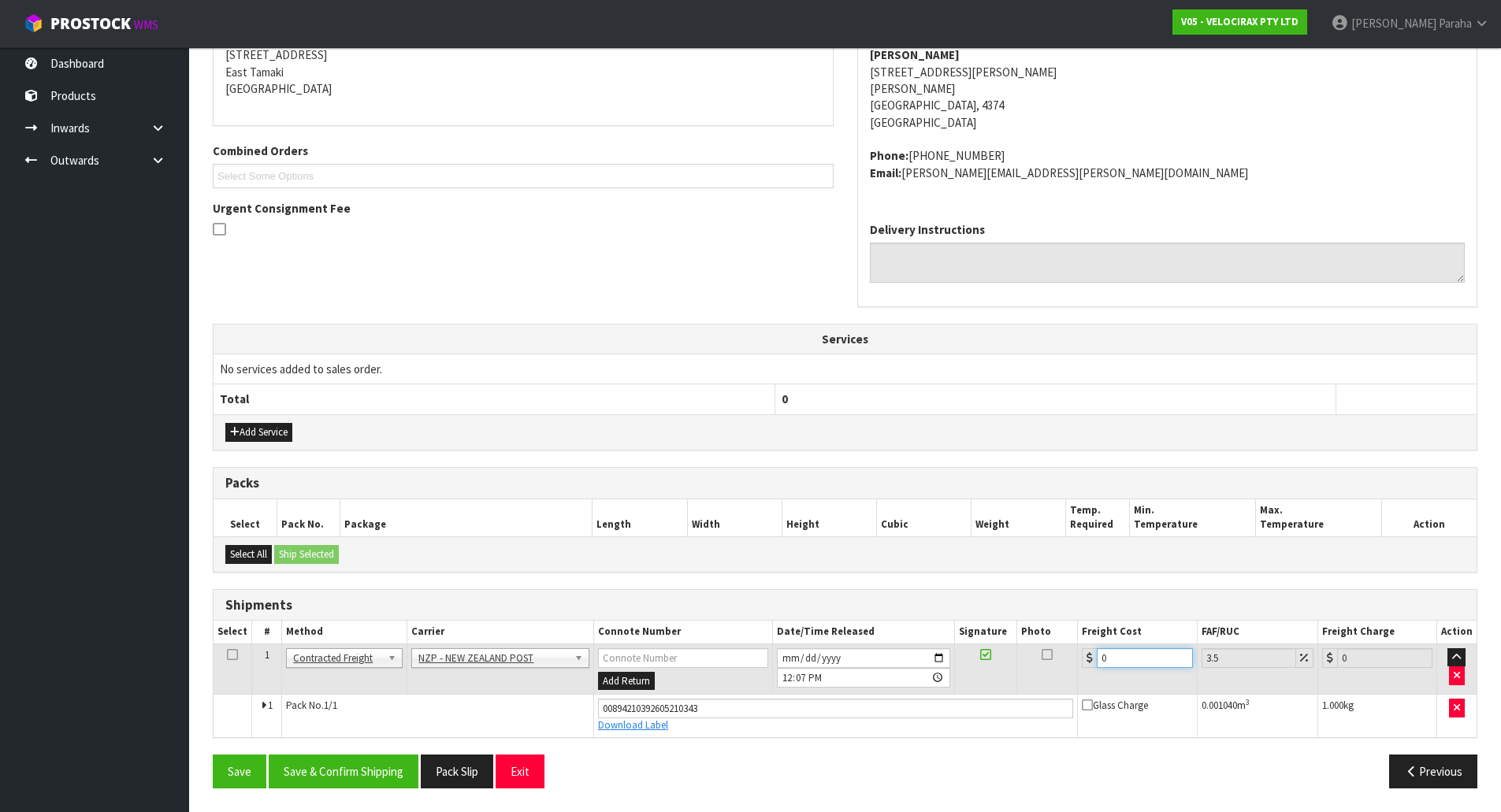
click at [1121, 661] on input "0" at bounding box center [1143, 657] width 95 height 19
type input "8"
type input "8.28"
type input "8.1"
type input "8.38"
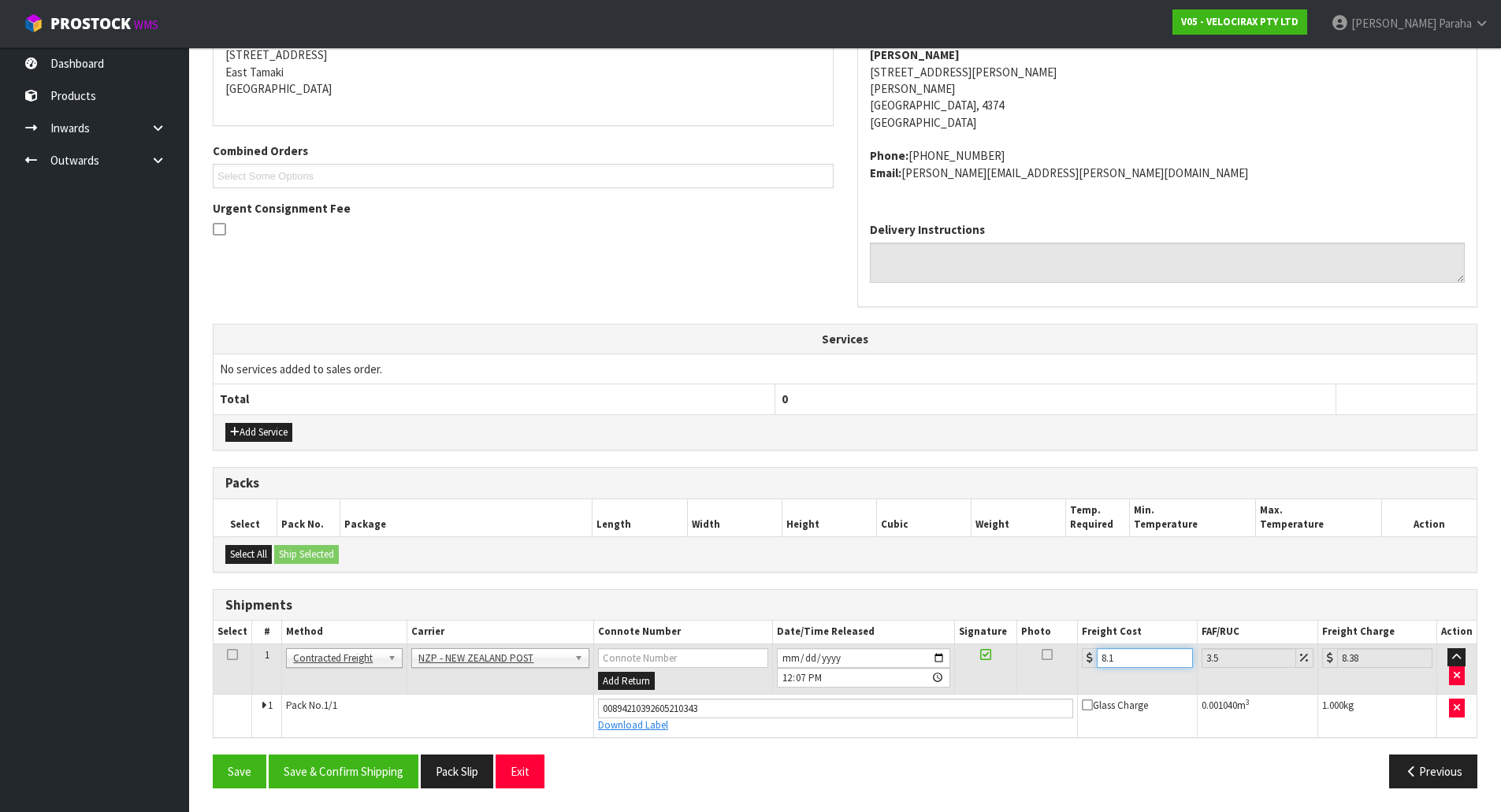
type input "8.19"
type input "8.48"
type input "8.19"
click at [356, 760] on button "Save & Confirm Shipping" at bounding box center [344, 771] width 150 height 34
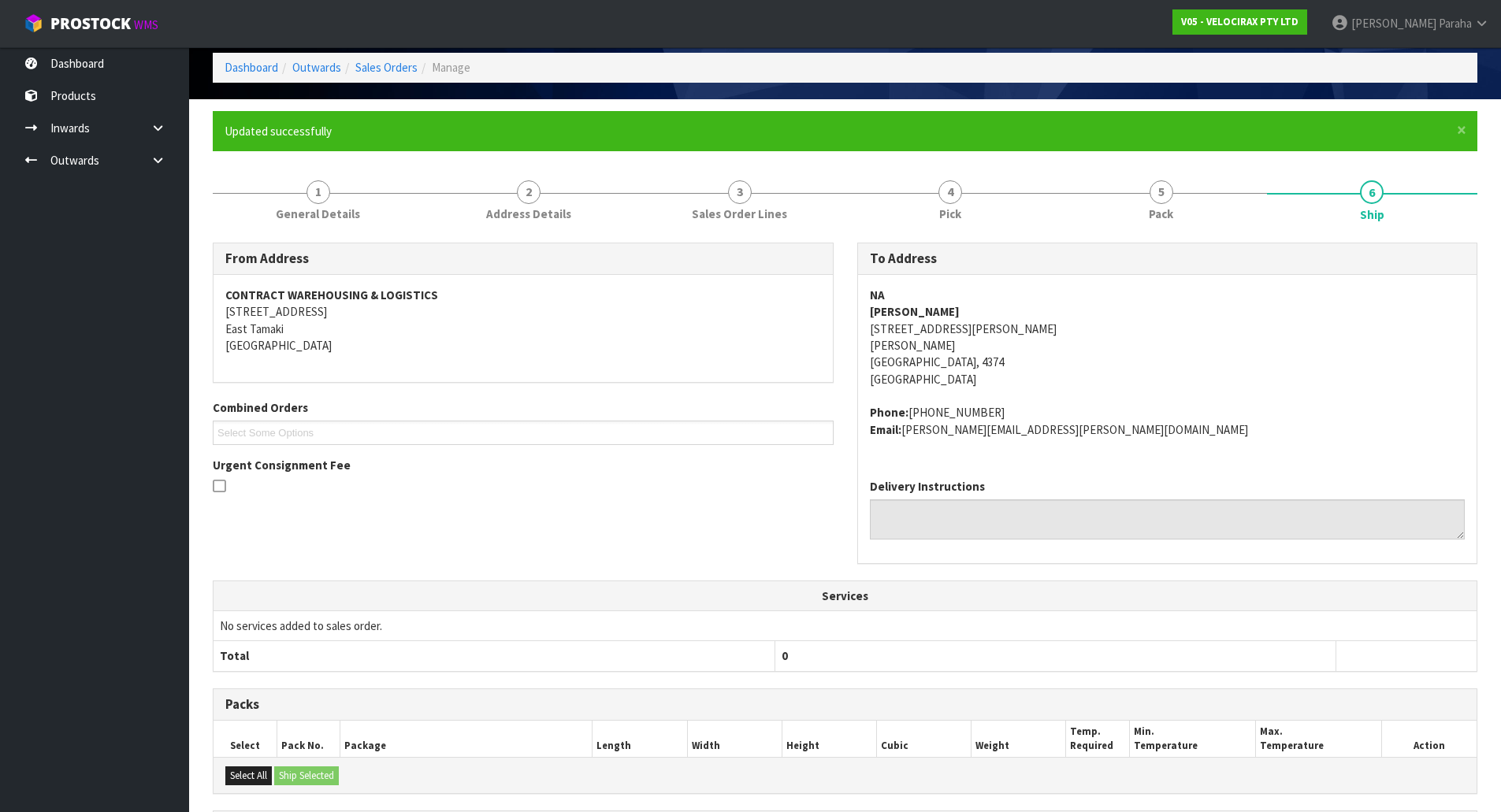
scroll to position [0, 0]
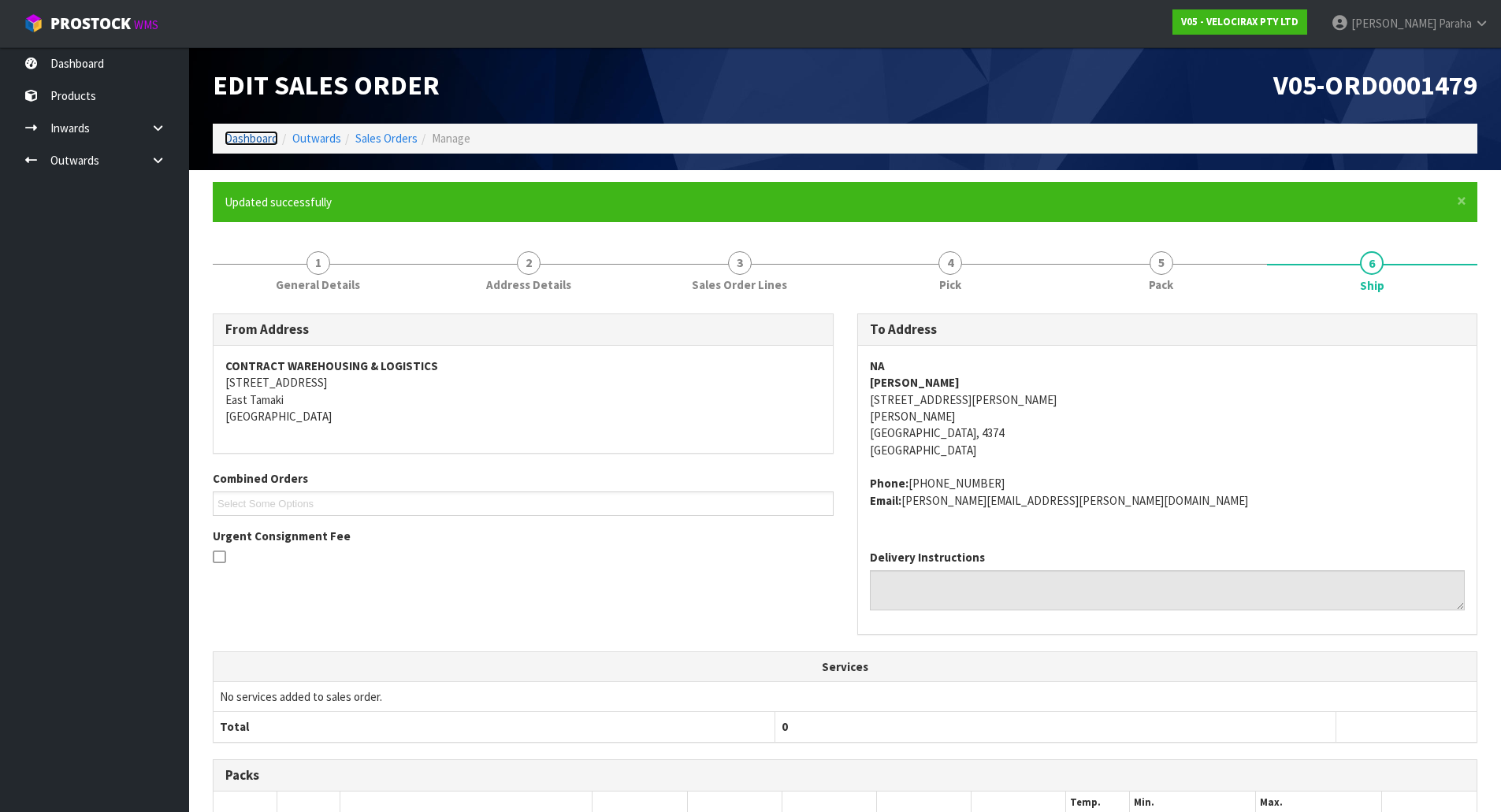
click at [264, 141] on link "Dashboard" at bounding box center [251, 138] width 54 height 15
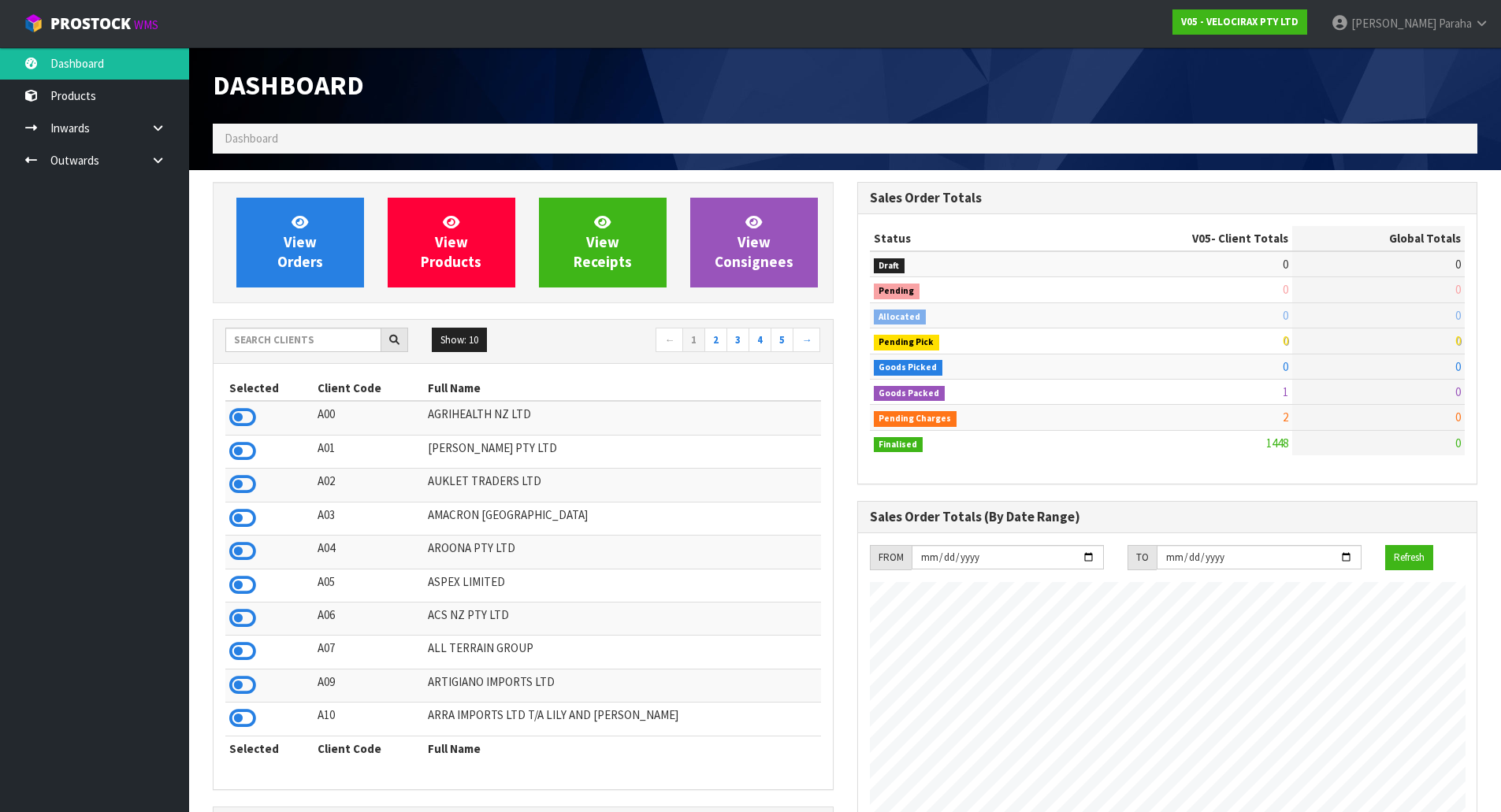
scroll to position [1227, 643]
click at [1470, 32] on link "Polly Paraha" at bounding box center [1409, 23] width 182 height 47
click at [1448, 67] on link "Logout" at bounding box center [1437, 62] width 125 height 21
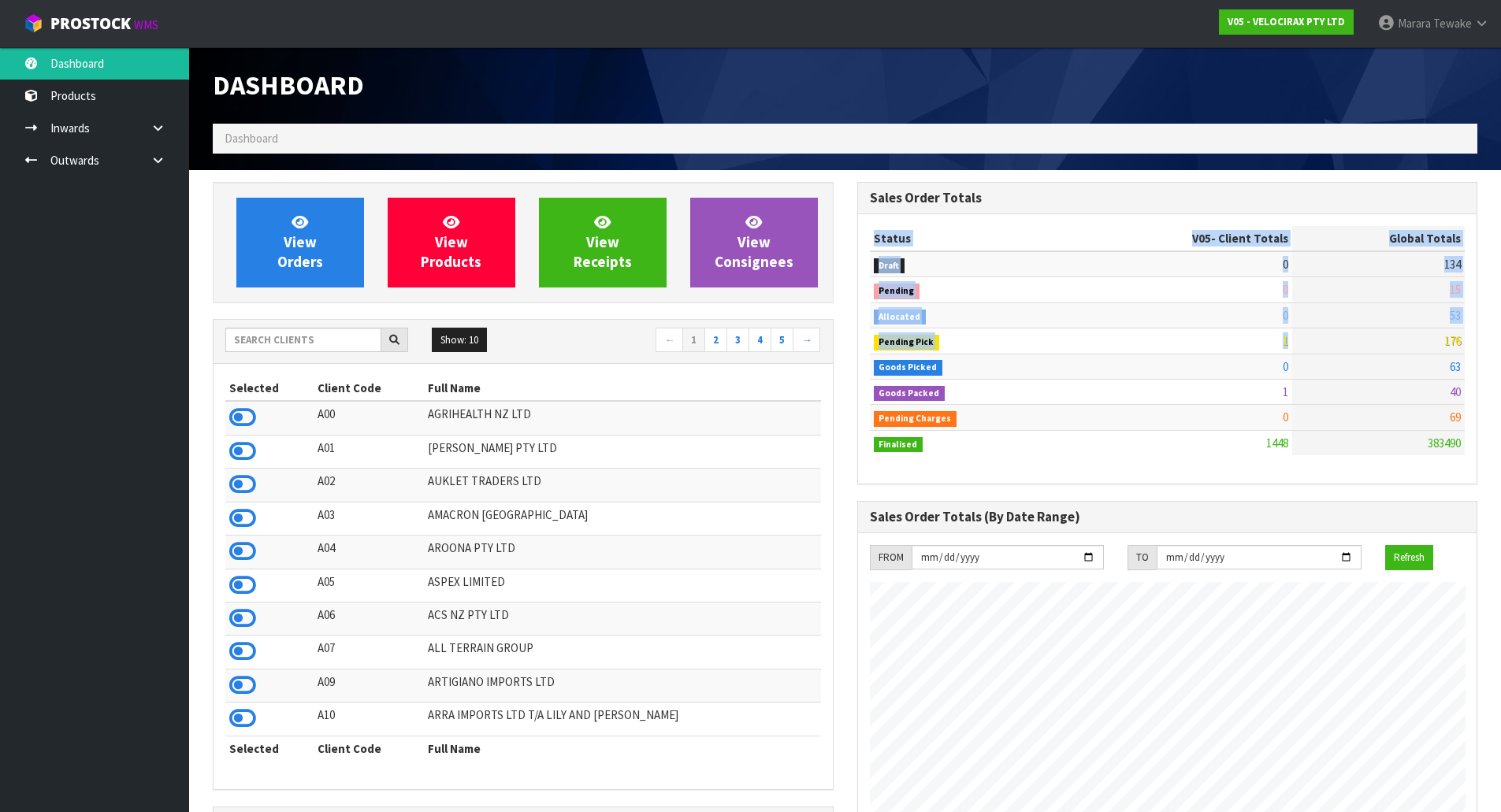
drag, startPoint x: 1441, startPoint y: 339, endPoint x: 1486, endPoint y: 333, distance: 45.4
click at [1486, 333] on div "Sales Order Totals Status V05 - Client Totals Global Totals Draft 0 134 Pending…" at bounding box center [1167, 795] width 644 height 1227
click at [1481, 338] on div "Sales Order Totals Status V05 - Client Totals Global Totals Draft 0 134 Pending…" at bounding box center [1167, 795] width 644 height 1227
drag, startPoint x: 1438, startPoint y: 340, endPoint x: 1462, endPoint y: 344, distance: 24.3
click at [1462, 344] on td "176" at bounding box center [1378, 340] width 173 height 25
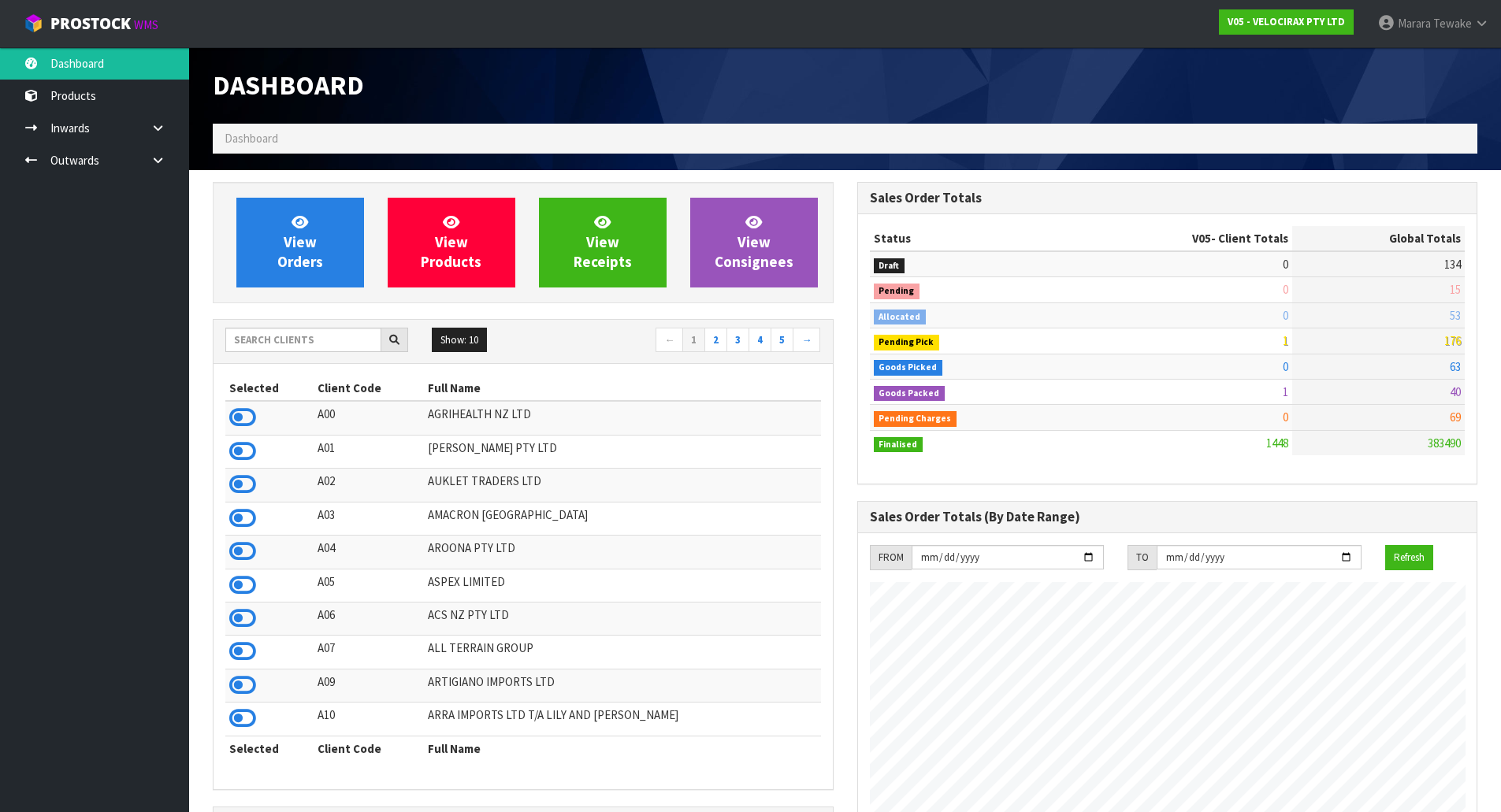
click at [97, 290] on ul "Dashboard Products Categories Serial Numbers Kitsets Packagings Inwards Purchas…" at bounding box center [94, 430] width 189 height 765
drag, startPoint x: 1438, startPoint y: 343, endPoint x: 1467, endPoint y: 342, distance: 29.0
click at [1467, 342] on div "Status V05 - Client Totals Global Totals Draft 0 134 Pending 0 15 Allocated 0 5…" at bounding box center [1167, 349] width 619 height 270
click at [1473, 346] on div "Status V05 - Client Totals Global Totals Draft 0 134 Pending 0 15 Allocated 0 5…" at bounding box center [1167, 349] width 619 height 270
drag, startPoint x: 1441, startPoint y: 339, endPoint x: 1459, endPoint y: 341, distance: 18.1
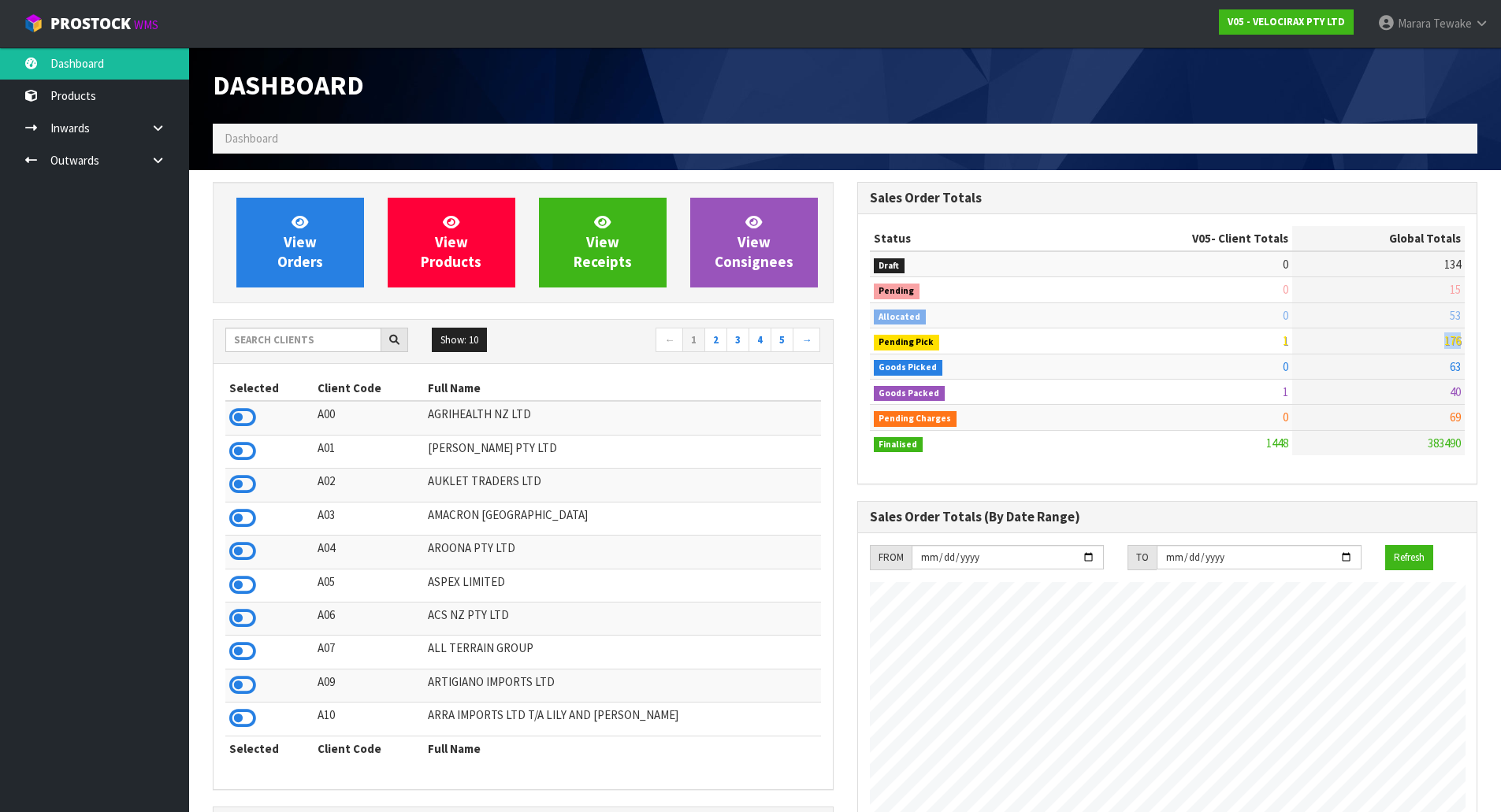
click at [1459, 341] on td "176" at bounding box center [1378, 340] width 173 height 25
click at [1489, 360] on section "View Orders View Products View Receipts View Consignees Show: 10 5 10" at bounding box center [845, 795] width 1312 height 1251
drag, startPoint x: 1439, startPoint y: 339, endPoint x: 1465, endPoint y: 345, distance: 26.7
click at [1465, 345] on div "Status V05 - Client Totals Global Totals Draft 0 134 Pending 0 15 Allocated 0 5…" at bounding box center [1167, 349] width 619 height 270
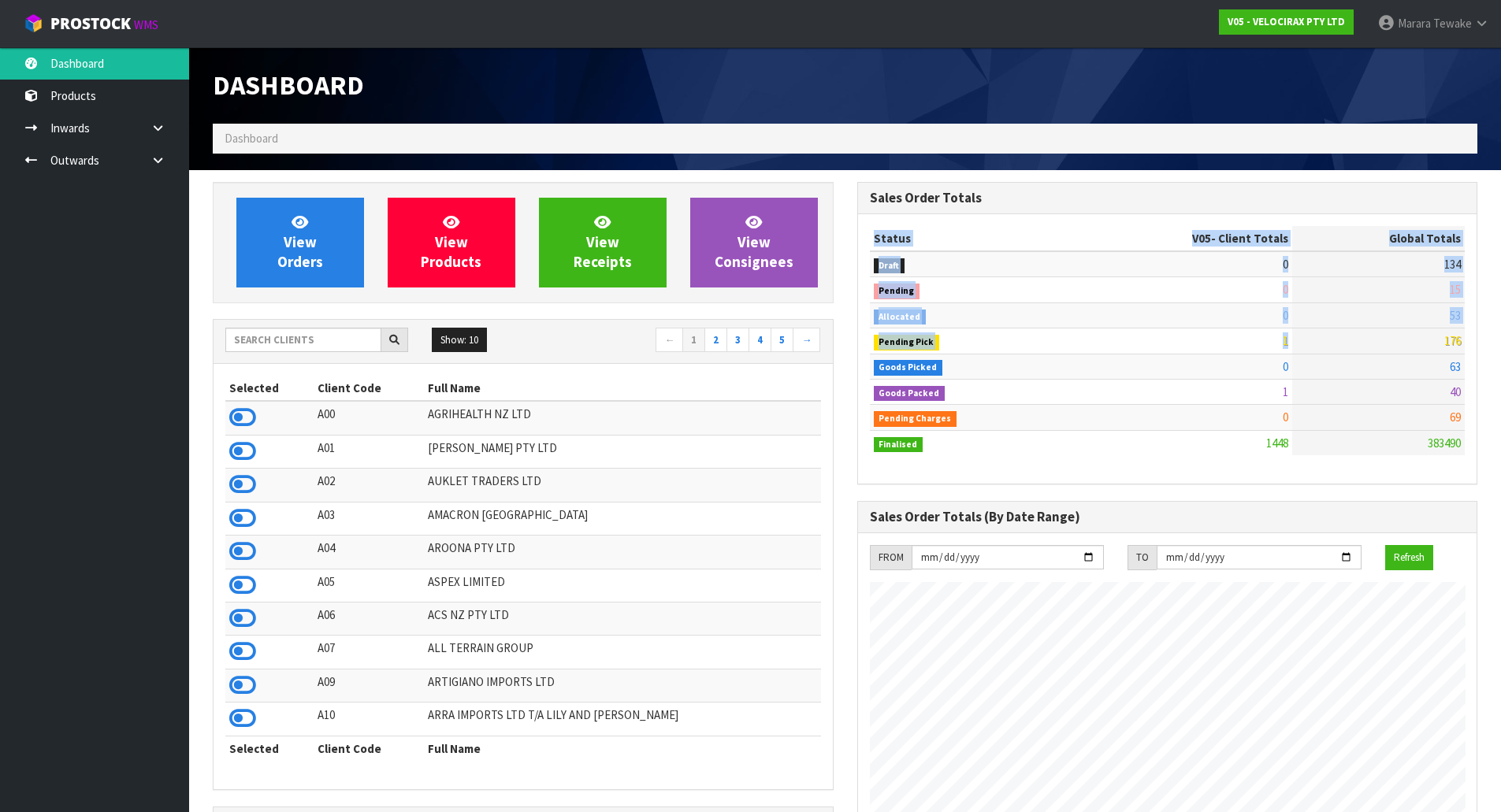
drag, startPoint x: 1443, startPoint y: 342, endPoint x: 1465, endPoint y: 344, distance: 22.1
click at [1465, 344] on div "Status V05 - Client Totals Global Totals Draft 0 134 Pending 0 15 Allocated 0 5…" at bounding box center [1167, 349] width 619 height 270
drag, startPoint x: 1474, startPoint y: 345, endPoint x: 1464, endPoint y: 345, distance: 10.0
click at [1475, 345] on div "Status V05 - Client Totals Global Totals Draft 0 134 Pending 0 15 Allocated 0 5…" at bounding box center [1167, 349] width 619 height 270
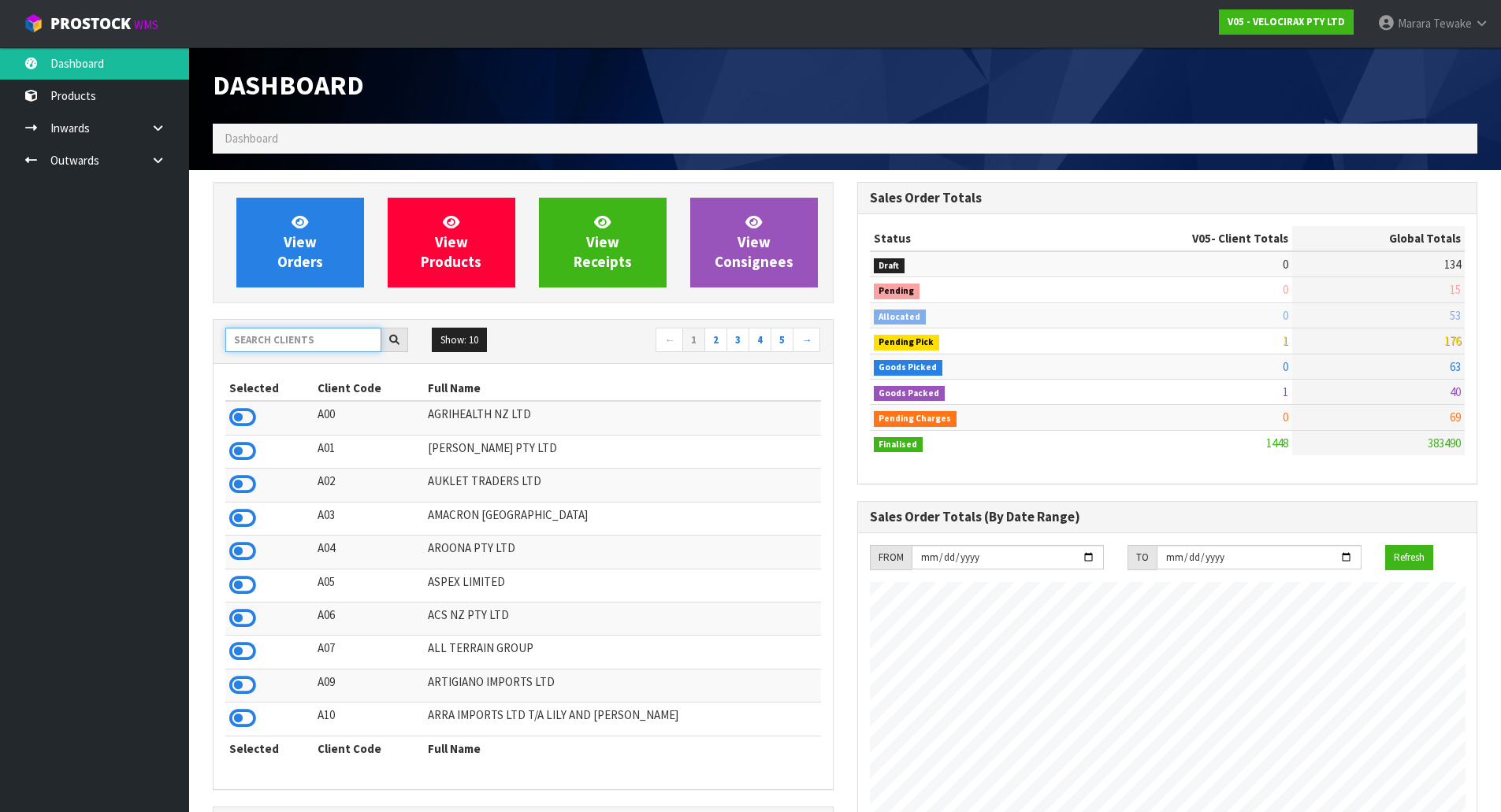
click at [339, 334] on input "text" at bounding box center [303, 340] width 156 height 24
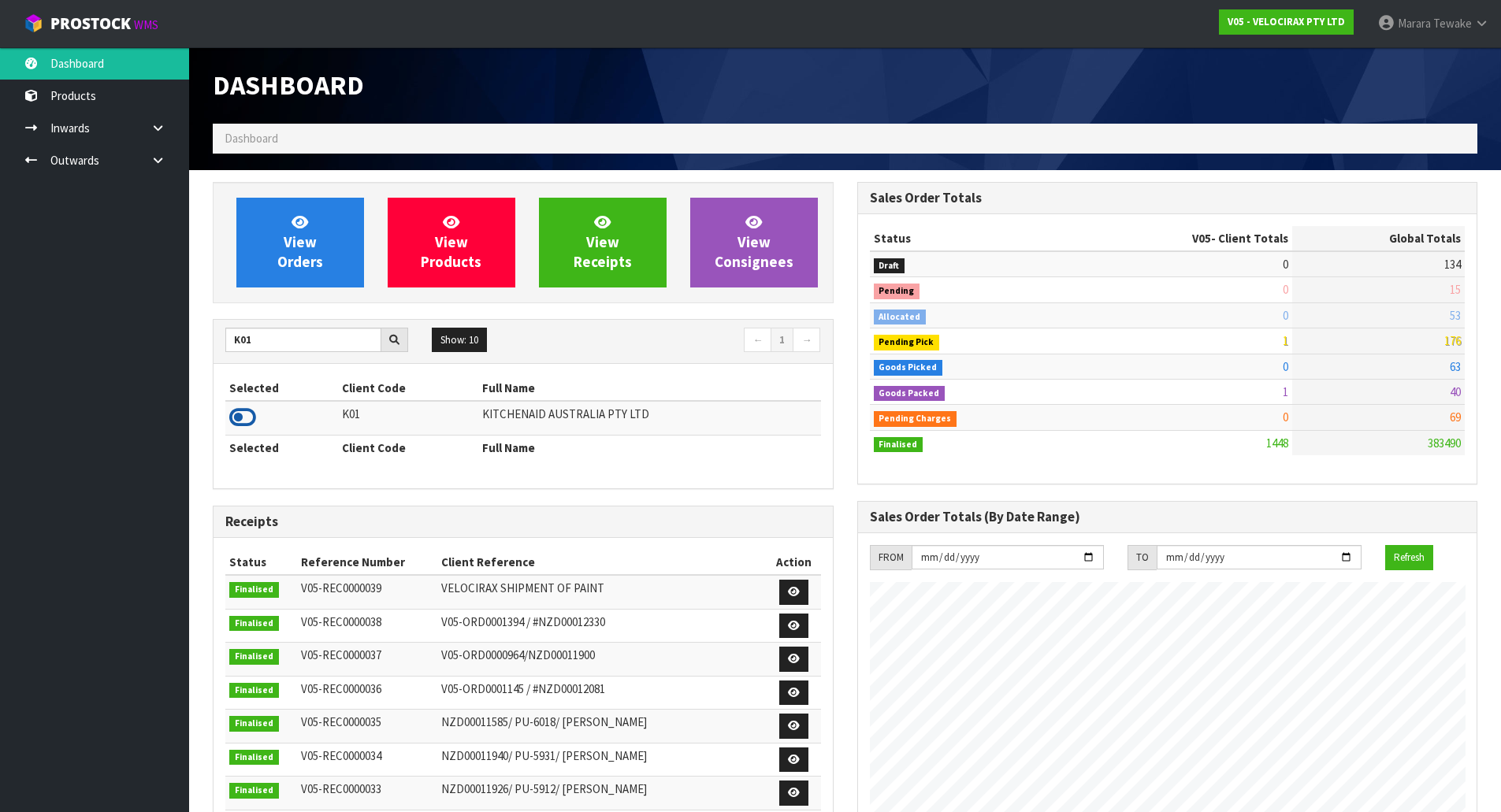
click at [246, 418] on icon at bounding box center [242, 418] width 27 height 24
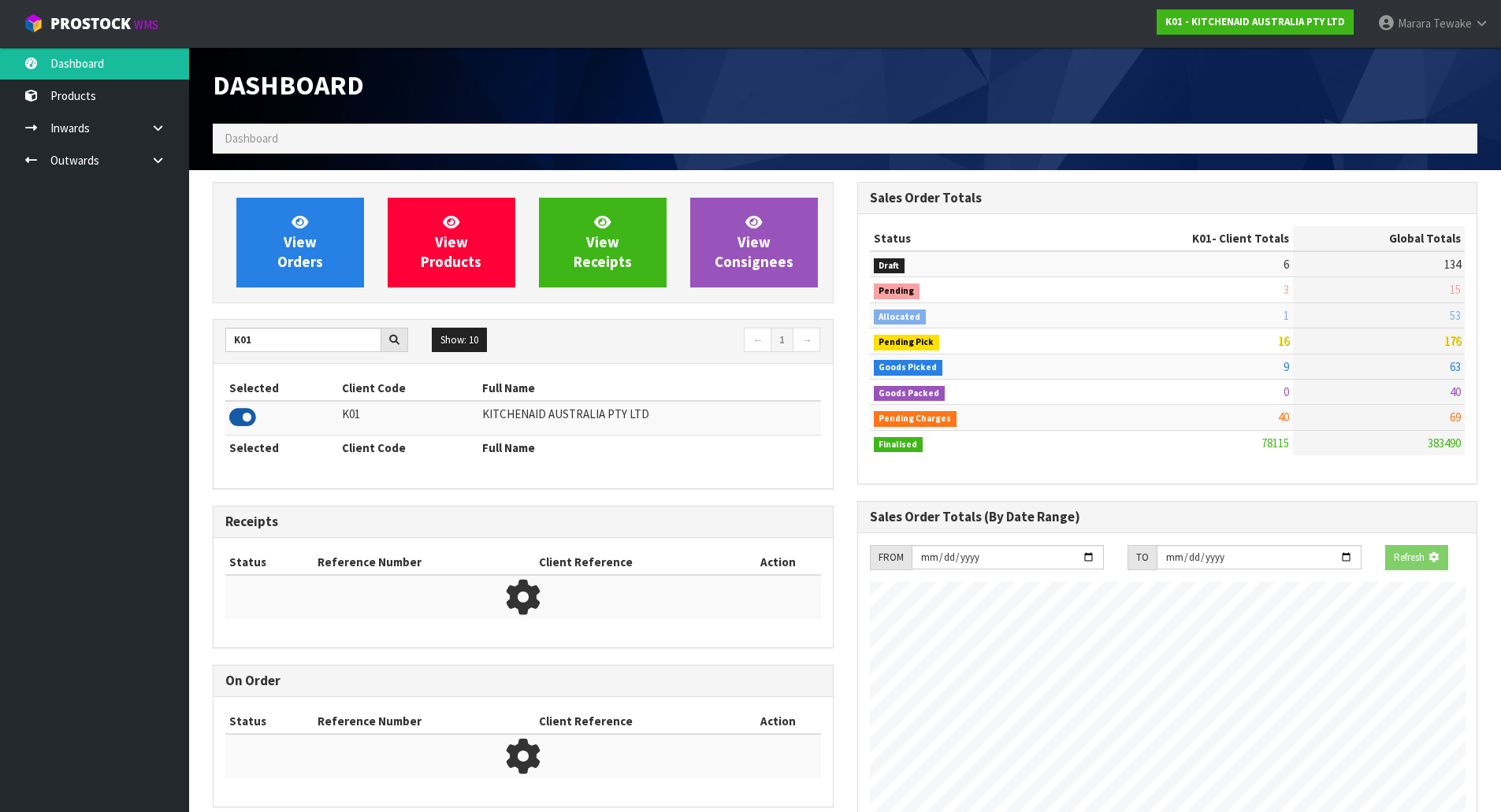
scroll to position [1193, 643]
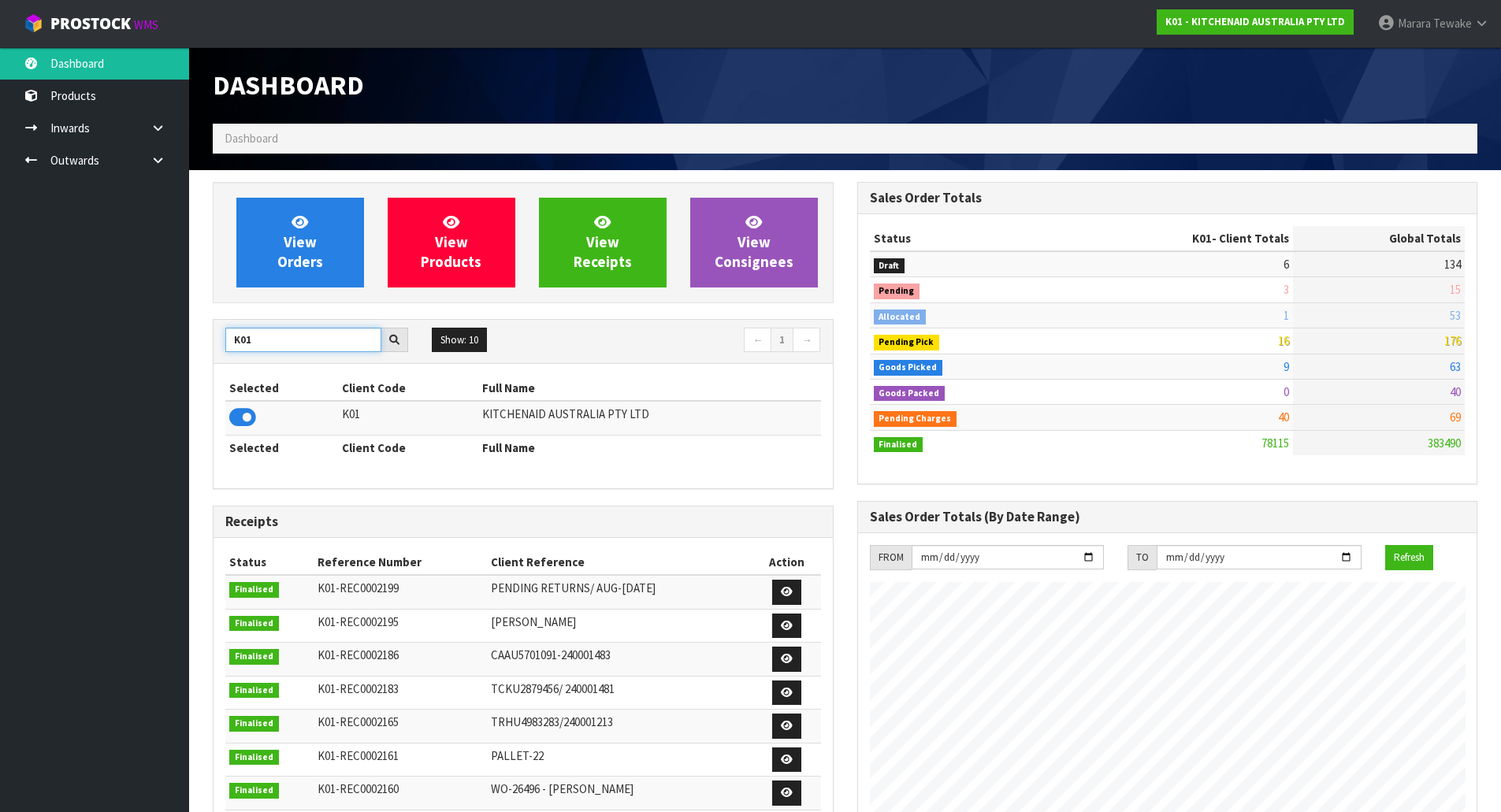
drag, startPoint x: 275, startPoint y: 342, endPoint x: 200, endPoint y: 328, distance: 76.3
click at [205, 330] on div "View Orders View Products View Receipts View Consignees K01 Show: 10 5 10 25 50…" at bounding box center [522, 660] width 644 height 956
click at [239, 418] on icon at bounding box center [242, 418] width 27 height 24
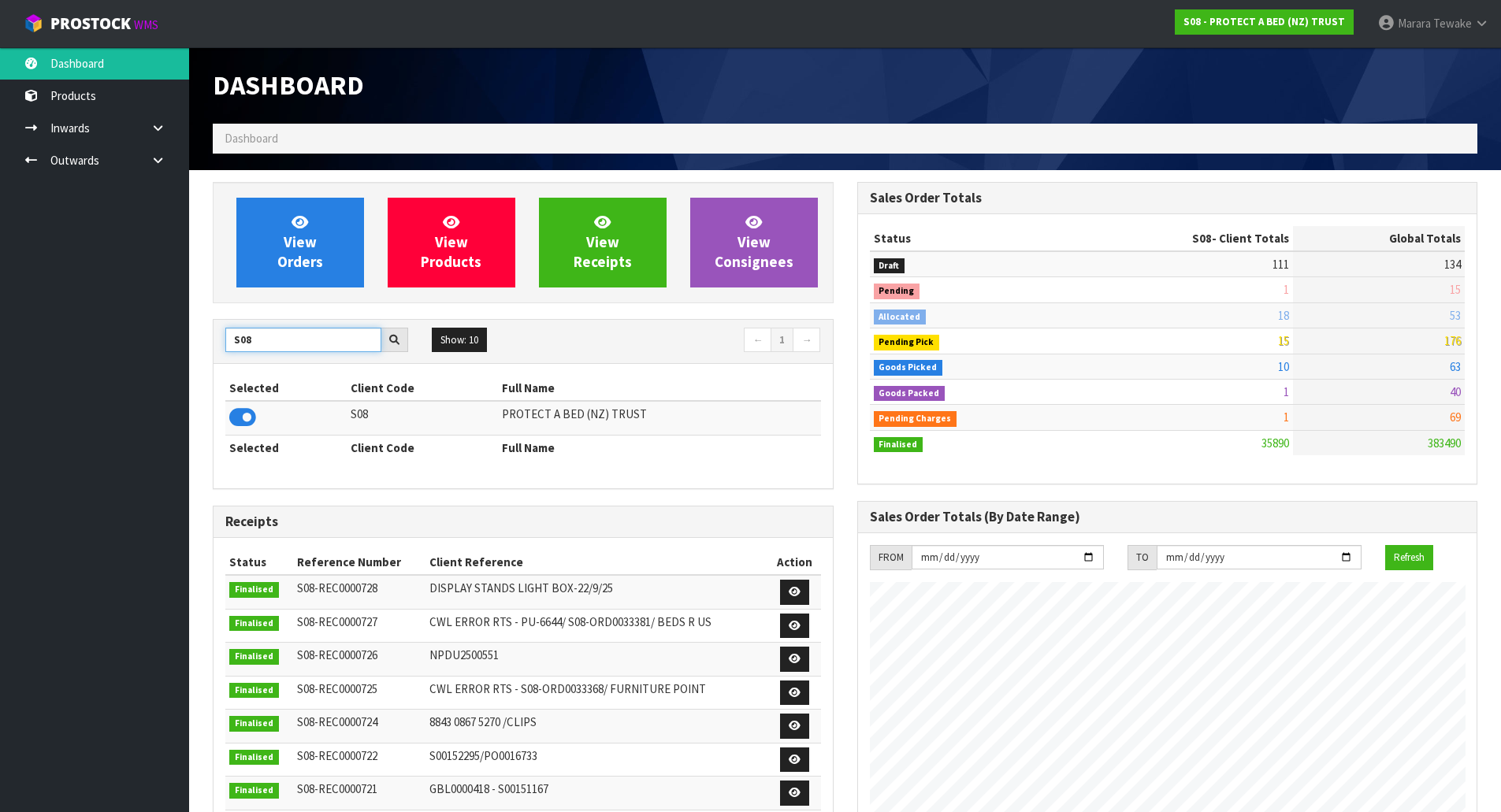
drag, startPoint x: 287, startPoint y: 340, endPoint x: 123, endPoint y: 319, distance: 165.3
click at [149, 332] on body "Toggle navigation ProStock WMS S08 - PROTECT A BED (NZ) TRUST Marara Tewake Log…" at bounding box center [750, 406] width 1501 height 812
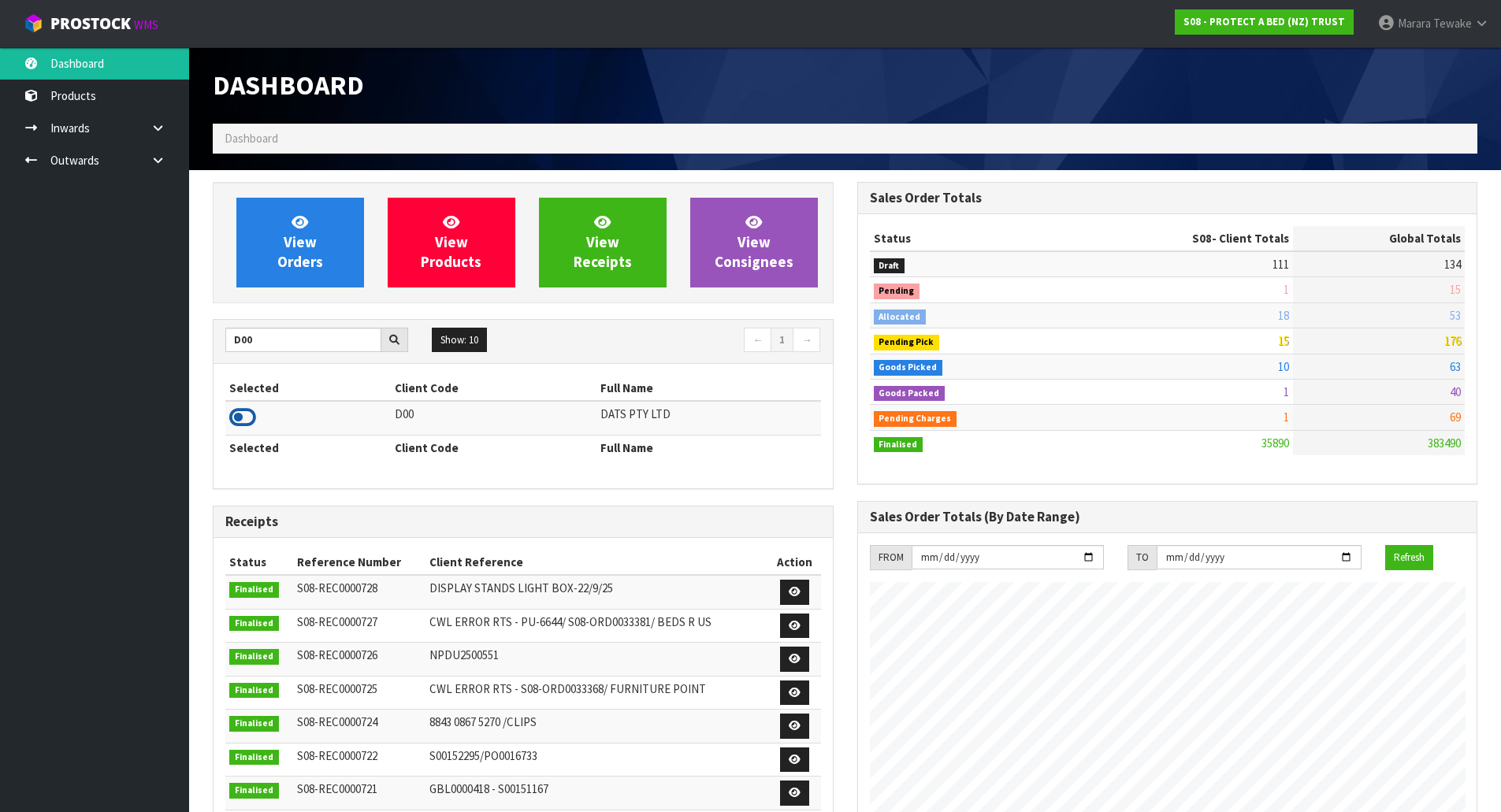
click at [232, 424] on icon at bounding box center [242, 418] width 27 height 24
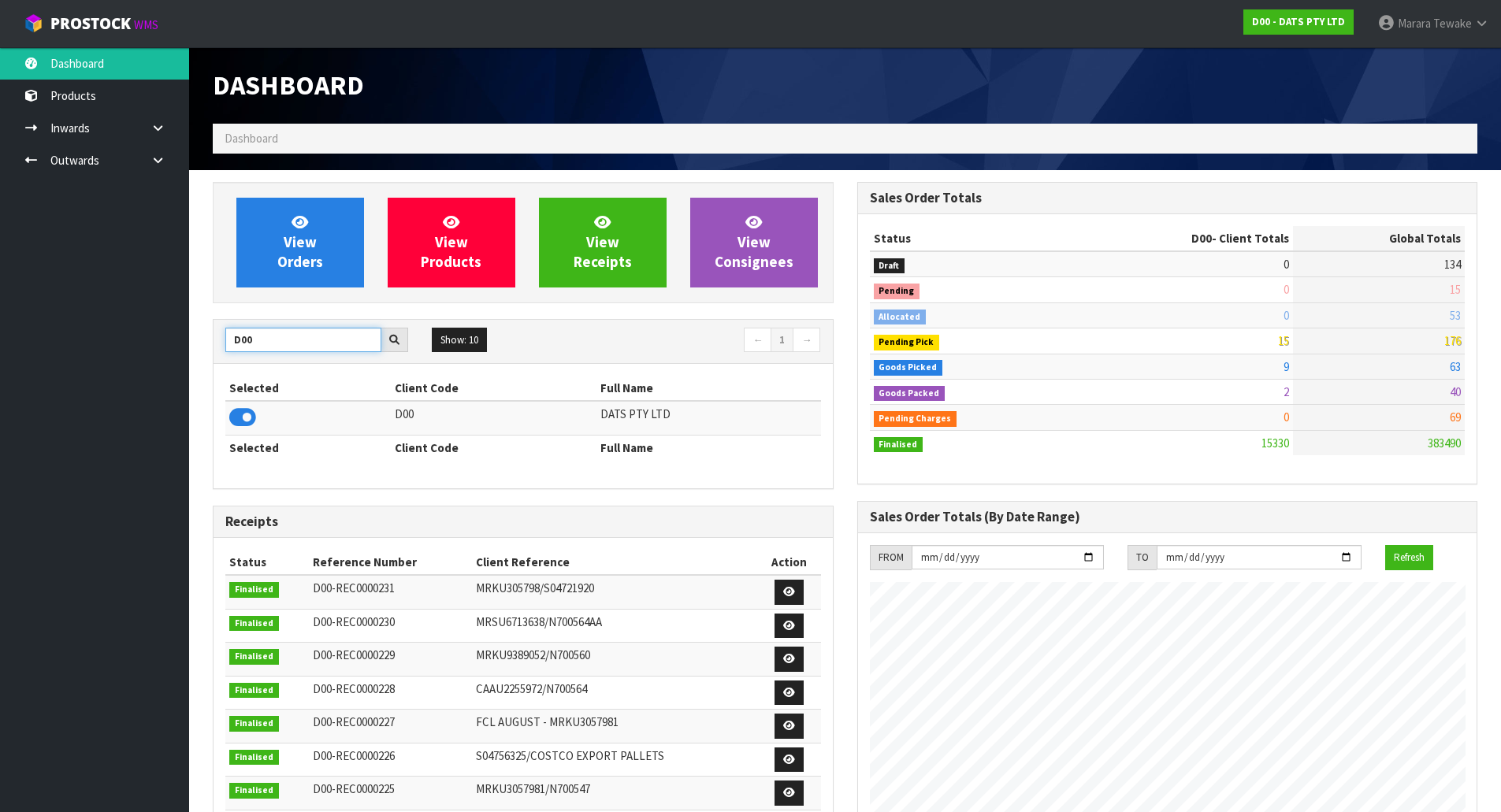
drag, startPoint x: 264, startPoint y: 340, endPoint x: 204, endPoint y: 342, distance: 60.0
click at [209, 344] on div "View Orders View Products View Receipts View Consignees D00 Show: 10 5 10 25 50…" at bounding box center [522, 639] width 644 height 915
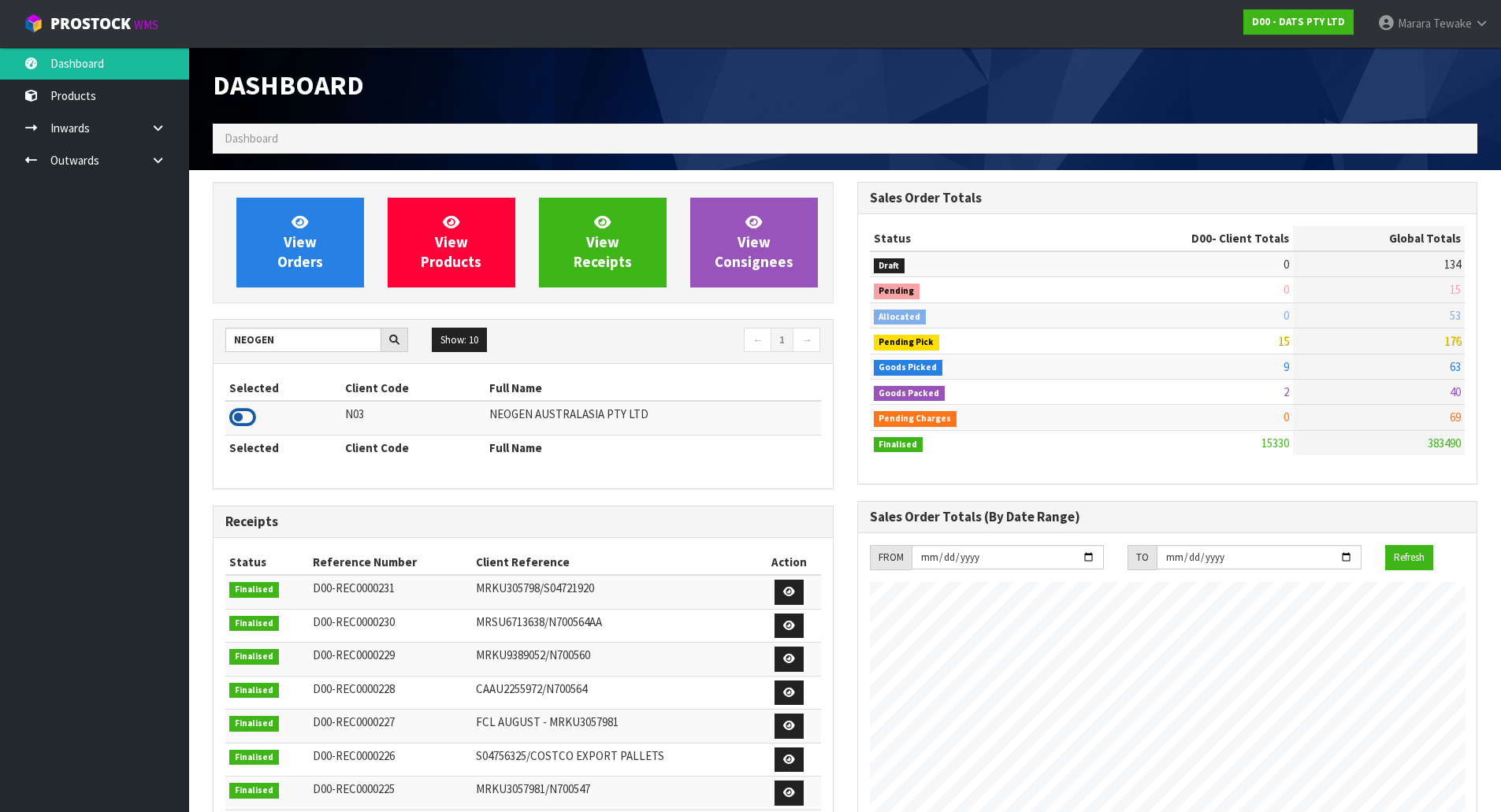
click at [243, 422] on icon at bounding box center [242, 418] width 27 height 24
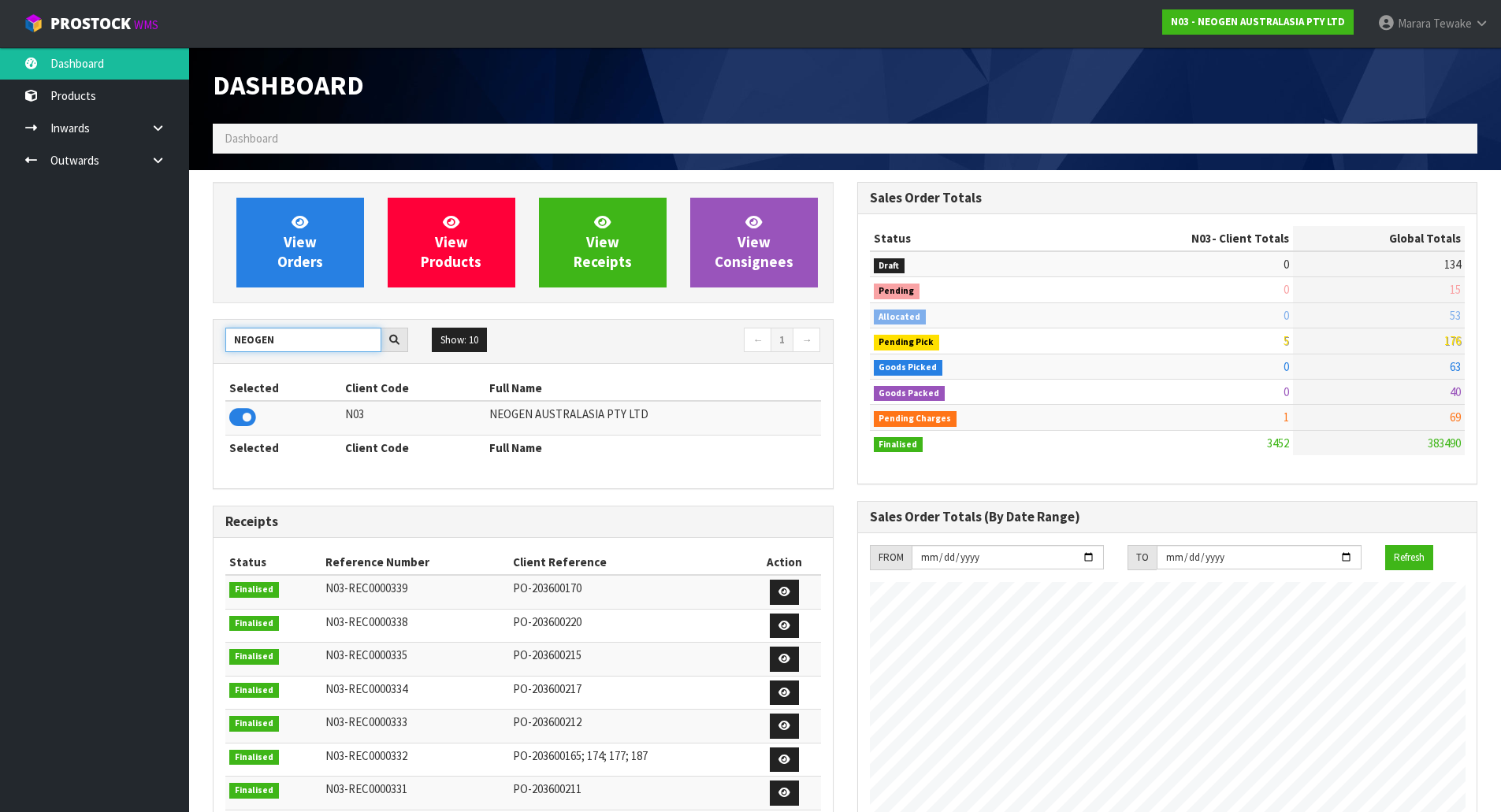
drag, startPoint x: 283, startPoint y: 345, endPoint x: 164, endPoint y: 335, distance: 119.4
click at [191, 335] on section "View Orders View Products View Receipts View Consignees NEOGEN Show: 10 5 10 25…" at bounding box center [845, 779] width 1312 height 1218
type input "C11"
click at [248, 409] on icon at bounding box center [242, 418] width 27 height 24
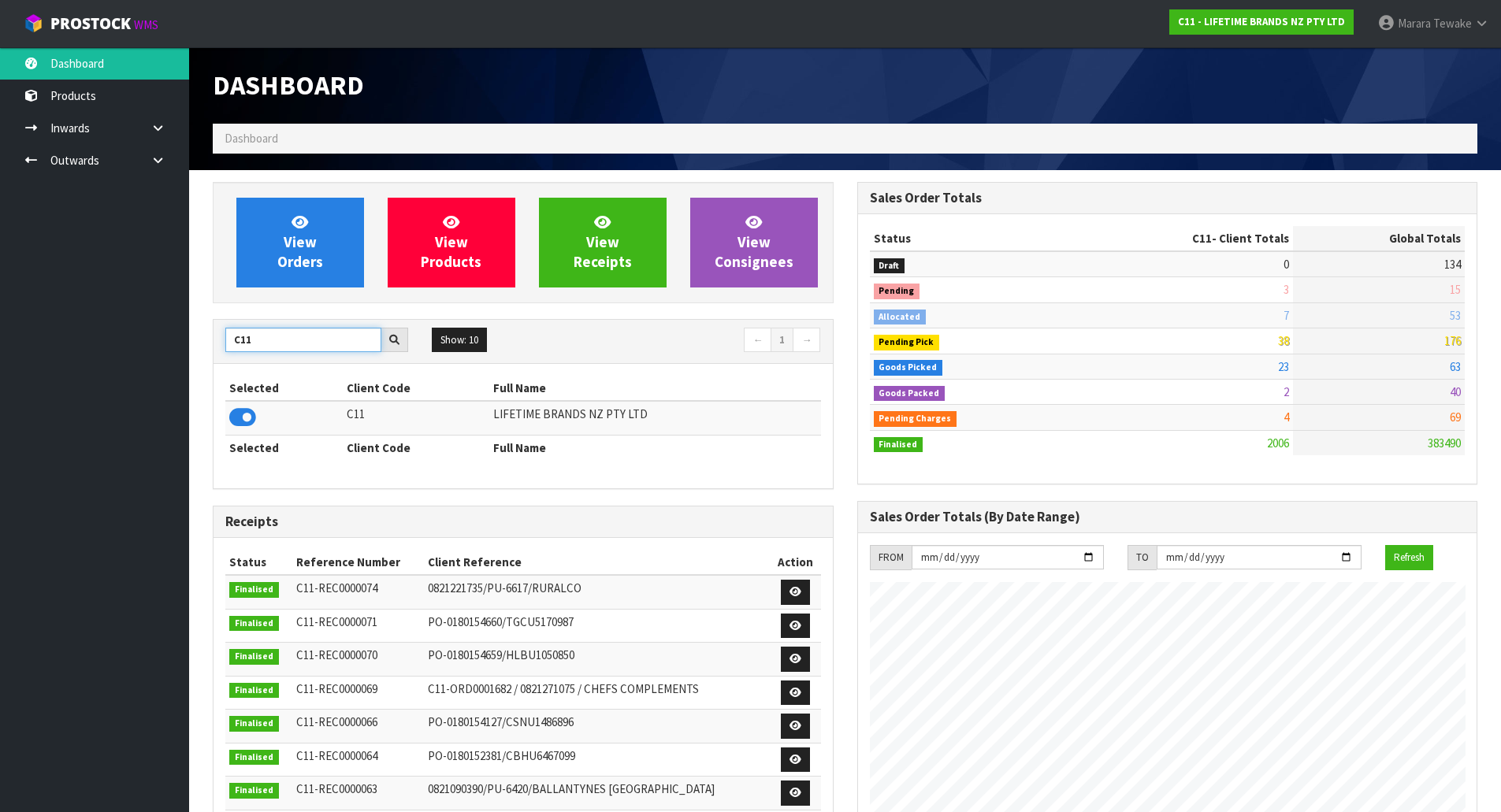
drag, startPoint x: 280, startPoint y: 341, endPoint x: 182, endPoint y: 311, distance: 102.5
click at [200, 319] on section "View Orders View Products View Receipts View Consignees C11 Show: 10 5 10 25 50…" at bounding box center [845, 779] width 1312 height 1218
type input "[GEOGRAPHIC_DATA]"
click at [248, 426] on icon at bounding box center [242, 418] width 27 height 24
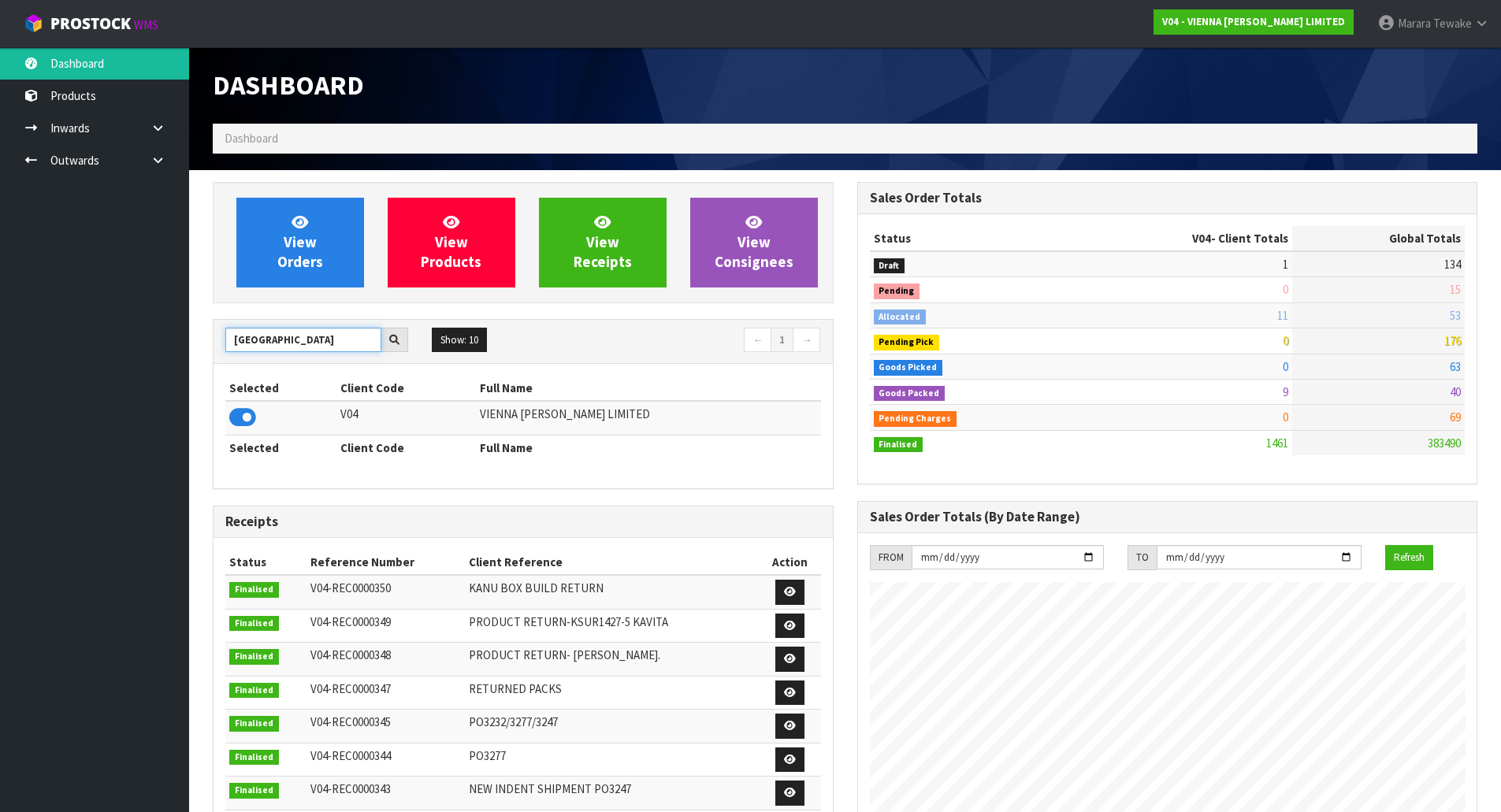
scroll to position [1278, 643]
drag, startPoint x: 296, startPoint y: 332, endPoint x: 275, endPoint y: 323, distance: 22.8
click at [275, 323] on div "[GEOGRAPHIC_DATA] Show: 10 5 10 25 50 ← 1 →" at bounding box center [523, 342] width 619 height 44
drag, startPoint x: 278, startPoint y: 345, endPoint x: 193, endPoint y: 323, distance: 87.8
click at [193, 323] on section "View Orders View Products View Receipts View Consignees [GEOGRAPHIC_DATA] Show:…" at bounding box center [845, 820] width 1312 height 1302
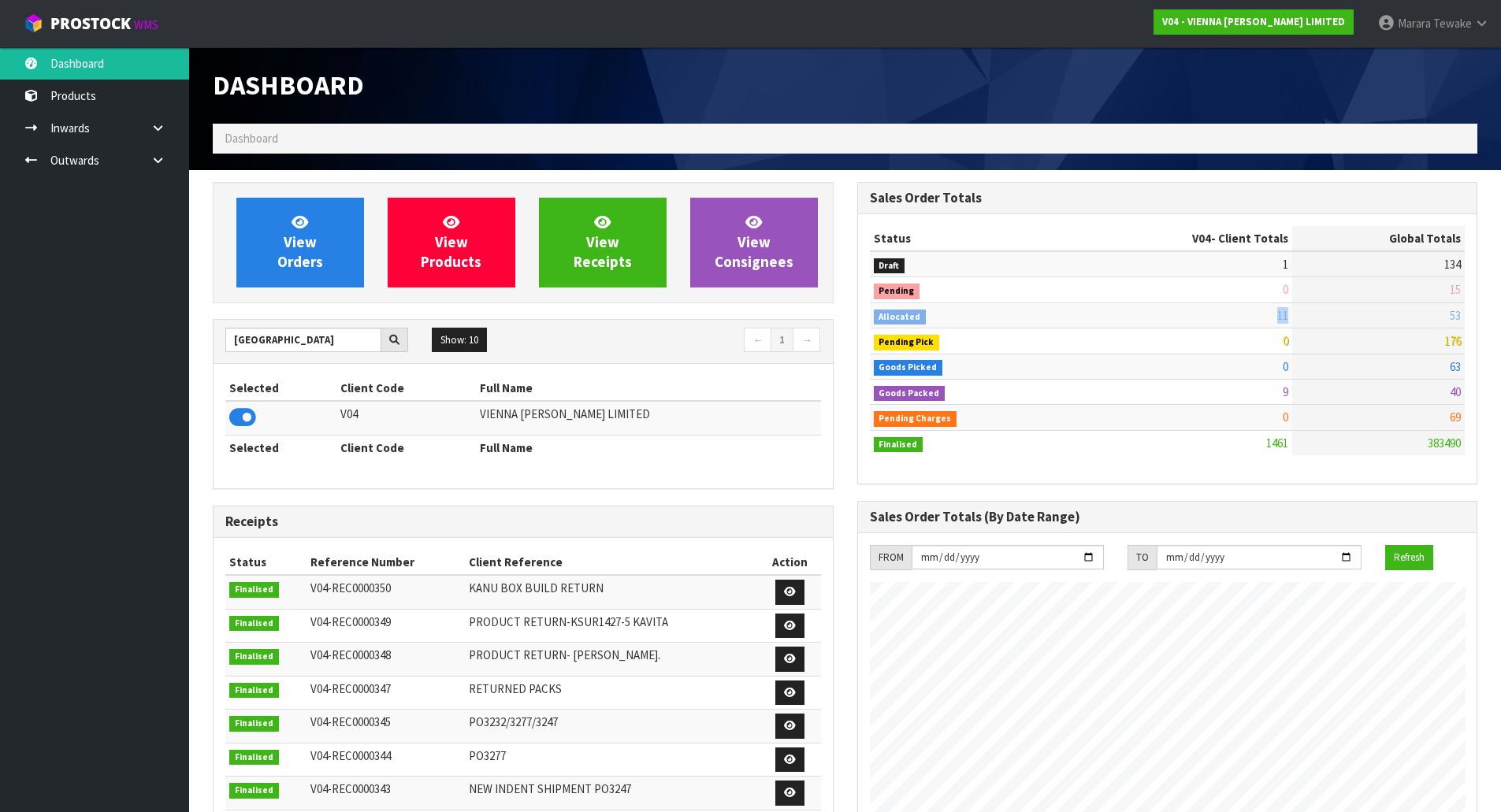
drag, startPoint x: 1262, startPoint y: 312, endPoint x: 1296, endPoint y: 313, distance: 34.0
click at [1296, 313] on tr "Allocated 11 53" at bounding box center [1167, 314] width 595 height 25
click at [1296, 313] on td "53" at bounding box center [1378, 314] width 173 height 25
drag, startPoint x: 1296, startPoint y: 313, endPoint x: 1261, endPoint y: 312, distance: 35.0
click at [1261, 312] on tr "Allocated 11 53" at bounding box center [1167, 314] width 595 height 25
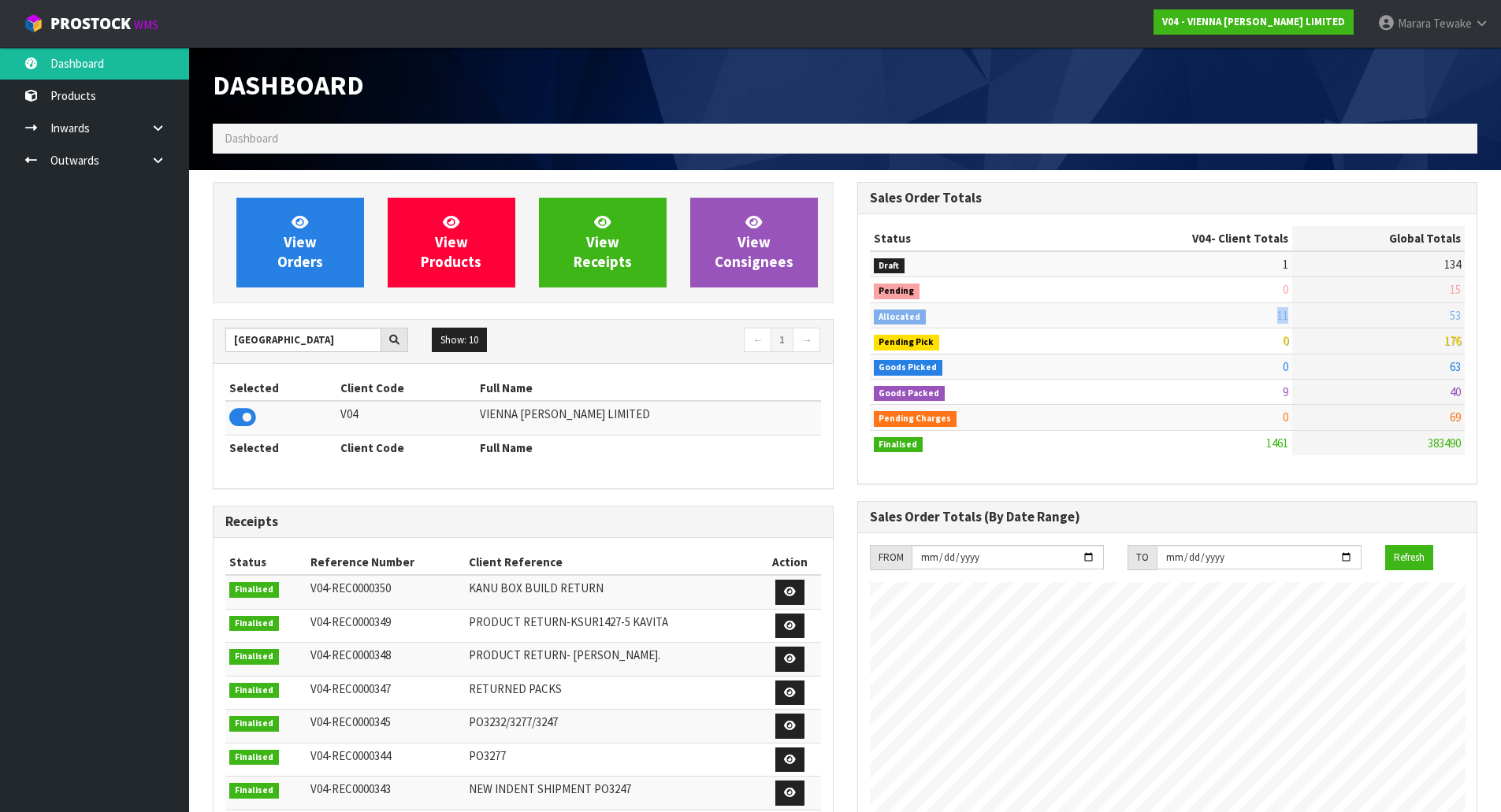
click at [1272, 314] on td "11" at bounding box center [1179, 314] width 226 height 25
click at [178, 318] on body "Toggle navigation ProStock WMS V04 - VIENNA [PERSON_NAME] LIMITED Marara Tewake…" at bounding box center [750, 406] width 1501 height 812
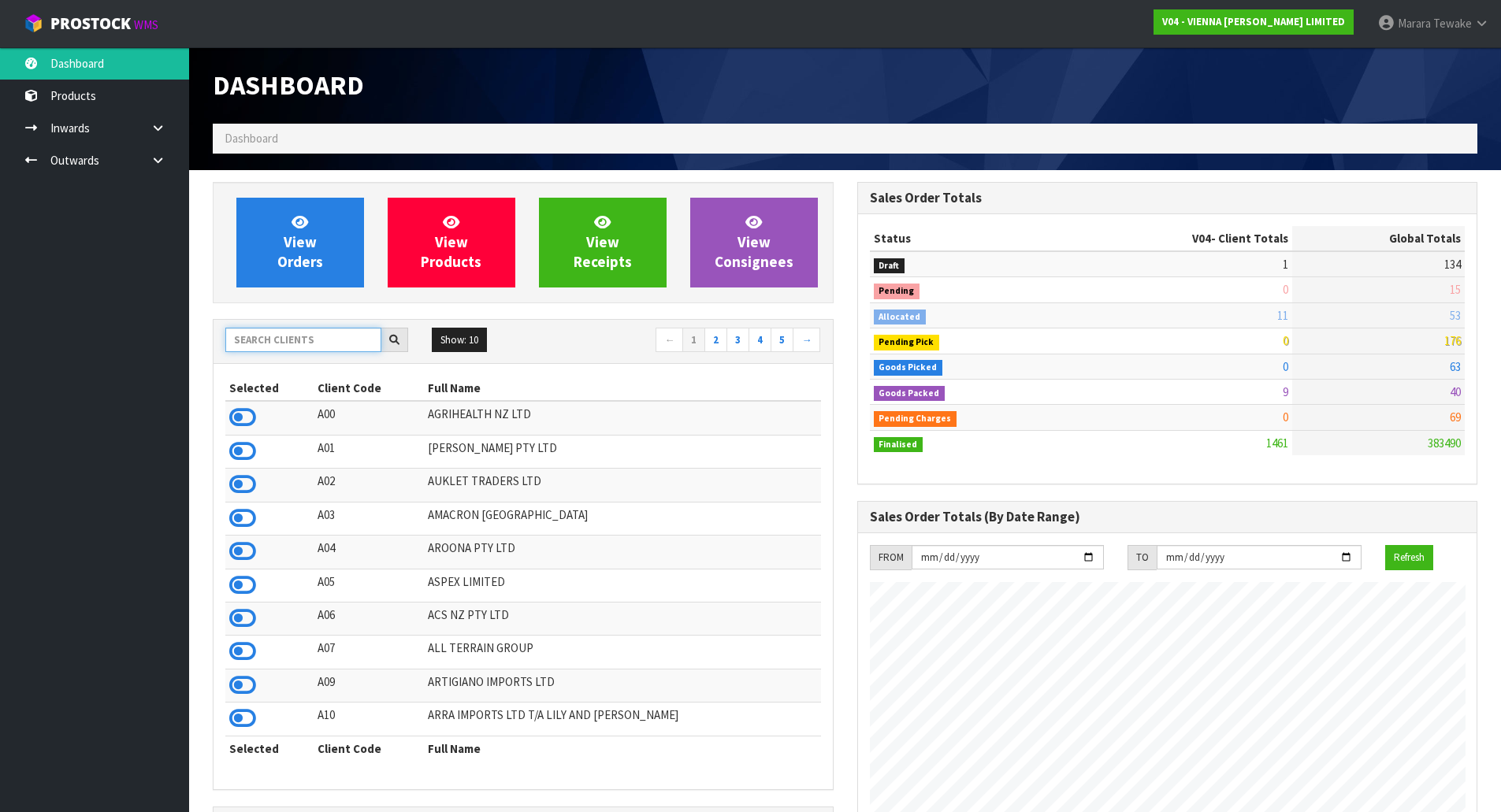
click at [280, 336] on input "text" at bounding box center [303, 340] width 156 height 24
click at [301, 339] on input "text" at bounding box center [303, 340] width 156 height 24
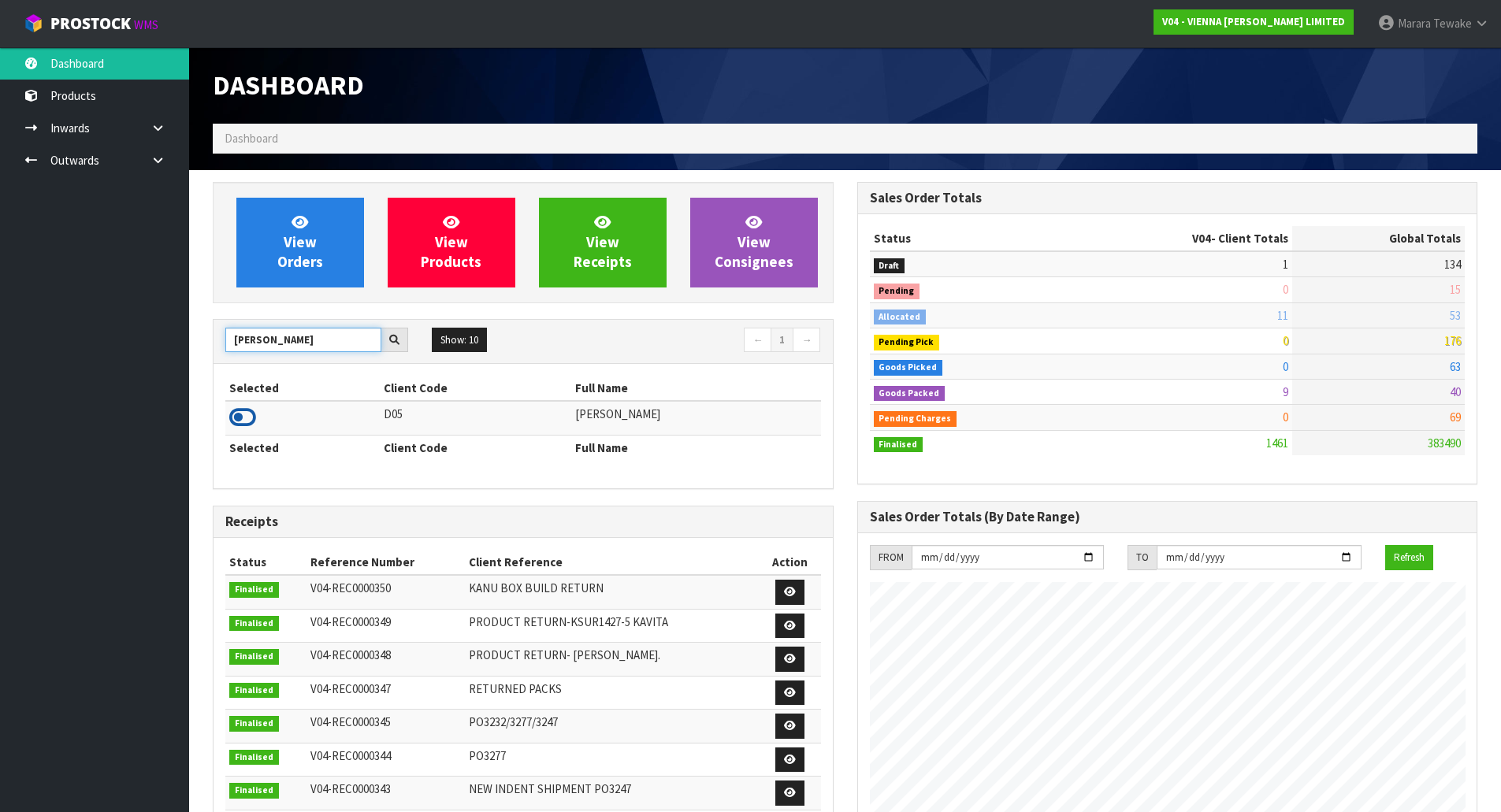
type input "COATES"
click at [247, 421] on icon at bounding box center [242, 418] width 27 height 24
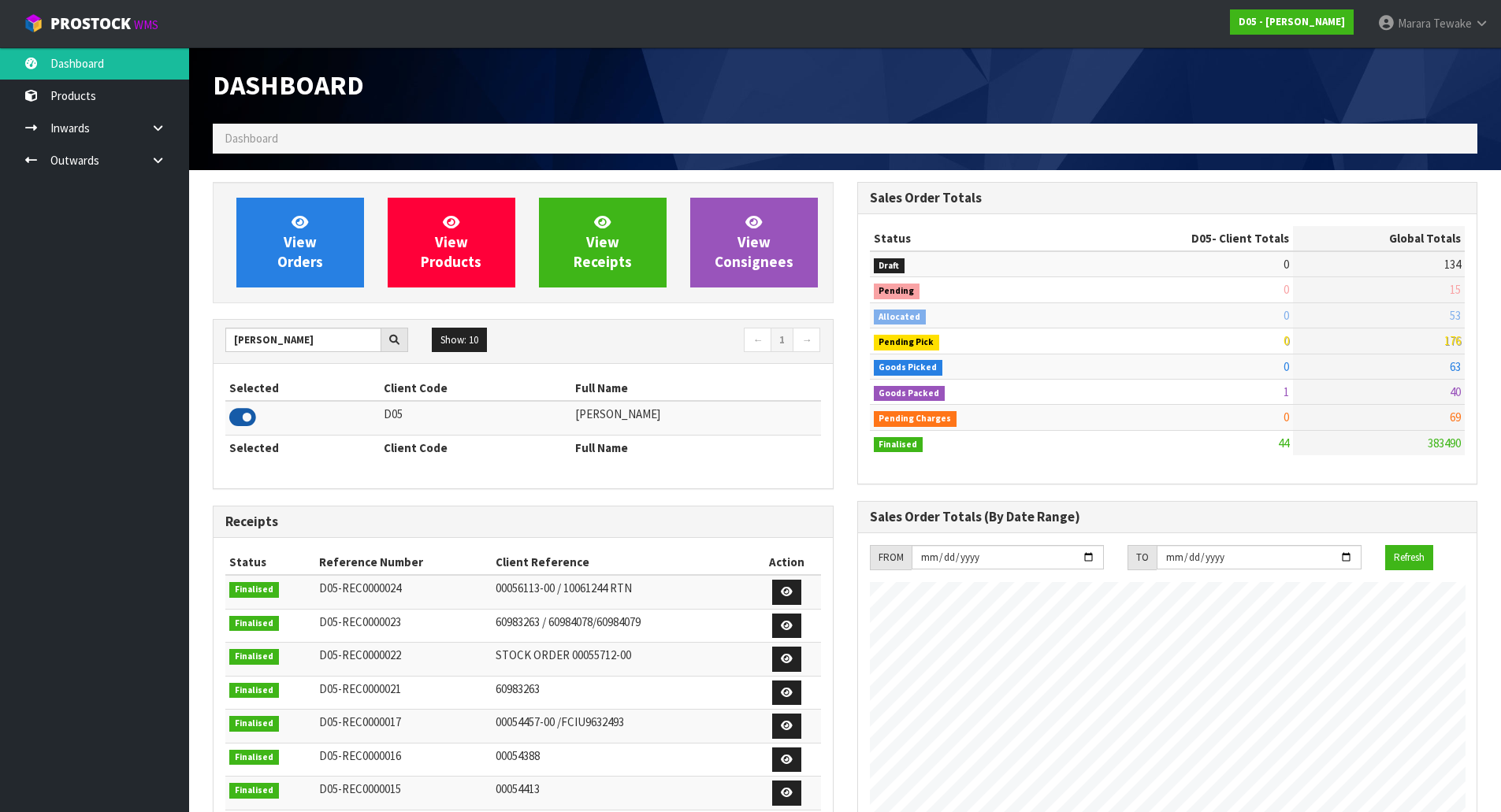
scroll to position [786419, 787151]
drag, startPoint x: 275, startPoint y: 336, endPoint x: 156, endPoint y: 310, distance: 121.8
click at [179, 315] on body "Toggle navigation ProStock WMS D05 - DUTT - COATES Marara Tewake Logout Dashboa…" at bounding box center [750, 406] width 1501 height 812
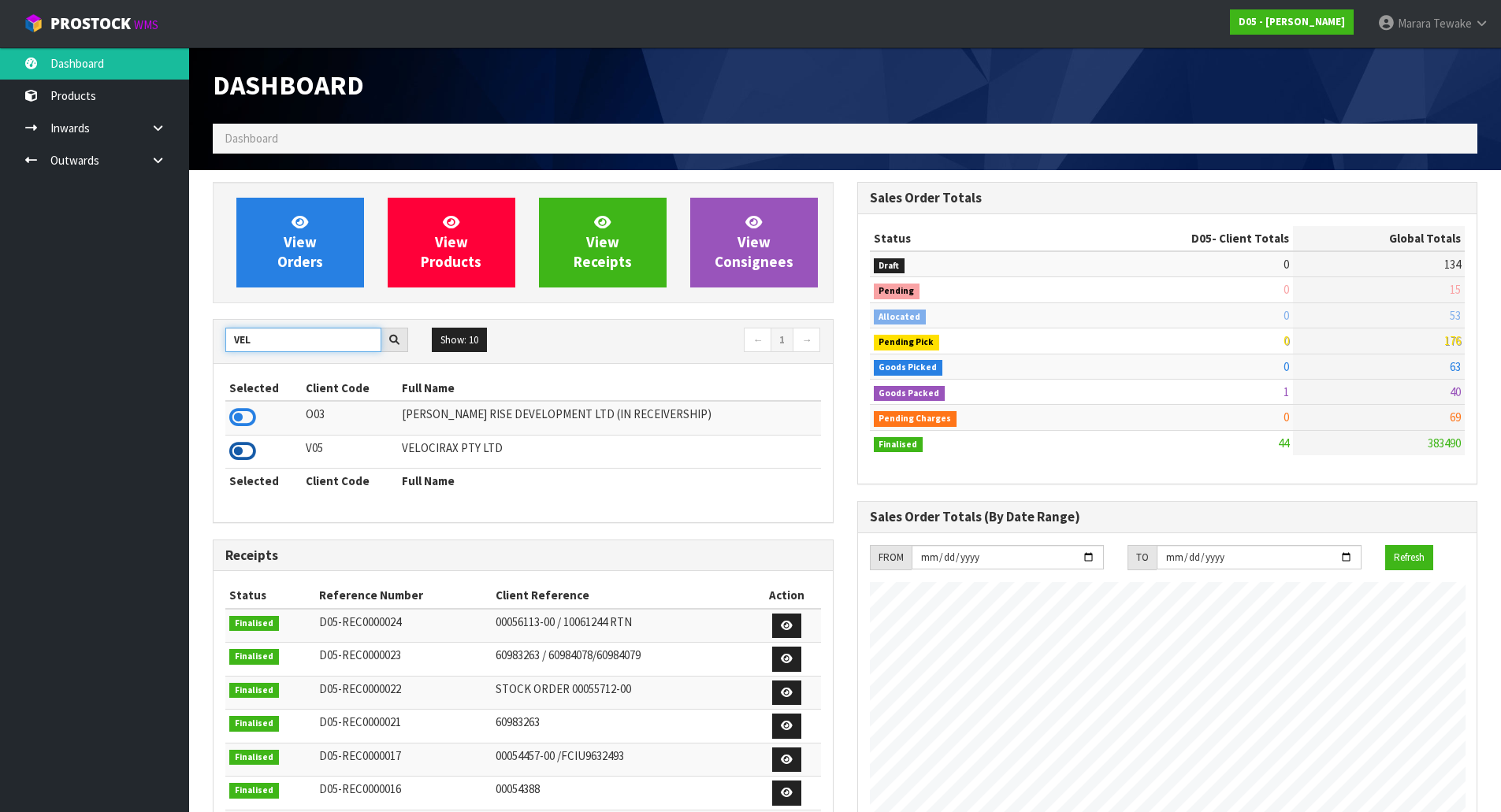
type input "VEL"
click at [240, 454] on icon at bounding box center [242, 452] width 27 height 24
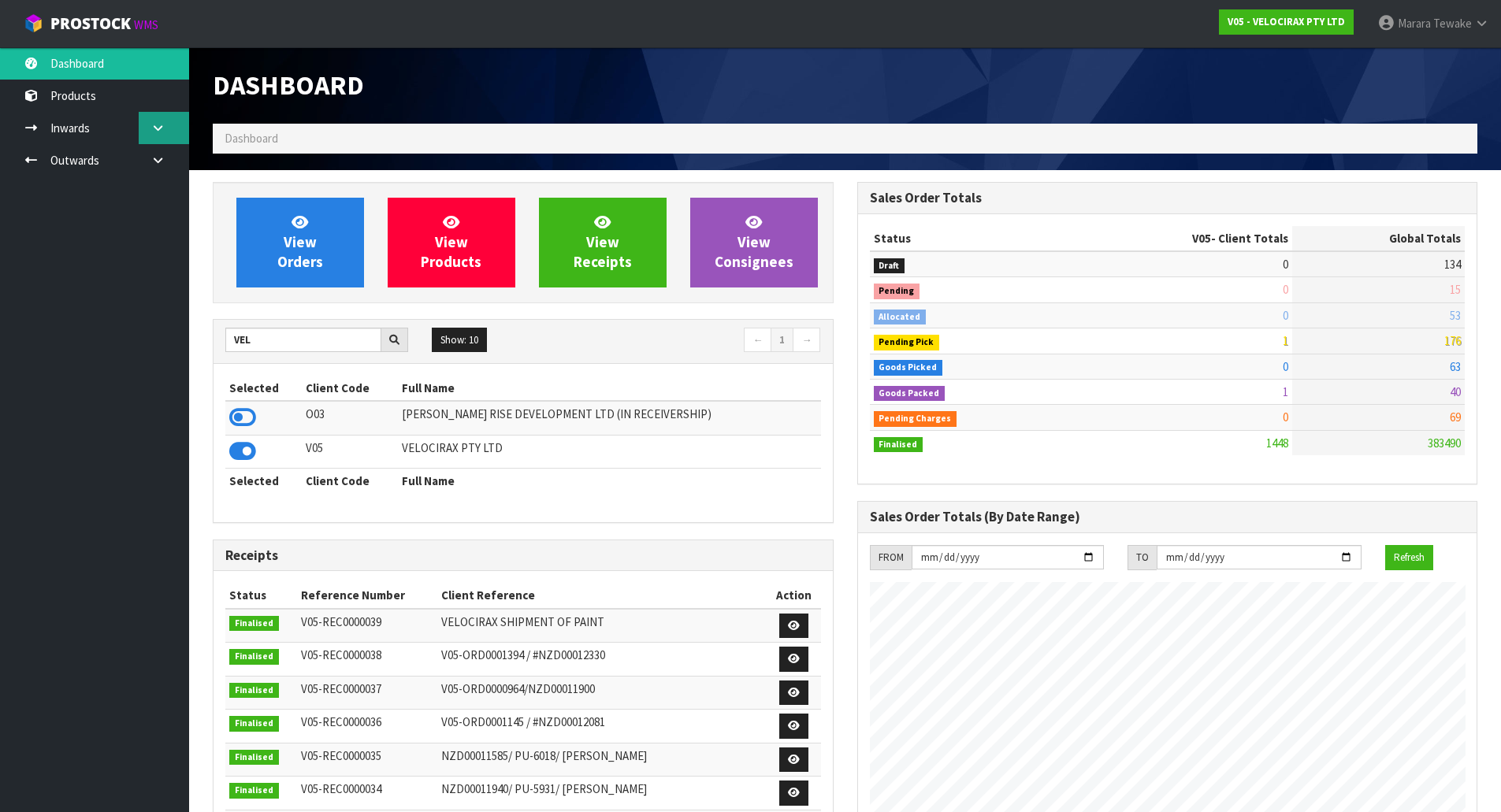
scroll to position [1227, 643]
click at [168, 133] on link at bounding box center [164, 127] width 51 height 32
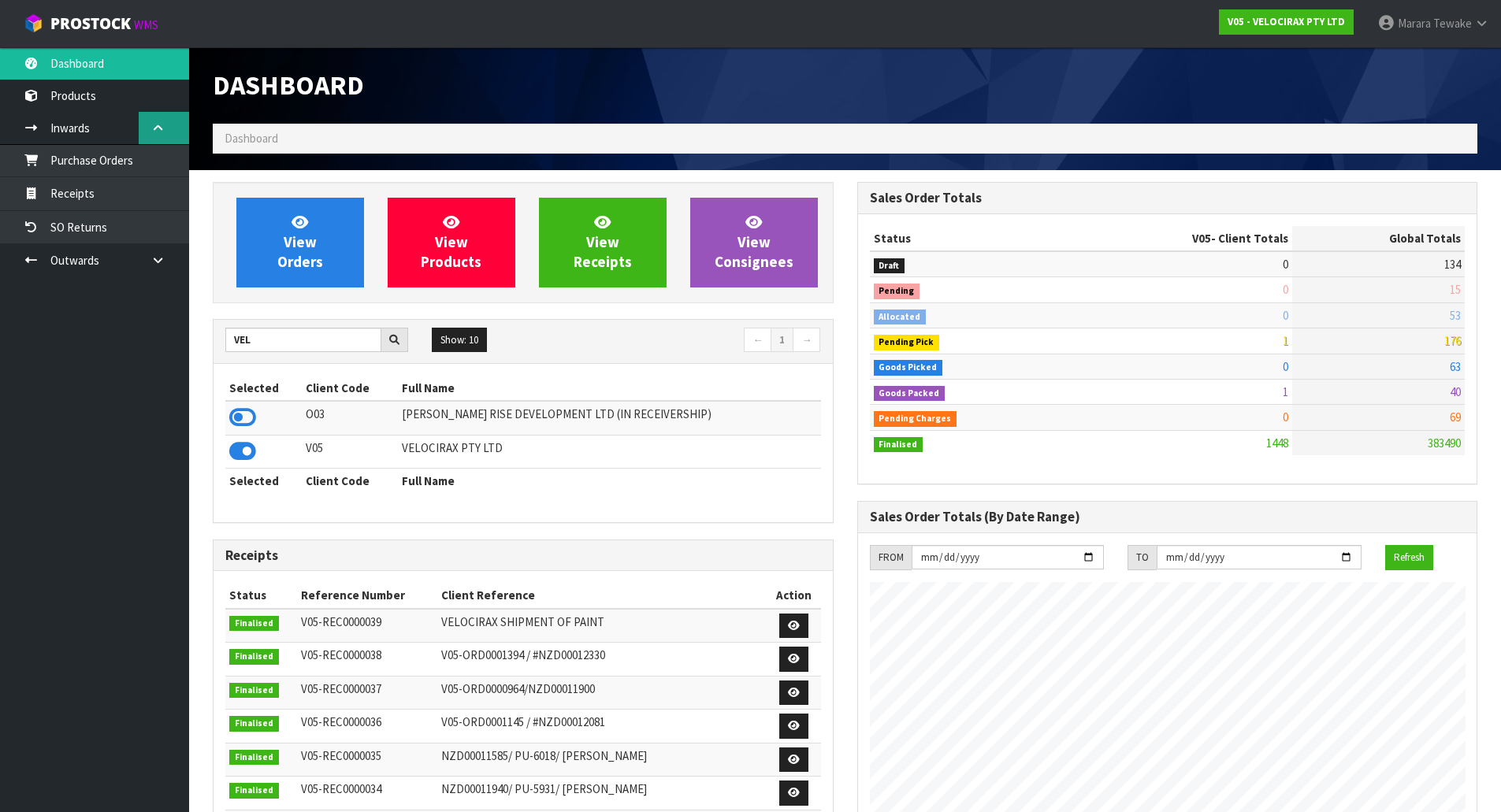
click at [168, 134] on link at bounding box center [164, 127] width 51 height 32
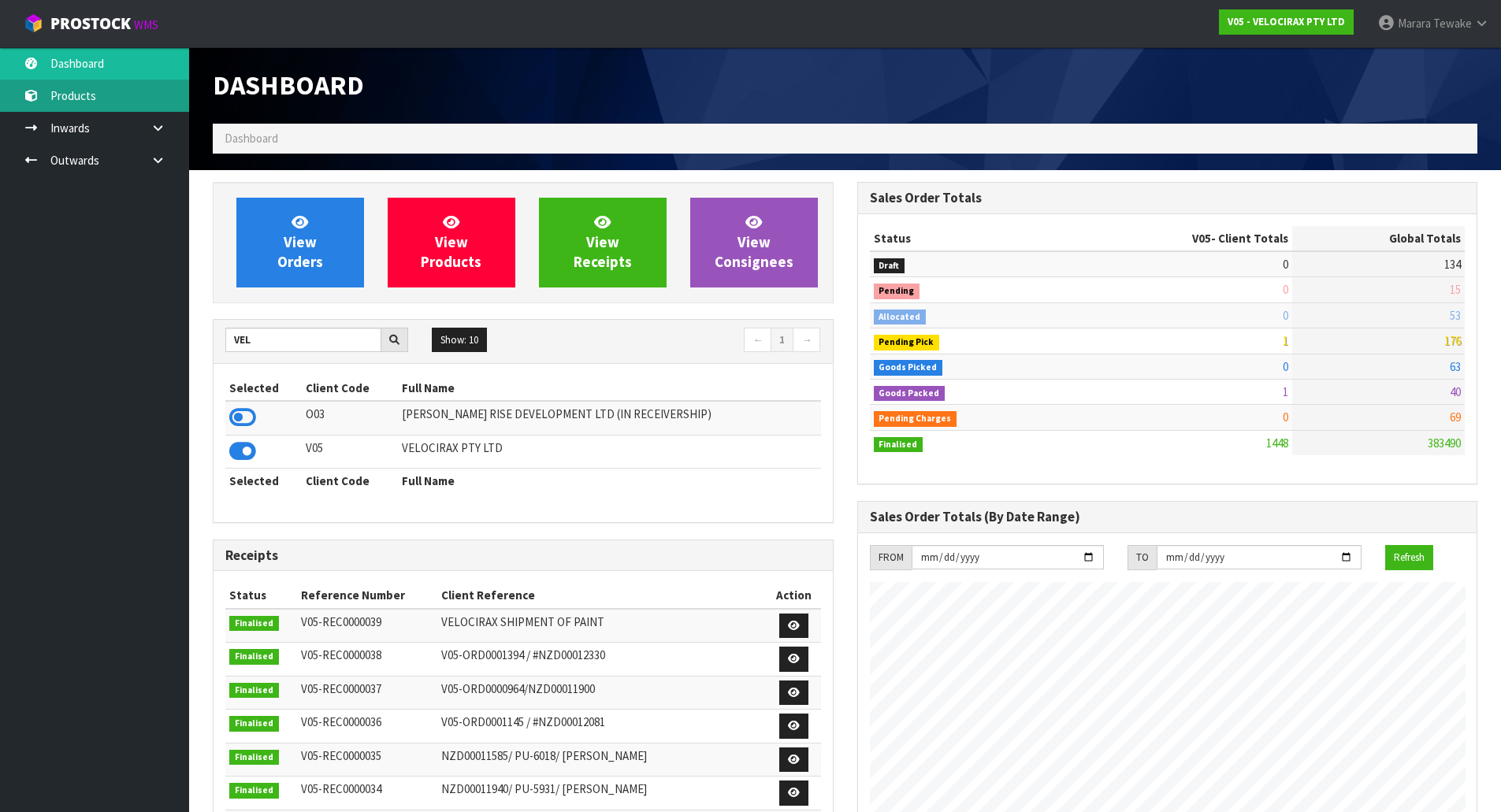
click at [160, 104] on link "Products" at bounding box center [94, 95] width 189 height 32
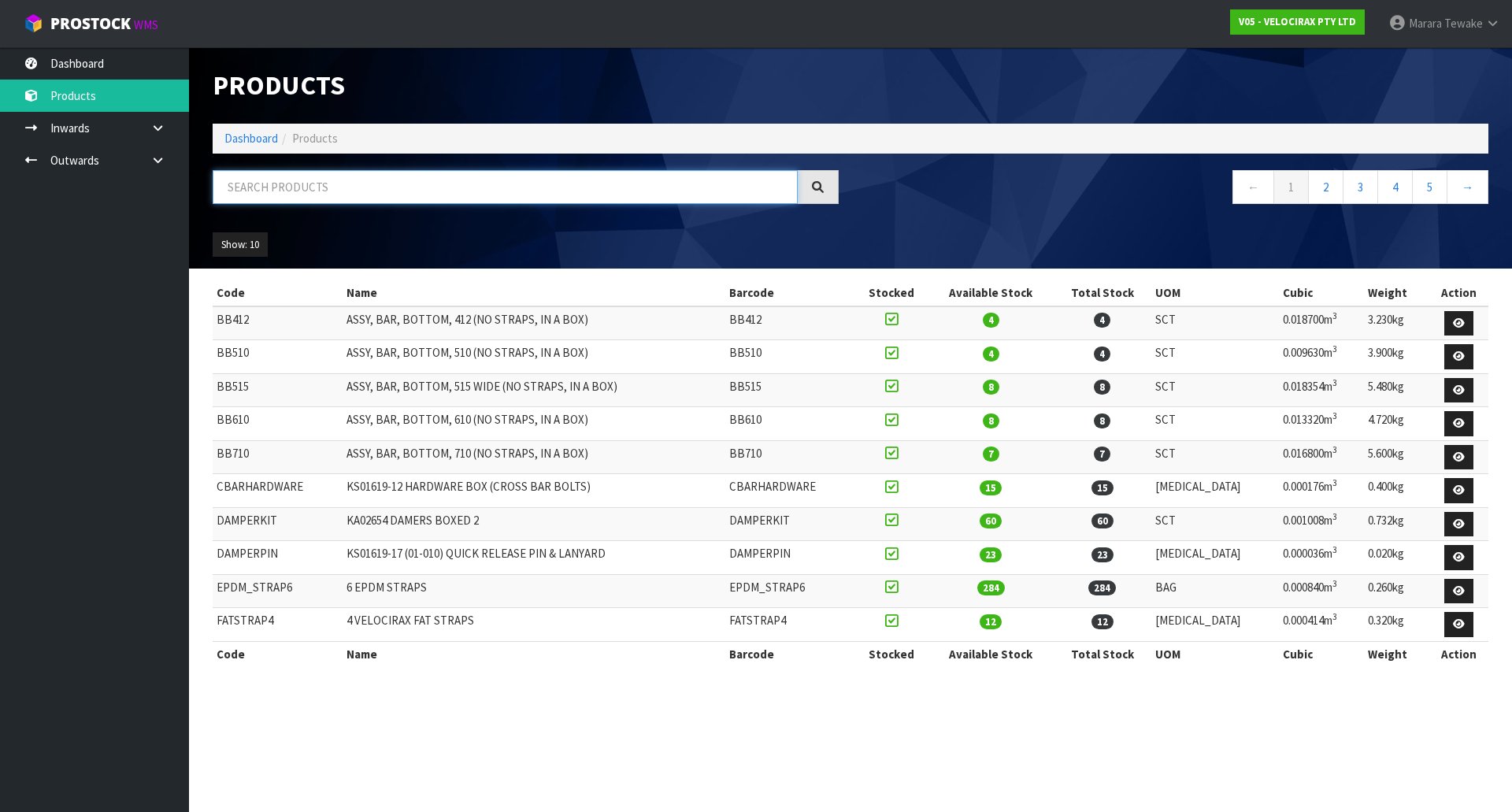
click at [305, 203] on input "text" at bounding box center [504, 187] width 585 height 34
type input "STRAP6"
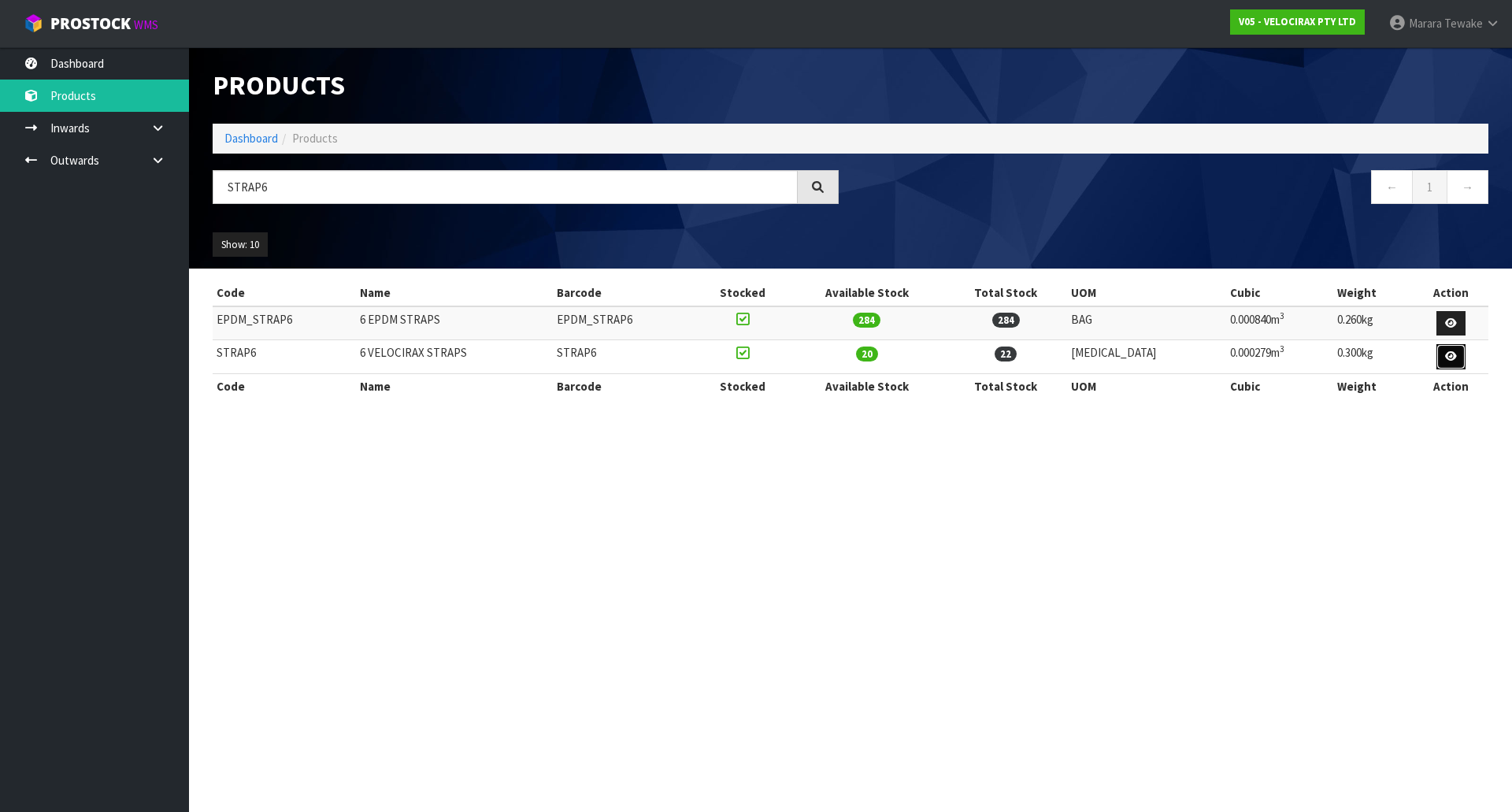
click at [1451, 353] on icon at bounding box center [1450, 356] width 12 height 10
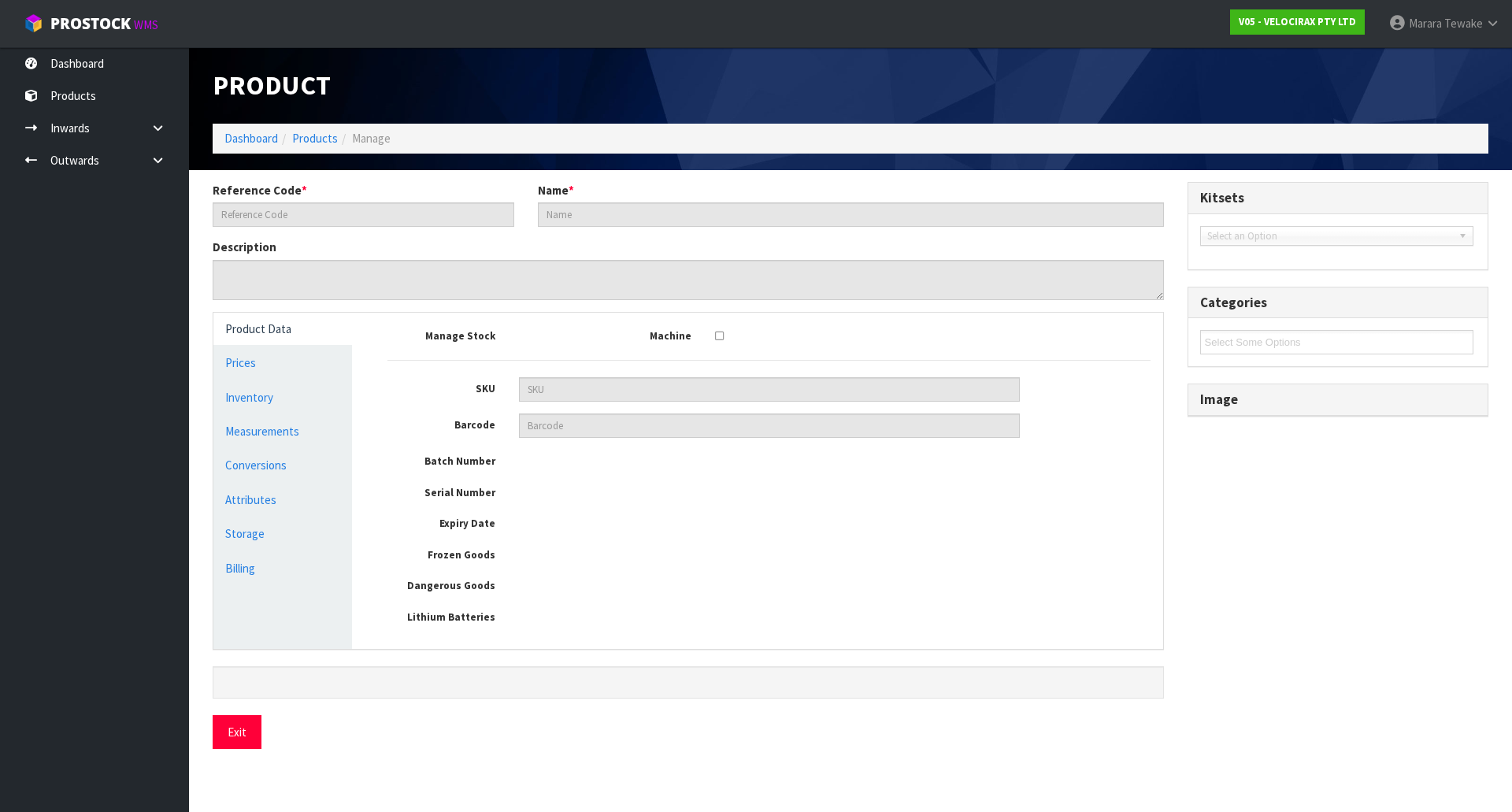
type input "STRAP6"
type input "6 VELOCIRAX STRAPS"
type input "KMS-BOM-0012596"
type input "31"
type input "9"
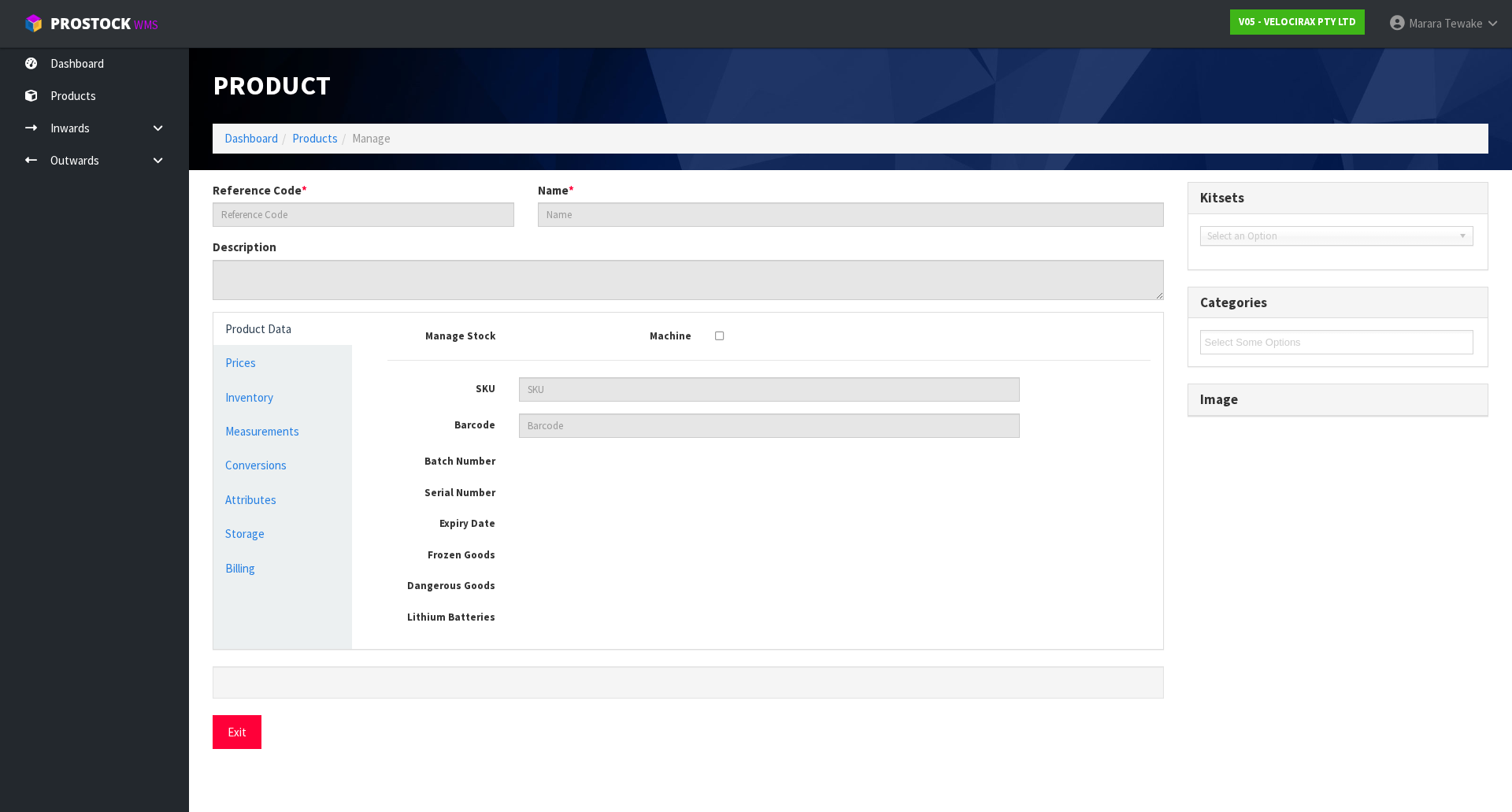
type input "1"
type input "0.000279"
type input "0.3"
click at [296, 445] on link "Measurements" at bounding box center [283, 430] width 139 height 32
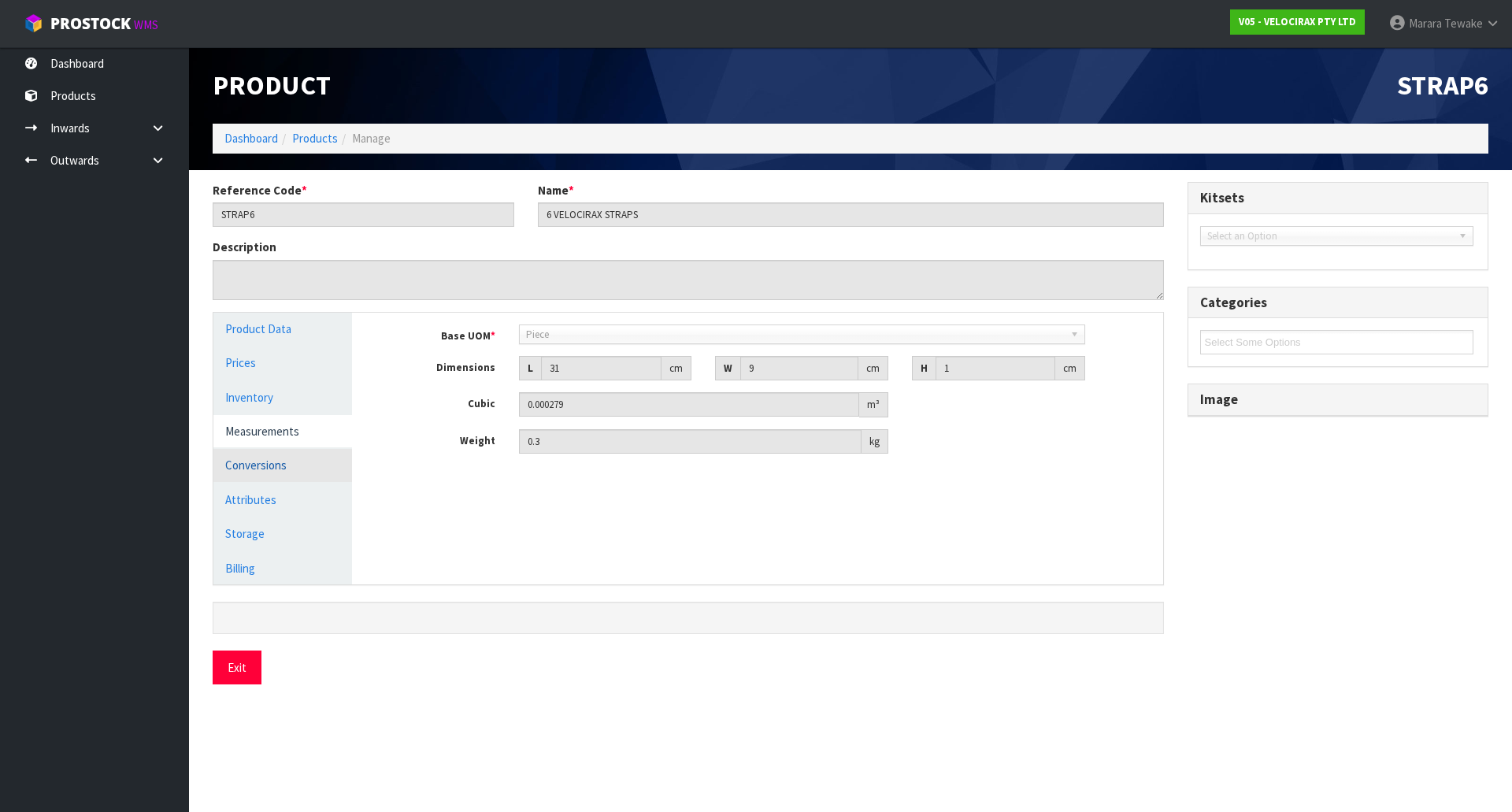
click at [300, 467] on link "Conversions" at bounding box center [283, 465] width 139 height 32
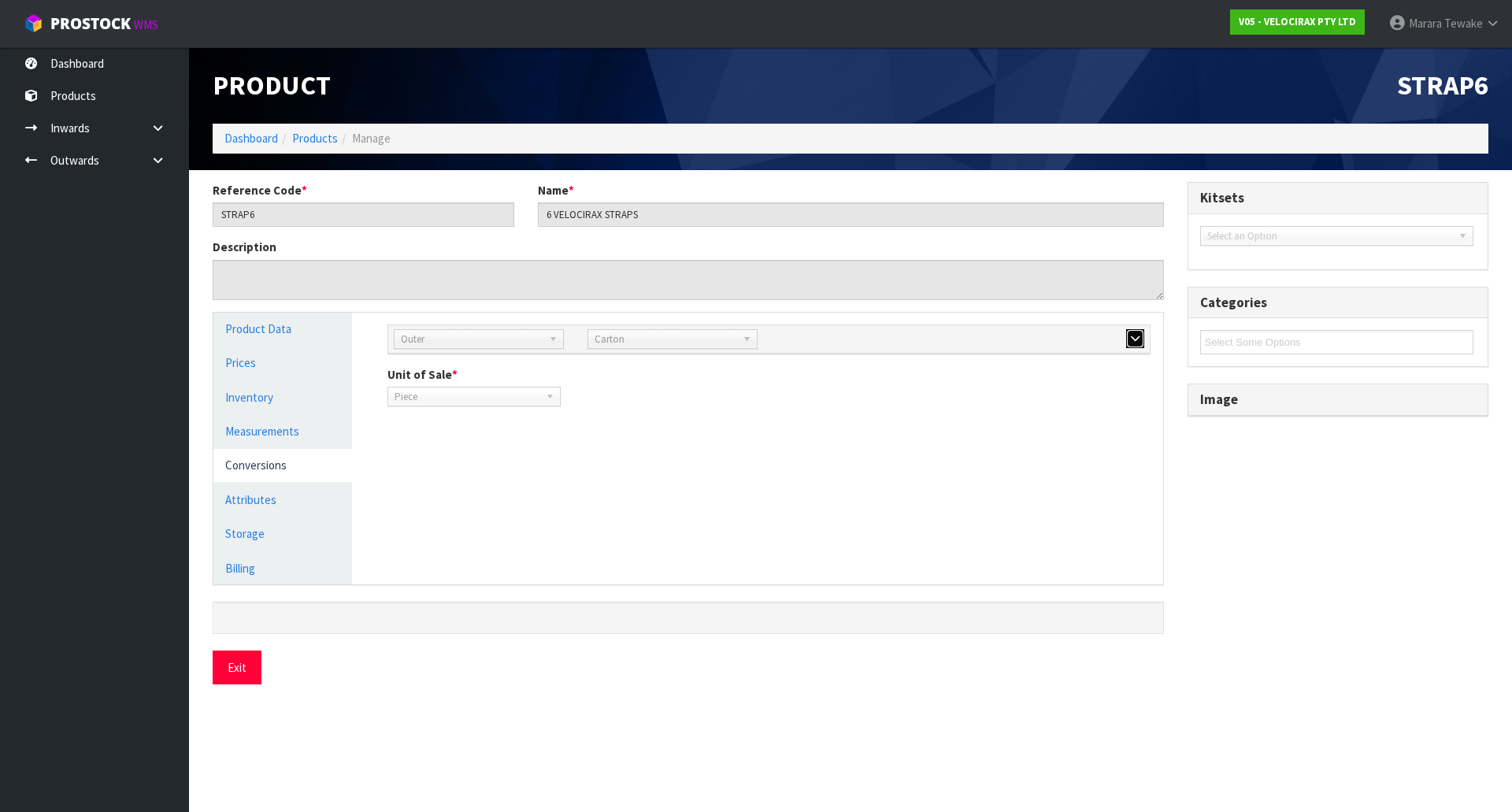
click at [1143, 337] on button "button" at bounding box center [1135, 338] width 18 height 18
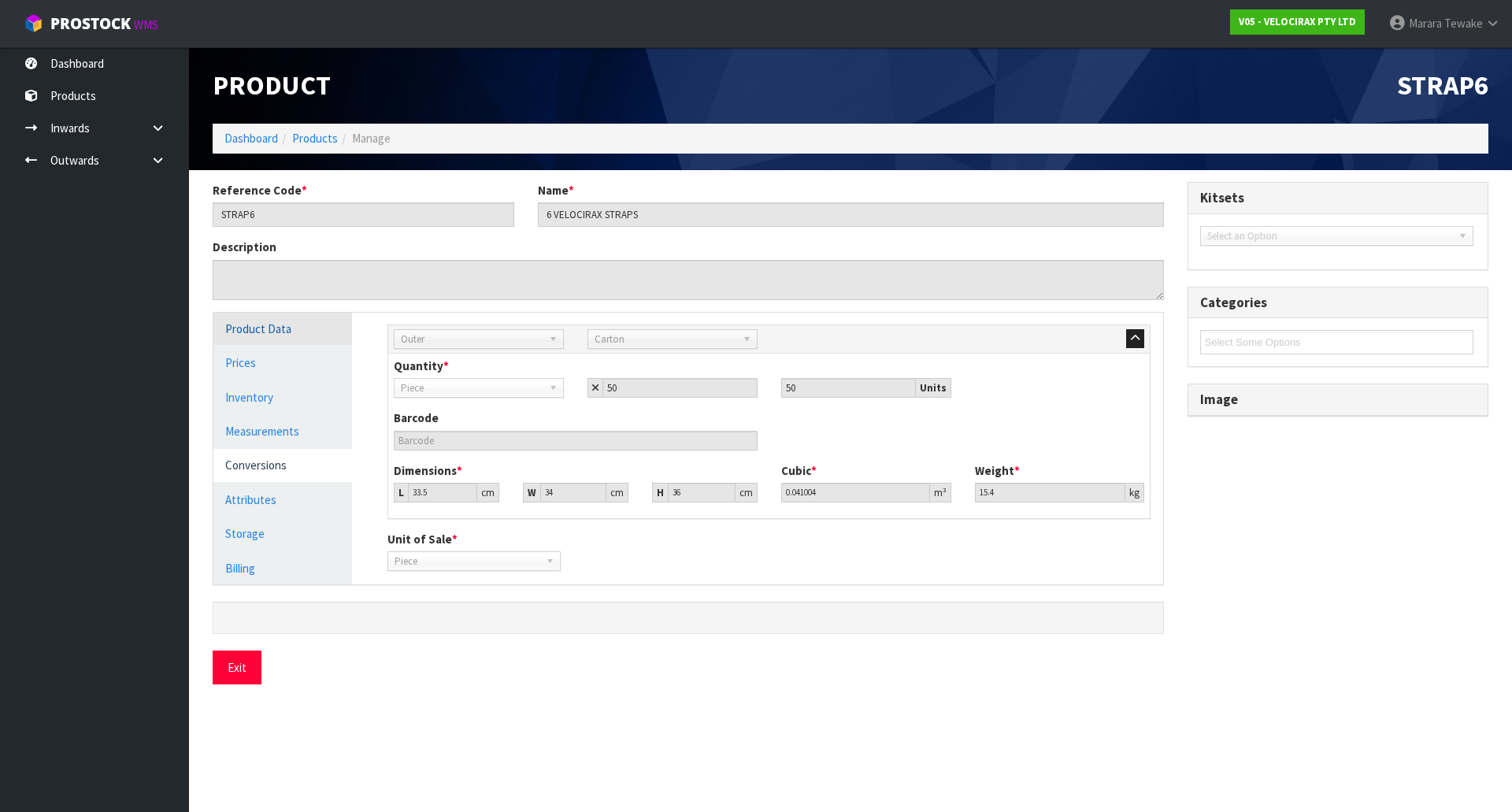
click at [266, 344] on link "Product Data" at bounding box center [283, 328] width 139 height 32
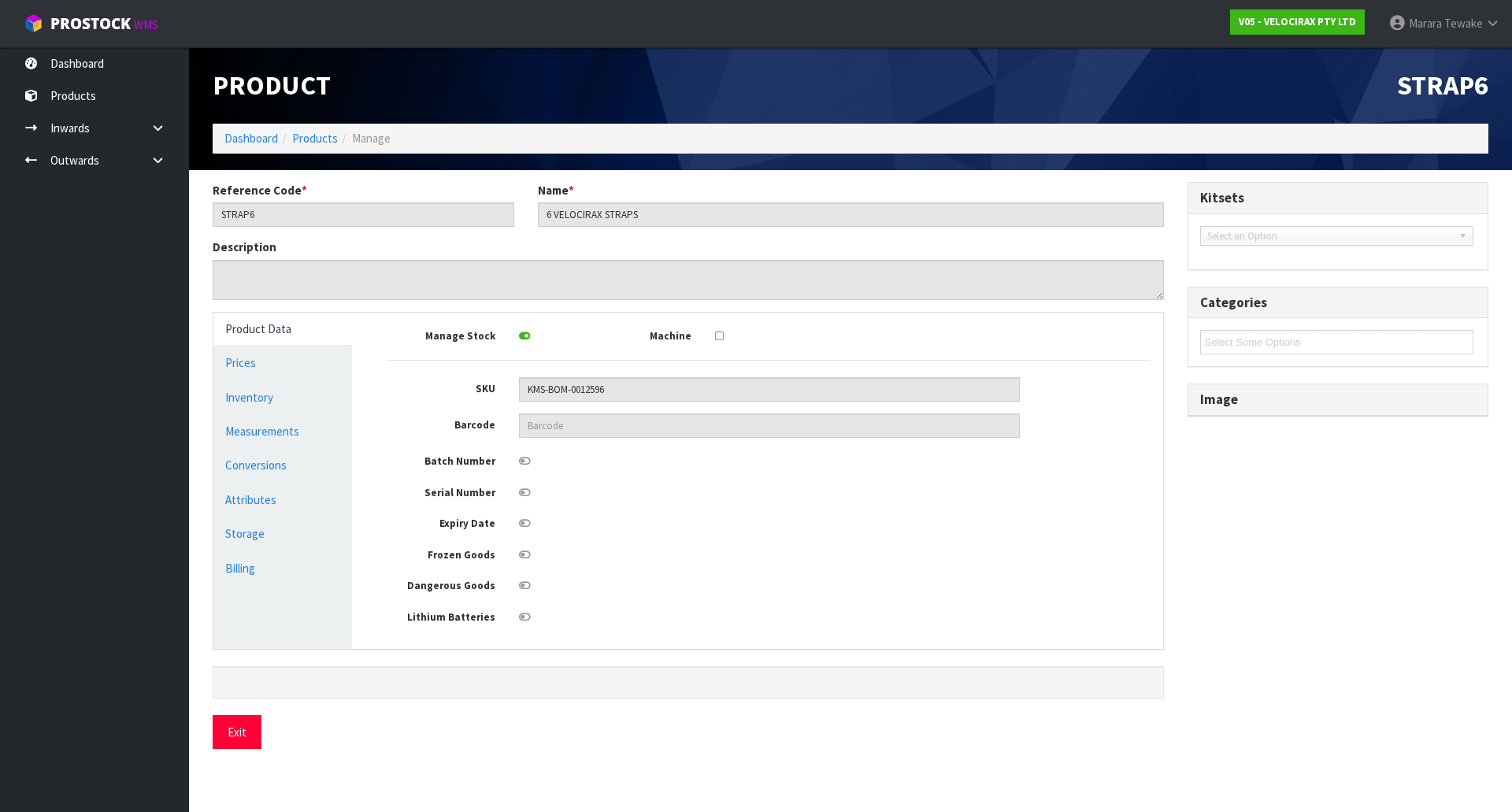
drag, startPoint x: 768, startPoint y: 493, endPoint x: 377, endPoint y: 208, distance: 483.8
click at [765, 489] on div at bounding box center [769, 491] width 525 height 19
click at [236, 152] on ol "Dashboard Products Manage" at bounding box center [850, 139] width 1276 height 30
click at [250, 141] on link "Dashboard" at bounding box center [251, 138] width 54 height 15
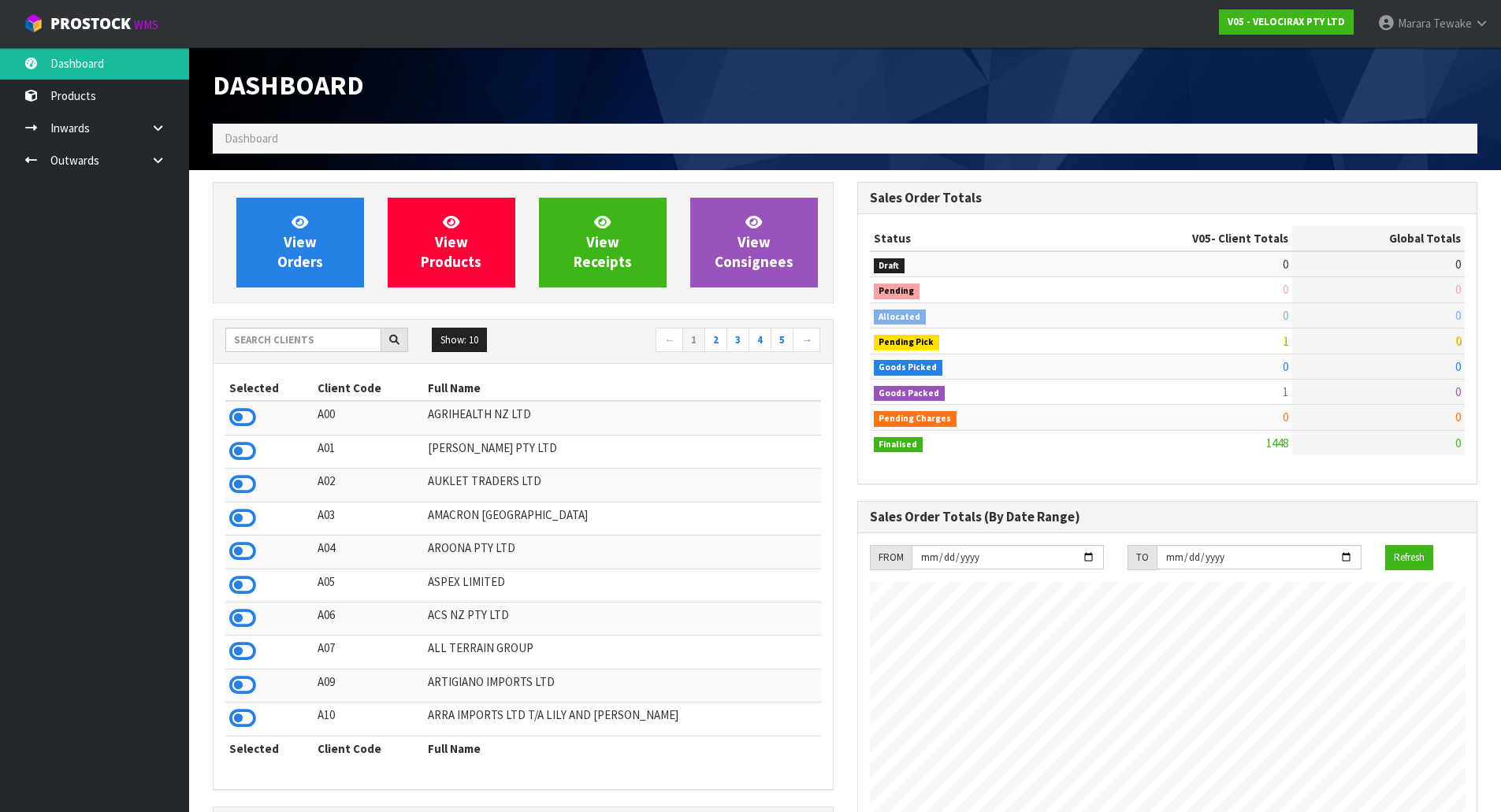
scroll to position [1227, 643]
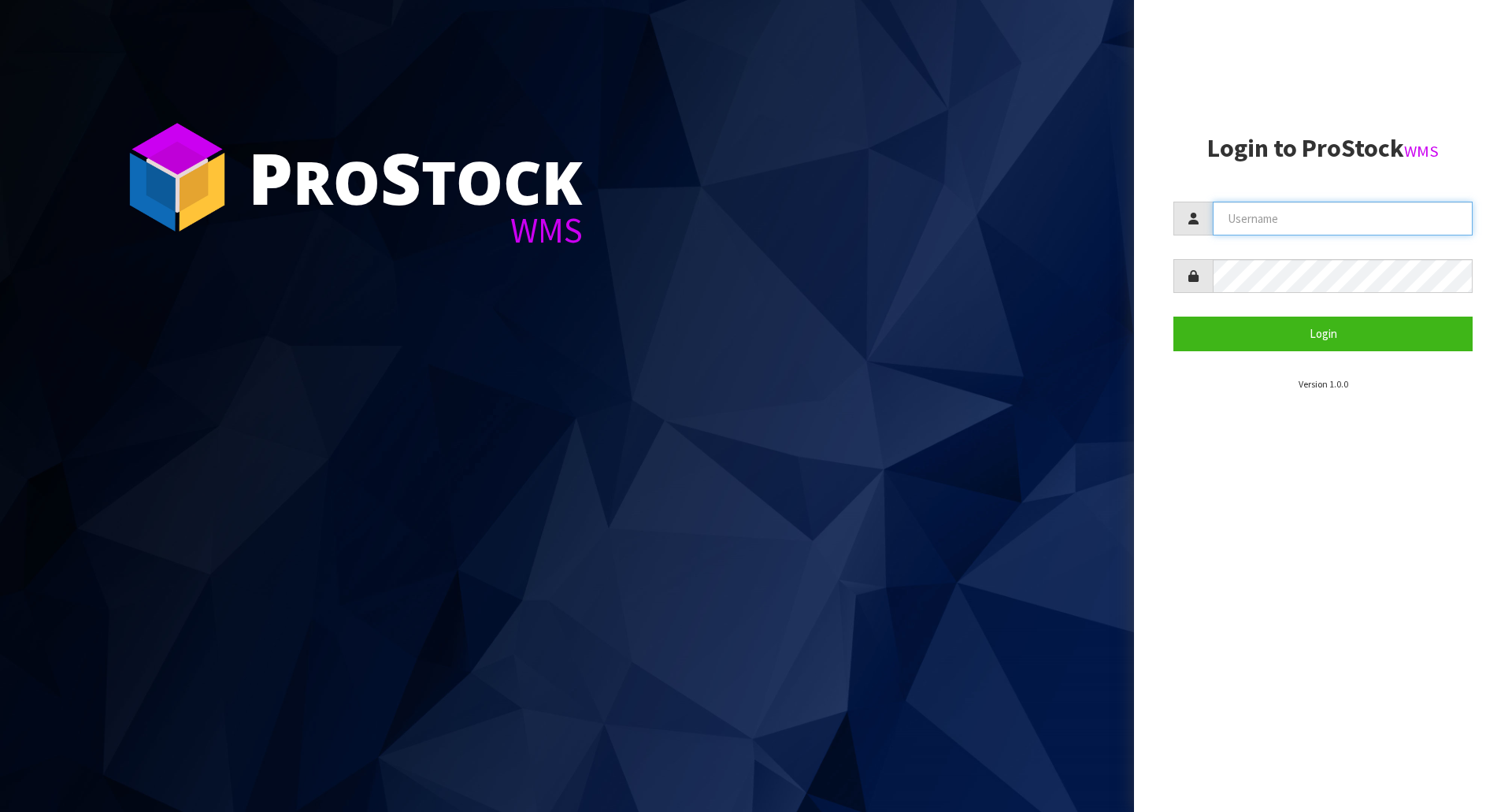
click at [1343, 215] on input "text" at bounding box center [1342, 218] width 260 height 34
type input "[PERSON_NAME]"
click at [1173, 317] on button "Login" at bounding box center [1323, 333] width 299 height 34
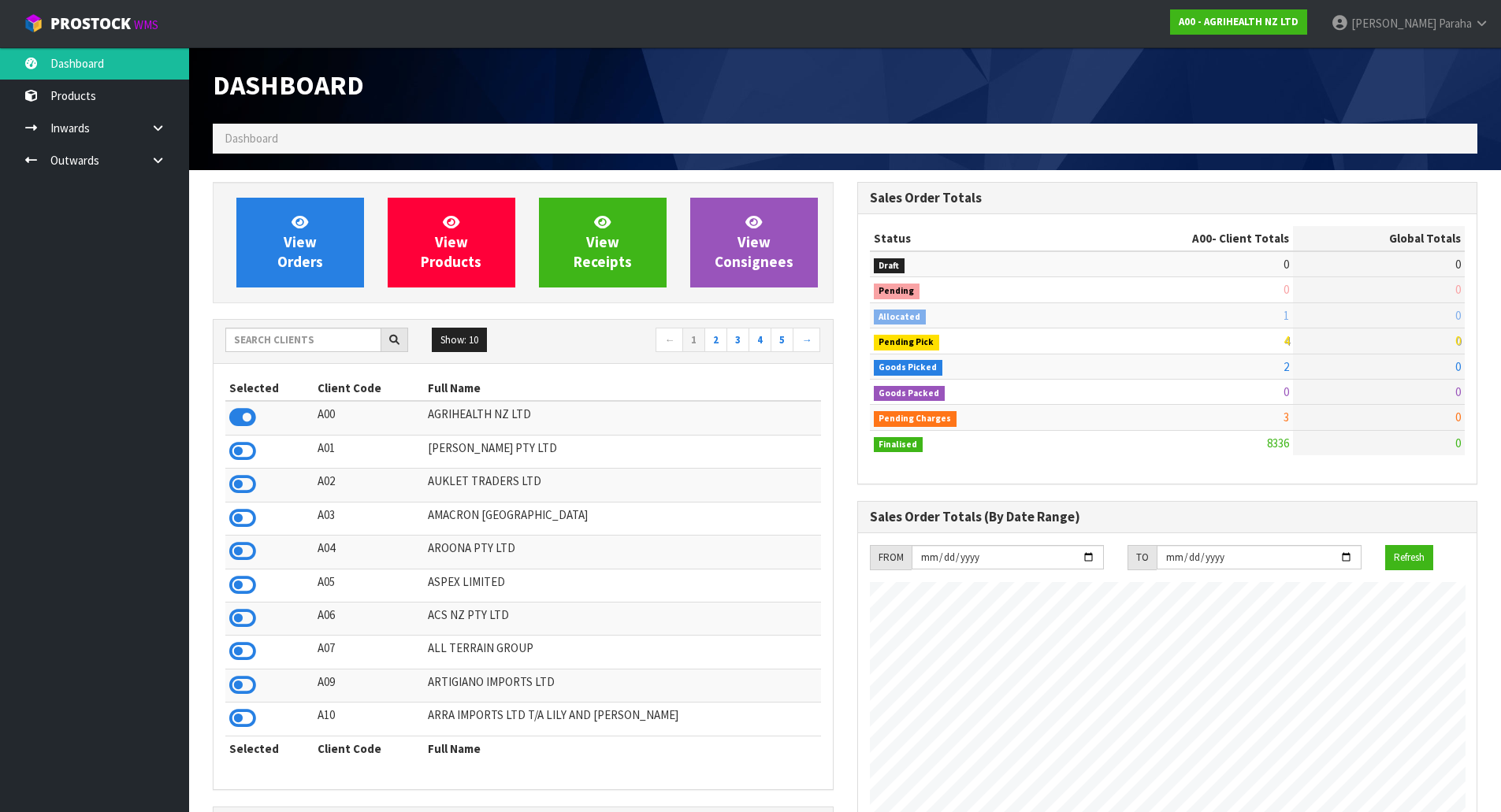
scroll to position [1193, 643]
click at [336, 331] on input "text" at bounding box center [303, 340] width 156 height 24
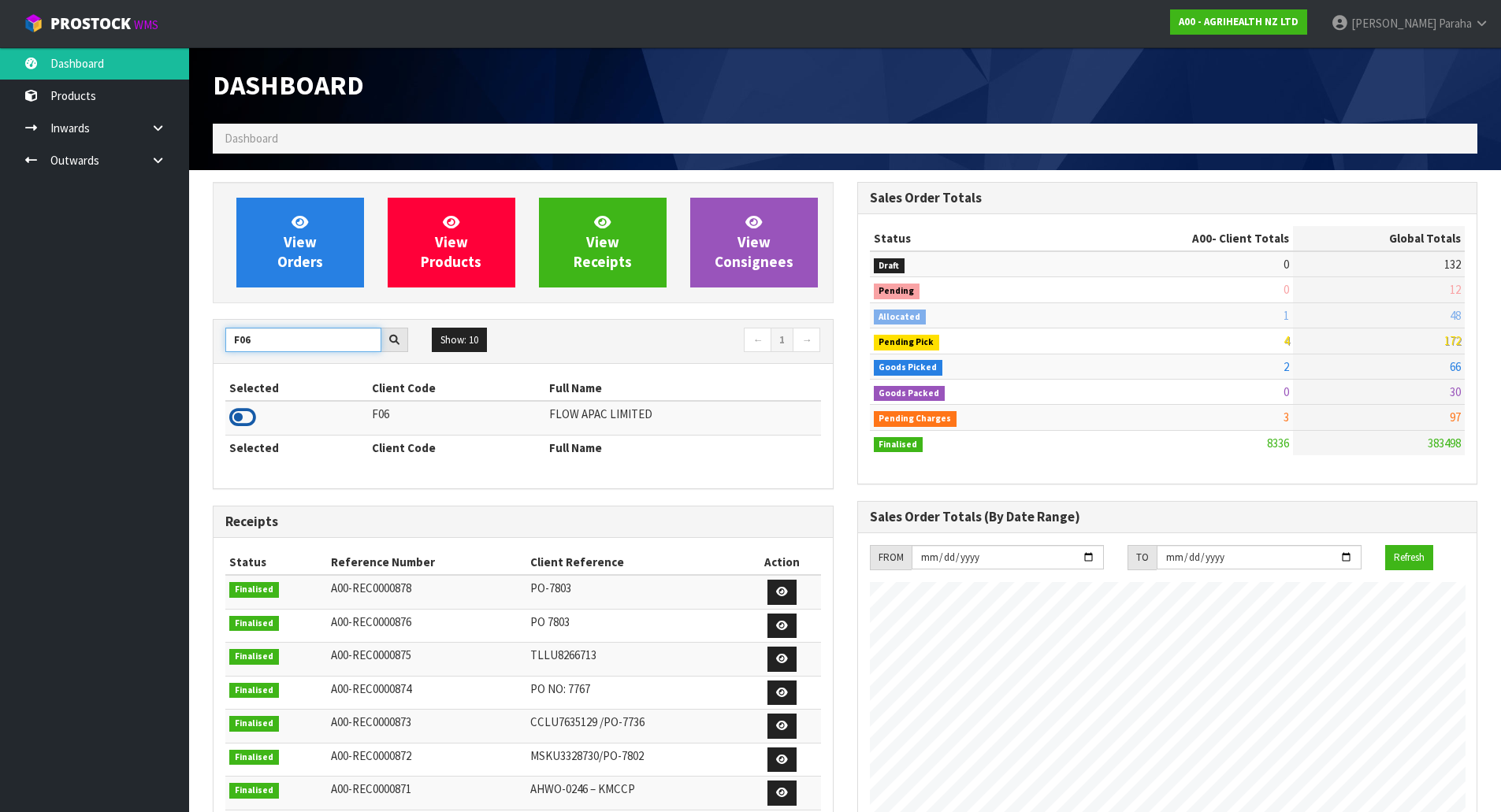
type input "F06"
click at [252, 409] on icon at bounding box center [242, 418] width 27 height 24
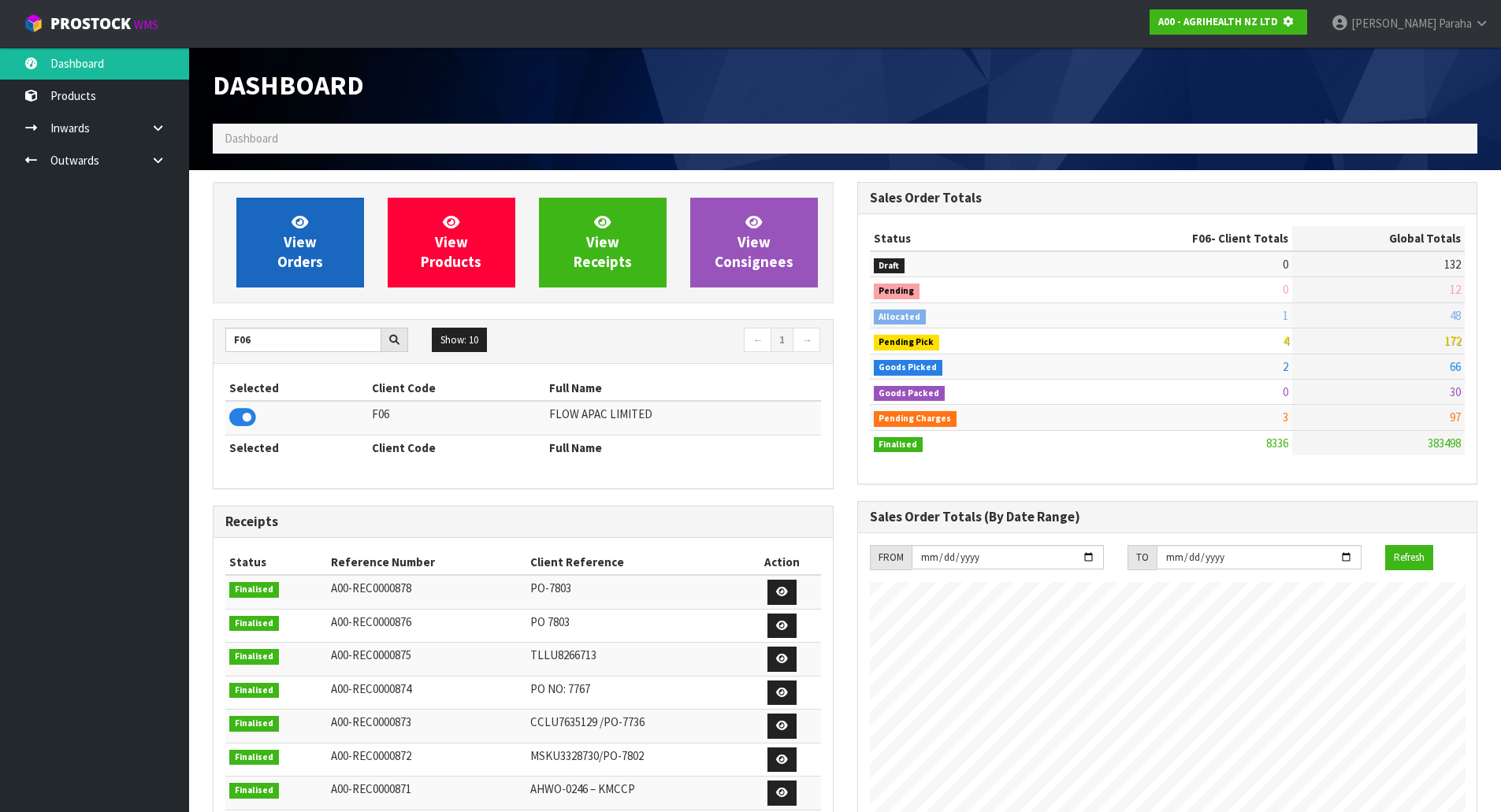
scroll to position [982, 643]
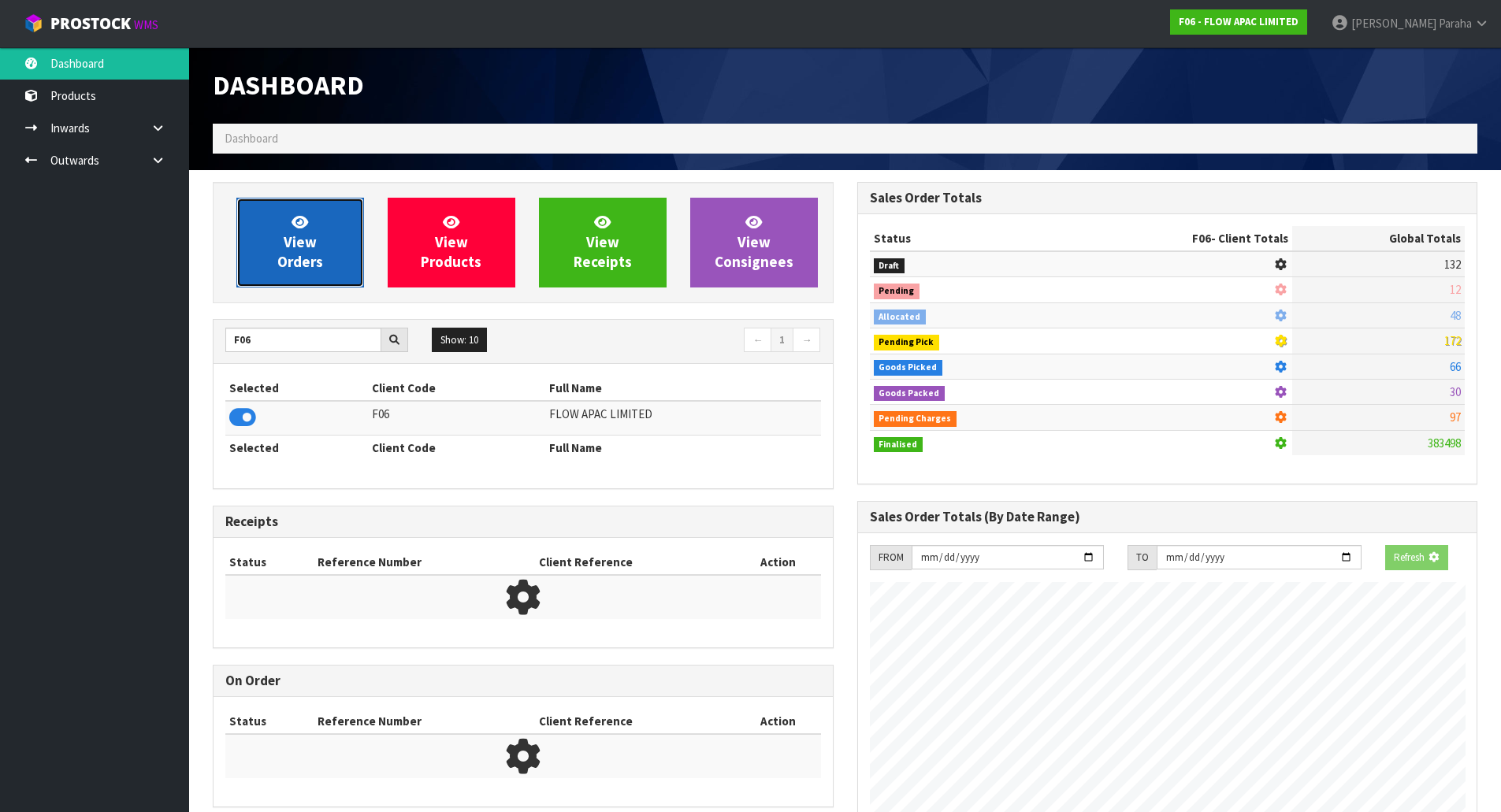
click at [312, 248] on span "View Orders" at bounding box center [299, 242] width 45 height 59
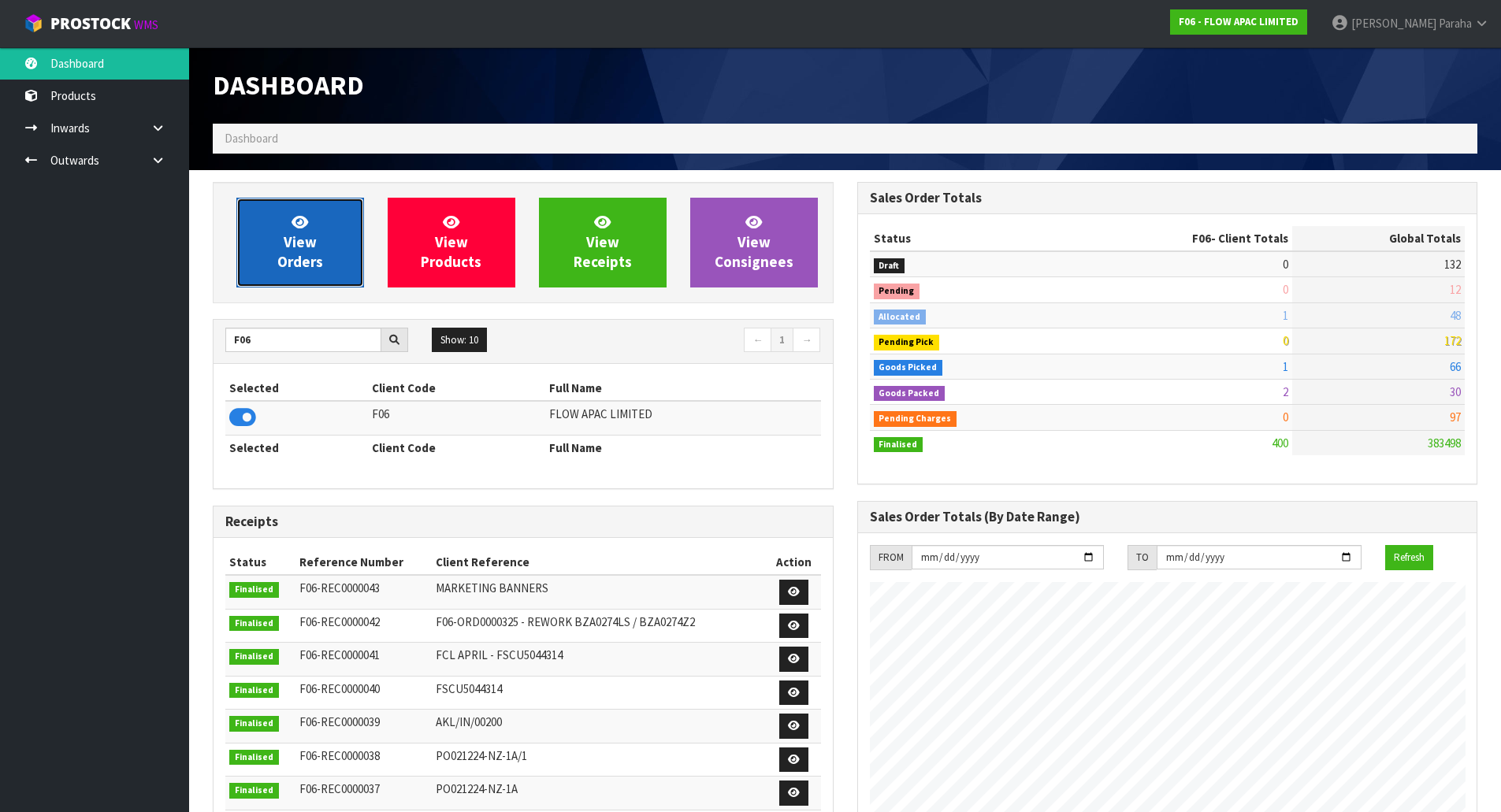
scroll to position [1193, 643]
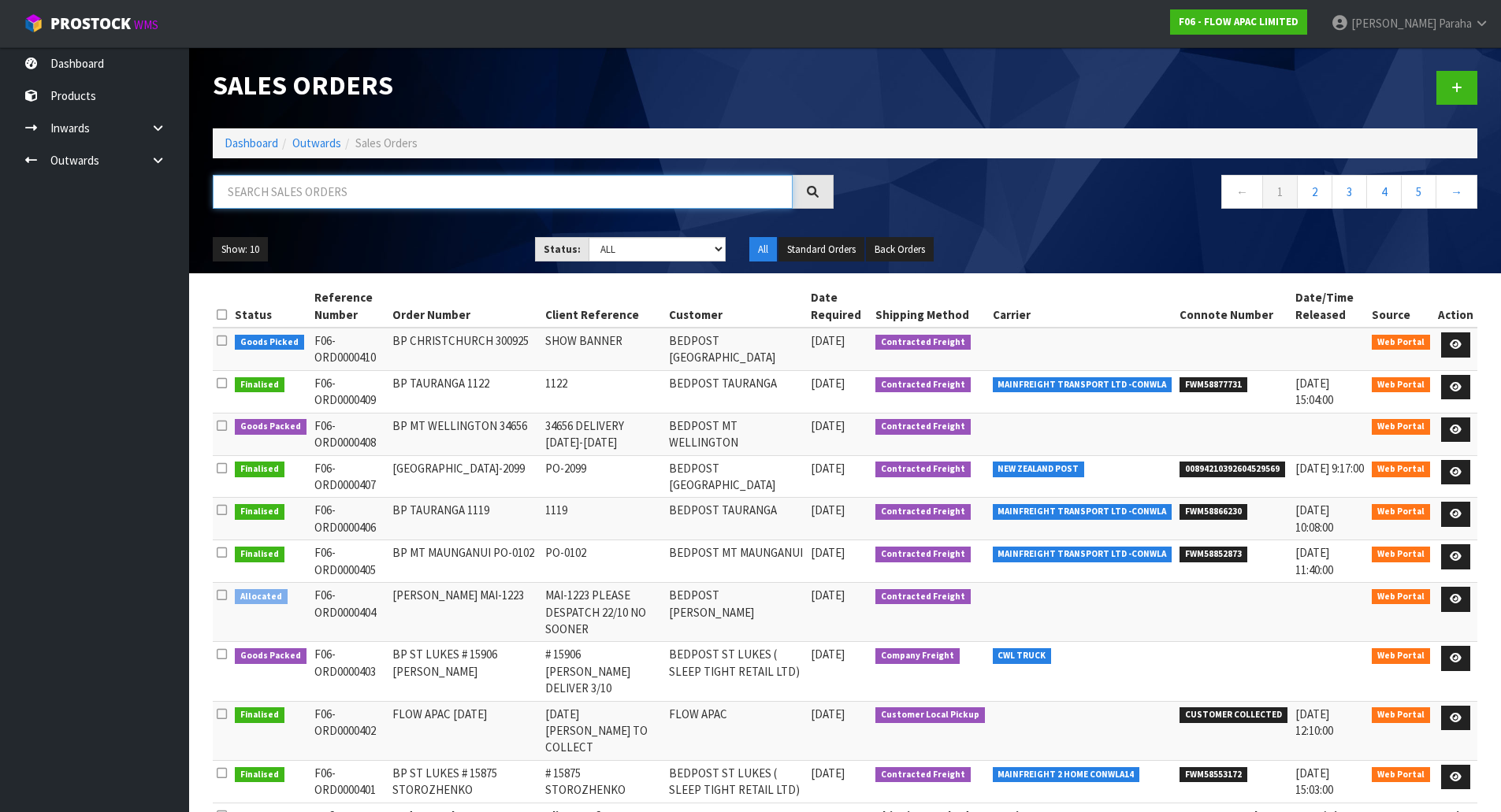
click at [310, 186] on input "text" at bounding box center [502, 191] width 580 height 34
click at [1461, 353] on link at bounding box center [1456, 345] width 30 height 25
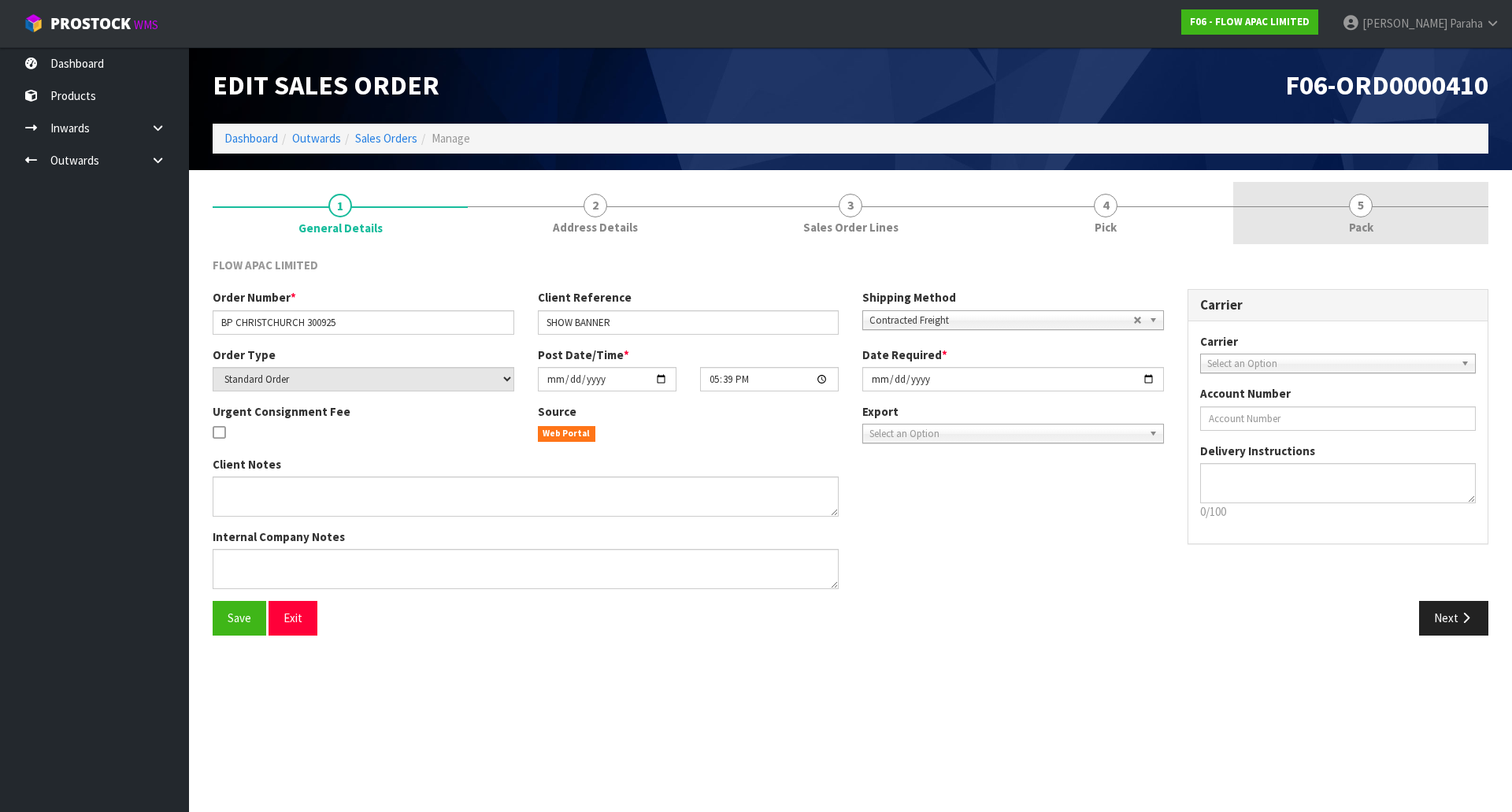
click at [1347, 216] on link "5 Pack" at bounding box center [1361, 212] width 255 height 62
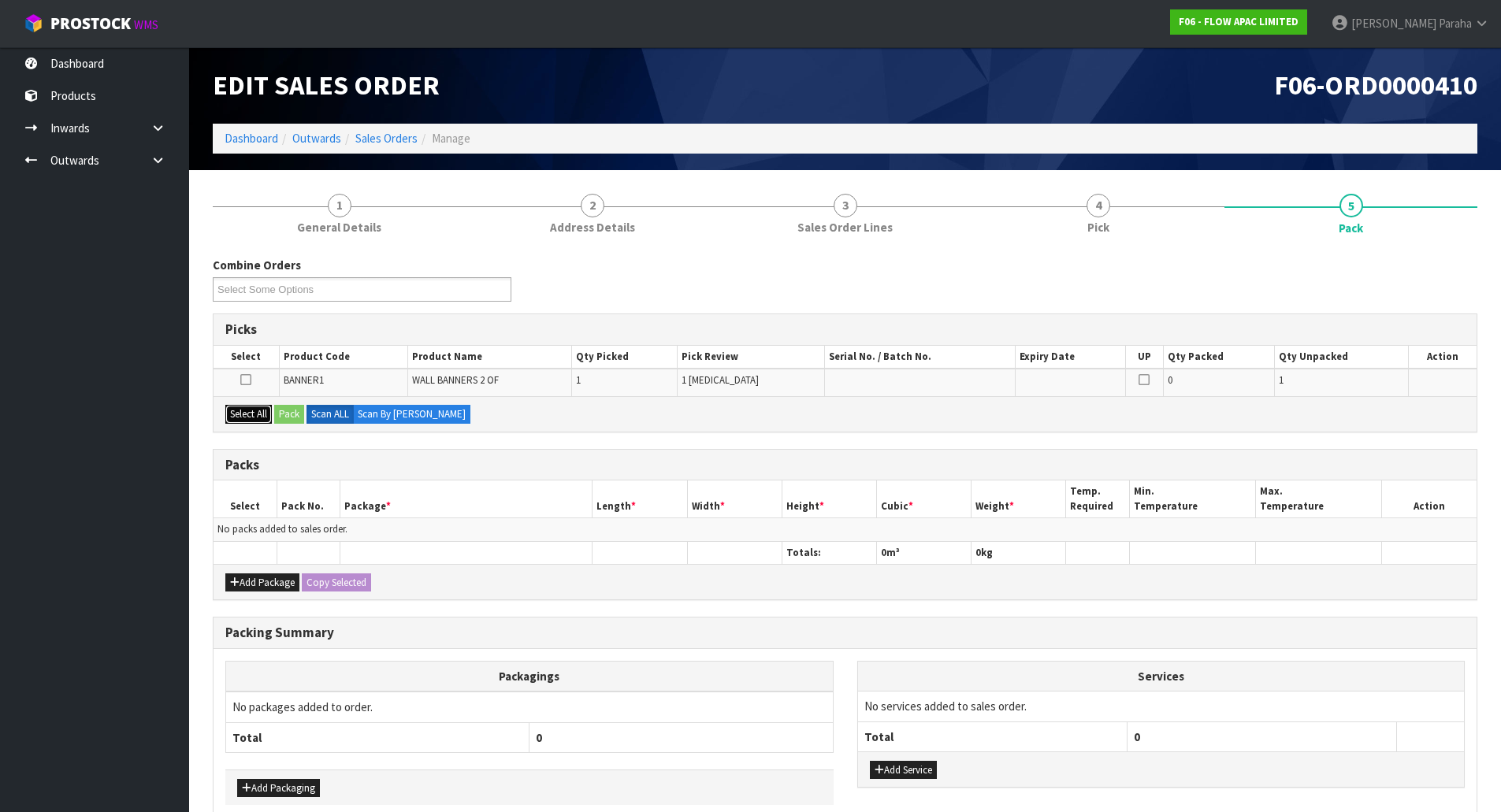
drag, startPoint x: 250, startPoint y: 410, endPoint x: 314, endPoint y: 410, distance: 64.0
click at [255, 410] on button "Select All" at bounding box center [249, 414] width 46 height 18
click at [291, 410] on button "Pack" at bounding box center [289, 414] width 30 height 18
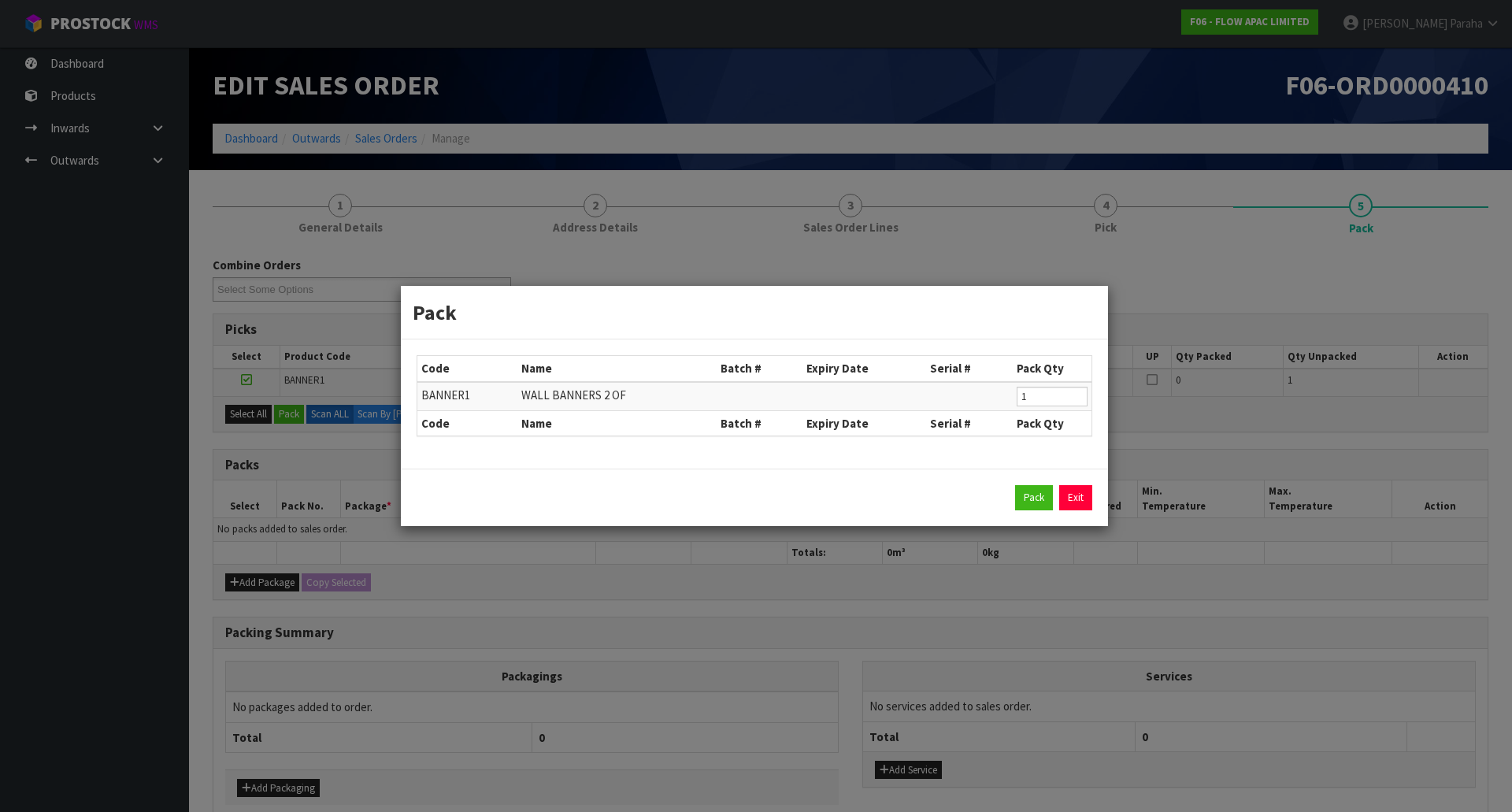
click at [1011, 497] on div "Pack Exit" at bounding box center [754, 497] width 675 height 25
click at [1022, 497] on button "Pack" at bounding box center [1034, 497] width 38 height 25
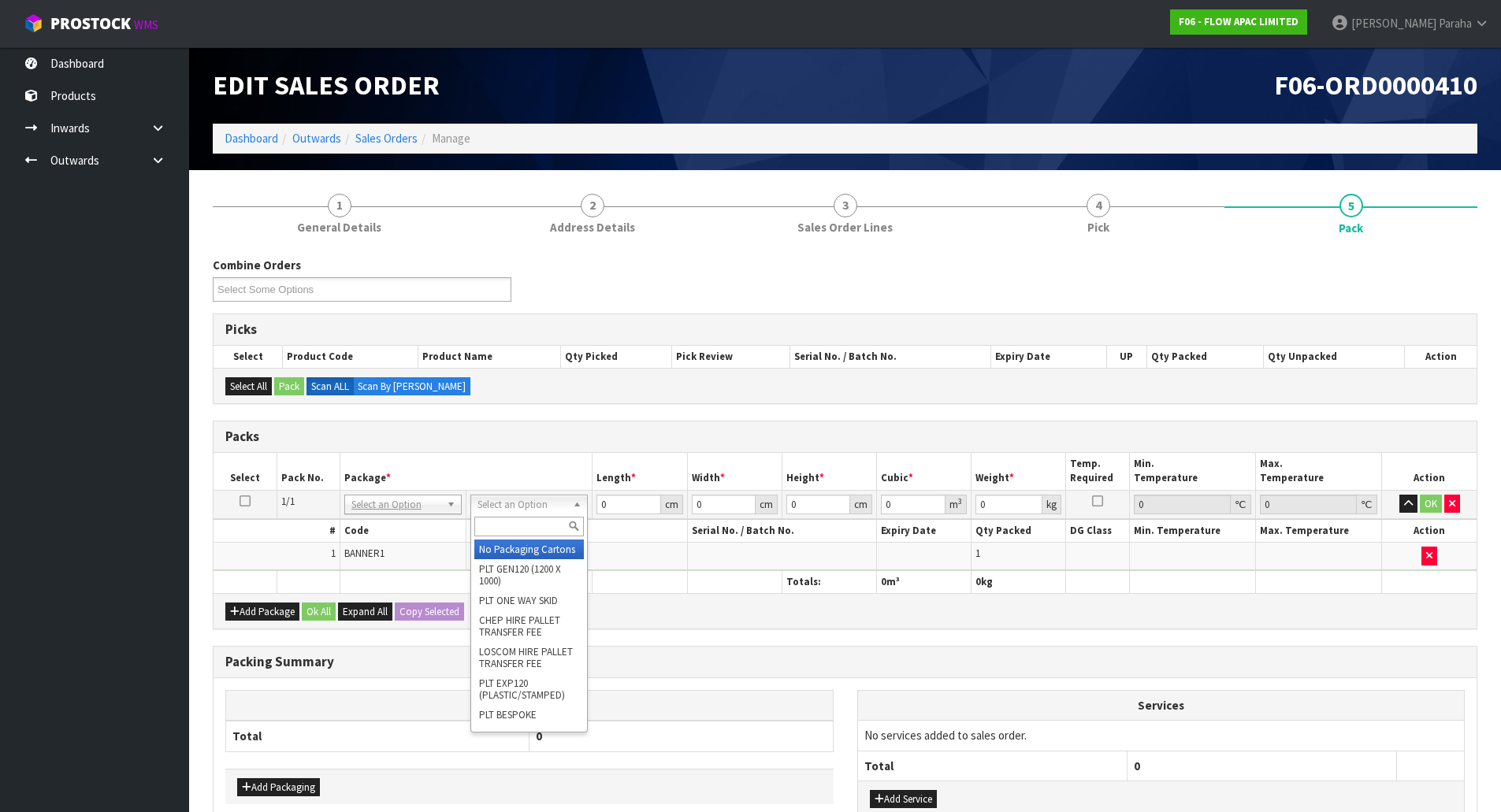
click at [527, 523] on input "text" at bounding box center [529, 526] width 109 height 19
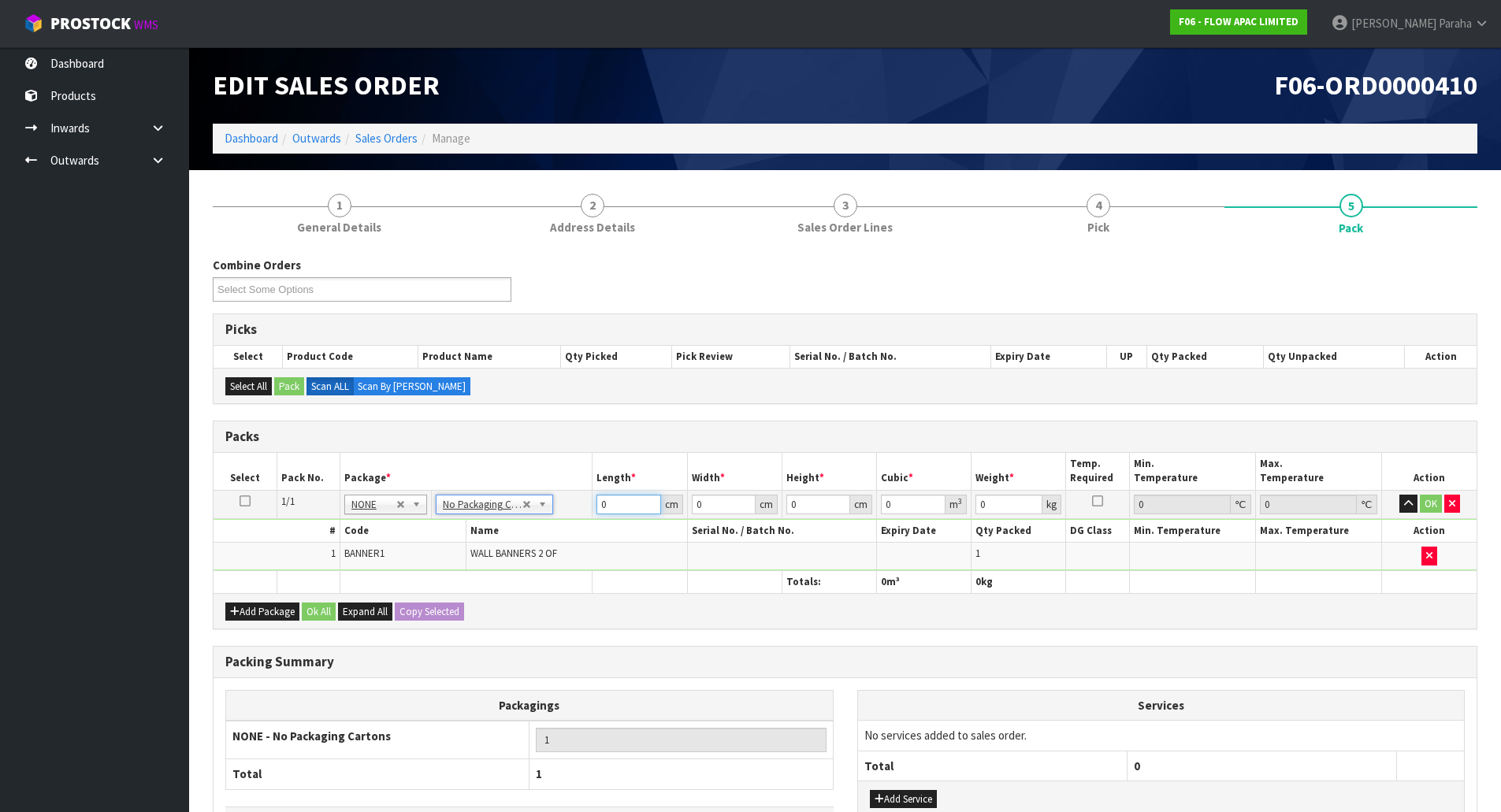
click at [616, 502] on input "0" at bounding box center [628, 503] width 64 height 19
type input "139"
type input "9"
type input "0.011259"
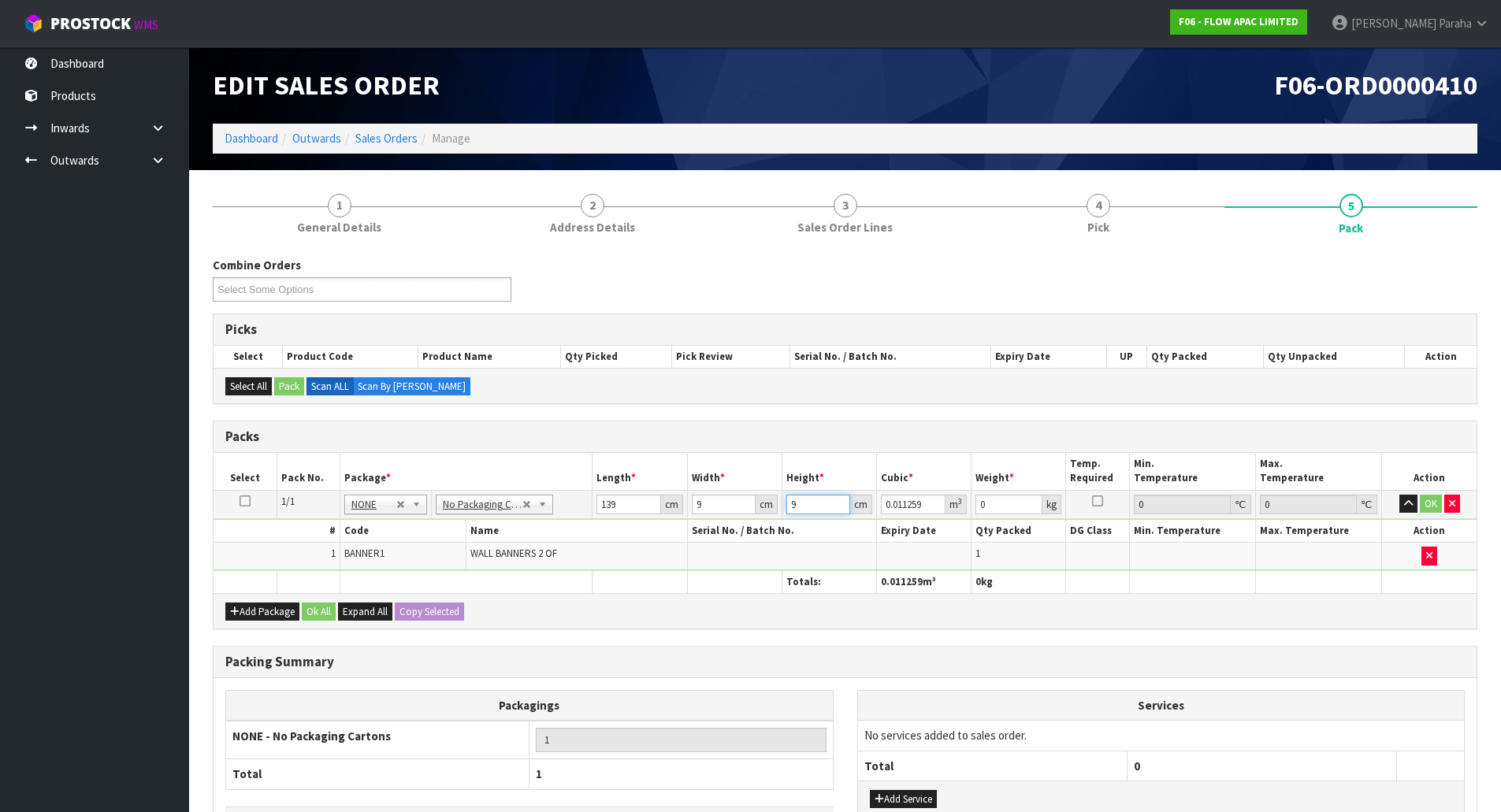
type input "9"
type input "3"
click at [1399, 494] on button "button" at bounding box center [1409, 503] width 18 height 18
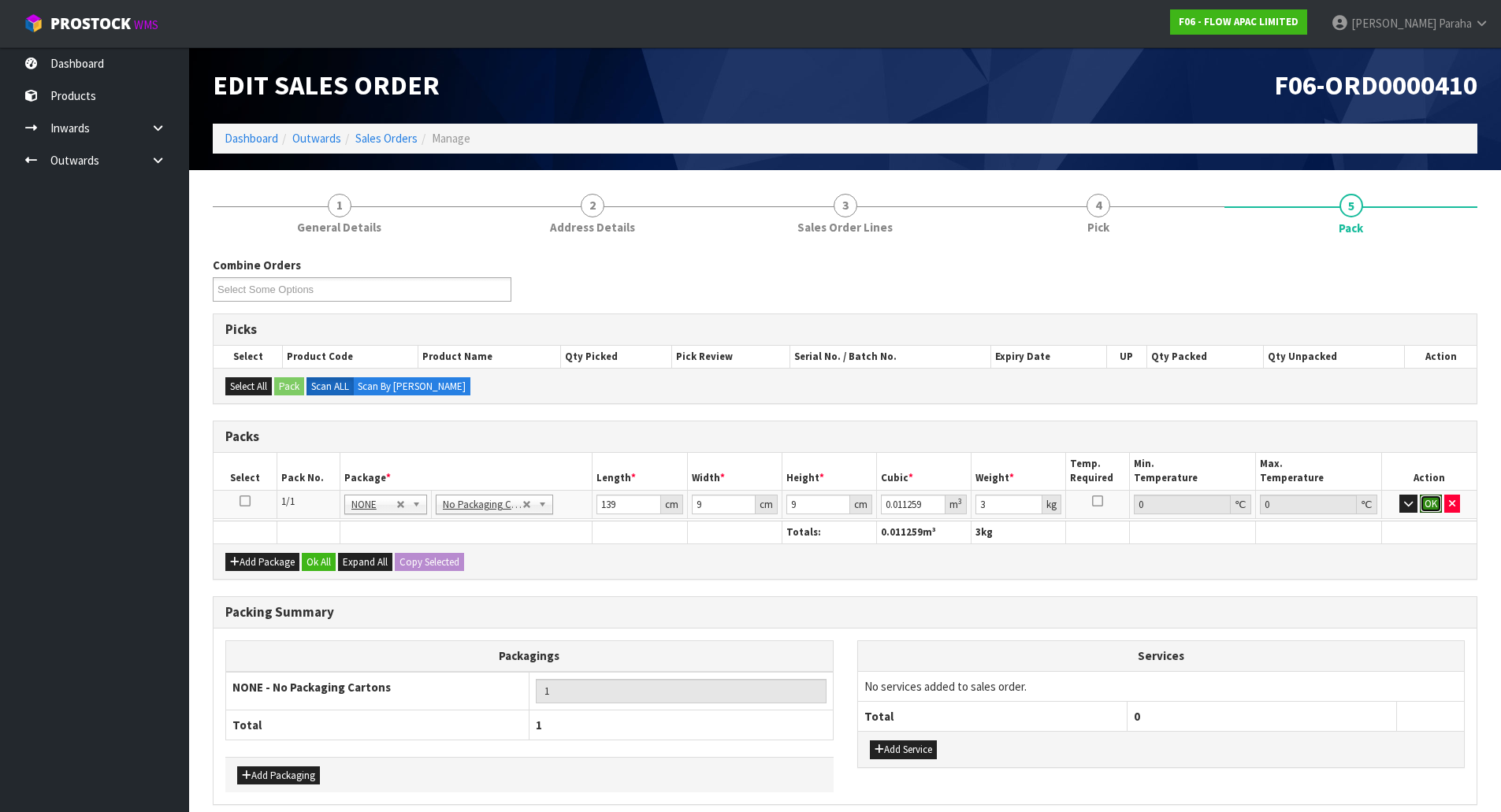
click button "OK" at bounding box center [1431, 503] width 22 height 18
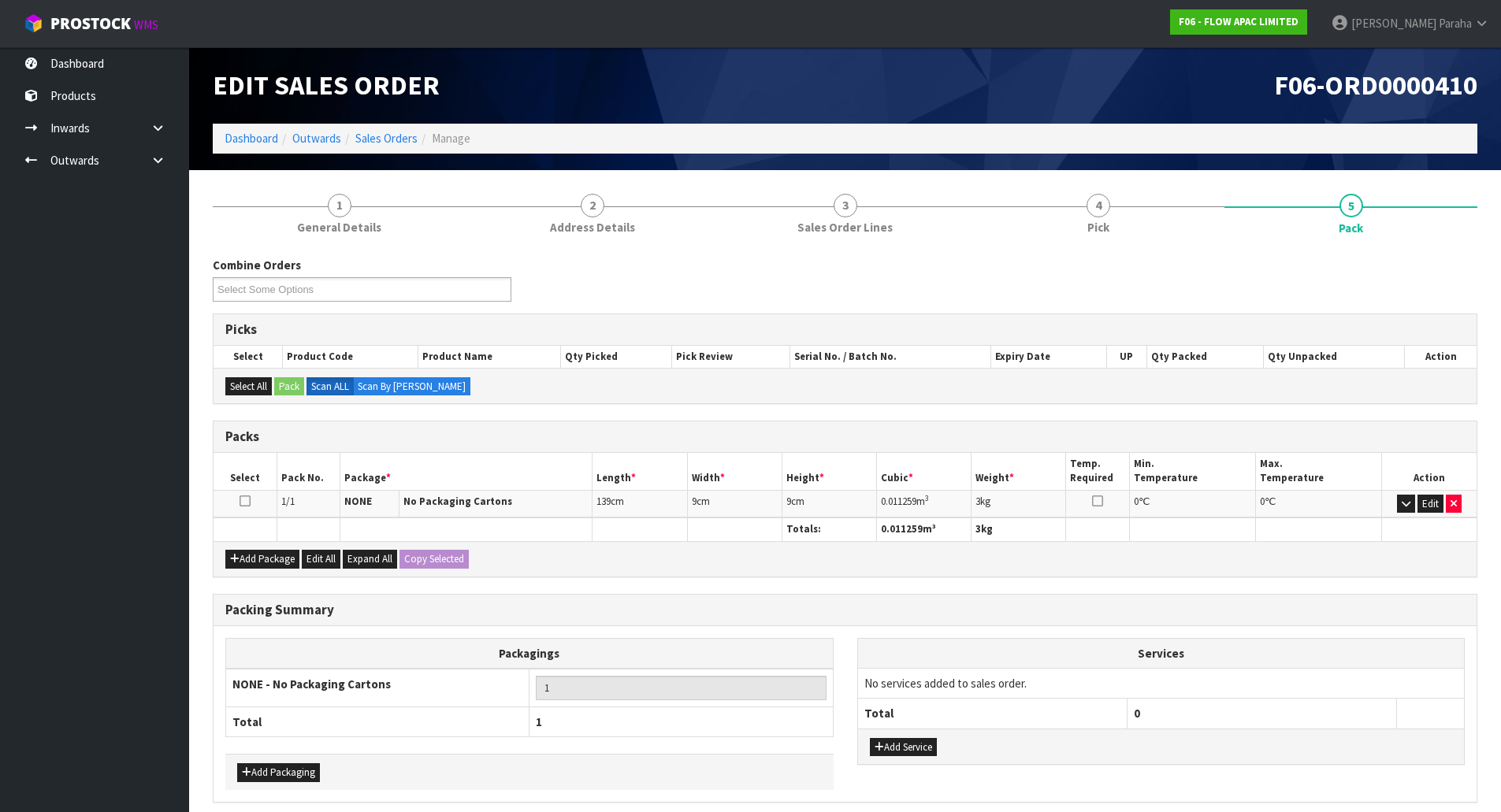
scroll to position [65, 0]
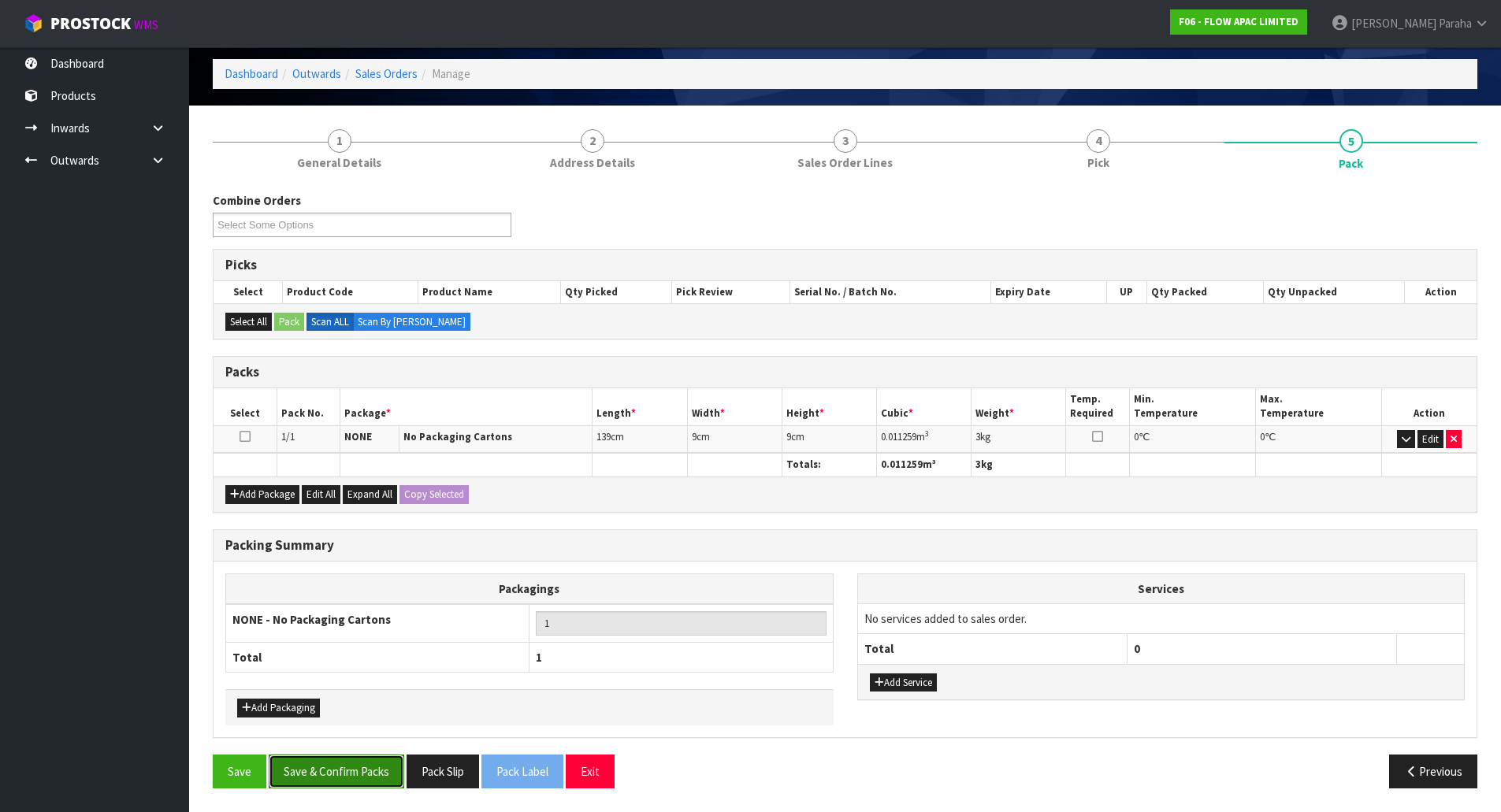
click at [356, 780] on button "Save & Confirm Packs" at bounding box center [336, 771] width 136 height 34
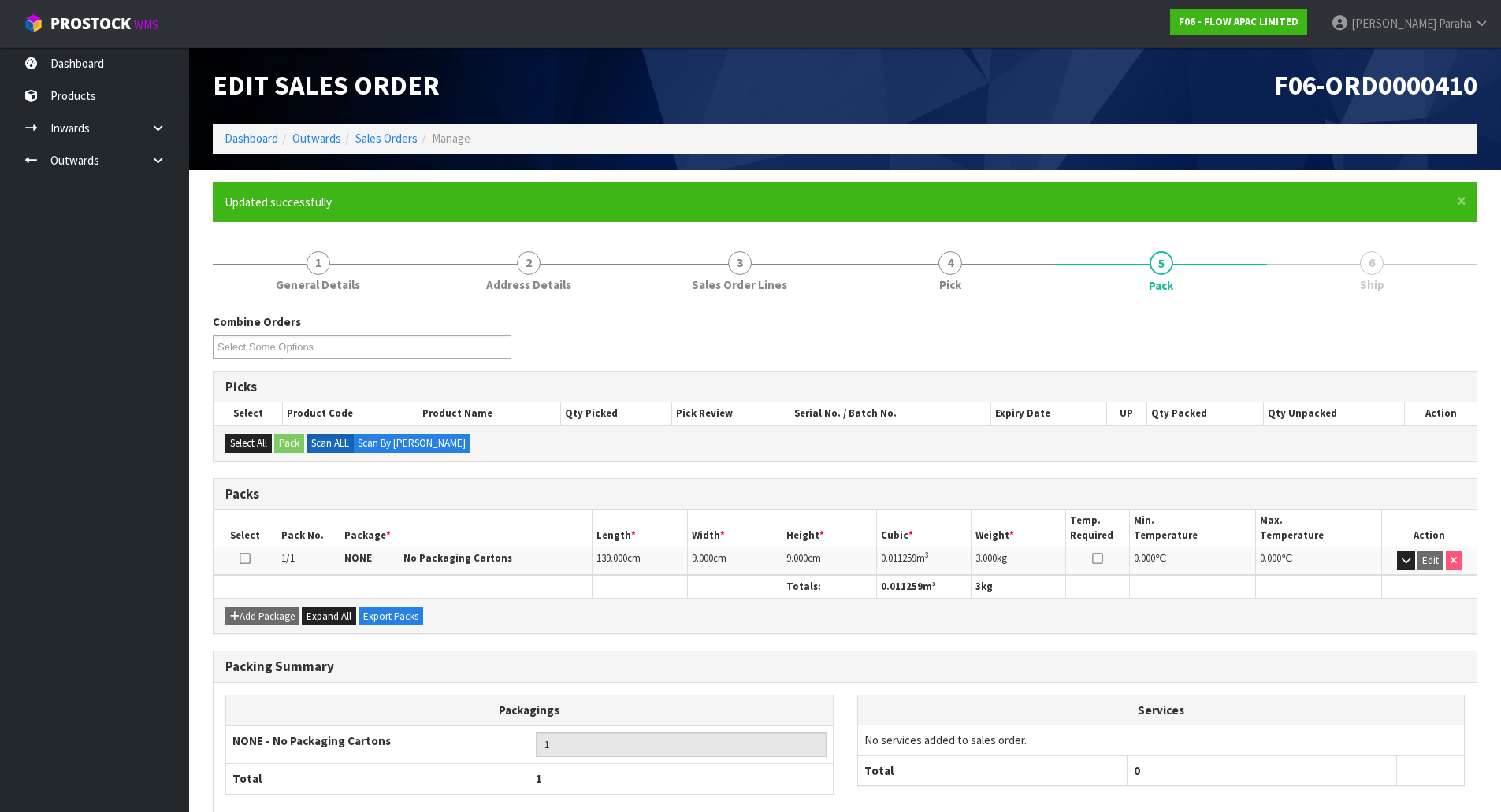
scroll to position [86, 0]
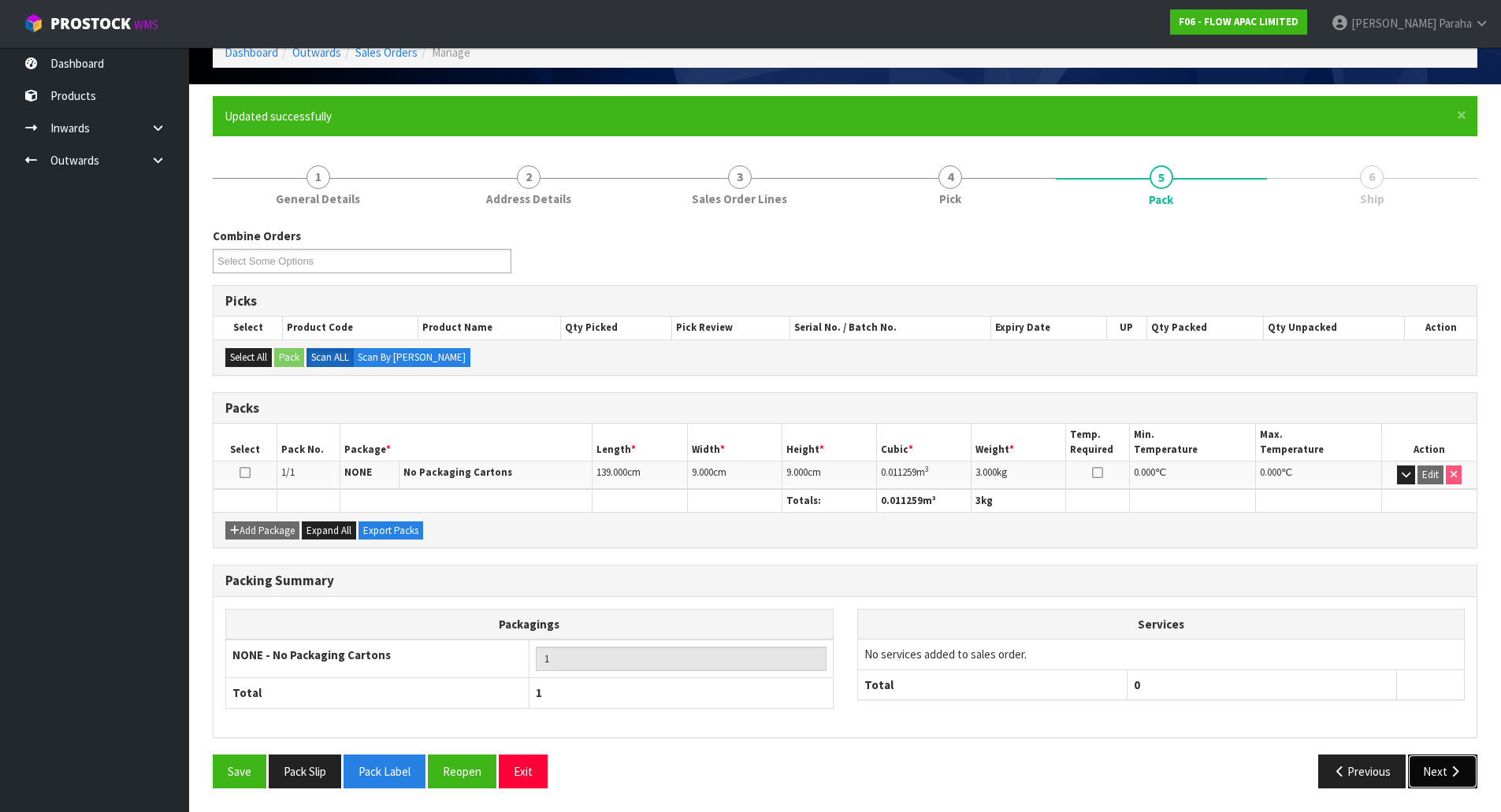
click at [1434, 777] on button "Next" at bounding box center [1442, 771] width 69 height 34
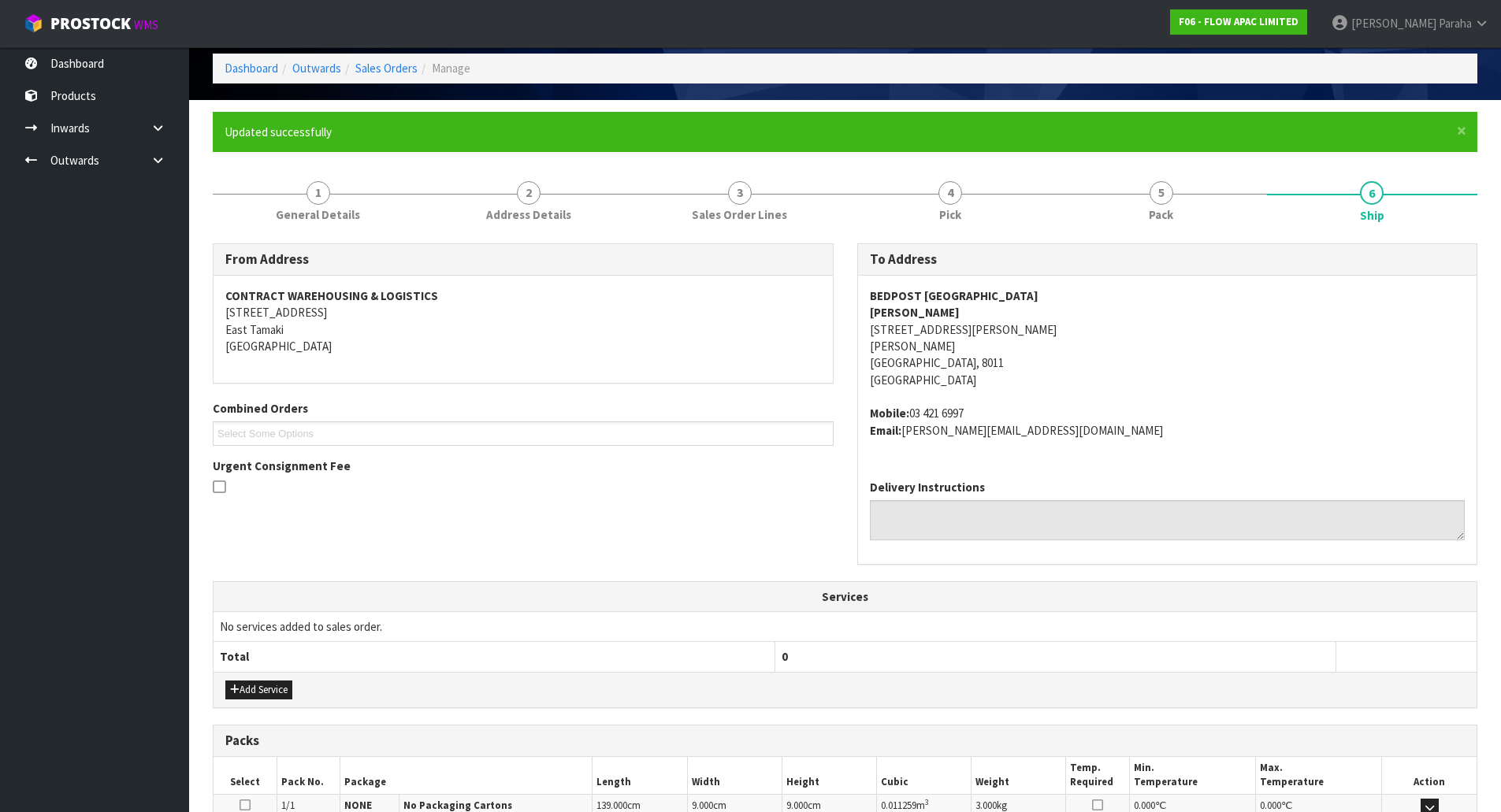
scroll to position [285, 0]
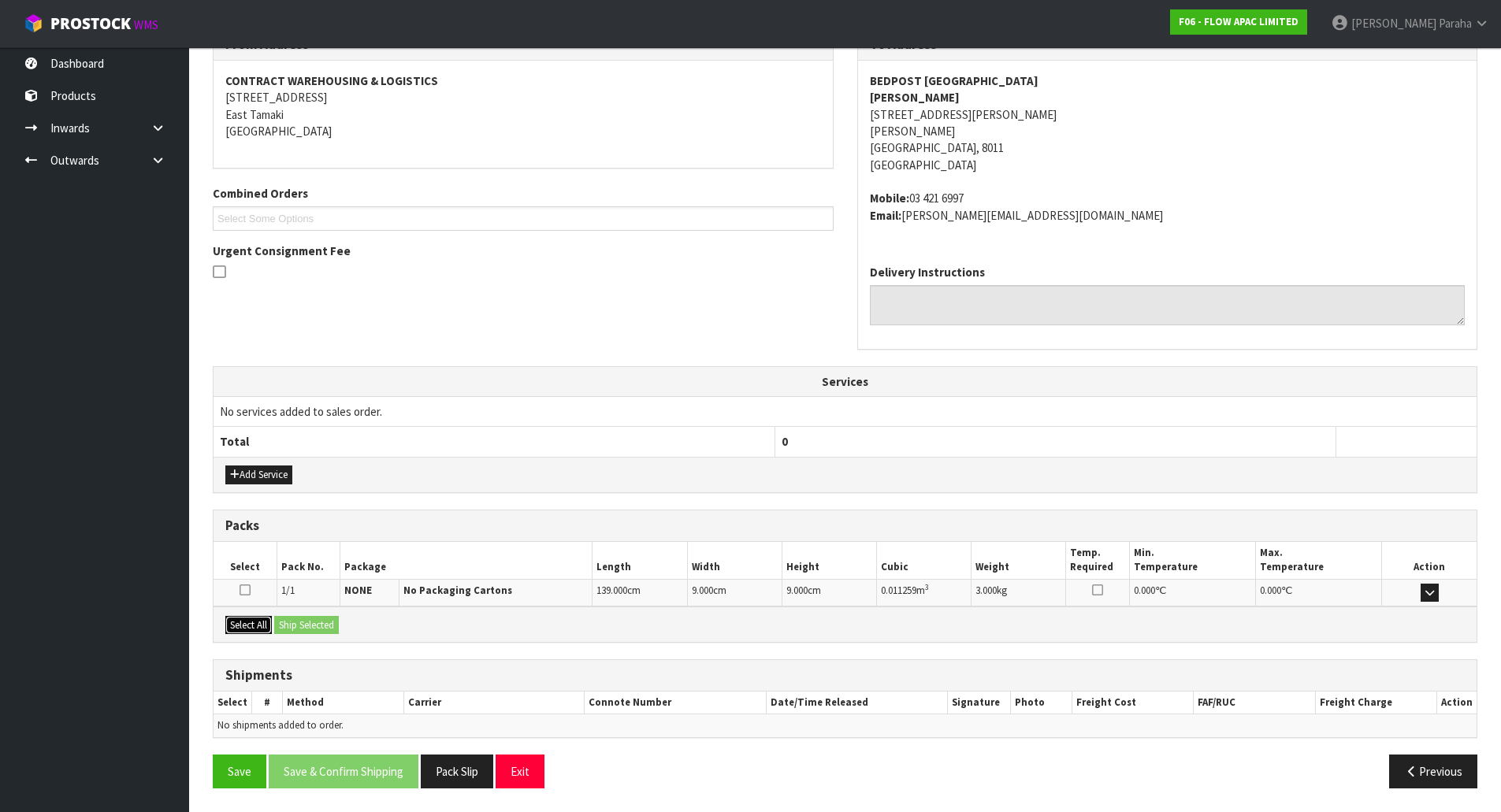
click at [254, 626] on button "Select All" at bounding box center [249, 625] width 46 height 18
click at [297, 626] on button "Ship Selected" at bounding box center [307, 625] width 65 height 18
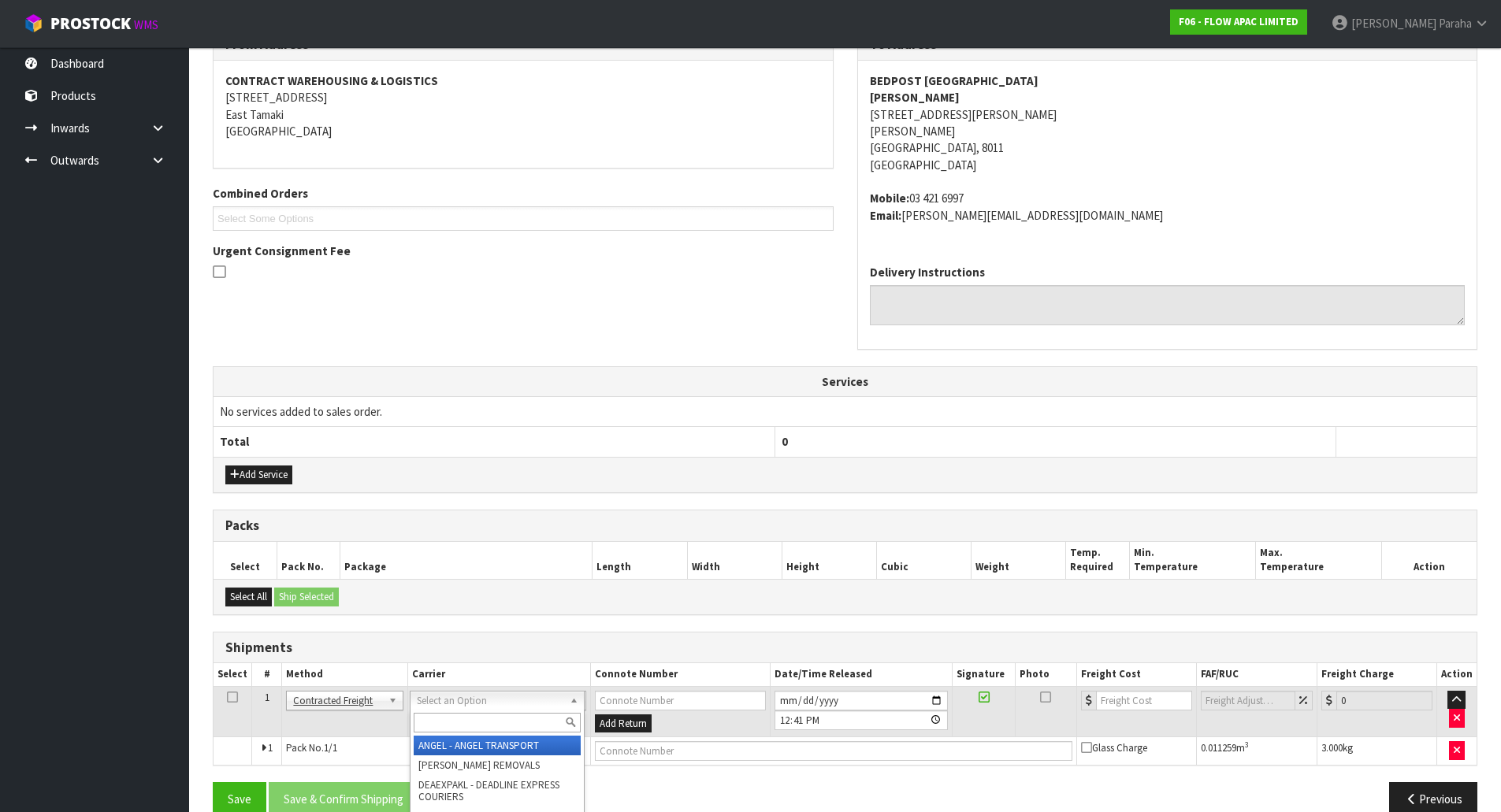
drag, startPoint x: 513, startPoint y: 707, endPoint x: 519, endPoint y: 712, distance: 7.8
click at [511, 722] on input "text" at bounding box center [496, 721] width 167 height 19
type input "NZP"
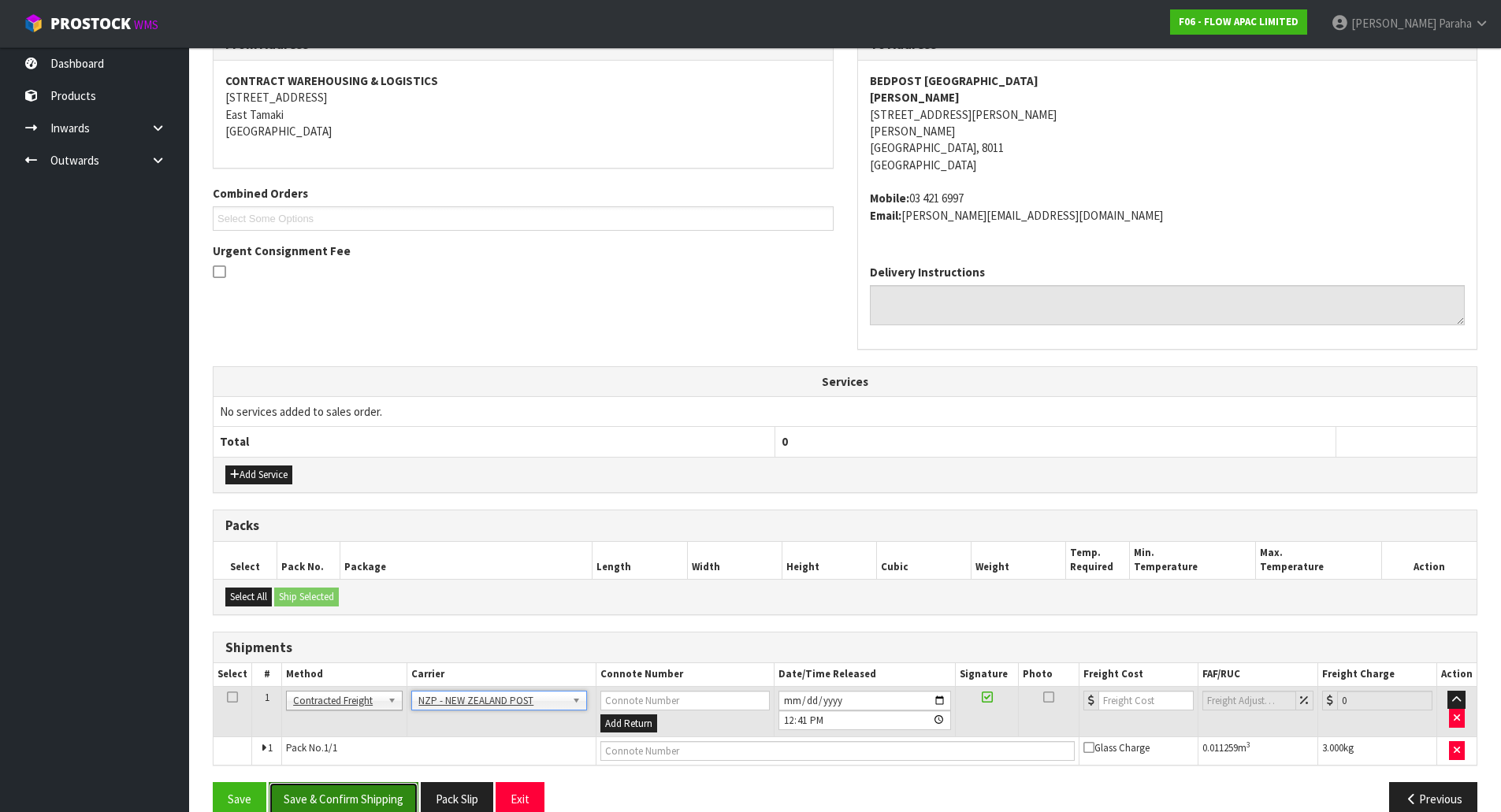
click at [348, 793] on button "Save & Confirm Shipping" at bounding box center [344, 798] width 150 height 34
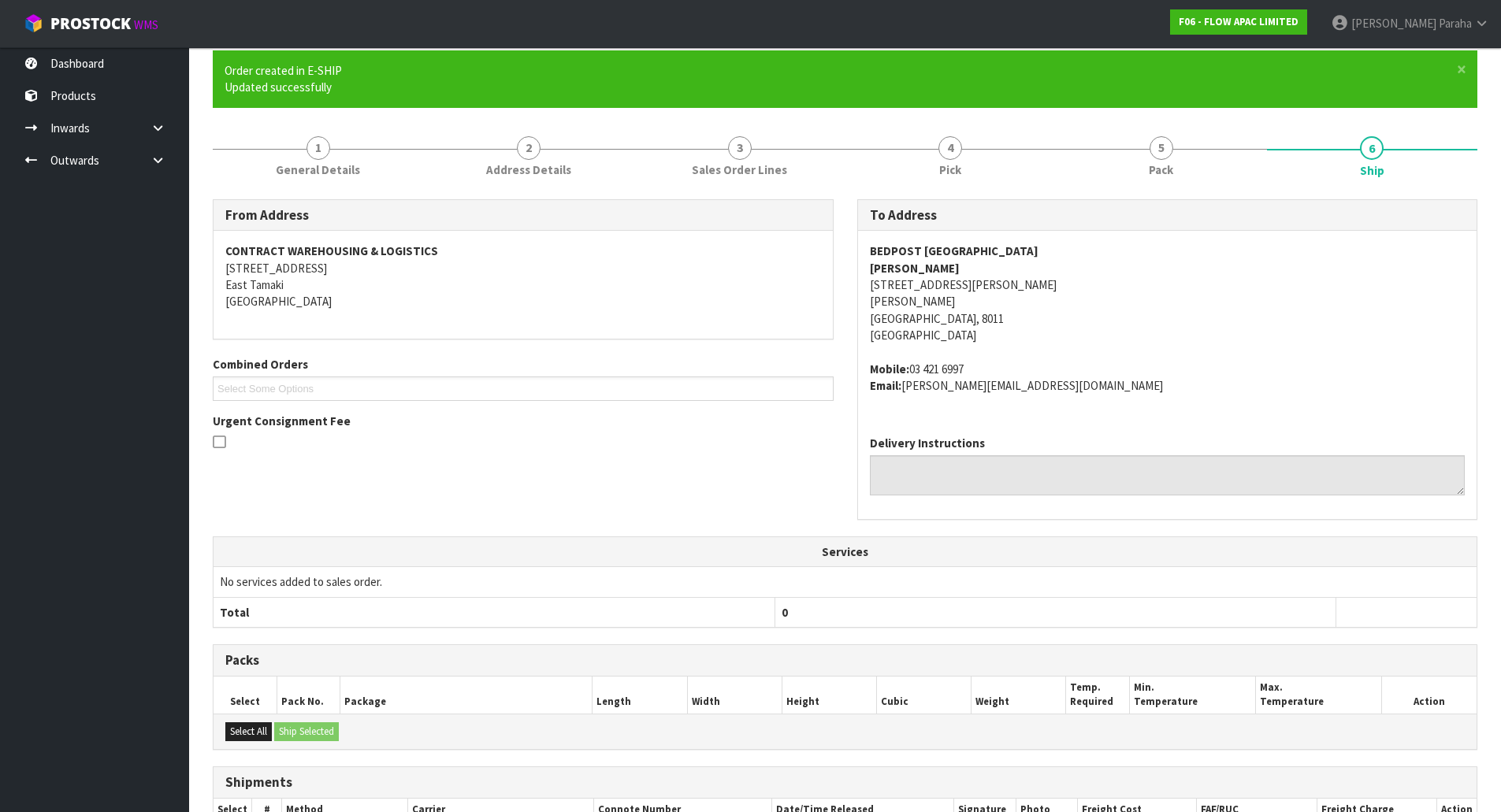
scroll to position [291, 0]
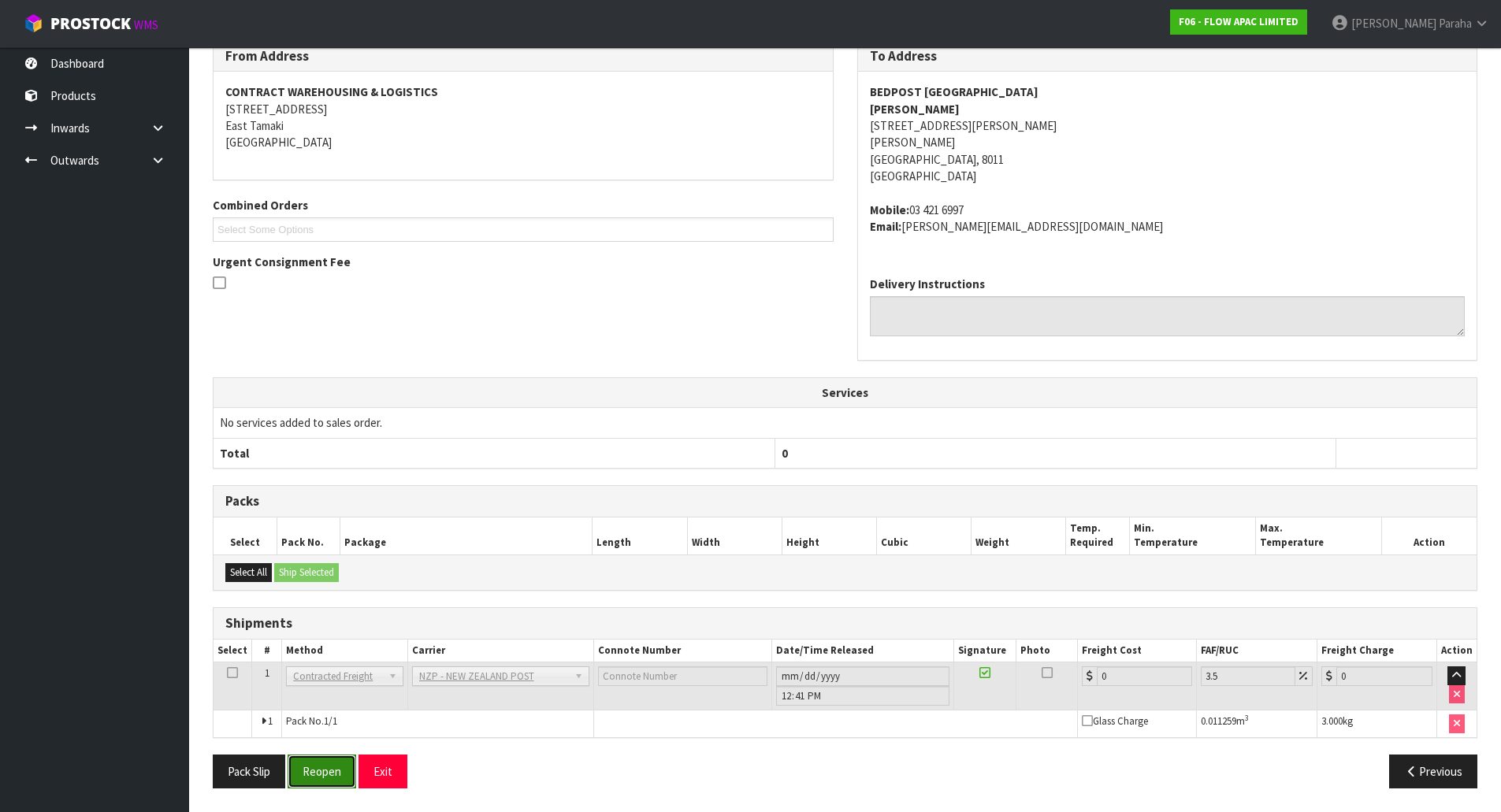
click at [331, 770] on button "Reopen" at bounding box center [322, 771] width 68 height 34
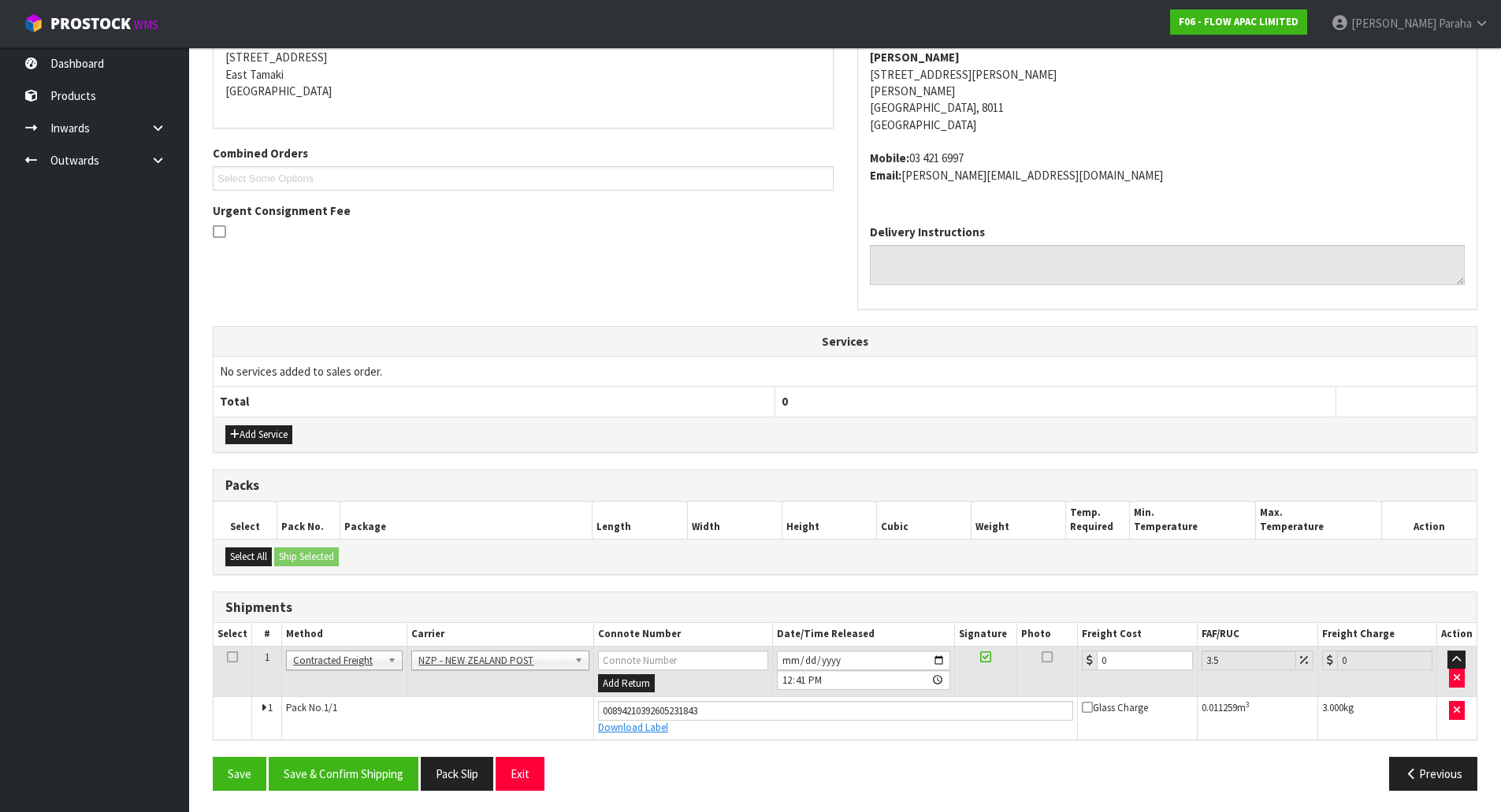
scroll to position [328, 0]
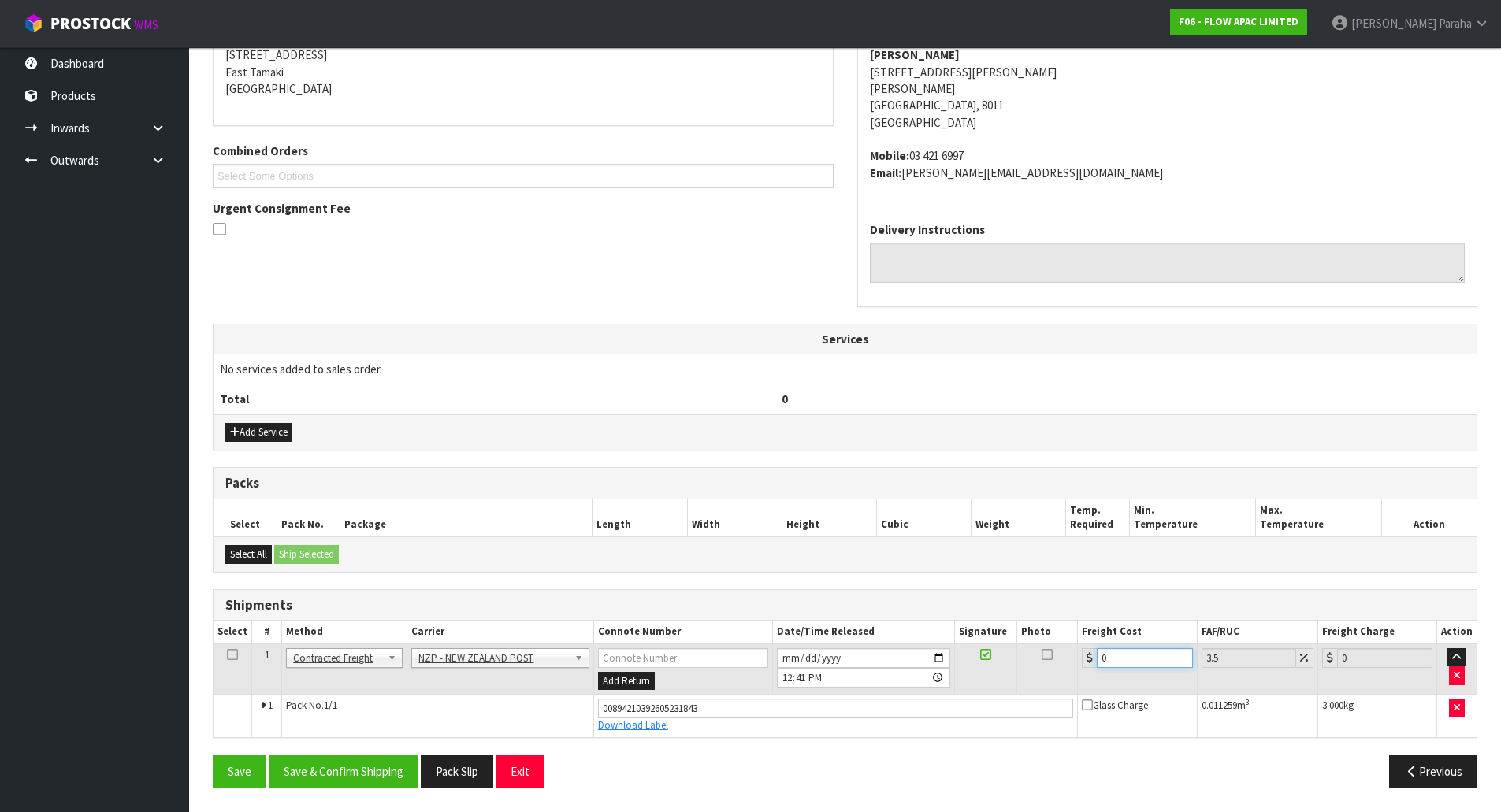
click at [1121, 661] on input "0" at bounding box center [1143, 657] width 95 height 19
type input "1"
type input "1.03"
type input "11"
type input "11.38"
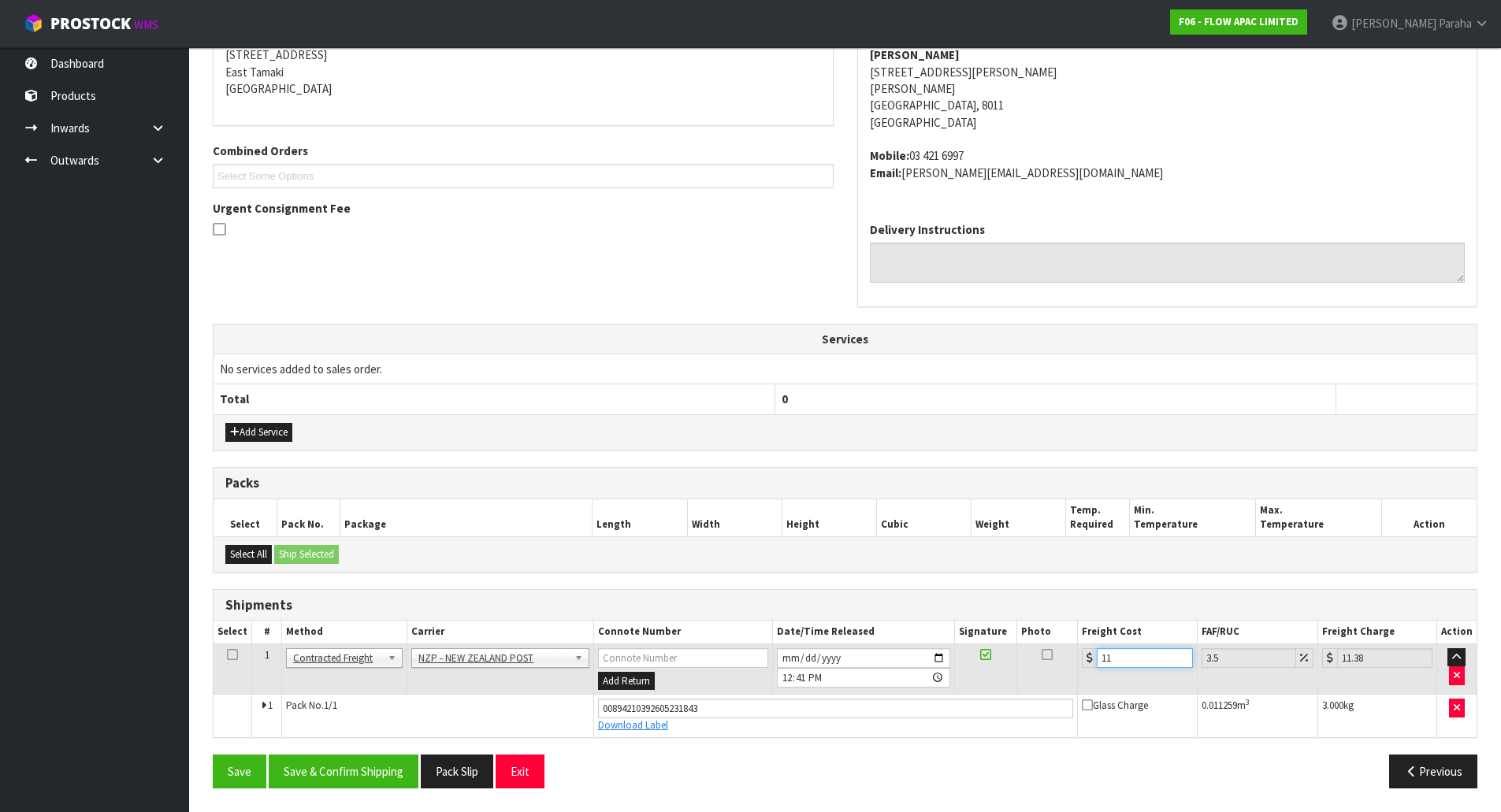
type input "11.6"
type input "12.01"
type input "11.61"
type input "12.02"
type input "11.61"
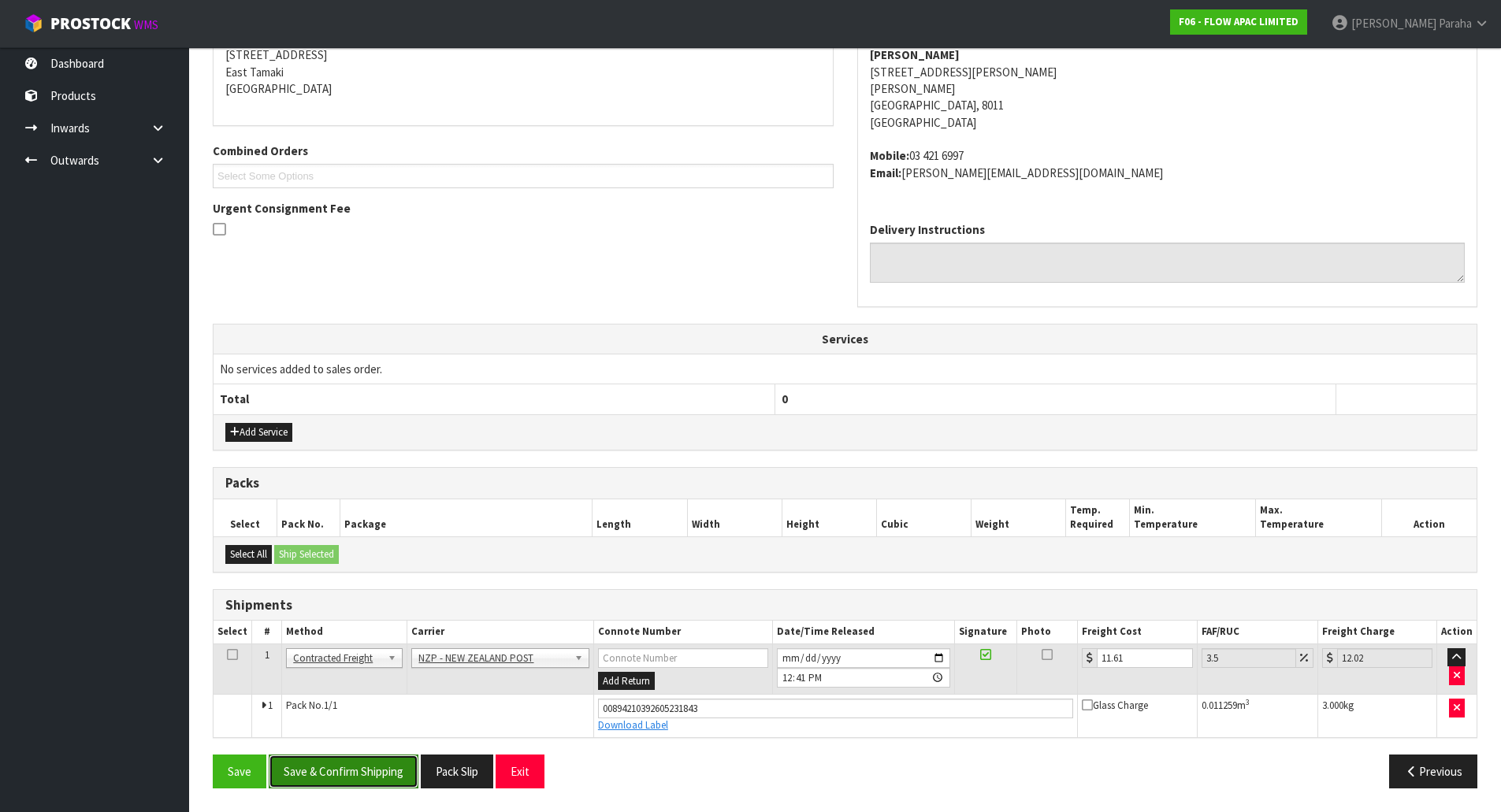
click at [344, 776] on button "Save & Confirm Shipping" at bounding box center [344, 771] width 150 height 34
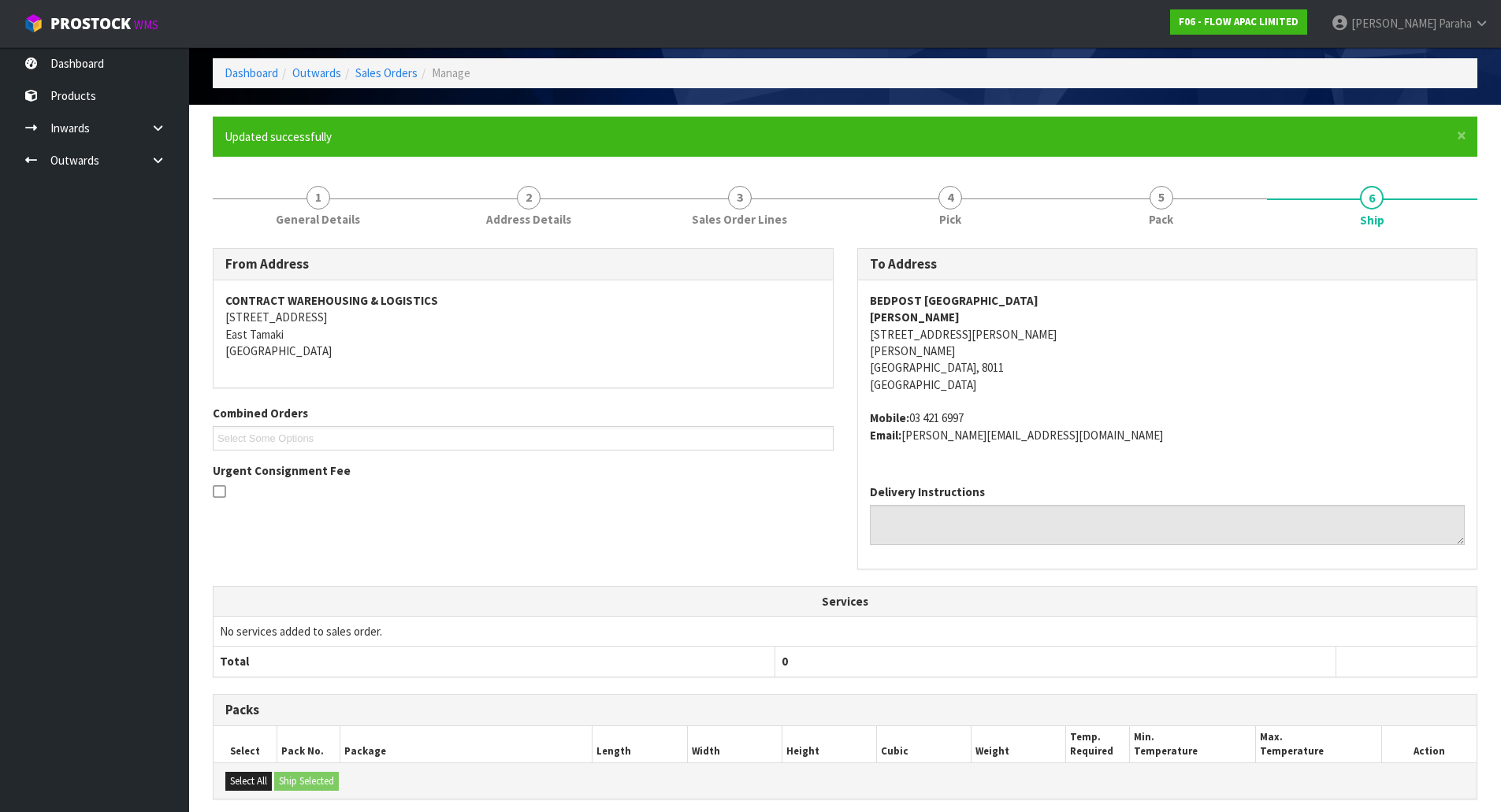
scroll to position [0, 0]
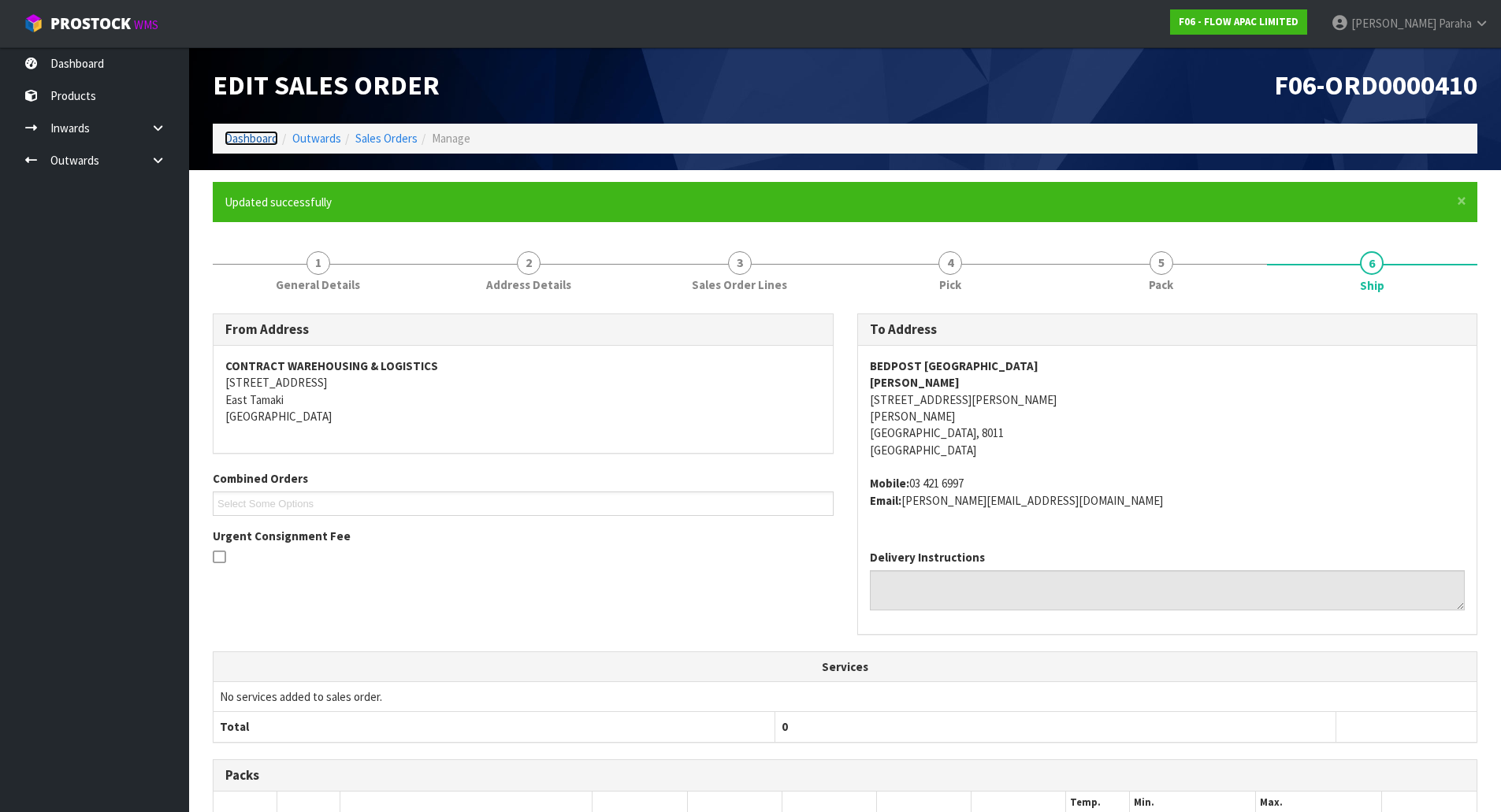
click at [262, 141] on link "Dashboard" at bounding box center [251, 138] width 54 height 15
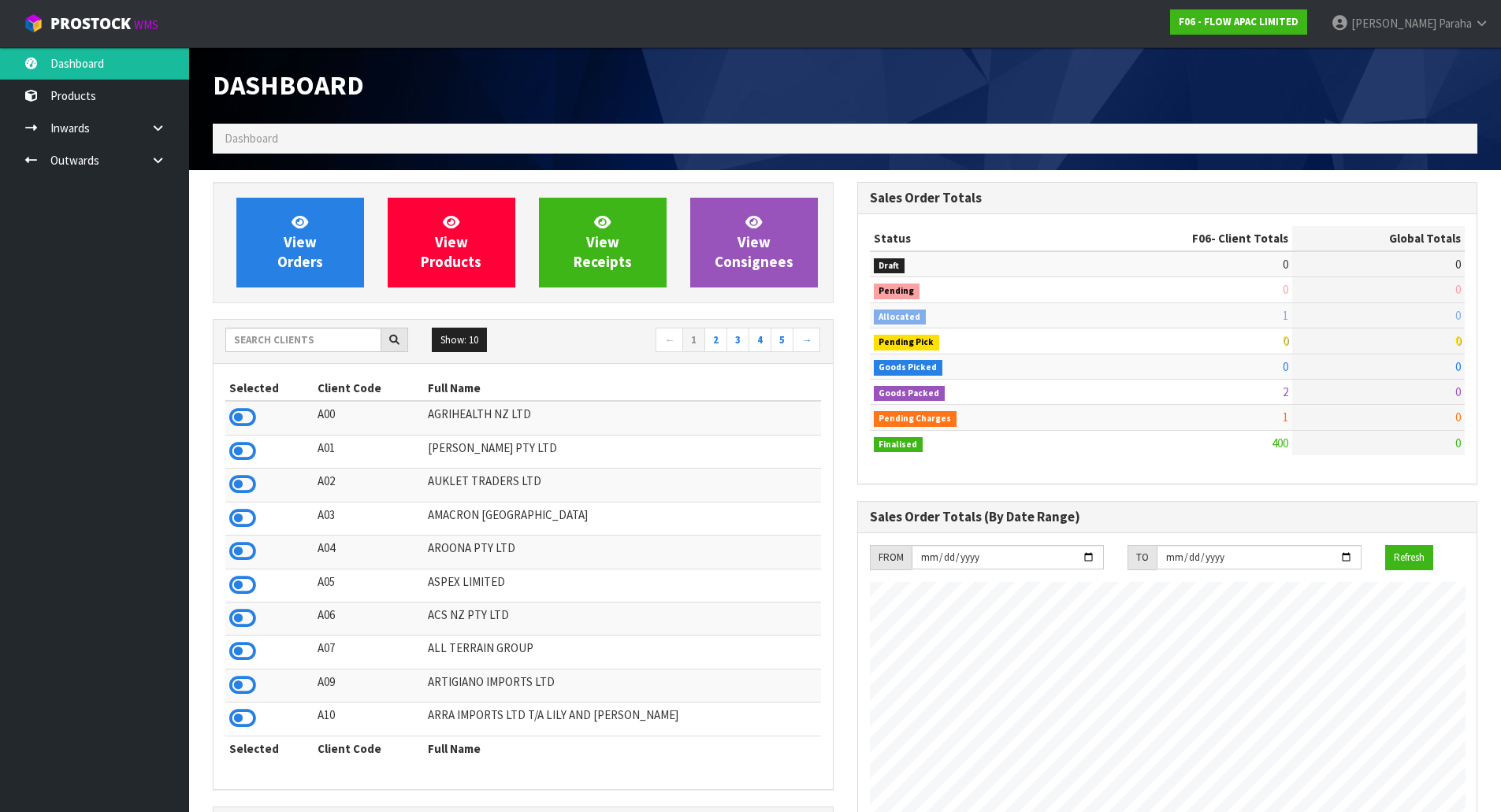
scroll to position [1193, 643]
click at [1458, 29] on span "Tewake" at bounding box center [1452, 23] width 39 height 15
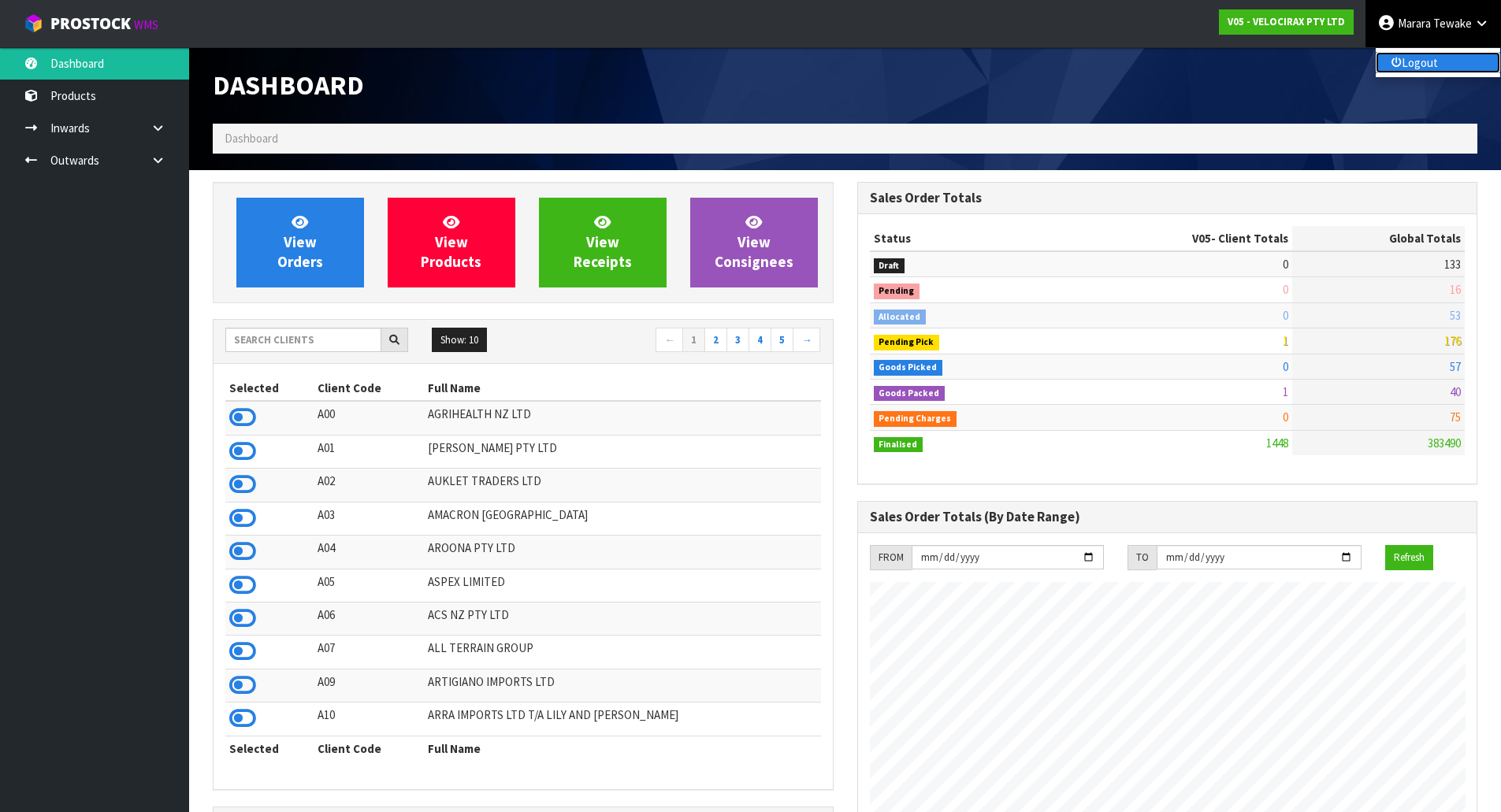
click at [1448, 56] on link "Logout" at bounding box center [1437, 62] width 125 height 21
